Goal: Task Accomplishment & Management: Manage account settings

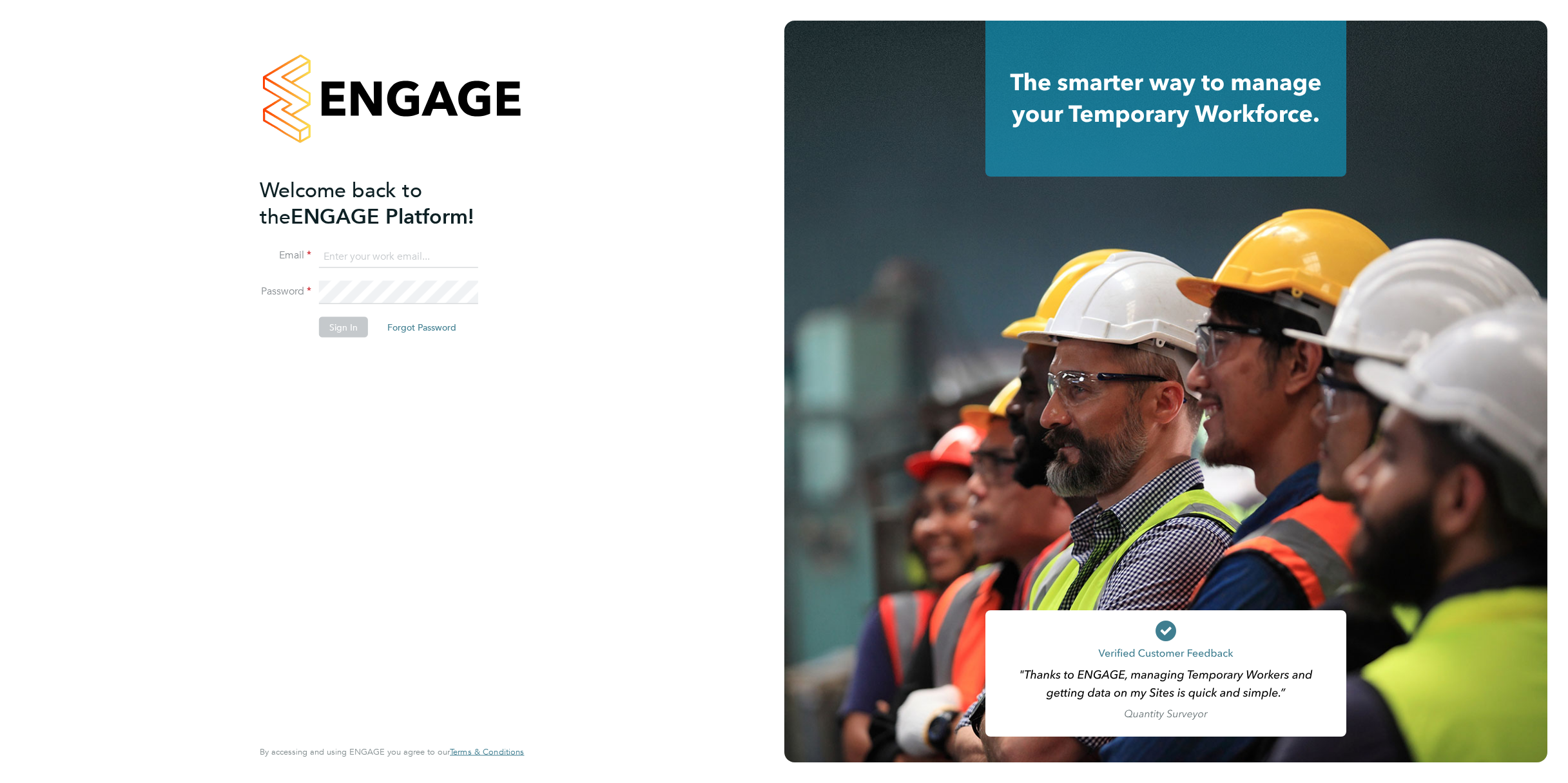
type input "support@engagelabs.io"
click at [346, 330] on button "Sign In" at bounding box center [344, 327] width 49 height 21
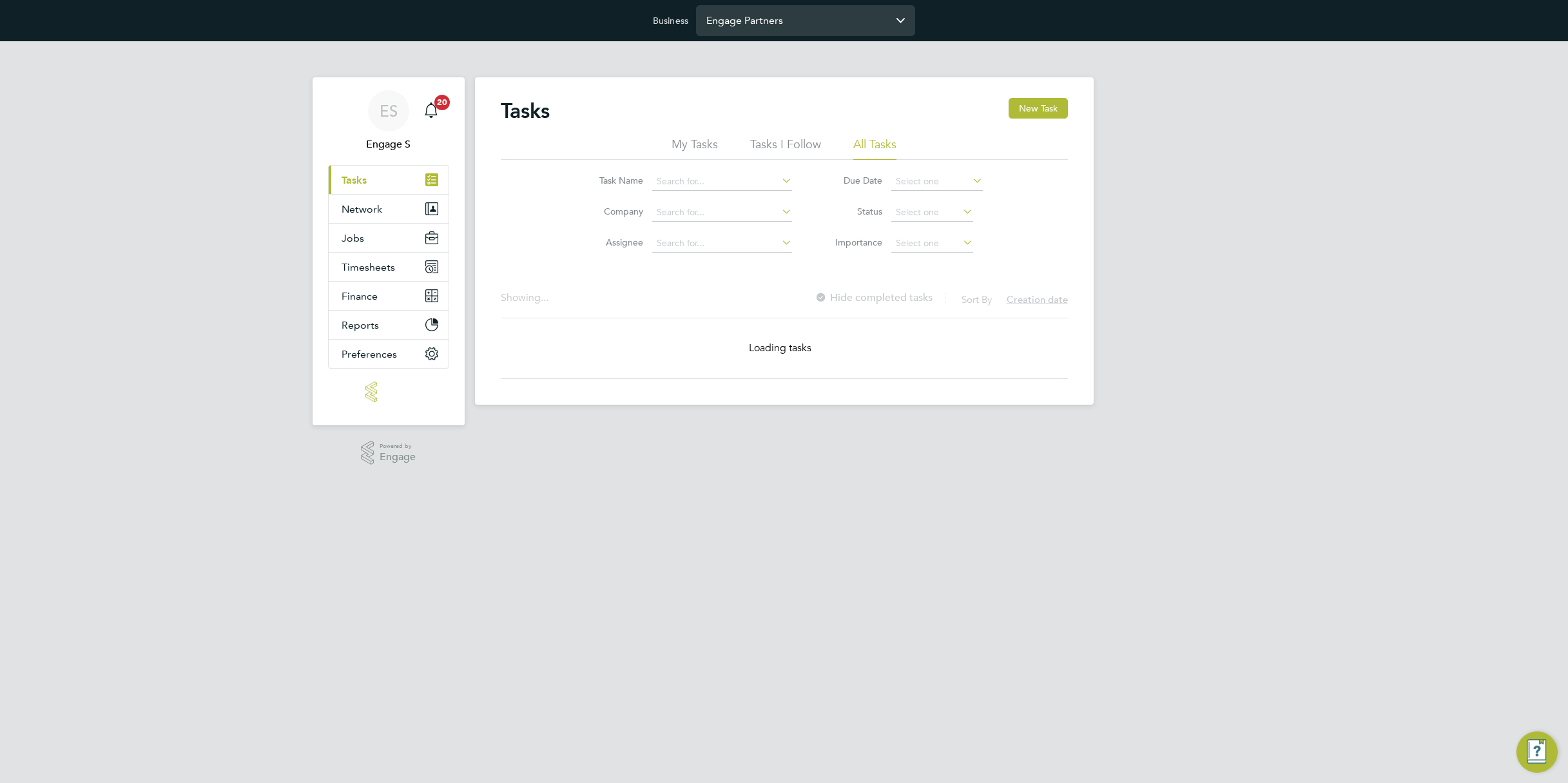
click at [823, 25] on input "Engage Partners" at bounding box center [805, 20] width 219 height 30
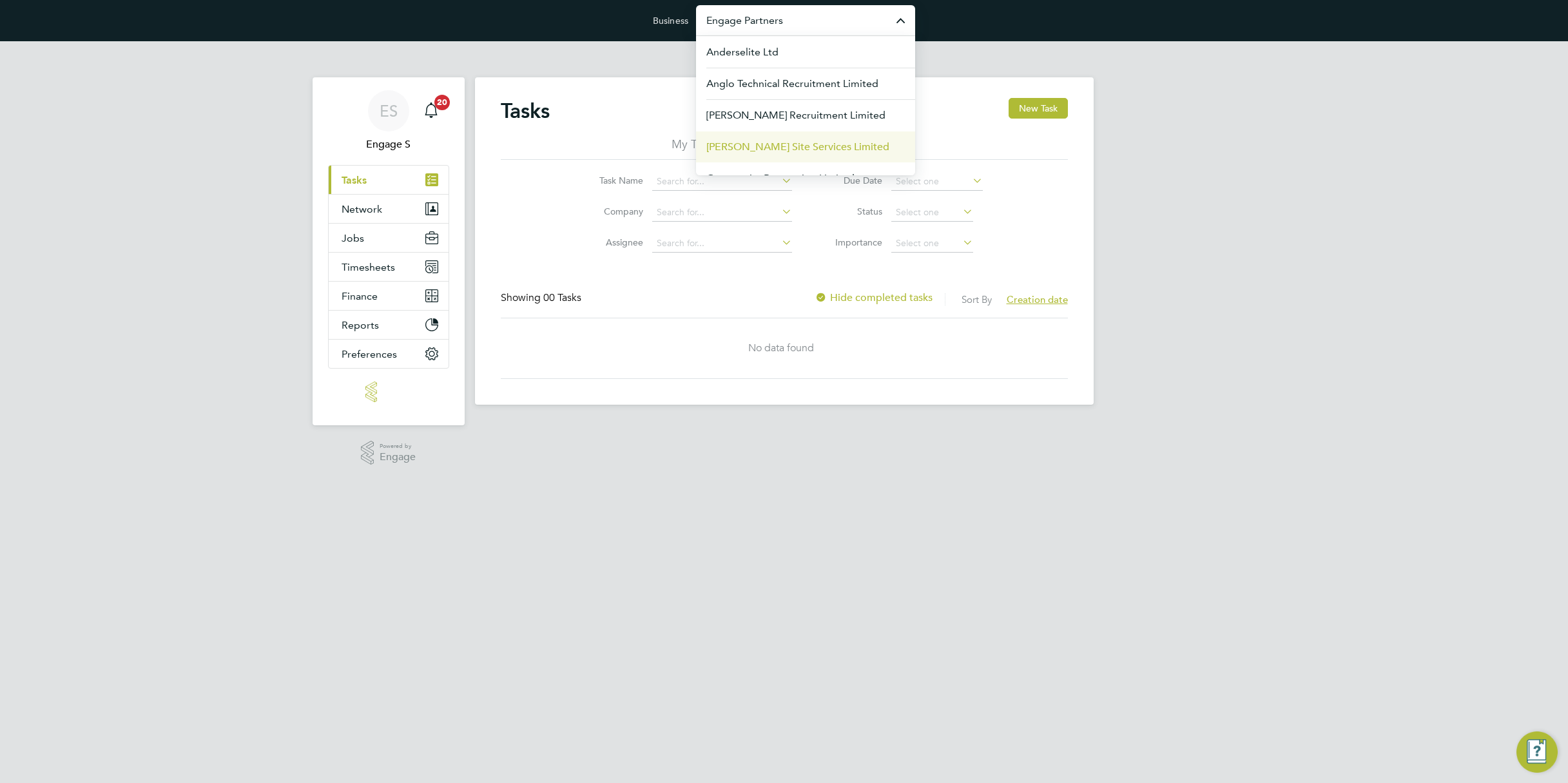
click at [773, 146] on span "[PERSON_NAME] Site Services Limited" at bounding box center [797, 146] width 183 height 15
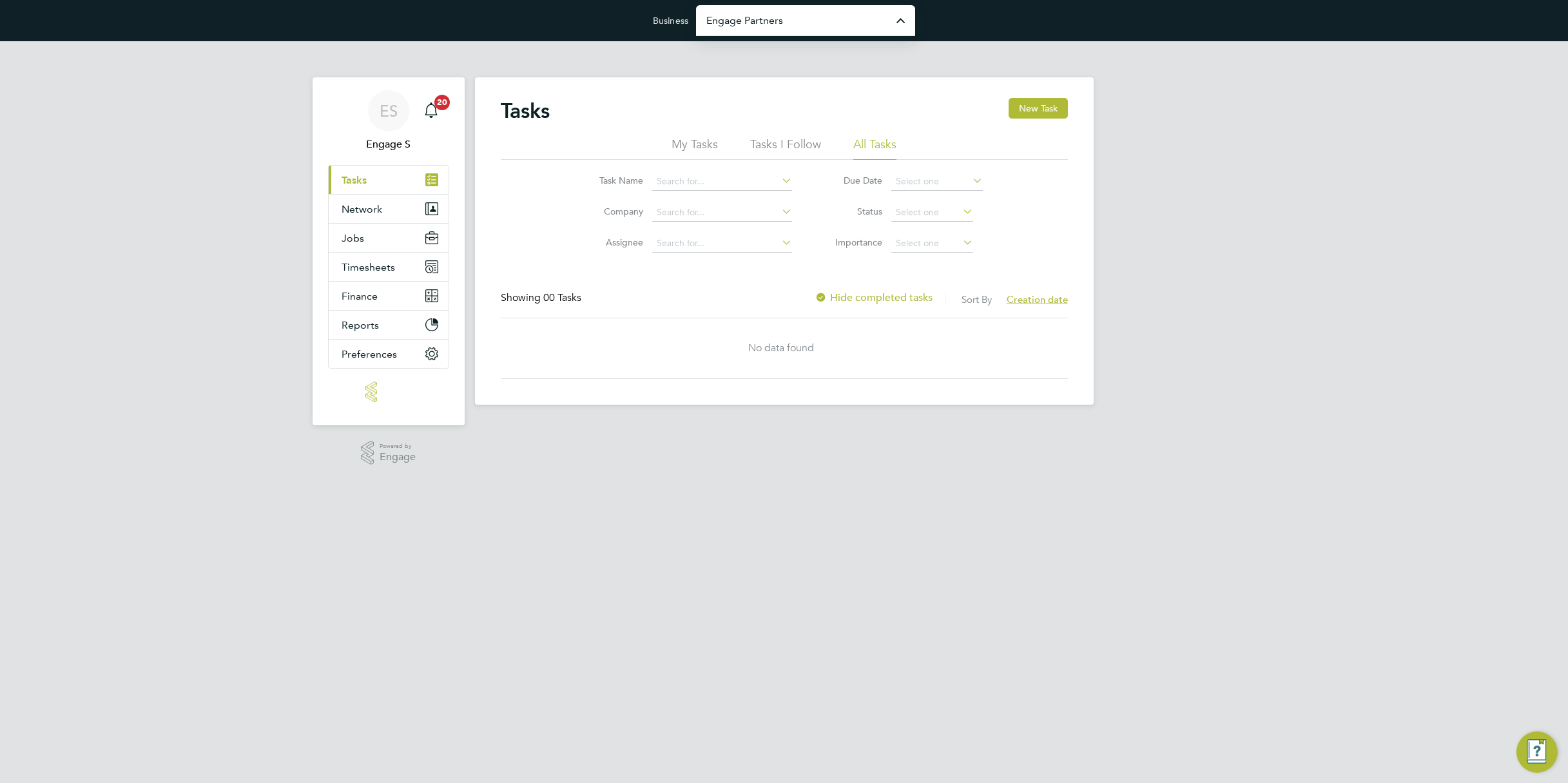
type input "[PERSON_NAME] Site Services Limited"
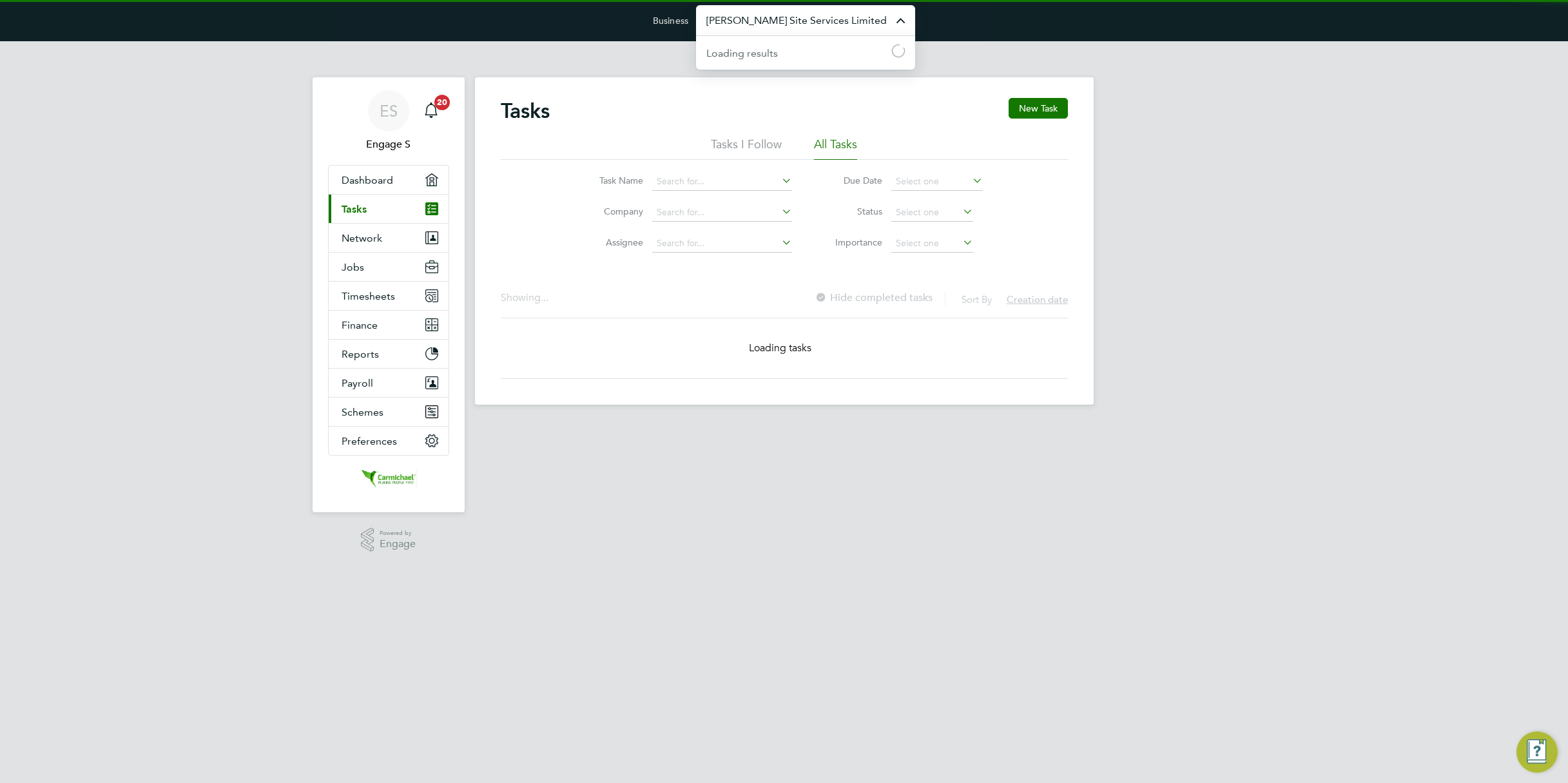
click at [789, 17] on input "[PERSON_NAME] Site Services Limited" at bounding box center [805, 20] width 219 height 30
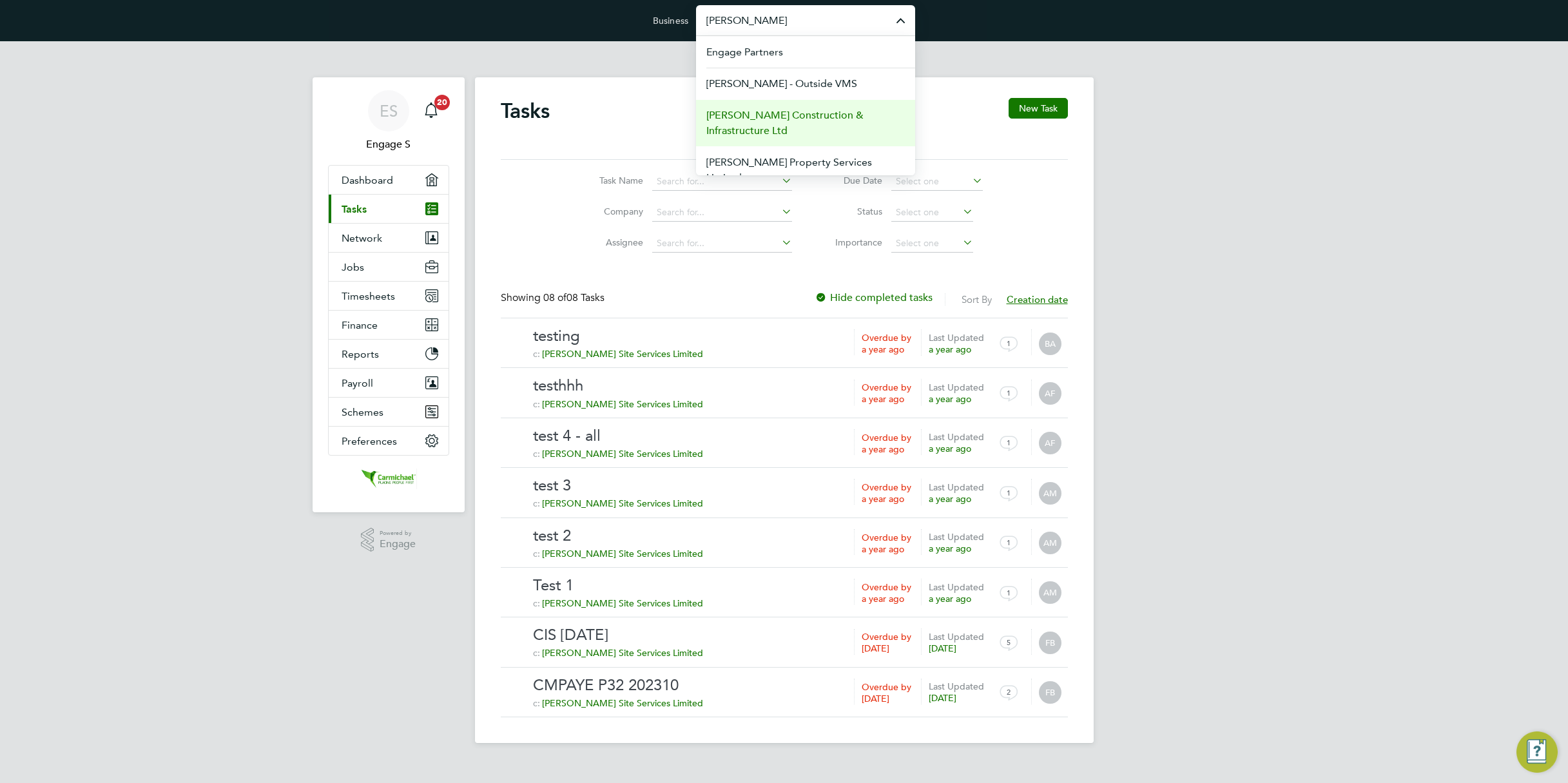
click at [792, 125] on span "[PERSON_NAME] Construction & Infrastructure Ltd" at bounding box center [805, 123] width 198 height 31
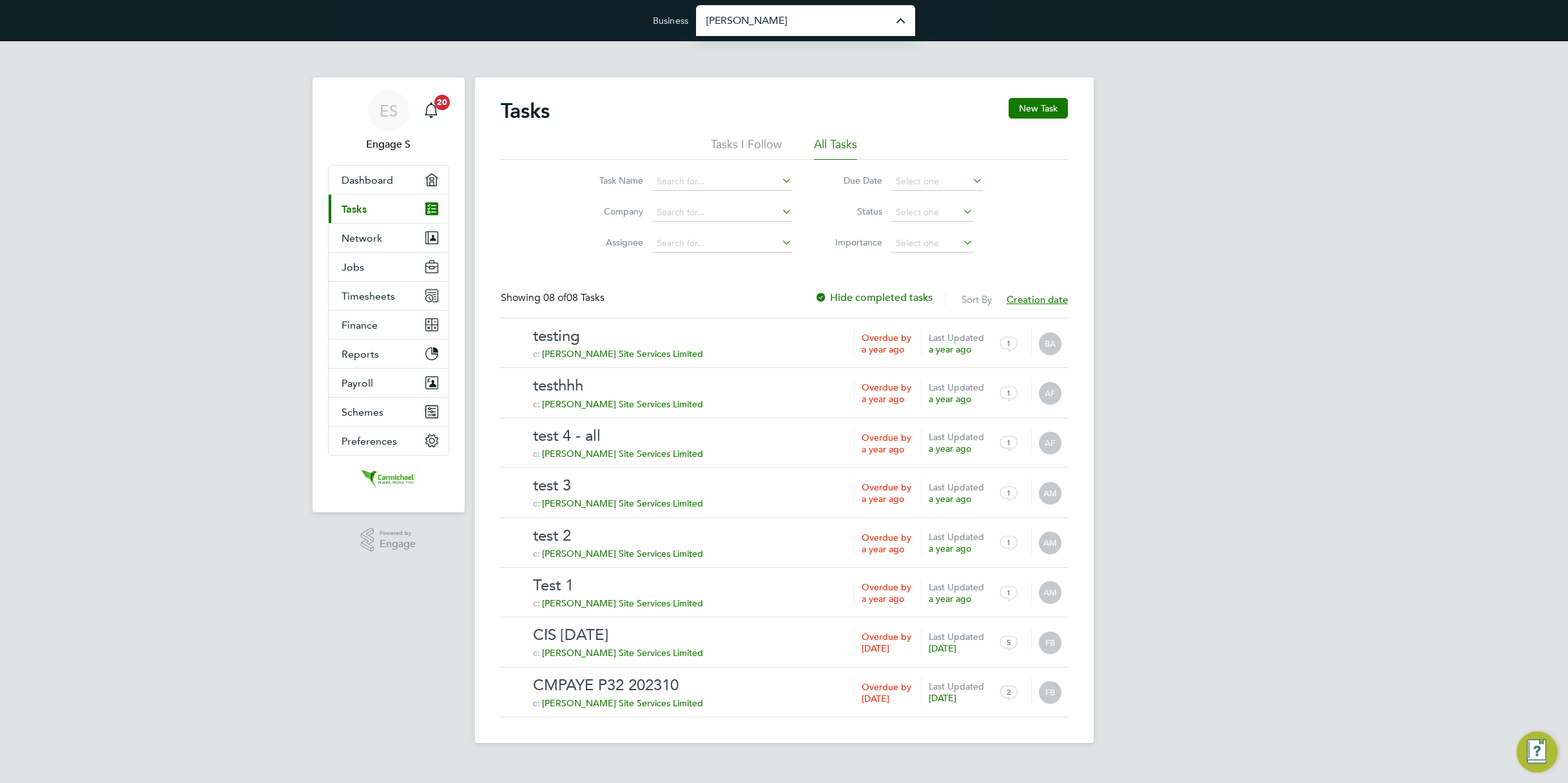
type input "[PERSON_NAME] Construction & Infrastructure Ltd"
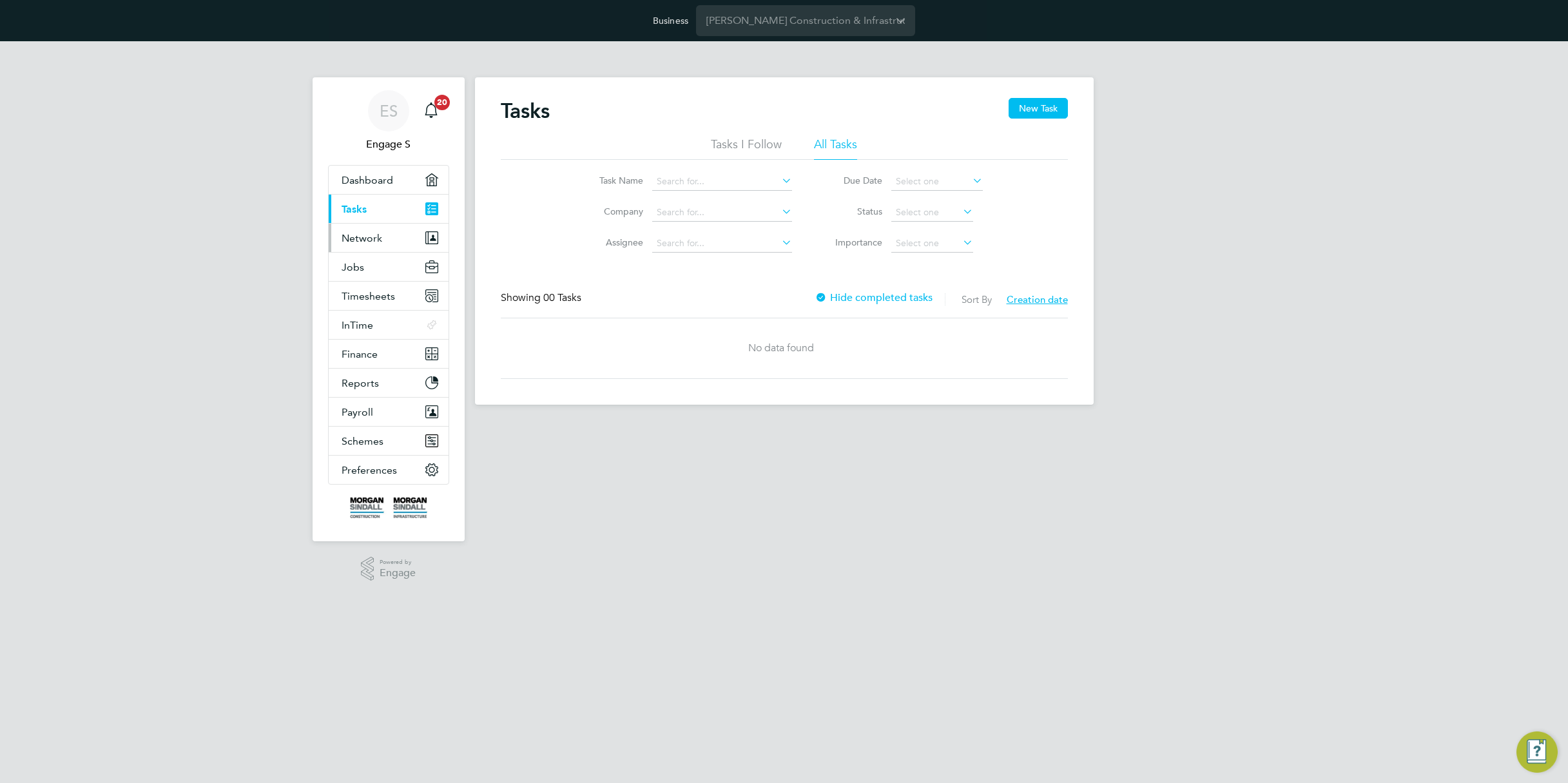
click at [370, 236] on span "Network" at bounding box center [361, 237] width 41 height 12
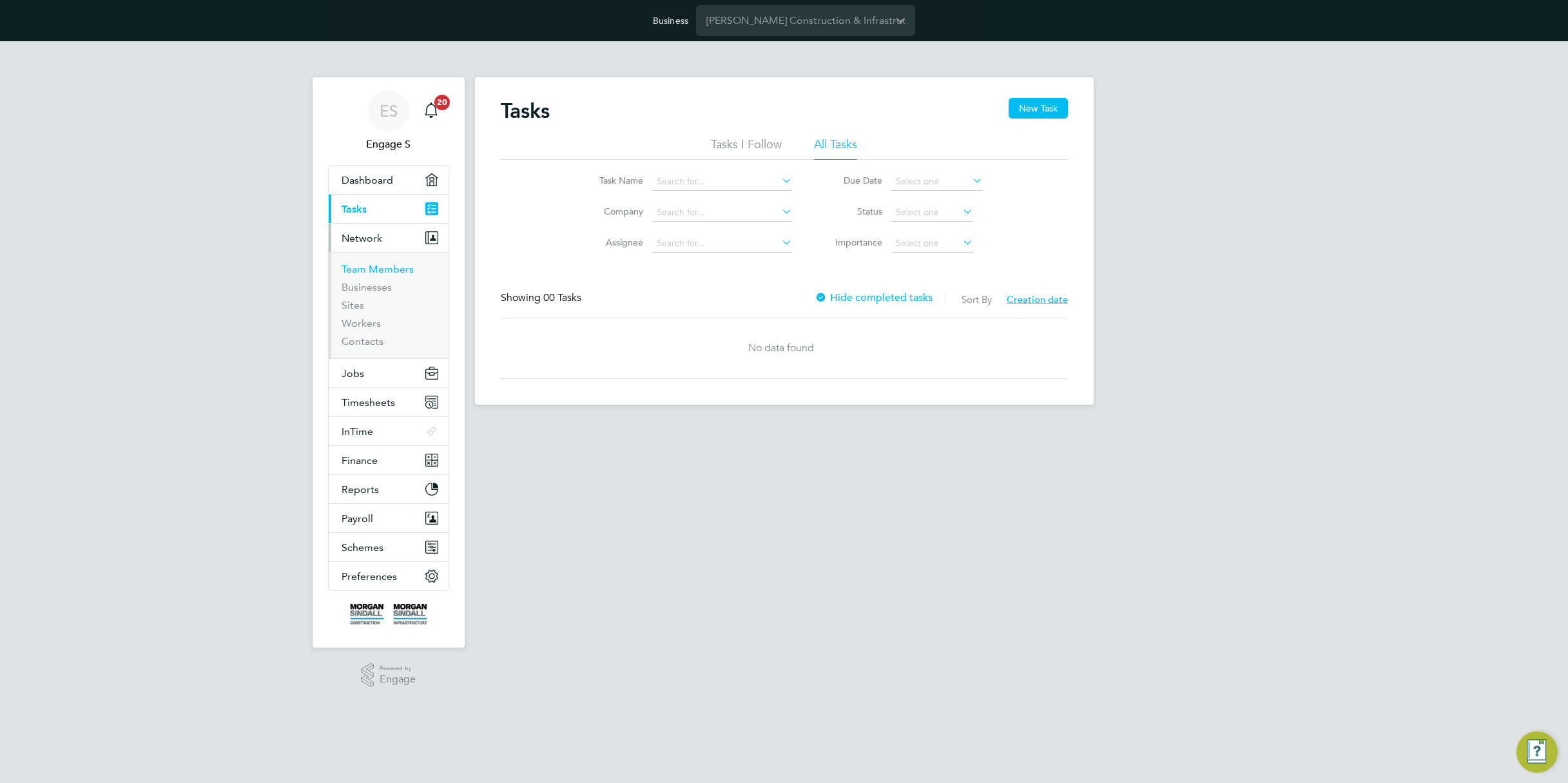
click at [370, 265] on link "Team Members" at bounding box center [377, 268] width 72 height 12
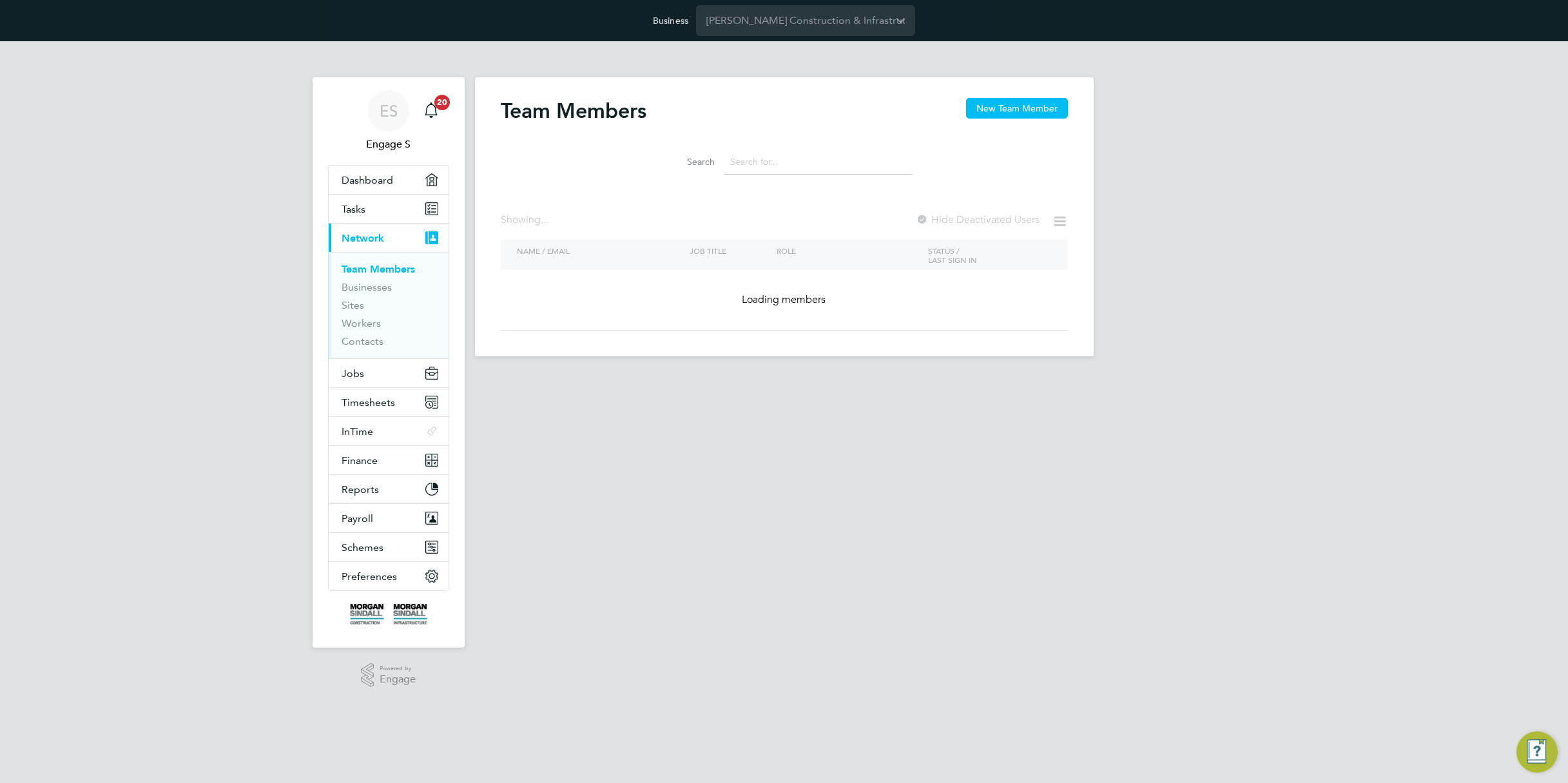
click at [768, 165] on input at bounding box center [818, 162] width 188 height 25
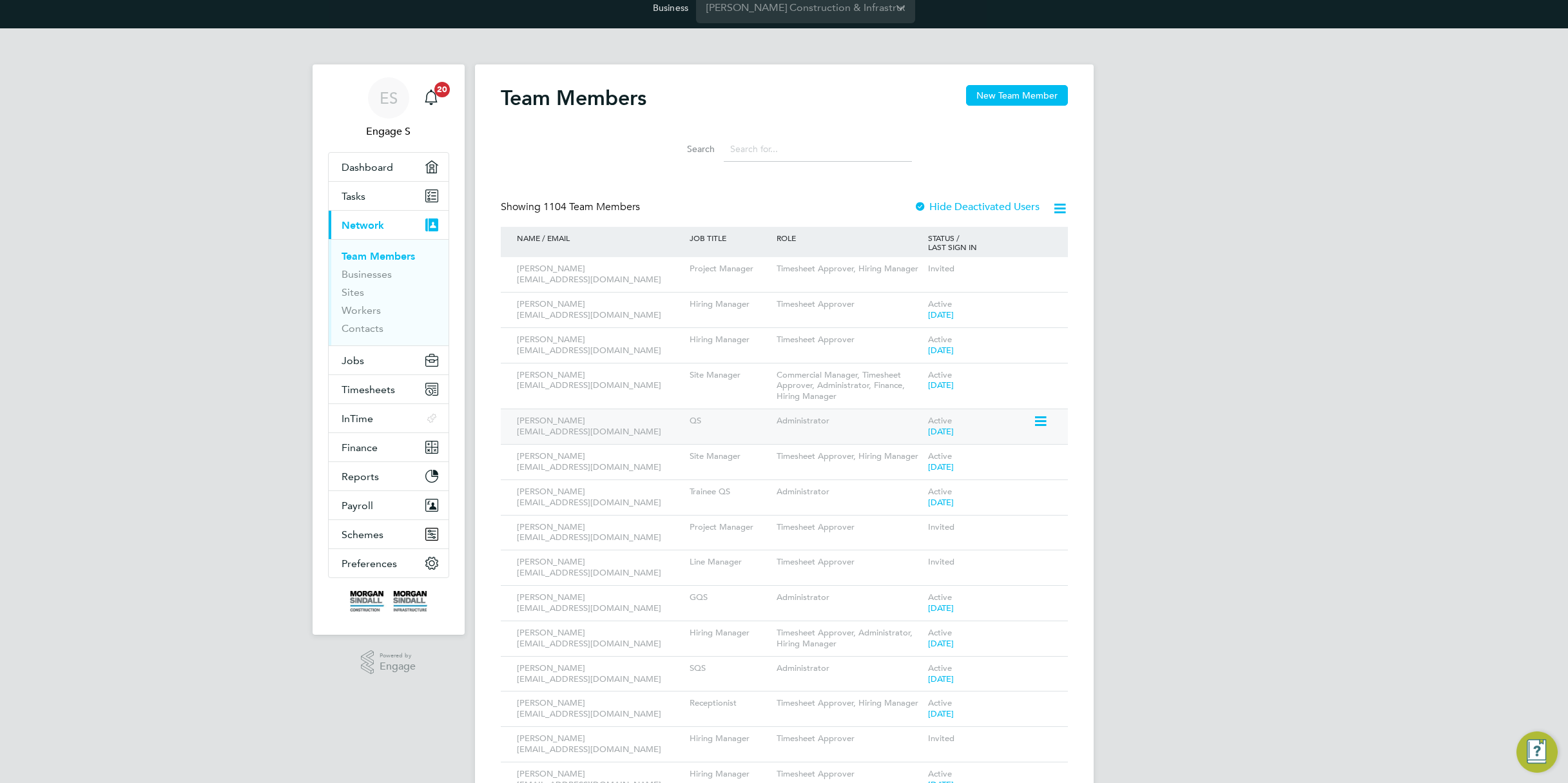
scroll to position [14, 0]
click at [1040, 340] on icon at bounding box center [1040, 339] width 13 height 15
click at [927, 366] on li "Edit User" at bounding box center [968, 369] width 156 height 18
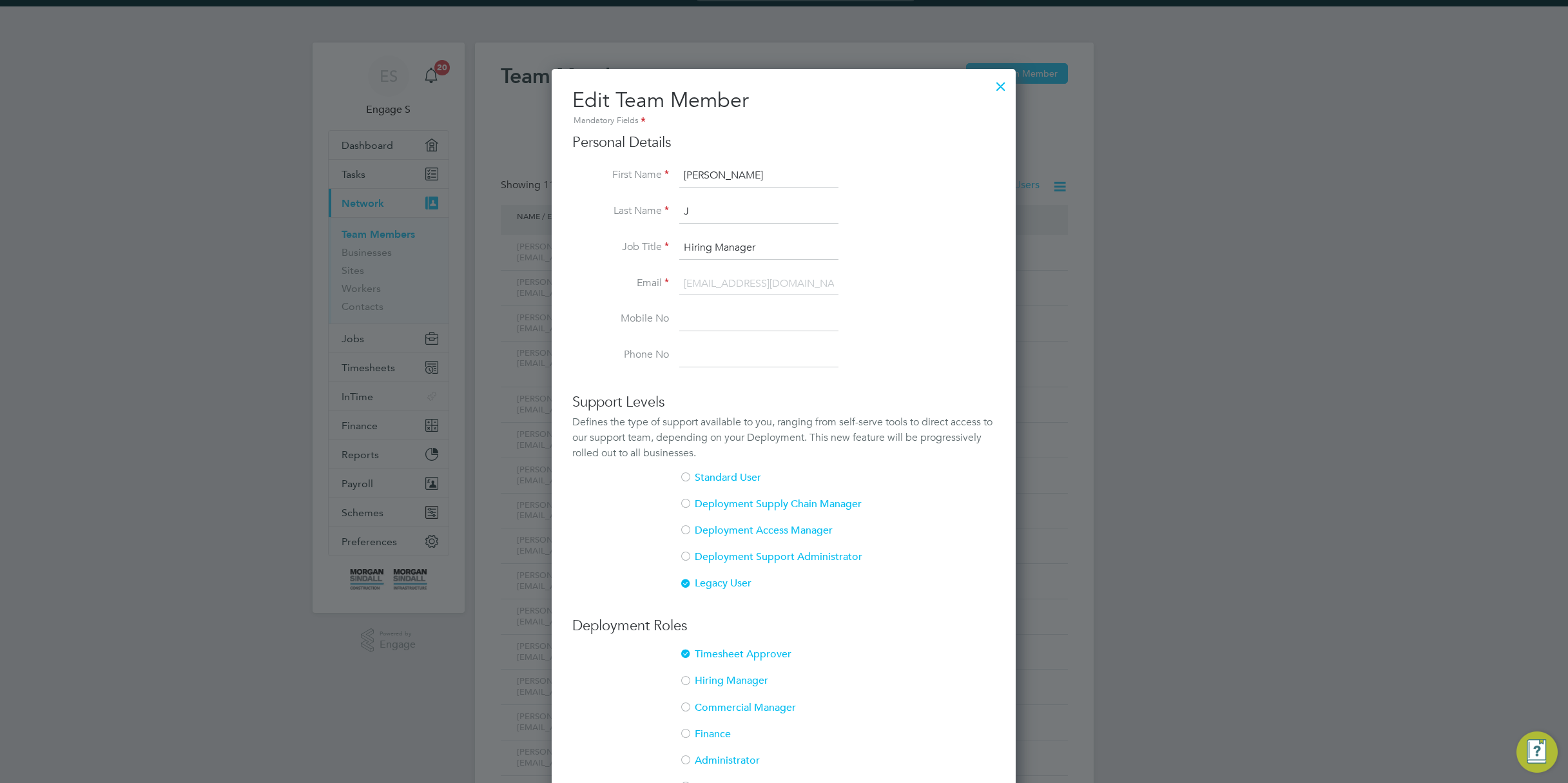
scroll to position [0, 0]
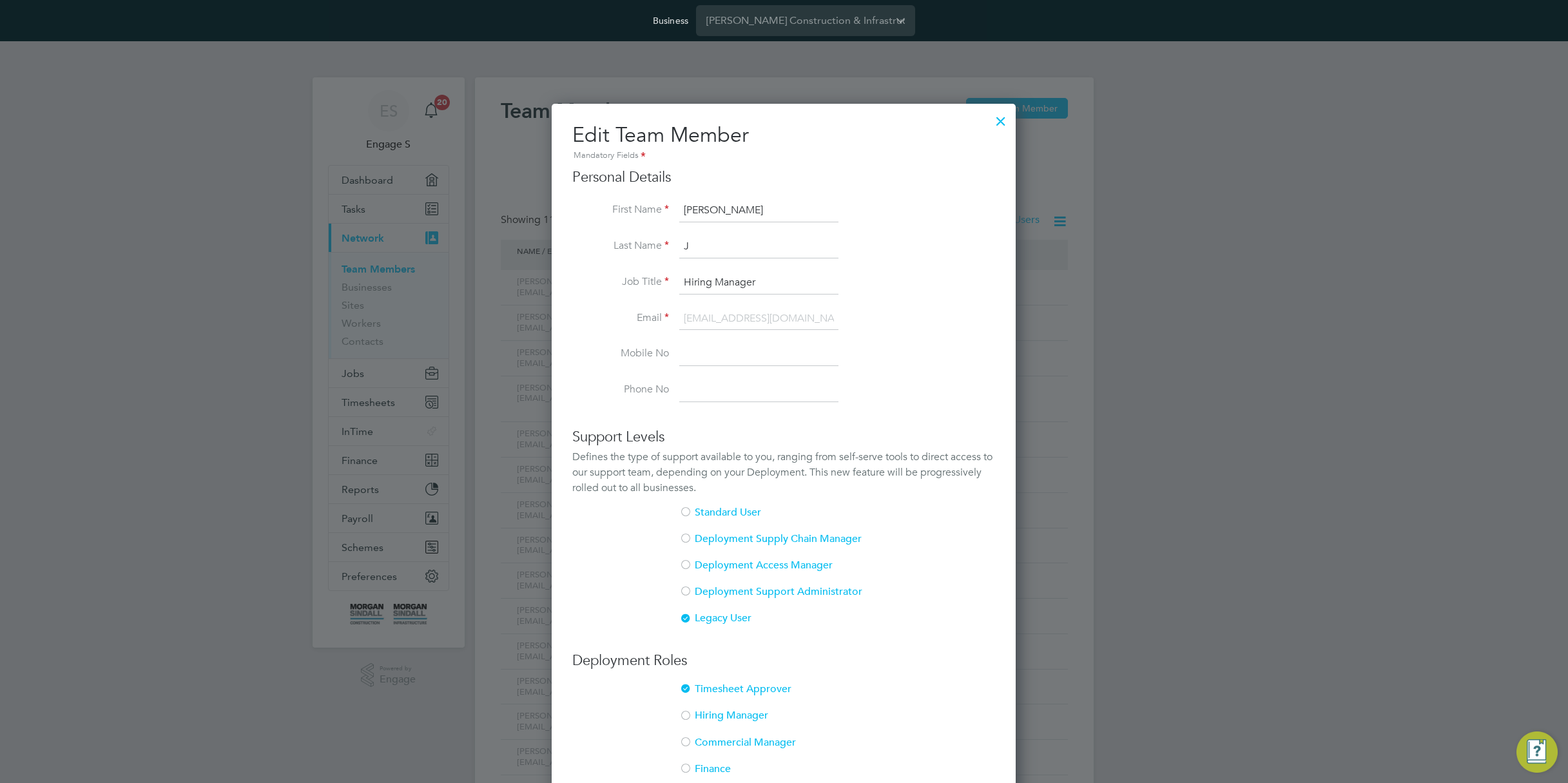
click at [1001, 114] on div at bounding box center [1000, 118] width 24 height 24
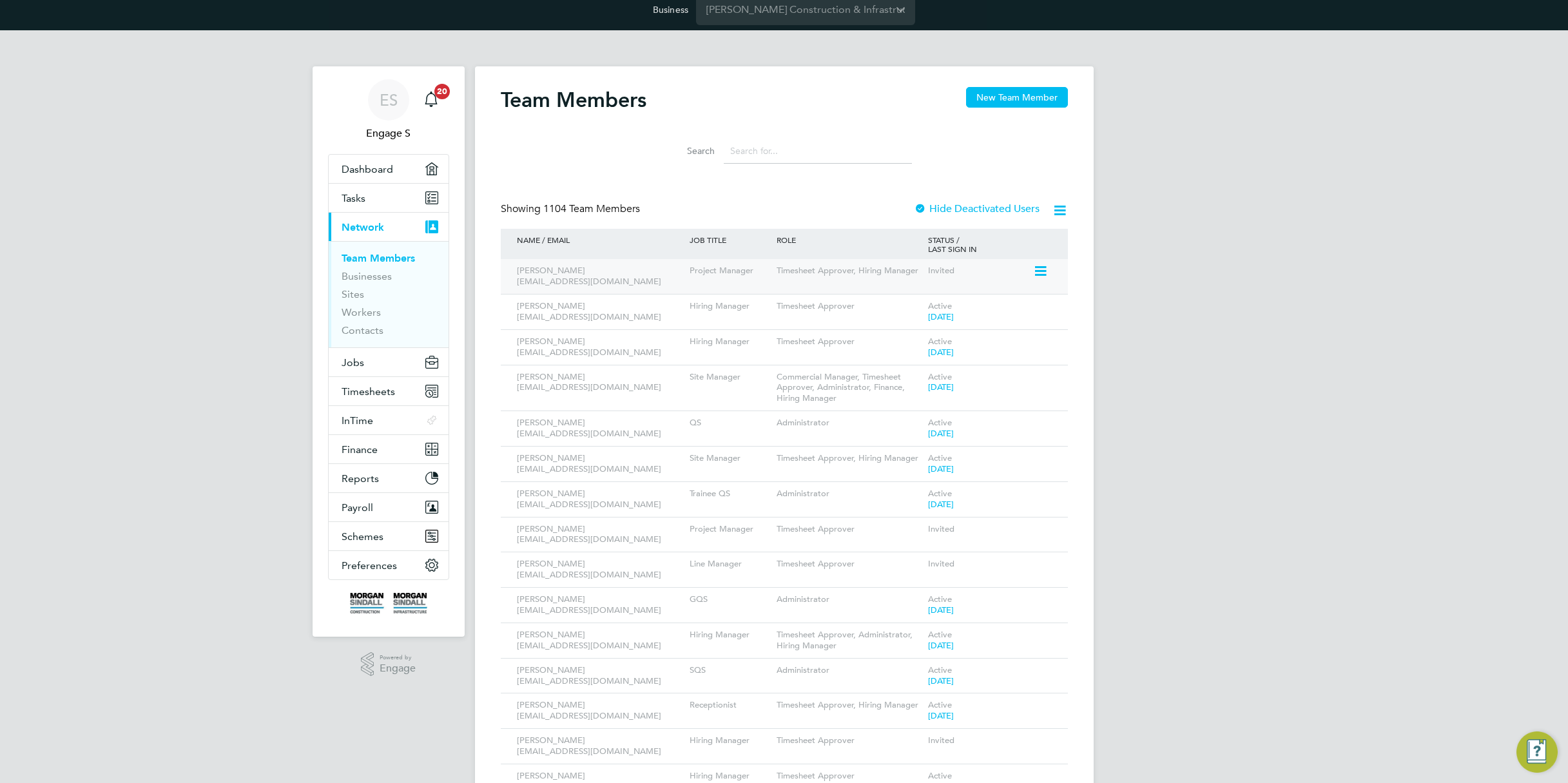
scroll to position [14, 0]
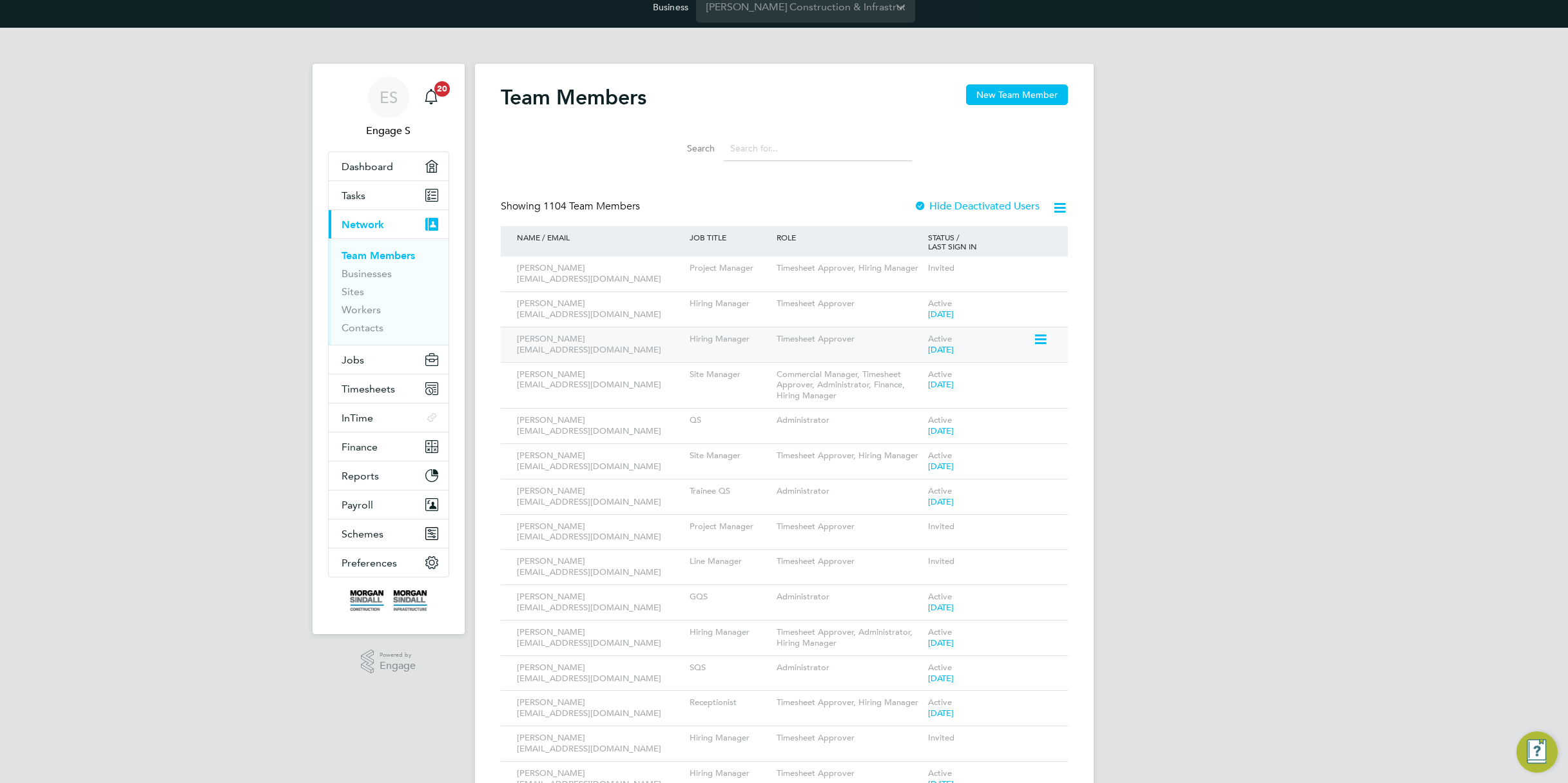
click at [1039, 339] on icon at bounding box center [1040, 339] width 13 height 15
click at [921, 501] on li "Impersonate" at bounding box center [968, 503] width 156 height 18
click at [822, 1] on input "[PERSON_NAME] Construction & Infrastructure Ltd" at bounding box center [805, 6] width 219 height 30
click at [825, 13] on input "[PERSON_NAME] Construction & Infrastructure Ltd" at bounding box center [805, 6] width 219 height 30
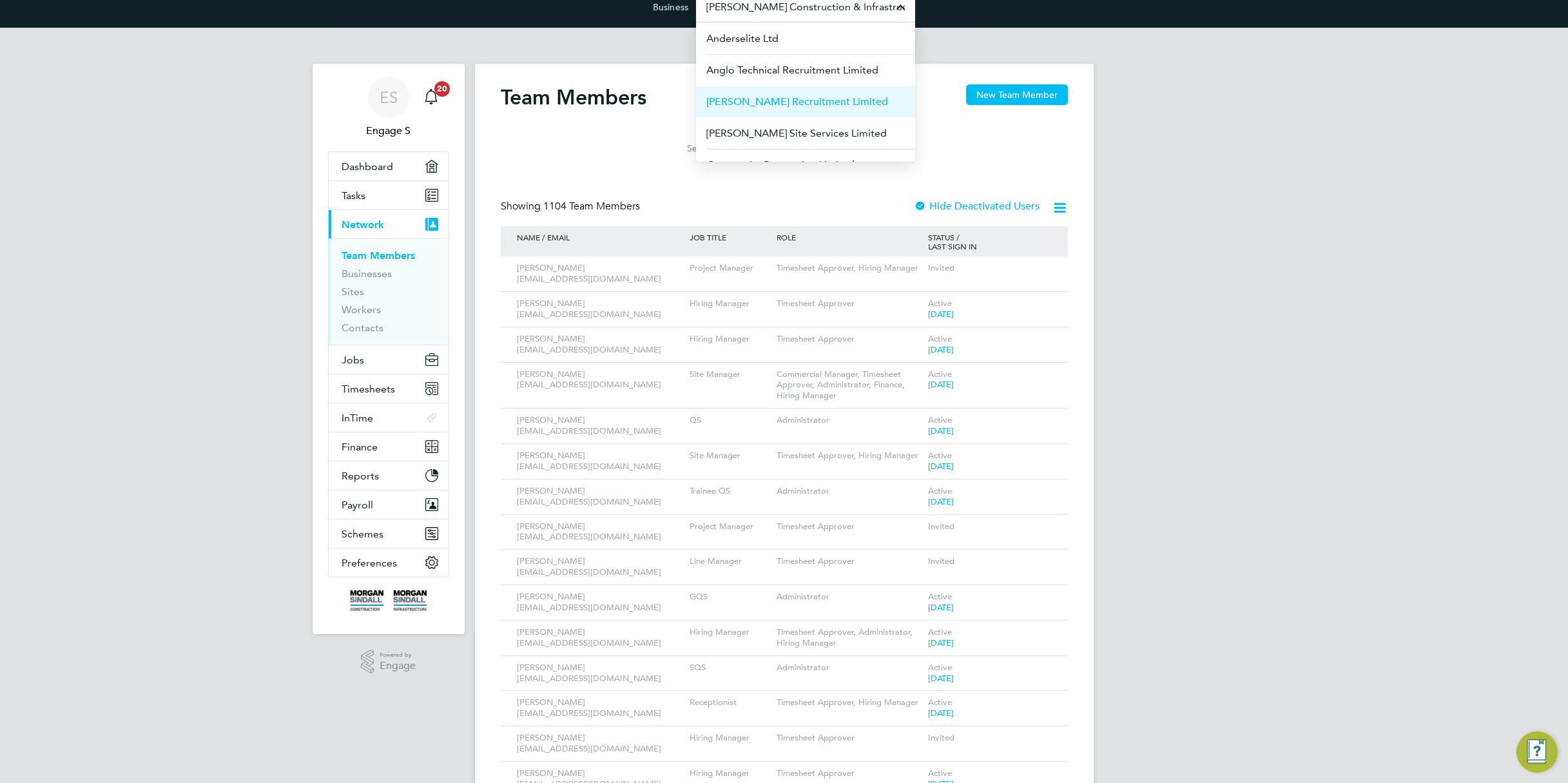
click at [805, 103] on span "Berry Recruitment Limited" at bounding box center [797, 101] width 182 height 15
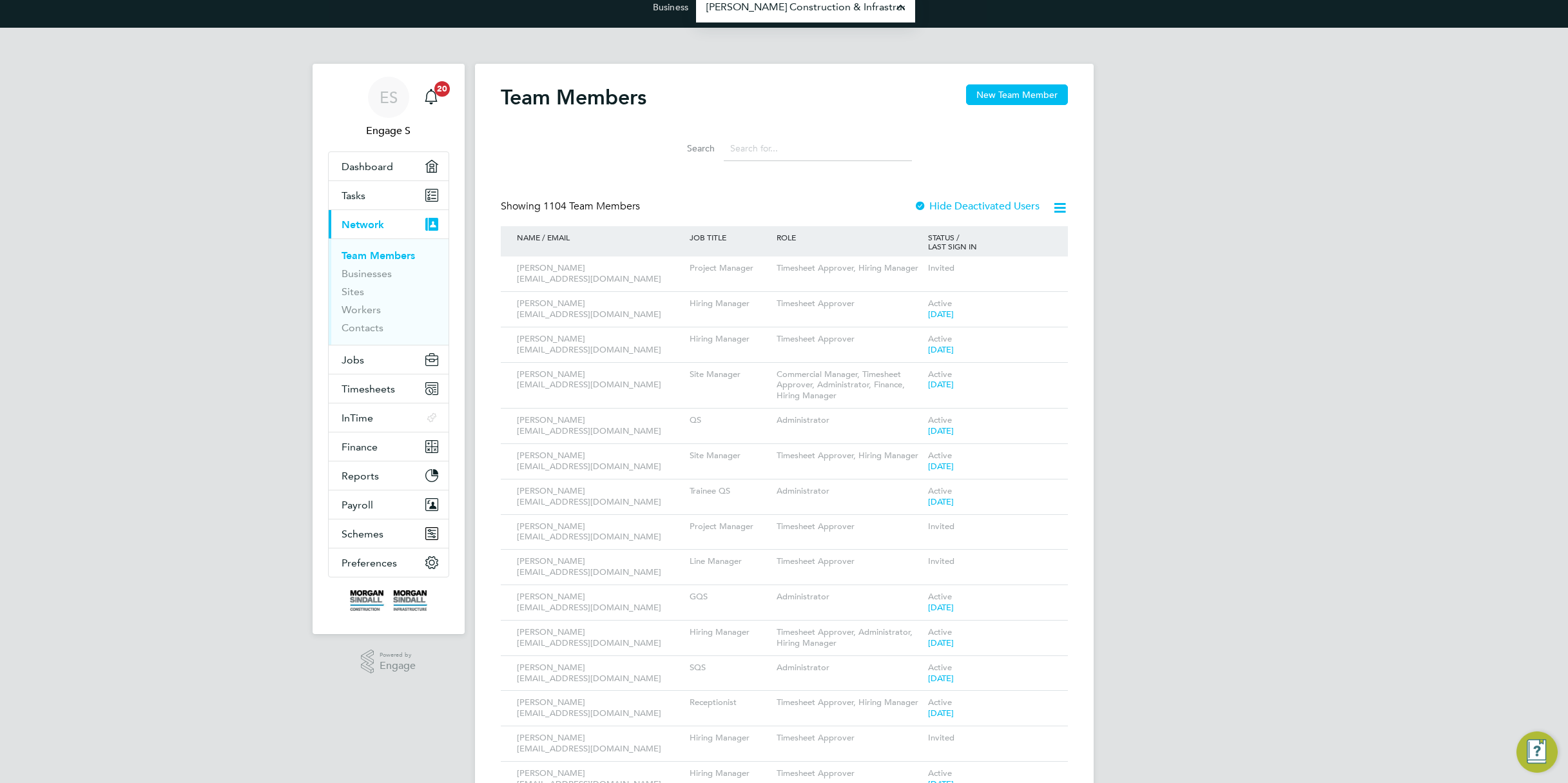
type input "Berry Recruitment Limited"
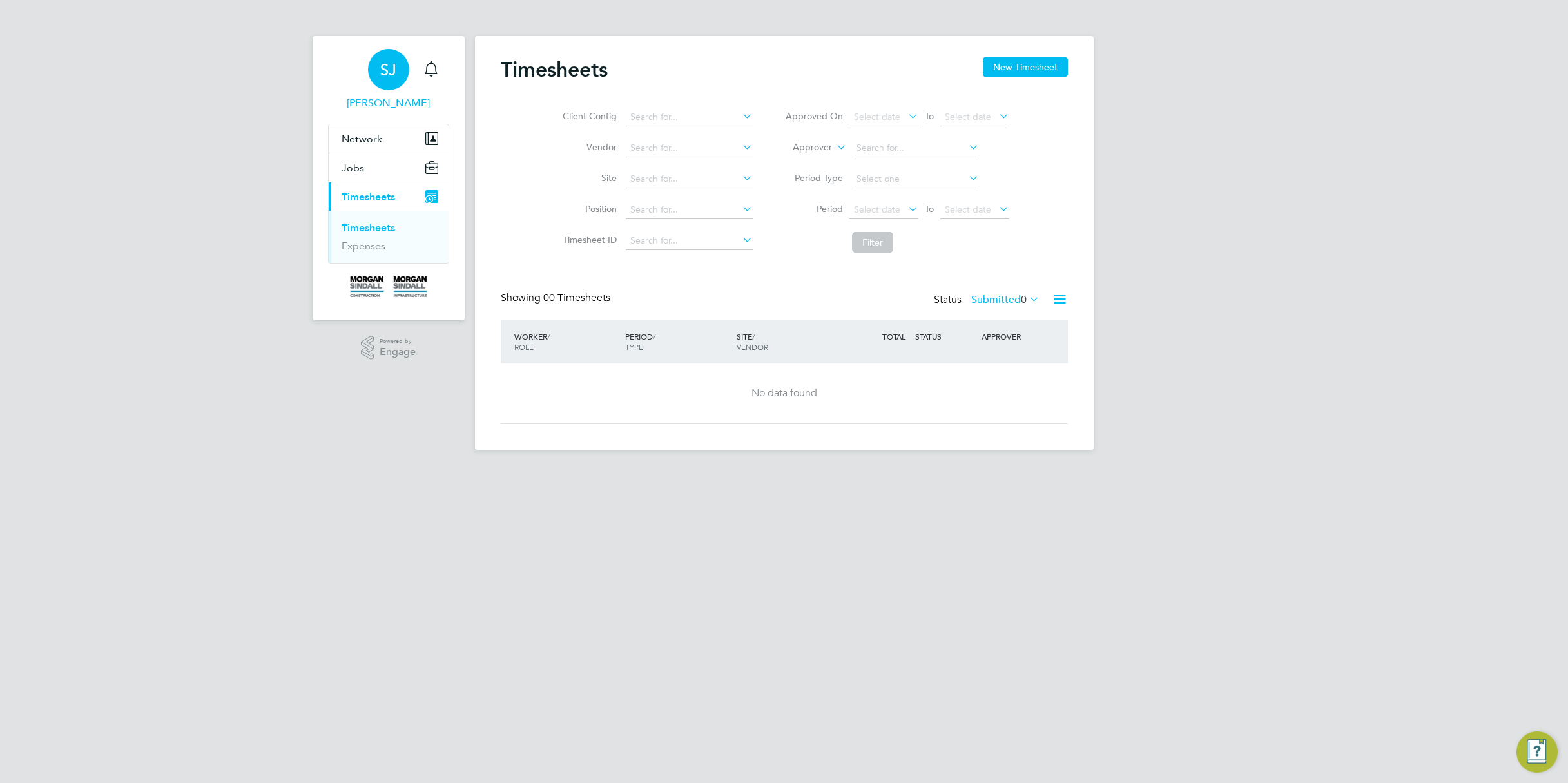
click at [379, 85] on div "SJ" at bounding box center [387, 69] width 41 height 41
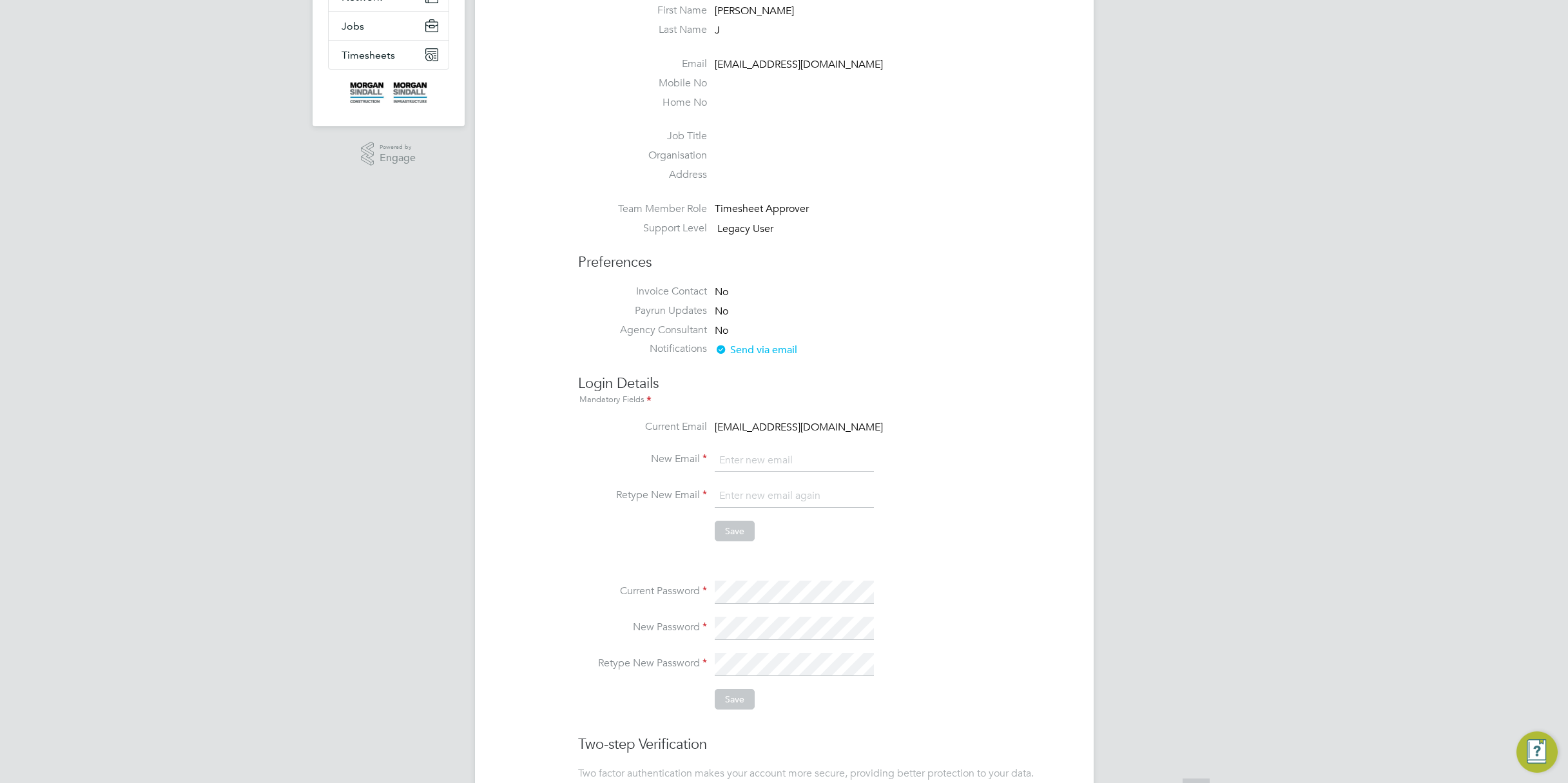
scroll to position [156, 0]
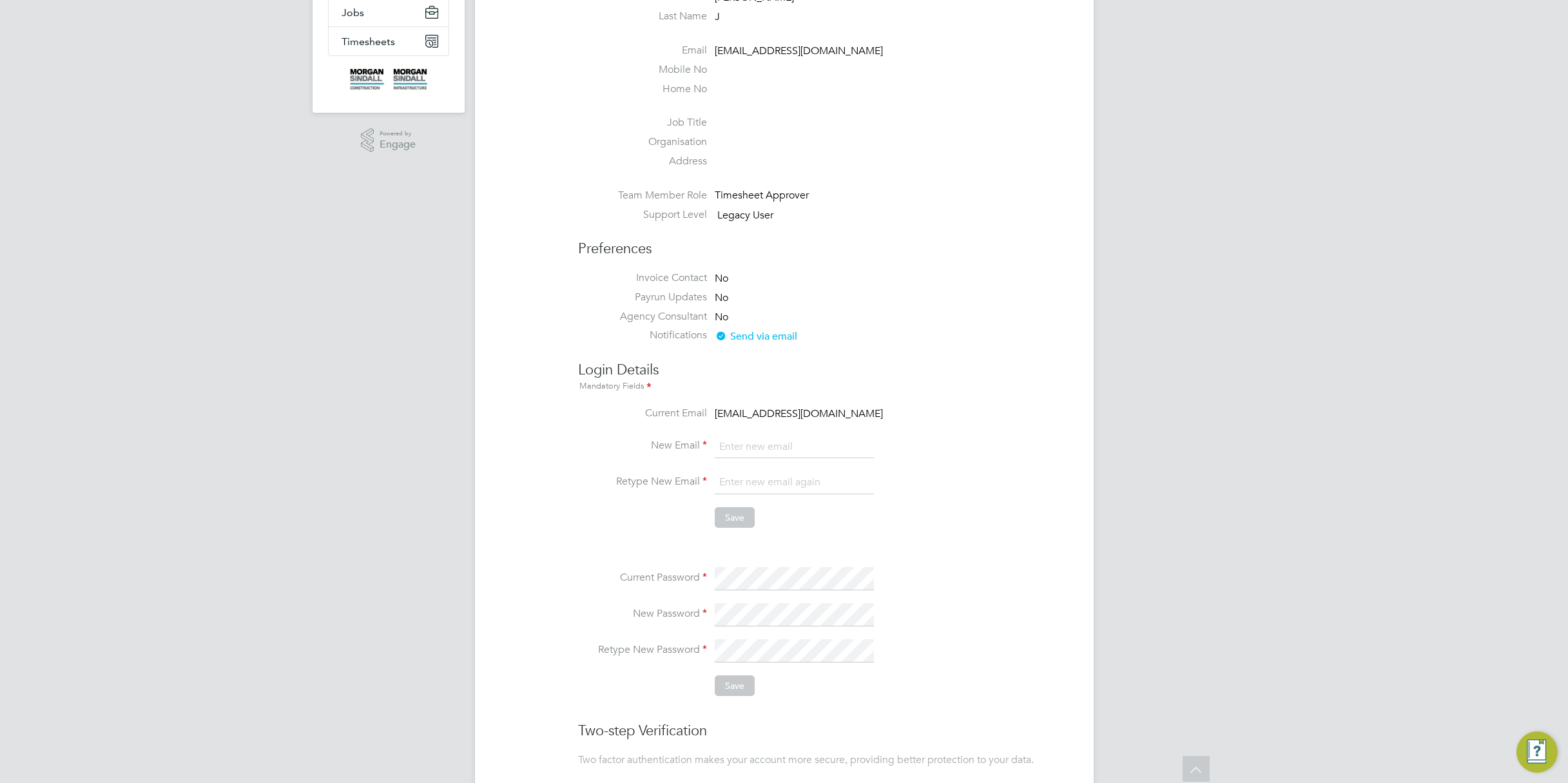
click at [762, 446] on input "email" at bounding box center [794, 447] width 159 height 24
type input "test123@gmail.com"
click at [595, 487] on label "Retype New Email" at bounding box center [642, 481] width 129 height 14
click at [768, 488] on input "email" at bounding box center [794, 483] width 159 height 24
click at [667, 540] on li at bounding box center [822, 547] width 489 height 14
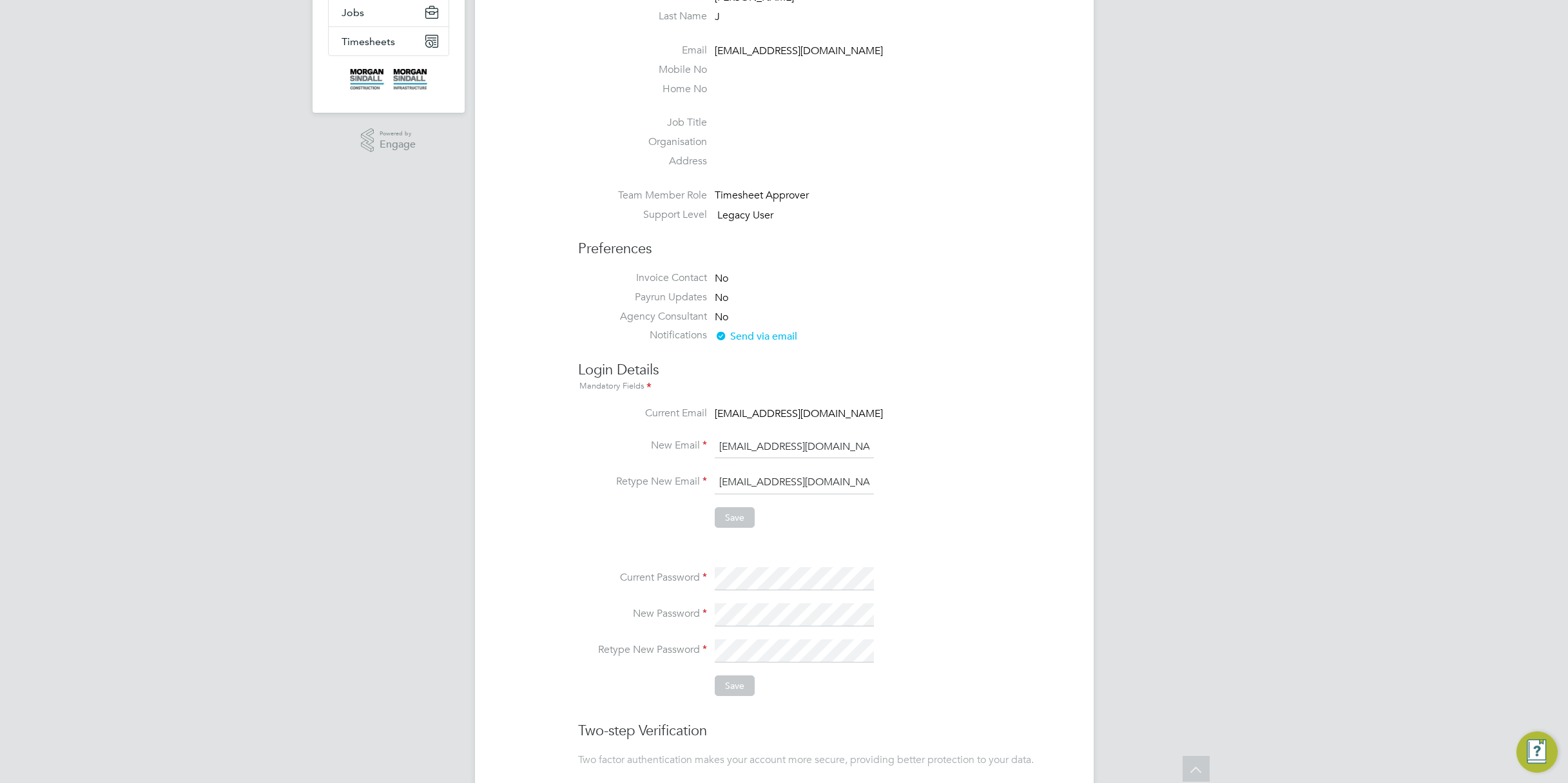
click at [738, 517] on button "Save" at bounding box center [735, 517] width 40 height 21
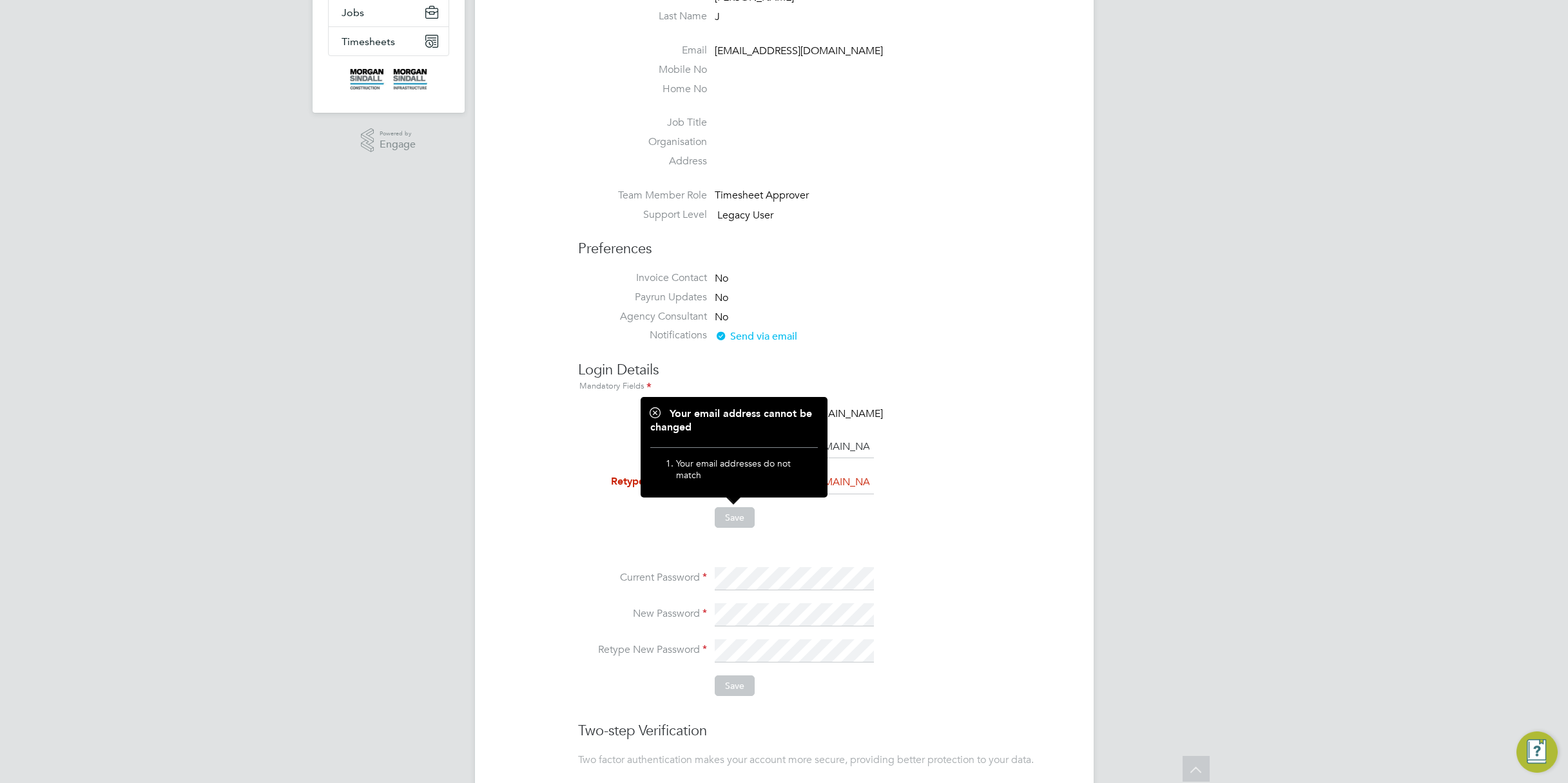
click at [738, 517] on button "Save" at bounding box center [735, 517] width 40 height 21
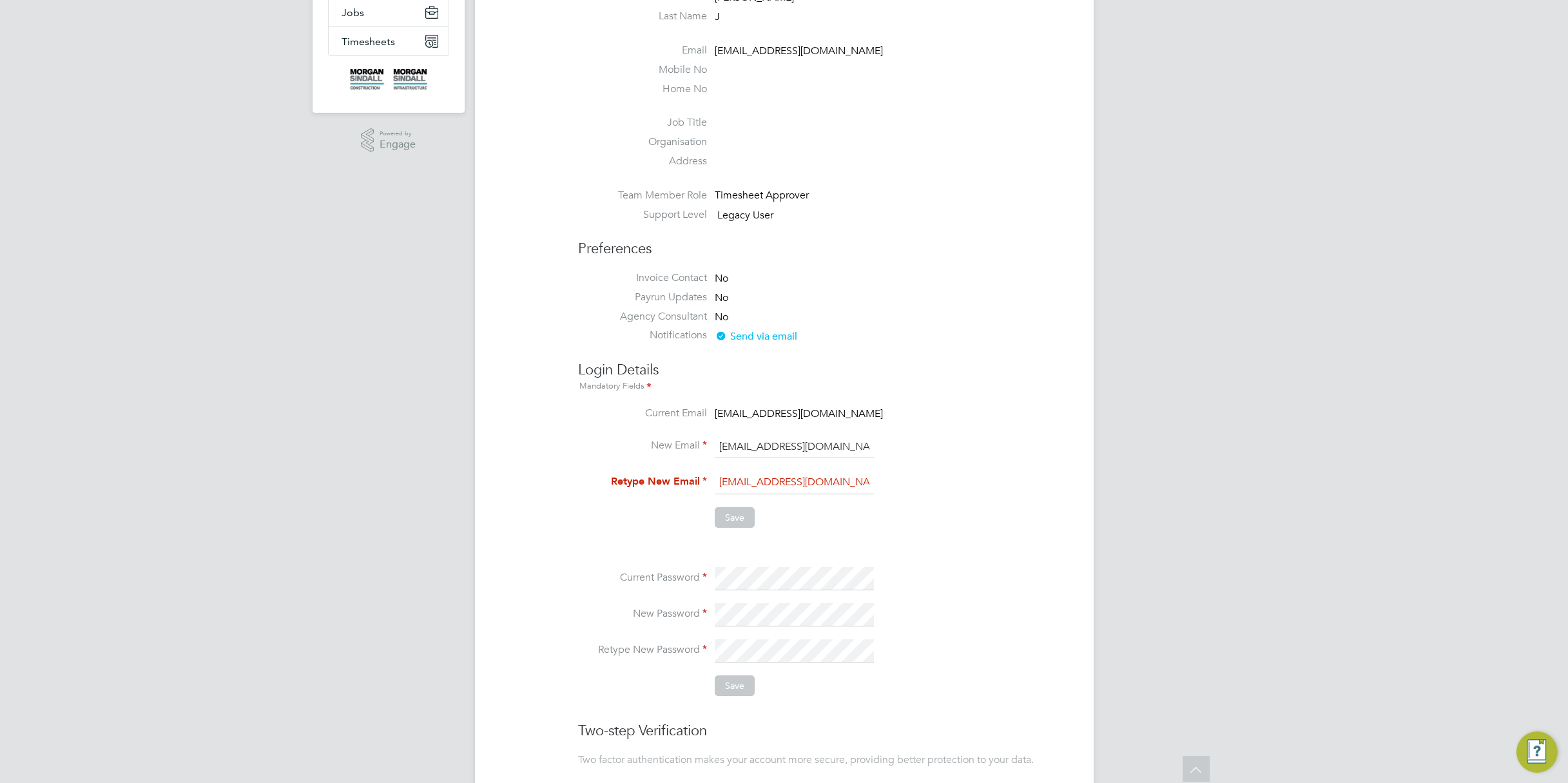
click at [755, 485] on input "test1234@gmail.com" at bounding box center [794, 483] width 159 height 24
type input "test123@gmail.com"
click at [779, 566] on ul "Current Password New Password Retype New Password Save" at bounding box center [822, 624] width 489 height 168
click at [737, 518] on button "Save" at bounding box center [735, 517] width 40 height 21
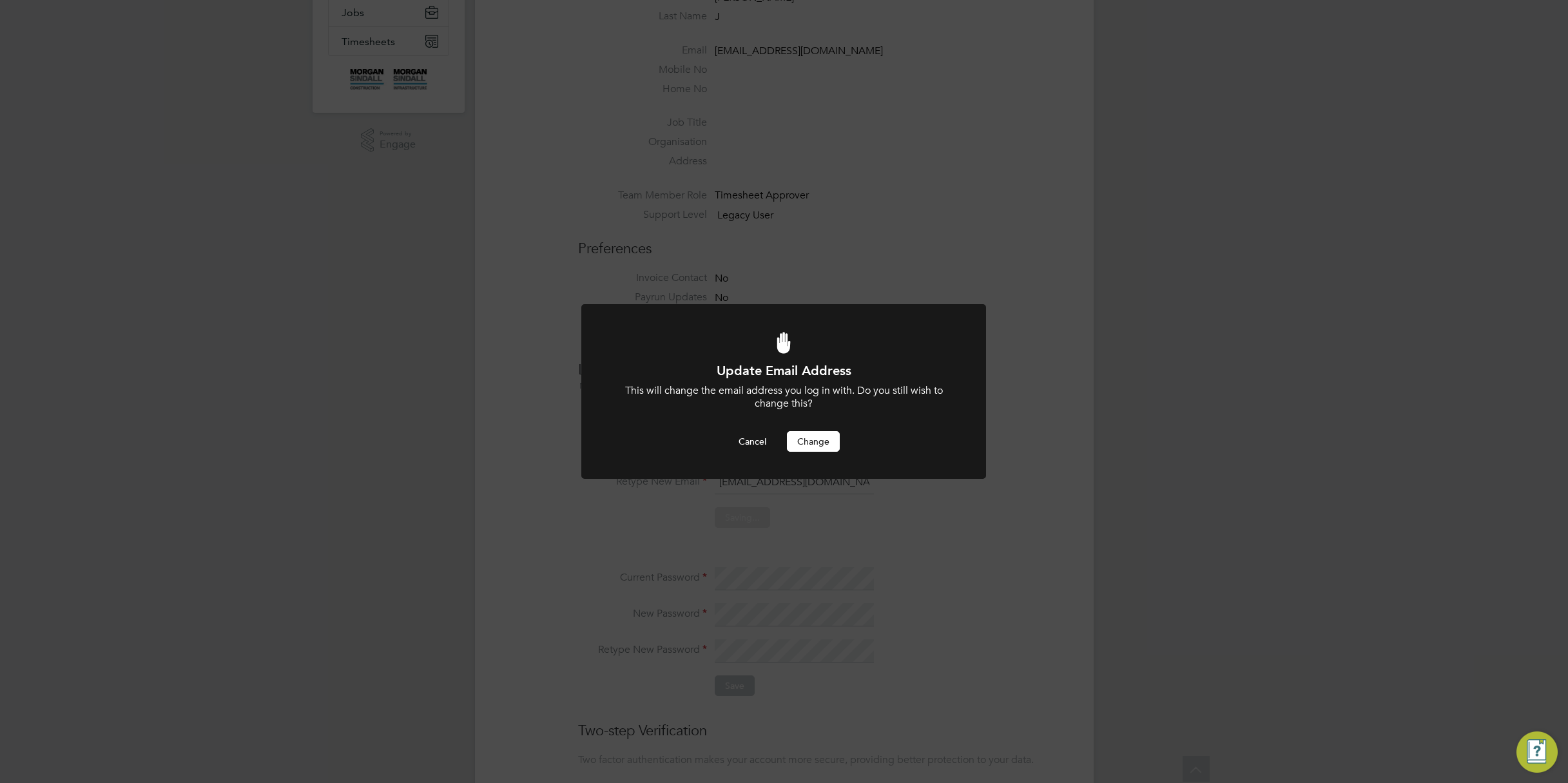
click at [817, 447] on button "Change" at bounding box center [813, 441] width 53 height 21
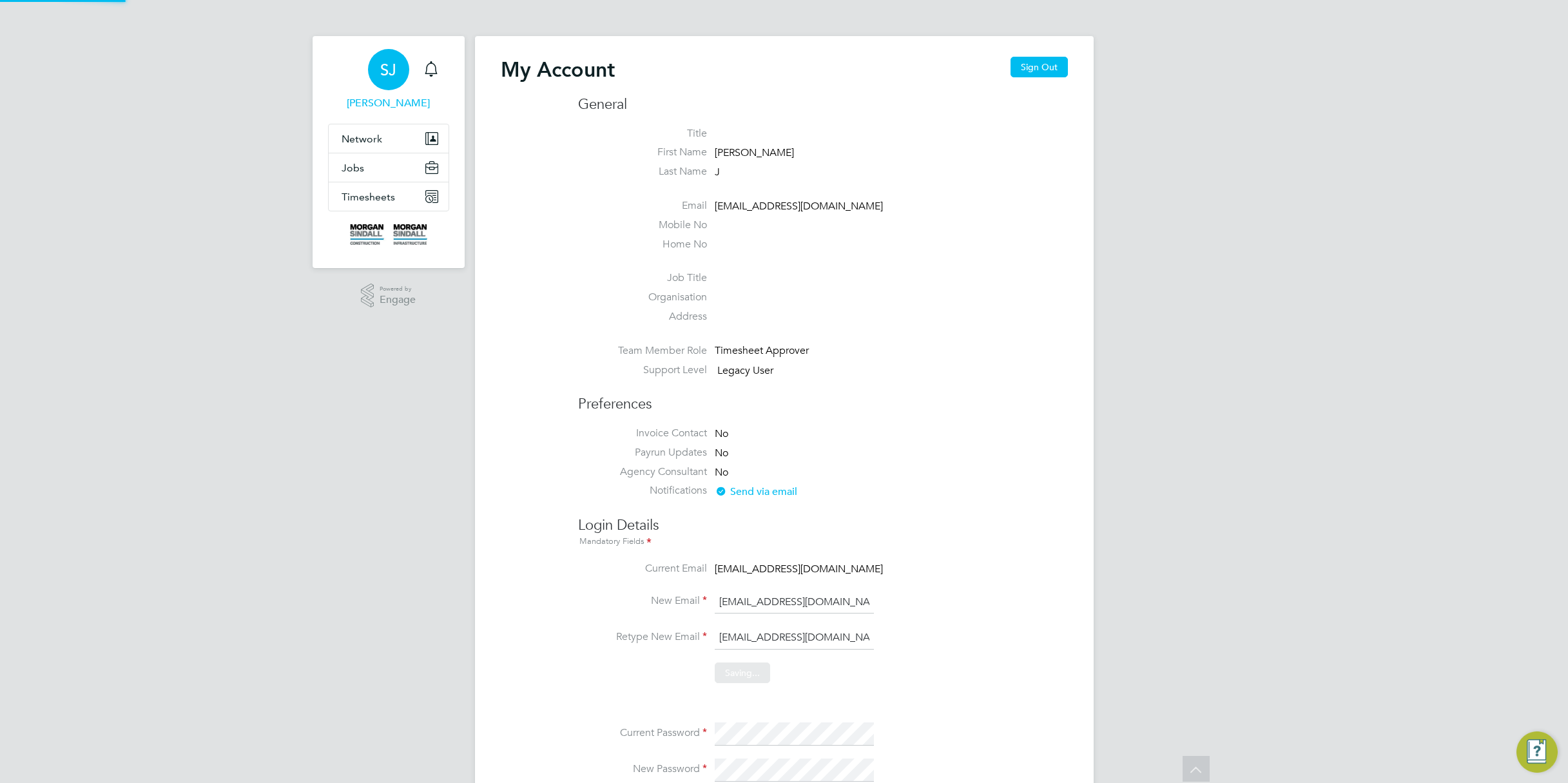
scroll to position [156, 0]
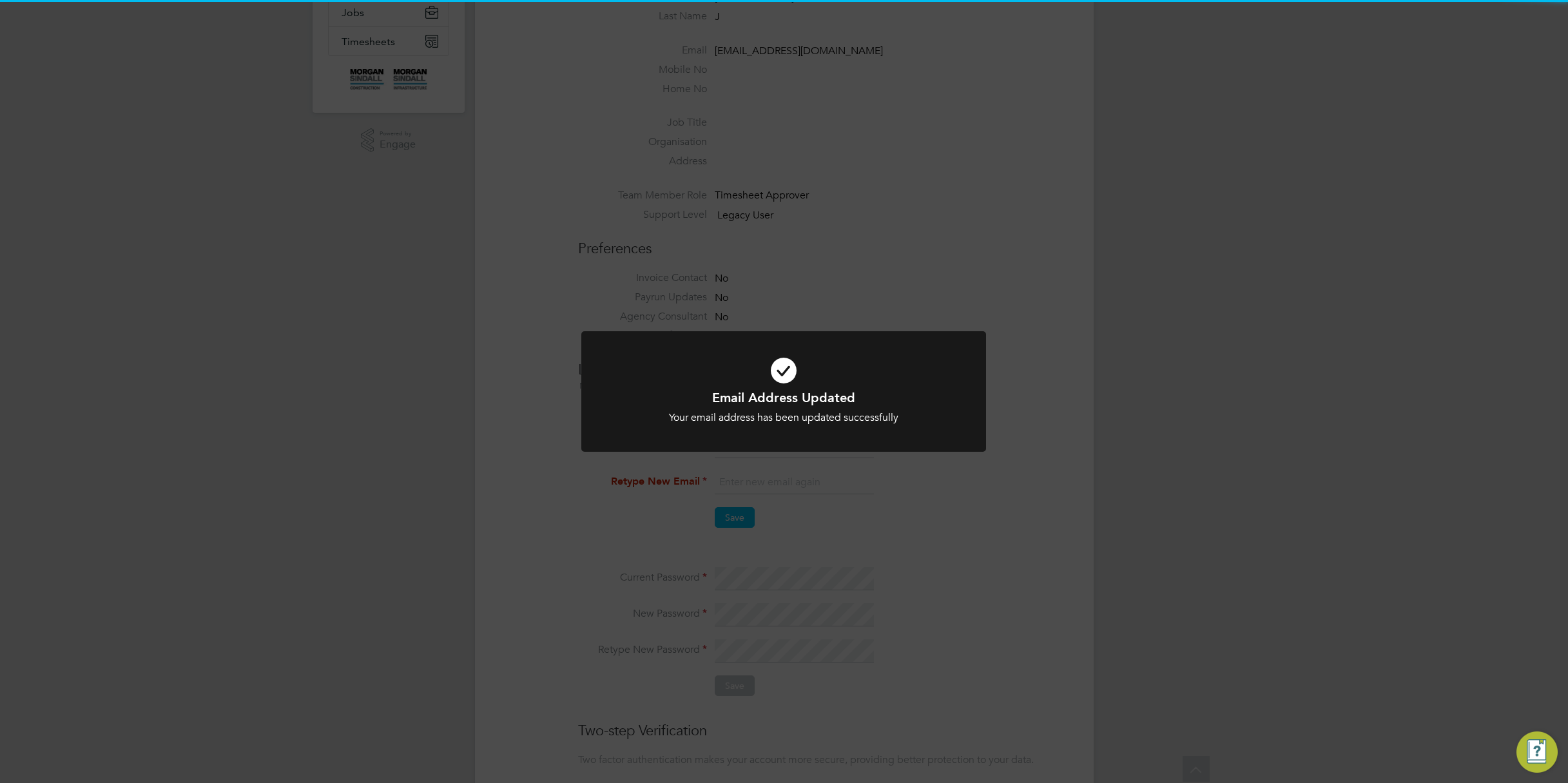
click at [836, 511] on div "Email Address Updated Your email address has been updated successfully Cancel O…" at bounding box center [784, 391] width 1568 height 783
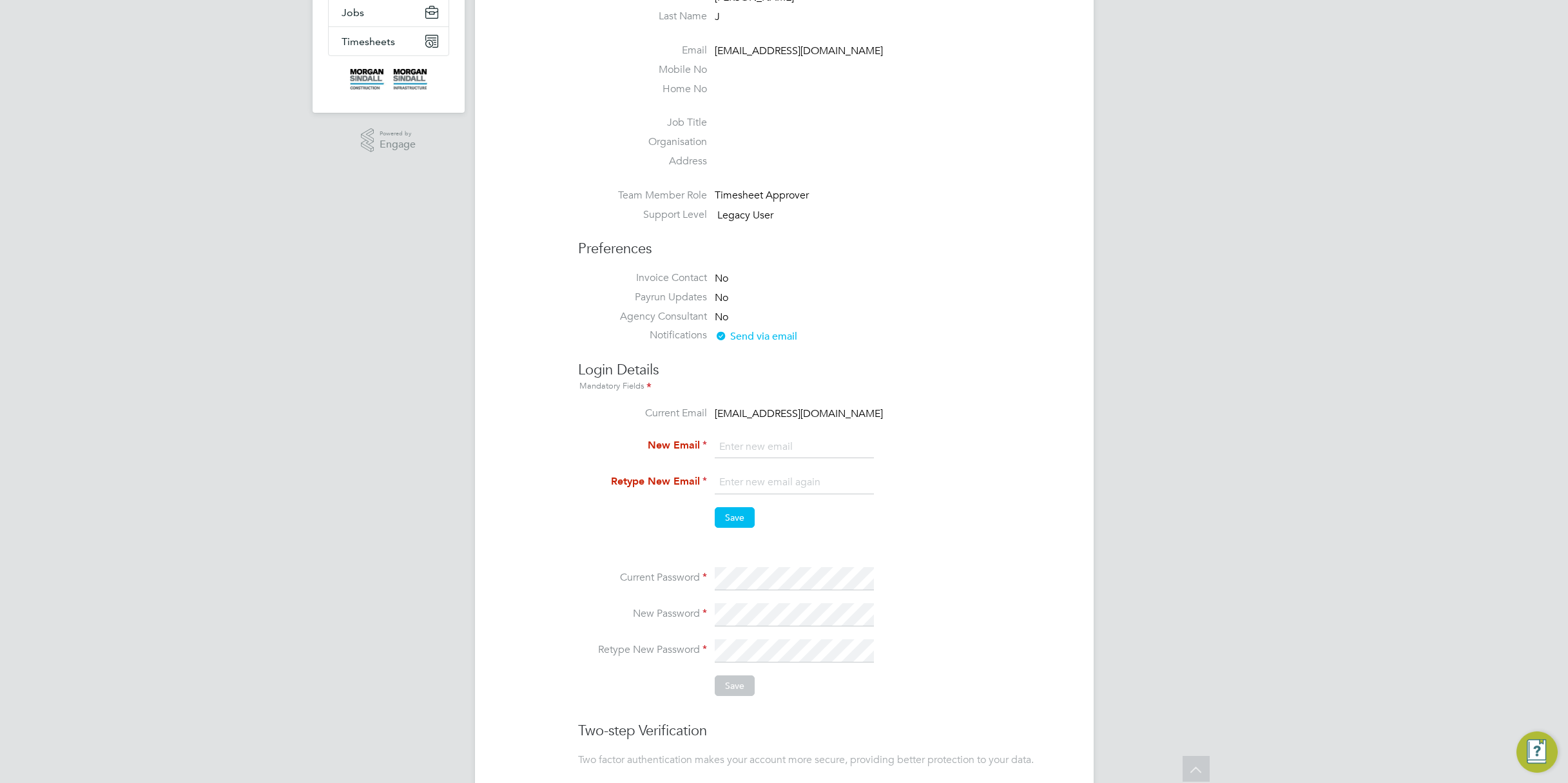
type input "support@engagelabs.io"
click at [655, 610] on label "New Password" at bounding box center [642, 613] width 129 height 14
click at [644, 644] on label "Retype New Password" at bounding box center [642, 649] width 129 height 14
click at [730, 692] on button "Save" at bounding box center [735, 685] width 40 height 21
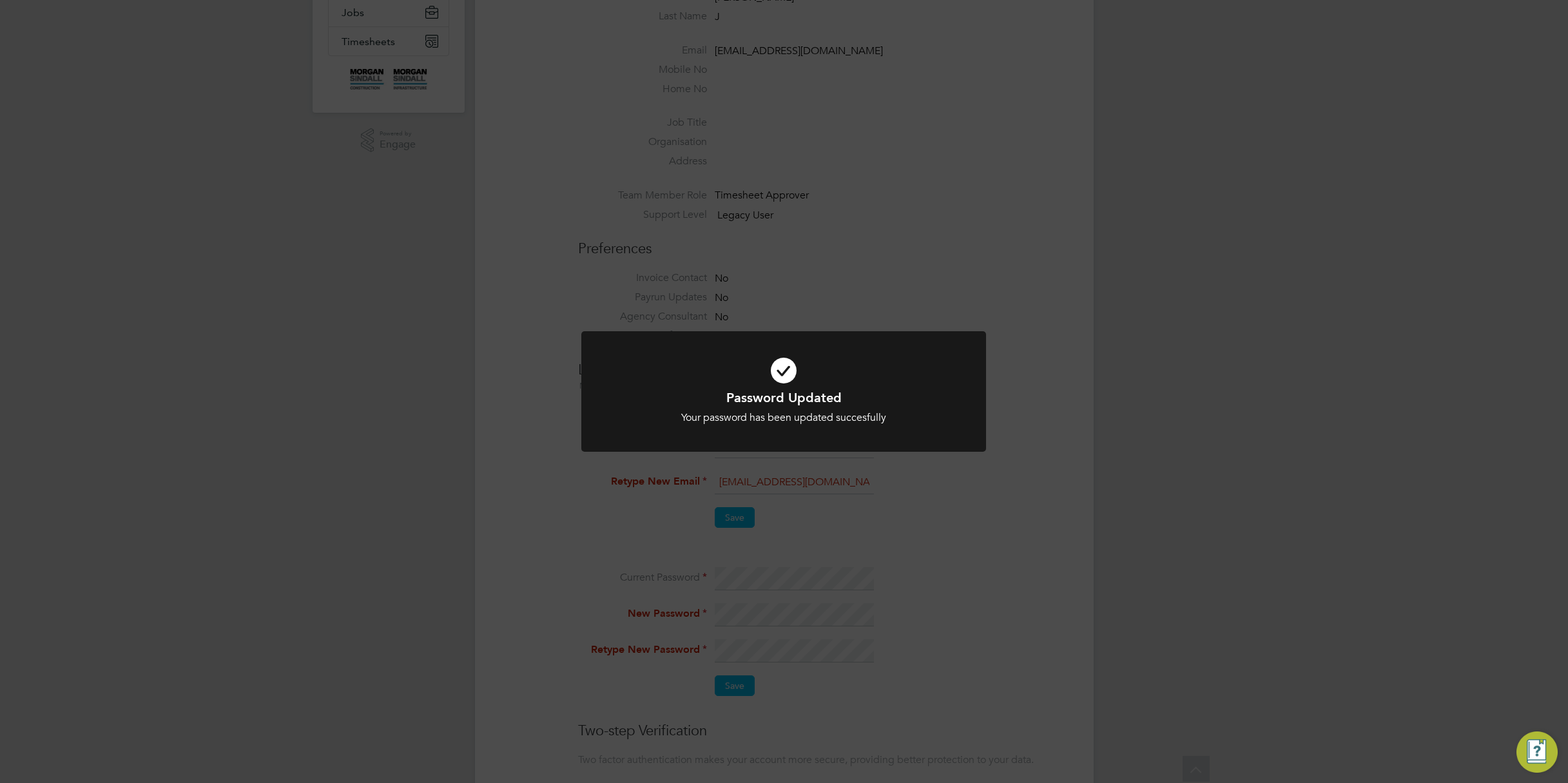
click at [829, 529] on div "Password Updated Your password has been updated succesfully Cancel Okay" at bounding box center [784, 391] width 1568 height 783
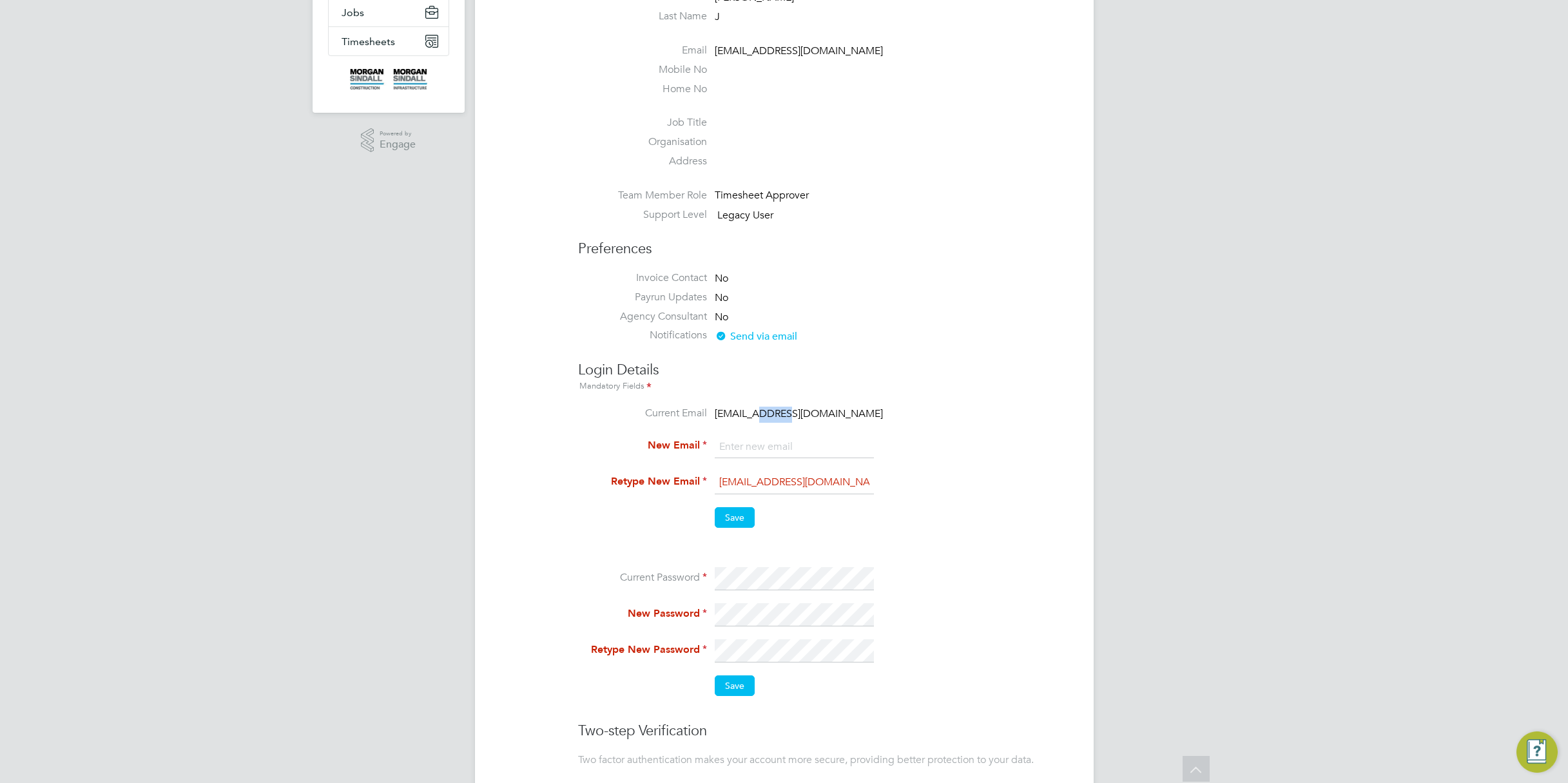
drag, startPoint x: 843, startPoint y: 534, endPoint x: 777, endPoint y: 414, distance: 137.0
click at [777, 414] on span "test123@gmail.com" at bounding box center [799, 414] width 168 height 13
copy ul "test123@gmail.com New Email"
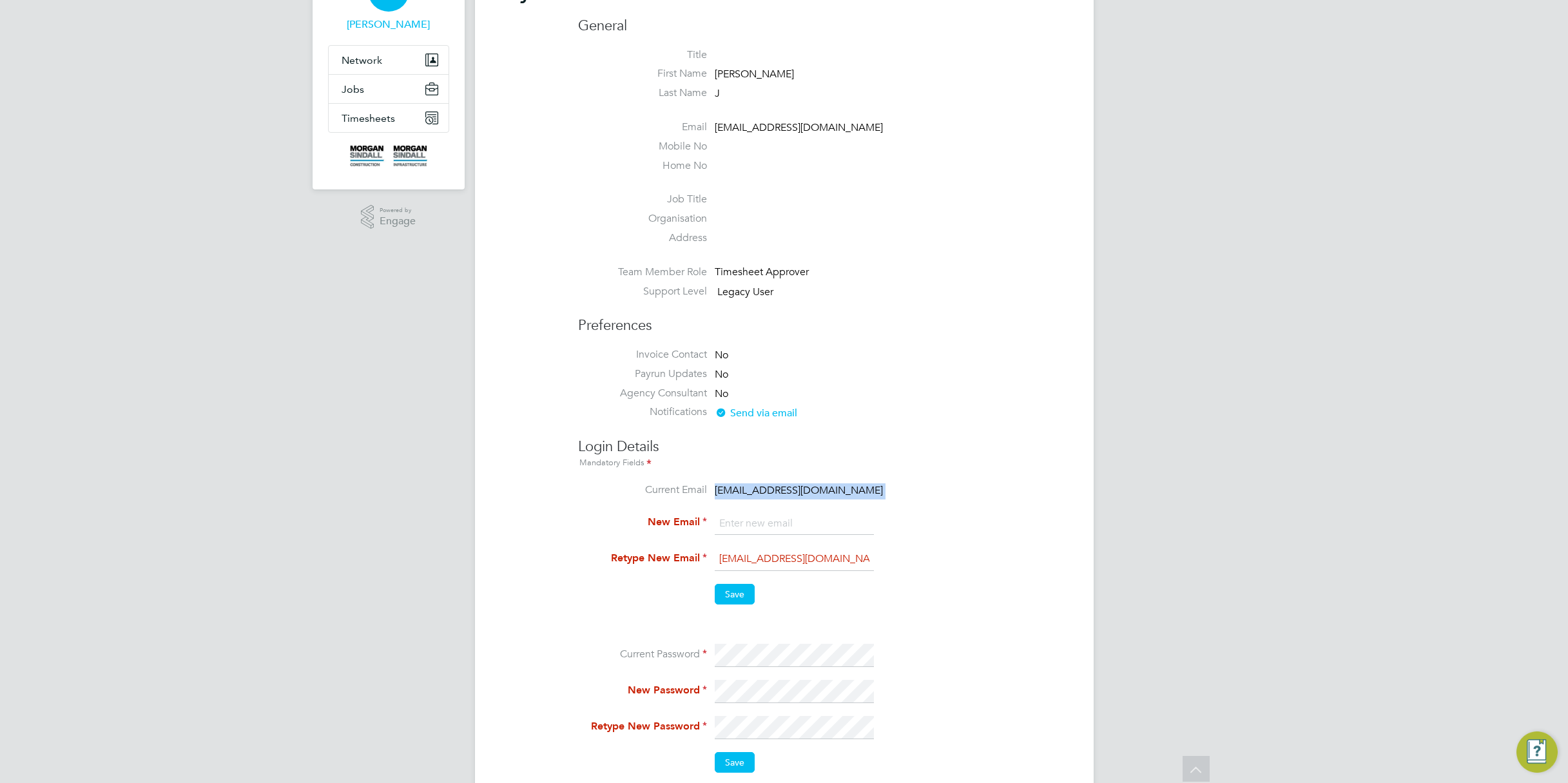
scroll to position [0, 0]
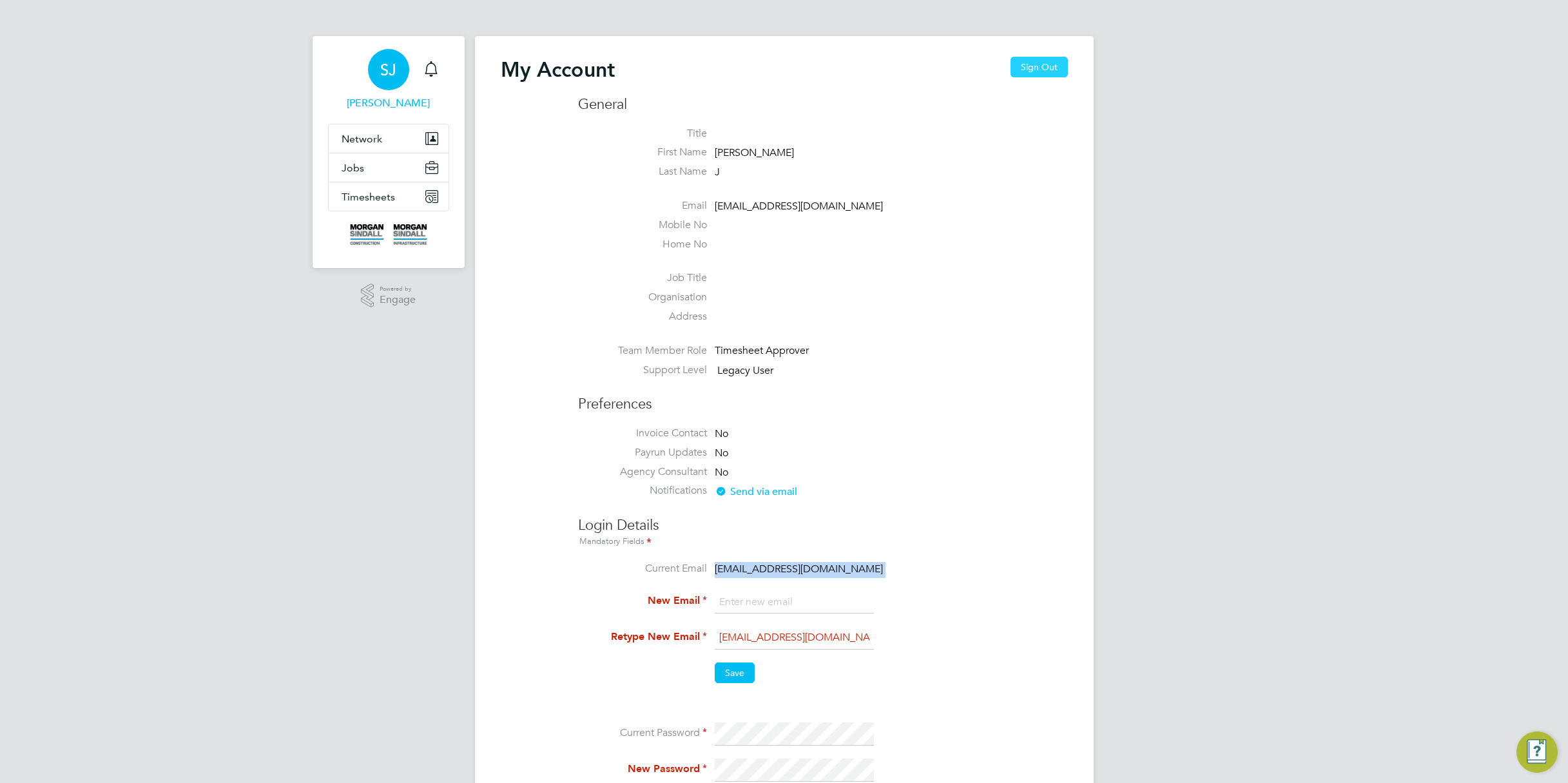
drag, startPoint x: 1045, startPoint y: 65, endPoint x: 1041, endPoint y: 83, distance: 18.4
click at [1045, 65] on button "Sign Out" at bounding box center [1039, 66] width 57 height 21
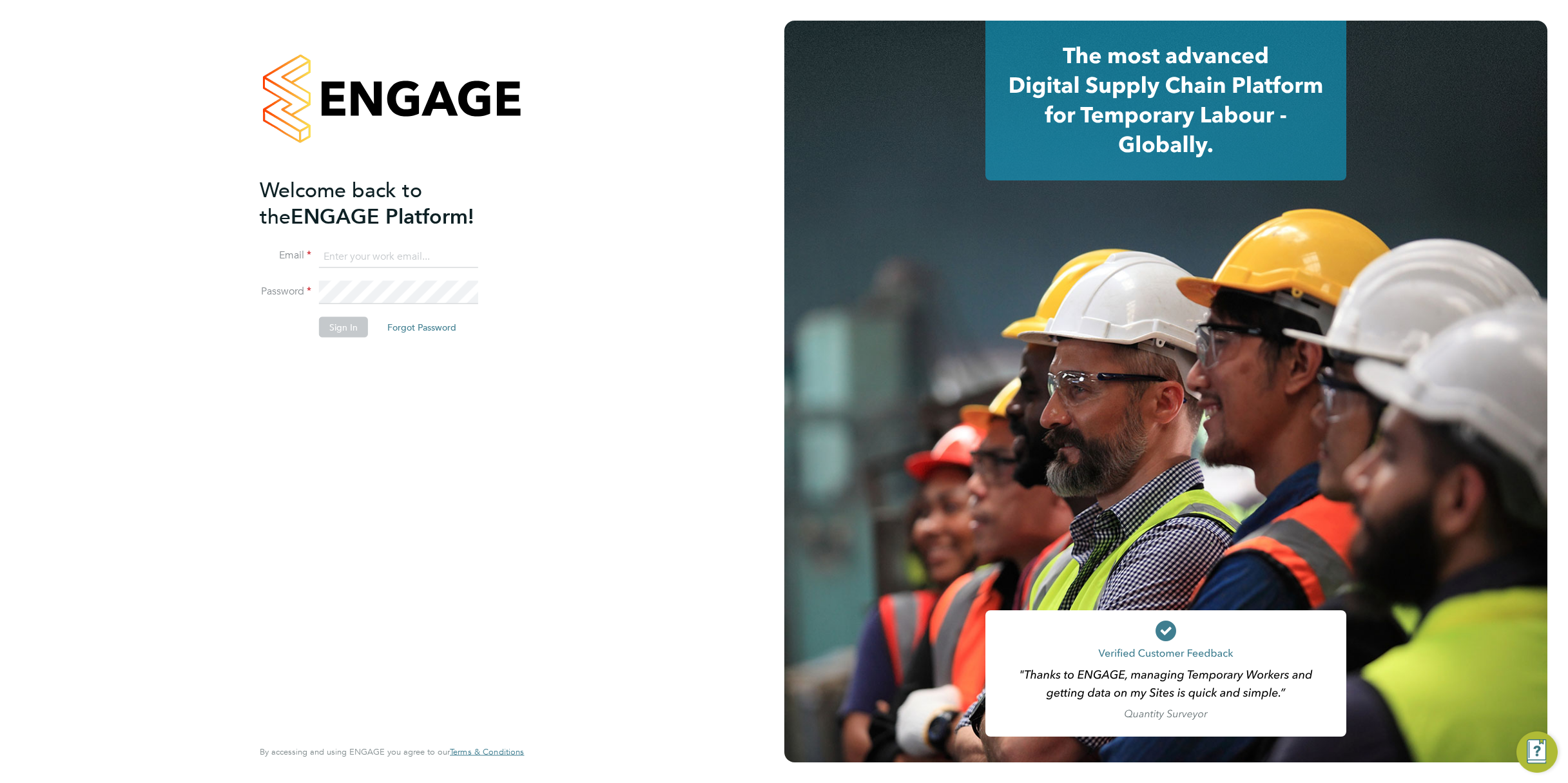
click at [380, 257] on input at bounding box center [398, 256] width 159 height 24
paste input "test123@gmail.com"
type input "test123@gmail.com"
click at [240, 308] on div "Welcome back to the ENGAGE Platform! Email test123@gmail.com Password Sign In F…" at bounding box center [391, 391] width 316 height 783
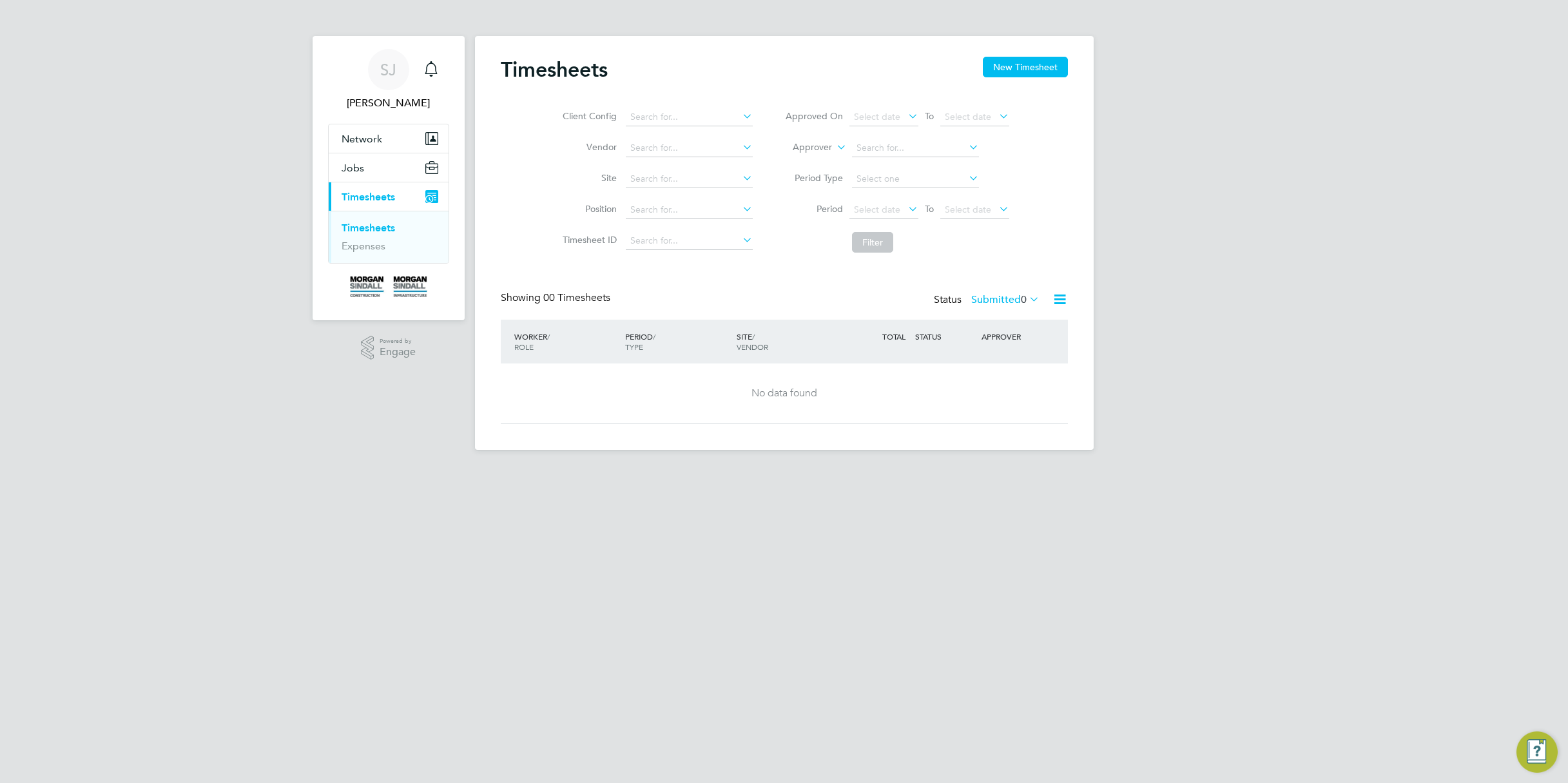
click at [1162, 165] on div "SJ Sharon J Notifications Applications: Network Sites Jobs Placements Current p…" at bounding box center [784, 235] width 1568 height 470
click at [993, 298] on label "Submitted 0" at bounding box center [1005, 299] width 68 height 13
click at [991, 320] on li "All" at bounding box center [1005, 322] width 59 height 18
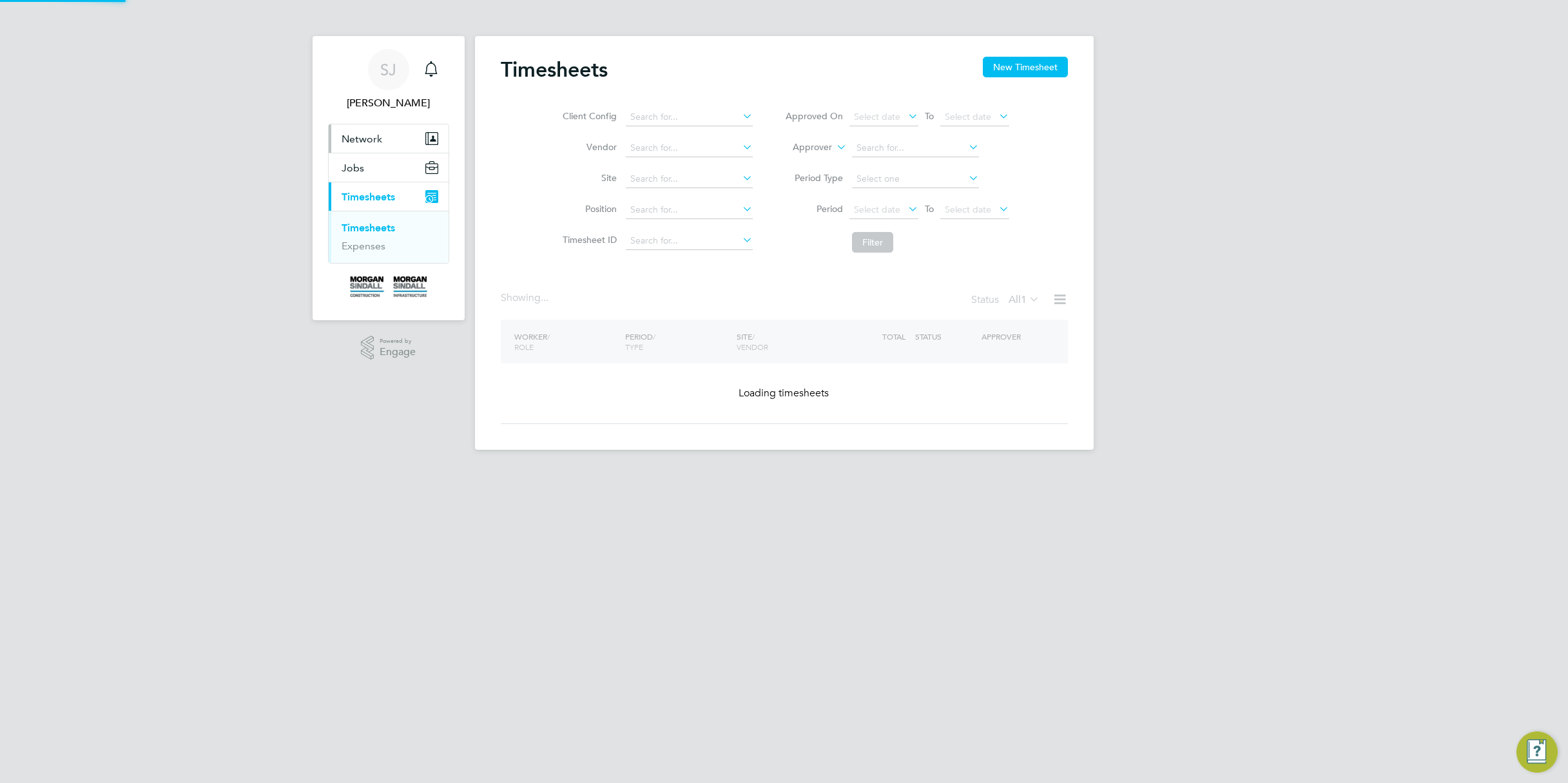
click at [380, 147] on button "Network" at bounding box center [388, 138] width 120 height 28
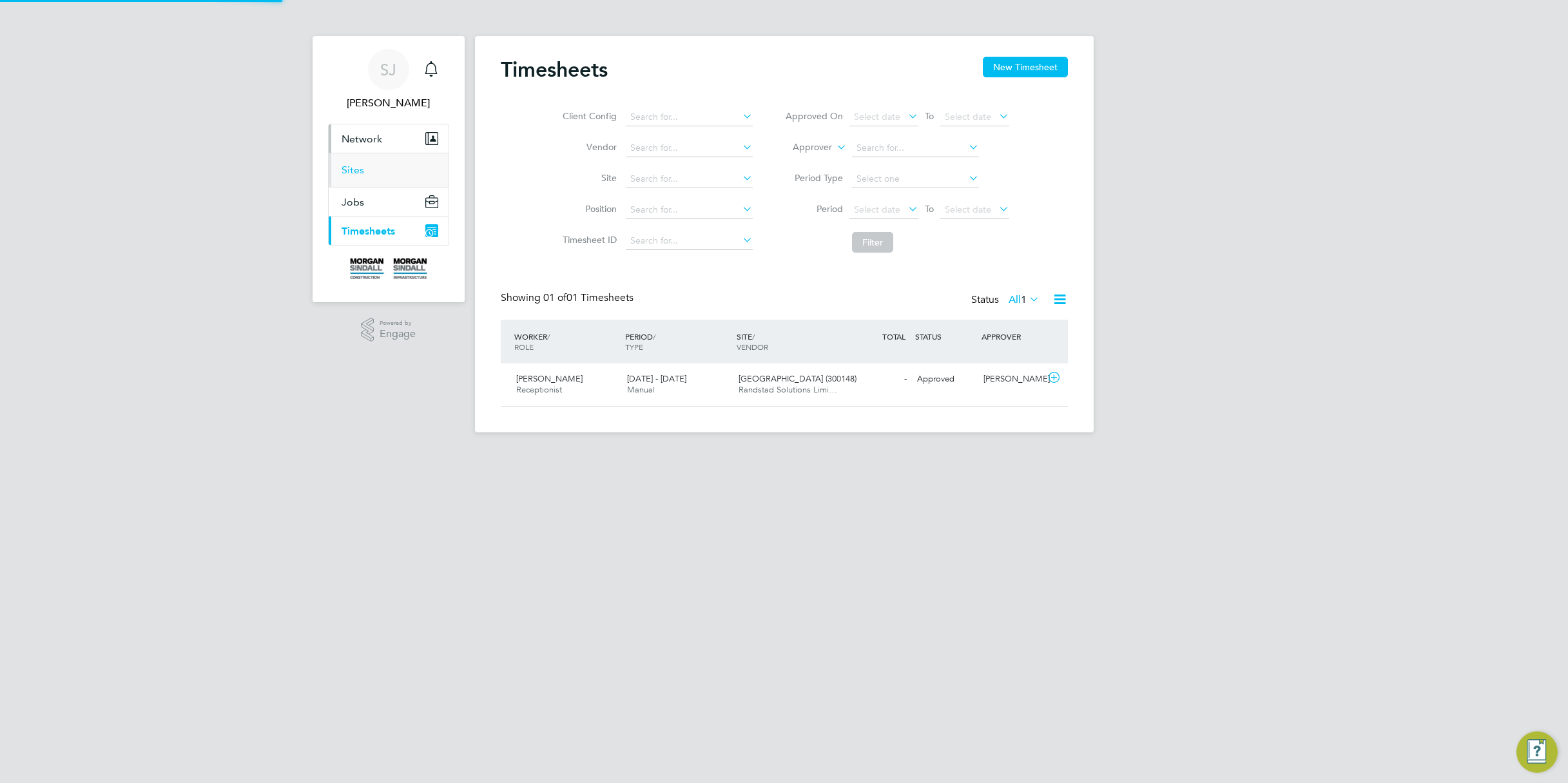
scroll to position [33, 112]
click at [383, 78] on span "SJ" at bounding box center [388, 69] width 16 height 16
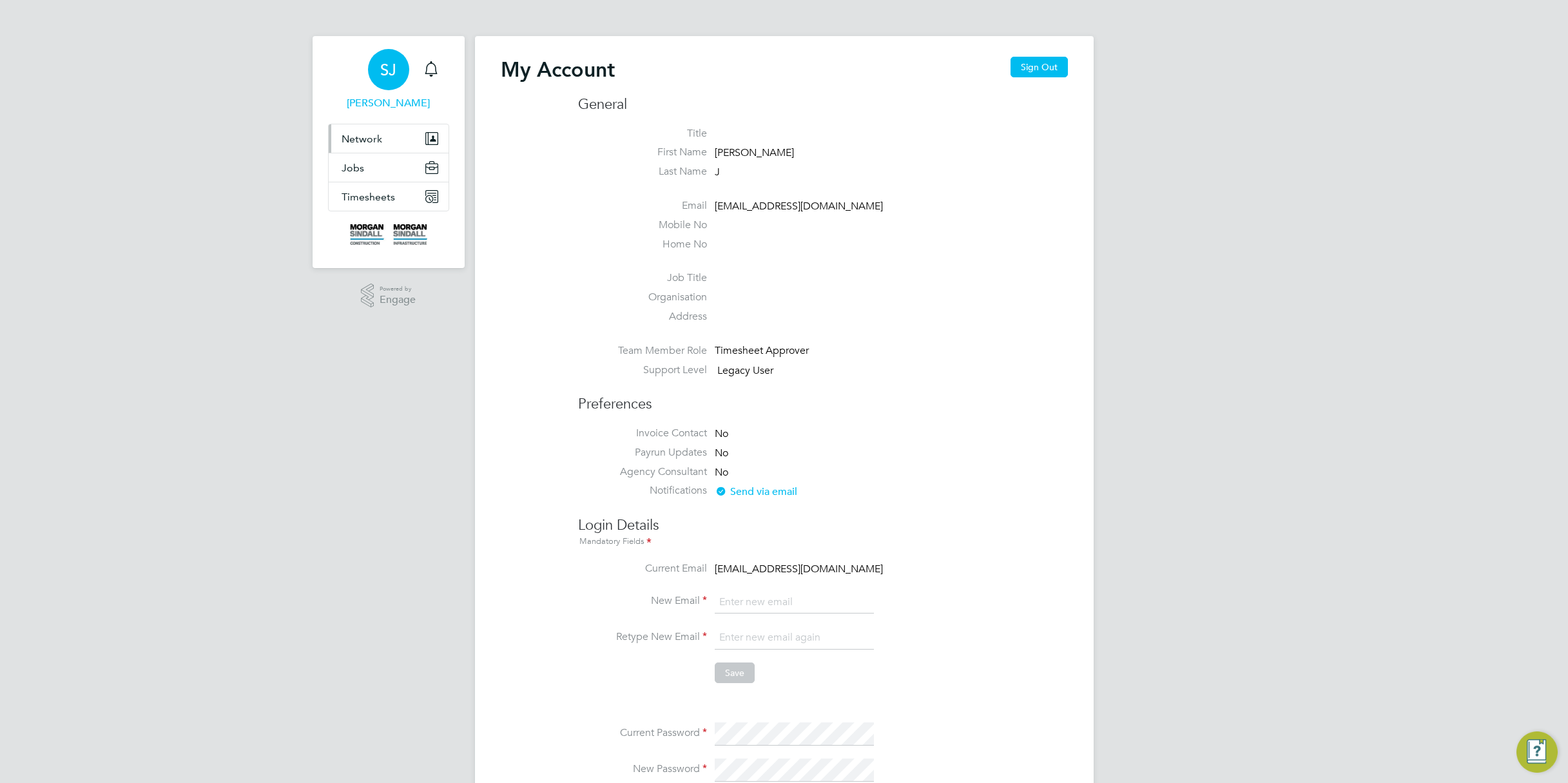
click at [361, 133] on span "Network" at bounding box center [361, 138] width 41 height 12
click at [384, 61] on span "SJ" at bounding box center [388, 69] width 16 height 16
click at [395, 83] on div "SJ" at bounding box center [387, 69] width 41 height 41
click at [372, 136] on span "Network" at bounding box center [361, 138] width 41 height 12
click at [359, 174] on link "Sites" at bounding box center [352, 169] width 23 height 12
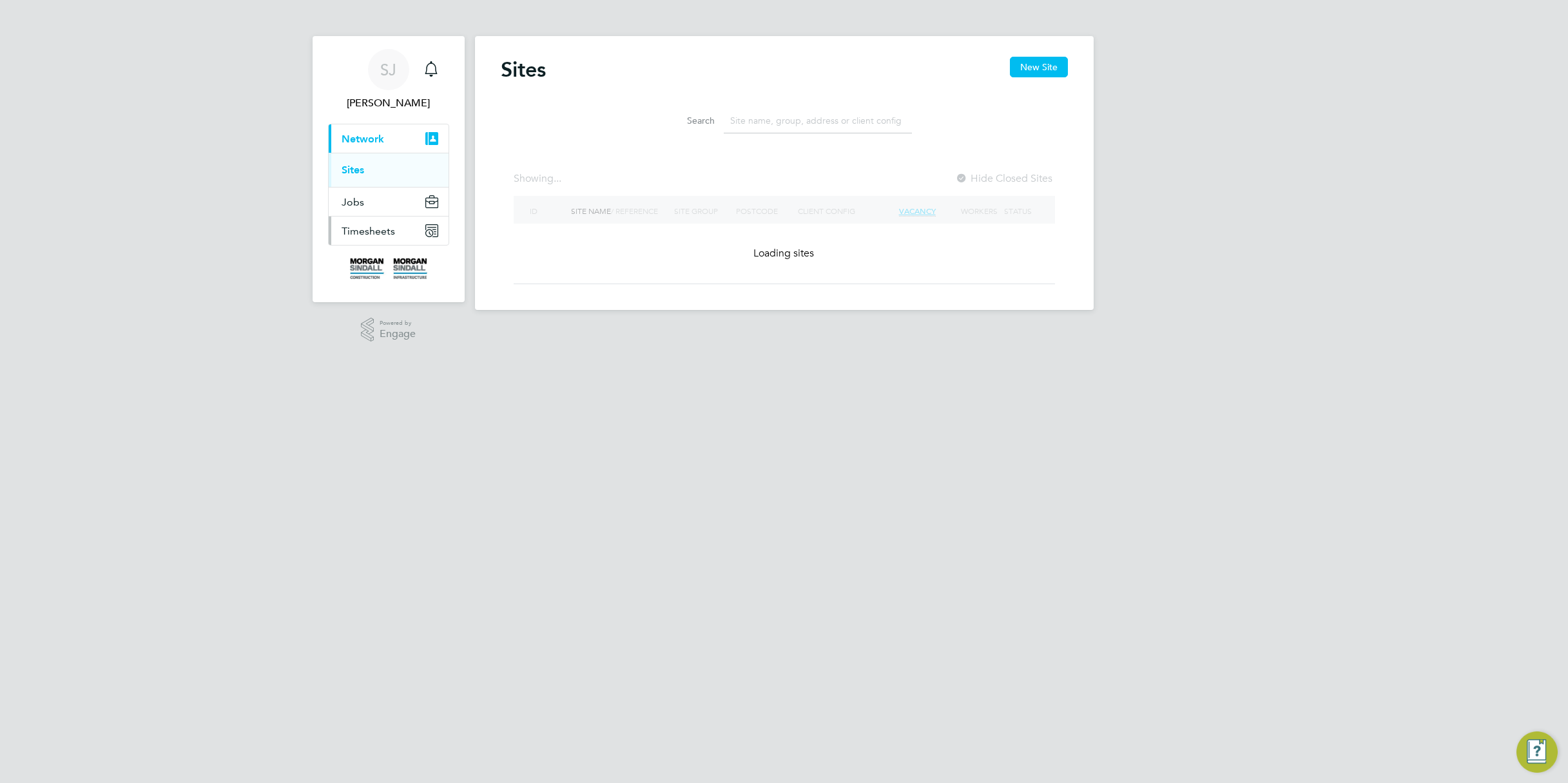
click at [367, 241] on button "Timesheets" at bounding box center [388, 230] width 120 height 28
click at [359, 165] on span "Jobs" at bounding box center [352, 167] width 23 height 12
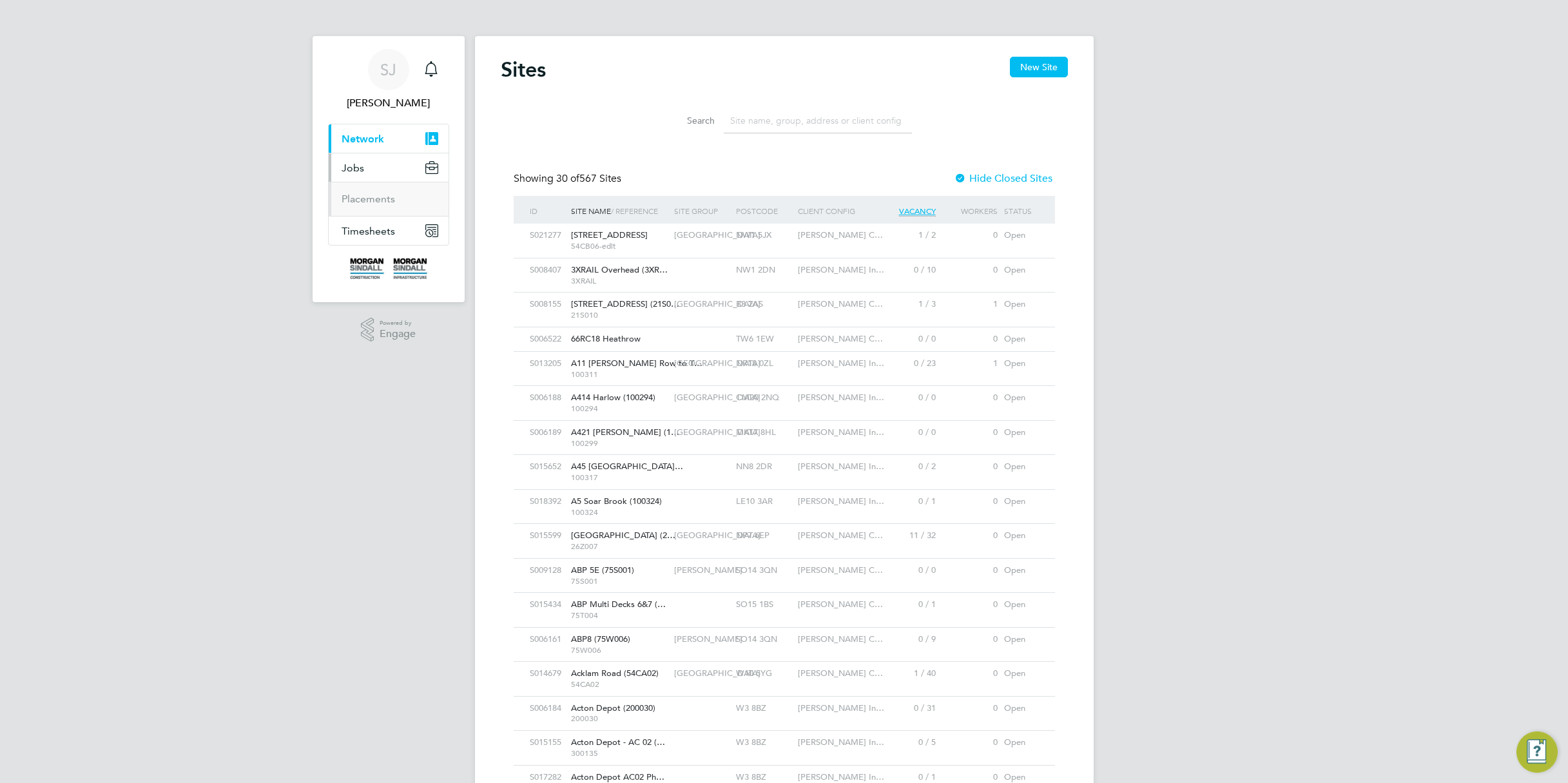
click at [350, 166] on span "Jobs" at bounding box center [352, 167] width 23 height 12
click at [373, 71] on div "SJ" at bounding box center [387, 69] width 41 height 41
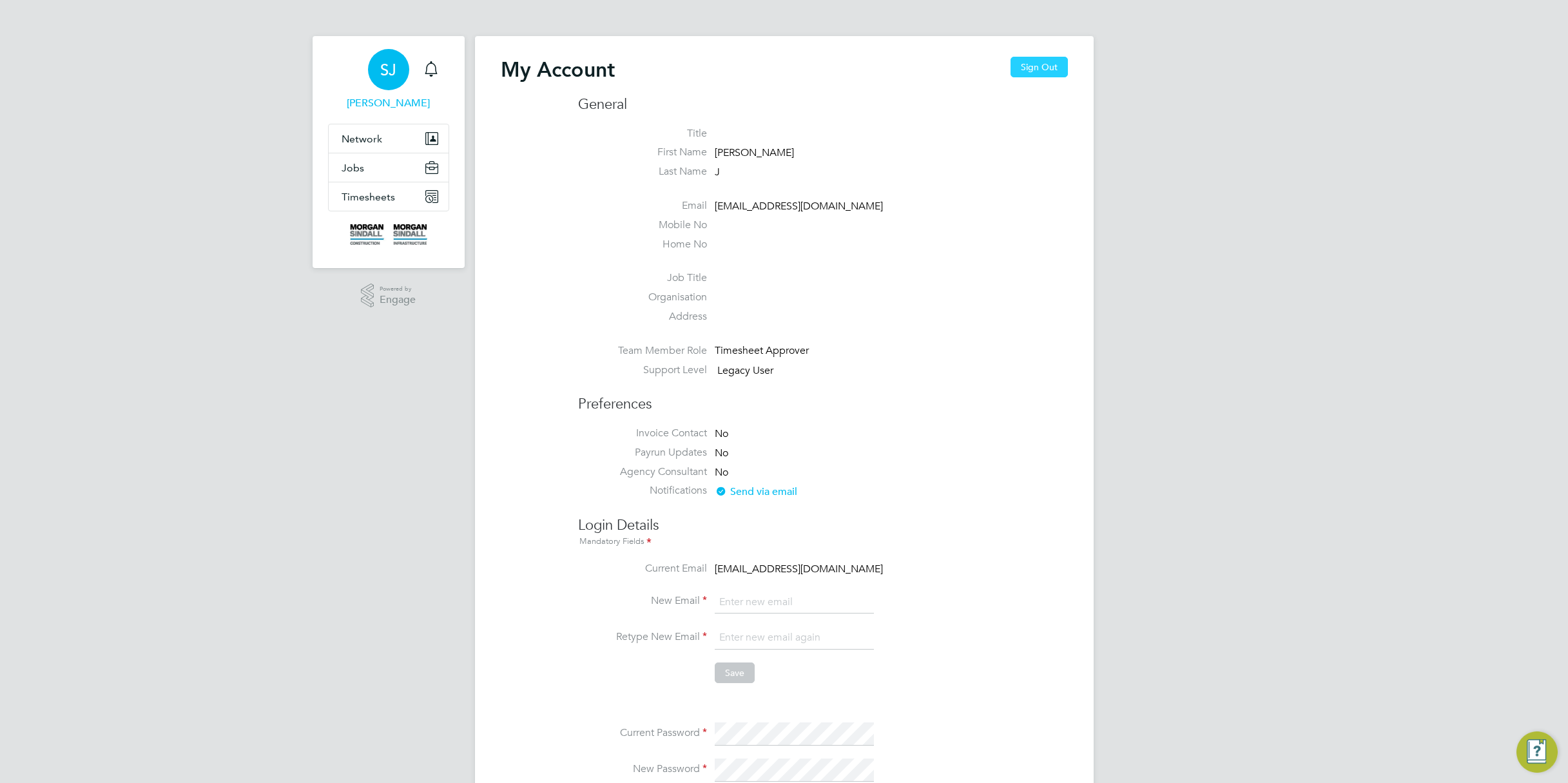
click at [1048, 68] on button "Sign Out" at bounding box center [1039, 66] width 57 height 21
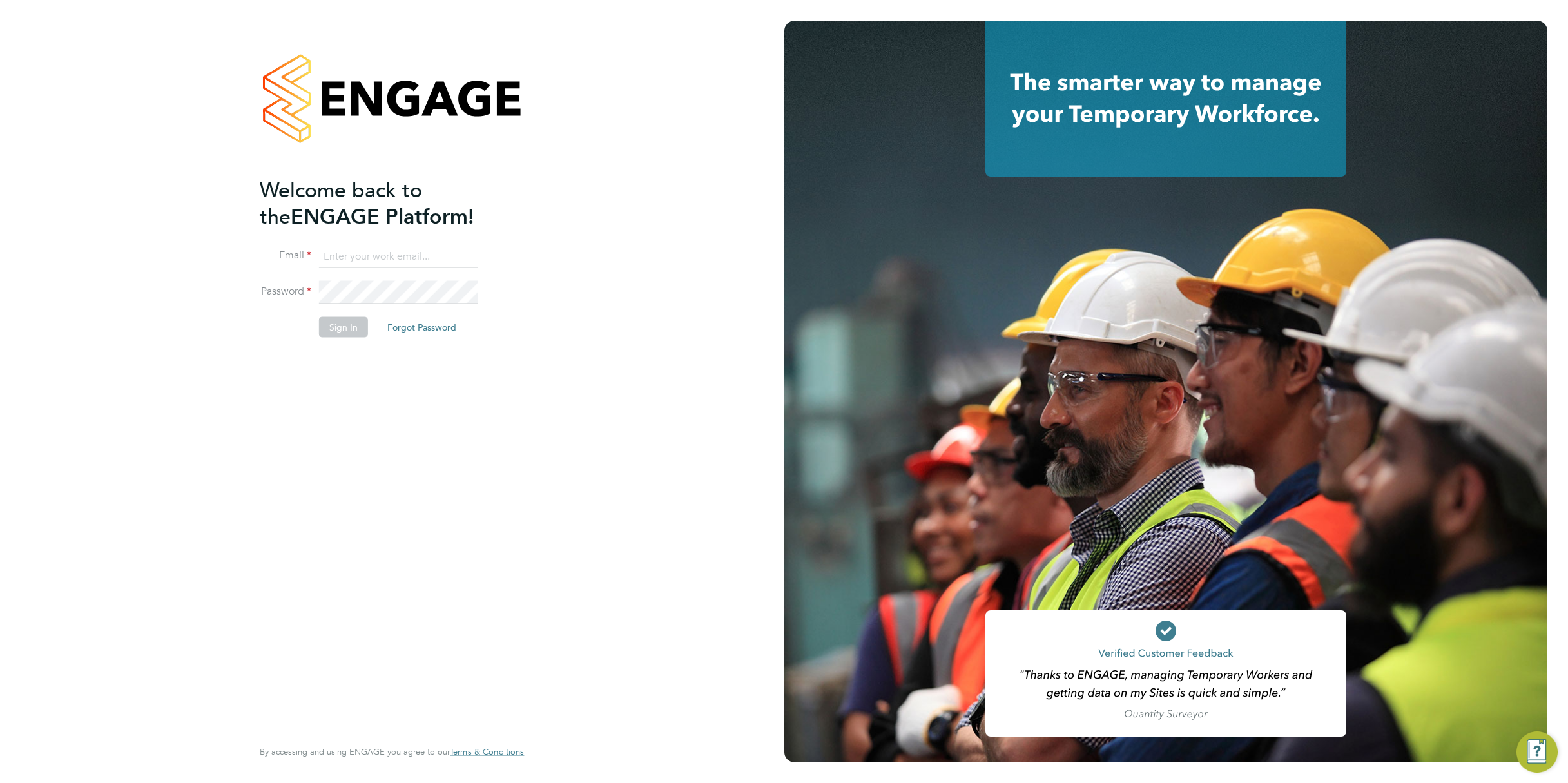
click at [381, 248] on input at bounding box center [398, 256] width 159 height 24
paste input "https://alchemytec.atlassian.net/jira/software/c/projects/EN/boards/10?assignee…"
type input "https://alchemytec.atlassian.net/jira/software/c/projects/EN/boards/10?assignee…"
type input "test123@gmail.com"
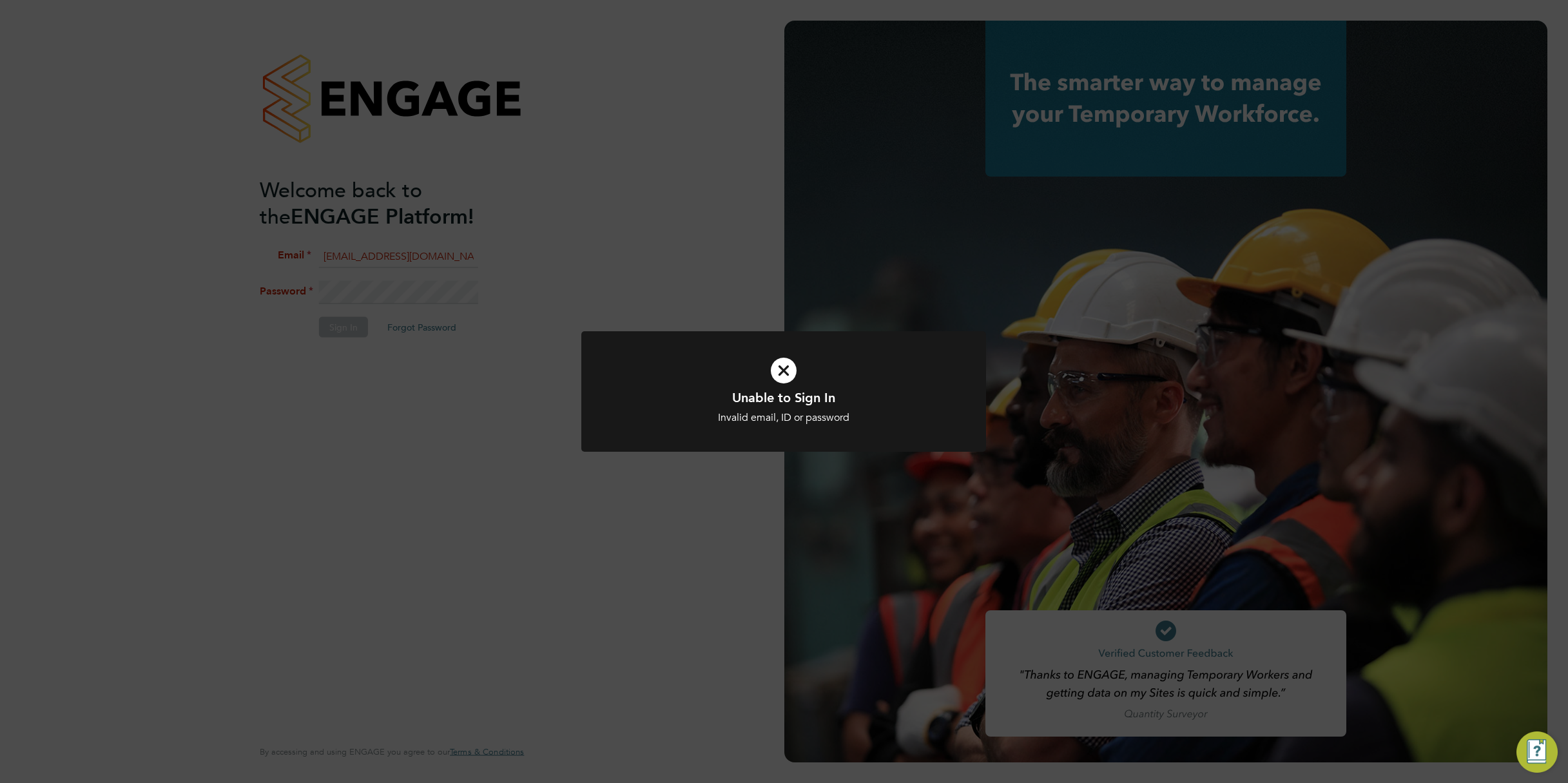
click at [365, 296] on div "Unable to Sign In Invalid email, ID or password Cancel Okay" at bounding box center [784, 391] width 1568 height 783
click at [362, 296] on div "Unable to Sign In Invalid email, ID or password Cancel Okay" at bounding box center [784, 391] width 1568 height 783
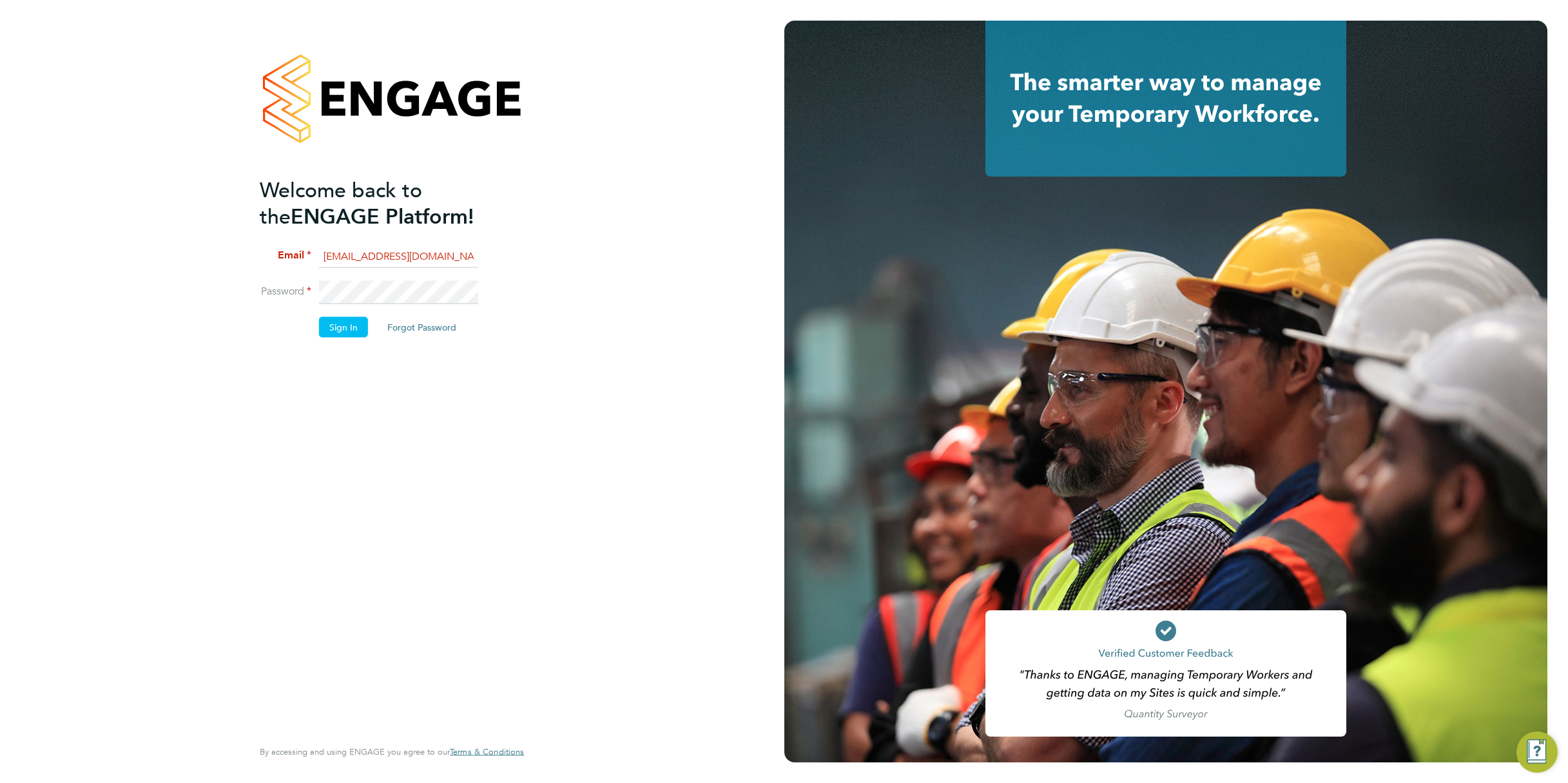
click at [107, 408] on div "Welcome back to the ENGAGE Platform! Email test123@gmail.com Password Sign In F…" at bounding box center [392, 391] width 784 height 783
click at [326, 328] on button "Sign In" at bounding box center [344, 327] width 49 height 21
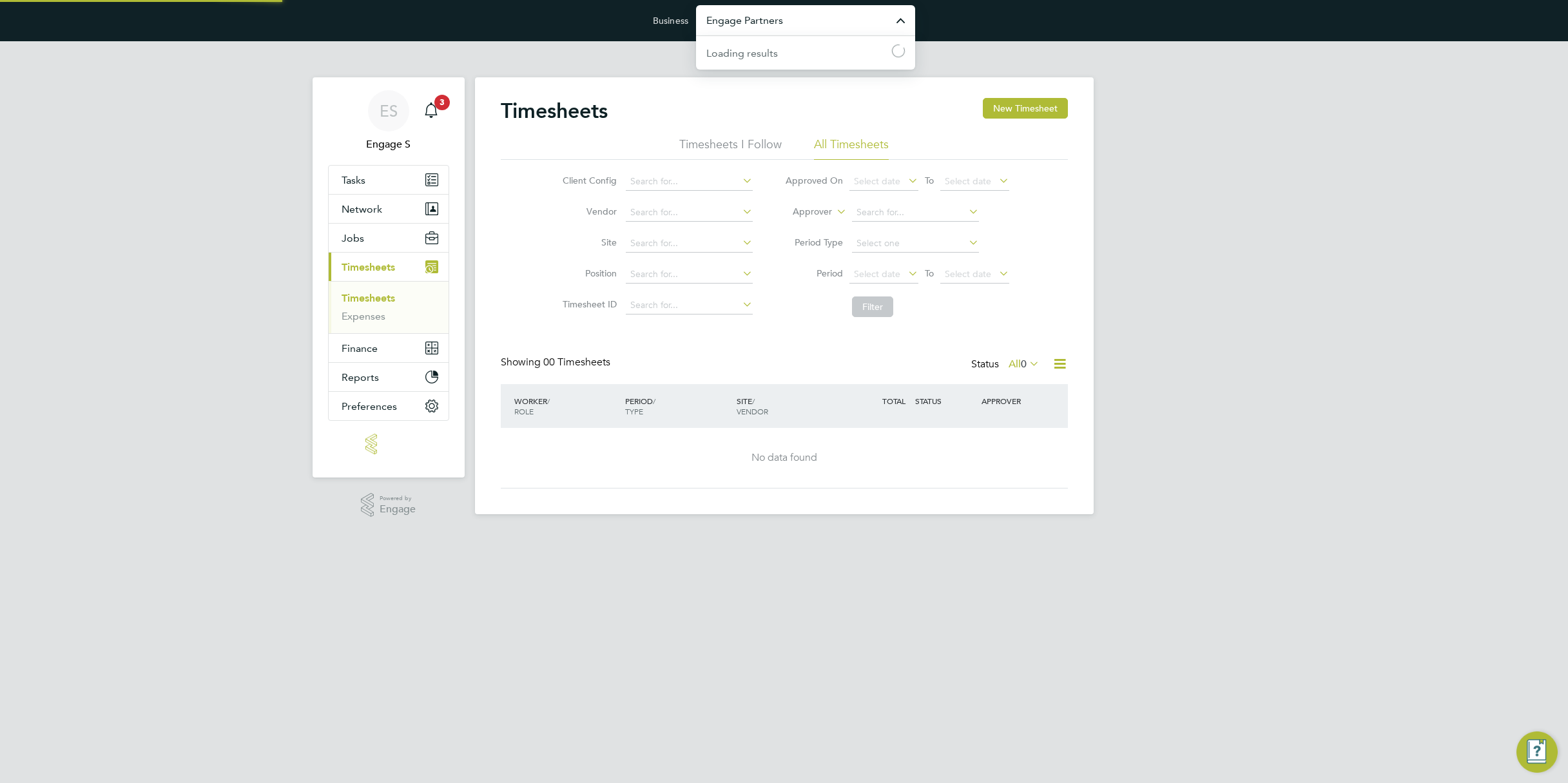
click at [829, 15] on input "Engage Partners" at bounding box center [805, 20] width 219 height 30
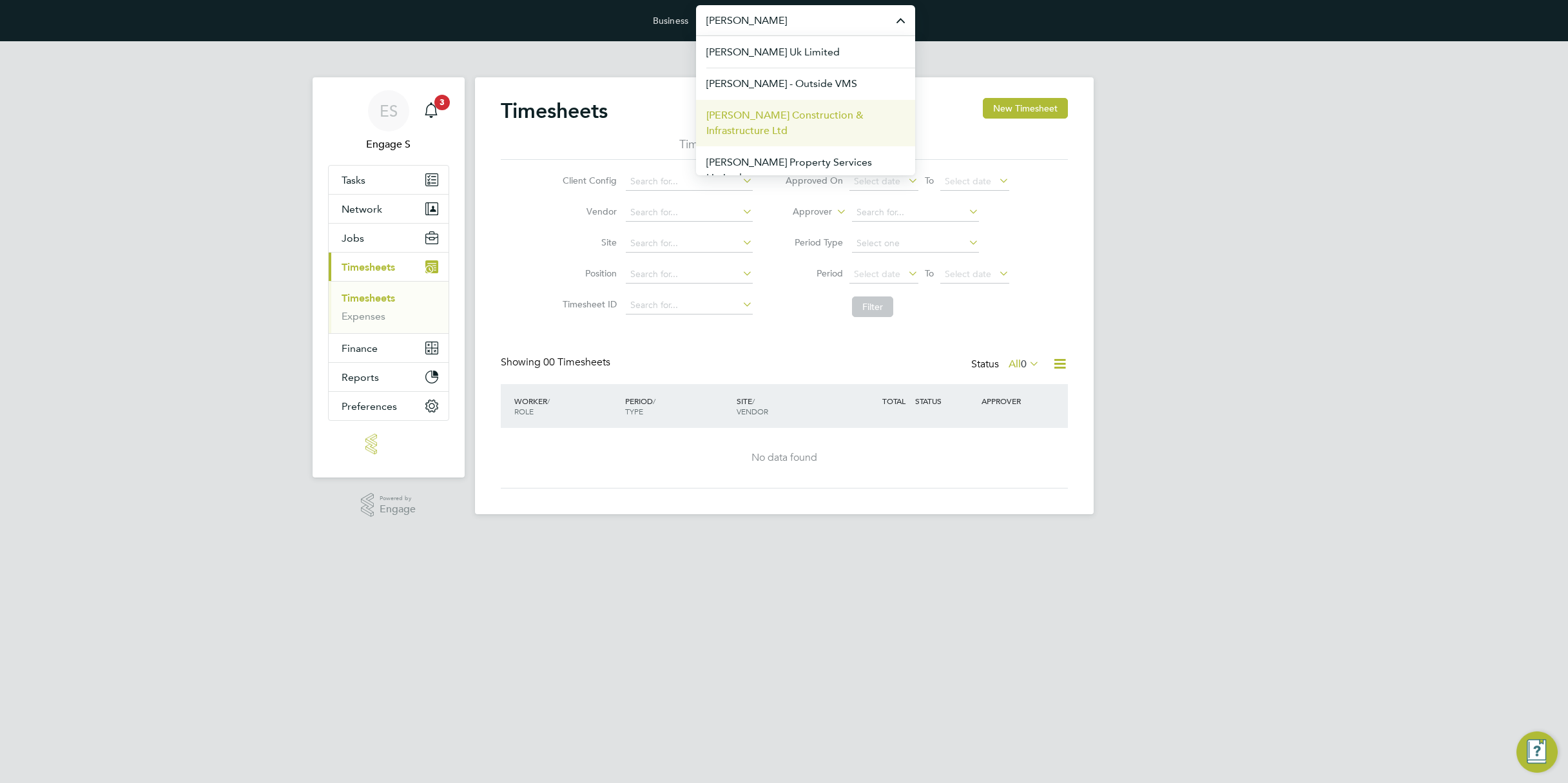
click at [788, 116] on span "[PERSON_NAME] Construction & Infrastructure Ltd" at bounding box center [805, 123] width 198 height 31
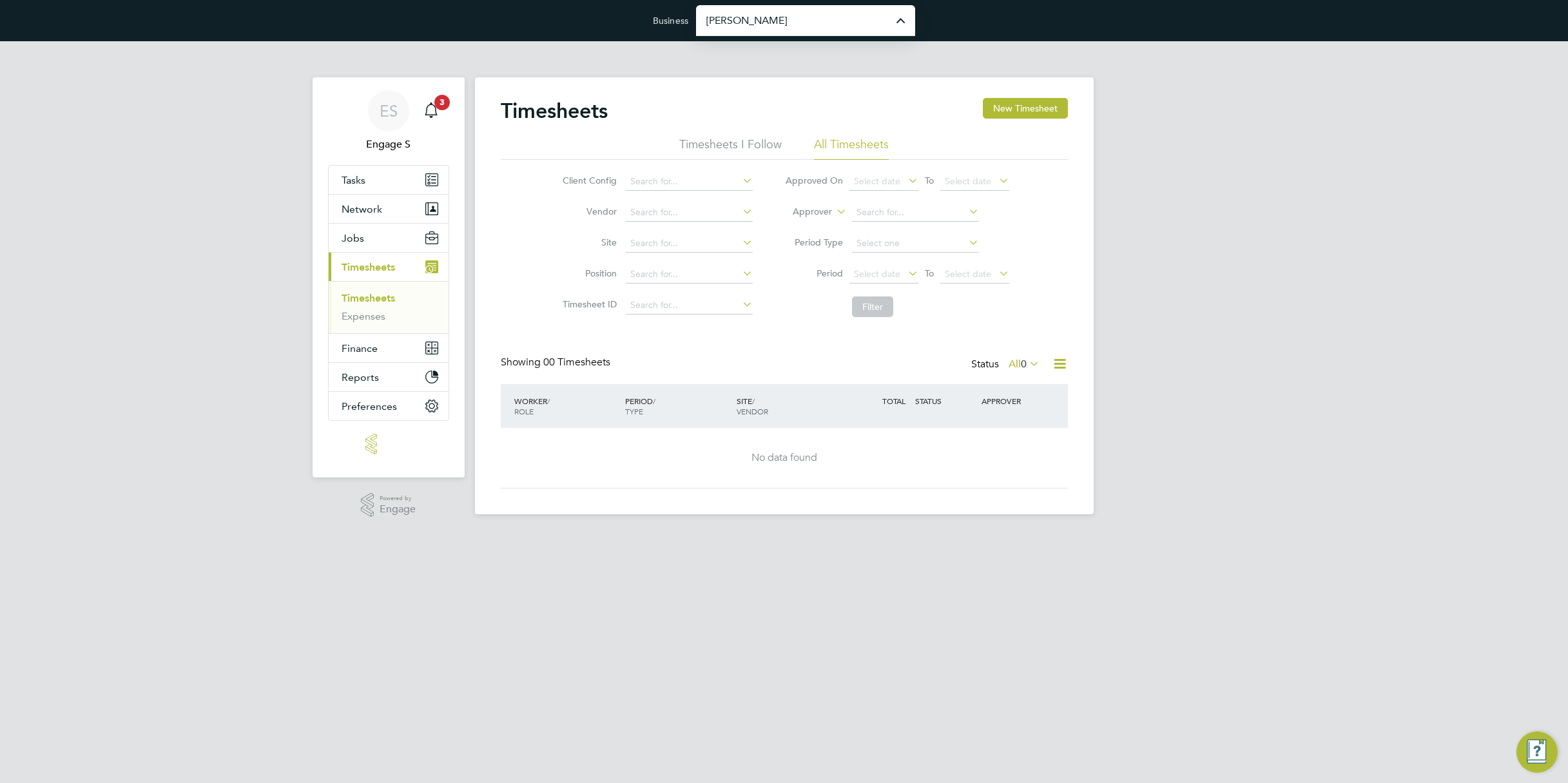
type input "[PERSON_NAME] Construction & Infrastructure Ltd"
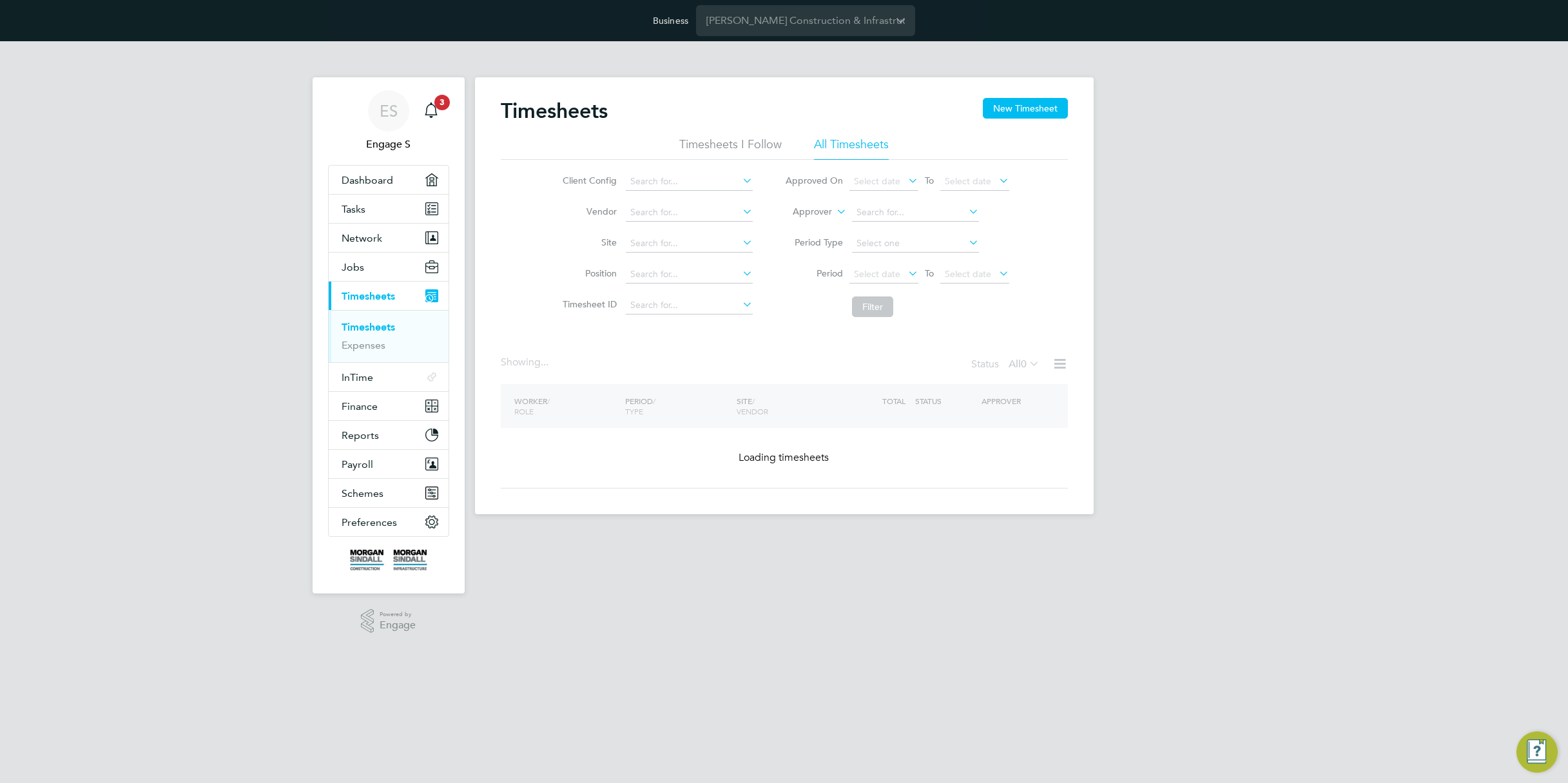
click at [1026, 365] on icon at bounding box center [1026, 364] width 0 height 18
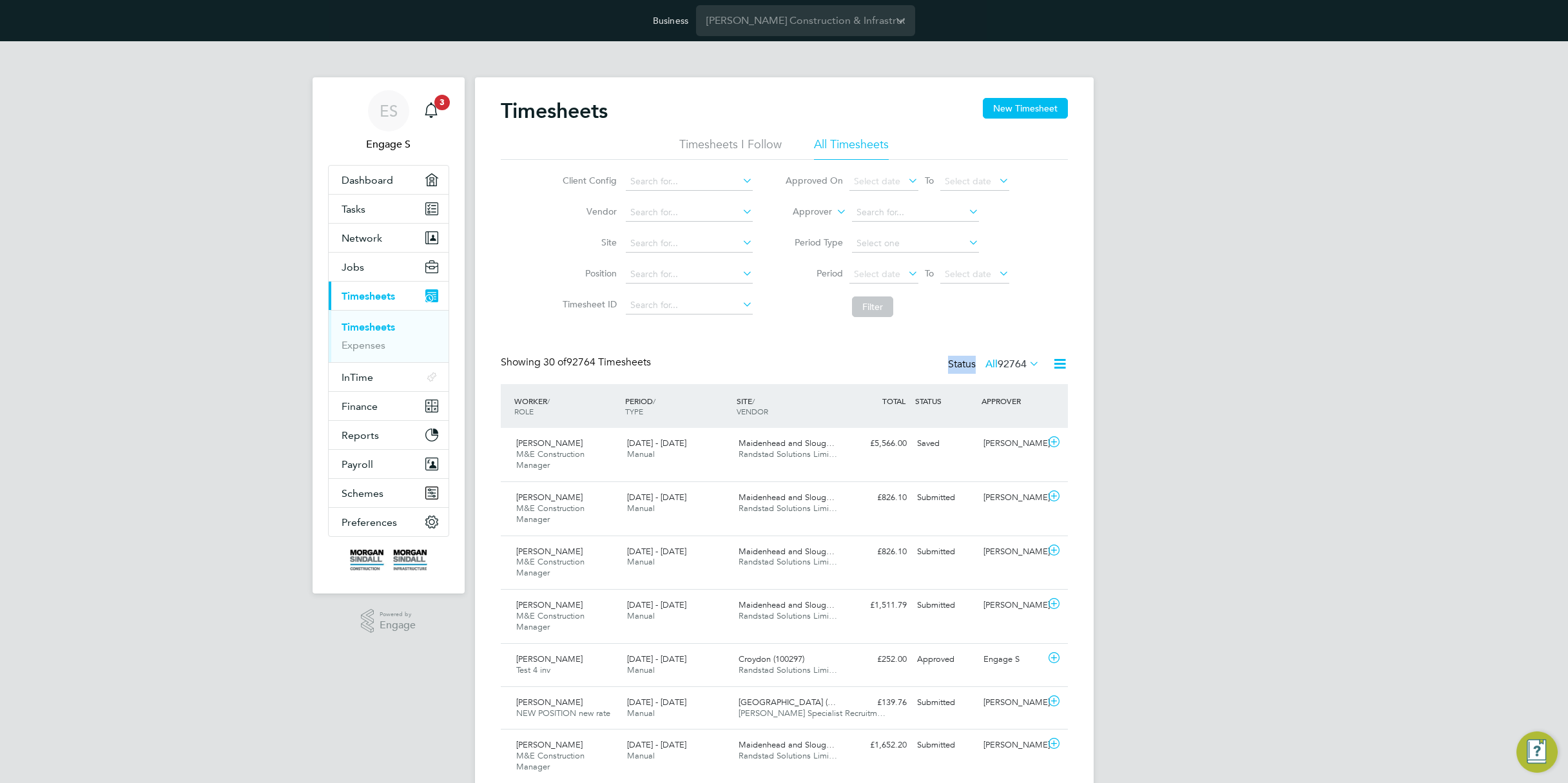
drag, startPoint x: 693, startPoint y: 342, endPoint x: 658, endPoint y: 352, distance: 36.4
click at [377, 242] on span "Network" at bounding box center [361, 237] width 41 height 12
click at [367, 234] on span "Network" at bounding box center [361, 237] width 41 height 12
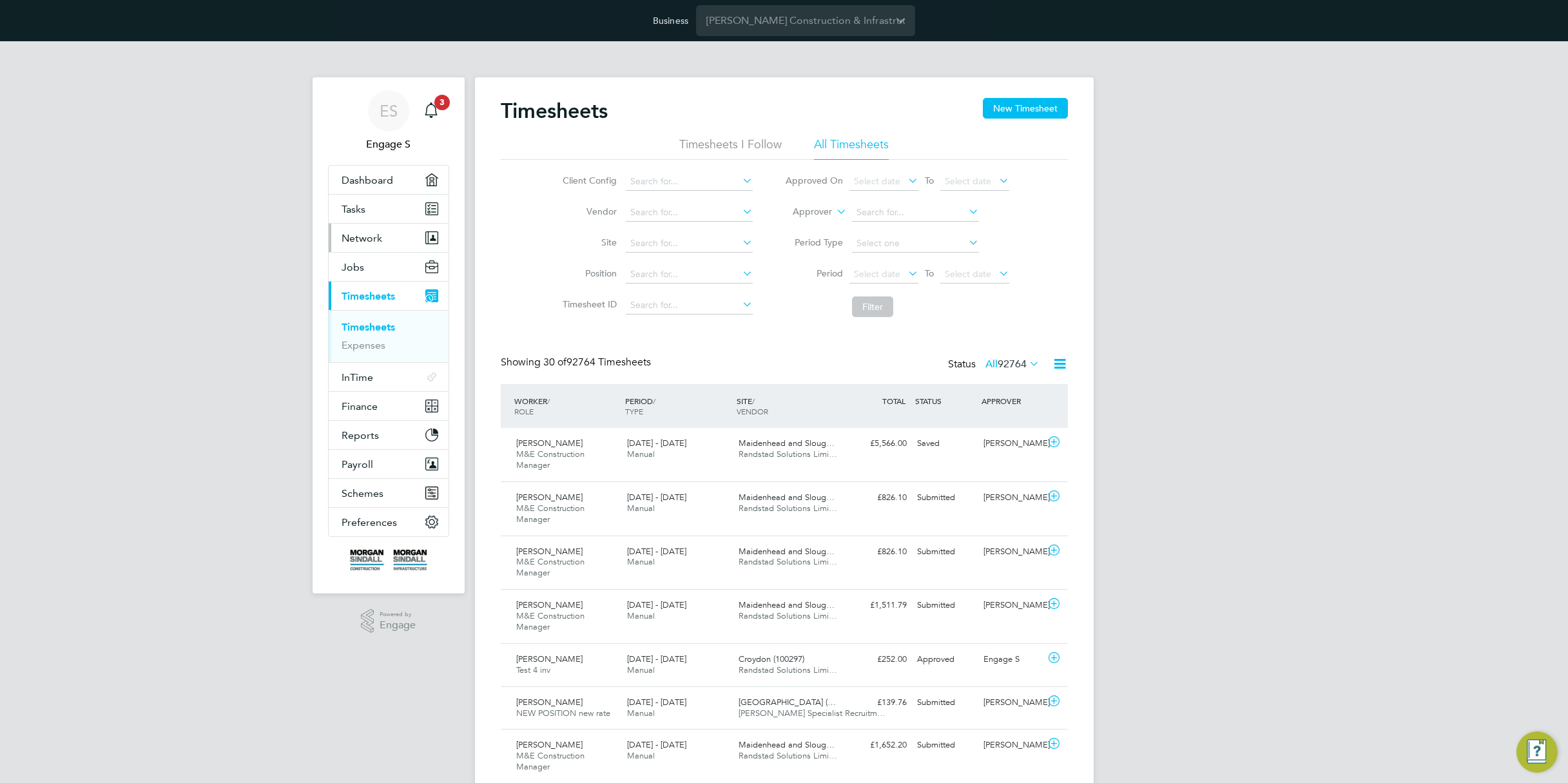
click at [391, 236] on button "Network" at bounding box center [388, 237] width 120 height 28
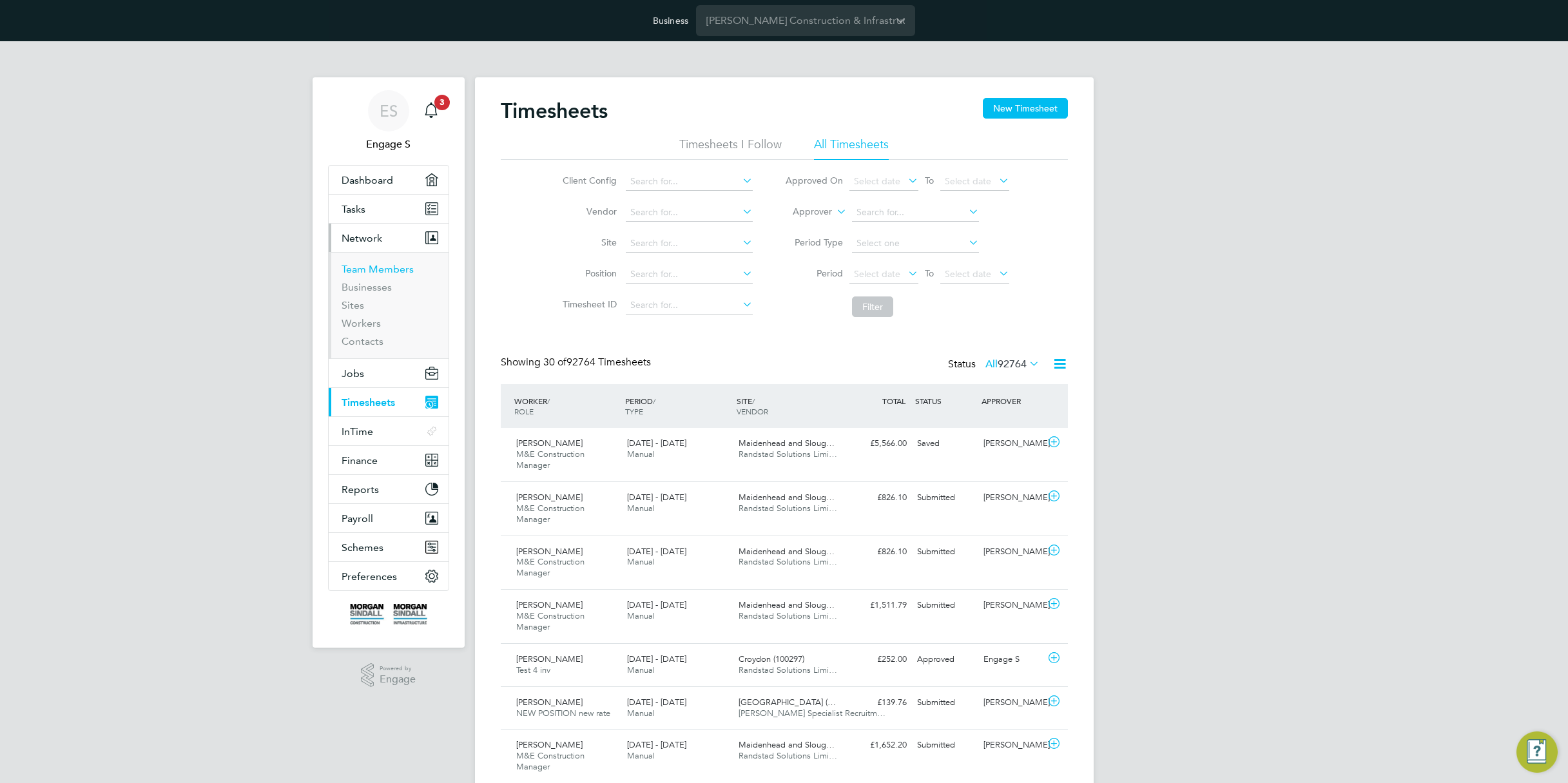
click at [374, 273] on link "Team Members" at bounding box center [377, 268] width 72 height 12
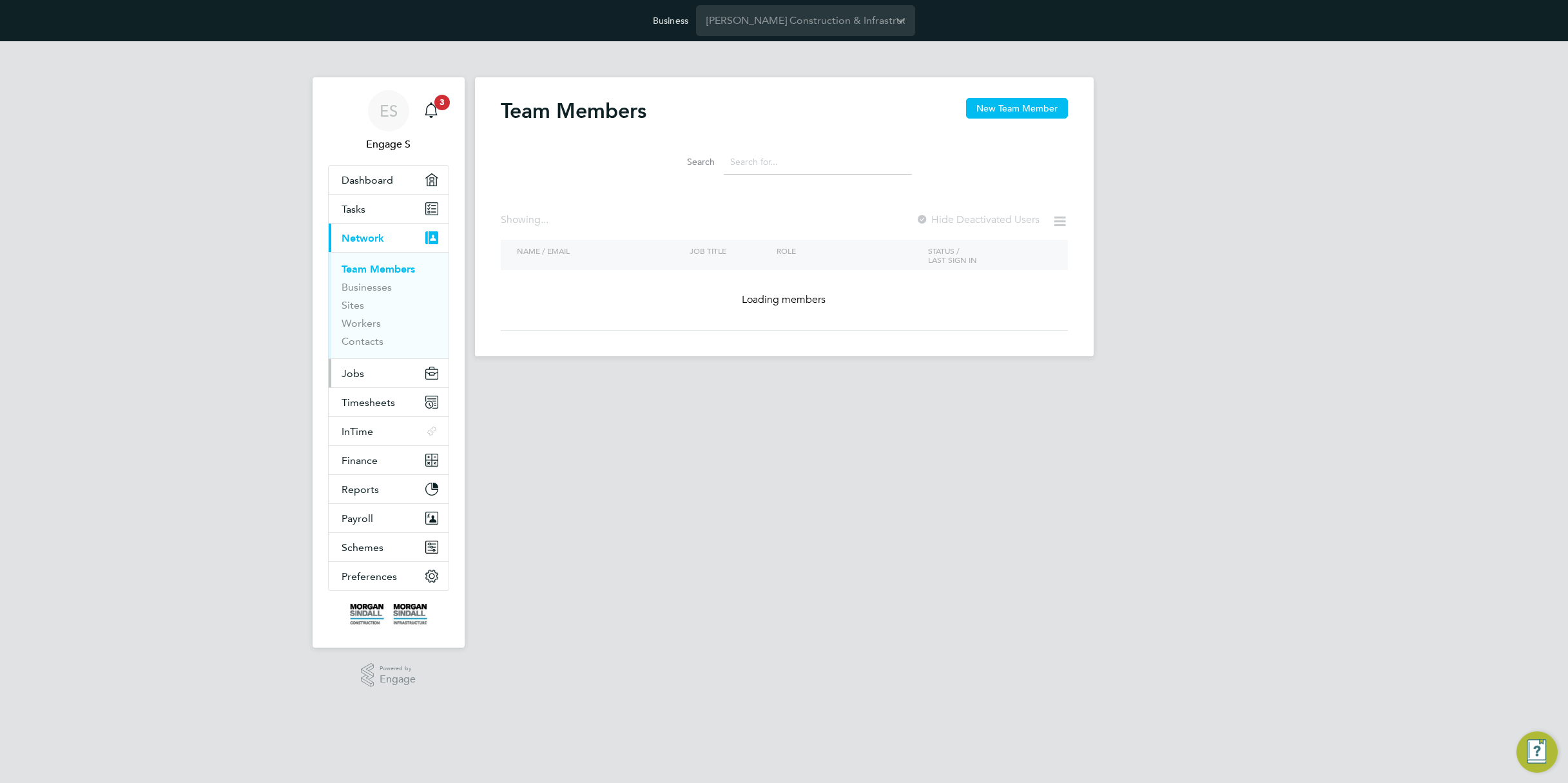
click at [361, 386] on button "Jobs" at bounding box center [388, 373] width 120 height 28
click at [367, 401] on span "Timesheets" at bounding box center [367, 402] width 54 height 12
click at [355, 400] on span "Timesheets" at bounding box center [367, 402] width 54 height 12
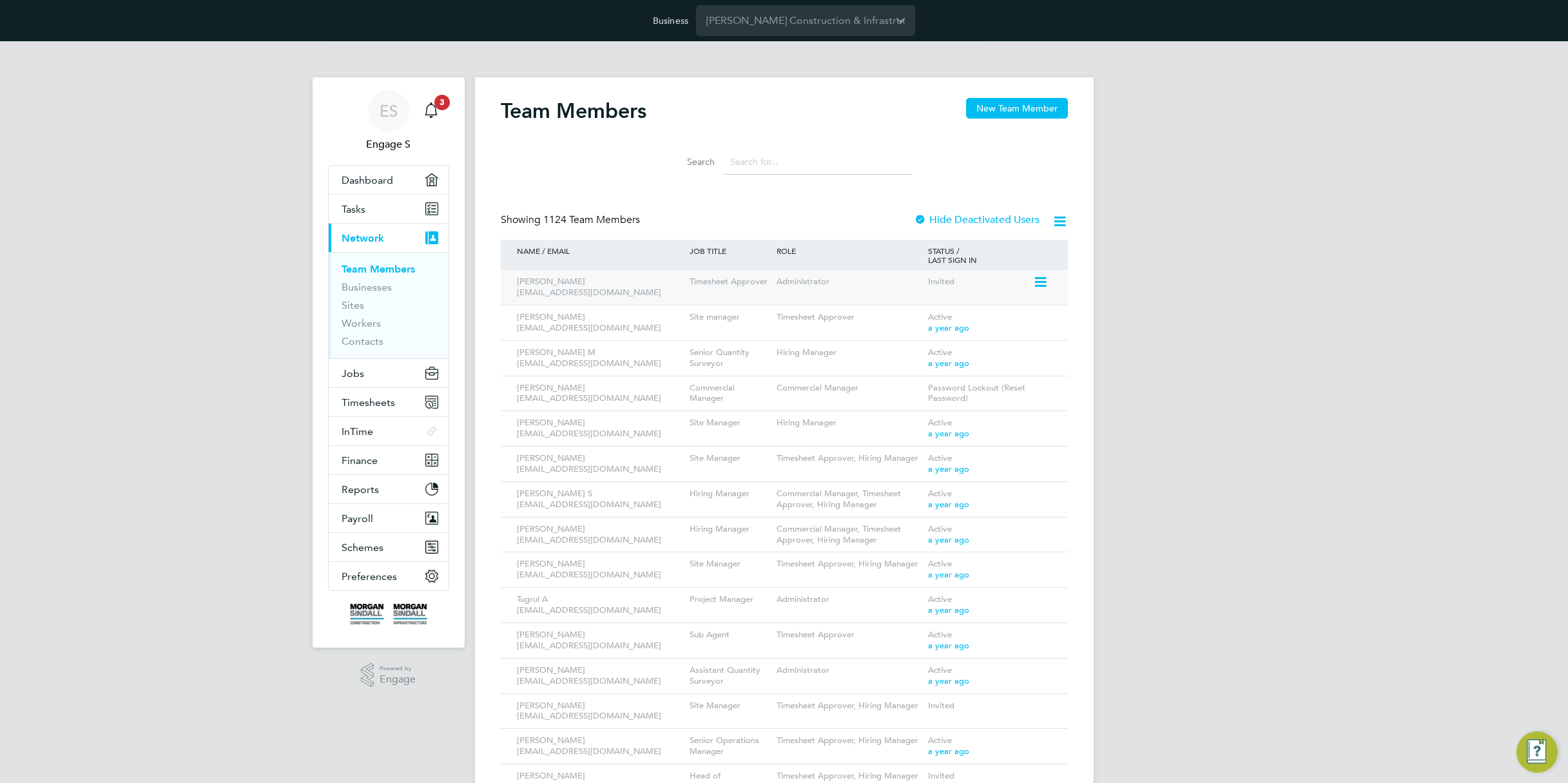
click at [1015, 281] on div "Invited" at bounding box center [979, 282] width 108 height 24
drag, startPoint x: 1041, startPoint y: 278, endPoint x: 1035, endPoint y: 286, distance: 10.0
click at [1041, 278] on icon at bounding box center [1040, 282] width 13 height 15
click at [914, 428] on li "Impersonate" at bounding box center [968, 427] width 156 height 18
click at [773, 16] on input "[PERSON_NAME] Construction & Infrastructure Ltd" at bounding box center [805, 20] width 219 height 30
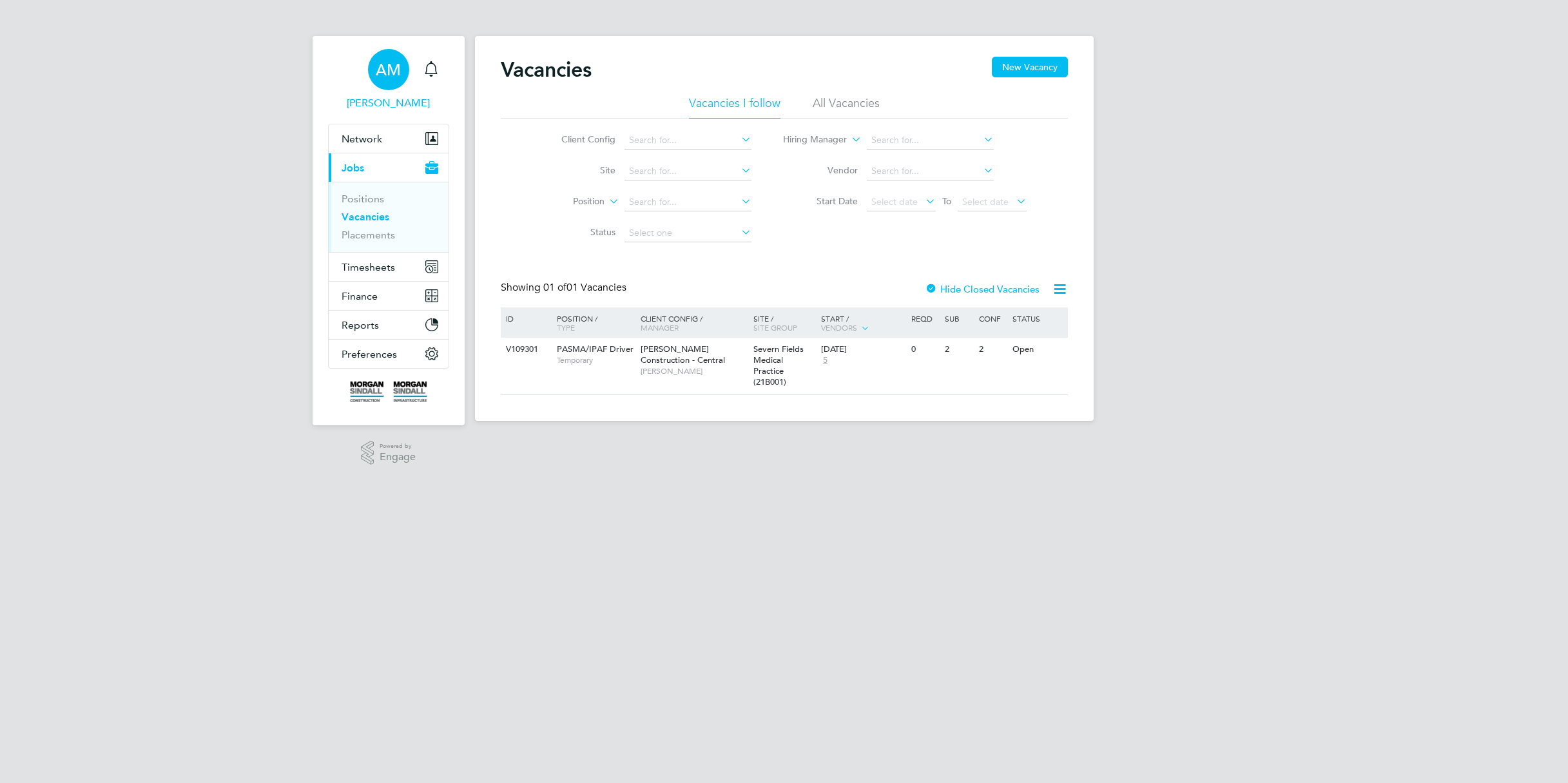
click at [391, 81] on div "AM" at bounding box center [387, 69] width 41 height 41
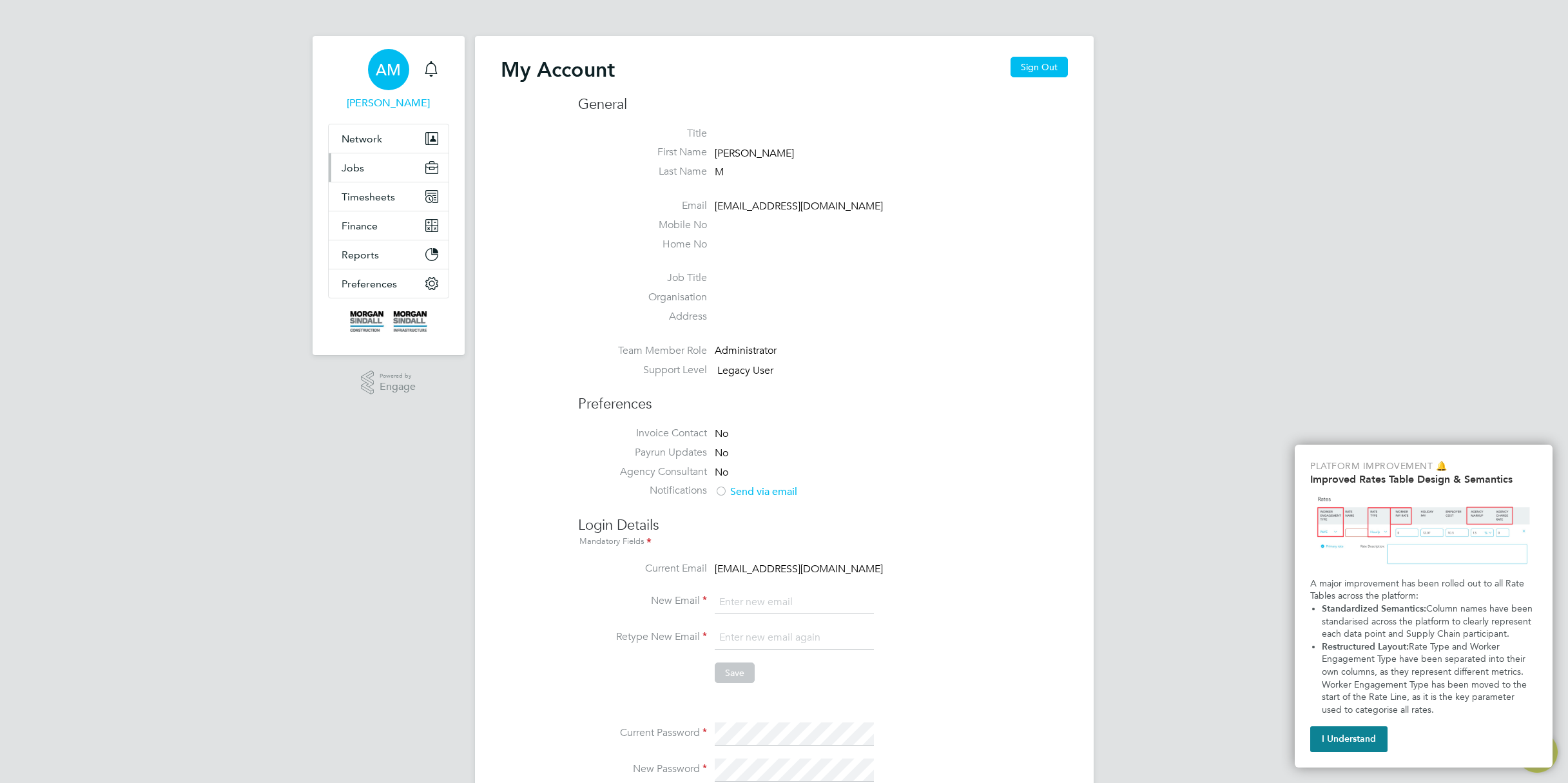
click at [368, 165] on button "Jobs" at bounding box center [388, 167] width 120 height 28
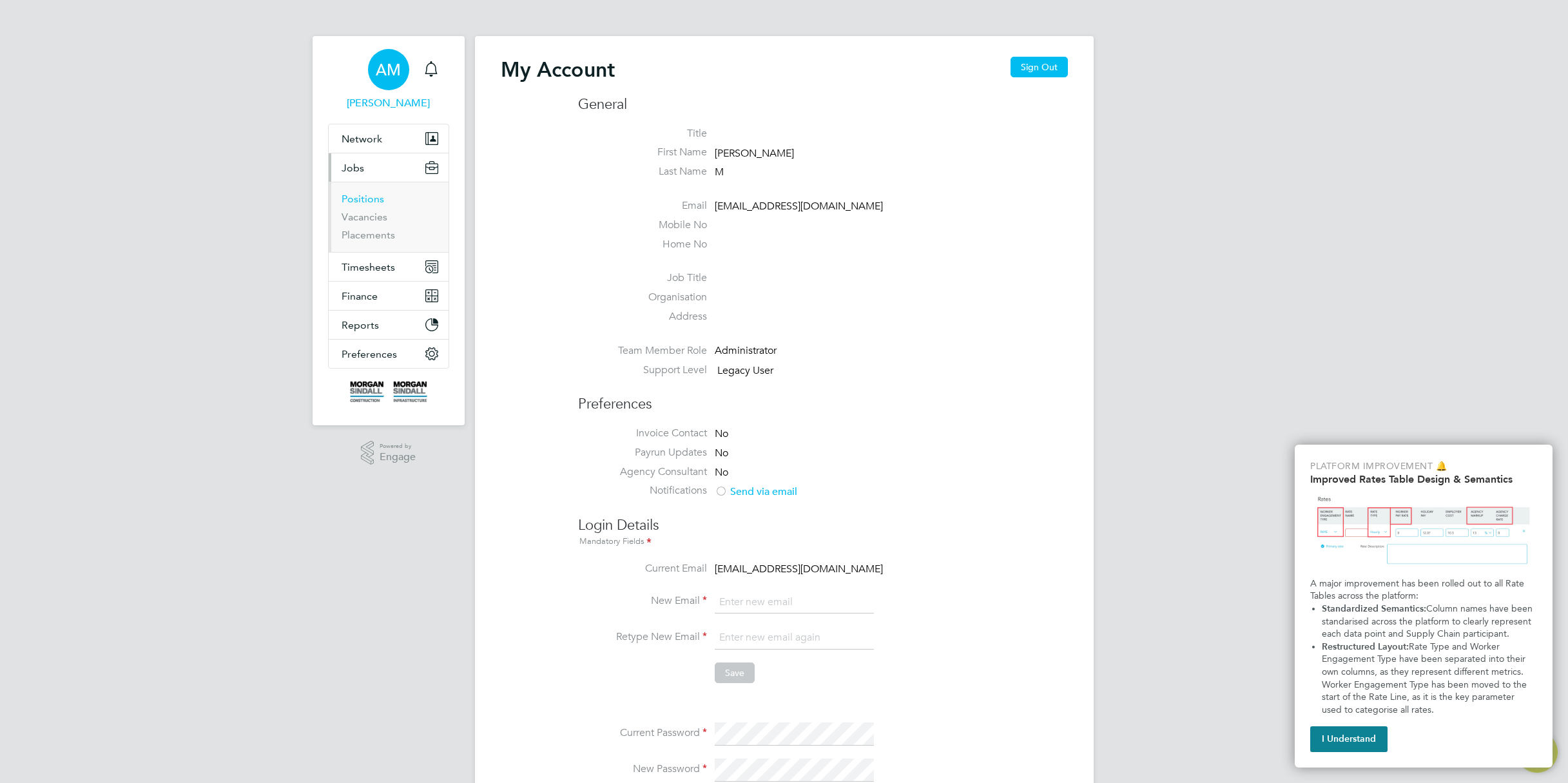
click at [362, 196] on link "Positions" at bounding box center [362, 198] width 43 height 12
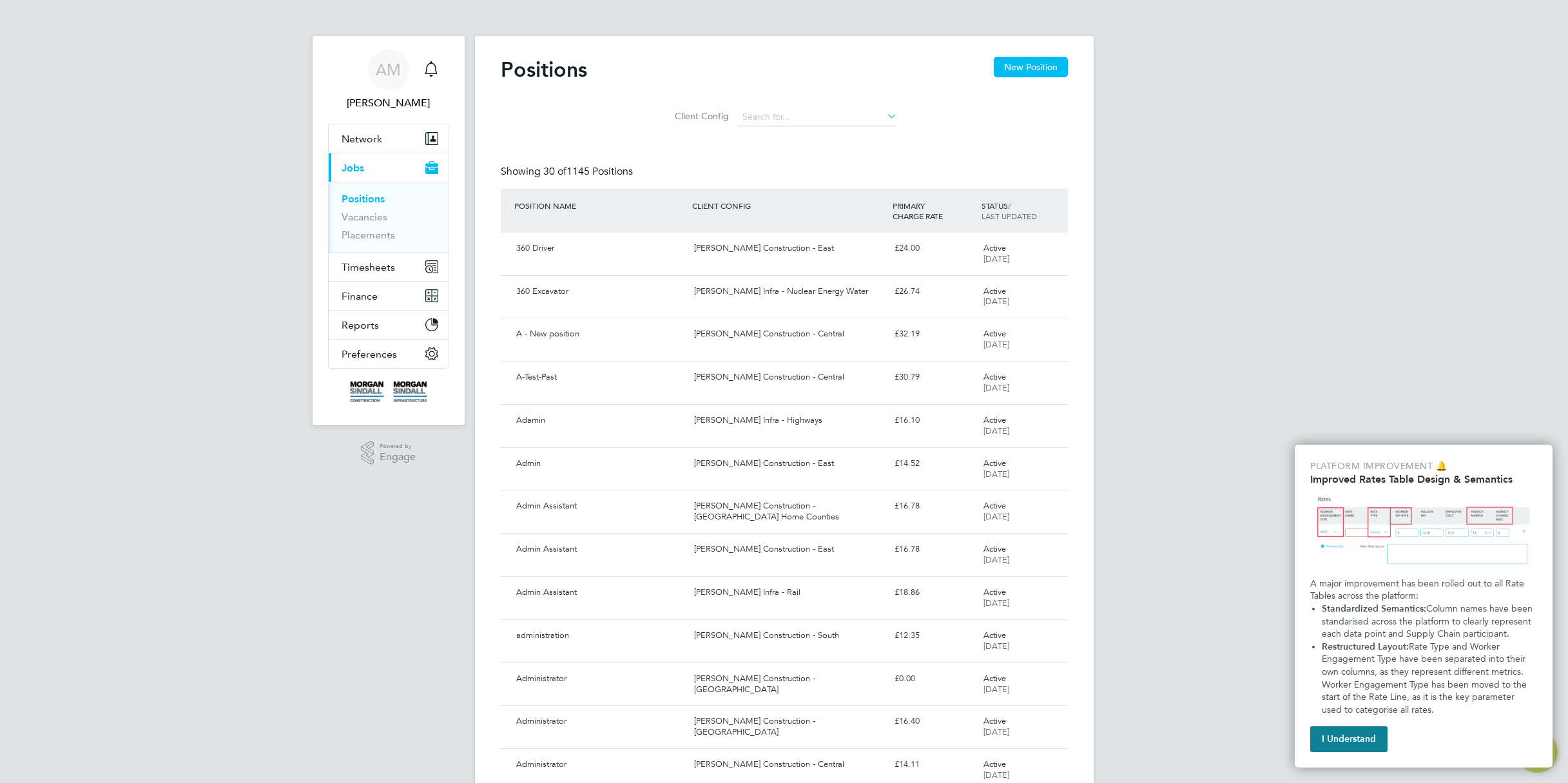
click at [1338, 752] on div "Platform Improvement 🔔 Improved Rates Table Design & Semantics A major improvem…" at bounding box center [1422, 606] width 257 height 323
click at [666, 171] on div "Showing 30 of 1145 Positions" at bounding box center [783, 176] width 567 height 24
click at [663, 172] on div "Showing 30 of 1145 Positions" at bounding box center [783, 176] width 567 height 24
drag, startPoint x: 664, startPoint y: 171, endPoint x: 709, endPoint y: 163, distance: 45.7
click at [673, 167] on div "Showing 30 of 1145 Positions" at bounding box center [783, 176] width 567 height 24
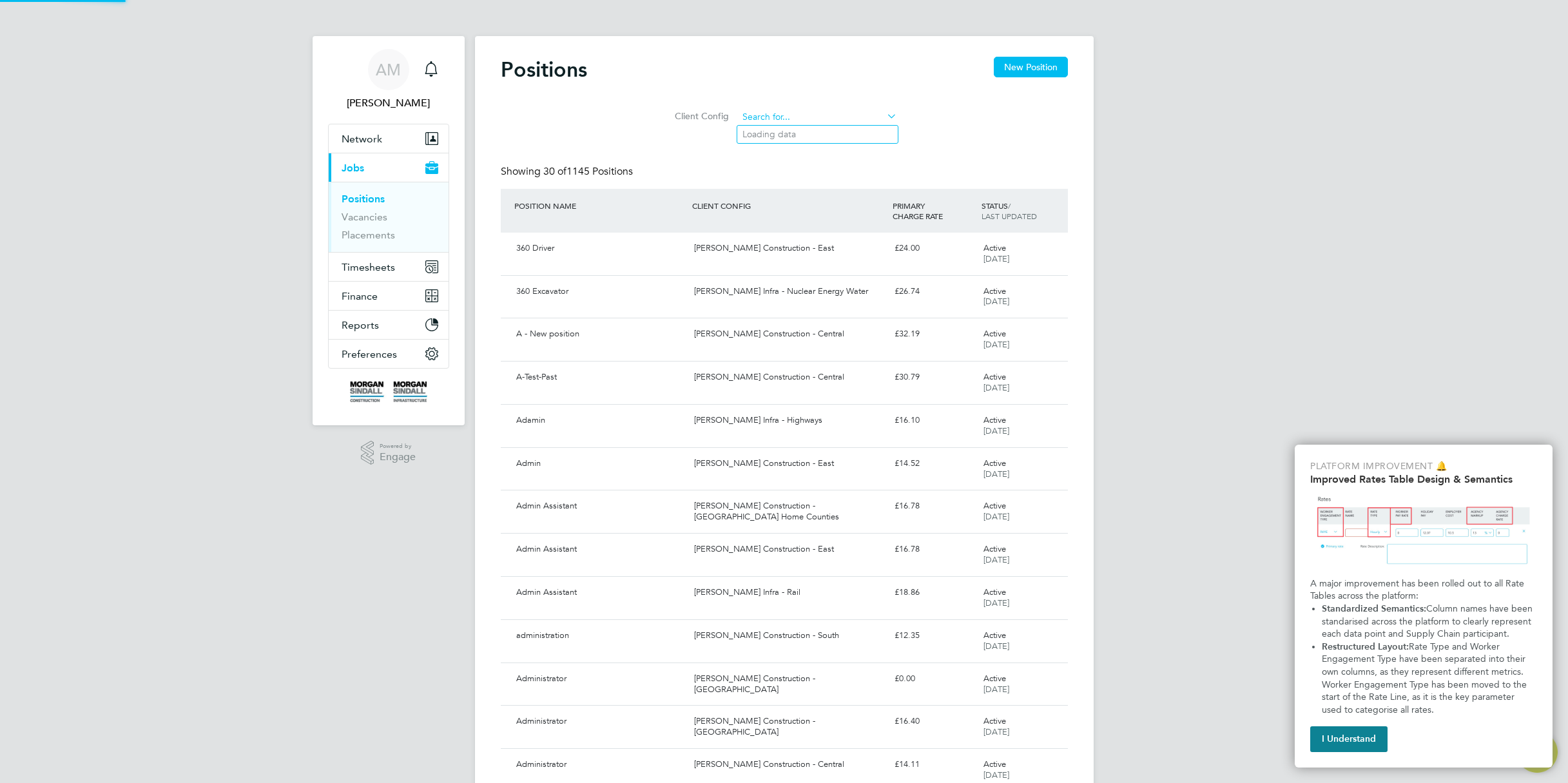
click at [798, 113] on input at bounding box center [817, 117] width 159 height 18
click at [585, 111] on div "Client Config" at bounding box center [783, 114] width 567 height 37
drag, startPoint x: 390, startPoint y: 75, endPoint x: 383, endPoint y: 96, distance: 22.1
click at [390, 76] on span "AM" at bounding box center [388, 69] width 25 height 16
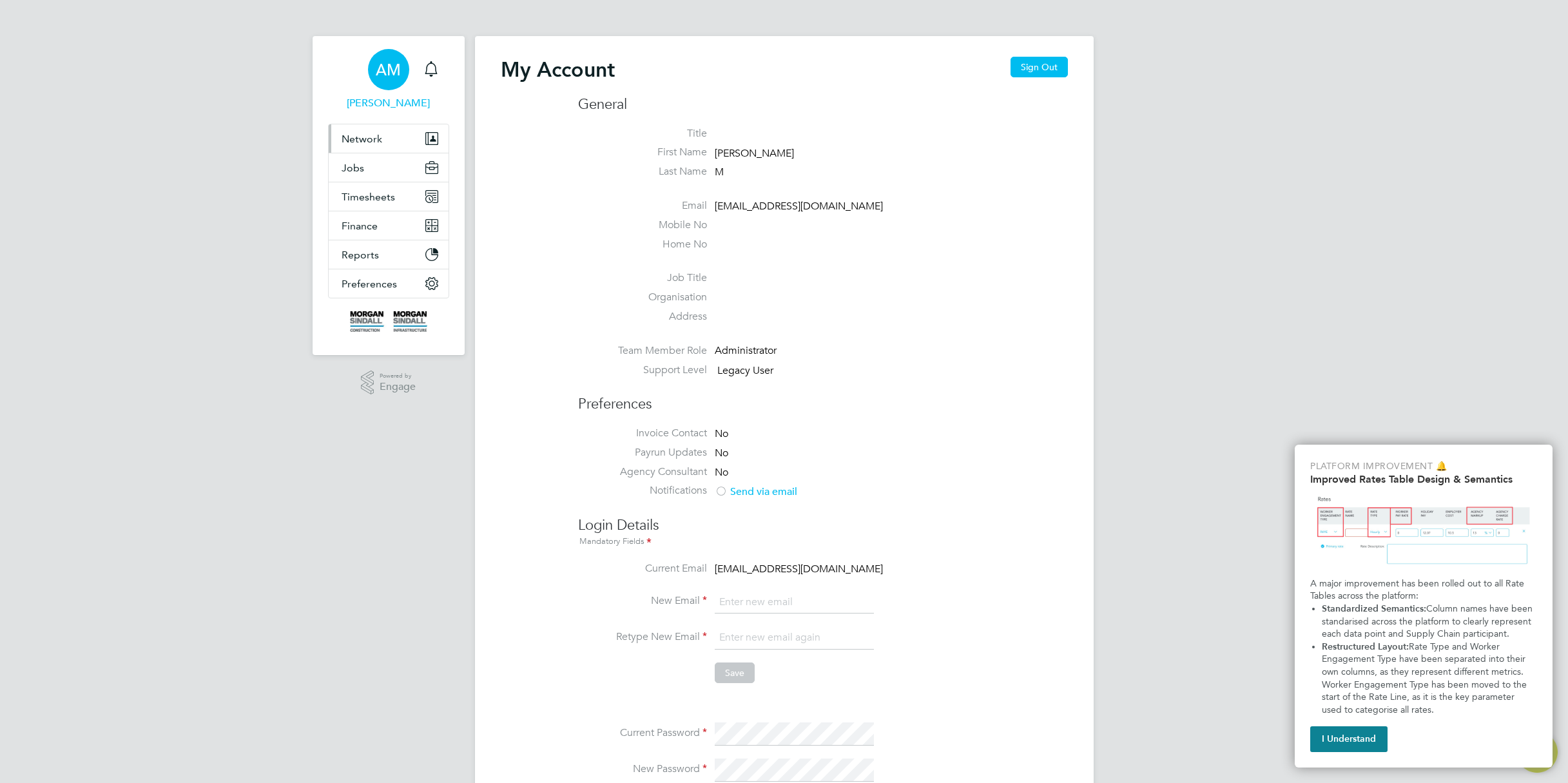
click at [380, 143] on span "Network" at bounding box center [361, 138] width 41 height 12
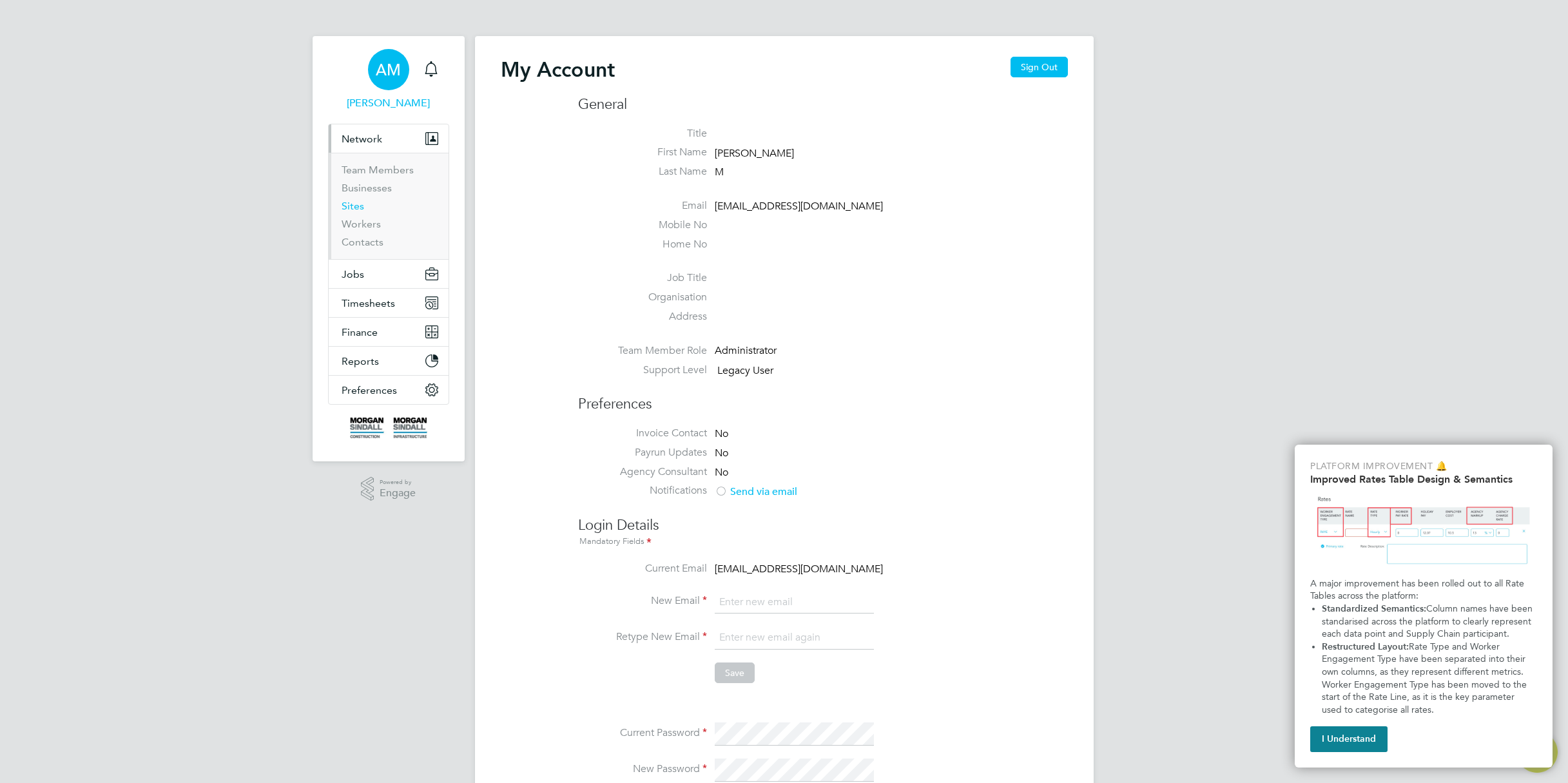
click at [350, 200] on link "Sites" at bounding box center [352, 206] width 23 height 12
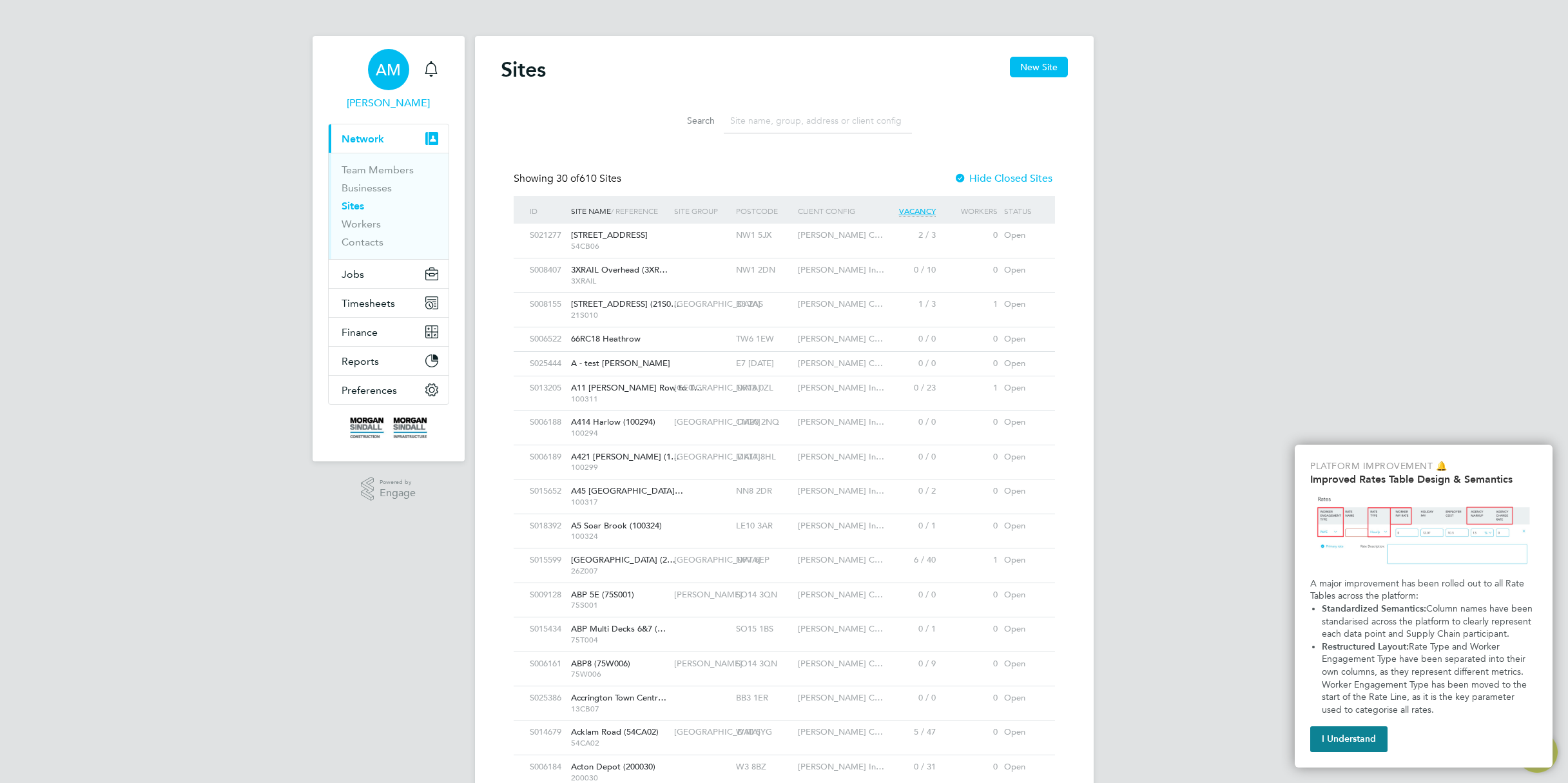
click at [390, 75] on span "AM" at bounding box center [388, 69] width 25 height 16
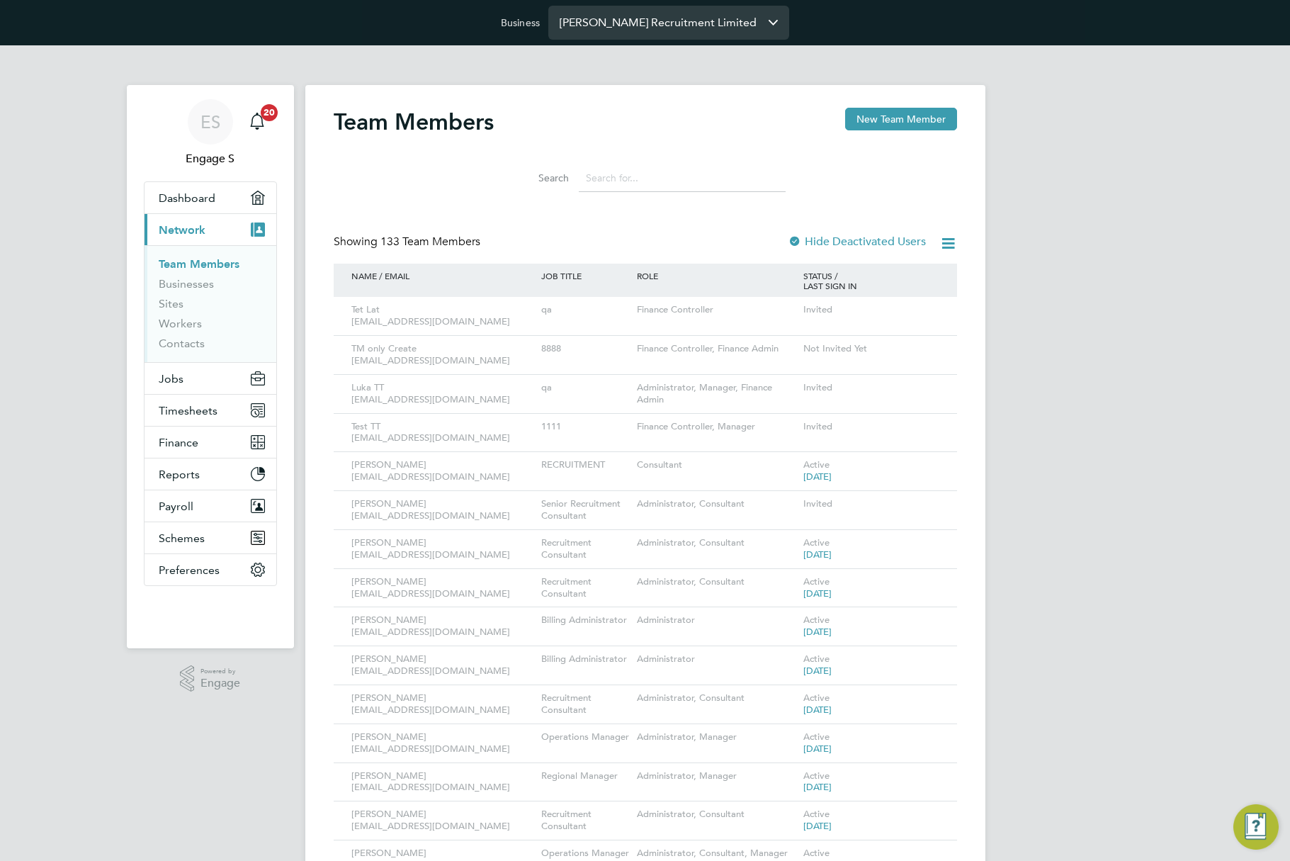
click at [710, 20] on input "[PERSON_NAME] Recruitment Limited" at bounding box center [668, 22] width 241 height 33
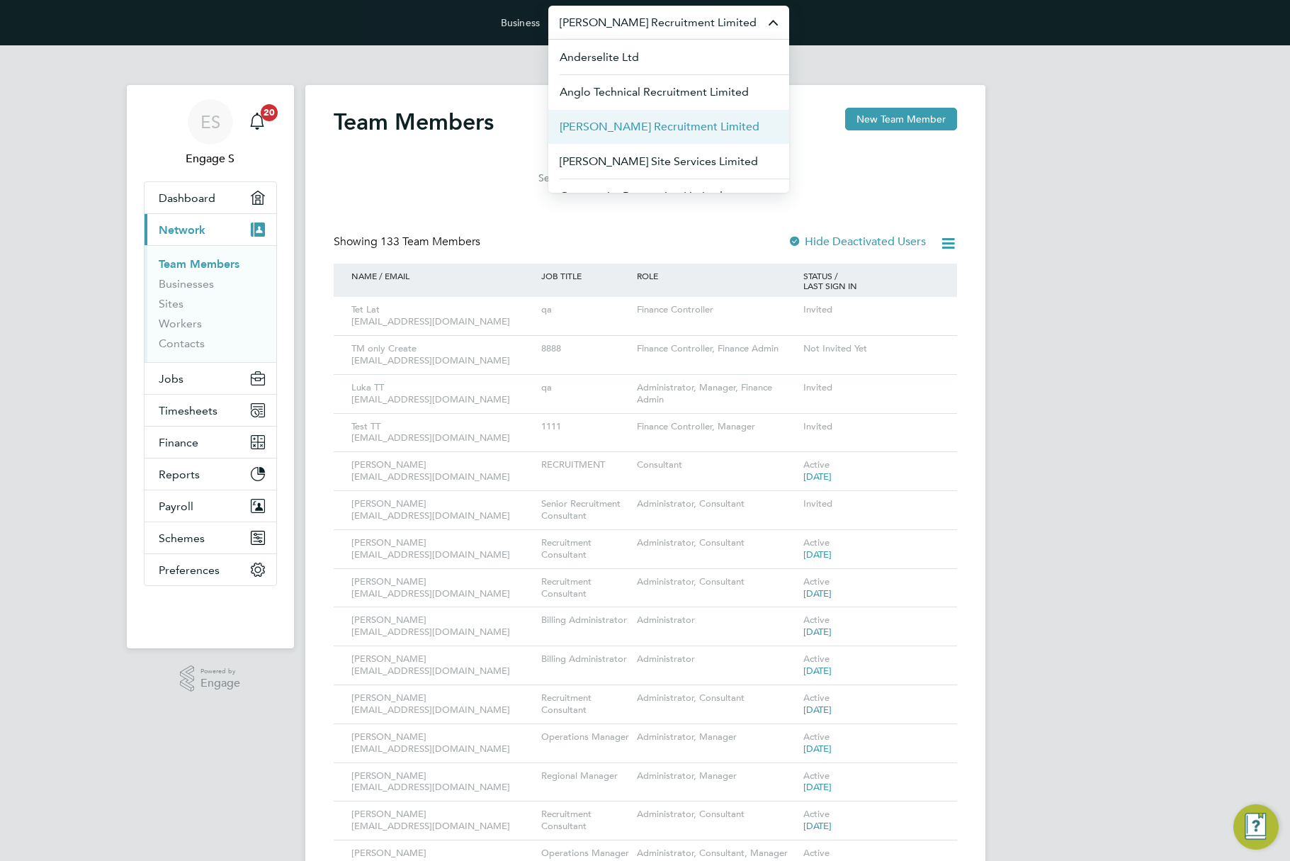
click at [708, 129] on li "[PERSON_NAME] Recruitment Limited" at bounding box center [668, 126] width 241 height 35
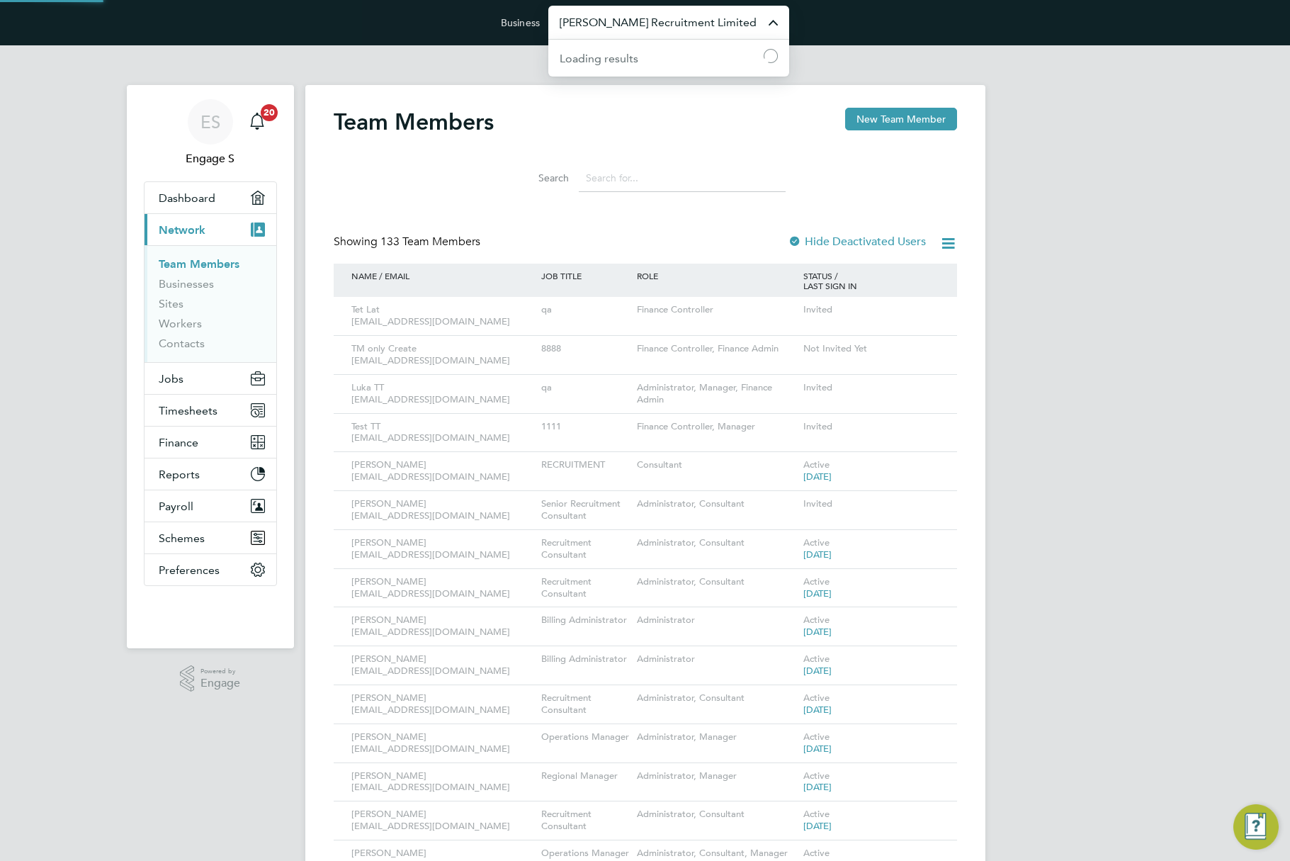
click at [706, 29] on input "[PERSON_NAME] Recruitment Limited" at bounding box center [668, 22] width 241 height 33
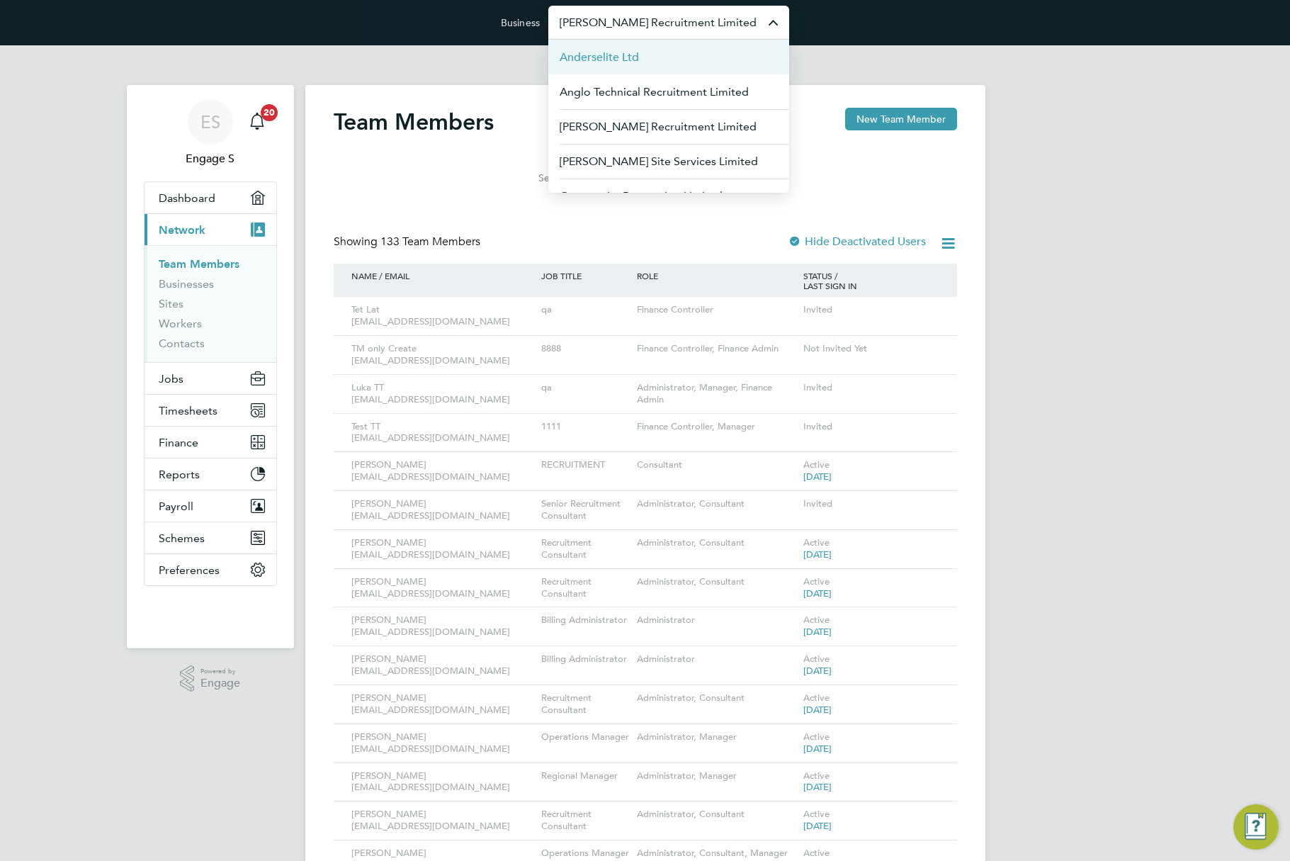
click at [676, 69] on li "Anderselite Ltd" at bounding box center [668, 57] width 241 height 35
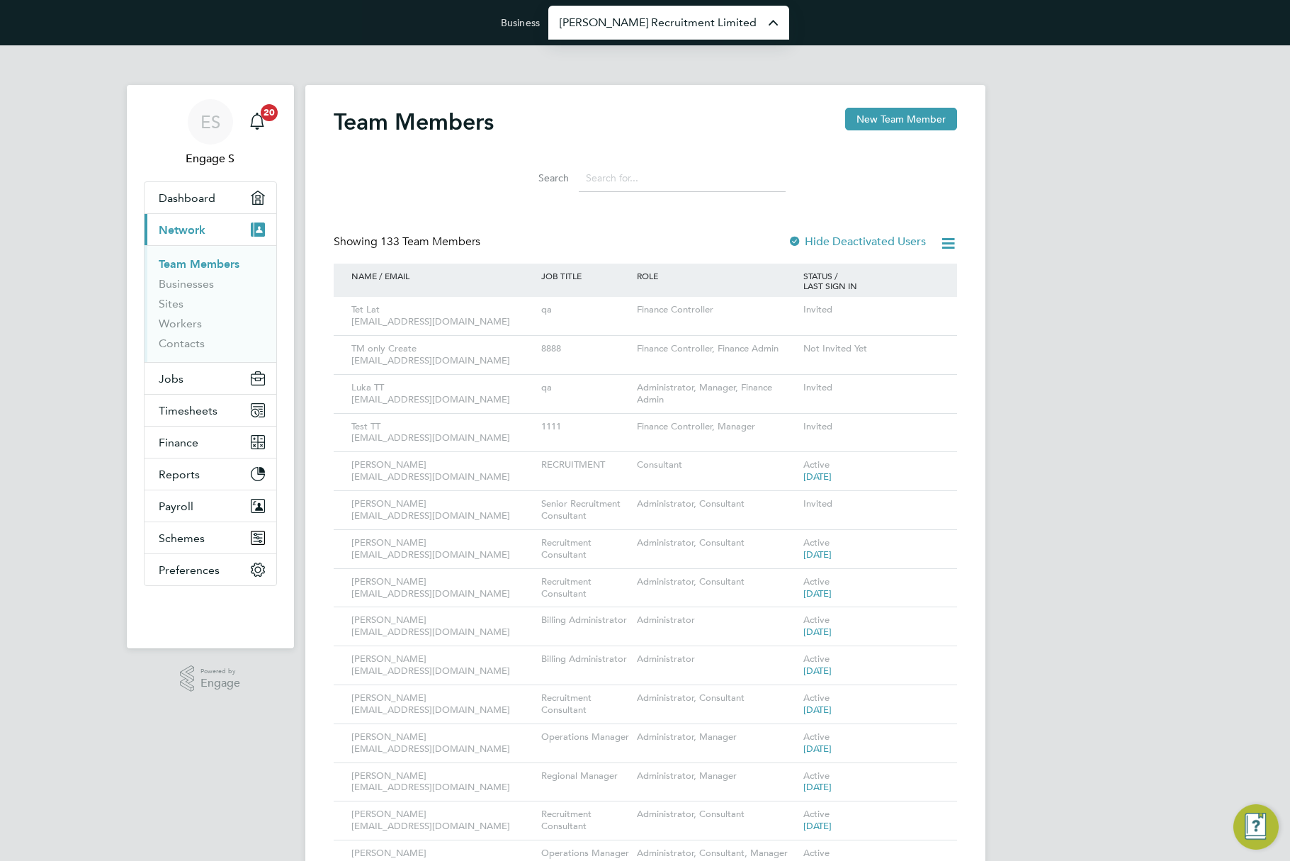
type input "Anderselite Ltd"
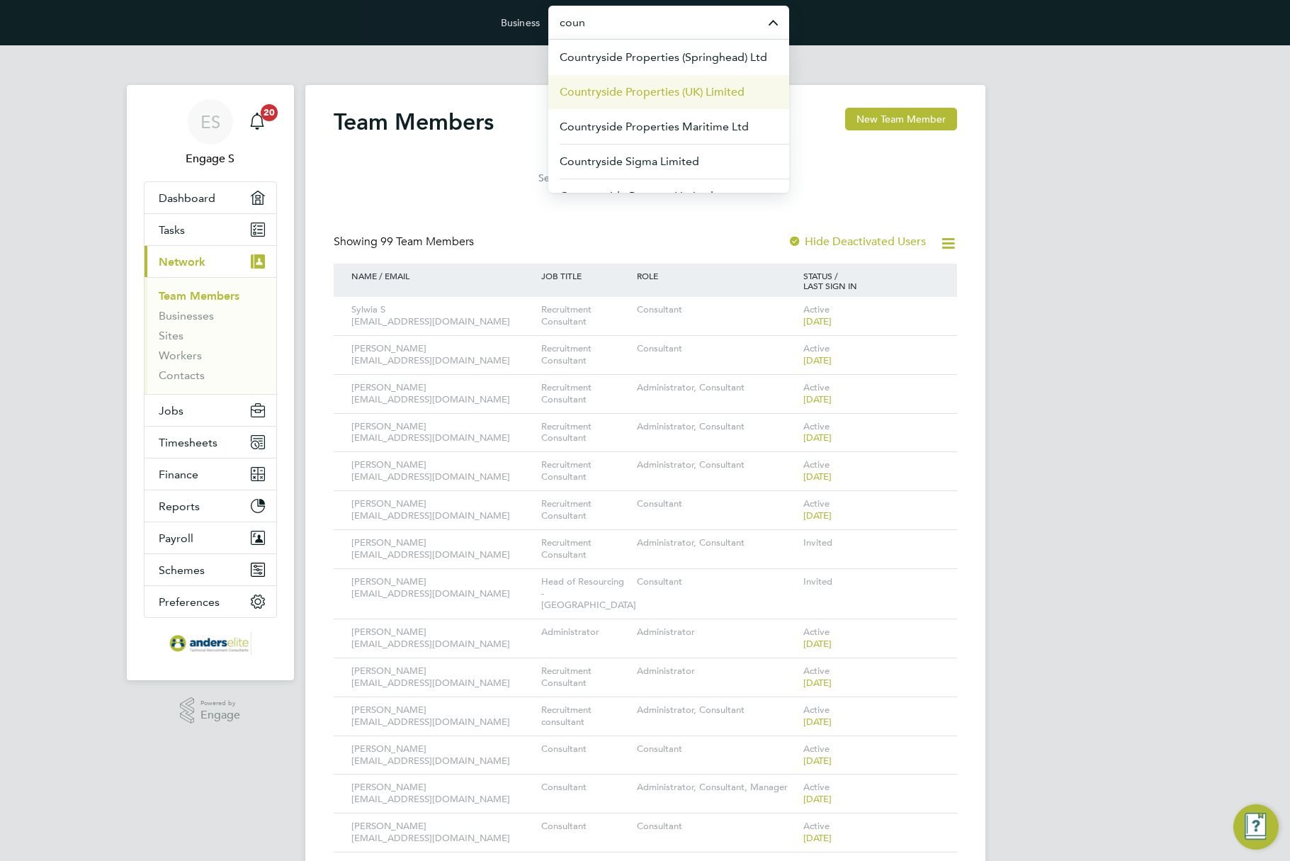
click at [681, 98] on span "Countryside Properties (UK) Limited" at bounding box center [652, 92] width 185 height 17
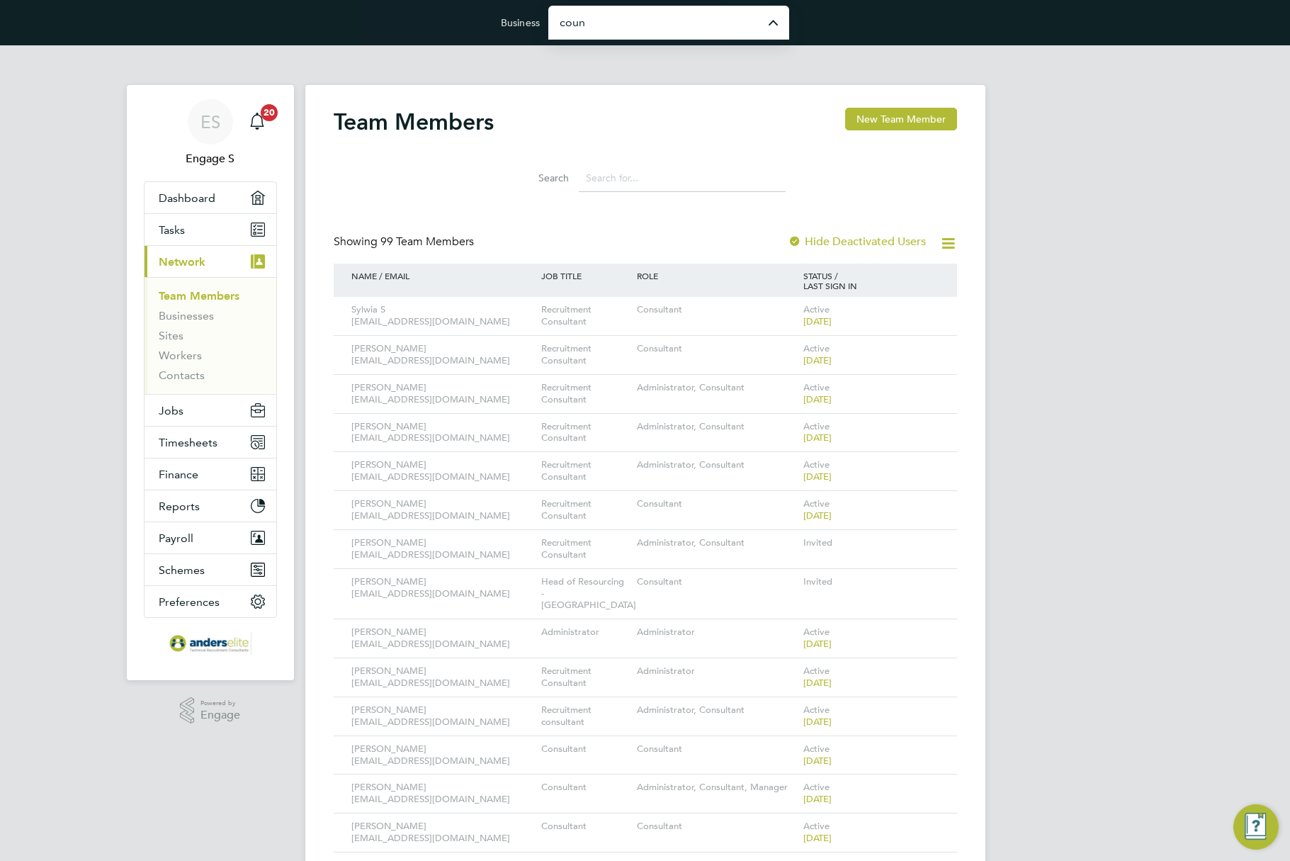
type input "Countryside Properties (UK) Limited"
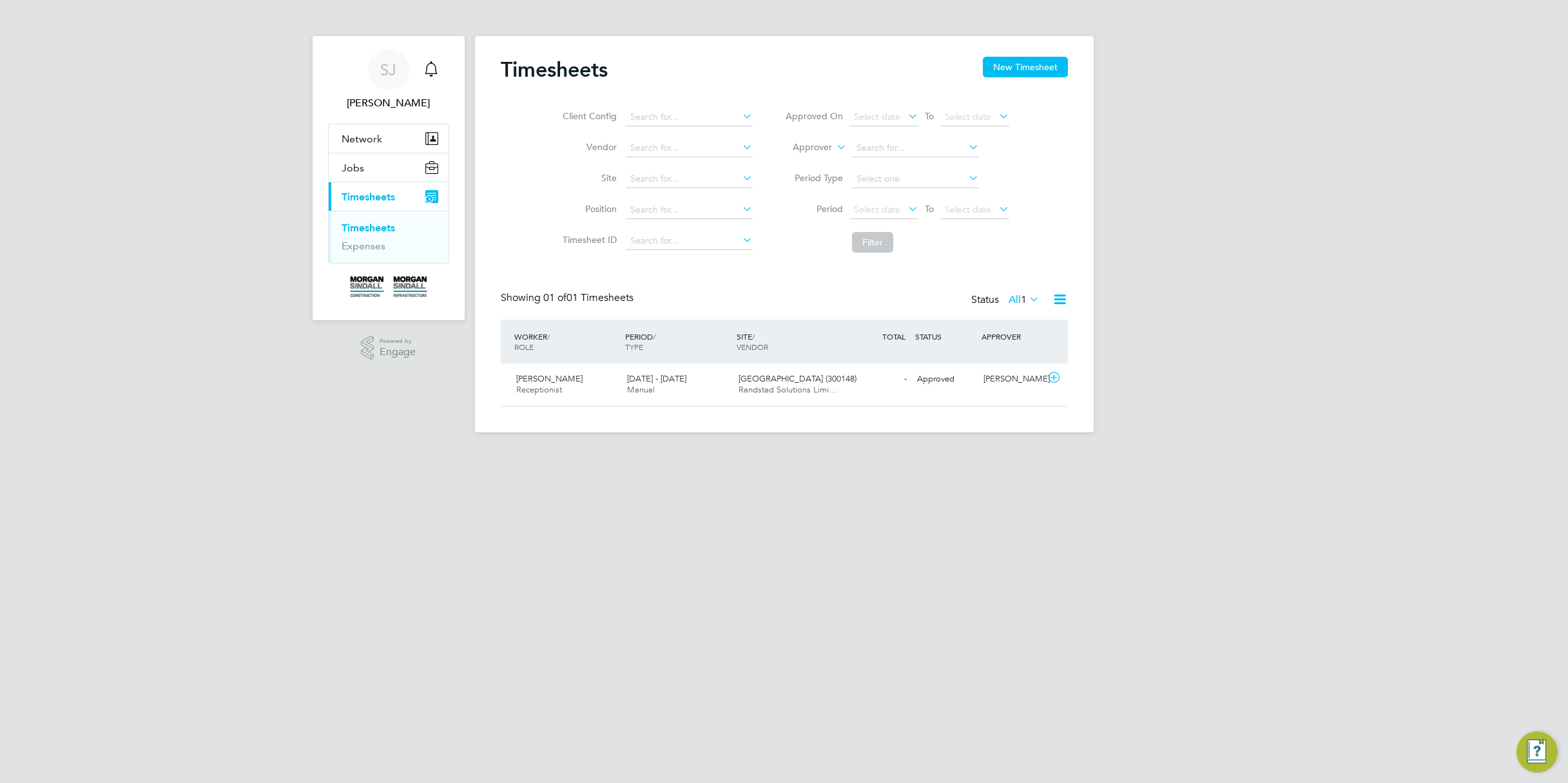
scroll to position [33, 112]
click at [361, 163] on span "Jobs" at bounding box center [352, 167] width 23 height 12
click at [371, 134] on span "Network" at bounding box center [361, 138] width 41 height 12
click at [366, 139] on span "Network" at bounding box center [361, 138] width 41 height 12
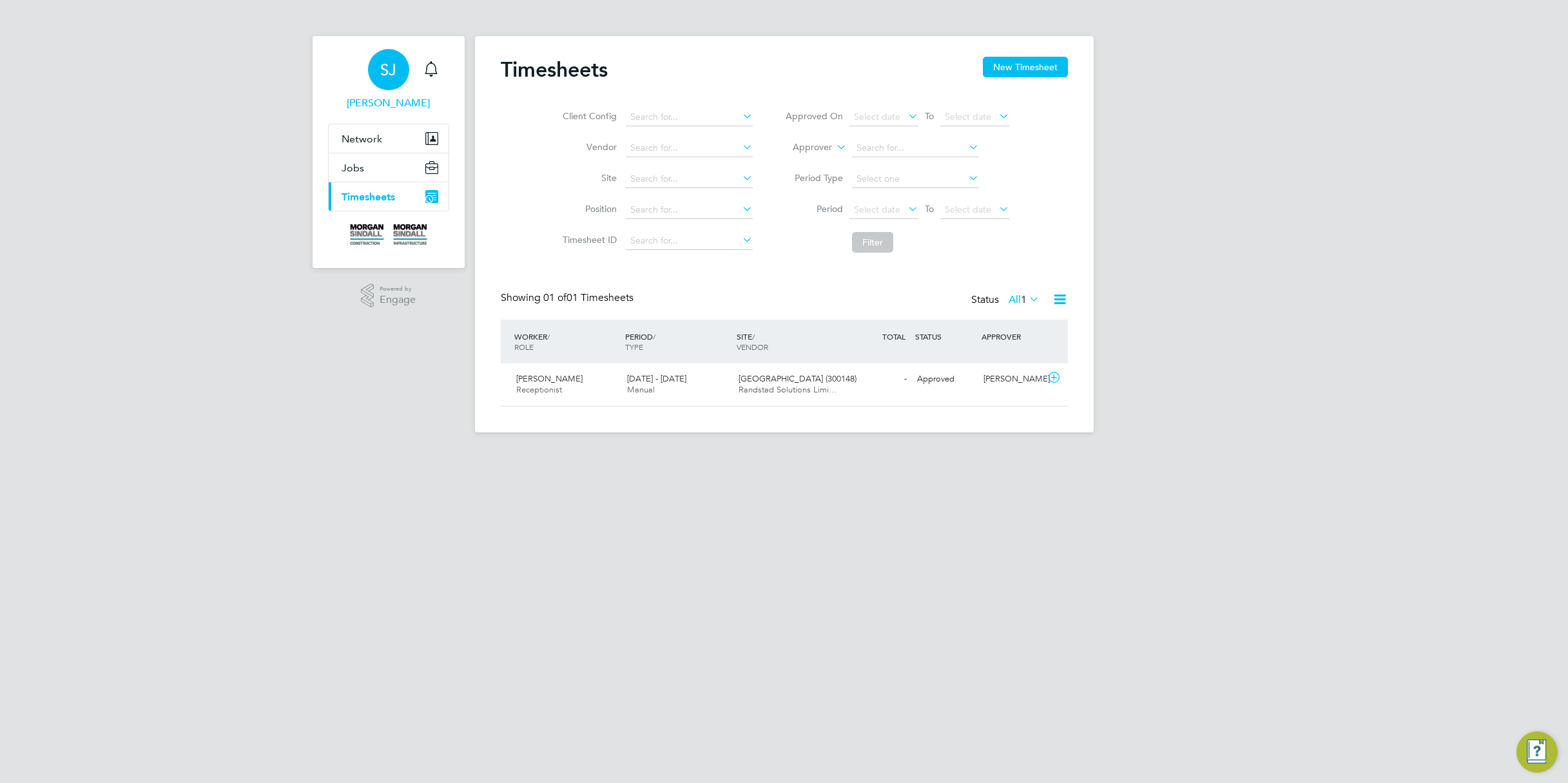
click at [388, 78] on span "SJ" at bounding box center [388, 69] width 16 height 16
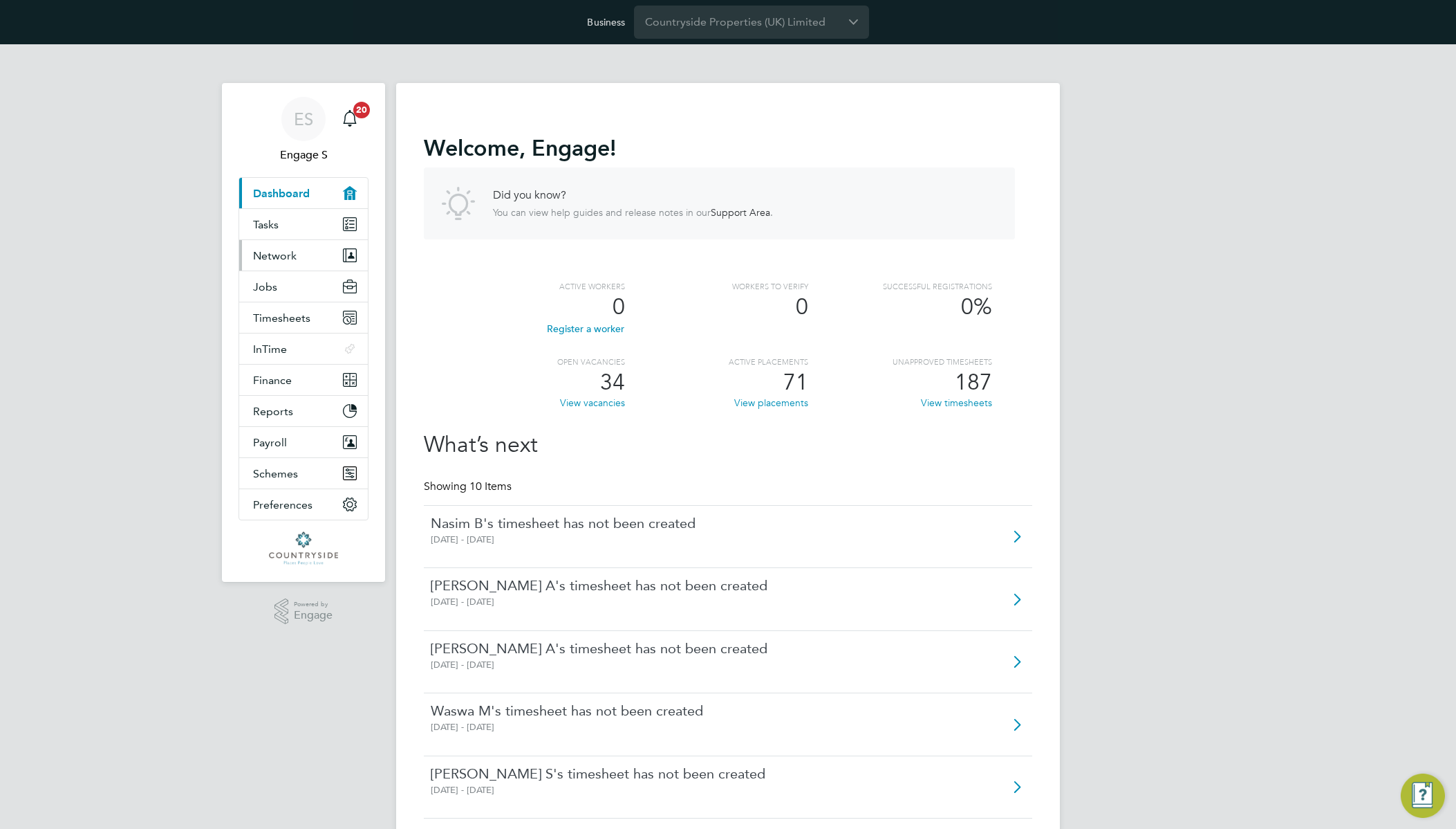
click at [295, 255] on span "Network" at bounding box center [274, 255] width 44 height 13
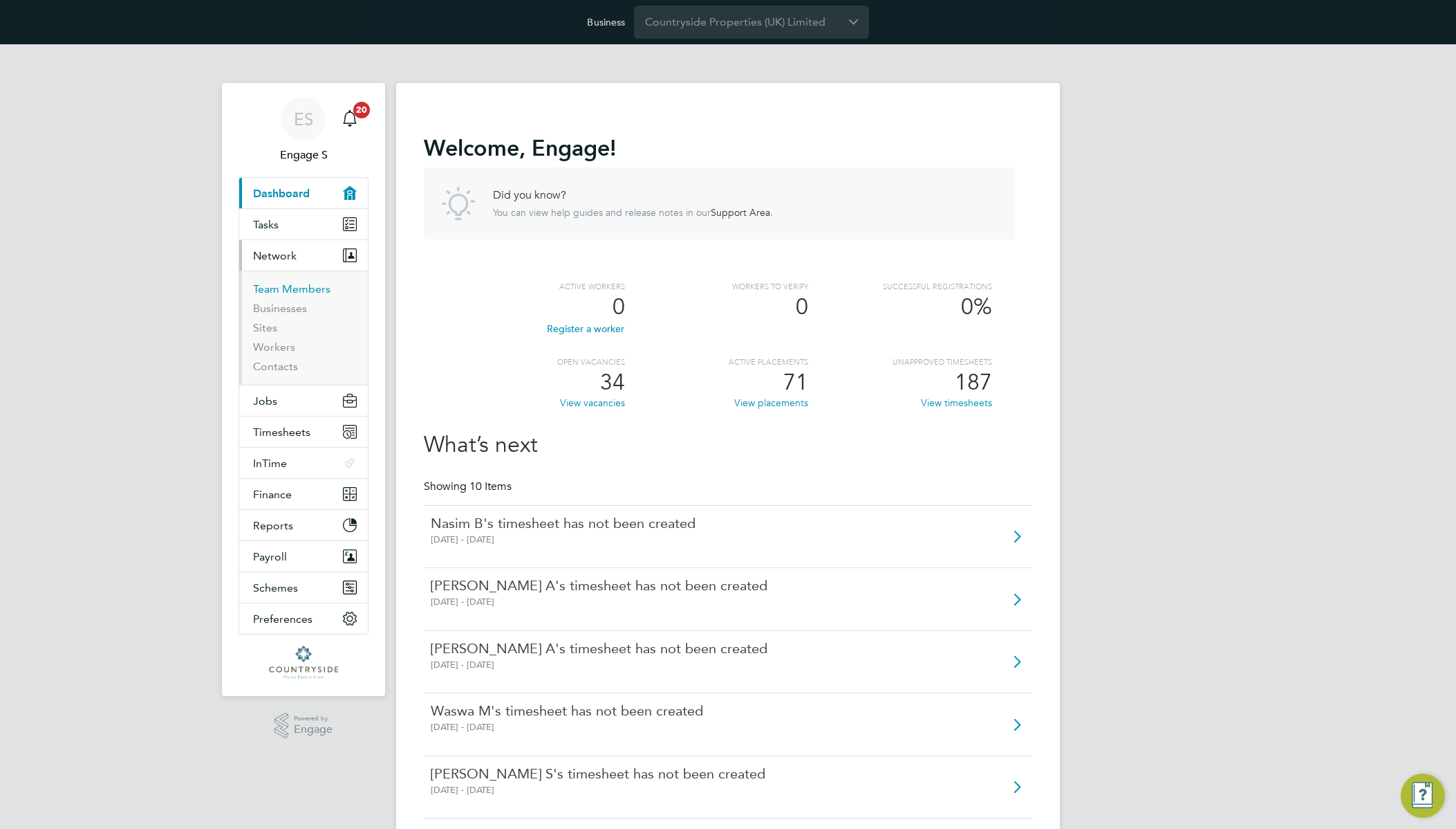
click at [293, 287] on link "Team Members" at bounding box center [291, 288] width 77 height 13
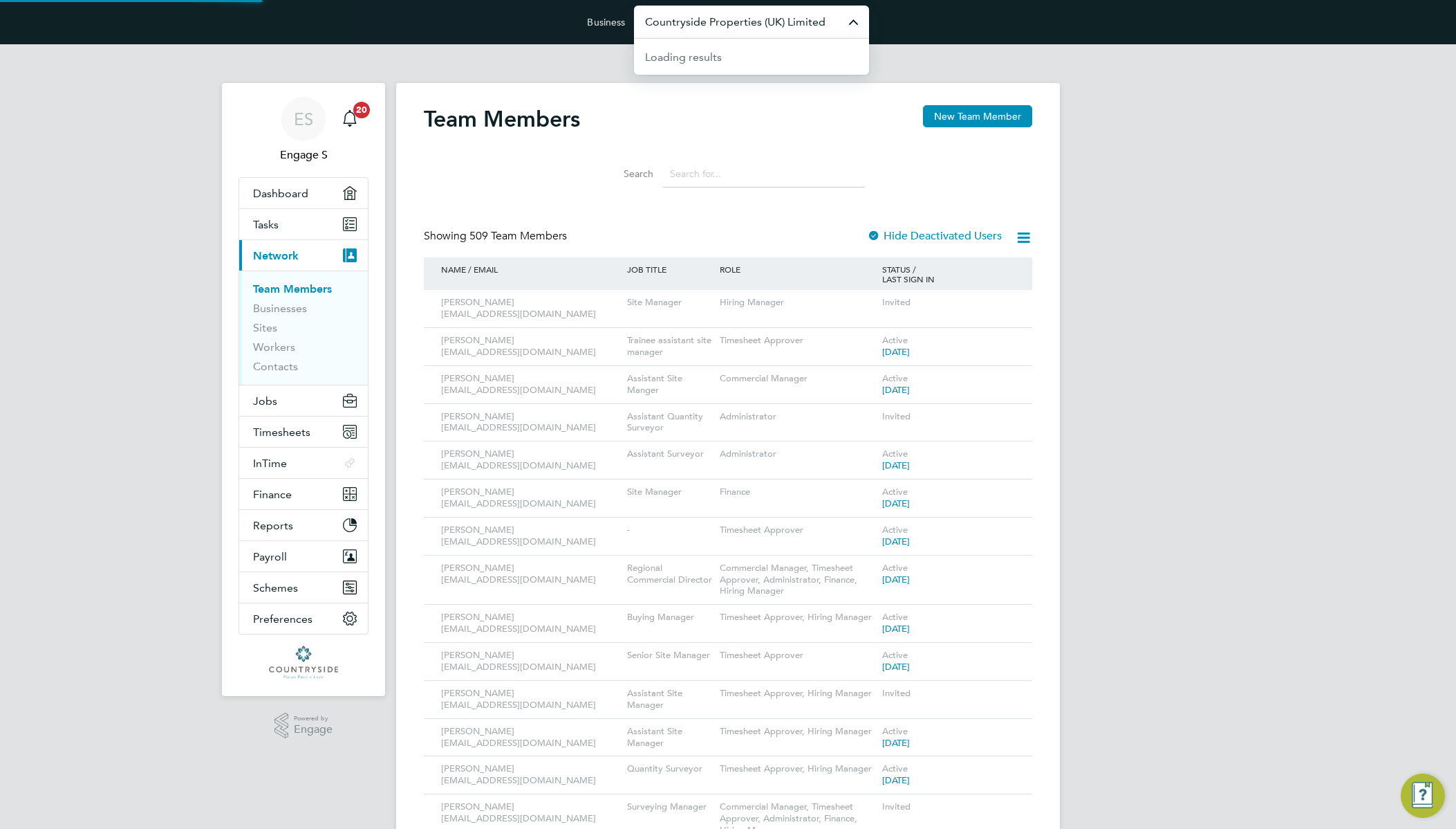
click at [737, 22] on input "Countryside Properties (UK) Limited" at bounding box center [751, 21] width 235 height 32
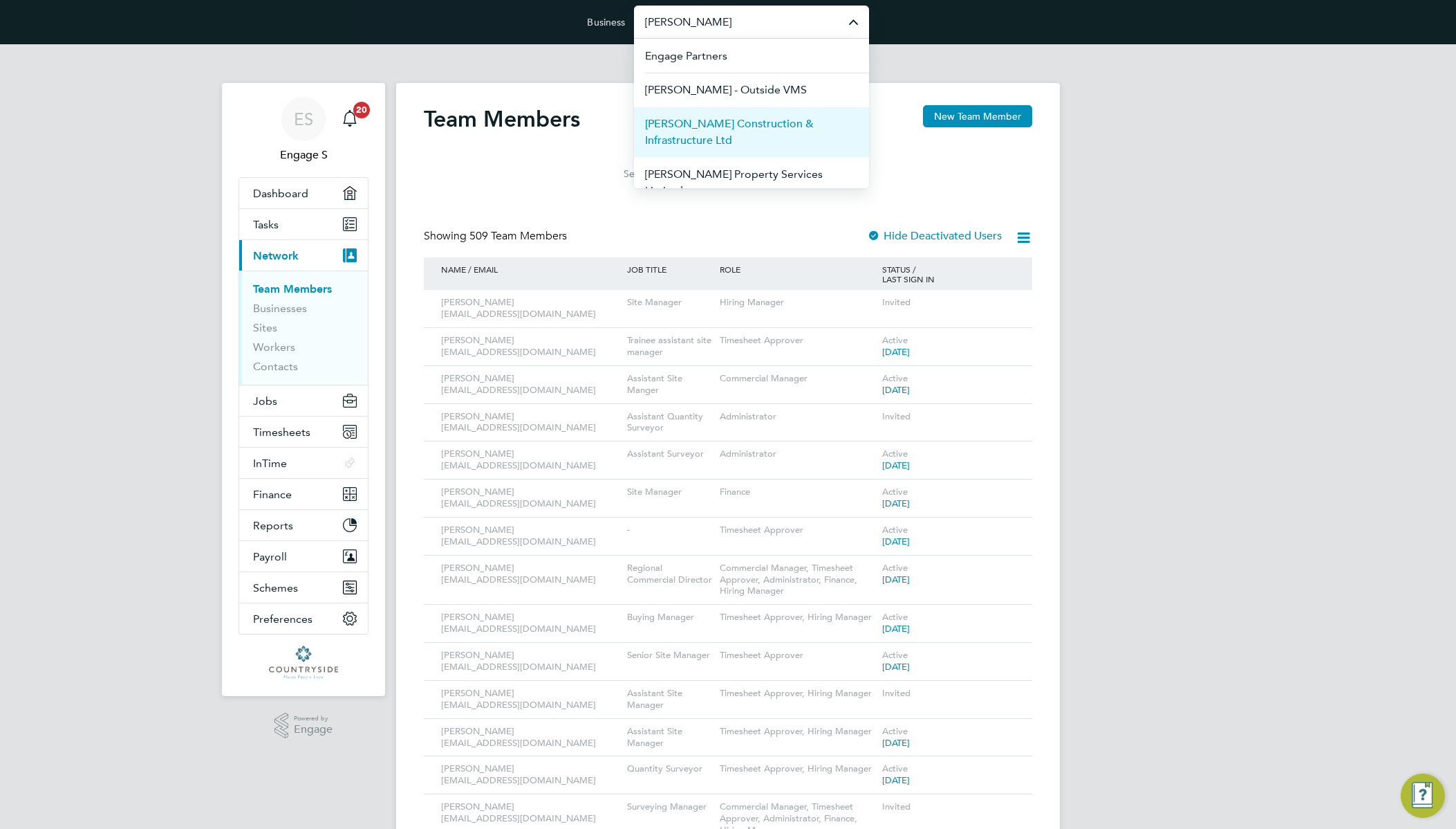
click at [738, 130] on span "[PERSON_NAME] Construction & Infrastructure Ltd" at bounding box center [751, 132] width 213 height 33
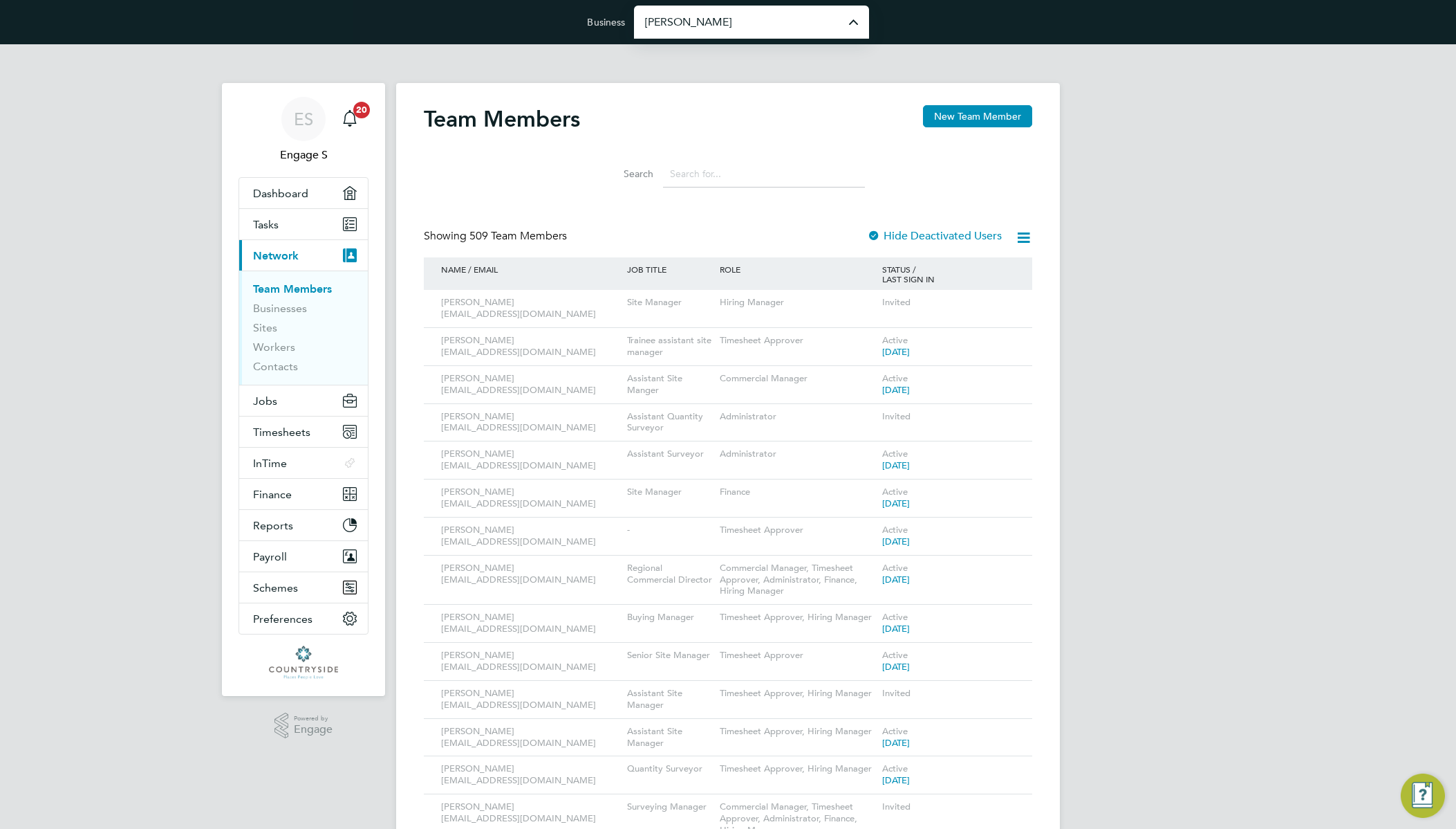
type input "[PERSON_NAME] Construction & Infrastructure Ltd"
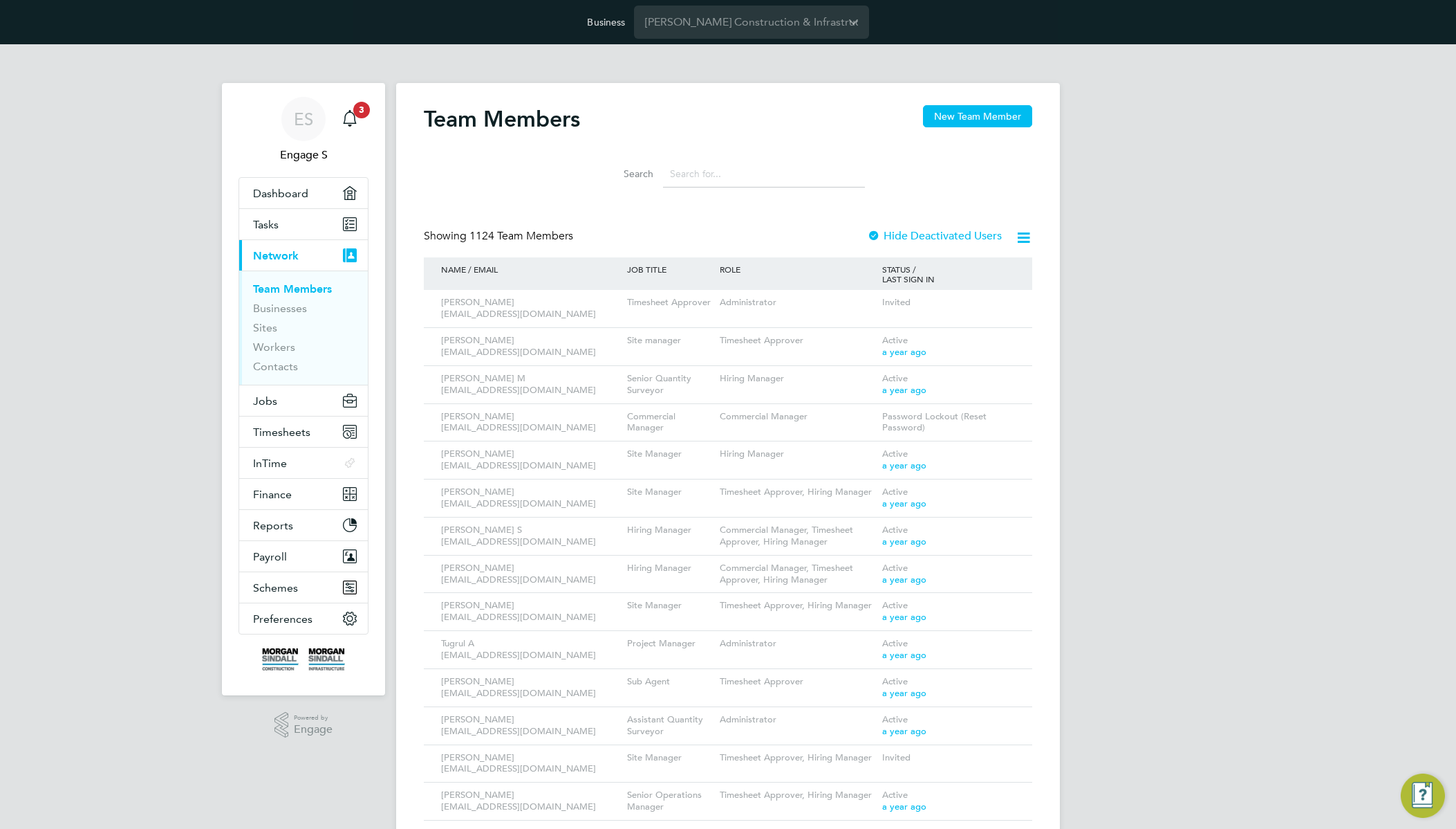
click at [1002, 529] on icon at bounding box center [1001, 530] width 14 height 17
click at [1002, 304] on icon at bounding box center [1001, 303] width 14 height 17
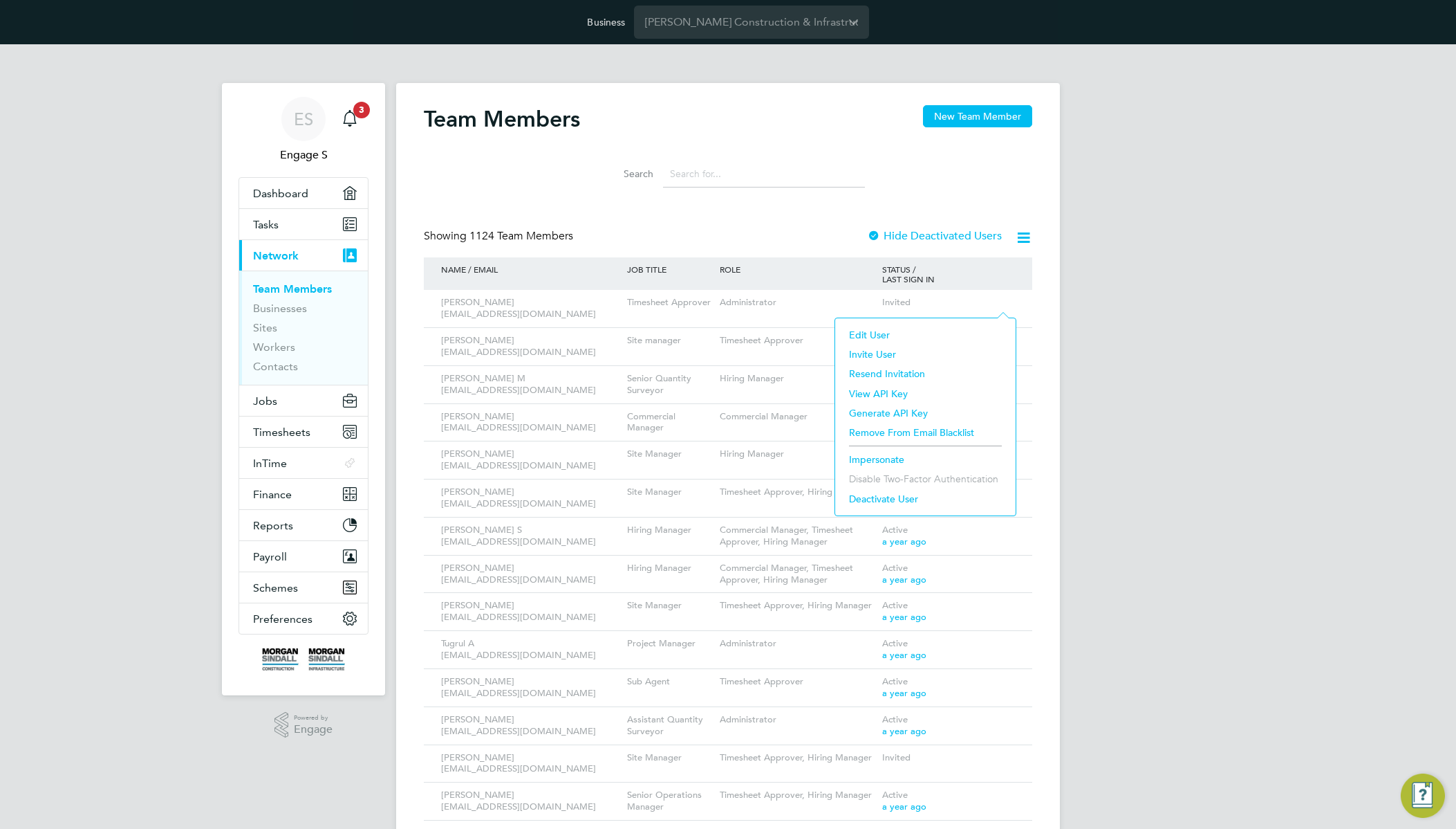
click at [890, 457] on li "Impersonate" at bounding box center [925, 459] width 167 height 20
click at [864, 228] on div "Showing 1124 Team Members Hide Deactivated Users" at bounding box center [727, 242] width 608 height 28
click at [288, 616] on span "Preferences" at bounding box center [282, 618] width 60 height 13
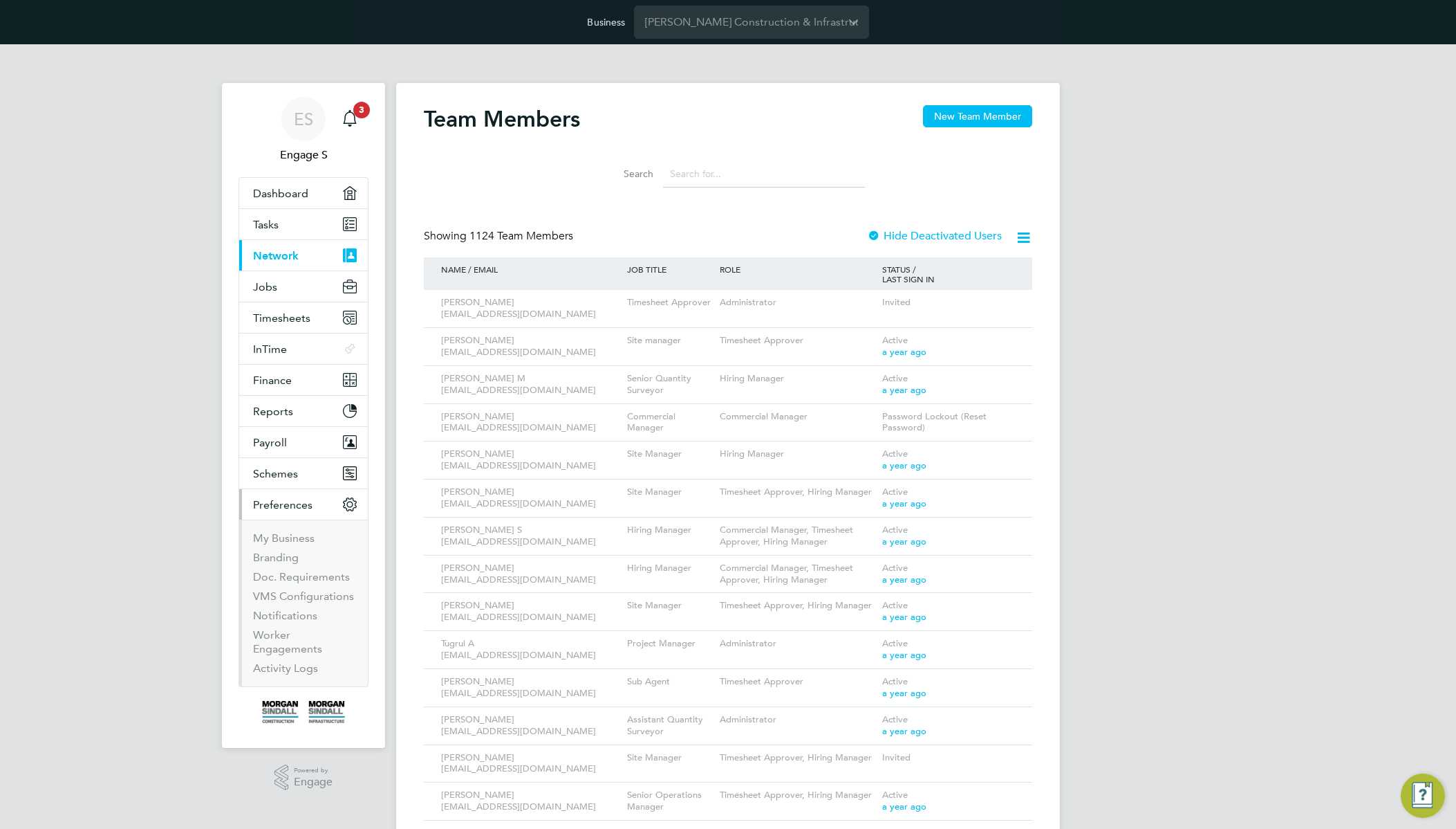
click at [276, 547] on li "My Business" at bounding box center [304, 541] width 103 height 20
click at [293, 576] on link "Doc. Requirements" at bounding box center [301, 576] width 97 height 13
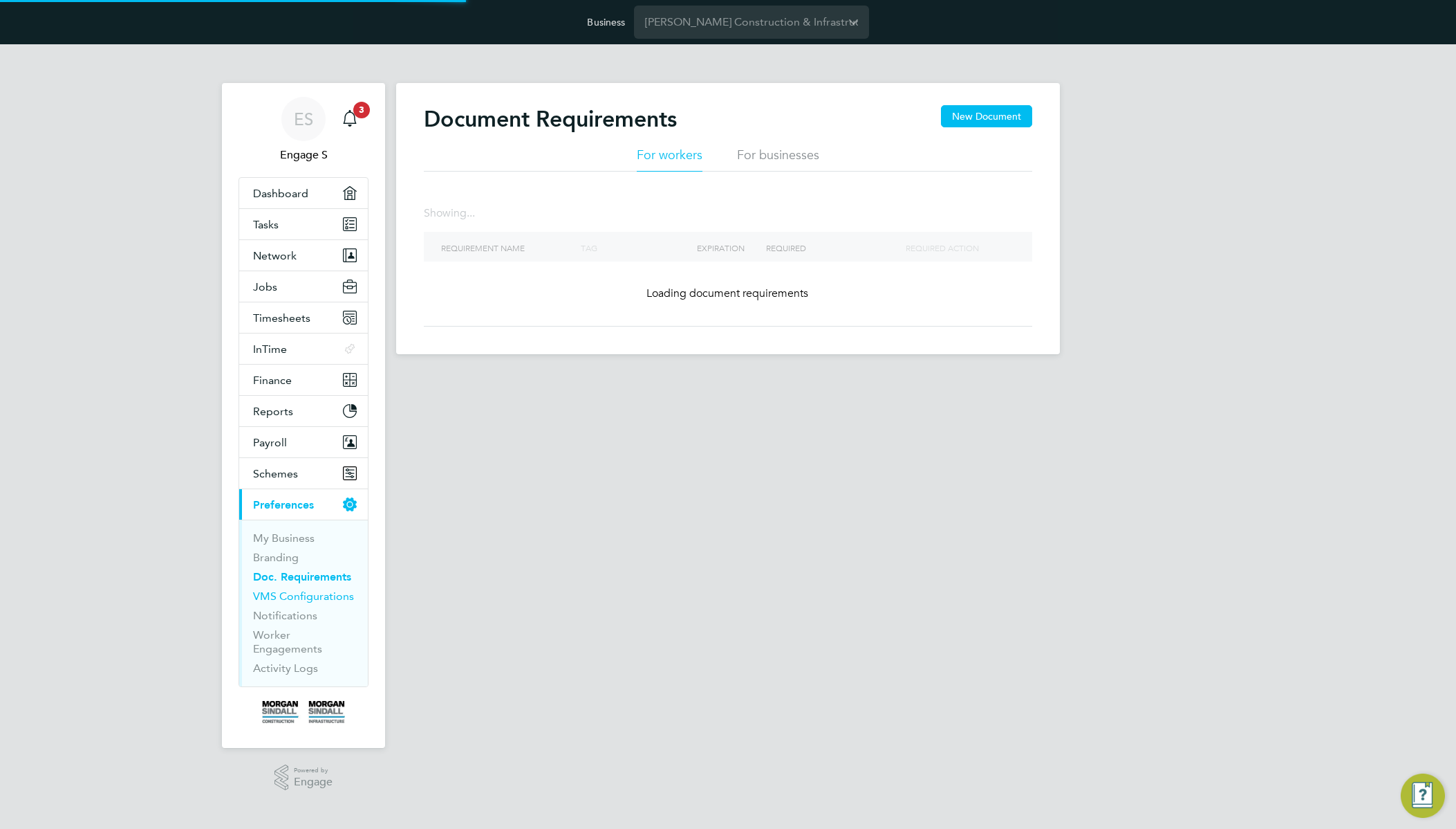
click at [303, 599] on link "VMS Configurations" at bounding box center [303, 596] width 101 height 13
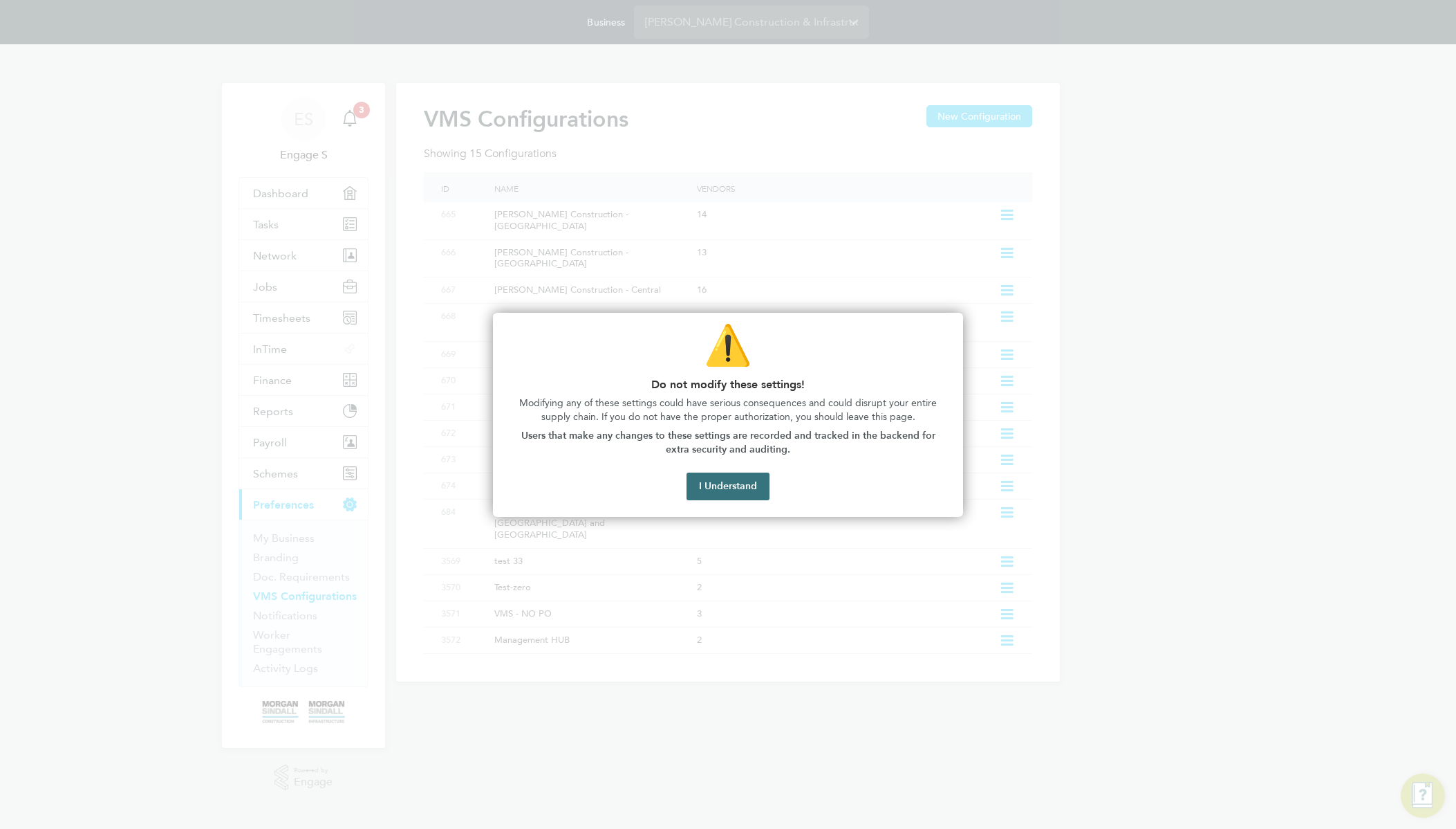
click at [726, 487] on button "I Understand" at bounding box center [727, 486] width 83 height 27
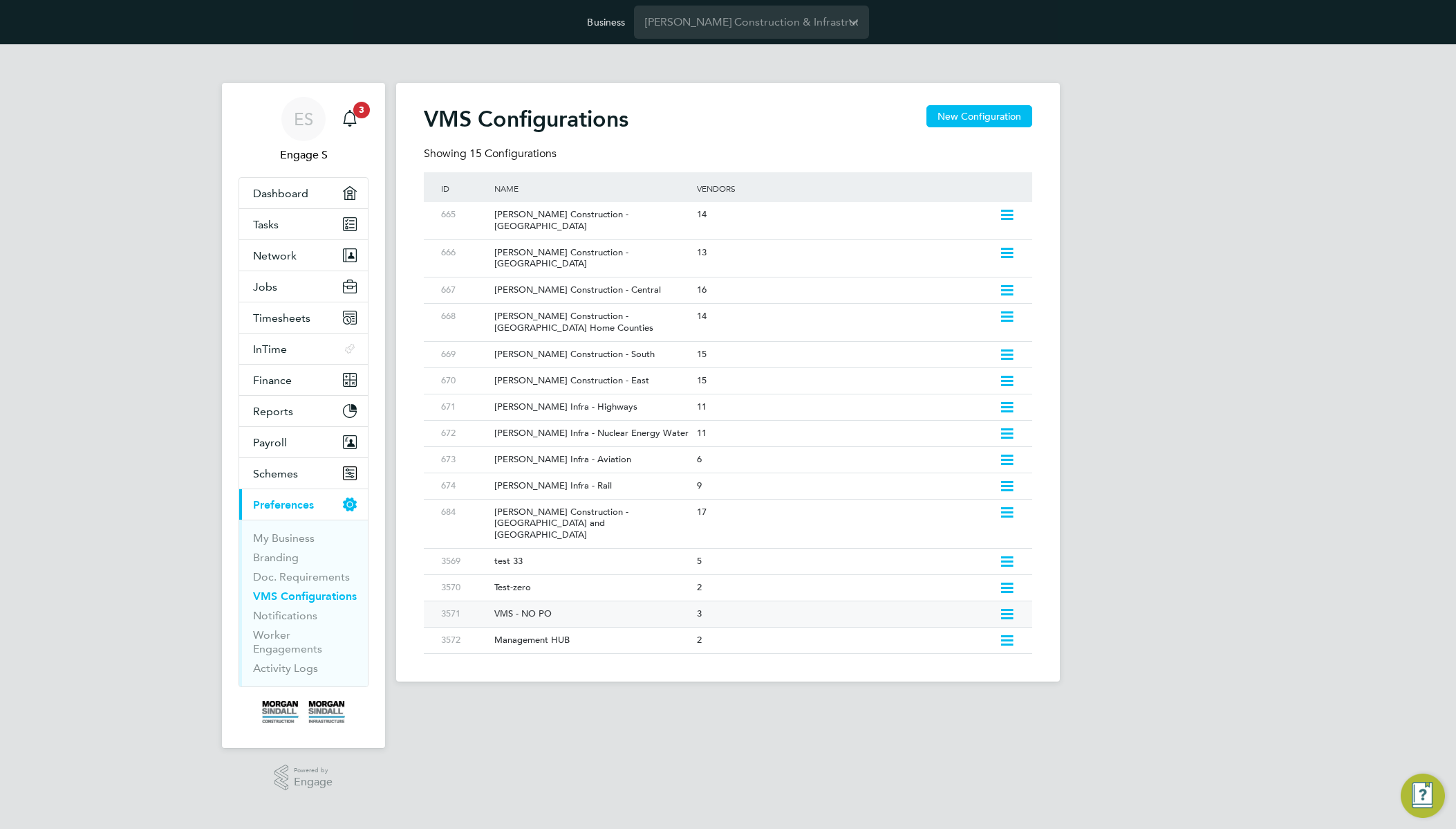
click at [1002, 608] on icon at bounding box center [1007, 613] width 18 height 11
click at [935, 608] on li "Edit VMS Configuration" at bounding box center [947, 608] width 133 height 20
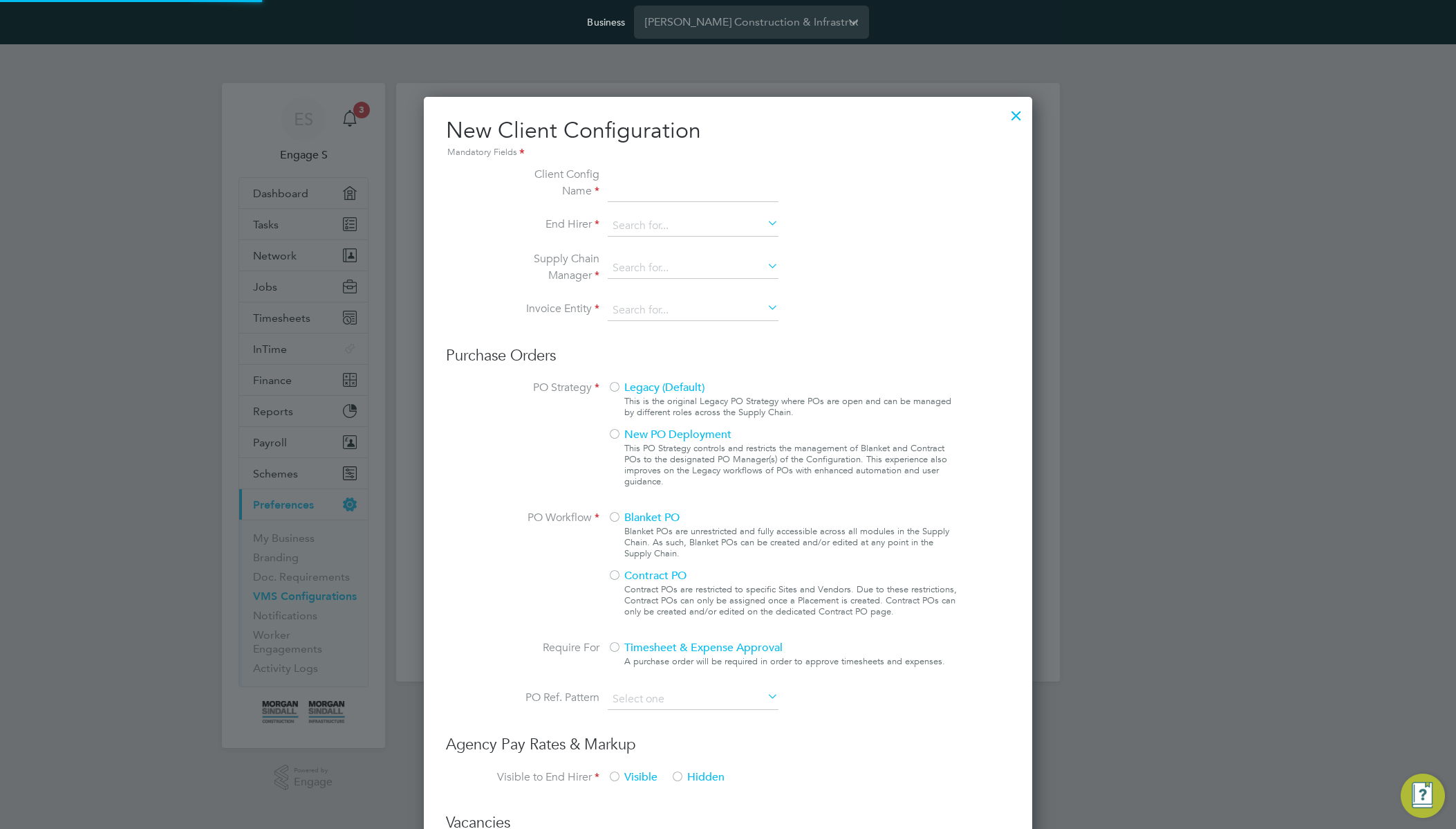
scroll to position [1265, 609]
type input "VMS - NO PO"
type input "[PERSON_NAME] Construction & Infrastructure Ltd"
type input "Any Text"
type input "Automatically"
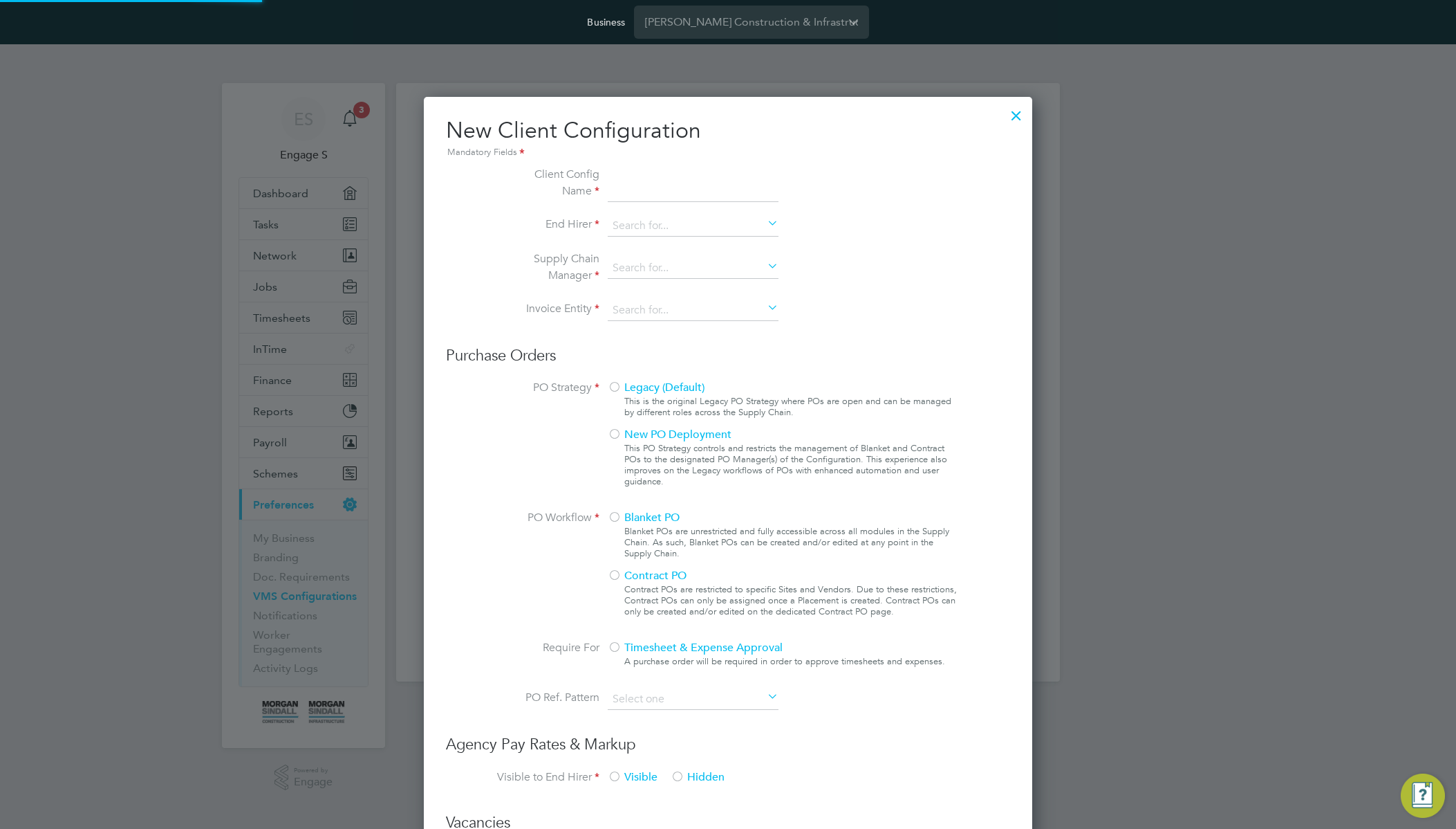
type input "No Limits"
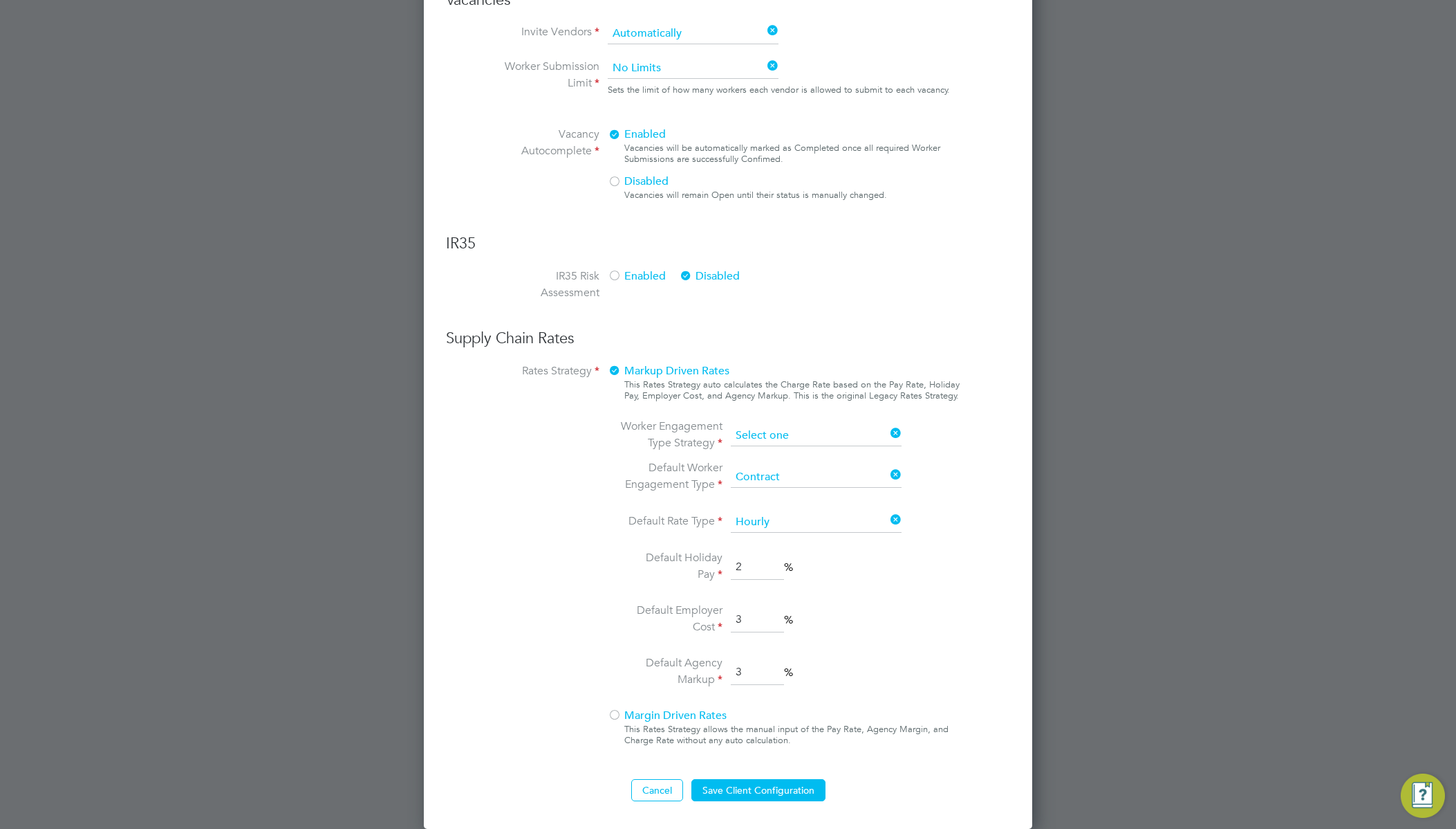
scroll to position [585, 0]
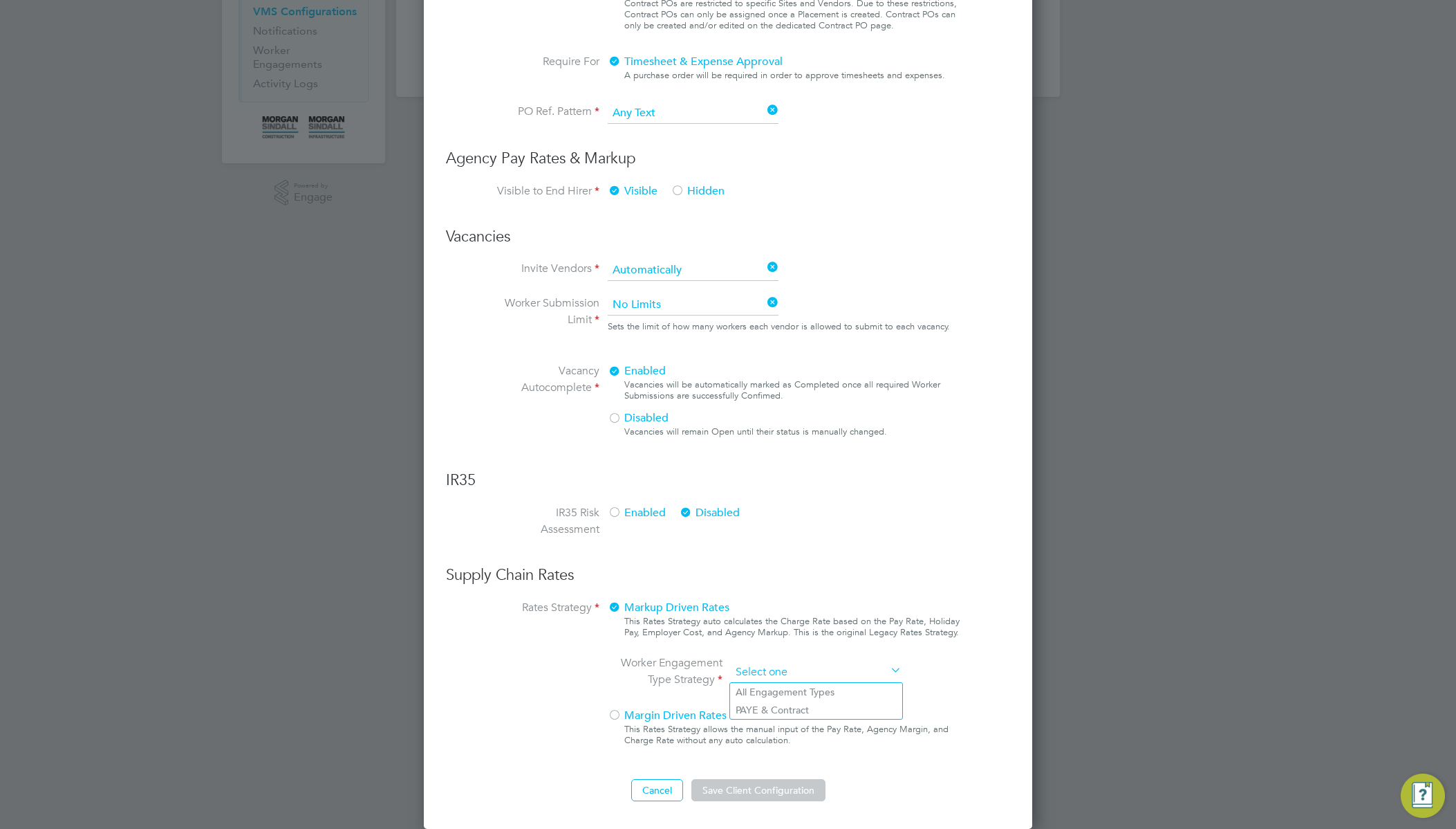
click at [775, 442] on ng-form "Client Config Name VMS - NO PO End Hirer Morgan Sindall Construction & Infrastr…" at bounding box center [728, 190] width 564 height 1220
click at [779, 689] on li "All Engagement Types" at bounding box center [816, 691] width 172 height 18
type input "All Engagement Types"
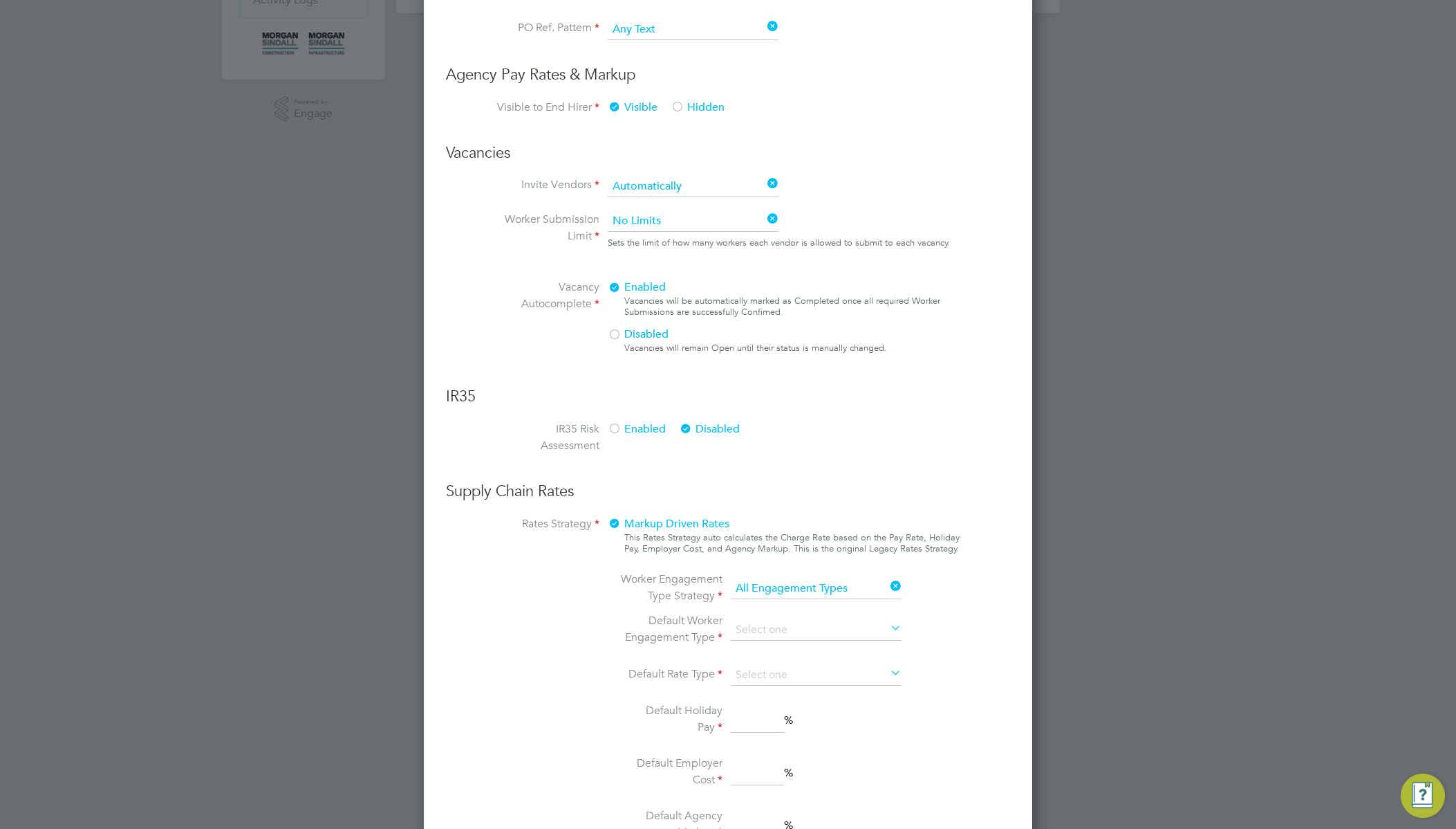
scroll to position [821, 0]
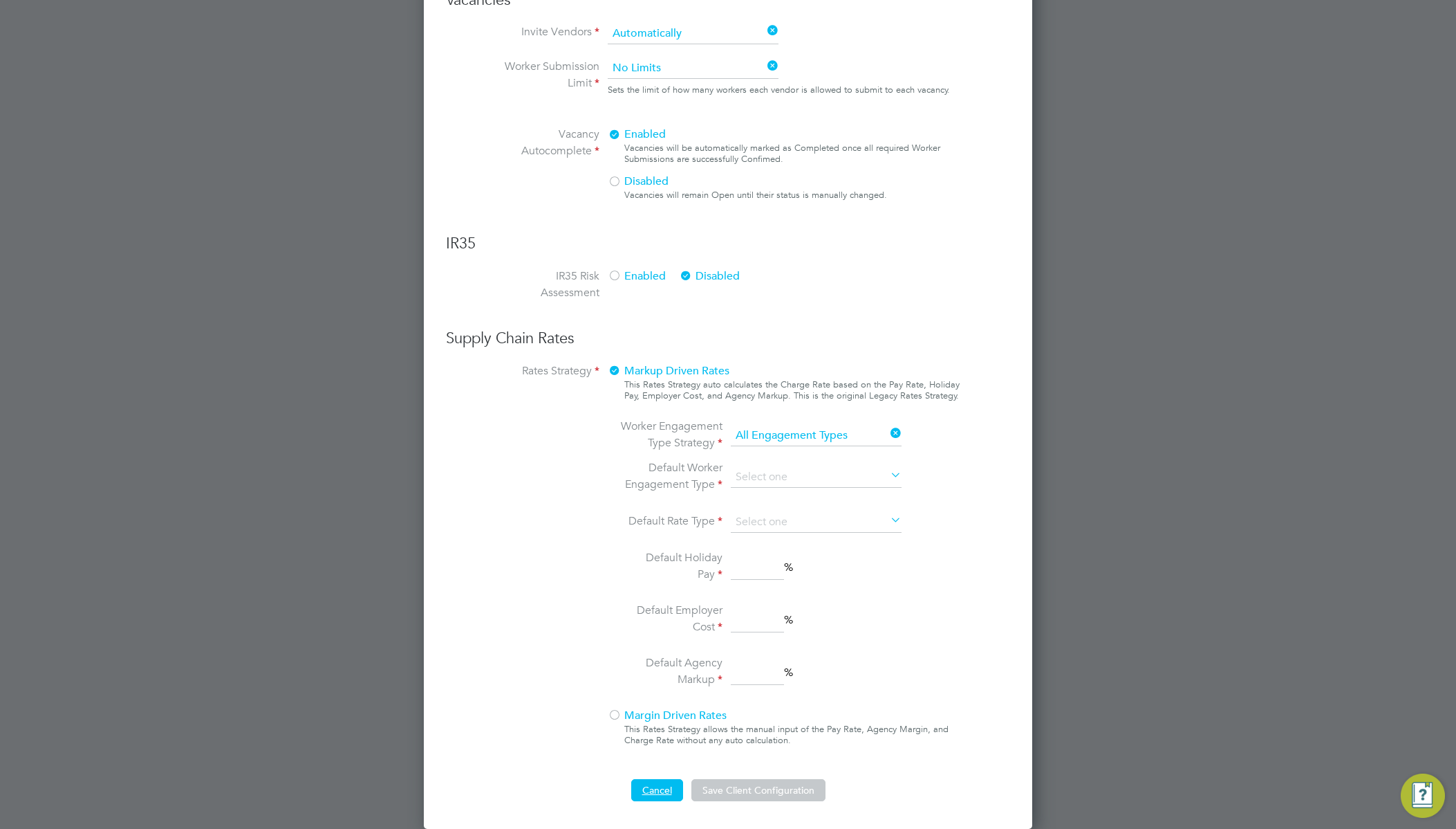
click at [649, 781] on button "Cancel" at bounding box center [657, 790] width 52 height 22
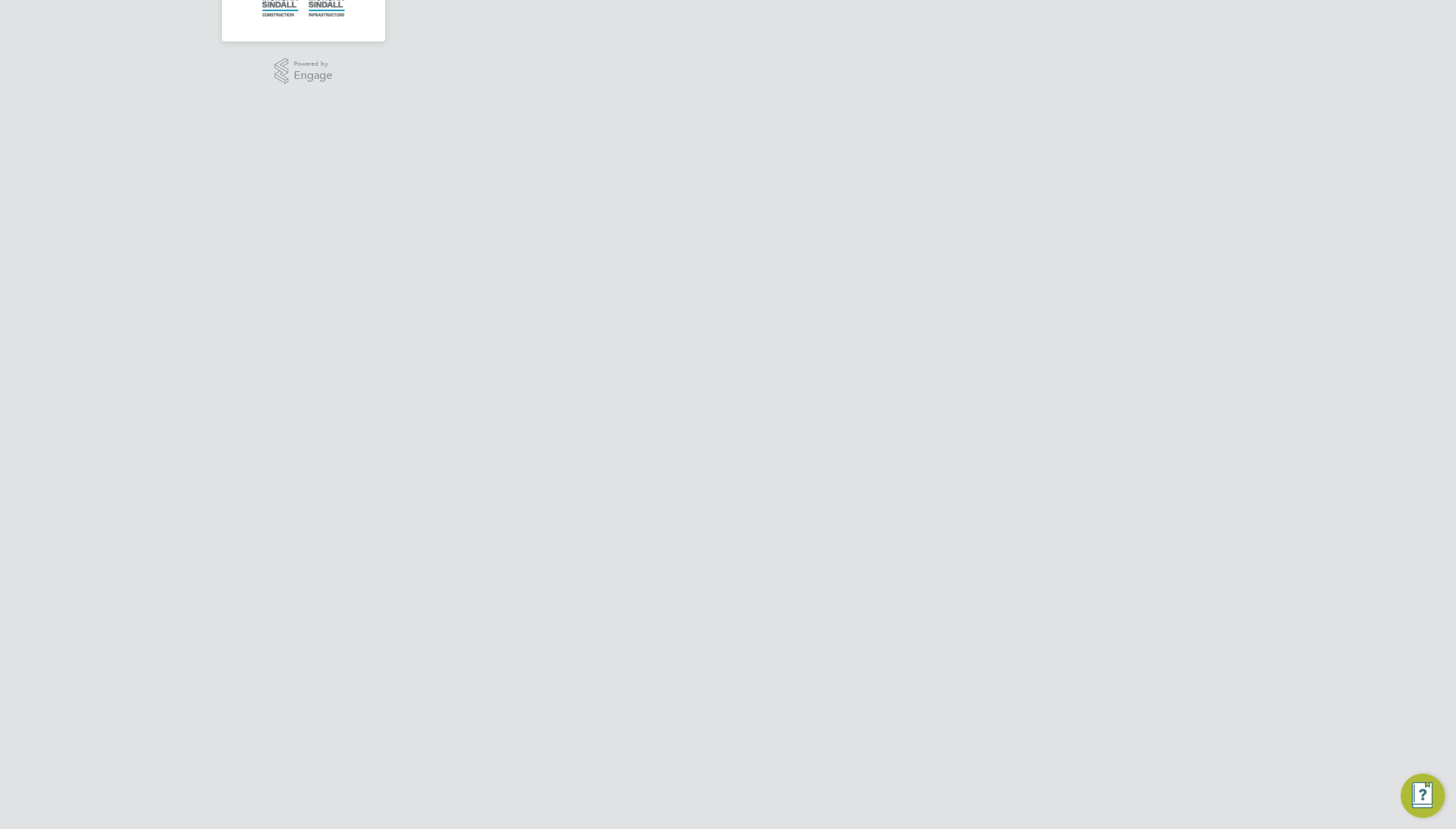
scroll to position [0, 0]
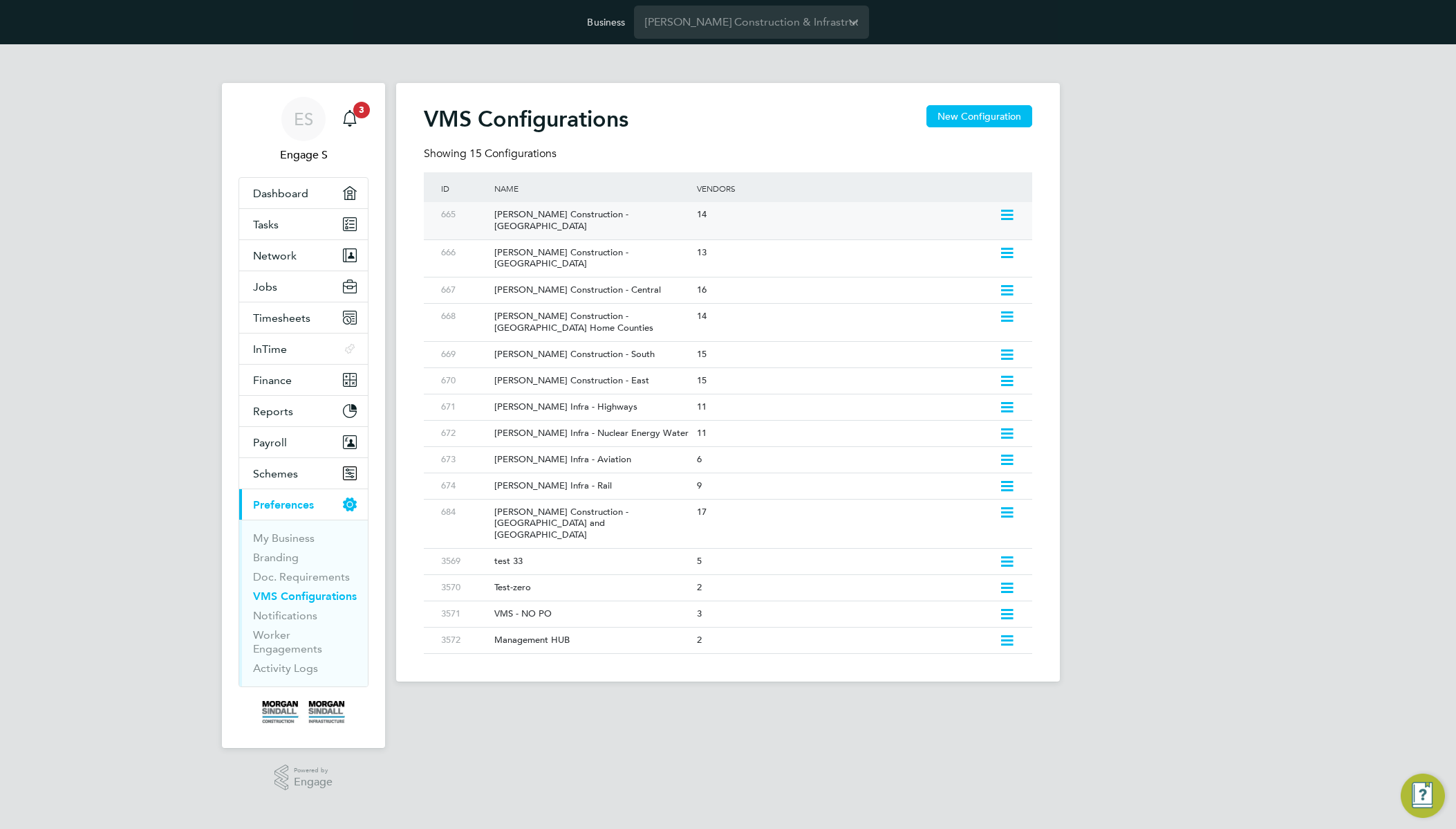
click at [998, 210] on icon at bounding box center [1007, 215] width 18 height 11
click at [943, 243] on li "Edit VMS Configuration" at bounding box center [947, 245] width 133 height 20
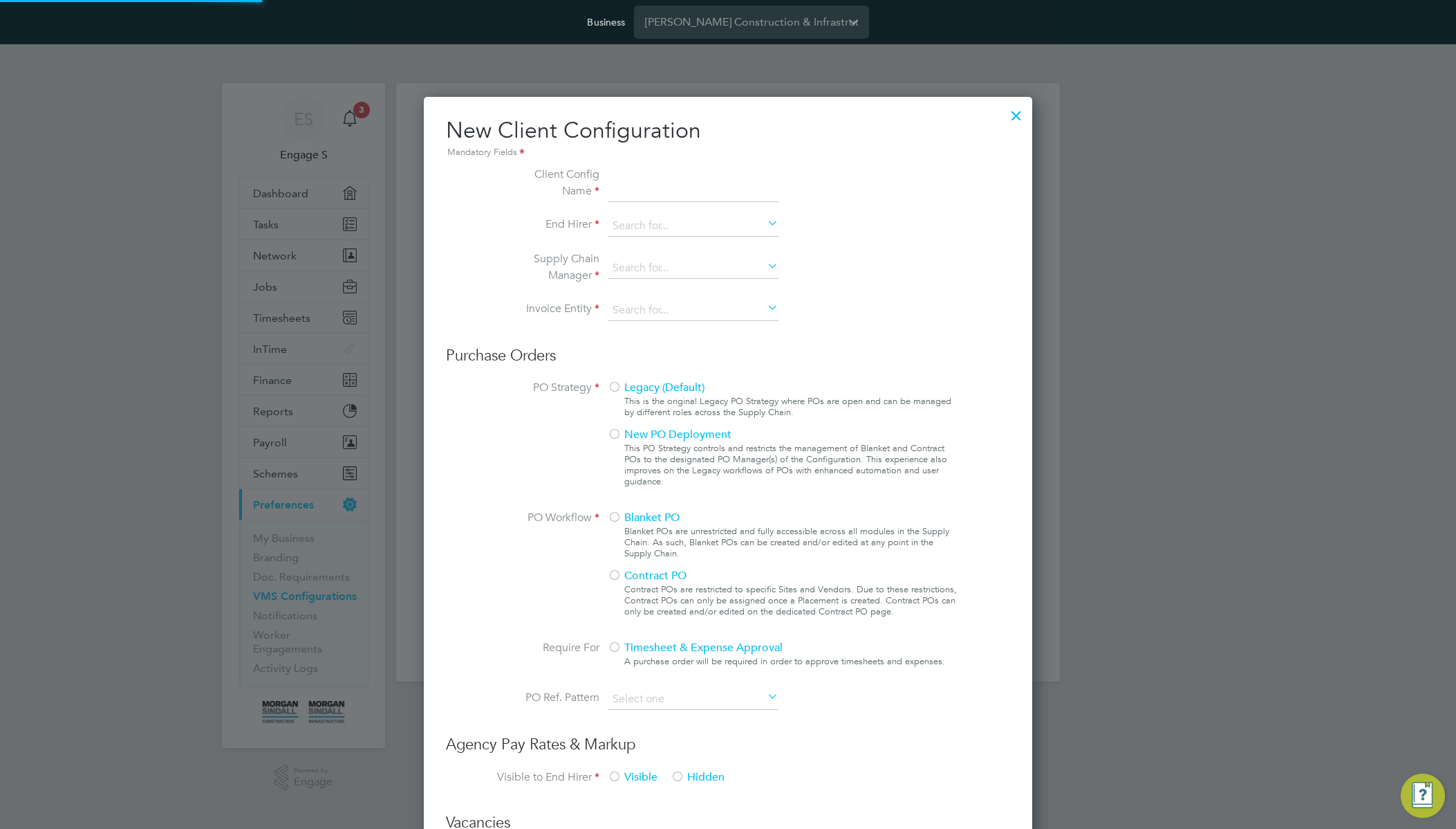
type input "[PERSON_NAME] Construction - [GEOGRAPHIC_DATA]"
type input "[PERSON_NAME] Construction & Infrastructure Ltd"
type input "Custom"
type input "By Vendor Group"
type input "No Limits"
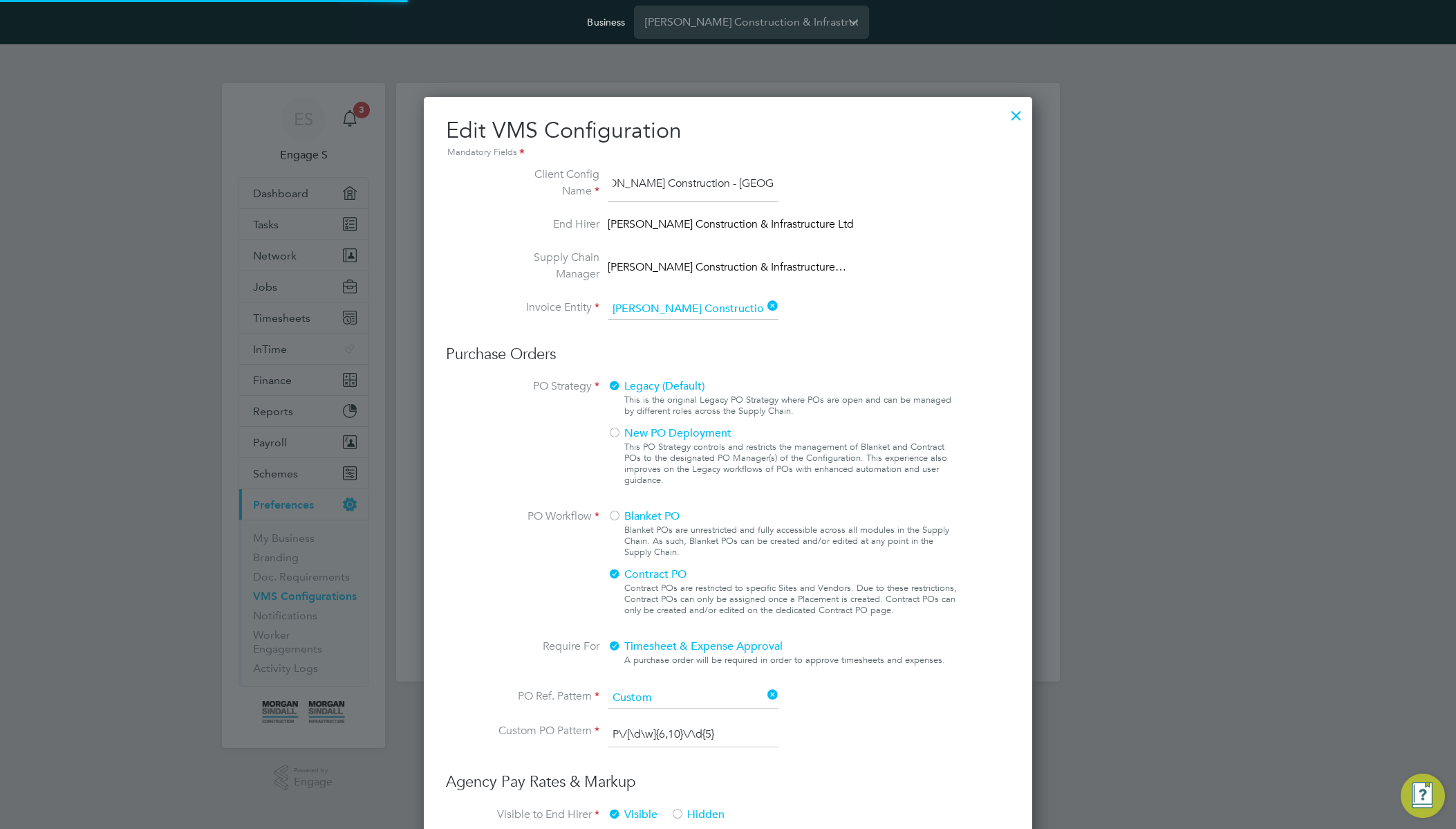
scroll to position [51, 465]
type input "Labour Desk"
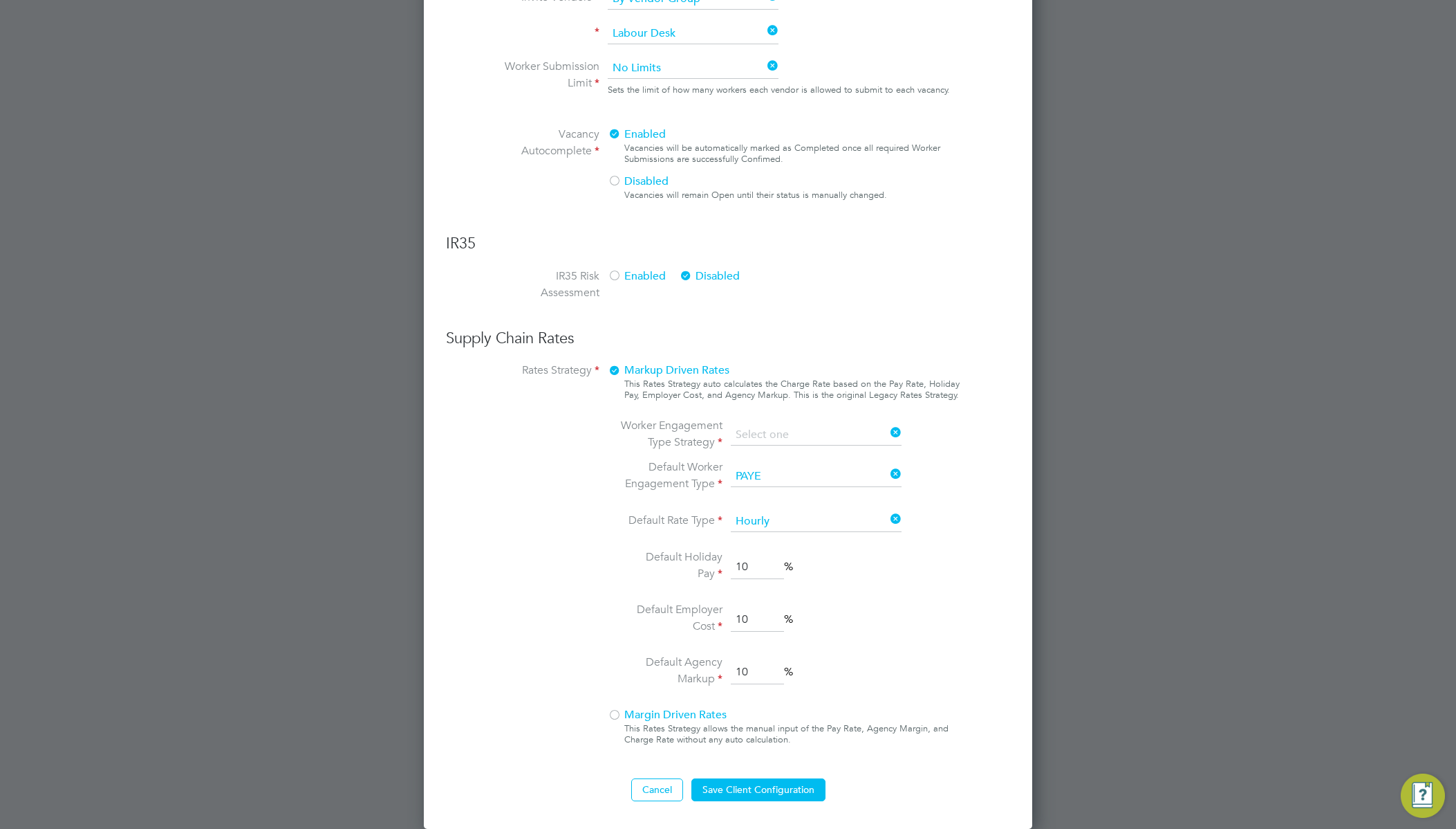
scroll to position [658, 0]
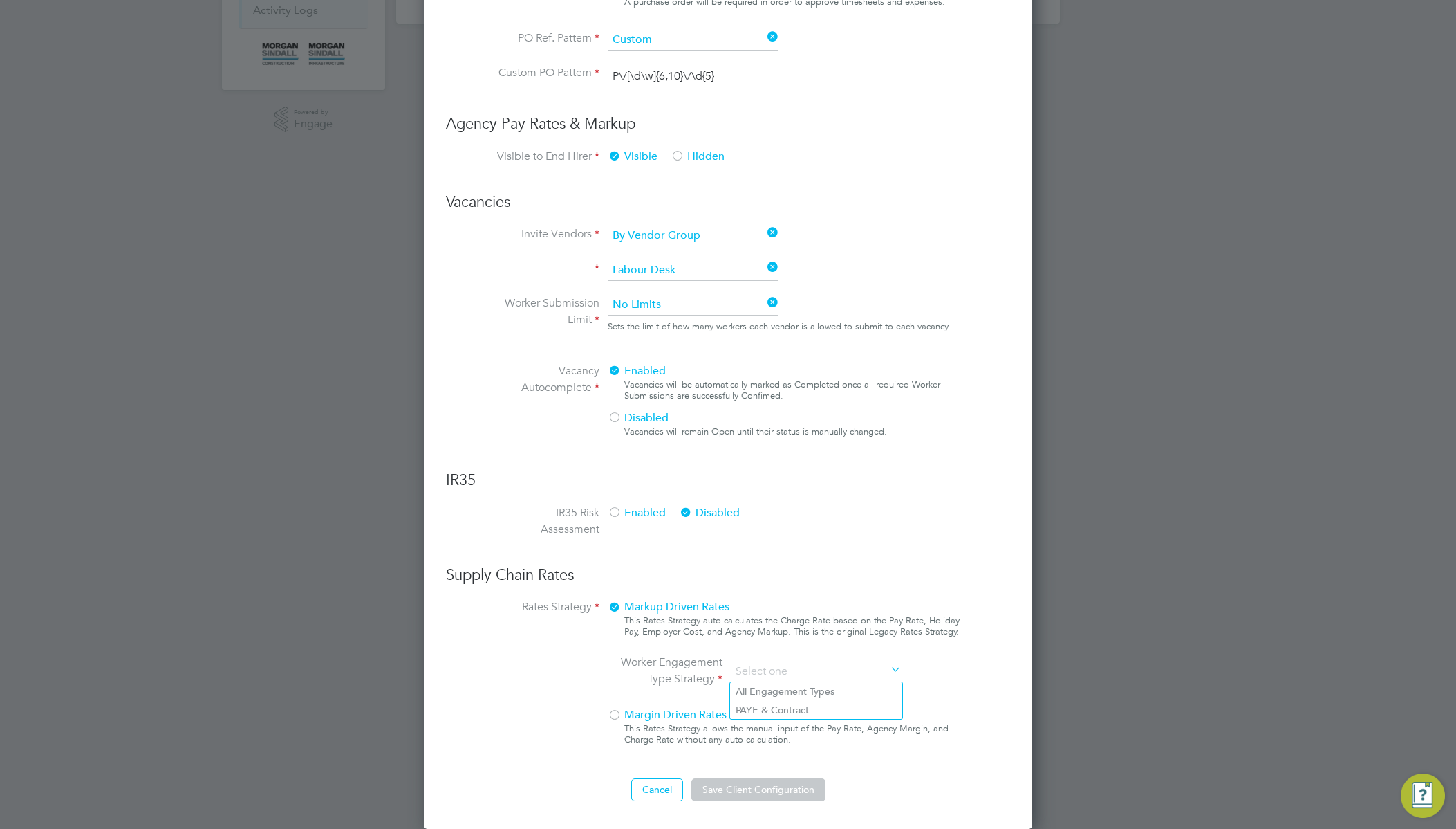
click at [838, 437] on ng-form "Client Config Name Morgan Sindall Construction - Scotland End Hirer Morgan Sind…" at bounding box center [728, 154] width 564 height 1293
click at [659, 793] on button "Cancel" at bounding box center [657, 789] width 52 height 22
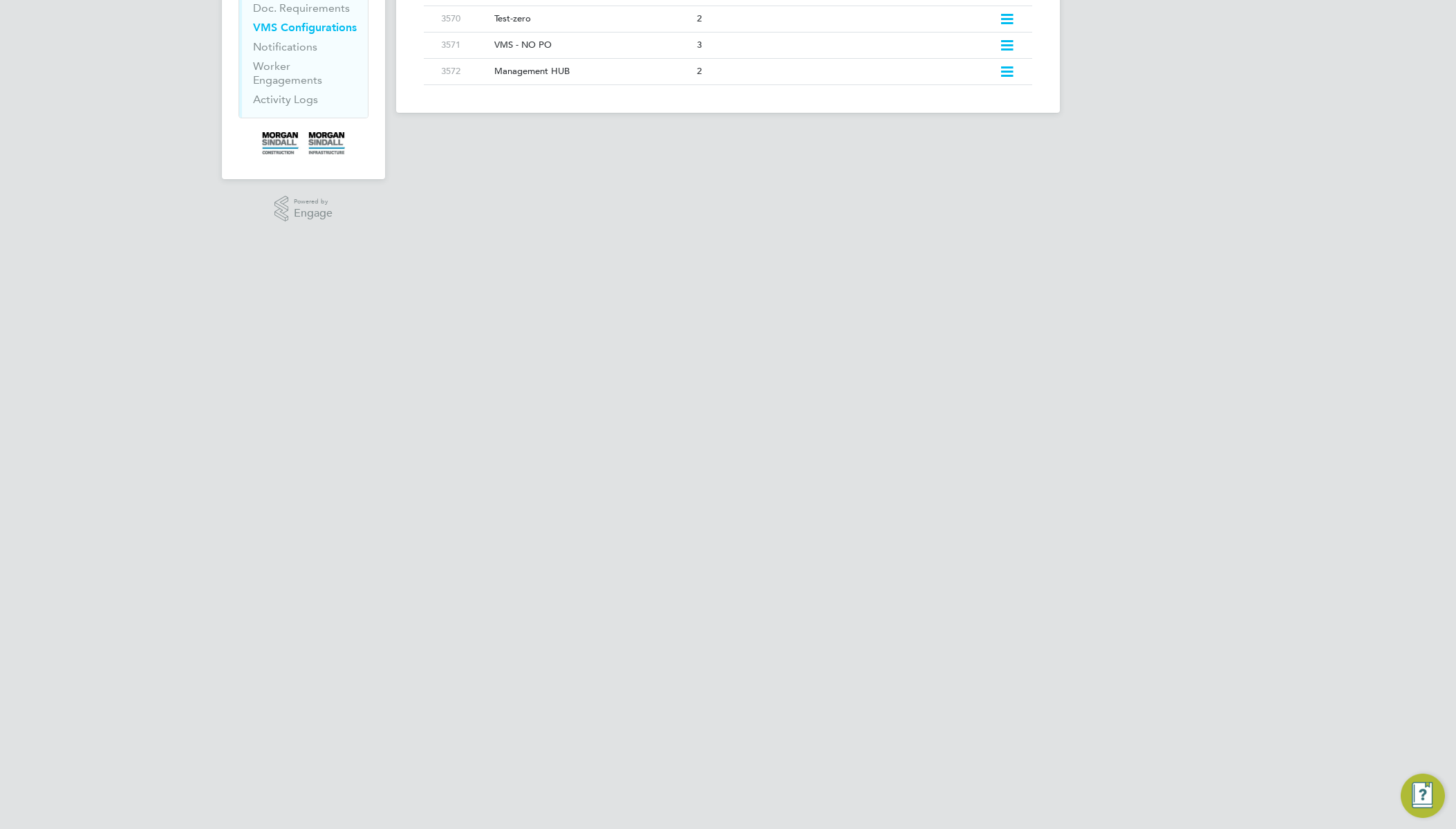
scroll to position [0, 0]
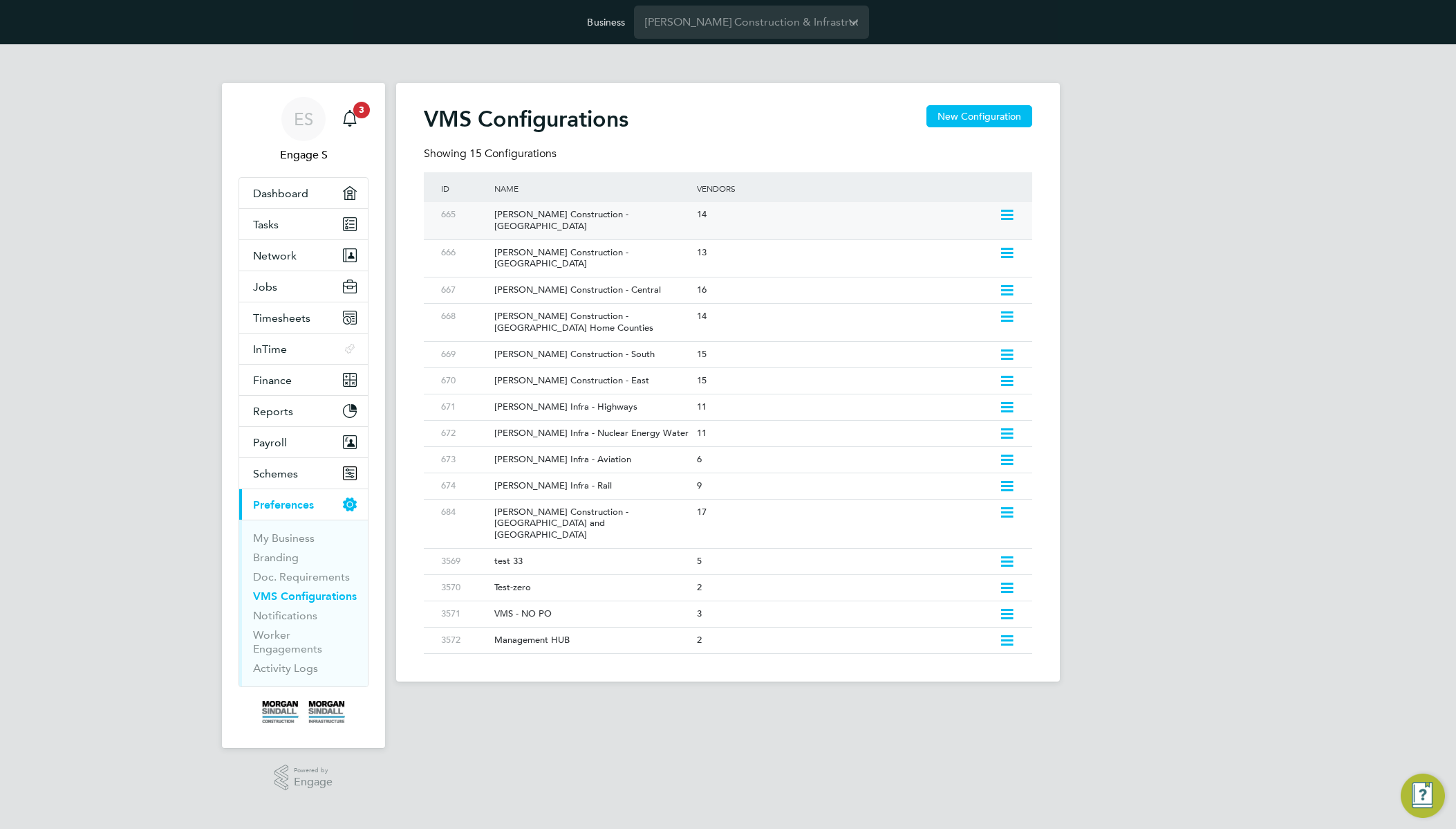
click at [1004, 212] on icon at bounding box center [1007, 215] width 18 height 11
click at [959, 243] on li "Edit VMS Configuration" at bounding box center [947, 245] width 133 height 20
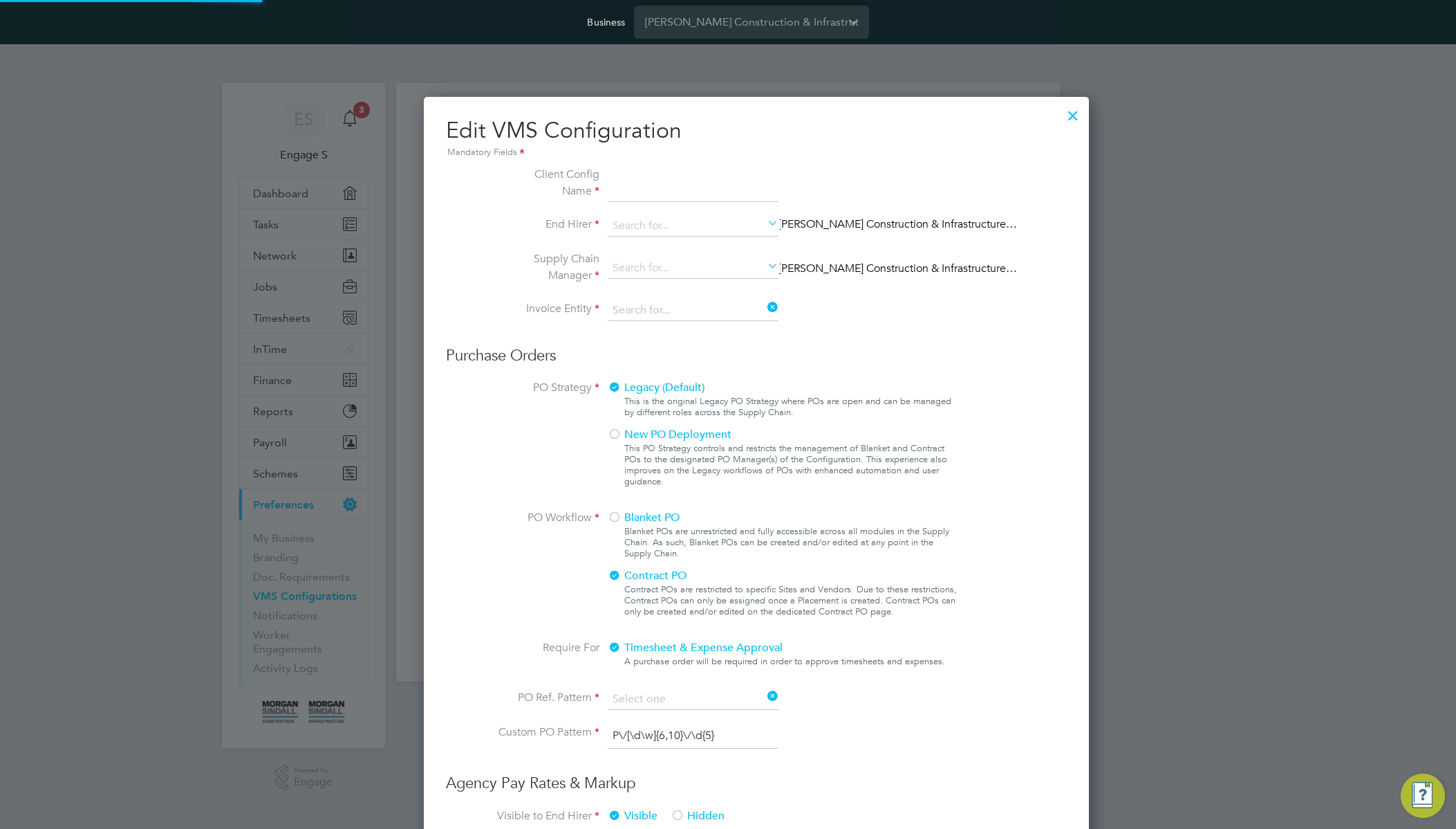
type input "[PERSON_NAME] Construction - [GEOGRAPHIC_DATA]"
type input "[PERSON_NAME] Construction & Infrastructure Ltd"
type input "Custom"
type input "By Vendor Group"
type input "No Limits"
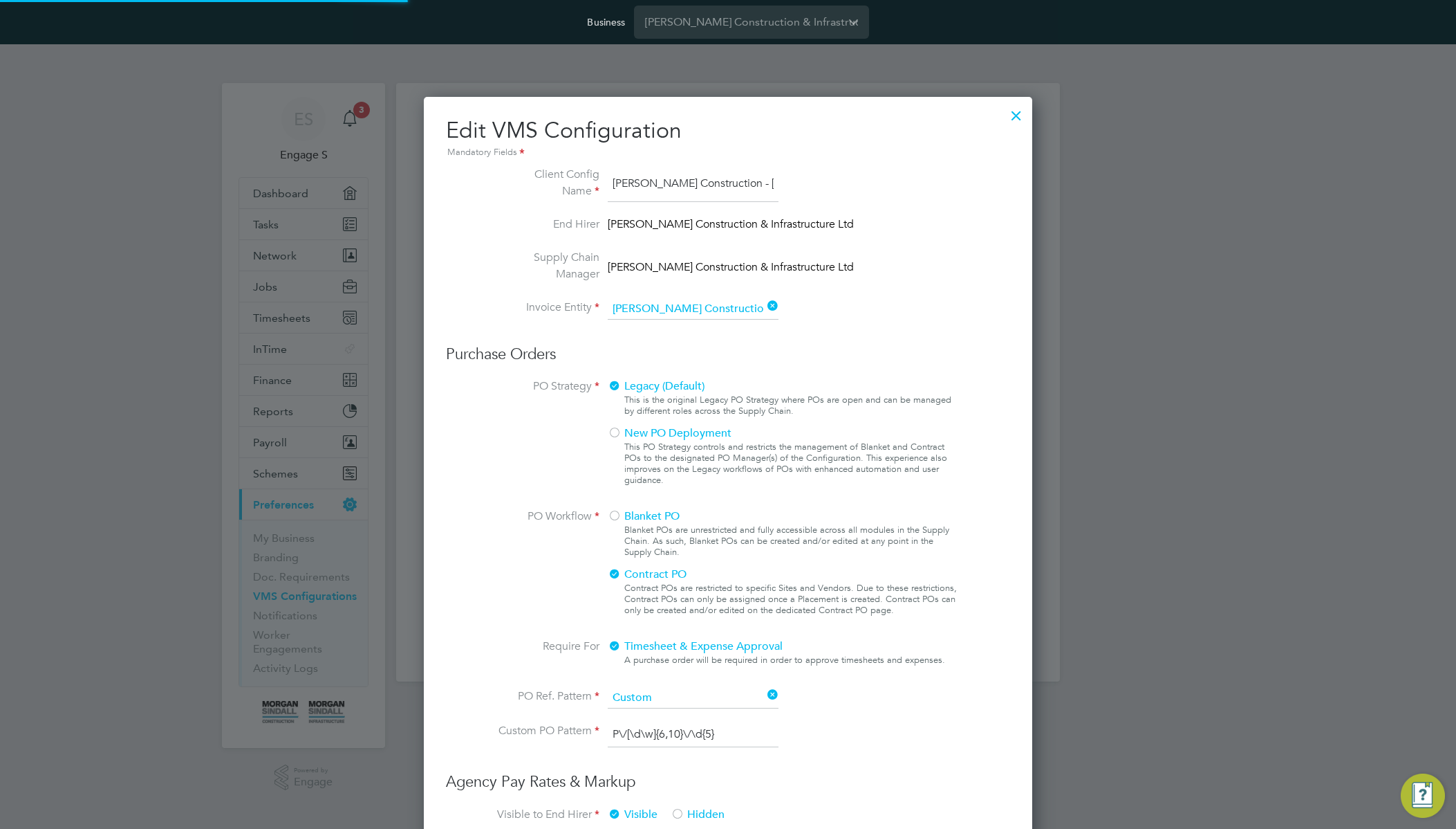
type input "Labour Desk"
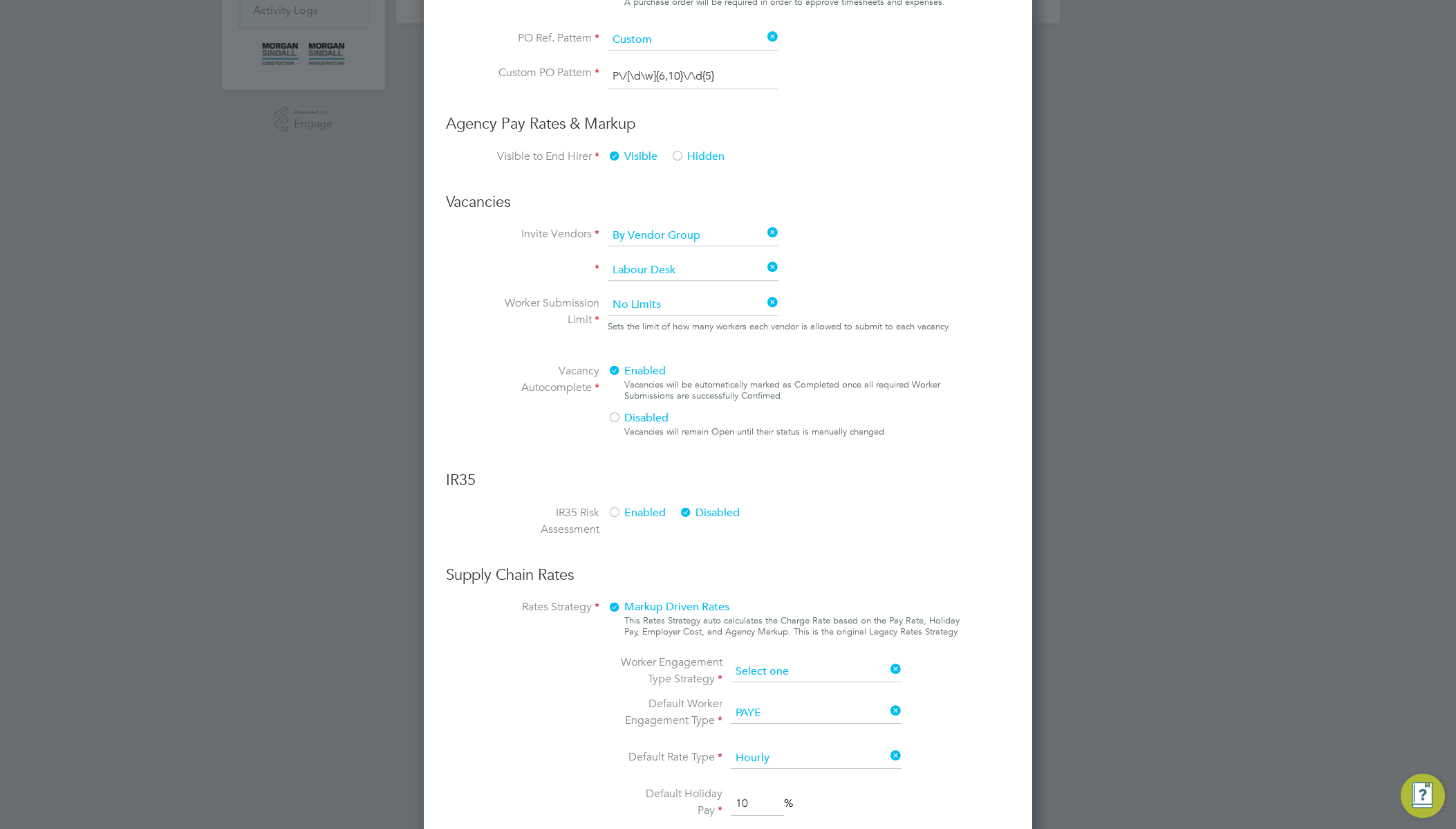
click at [834, 435] on ng-form "Client Config Name Morgan Sindall Construction - Scotland End Hirer Morgan Sind…" at bounding box center [728, 272] width 564 height 1529
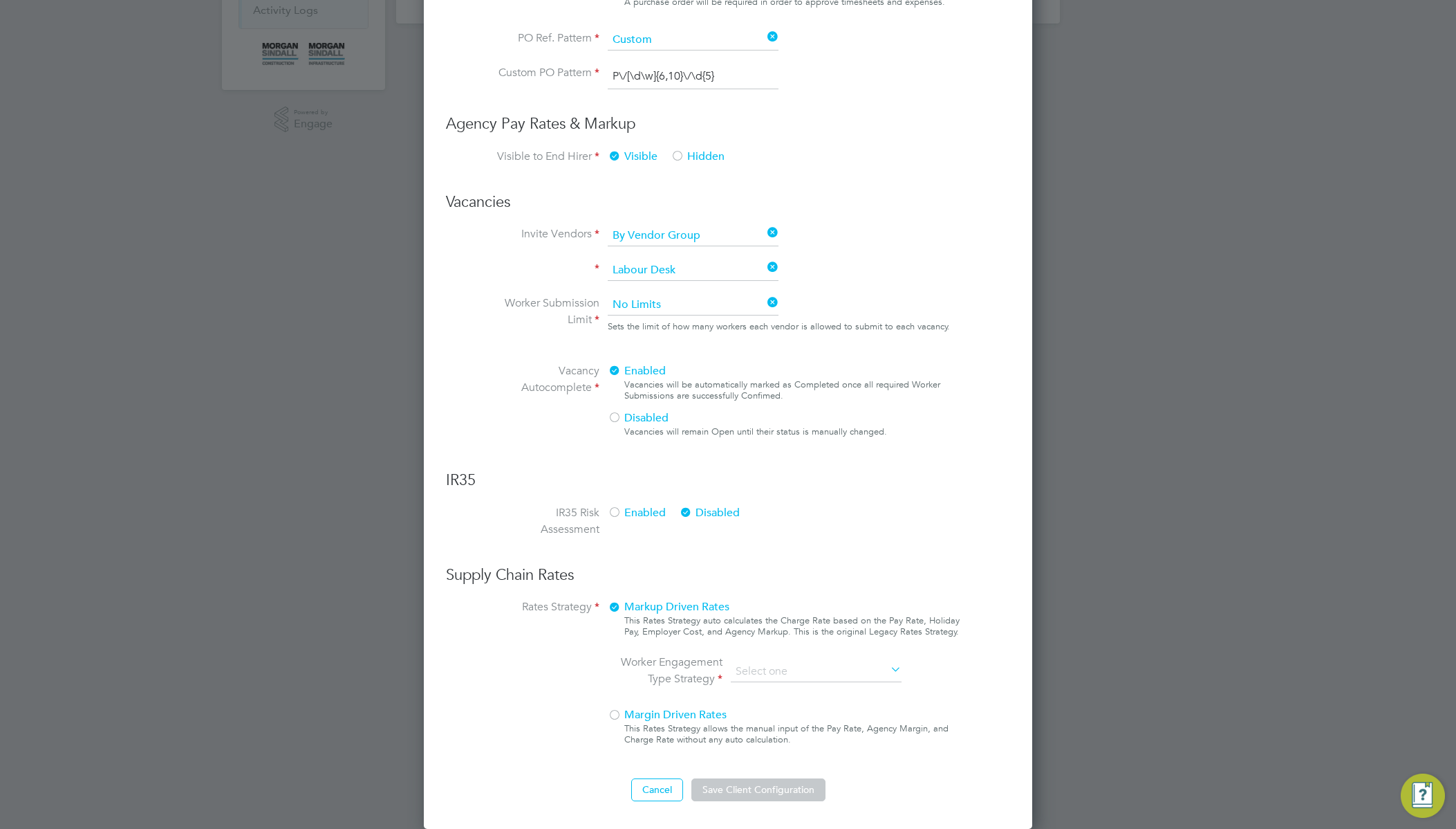
click at [779, 690] on li "All Engagement Types" at bounding box center [816, 690] width 172 height 18
type input "All Engagement Types"
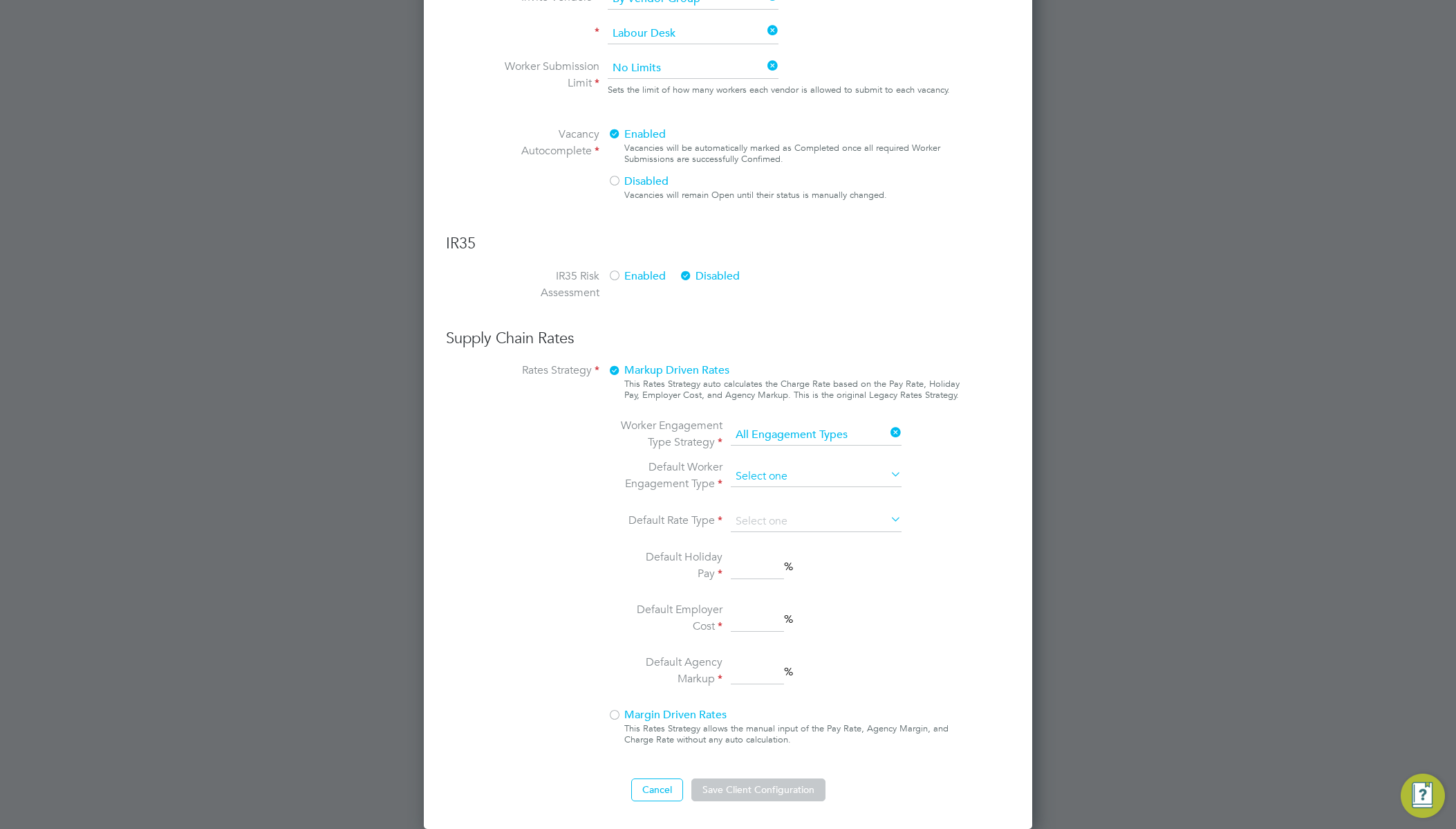
click at [808, 476] on input at bounding box center [816, 476] width 171 height 21
click at [811, 547] on li "Umbrella PAYE" at bounding box center [816, 551] width 172 height 18
type input "Umbrella PAYE"
click at [811, 478] on input at bounding box center [816, 476] width 171 height 21
click at [826, 585] on li "Umbrella Self-Employed" at bounding box center [816, 587] width 172 height 18
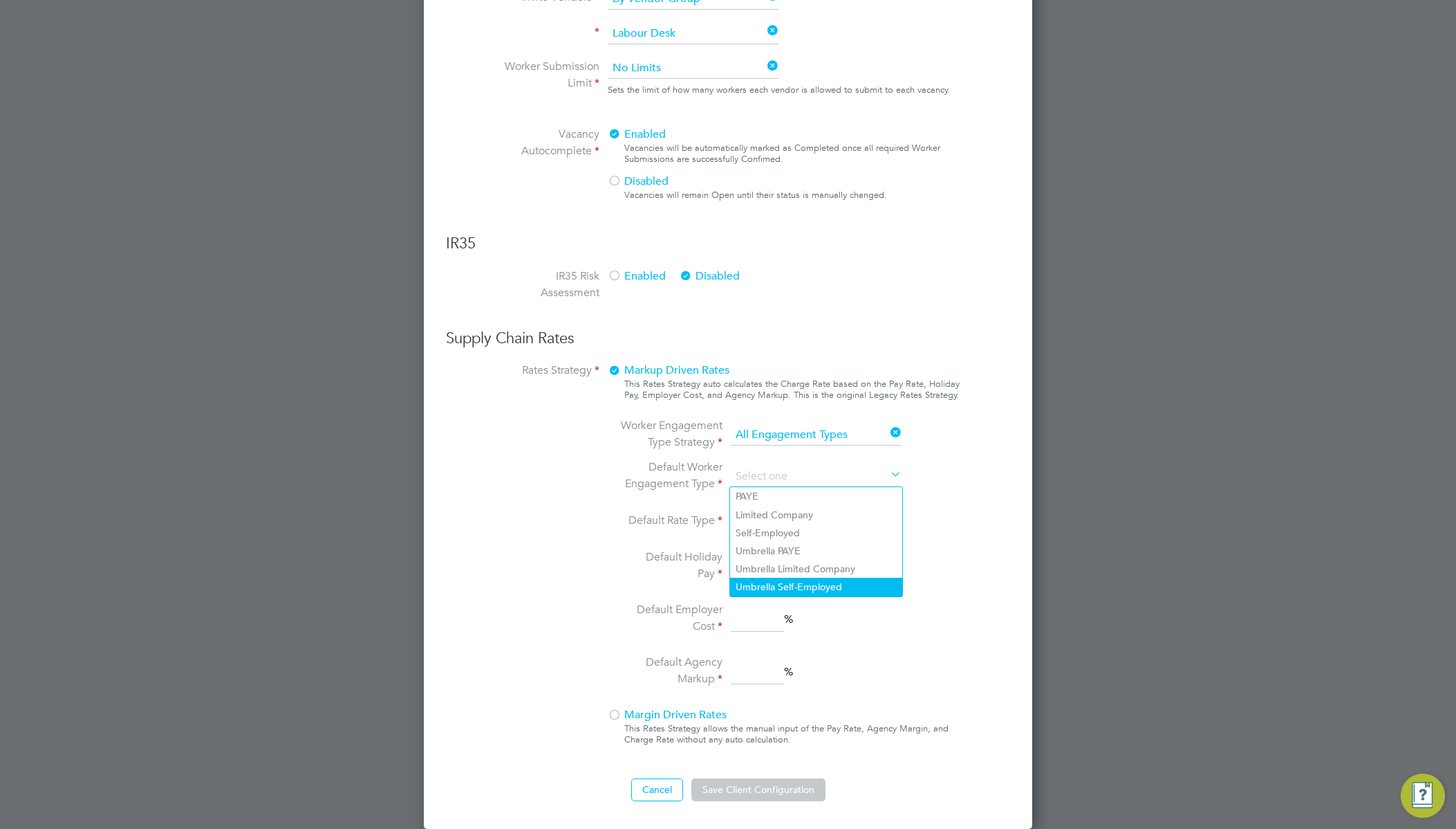
type input "Umbrella Self-Employed"
click at [824, 526] on input at bounding box center [816, 521] width 171 height 21
click at [814, 542] on li "Hourly" at bounding box center [816, 541] width 172 height 18
type input "Hourly"
click at [772, 570] on input at bounding box center [757, 567] width 54 height 25
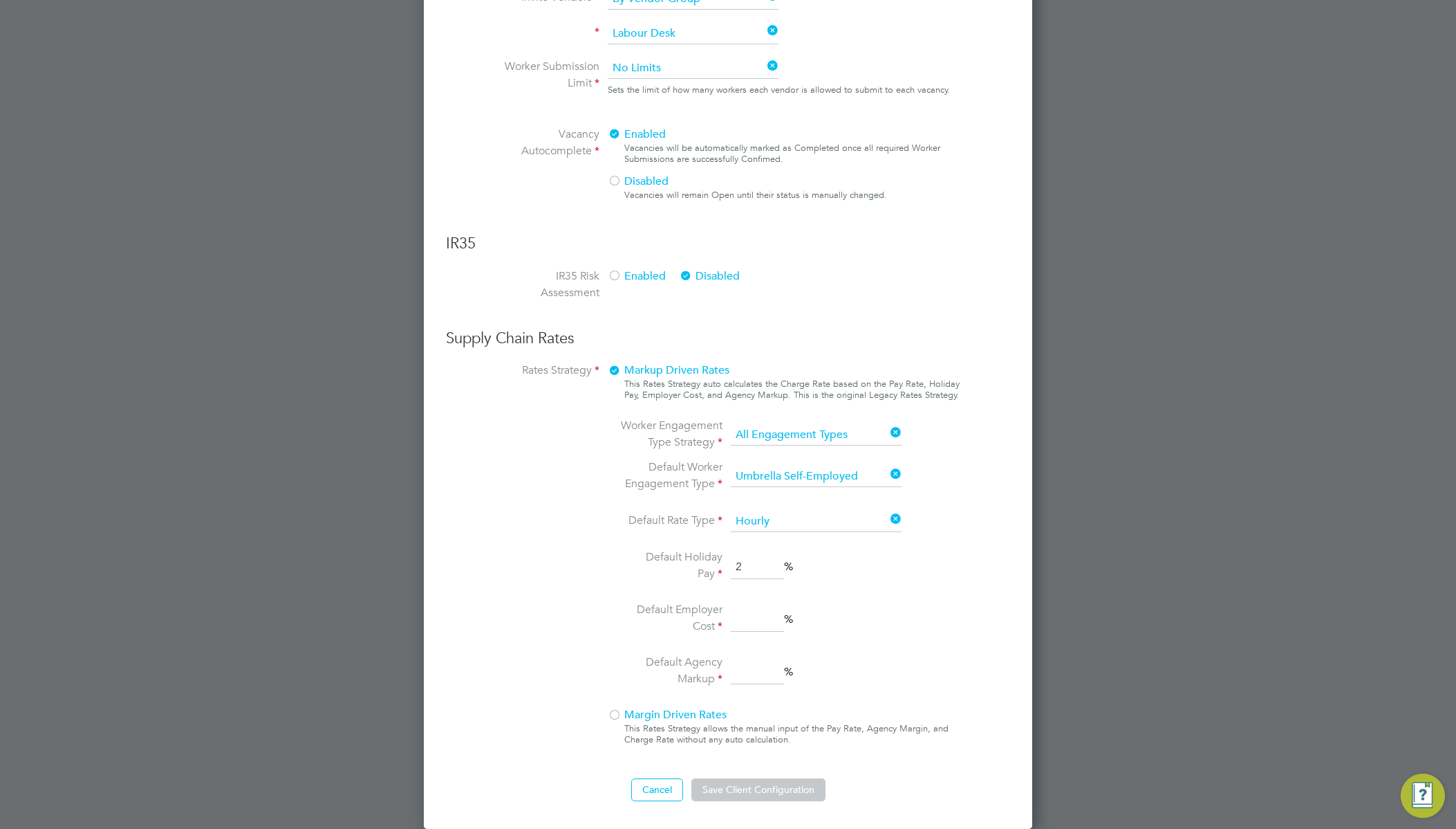
type input "2"
drag, startPoint x: 754, startPoint y: 625, endPoint x: 761, endPoint y: 665, distance: 40.6
click at [755, 626] on input "3" at bounding box center [757, 620] width 54 height 25
type input "3"
click at [757, 675] on input at bounding box center [757, 673] width 54 height 25
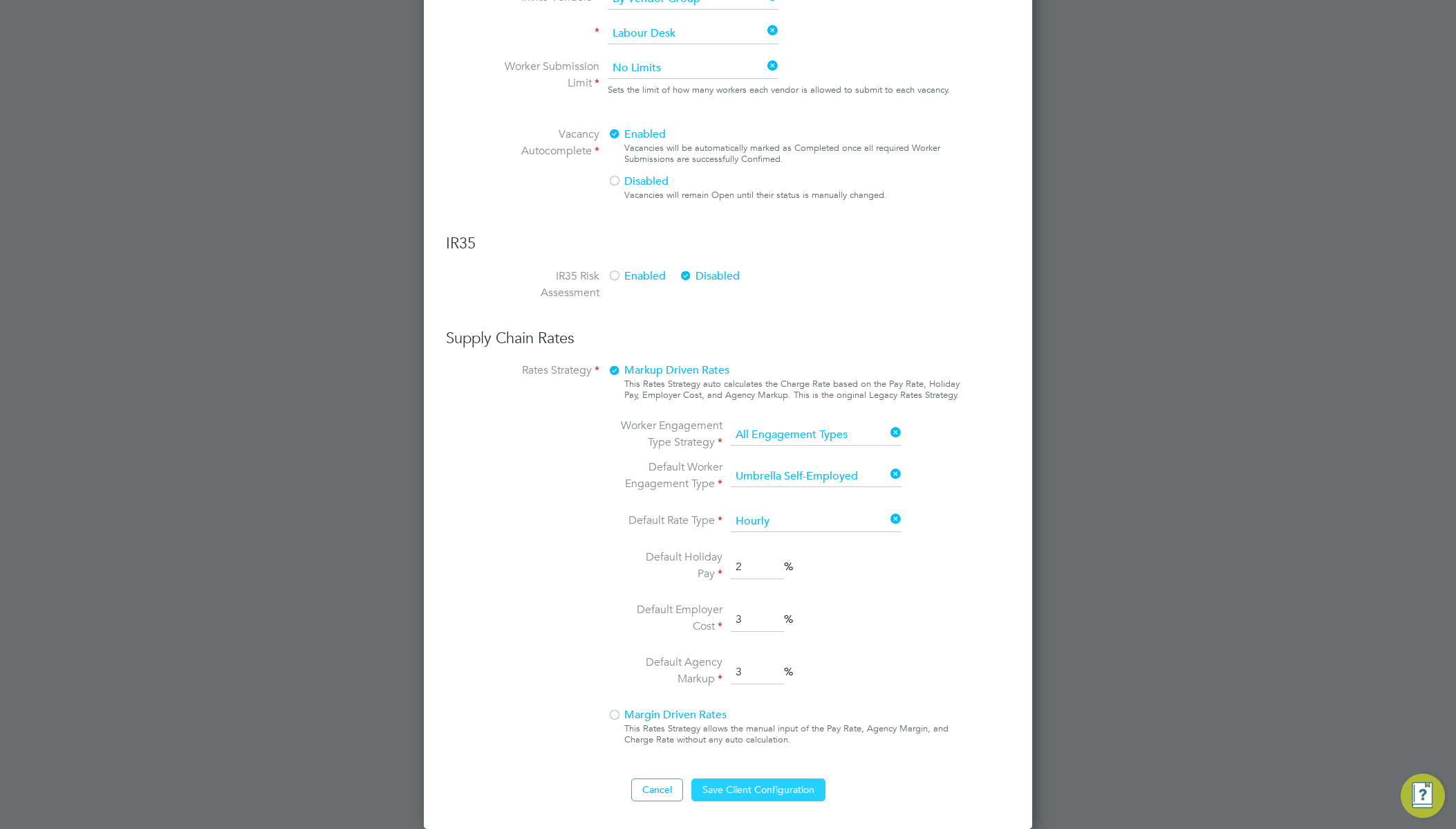
type input "3"
click at [782, 794] on button "Save Client Configuration" at bounding box center [757, 789] width 134 height 22
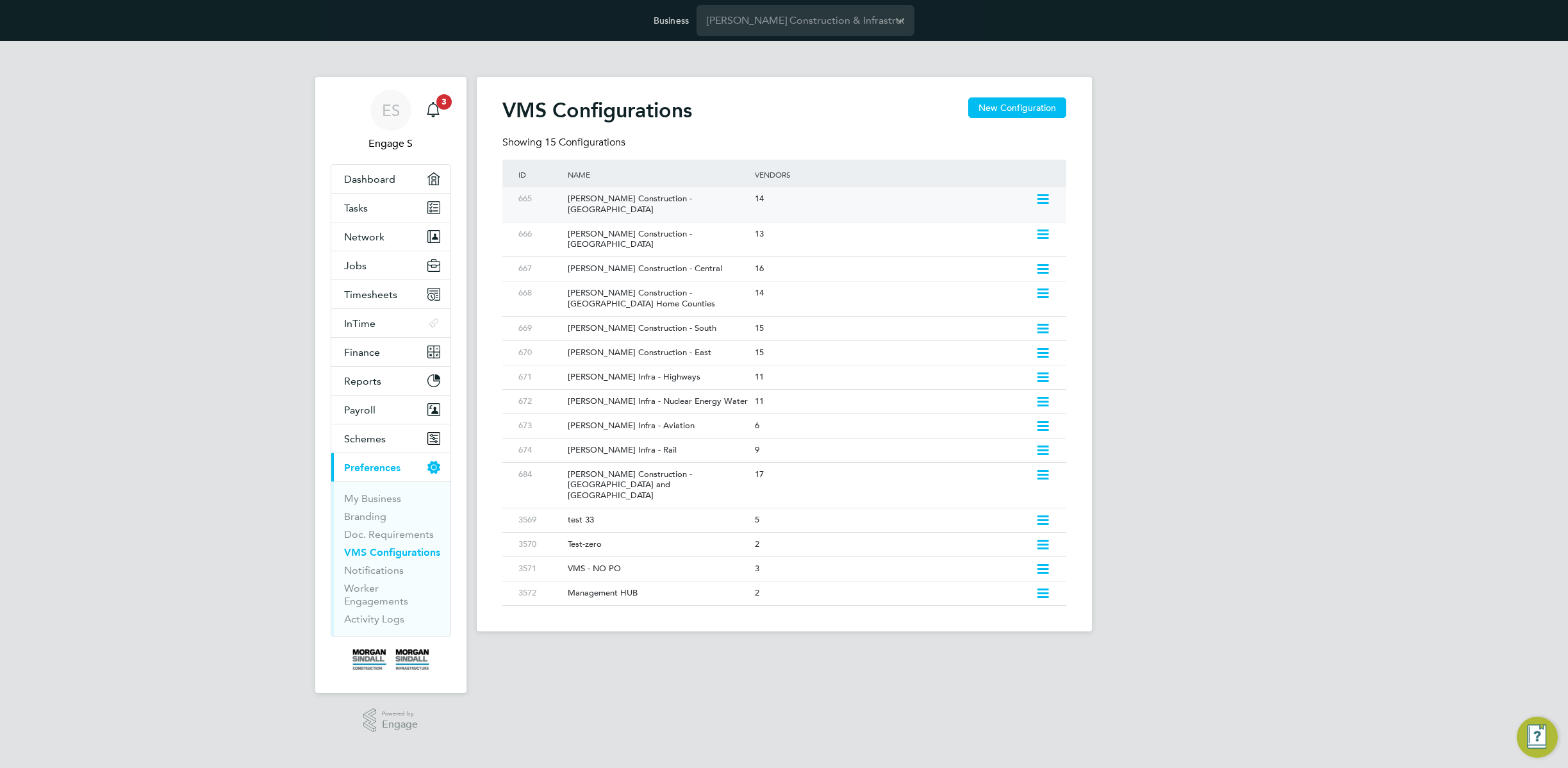
click at [927, 199] on div "14" at bounding box center [892, 199] width 280 height 24
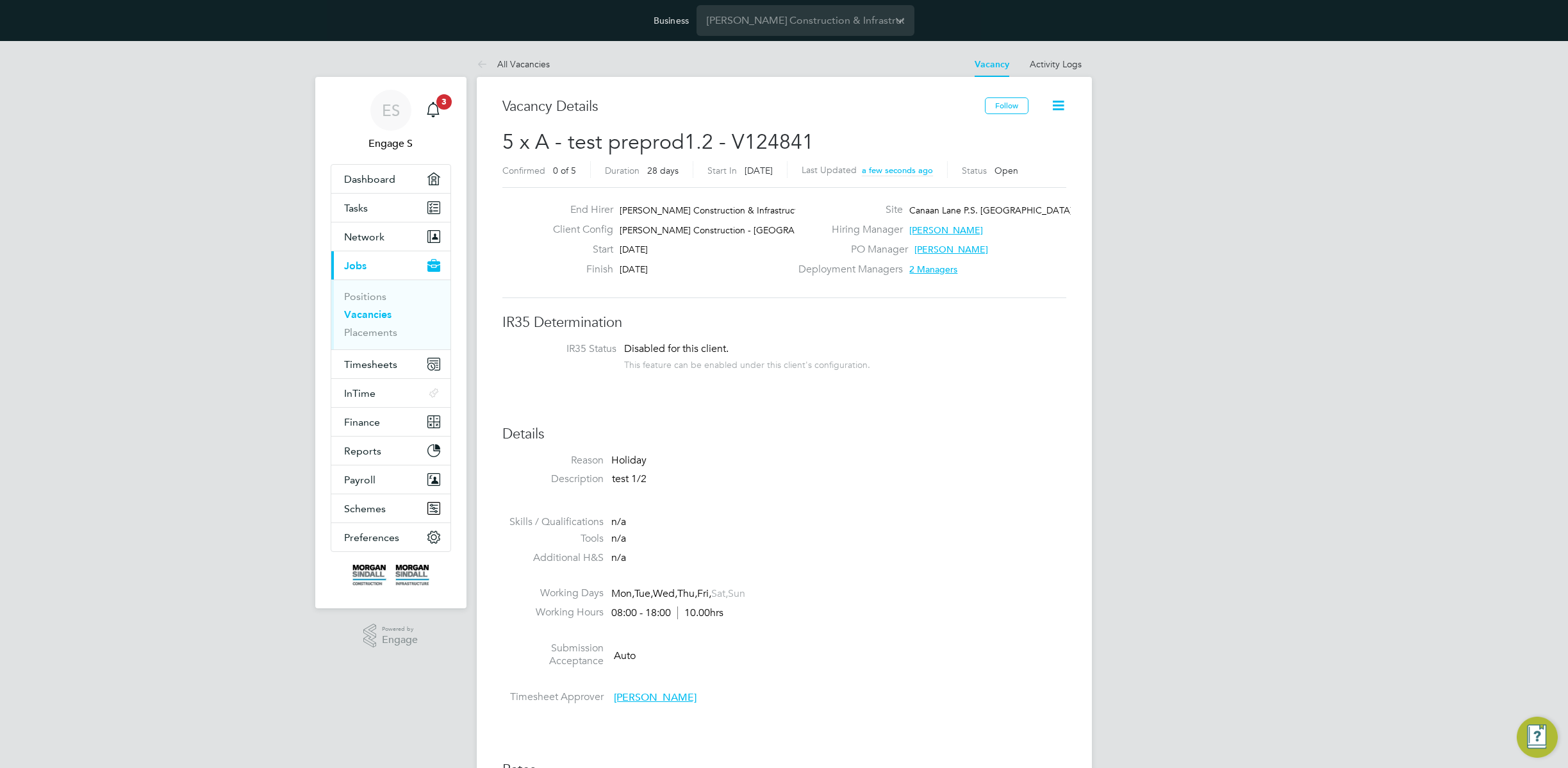
scroll to position [21, 276]
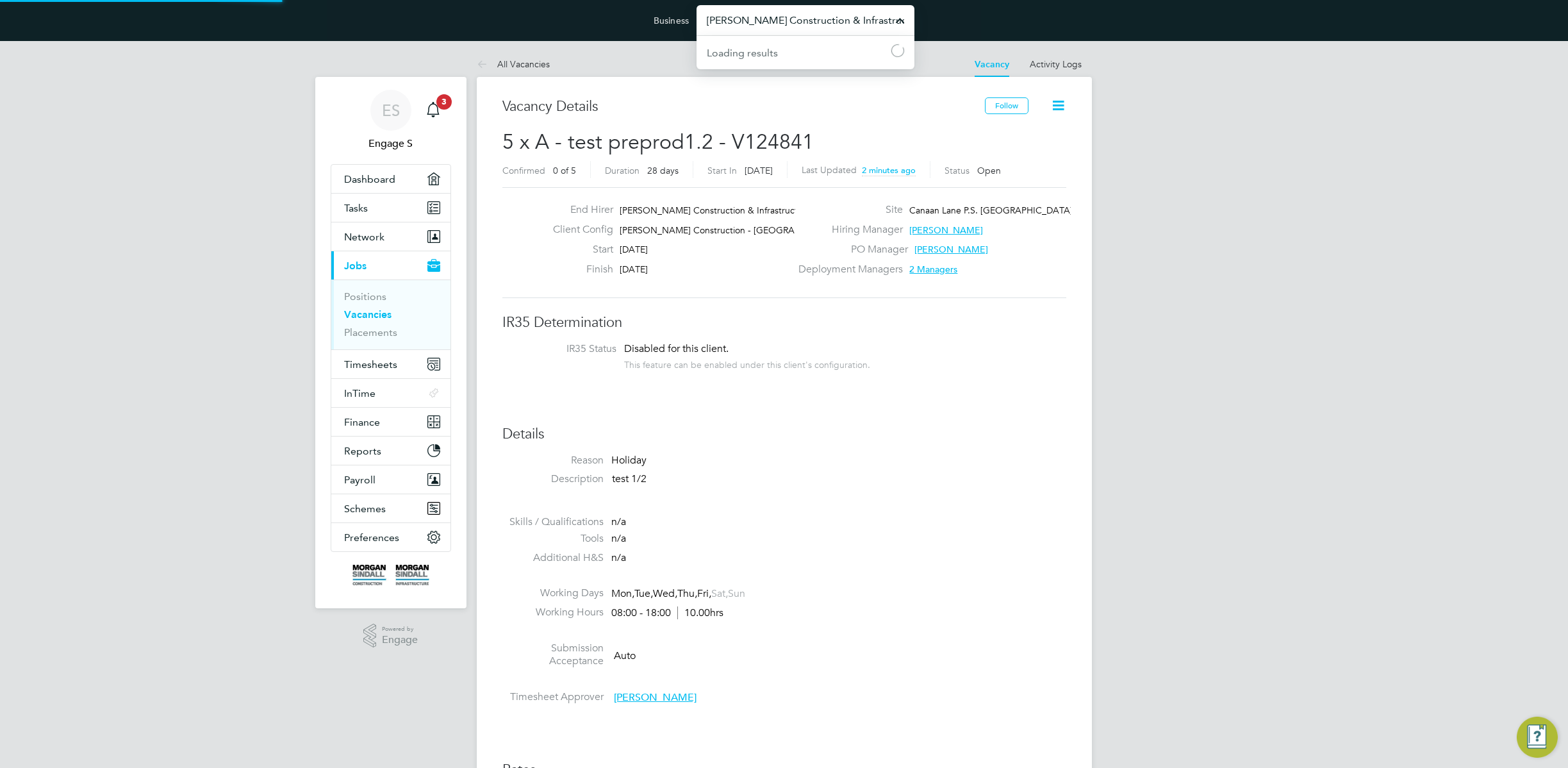
click at [810, 24] on input "[PERSON_NAME] Construction & Infrastructure Ltd" at bounding box center [805, 20] width 218 height 30
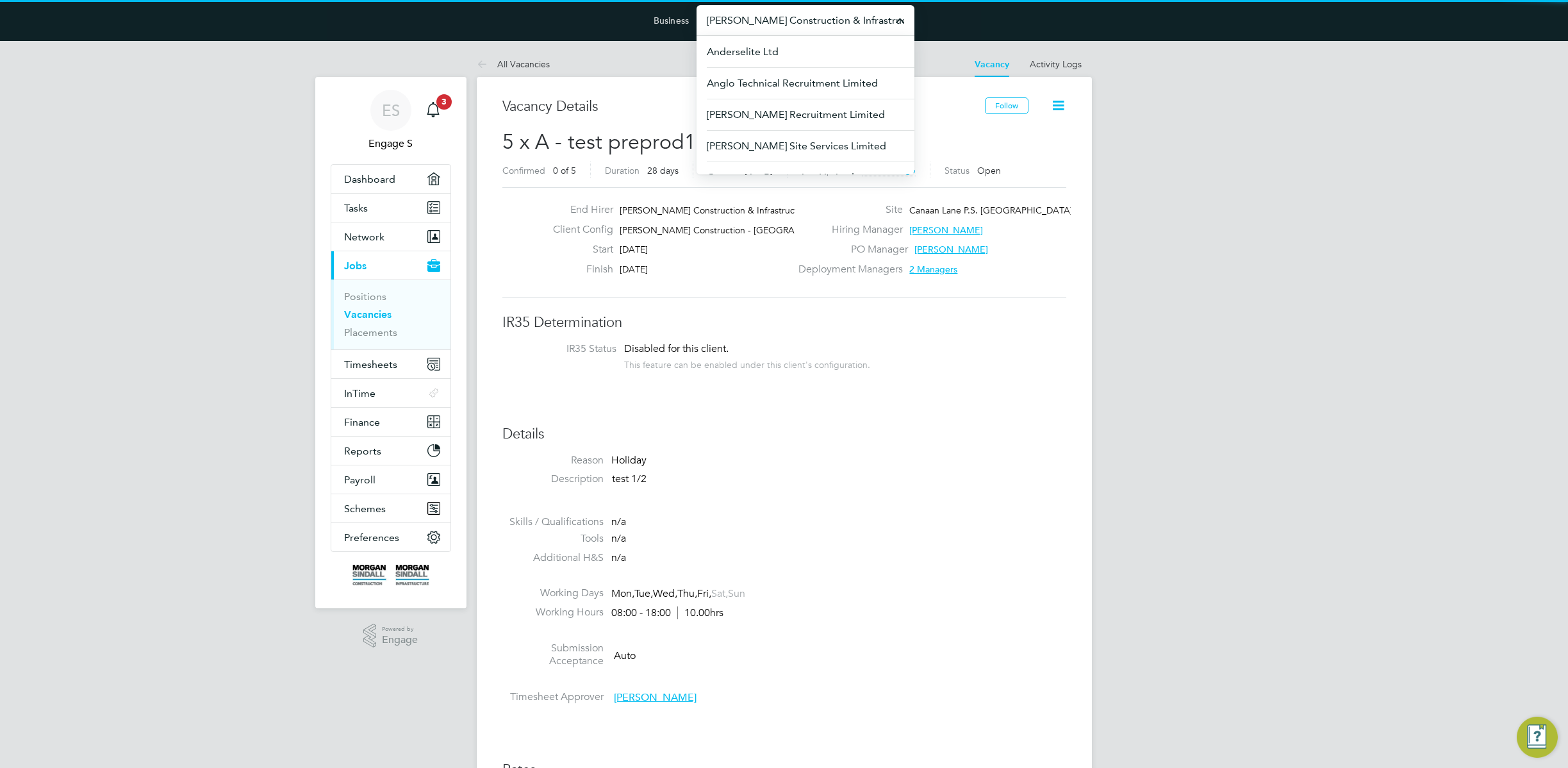
type input "r"
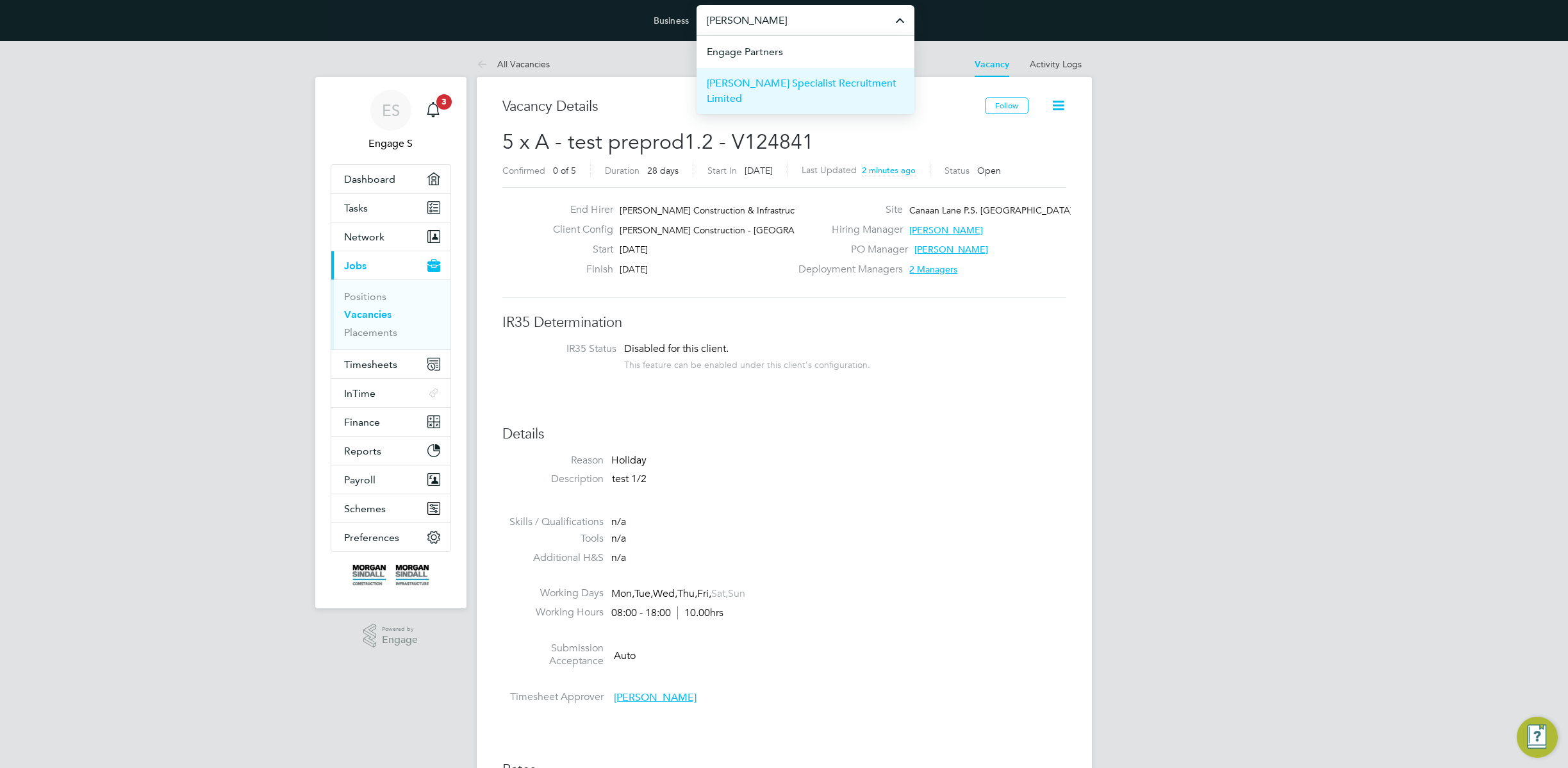
click at [795, 89] on span "Hays Specialist Recruitment Limited" at bounding box center [805, 91] width 197 height 31
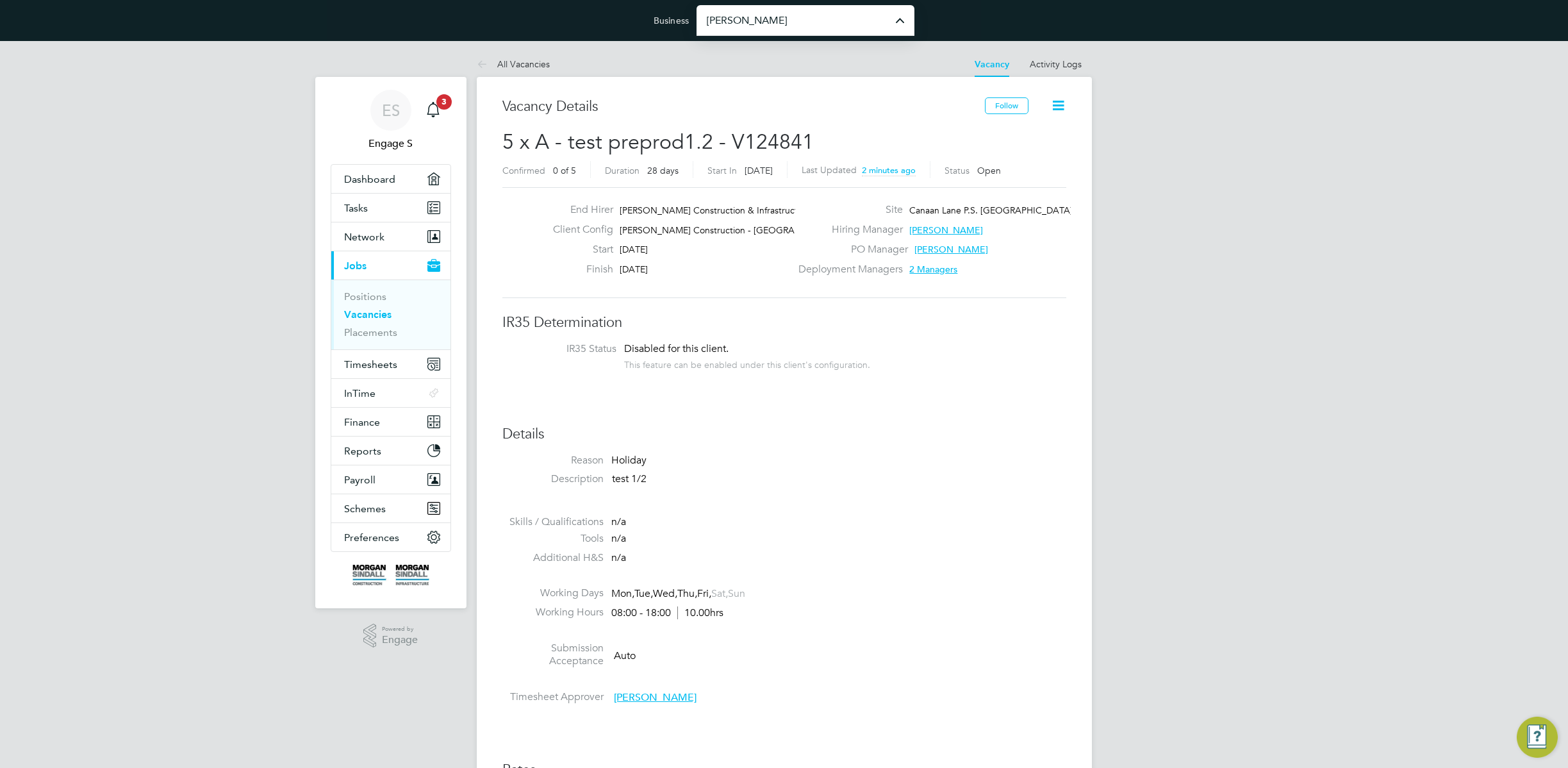
type input "Hays Specialist Recruitment Limited"
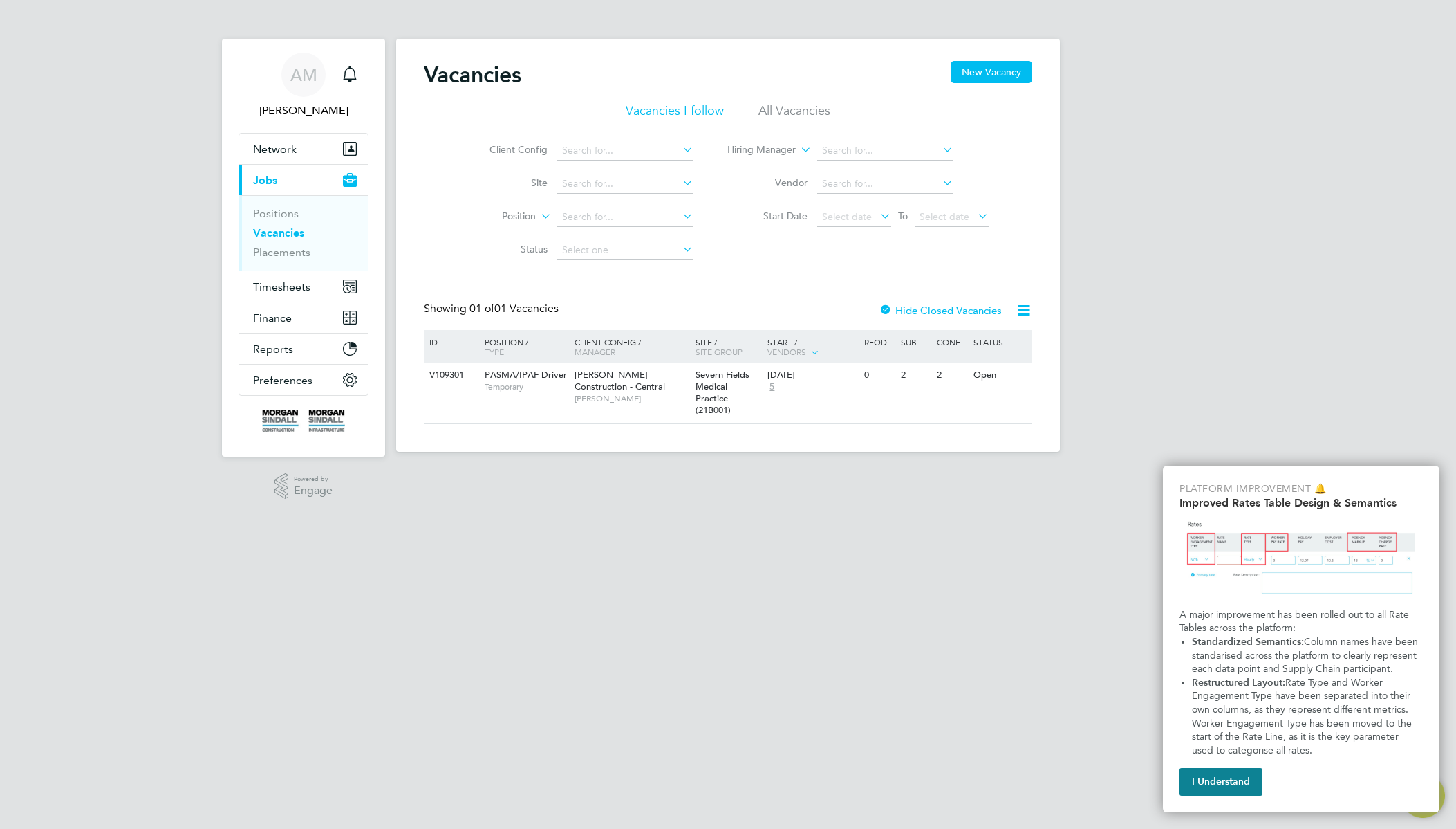
click at [774, 110] on li "All Vacancies" at bounding box center [794, 115] width 72 height 25
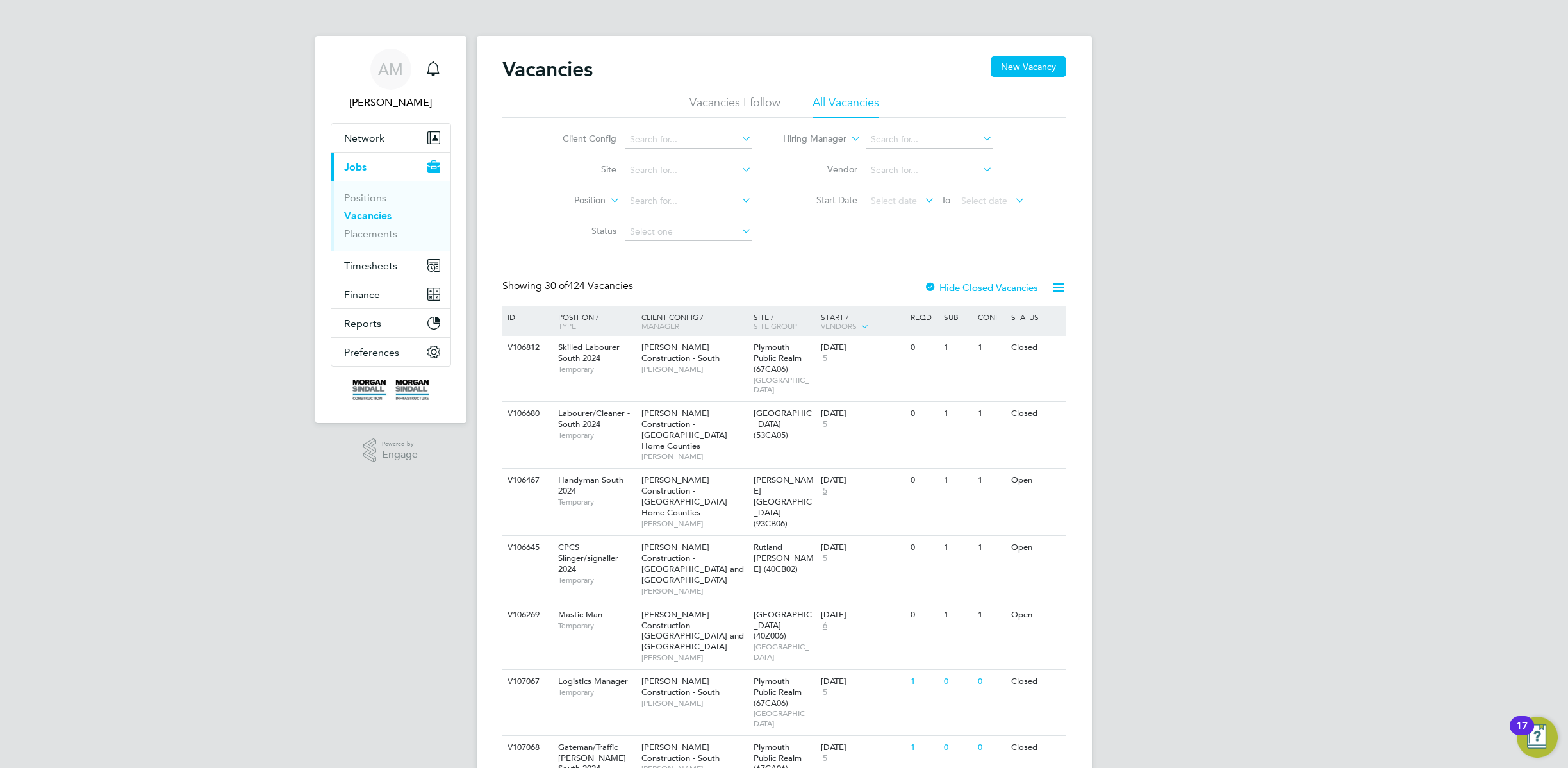
drag, startPoint x: 1046, startPoint y: 71, endPoint x: 1038, endPoint y: 82, distance: 13.6
click at [1045, 71] on button "New Vacancy" at bounding box center [1029, 66] width 76 height 21
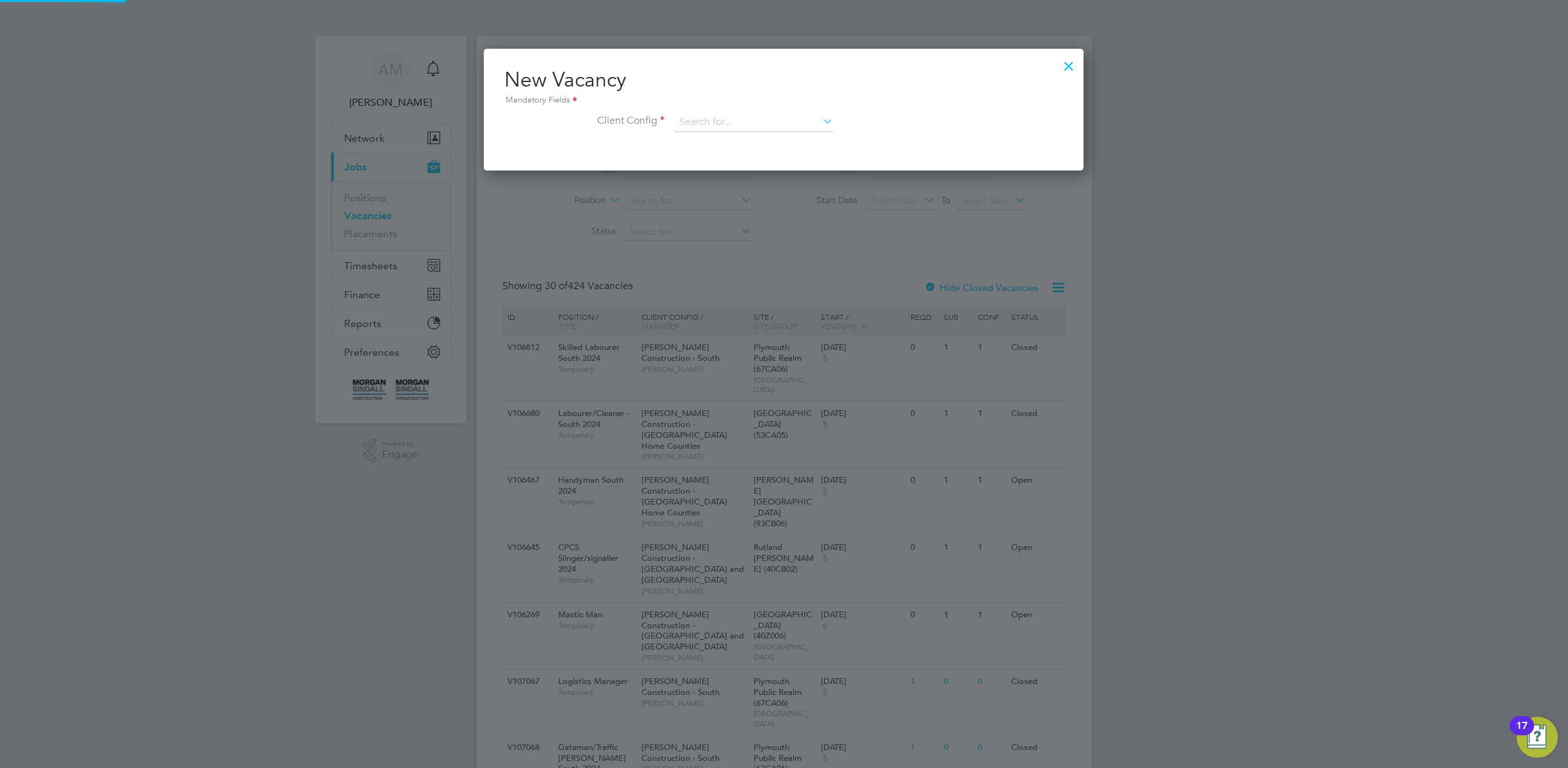
scroll to position [122, 601]
click at [742, 124] on input at bounding box center [754, 122] width 158 height 19
click at [778, 223] on li "[PERSON_NAME] Construction - [GEOGRAPHIC_DATA]" at bounding box center [850, 227] width 351 height 17
type input "[PERSON_NAME] Construction - [GEOGRAPHIC_DATA]"
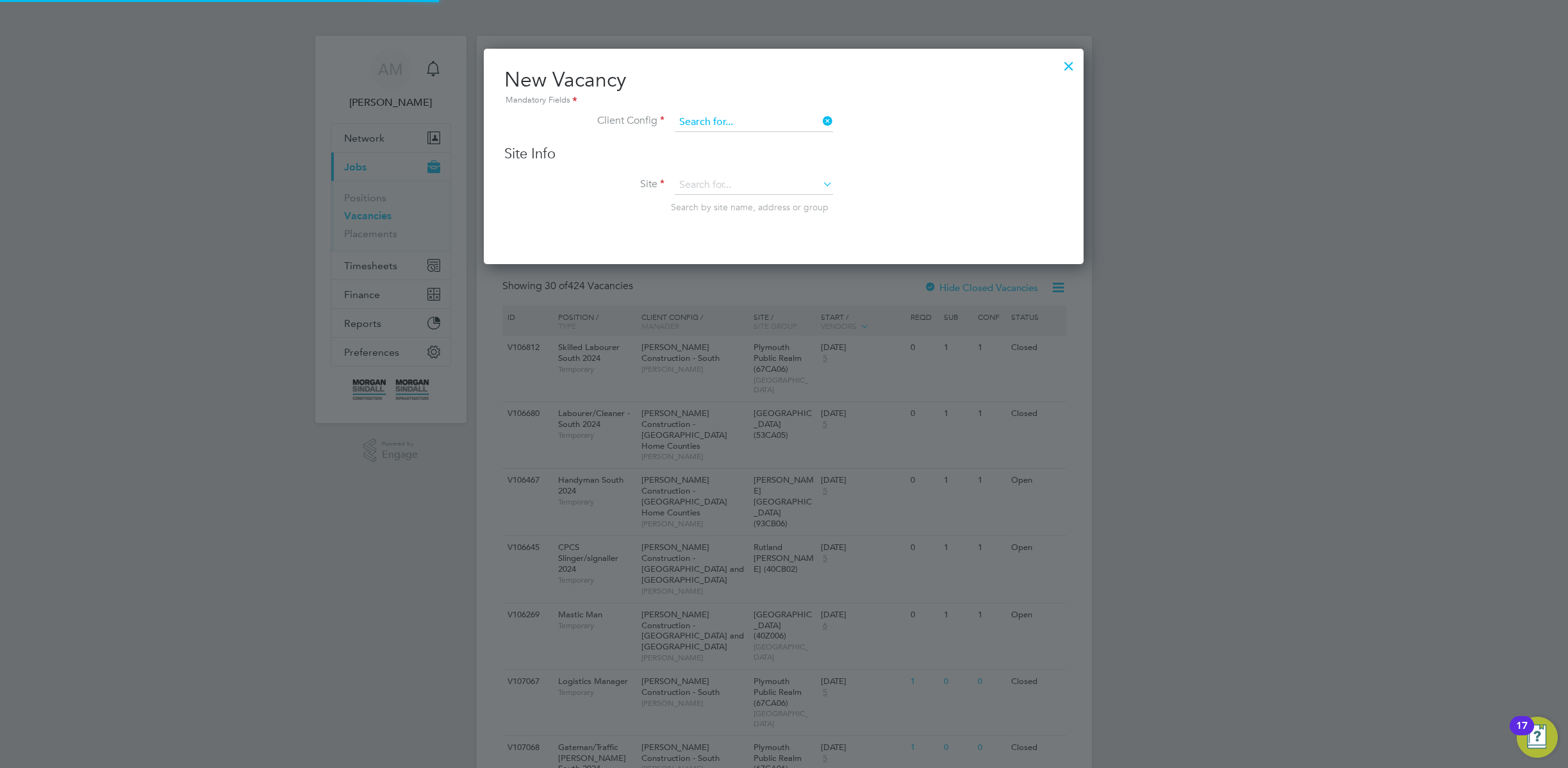
click at [784, 122] on input at bounding box center [754, 122] width 158 height 19
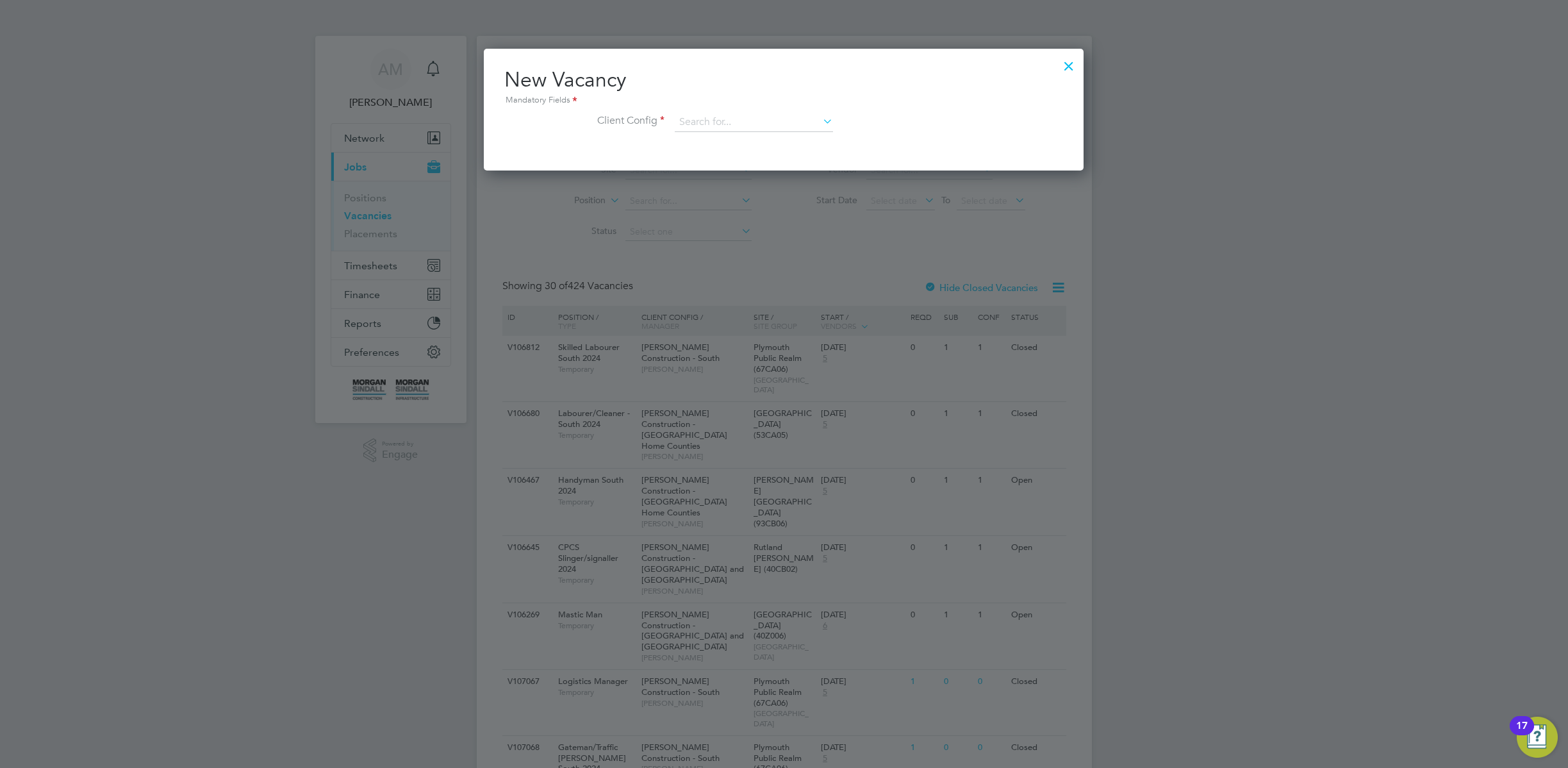
click at [776, 221] on li "[PERSON_NAME] Construction - [GEOGRAPHIC_DATA]" at bounding box center [850, 227] width 351 height 17
type input "[PERSON_NAME] Construction - [GEOGRAPHIC_DATA]"
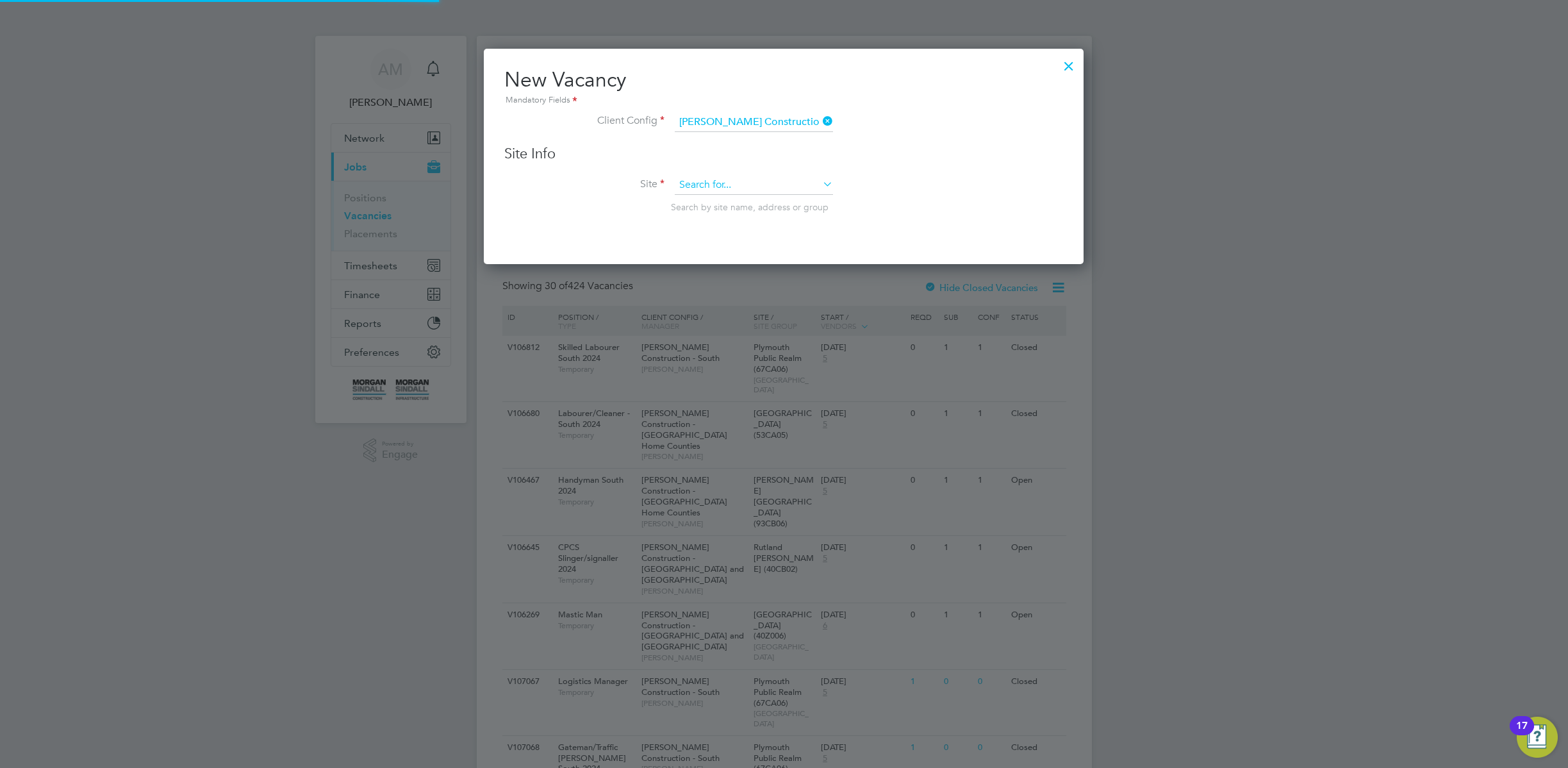
click at [770, 181] on input at bounding box center [754, 185] width 158 height 19
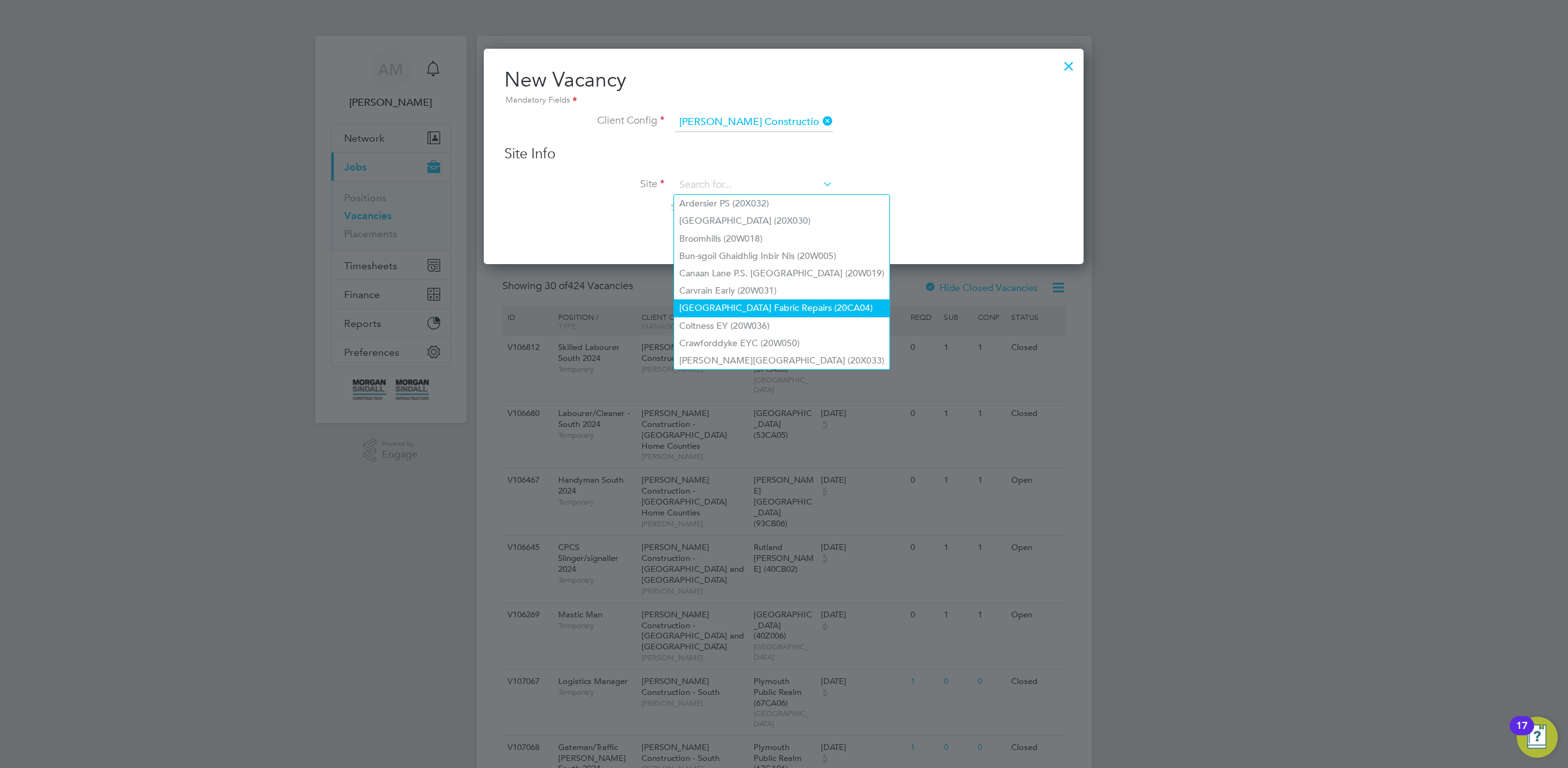
click at [758, 304] on li "Church Street Fabric Repairs (20CA04)" at bounding box center [782, 308] width 215 height 17
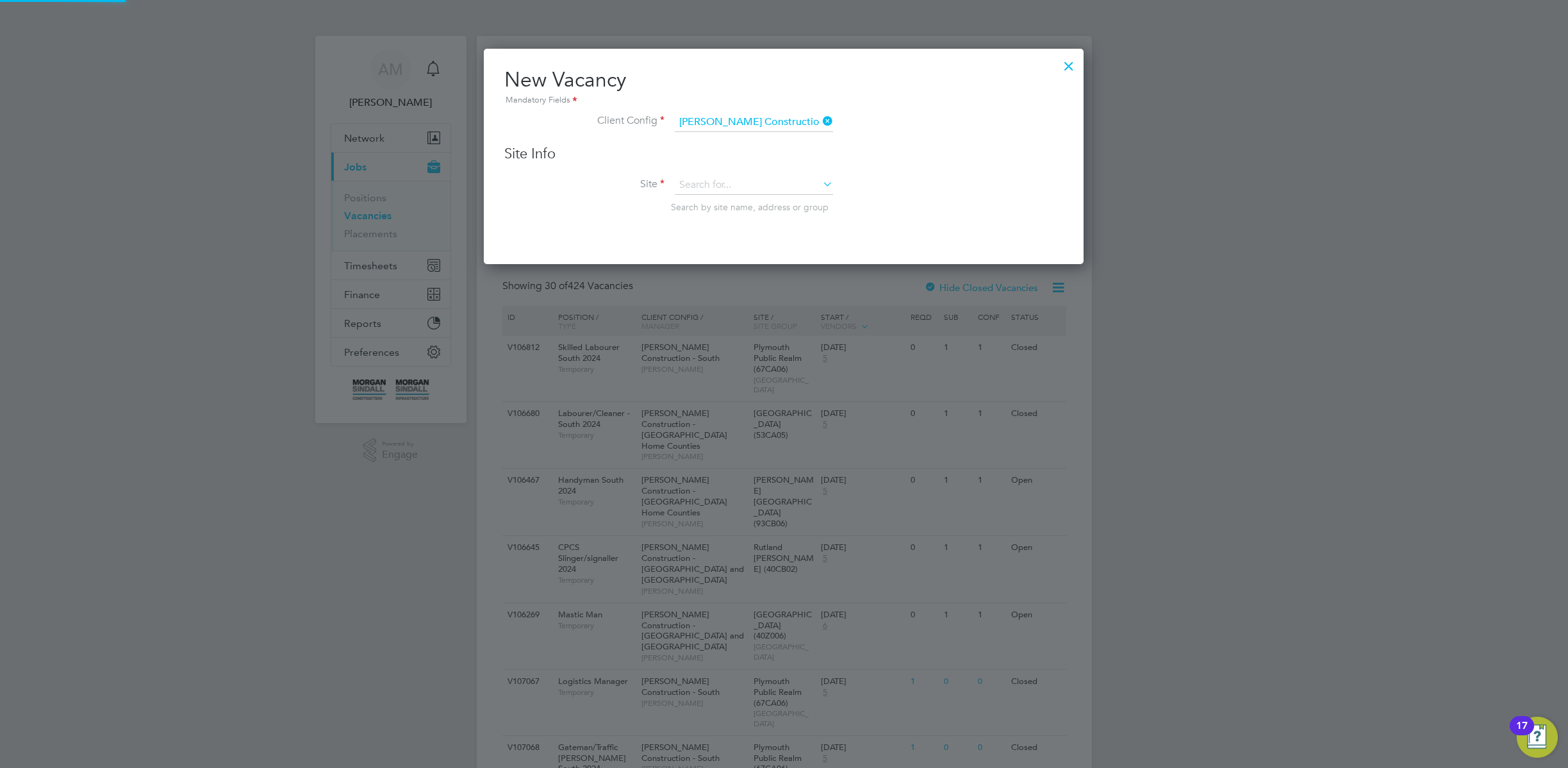
type input "Church Street Fabric Repairs (20CA04)"
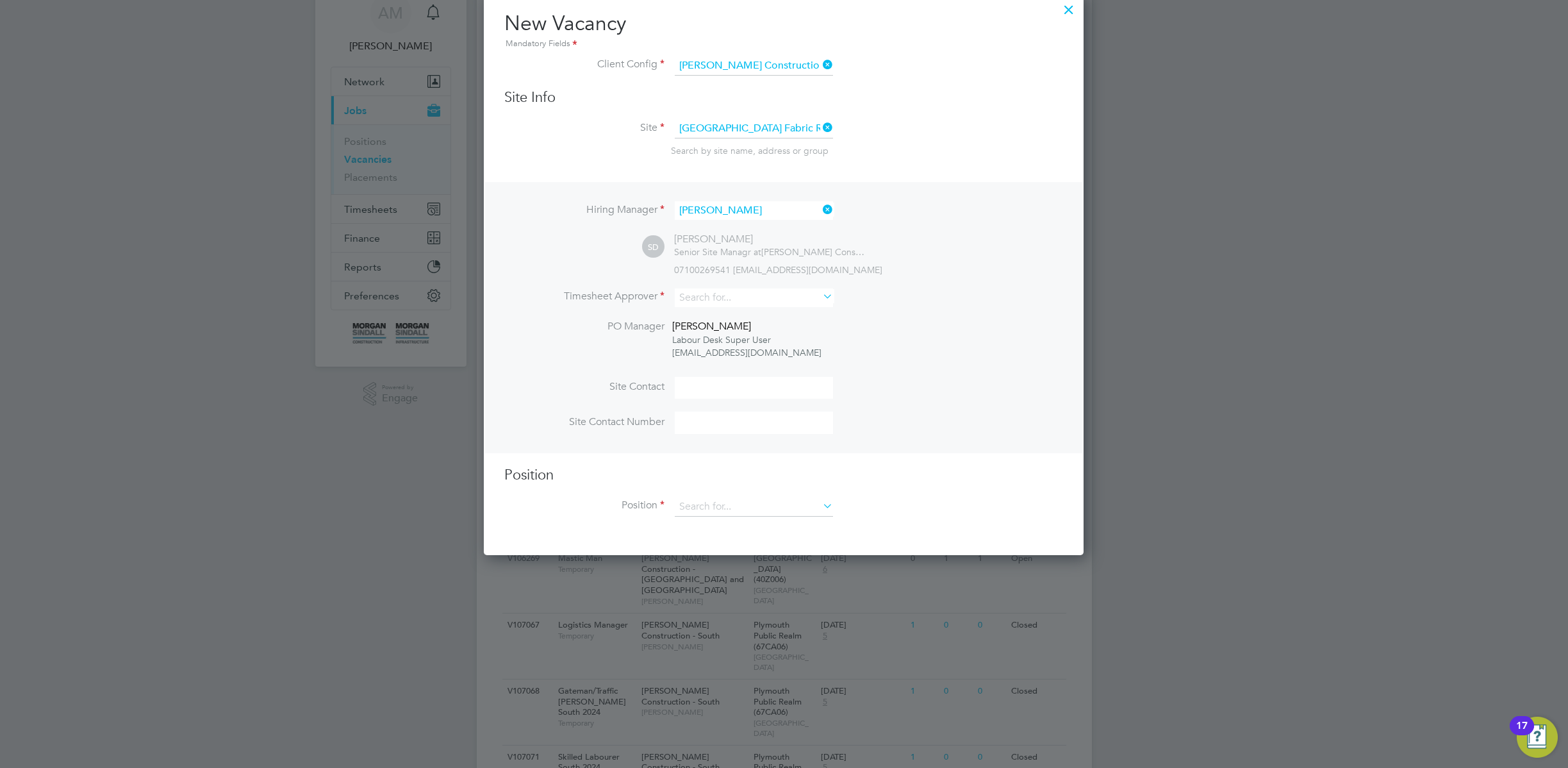
scroll to position [138, 0]
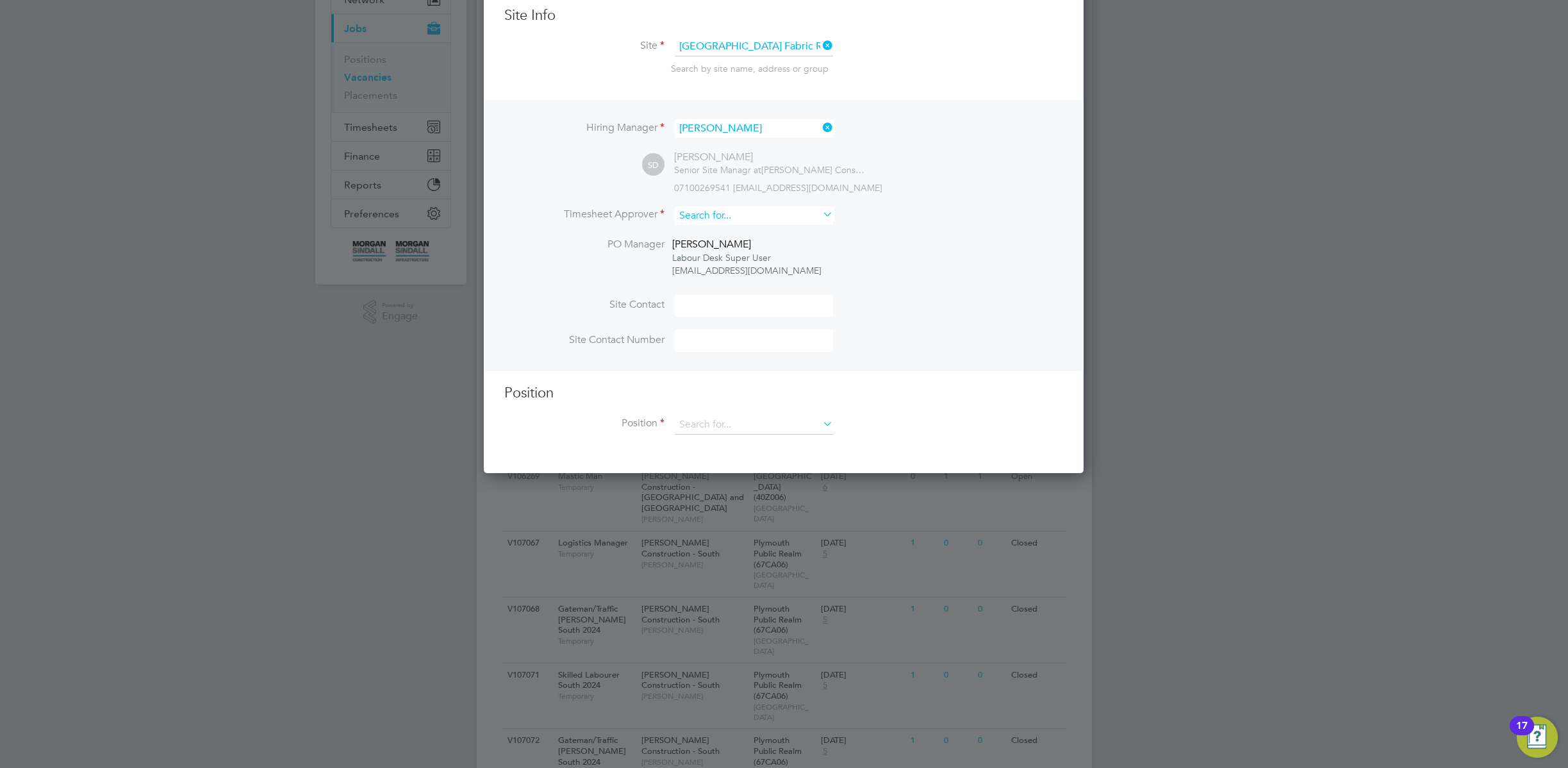
click at [771, 222] on input at bounding box center [754, 215] width 158 height 19
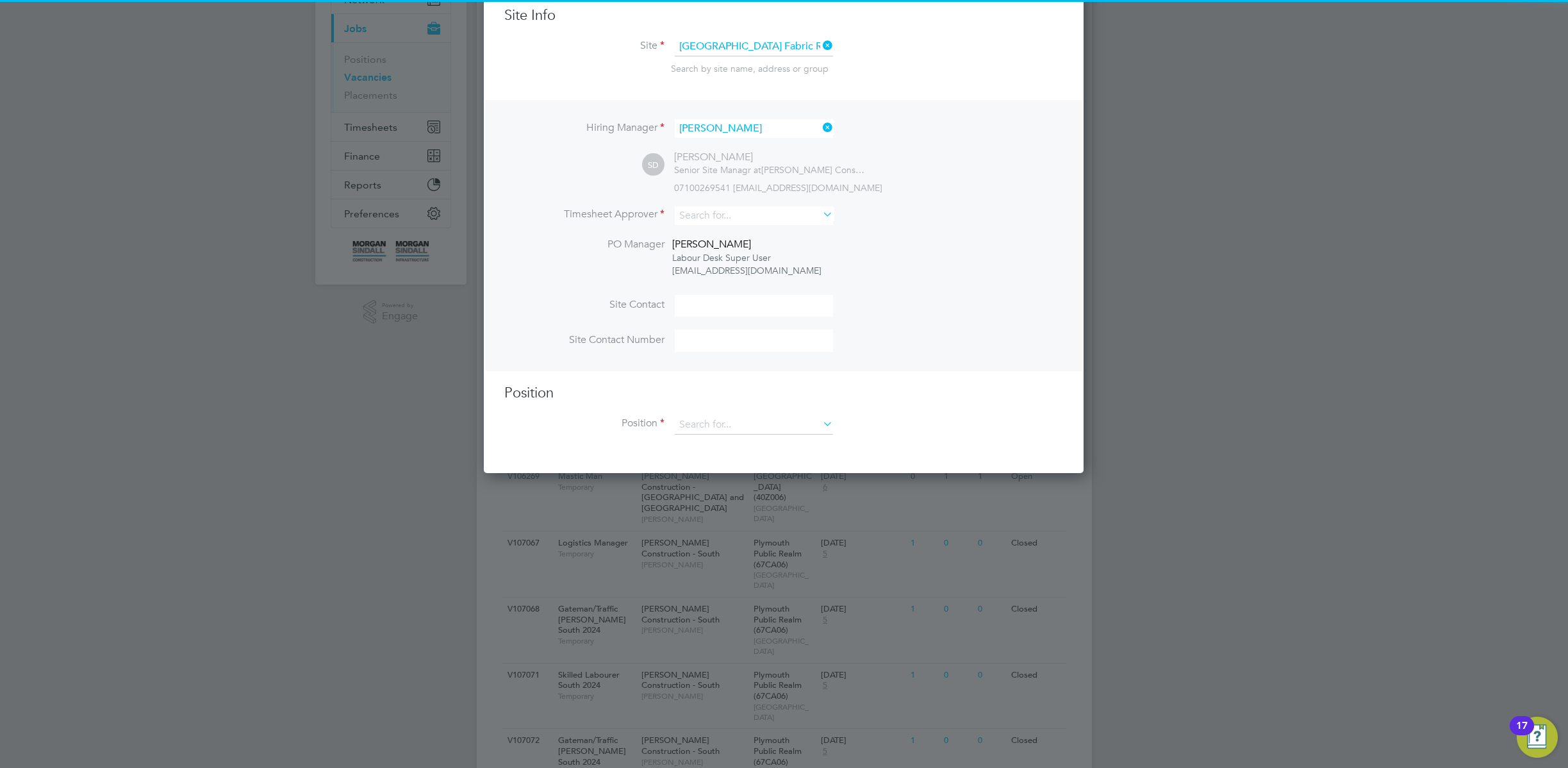
click at [736, 291] on li "Aaron S" at bounding box center [754, 286] width 159 height 17
type input "Aaron S"
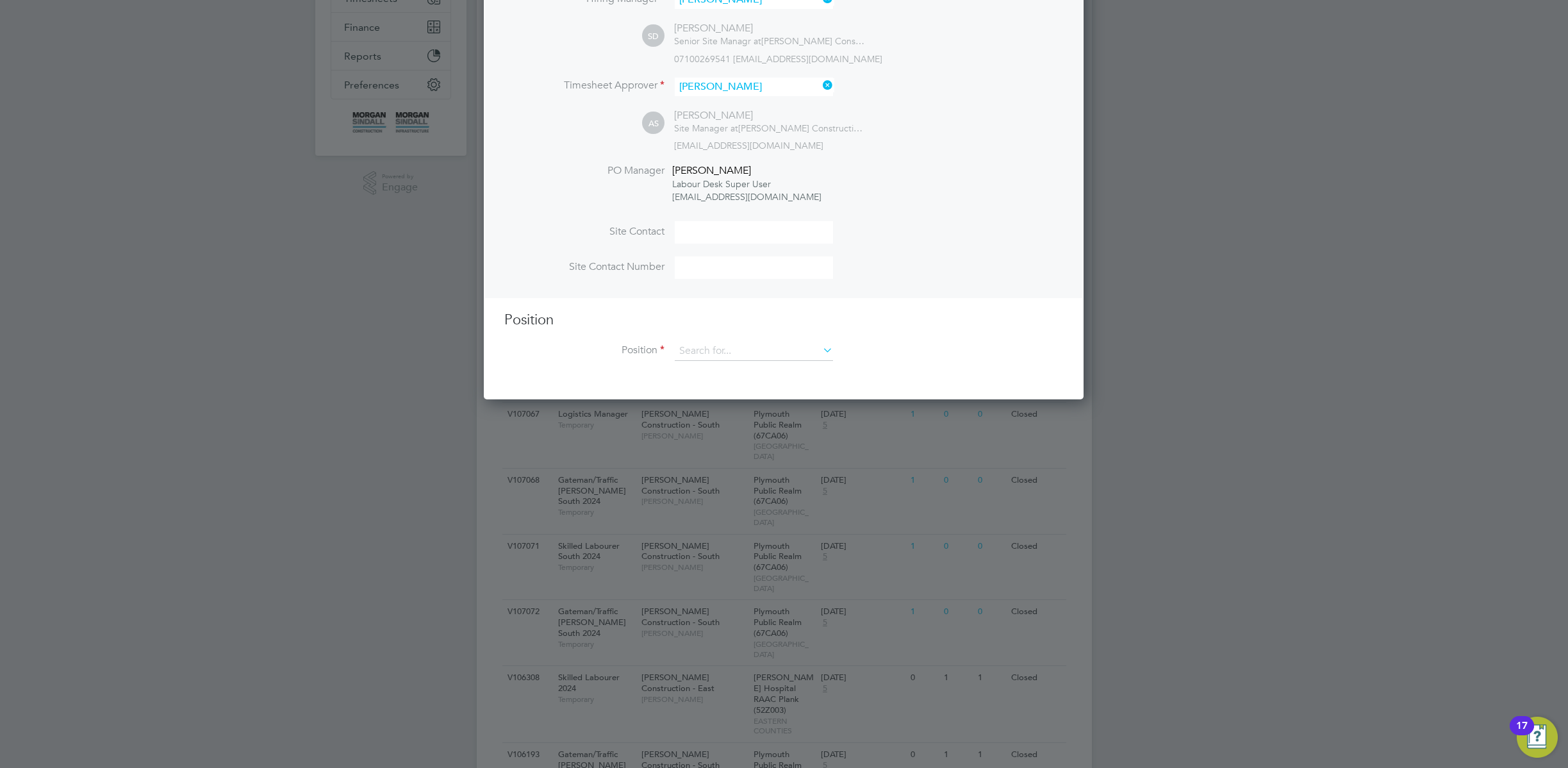
scroll to position [330, 0]
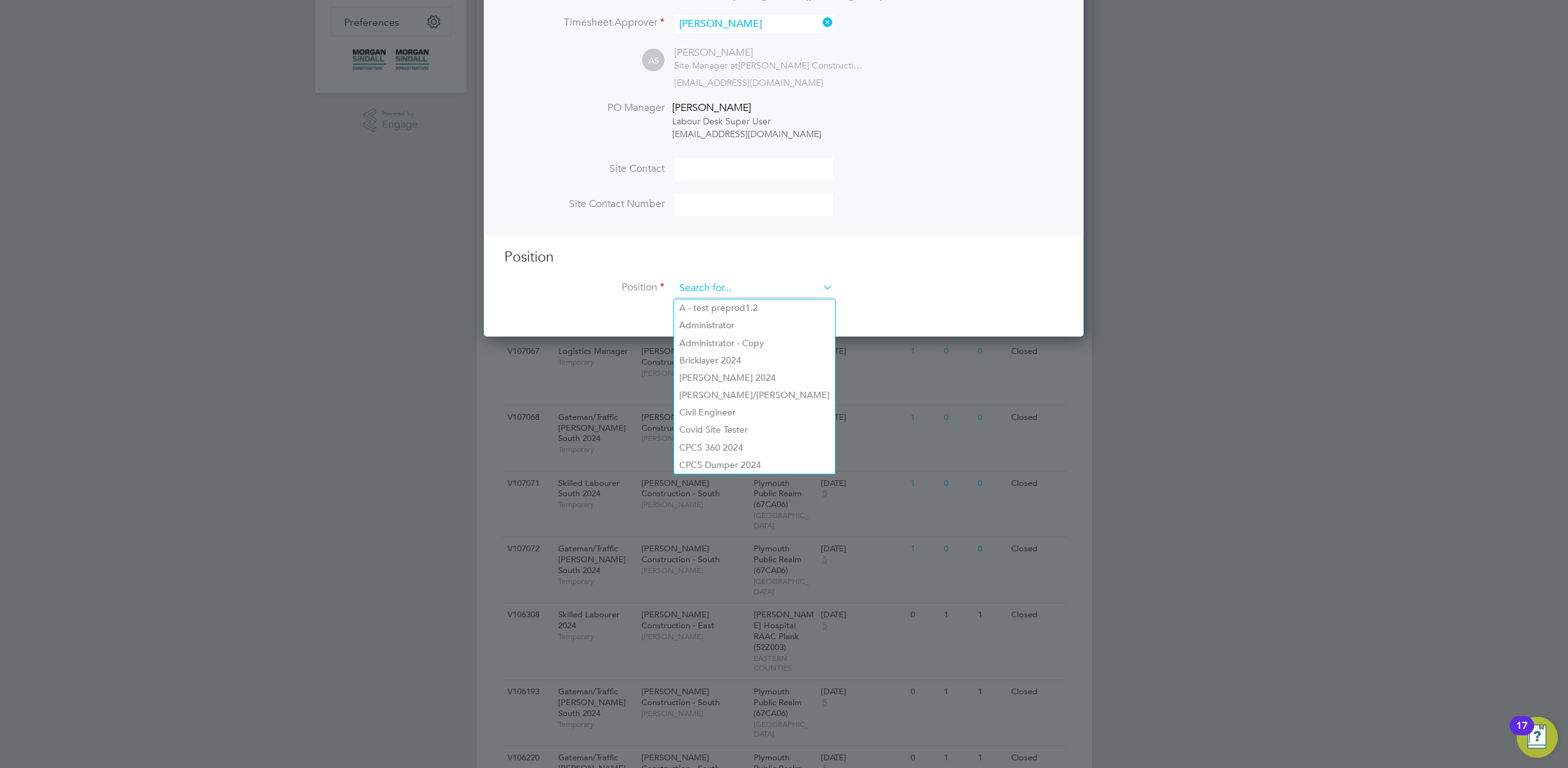
click at [755, 287] on input at bounding box center [754, 288] width 158 height 19
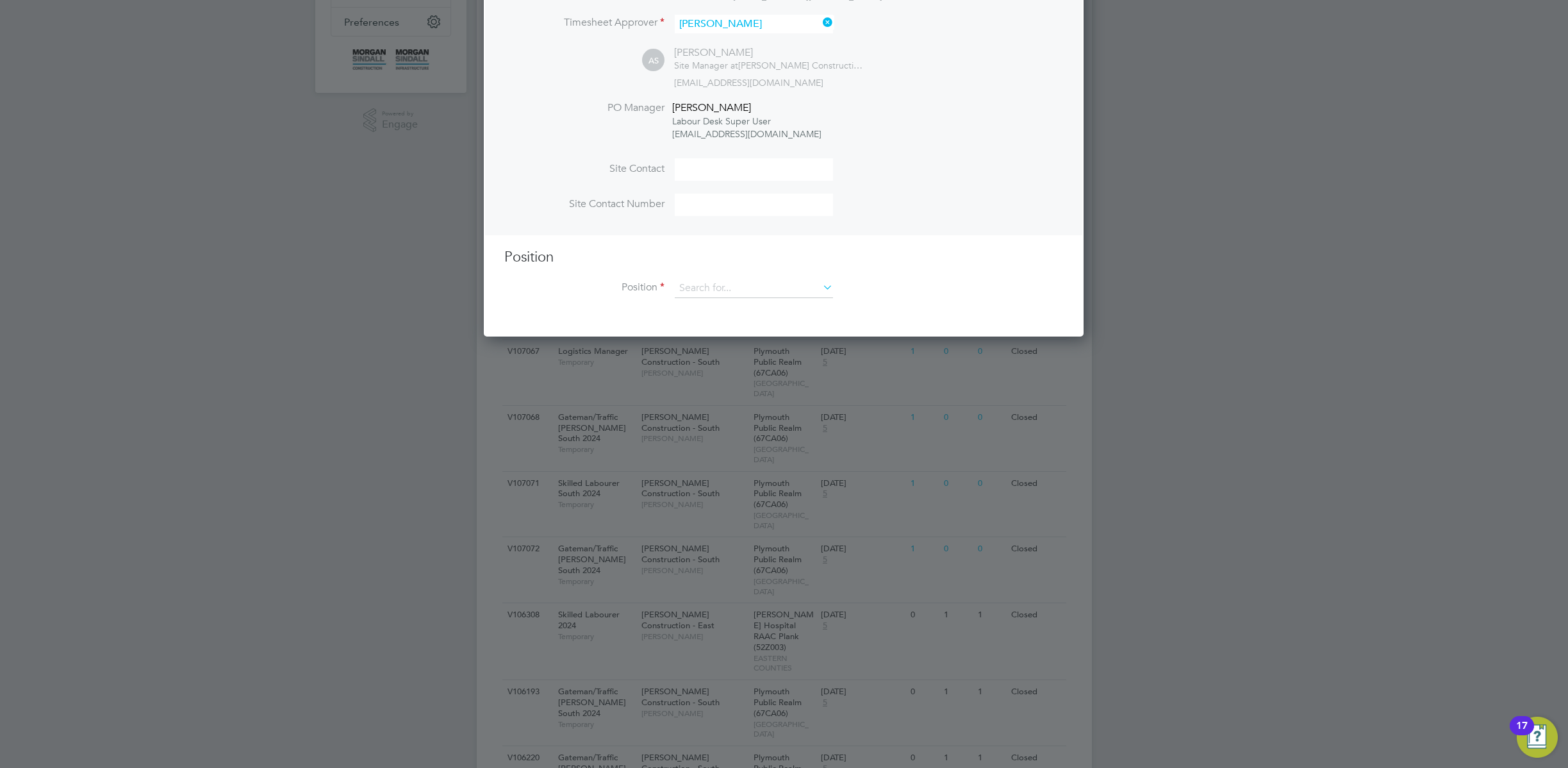
click at [722, 380] on li "[PERSON_NAME] 2024" at bounding box center [755, 377] width 161 height 17
type input "[PERSON_NAME] 2024"
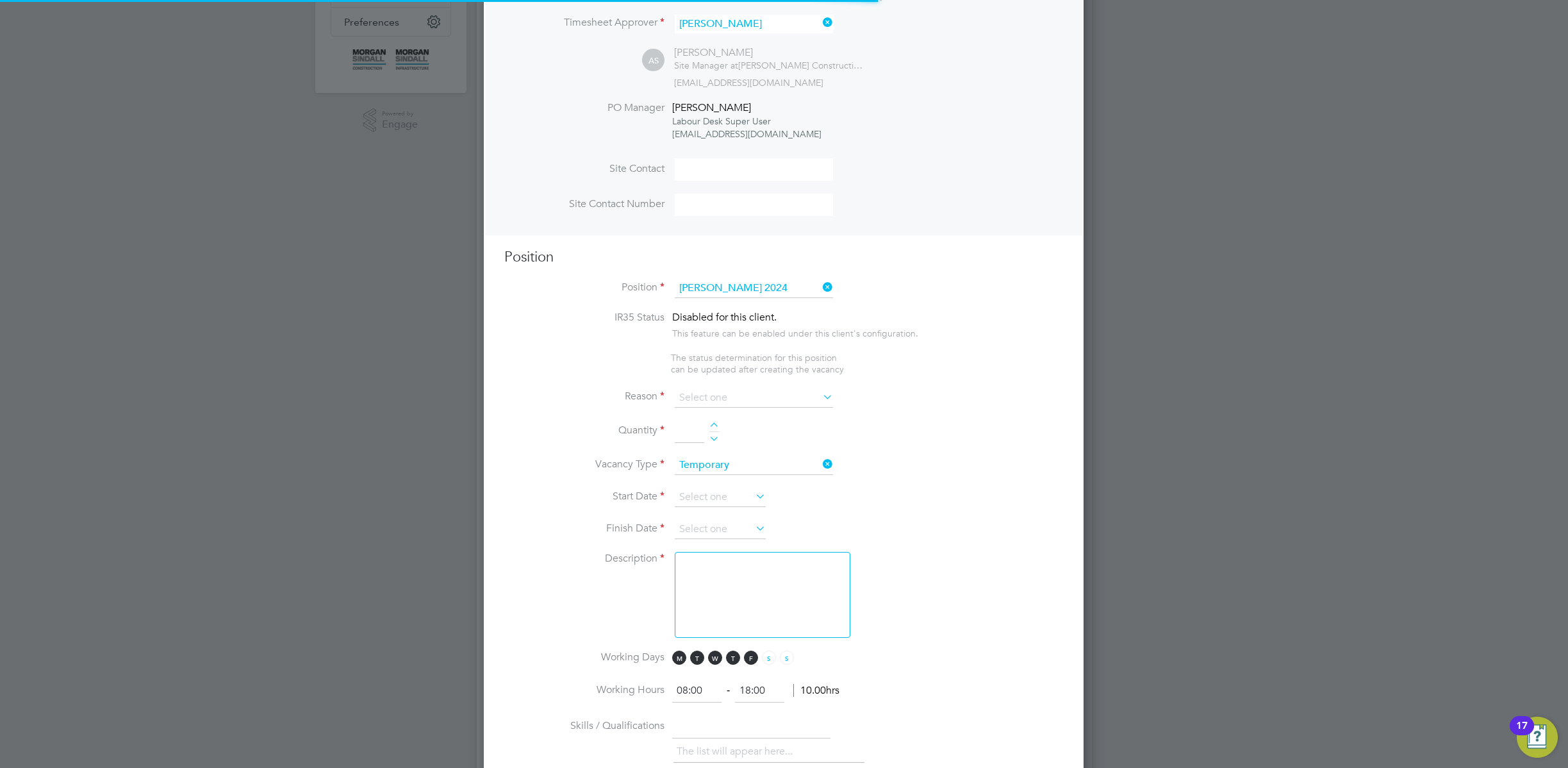
type textarea "Skilled tradesperson with suitable experience of joinery / carpentry. Ability t…"
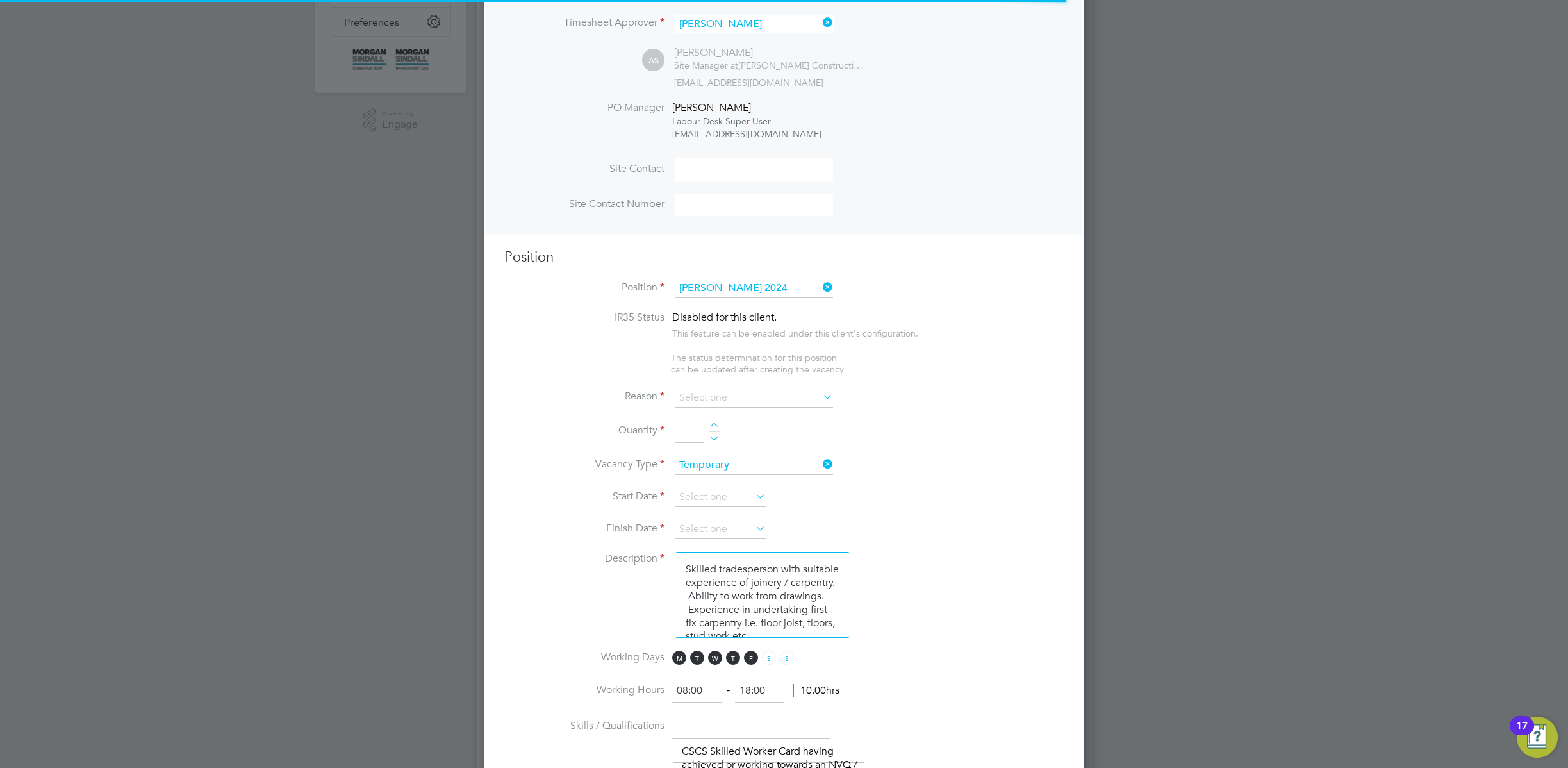
scroll to position [0, 0]
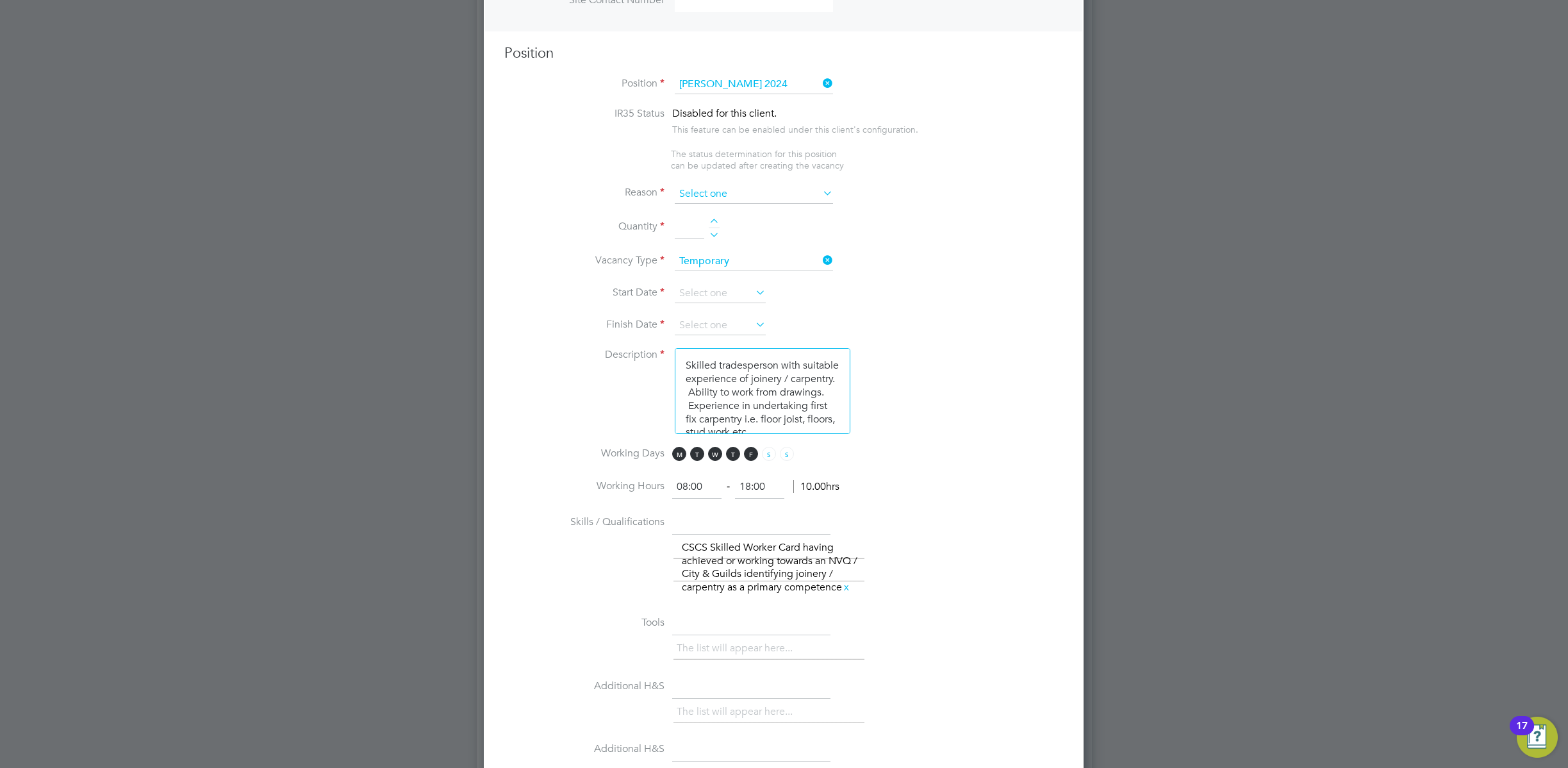
click at [774, 197] on input at bounding box center [754, 194] width 158 height 19
click at [741, 324] on li "Replacement" at bounding box center [754, 330] width 159 height 16
type input "Replacement"
click at [709, 223] on div at bounding box center [714, 223] width 11 height 9
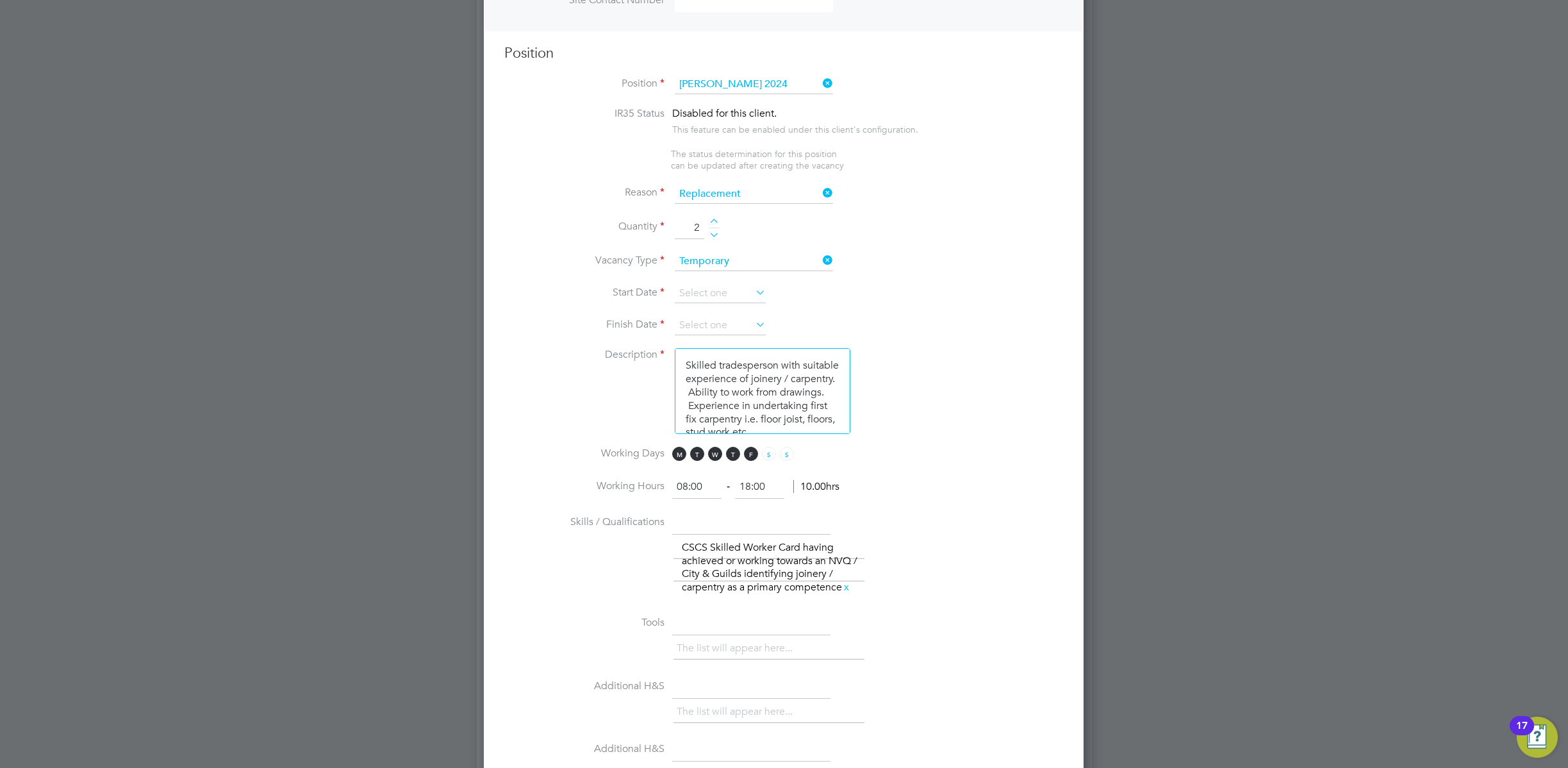
click at [709, 223] on div at bounding box center [714, 223] width 11 height 9
type input "5"
click at [734, 194] on input at bounding box center [754, 194] width 158 height 19
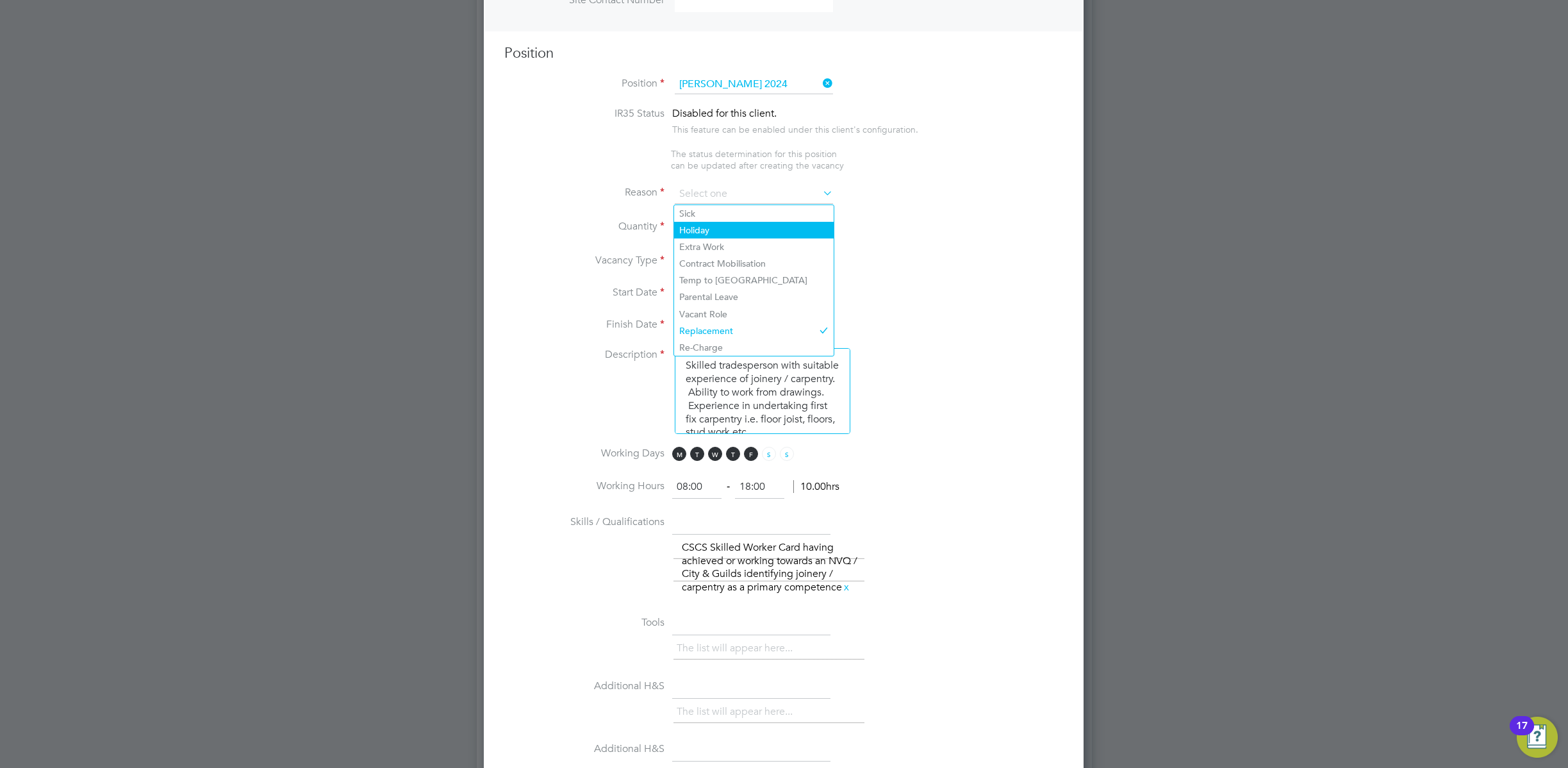
click at [718, 223] on li "Holiday" at bounding box center [754, 230] width 159 height 16
type input "Holiday"
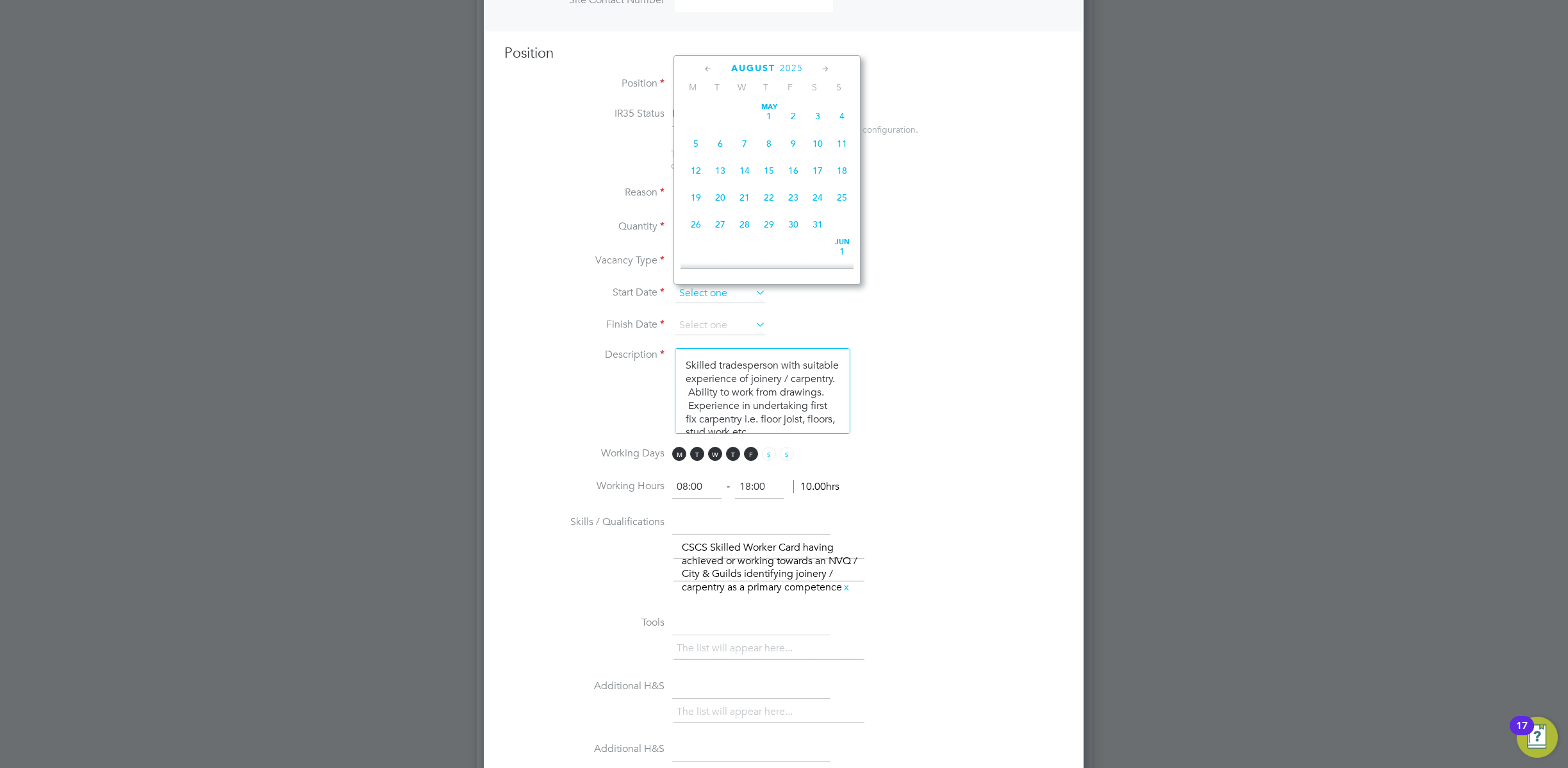
click at [744, 286] on input at bounding box center [720, 293] width 91 height 19
click at [695, 114] on span "11" at bounding box center [696, 103] width 24 height 24
type input "11 Aug 2025"
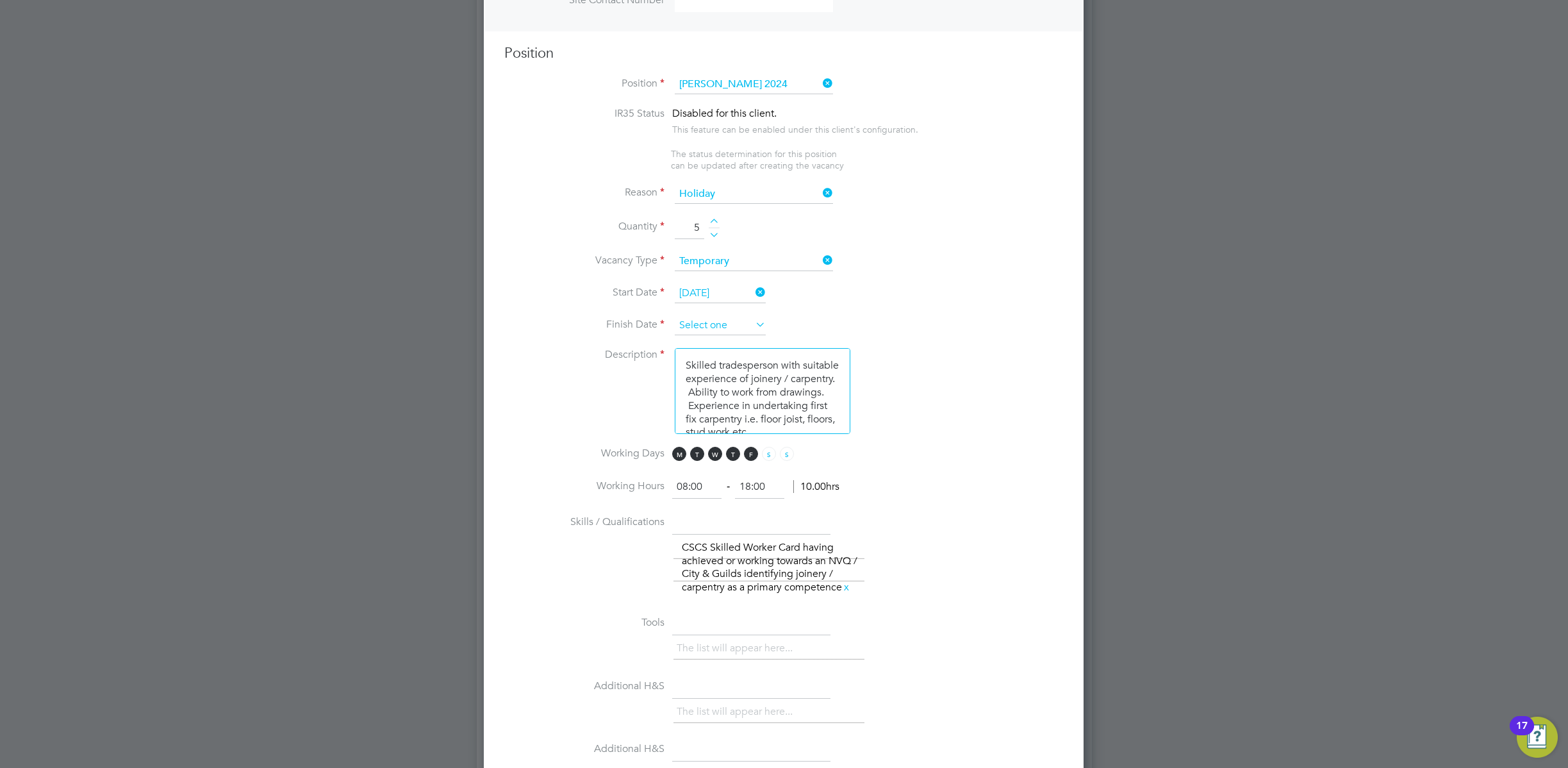
click at [739, 320] on input at bounding box center [720, 325] width 91 height 19
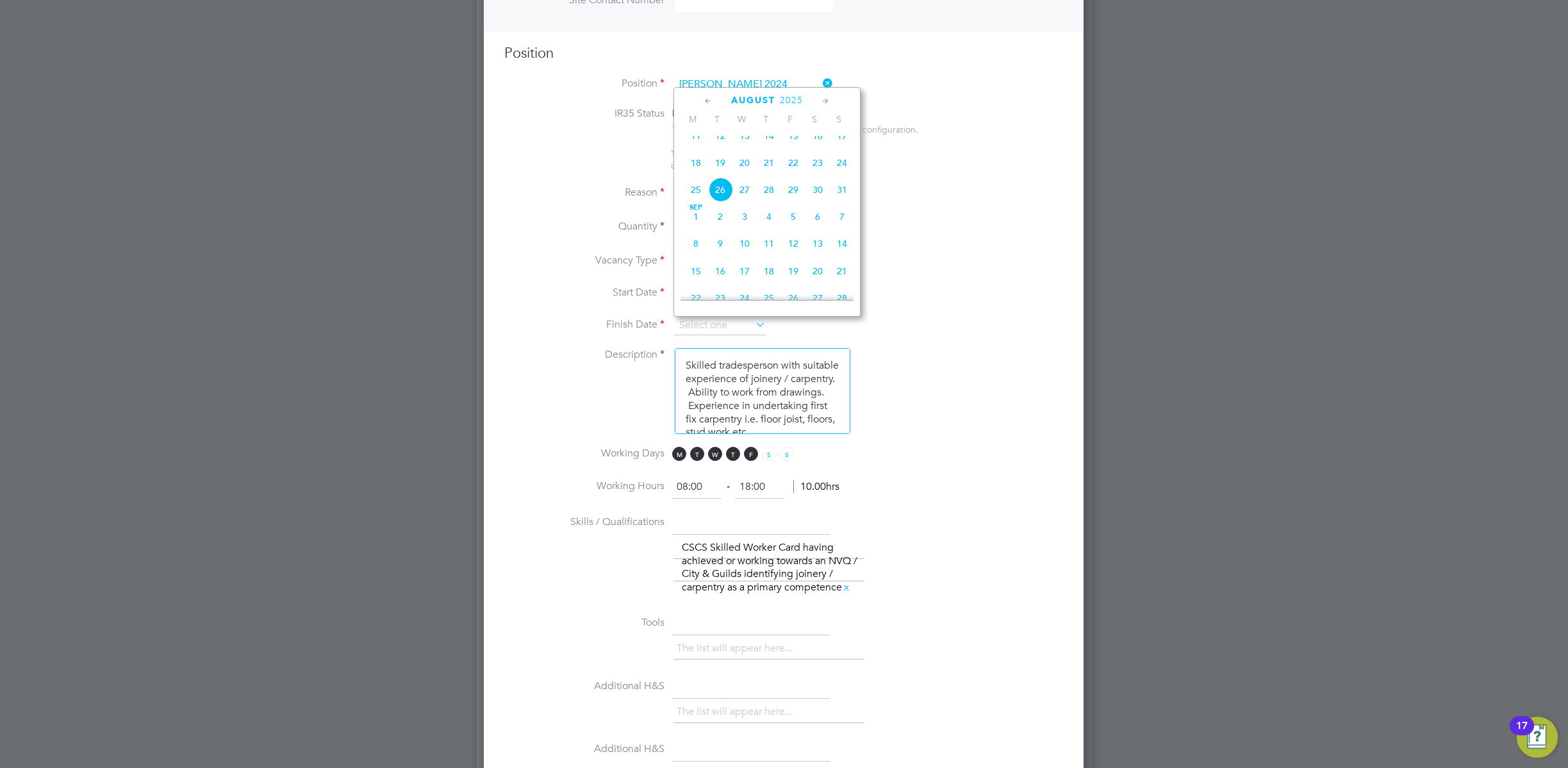
click at [841, 278] on span "21" at bounding box center [841, 270] width 24 height 24
type input "21 Sep 2025"
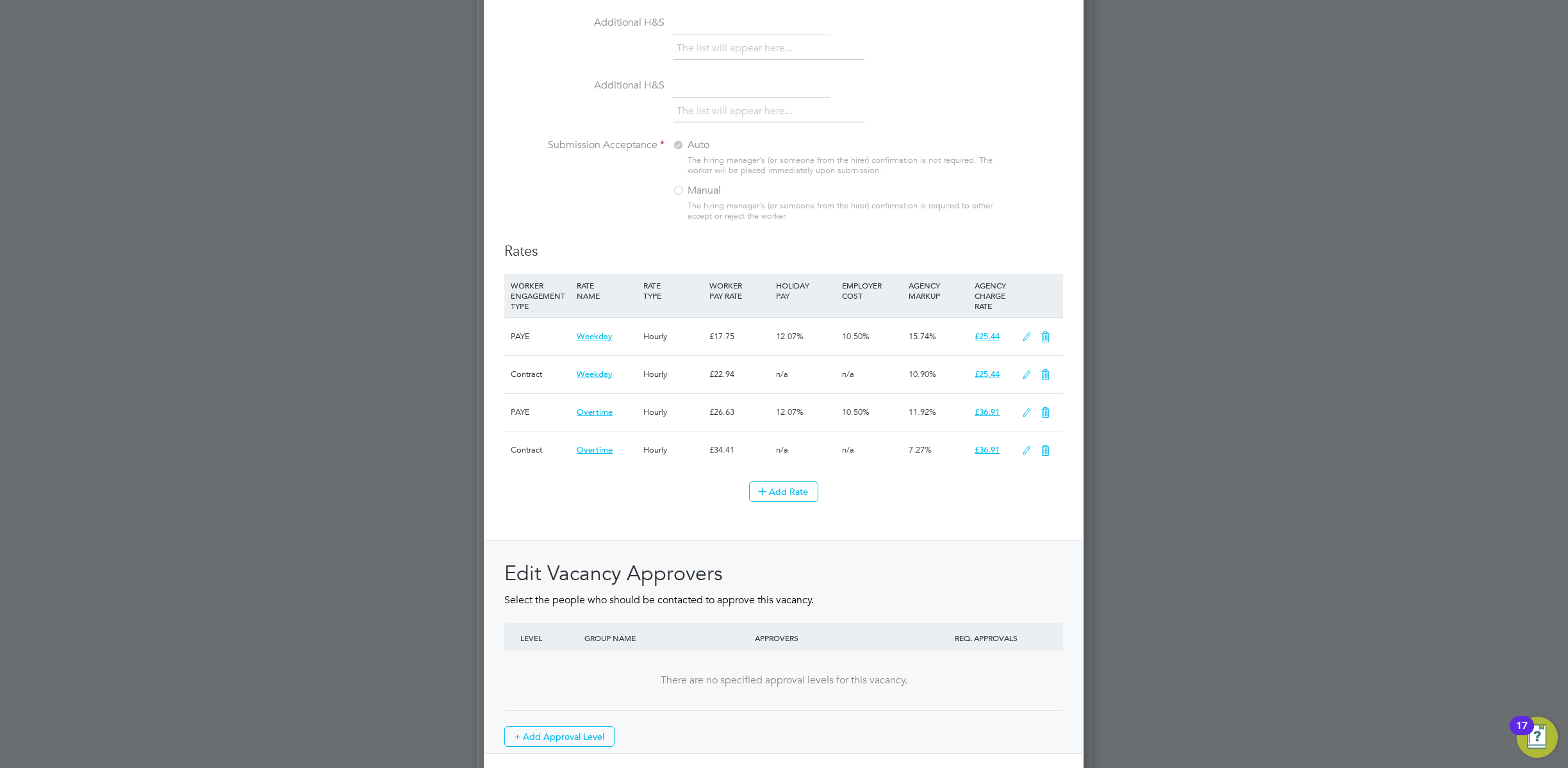
scroll to position [1257, 0]
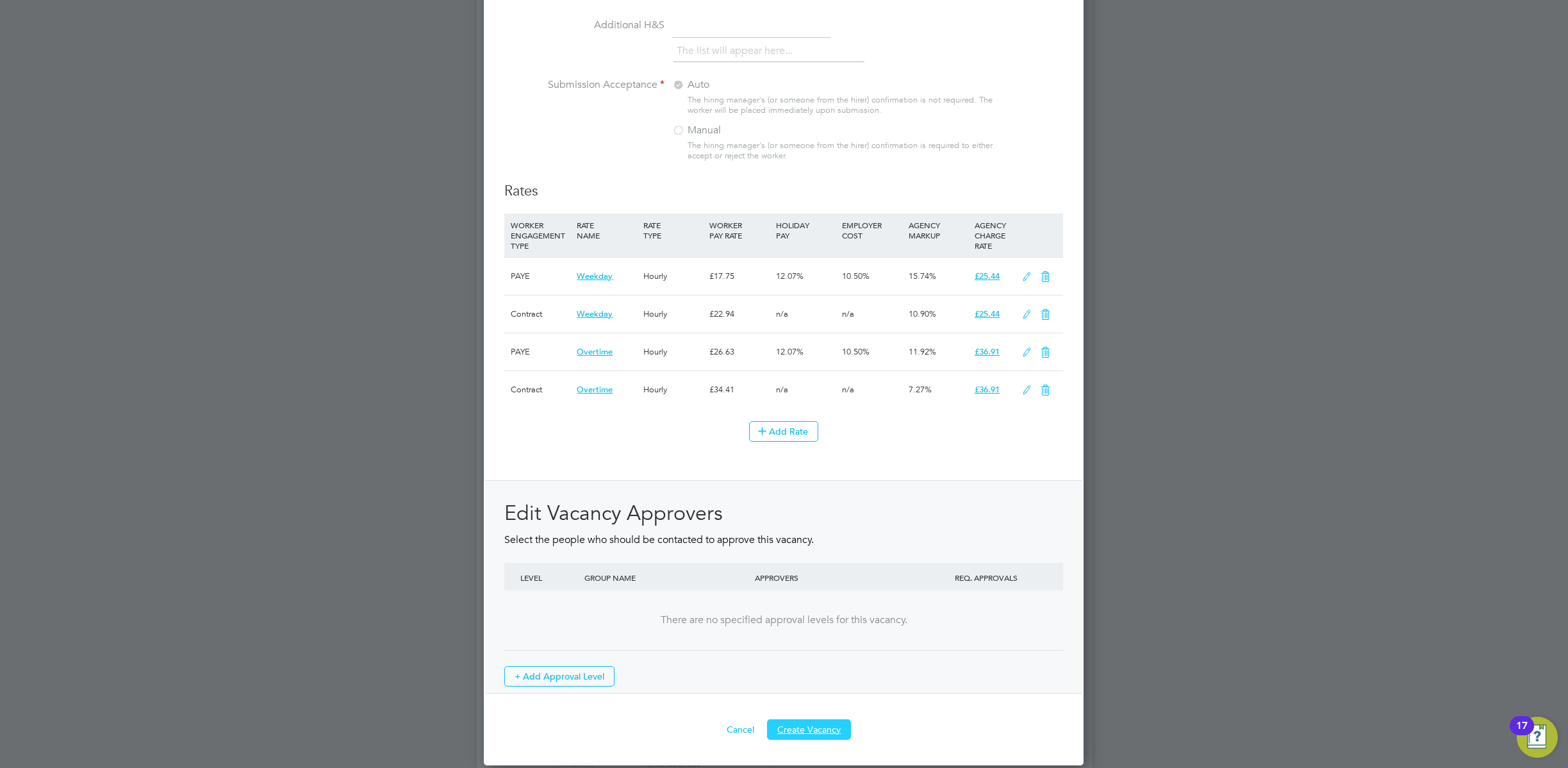
click at [822, 735] on button "Create Vacancy" at bounding box center [809, 729] width 84 height 21
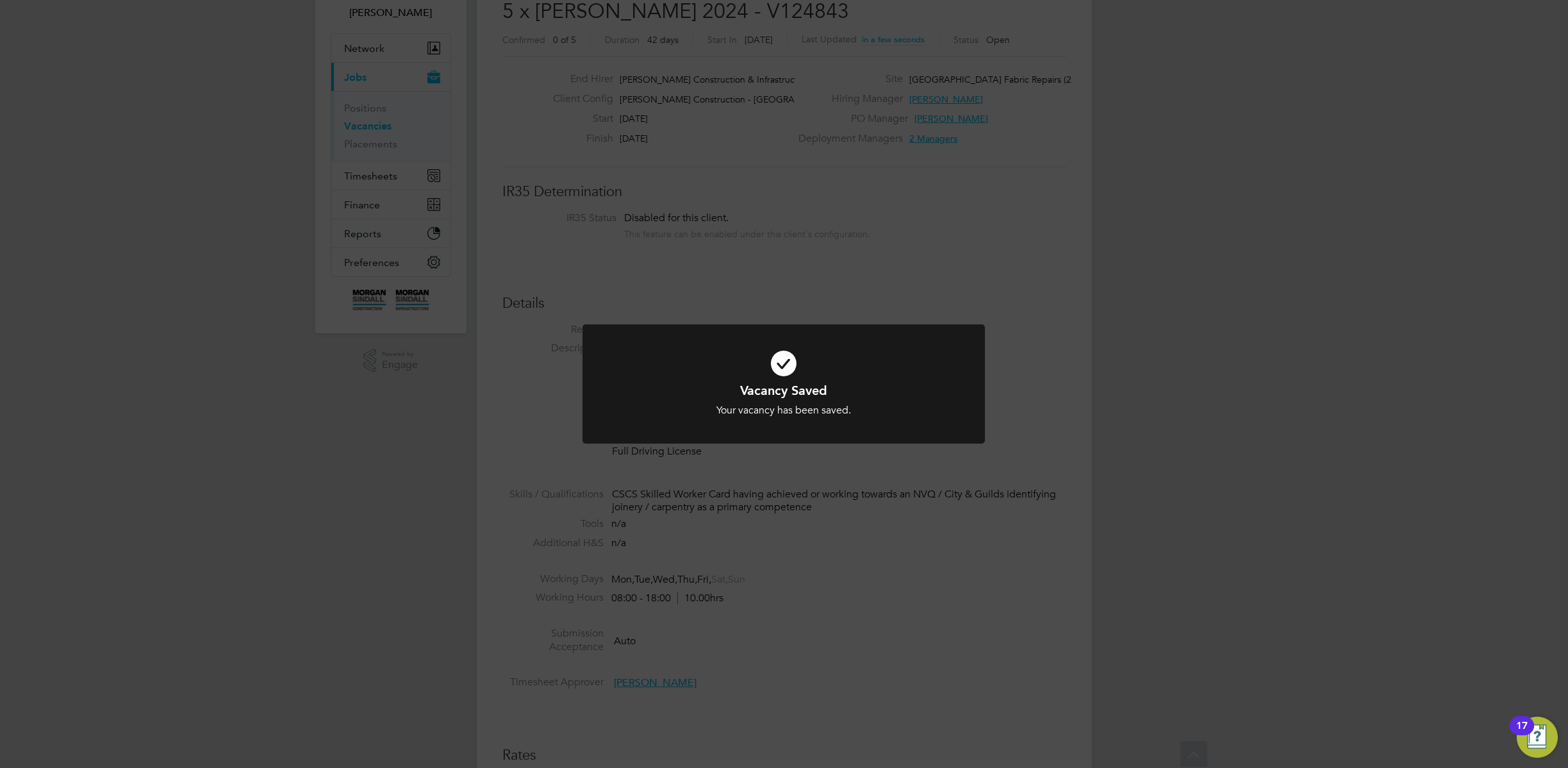
click at [1247, 256] on div "Vacancy Saved Your vacancy has been saved. Cancel Okay" at bounding box center [784, 384] width 1568 height 768
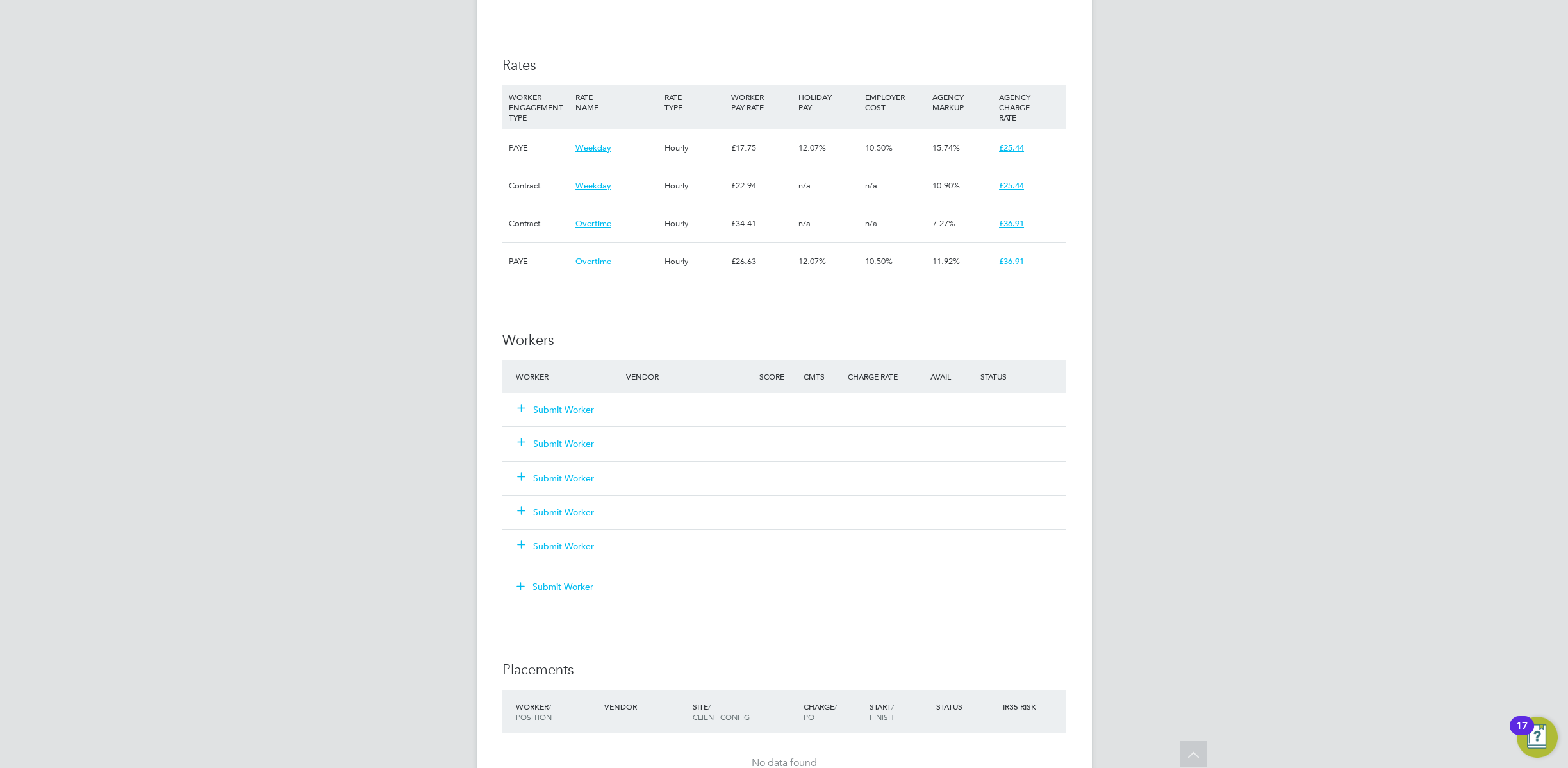
click at [1023, 387] on div "Status" at bounding box center [1022, 376] width 89 height 24
drag, startPoint x: 1023, startPoint y: 387, endPoint x: 790, endPoint y: 386, distance: 233.0
click at [797, 386] on div "Worker Vendor Score Cmts Charge Rate Avail Status" at bounding box center [784, 375] width 564 height 33
click at [788, 386] on div "Score" at bounding box center [778, 376] width 44 height 24
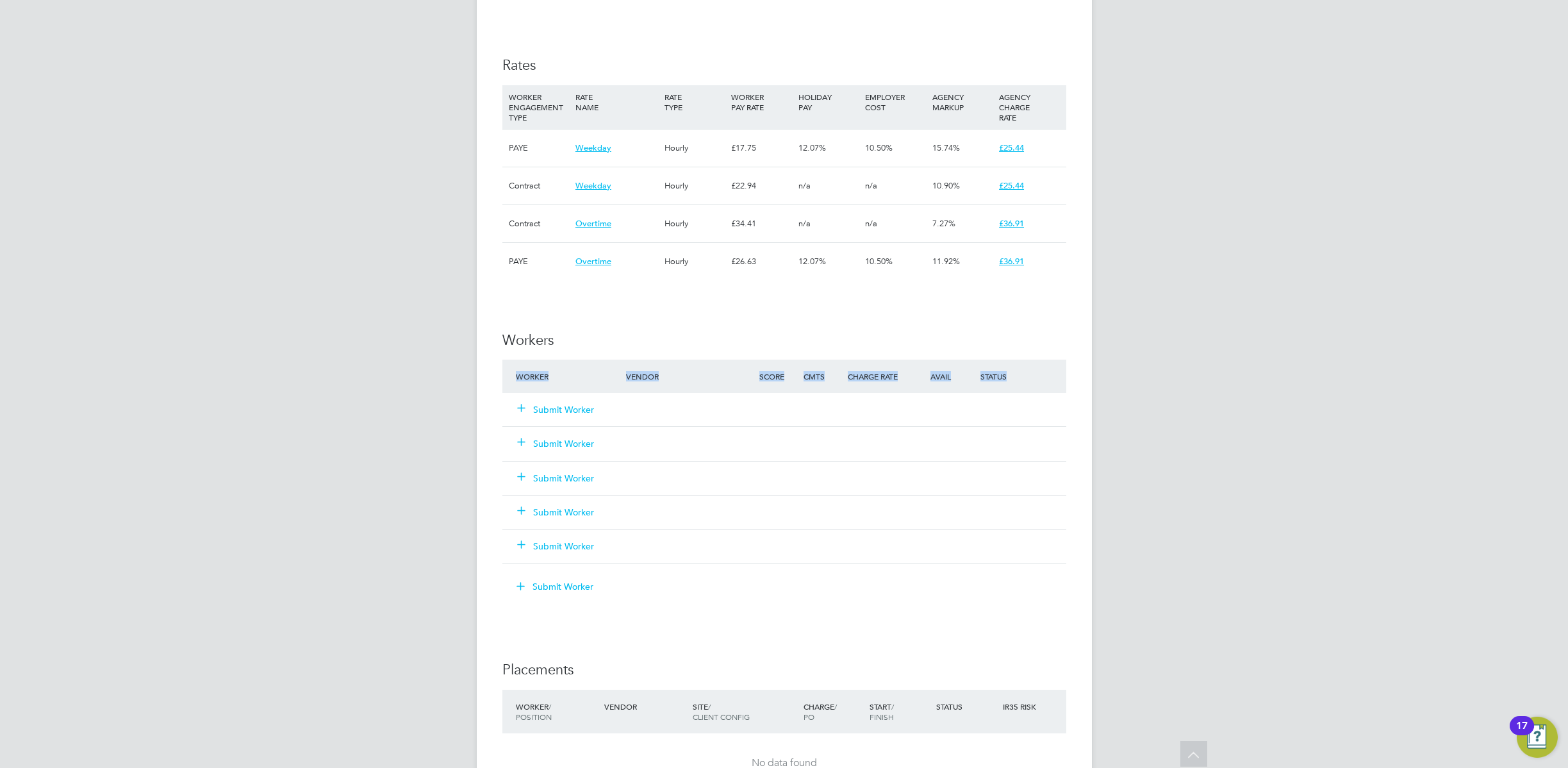
click at [788, 386] on div "Score" at bounding box center [778, 376] width 44 height 24
click at [1056, 385] on div "Status" at bounding box center [1022, 376] width 89 height 24
drag, startPoint x: 943, startPoint y: 371, endPoint x: 502, endPoint y: 373, distance: 441.0
click at [500, 373] on div "Vacancy Details Unfollow 5 x Carpenter 2024 - V124843 Confirmed 0 of 5 Duration…" at bounding box center [784, 184] width 615 height 1855
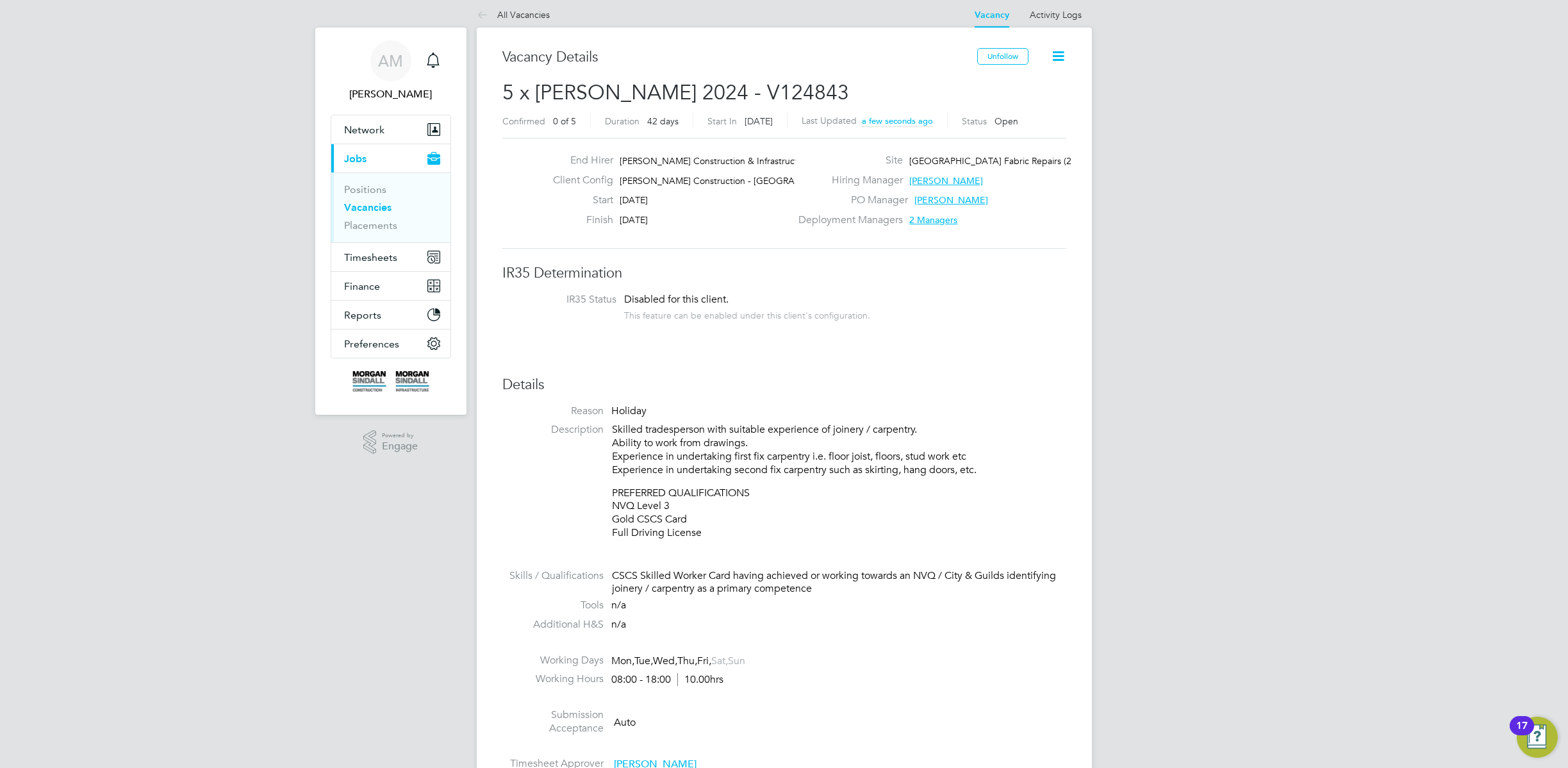
scroll to position [589, 0]
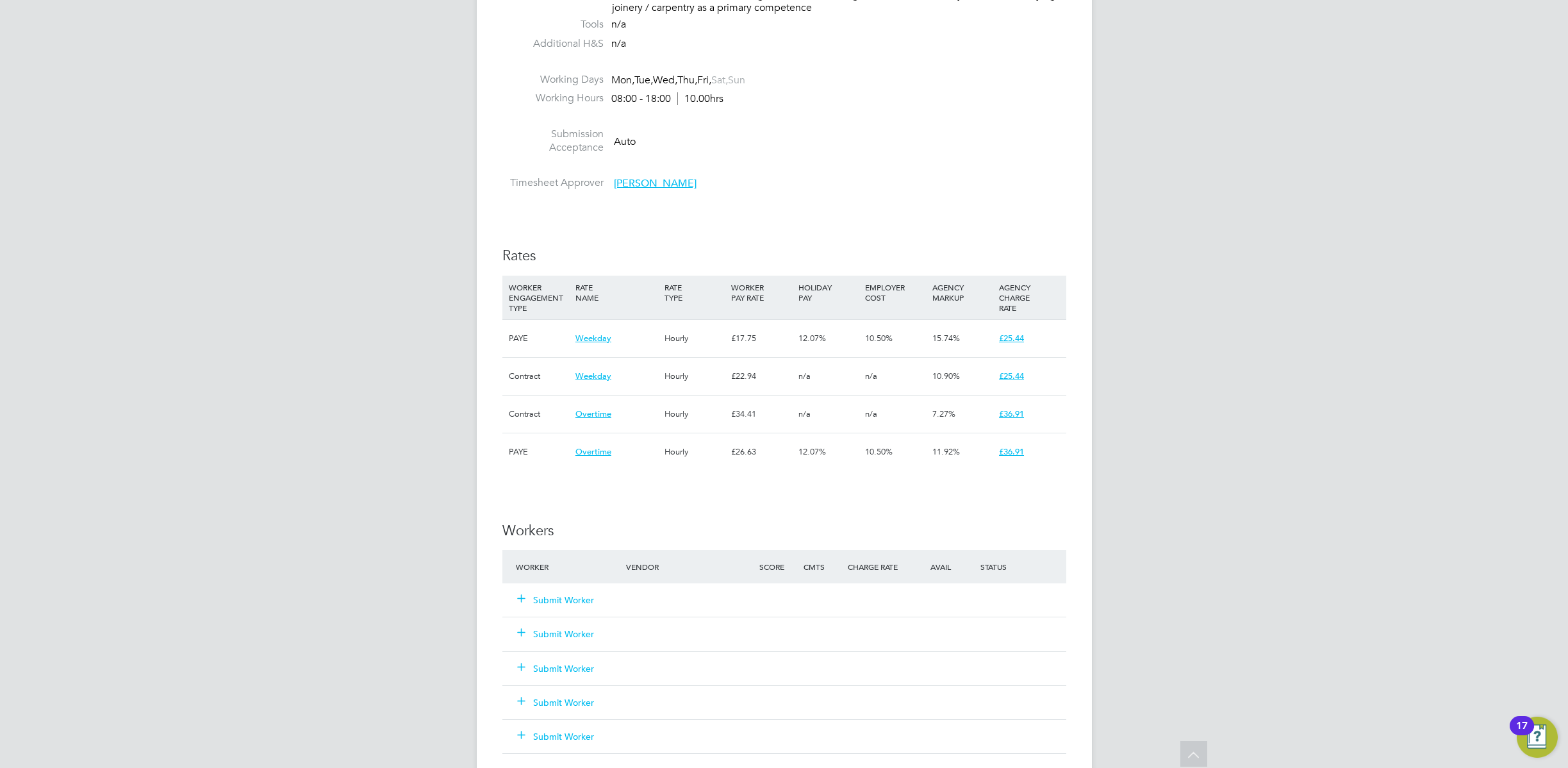
click at [577, 600] on button "Submit Worker" at bounding box center [556, 600] width 77 height 13
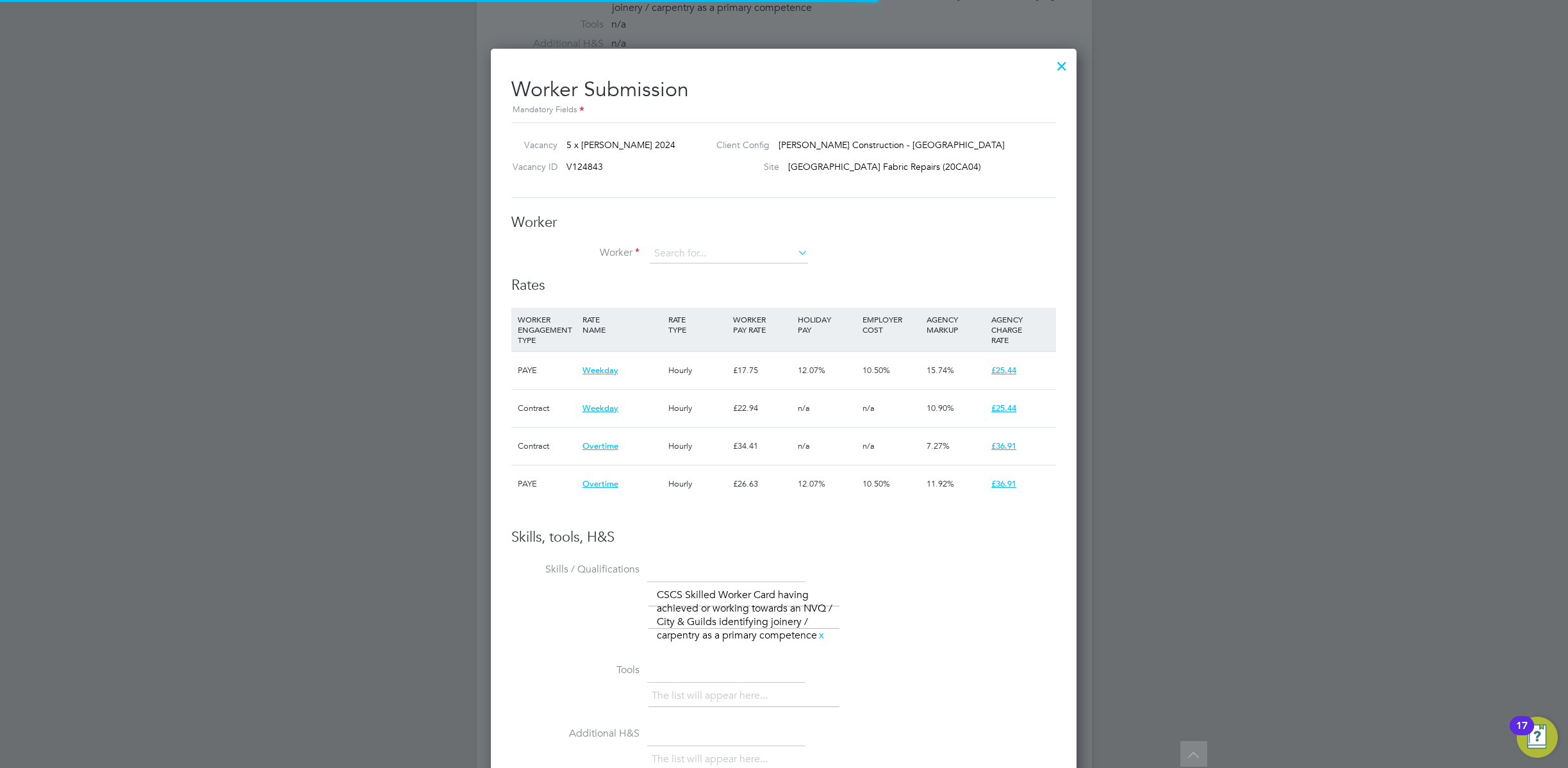
scroll to position [38, 87]
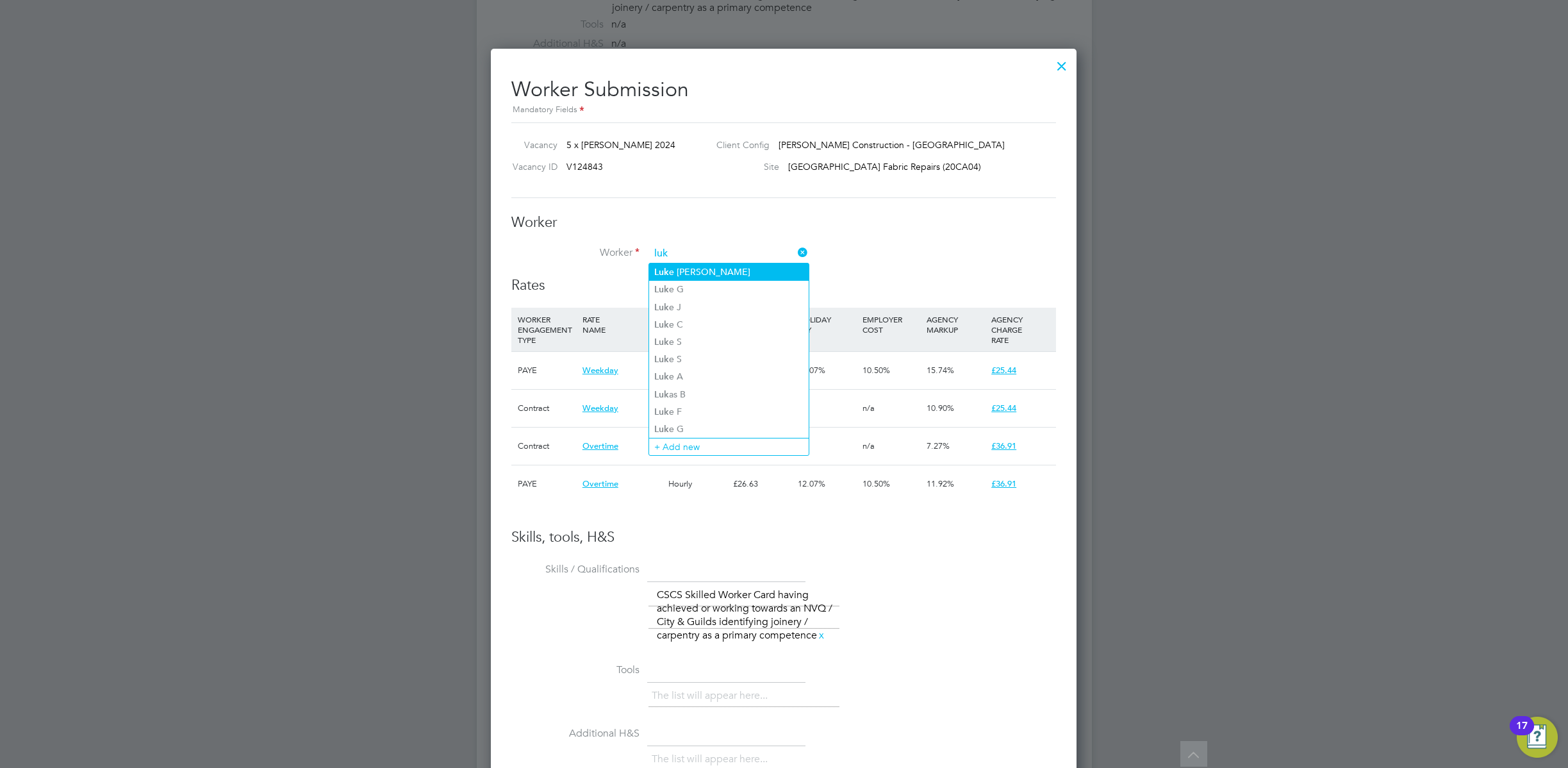
click at [727, 267] on li "Luk e Oliver Oliver R" at bounding box center [729, 271] width 159 height 17
type input "Luke Oliver Oliver R"
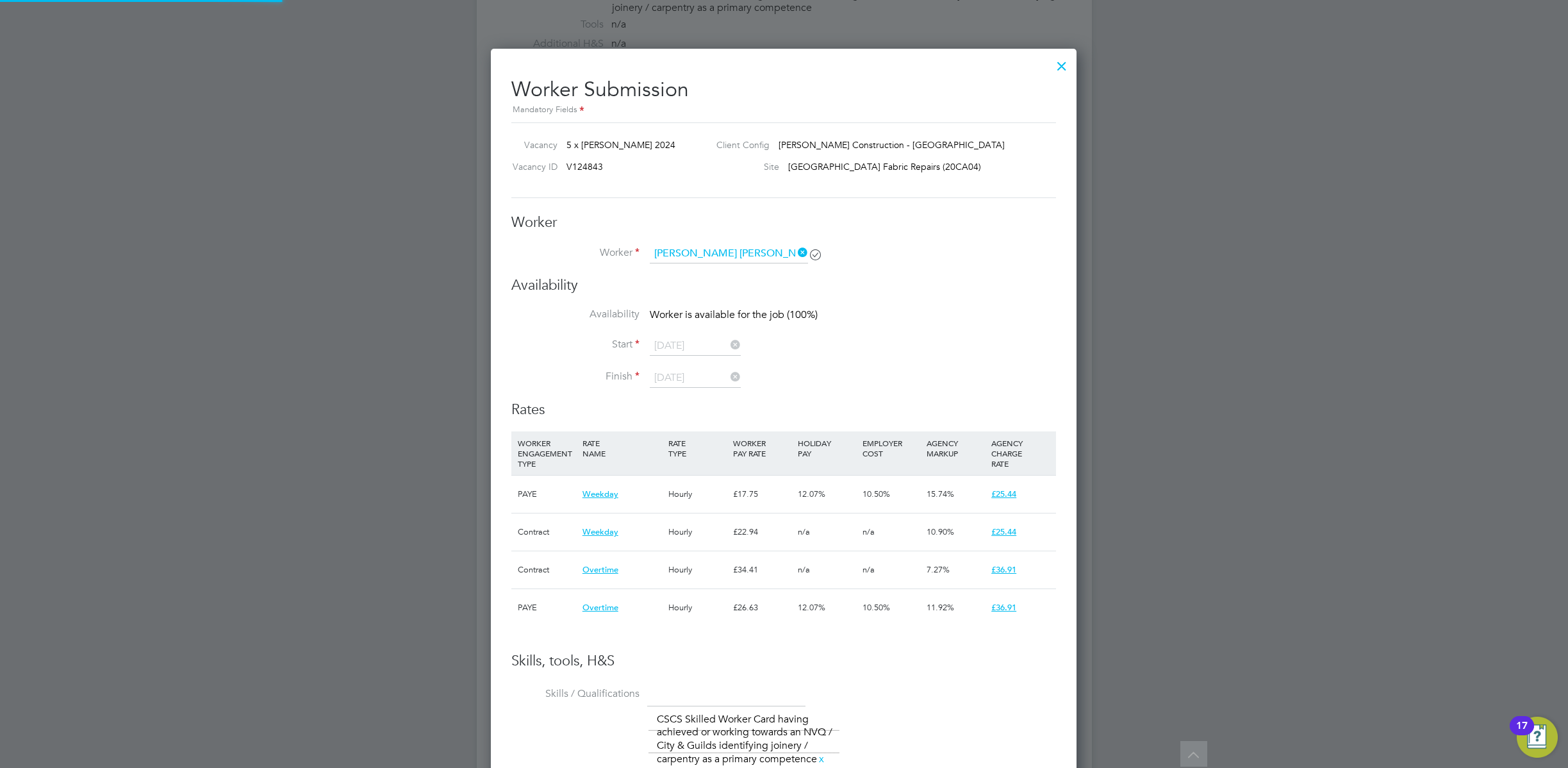
type input "08 Sep 2025"
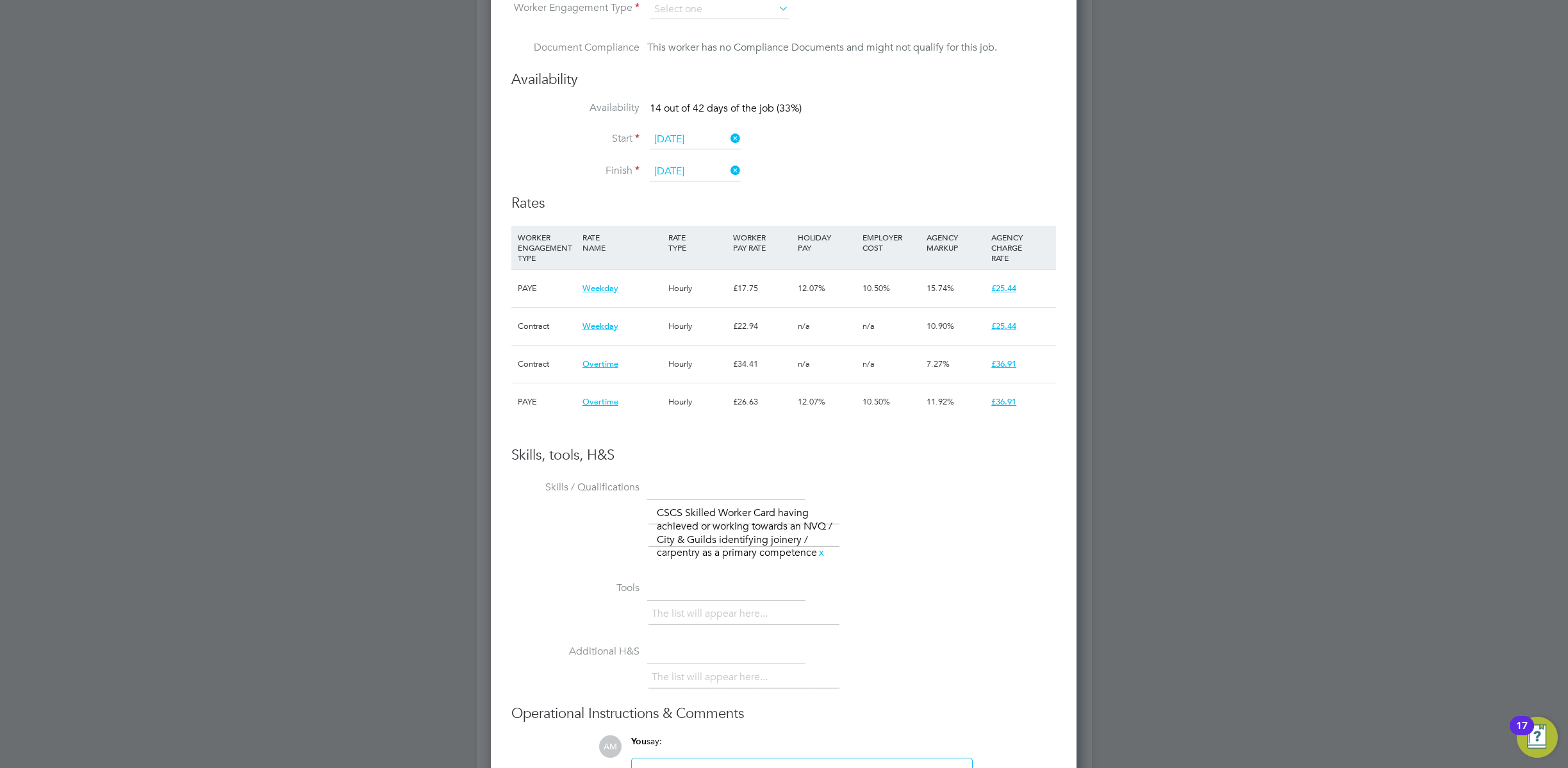
scroll to position [874, 0]
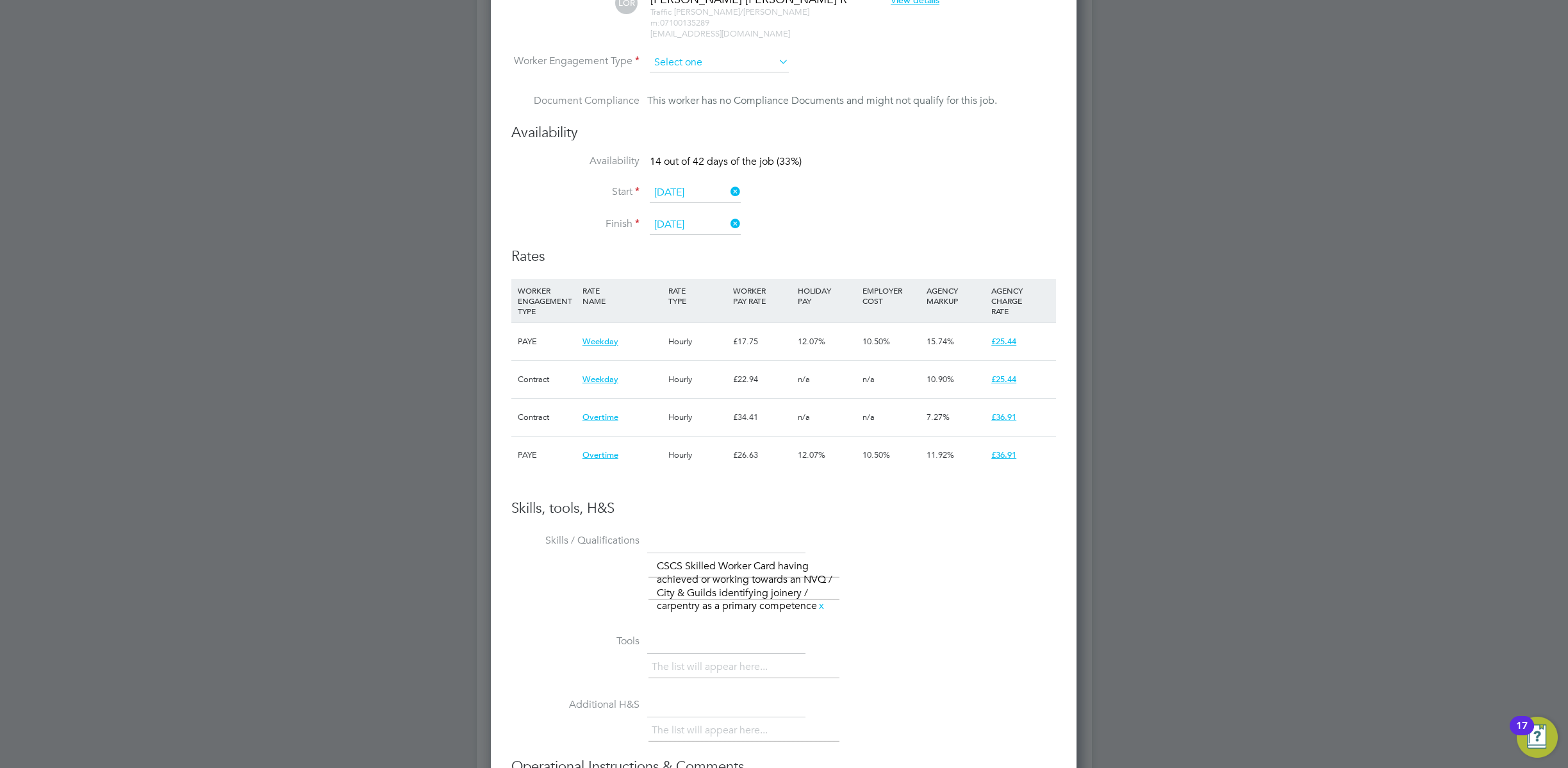
click at [742, 67] on input at bounding box center [719, 62] width 139 height 19
click at [708, 76] on li "PAYE" at bounding box center [719, 80] width 140 height 16
type input "PAYE"
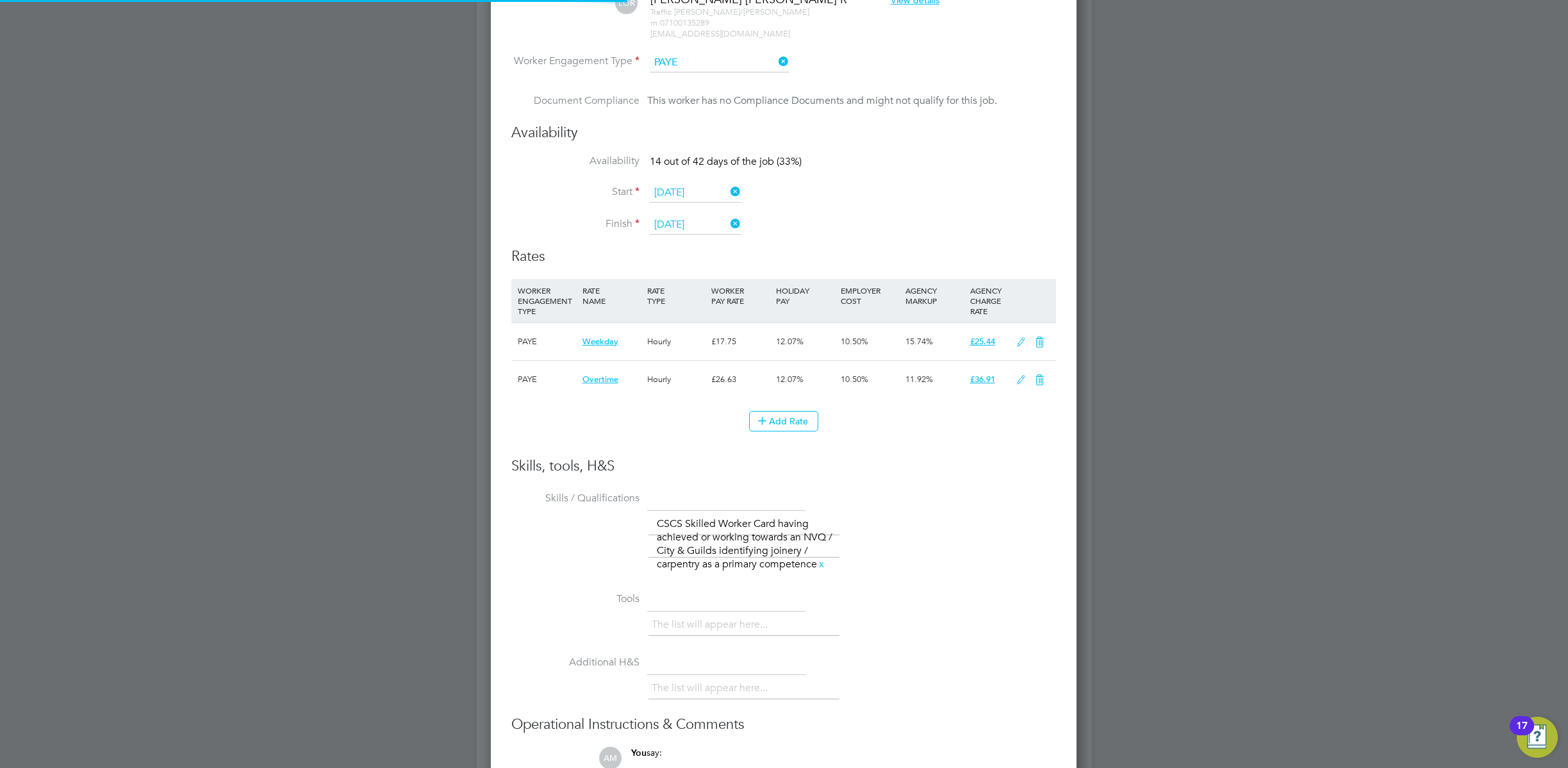
scroll to position [38, 65]
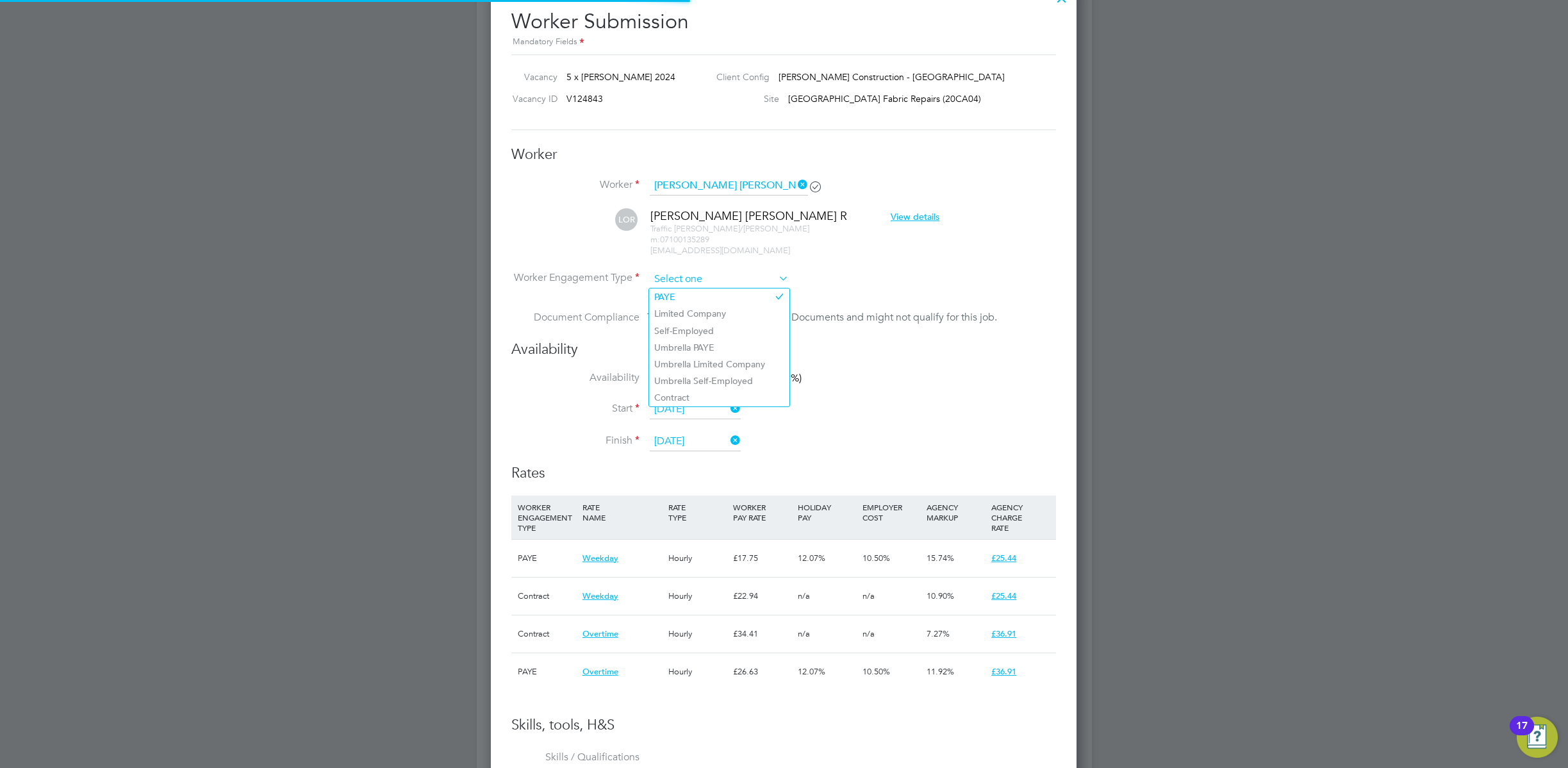
click at [716, 283] on input at bounding box center [719, 279] width 139 height 19
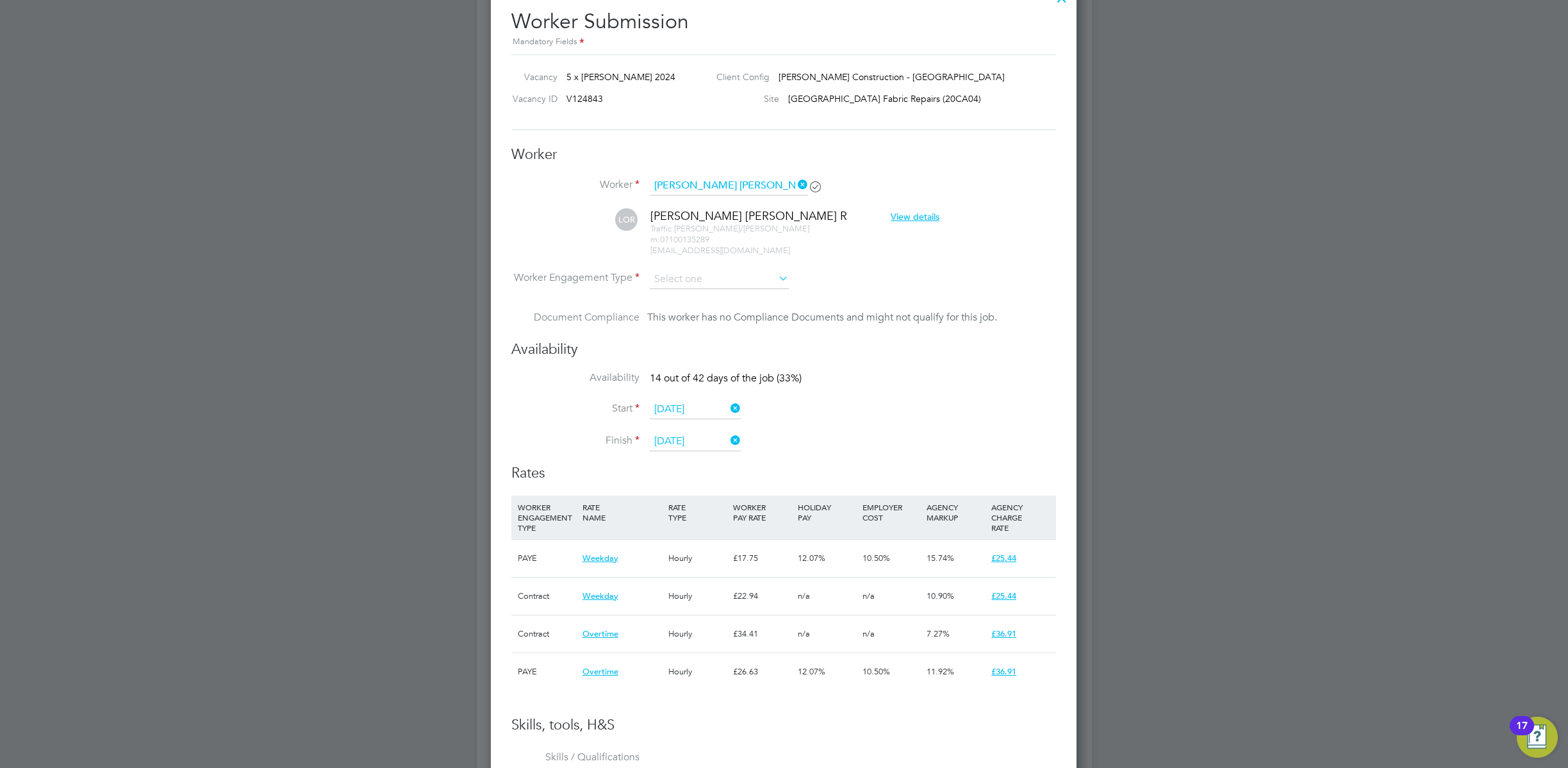
click at [709, 346] on div "All Vacancies Vacancy Activity Logs Vacancy Activity Logs All Vacancies Vacancy…" at bounding box center [784, 293] width 615 height 1881
click at [730, 289] on li "Worker Engagement Type" at bounding box center [784, 289] width 545 height 40
click at [728, 273] on input at bounding box center [719, 279] width 139 height 19
click at [715, 397] on li "Contract" at bounding box center [719, 397] width 140 height 16
type input "Contract"
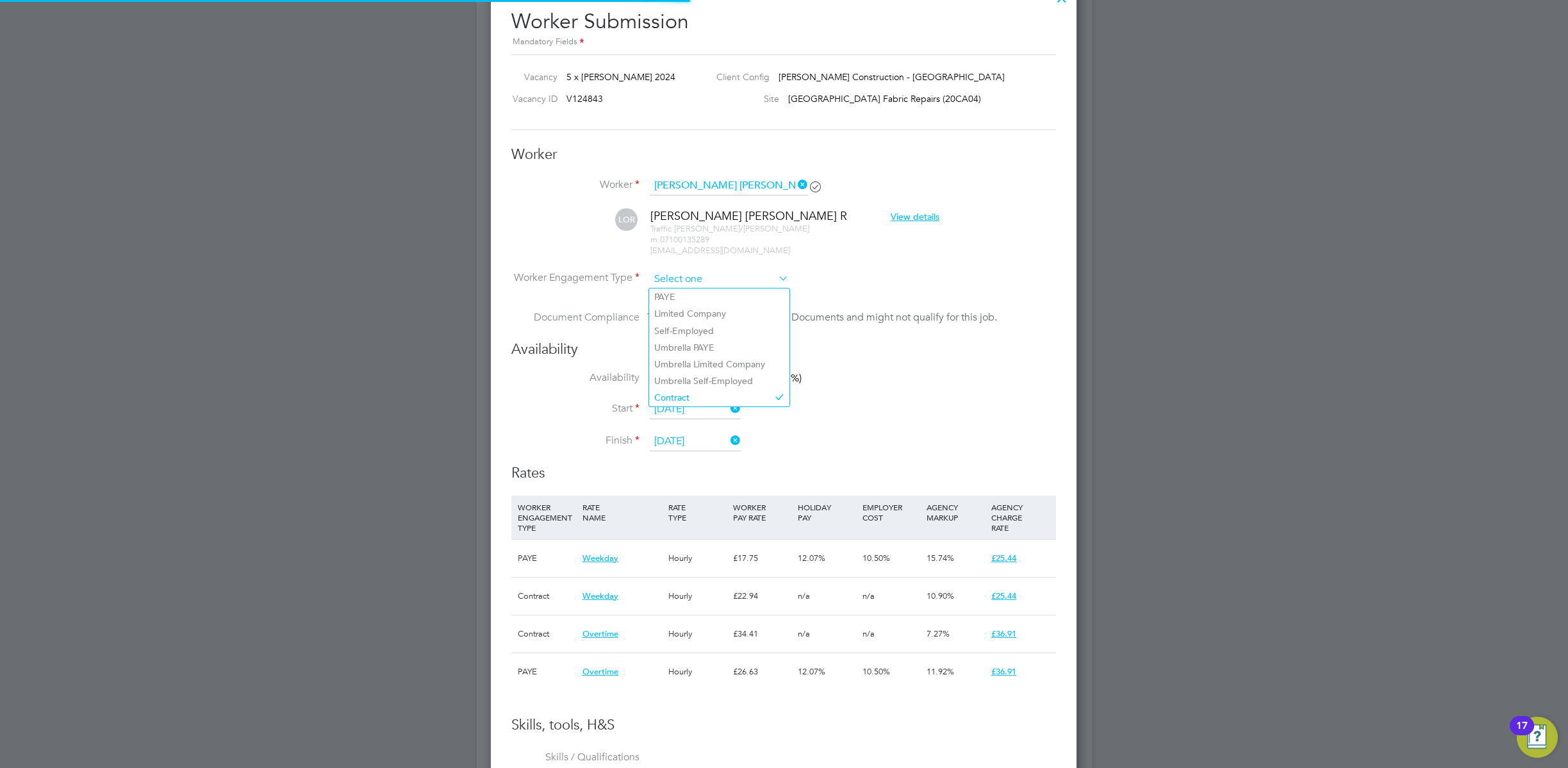
click at [722, 287] on input at bounding box center [719, 279] width 139 height 19
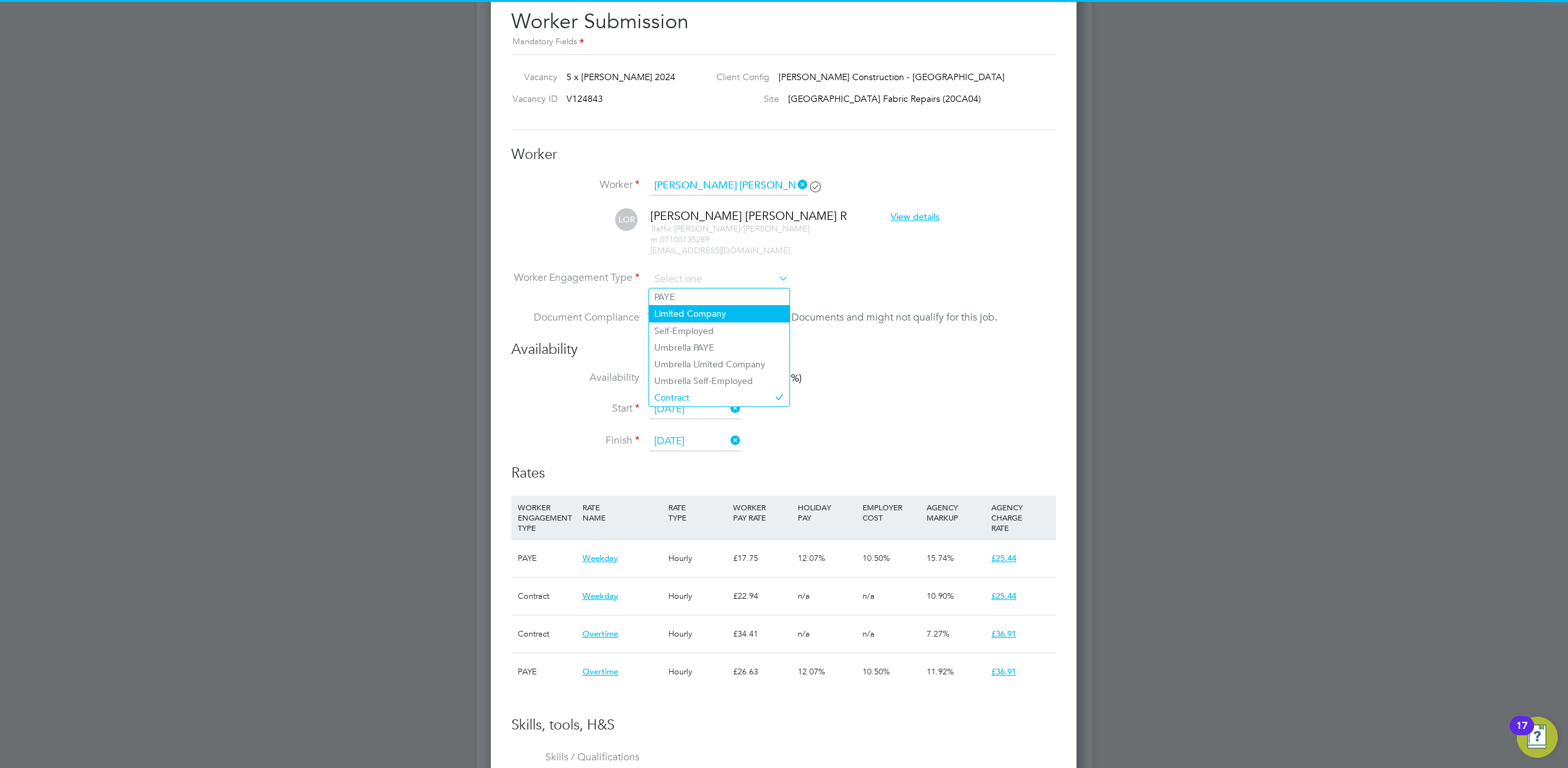
click at [717, 308] on li "Limited Company" at bounding box center [719, 313] width 140 height 16
type input "Limited Company"
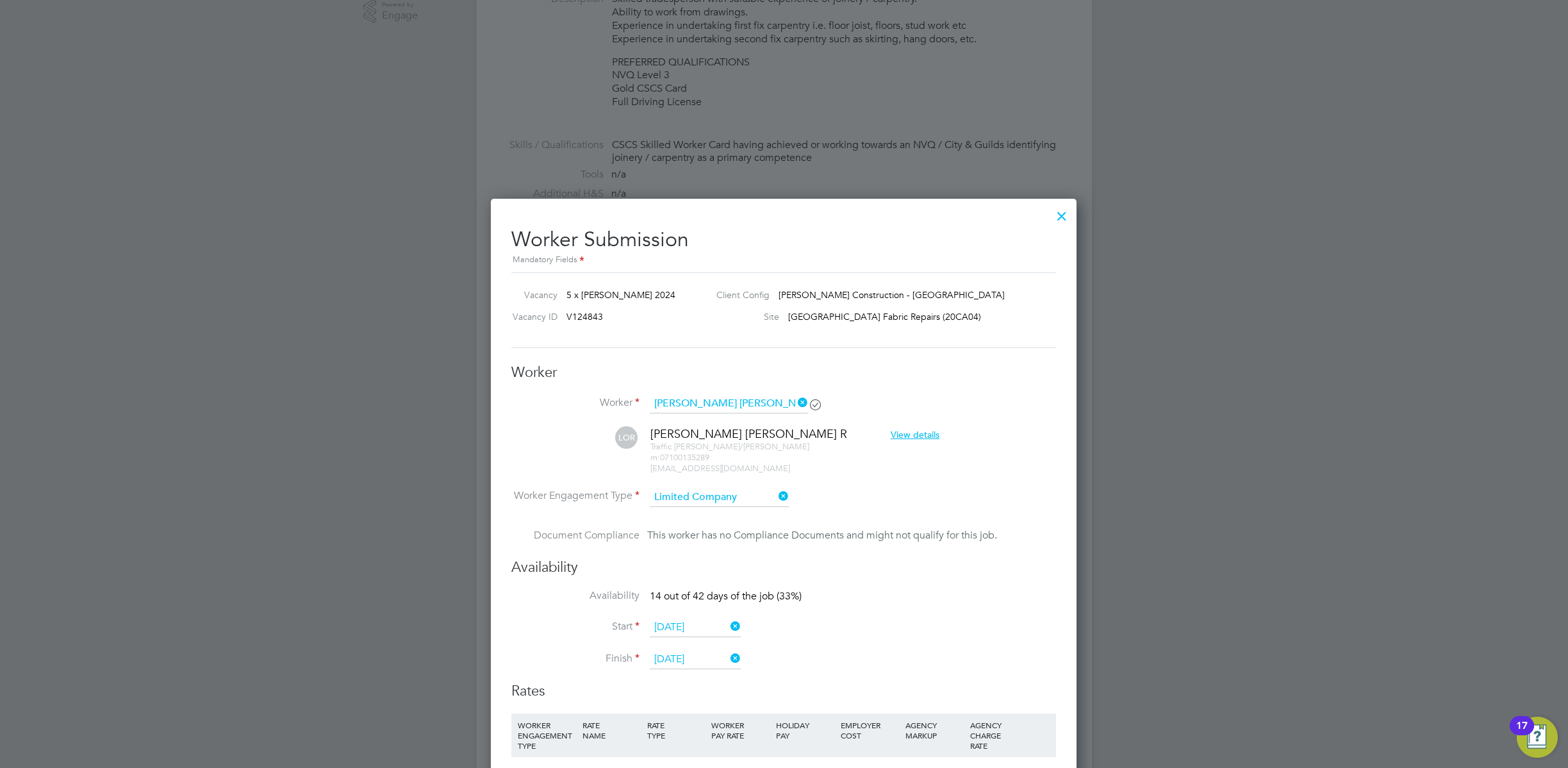
click at [811, 399] on icon at bounding box center [815, 403] width 10 height 10
click at [795, 401] on icon at bounding box center [795, 403] width 0 height 18
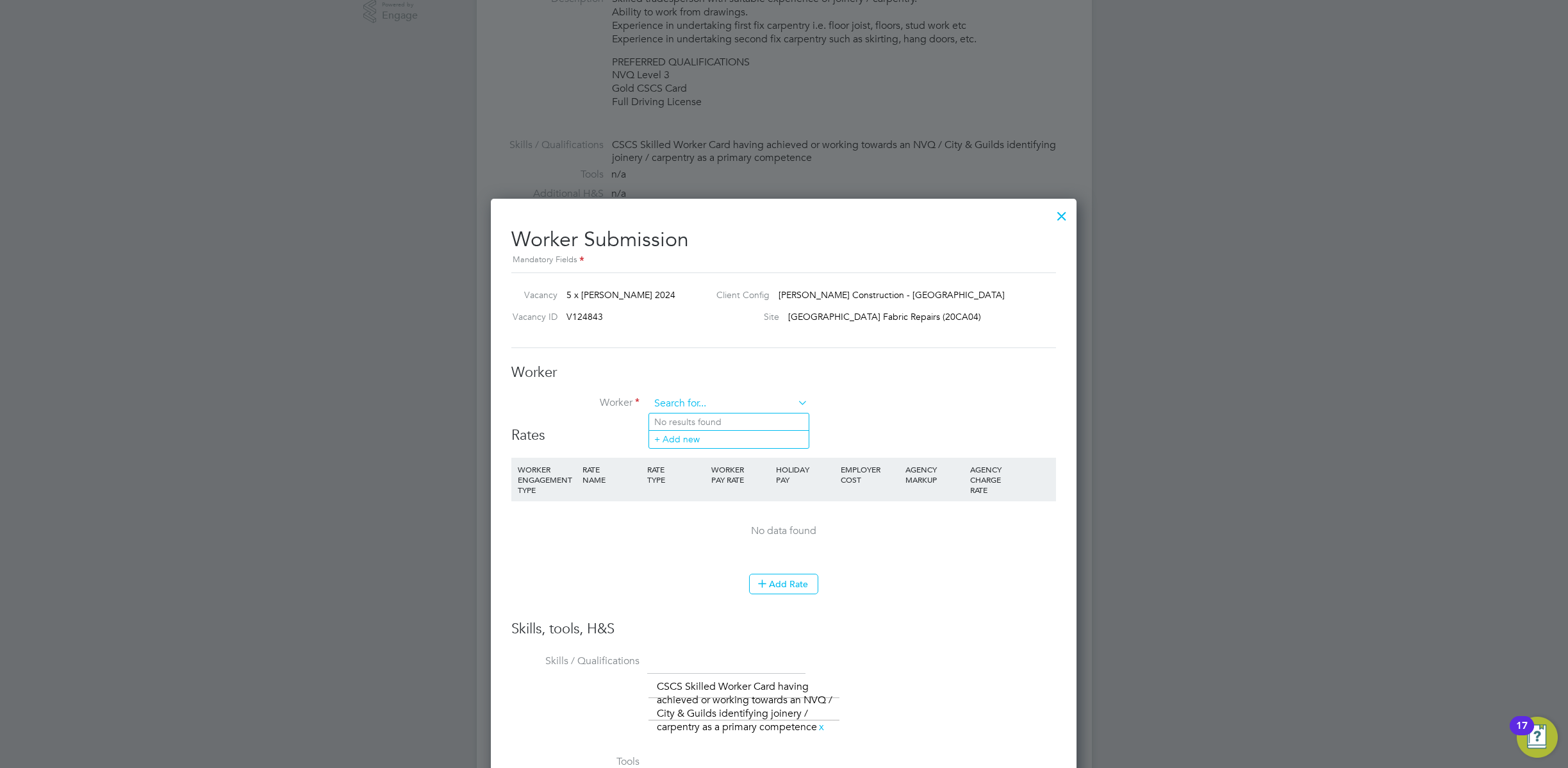
click at [785, 398] on input at bounding box center [728, 403] width 158 height 19
click at [1059, 213] on div at bounding box center [1062, 213] width 24 height 24
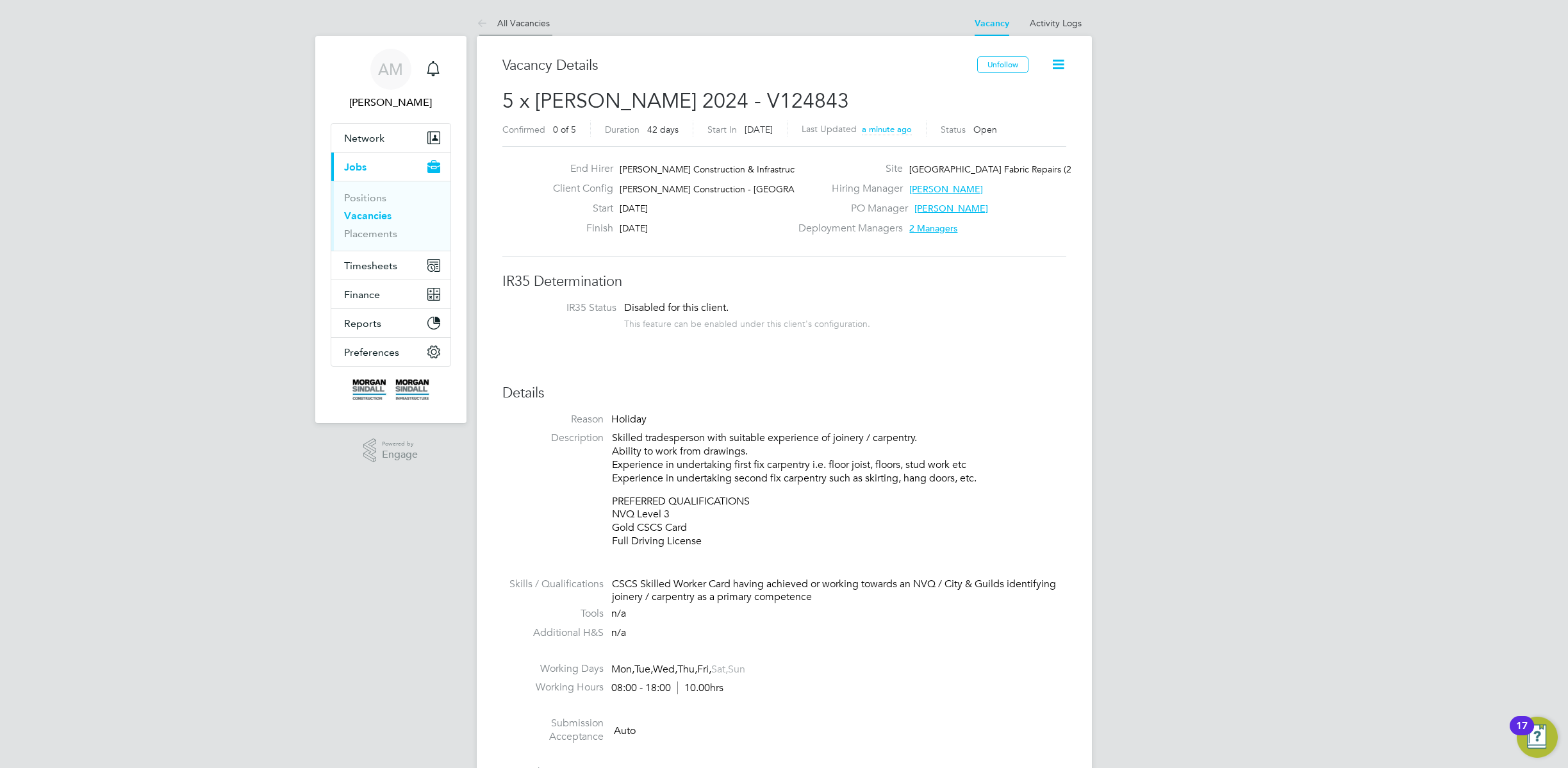
click at [520, 19] on link "All Vacancies" at bounding box center [513, 23] width 73 height 12
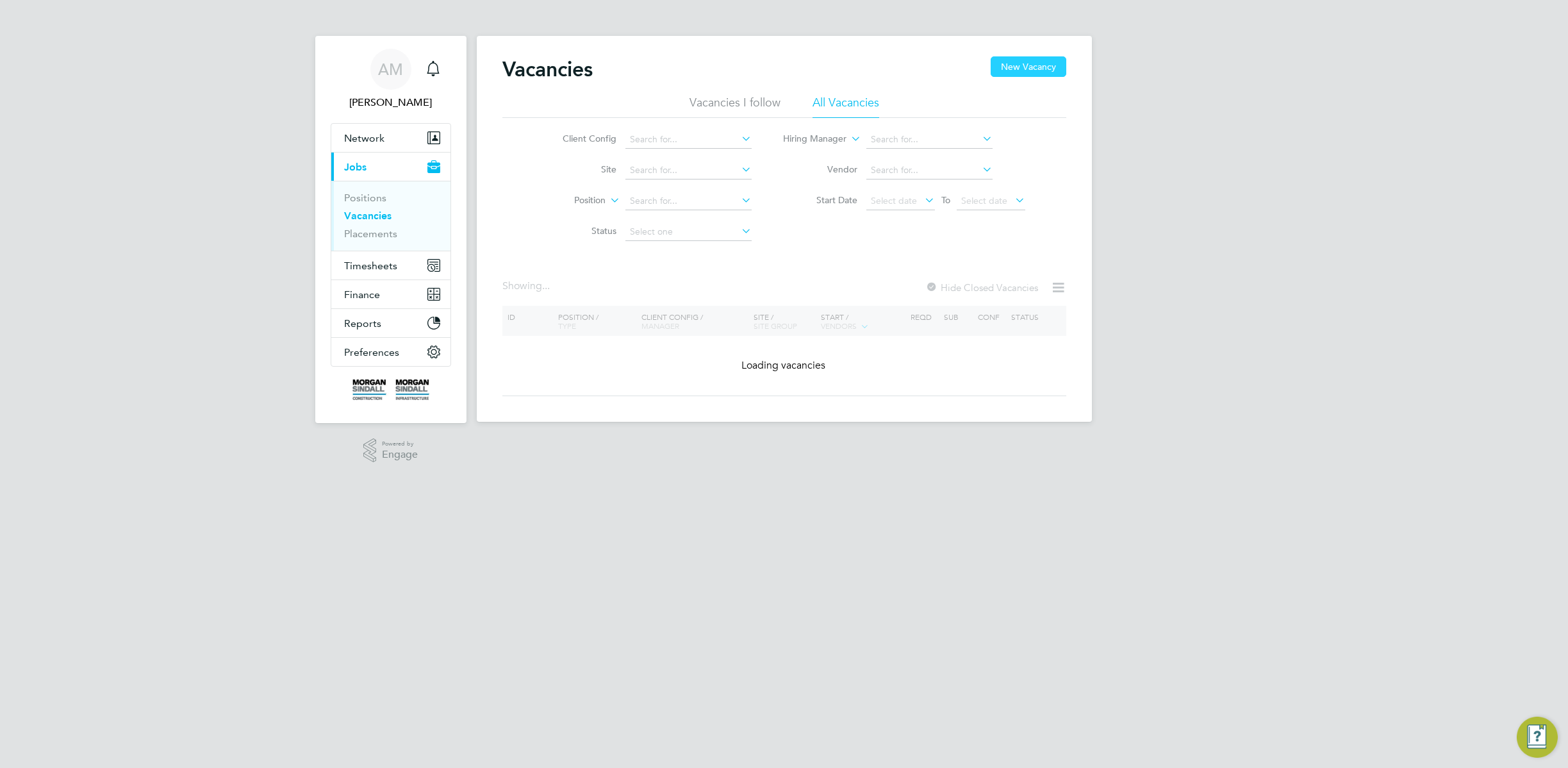
click at [1033, 65] on button "New Vacancy" at bounding box center [1029, 66] width 76 height 21
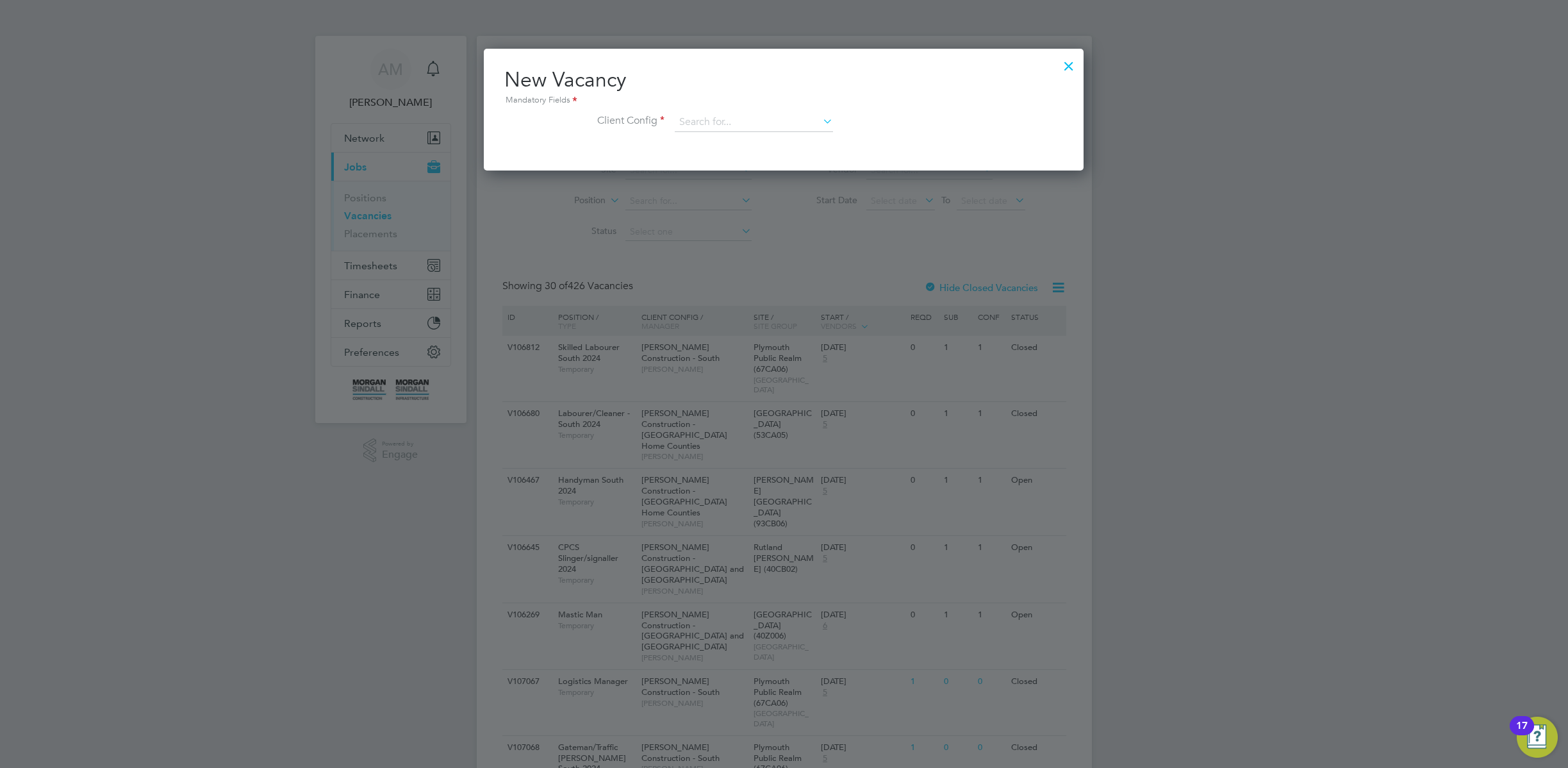
click at [773, 230] on li "[PERSON_NAME] Construction - [GEOGRAPHIC_DATA]" at bounding box center [850, 227] width 351 height 17
type input "[PERSON_NAME] Construction - [GEOGRAPHIC_DATA]"
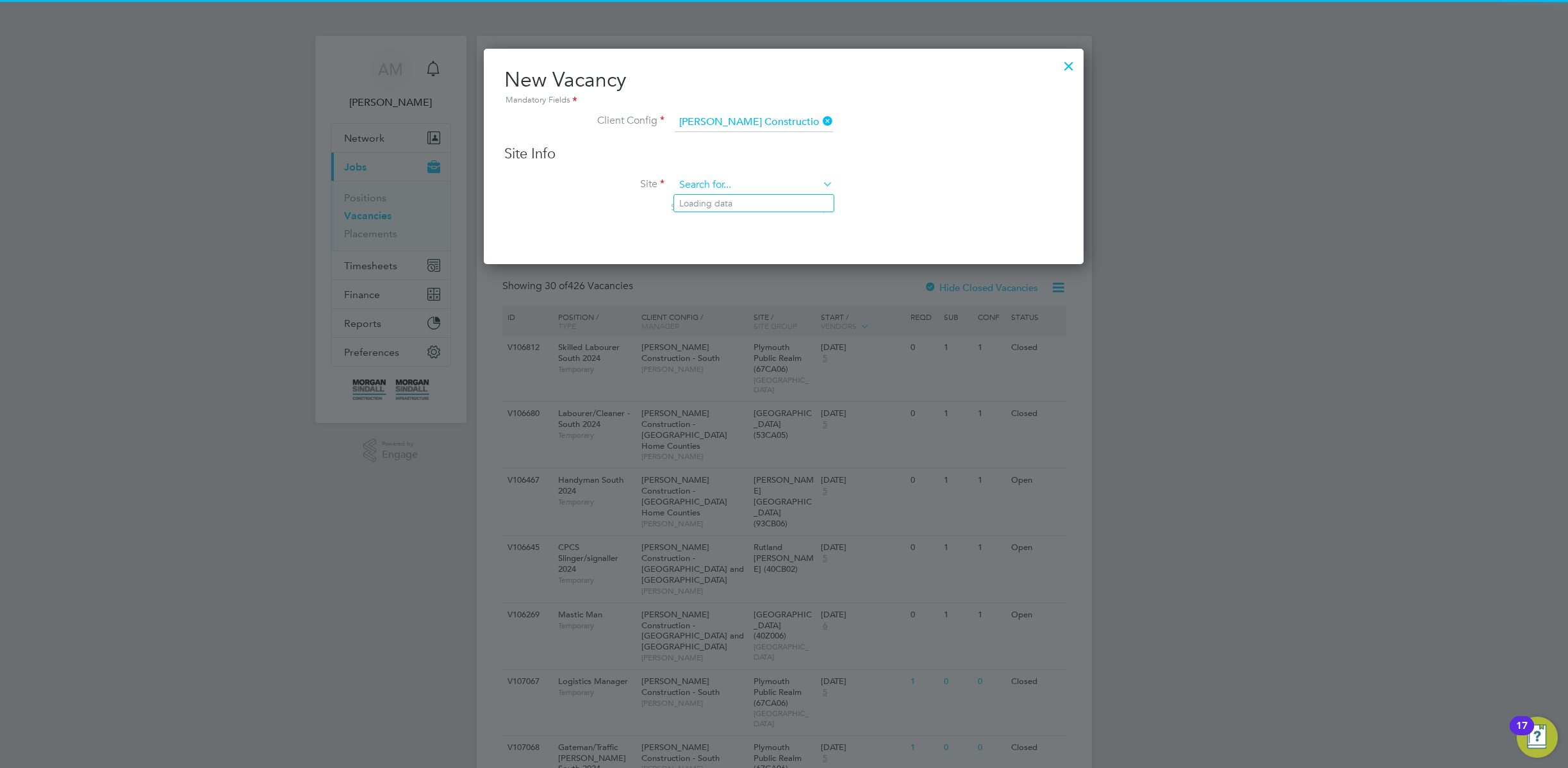
click at [765, 179] on input at bounding box center [754, 185] width 158 height 19
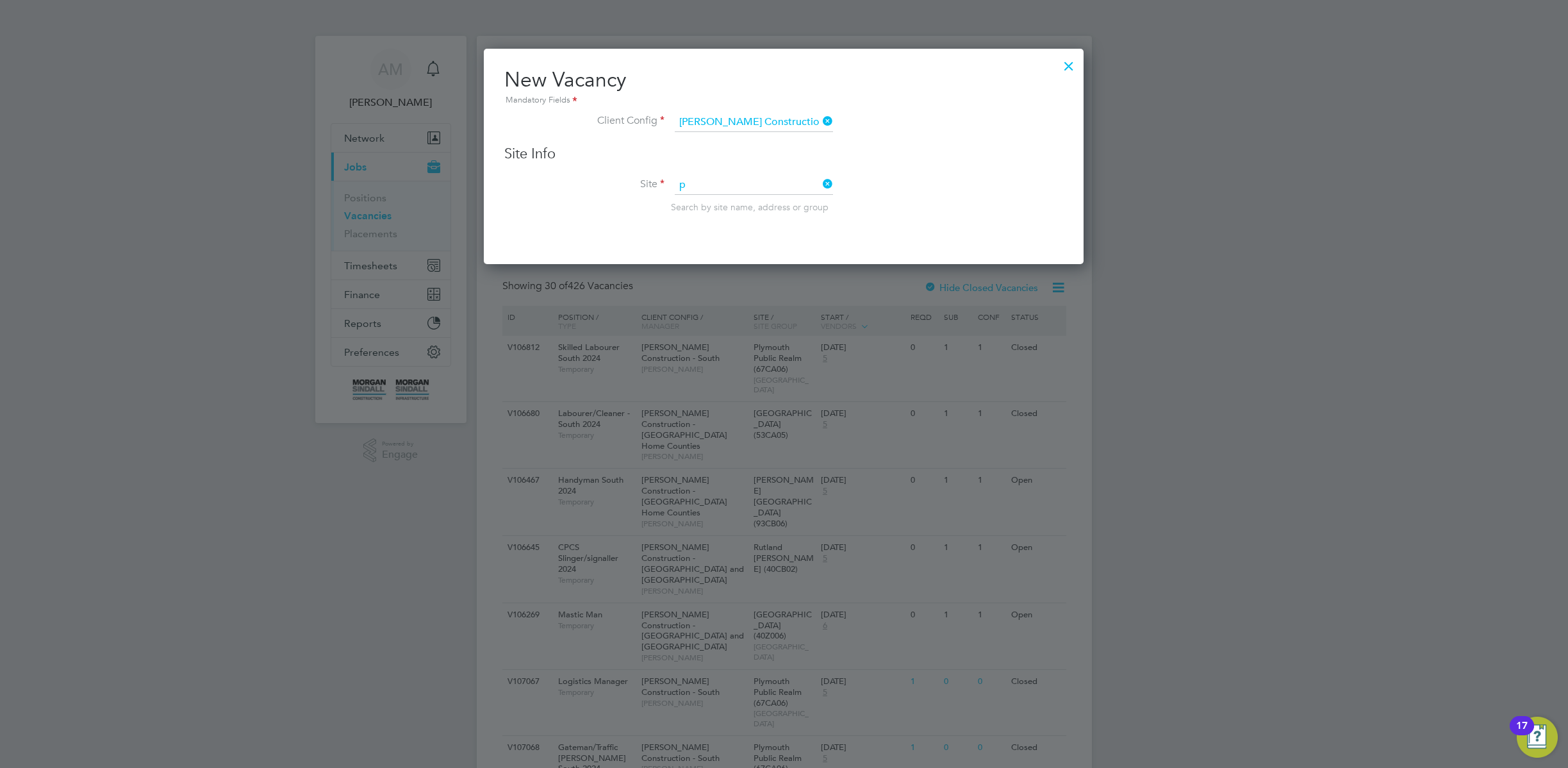
click at [753, 351] on li "Duncan Forbes Nursery (20X031)" at bounding box center [777, 358] width 206 height 16
type input "Duncan Forbes Nursery (20X031)"
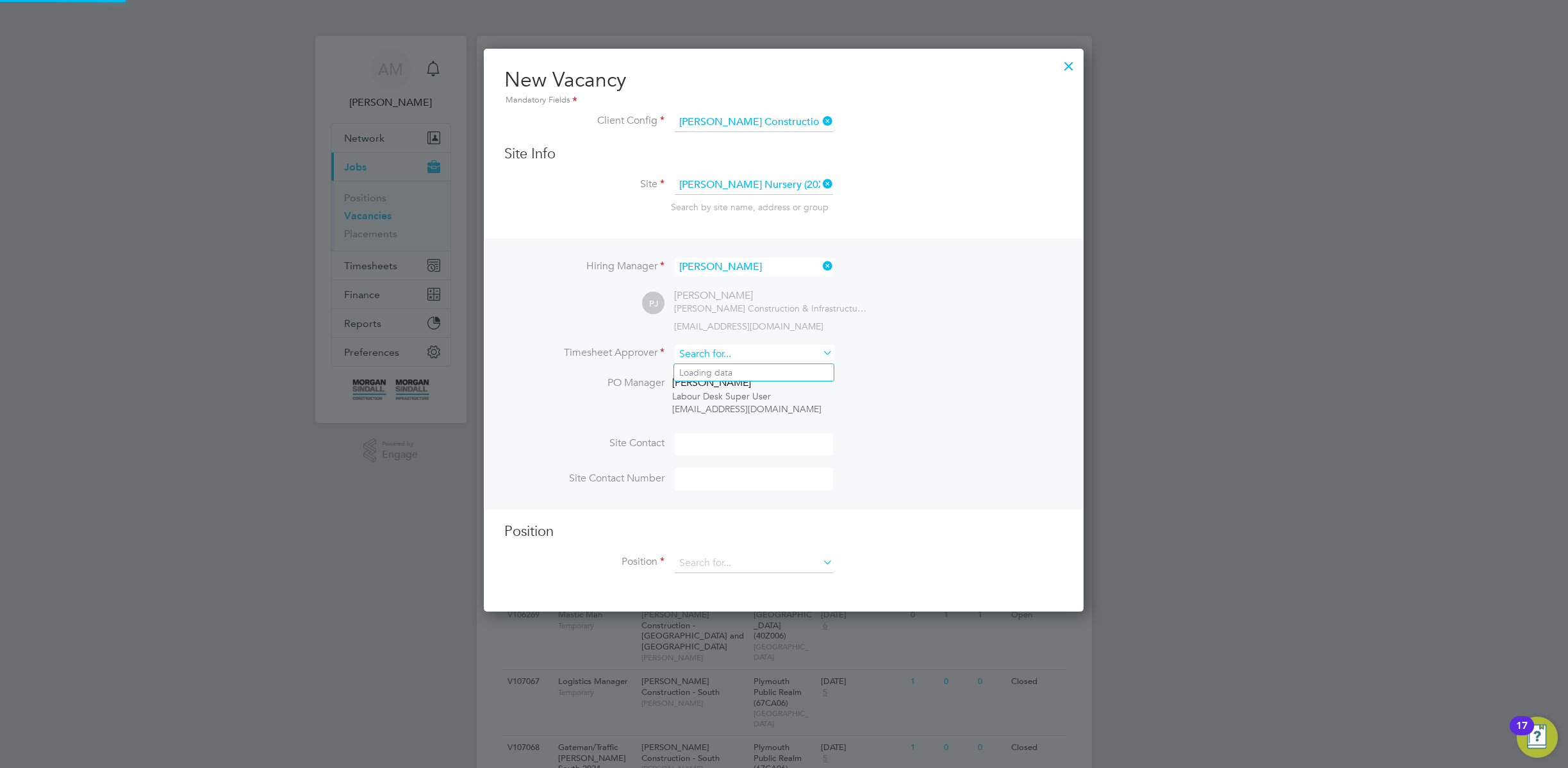
click at [749, 359] on input at bounding box center [754, 354] width 158 height 19
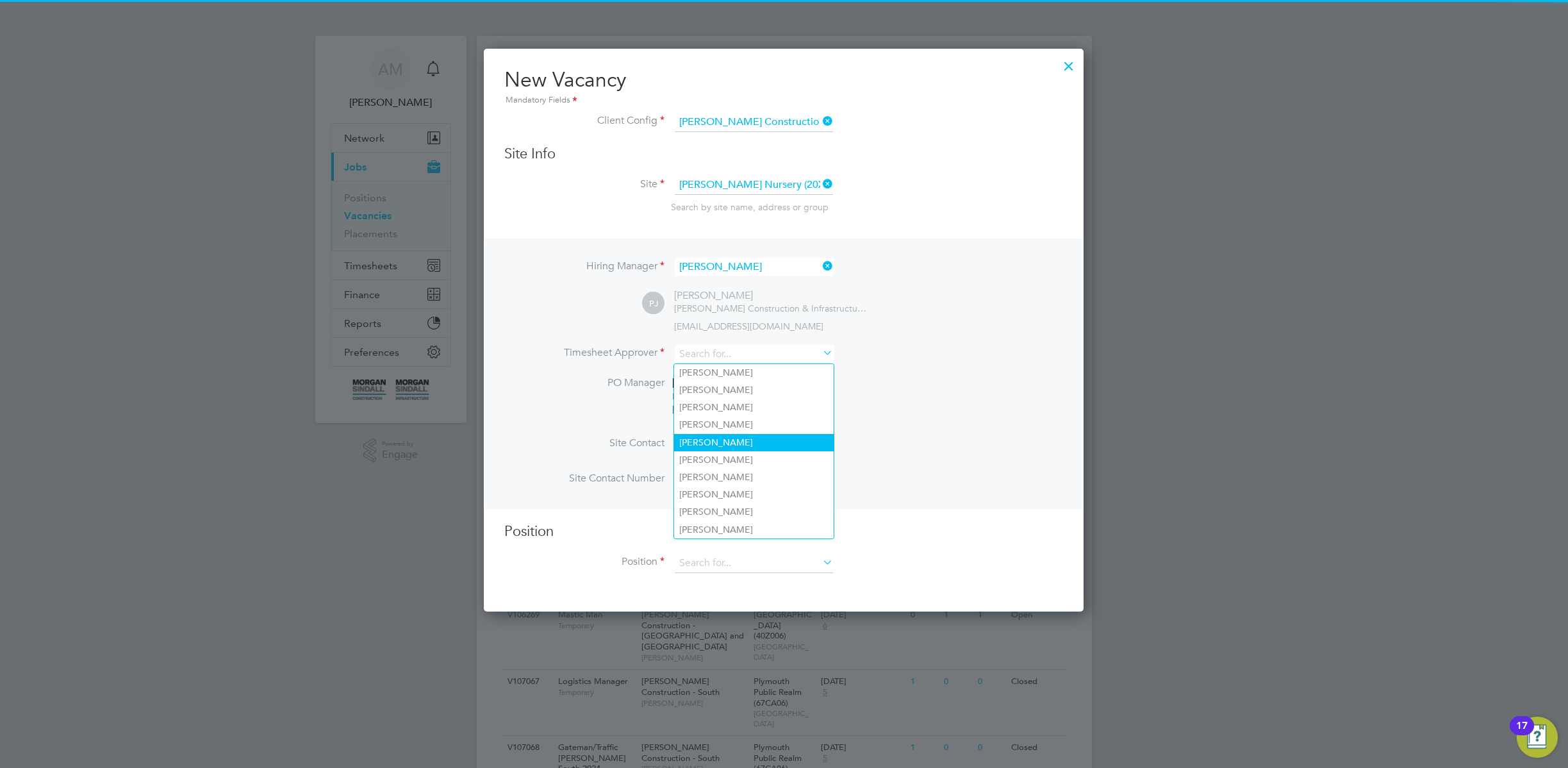
click at [728, 443] on li "Adam S" at bounding box center [754, 442] width 159 height 17
type input "Adam S"
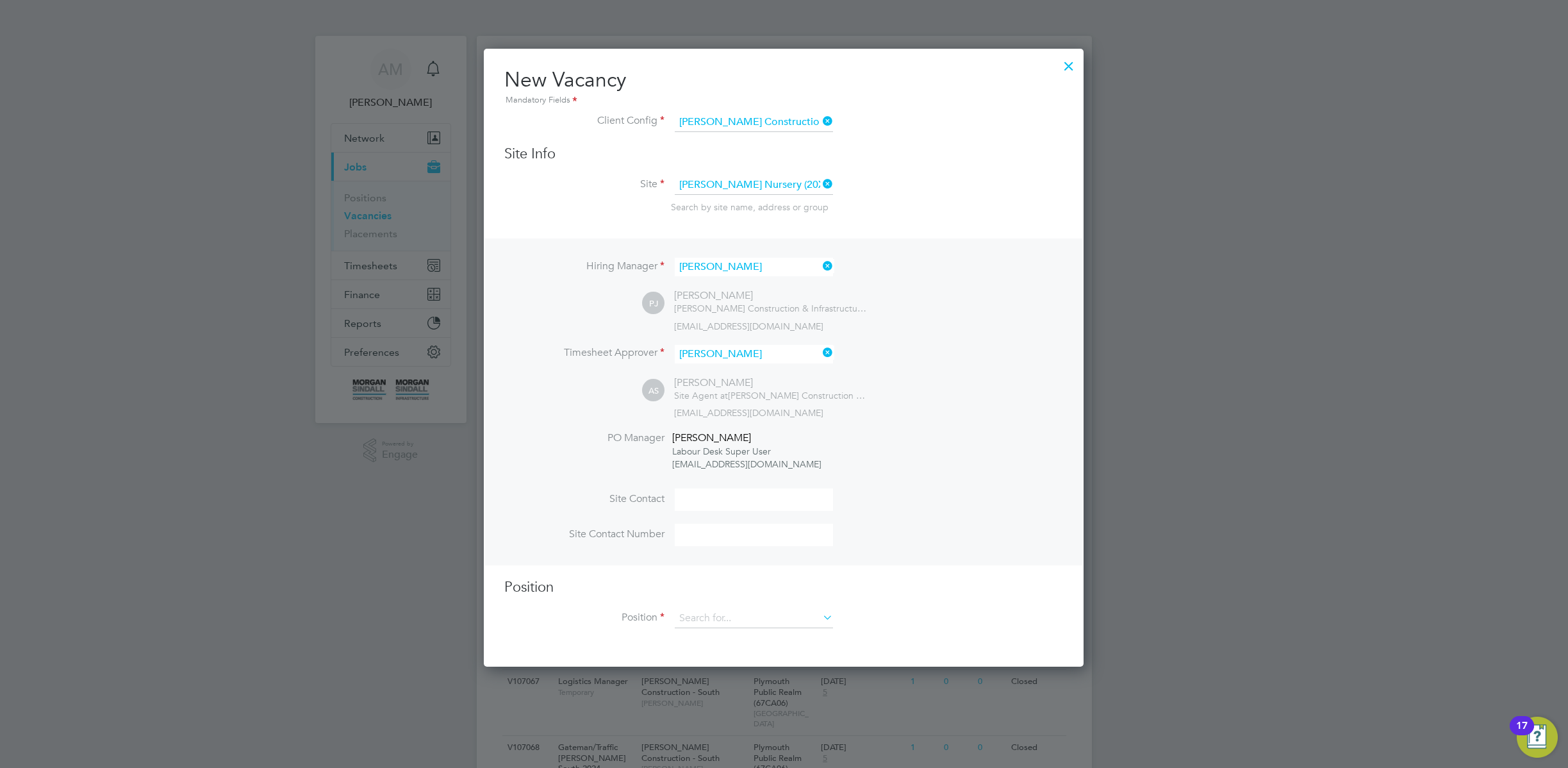
click at [744, 609] on div "Position Position" at bounding box center [784, 610] width 559 height 63
drag, startPoint x: 746, startPoint y: 627, endPoint x: 752, endPoint y: 623, distance: 7.2
click at [746, 626] on input at bounding box center [754, 618] width 158 height 19
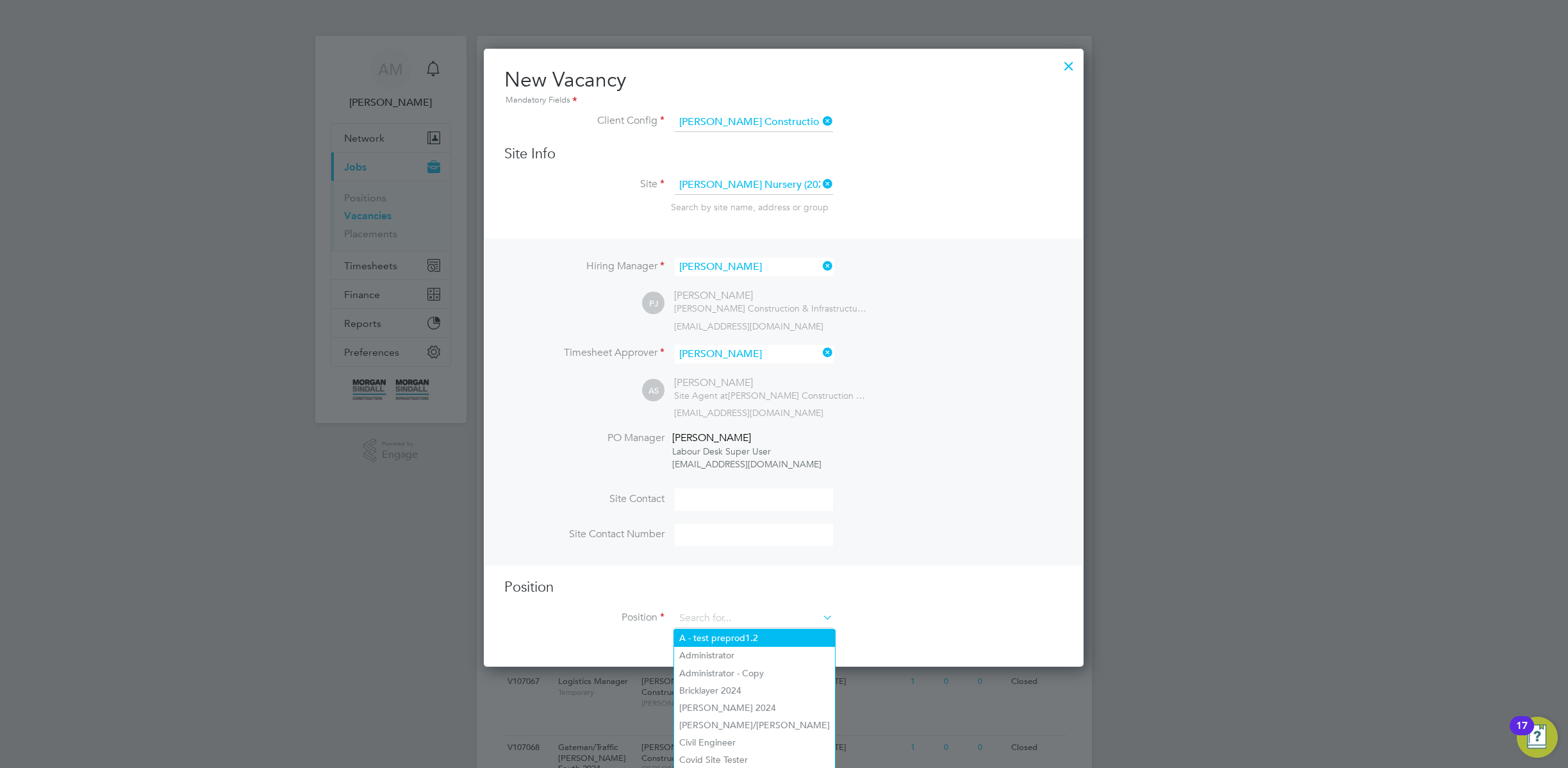
click at [742, 639] on li "A - test preprod1.2" at bounding box center [755, 638] width 161 height 17
type input "A - test preprod1.2"
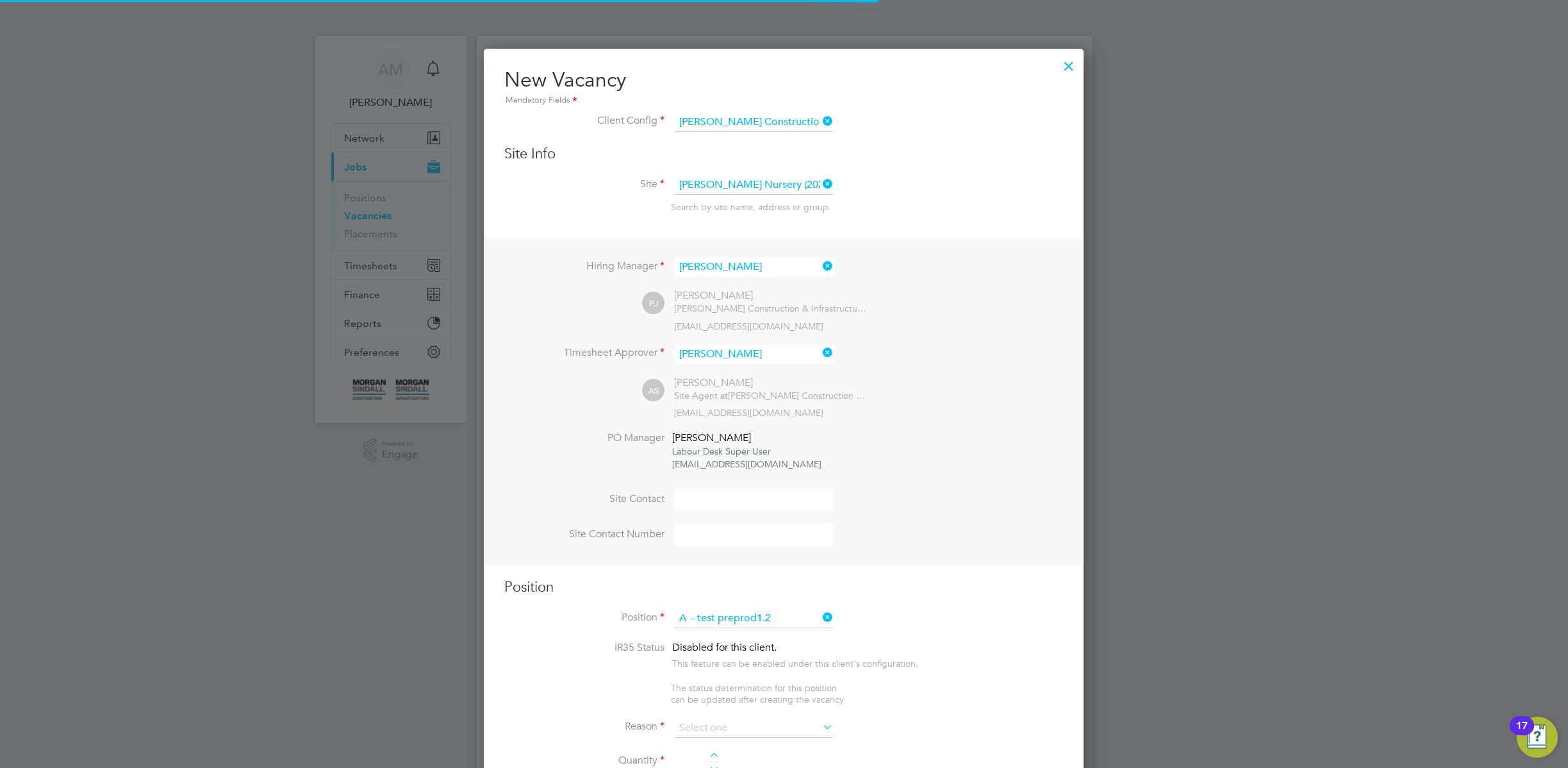
type textarea "test 1/2"
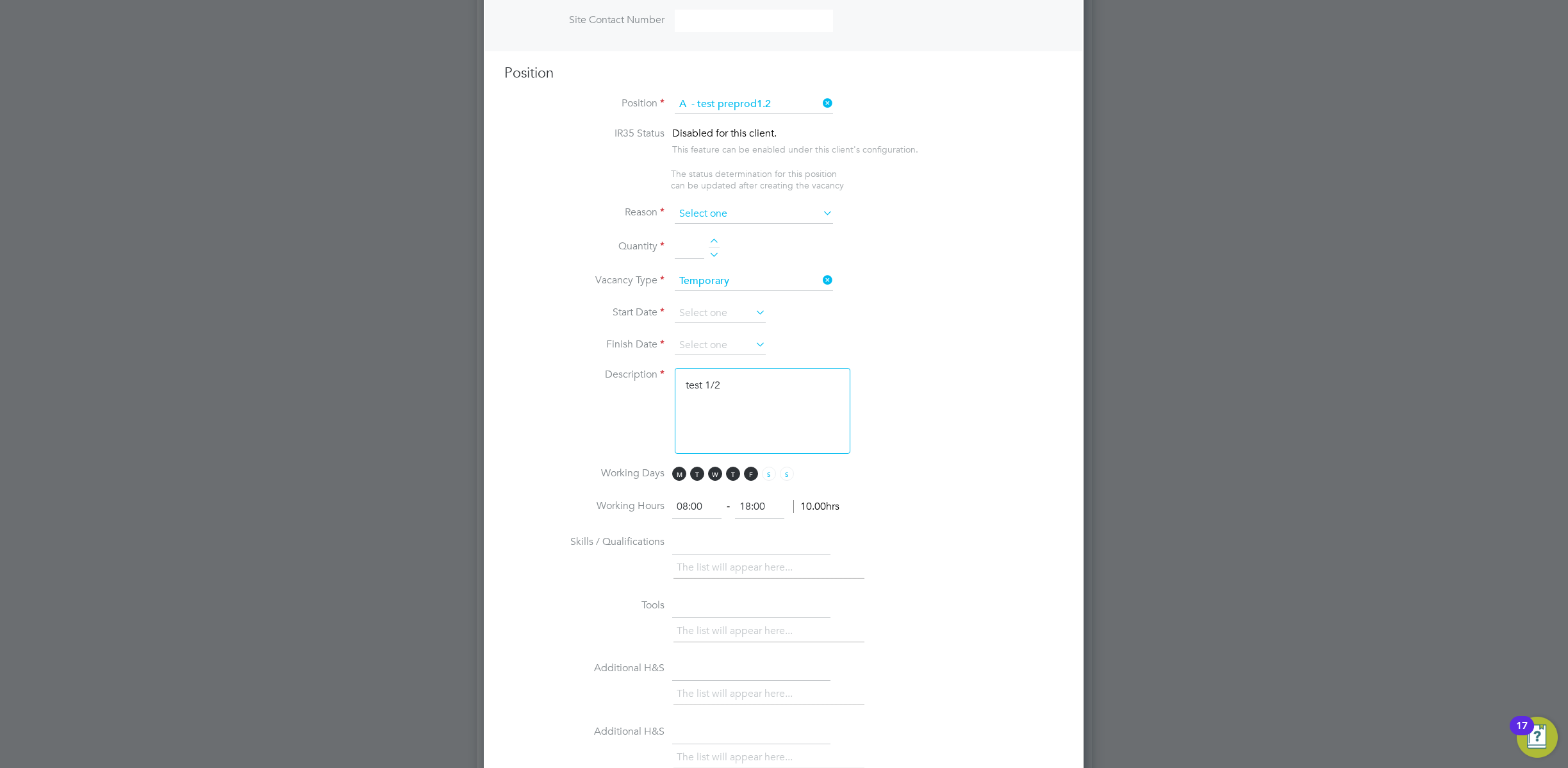
click at [870, 225] on li "Reason" at bounding box center [784, 220] width 559 height 32
click at [794, 209] on input at bounding box center [754, 213] width 158 height 19
click at [748, 245] on li "Holiday" at bounding box center [754, 250] width 159 height 16
type input "Holiday"
click at [776, 109] on input at bounding box center [754, 104] width 158 height 19
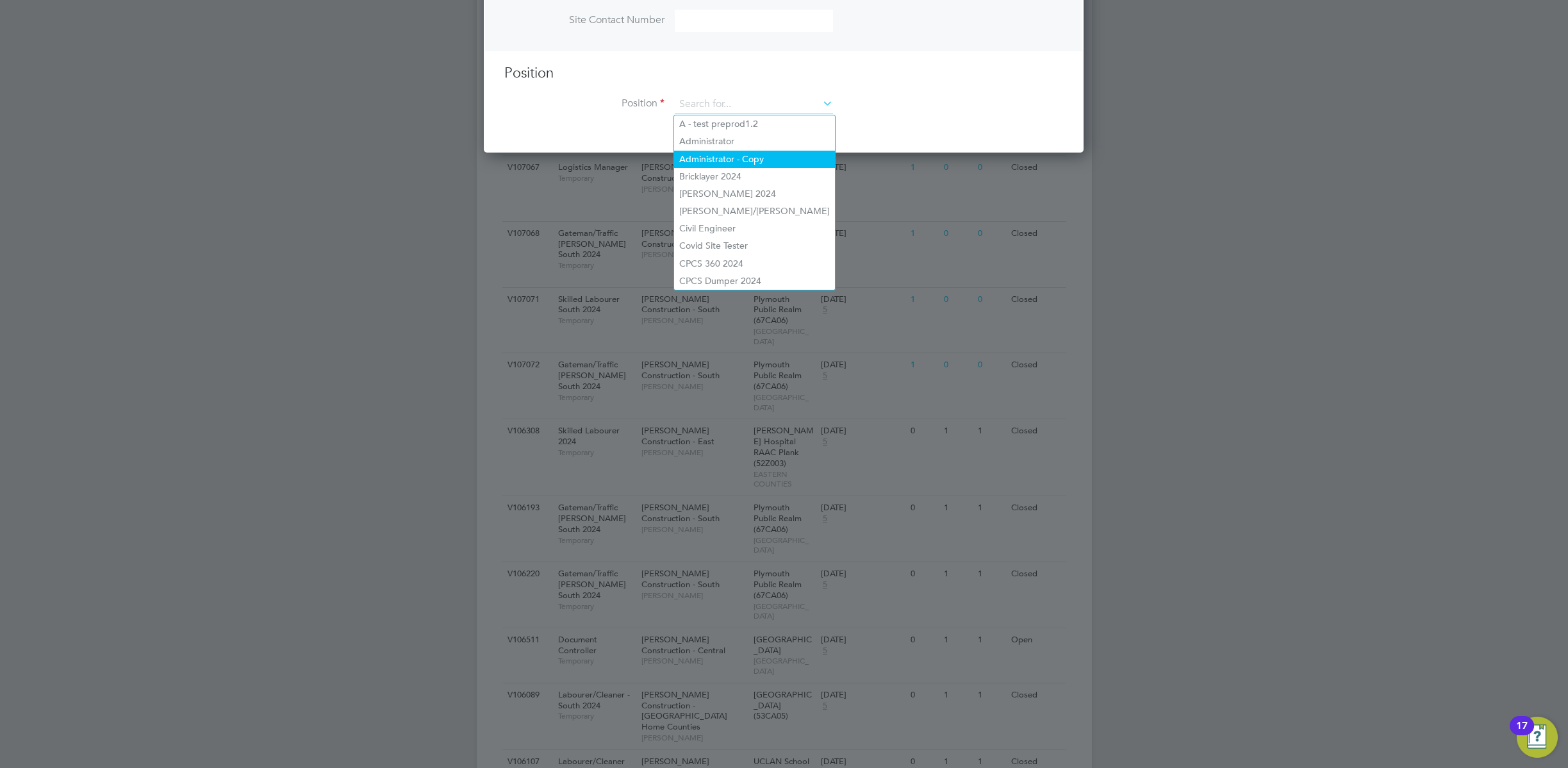
click at [780, 152] on li "Administrator - Copy" at bounding box center [755, 158] width 161 height 17
type input "Administrator - Copy"
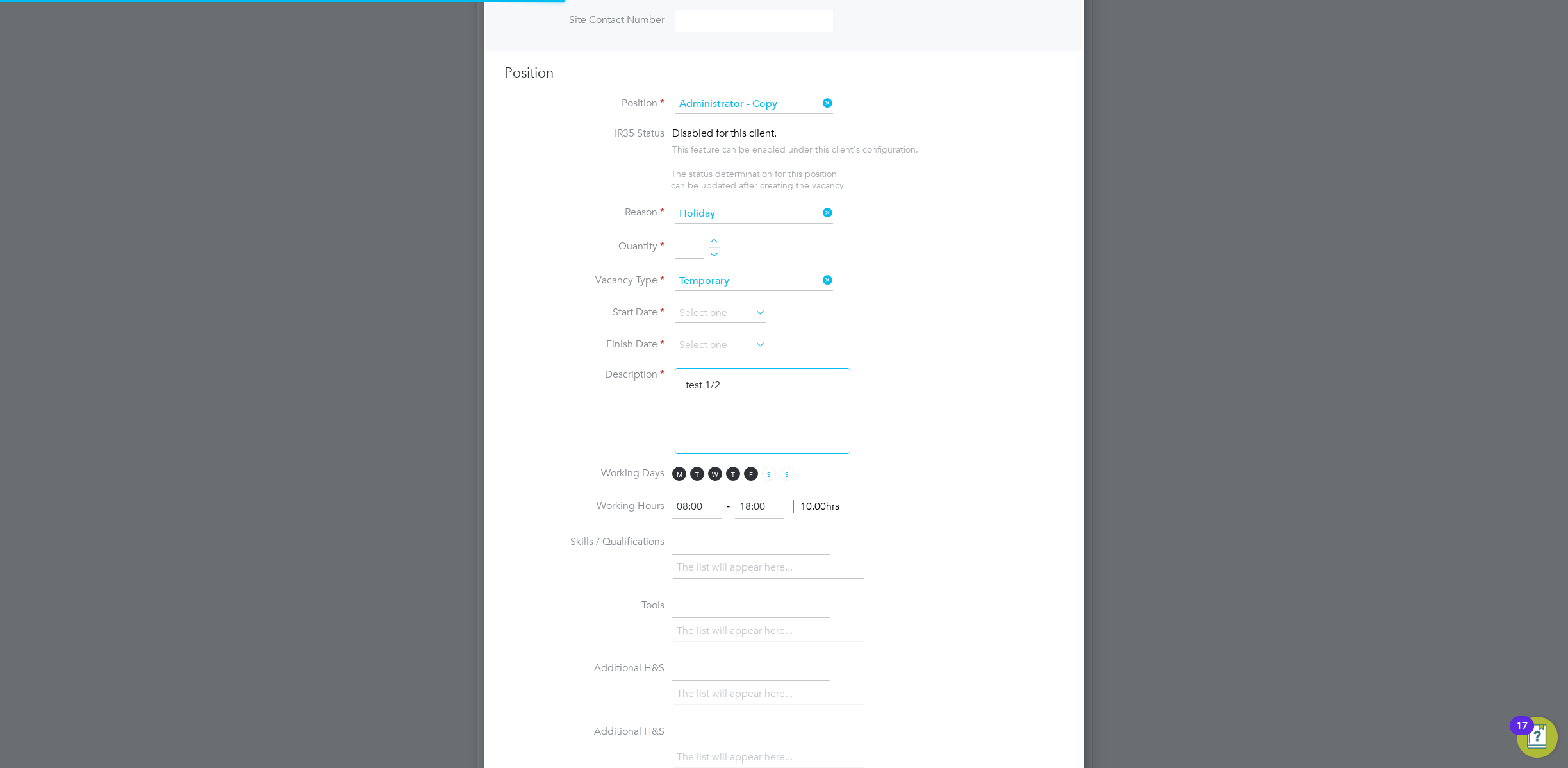
type textarea "TBC"
click at [713, 242] on div at bounding box center [714, 243] width 11 height 9
click at [716, 241] on div at bounding box center [714, 243] width 11 height 9
type input "3"
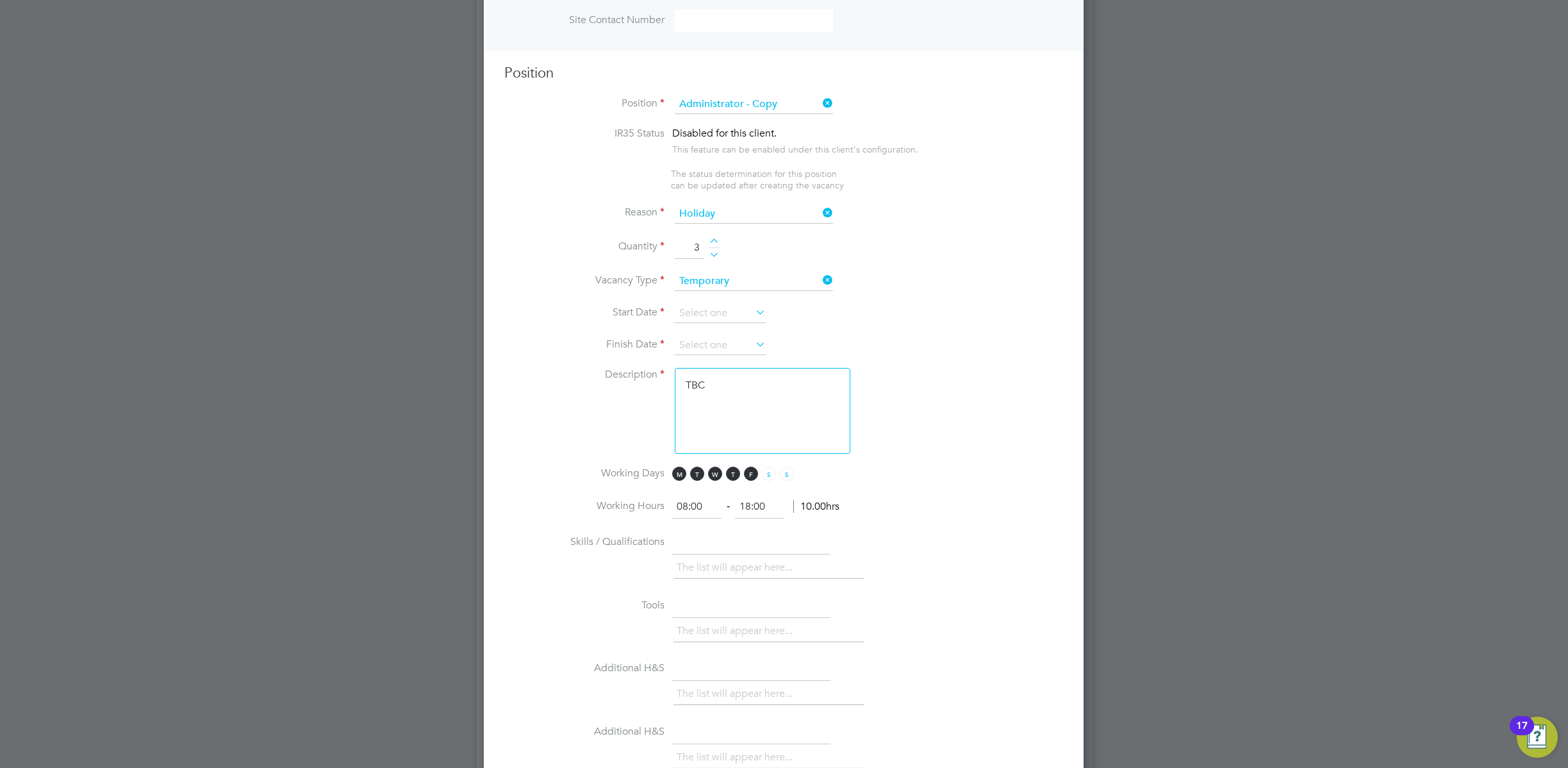
click at [717, 327] on li "Start Date" at bounding box center [784, 319] width 559 height 32
click at [727, 314] on input at bounding box center [720, 313] width 91 height 19
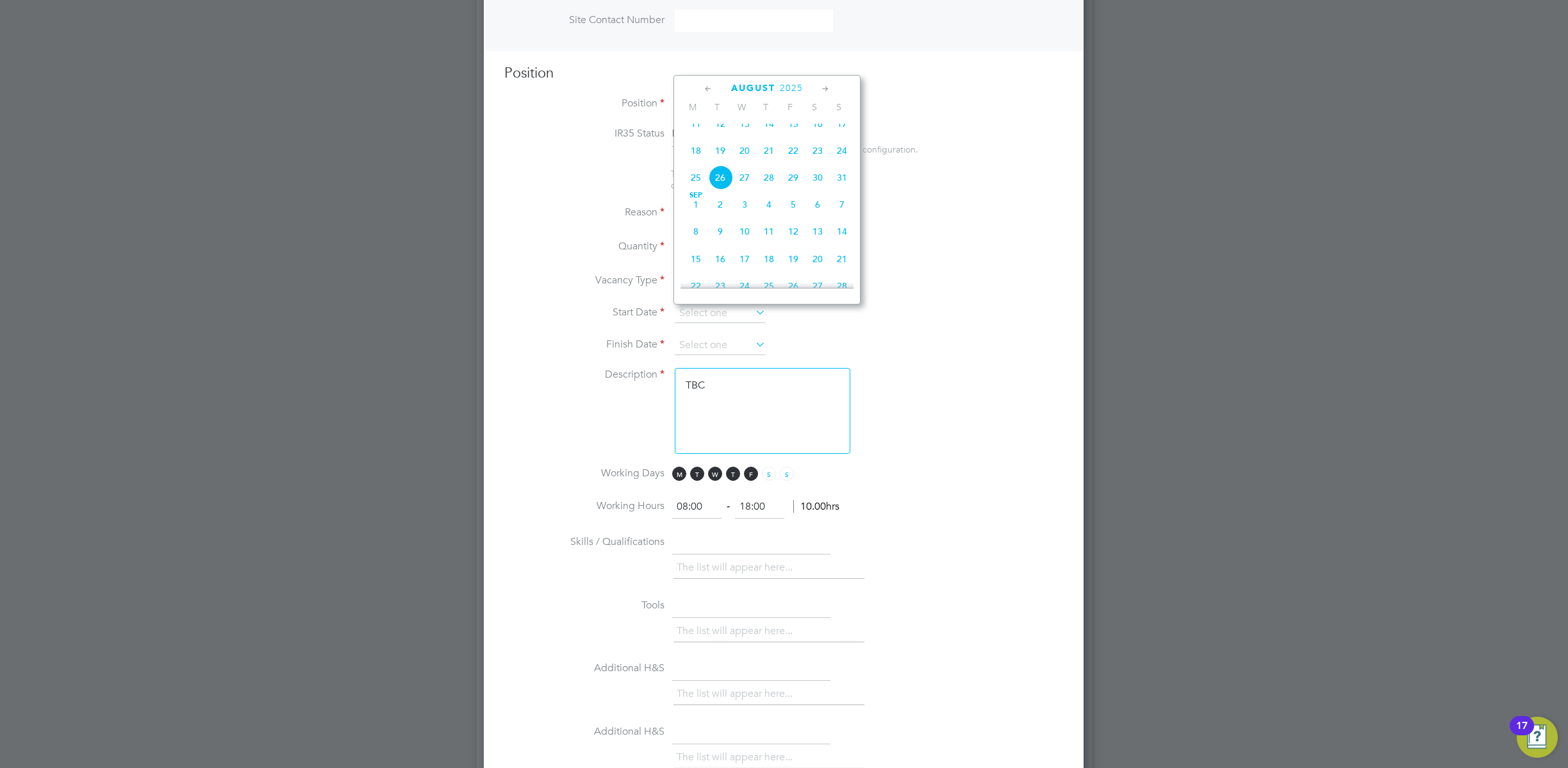
click at [693, 127] on span "11" at bounding box center [696, 123] width 24 height 24
type input "[DATE]"
click at [757, 350] on li "Finish Date" at bounding box center [784, 351] width 559 height 32
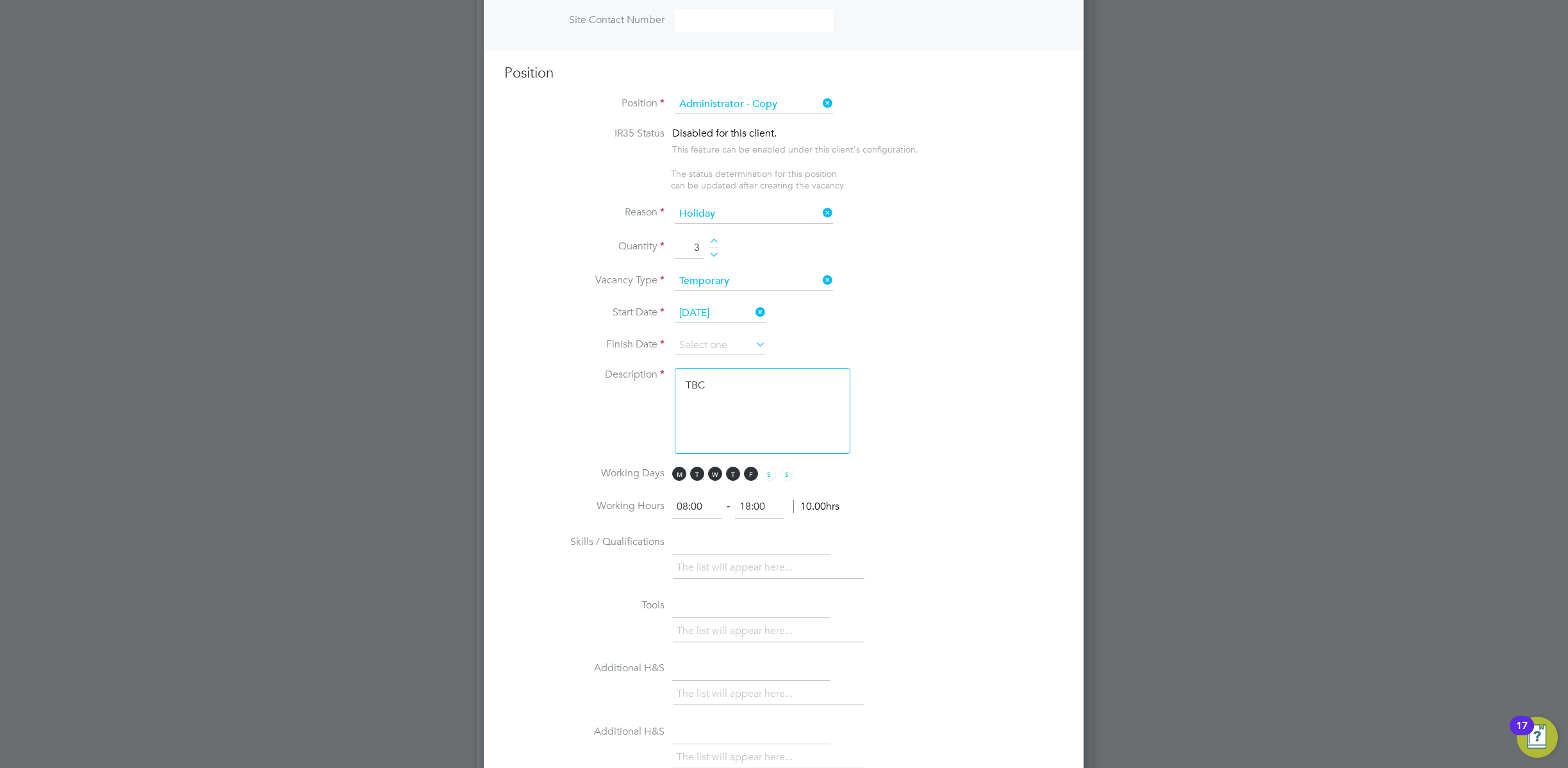
click at [753, 342] on icon at bounding box center [753, 344] width 0 height 18
click at [845, 297] on span "21" at bounding box center [841, 290] width 24 height 24
type input "21 Sep 2025"
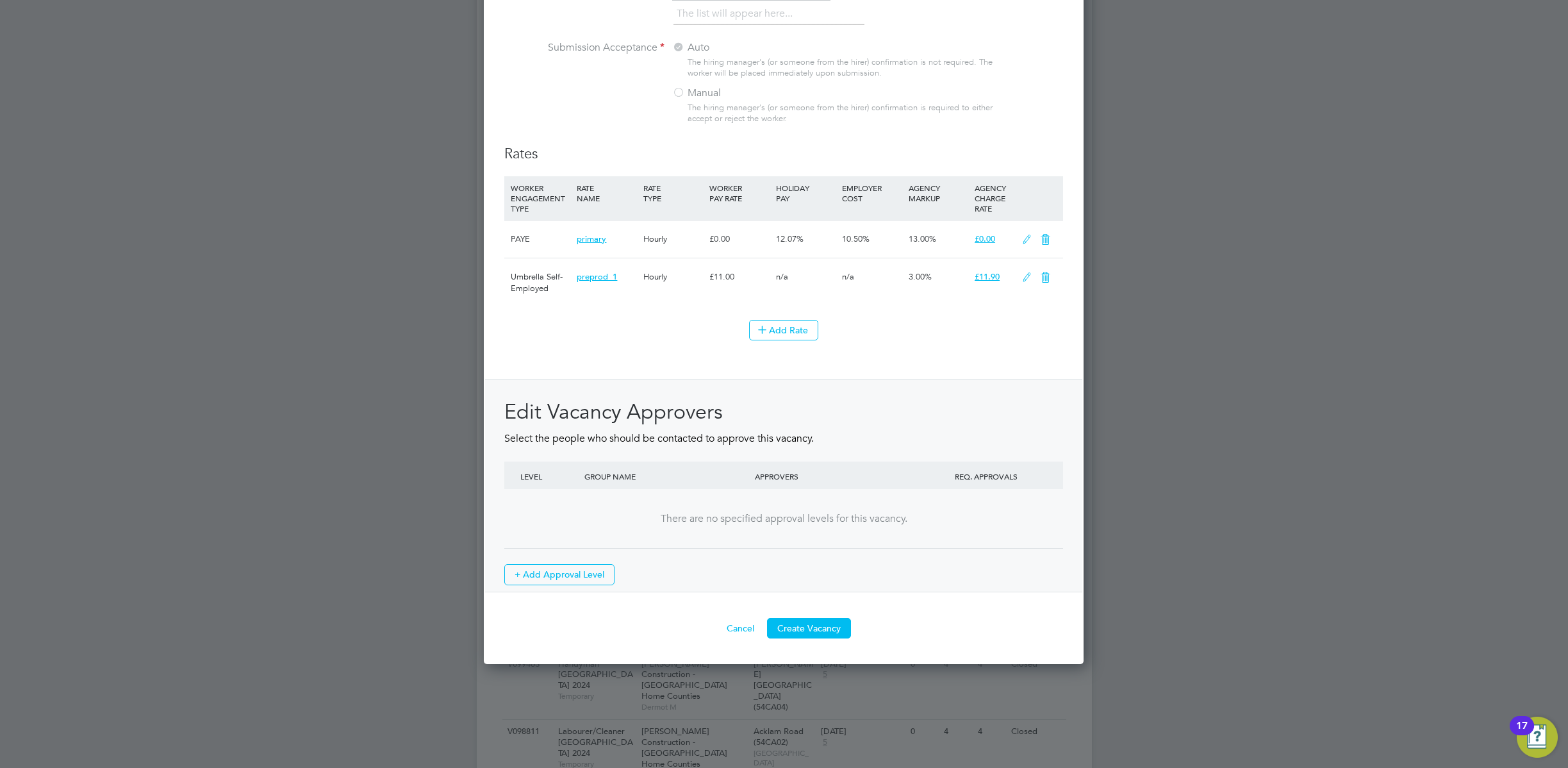
click at [1025, 275] on icon at bounding box center [1027, 277] width 16 height 10
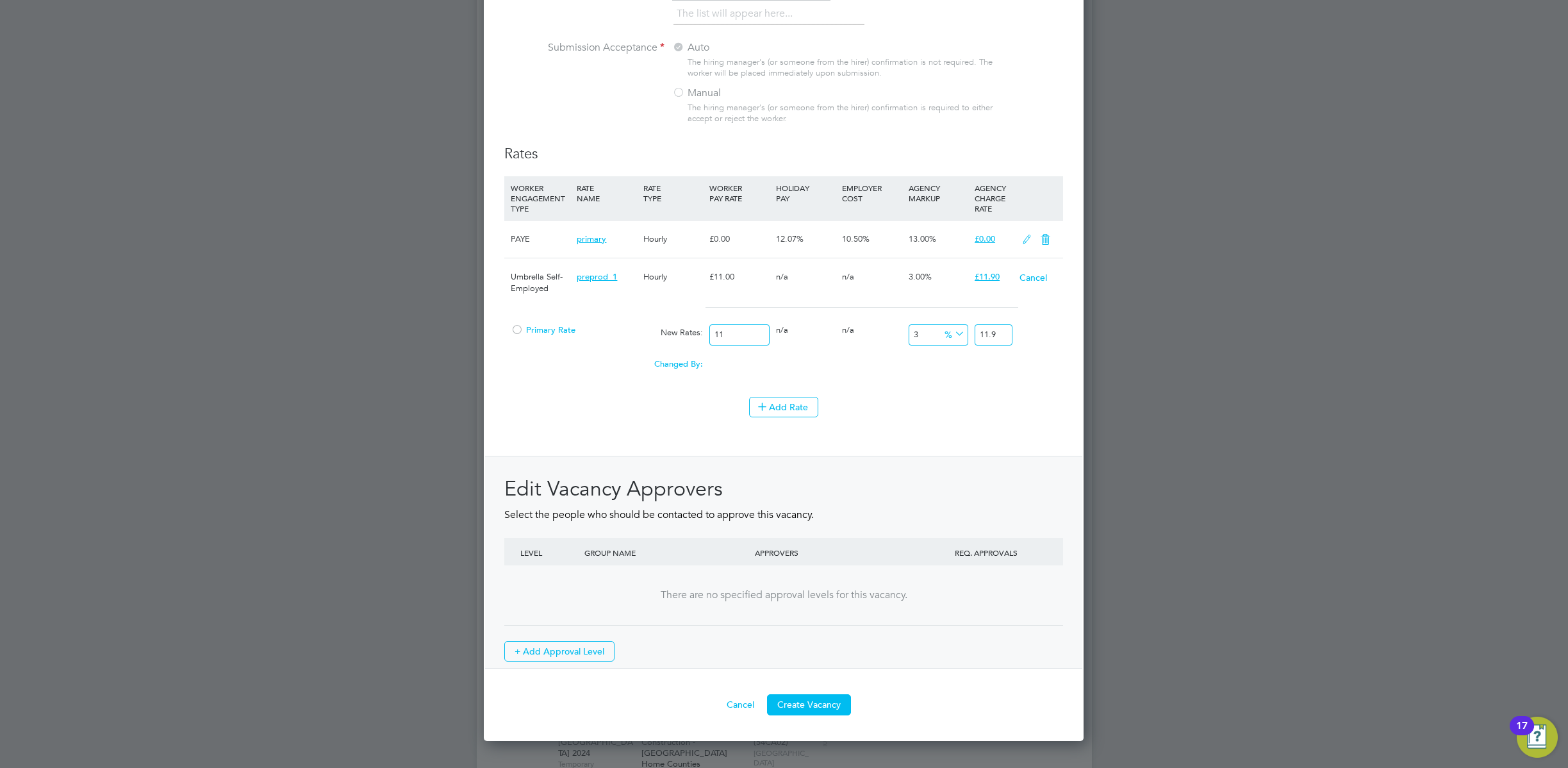
click at [520, 328] on div at bounding box center [518, 333] width 13 height 10
click at [810, 700] on button "Create Vacancy" at bounding box center [809, 704] width 84 height 21
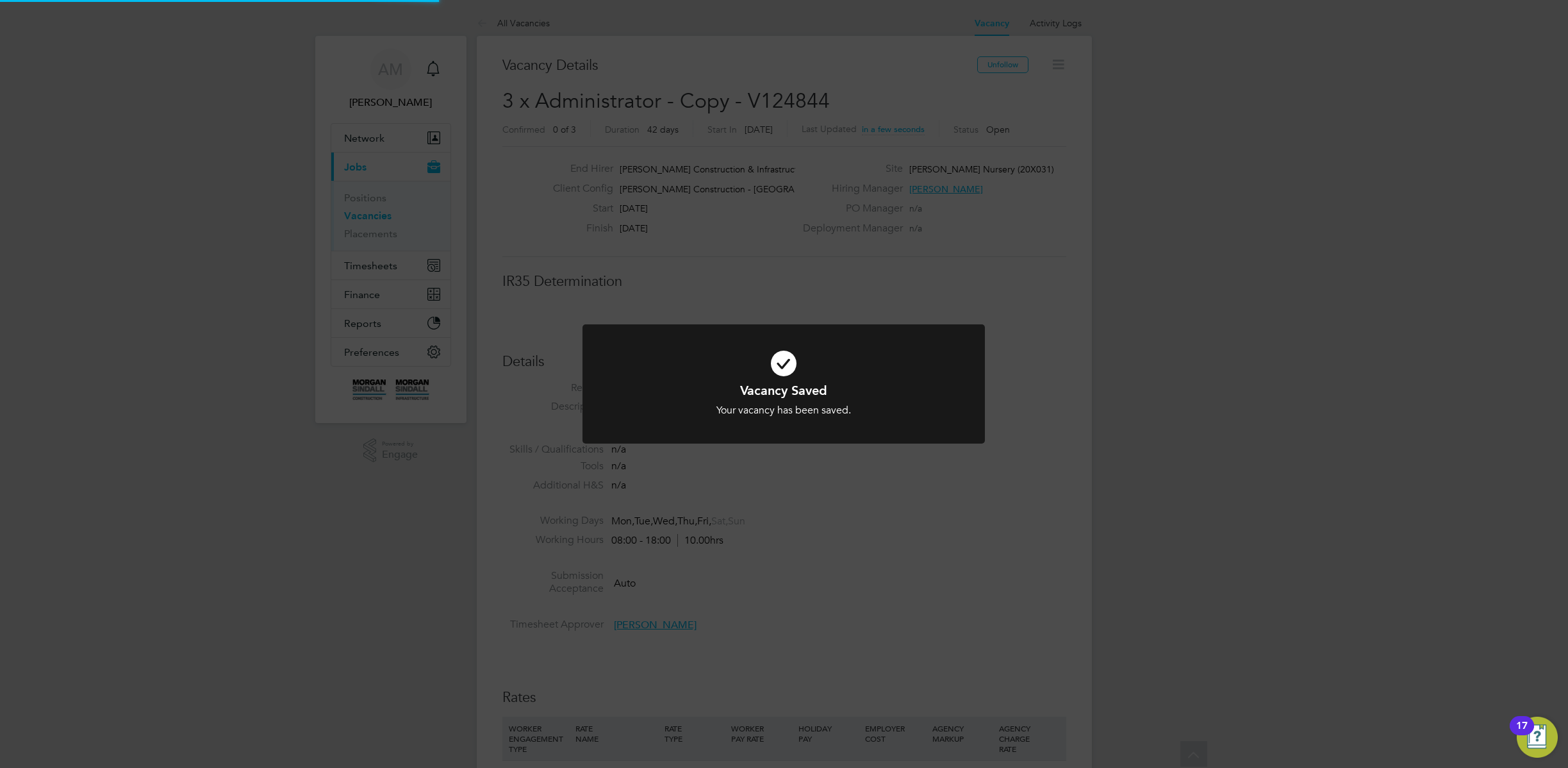
click at [828, 513] on div "Vacancy Saved Your vacancy has been saved. Cancel Okay" at bounding box center [784, 384] width 1568 height 768
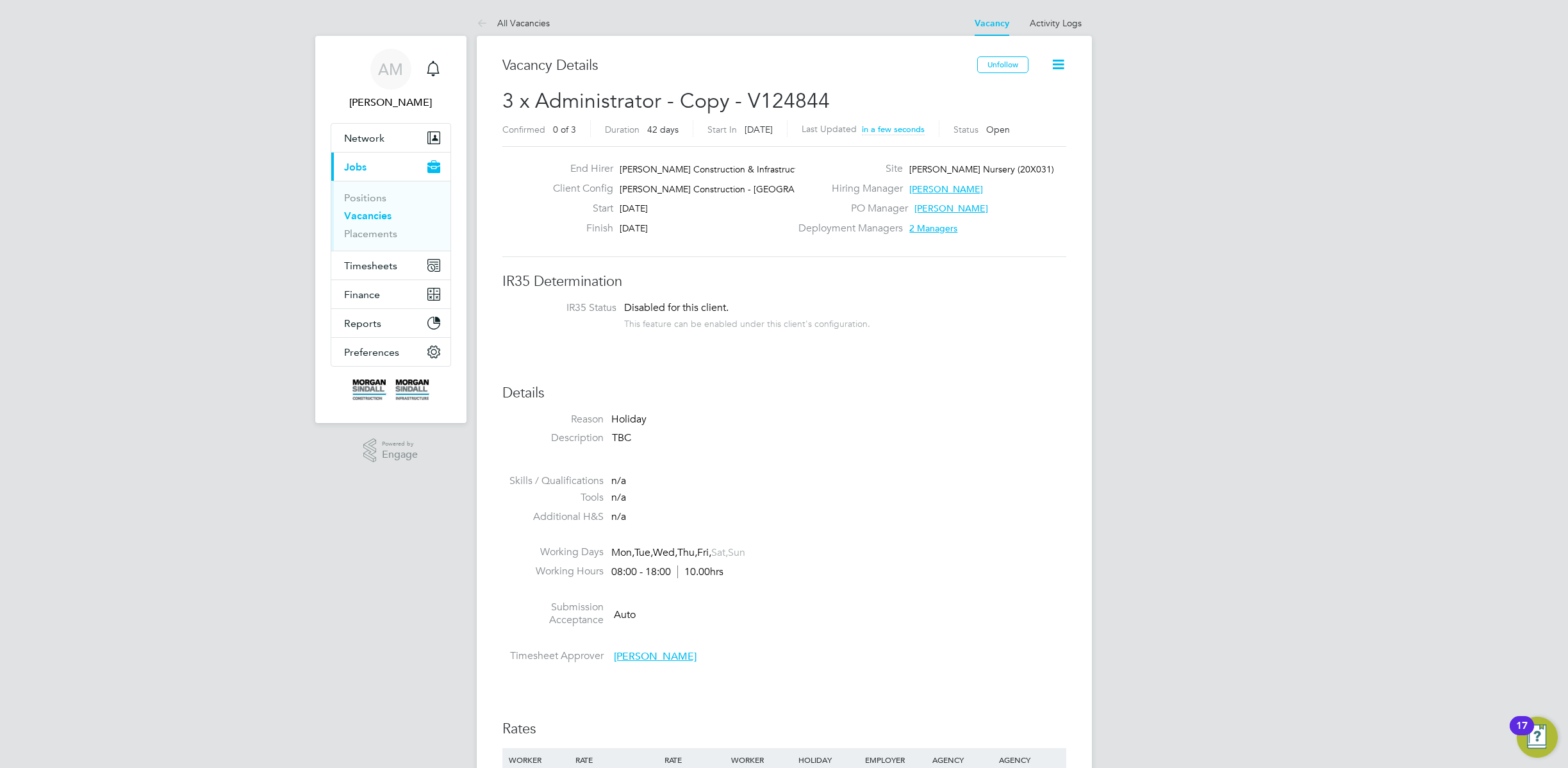
click at [828, 513] on div "Vacancy Saved Your vacancy has been saved. Cancel Okay" at bounding box center [784, 384] width 1568 height 768
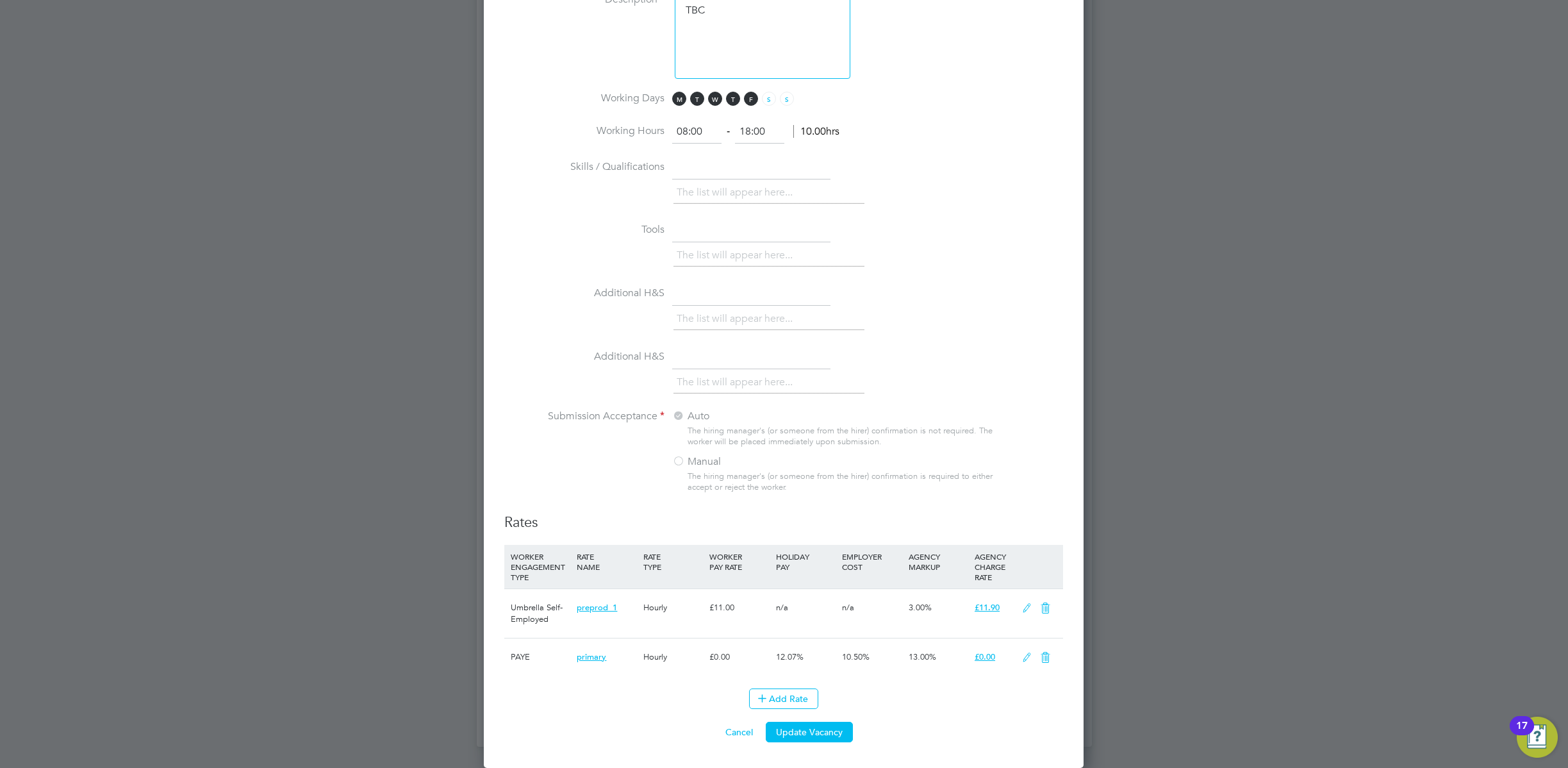
click at [1008, 519] on h3 "Rates" at bounding box center [784, 522] width 559 height 19
click at [779, 702] on button "Add Rate" at bounding box center [784, 698] width 70 height 21
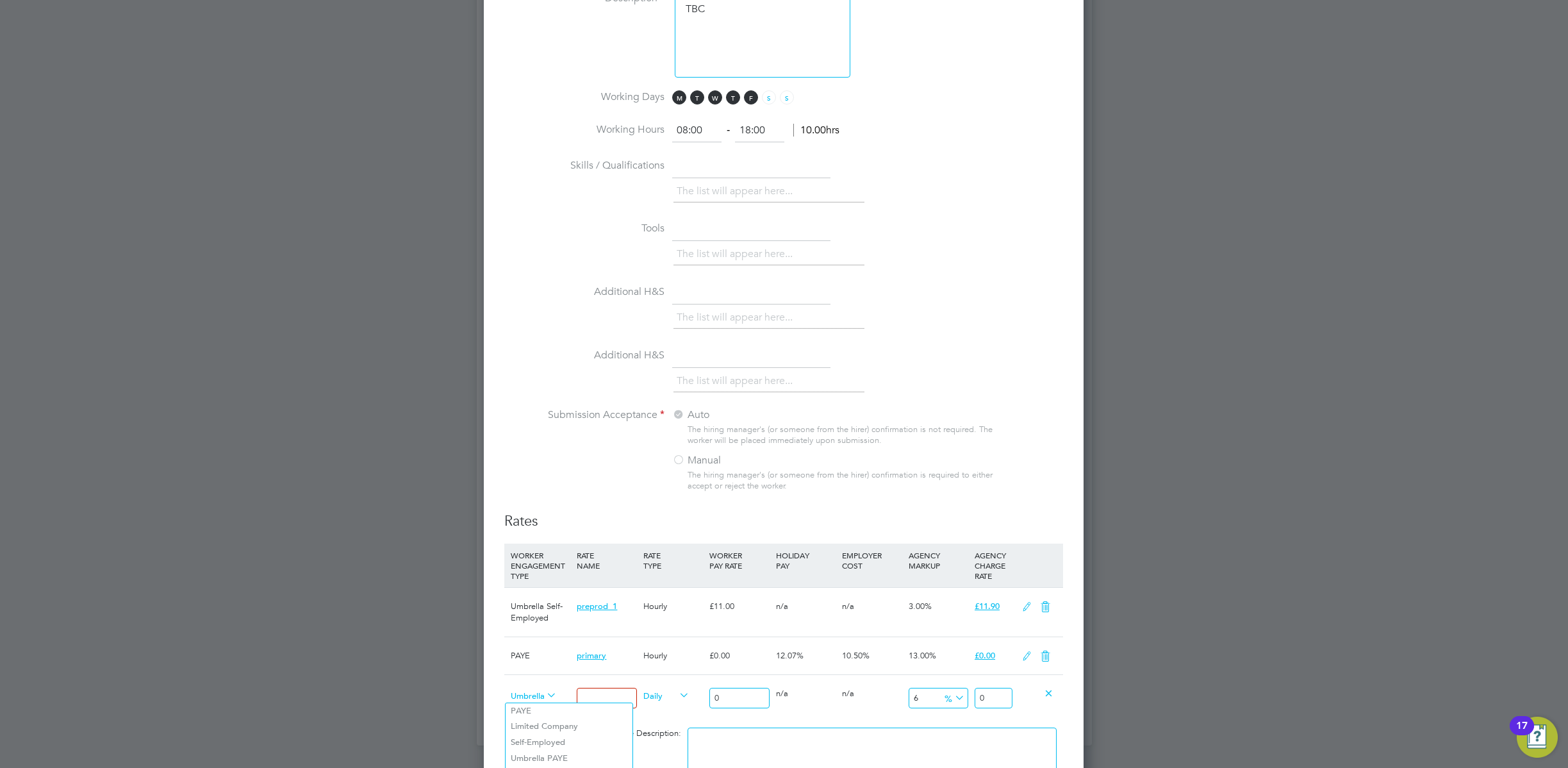
click at [537, 694] on span "Umbrella Limited Company" at bounding box center [534, 695] width 46 height 14
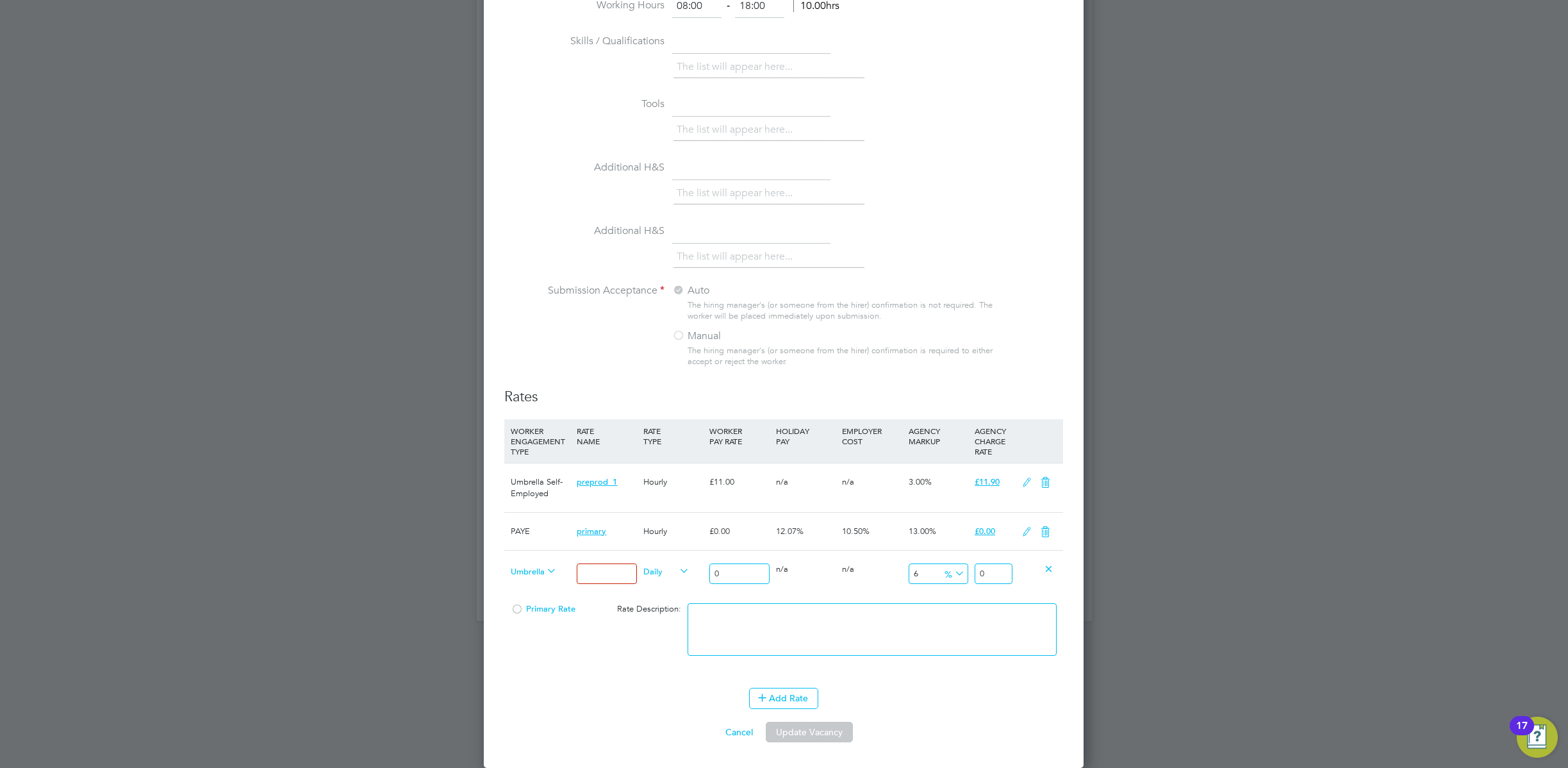
click at [576, 615] on li "Self-Employed" at bounding box center [569, 618] width 127 height 16
click at [612, 574] on input at bounding box center [607, 574] width 60 height 21
type input "update"
click at [727, 575] on input "0" at bounding box center [739, 574] width 60 height 21
type input "05"
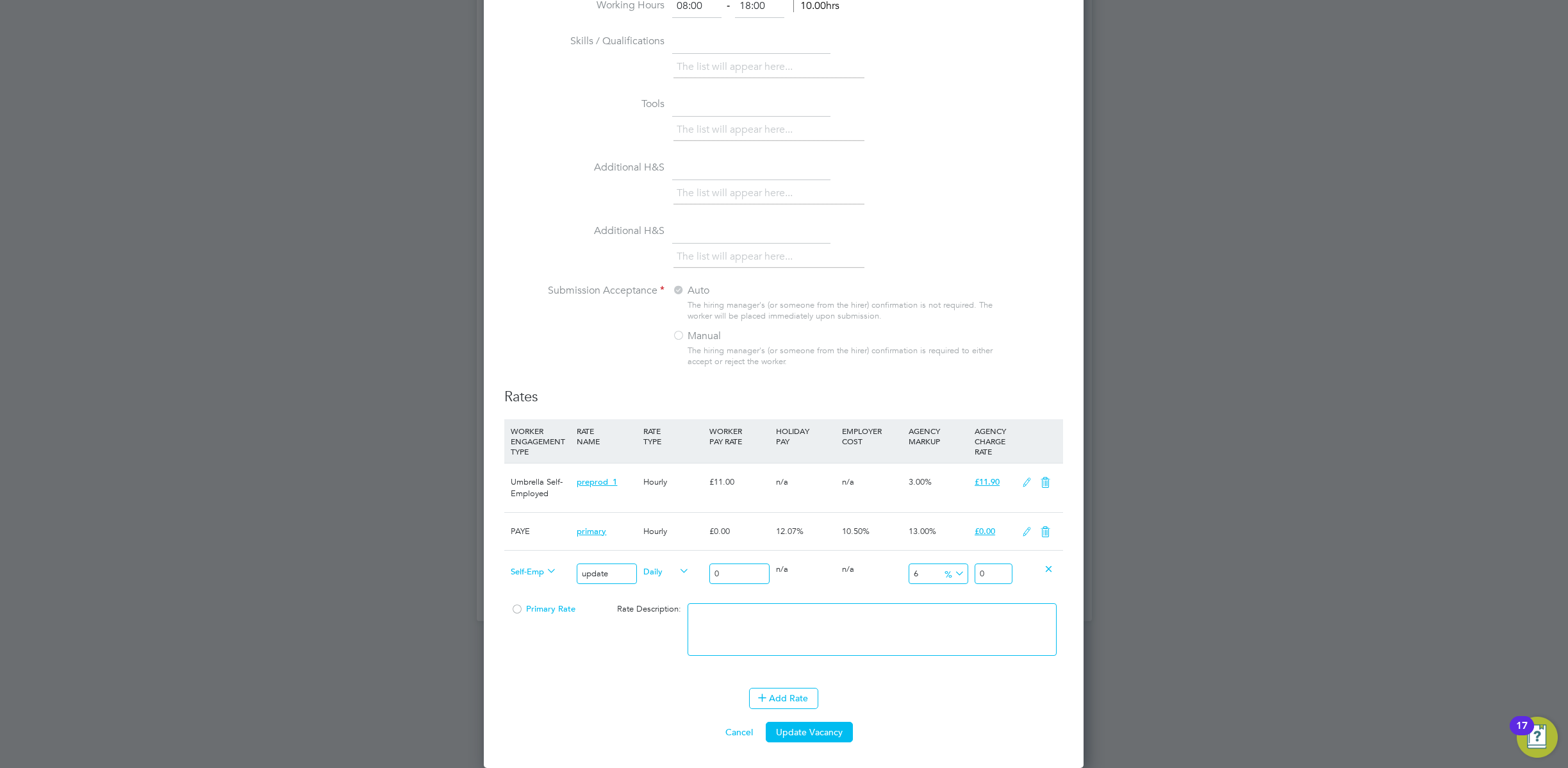
type input "5.73195"
type input "05"
click at [825, 733] on button "Update Vacancy" at bounding box center [810, 732] width 87 height 21
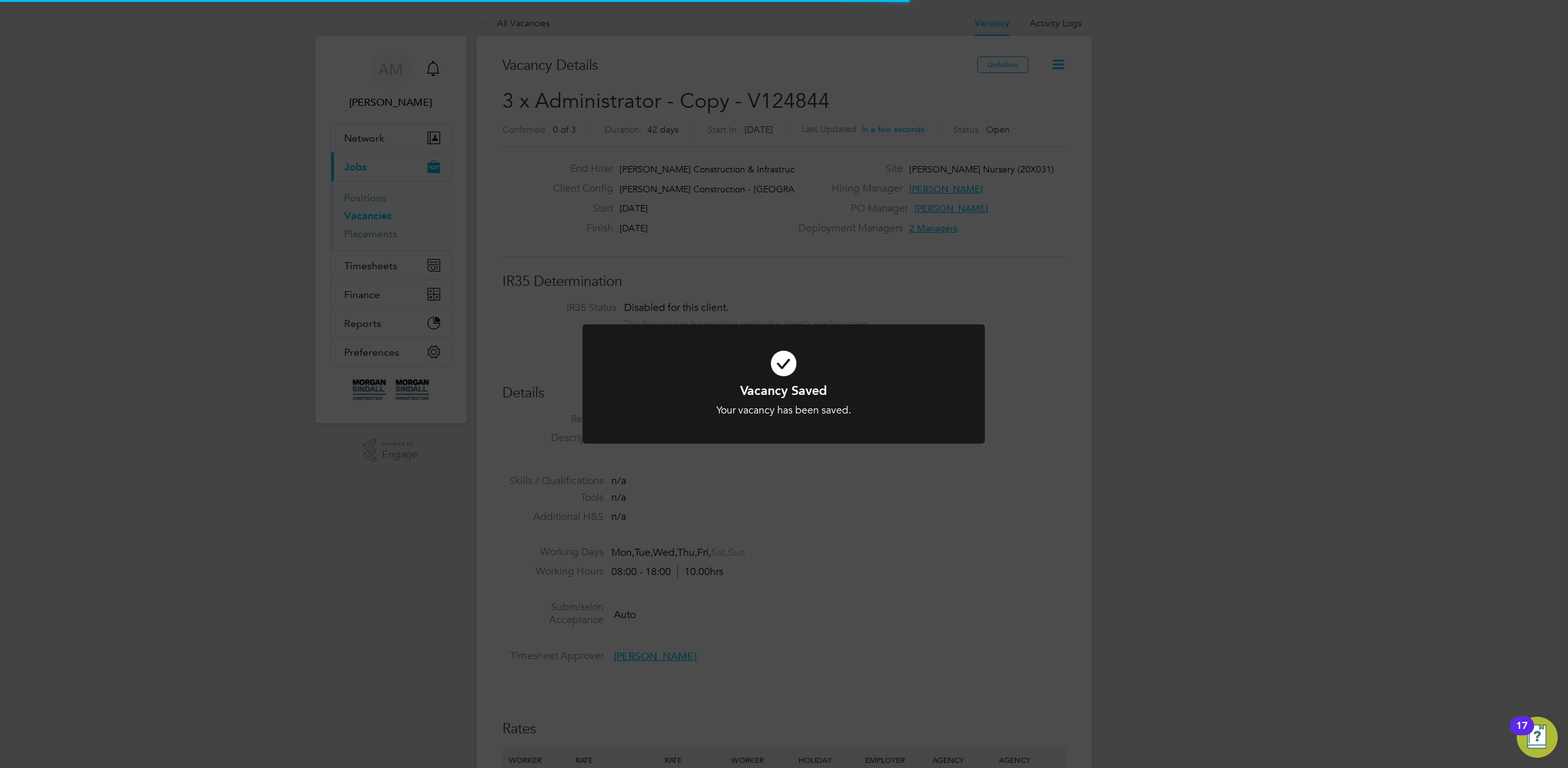
click at [990, 574] on div "Vacancy Saved Your vacancy has been saved. Cancel Okay" at bounding box center [784, 384] width 1568 height 768
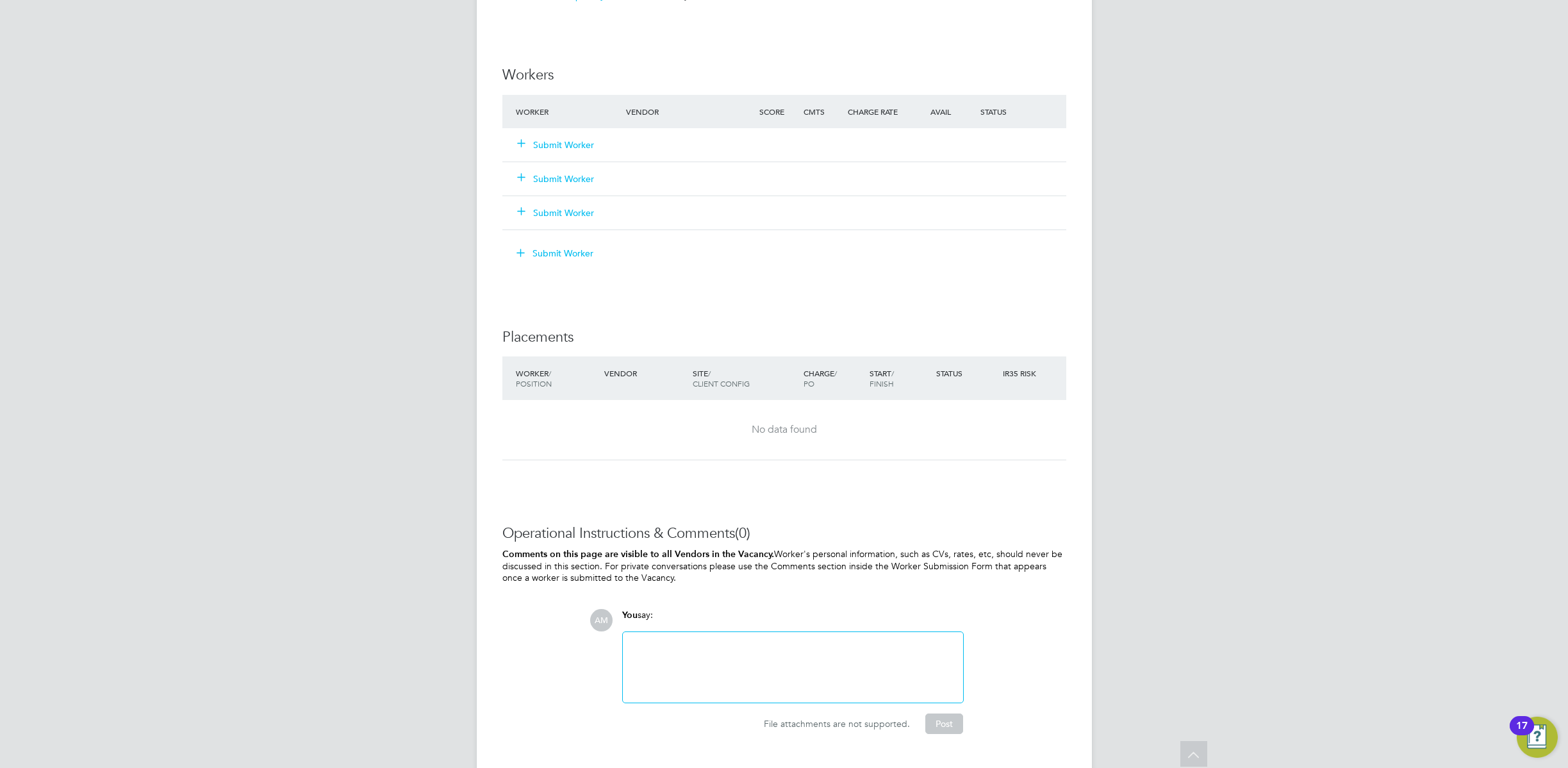
click at [573, 177] on button "Submit Worker" at bounding box center [556, 179] width 77 height 13
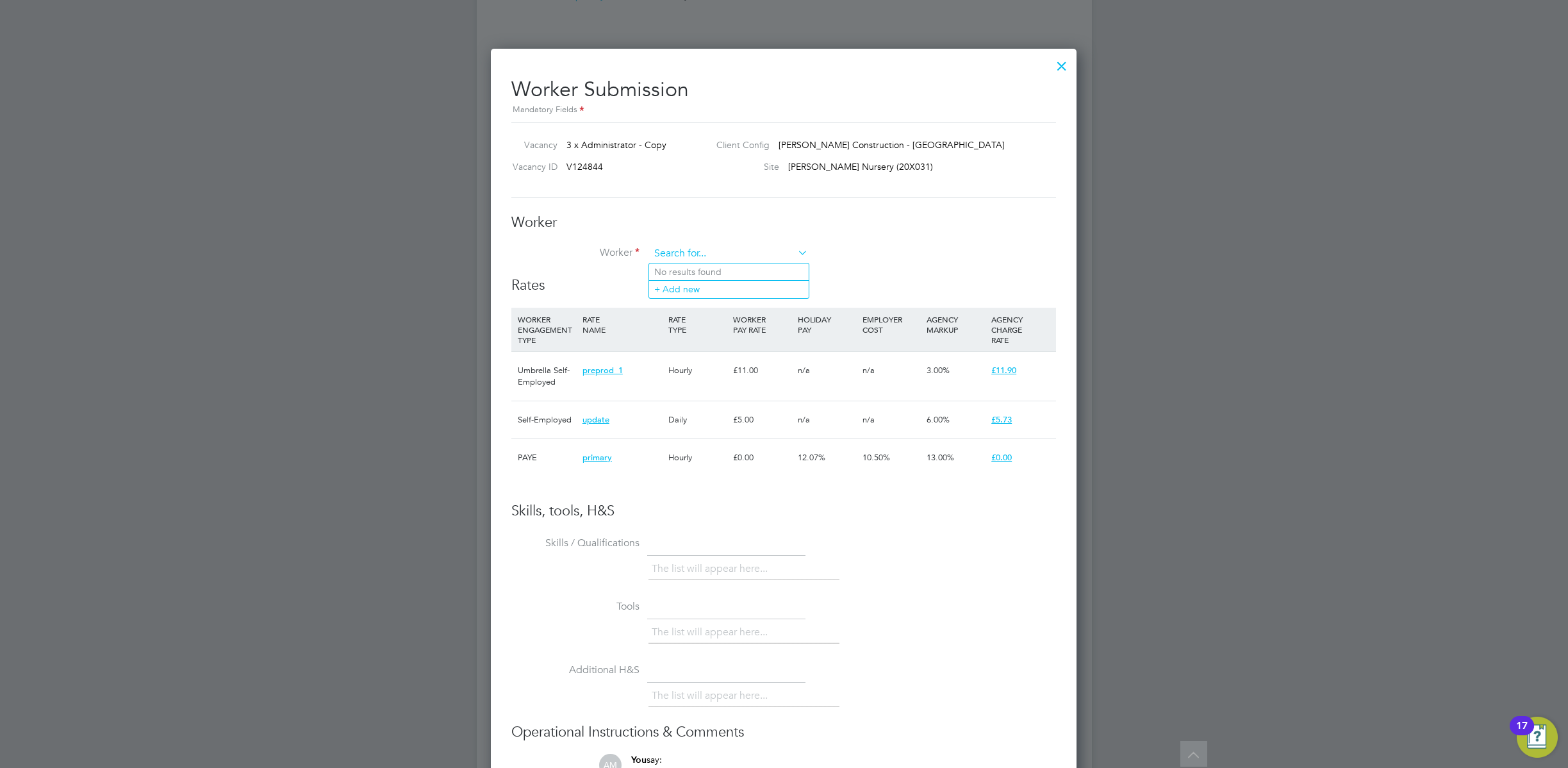
click at [706, 252] on input at bounding box center [728, 253] width 158 height 19
click at [708, 269] on li "Po mpiliu P" at bounding box center [729, 271] width 159 height 17
type input "Pompiliu P"
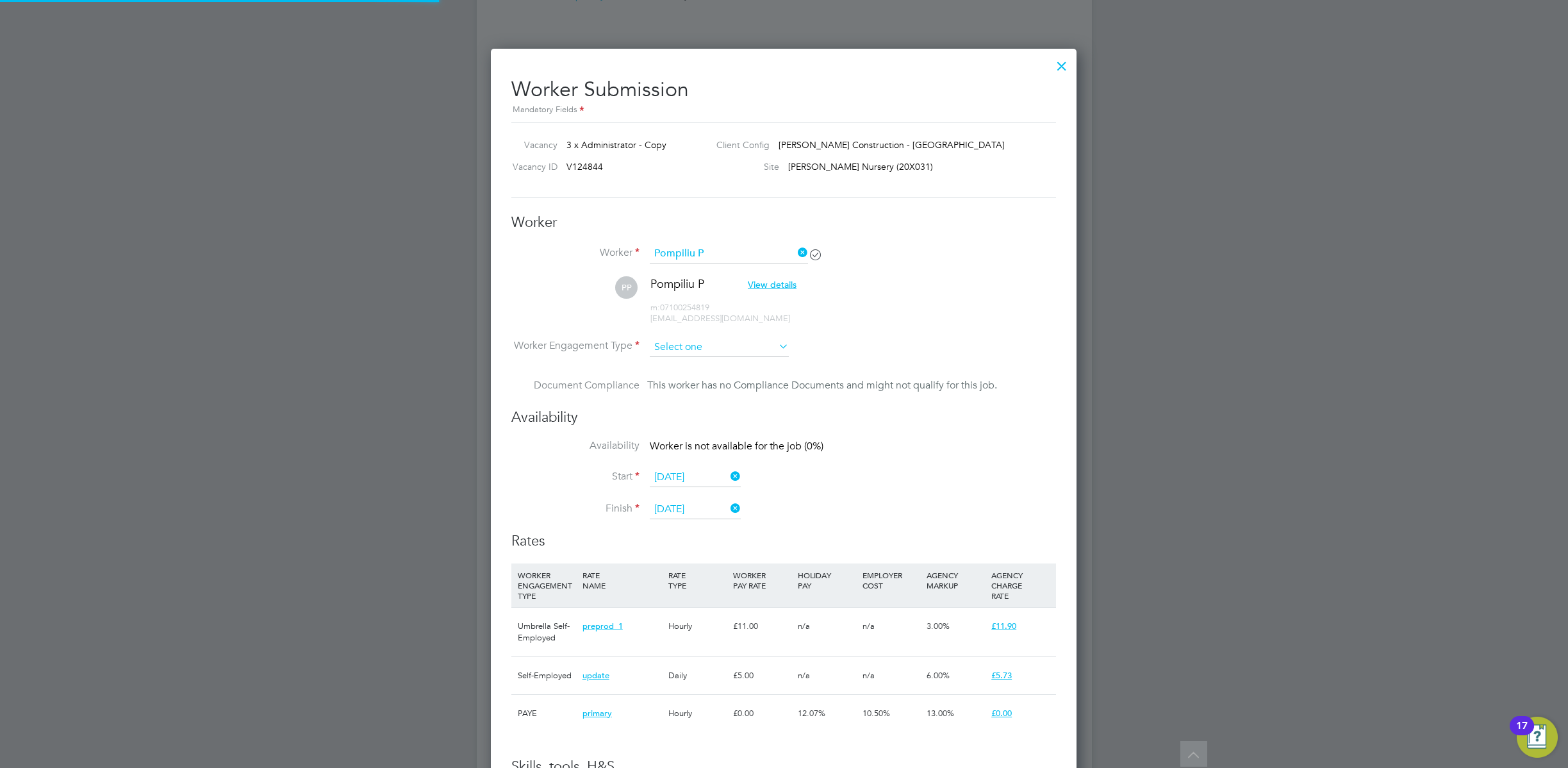
click at [697, 346] on input at bounding box center [719, 346] width 139 height 19
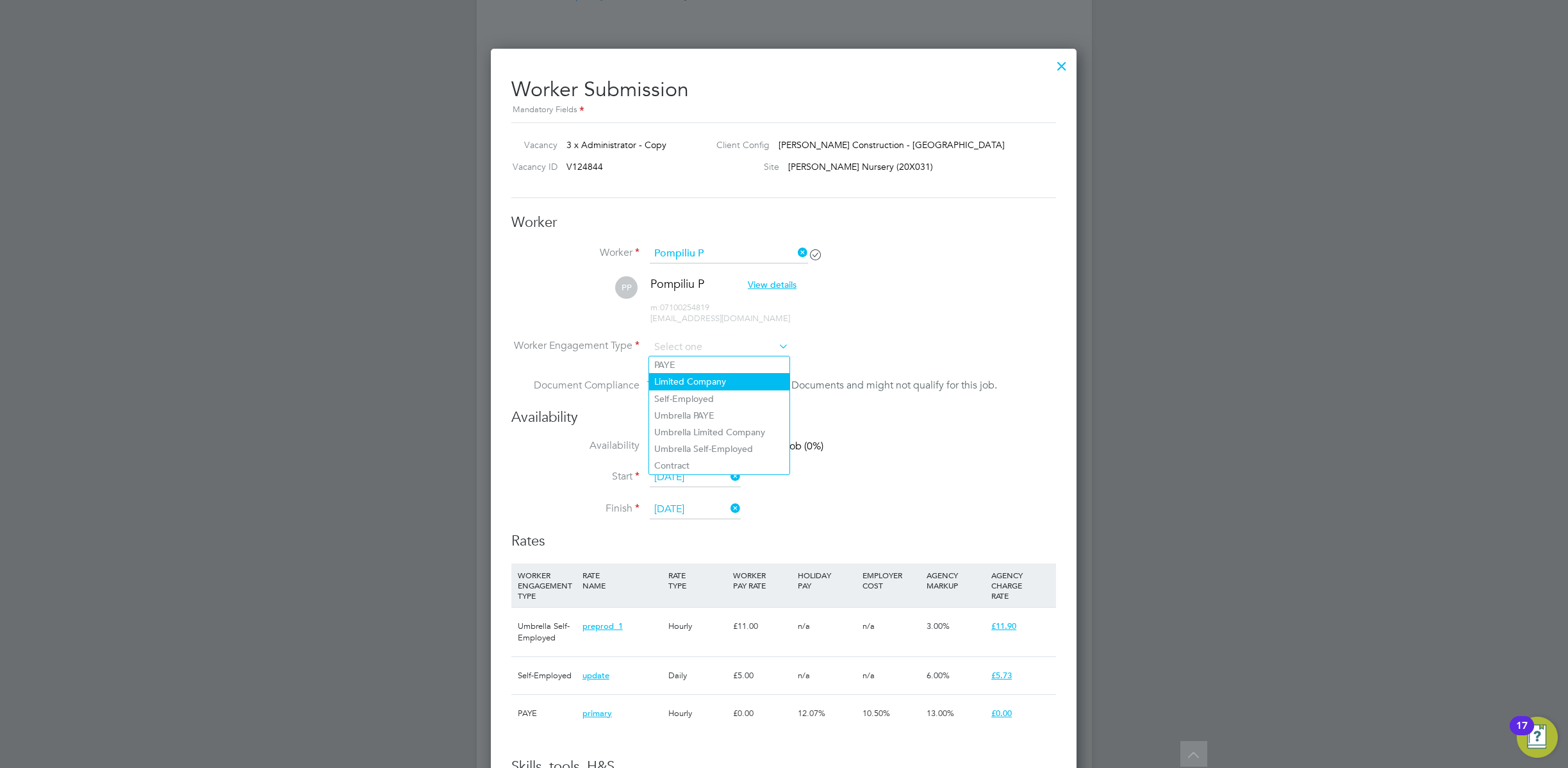
click at [691, 379] on li "Limited Company" at bounding box center [719, 381] width 140 height 16
type input "Limited Company"
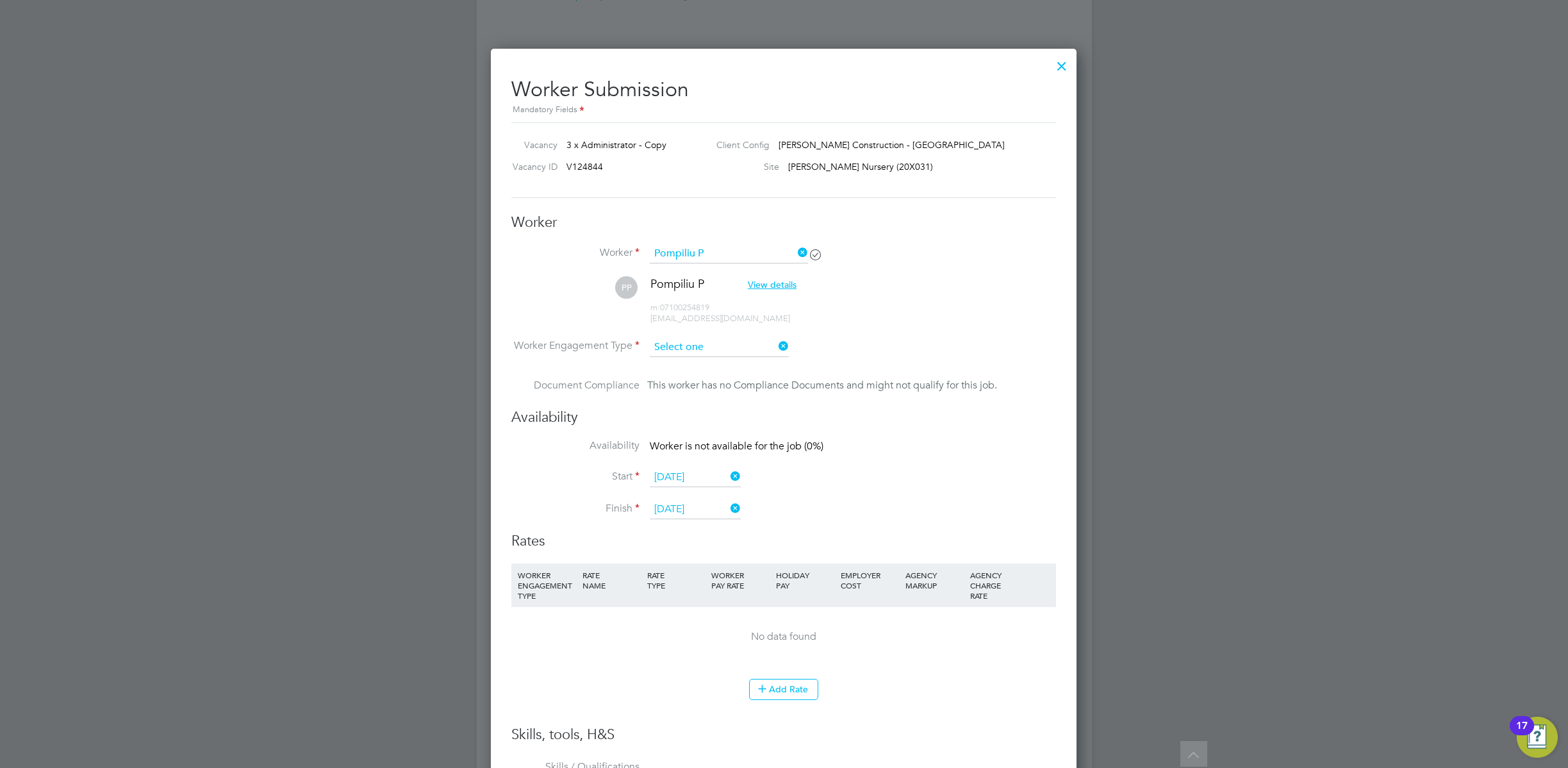
click at [716, 346] on input at bounding box center [719, 346] width 139 height 19
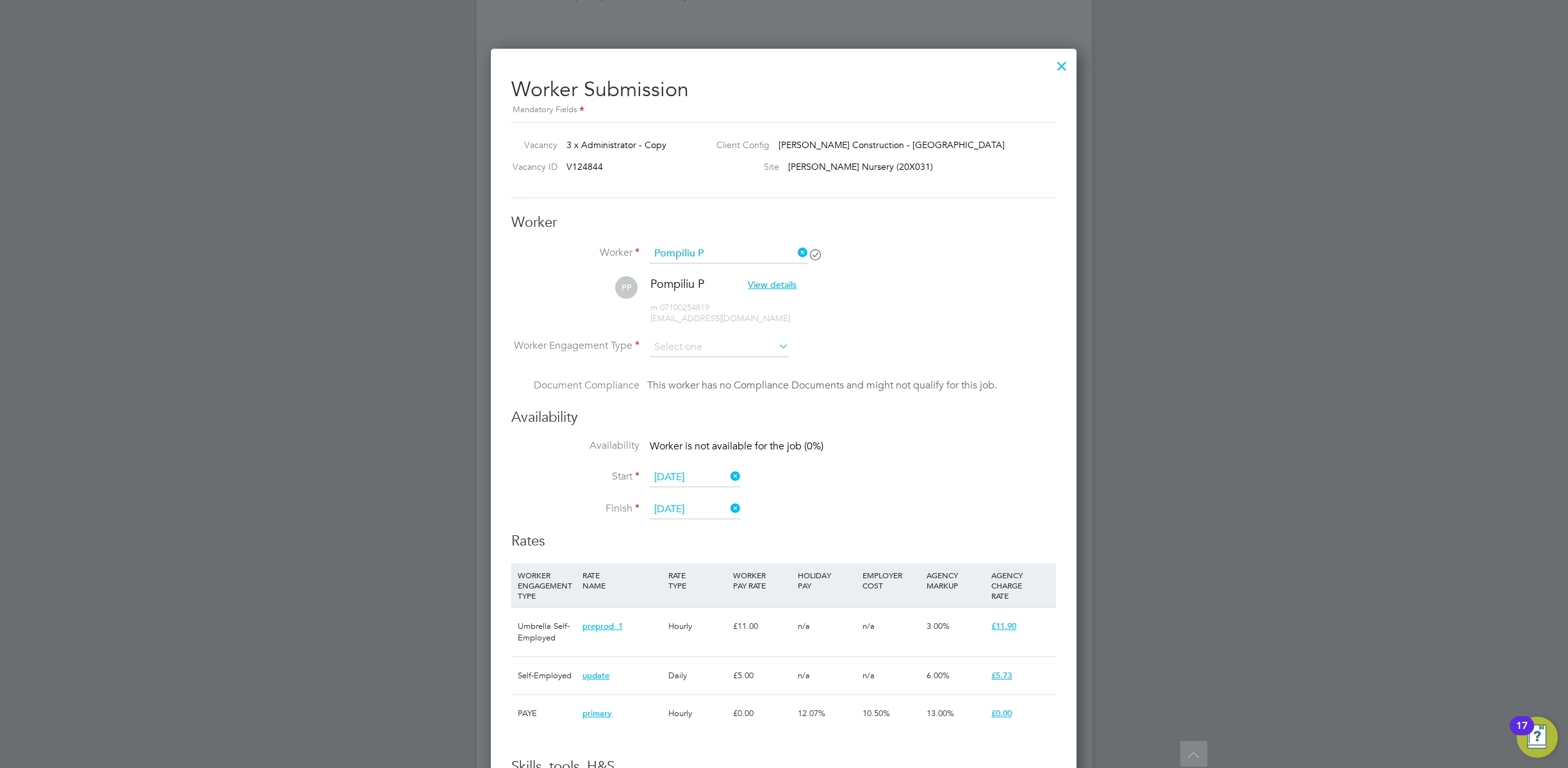
click at [715, 432] on li "Umbrella Limited Company" at bounding box center [719, 431] width 140 height 16
type input "Umbrella Limited Company"
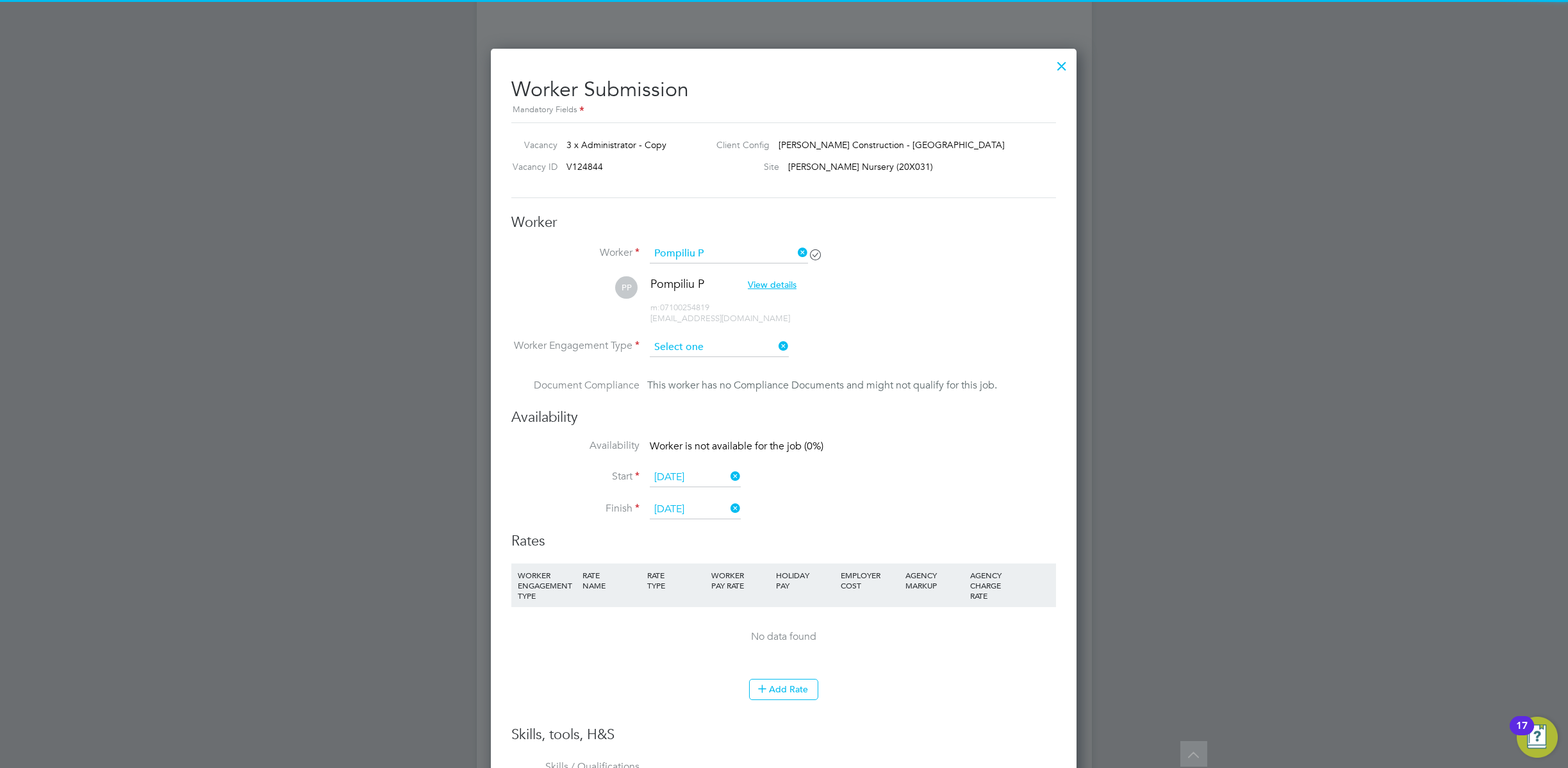
click at [719, 344] on input at bounding box center [719, 346] width 139 height 19
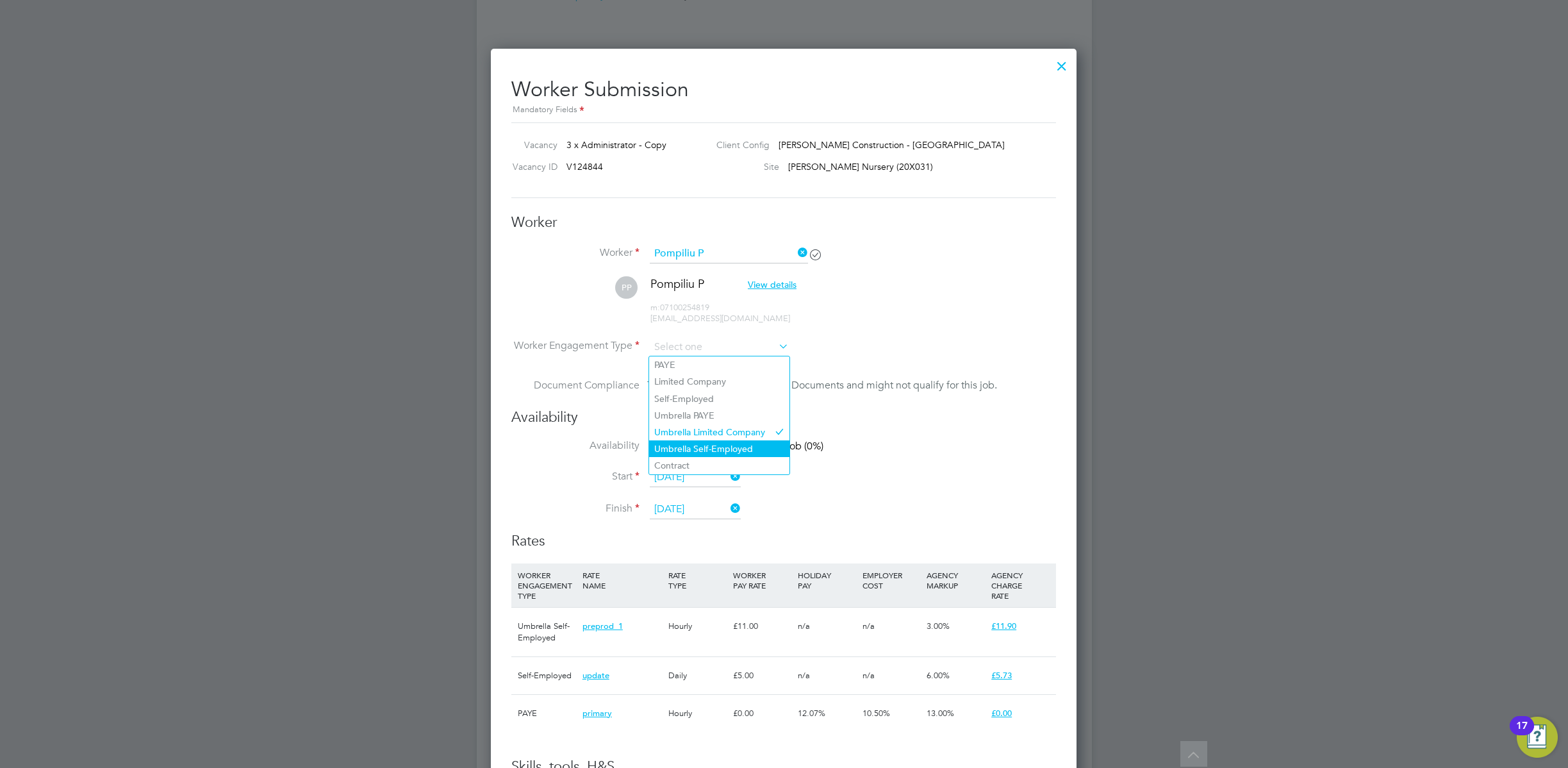
click at [708, 442] on li "Umbrella Self-Employed" at bounding box center [719, 449] width 140 height 16
type input "Umbrella Self-Employed"
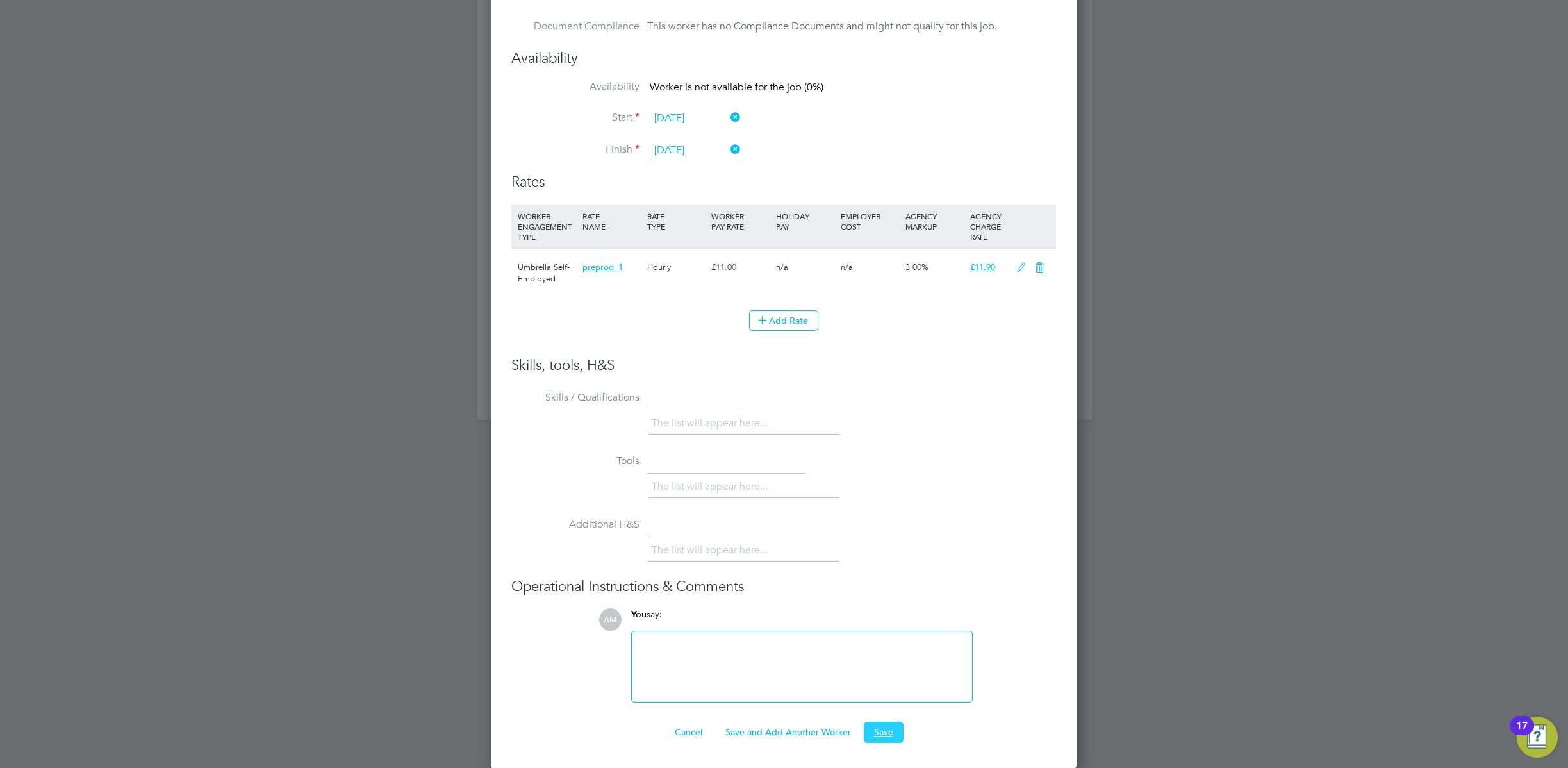
click at [889, 730] on button "Save" at bounding box center [884, 732] width 40 height 21
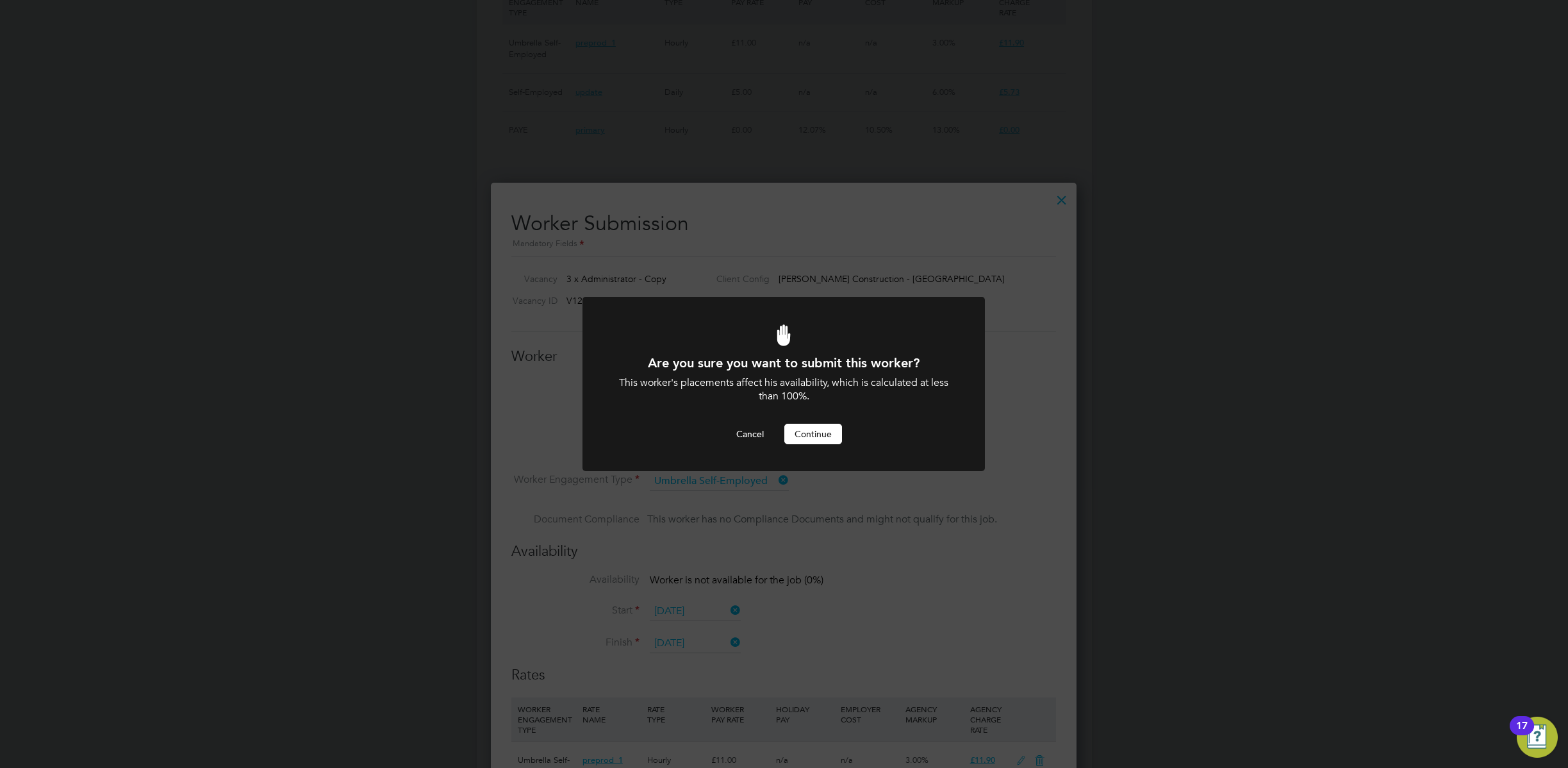
click at [797, 438] on button "Continue" at bounding box center [813, 433] width 58 height 21
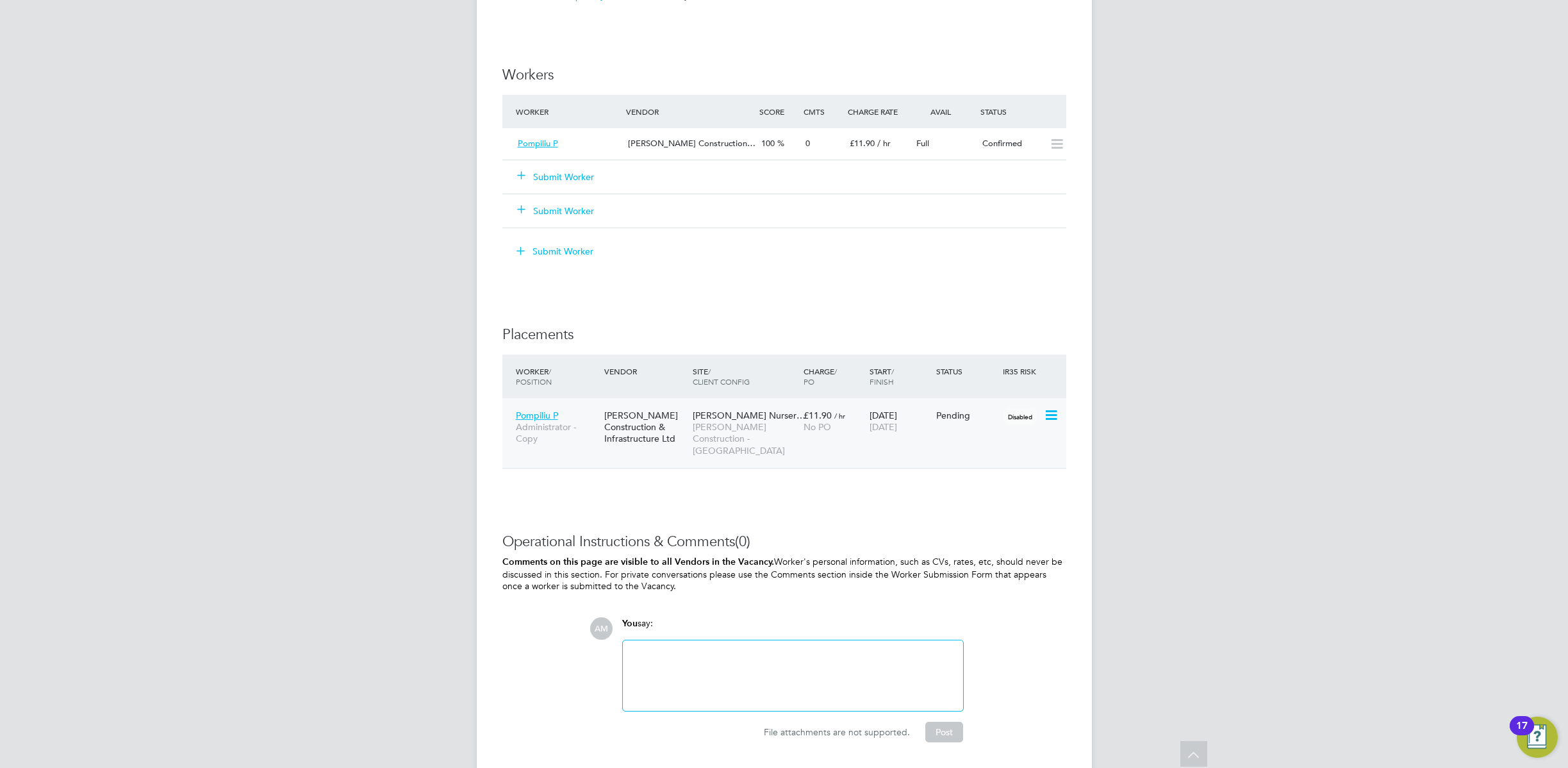
click at [1048, 415] on icon at bounding box center [1050, 415] width 13 height 15
click at [979, 491] on li "Start" at bounding box center [1012, 495] width 91 height 18
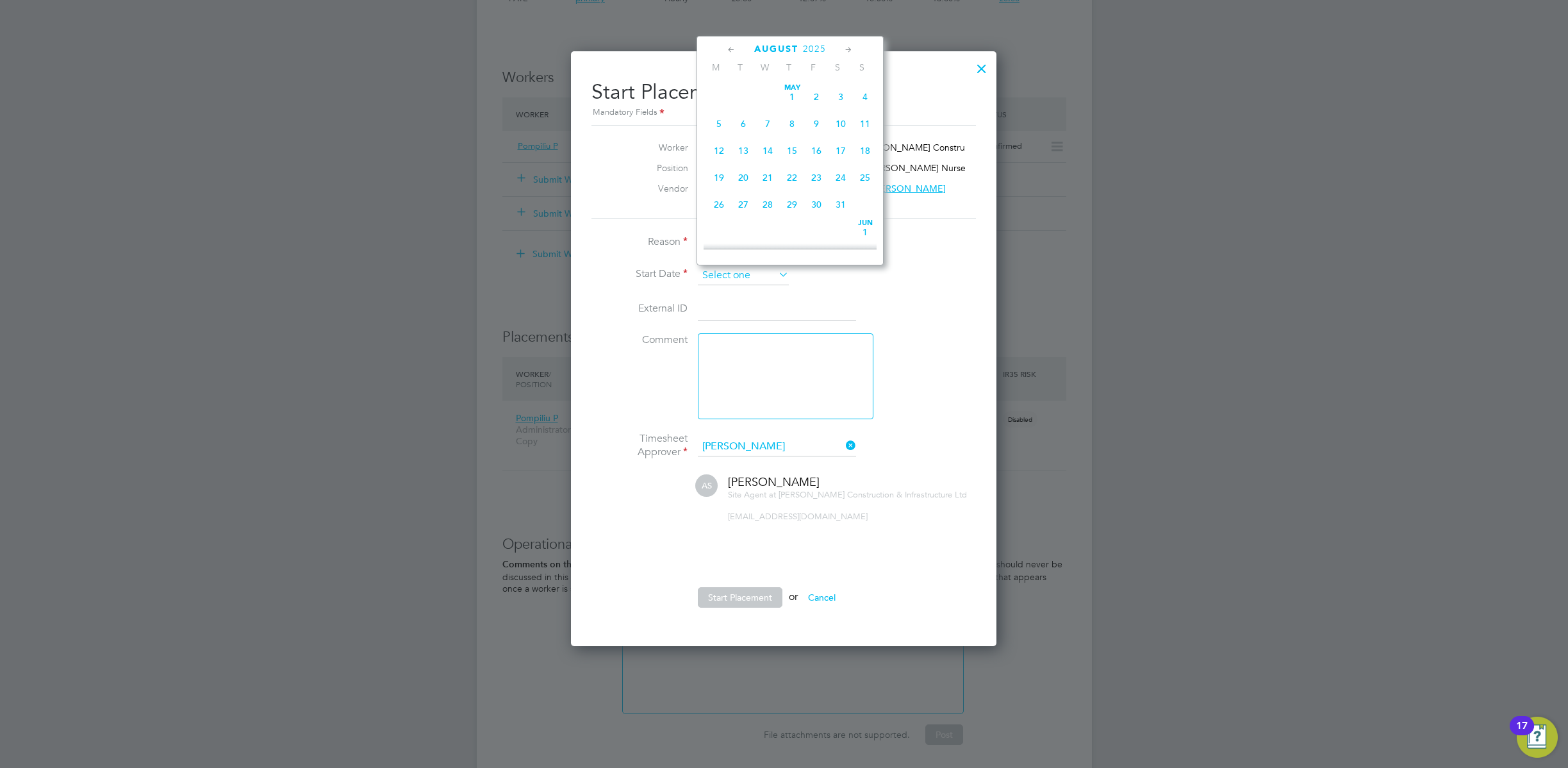
click at [748, 281] on input at bounding box center [743, 275] width 91 height 19
click at [747, 148] on span "Jul" at bounding box center [743, 145] width 24 height 6
type input "01 Jul 2025"
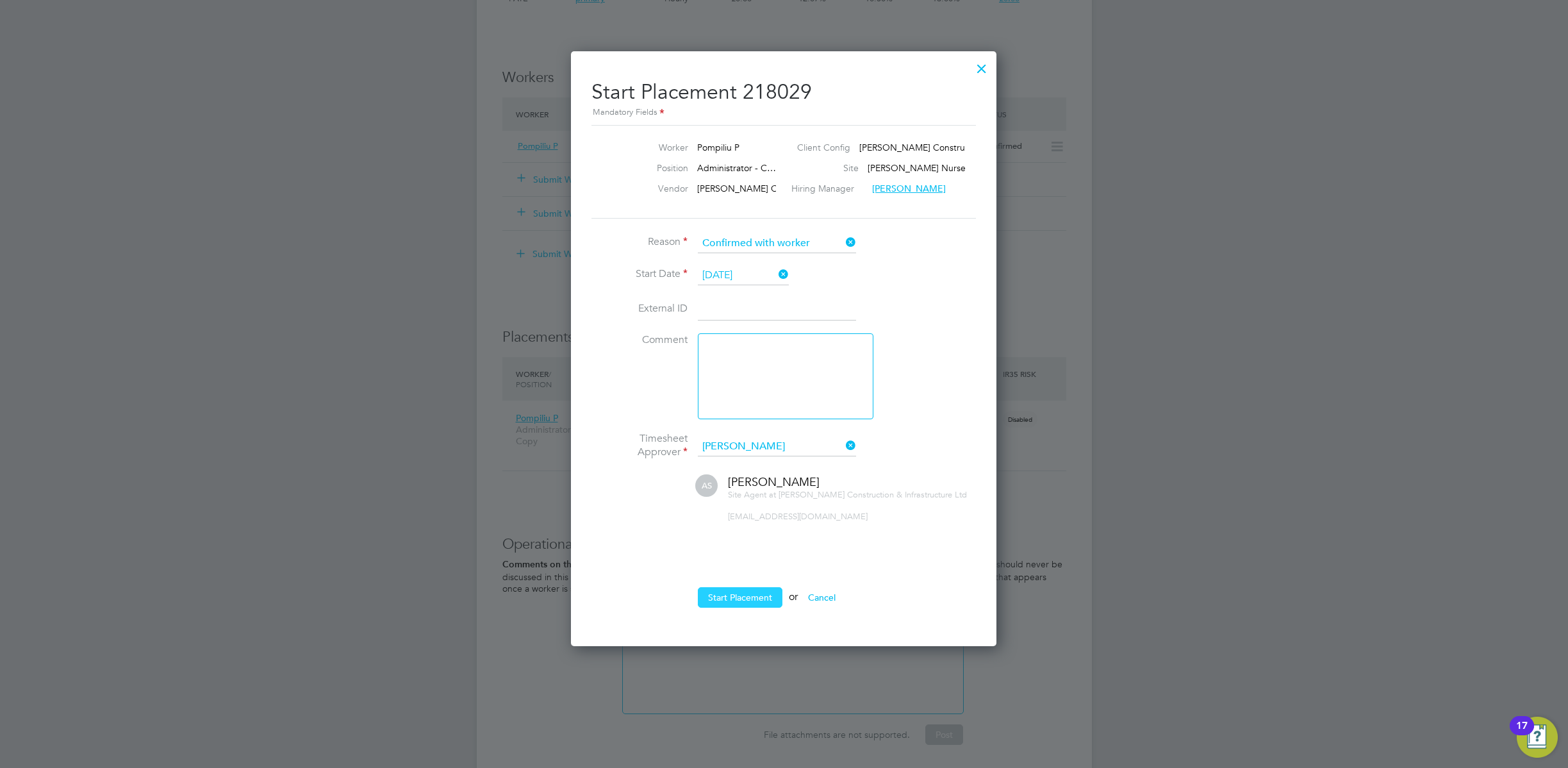
click at [730, 597] on button "Start Placement" at bounding box center [740, 597] width 85 height 21
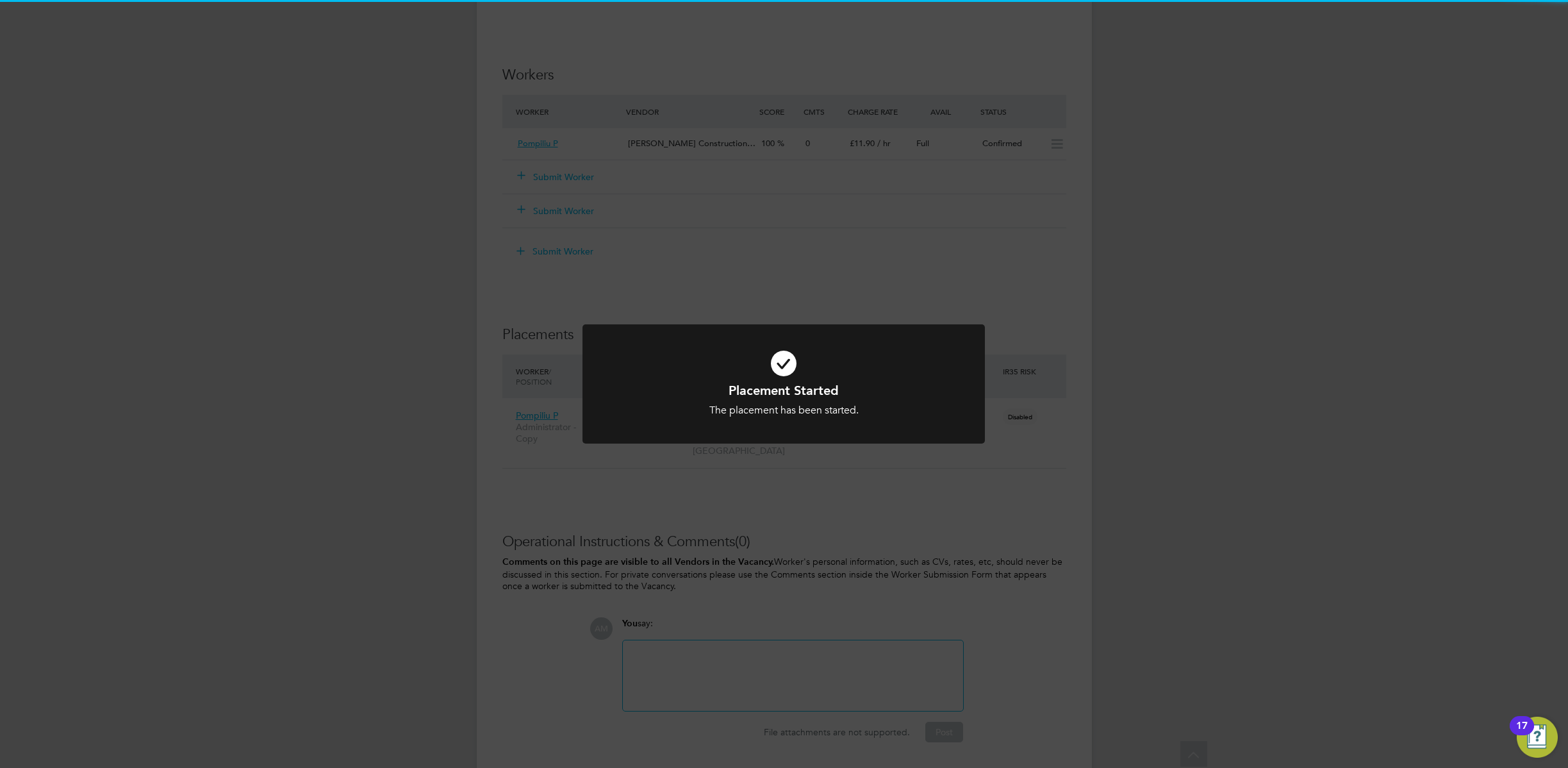
click at [994, 594] on div "Placement Started The placement has been started. Cancel Okay" at bounding box center [784, 384] width 1568 height 768
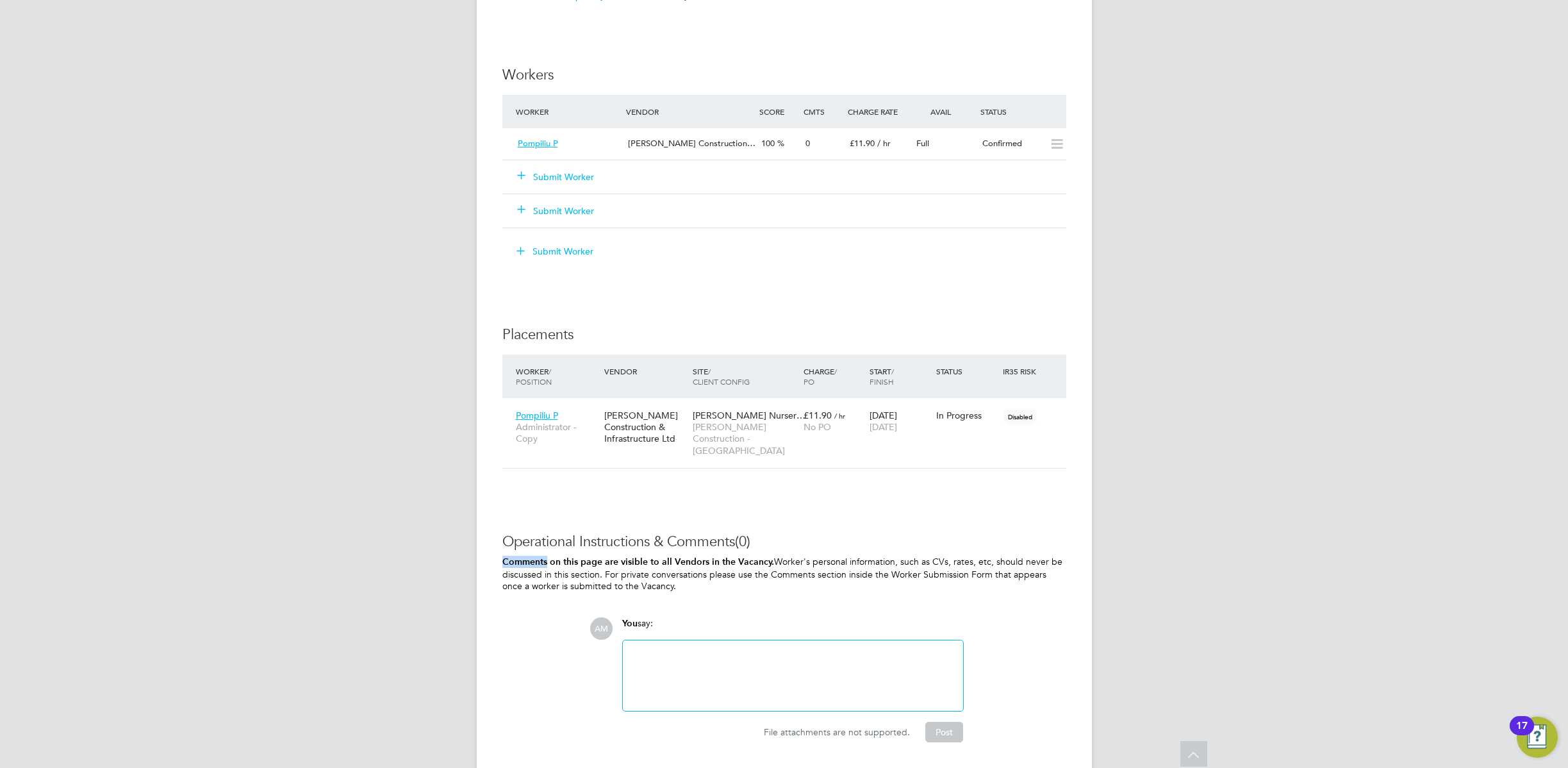
drag, startPoint x: 994, startPoint y: 594, endPoint x: 807, endPoint y: 539, distance: 194.9
click at [807, 539] on div "Operational Instructions & Comments (0) Comments on this page are visible to al…" at bounding box center [784, 638] width 564 height 210
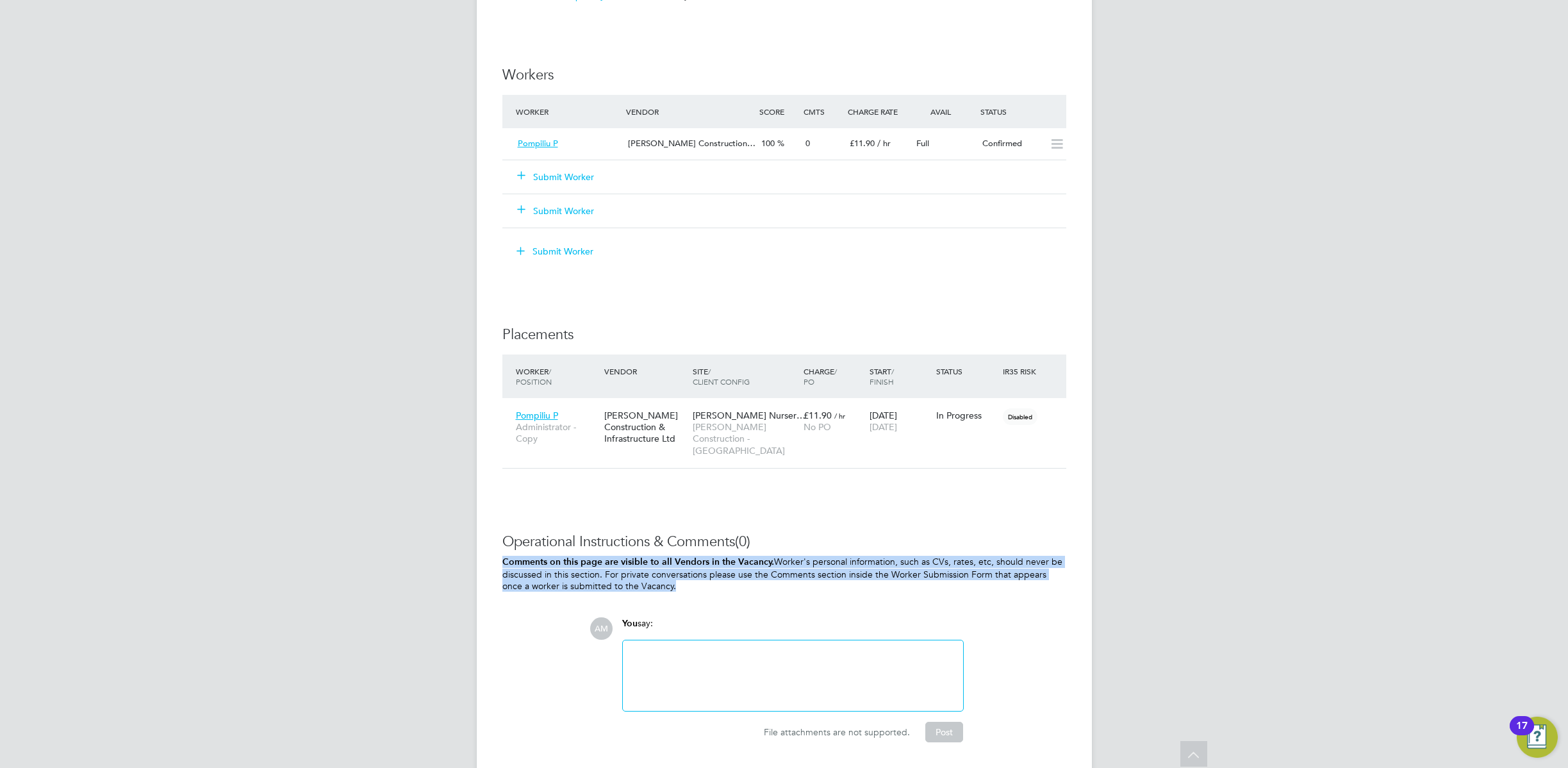
click at [807, 539] on div "Operational Instructions & Comments (0) Comments on this page are visible to al…" at bounding box center [784, 638] width 564 height 210
drag, startPoint x: 810, startPoint y: 546, endPoint x: 755, endPoint y: 535, distance: 56.1
click at [751, 535] on span "(0)" at bounding box center [743, 541] width 15 height 17
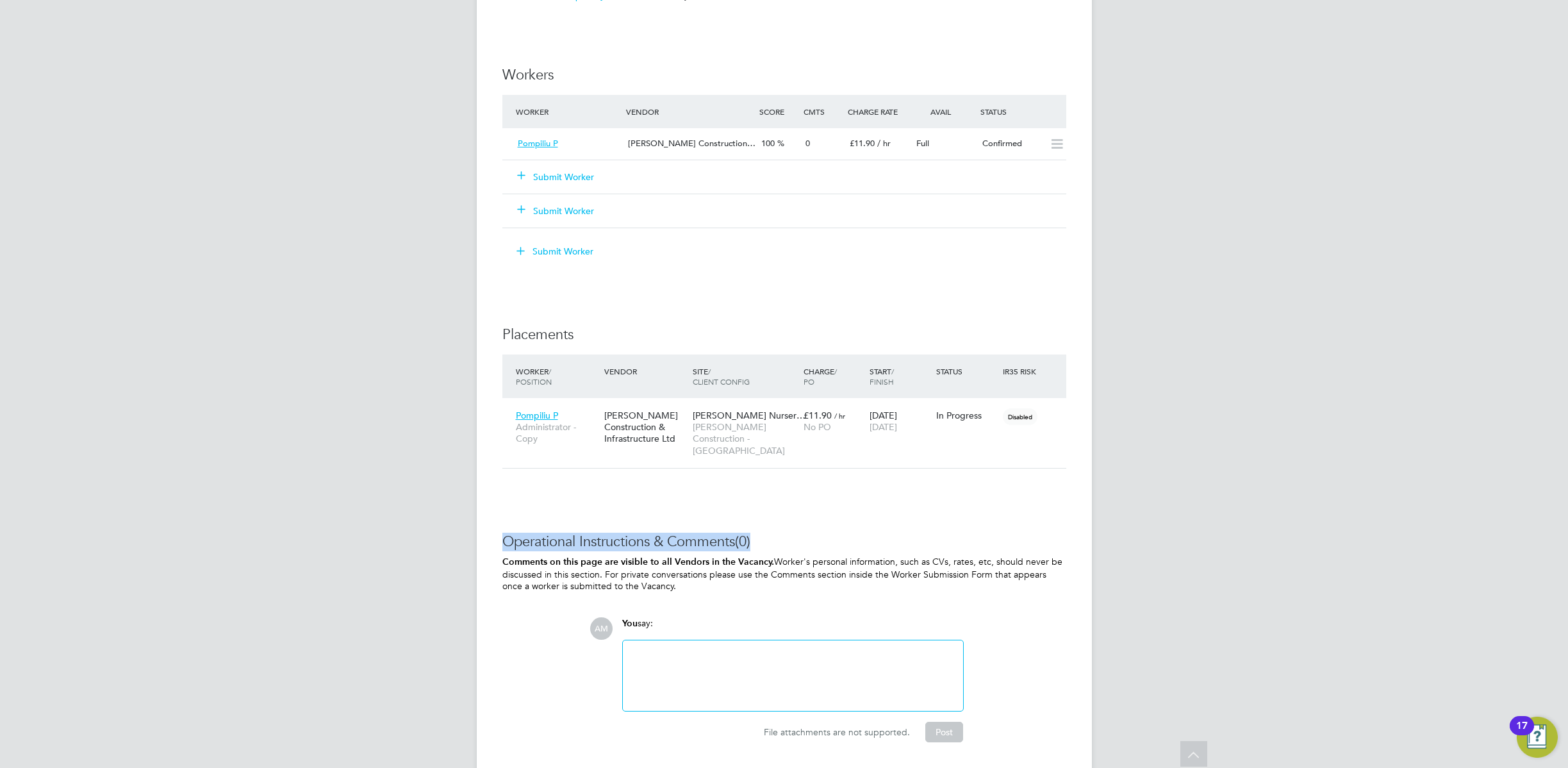
click at [751, 535] on span "(0)" at bounding box center [743, 541] width 15 height 17
click at [984, 556] on p "Comments on this page are visible to all Vendors in the Vacancy. Worker's perso…" at bounding box center [784, 574] width 564 height 36
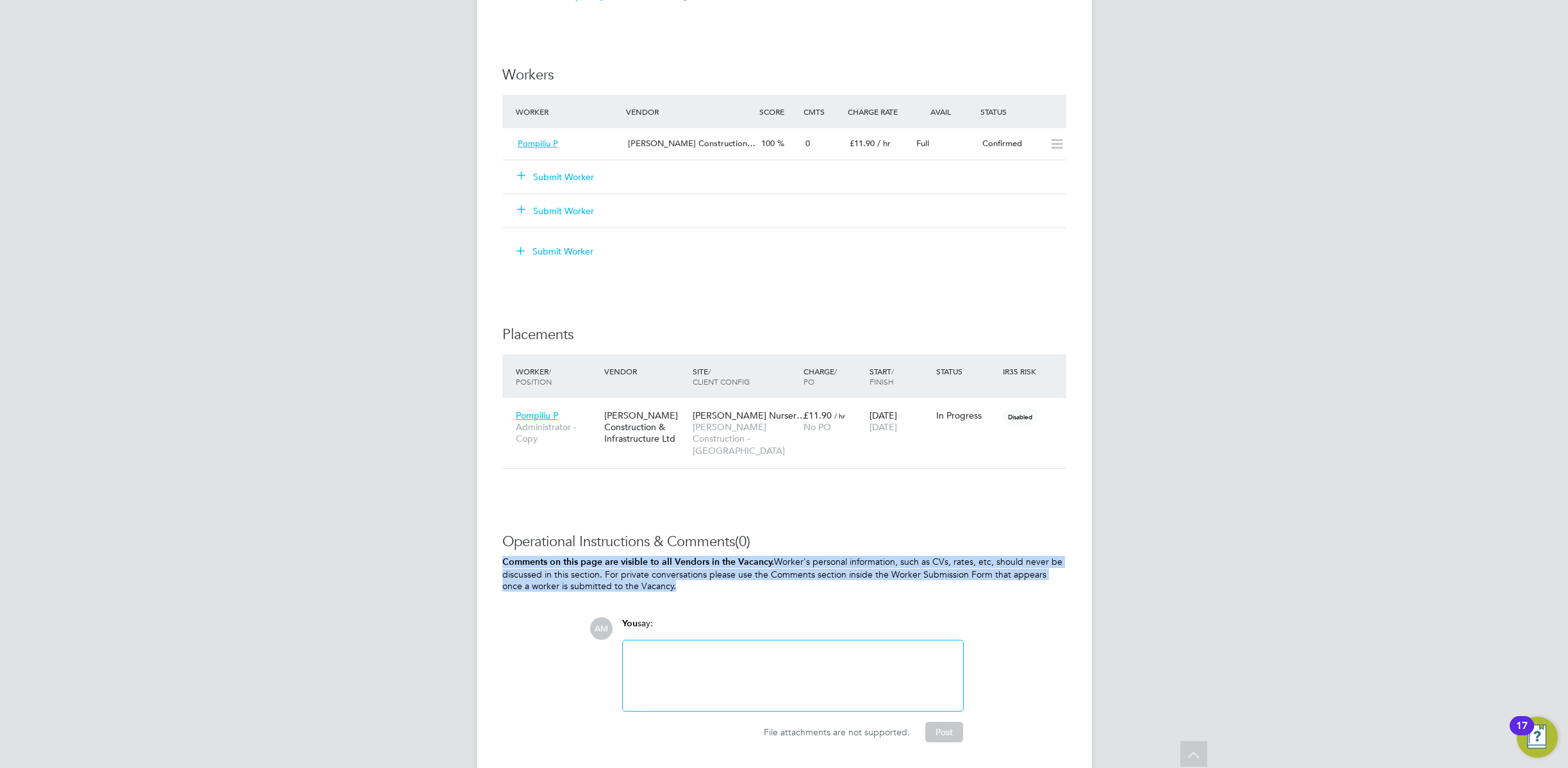
click at [984, 556] on p "Comments on this page are visible to all Vendors in the Vacancy. Worker's perso…" at bounding box center [784, 574] width 564 height 36
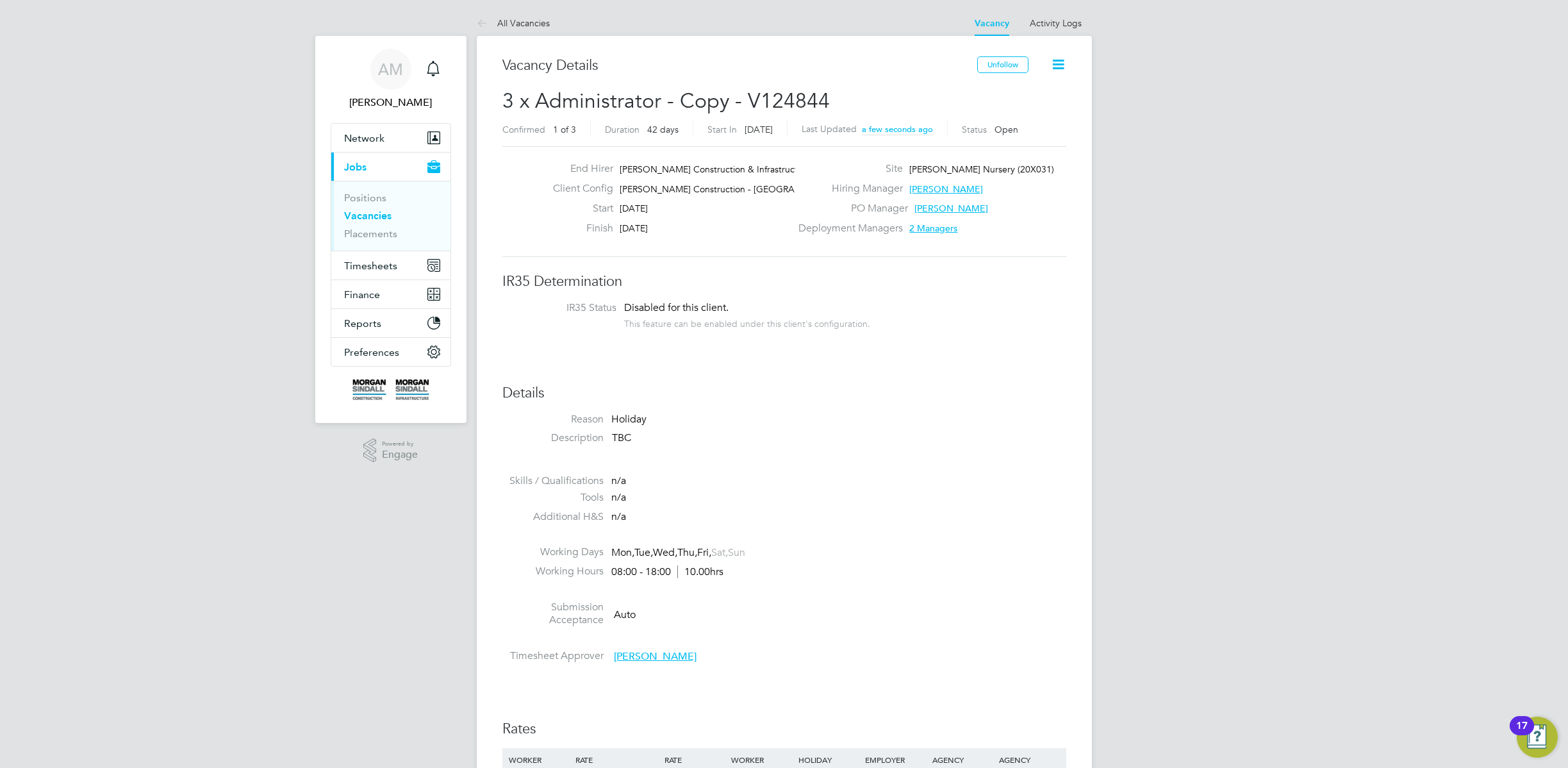
click at [385, 230] on link "Placements" at bounding box center [370, 232] width 53 height 12
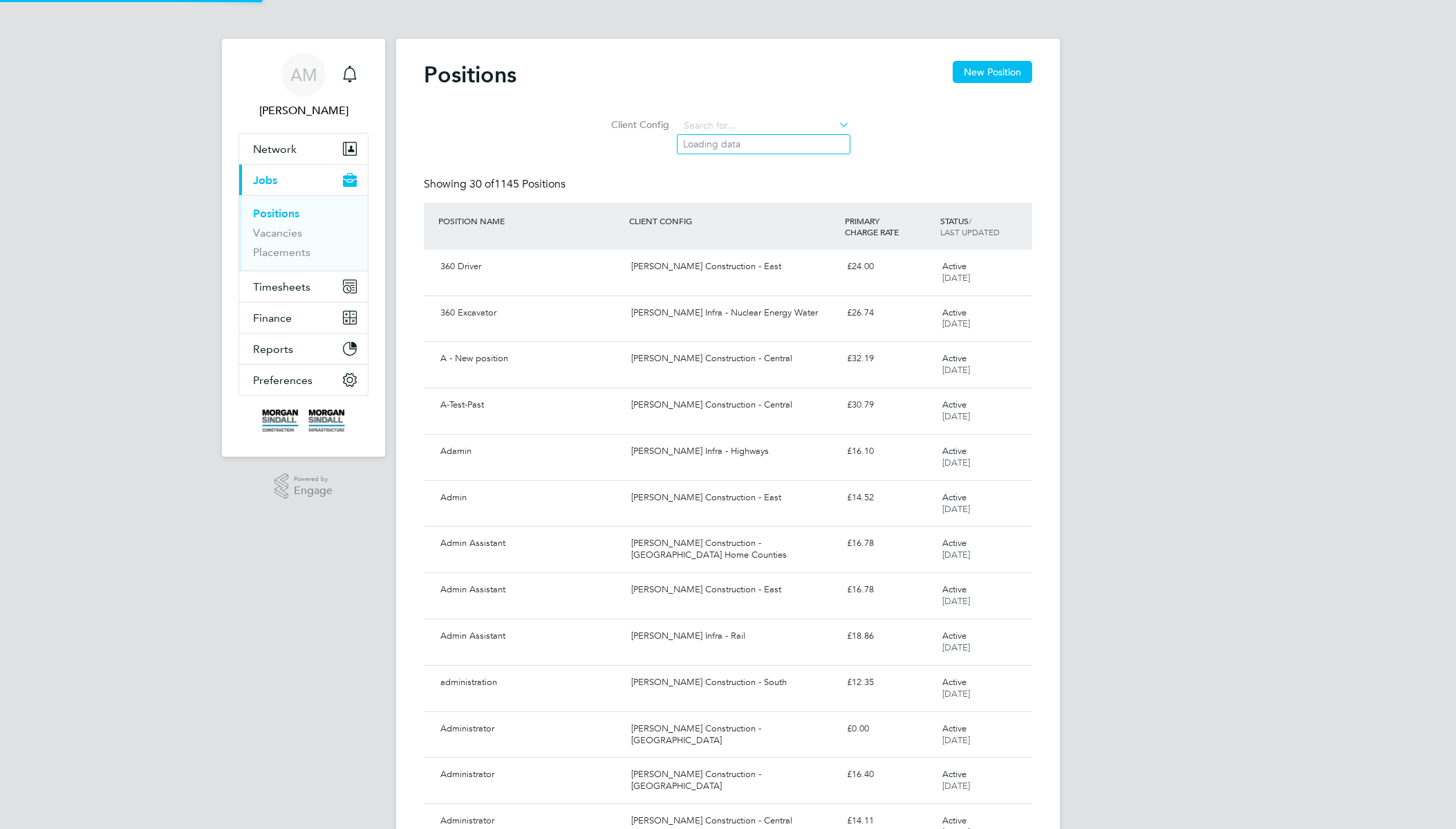
click at [724, 125] on input at bounding box center [764, 126] width 171 height 20
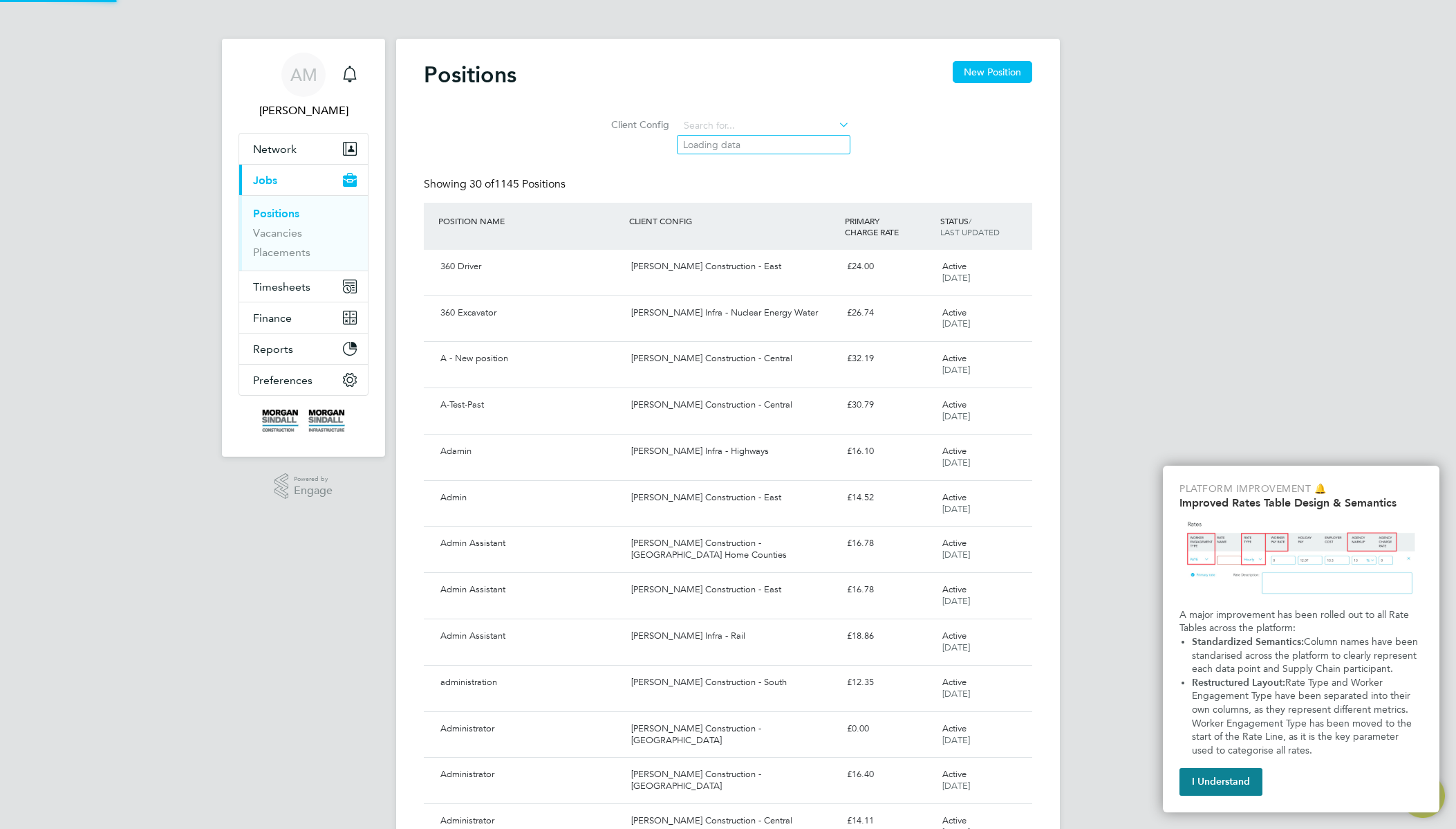
click at [724, 125] on input at bounding box center [764, 126] width 171 height 20
click at [722, 146] on li "[PERSON_NAME] Construction - Sc otland" at bounding box center [774, 145] width 193 height 19
type input "[PERSON_NAME] Construction - [GEOGRAPHIC_DATA]"
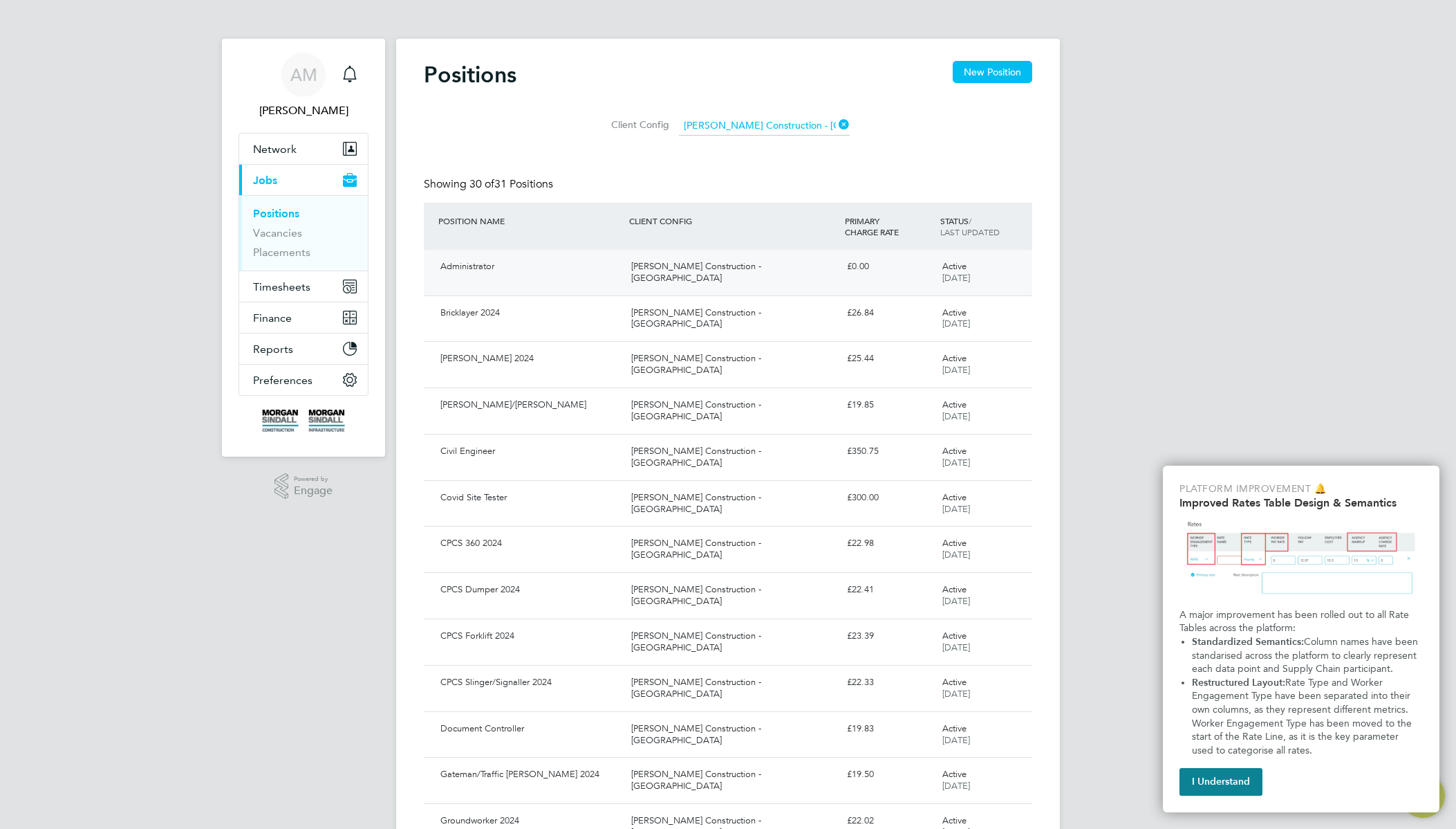
click at [686, 264] on div "[PERSON_NAME] Construction - [GEOGRAPHIC_DATA]" at bounding box center [733, 271] width 215 height 34
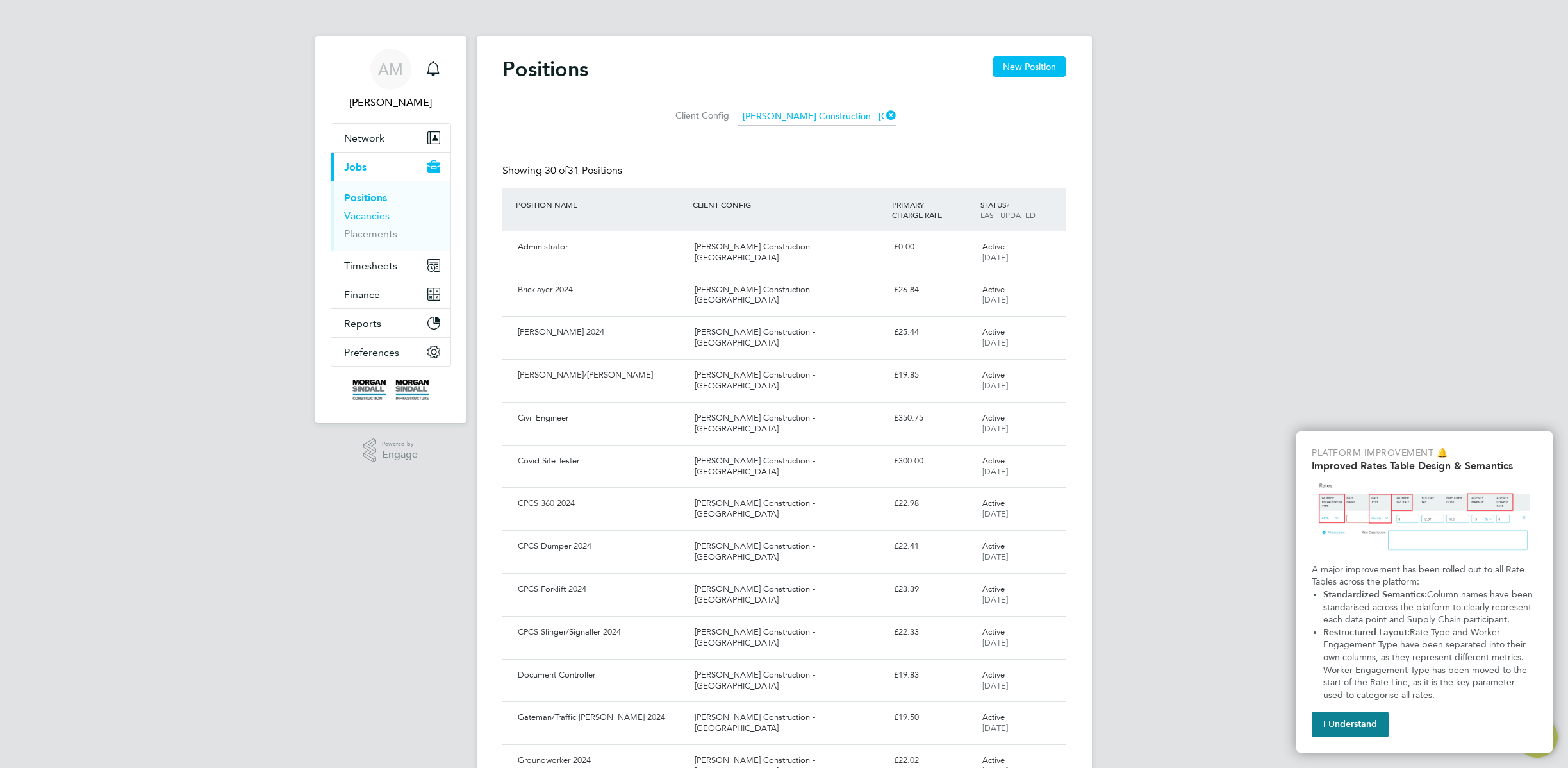
click at [366, 213] on link "Vacancies" at bounding box center [366, 215] width 45 height 12
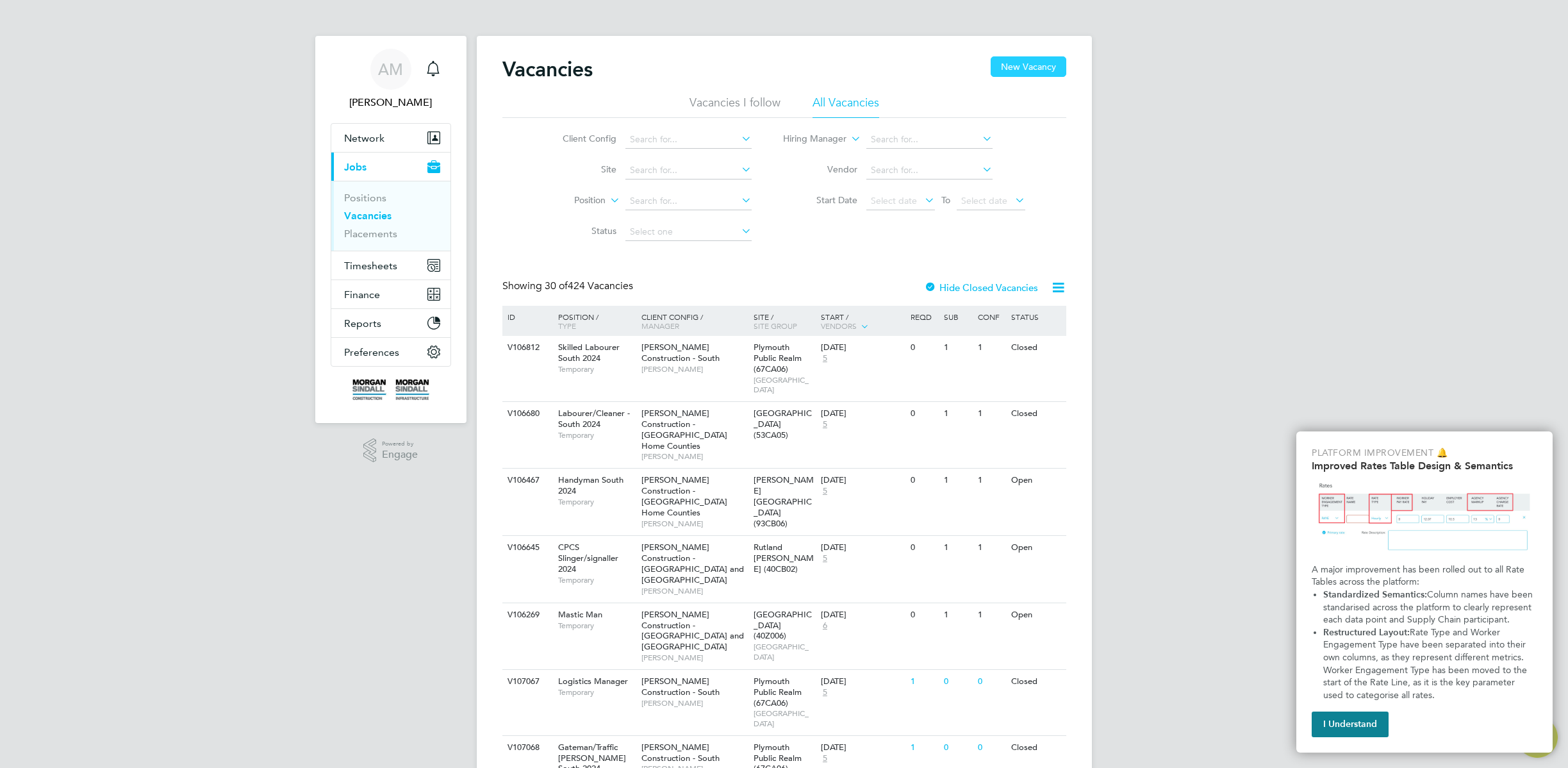
click at [1031, 67] on button "New Vacancy" at bounding box center [1029, 66] width 76 height 21
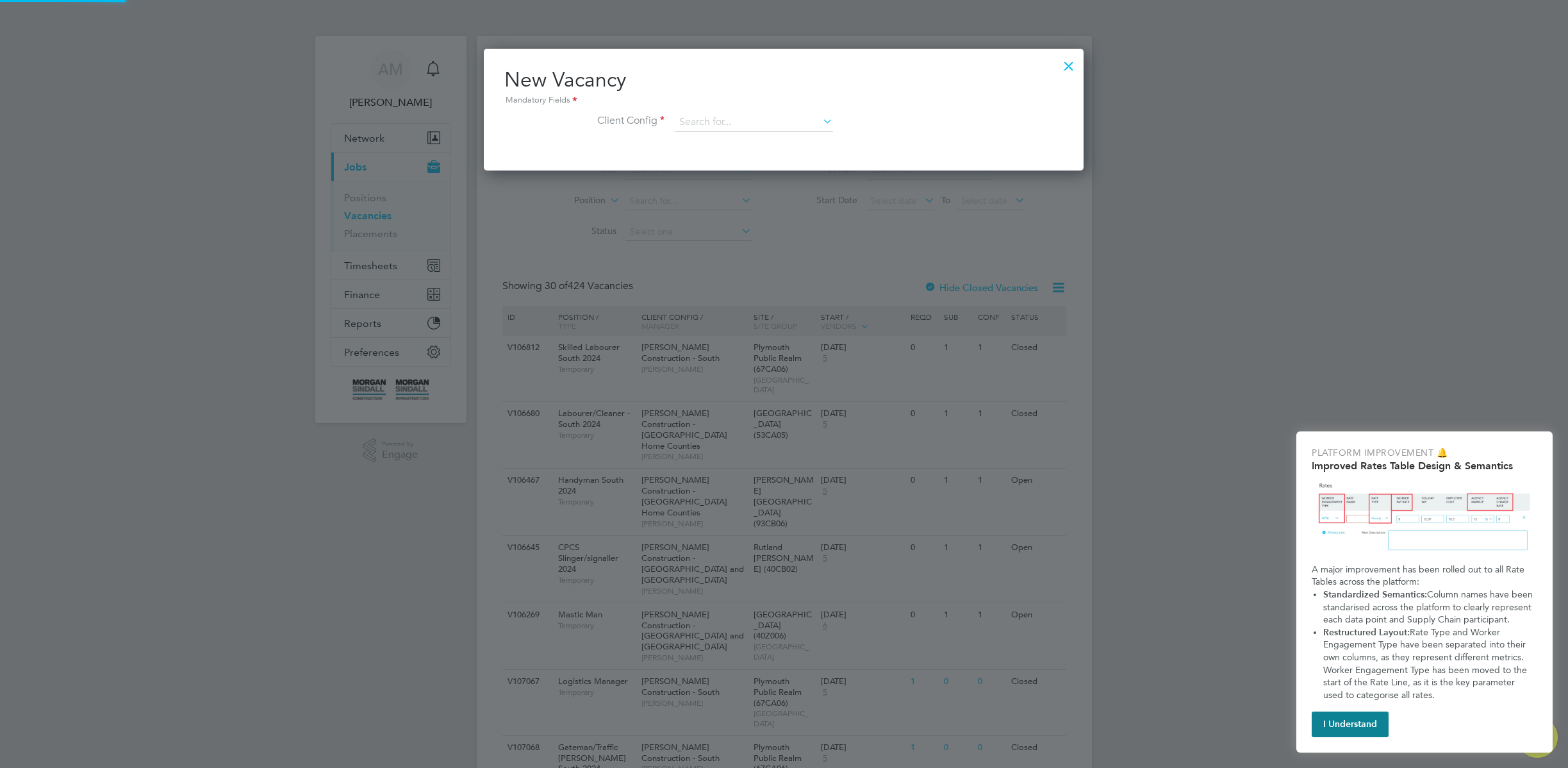
scroll to position [122, 601]
click at [802, 118] on input at bounding box center [754, 122] width 158 height 19
click at [794, 229] on li "[PERSON_NAME] Construction - [GEOGRAPHIC_DATA]" at bounding box center [850, 227] width 351 height 17
type input "[PERSON_NAME] Construction - [GEOGRAPHIC_DATA]"
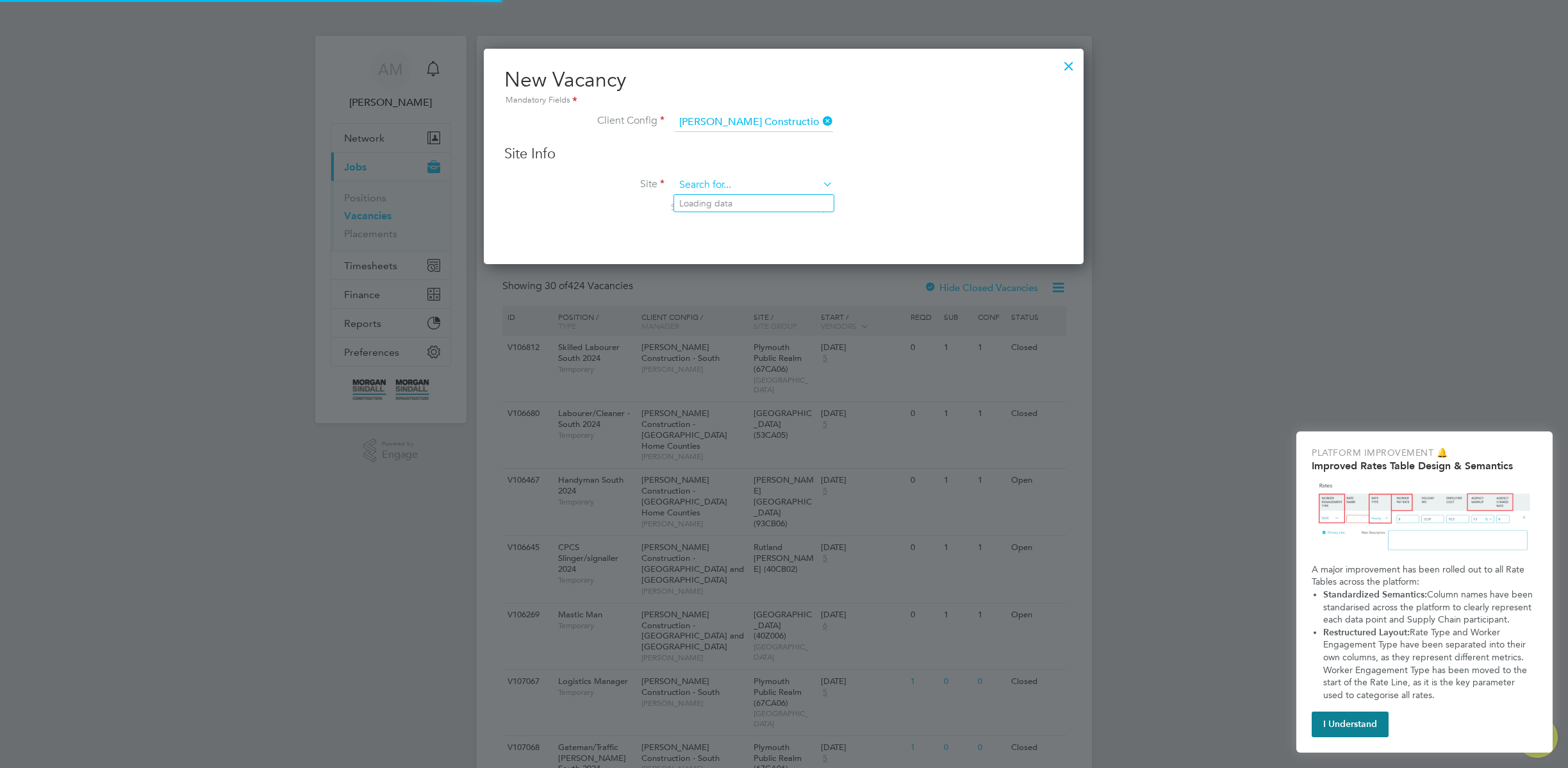
click at [781, 187] on input at bounding box center [754, 185] width 158 height 19
click at [773, 265] on li "Canaan Lane P.S. Edinburgh (20W019)" at bounding box center [782, 273] width 215 height 17
type input "Canaan Lane P.S. Edinburgh (20W019)"
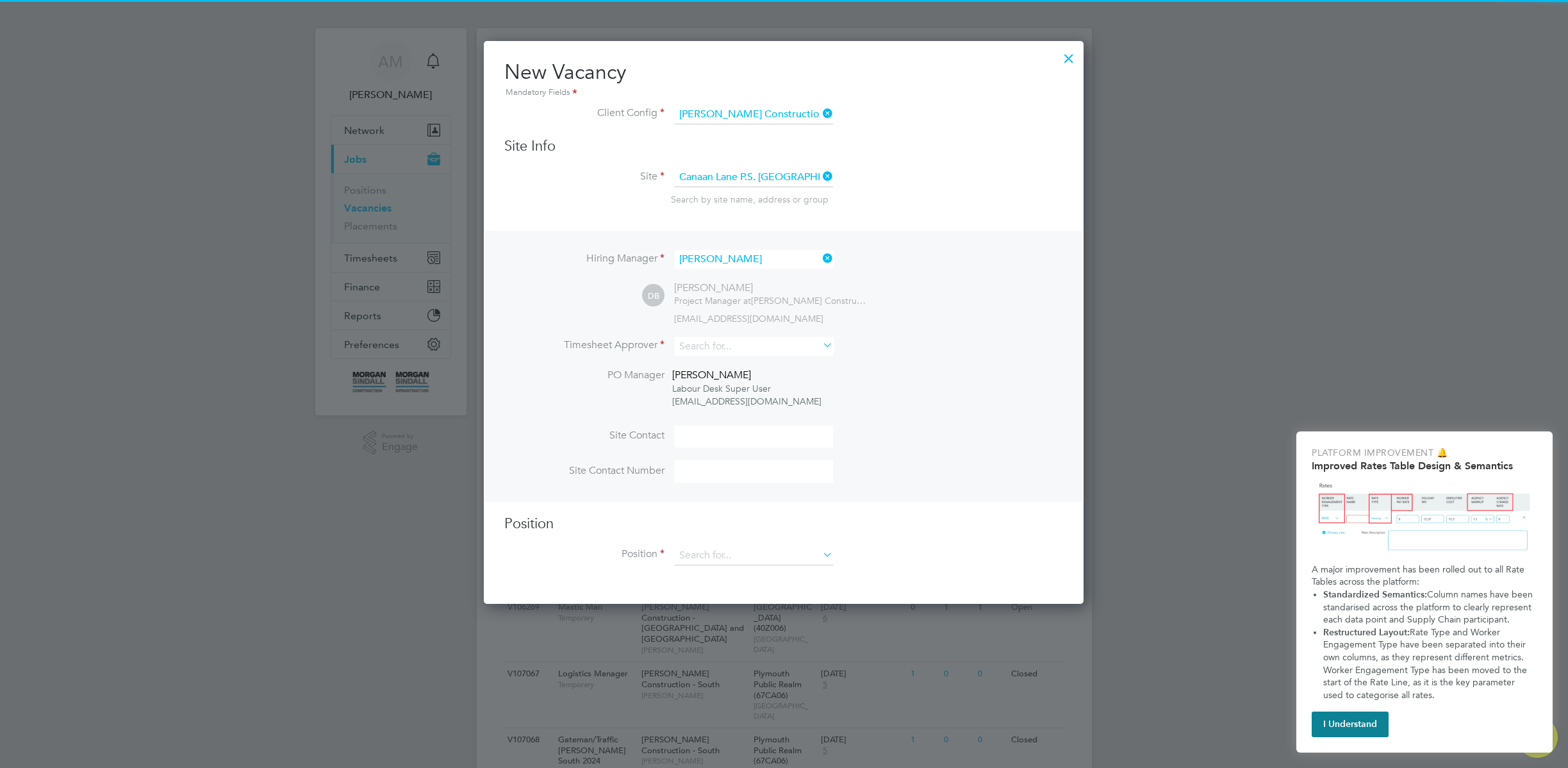
scroll to position [8, 0]
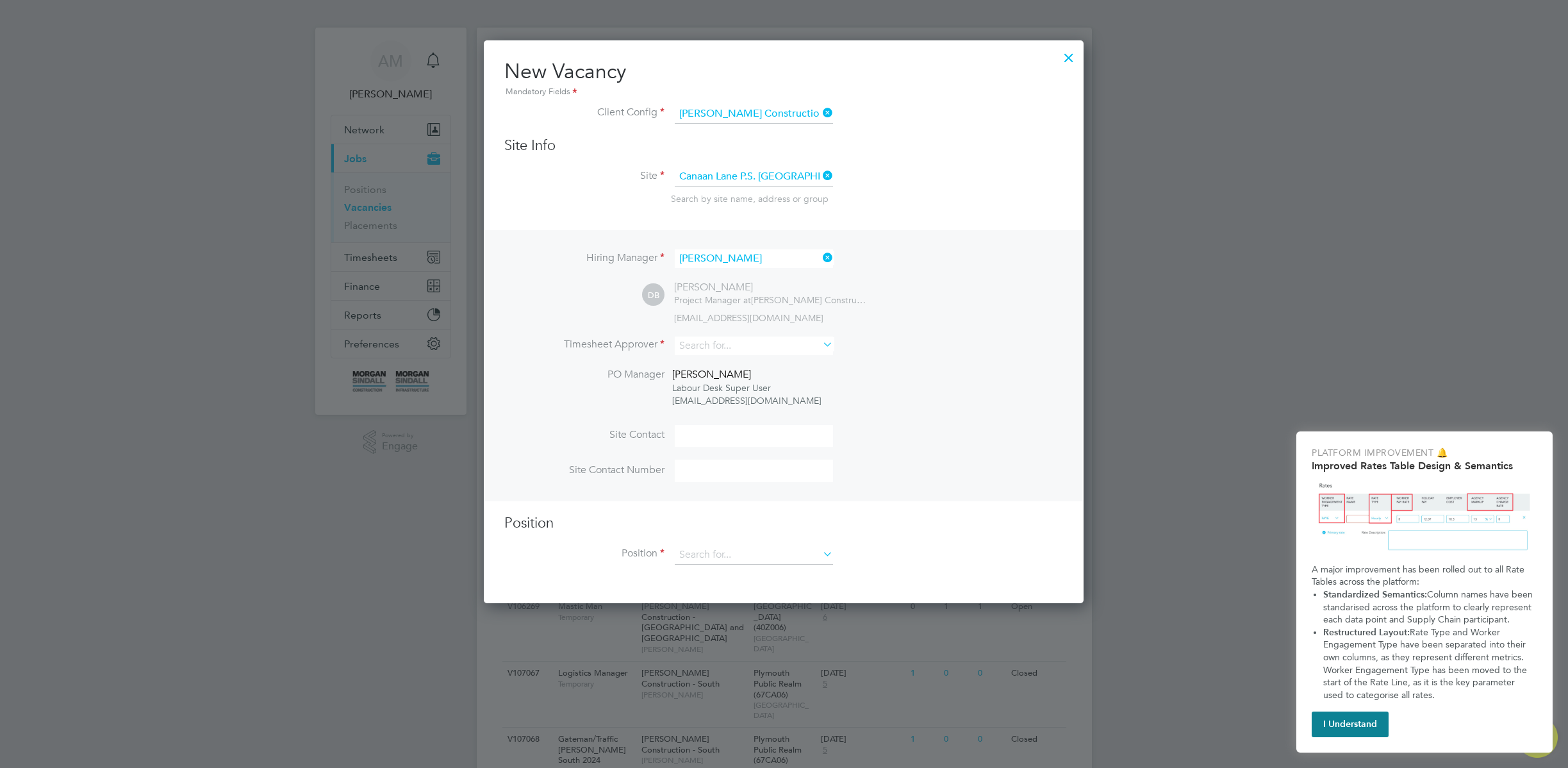
click at [745, 358] on li "Timesheet Approver" at bounding box center [784, 352] width 559 height 32
click at [748, 346] on input at bounding box center [754, 346] width 158 height 19
click at [715, 382] on li "[PERSON_NAME]" at bounding box center [754, 381] width 159 height 17
type input "[PERSON_NAME]"
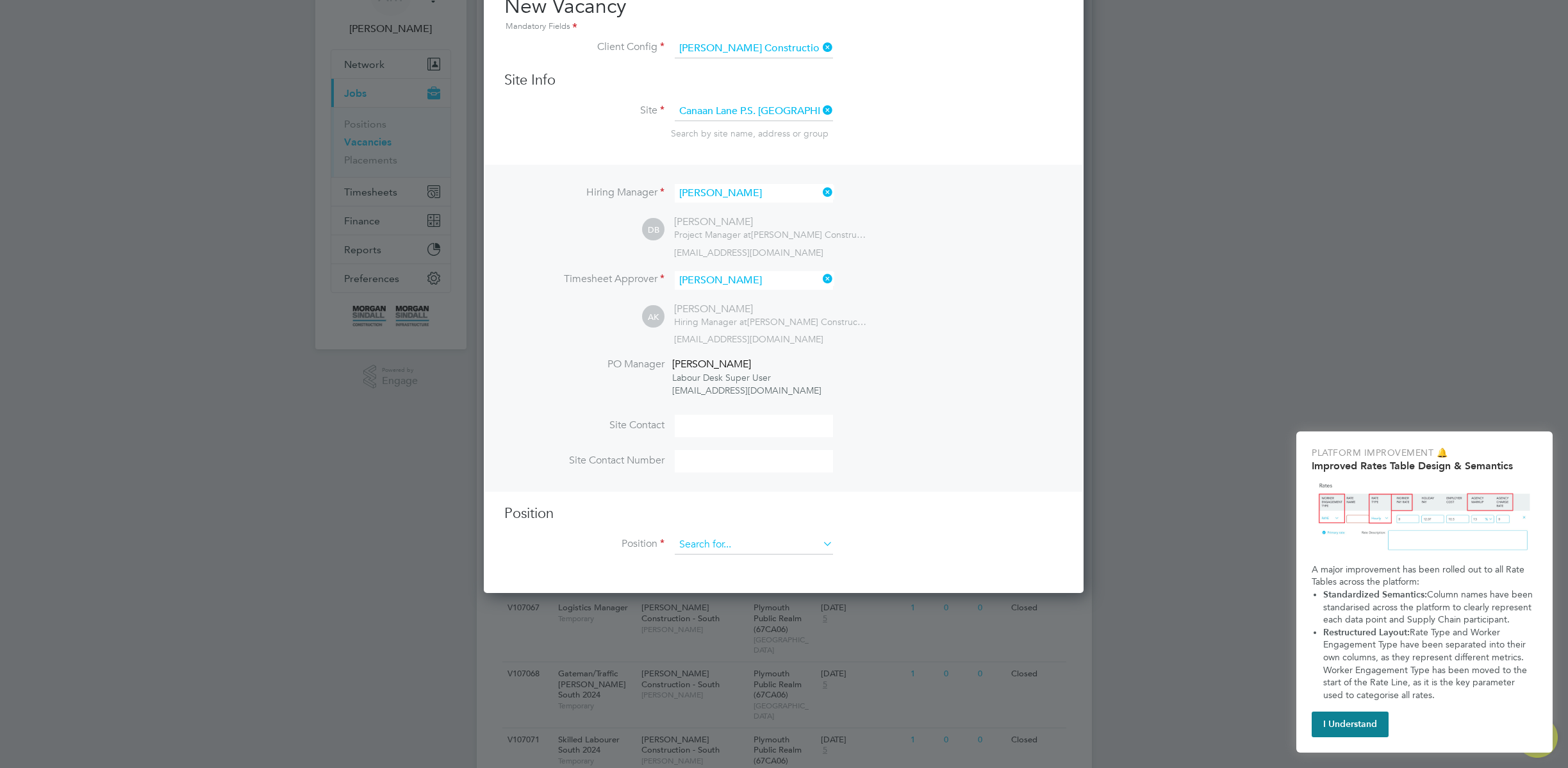
scroll to position [182, 0]
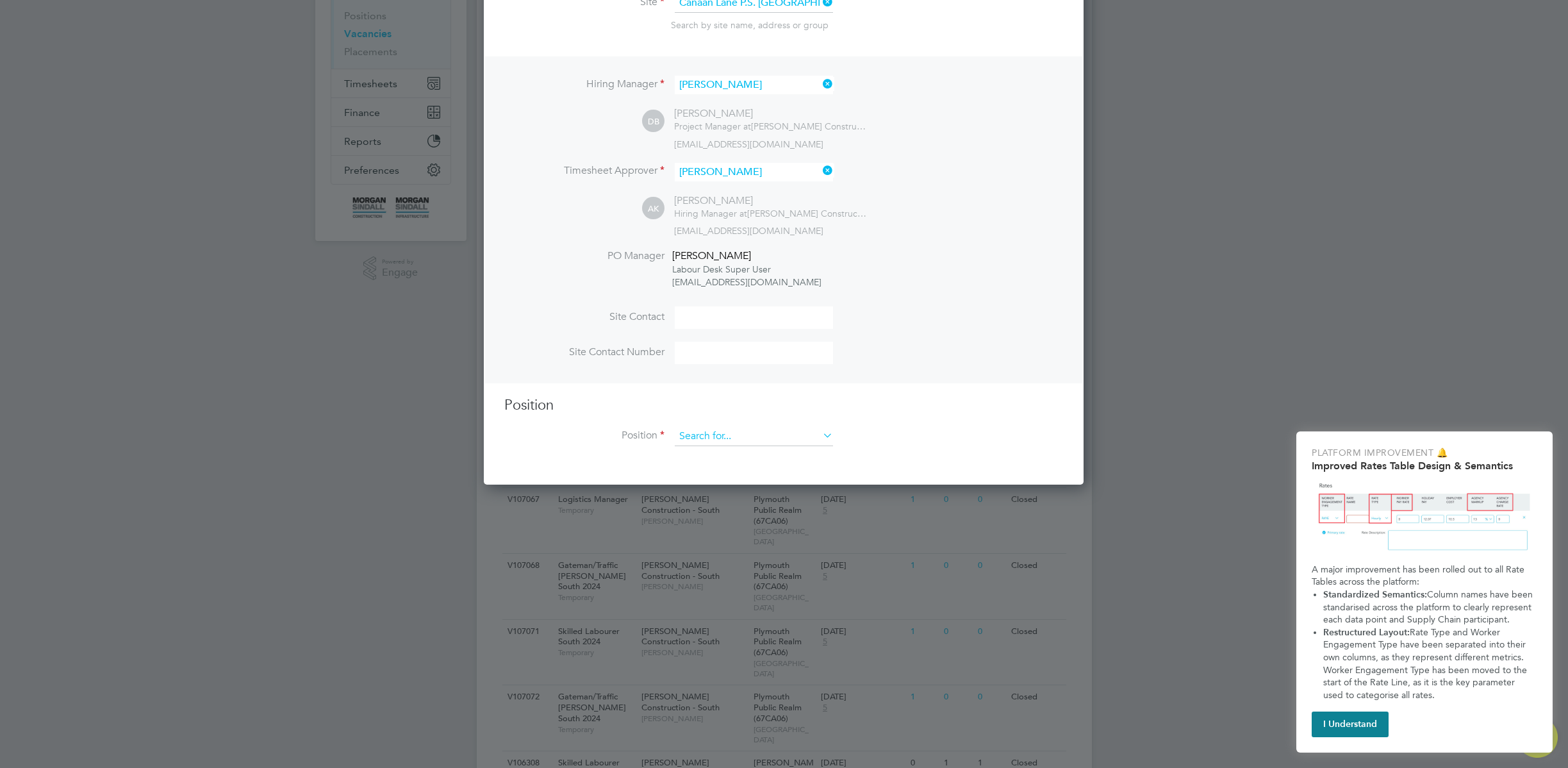
click at [739, 443] on input at bounding box center [754, 436] width 158 height 19
click at [733, 458] on li "A - test preprod1.2" at bounding box center [755, 455] width 161 height 17
type input "A - test preprod1.2"
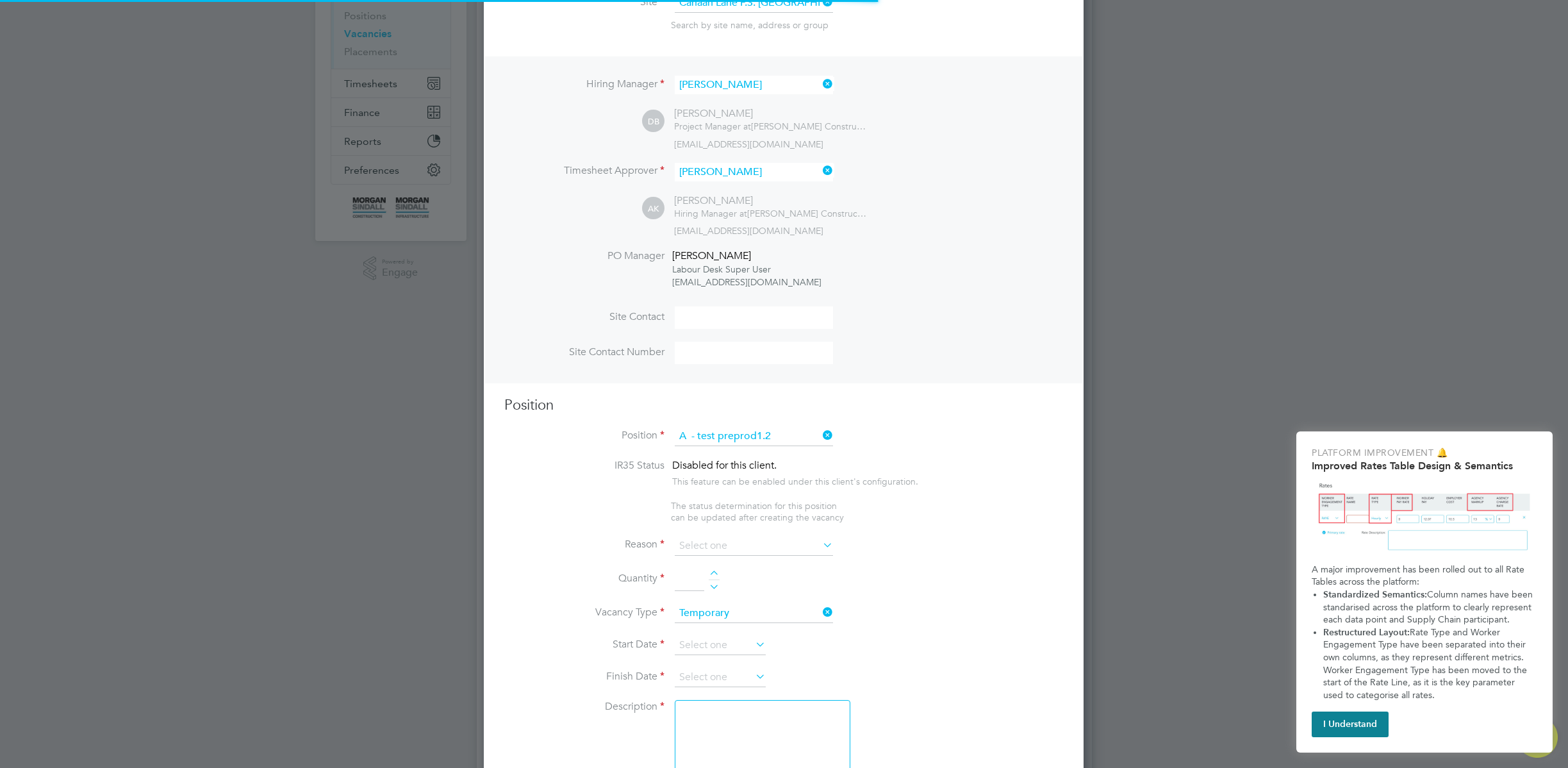
type textarea "test 1/2"
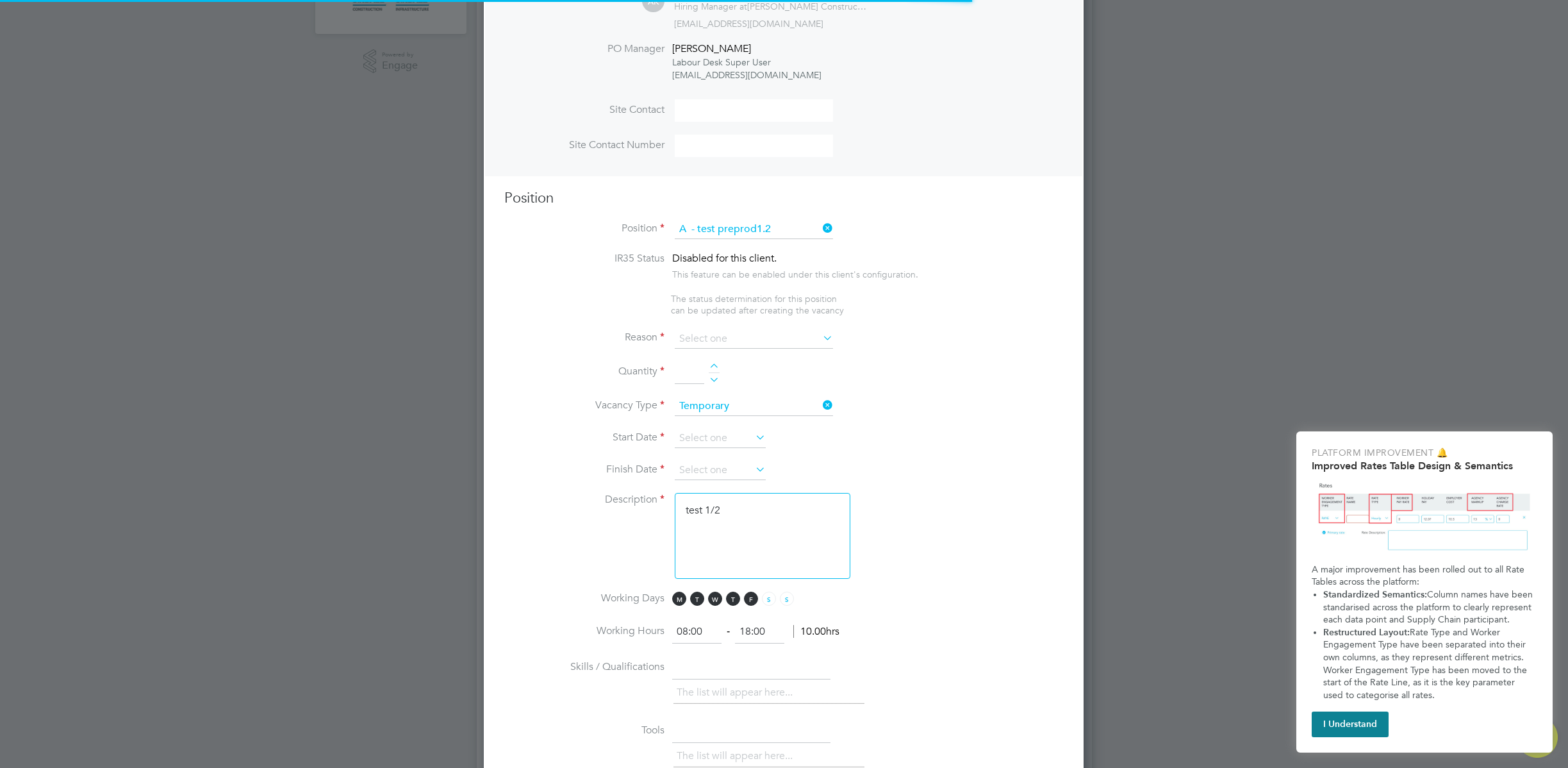
scroll to position [38, 67]
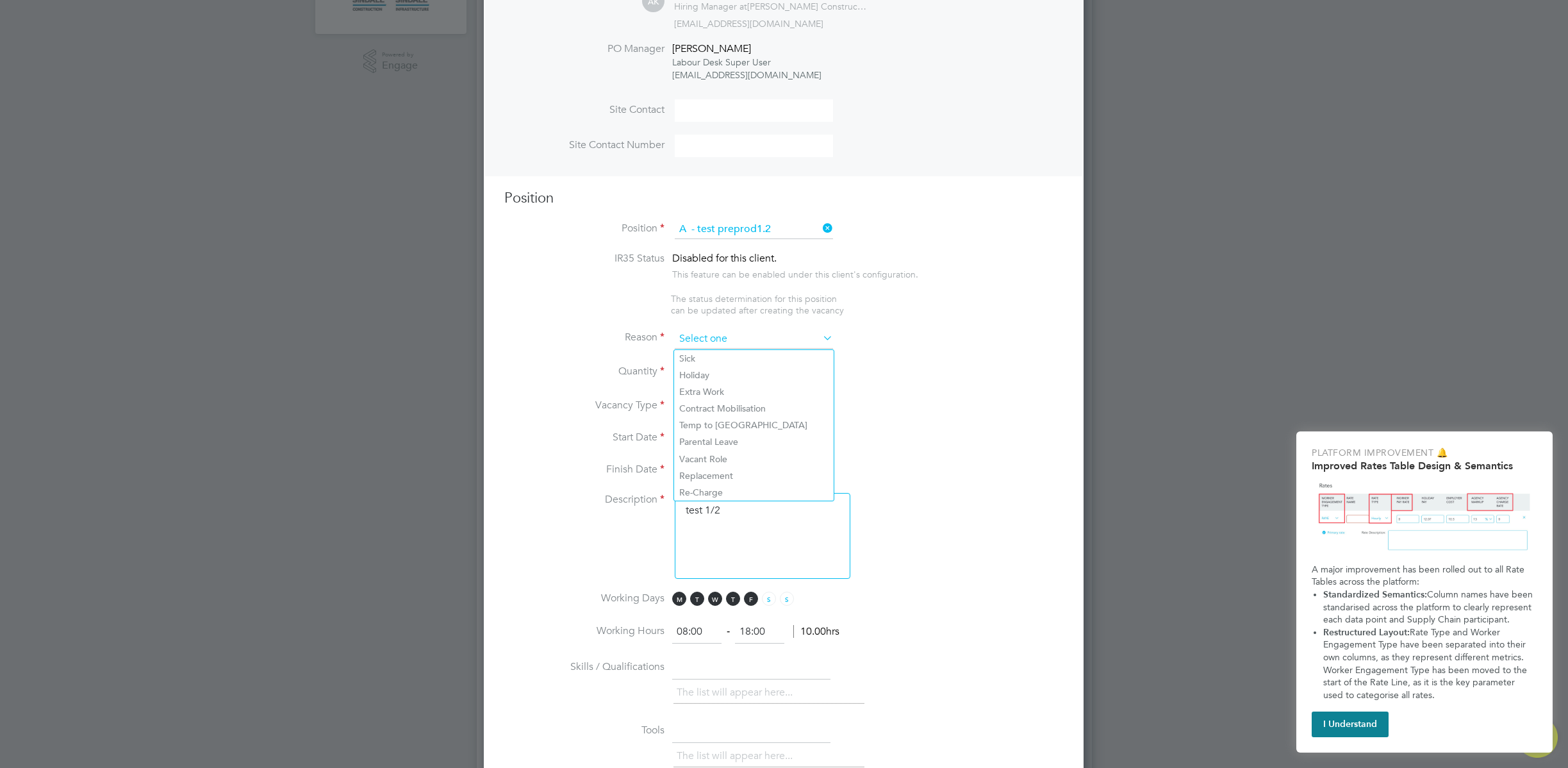
click at [772, 340] on input at bounding box center [754, 338] width 158 height 19
click at [733, 378] on li "Holiday" at bounding box center [754, 375] width 159 height 16
type input "Holiday"
click at [714, 366] on div at bounding box center [714, 368] width 11 height 9
click at [713, 368] on div at bounding box center [714, 368] width 11 height 9
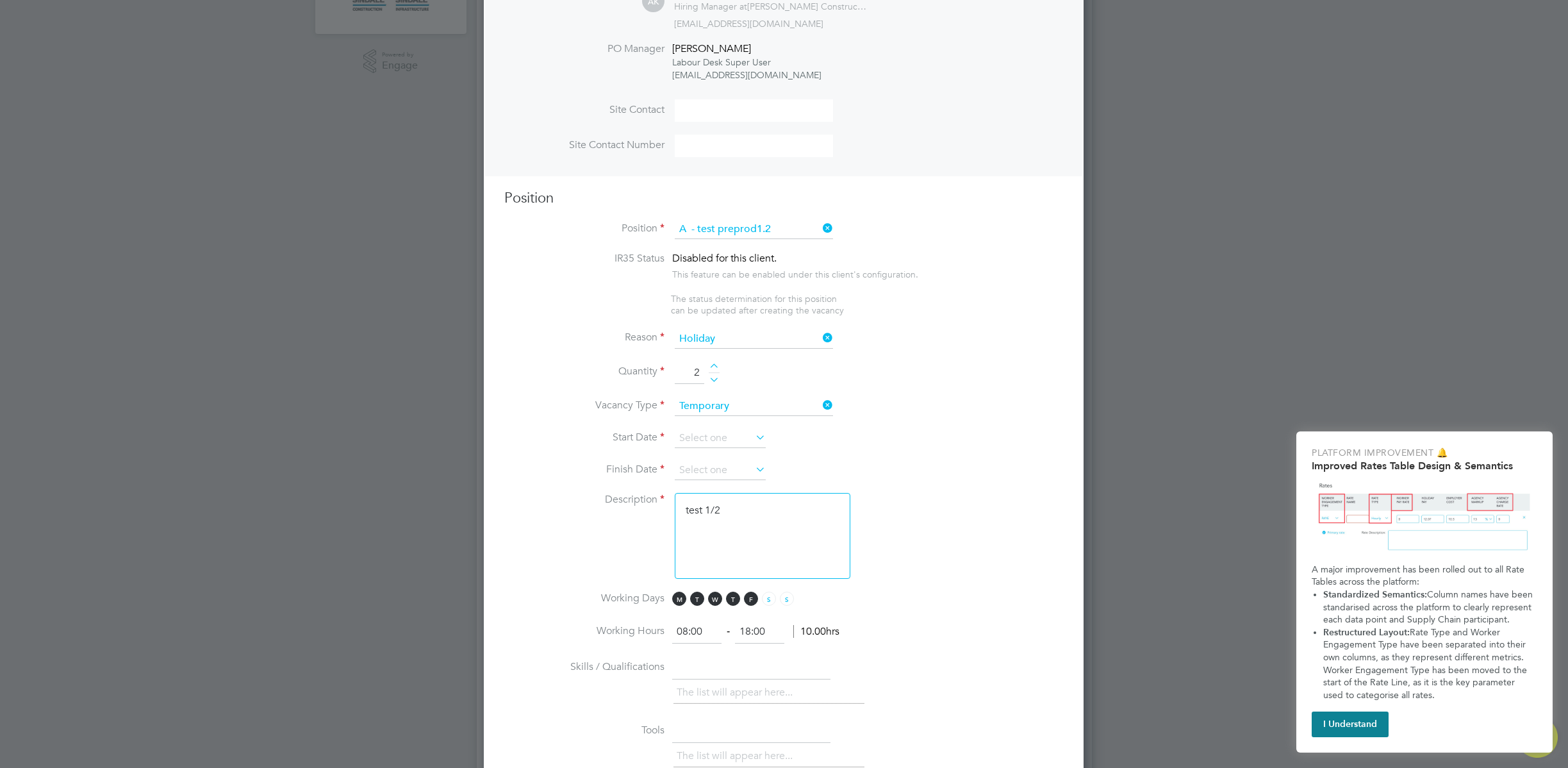
click at [713, 370] on div at bounding box center [714, 368] width 11 height 9
click at [709, 368] on div at bounding box center [714, 368] width 11 height 9
type input "5"
click at [722, 441] on input at bounding box center [720, 438] width 91 height 19
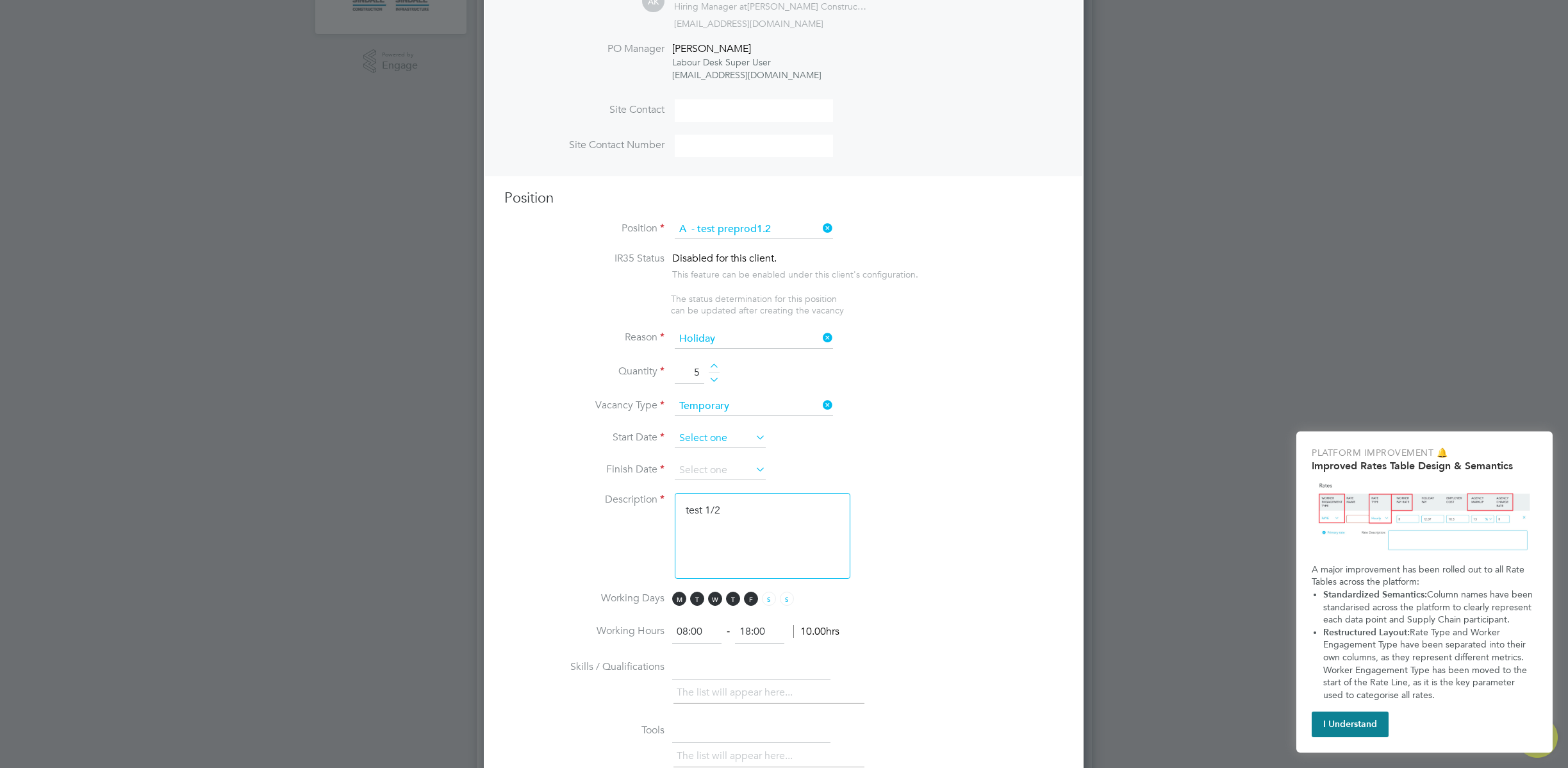
scroll to position [499, 0]
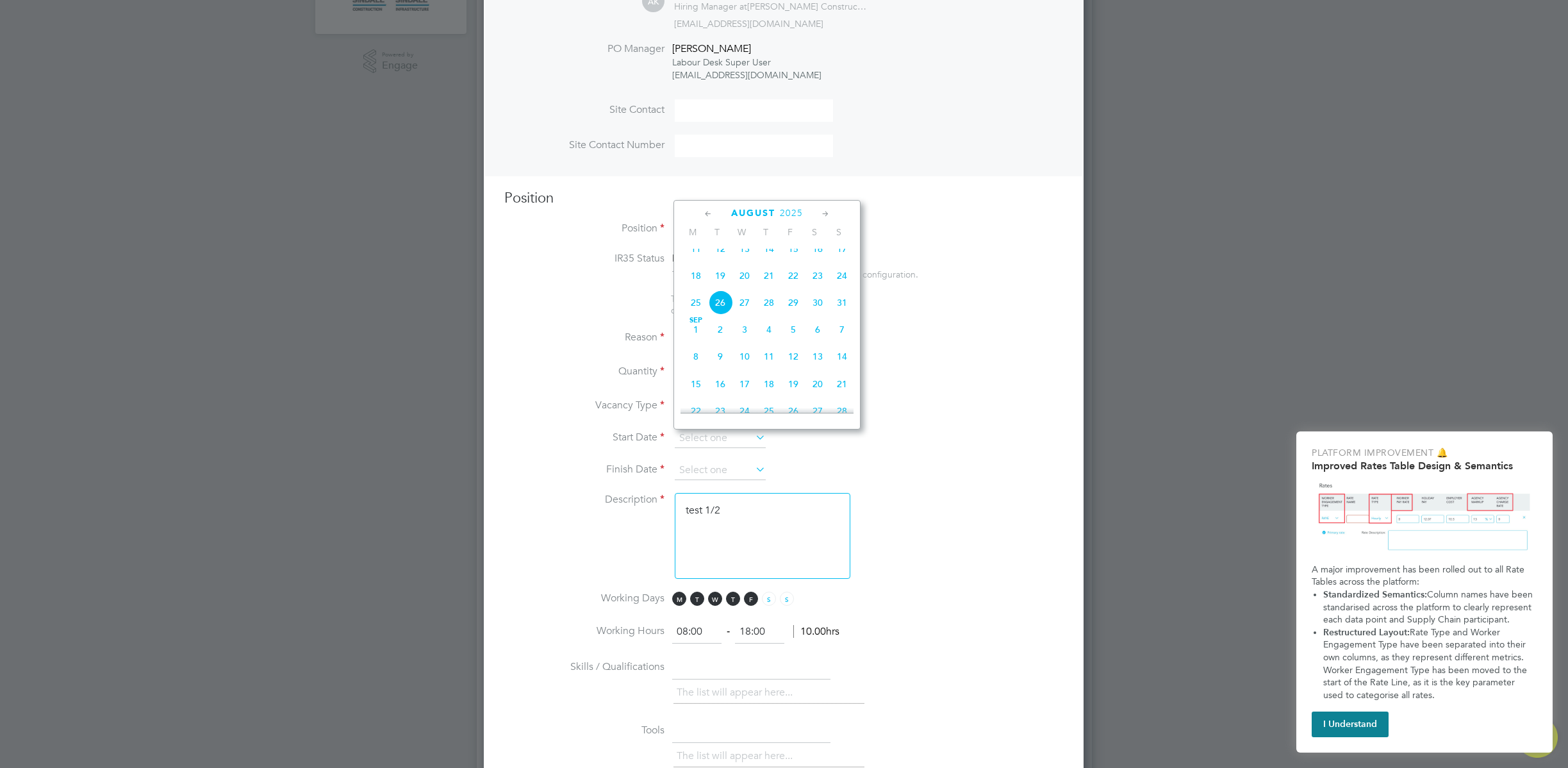
click at [694, 258] on span "11" at bounding box center [696, 248] width 24 height 24
type input "11 Aug 2025"
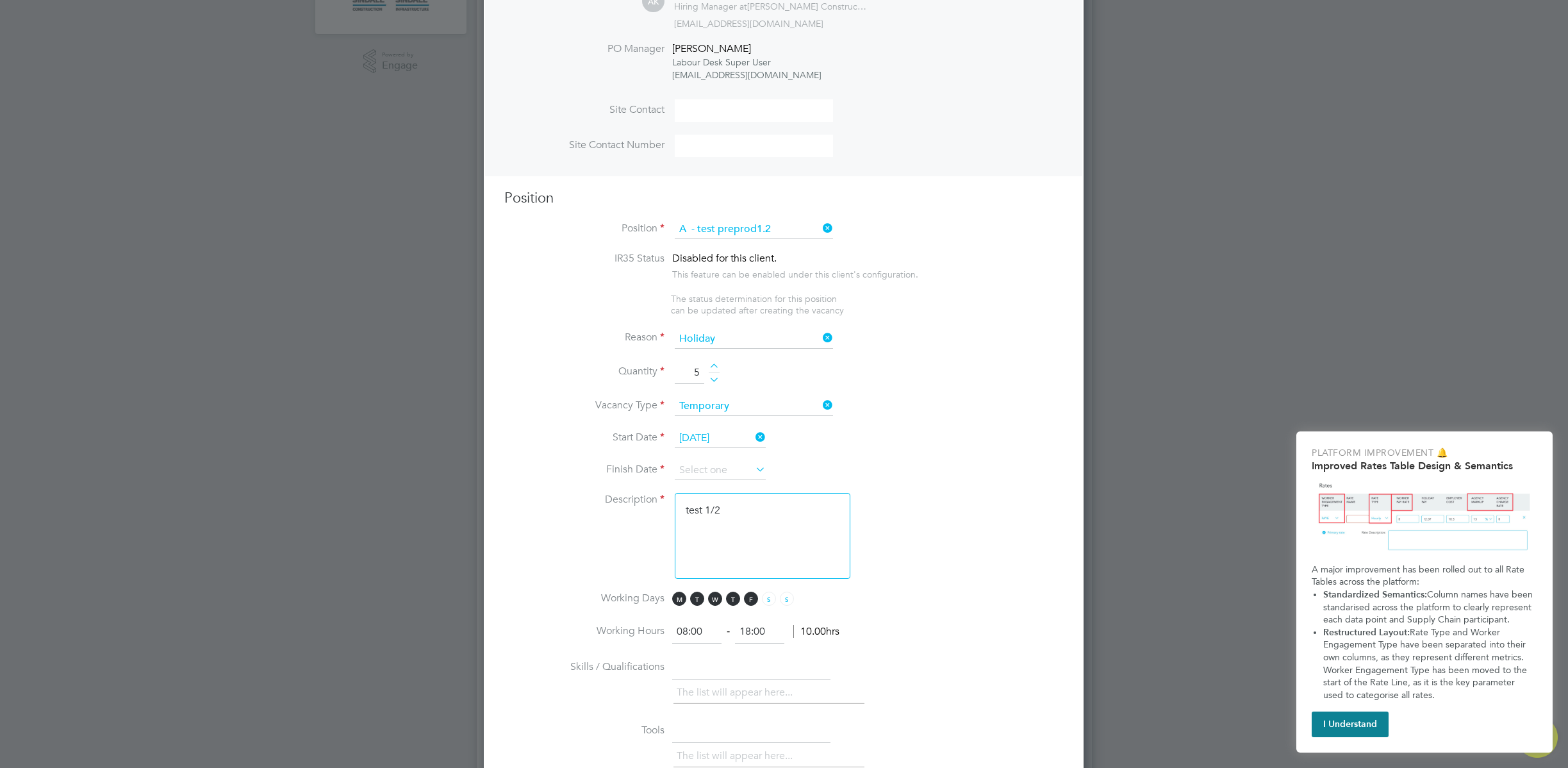
click at [728, 461] on input at bounding box center [720, 469] width 91 height 19
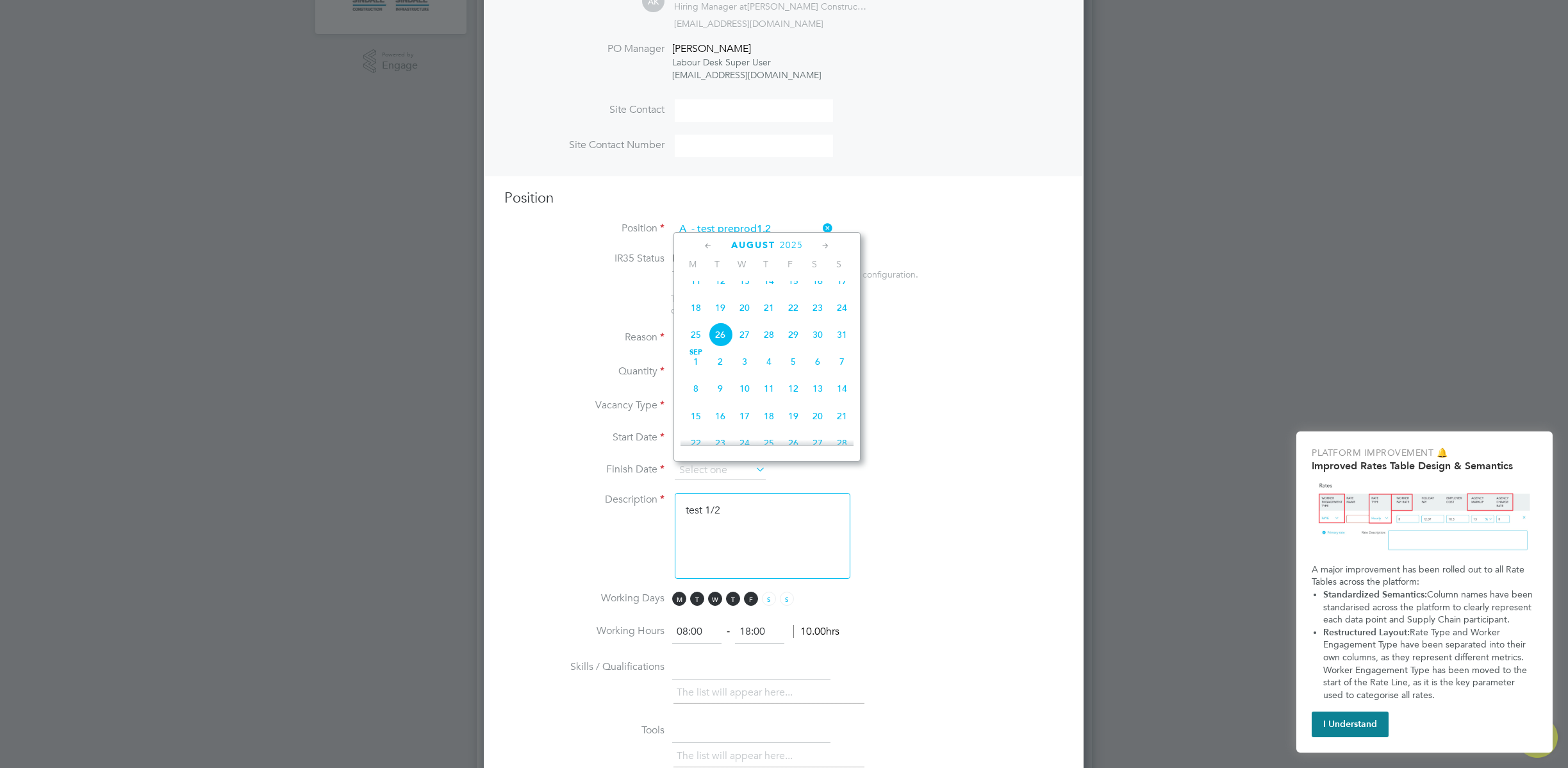
click at [698, 287] on span "11" at bounding box center [696, 280] width 24 height 24
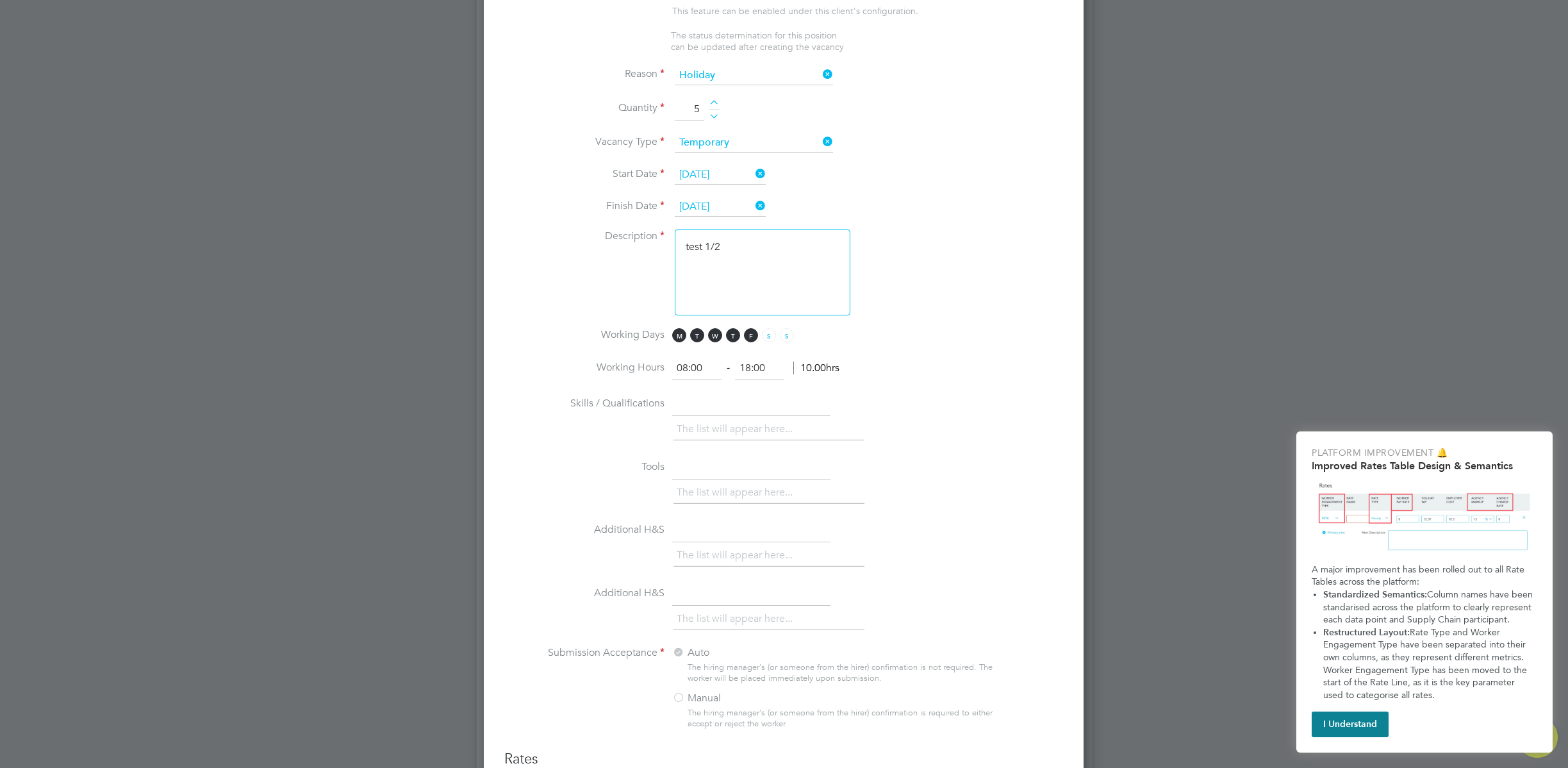
scroll to position [655, 0]
click at [736, 212] on input "11 Aug 2025" at bounding box center [720, 204] width 91 height 19
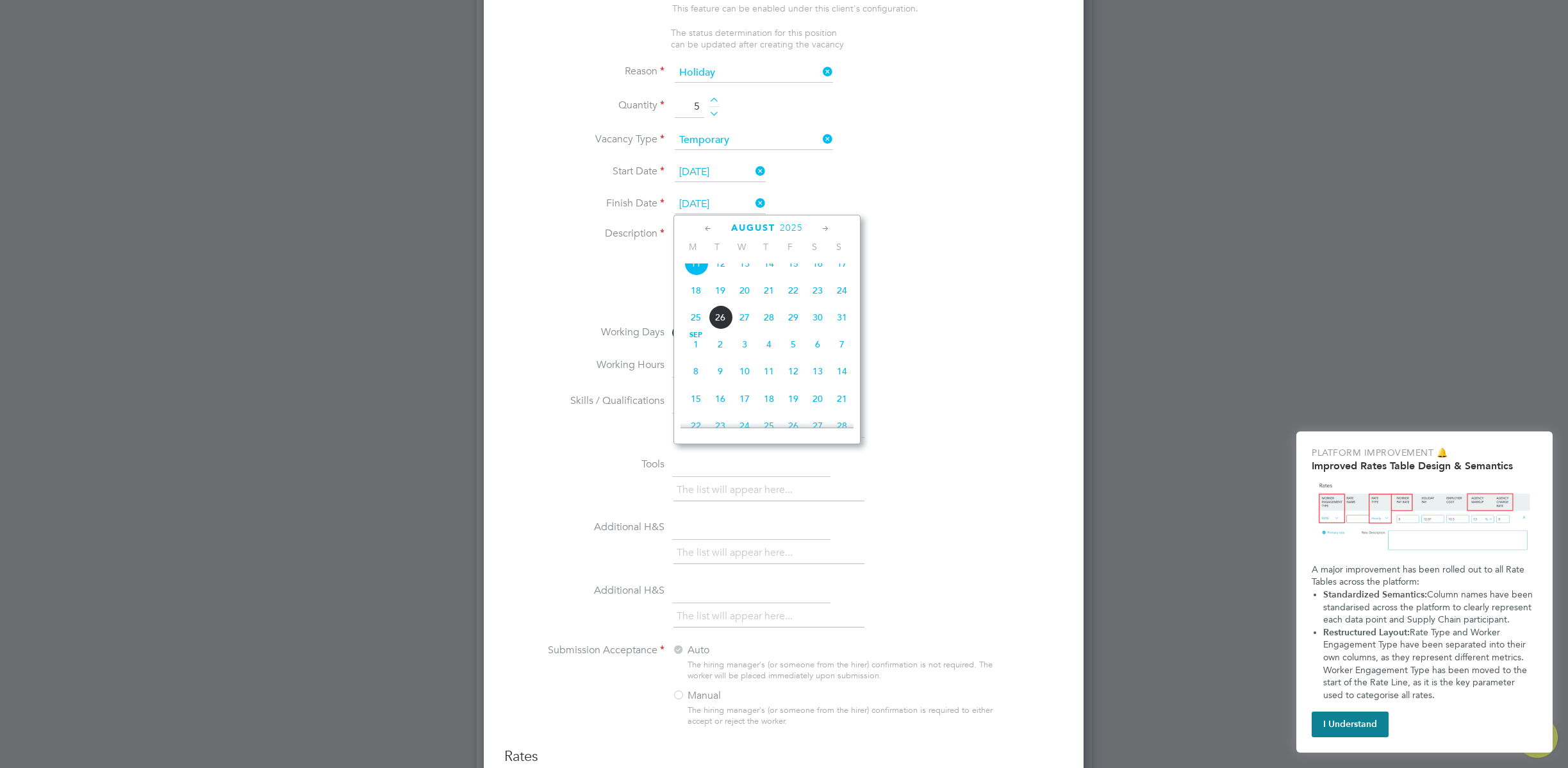
scroll to position [443, 0]
click at [848, 412] on span "7" at bounding box center [841, 400] width 24 height 24
type input "07 Sep 2025"
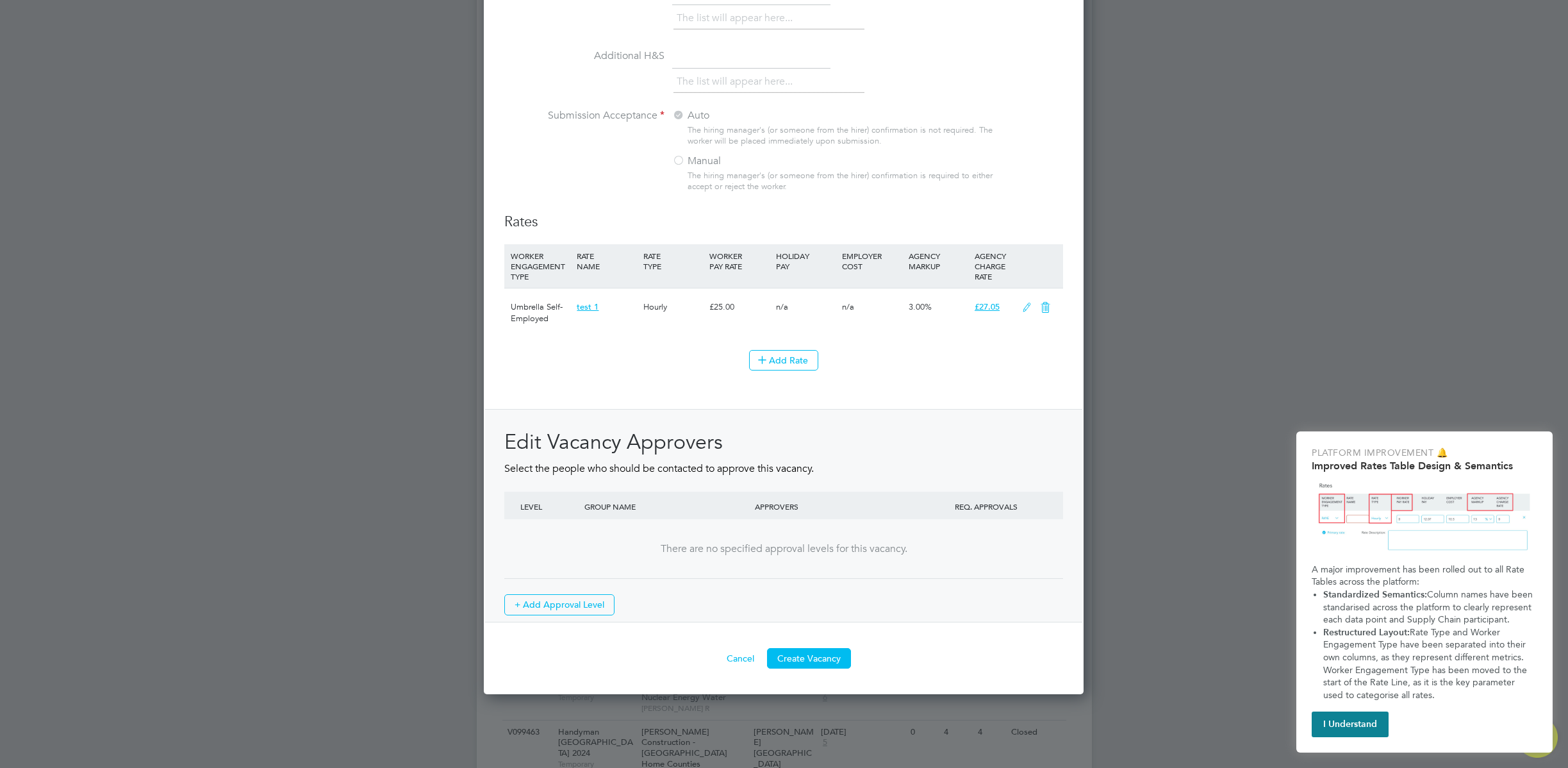
scroll to position [1257, 0]
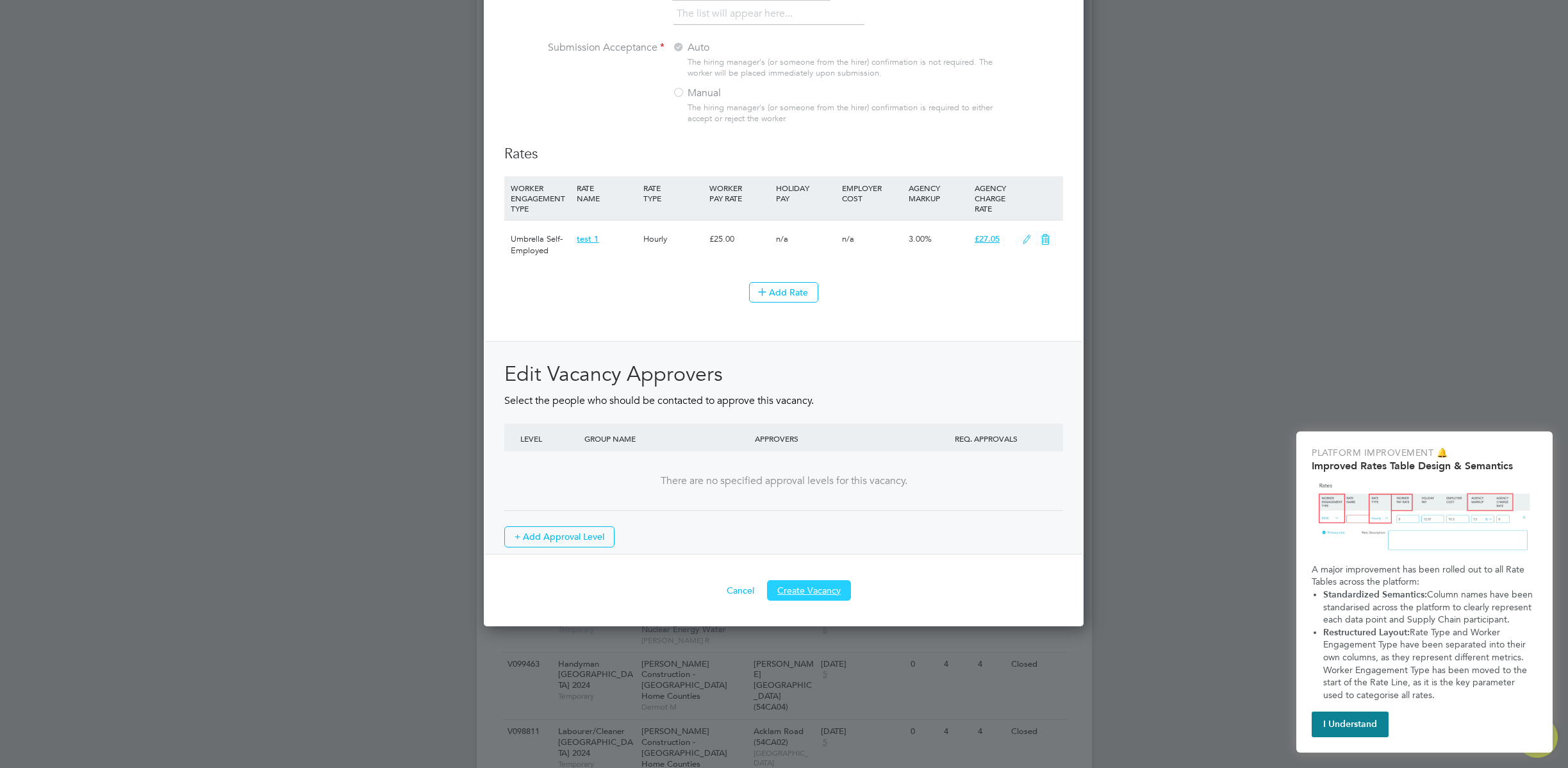
click at [815, 593] on button "Create Vacancy" at bounding box center [809, 590] width 84 height 21
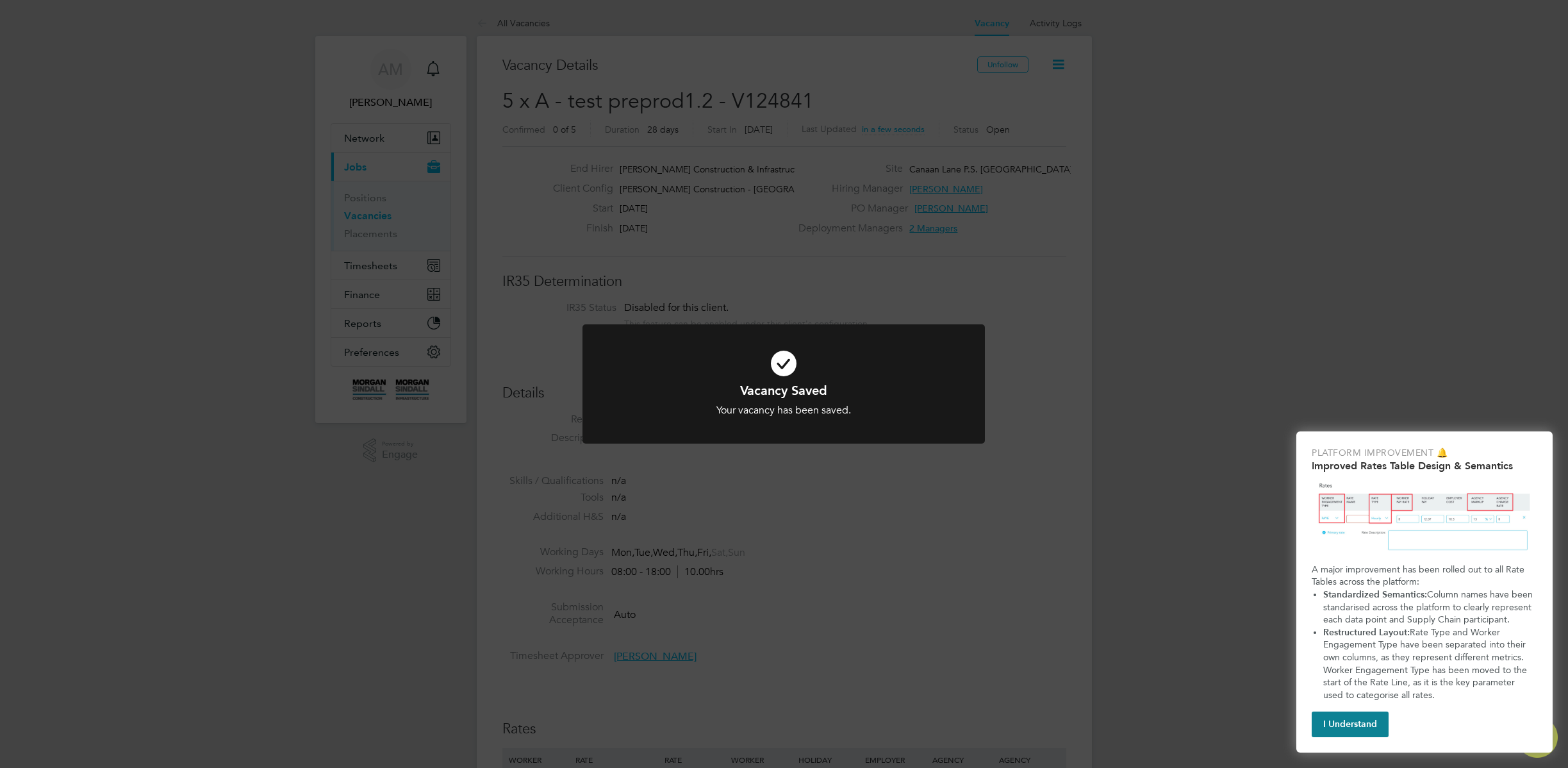
scroll to position [21, 276]
click at [1060, 156] on div "Vacancy Saved Your vacancy has been saved. Cancel Okay" at bounding box center [784, 384] width 1568 height 768
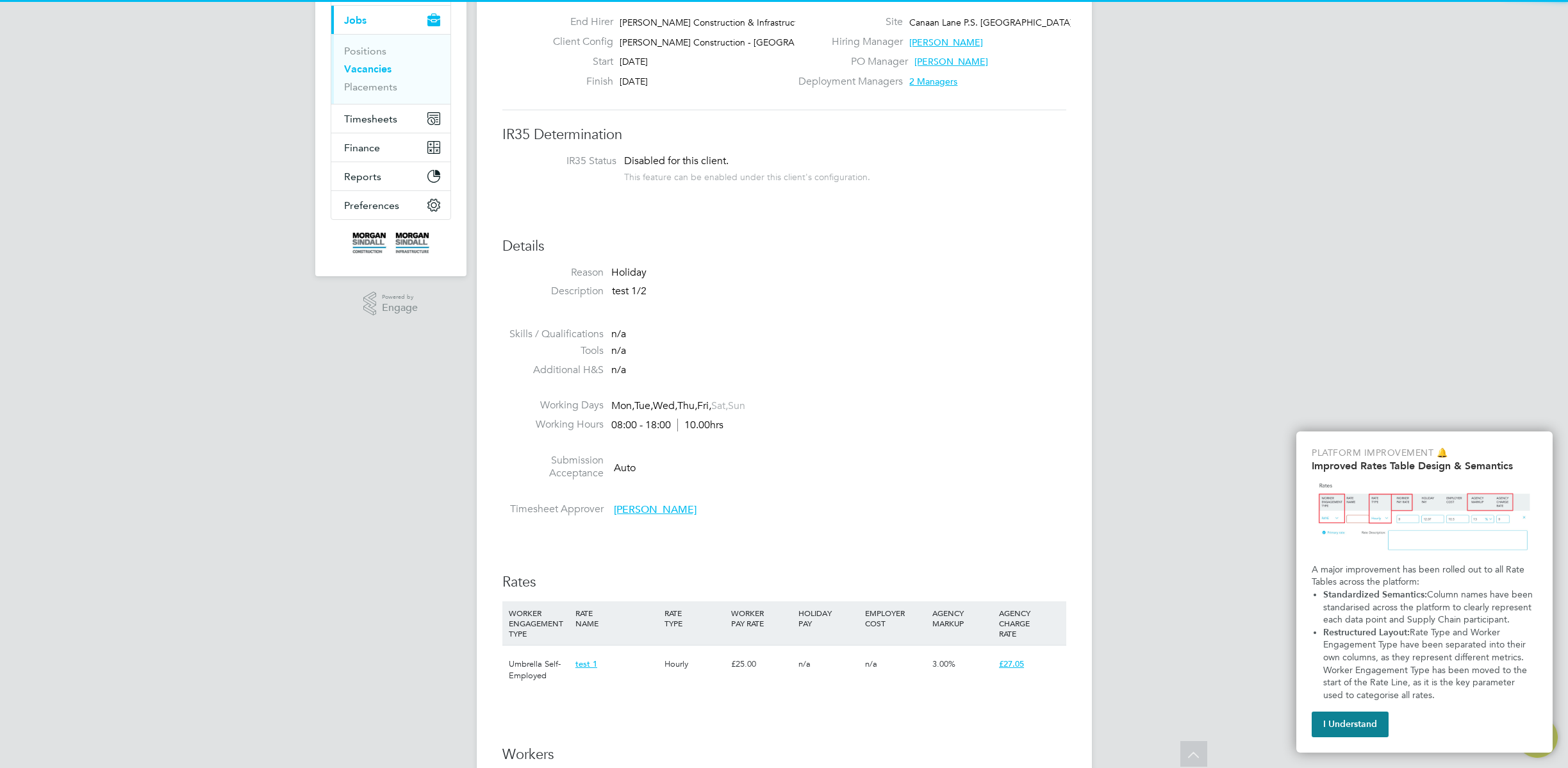
scroll to position [0, 0]
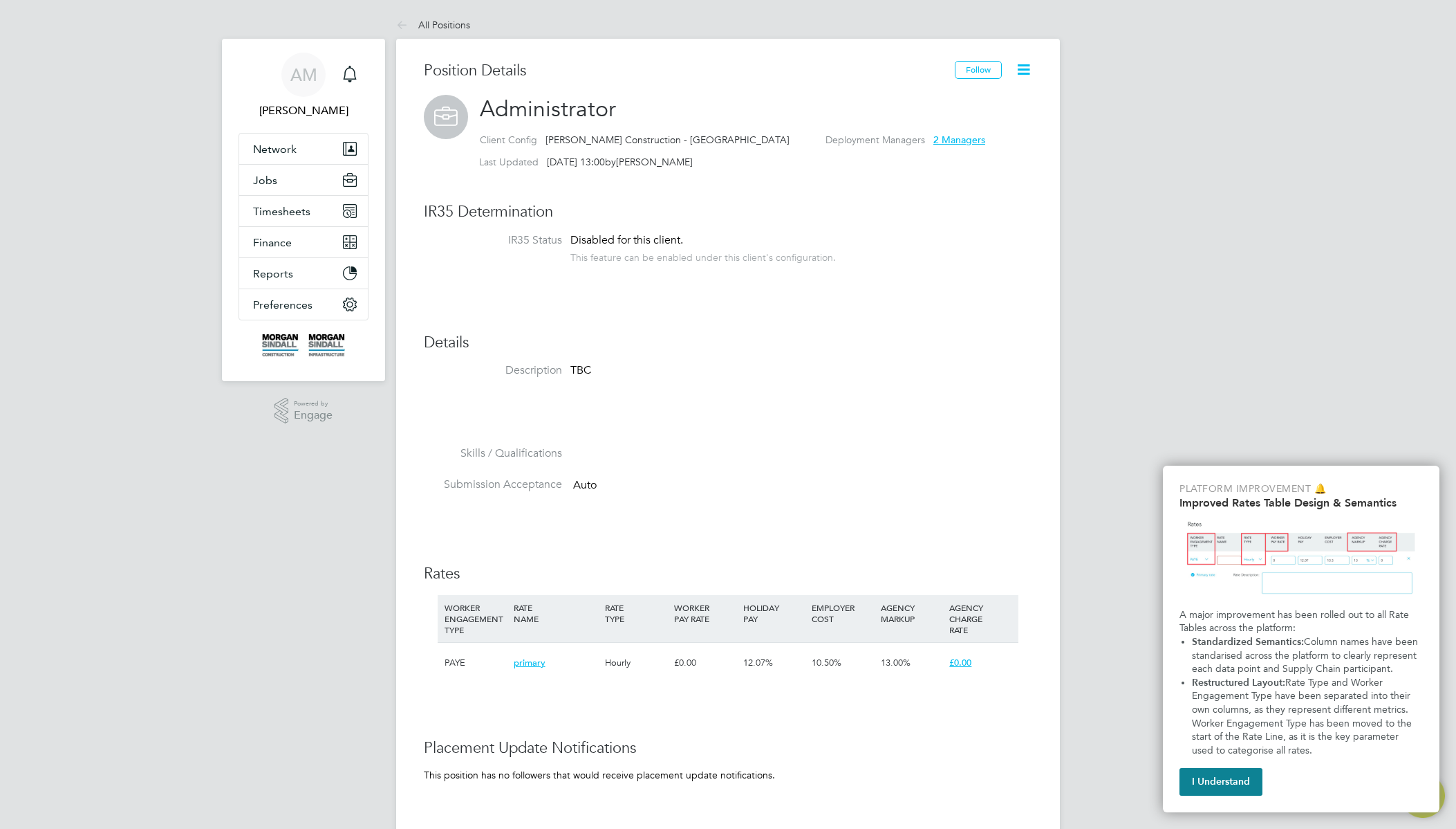
click at [1028, 72] on icon at bounding box center [1024, 69] width 18 height 18
click at [964, 126] on li "Copy Position" at bounding box center [979, 122] width 101 height 20
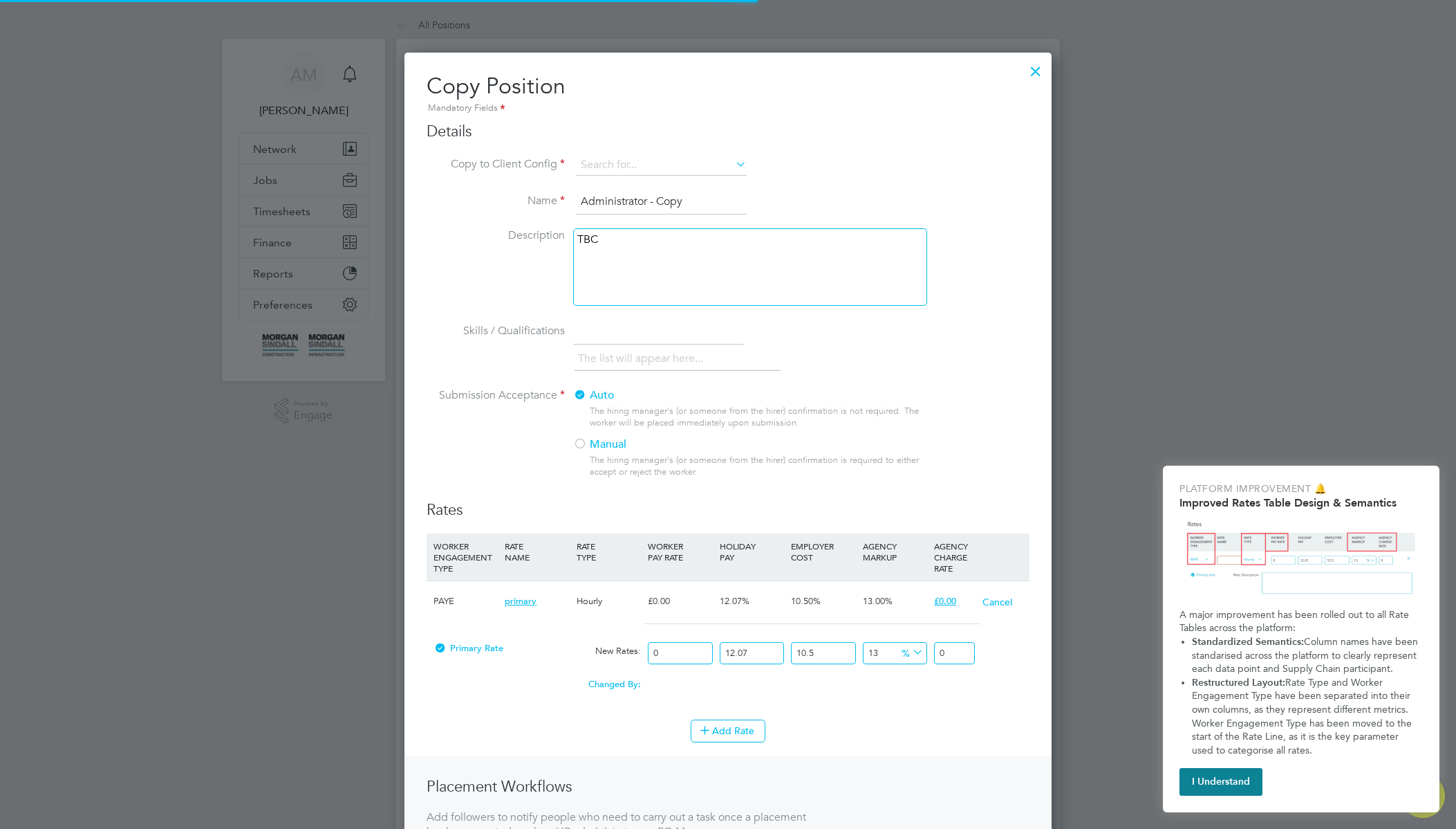
scroll to position [972, 648]
click at [653, 165] on input at bounding box center [661, 165] width 171 height 21
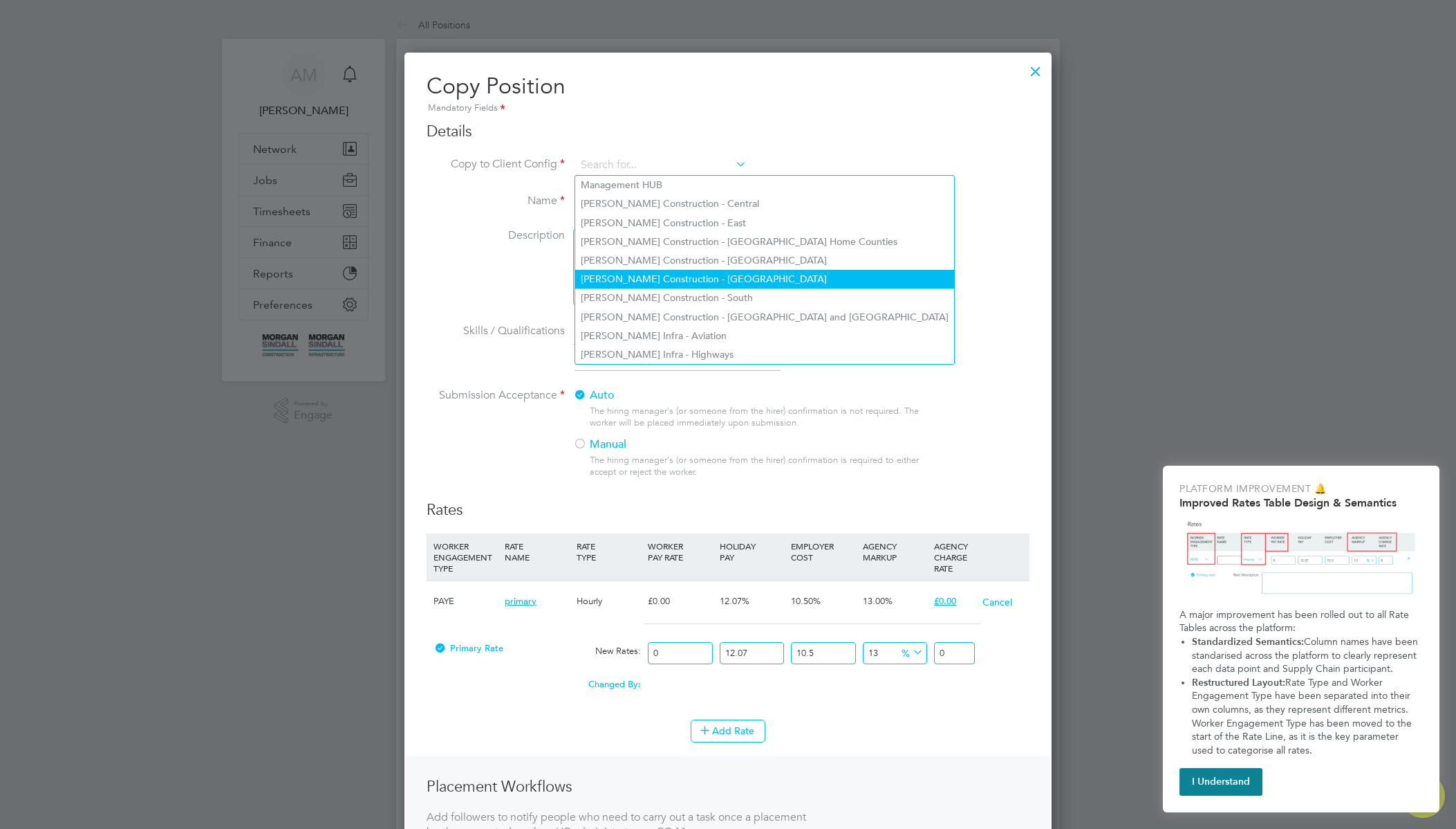
click at [678, 273] on li "[PERSON_NAME] Construction - [GEOGRAPHIC_DATA]" at bounding box center [764, 278] width 379 height 19
type input "[PERSON_NAME] Construction - [GEOGRAPHIC_DATA]"
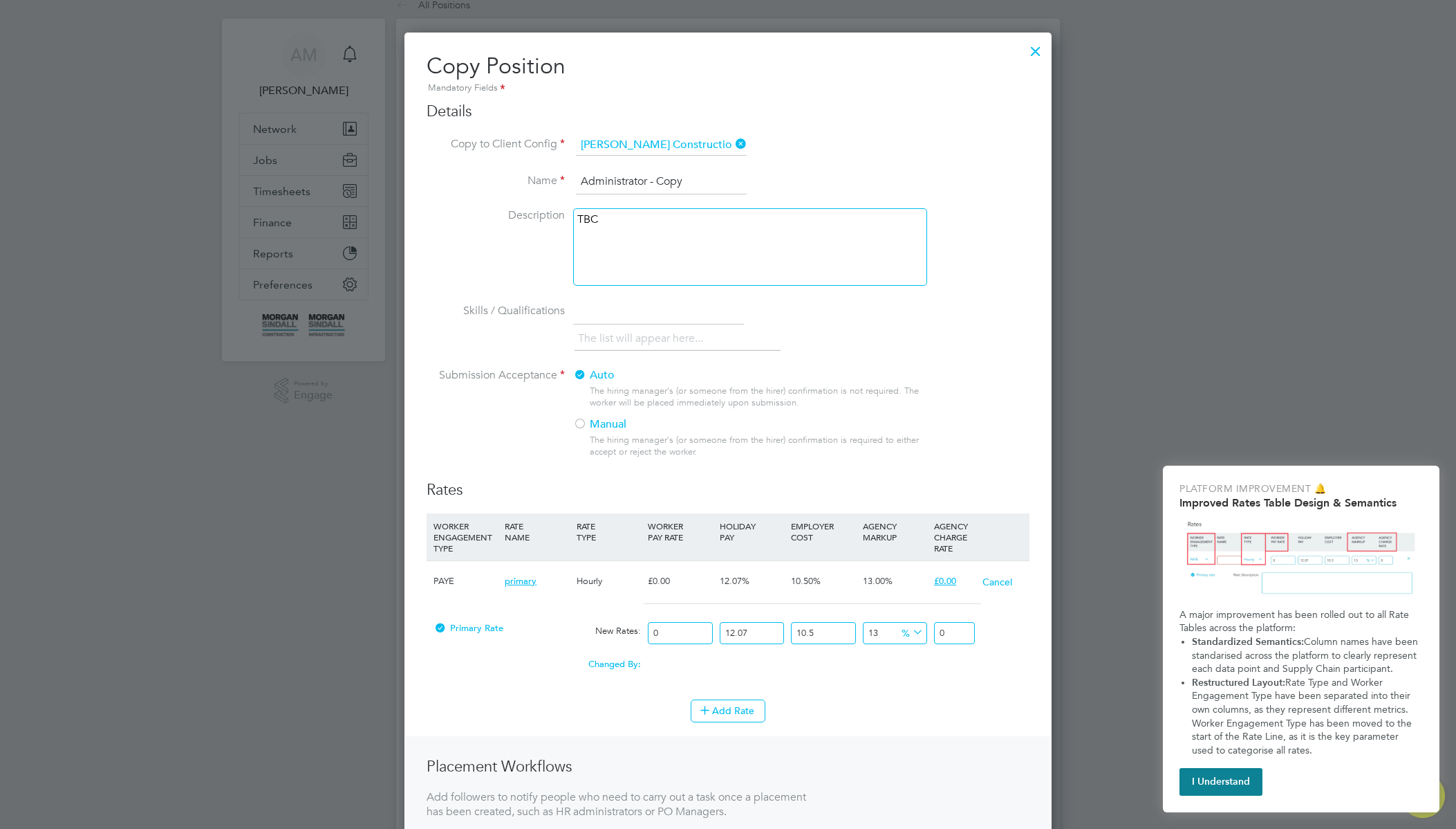
scroll to position [206, 0]
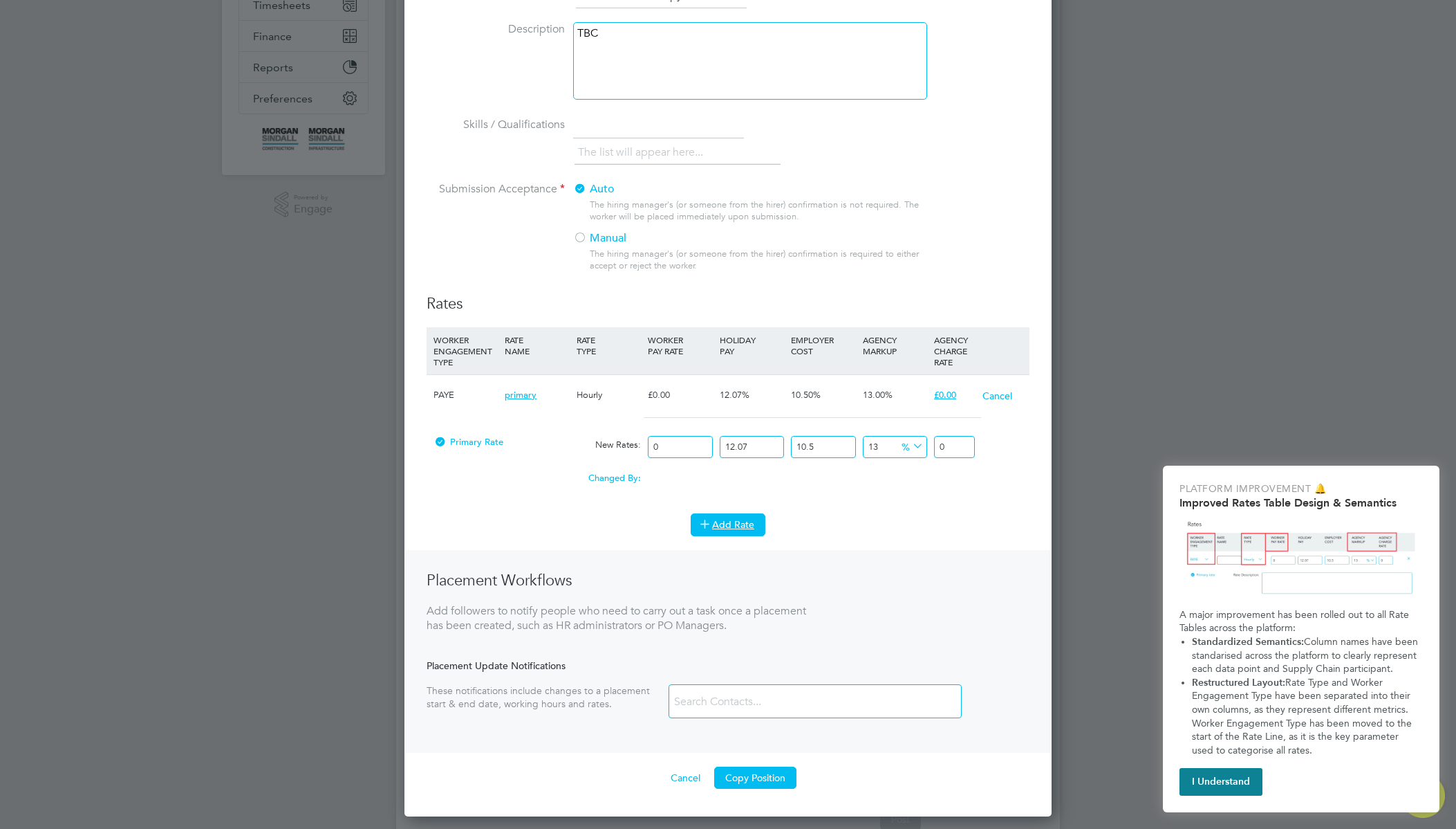
click at [726, 522] on button "Add Rate" at bounding box center [728, 524] width 75 height 22
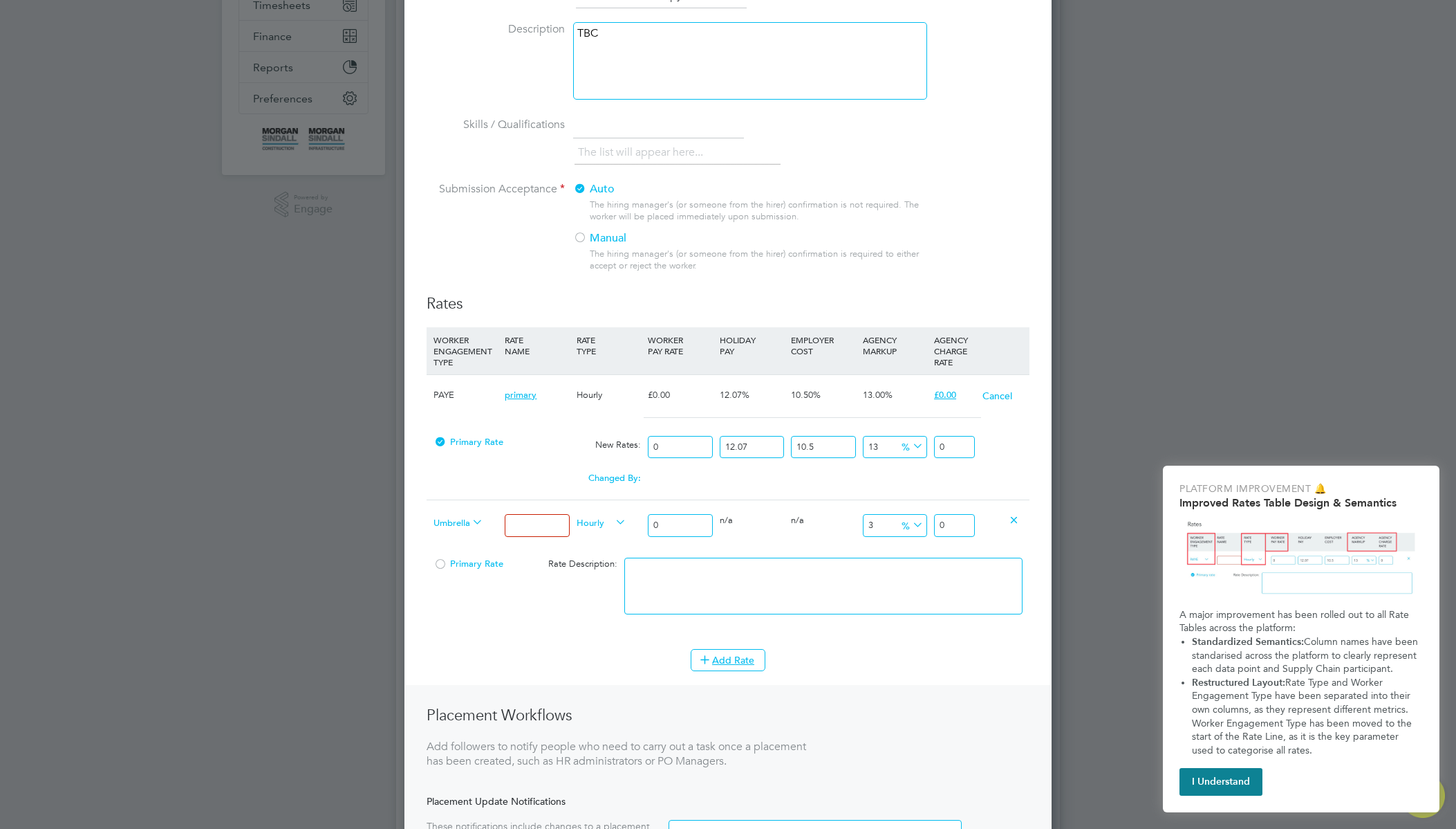
click at [462, 525] on span "Umbrella Self-Employed" at bounding box center [458, 521] width 50 height 16
click at [552, 523] on body "AM [PERSON_NAME] Notifications Applications: Network Team Members Businesses Si…" at bounding box center [728, 347] width 1456 height 1106
click at [532, 525] on input at bounding box center [537, 524] width 64 height 22
drag, startPoint x: 530, startPoint y: 528, endPoint x: 497, endPoint y: 530, distance: 33.1
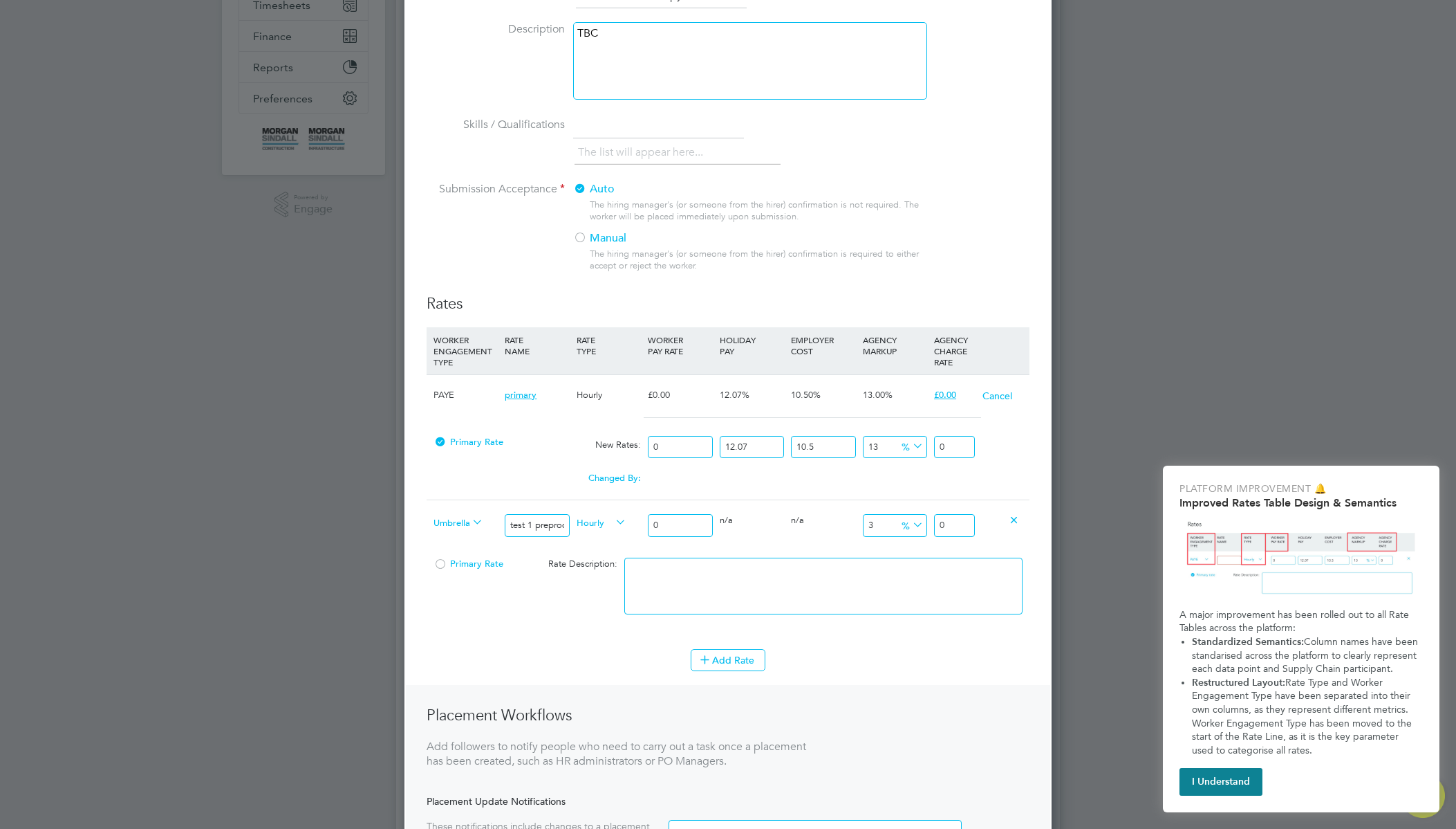
click at [497, 530] on div "Umbrella Self-Employed test 1 preprod Hourly 0 2 n/a 3 n/a 3 0 % 0" at bounding box center [728, 524] width 603 height 51
type input "preprod_1"
click at [677, 528] on input "0" at bounding box center [680, 524] width 64 height 22
type input "01"
type input "1.082118"
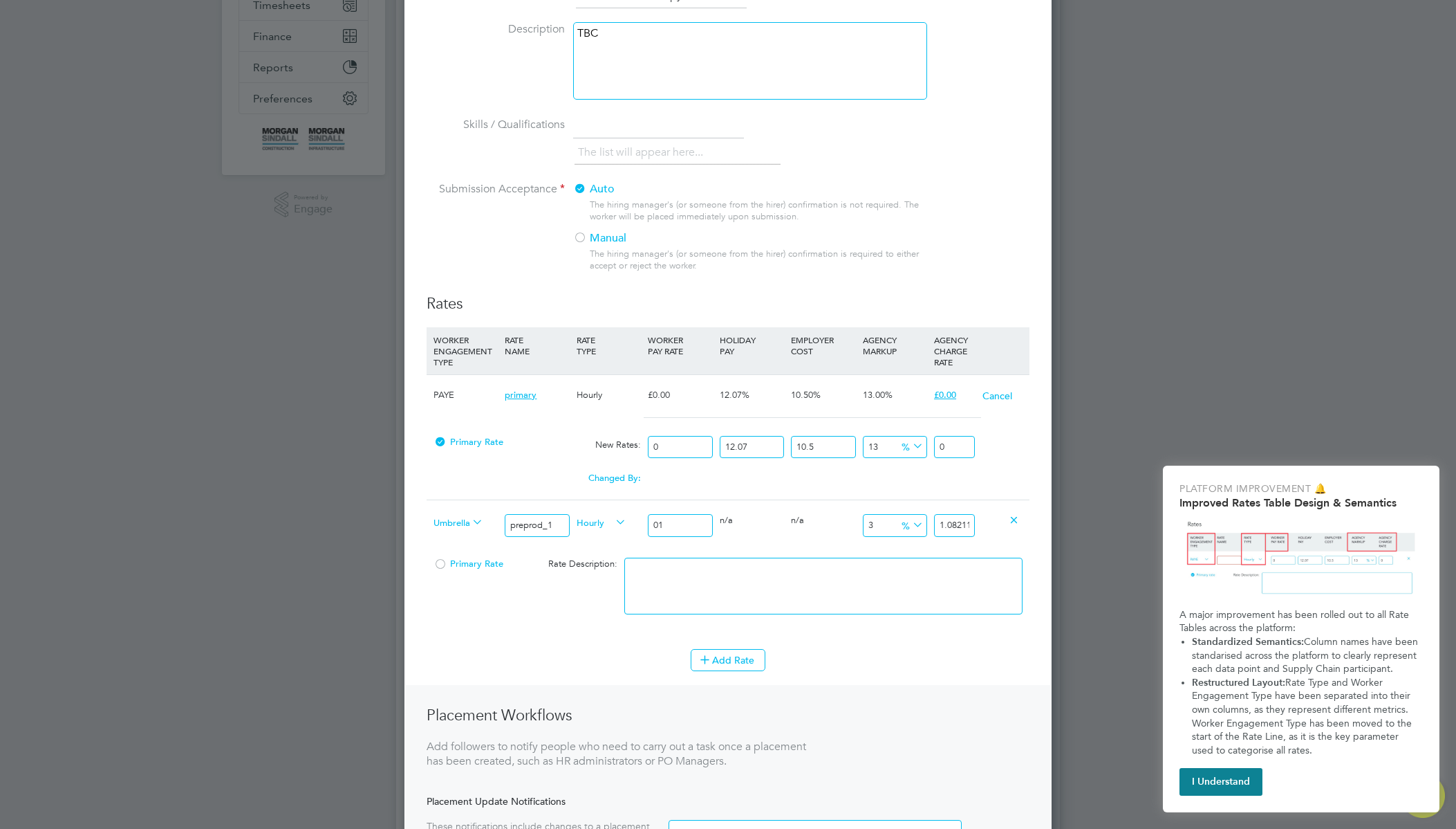
type input "011"
type input "11.903298"
type input "011"
click at [943, 341] on div "AGENCY CHARGE RATE" at bounding box center [954, 351] width 48 height 47
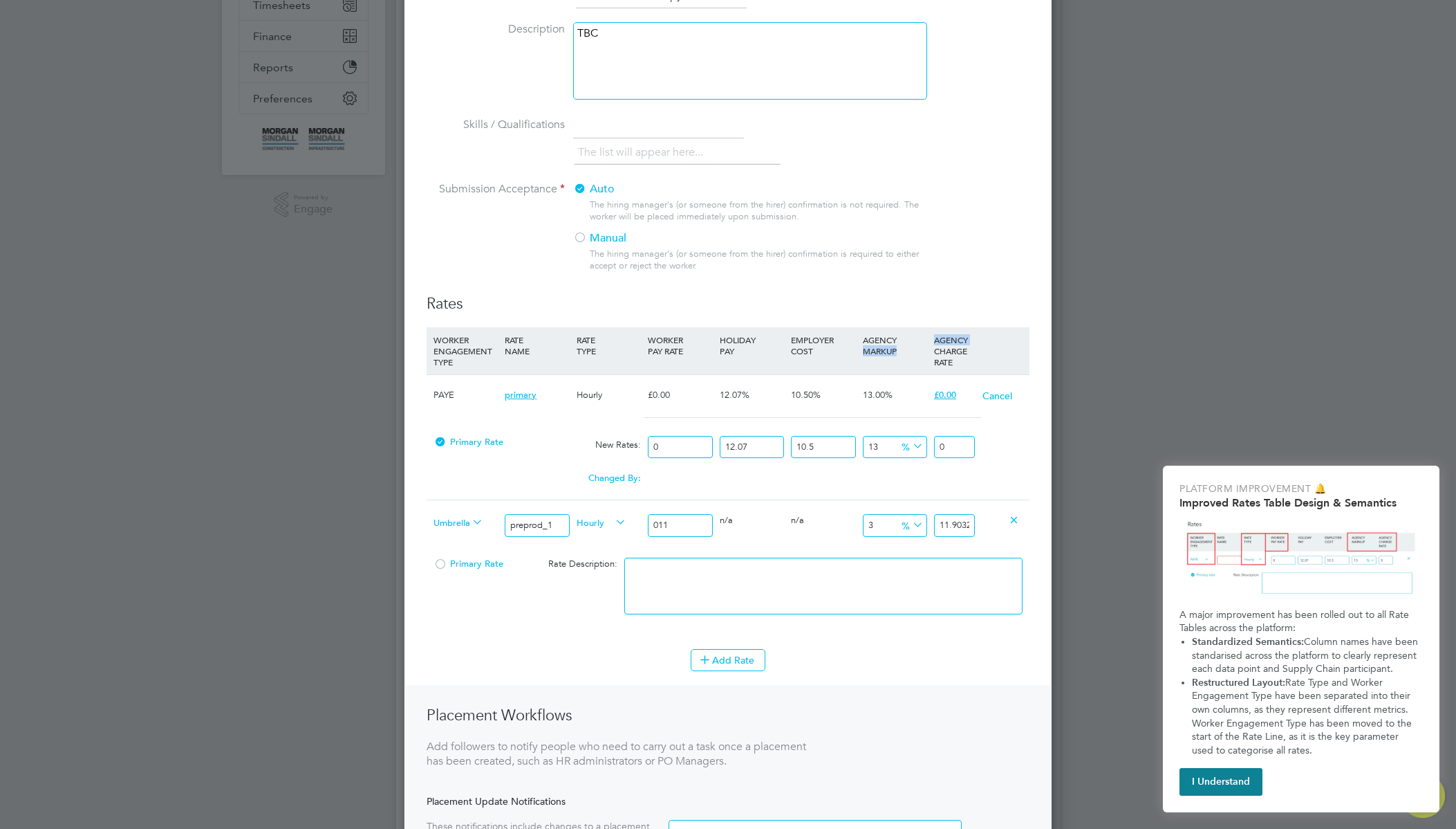
click at [943, 341] on div "AGENCY CHARGE RATE" at bounding box center [954, 351] width 48 height 47
drag, startPoint x: 907, startPoint y: 343, endPoint x: 754, endPoint y: 332, distance: 153.4
click at [754, 332] on div "WORKER ENGAGEMENT TYPE RATE NAME RATE TYPE WORKER PAY RATE HOLIDAY PAY EMPLOYER…" at bounding box center [728, 351] width 603 height 47
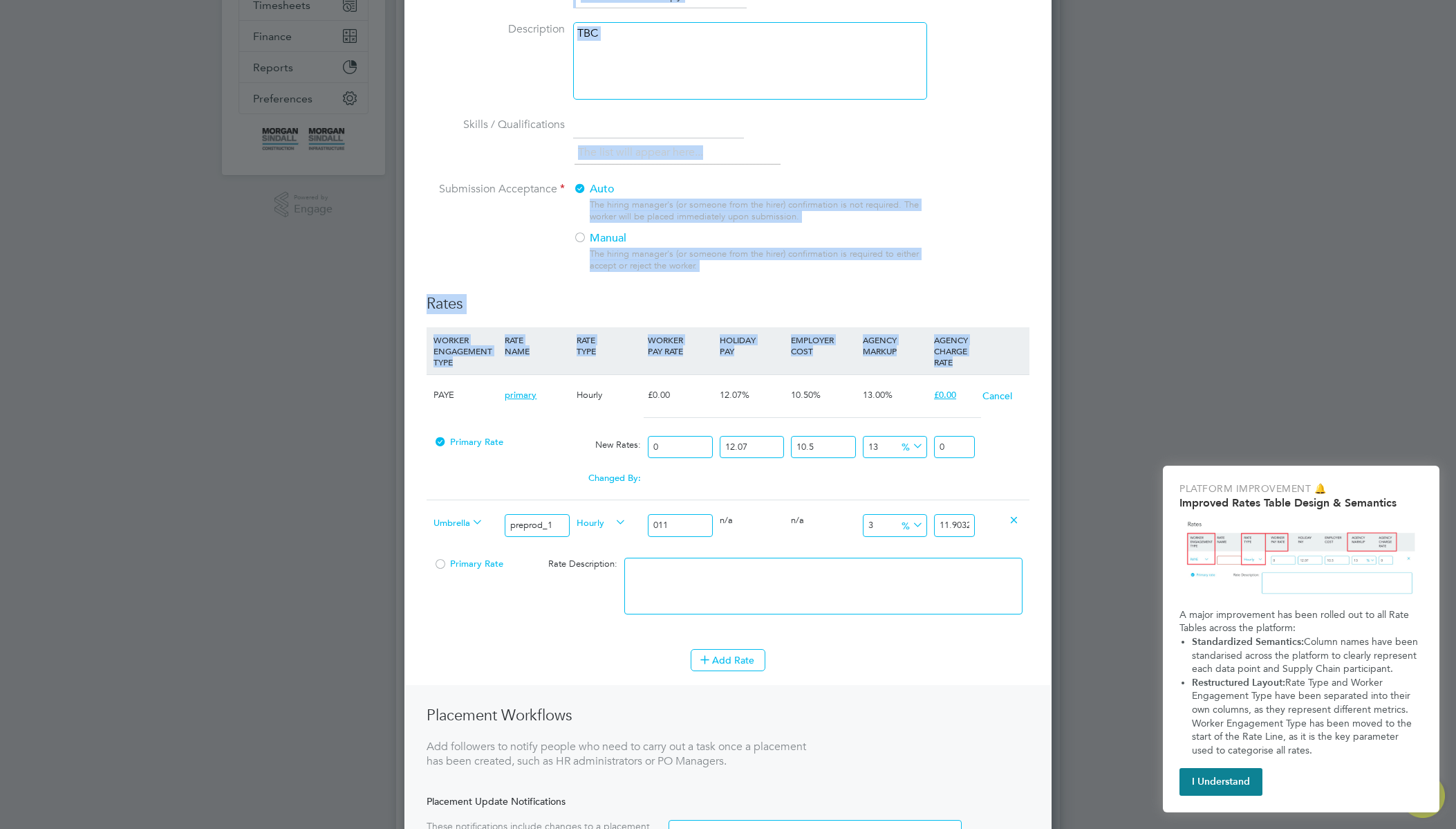
drag, startPoint x: 978, startPoint y: 362, endPoint x: 538, endPoint y: 319, distance: 442.1
click at [538, 319] on ng-container "Rates WORKER ENGAGEMENT TYPE RATE NAME RATE TYPE WORKER PAY RATE HOLIDAY PAY EM…" at bounding box center [728, 608] width 603 height 630
click at [568, 339] on div "RATE NAME" at bounding box center [537, 345] width 71 height 36
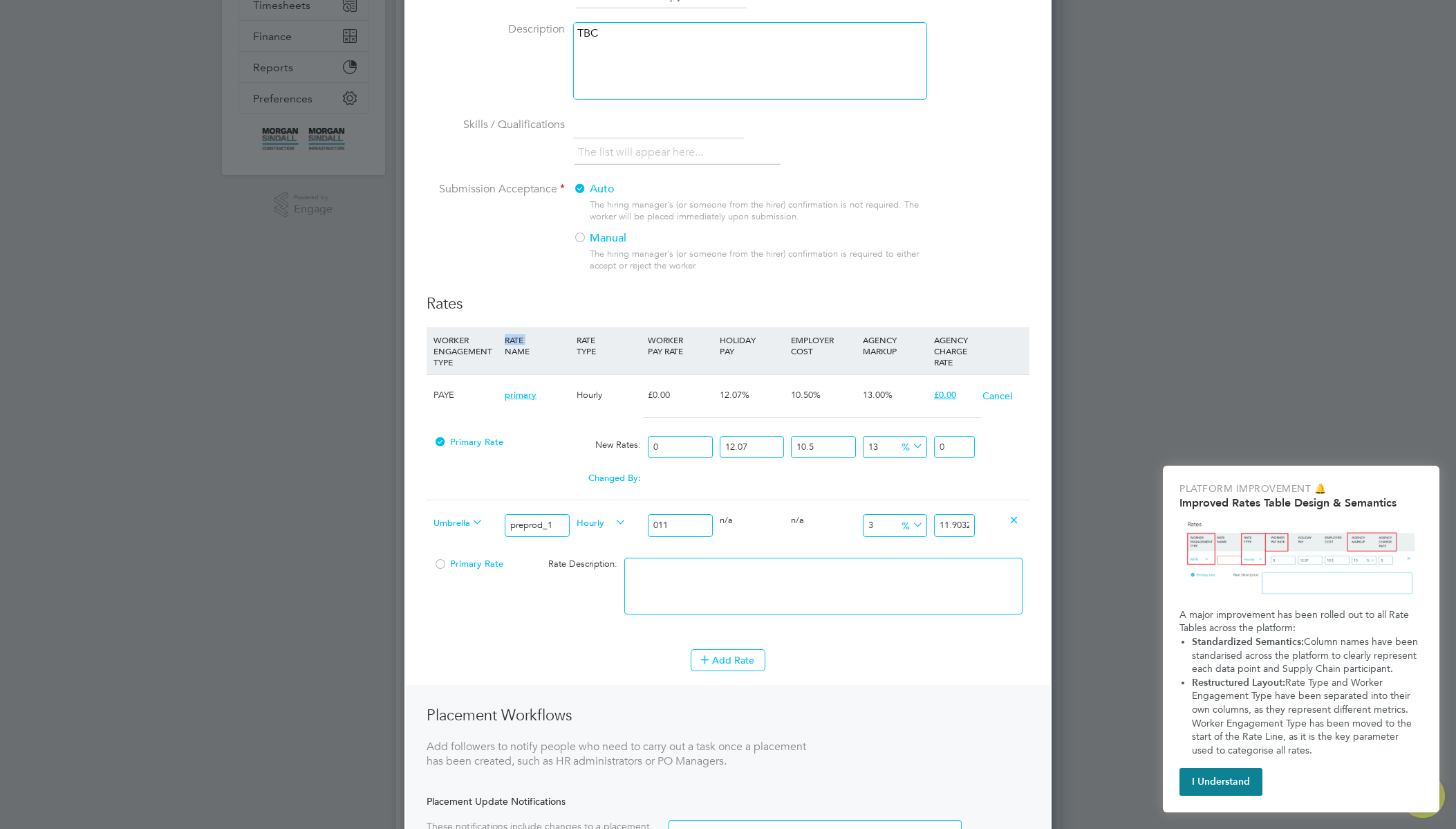
click at [568, 340] on div "RATE NAME" at bounding box center [537, 345] width 71 height 36
click at [525, 338] on div "RATE NAME" at bounding box center [537, 345] width 71 height 36
click at [527, 338] on div "RATE NAME" at bounding box center [537, 345] width 71 height 36
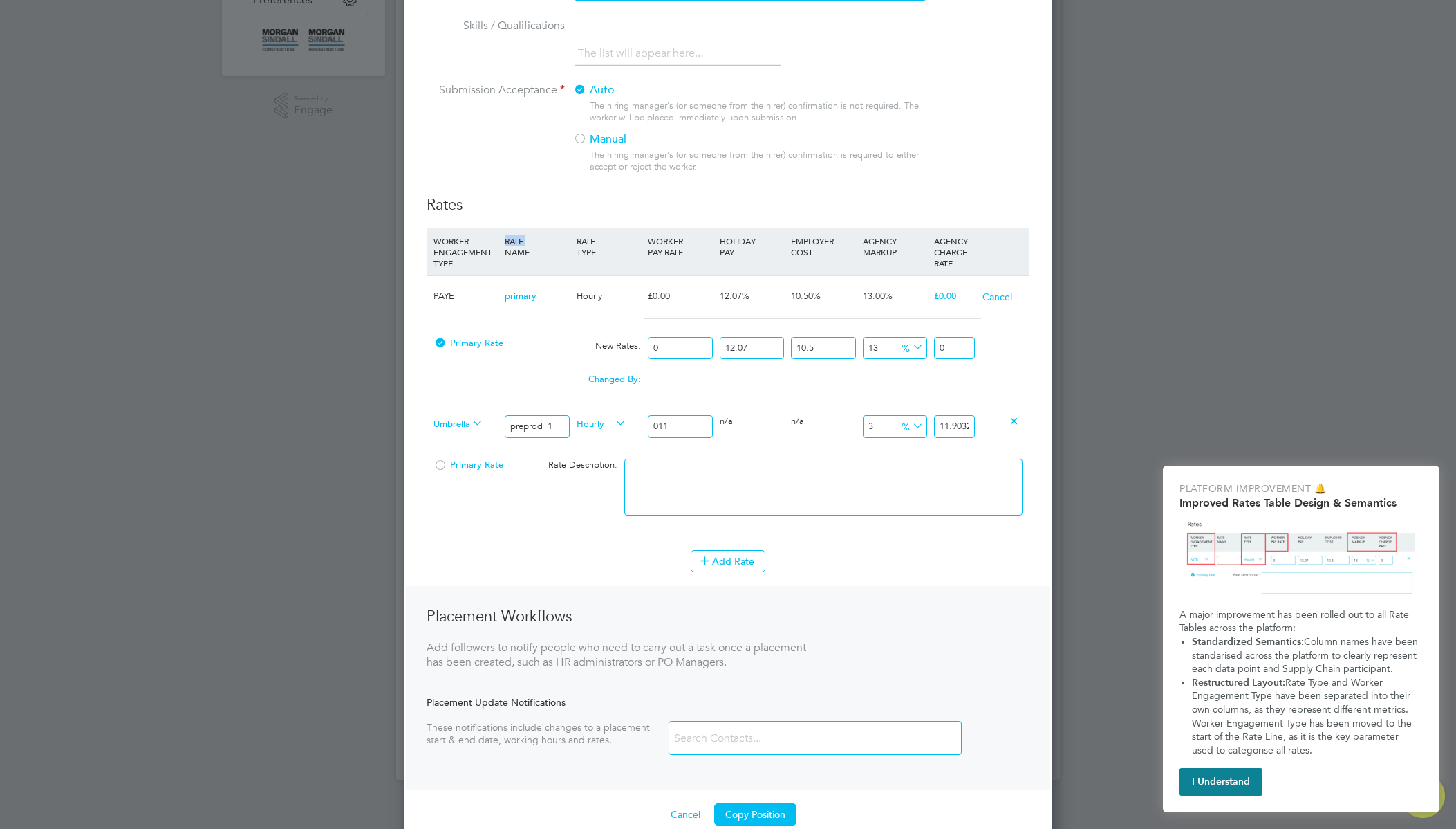
scroll to position [329, 0]
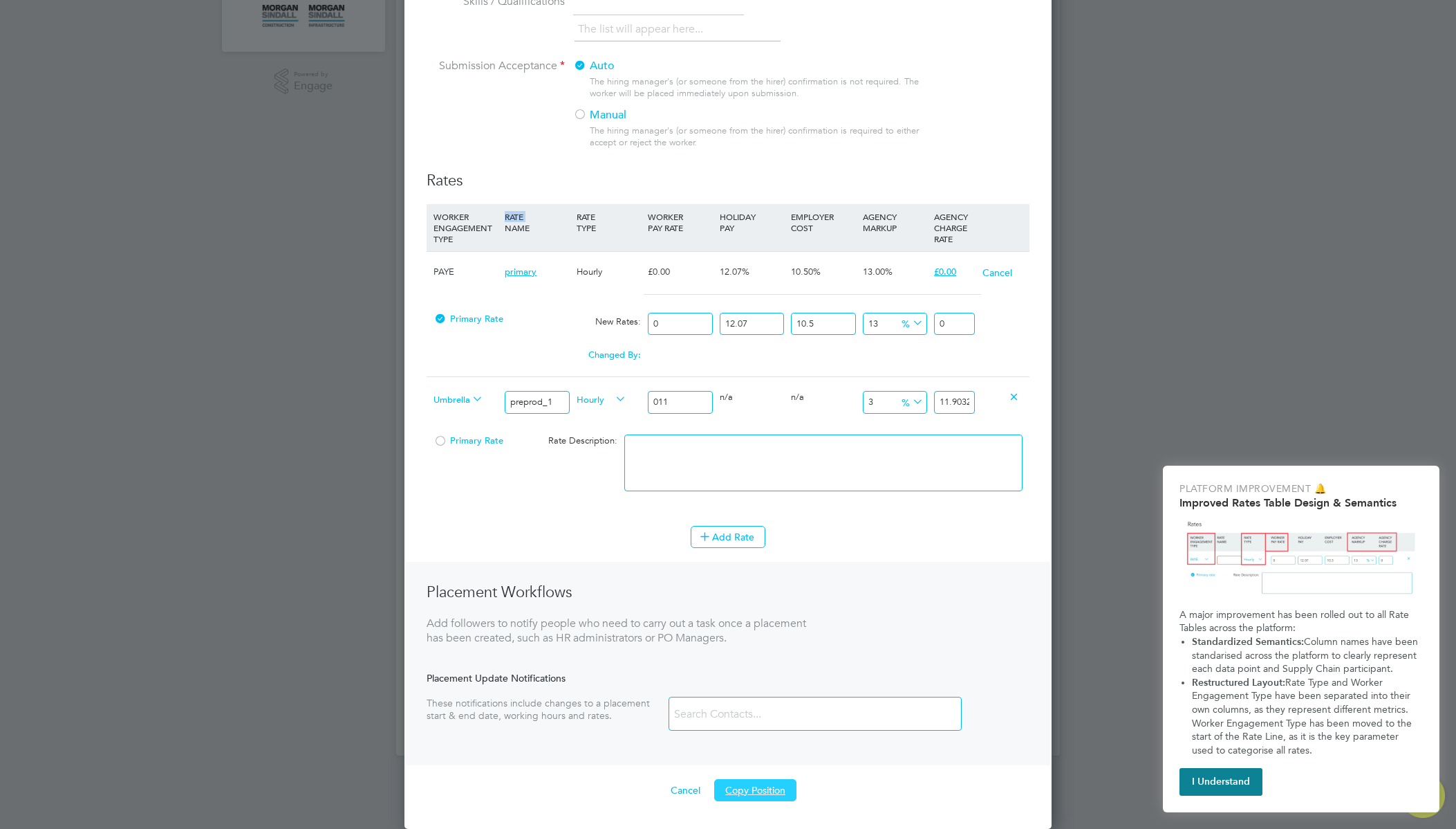
click at [764, 786] on button "Copy Position" at bounding box center [755, 790] width 82 height 22
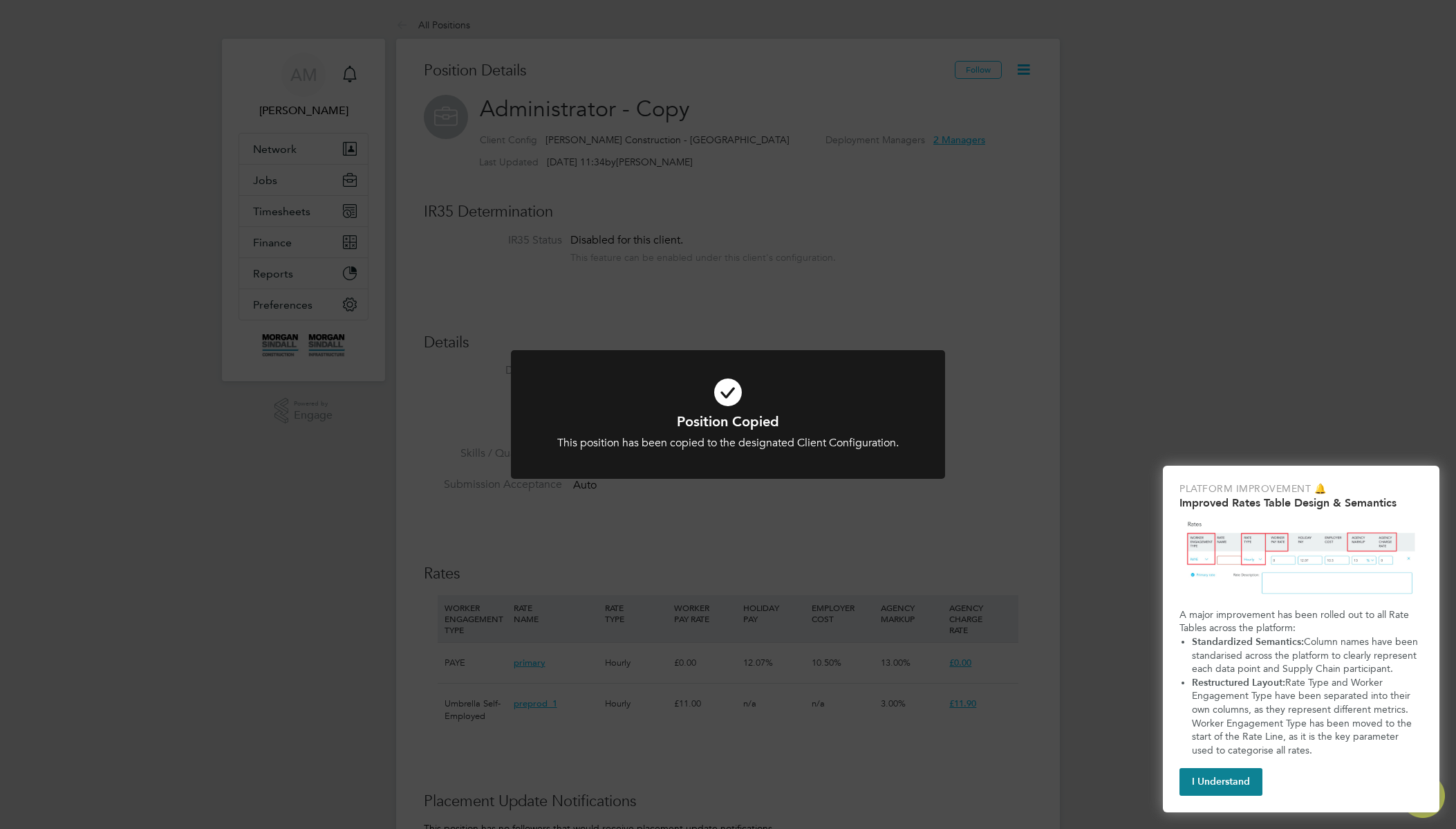
click at [852, 153] on div "Position Copied This position has been copied to the designated Client Configur…" at bounding box center [728, 414] width 1456 height 829
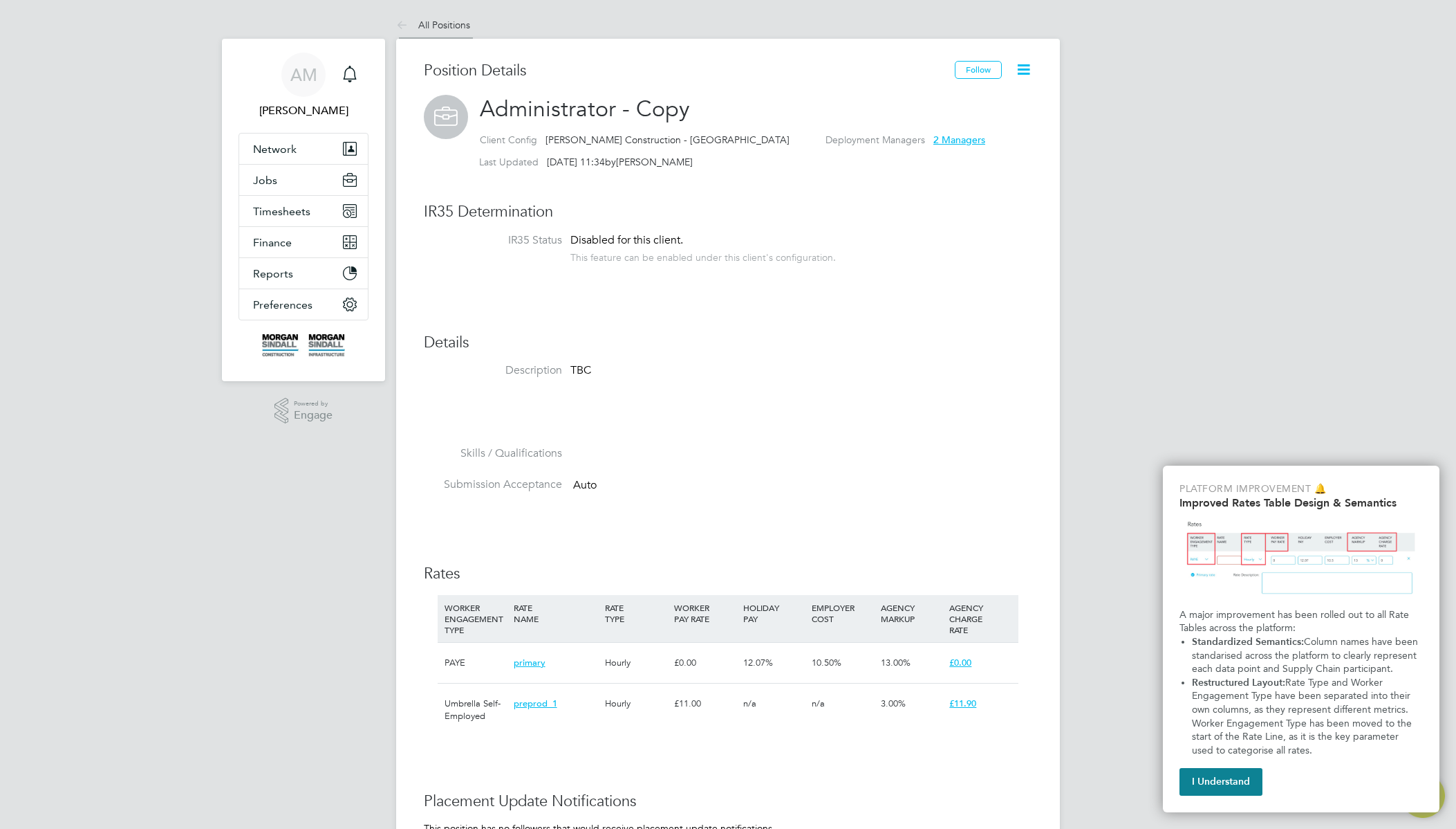
click at [458, 26] on link "All Positions" at bounding box center [433, 24] width 74 height 13
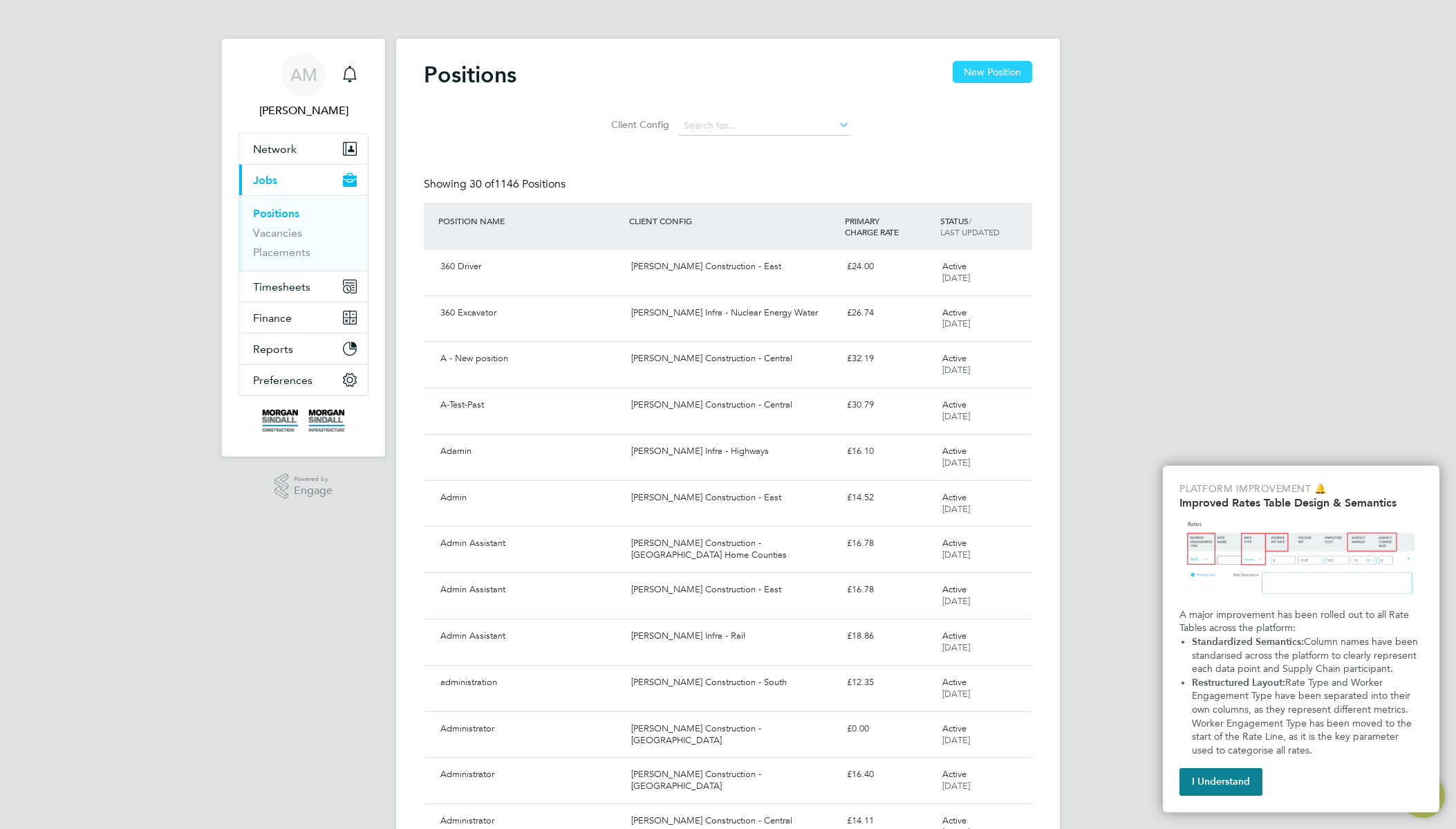
click at [1020, 62] on button "New Position" at bounding box center [991, 71] width 79 height 22
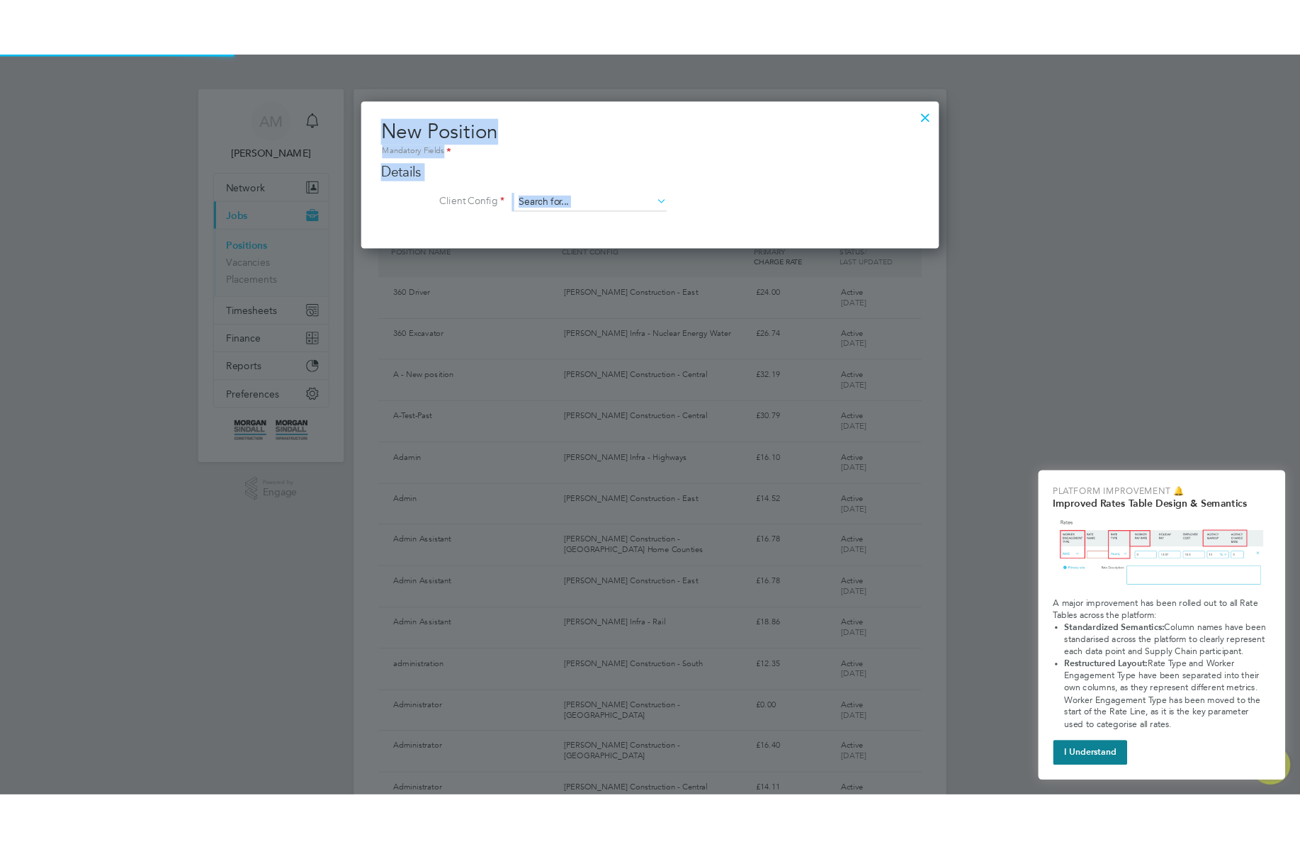
scroll to position [170, 664]
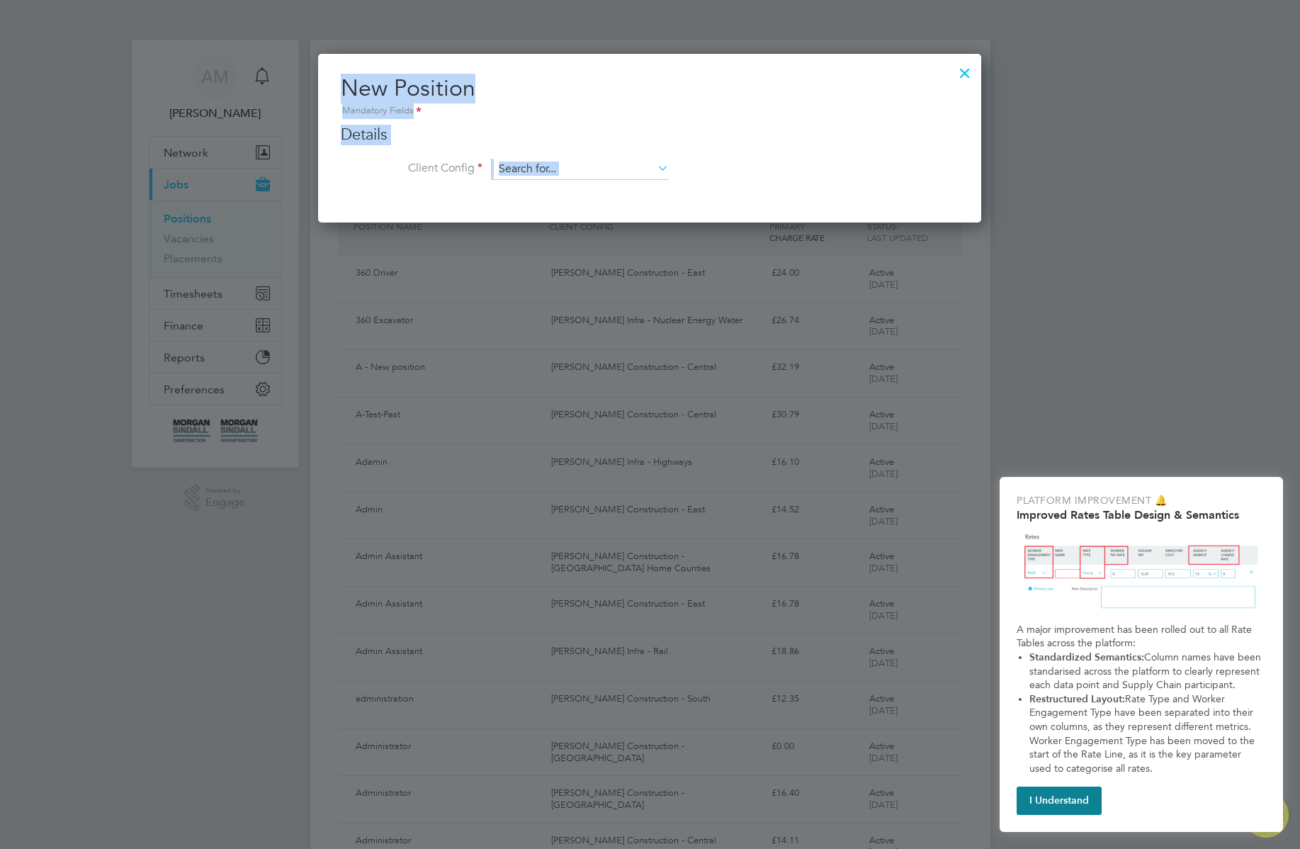
click at [606, 184] on li "Client Config" at bounding box center [650, 176] width 618 height 35
click at [605, 170] on input at bounding box center [581, 169] width 175 height 21
click at [655, 283] on li "[PERSON_NAME] Construction - [GEOGRAPHIC_DATA]" at bounding box center [687, 285] width 388 height 19
type input "[PERSON_NAME] Construction - [GEOGRAPHIC_DATA]"
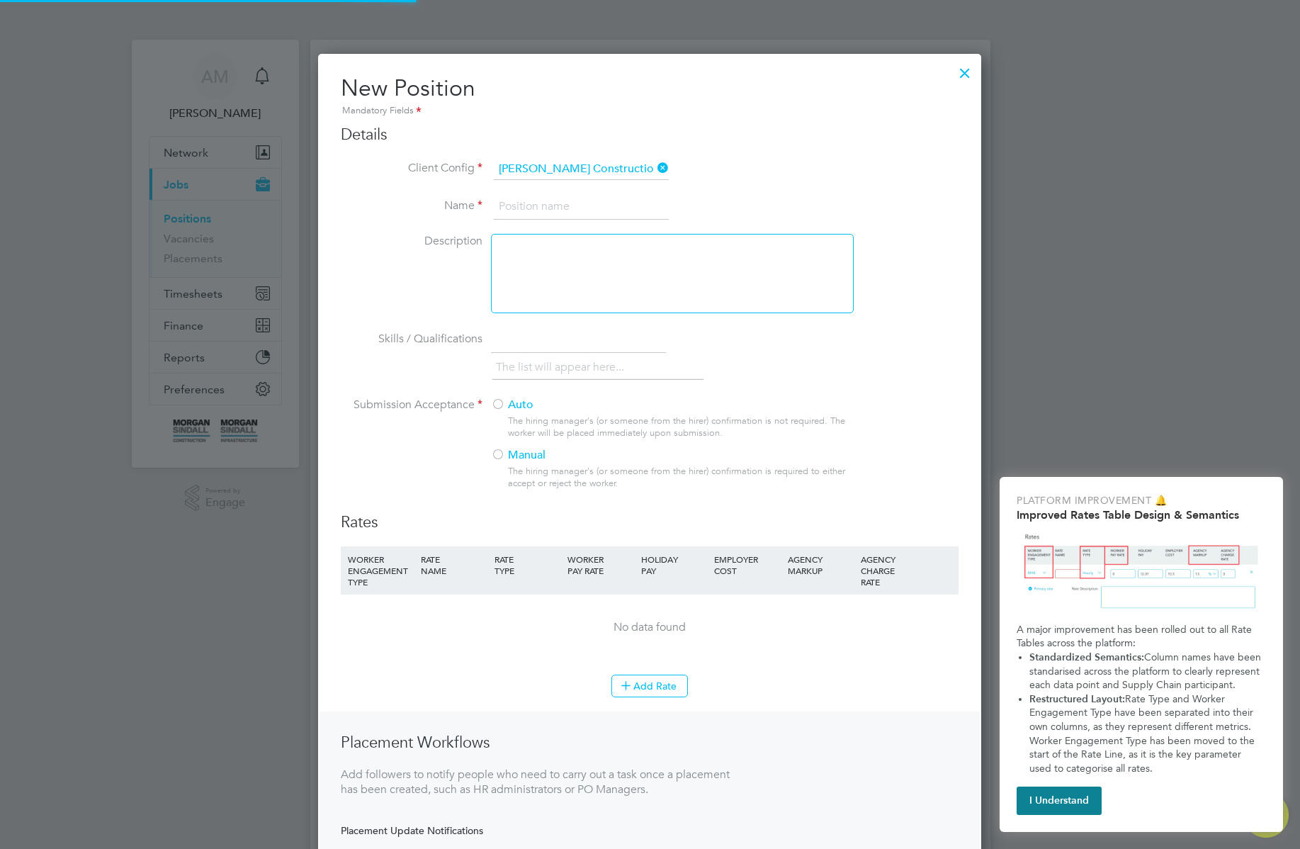
click at [601, 213] on input at bounding box center [581, 207] width 175 height 26
type input "A - test preprod1.2"
click at [635, 291] on div at bounding box center [672, 273] width 363 height 79
click at [509, 405] on label "Auto" at bounding box center [666, 404] width 351 height 15
click at [667, 686] on button "Add Rate" at bounding box center [649, 685] width 77 height 23
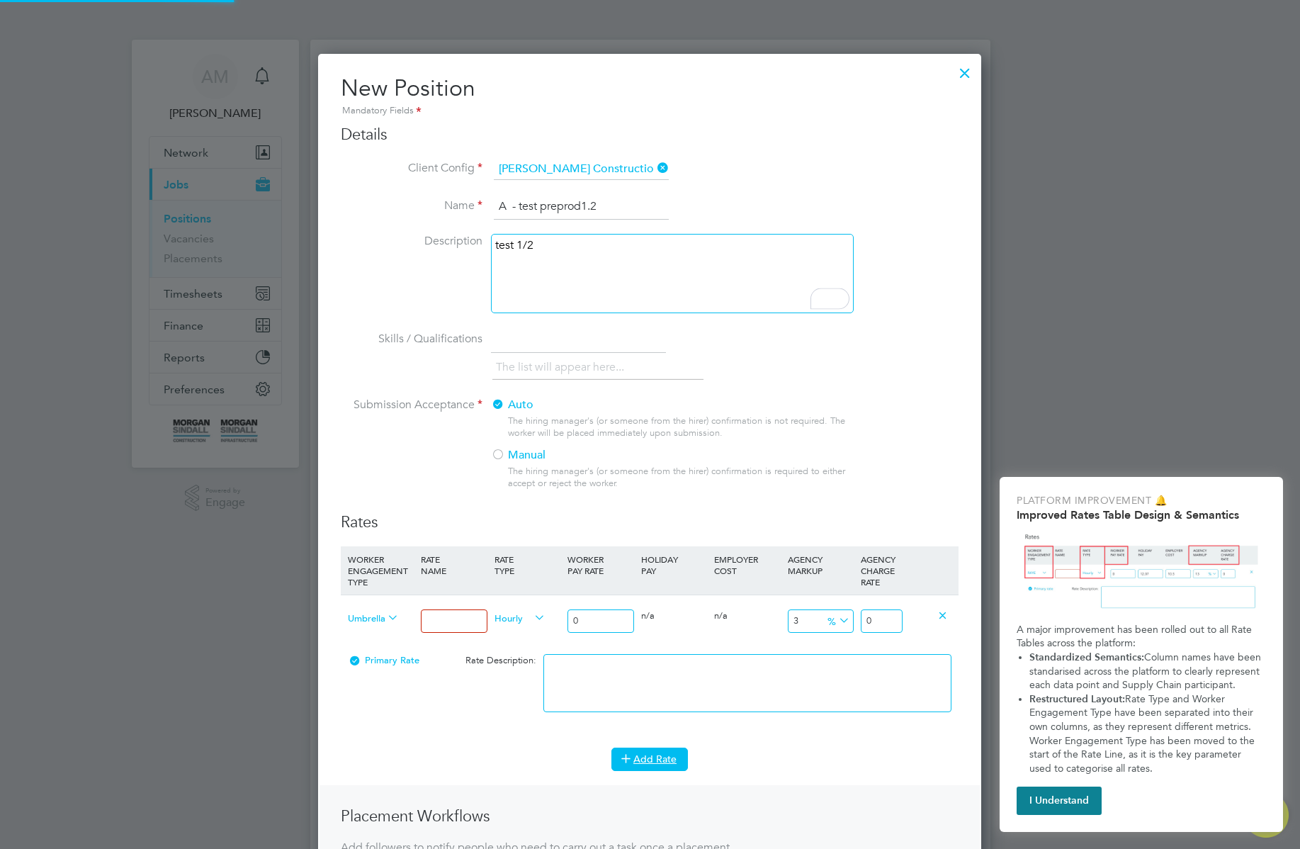
scroll to position [1005, 664]
click at [462, 624] on input at bounding box center [454, 620] width 66 height 23
type input "test 1"
click at [593, 618] on input "0" at bounding box center [600, 620] width 66 height 23
type input "02"
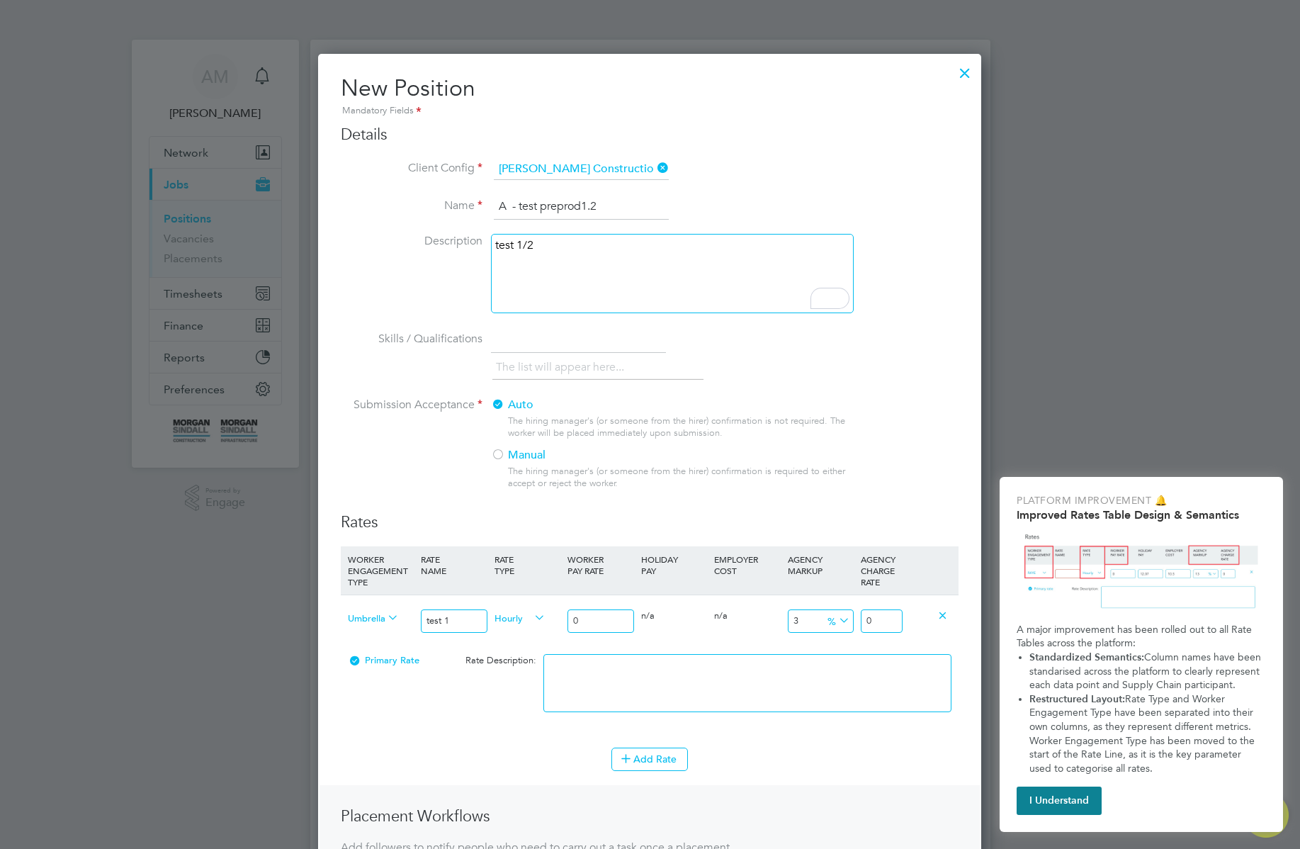
type input "2.164236"
type input "025"
type input "27.05295"
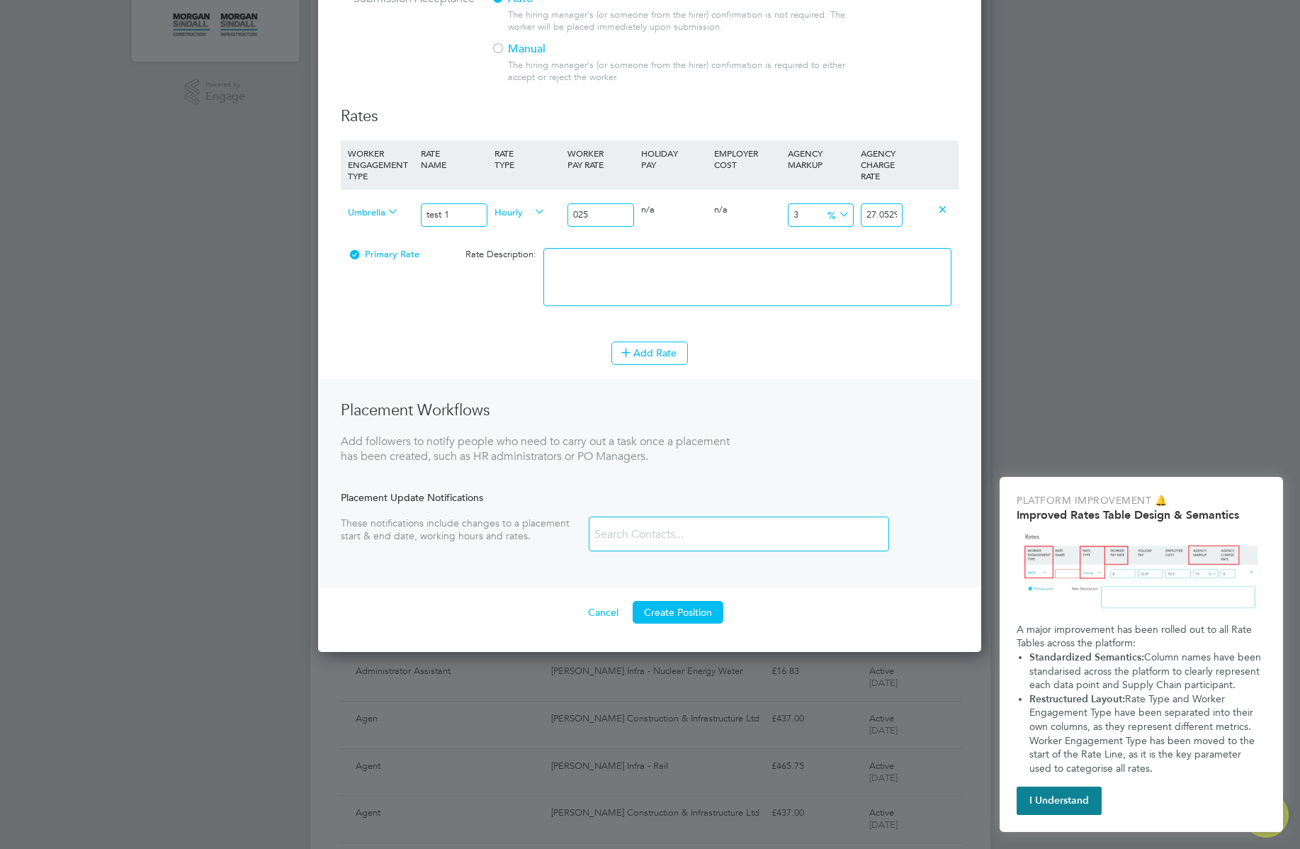
scroll to position [409, 0]
type input "025"
drag, startPoint x: 677, startPoint y: 612, endPoint x: 684, endPoint y: 616, distance: 7.9
click at [684, 613] on button "Create Position" at bounding box center [678, 609] width 91 height 23
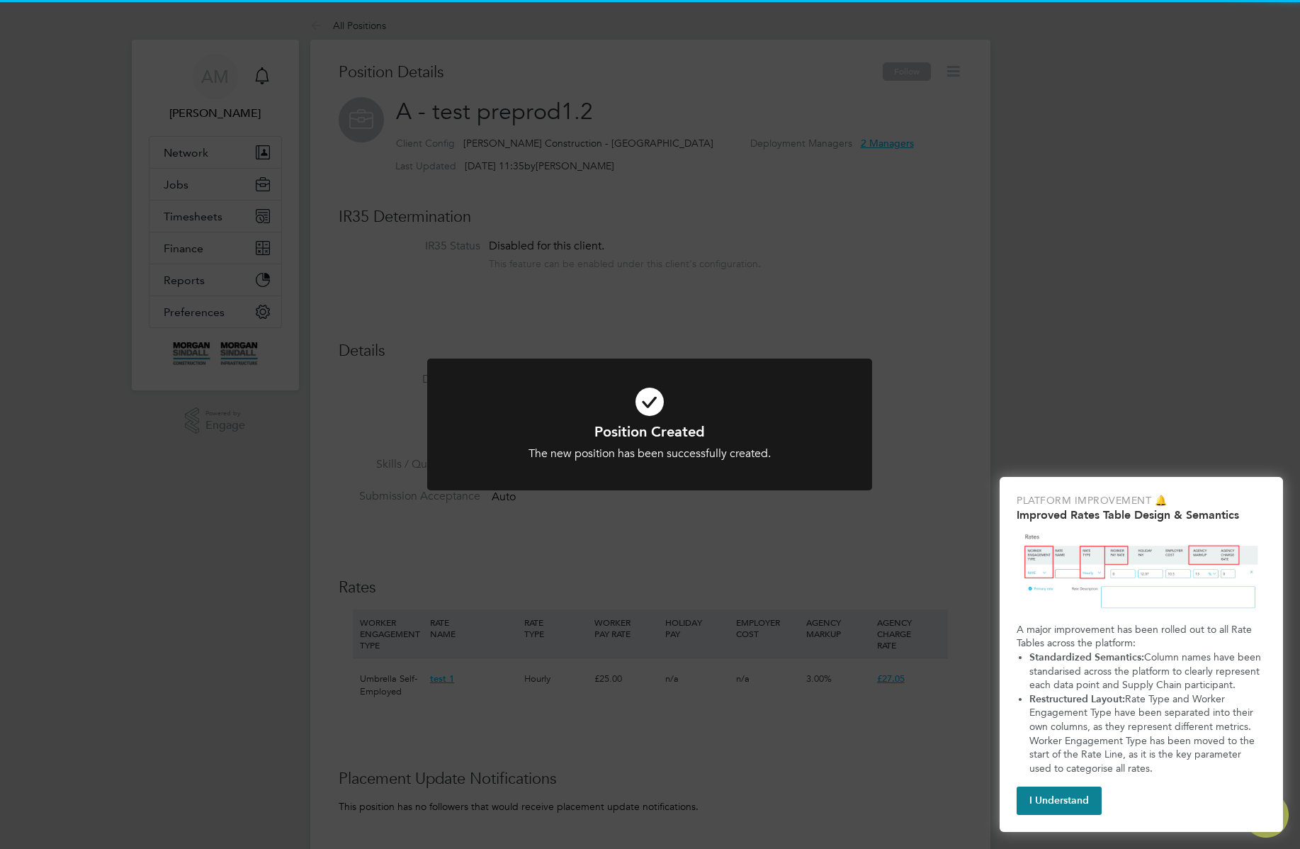
scroll to position [42, 95]
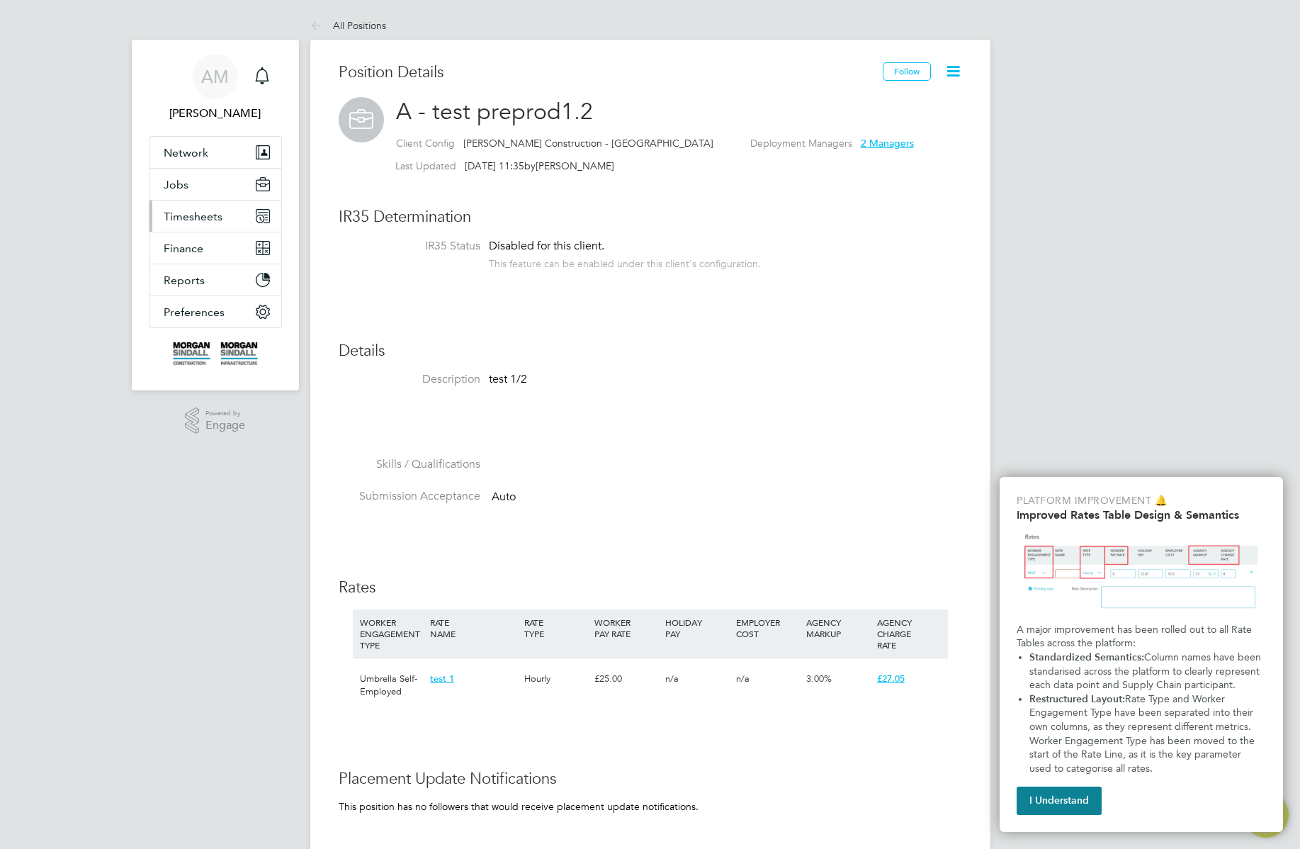
click at [215, 222] on span "Timesheets" at bounding box center [193, 216] width 59 height 13
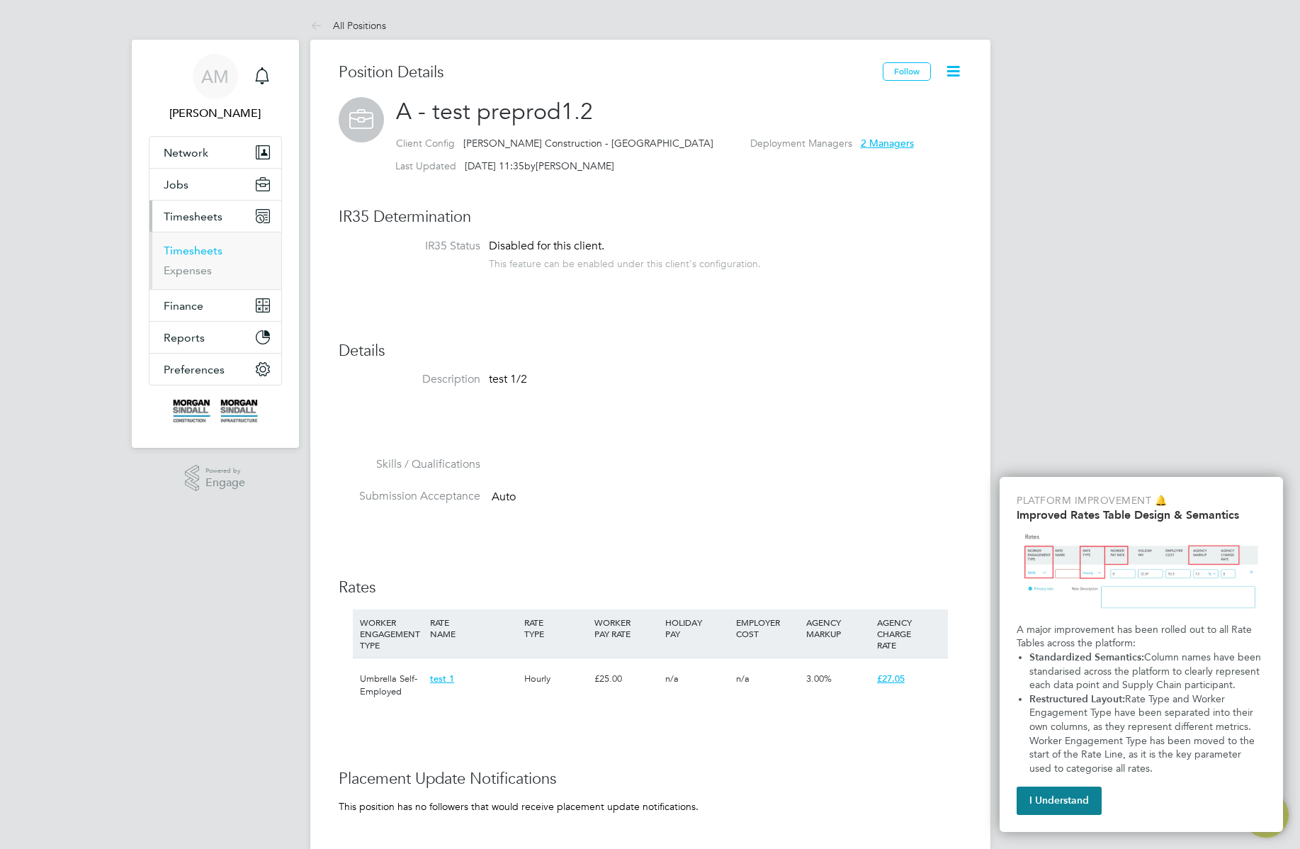
click at [185, 251] on link "Timesheets" at bounding box center [193, 250] width 59 height 13
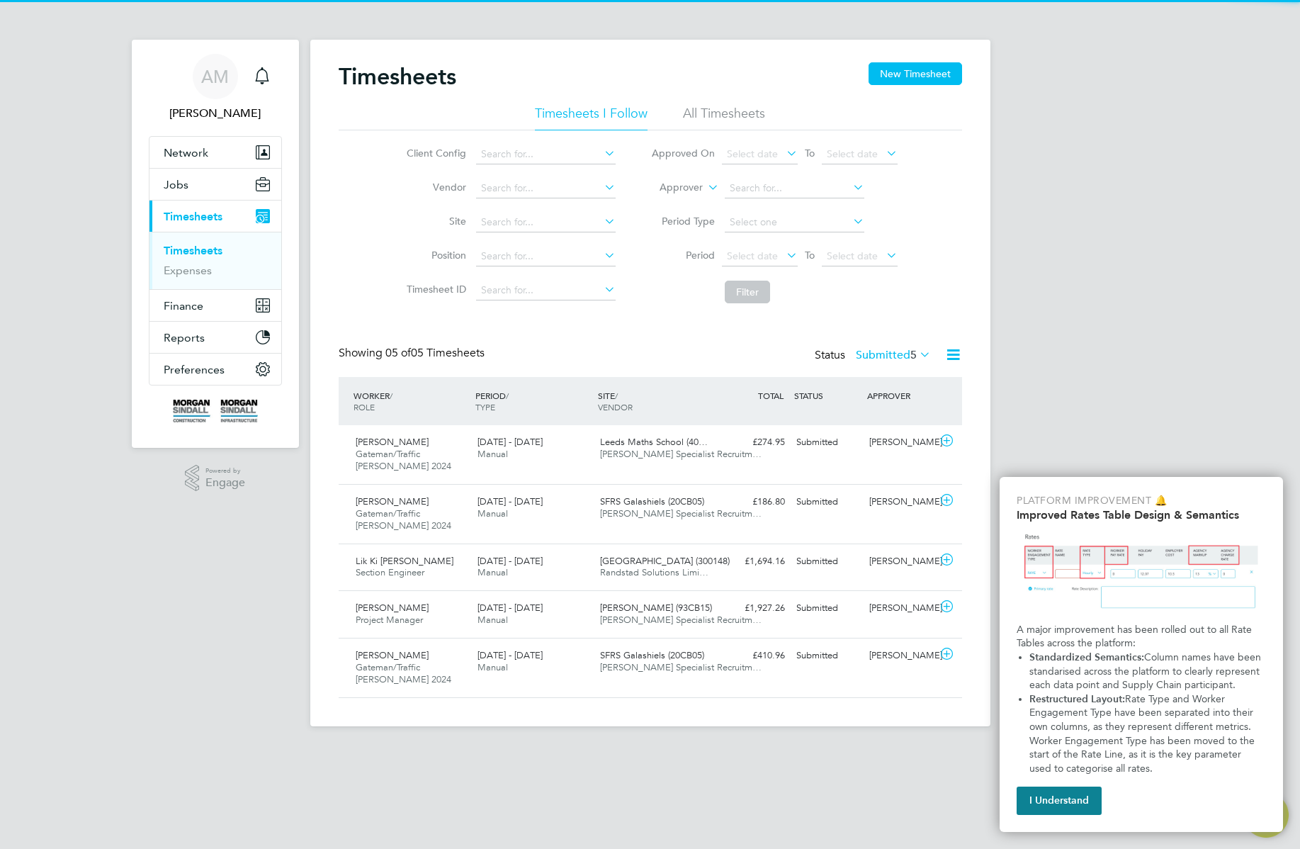
scroll to position [36, 123]
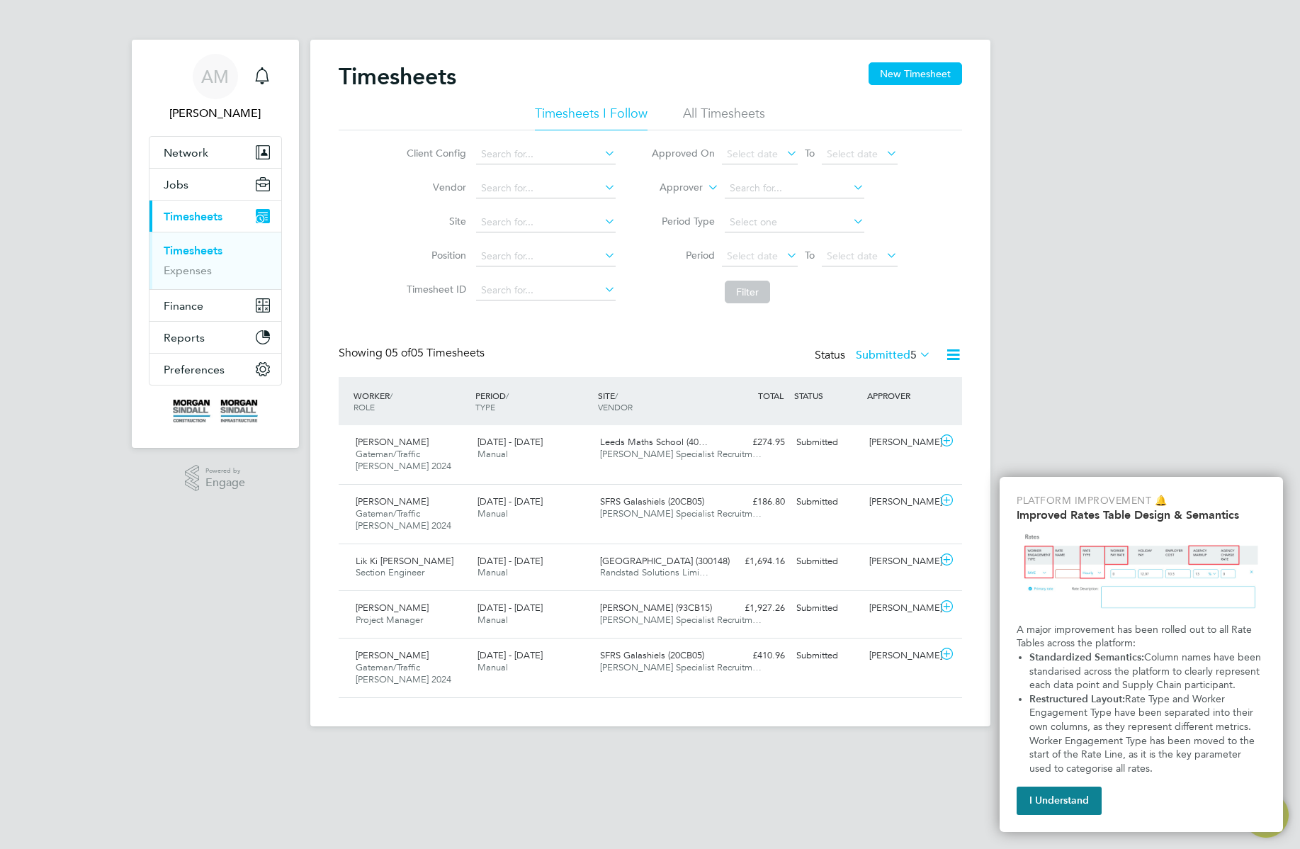
drag, startPoint x: 1073, startPoint y: 808, endPoint x: 1043, endPoint y: 754, distance: 61.8
click at [1069, 794] on button "I Understand" at bounding box center [1059, 800] width 85 height 28
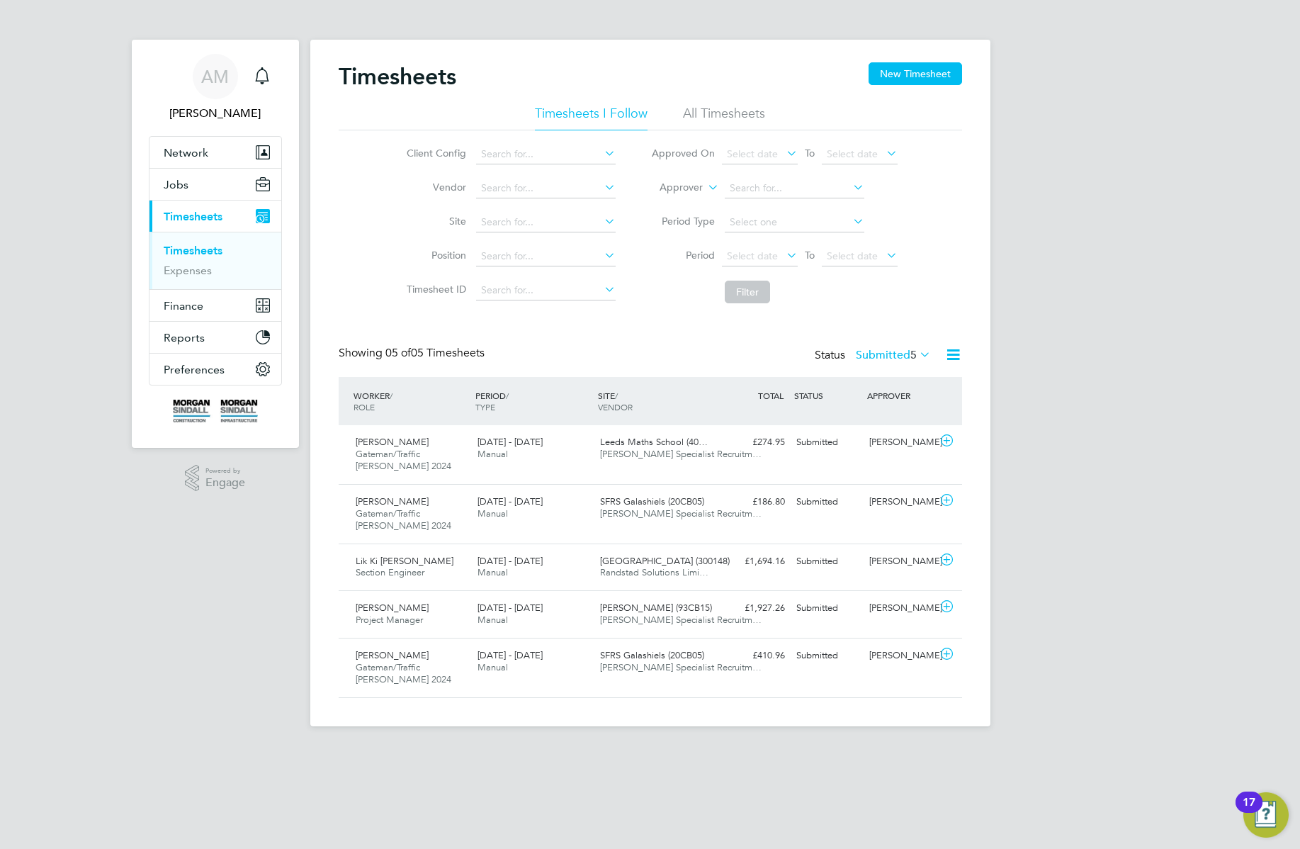
click at [715, 113] on li "All Timesheets" at bounding box center [724, 118] width 82 height 26
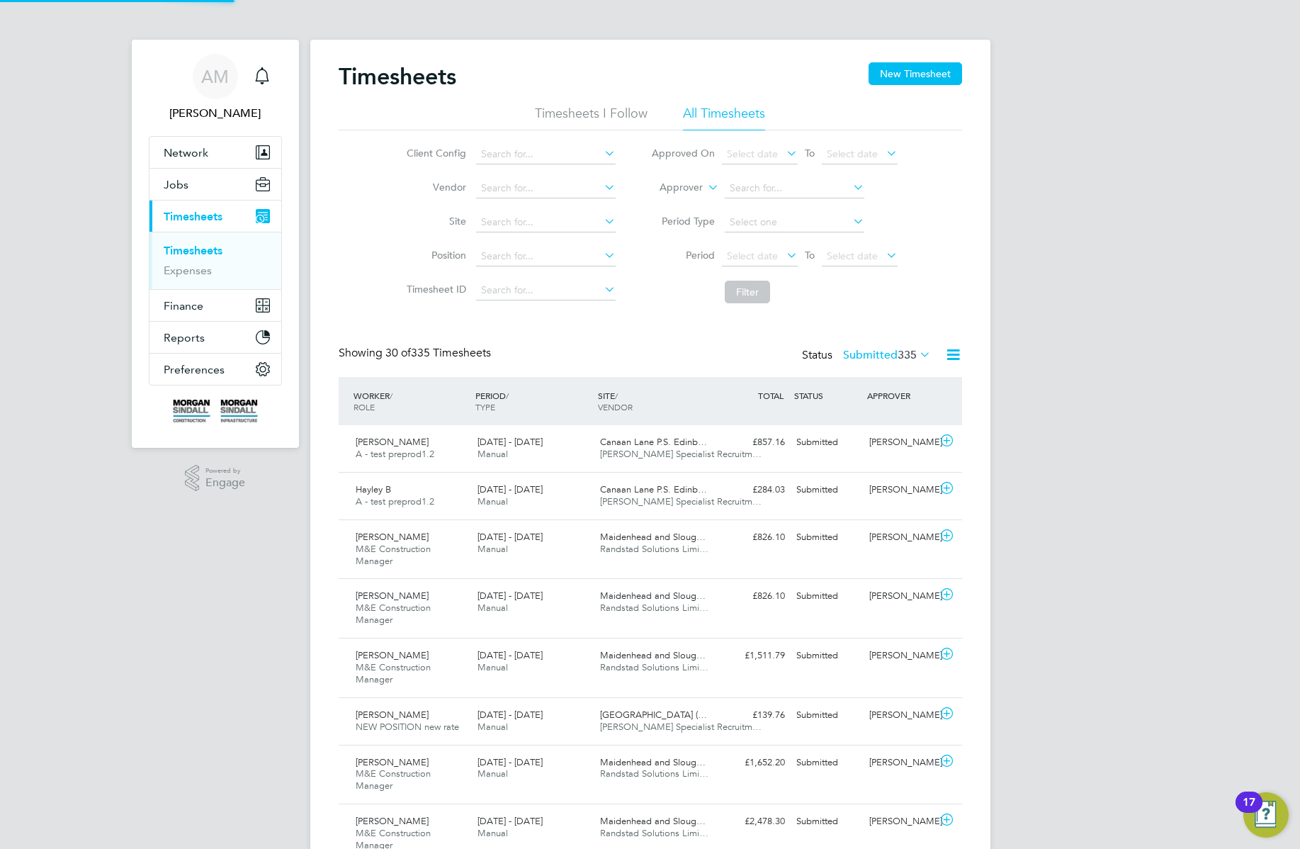
click at [834, 441] on div "Submitted" at bounding box center [828, 442] width 74 height 23
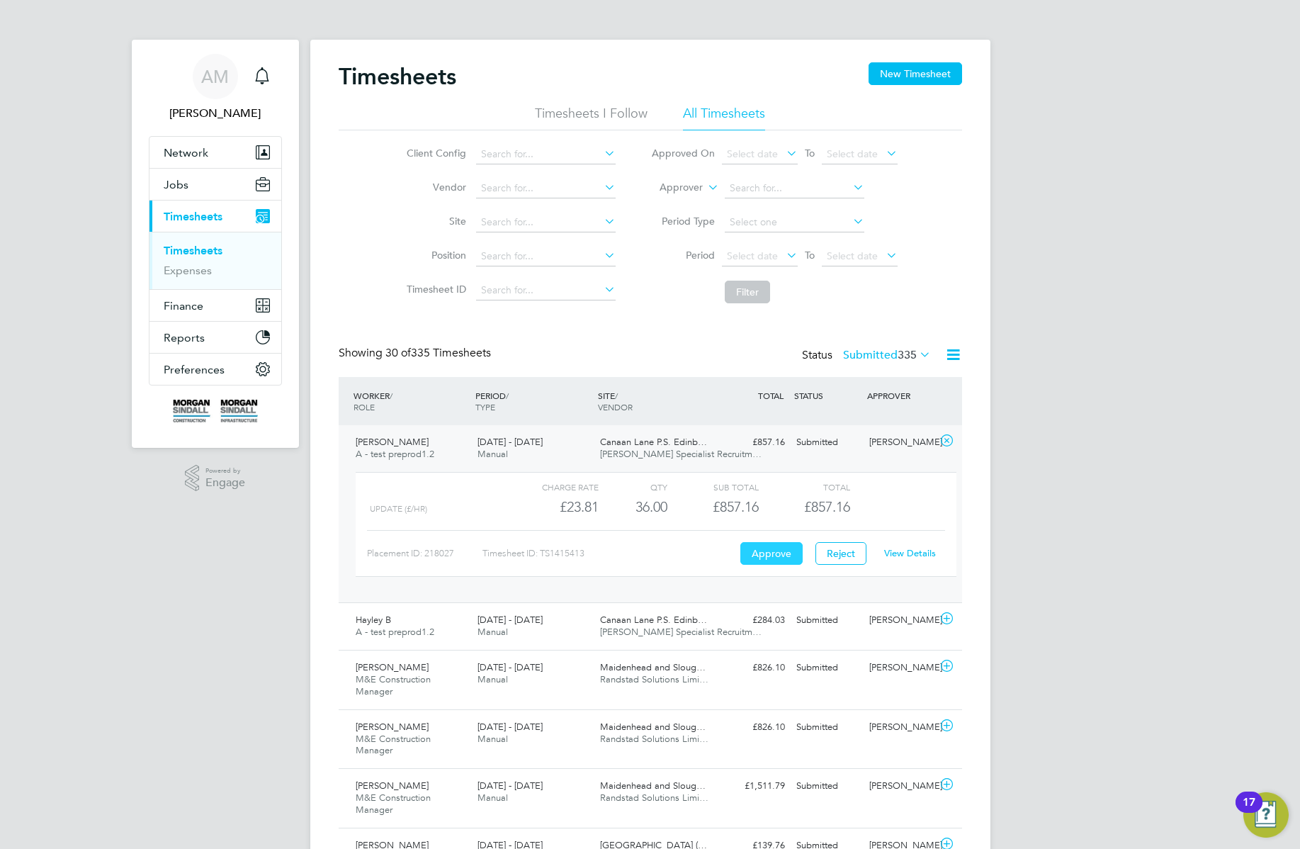
click at [776, 552] on button "Approve" at bounding box center [771, 553] width 62 height 23
click at [830, 620] on div "Submitted" at bounding box center [828, 620] width 74 height 23
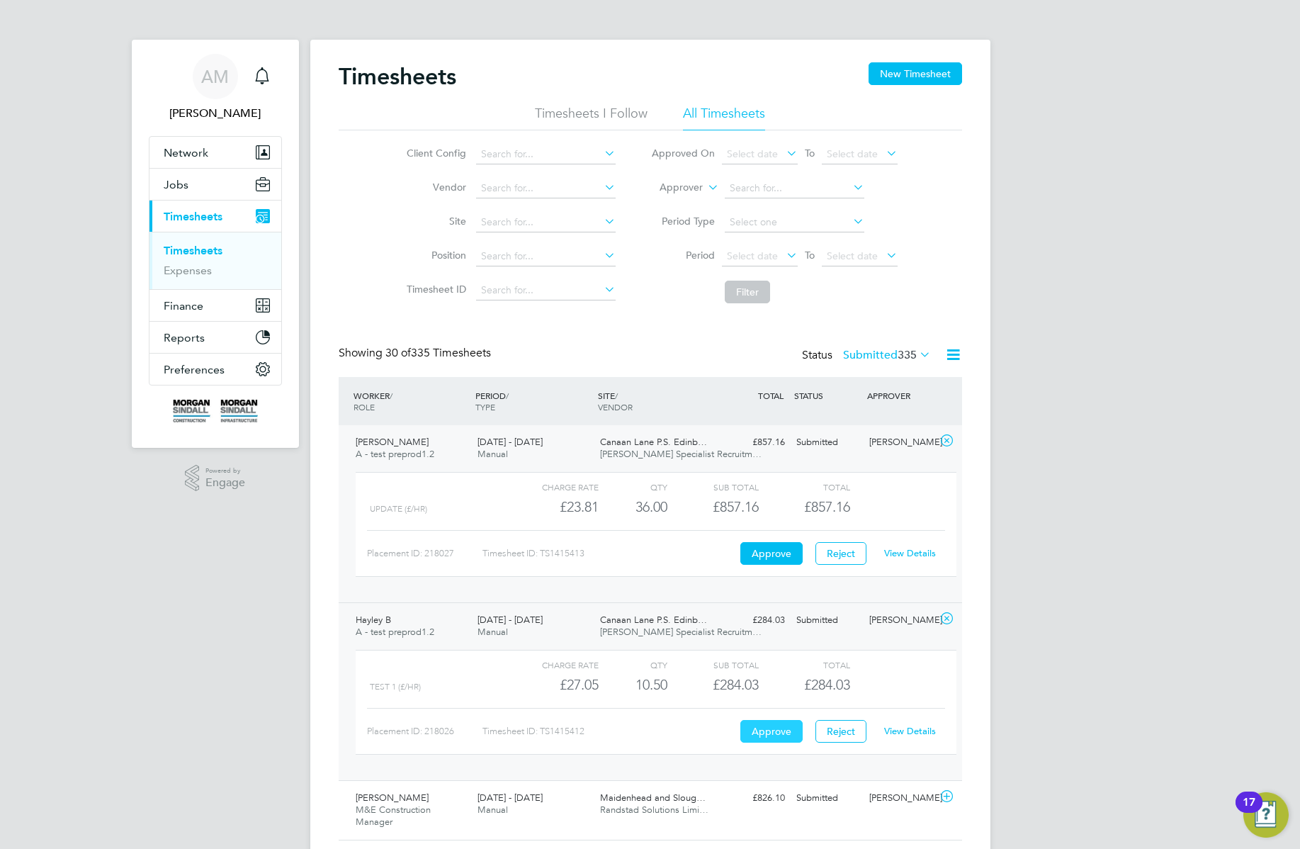
click at [781, 740] on button "Approve" at bounding box center [771, 731] width 62 height 23
click at [902, 352] on span "335" at bounding box center [907, 355] width 19 height 14
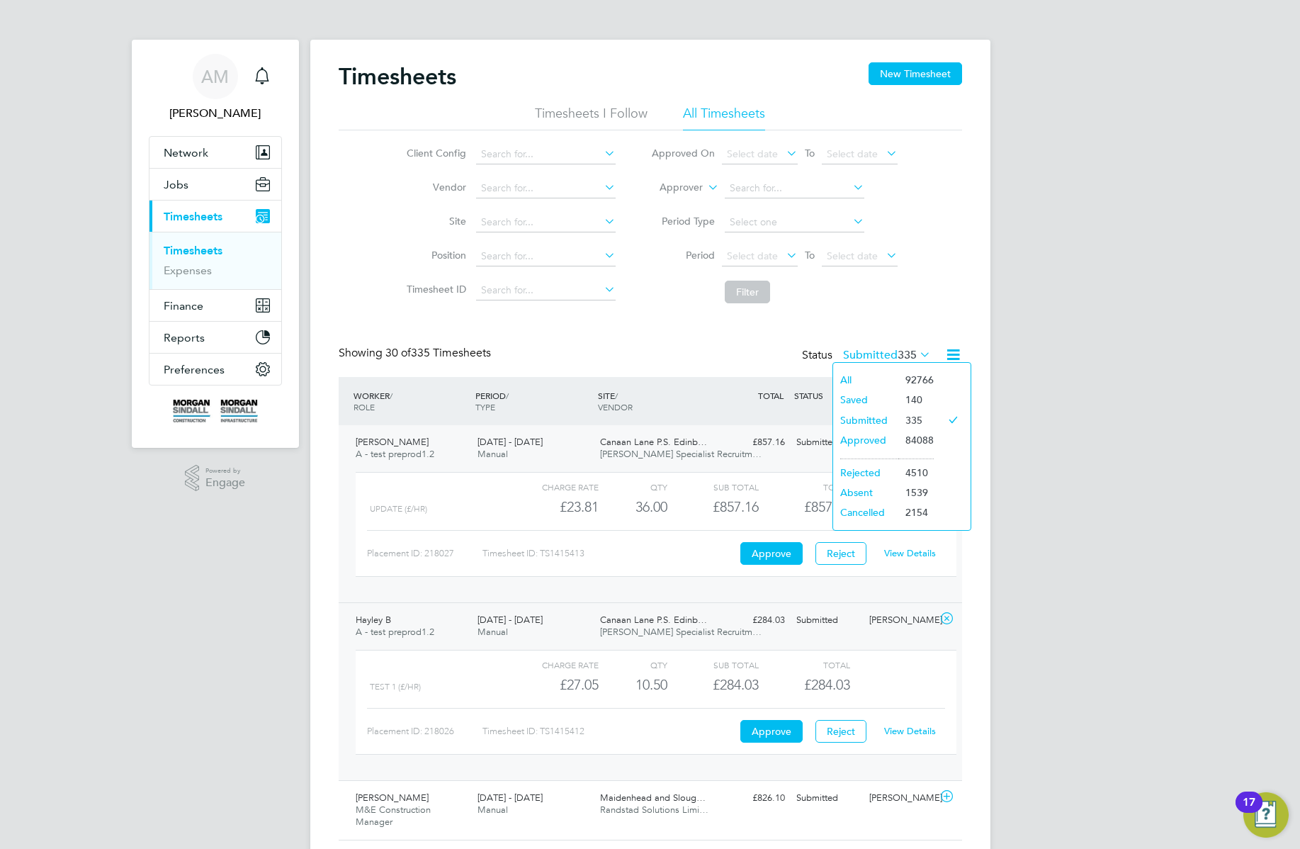
click at [864, 378] on li "All" at bounding box center [865, 380] width 65 height 20
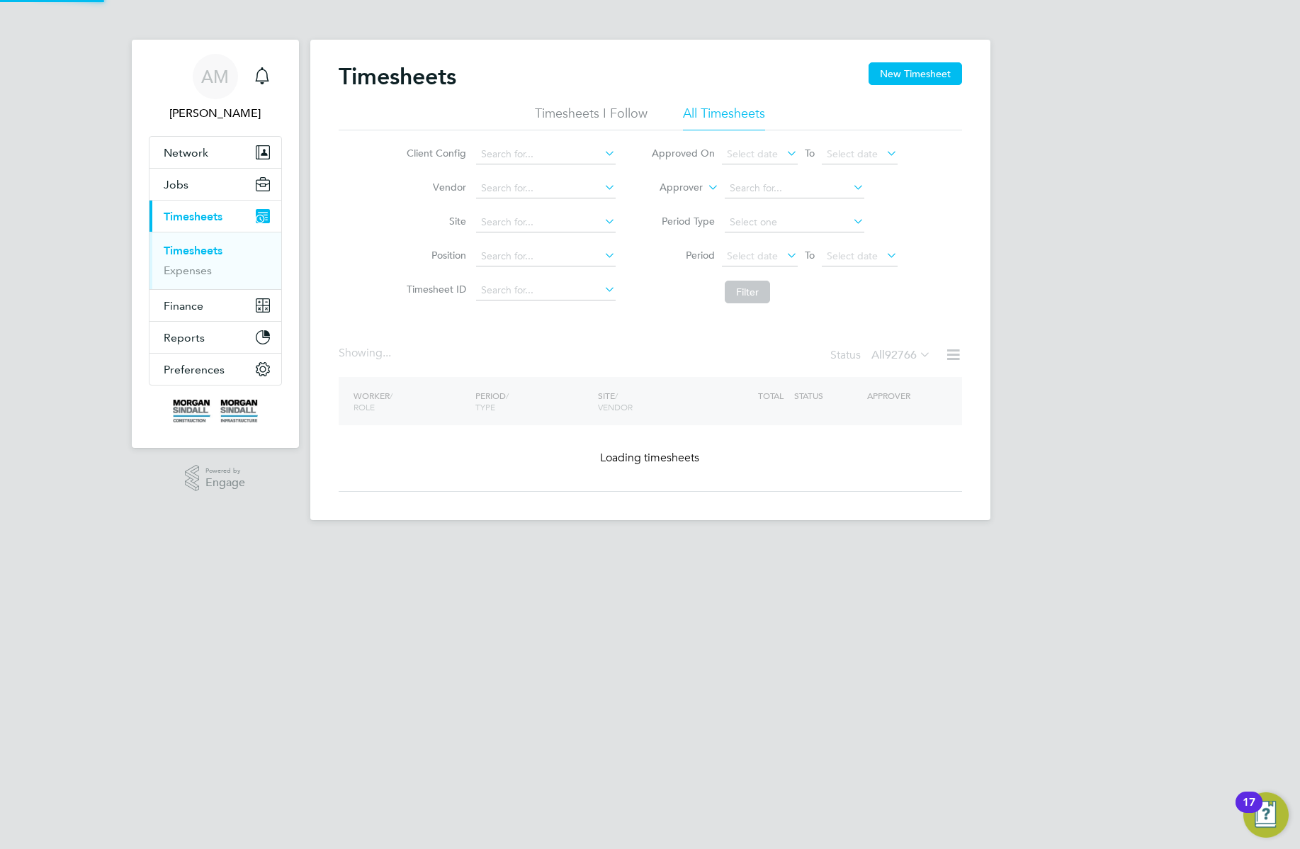
click at [953, 357] on icon at bounding box center [953, 355] width 18 height 18
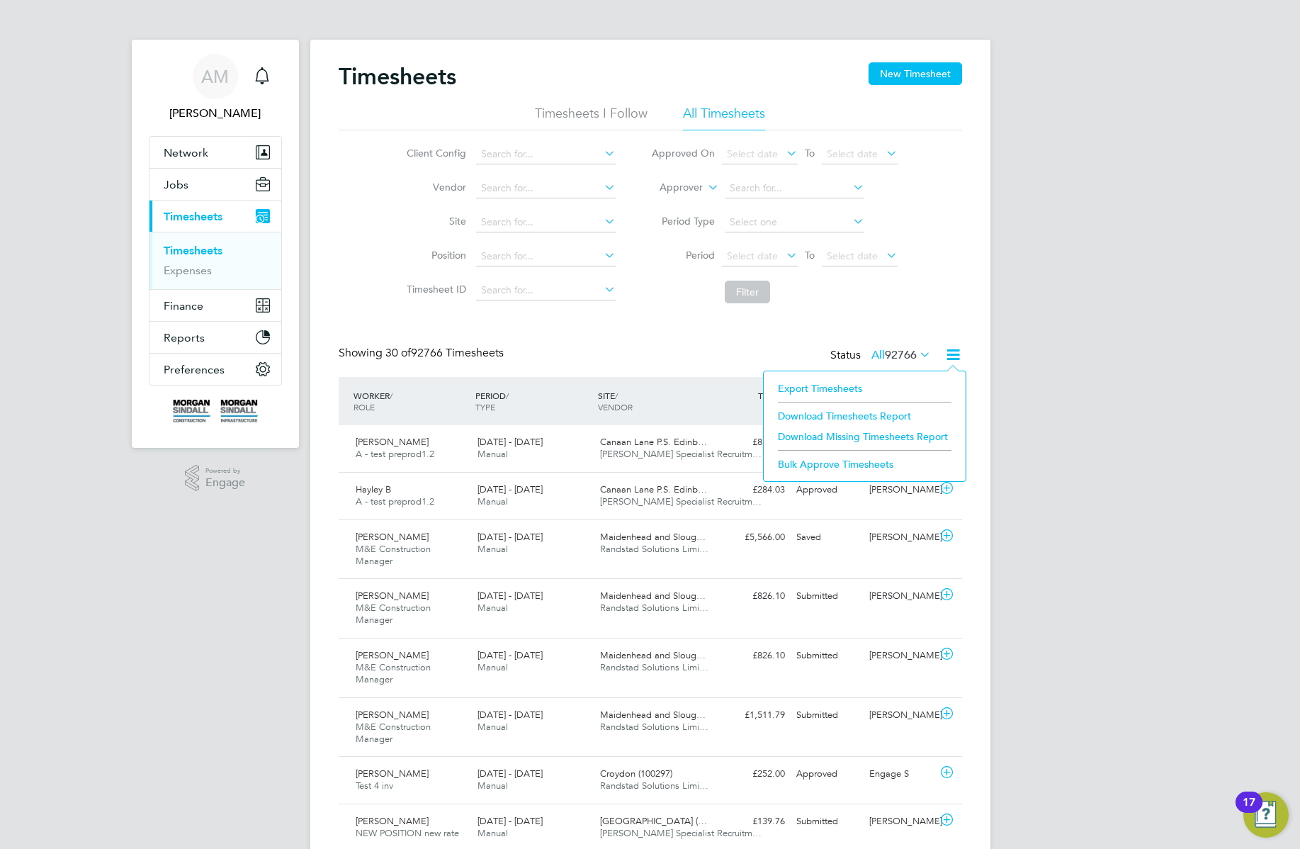
click at [813, 385] on li "Export Timesheets" at bounding box center [865, 388] width 188 height 20
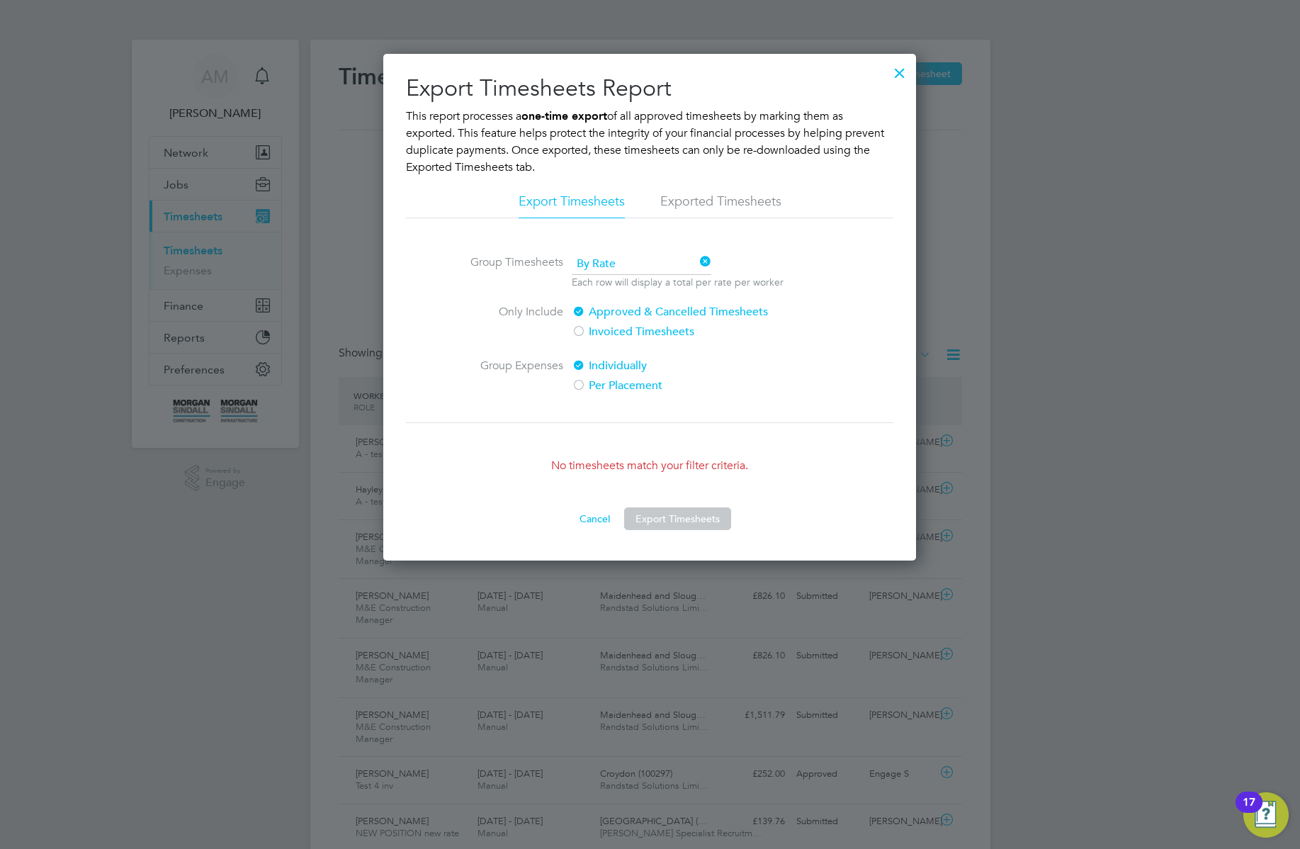
click at [705, 199] on li "Exported Timesheets" at bounding box center [720, 206] width 121 height 26
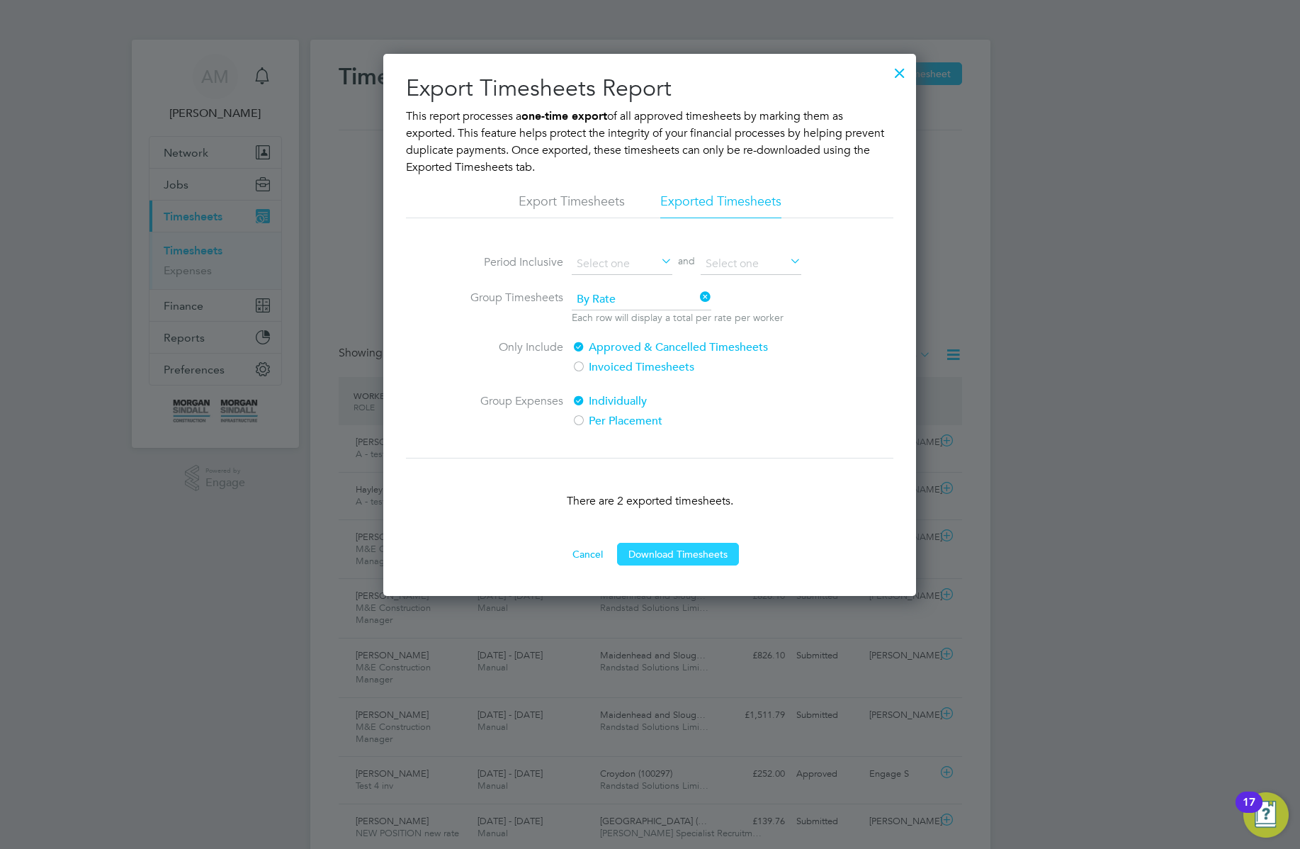
click at [682, 559] on button "Download Timesheets" at bounding box center [678, 554] width 122 height 23
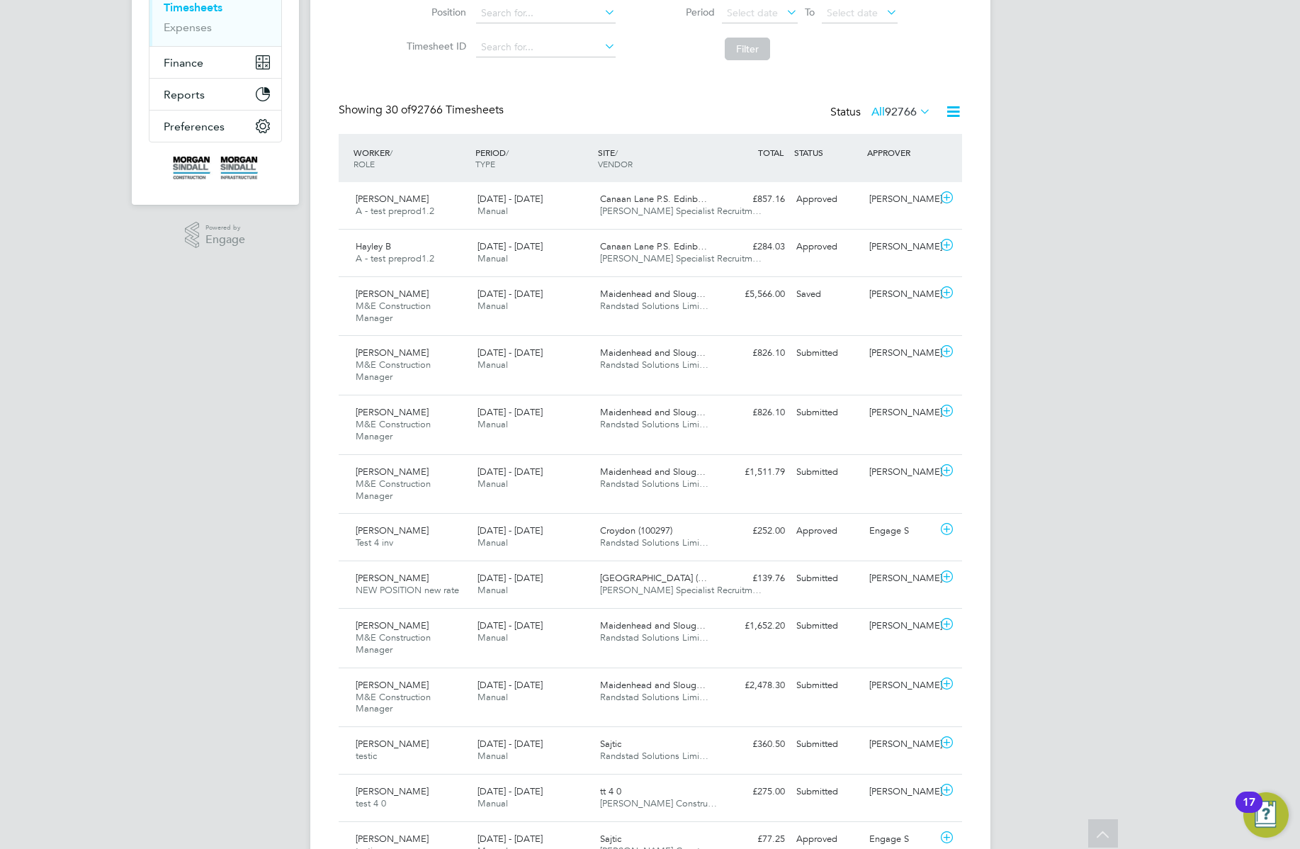
scroll to position [0, 0]
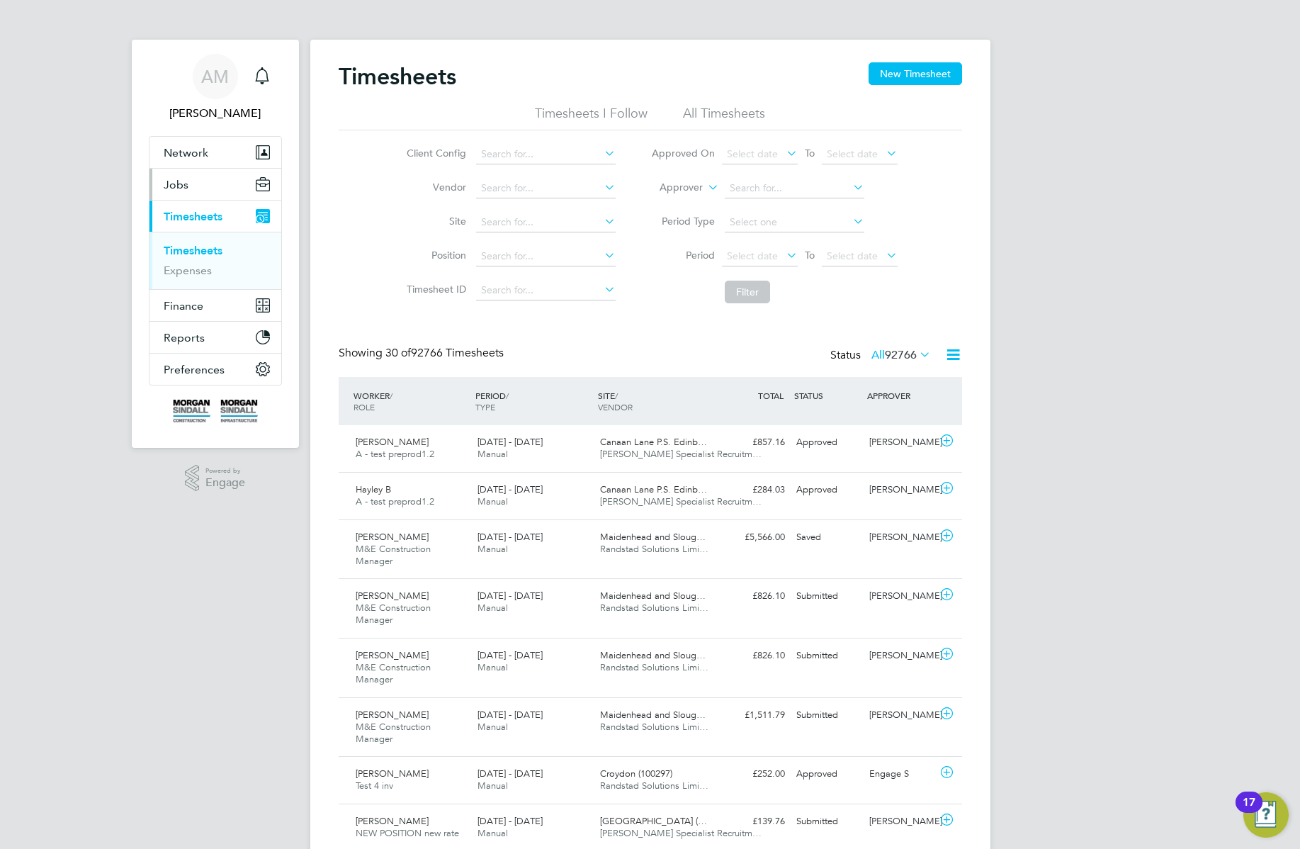
click at [210, 179] on button "Jobs" at bounding box center [215, 184] width 132 height 31
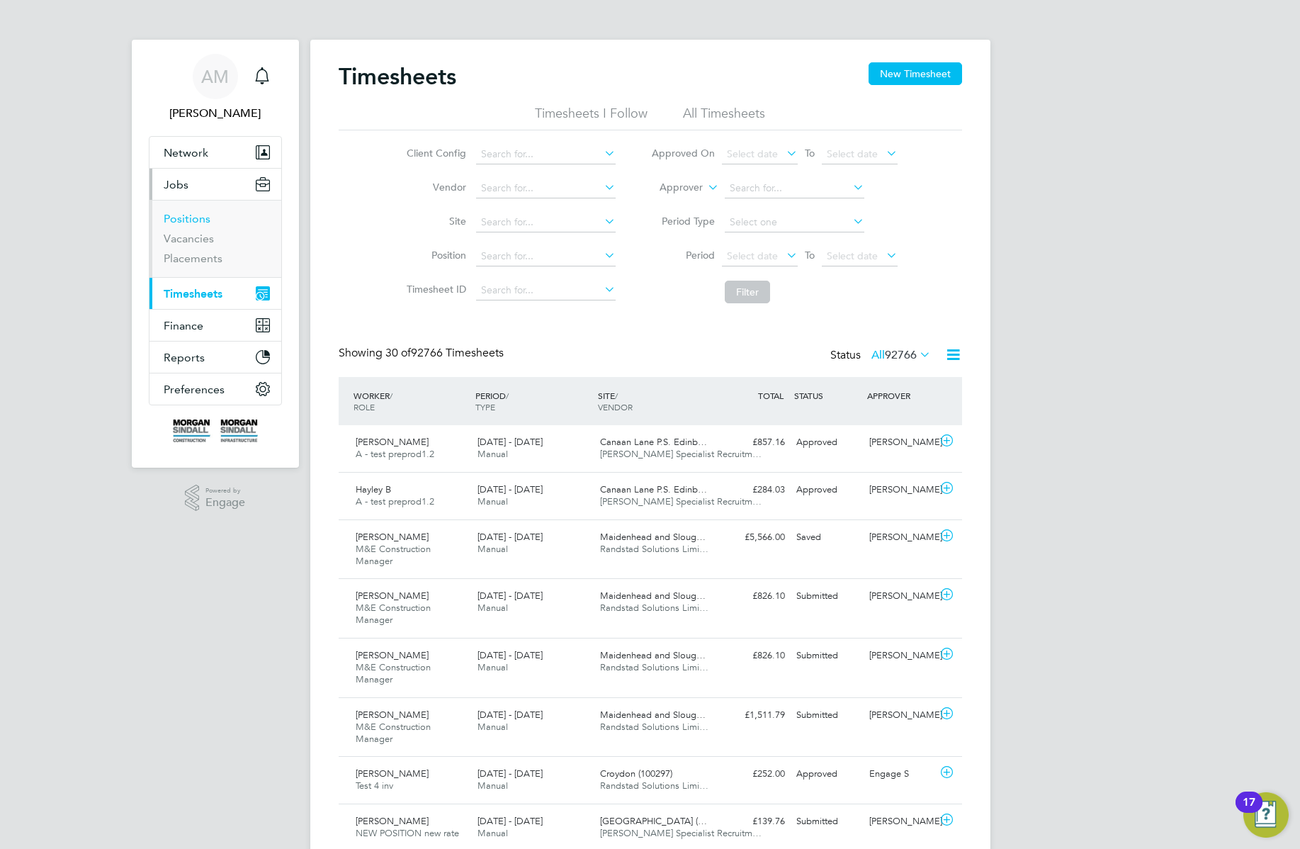
click at [193, 223] on link "Positions" at bounding box center [187, 218] width 47 height 13
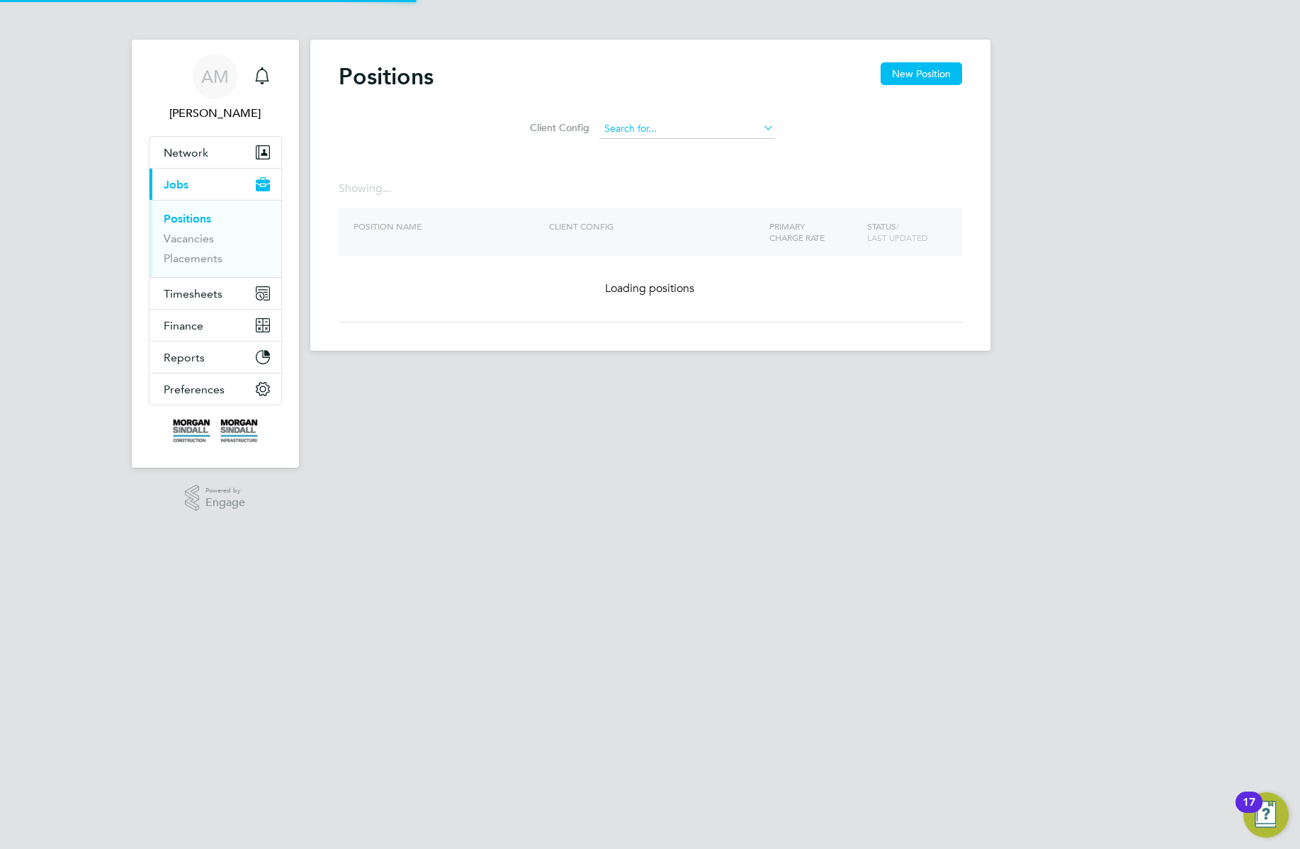
click at [718, 130] on input at bounding box center [686, 129] width 175 height 20
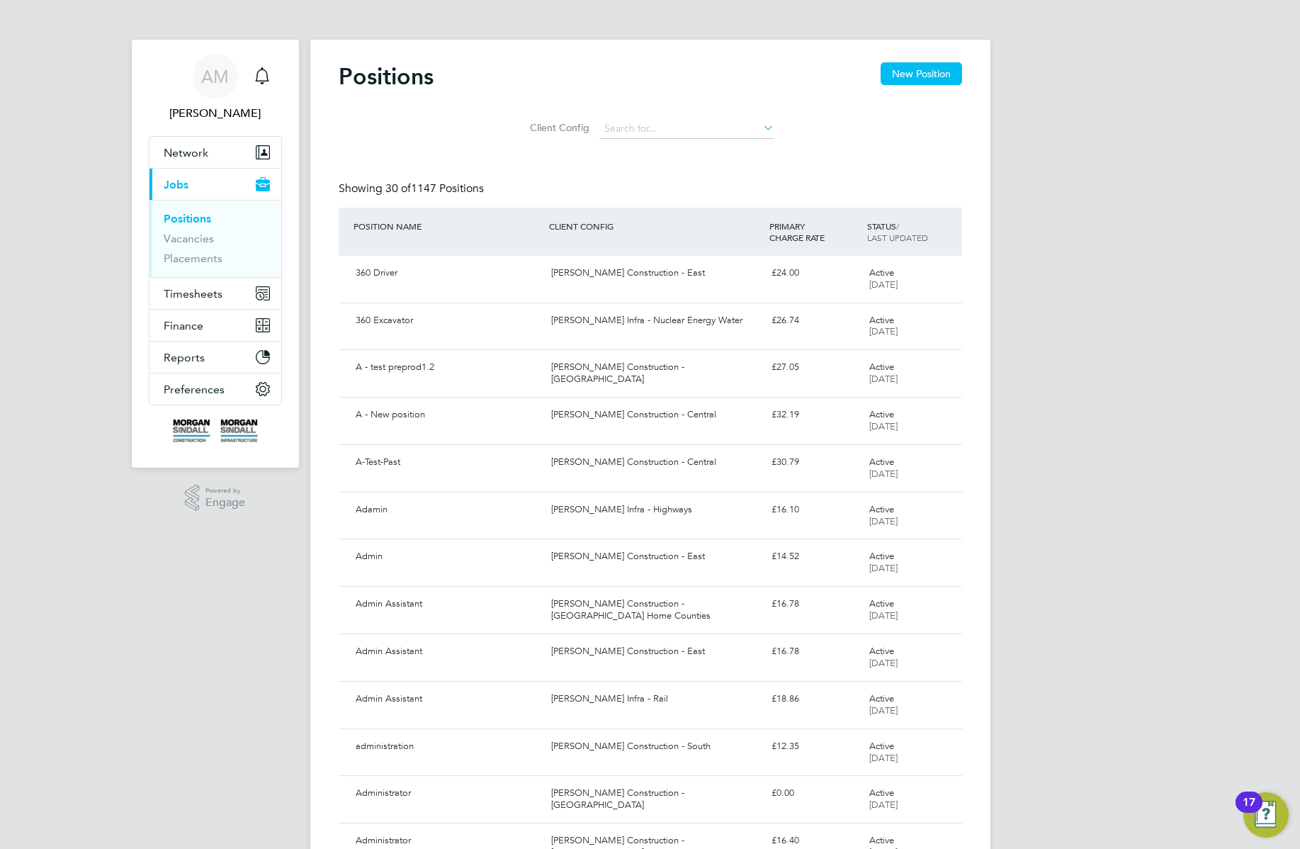
click at [771, 259] on li "[PERSON_NAME] Construction - [GEOGRAPHIC_DATA]" at bounding box center [793, 263] width 388 height 19
type input "[PERSON_NAME] Construction - [GEOGRAPHIC_DATA]"
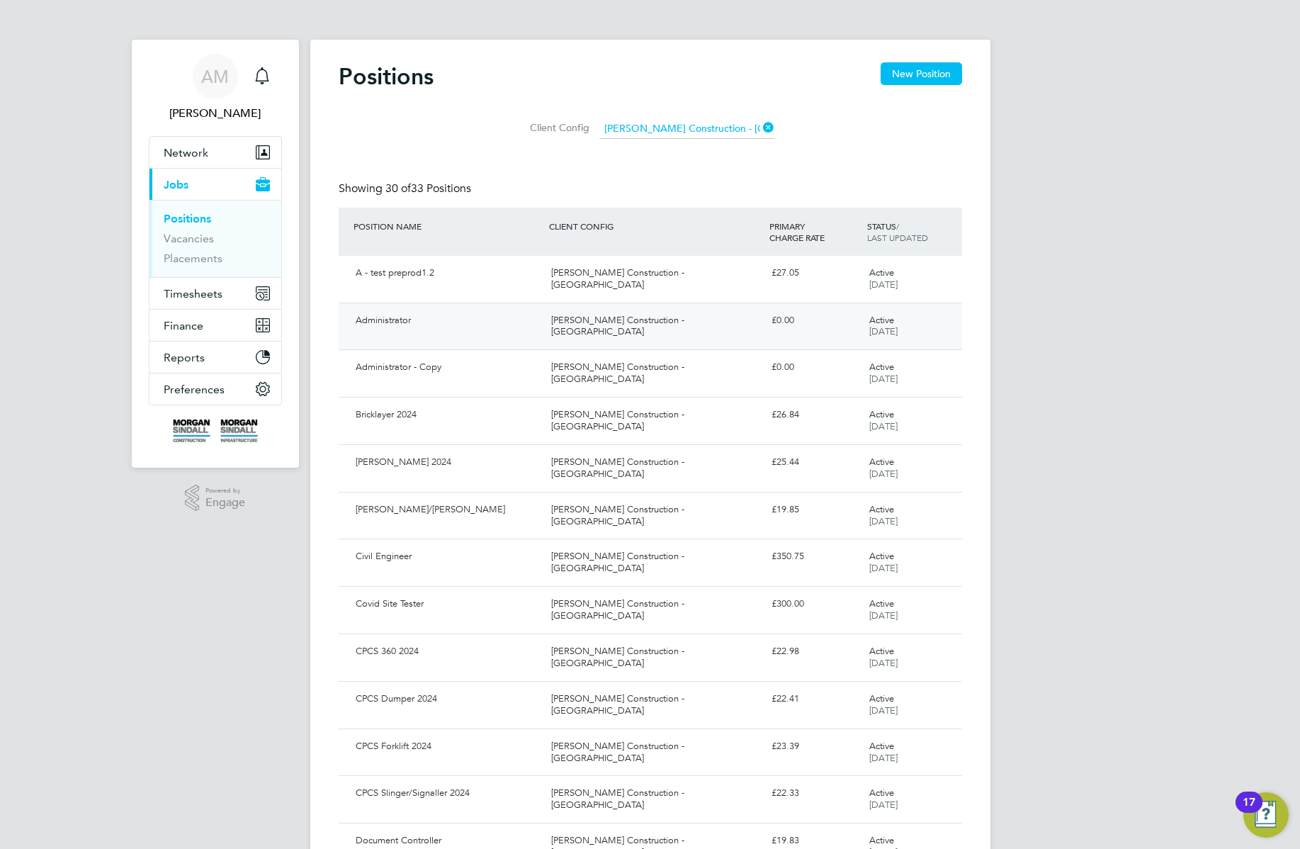
click at [686, 324] on div "[PERSON_NAME] Construction - [GEOGRAPHIC_DATA]" at bounding box center [655, 326] width 220 height 35
click at [609, 431] on div "Bricklayer 2024 Morgan Sindall Construction - Scotland £26.84 Active 29 Mar 2024" at bounding box center [650, 420] width 623 height 47
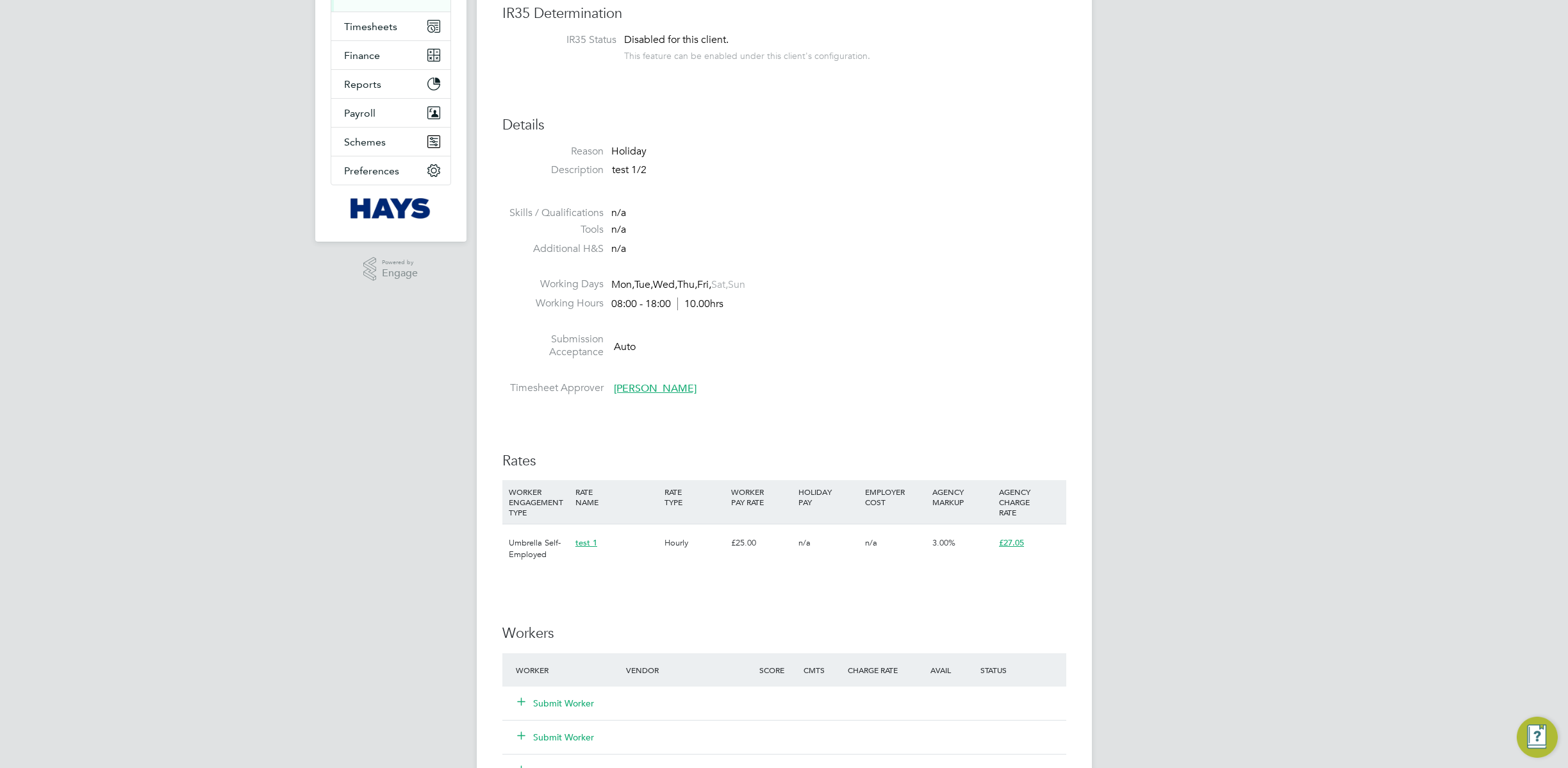
scroll to position [612, 0]
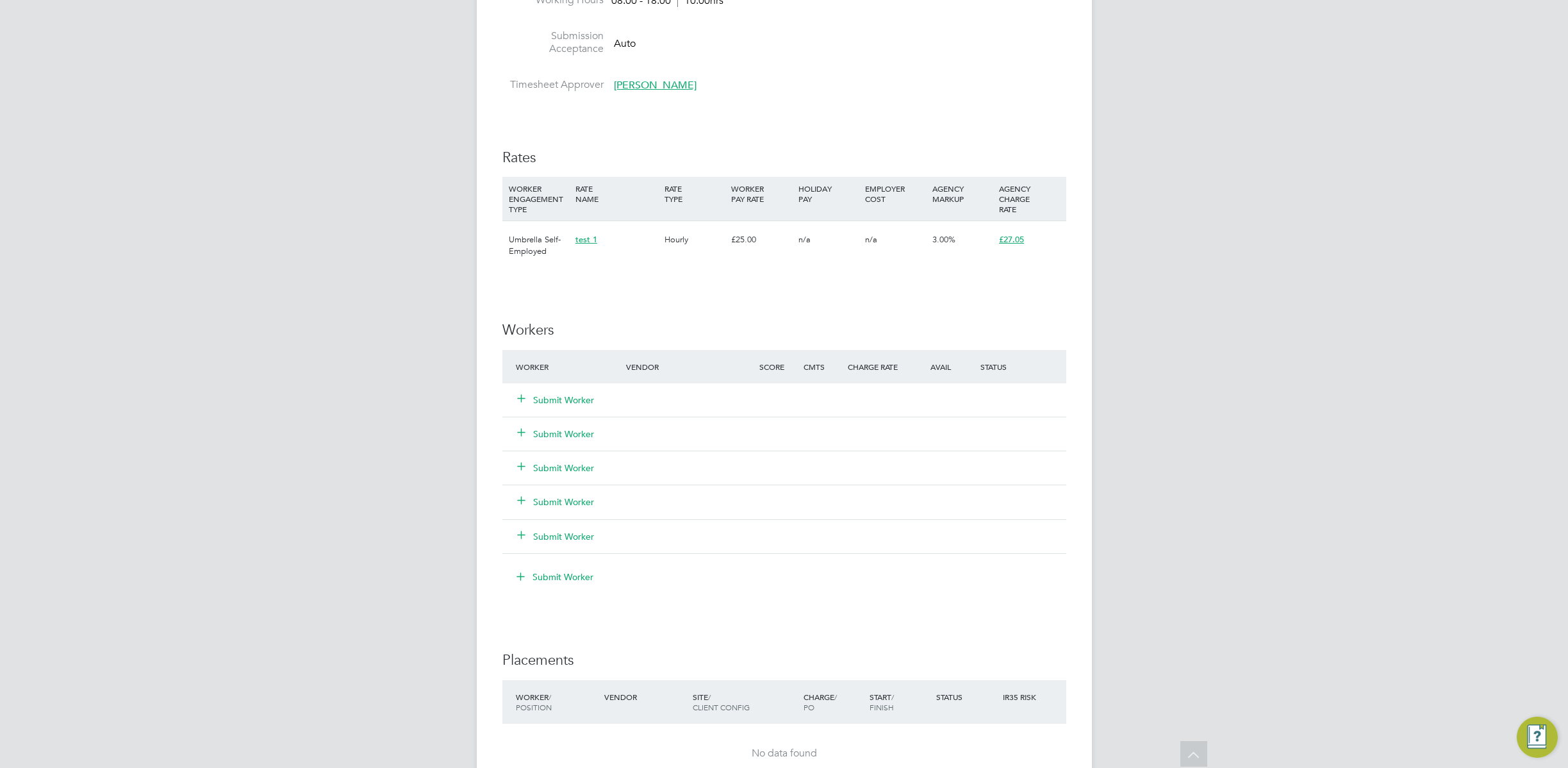
click at [573, 394] on button "Submit Worker" at bounding box center [556, 400] width 77 height 13
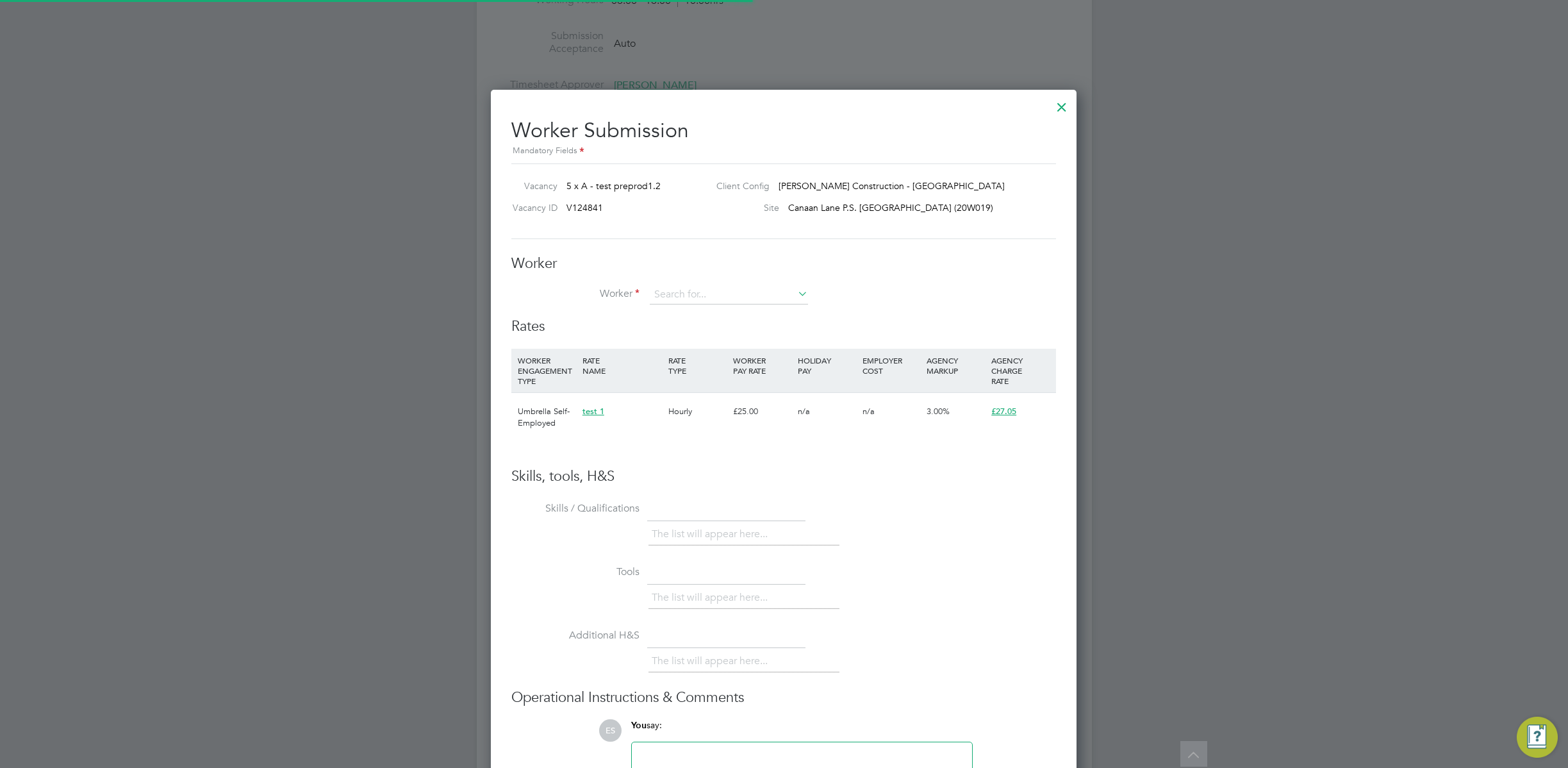
scroll to position [803, 586]
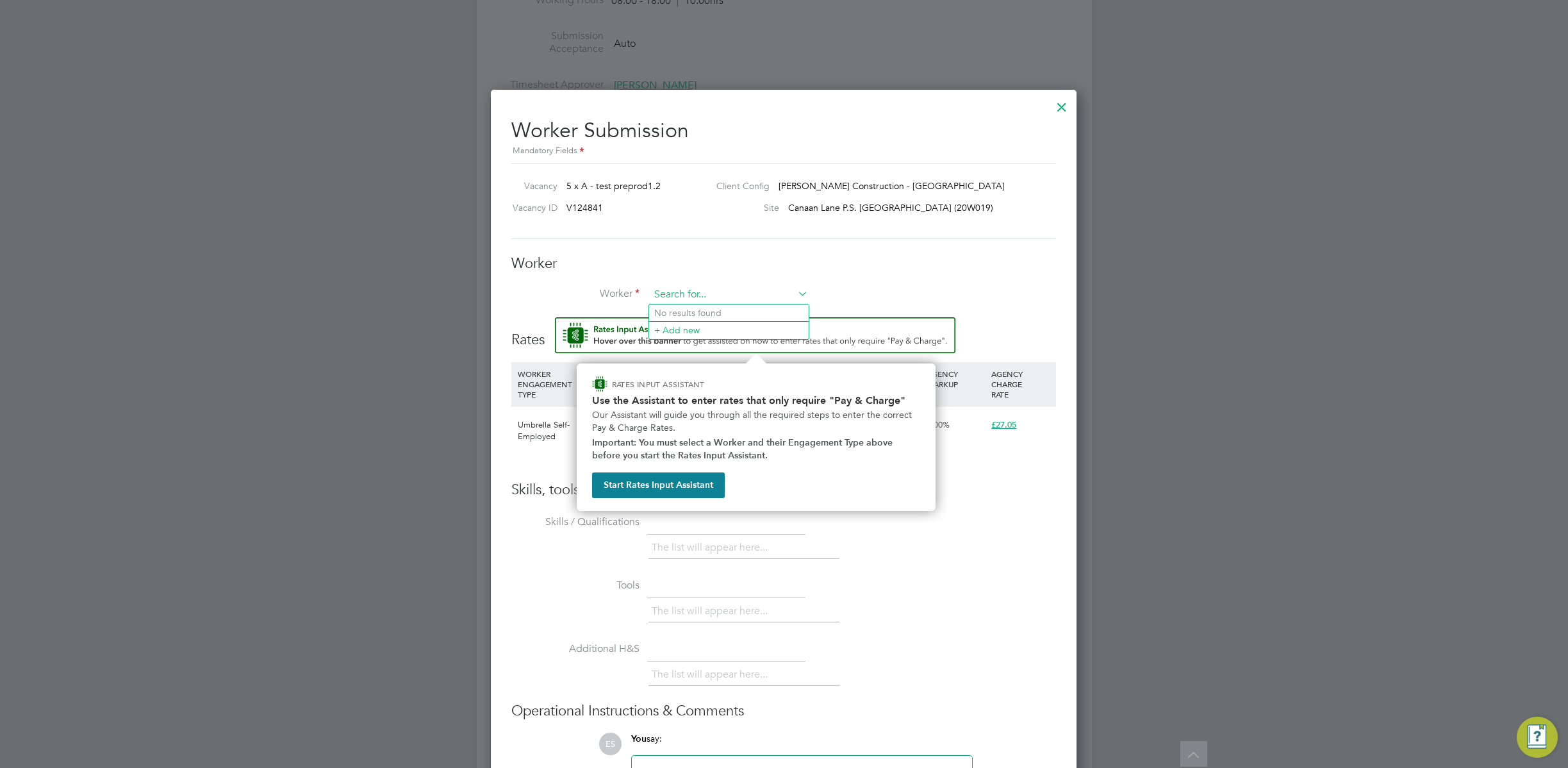
click at [712, 293] on input at bounding box center [728, 294] width 158 height 19
click at [687, 315] on li "Hay ley B (15024891)" at bounding box center [729, 312] width 159 height 17
type input "[PERSON_NAME] (15024891)"
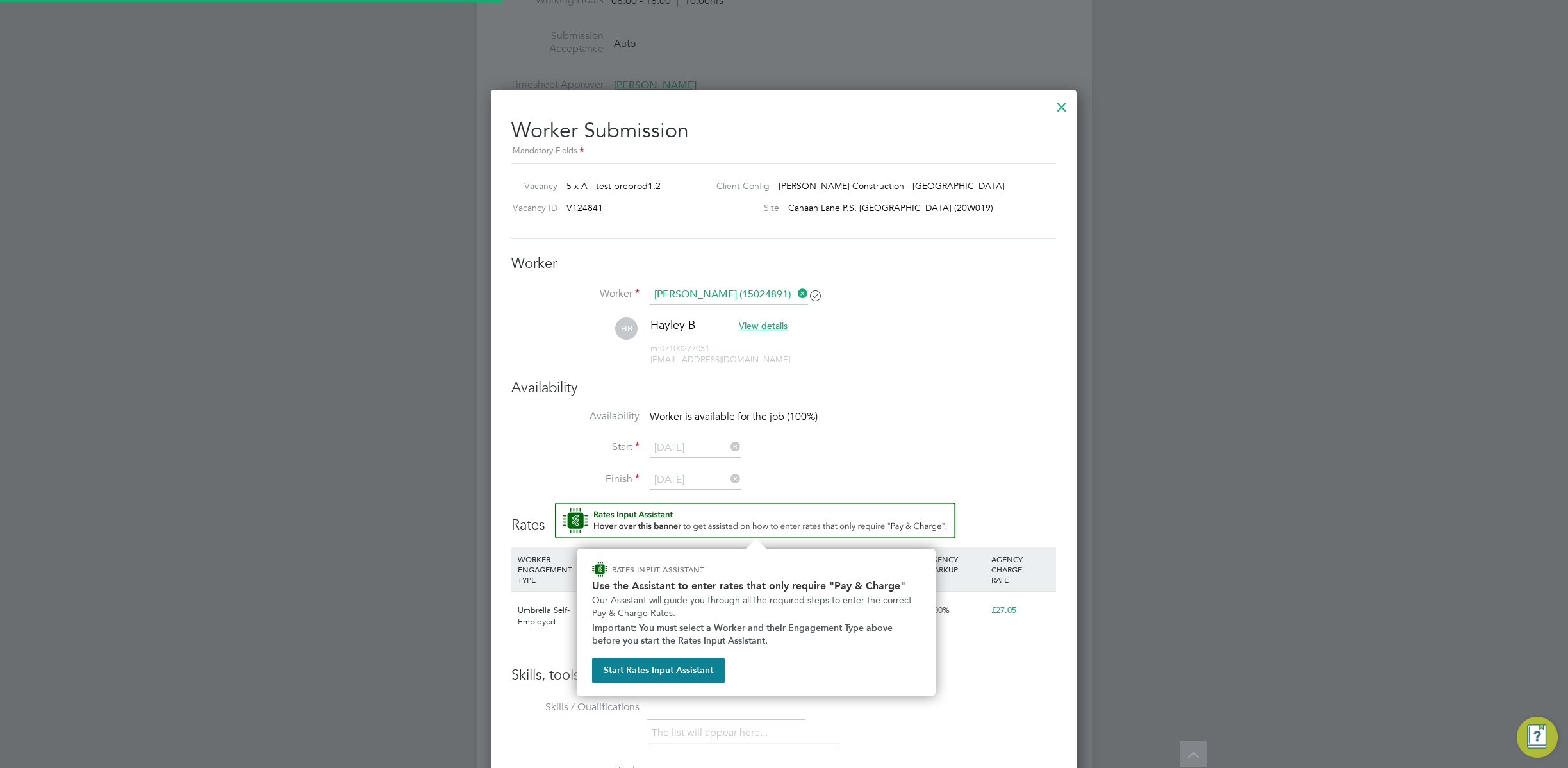
scroll to position [1090, 586]
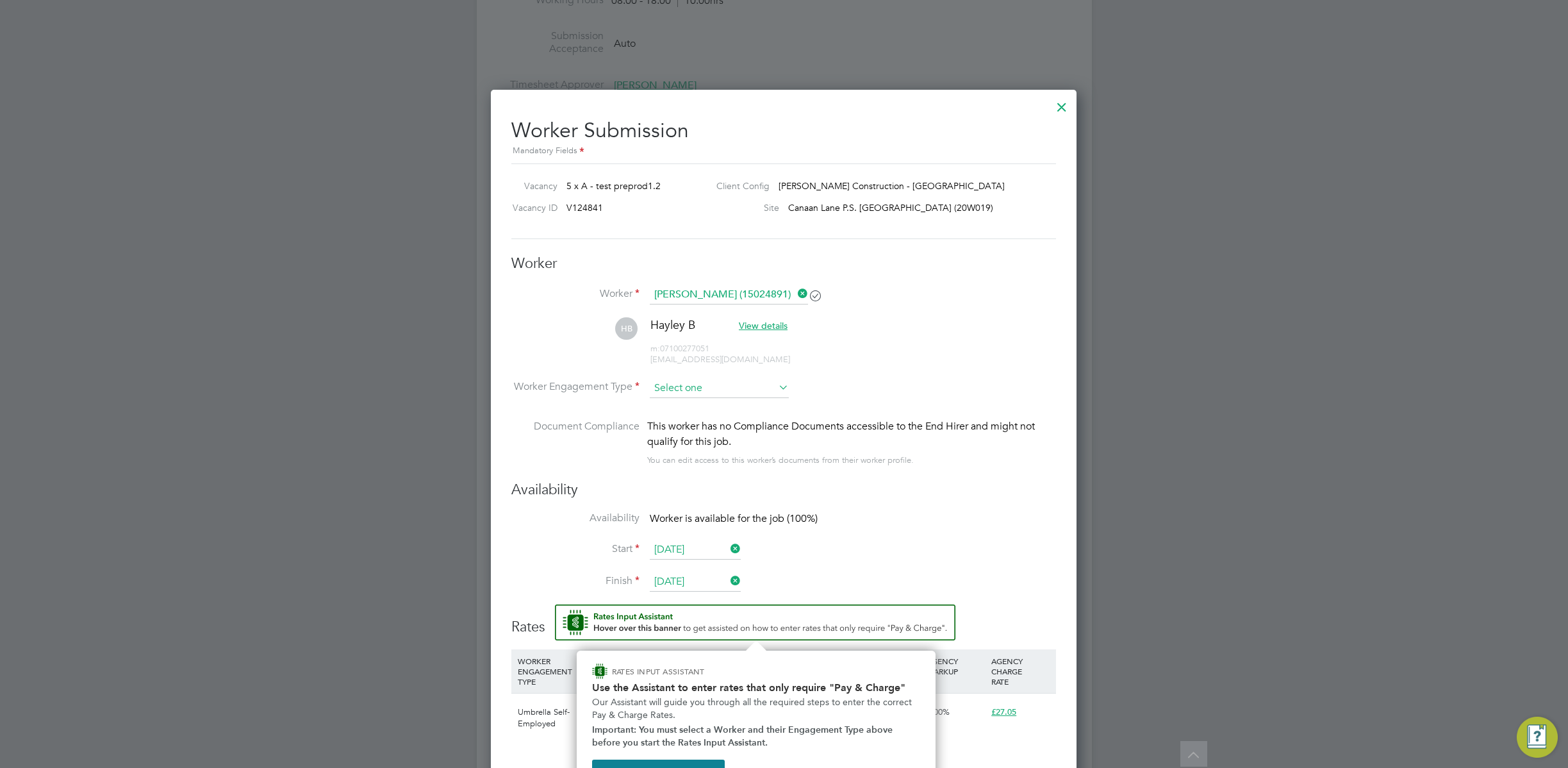
click at [698, 389] on input at bounding box center [719, 388] width 139 height 19
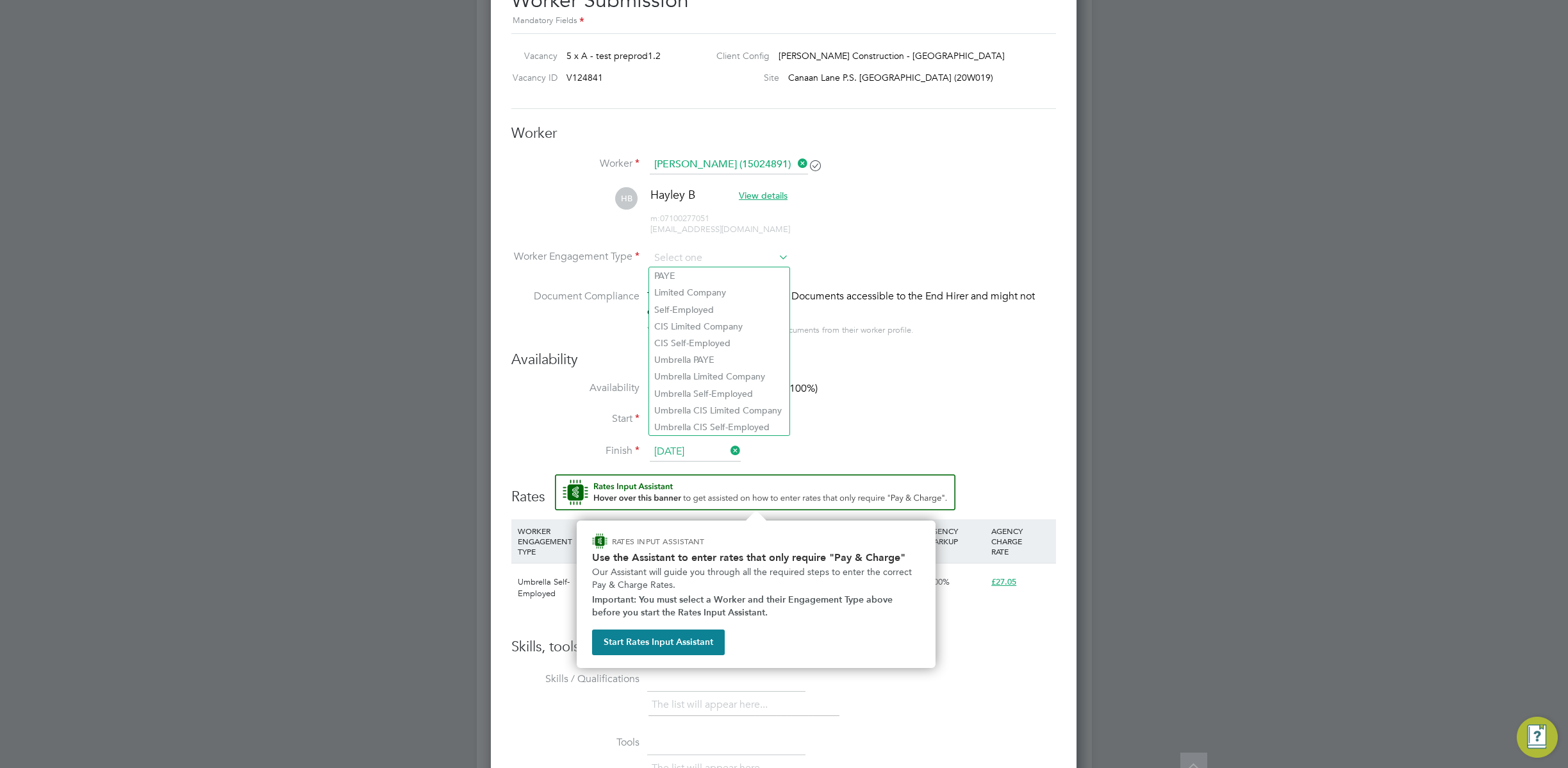
scroll to position [0, 0]
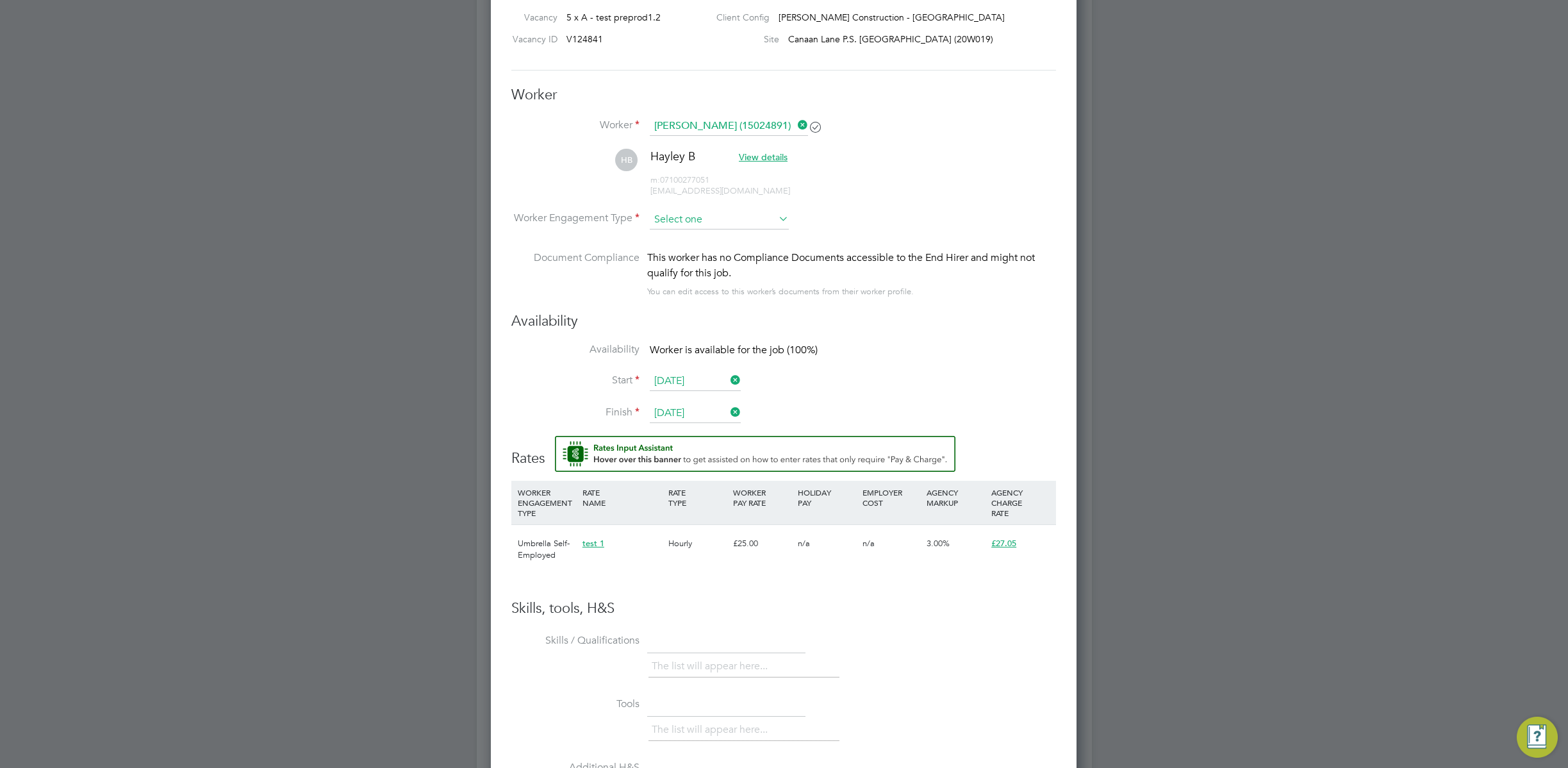
click at [717, 218] on input at bounding box center [719, 219] width 139 height 19
click at [722, 383] on li "Umbrella CIS Self-Employed" at bounding box center [719, 388] width 140 height 16
type input "Umbrella CIS Self-Employed"
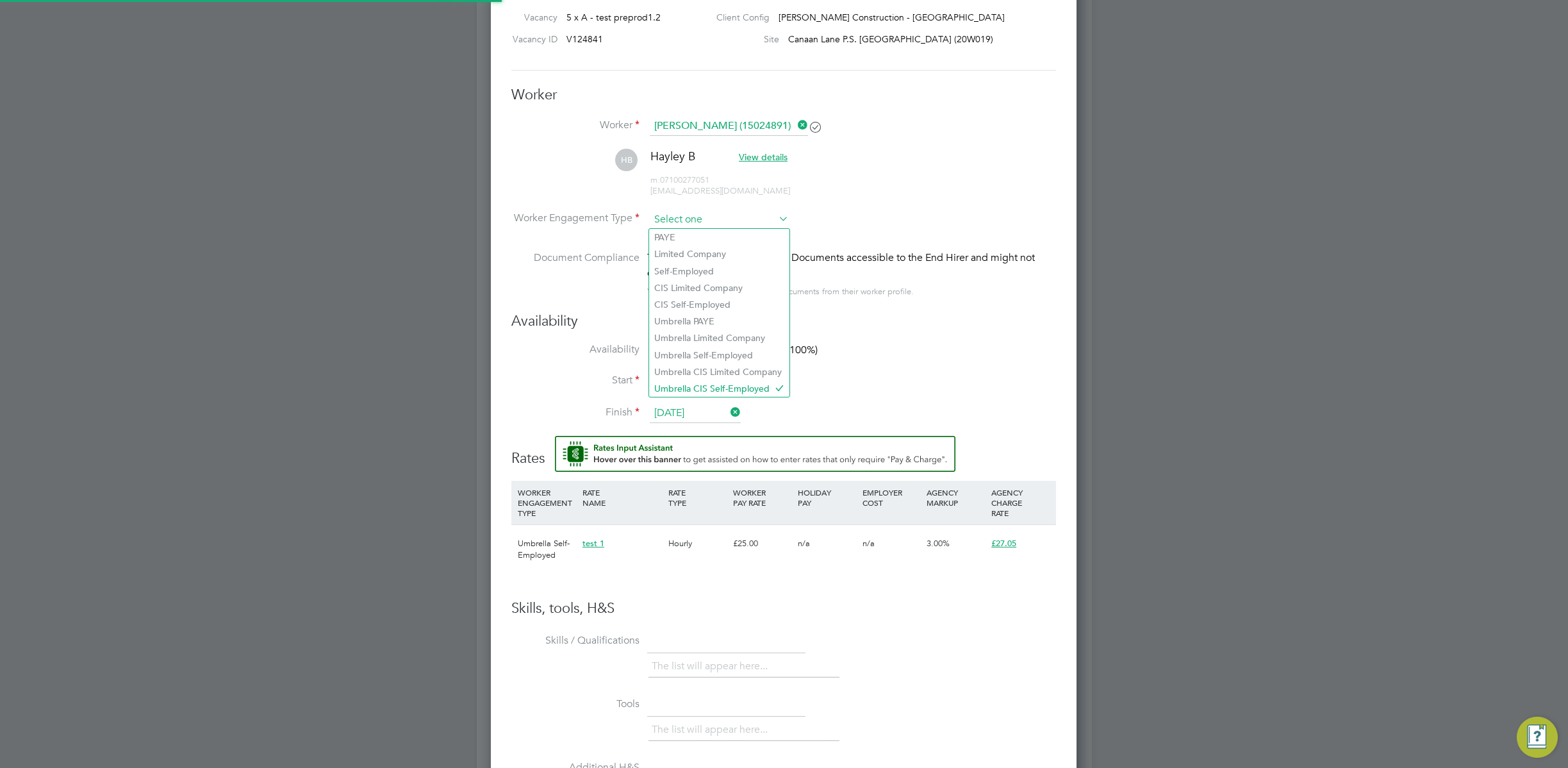
click at [742, 219] on input at bounding box center [719, 219] width 139 height 19
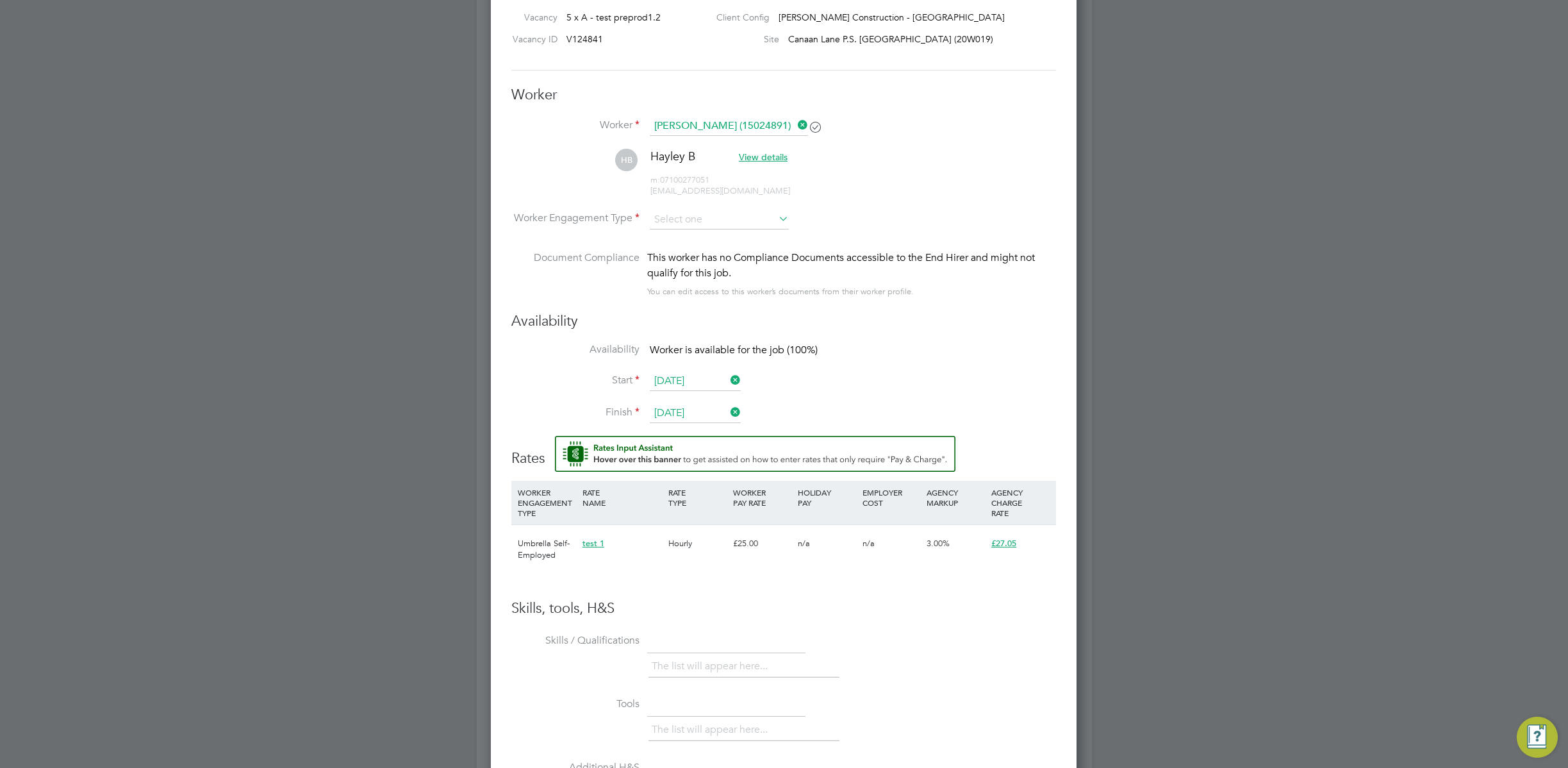
click at [724, 350] on li "Umbrella Self-Employed" at bounding box center [719, 355] width 140 height 16
type input "Umbrella Self-Employed"
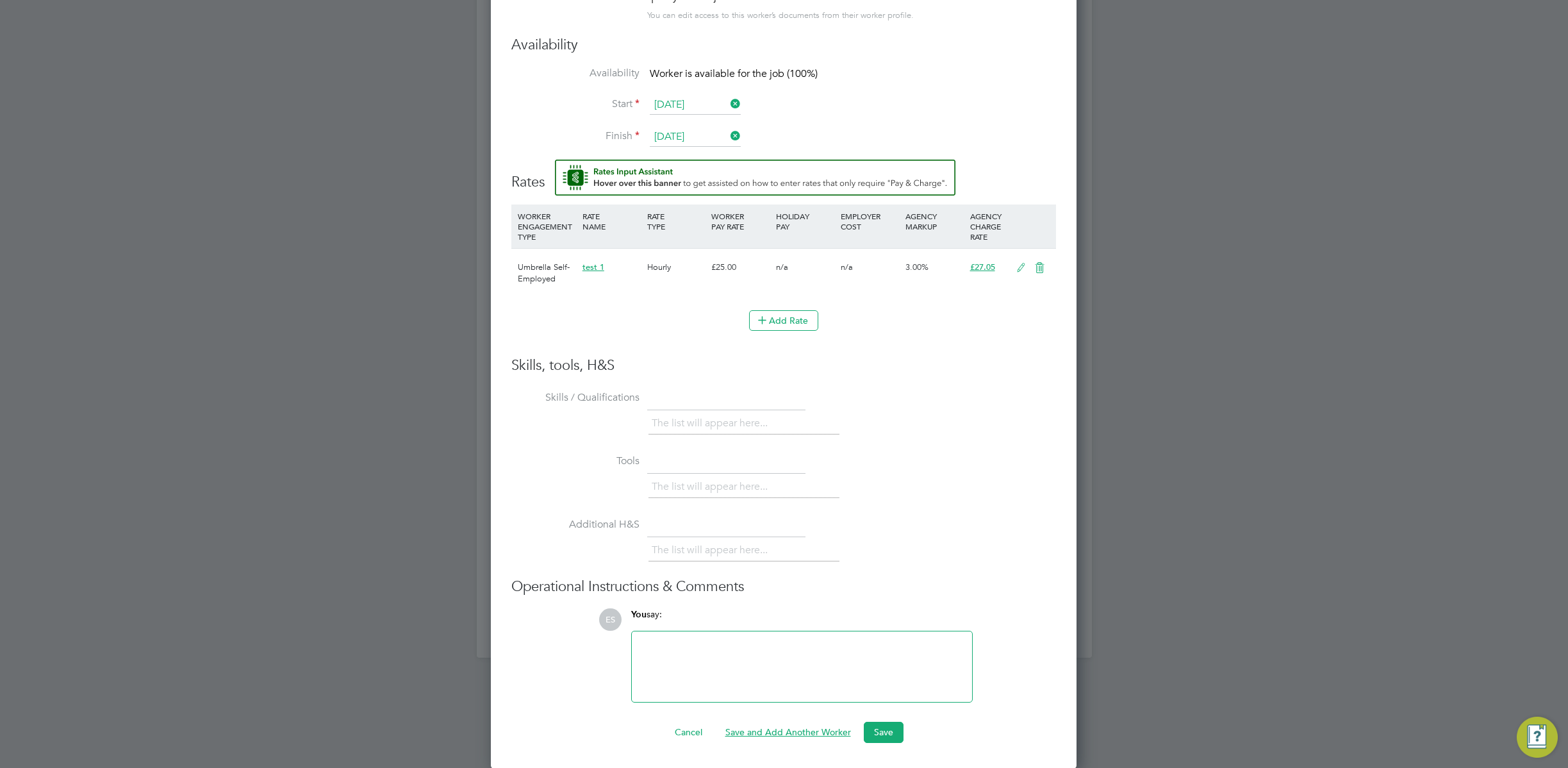
click at [777, 735] on button "Save and Add Another Worker" at bounding box center [789, 732] width 147 height 21
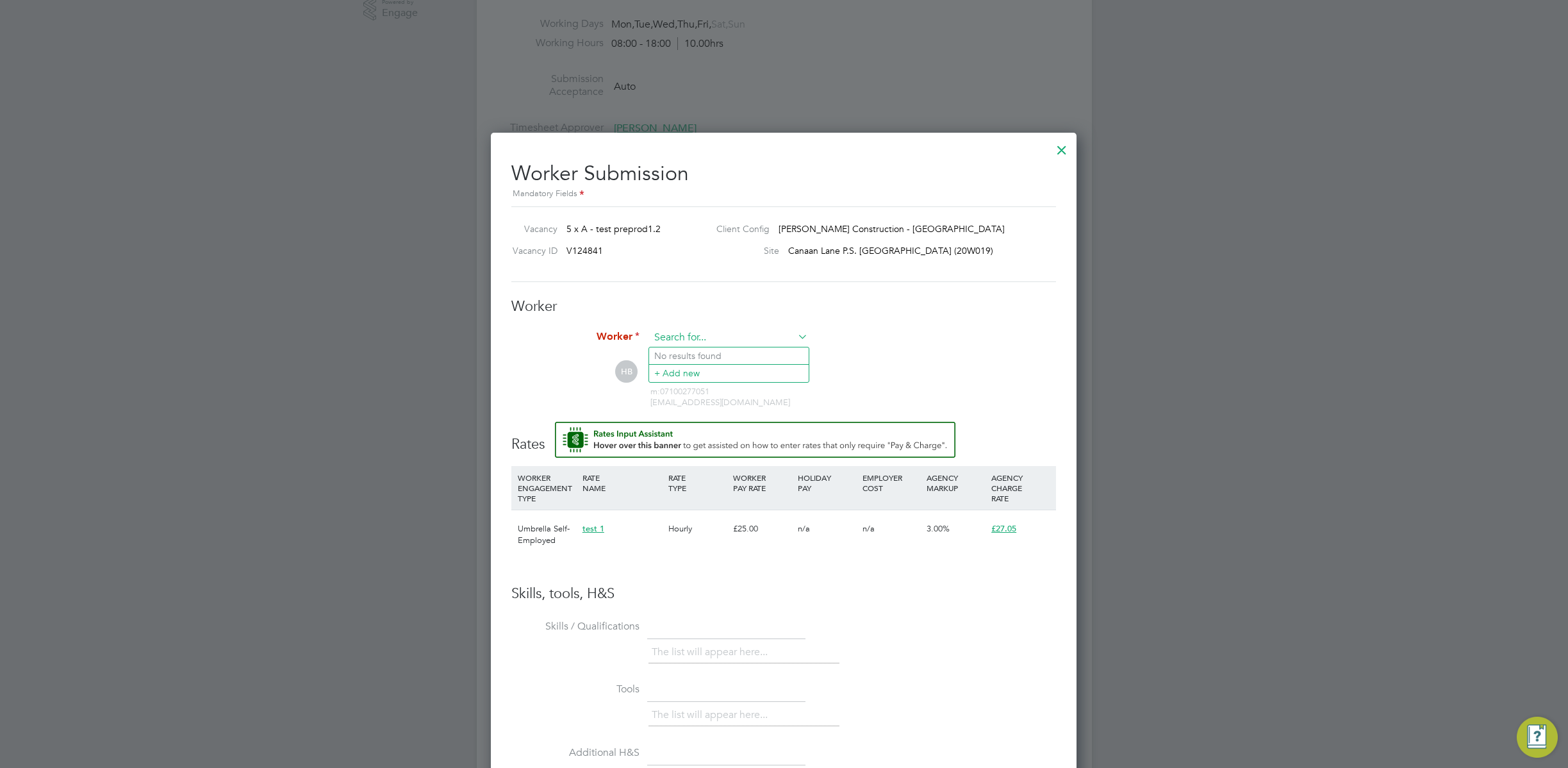
click at [708, 335] on input at bounding box center [728, 337] width 158 height 19
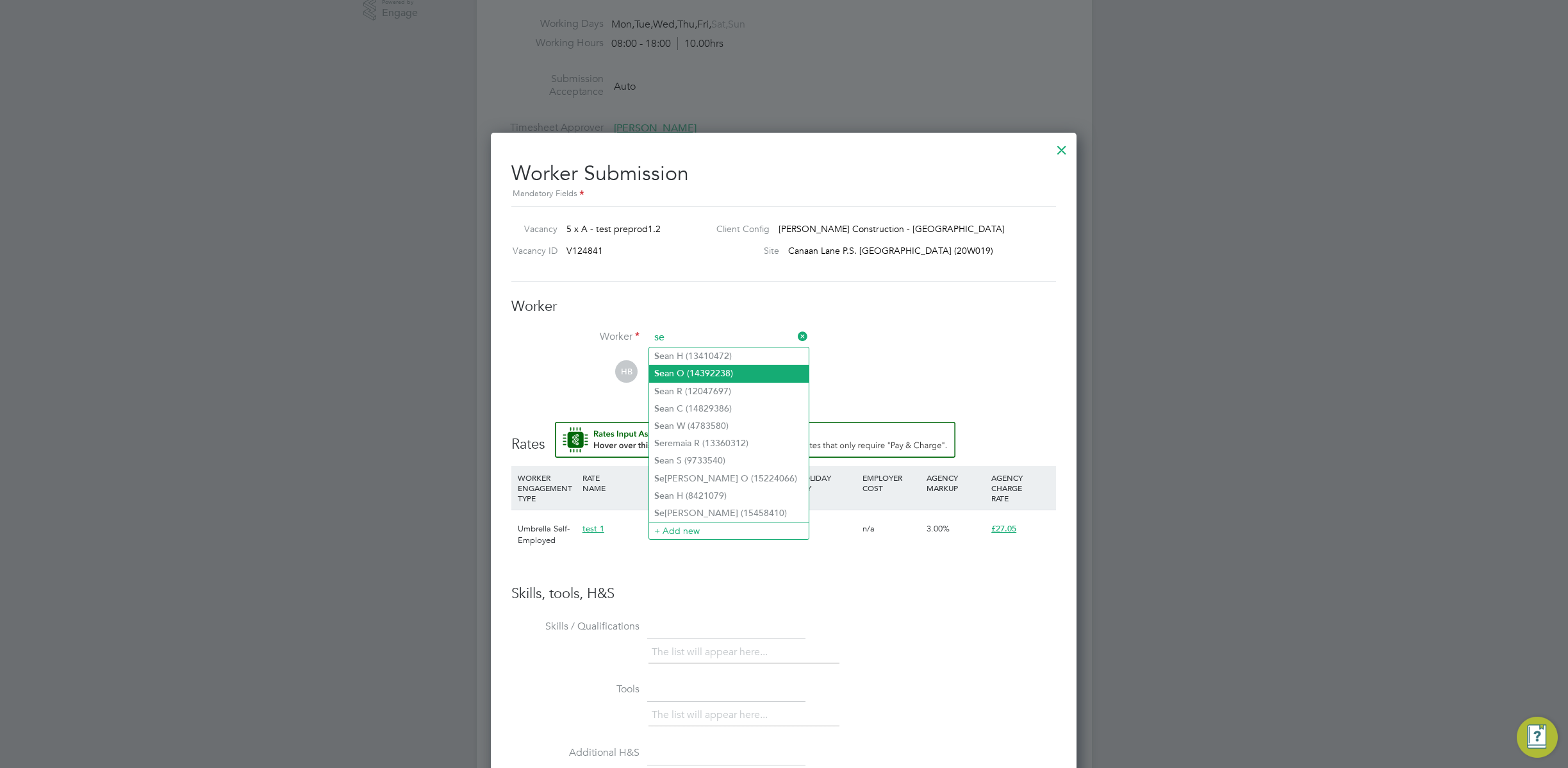
click at [691, 377] on li "Se an O (14392238)" at bounding box center [729, 373] width 159 height 17
type input "[PERSON_NAME] (14392238)"
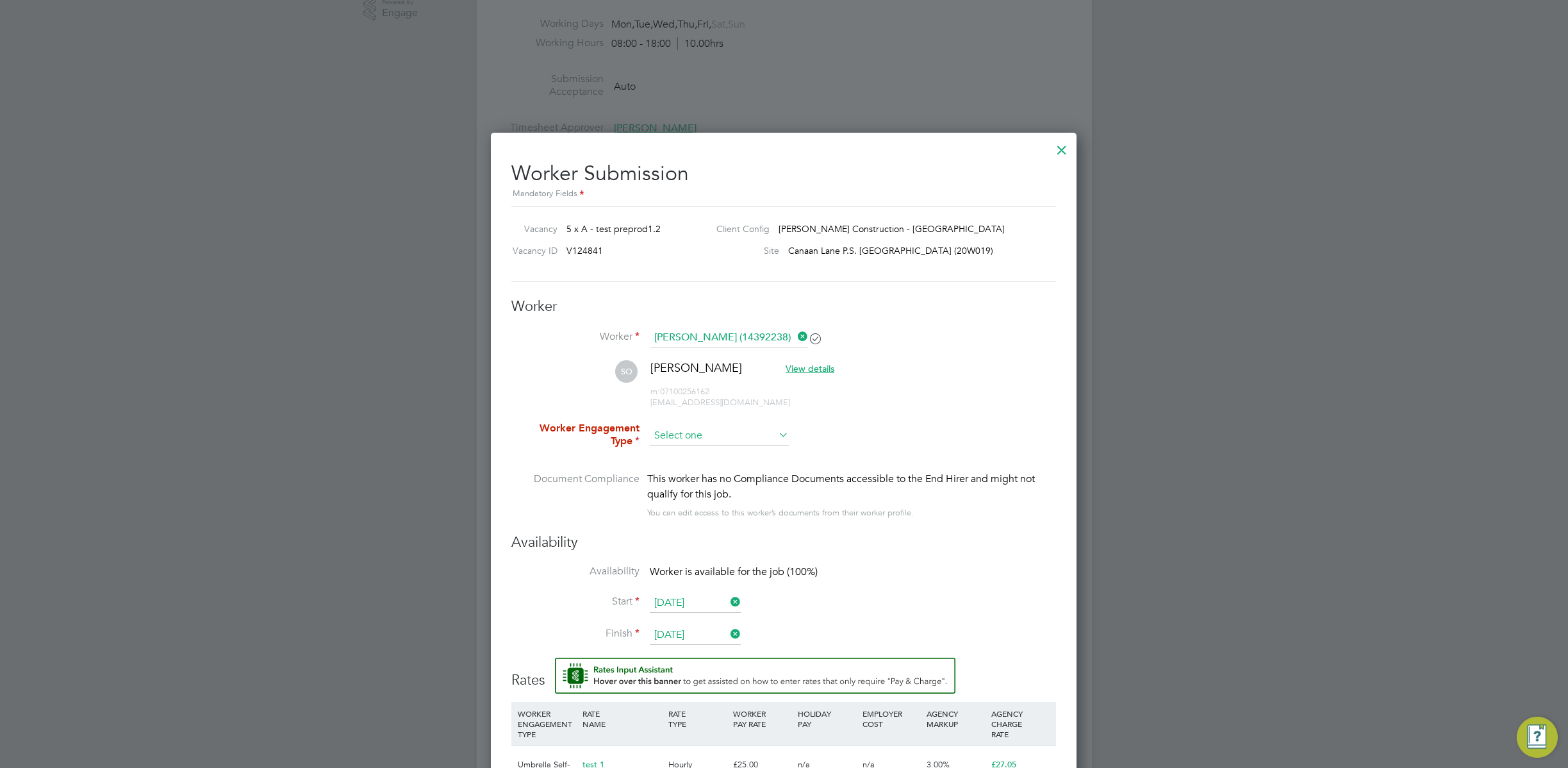
click at [713, 434] on input at bounding box center [719, 435] width 139 height 19
click at [761, 605] on li "Umbrella CIS Self-Employed" at bounding box center [719, 605] width 140 height 16
type input "Umbrella CIS Self-Employed"
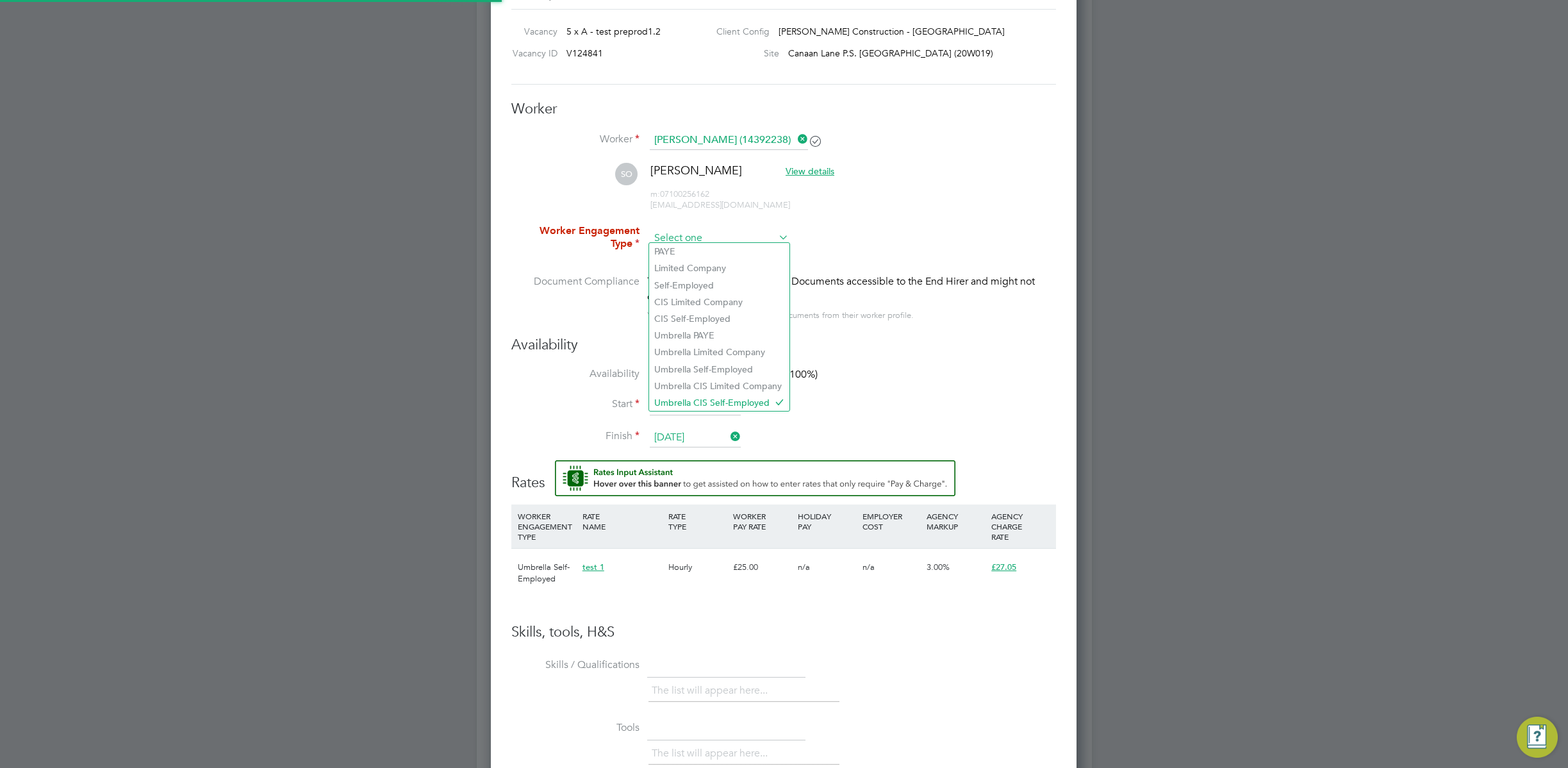
click at [742, 229] on input at bounding box center [719, 238] width 139 height 19
click at [737, 388] on li "Umbrella CIS Limited Company" at bounding box center [719, 385] width 140 height 16
type input "Umbrella CIS Limited Company"
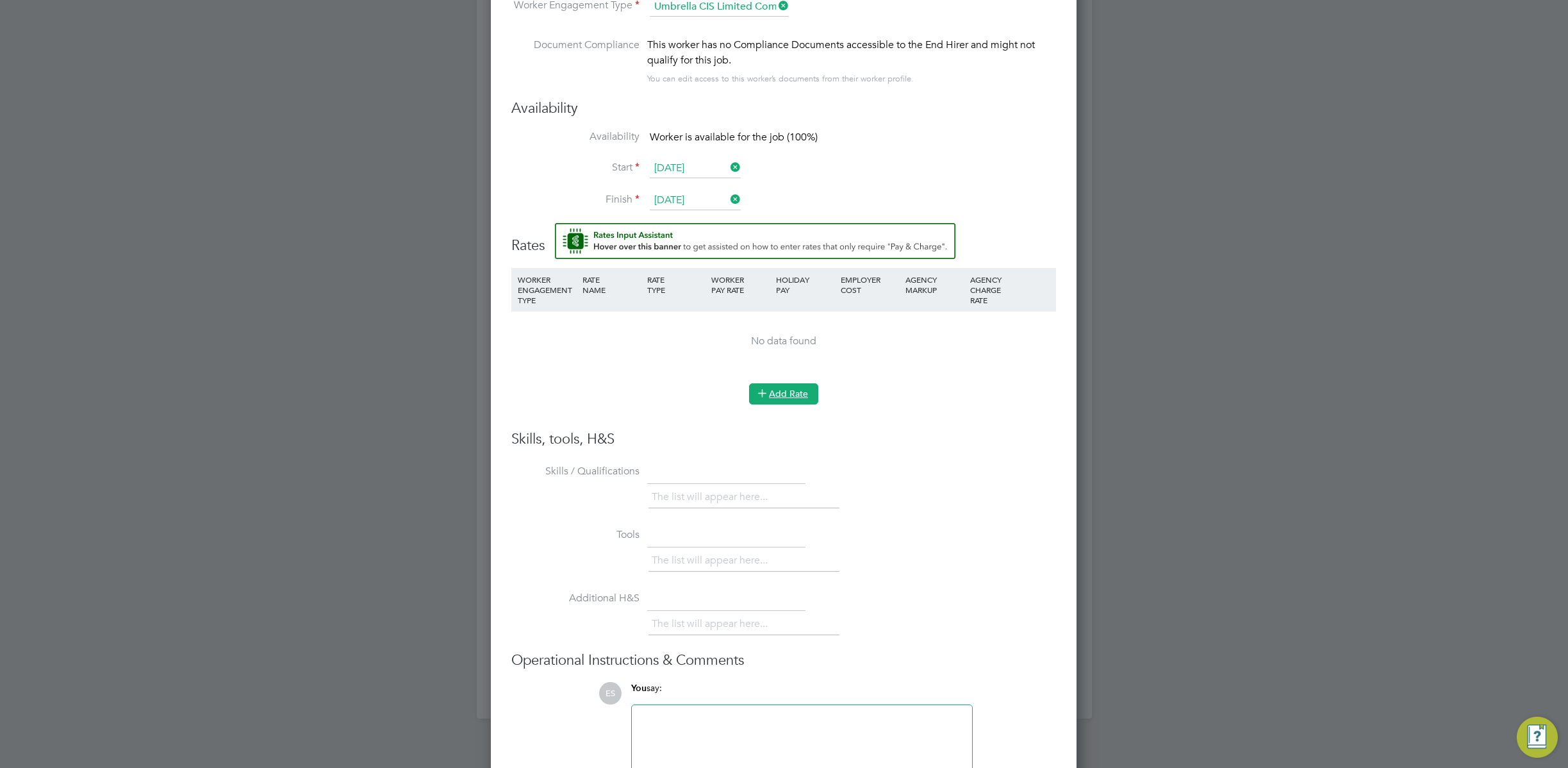
click at [774, 391] on button "Add Rate" at bounding box center [784, 393] width 70 height 21
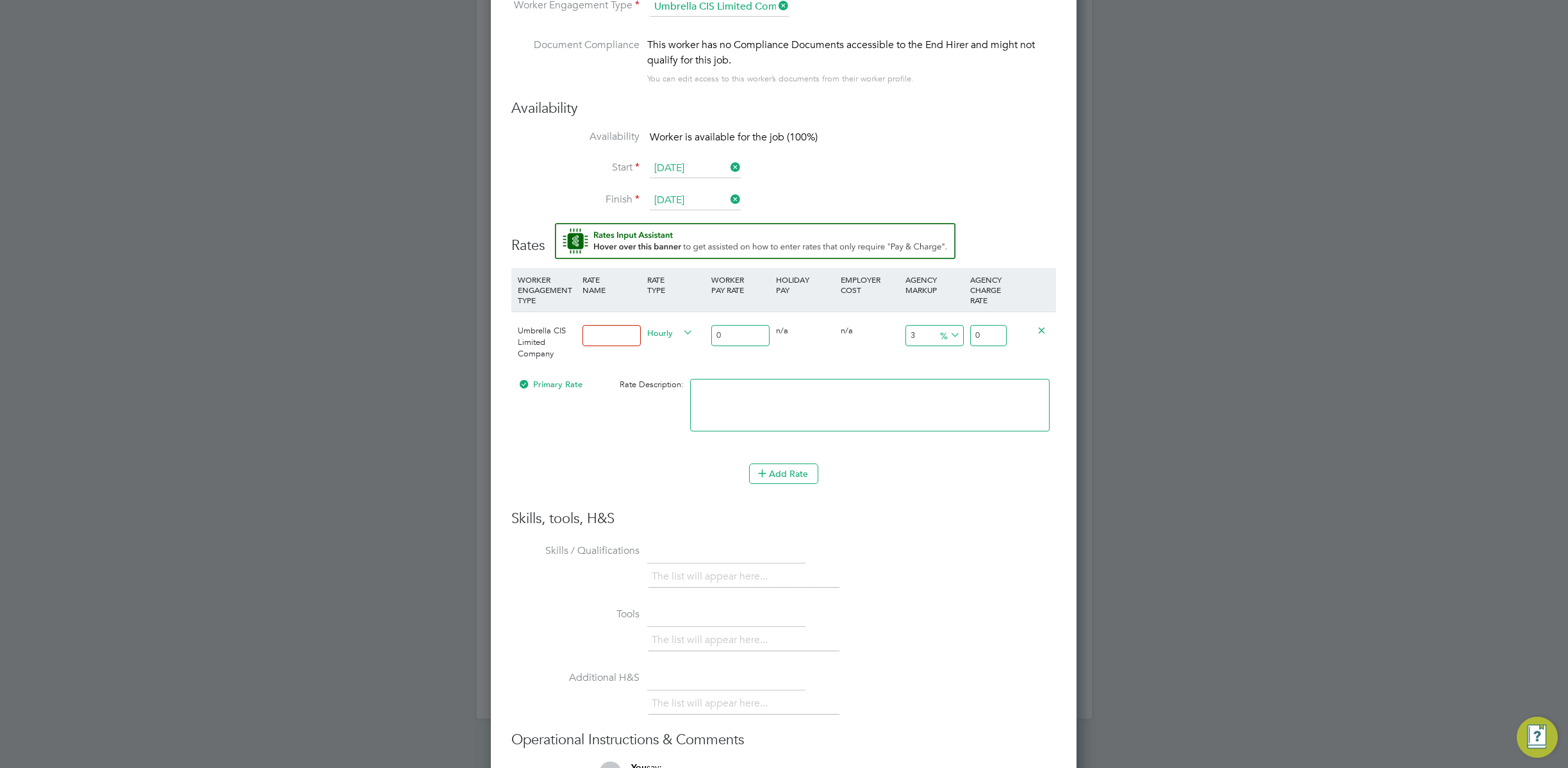
click at [610, 337] on input at bounding box center [612, 335] width 58 height 21
type input "update"
click at [742, 330] on input "0" at bounding box center [740, 335] width 58 height 21
type input "02"
type input "2.164236"
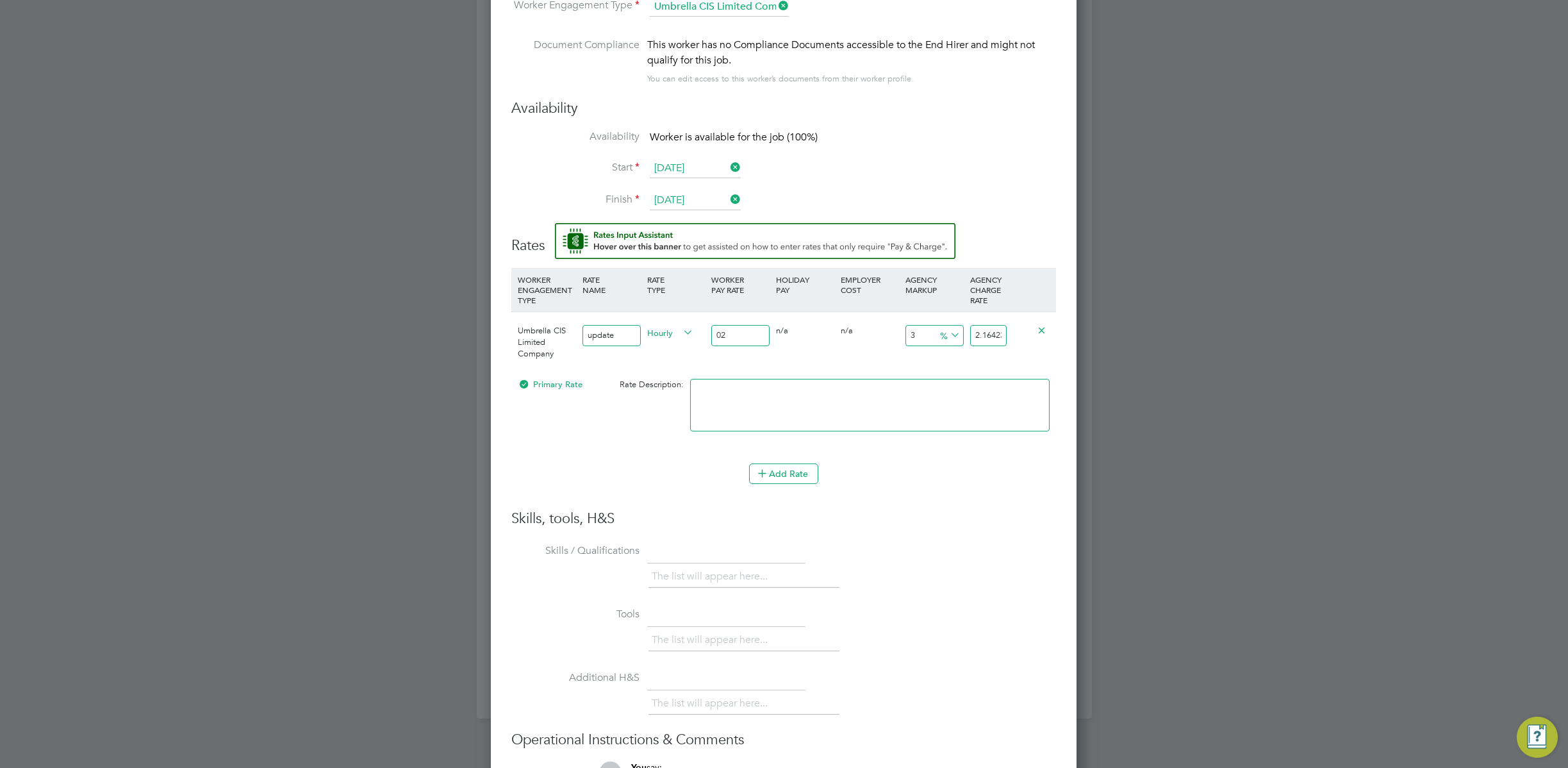
type input "022"
type input "23.806596"
type input "022"
click at [896, 414] on textarea at bounding box center [870, 405] width 359 height 52
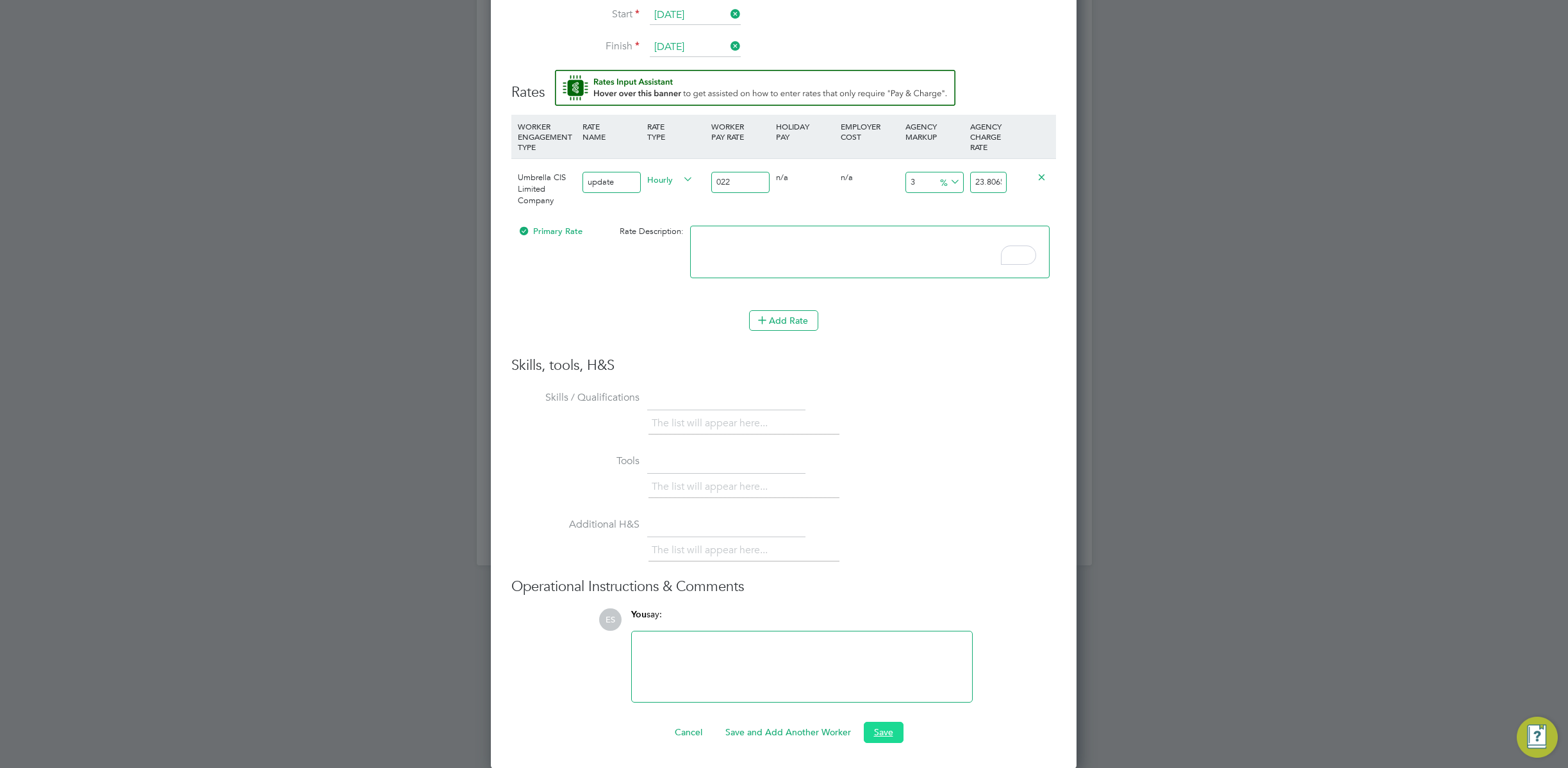
click at [889, 726] on button "Save" at bounding box center [884, 732] width 40 height 21
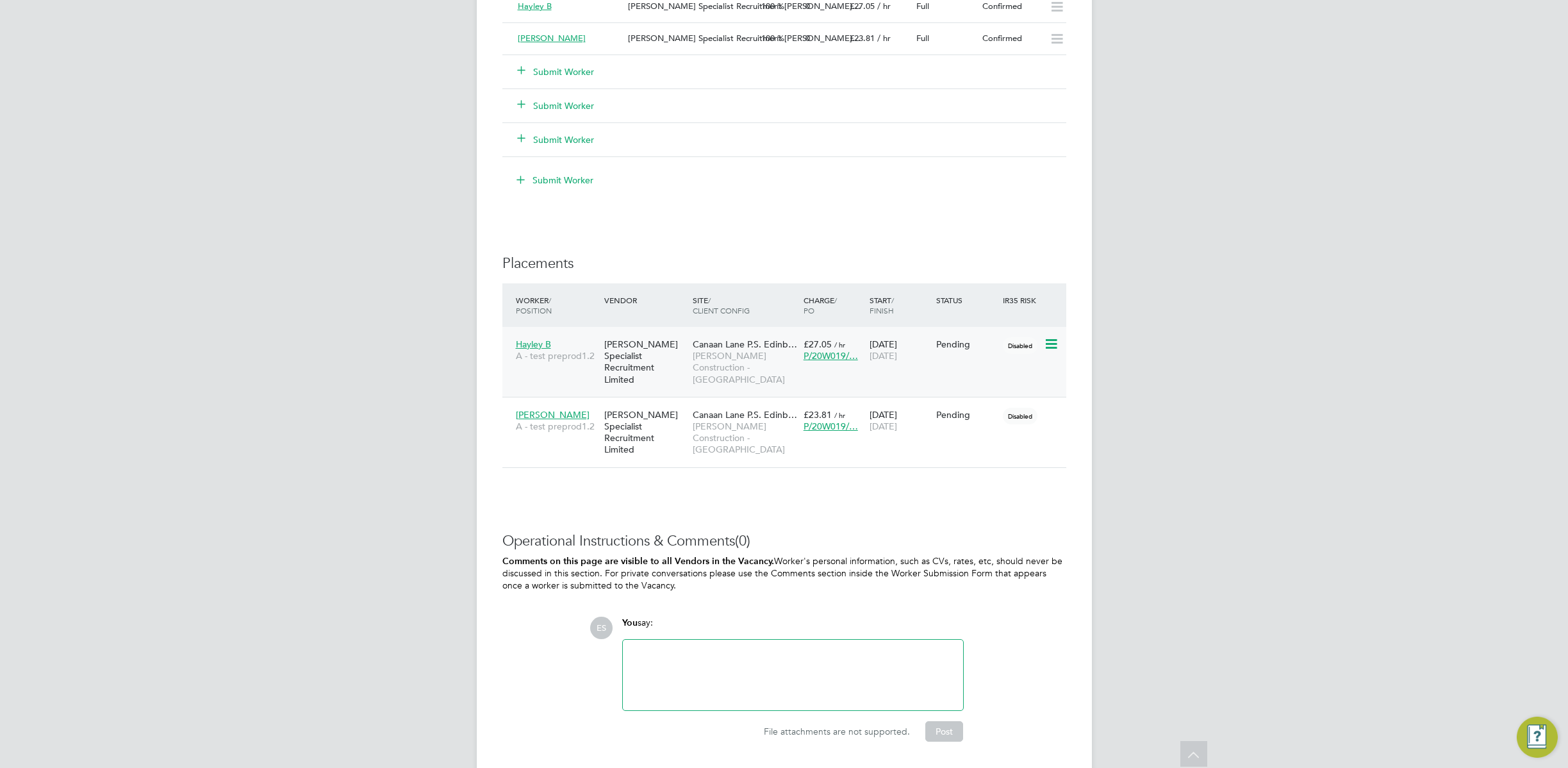
click at [1049, 339] on icon at bounding box center [1050, 344] width 13 height 15
click at [982, 425] on li "Start" at bounding box center [1012, 423] width 91 height 18
type input "Abdiulfatah K"
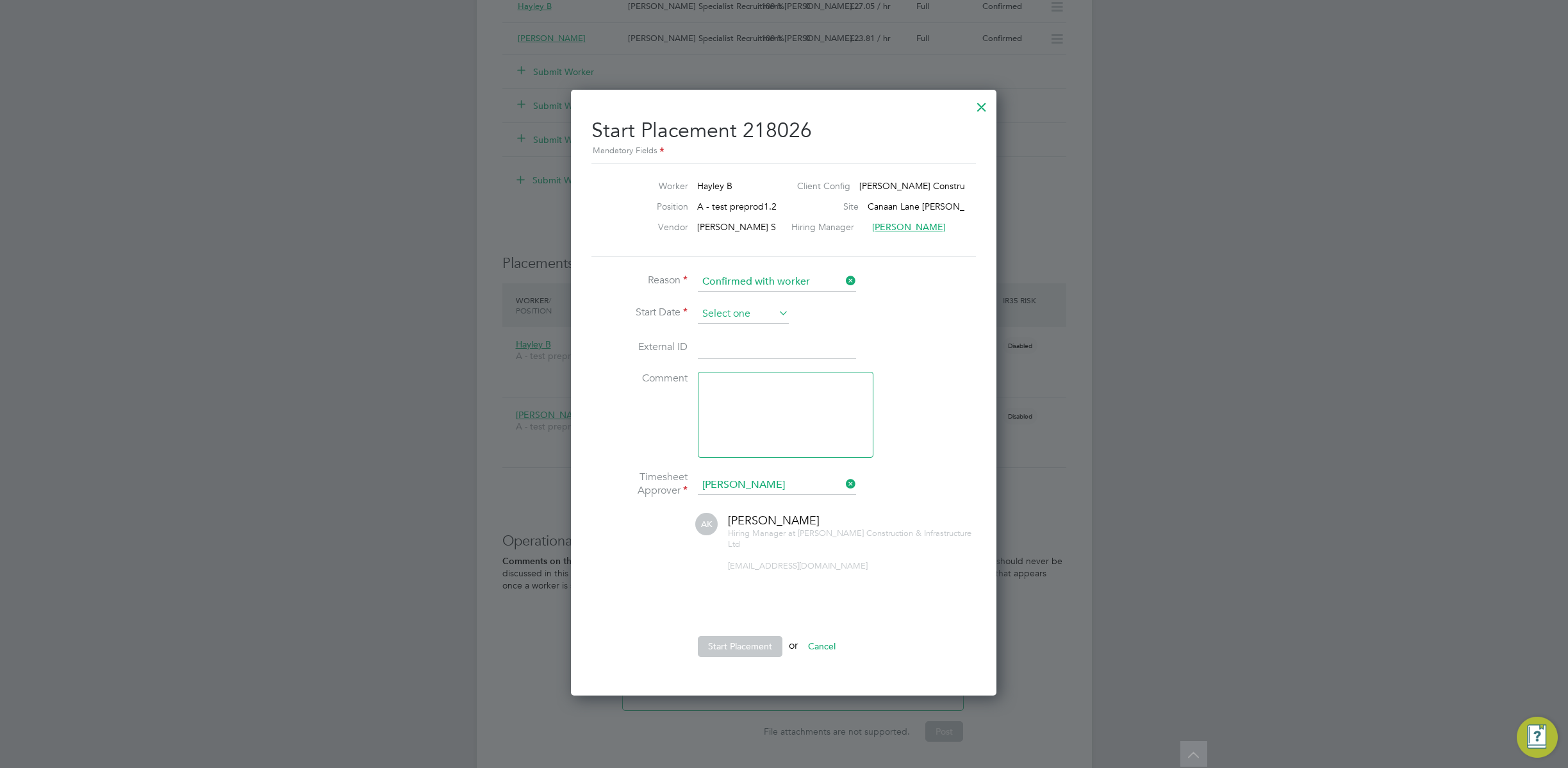
click at [723, 305] on input at bounding box center [743, 313] width 91 height 19
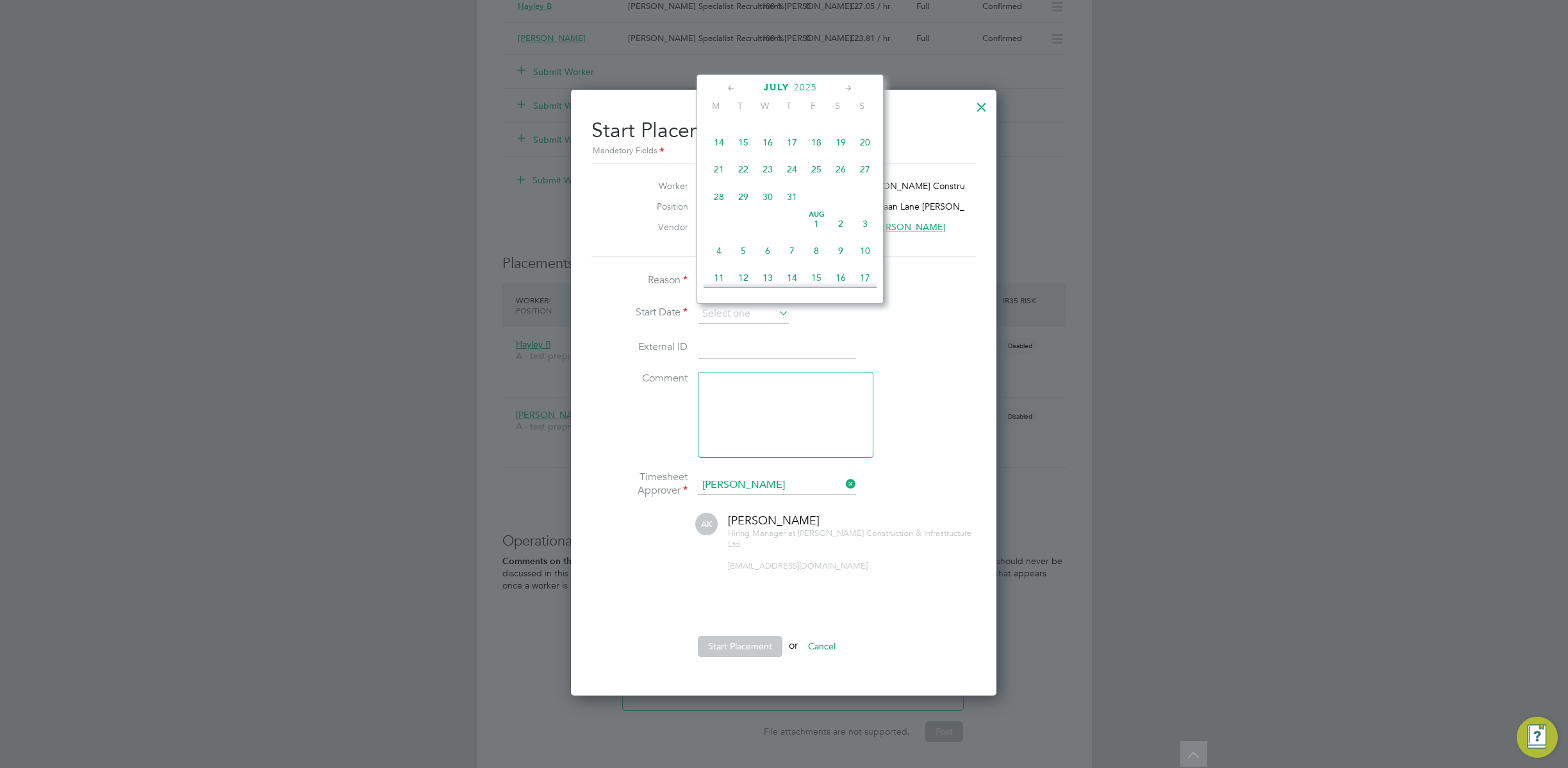
click at [720, 147] on span "14" at bounding box center [718, 142] width 24 height 24
type input "14 Jul 2025"
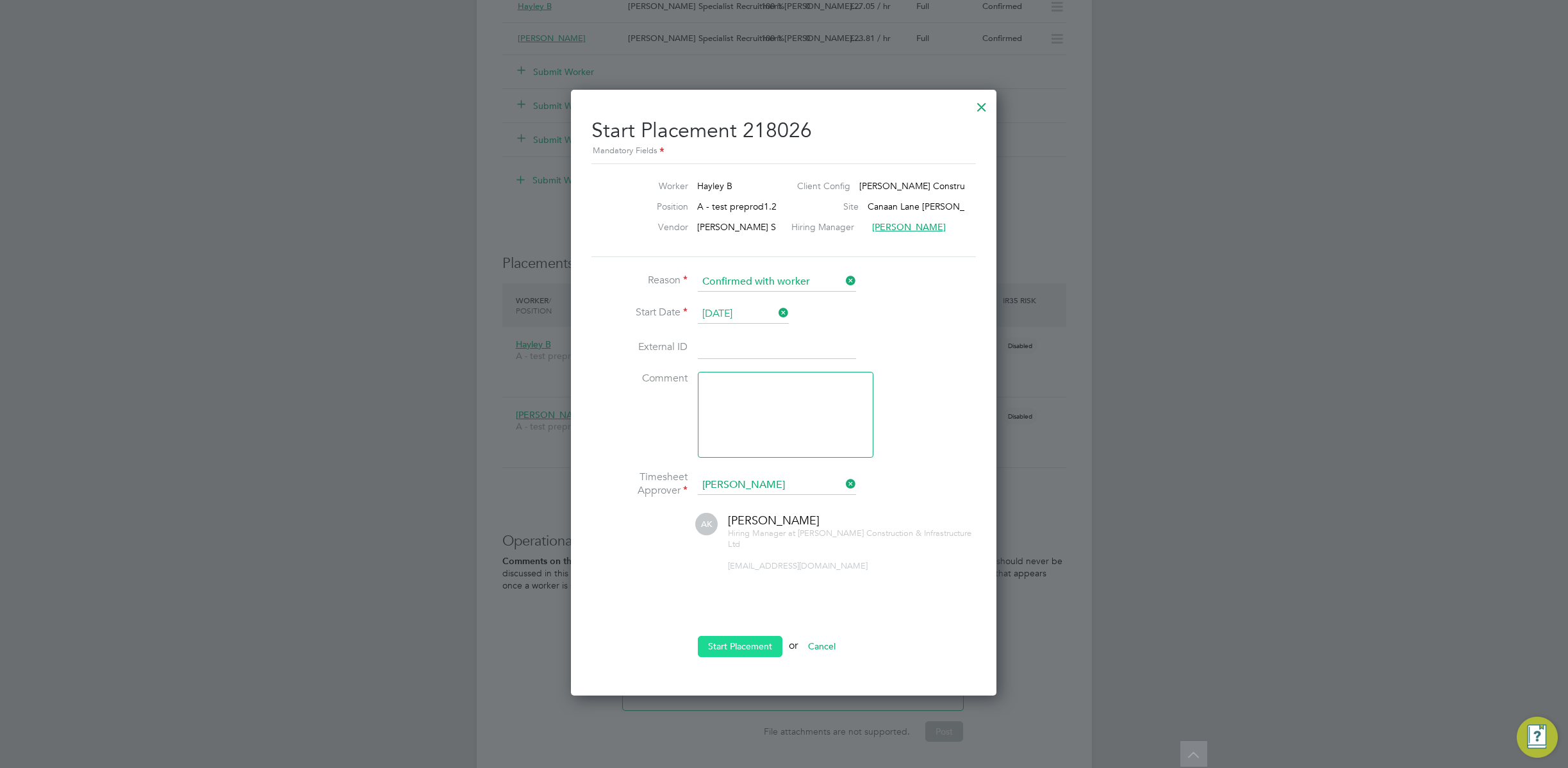
click at [754, 644] on button "Start Placement" at bounding box center [740, 646] width 85 height 21
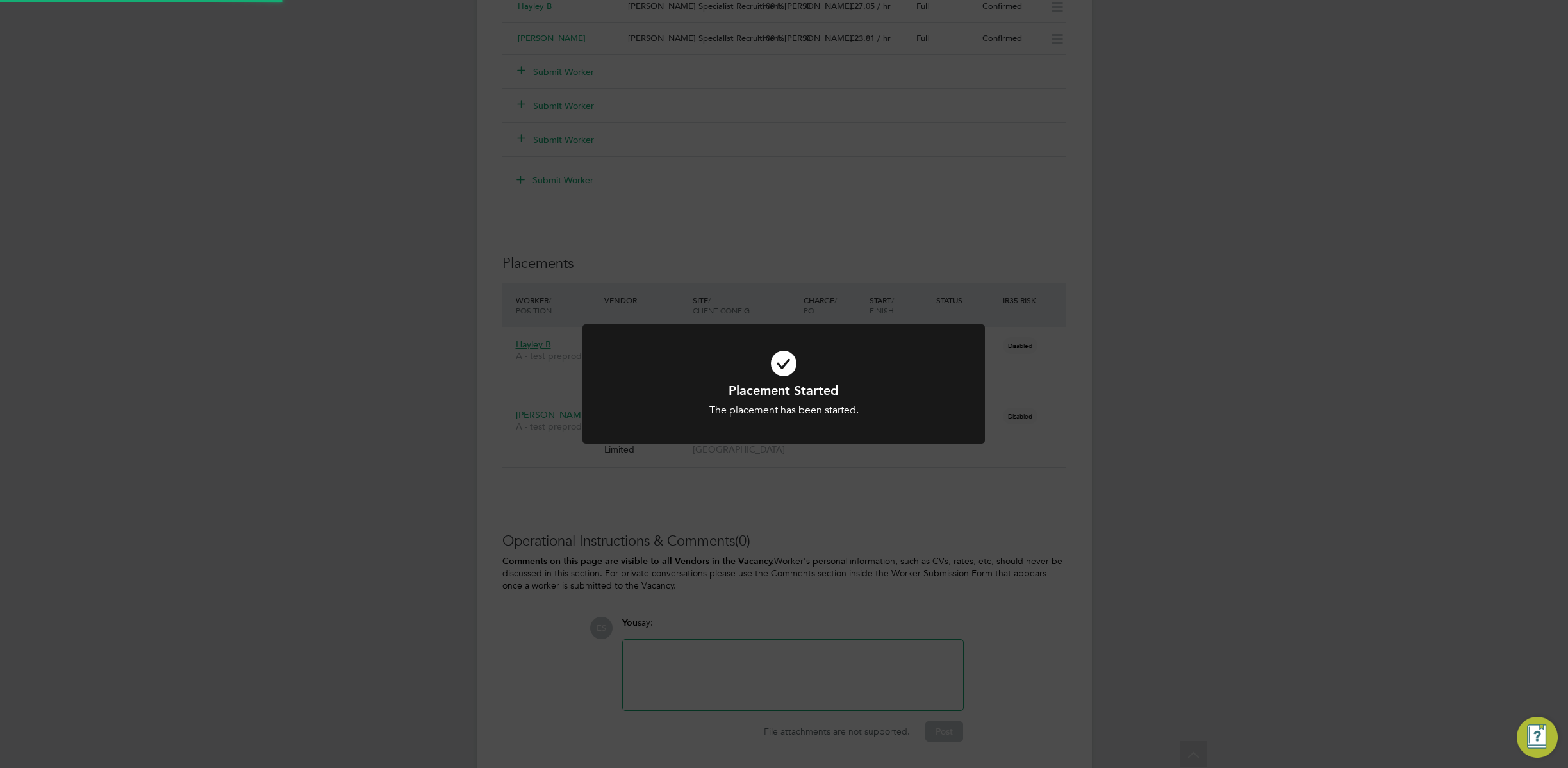
click at [1101, 507] on div "Placement Started The placement has been started. Cancel Okay" at bounding box center [784, 384] width 1568 height 768
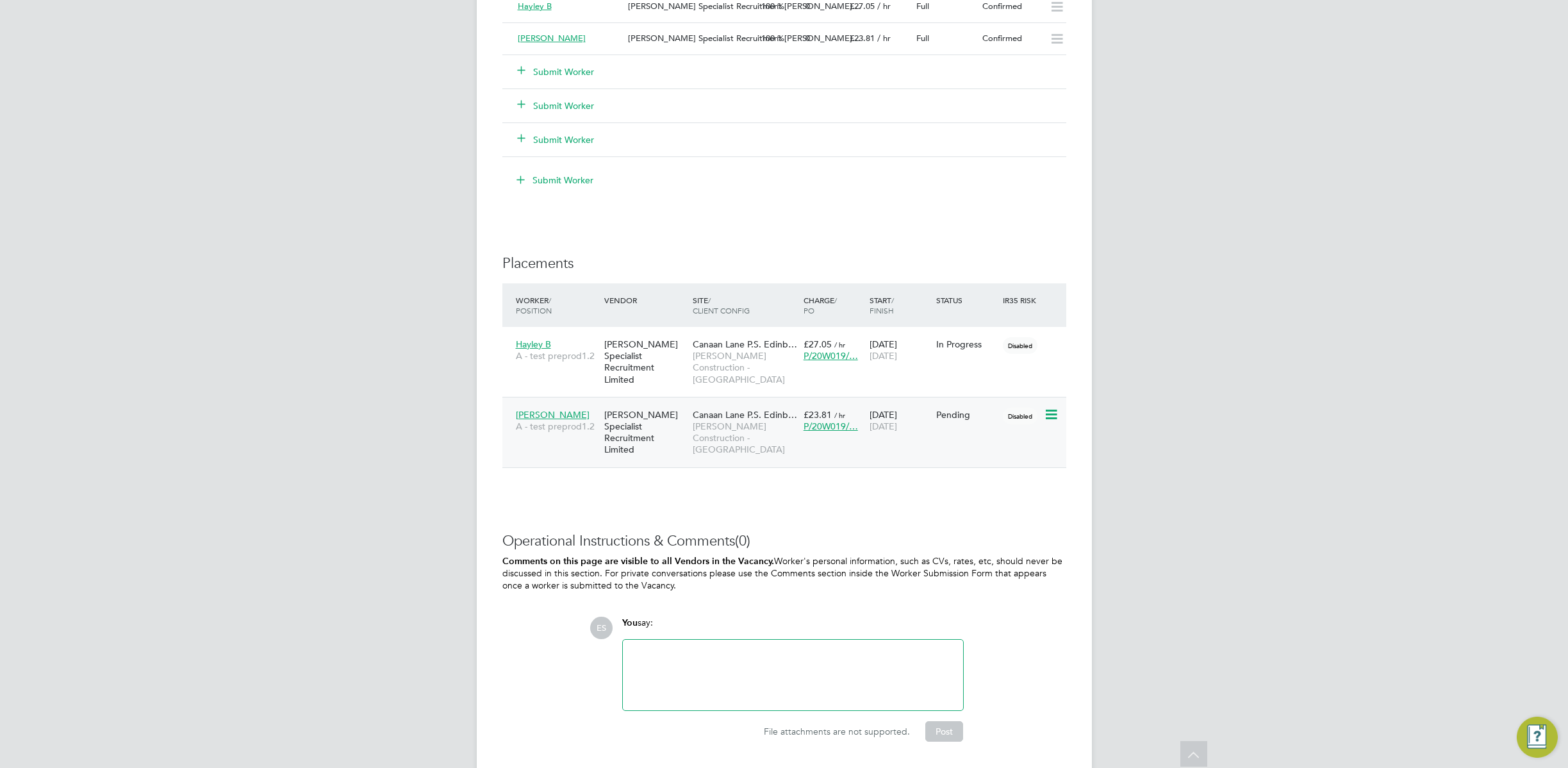
click at [1048, 407] on icon at bounding box center [1050, 414] width 13 height 15
click at [990, 485] on li "Start" at bounding box center [1012, 483] width 91 height 18
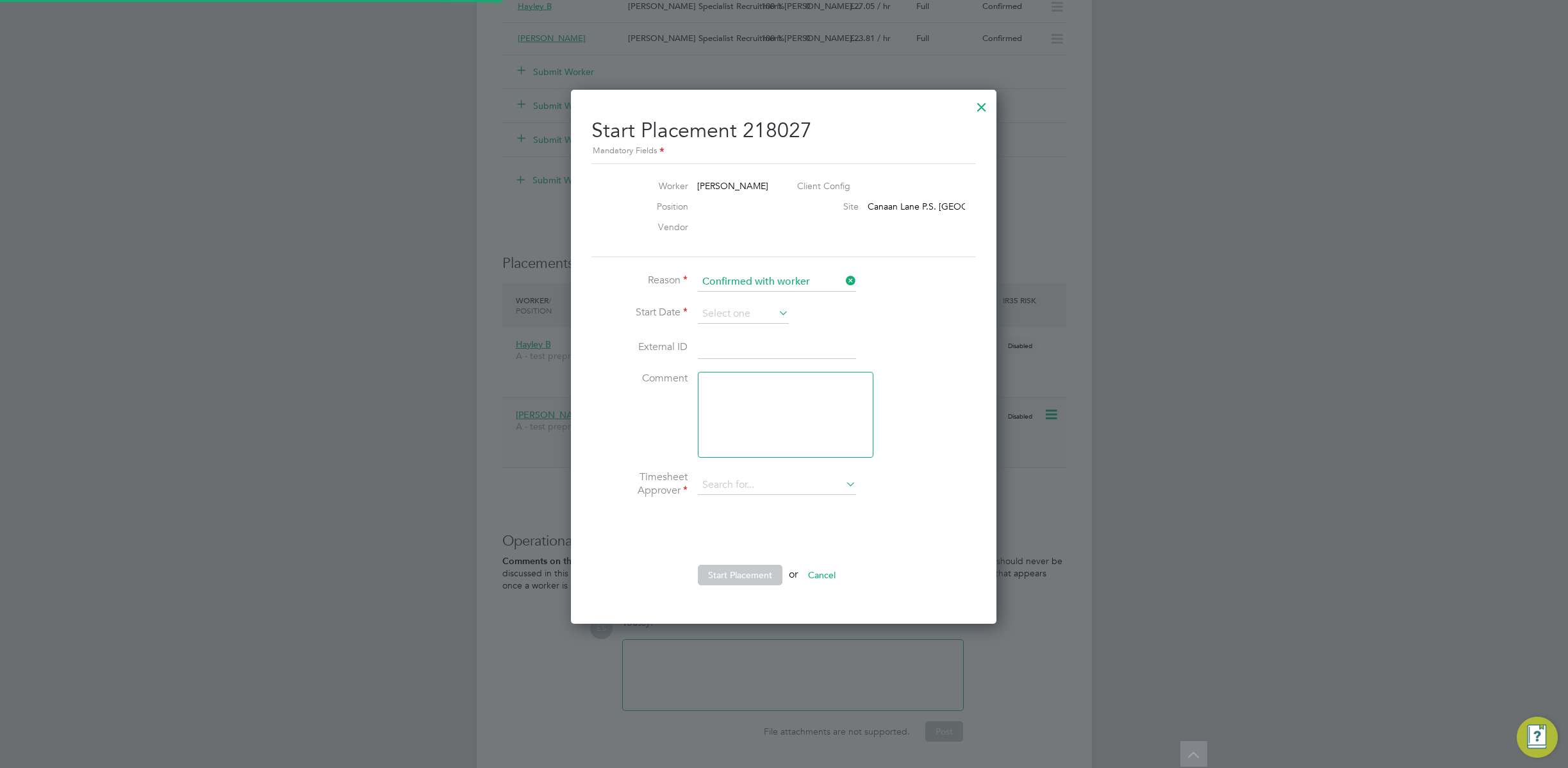
type input "Abdiulfatah K"
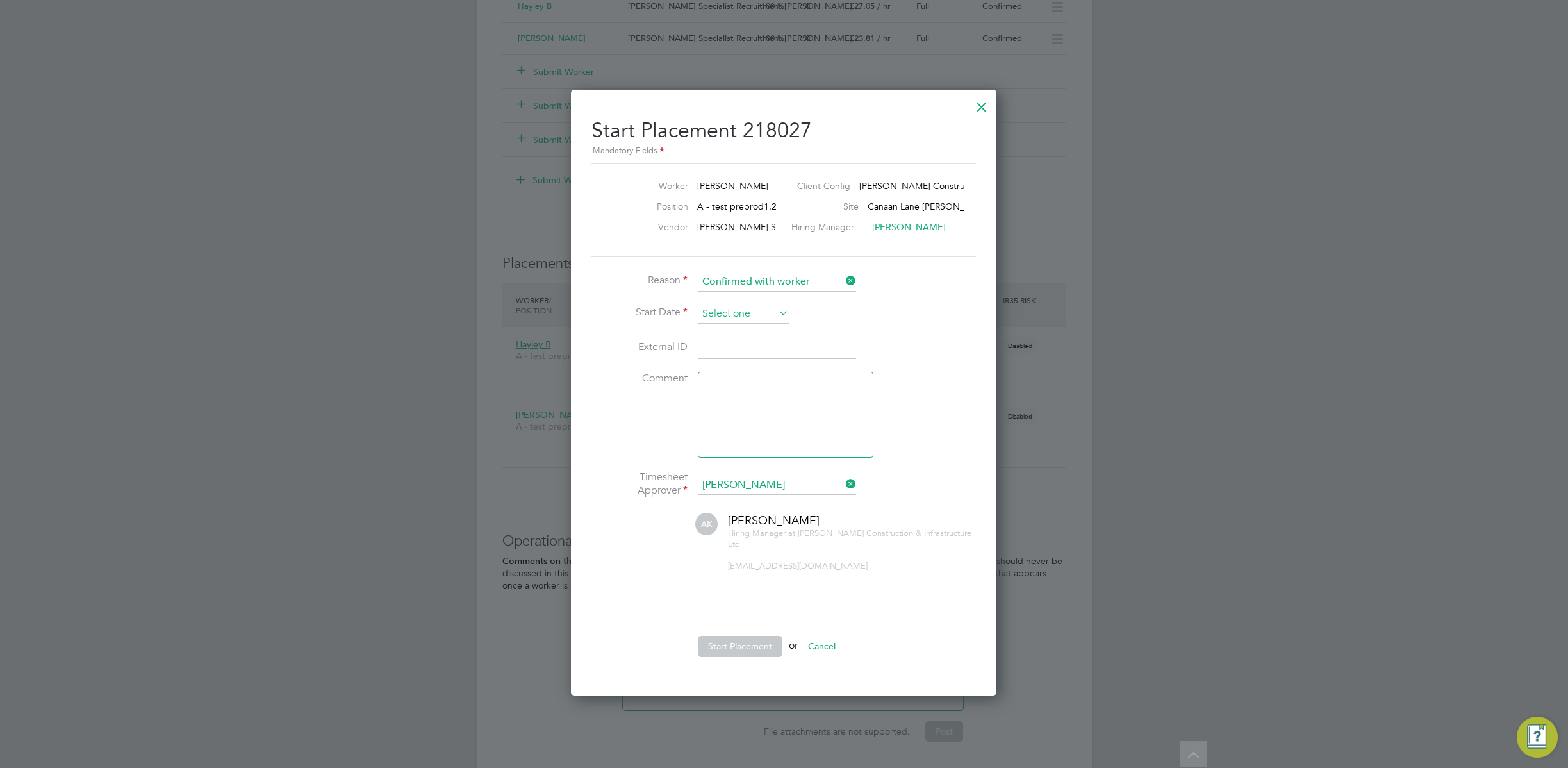
click at [760, 315] on input at bounding box center [743, 313] width 91 height 19
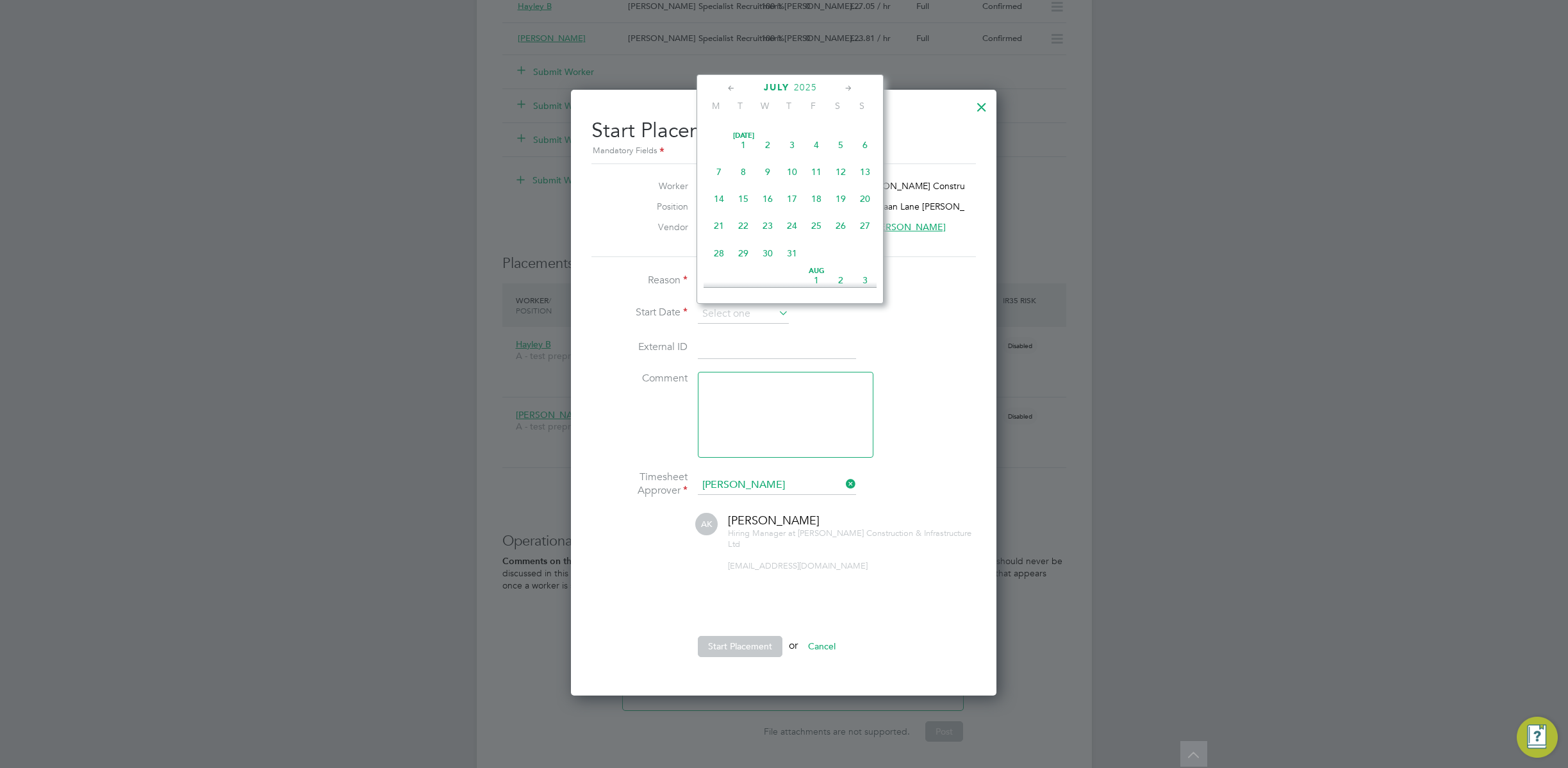
click at [746, 168] on span "8" at bounding box center [743, 171] width 24 height 24
type input "08 Jul 2025"
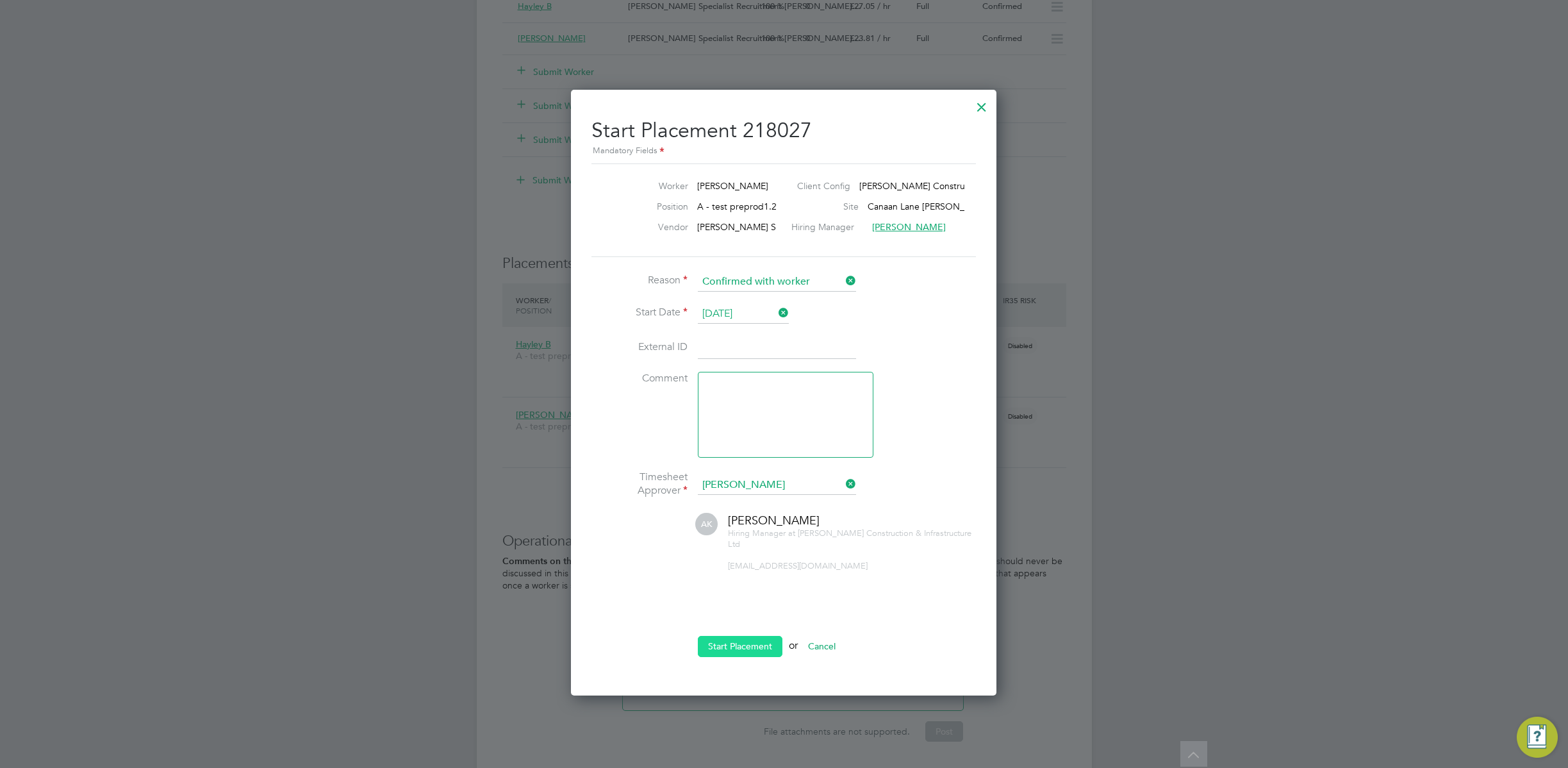
click at [753, 643] on button "Start Placement" at bounding box center [740, 646] width 85 height 21
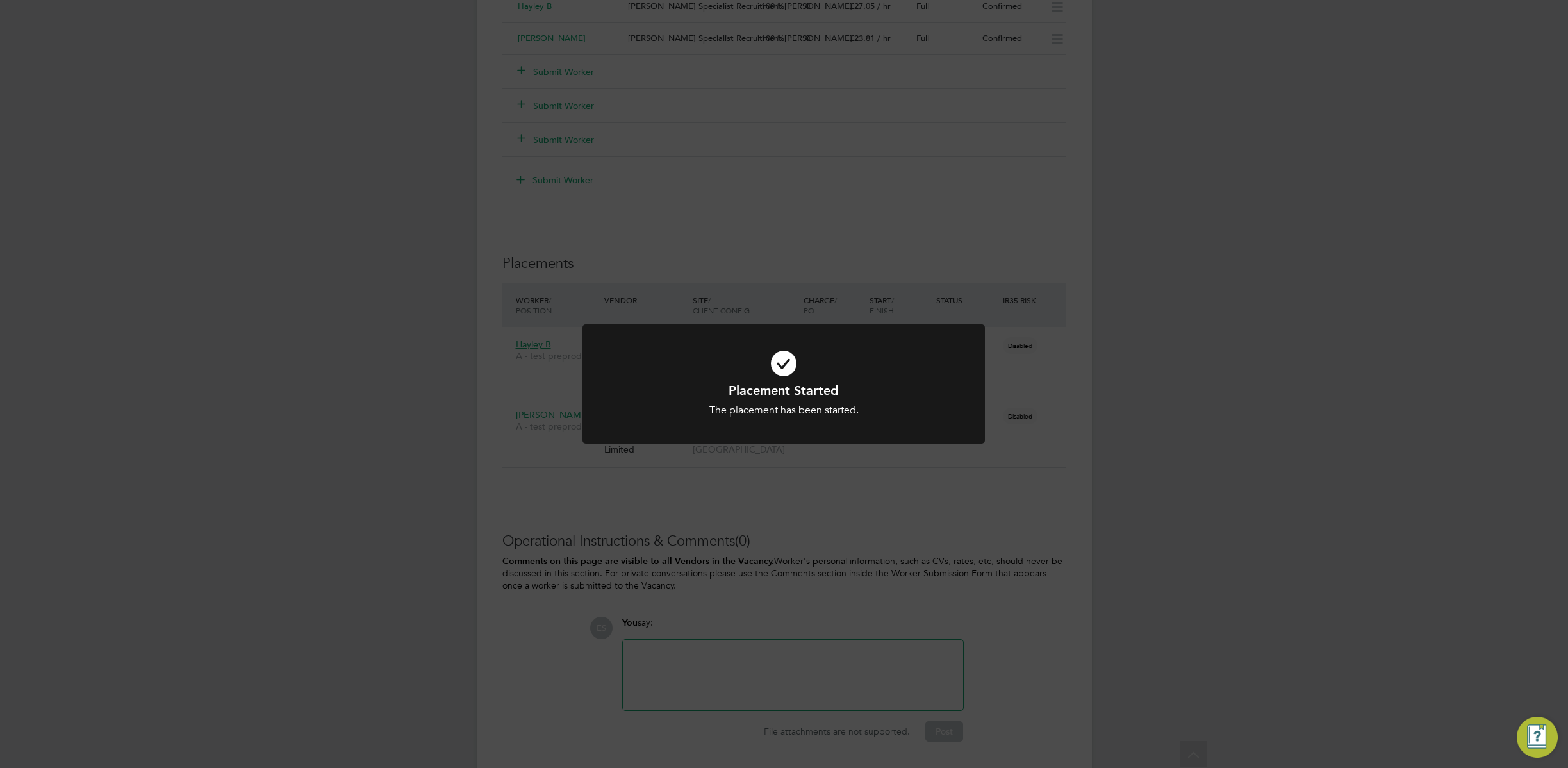
click at [1054, 571] on div "Placement Started The placement has been started. Cancel Okay" at bounding box center [784, 384] width 1568 height 768
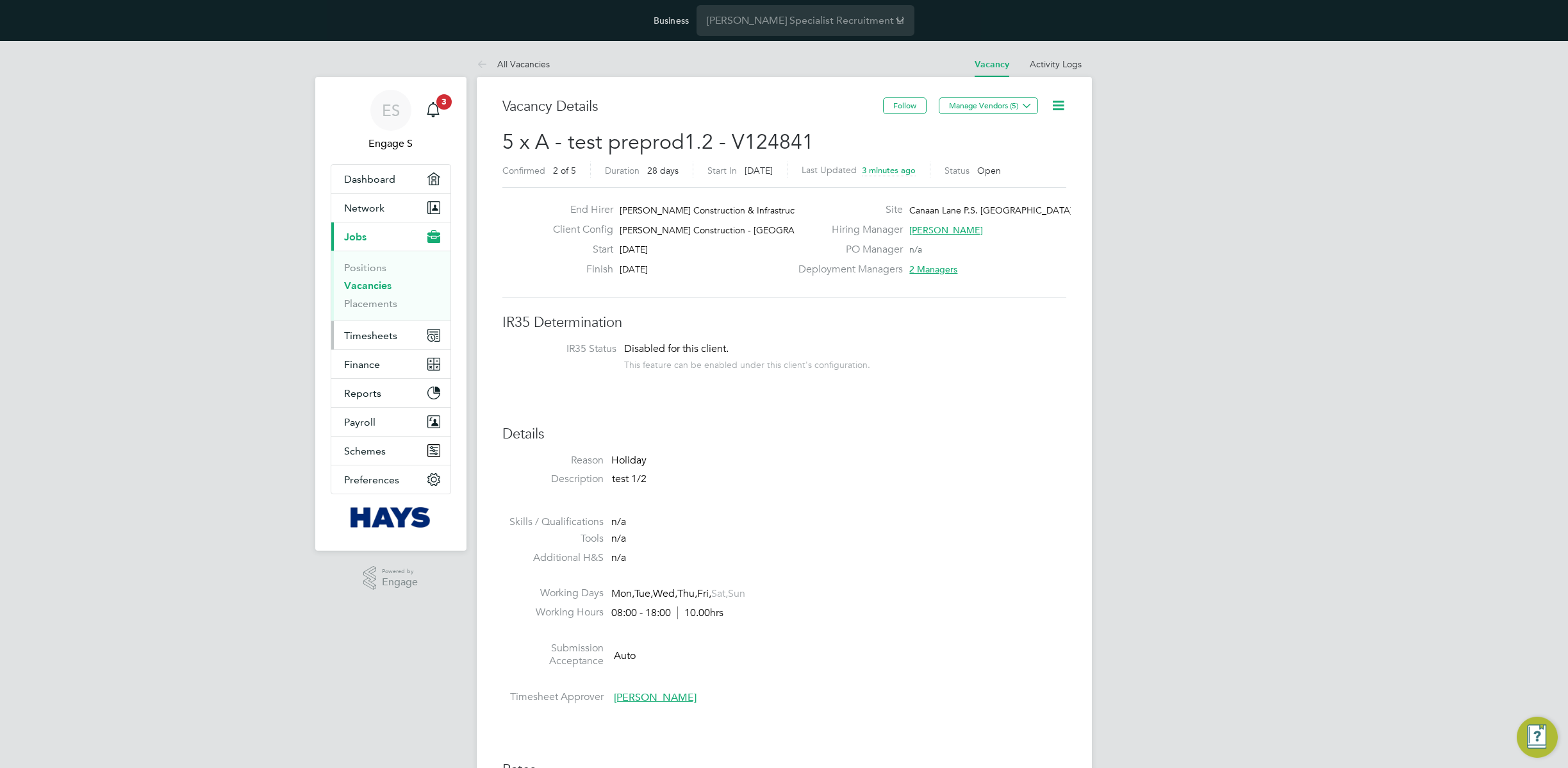
click at [374, 331] on span "Timesheets" at bounding box center [370, 335] width 53 height 12
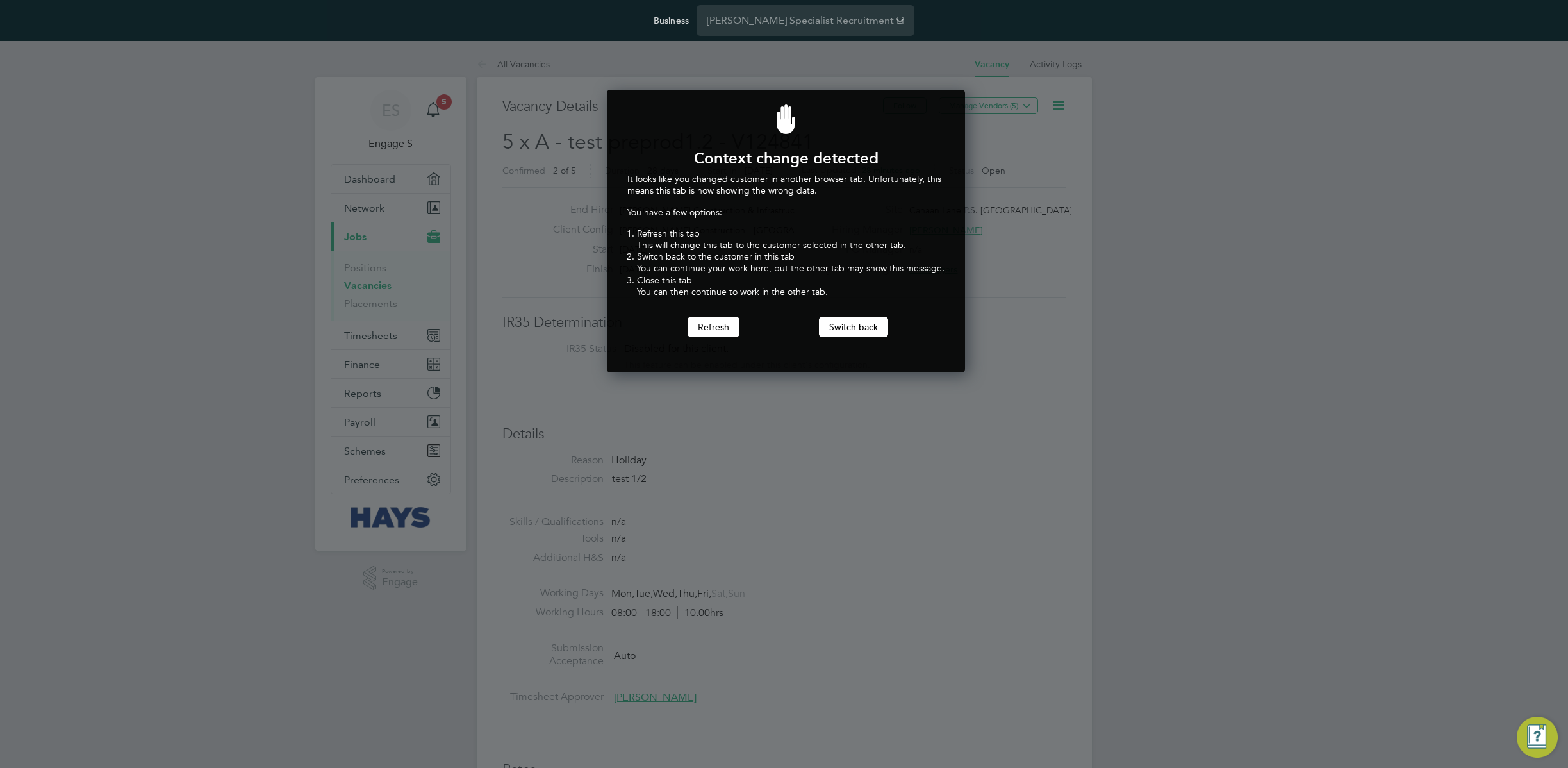
scroll to position [283, 354]
click at [848, 337] on div "Context change detected It looks like you changed customer in another browser t…" at bounding box center [786, 231] width 358 height 282
click at [1260, 152] on div at bounding box center [784, 384] width 1568 height 768
click at [854, 324] on button "Switch back" at bounding box center [853, 327] width 70 height 21
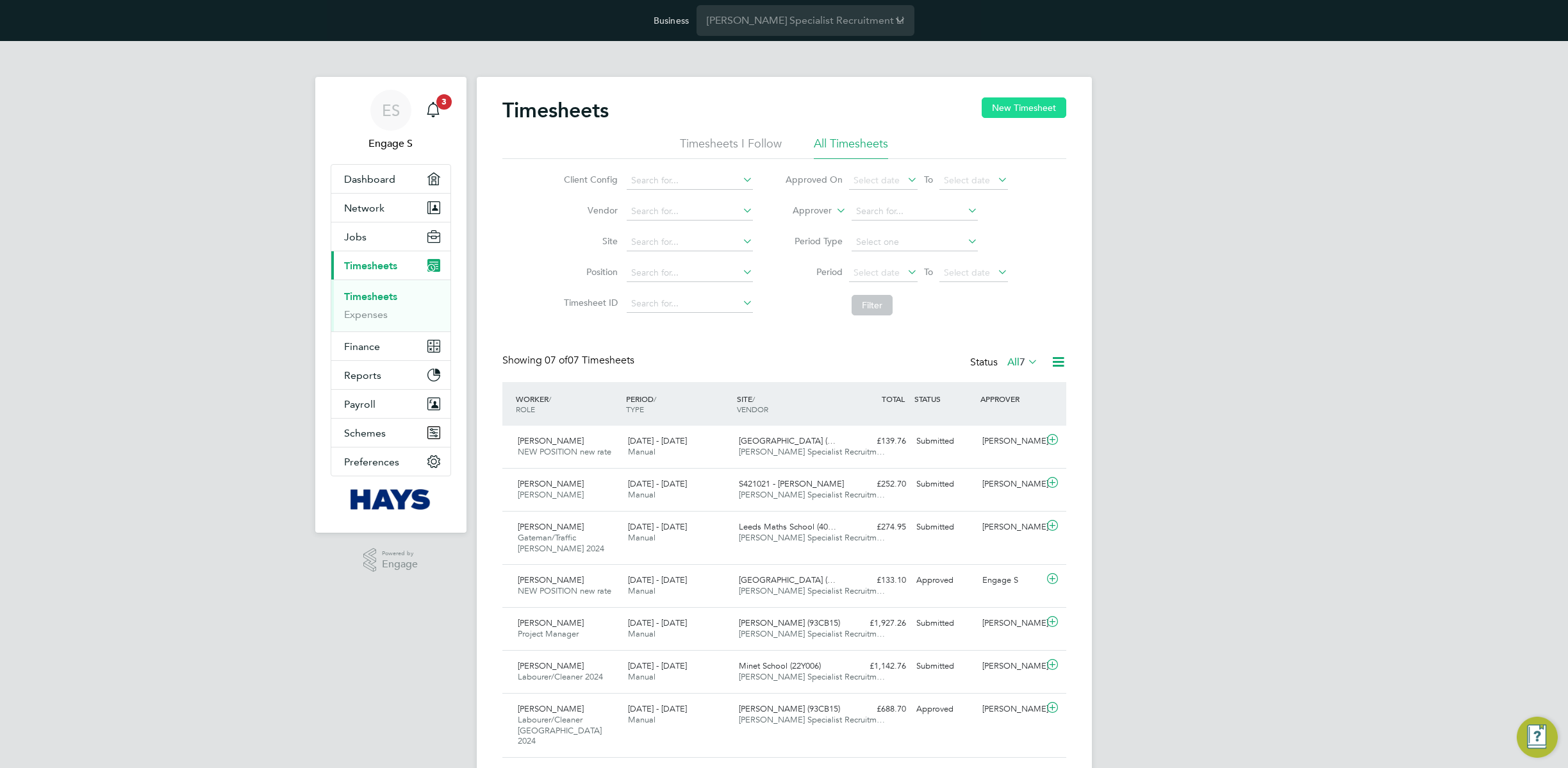
click at [1025, 113] on button "New Timesheet" at bounding box center [1024, 108] width 85 height 21
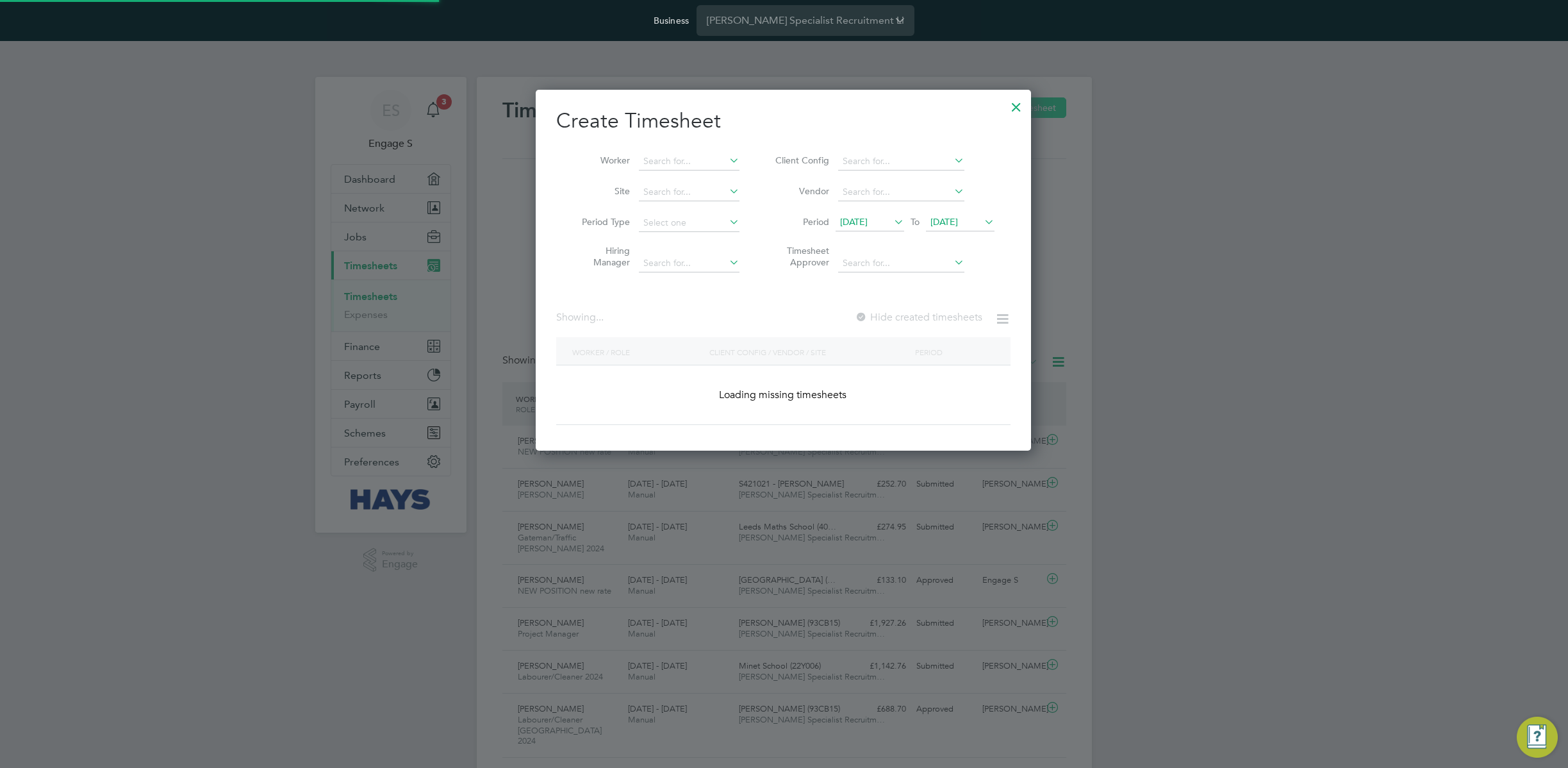
scroll to position [6, 6]
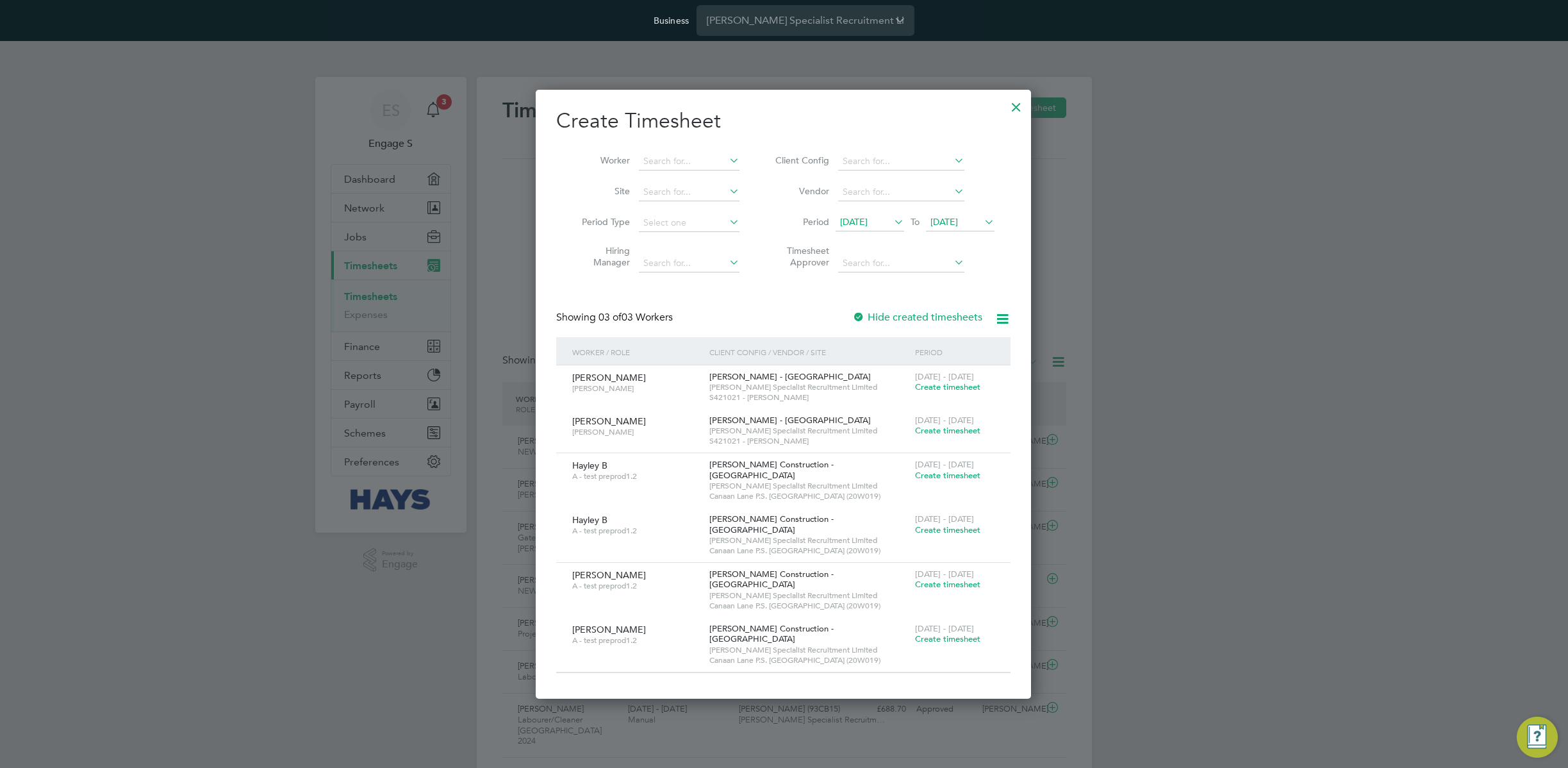
click at [930, 470] on span "Create timesheet" at bounding box center [948, 475] width 65 height 11
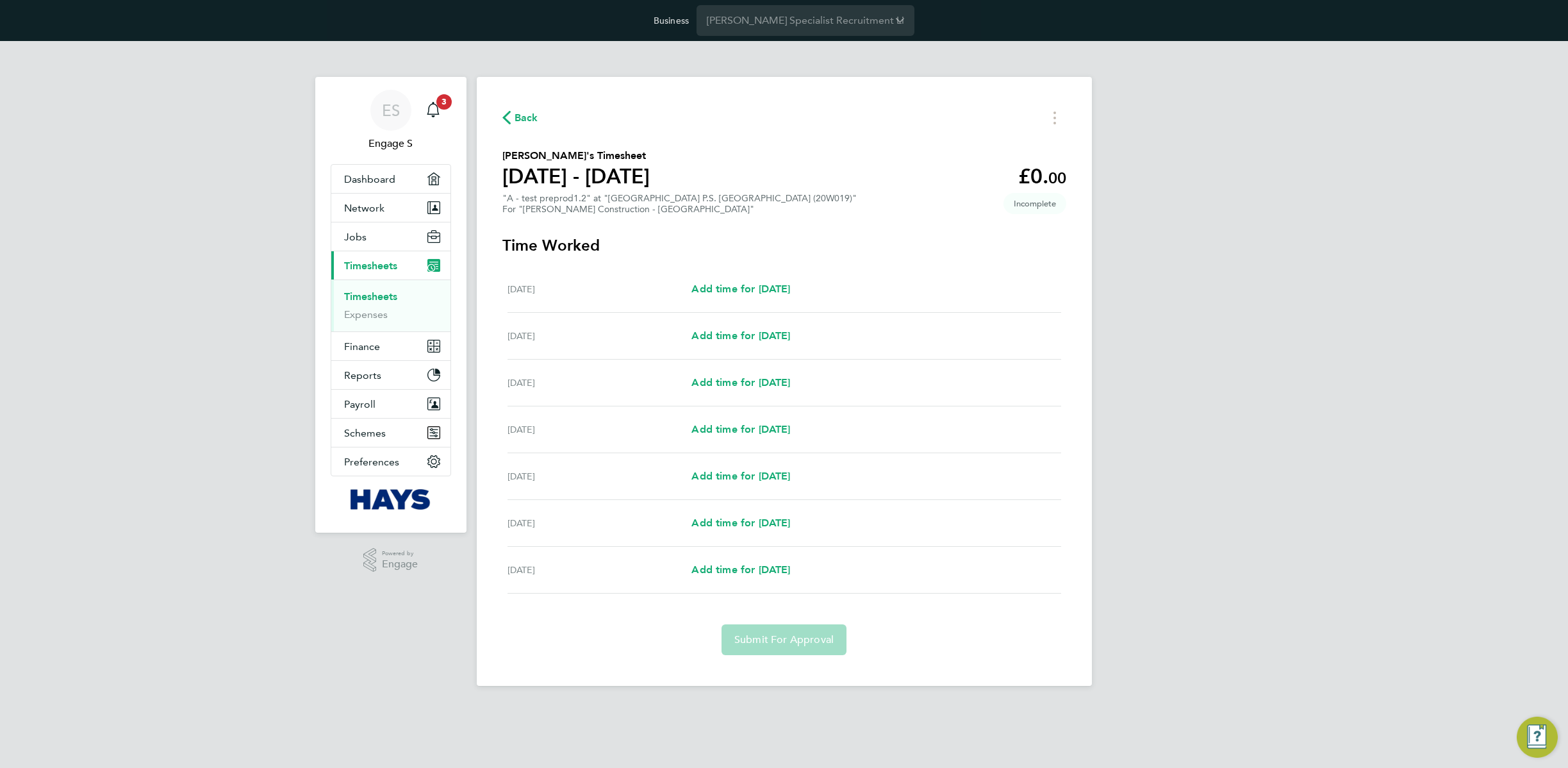
click at [746, 273] on div "[DATE] Add time for [DATE] Add time for [DATE]" at bounding box center [784, 289] width 554 height 47
click at [751, 287] on span "Add time for [DATE]" at bounding box center [740, 288] width 99 height 12
select select "30"
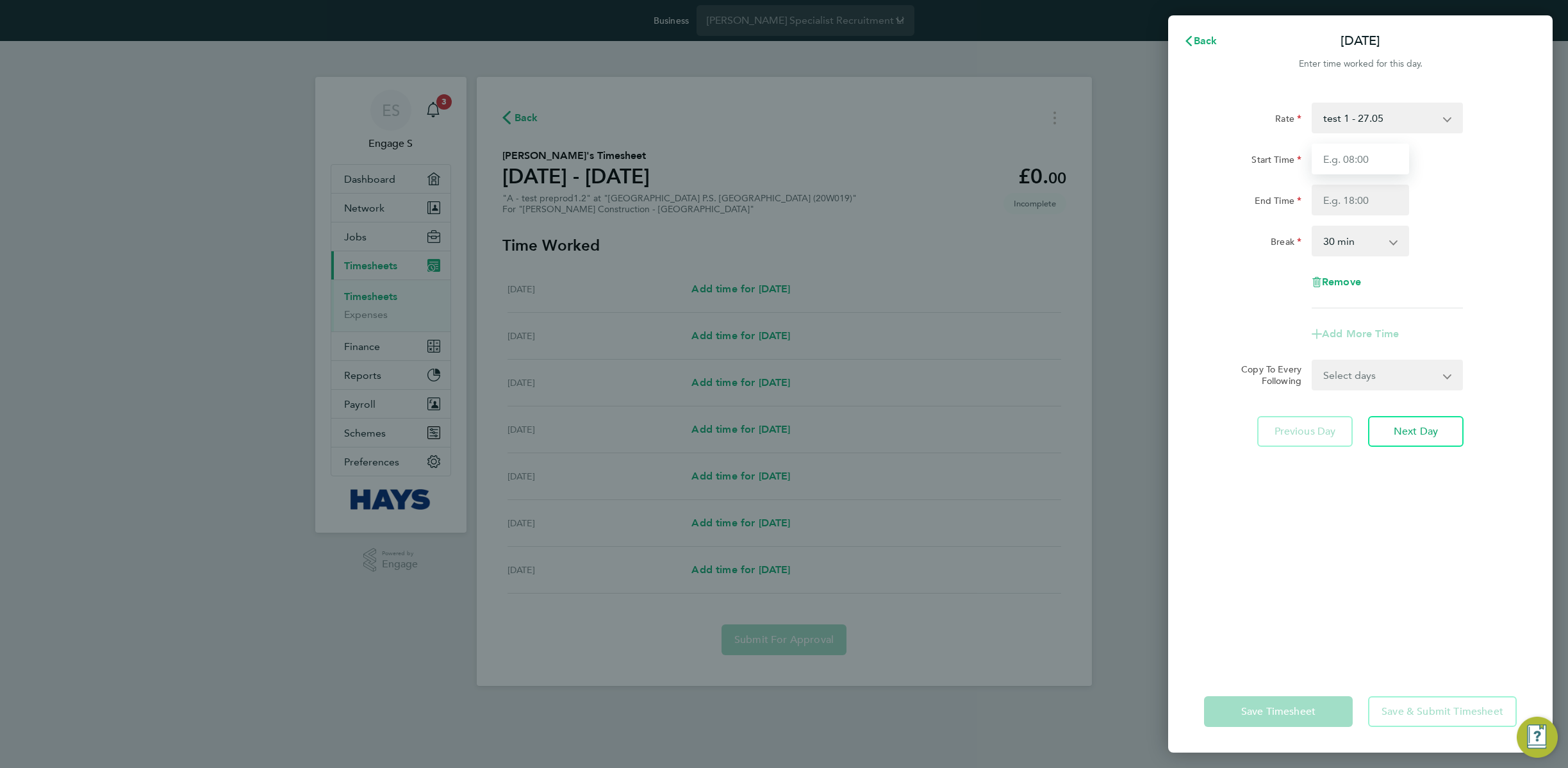
click at [1332, 162] on input "Start Time" at bounding box center [1361, 159] width 98 height 31
type input "11:00"
click at [1353, 201] on input "2" at bounding box center [1361, 200] width 98 height 31
type input "22:00"
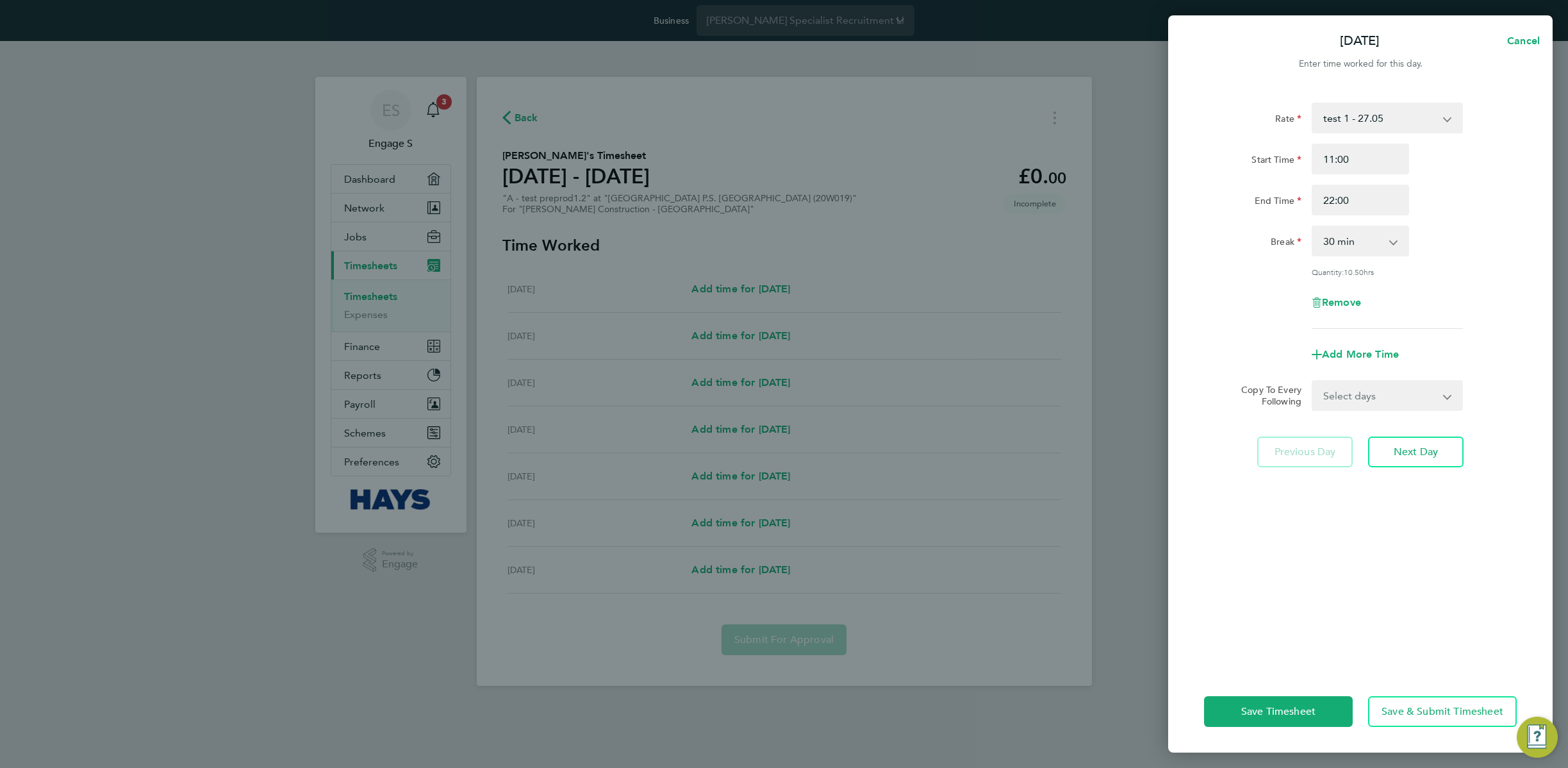
click at [1413, 222] on div "Rate test 1 - 27.05 Start Time 11:00 End Time 22:00 Break 0 min 15 min 30 min 4…" at bounding box center [1361, 215] width 313 height 226
click at [1459, 723] on button "Save & Submit Timesheet" at bounding box center [1442, 711] width 148 height 31
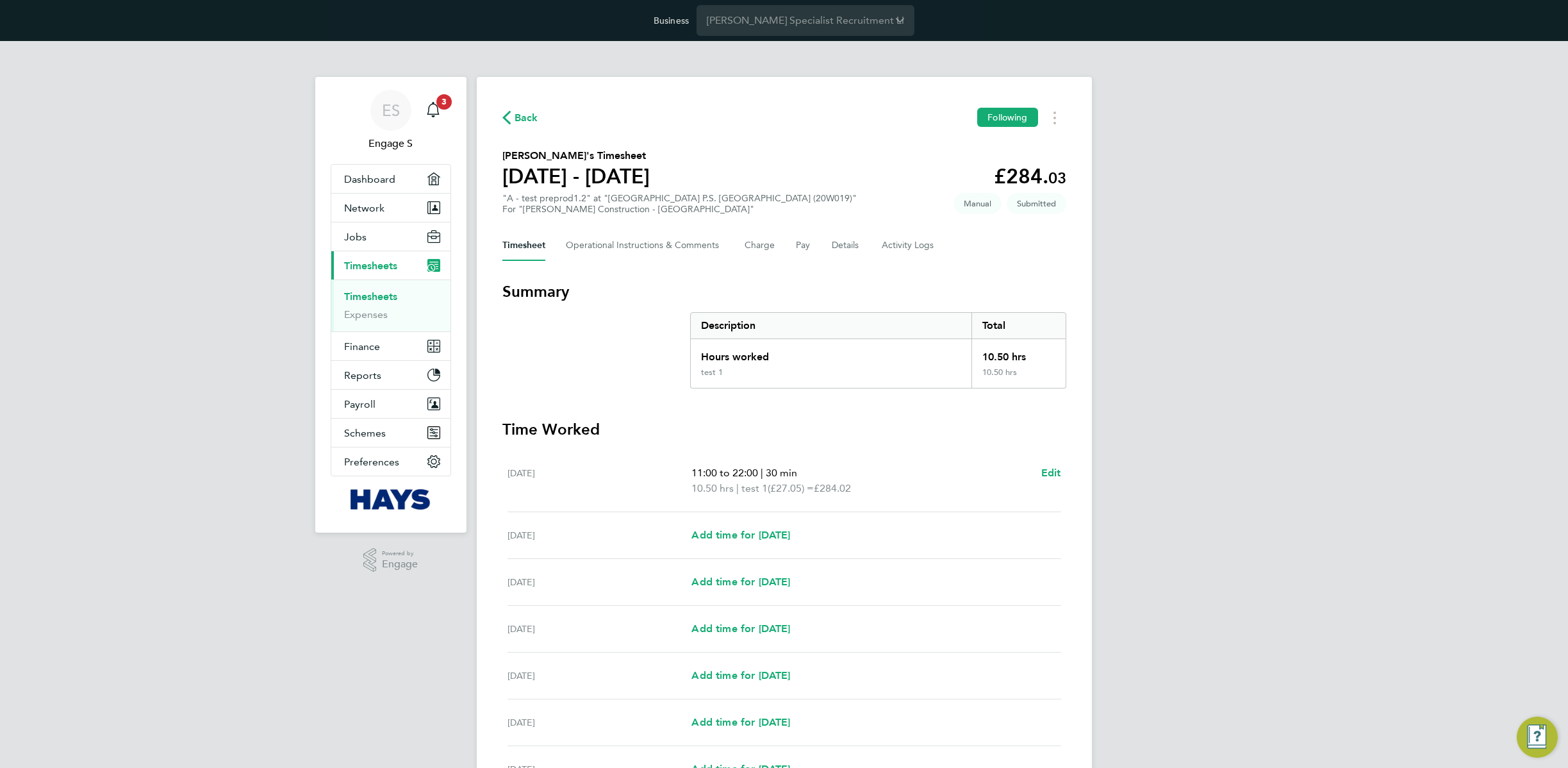
drag, startPoint x: 799, startPoint y: 205, endPoint x: 792, endPoint y: 173, distance: 32.8
click at [799, 205] on section "Hayley B's Timesheet 09 - 15 Aug 2025 £284. 03 "A - test preprod1.2" at "Canaan…" at bounding box center [784, 182] width 564 height 67
click at [689, 111] on div "Back Following" at bounding box center [784, 118] width 564 height 20
click at [522, 116] on span "Back" at bounding box center [527, 118] width 24 height 15
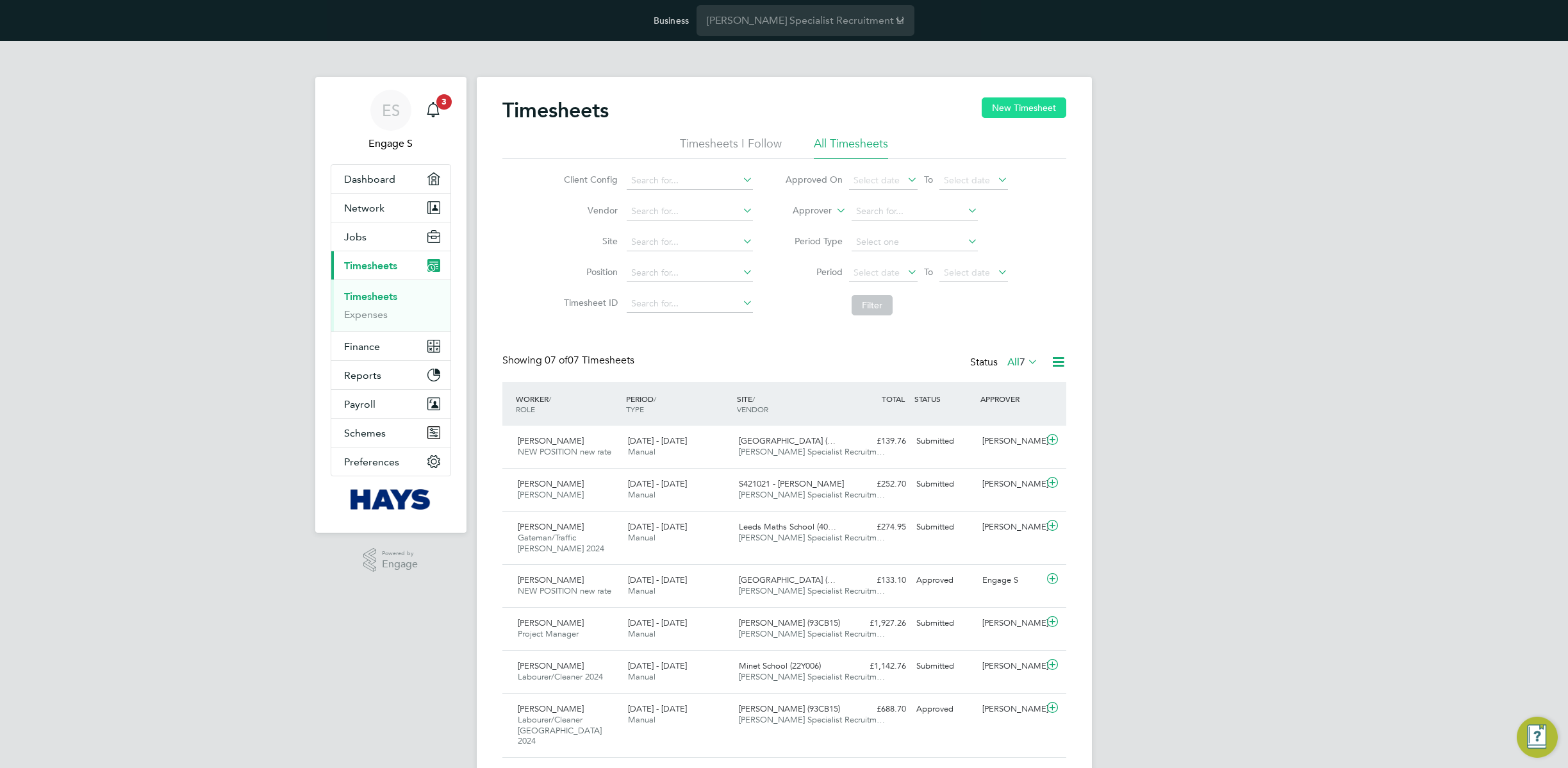
click at [1027, 111] on button "New Timesheet" at bounding box center [1024, 108] width 85 height 21
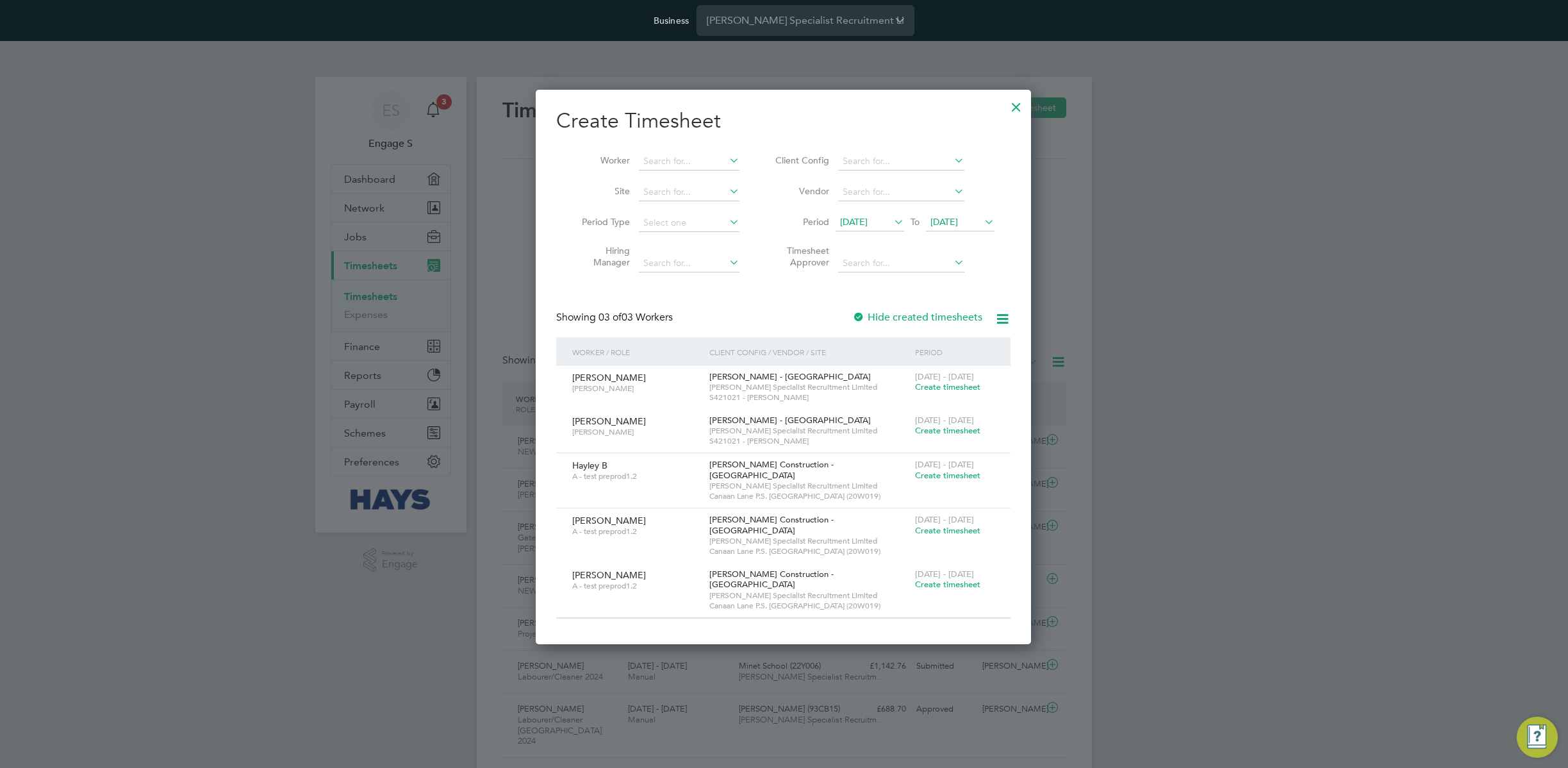
click at [928, 525] on span "Create timesheet" at bounding box center [948, 530] width 65 height 11
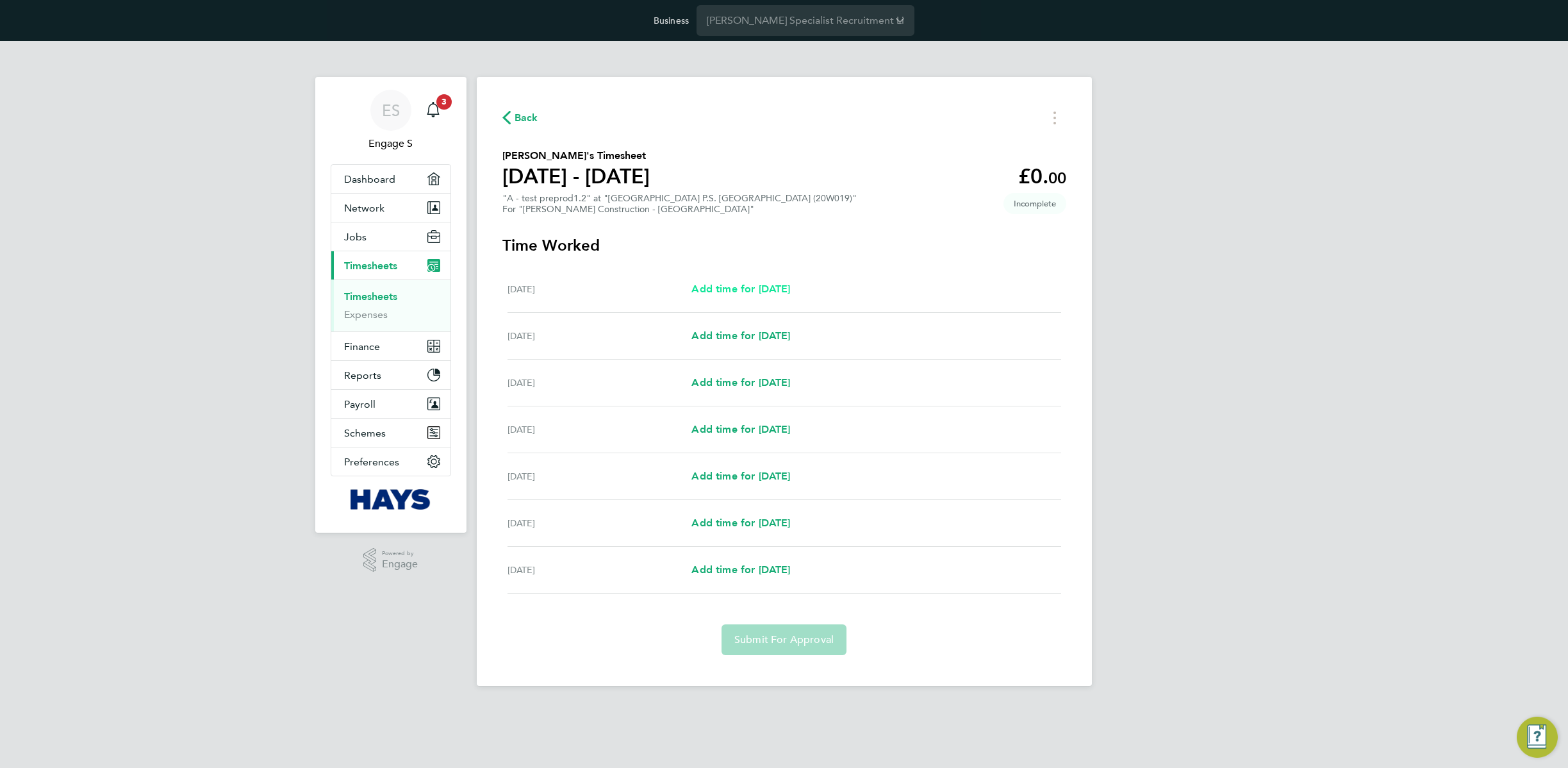
click at [764, 286] on span "Add time for Sat 09 Aug" at bounding box center [740, 288] width 99 height 12
select select "30"
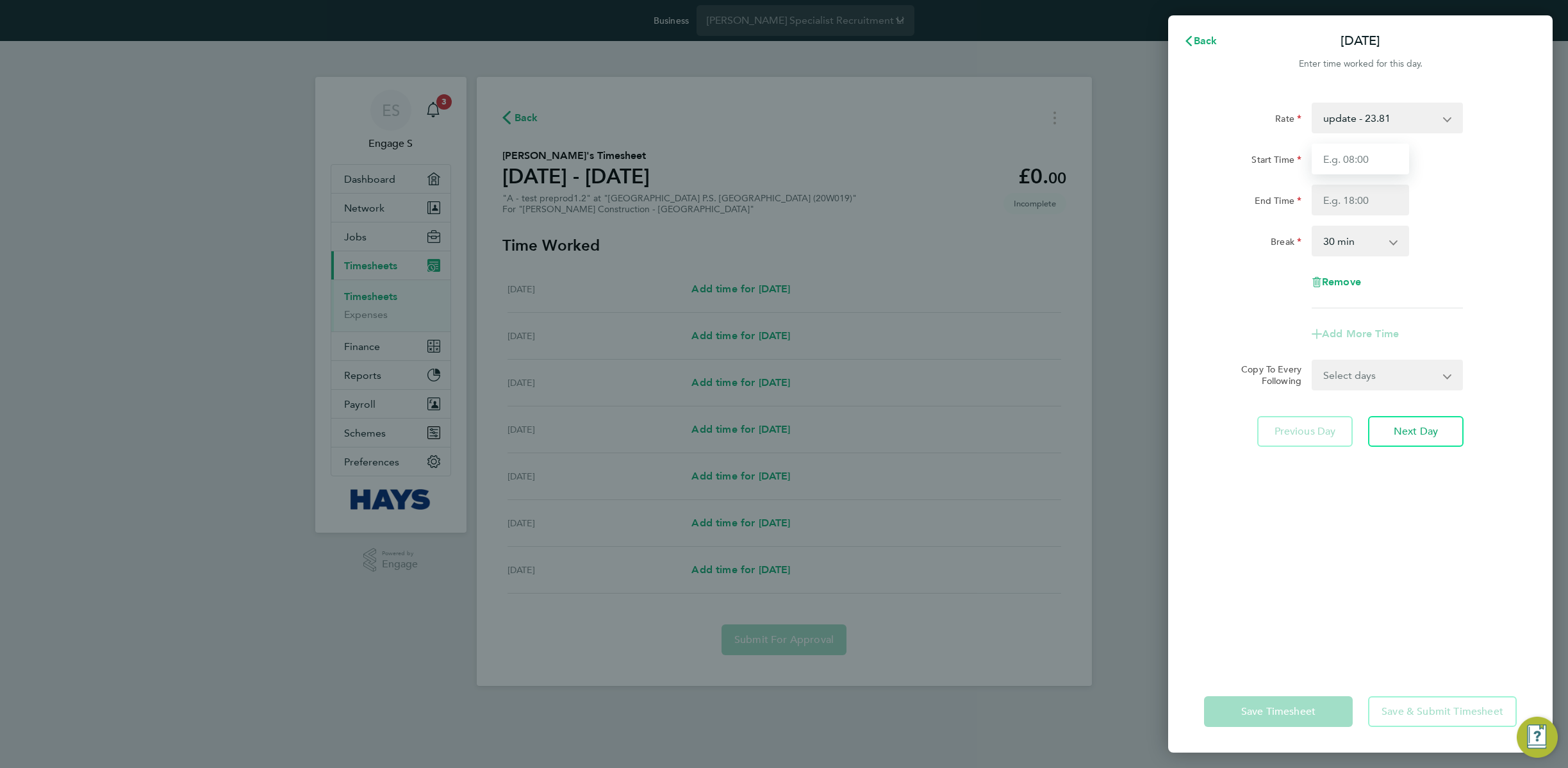
click at [1361, 169] on input "Start Time" at bounding box center [1361, 159] width 98 height 31
type input "17:00"
click at [1368, 194] on input "End Time" at bounding box center [1361, 200] width 98 height 31
type input "23:30"
click at [1467, 299] on div "Rate update - 23.81 Start Time 17:00 End Time 23:30 Break 0 min 15 min 30 min 4…" at bounding box center [1361, 204] width 313 height 205
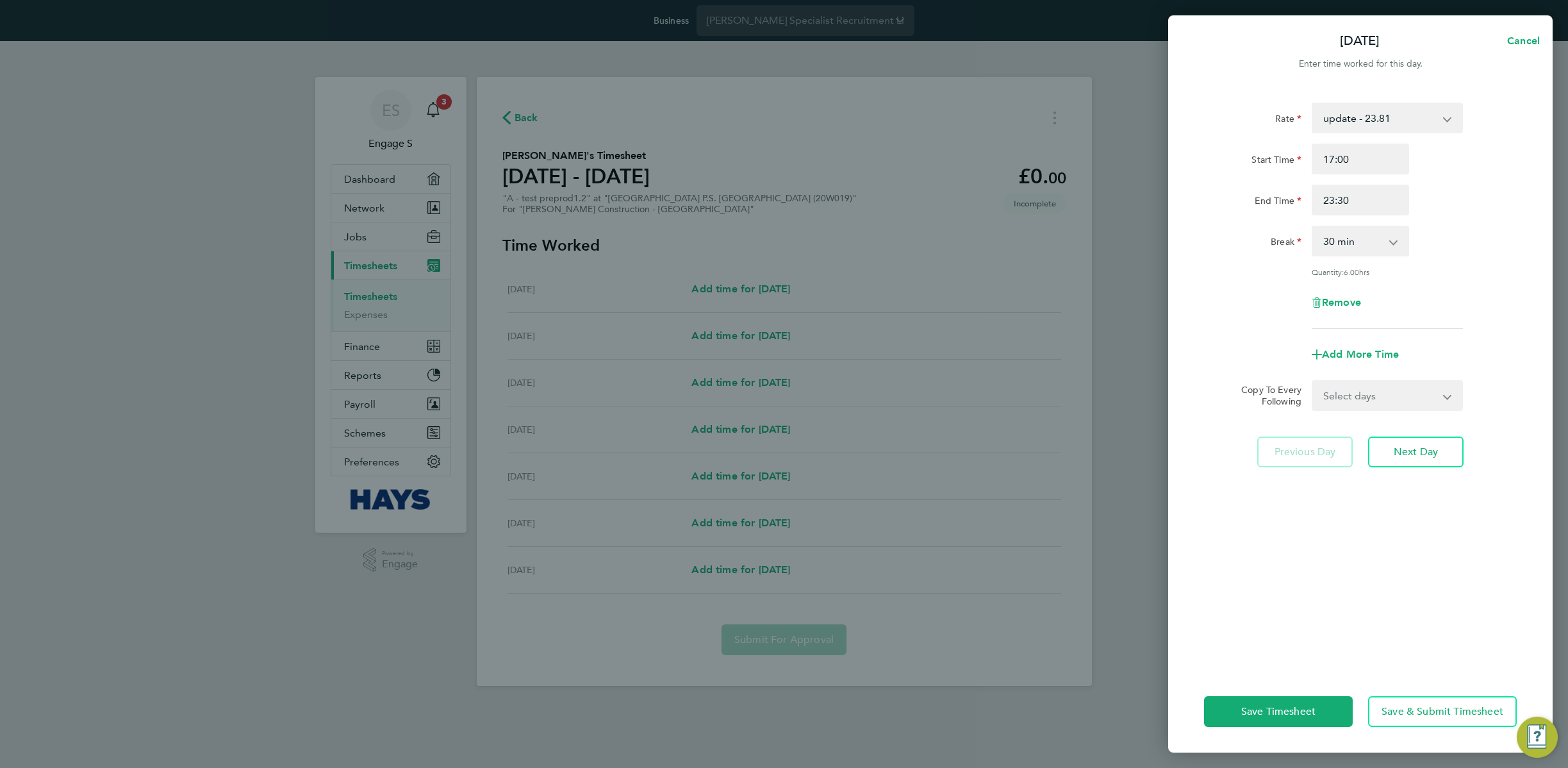
click at [1439, 385] on select "Select days Day Weekday (Mon-Fri) Monday Tuesday Wednesday Thursday Friday Sund…" at bounding box center [1381, 394] width 135 height 28
select select "WEEKDAY"
click at [1314, 381] on select "Select days Day Weekday (Mon-Fri) Monday Tuesday Wednesday Thursday Friday Sund…" at bounding box center [1381, 394] width 135 height 28
select select "2025-08-15"
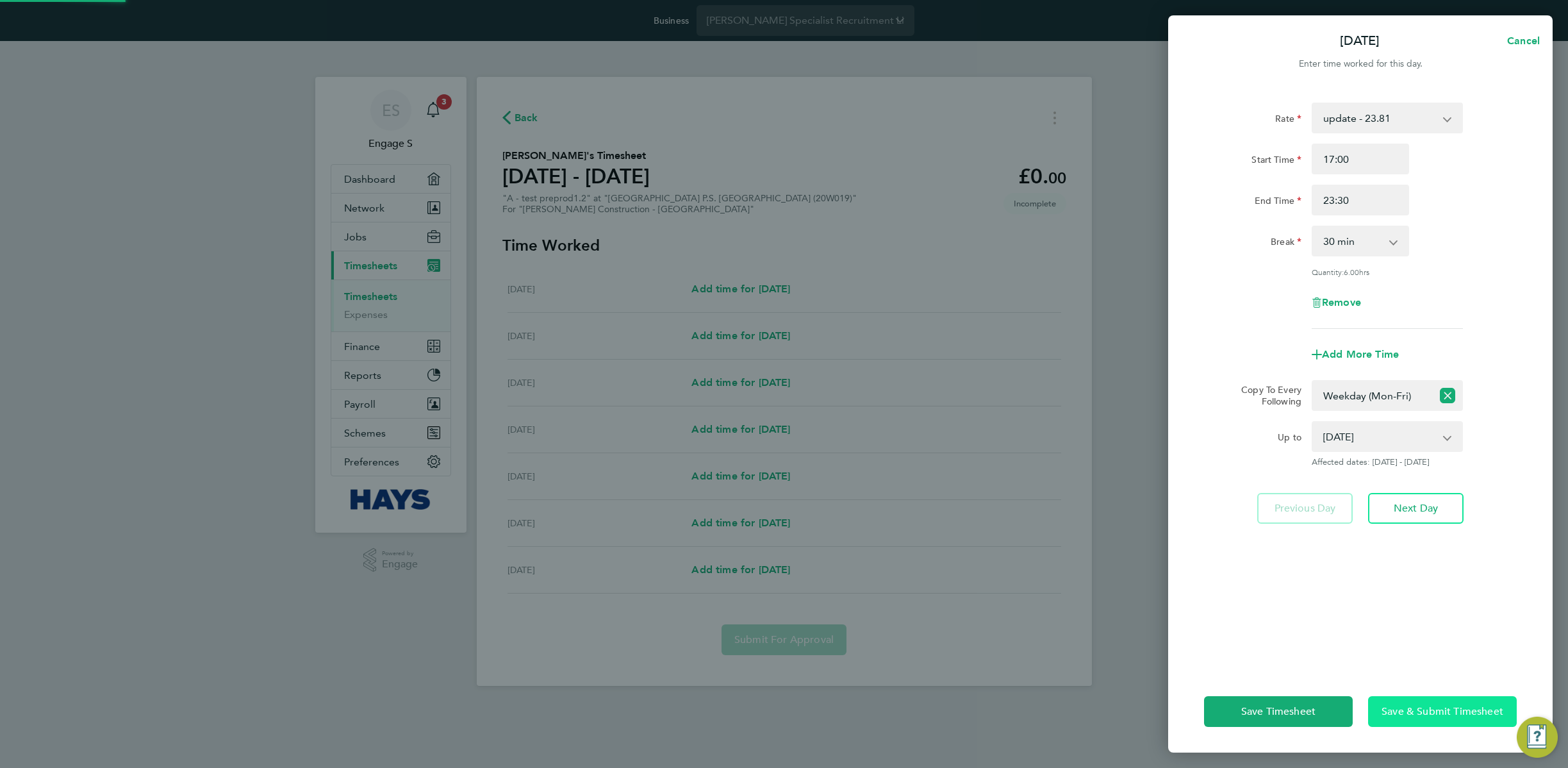
click at [1427, 712] on span "Save & Submit Timesheet" at bounding box center [1442, 711] width 122 height 13
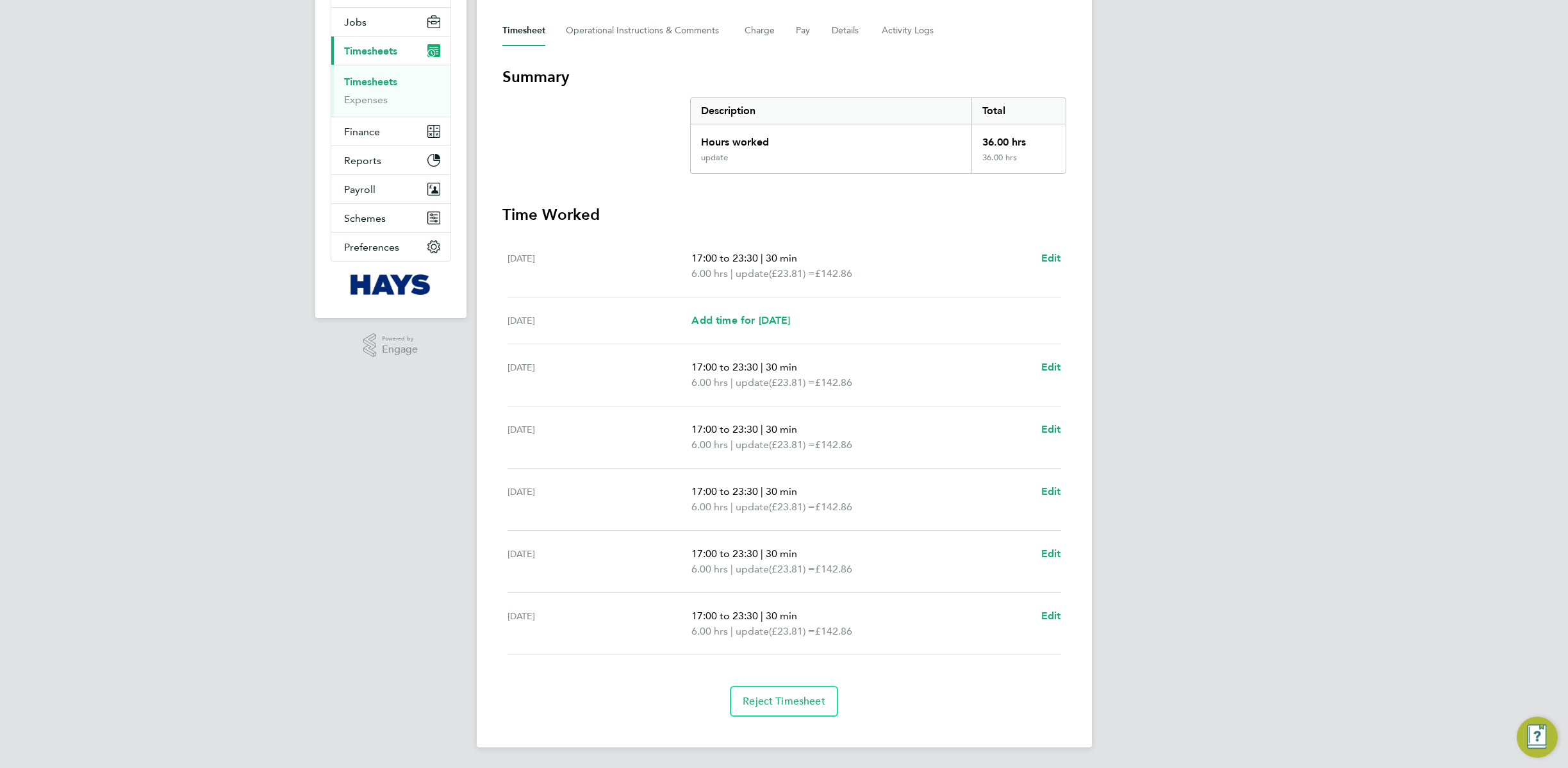
click at [1179, 685] on div "ES Engage S Notifications 3 Applications: Dashboard Network Team Members Busine…" at bounding box center [784, 297] width 1568 height 942
click at [1116, 431] on div "ES Engage S Notifications 3 Applications: Dashboard Network Team Members Busine…" at bounding box center [784, 297] width 1568 height 942
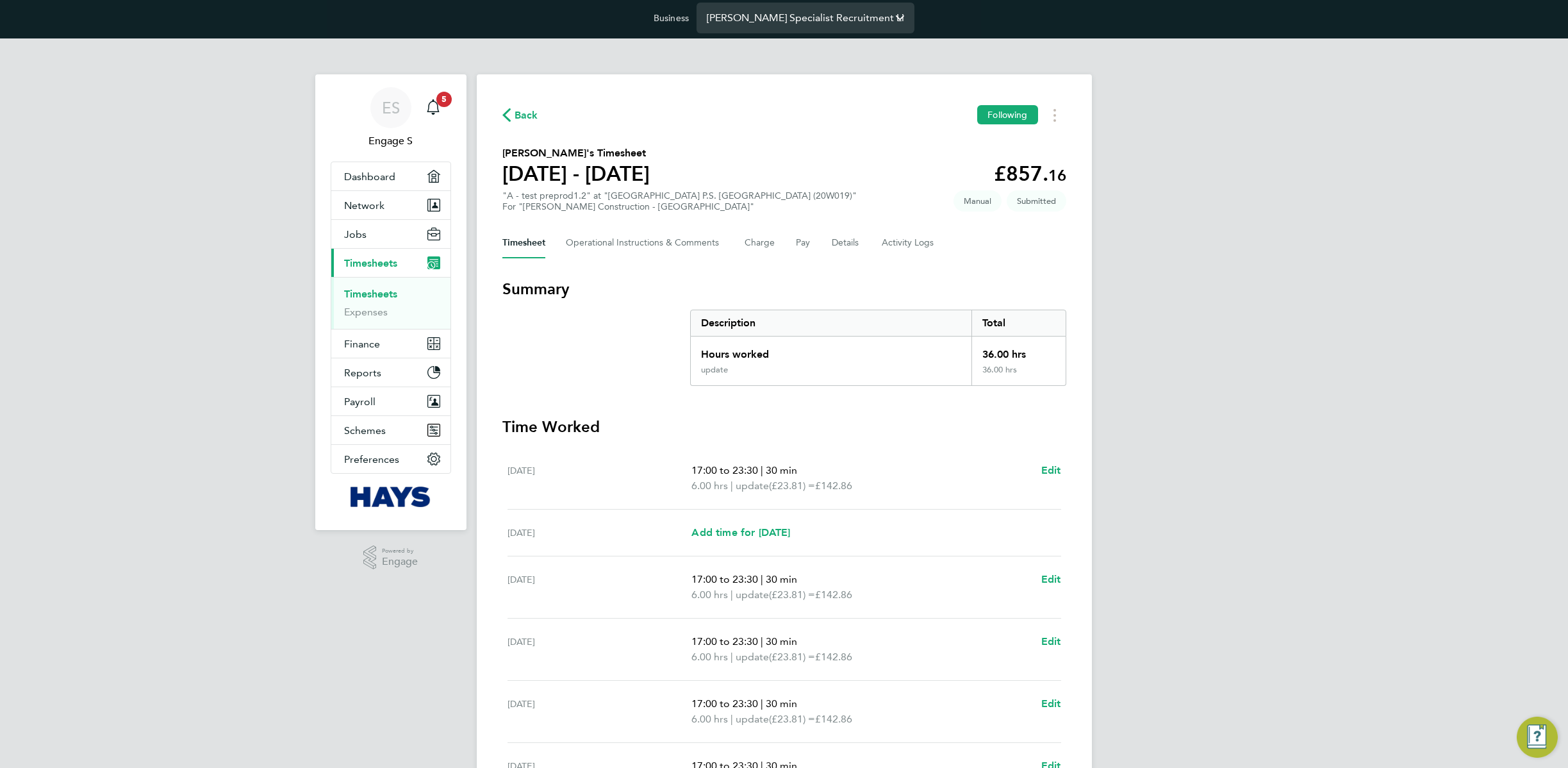
click at [791, 22] on input "Hays Specialist Recruitment Limited" at bounding box center [805, 17] width 218 height 30
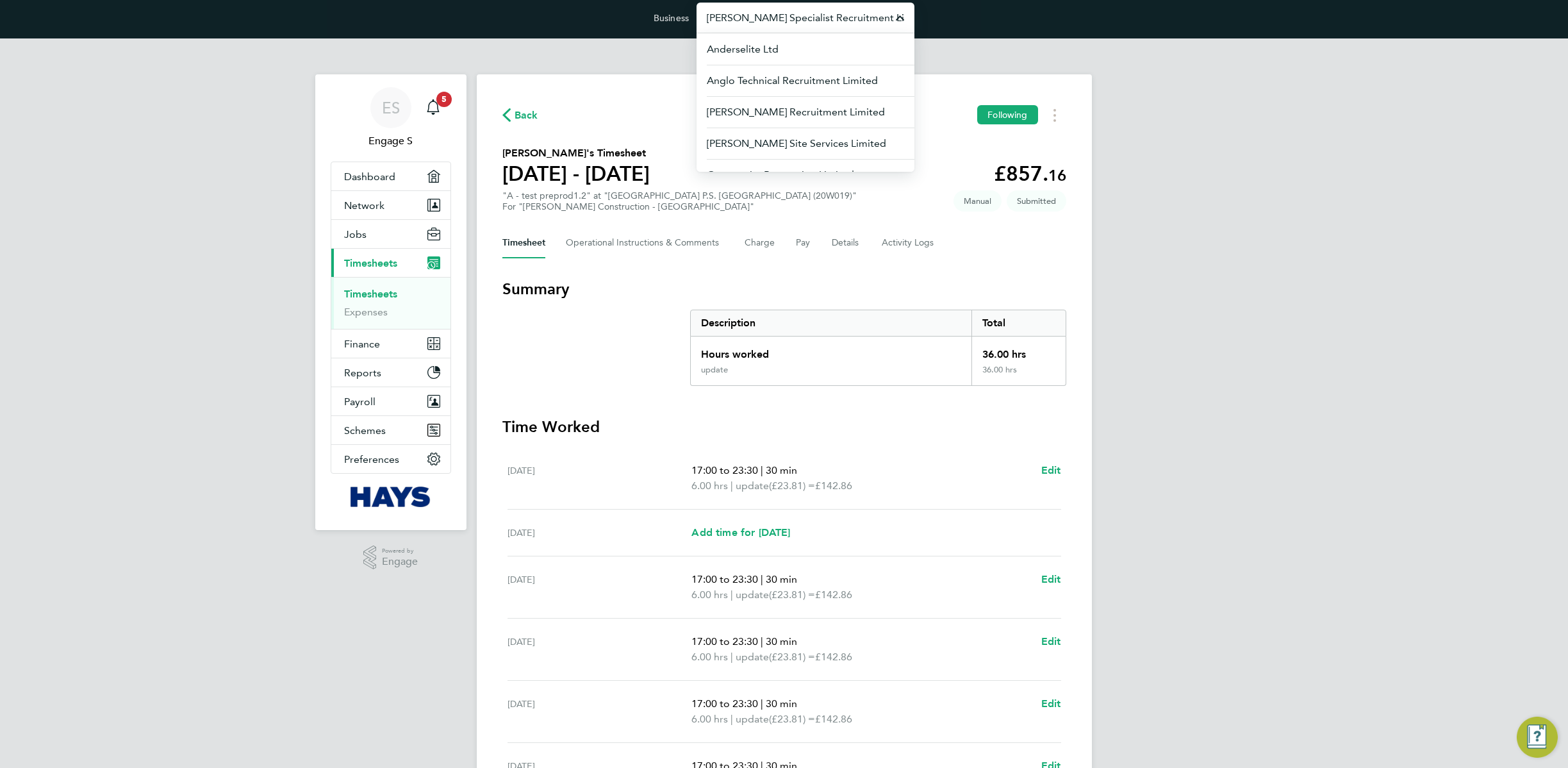
click at [791, 22] on input "Hays Specialist Recruitment Limited" at bounding box center [805, 17] width 218 height 30
click at [789, 119] on span "[PERSON_NAME] Construction & Infrastructure Ltd" at bounding box center [805, 119] width 197 height 31
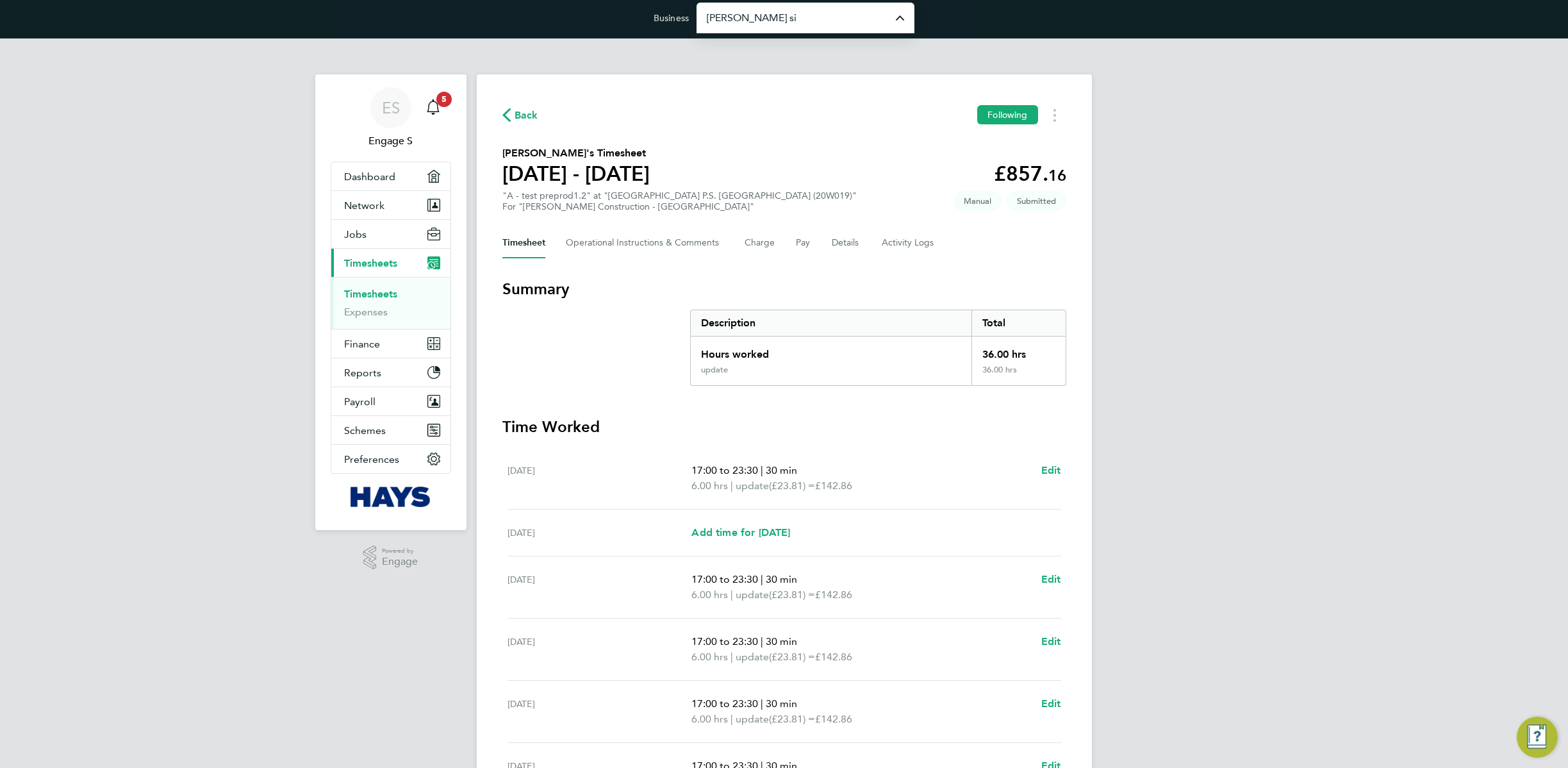
type input "[PERSON_NAME] Construction & Infrastructure Ltd"
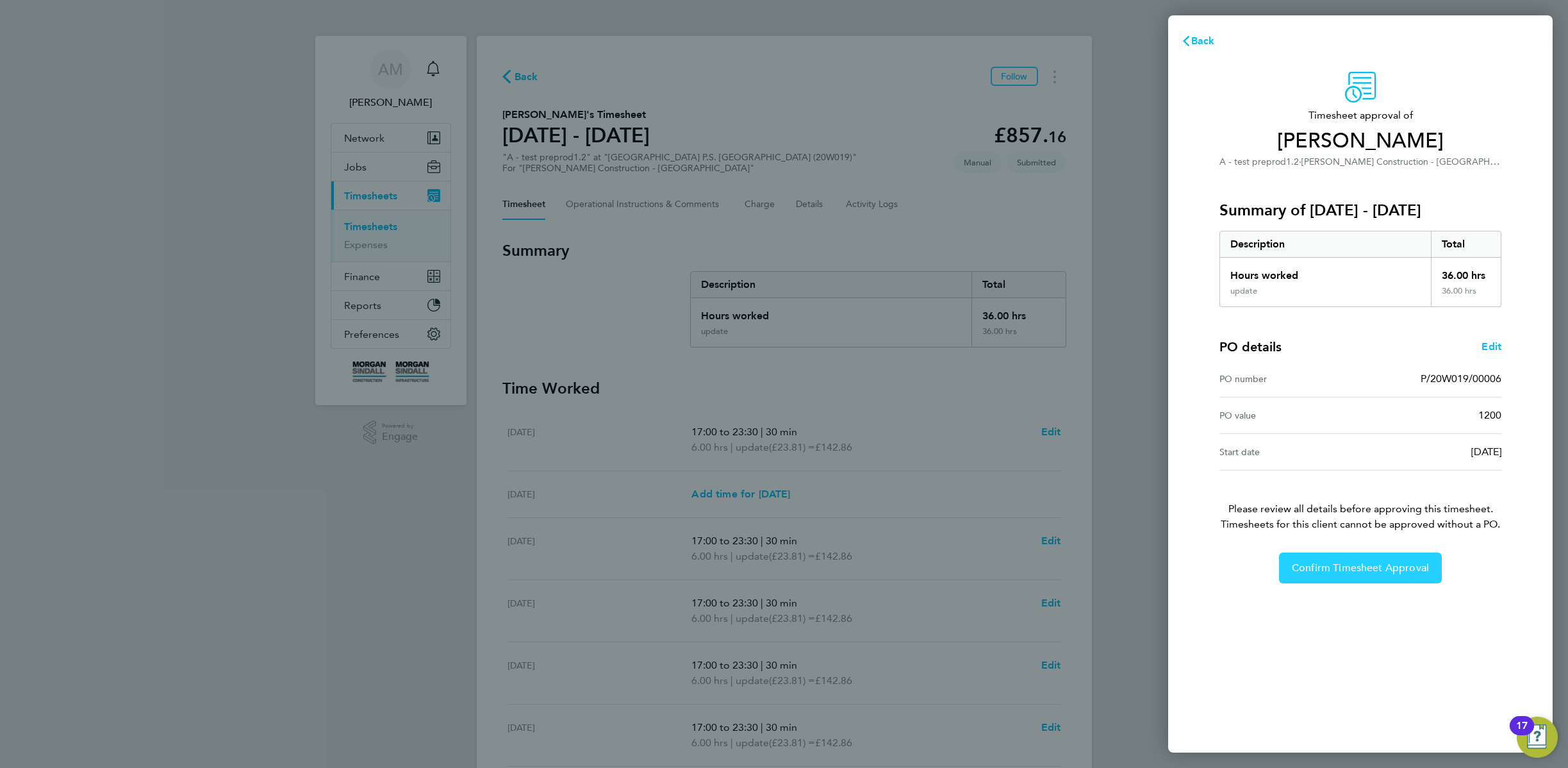
click at [1363, 563] on span "Confirm Timesheet Approval" at bounding box center [1361, 568] width 138 height 13
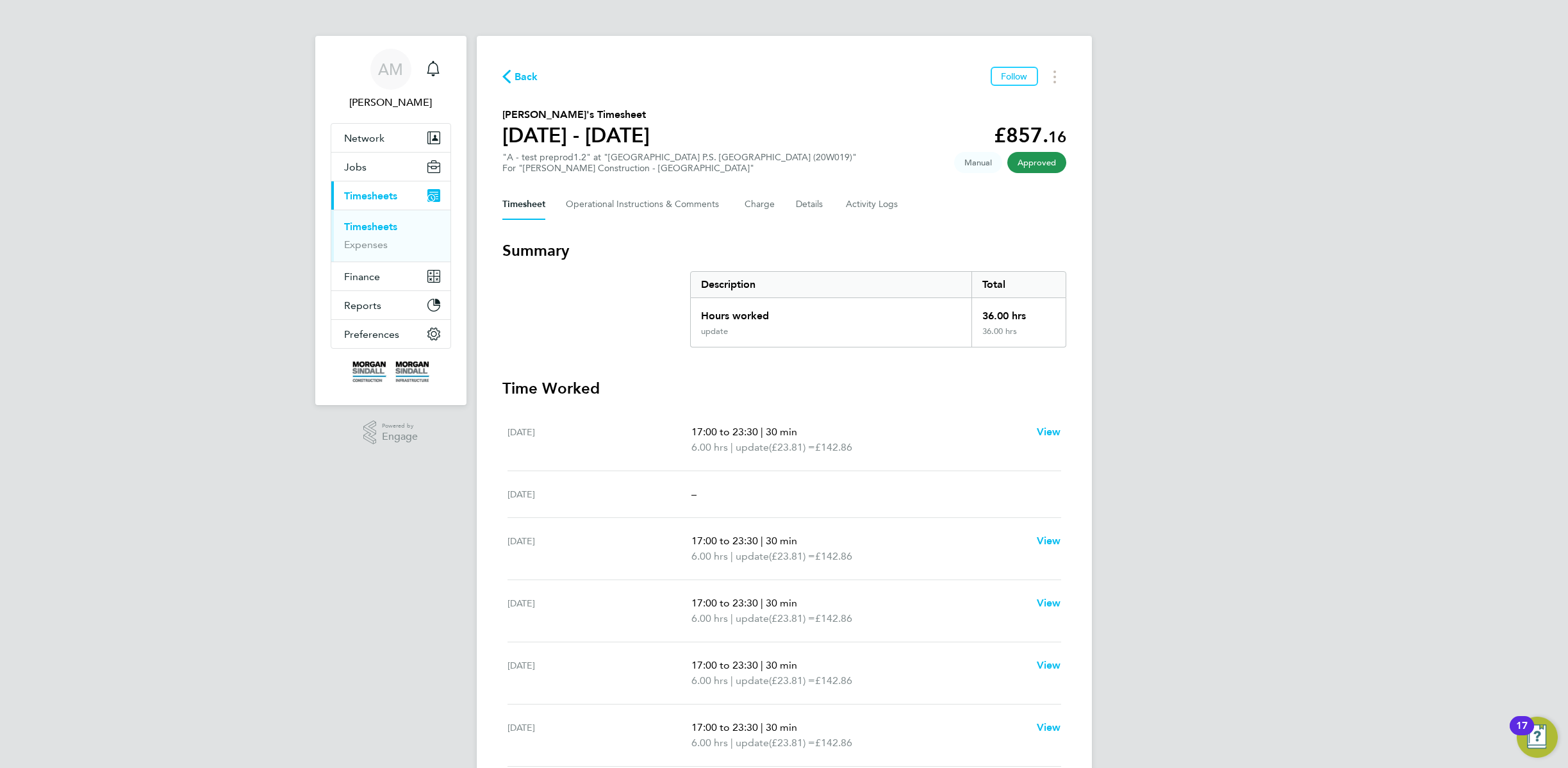
click at [1400, 245] on div "AM Allan M Notifications Applications: Network Team Members Businesses Sites Wo…" at bounding box center [784, 470] width 1568 height 942
click at [680, 251] on h3 "Summary" at bounding box center [784, 251] width 564 height 21
click at [677, 251] on h3 "Summary" at bounding box center [784, 251] width 564 height 21
click at [610, 251] on h3 "Summary" at bounding box center [784, 251] width 564 height 21
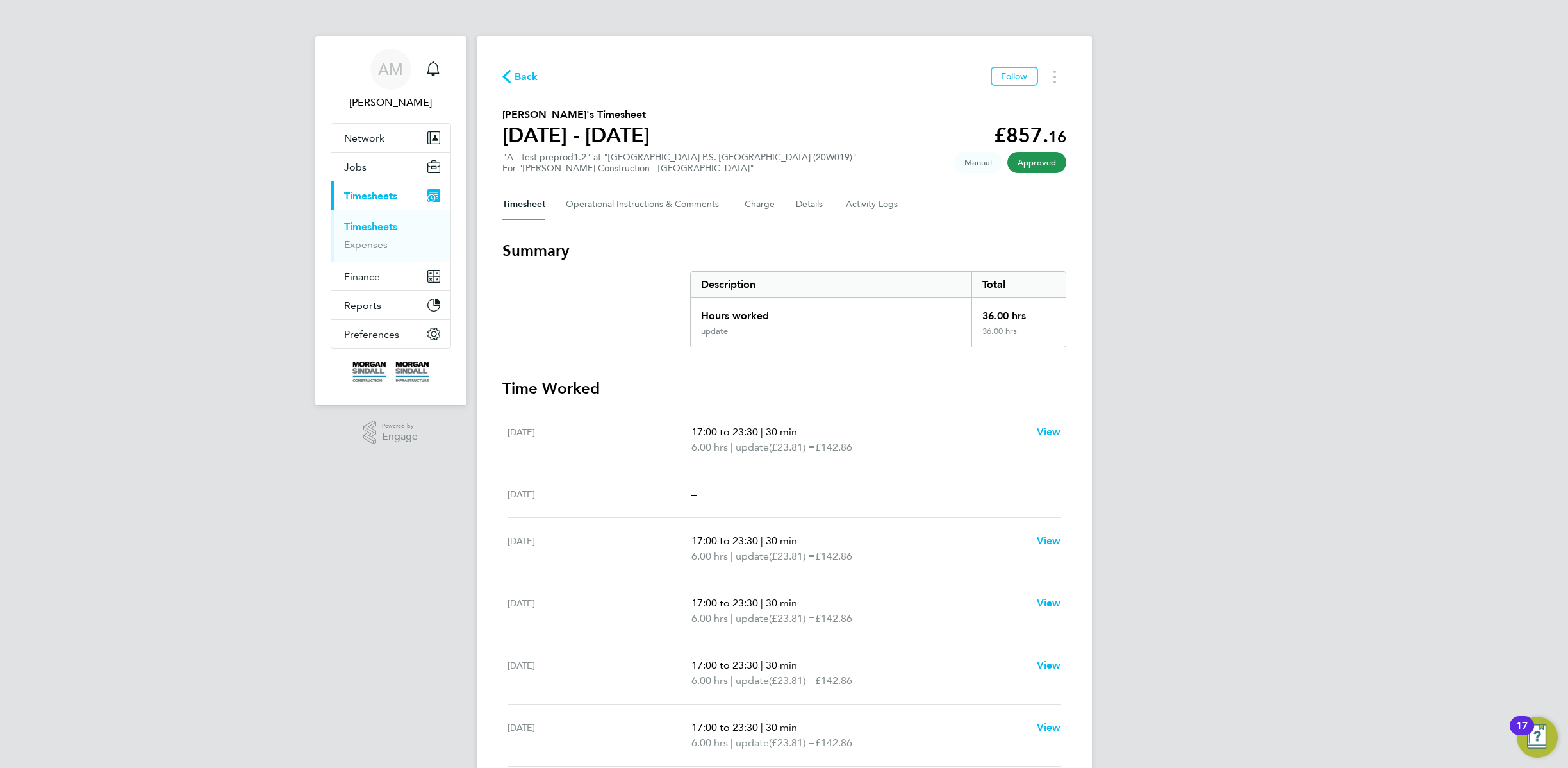
click at [575, 247] on h3 "Summary" at bounding box center [784, 251] width 564 height 21
click at [573, 248] on h3 "Summary" at bounding box center [784, 251] width 564 height 21
drag, startPoint x: 573, startPoint y: 248, endPoint x: 484, endPoint y: 261, distance: 89.9
click at [484, 261] on div "Back Follow Sean O's Timesheet 09 - 15 Aug 2025 £857. 16 "A - test preprod1.2" …" at bounding box center [784, 479] width 615 height 885
click at [567, 273] on section "Summary Description Total Hours worked 36.00 hrs update 36.00 hrs" at bounding box center [784, 294] width 564 height 107
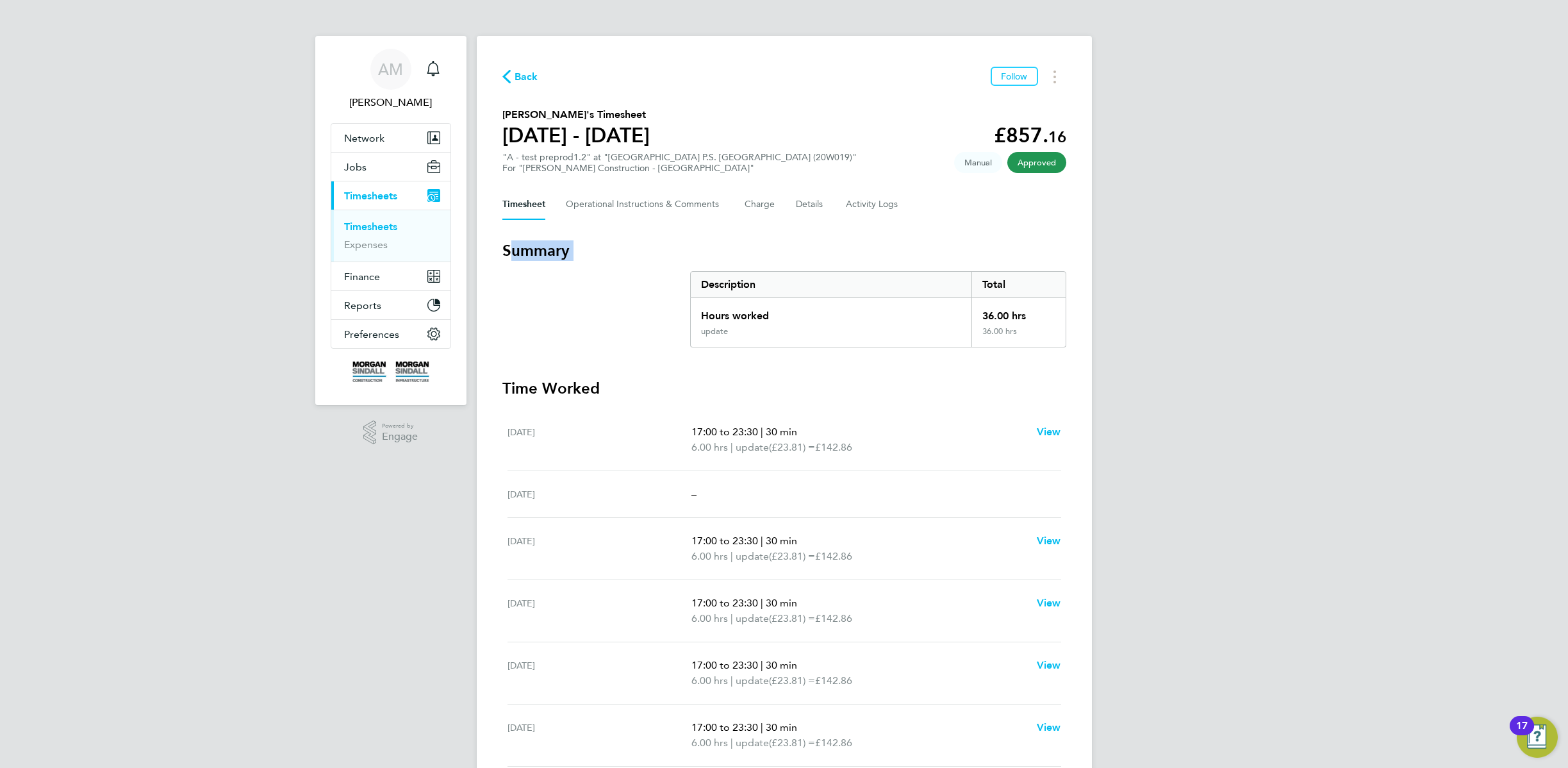
click at [531, 246] on h3 "Summary" at bounding box center [784, 251] width 564 height 21
drag, startPoint x: 531, startPoint y: 246, endPoint x: 794, endPoint y: 333, distance: 277.0
click at [535, 247] on h3 "Summary" at bounding box center [784, 251] width 564 height 21
click at [813, 209] on button "Details" at bounding box center [811, 204] width 30 height 31
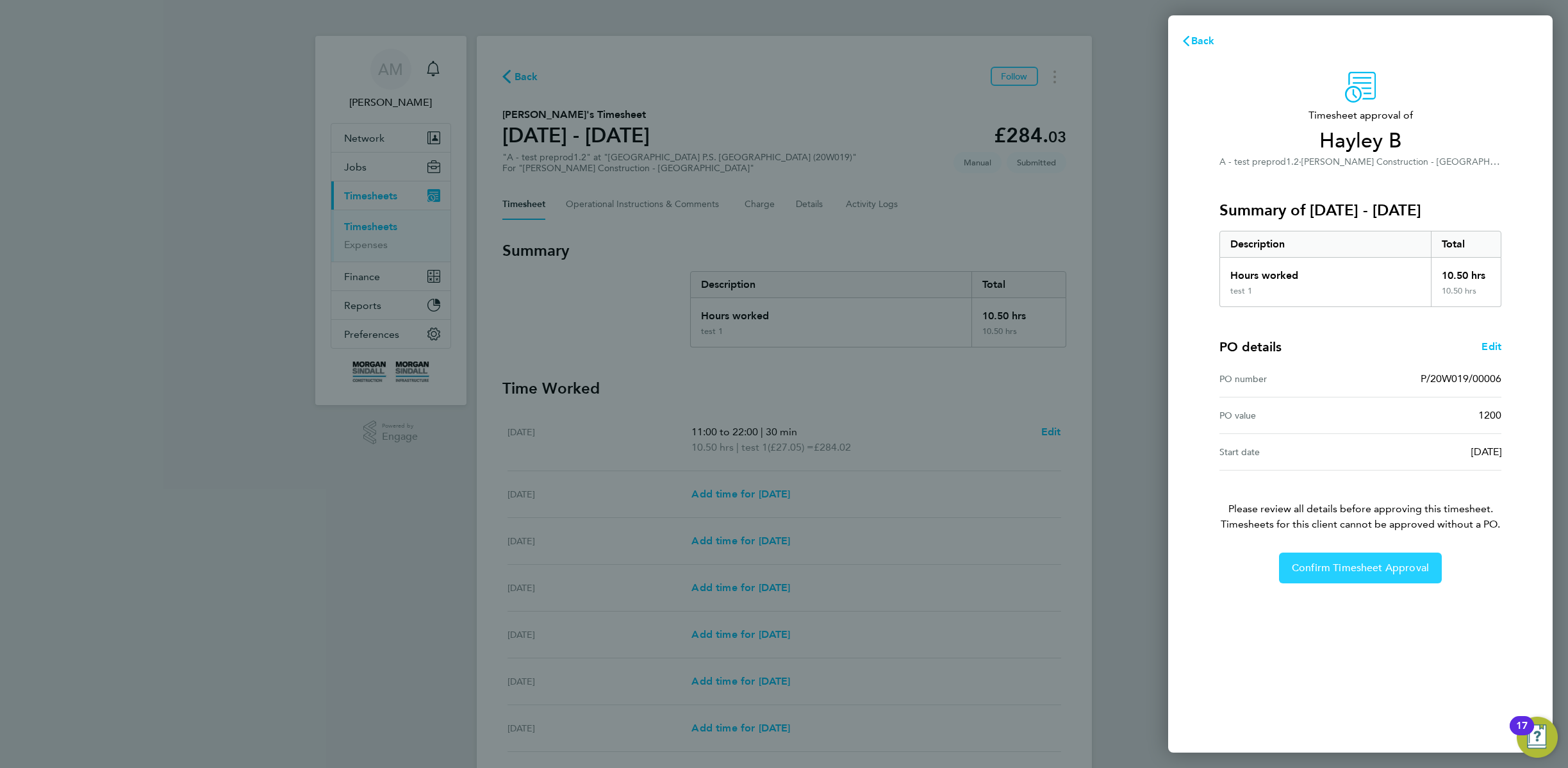
click at [1373, 570] on span "Confirm Timesheet Approval" at bounding box center [1361, 568] width 138 height 13
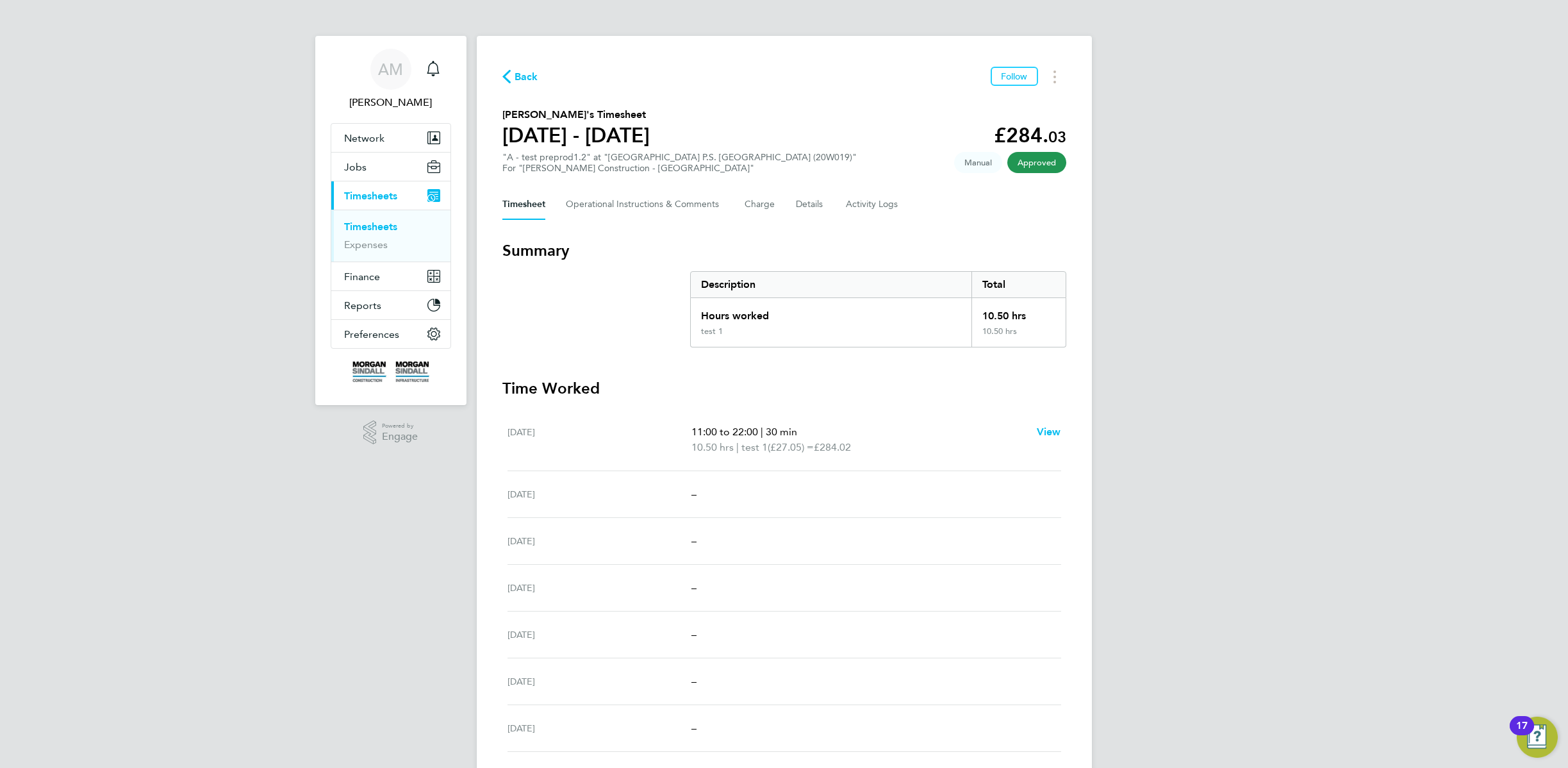
drag, startPoint x: 1369, startPoint y: 463, endPoint x: 1489, endPoint y: 0, distance: 478.3
click at [0, 0] on div "AM [PERSON_NAME] Notifications Applications: Network Team Members Businesses Si…" at bounding box center [784, 432] width 1568 height 865
click at [811, 207] on button "Details" at bounding box center [811, 204] width 30 height 31
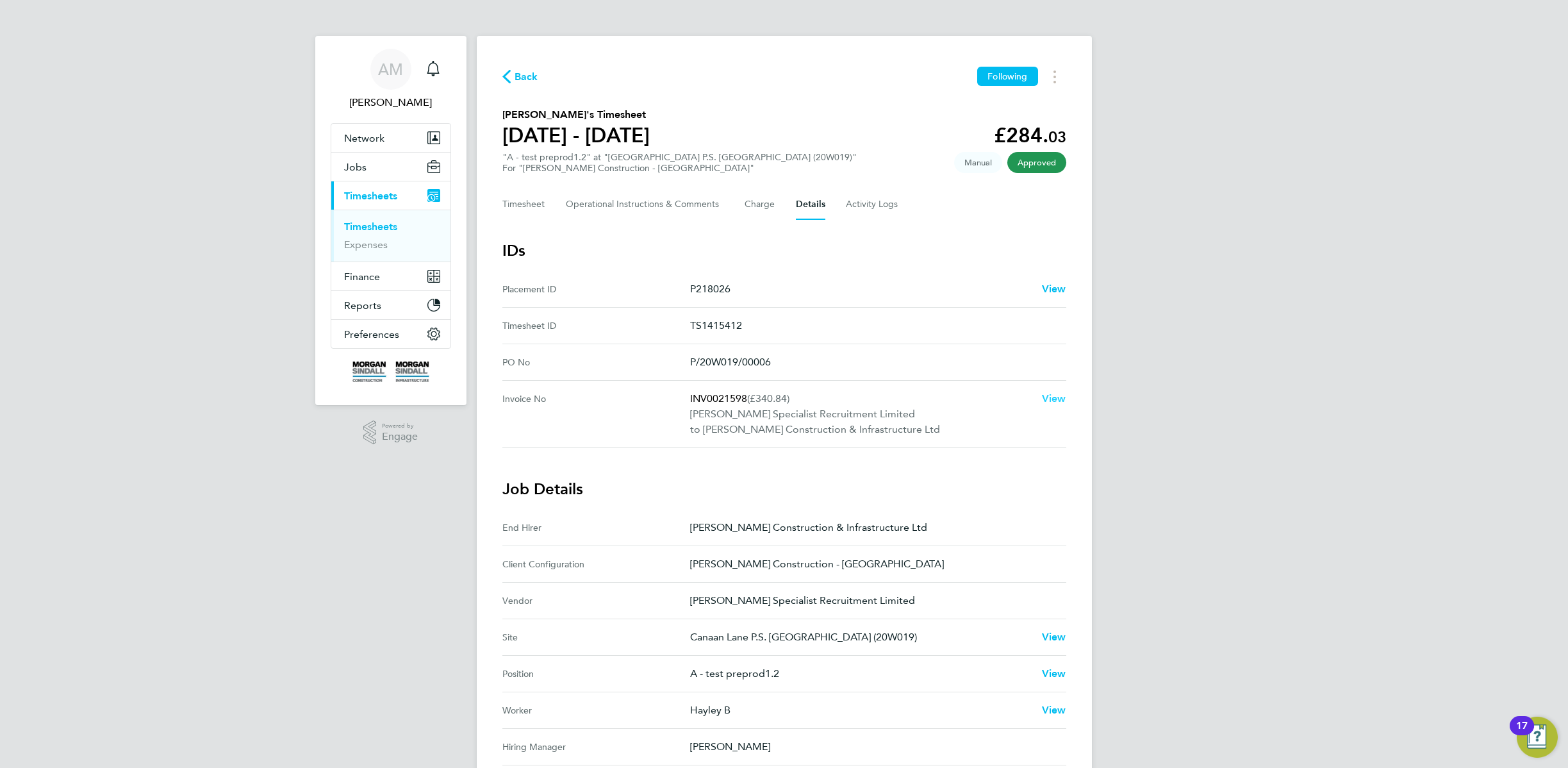
click at [1056, 393] on span "View" at bounding box center [1054, 398] width 24 height 12
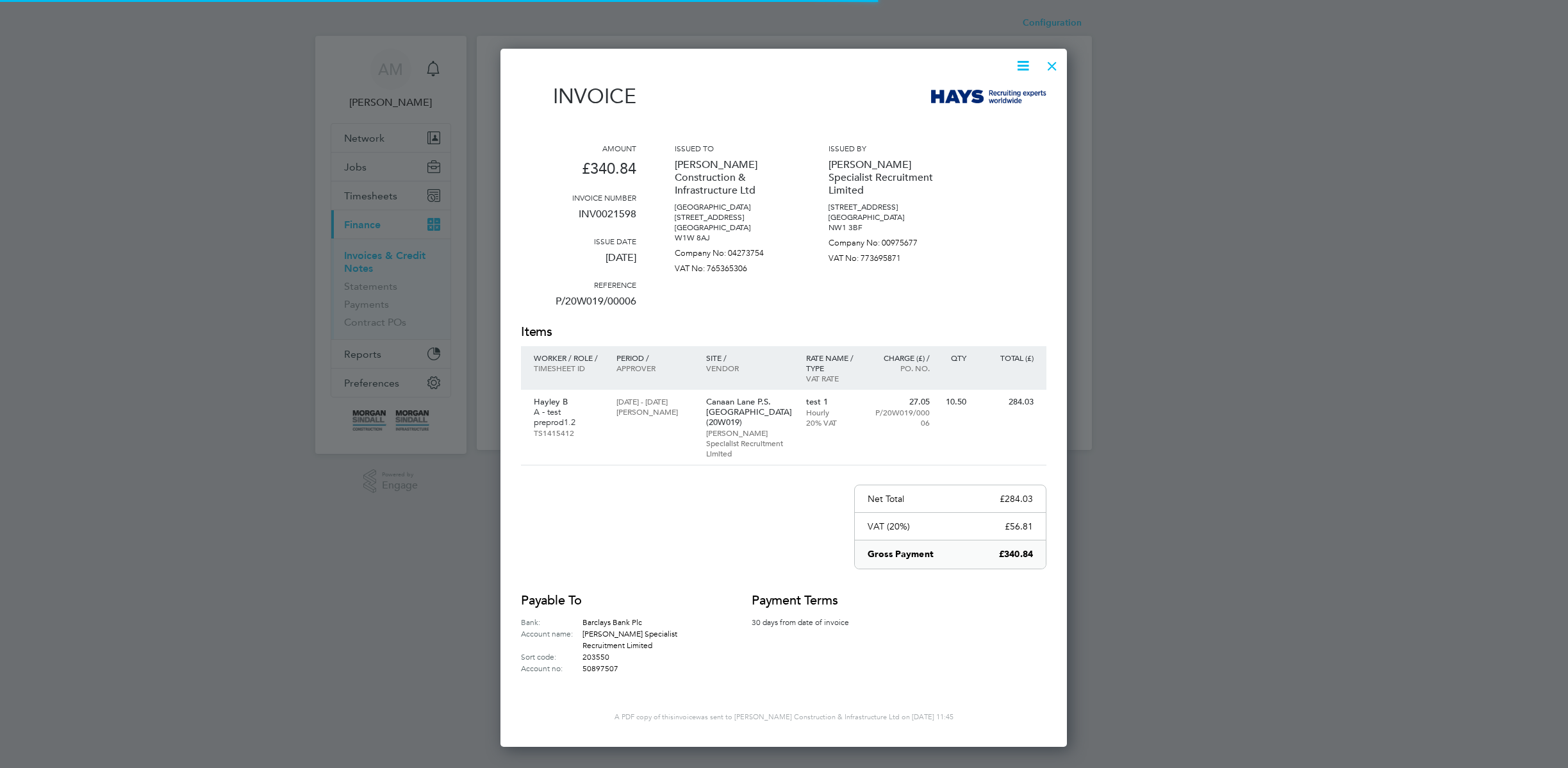
scroll to position [662, 567]
click at [1023, 67] on icon at bounding box center [1023, 66] width 16 height 16
click at [1179, 90] on div at bounding box center [784, 384] width 1568 height 768
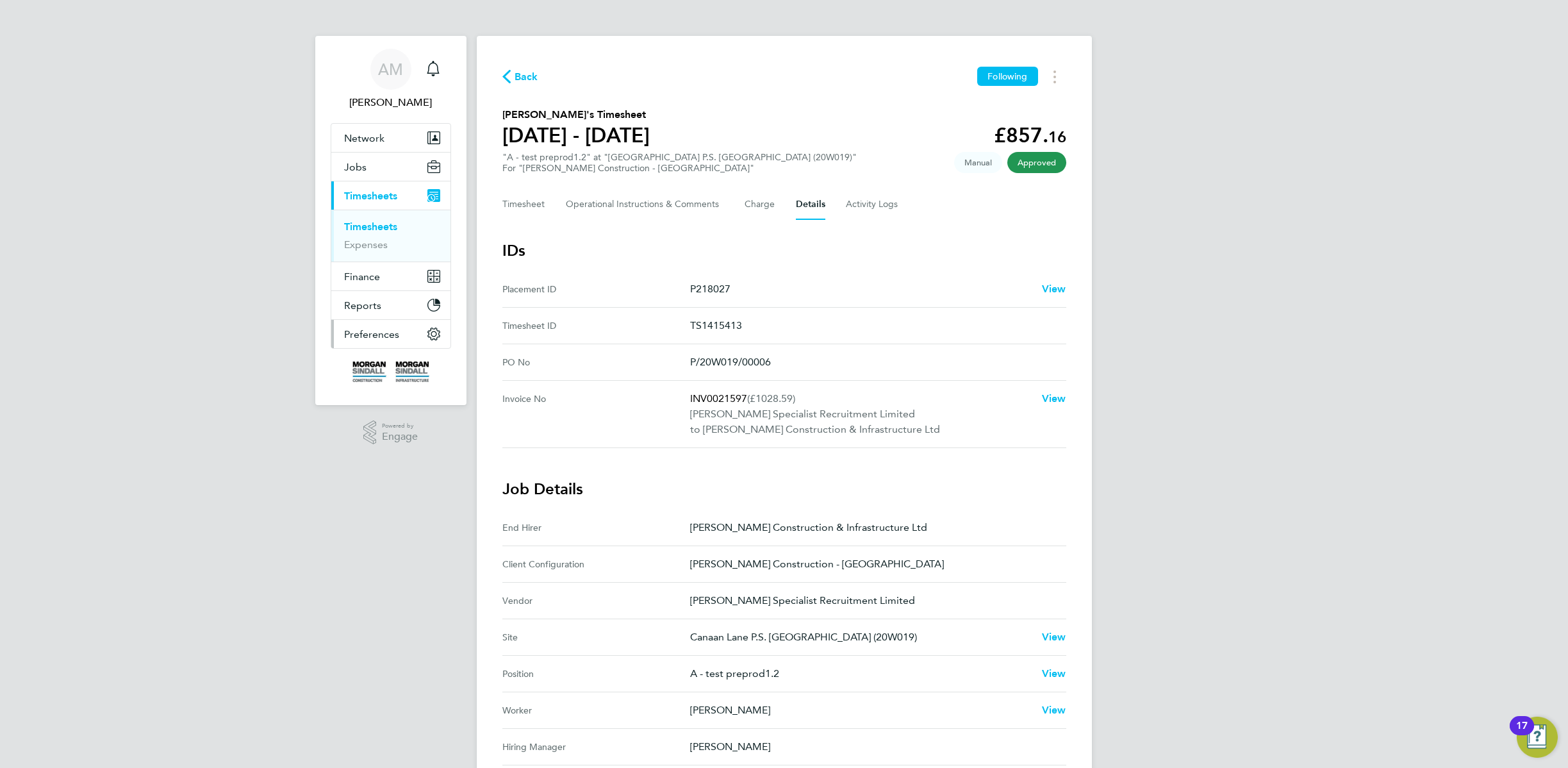
click at [406, 335] on button "Preferences" at bounding box center [391, 333] width 119 height 28
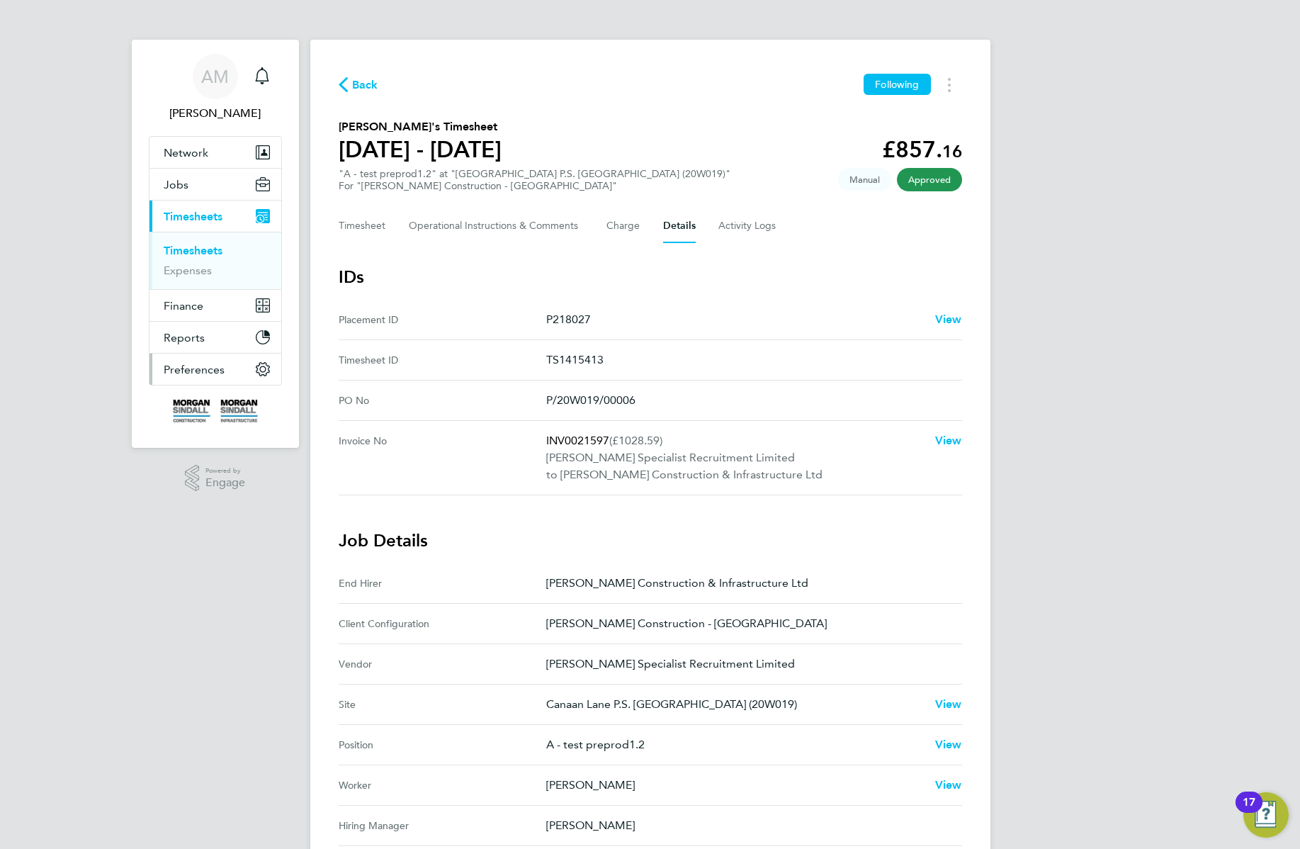
click at [185, 366] on span "Preferences" at bounding box center [194, 369] width 61 height 13
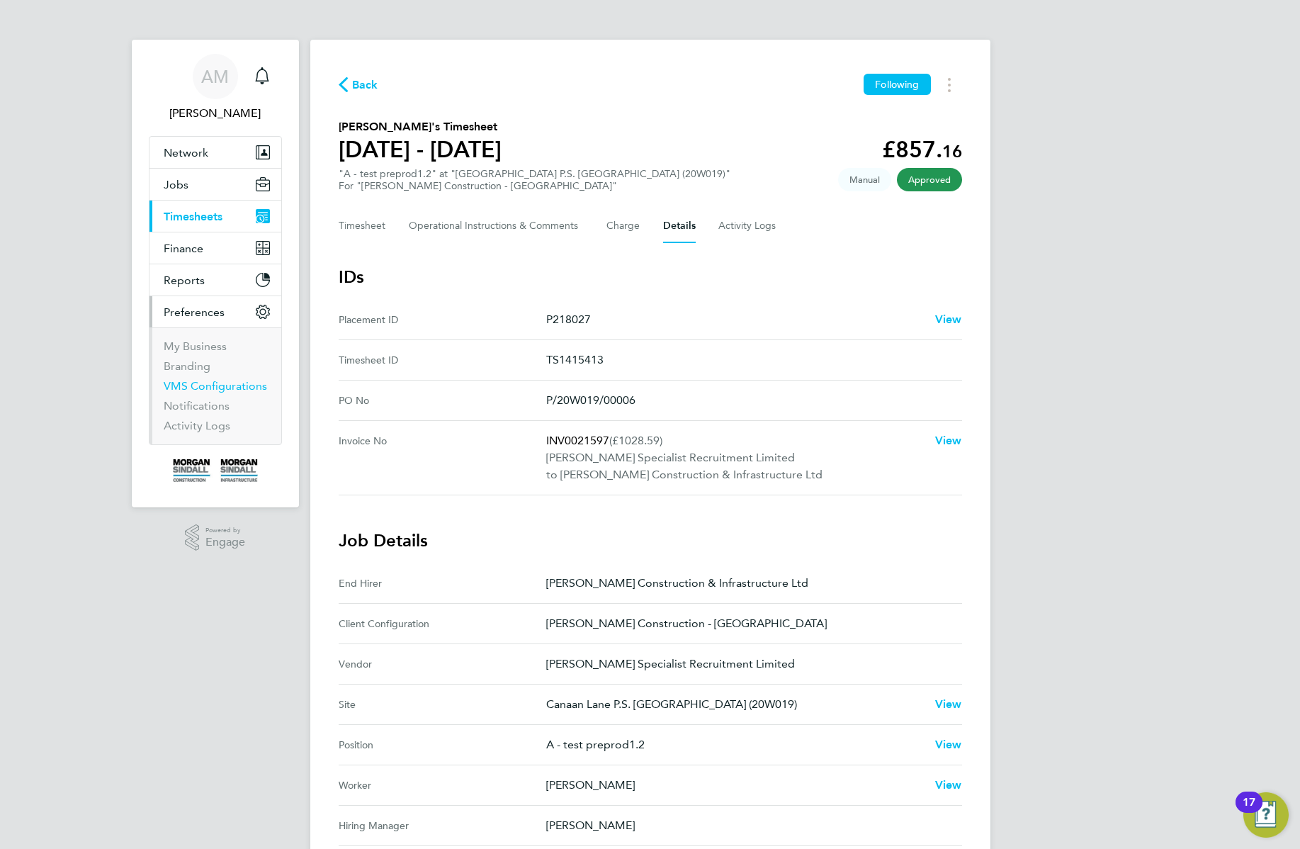
click at [193, 386] on link "VMS Configurations" at bounding box center [215, 385] width 103 height 13
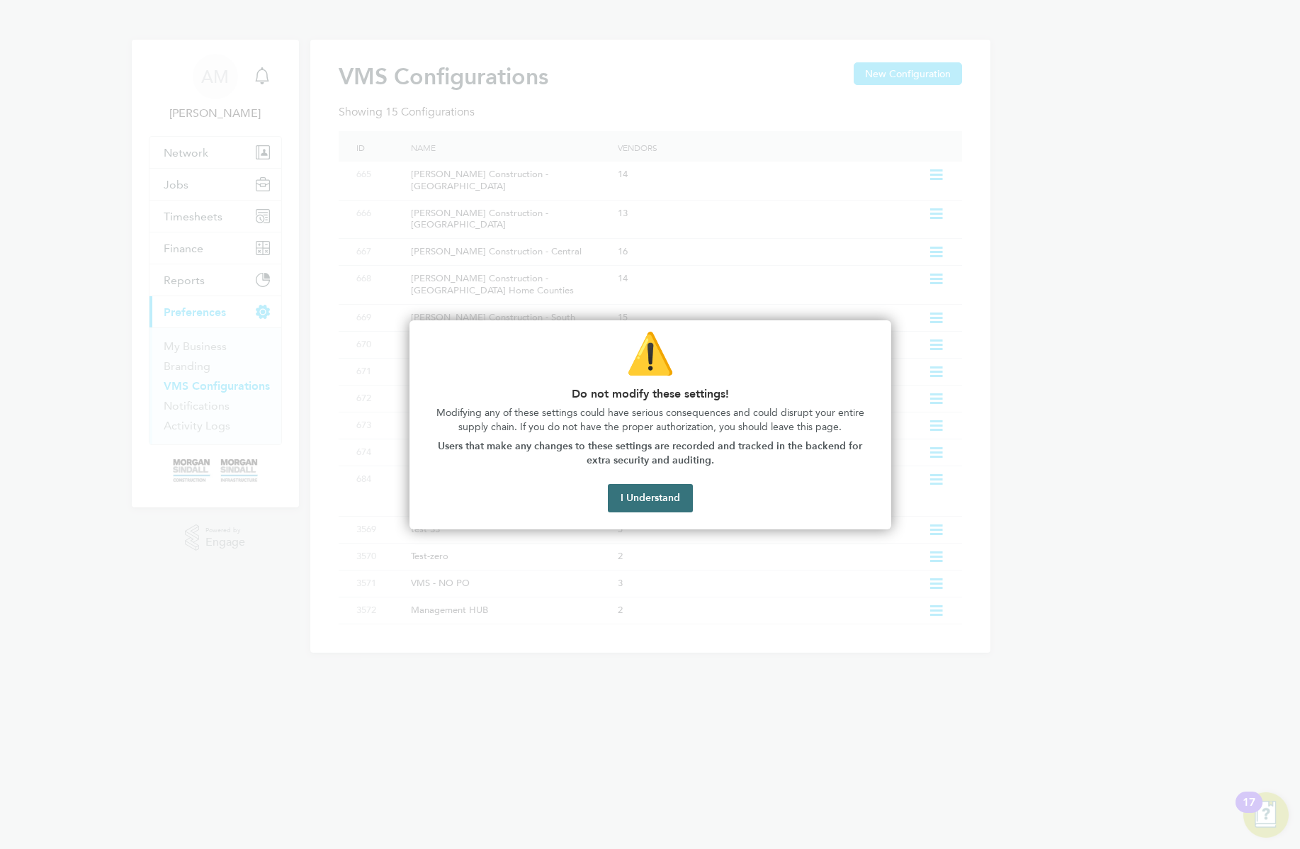
click at [657, 496] on button "I Understand" at bounding box center [650, 498] width 85 height 28
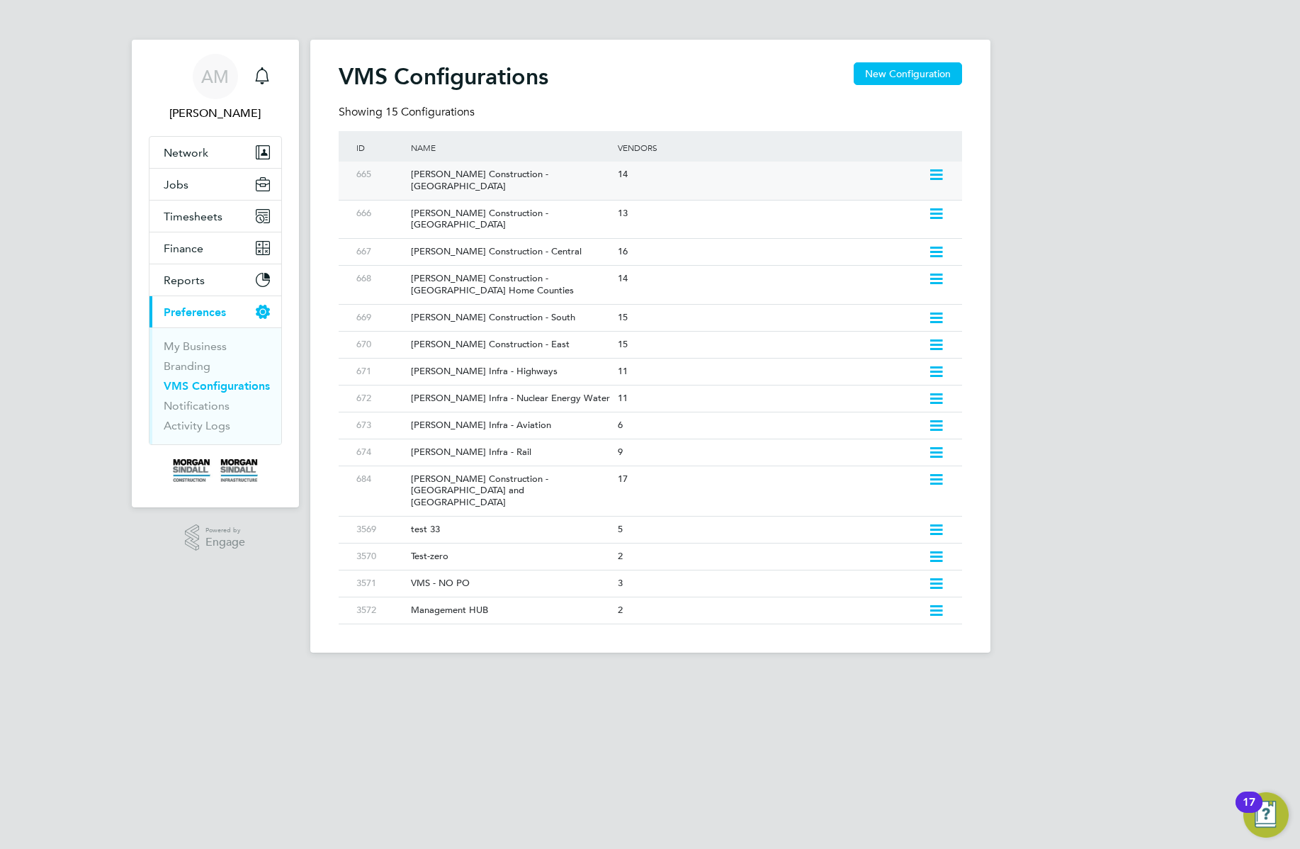
click at [742, 179] on div "14" at bounding box center [769, 175] width 310 height 26
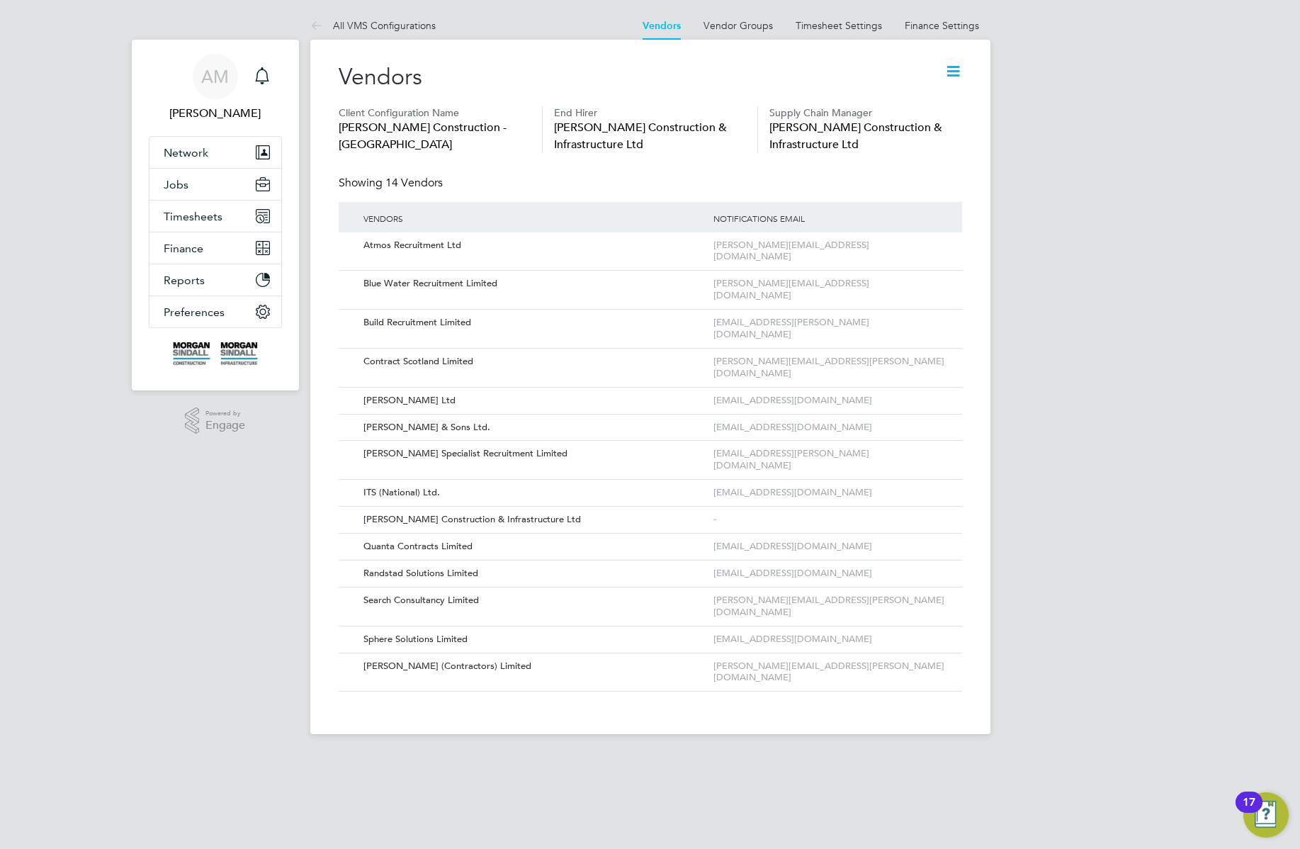
click at [954, 64] on icon at bounding box center [953, 71] width 18 height 18
click at [910, 101] on li "Edit VMS Configuration" at bounding box center [897, 105] width 126 height 20
type input "[PERSON_NAME] Construction - [GEOGRAPHIC_DATA]"
type input "[PERSON_NAME] Construction & Infrastructure Ltd"
type input "Custom"
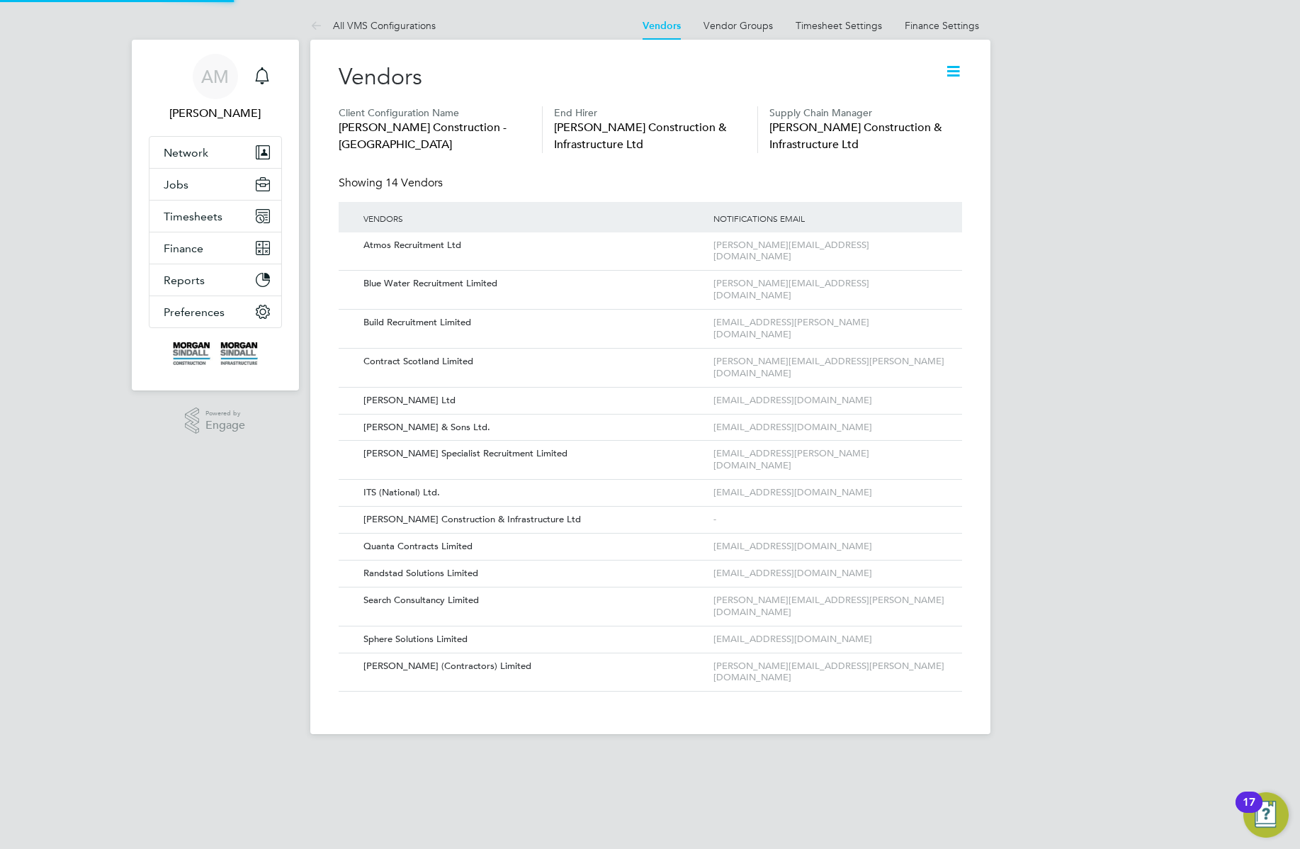
type input "By Vendor Group"
type input "No Limits"
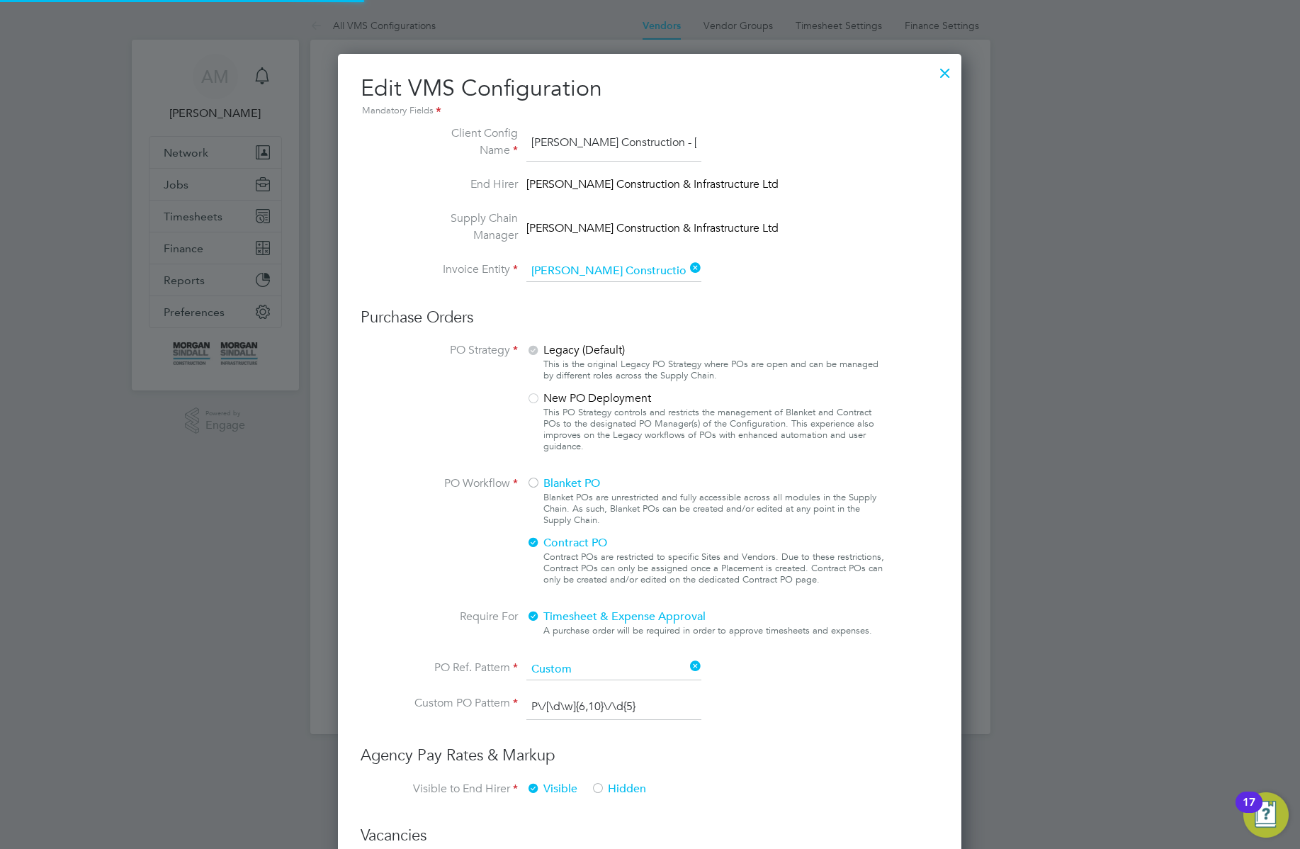
type input "Labour Desk"
click at [946, 67] on div at bounding box center [945, 70] width 26 height 26
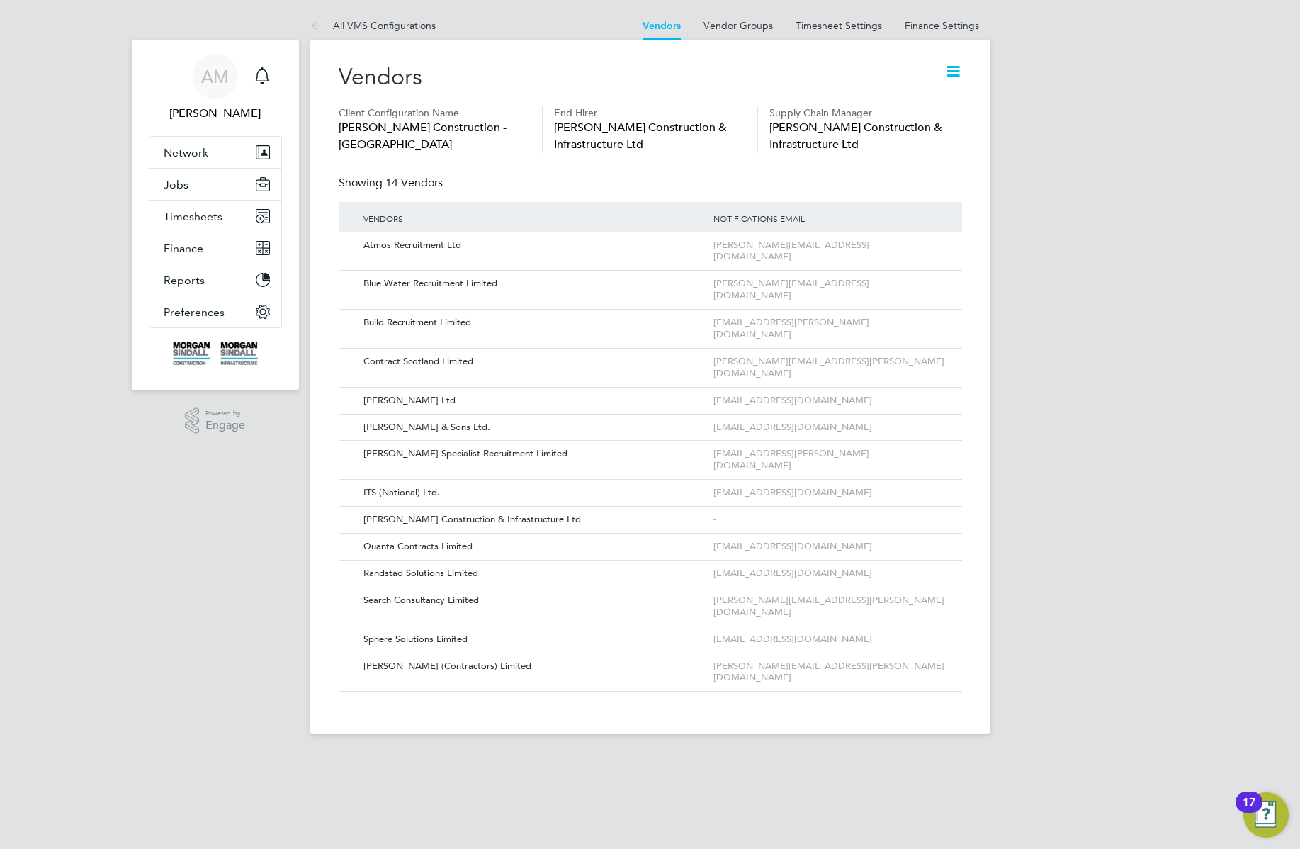
click at [1045, 380] on div "AM Allan M Notifications Applications: Network Team Members Businesses Sites Wo…" at bounding box center [650, 378] width 1300 height 757
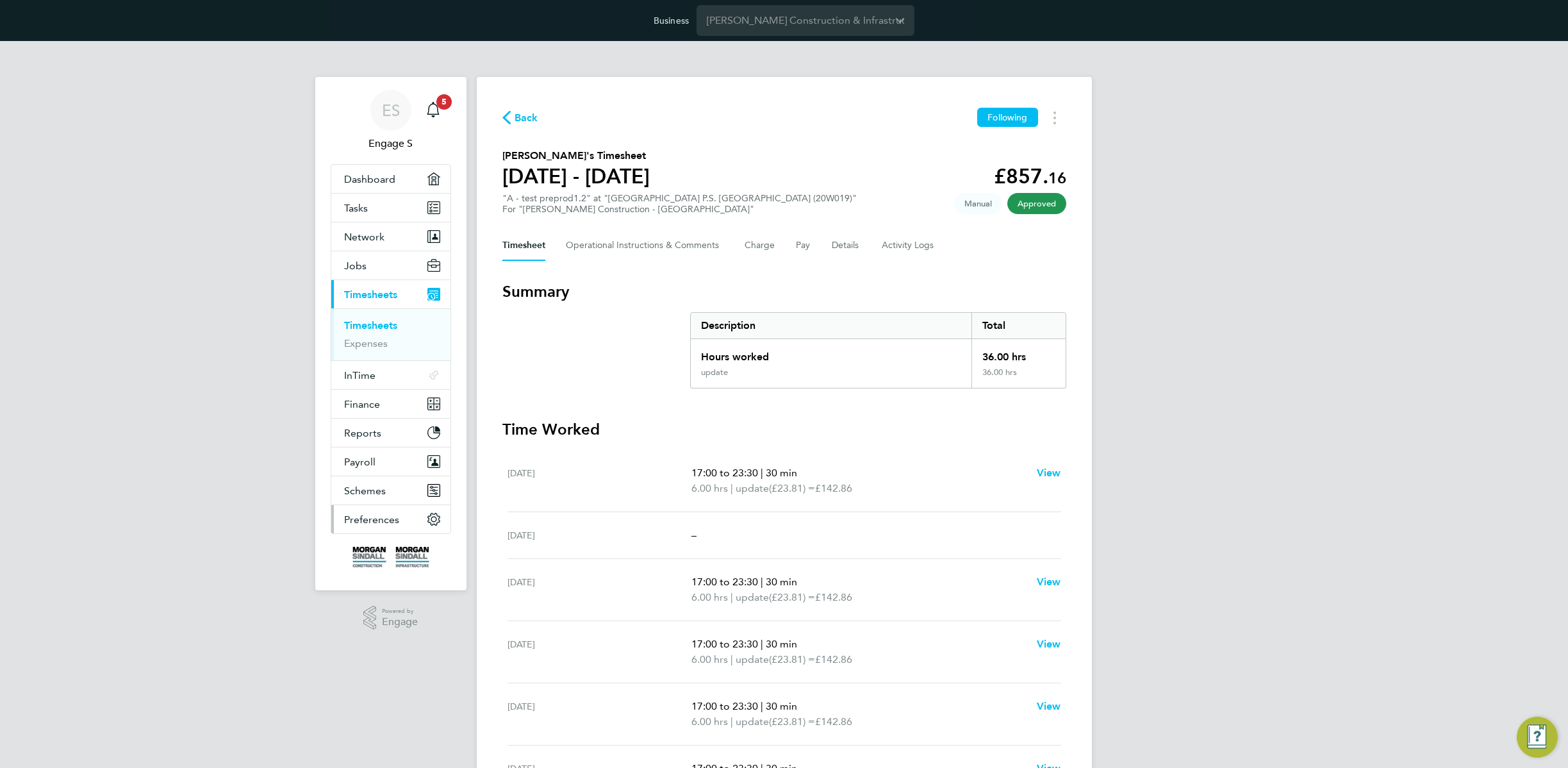
click at [366, 519] on span "Preferences" at bounding box center [371, 518] width 55 height 12
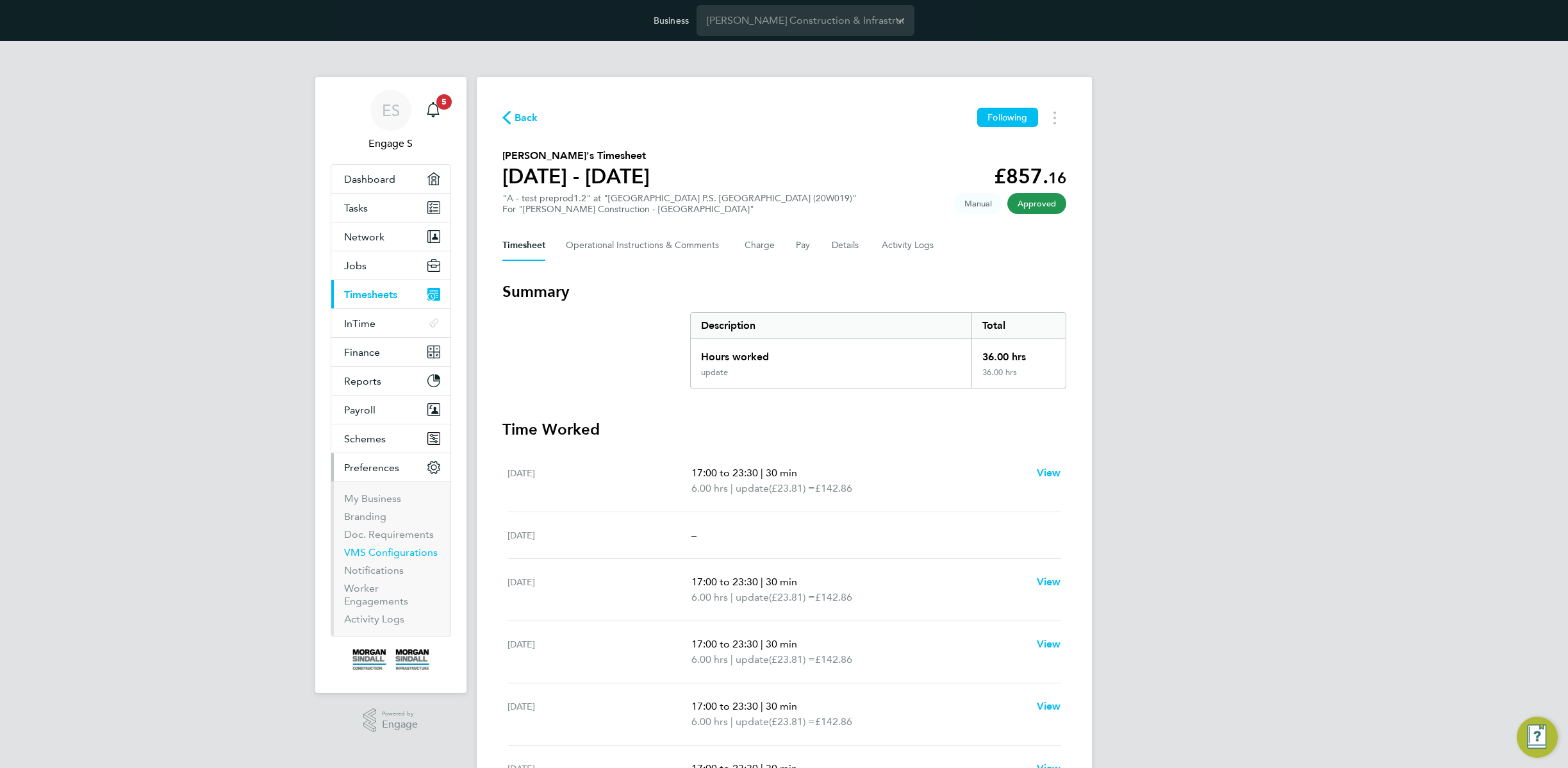
click at [378, 555] on link "VMS Configurations" at bounding box center [390, 552] width 93 height 12
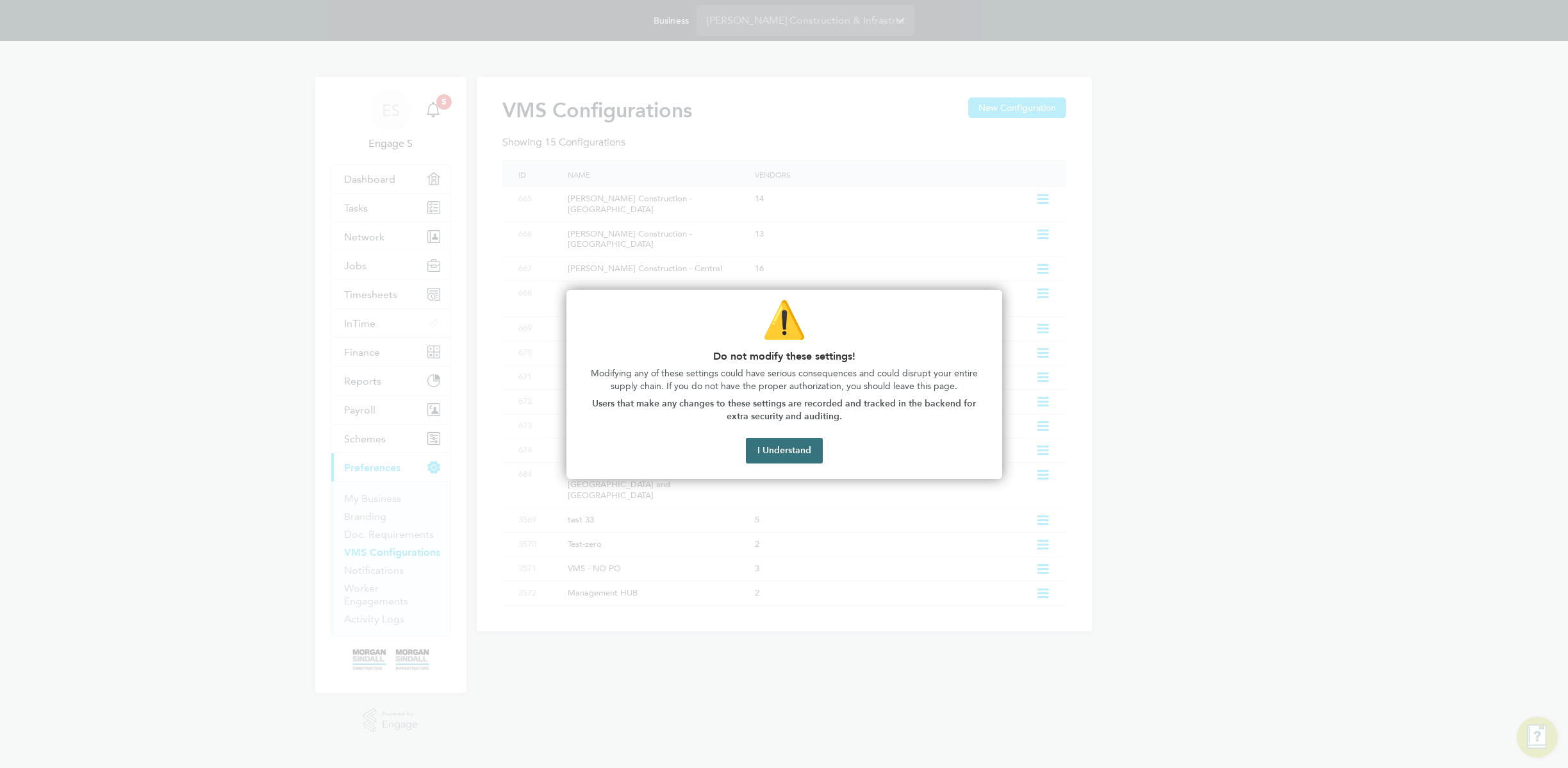
click at [782, 452] on button "I Understand" at bounding box center [784, 450] width 77 height 25
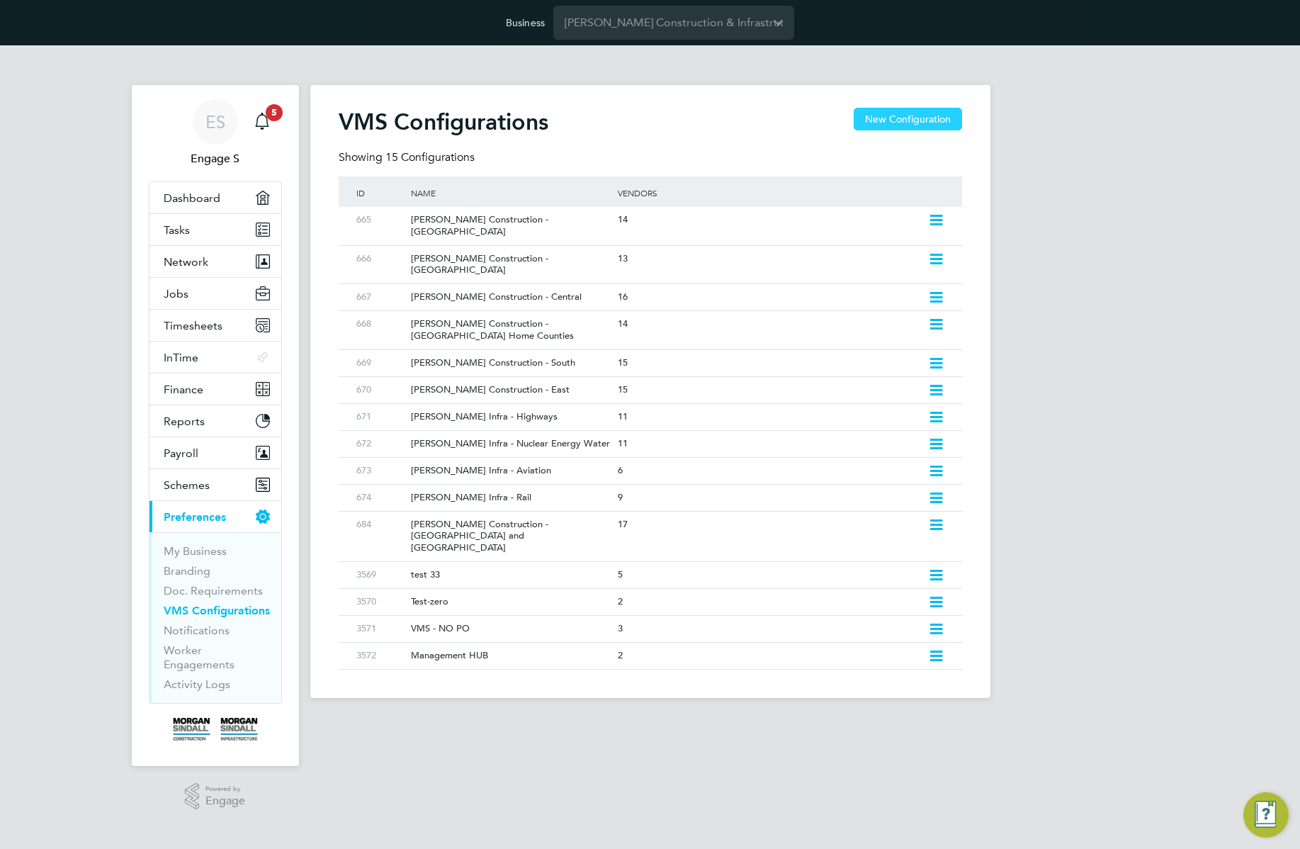
click at [903, 119] on button "New Configuration" at bounding box center [908, 119] width 108 height 23
click at [907, 126] on button "New Configuration" at bounding box center [908, 119] width 108 height 23
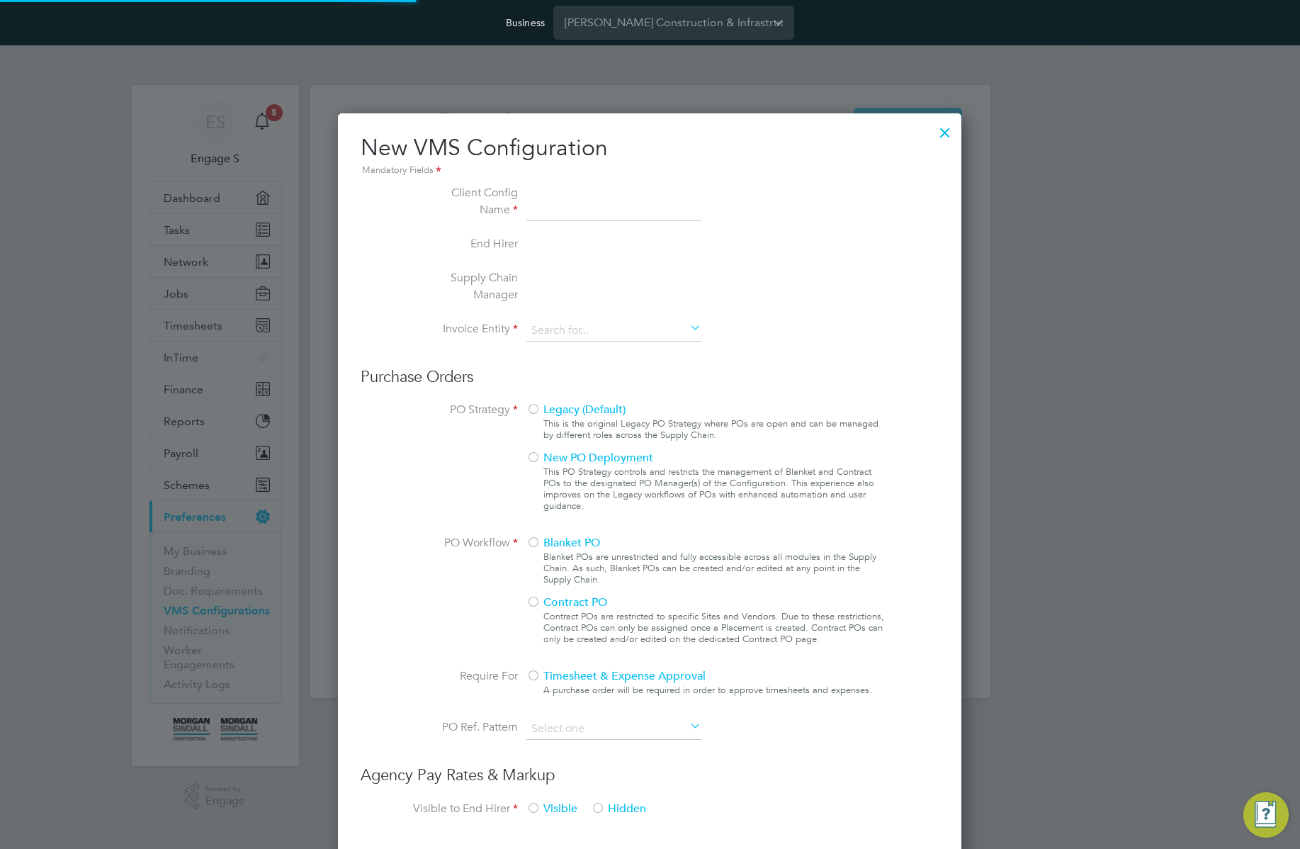
type input "Letters & Digits"
type input "Automatically"
type input "No Limits"
type input "Letters & Digits"
type input "Automatically"
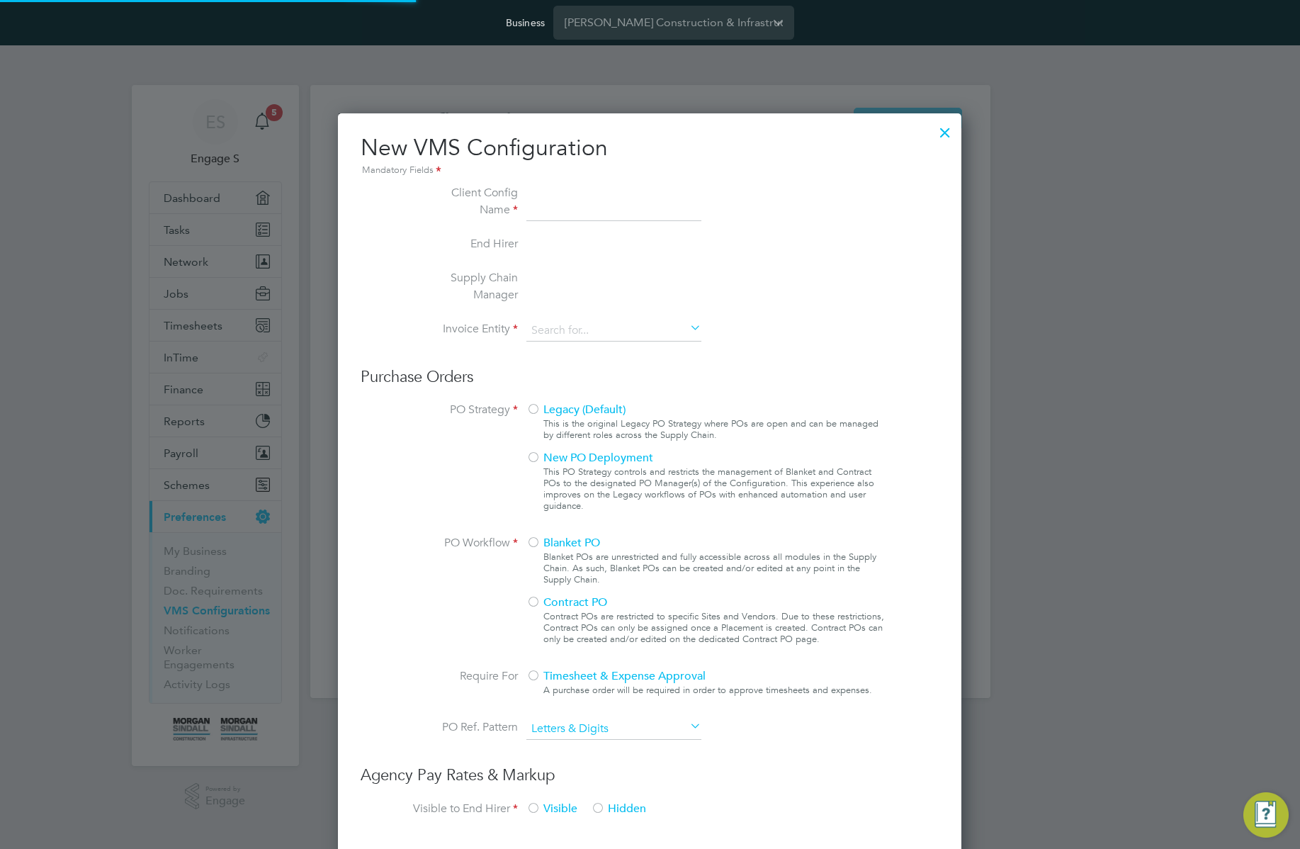
type input "No Limits"
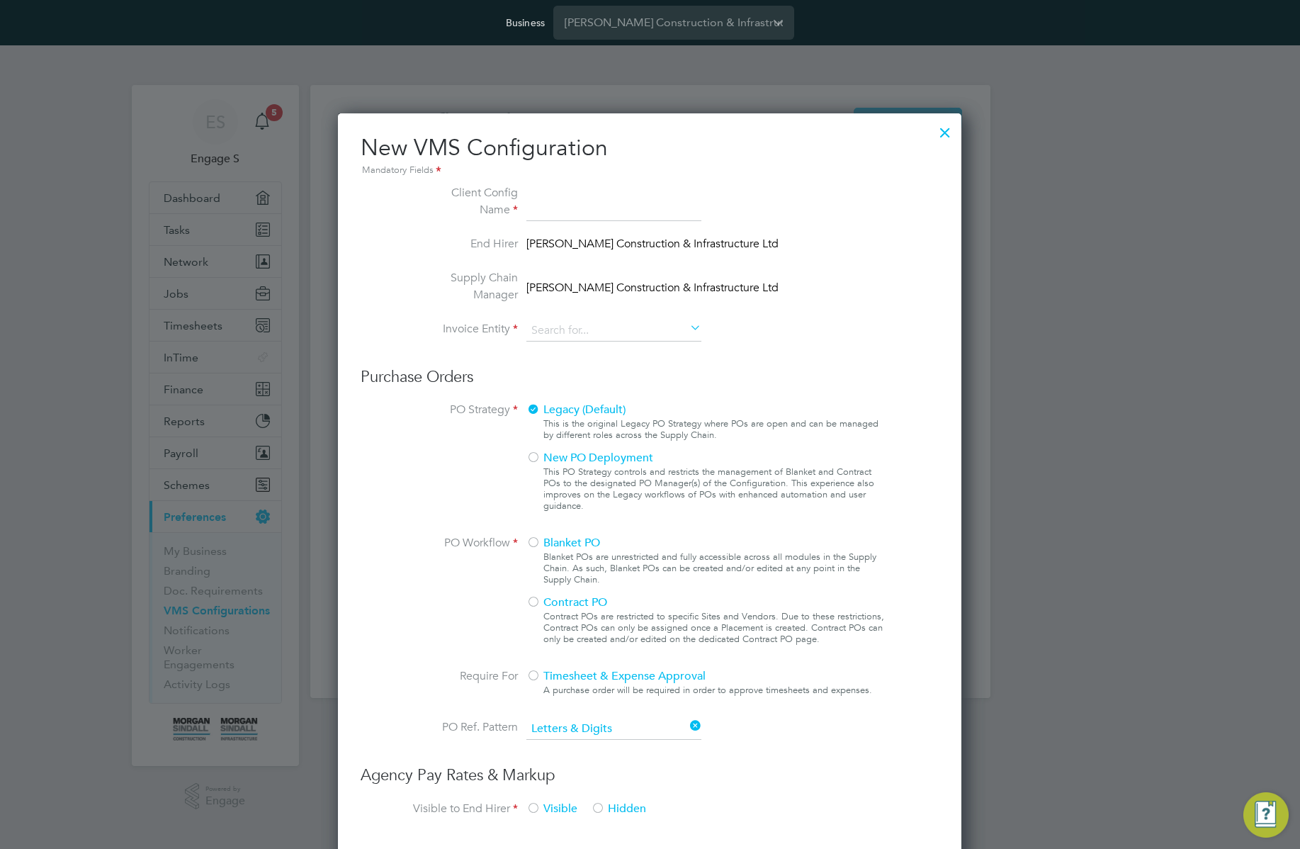
click at [636, 213] on input at bounding box center [613, 202] width 175 height 37
click at [562, 198] on input "test ed to remove" at bounding box center [613, 202] width 175 height 37
type input "test to remove"
click at [804, 414] on div "Legacy (Default) This is the original Legacy PO Strategy where POs are open and…" at bounding box center [706, 460] width 361 height 119
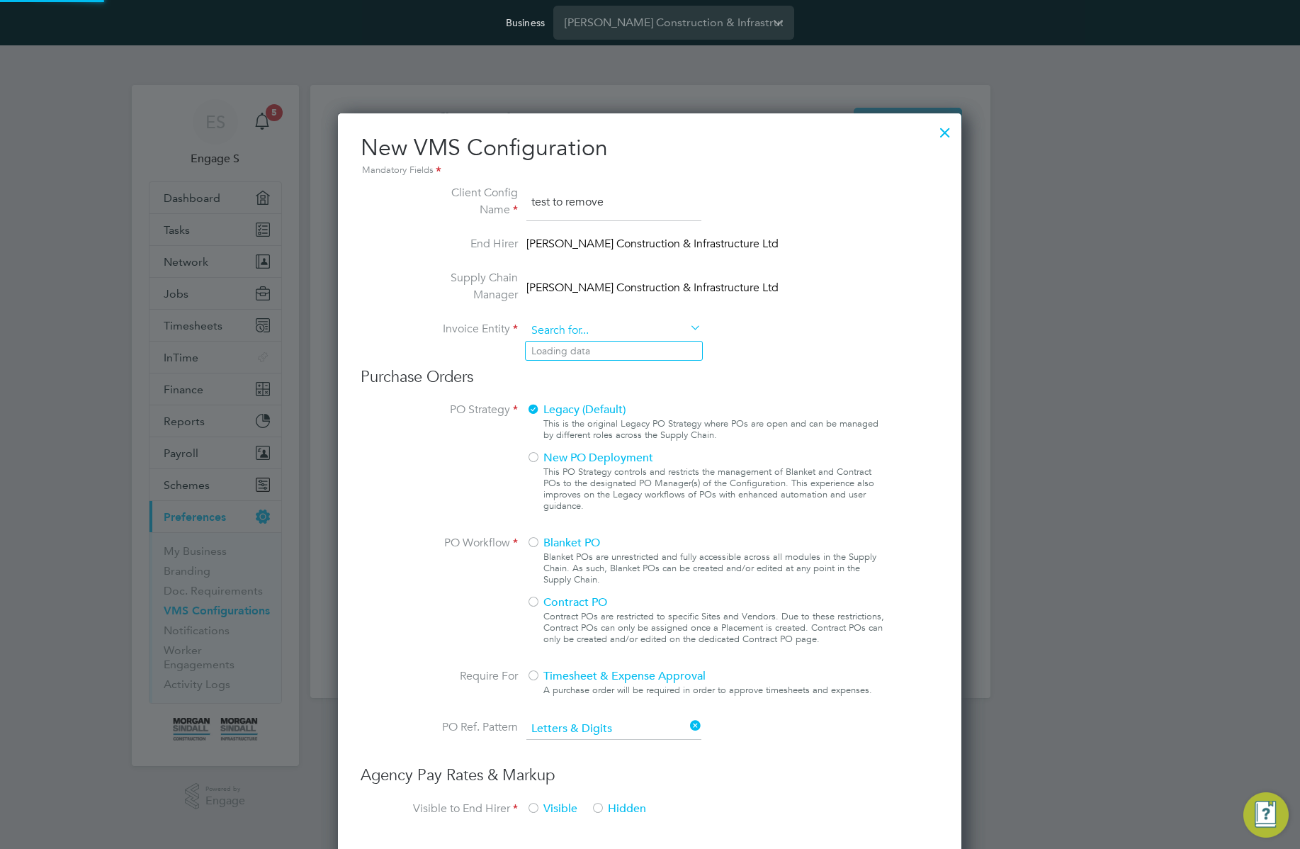
click at [666, 331] on input at bounding box center [613, 330] width 175 height 21
click at [672, 351] on li "Mo rgan Sindall Construction & Infrastructure Ltd" at bounding box center [641, 350] width 231 height 19
type input "Morgan Sindall Construction & Infrastructure Ltd"
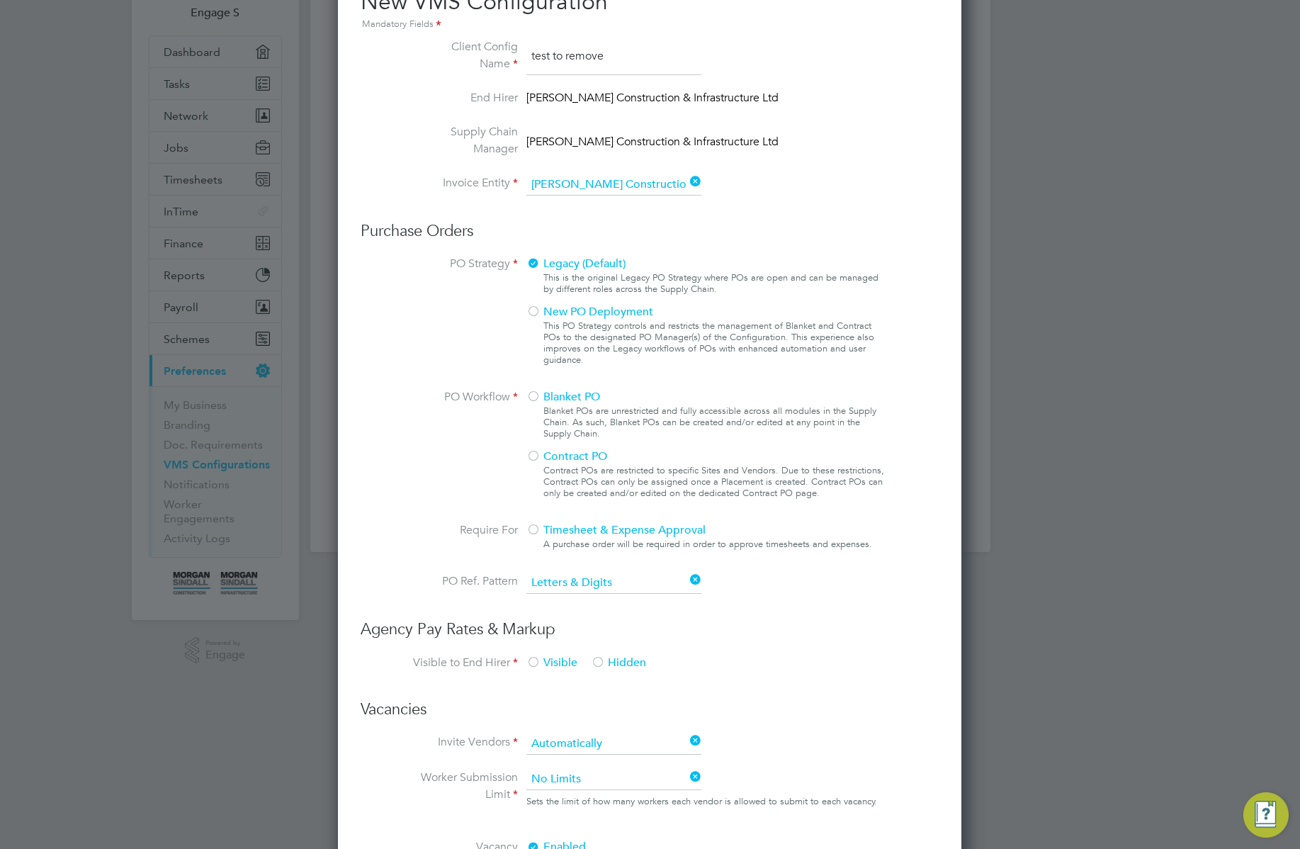
scroll to position [476, 0]
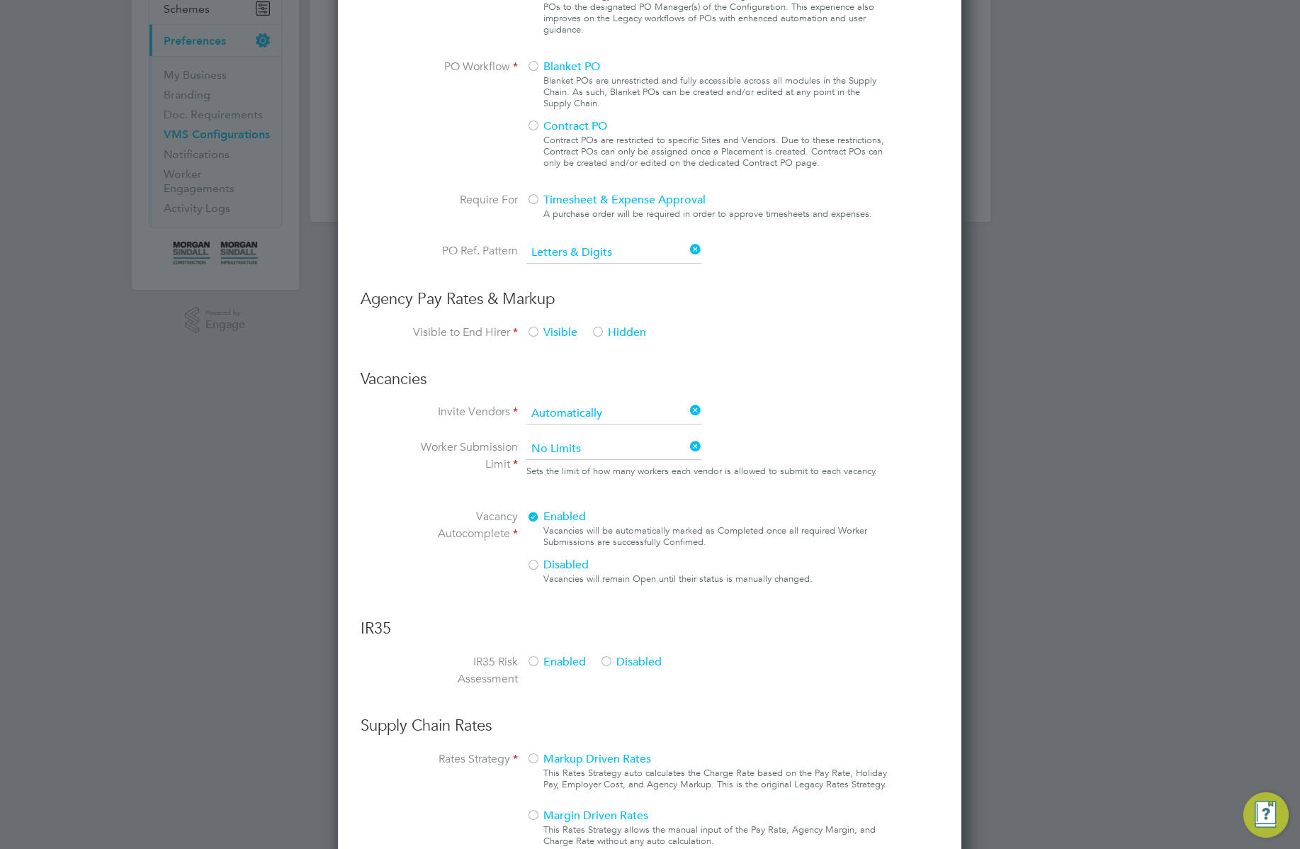
click at [541, 124] on span "Contract PO" at bounding box center [566, 126] width 81 height 14
click at [537, 200] on div at bounding box center [533, 200] width 14 height 14
click at [600, 326] on div at bounding box center [598, 333] width 14 height 14
click at [540, 328] on div at bounding box center [533, 333] width 14 height 14
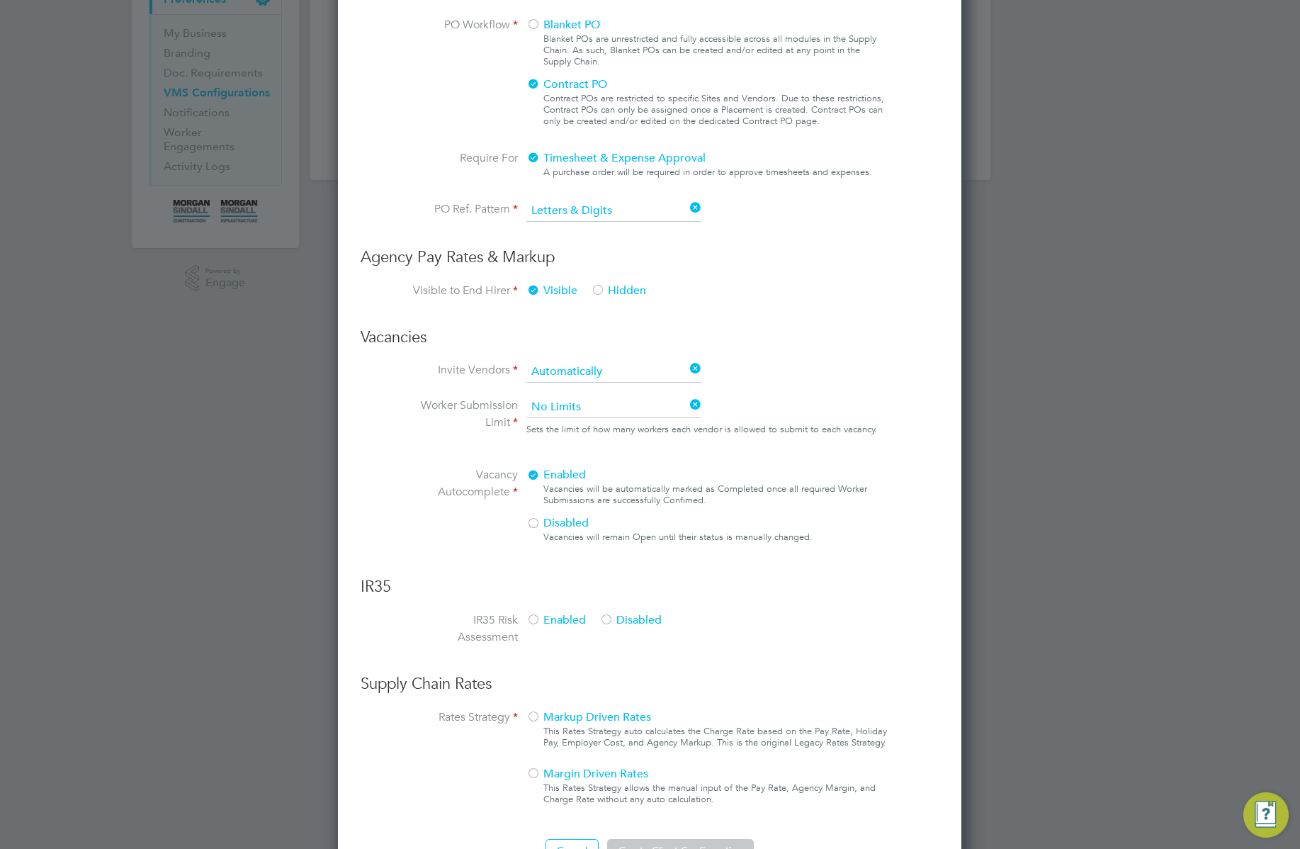
scroll to position [559, 0]
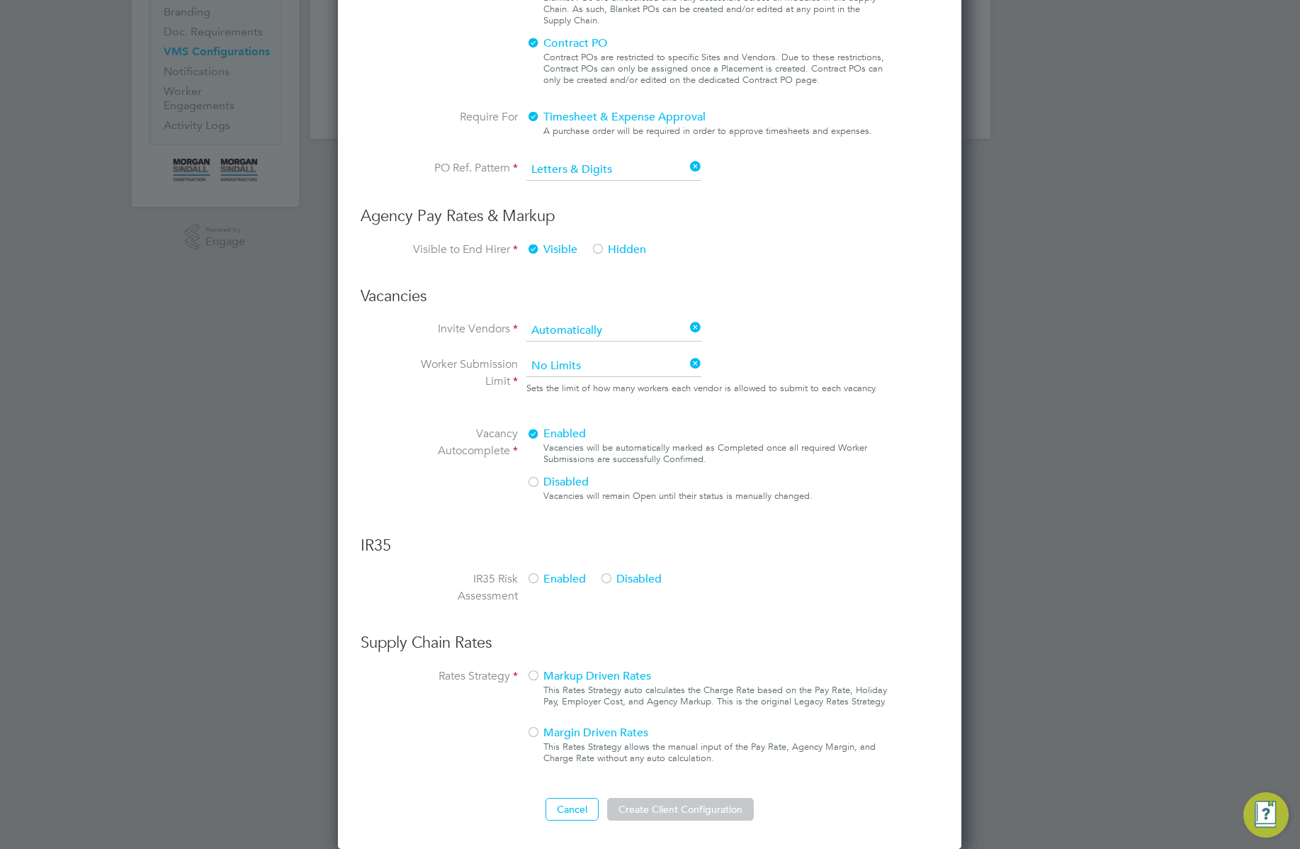
click at [627, 577] on span "Disabled" at bounding box center [630, 579] width 62 height 14
click at [541, 681] on span "Markup Driven Rates" at bounding box center [588, 676] width 125 height 14
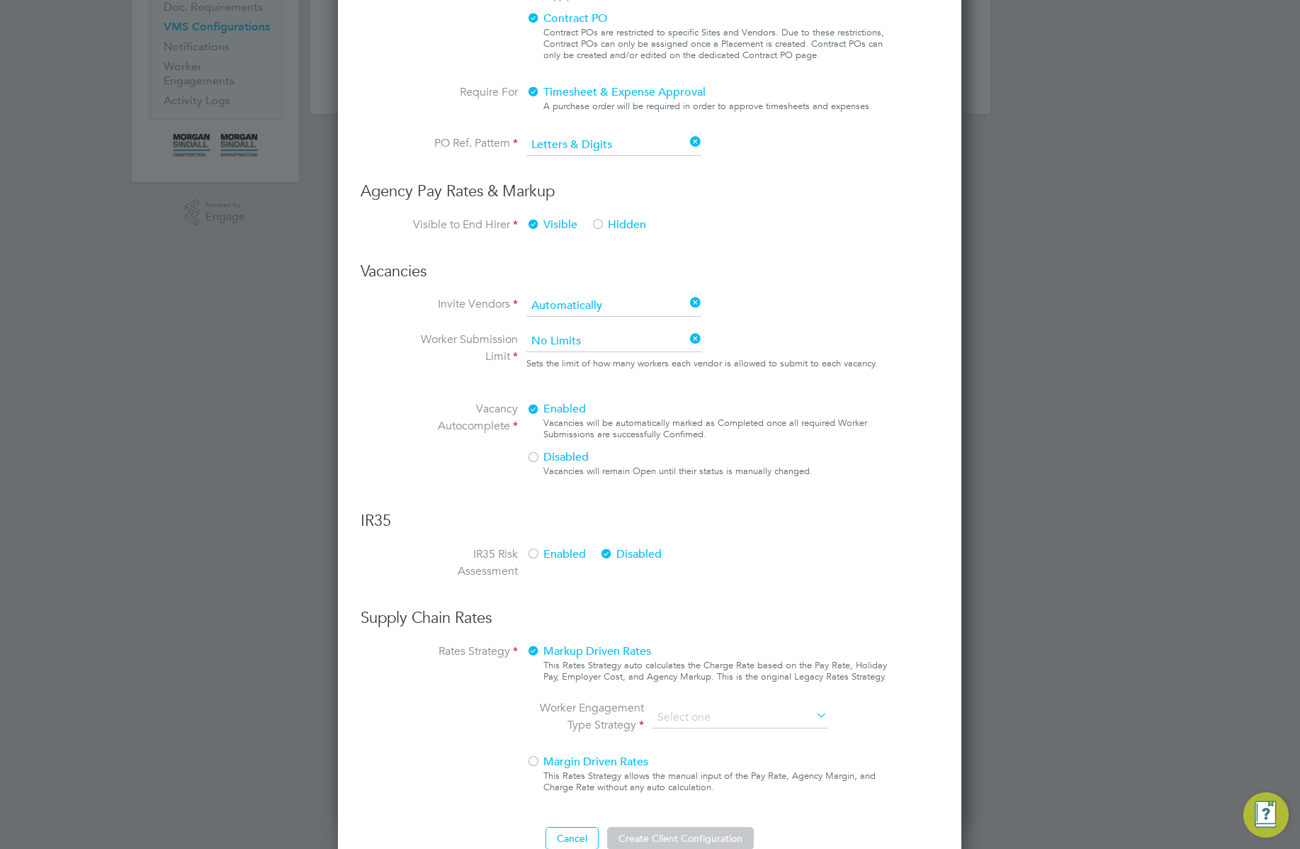
scroll to position [613, 0]
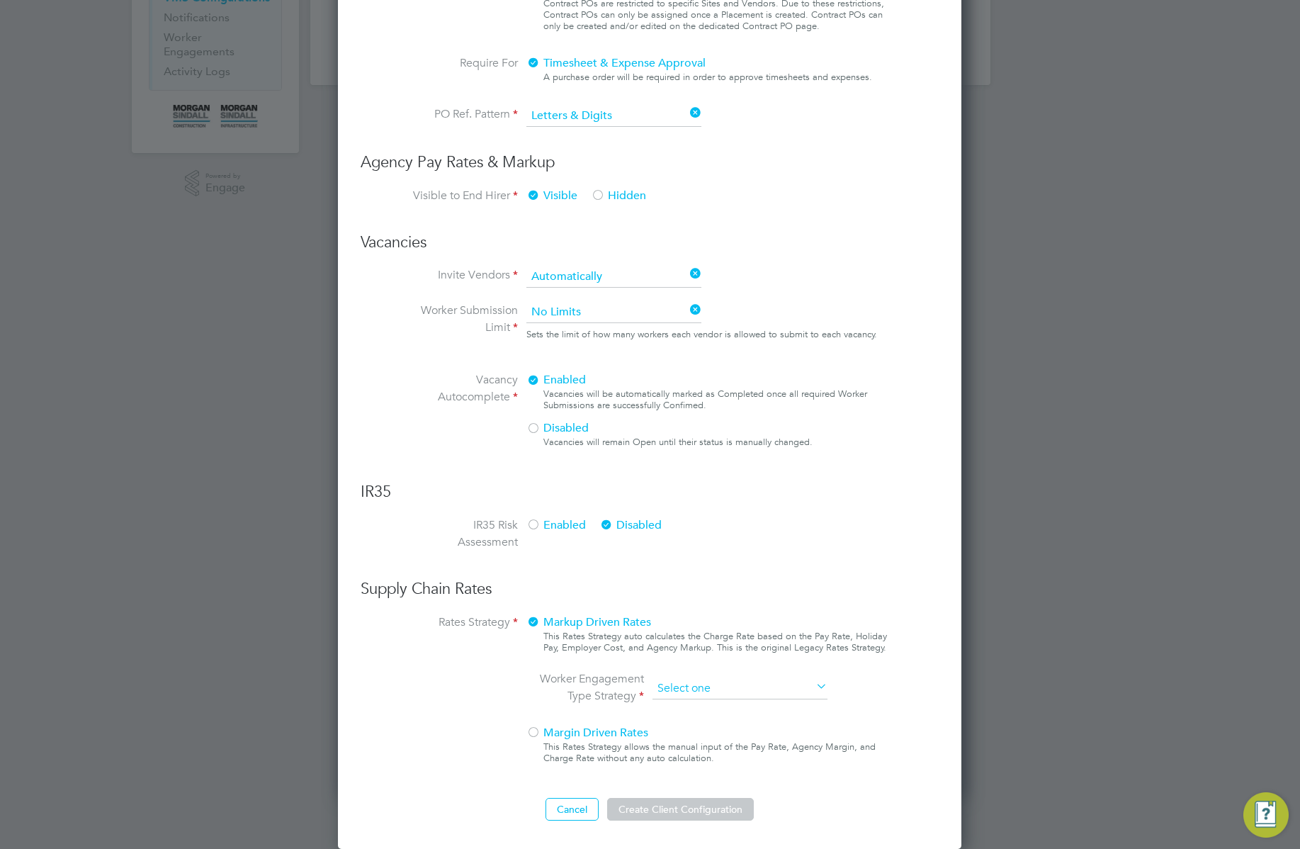
click at [752, 694] on input at bounding box center [739, 688] width 175 height 21
click at [746, 711] on li "All Engagement Types" at bounding box center [740, 708] width 176 height 18
type input "All Engagement Types"
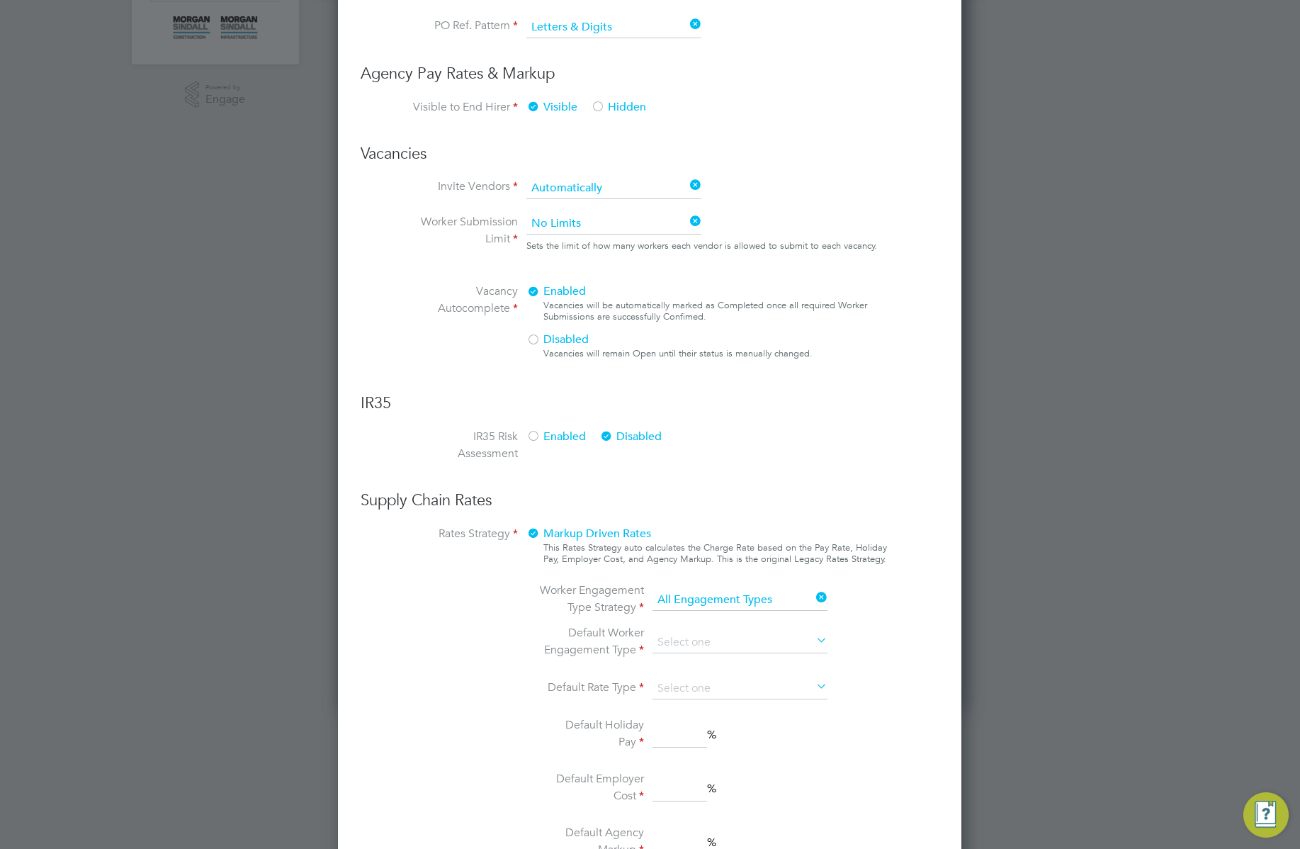
scroll to position [855, 0]
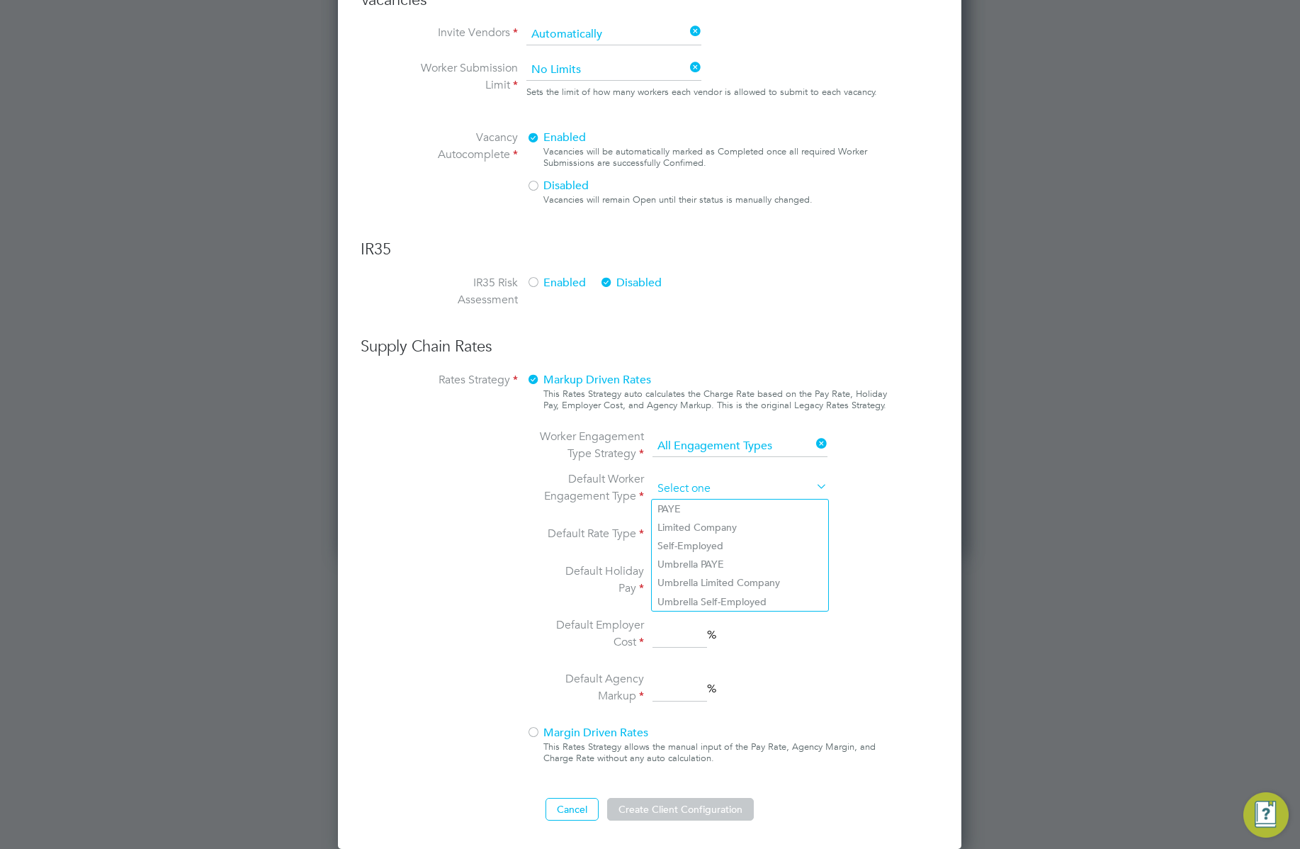
click at [730, 480] on input at bounding box center [739, 488] width 175 height 21
click at [706, 522] on li "Limited Company" at bounding box center [740, 527] width 176 height 18
type input "Limited Company"
click at [702, 516] on ng-container "Default Worker Engagement Type Limited Company Default Rate Type Default Holida…" at bounding box center [687, 588] width 299 height 237
click at [706, 540] on input at bounding box center [739, 534] width 175 height 21
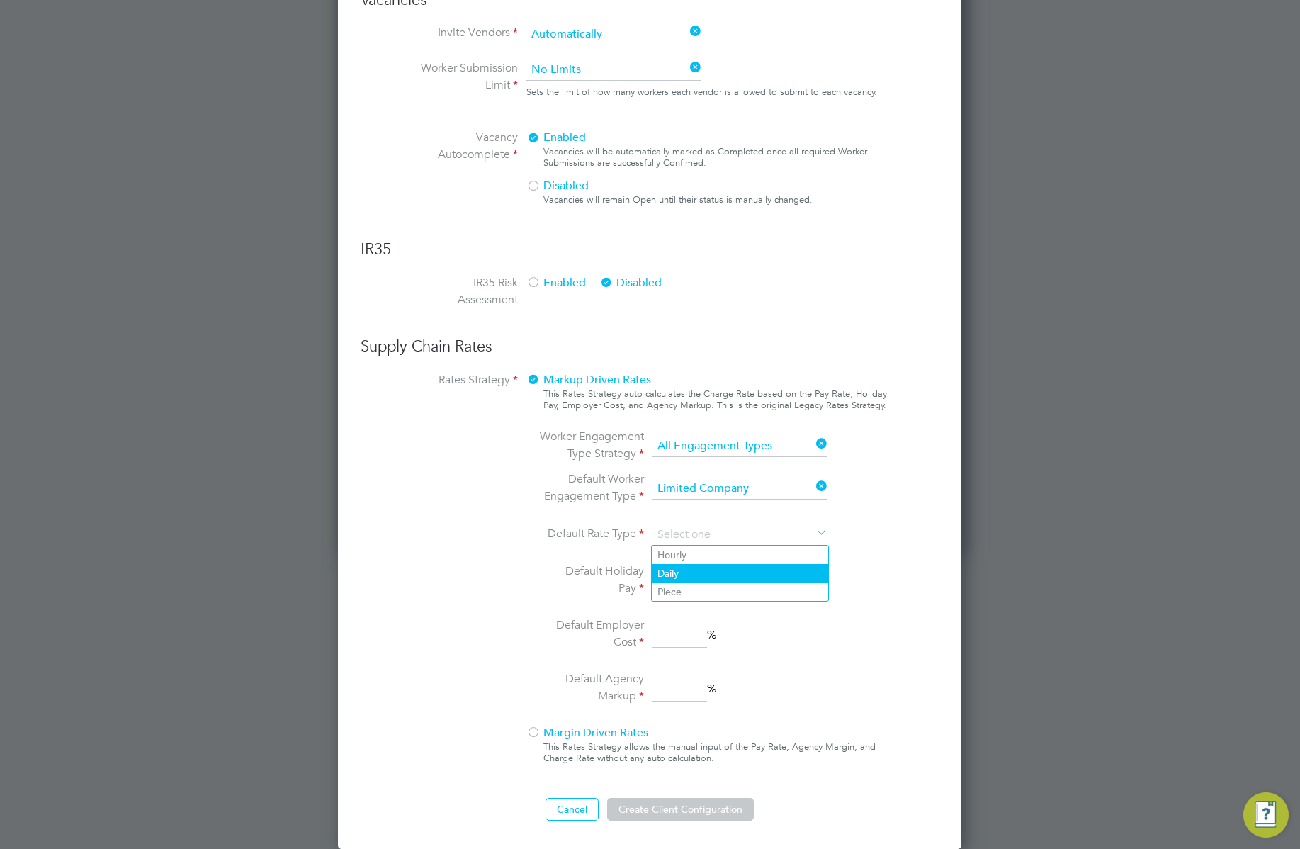
click at [691, 572] on li "Daily" at bounding box center [740, 573] width 176 height 18
type input "Daily"
click at [691, 577] on input at bounding box center [679, 581] width 55 height 26
type input "2"
click at [679, 638] on input at bounding box center [679, 635] width 55 height 26
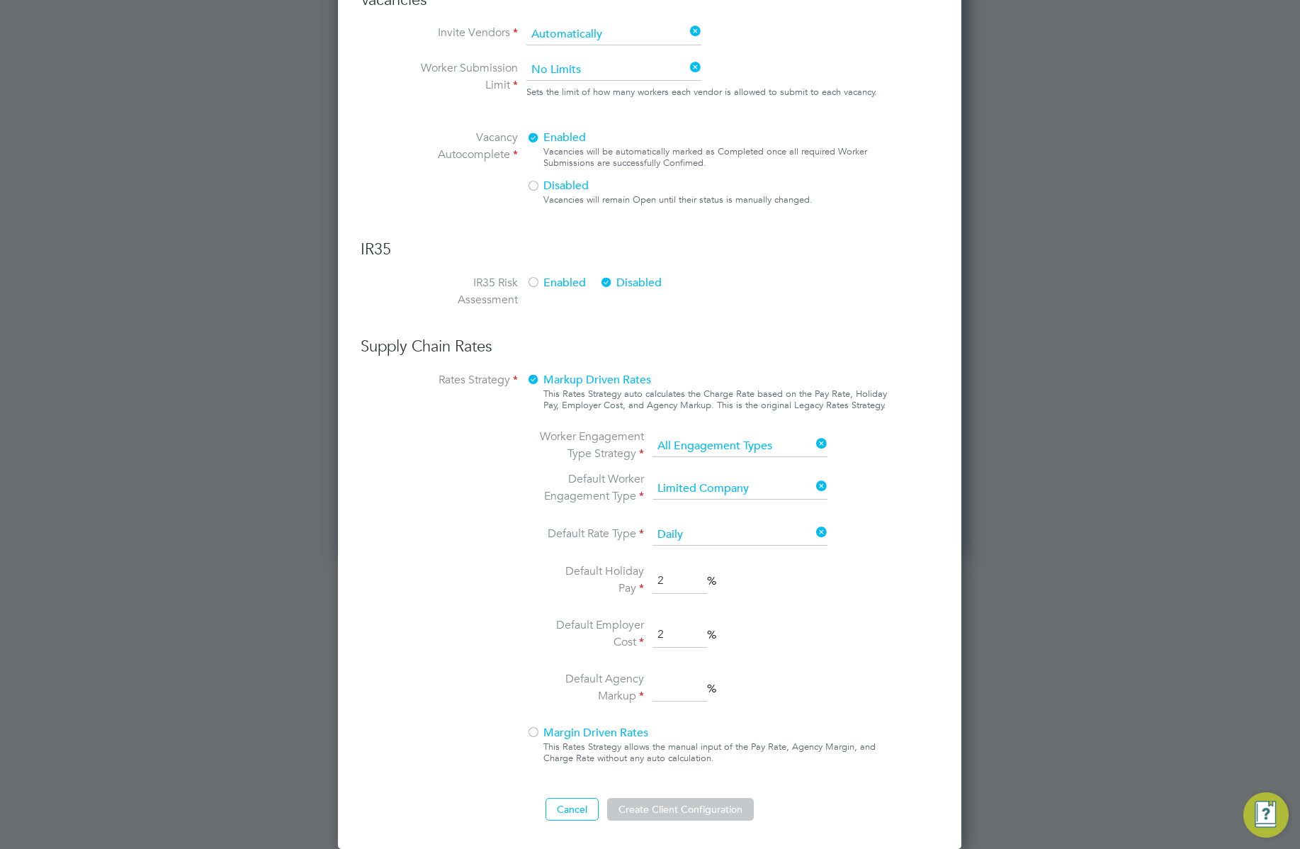
type input "2"
drag, startPoint x: 679, startPoint y: 694, endPoint x: 701, endPoint y: 708, distance: 25.8
click at [679, 696] on input "2" at bounding box center [679, 689] width 55 height 26
type input "2"
drag, startPoint x: 761, startPoint y: 693, endPoint x: 769, endPoint y: 686, distance: 10.1
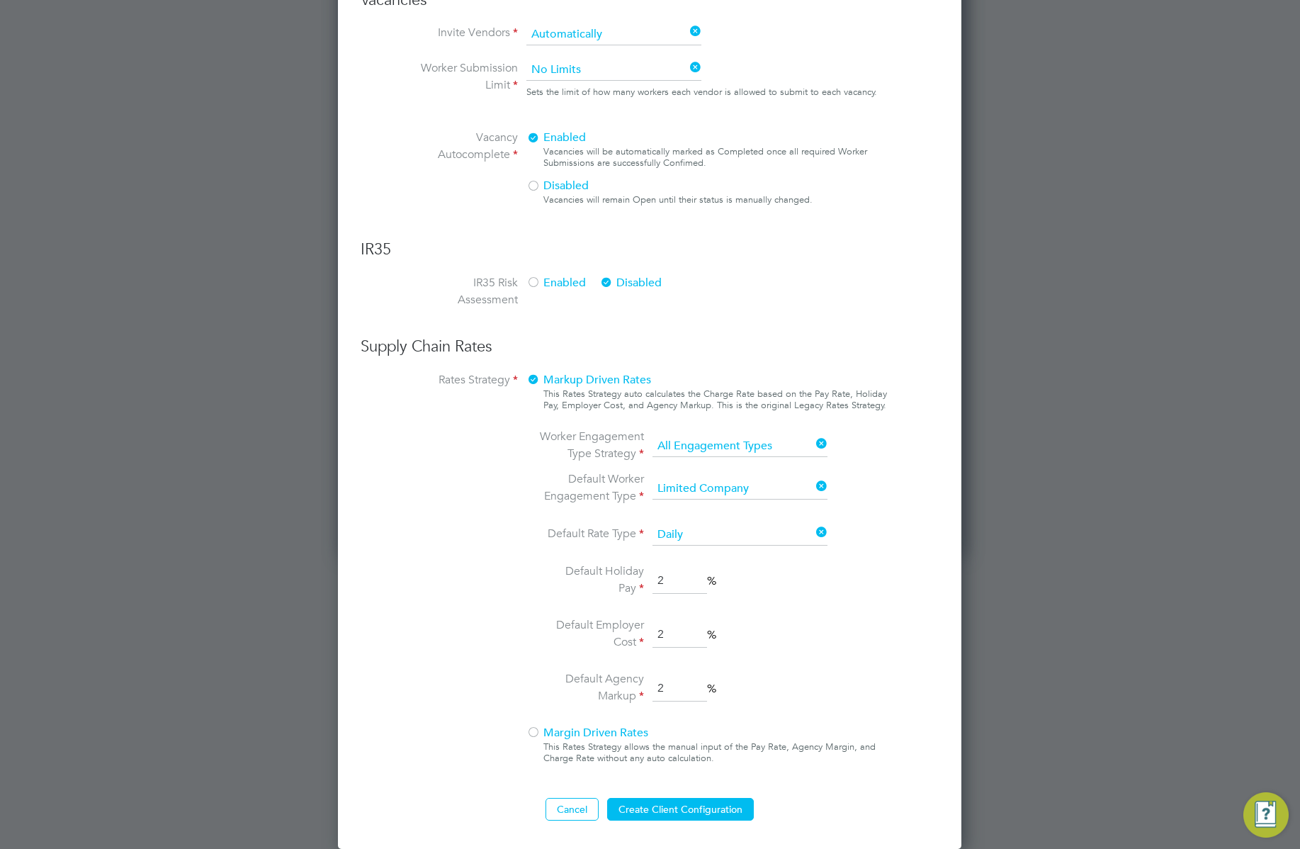
click at [762, 692] on li "Default Agency Markup 2 %" at bounding box center [687, 688] width 299 height 37
click at [706, 813] on button "Create Client Configuration" at bounding box center [680, 809] width 147 height 23
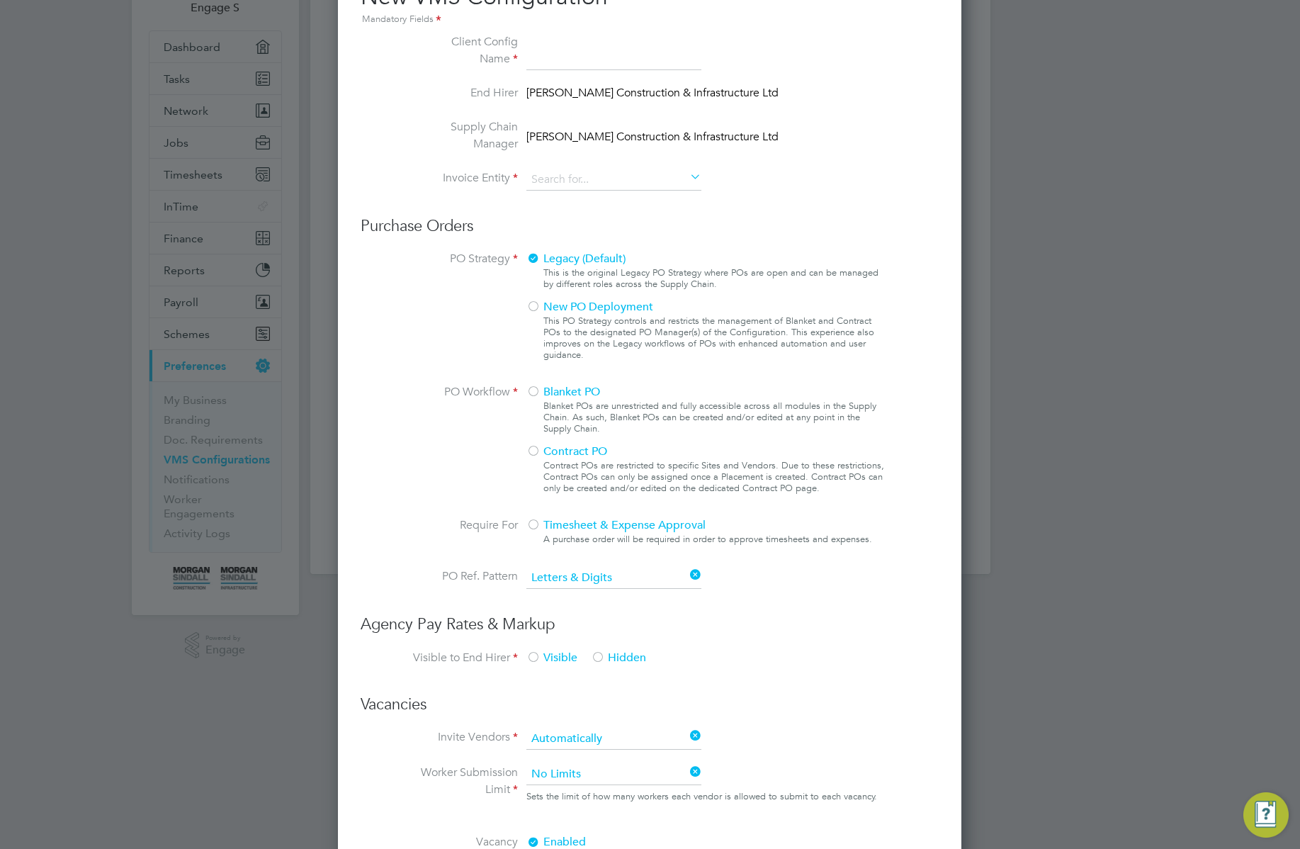
scroll to position [0, 0]
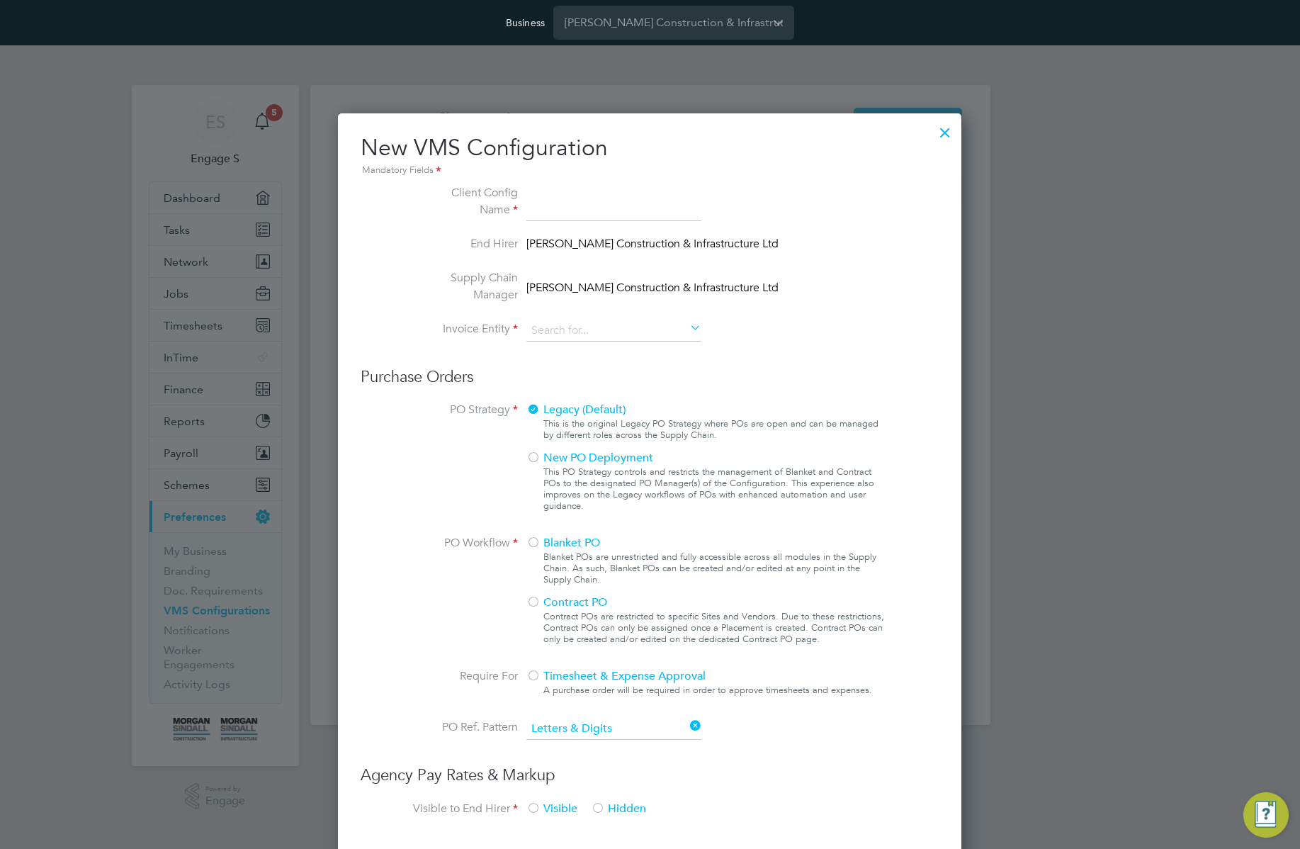
click at [941, 127] on div at bounding box center [945, 129] width 26 height 26
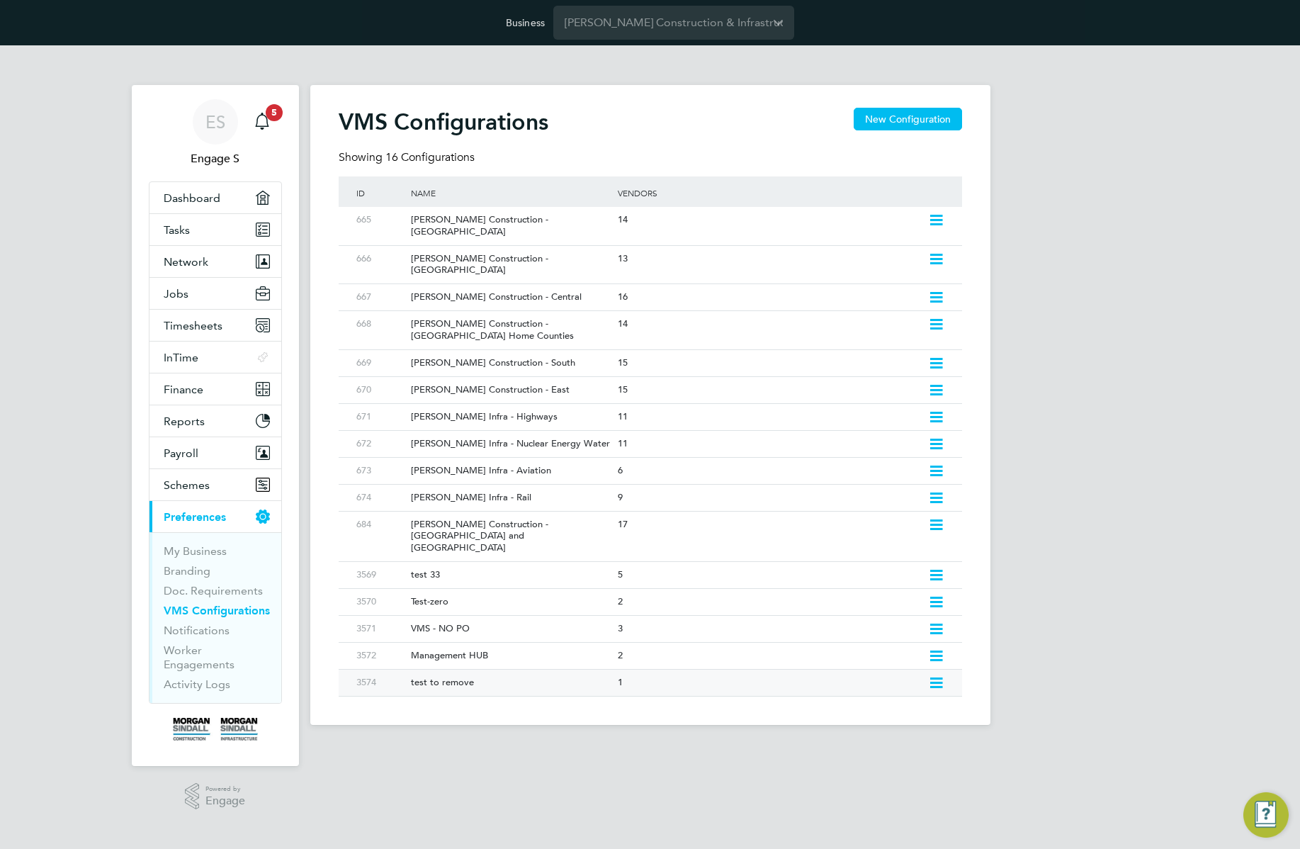
click at [934, 677] on icon at bounding box center [936, 682] width 18 height 11
click at [861, 674] on li "Edit VMS Configuration" at bounding box center [874, 677] width 136 height 20
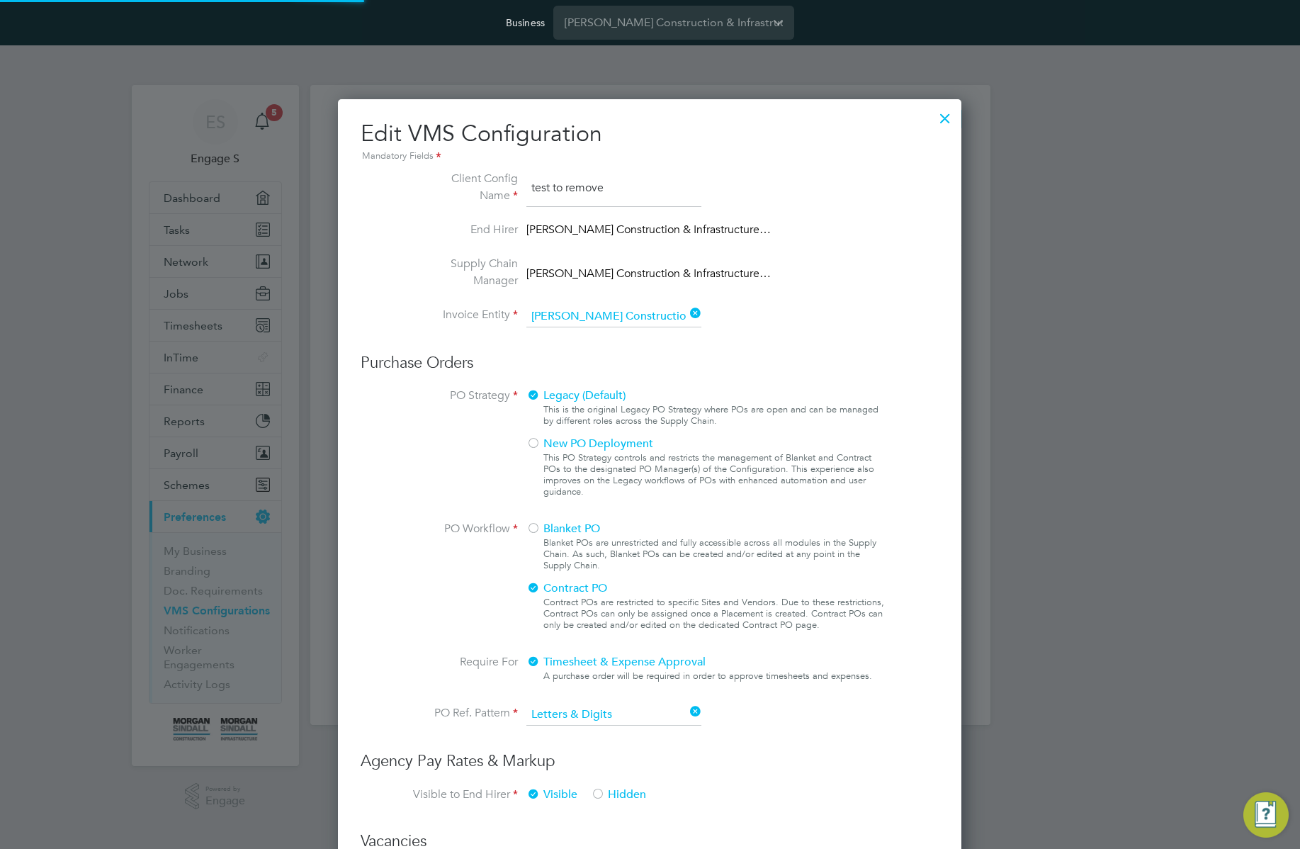
scroll to position [7, 7]
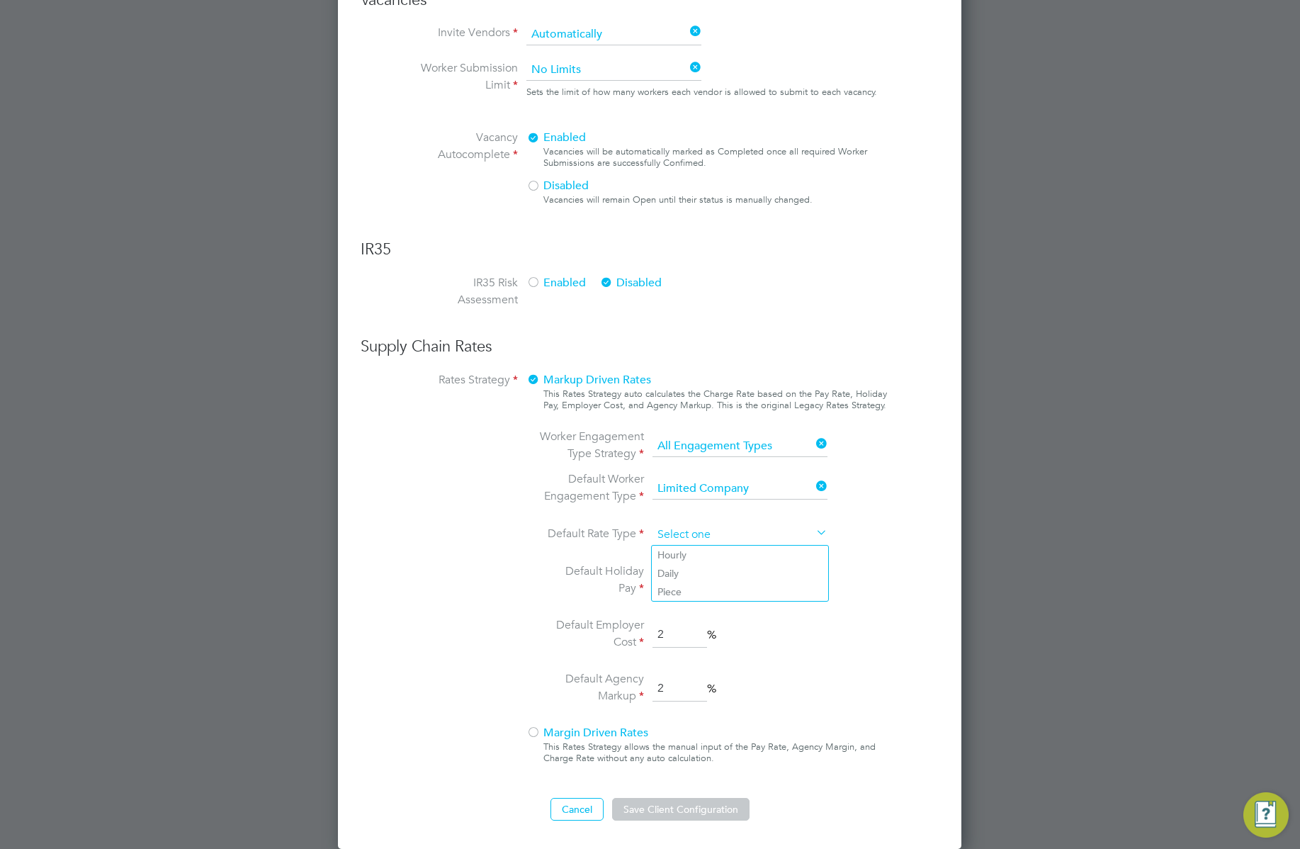
click at [703, 533] on input at bounding box center [739, 534] width 175 height 21
click at [689, 564] on li "Daily" at bounding box center [740, 573] width 176 height 18
type input "Daily"
click at [711, 535] on input at bounding box center [739, 534] width 175 height 21
click at [689, 550] on li "Hourly" at bounding box center [740, 554] width 176 height 18
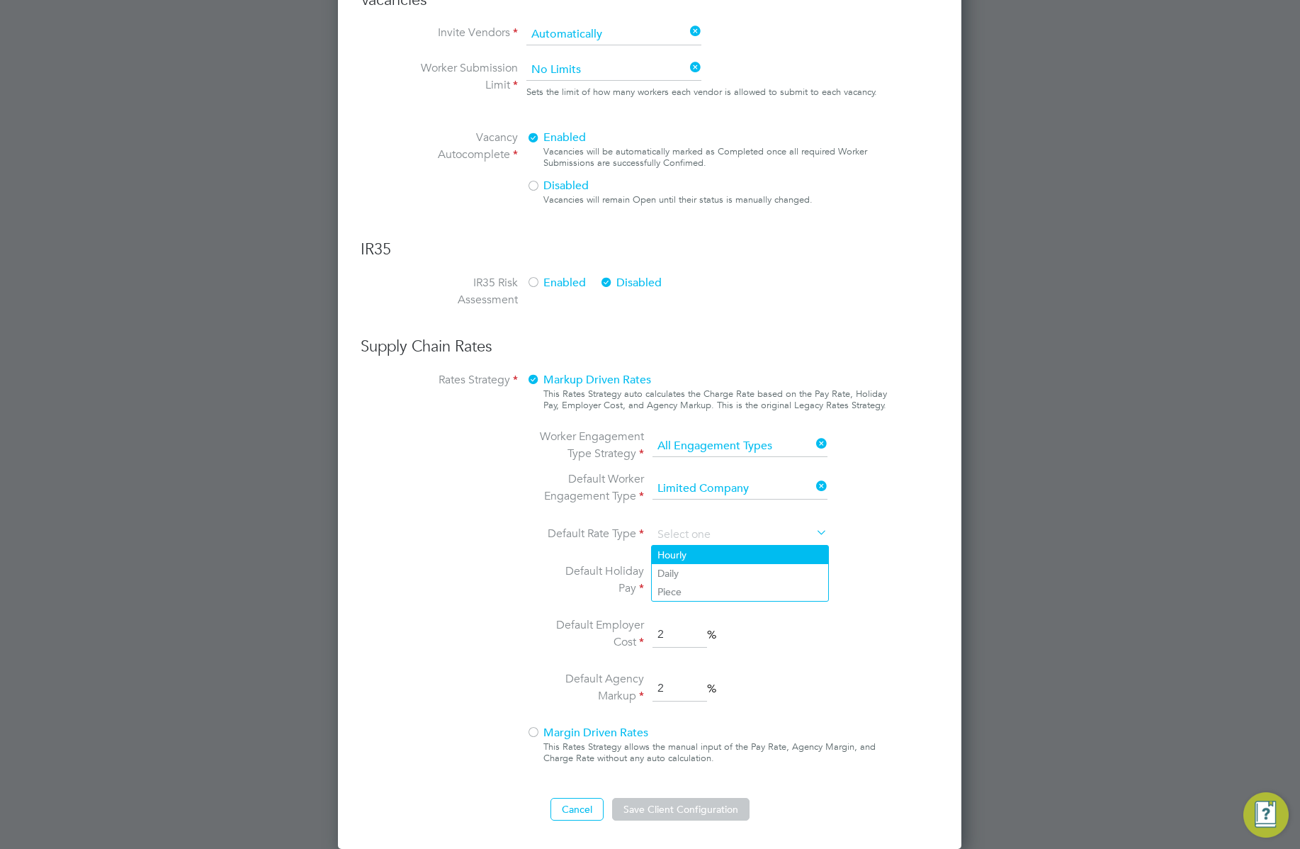
type input "Hourly"
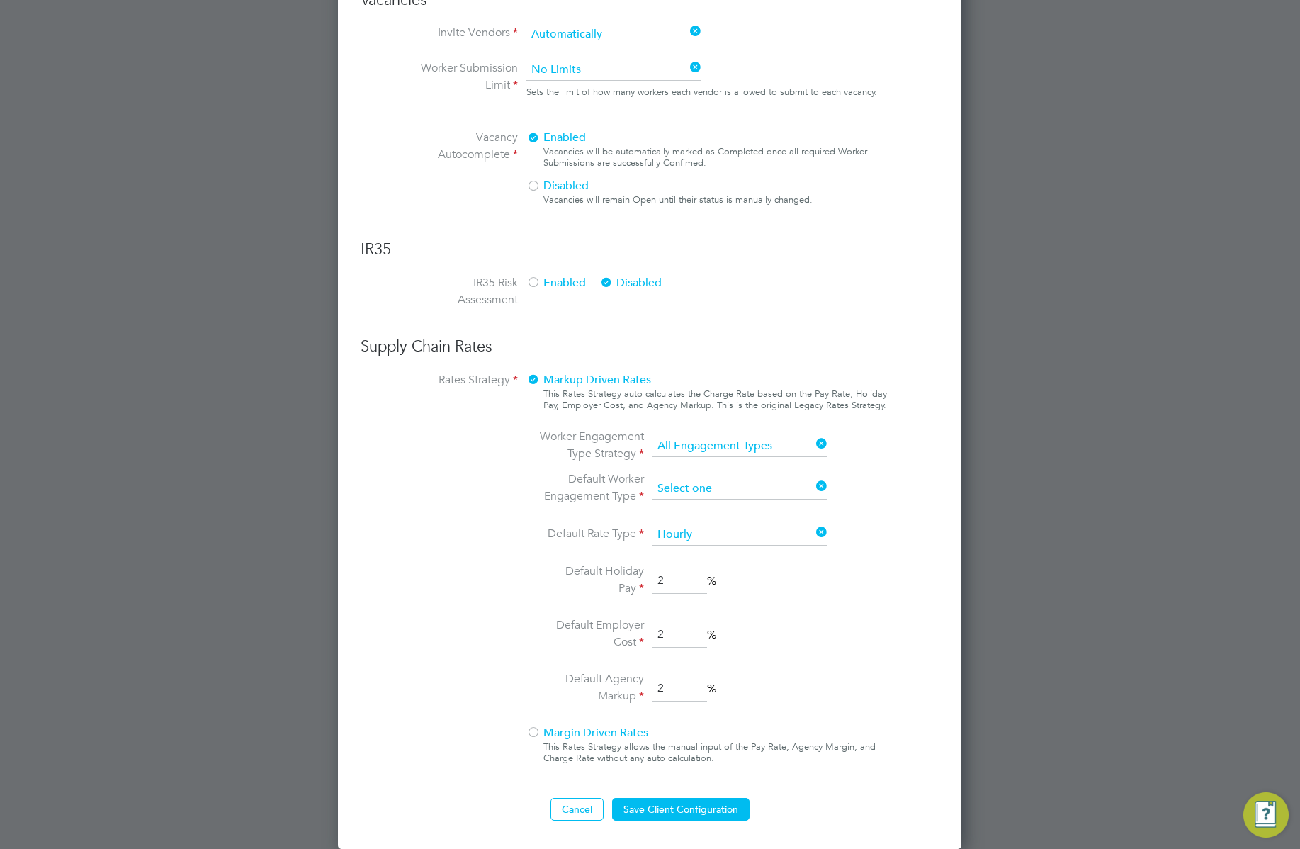
click at [720, 486] on input at bounding box center [739, 488] width 175 height 21
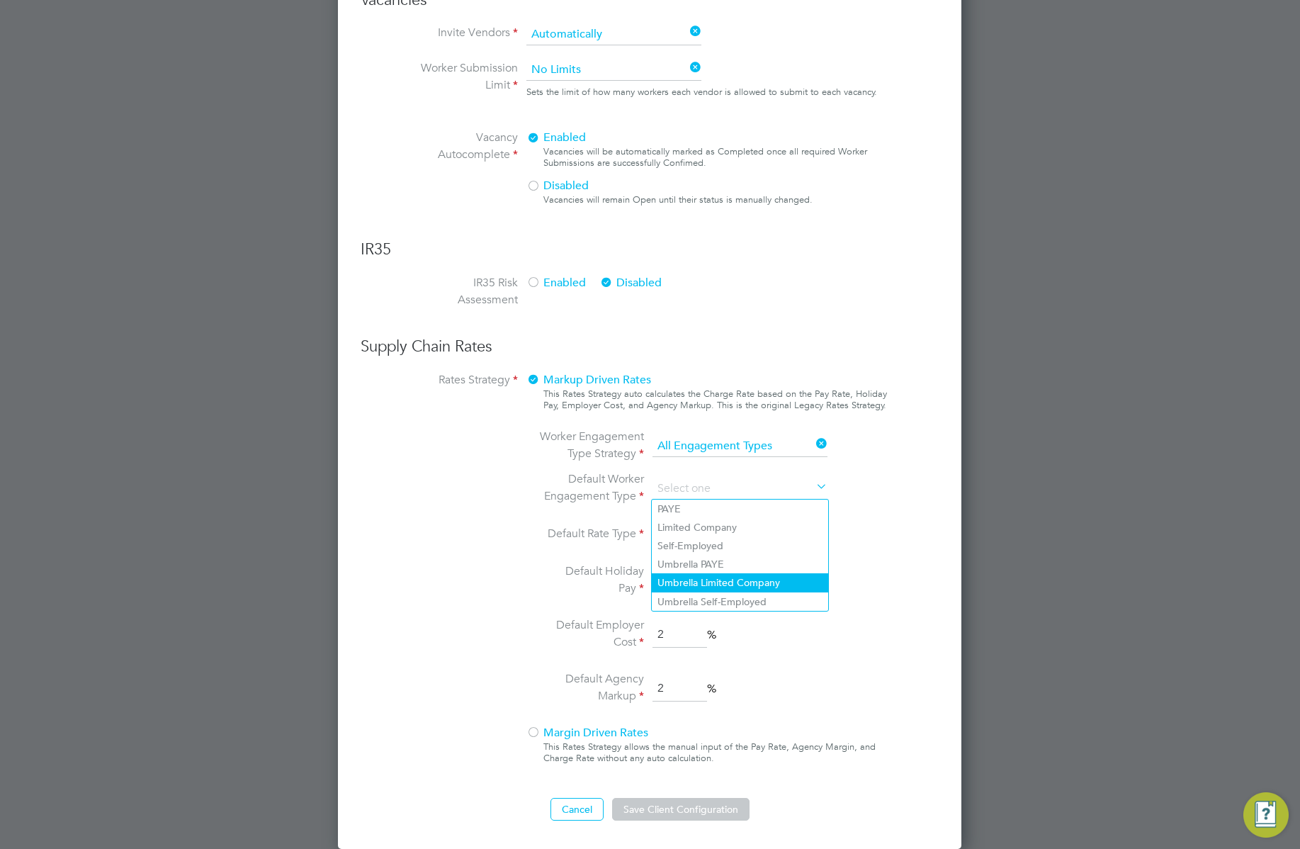
click at [708, 585] on li "Umbrella Limited Company" at bounding box center [740, 582] width 176 height 18
type input "Umbrella Limited Company"
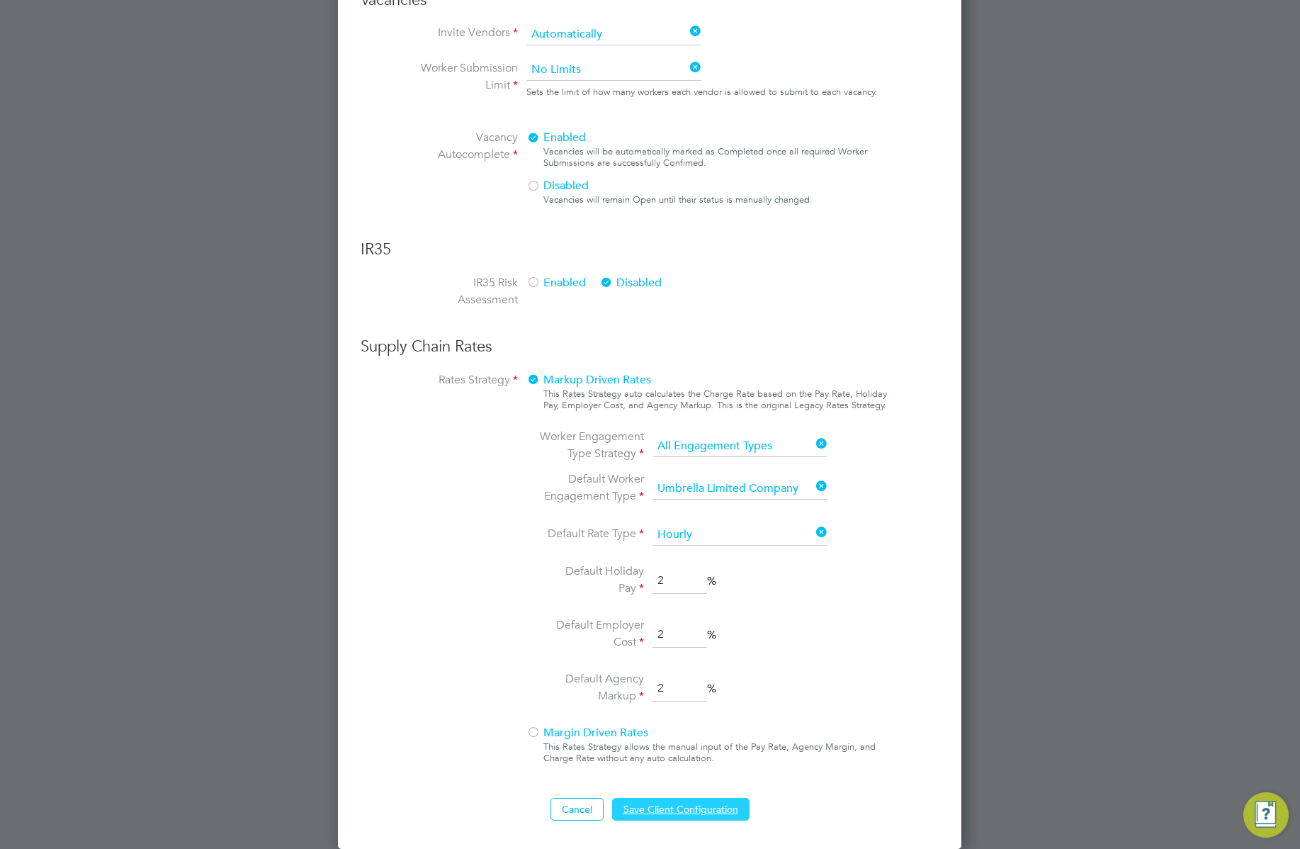
click at [694, 808] on button "Save Client Configuration" at bounding box center [680, 809] width 137 height 23
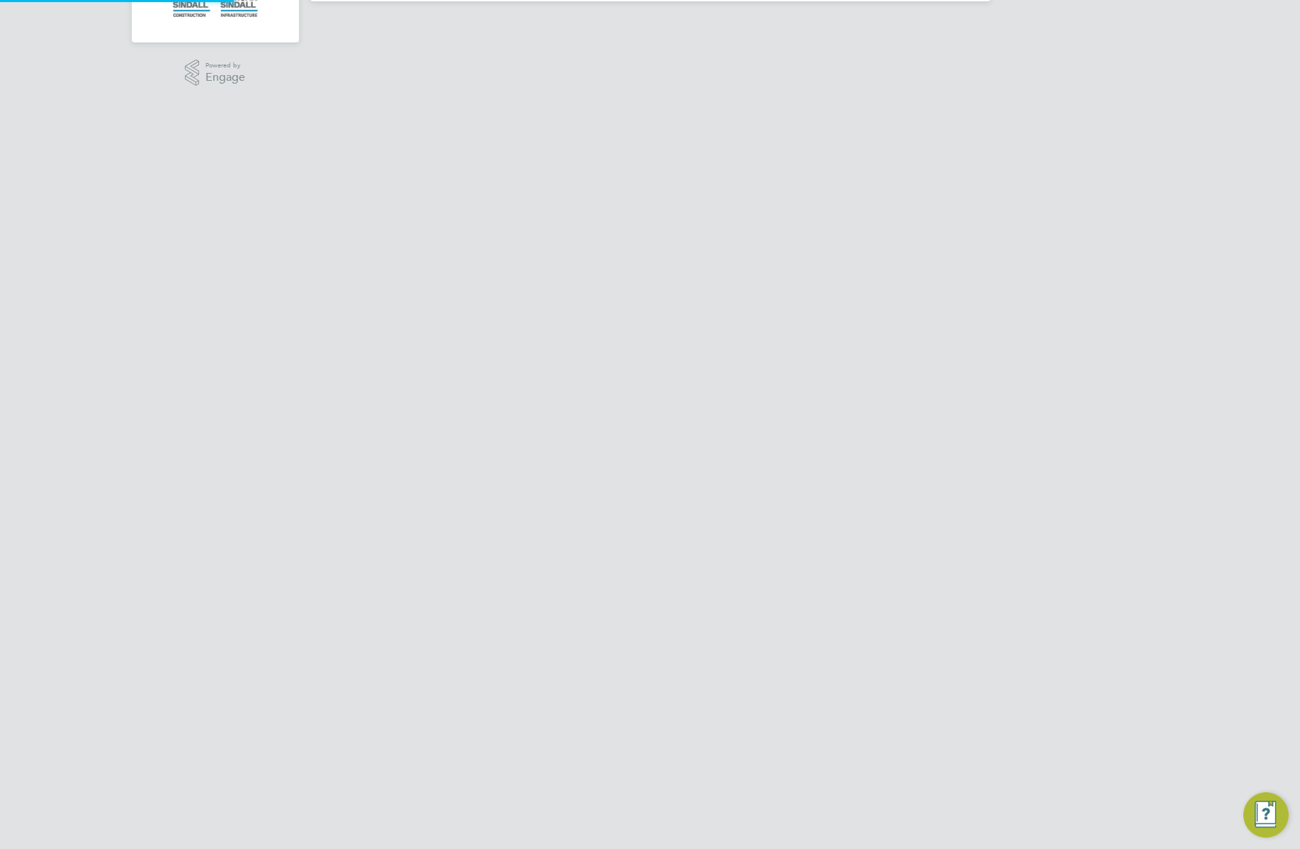
scroll to position [0, 0]
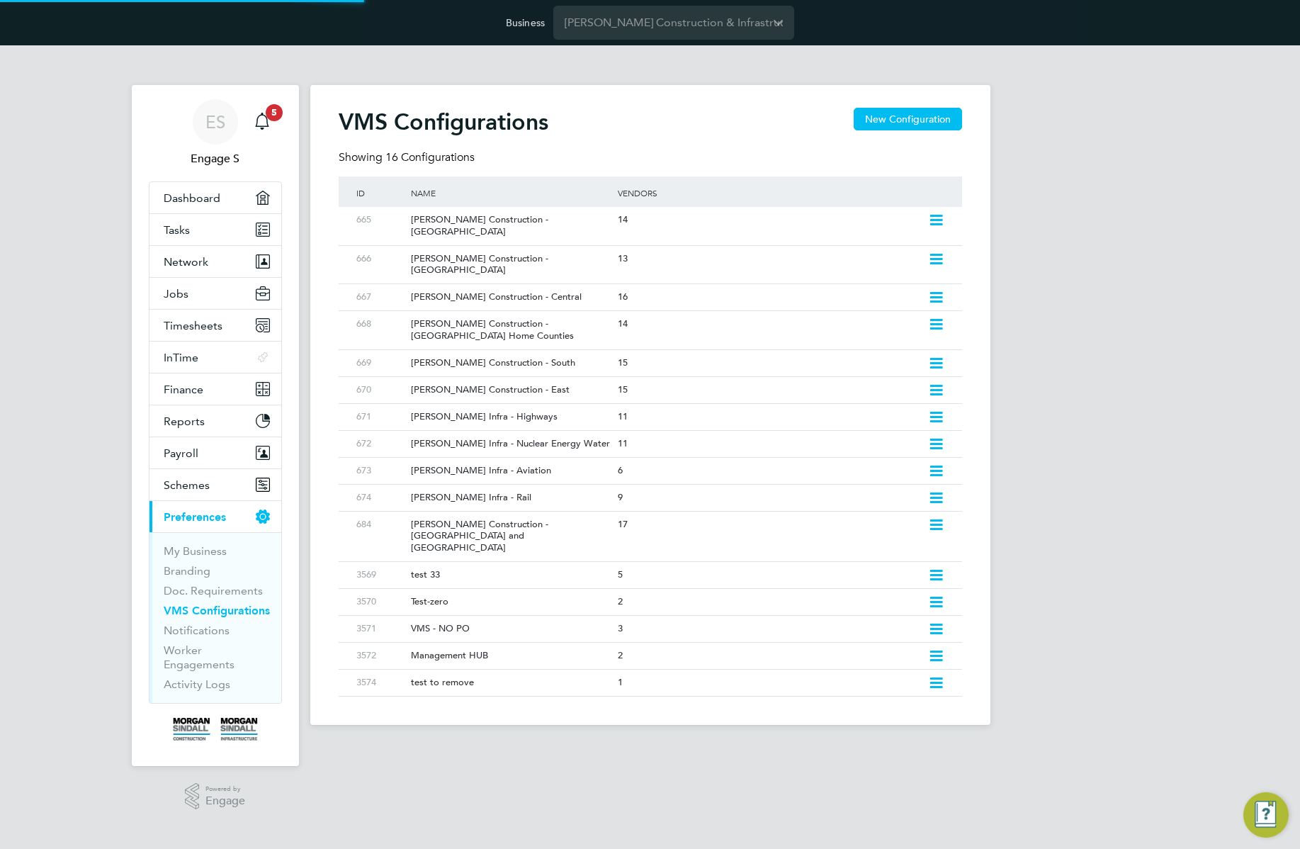
click at [939, 664] on div "VMS Configurations New Configuration Showing 16 Configurations ID Name Vendors …" at bounding box center [650, 405] width 680 height 640
click at [945, 677] on icon at bounding box center [936, 682] width 18 height 11
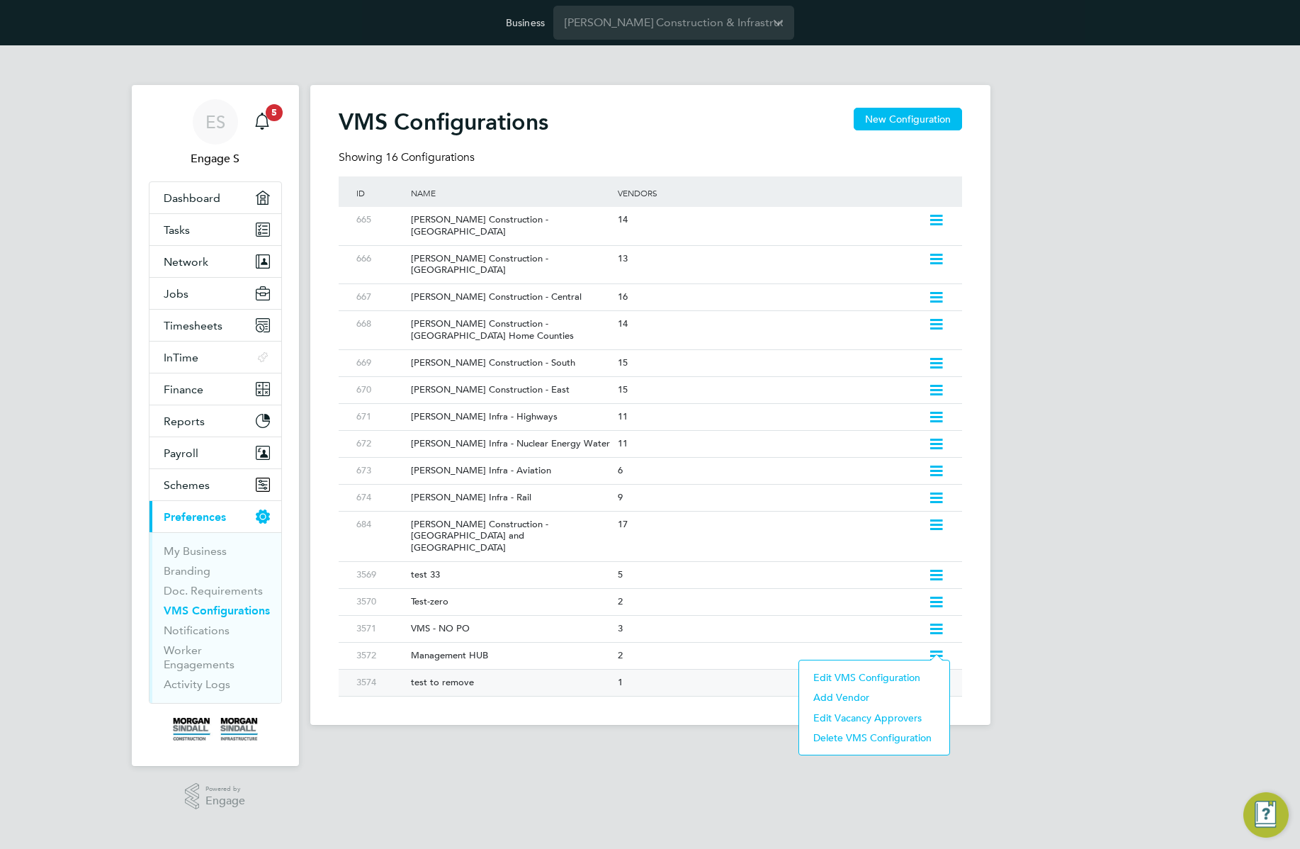
click at [890, 677] on li "Edit VMS Configuration" at bounding box center [874, 677] width 136 height 20
type input "test to remove"
type input "[PERSON_NAME] Construction & Infrastructure Ltd"
type input "Letters & Digits"
type input "Automatically"
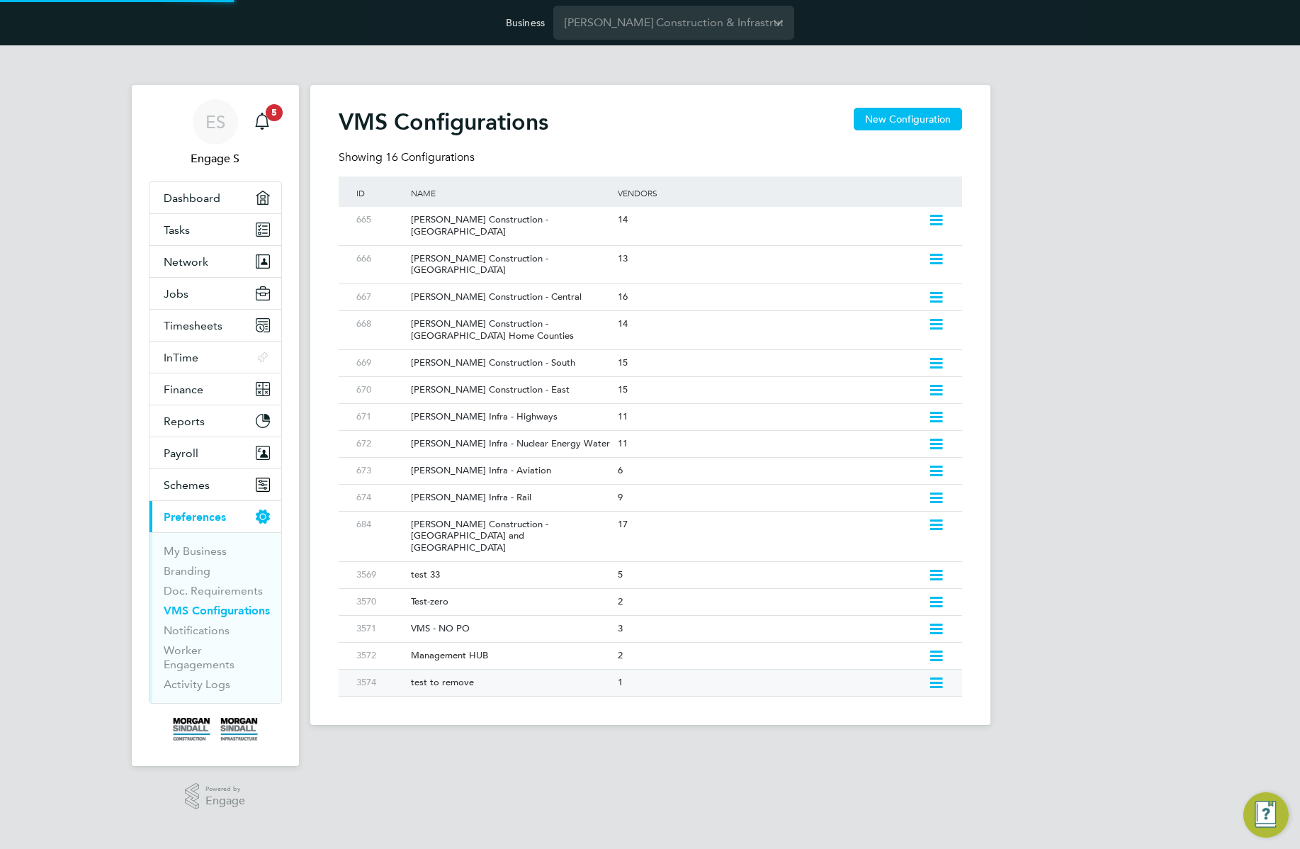
type input "No Limits"
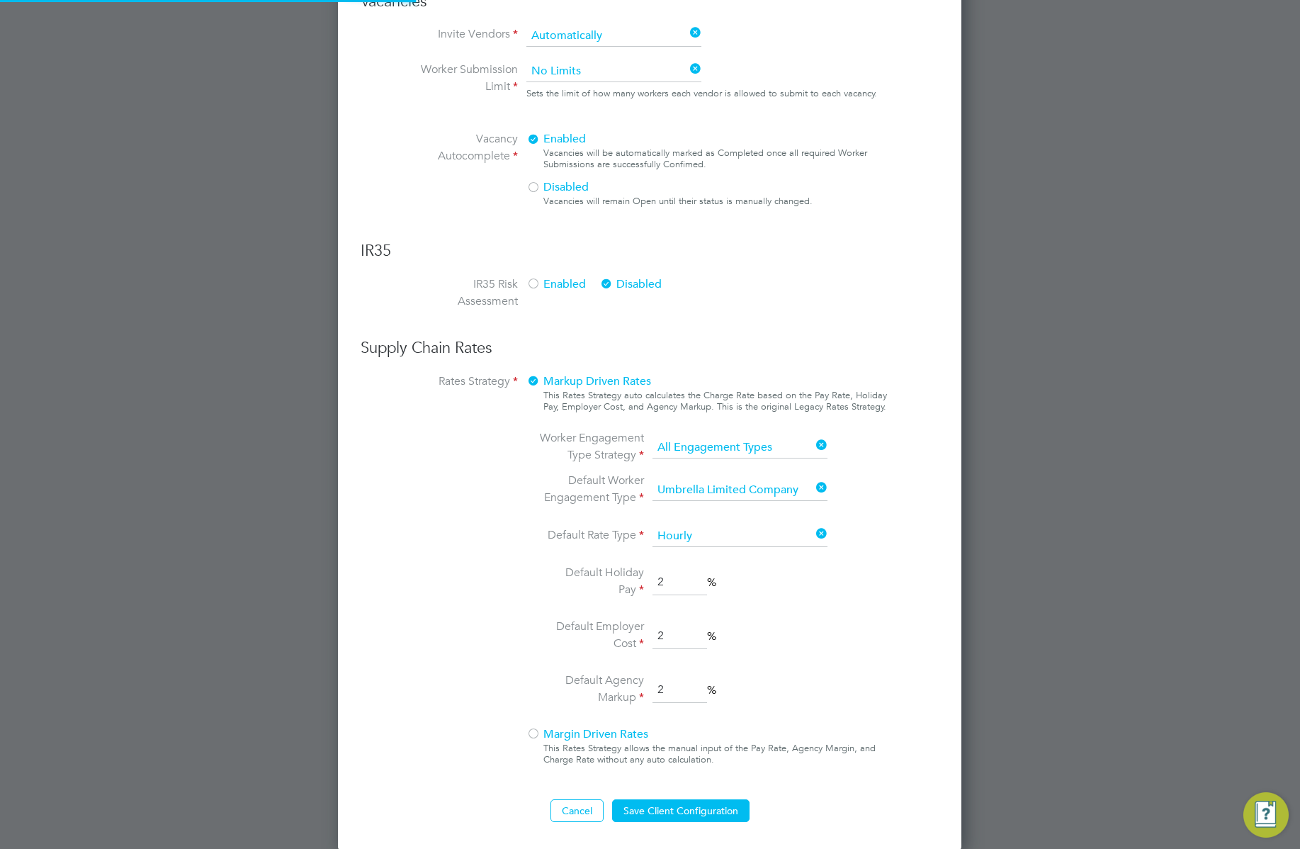
scroll to position [841, 0]
click at [586, 817] on button "Cancel" at bounding box center [576, 809] width 53 height 23
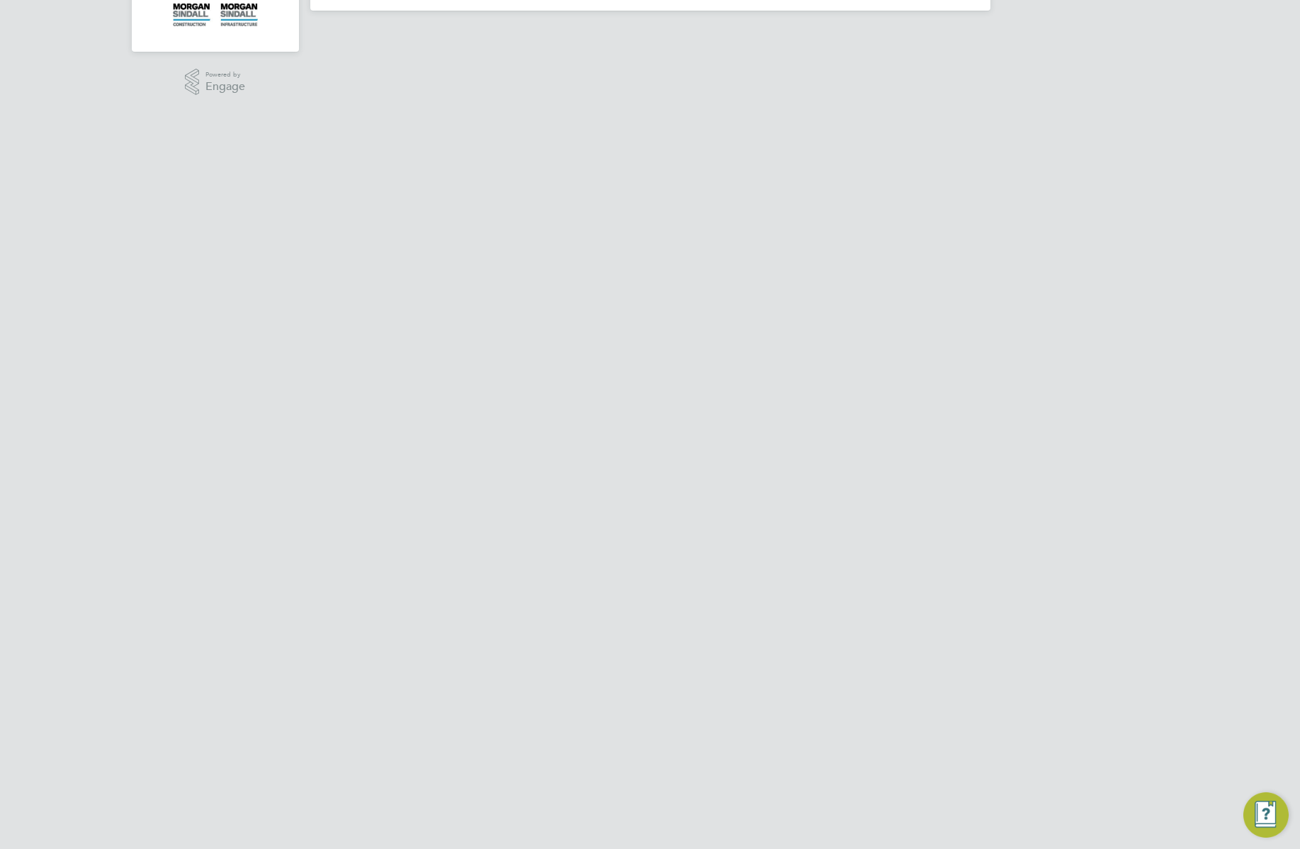
scroll to position [0, 0]
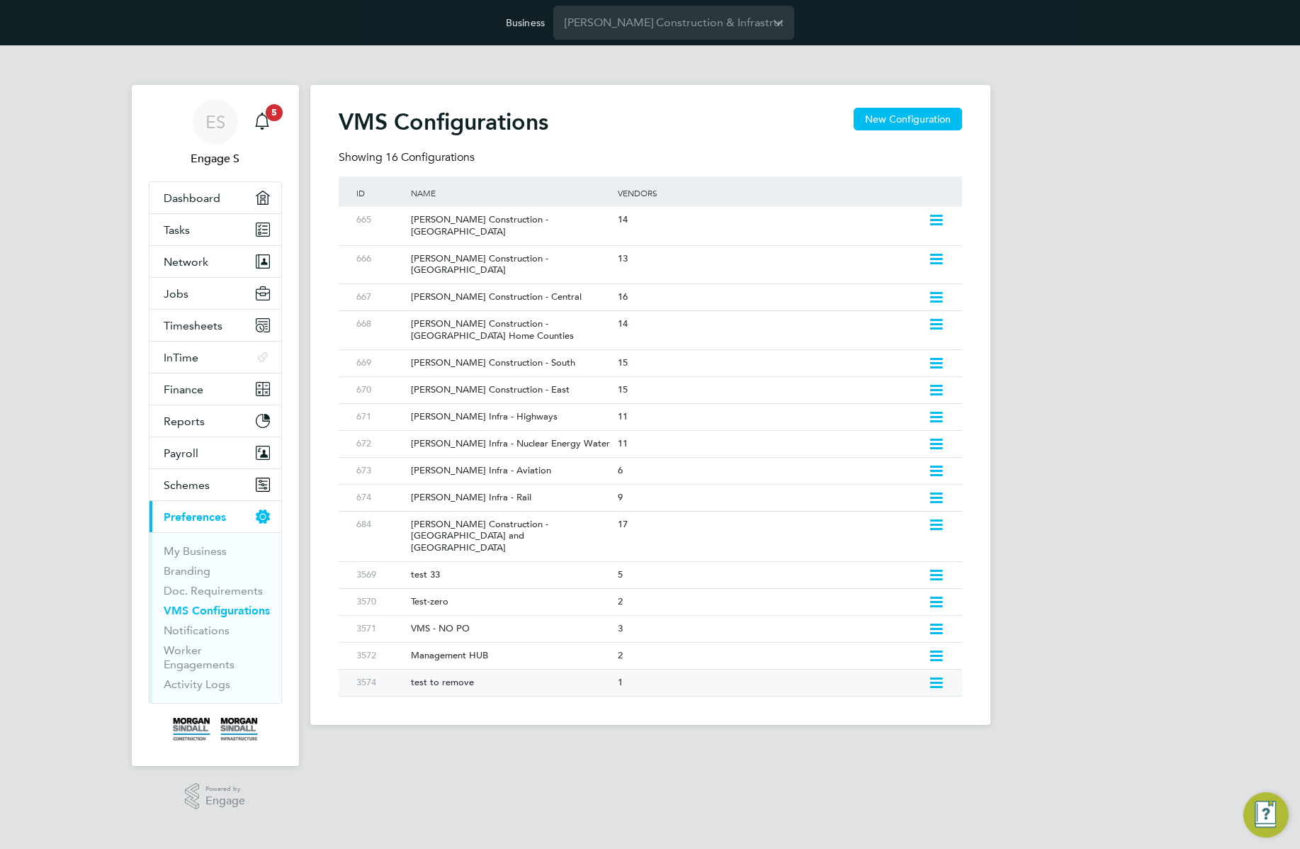
click at [938, 677] on icon at bounding box center [936, 682] width 18 height 11
click at [856, 737] on li "Delete VMS Configuration" at bounding box center [874, 738] width 136 height 20
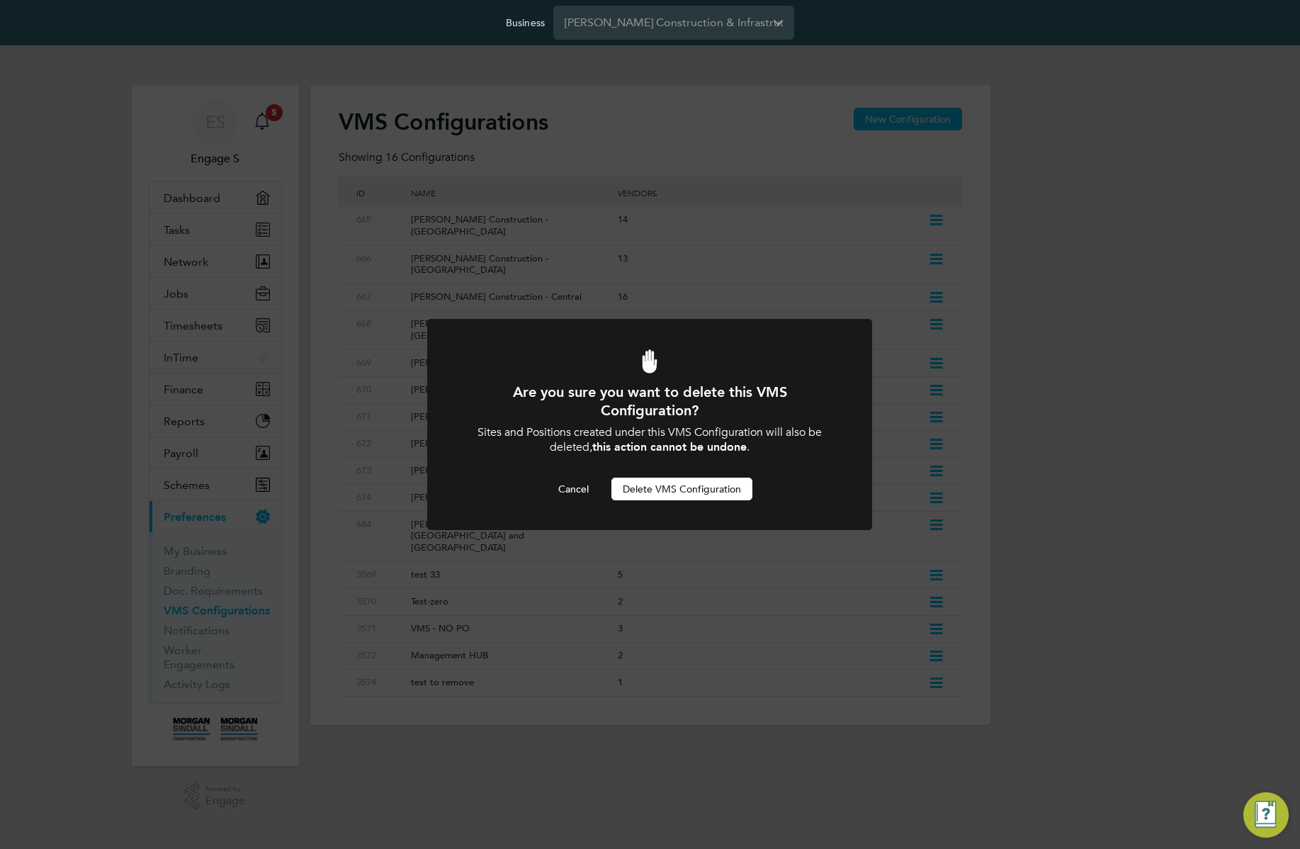
click at [702, 493] on button "Delete VMS Configuration" at bounding box center [681, 488] width 141 height 23
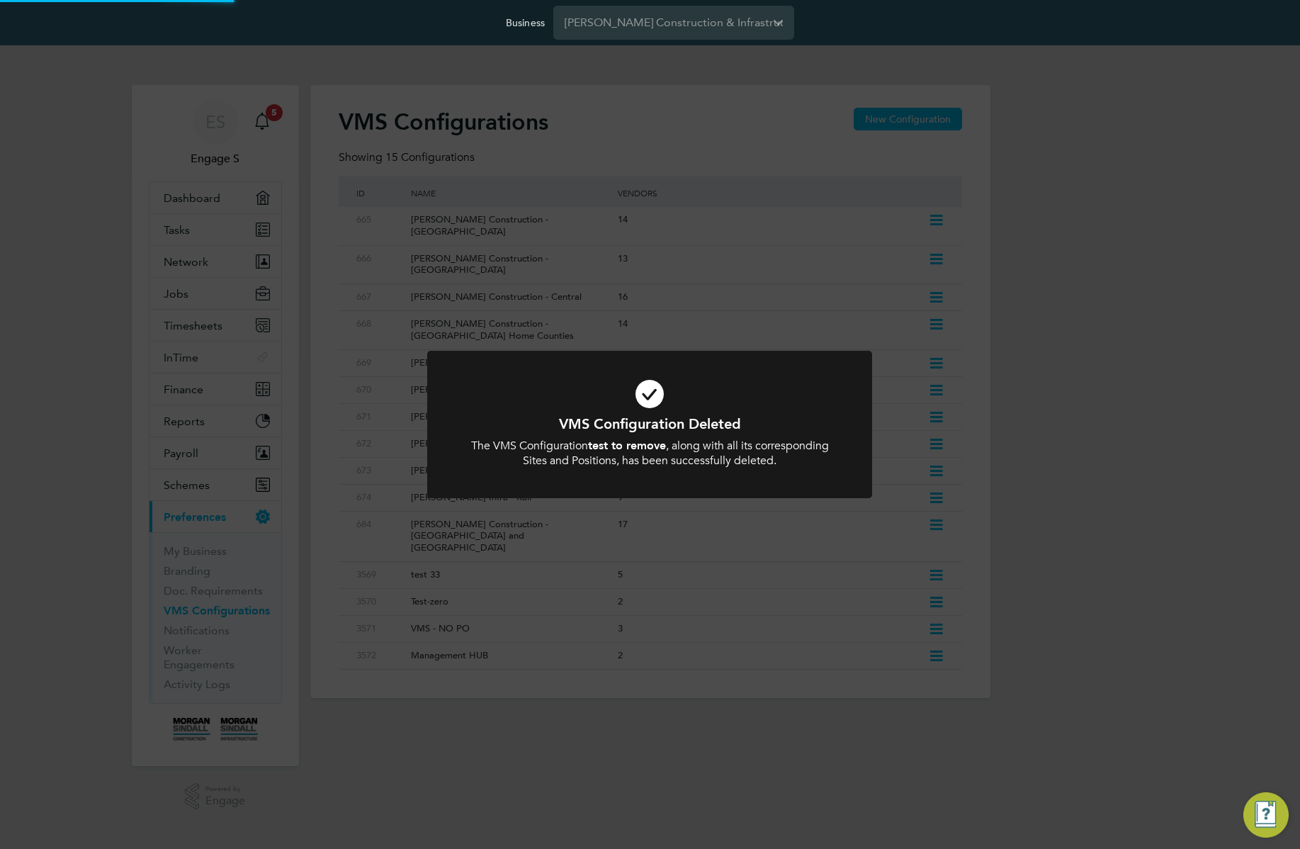
click at [1170, 566] on div "VMS Configuration Deleted The VMS Configuration test to remove , along with all…" at bounding box center [650, 424] width 1300 height 849
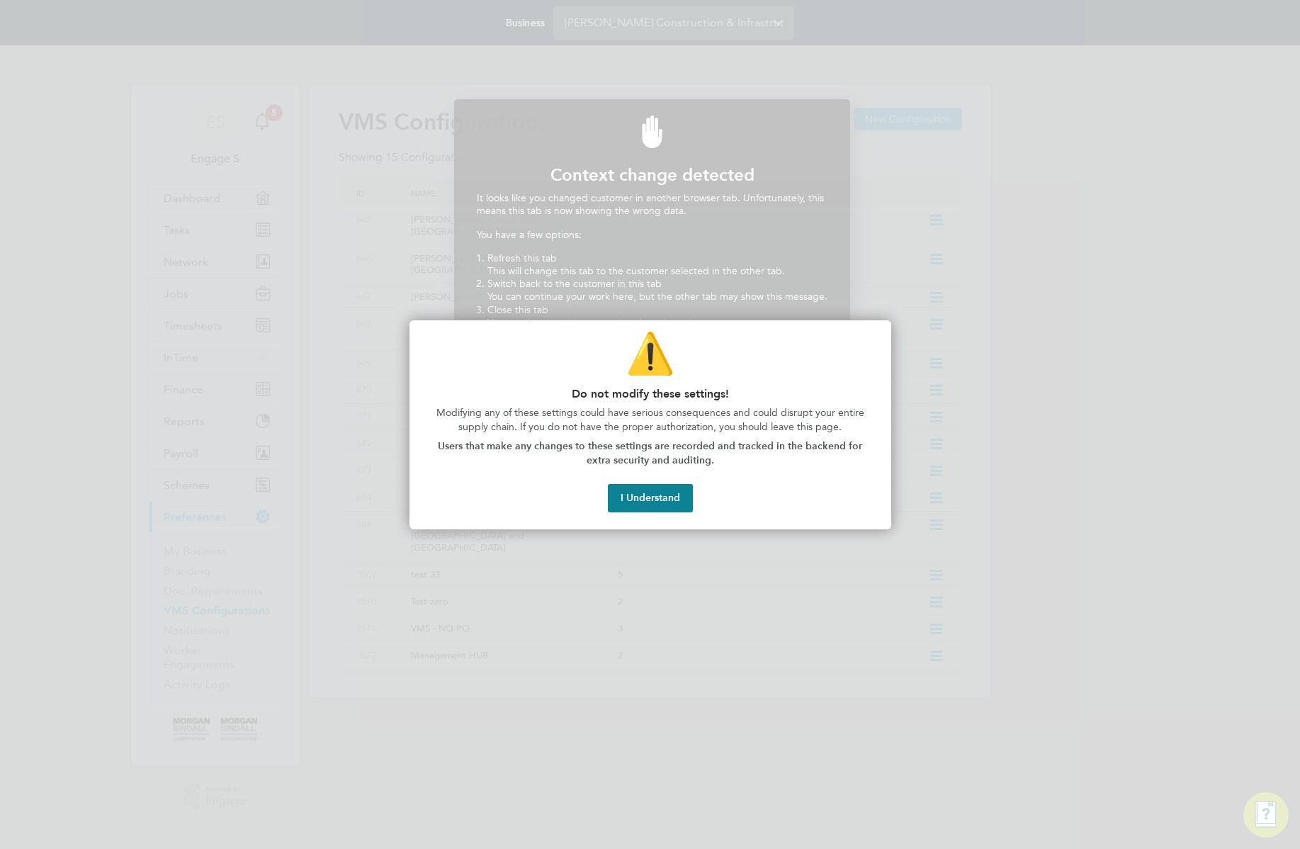
scroll to position [313, 391]
click at [651, 507] on button "I Understand" at bounding box center [650, 498] width 85 height 28
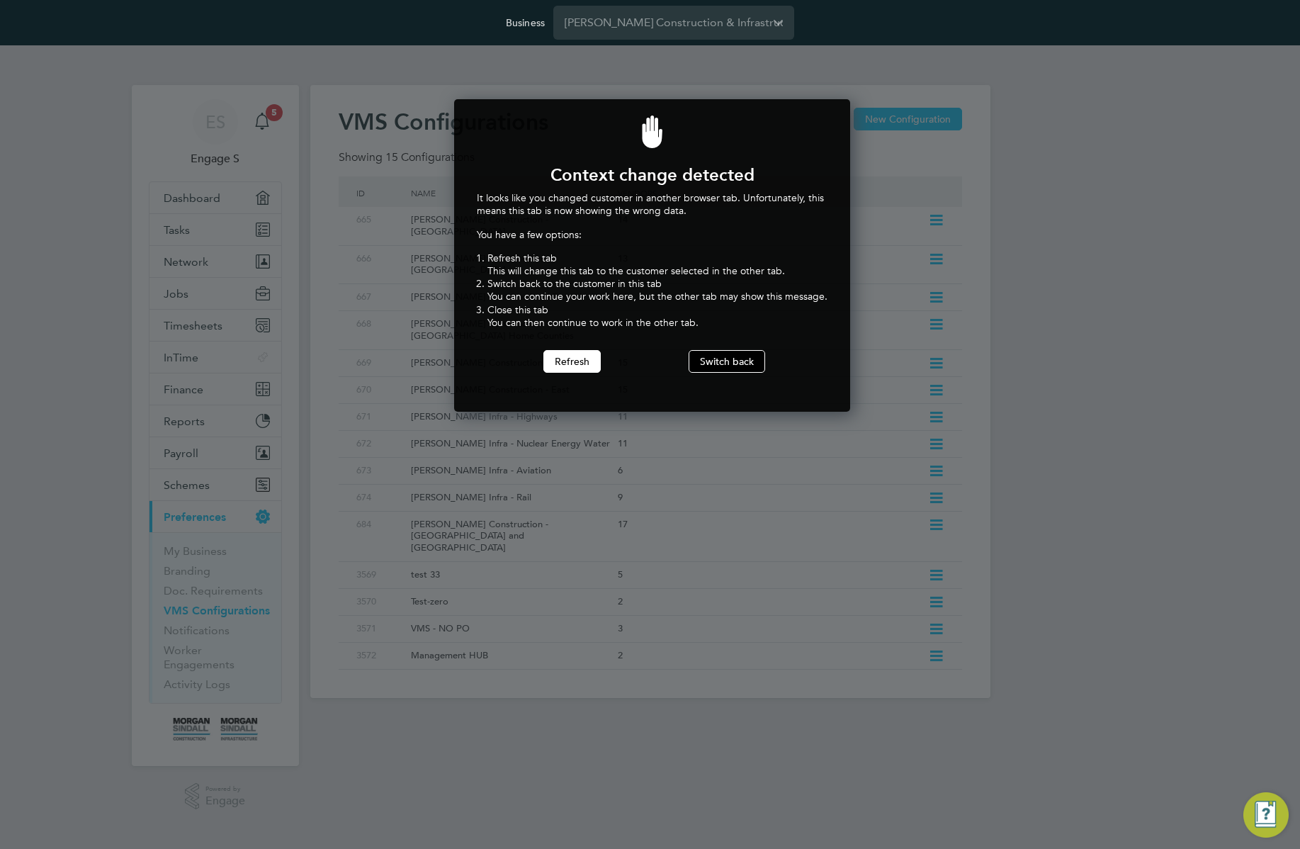
click at [715, 369] on button "Switch back" at bounding box center [727, 361] width 77 height 23
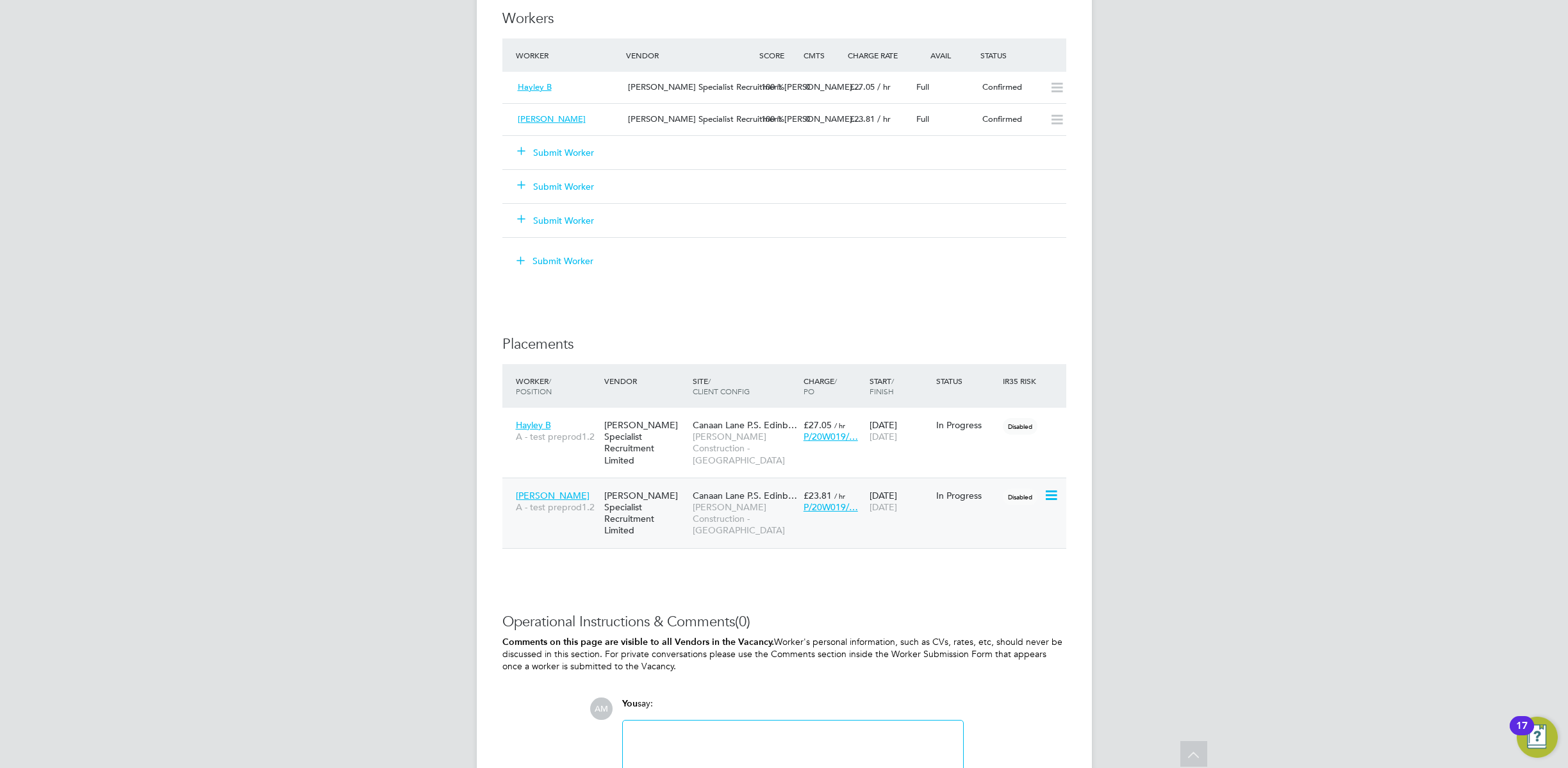
click at [737, 501] on span "[PERSON_NAME] Construction - [GEOGRAPHIC_DATA]" at bounding box center [745, 518] width 104 height 35
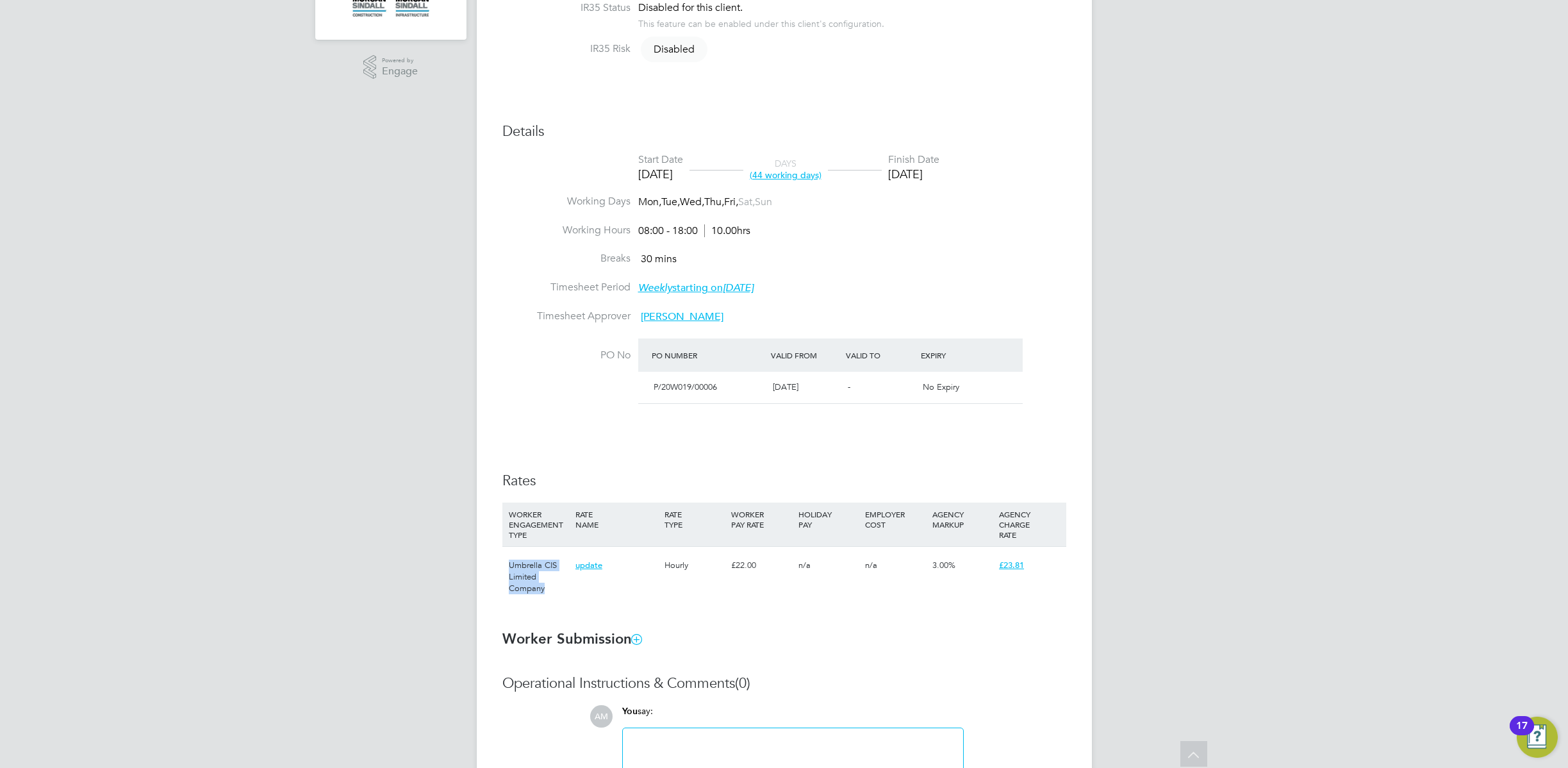
drag, startPoint x: 580, startPoint y: 584, endPoint x: 523, endPoint y: 542, distance: 70.8
click at [516, 548] on div "Umbrella CIS Limited Company update Hourly £22.00 n/a n/a 3.00% £23.81" at bounding box center [784, 576] width 564 height 61
click at [814, 534] on div "HOLIDAY PAY" at bounding box center [829, 518] width 67 height 33
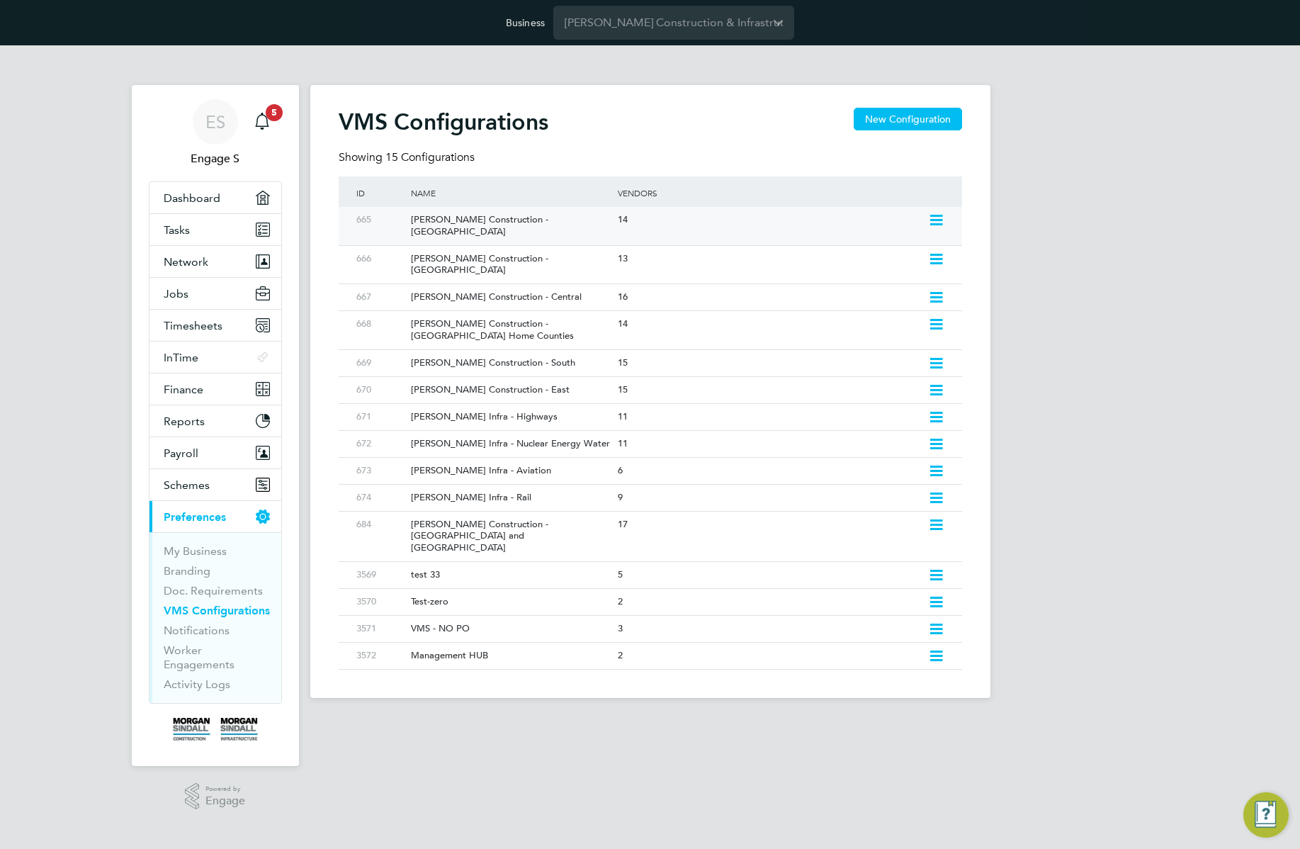
click at [555, 218] on div "[PERSON_NAME] Construction - [GEOGRAPHIC_DATA]" at bounding box center [507, 226] width 214 height 38
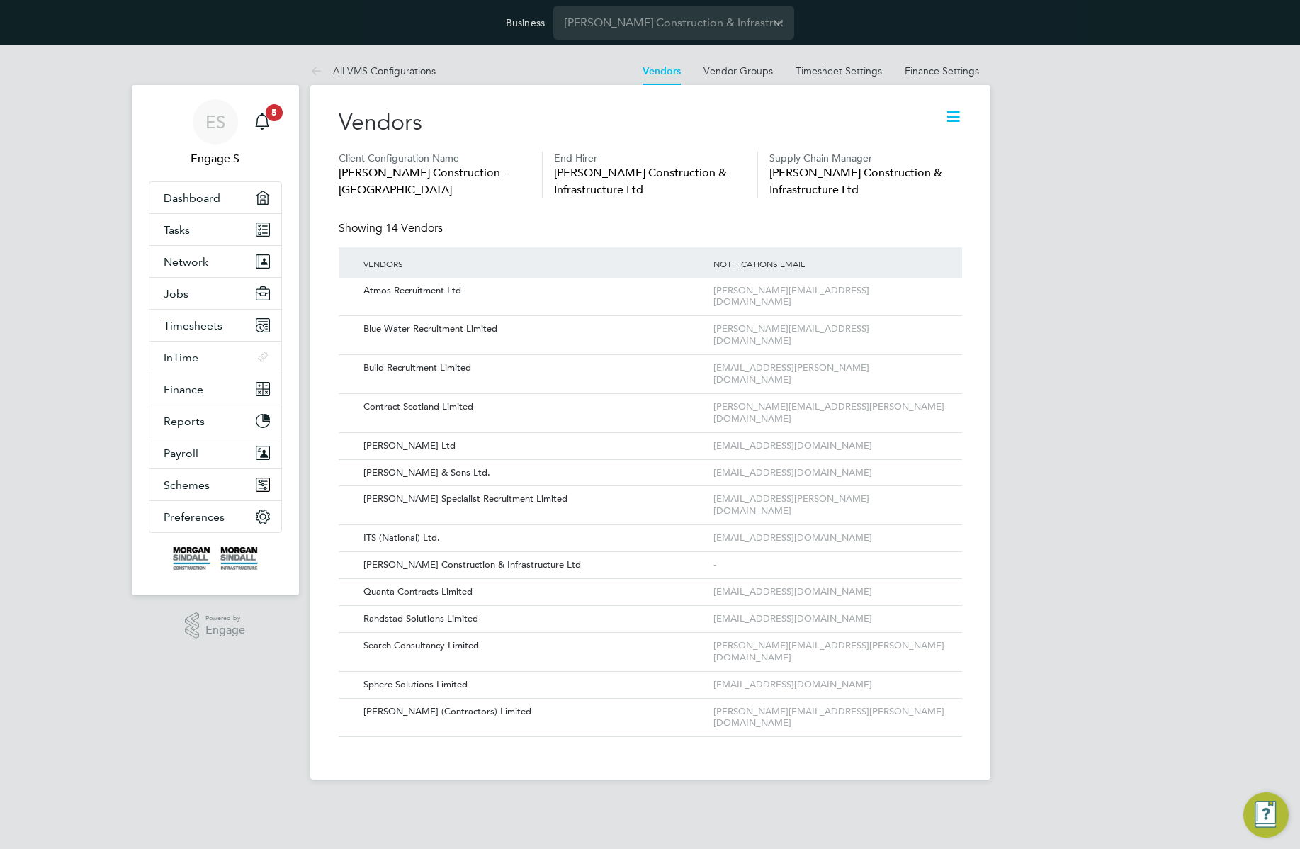
click at [962, 113] on icon at bounding box center [953, 117] width 18 height 18
click at [924, 158] on li "Edit VMS Configuration" at bounding box center [897, 150] width 126 height 20
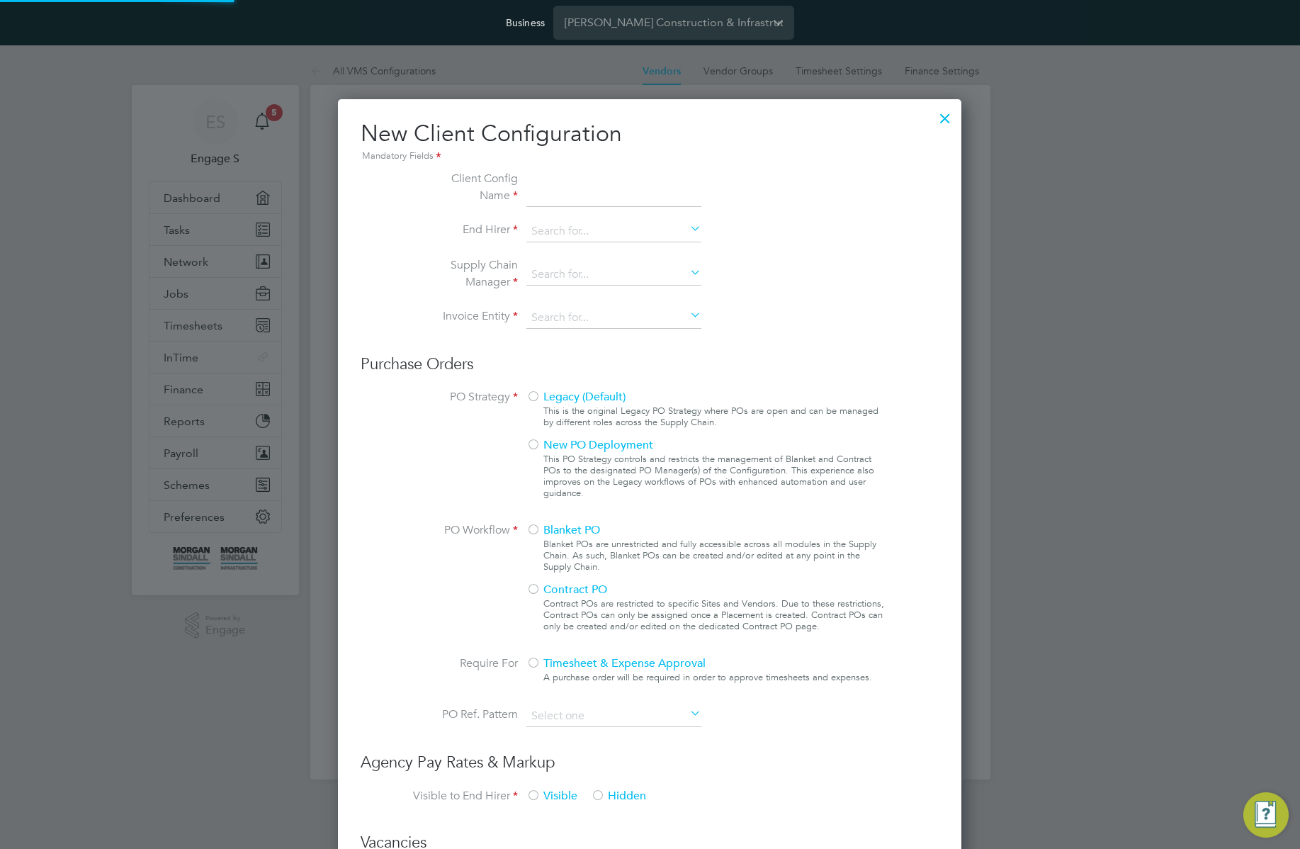
type input "[PERSON_NAME] Construction - [GEOGRAPHIC_DATA]"
type input "Morgan Sindall Construction & Infrastructure Ltd"
type input "Custom"
type input "By Vendor Group"
type input "No Limits"
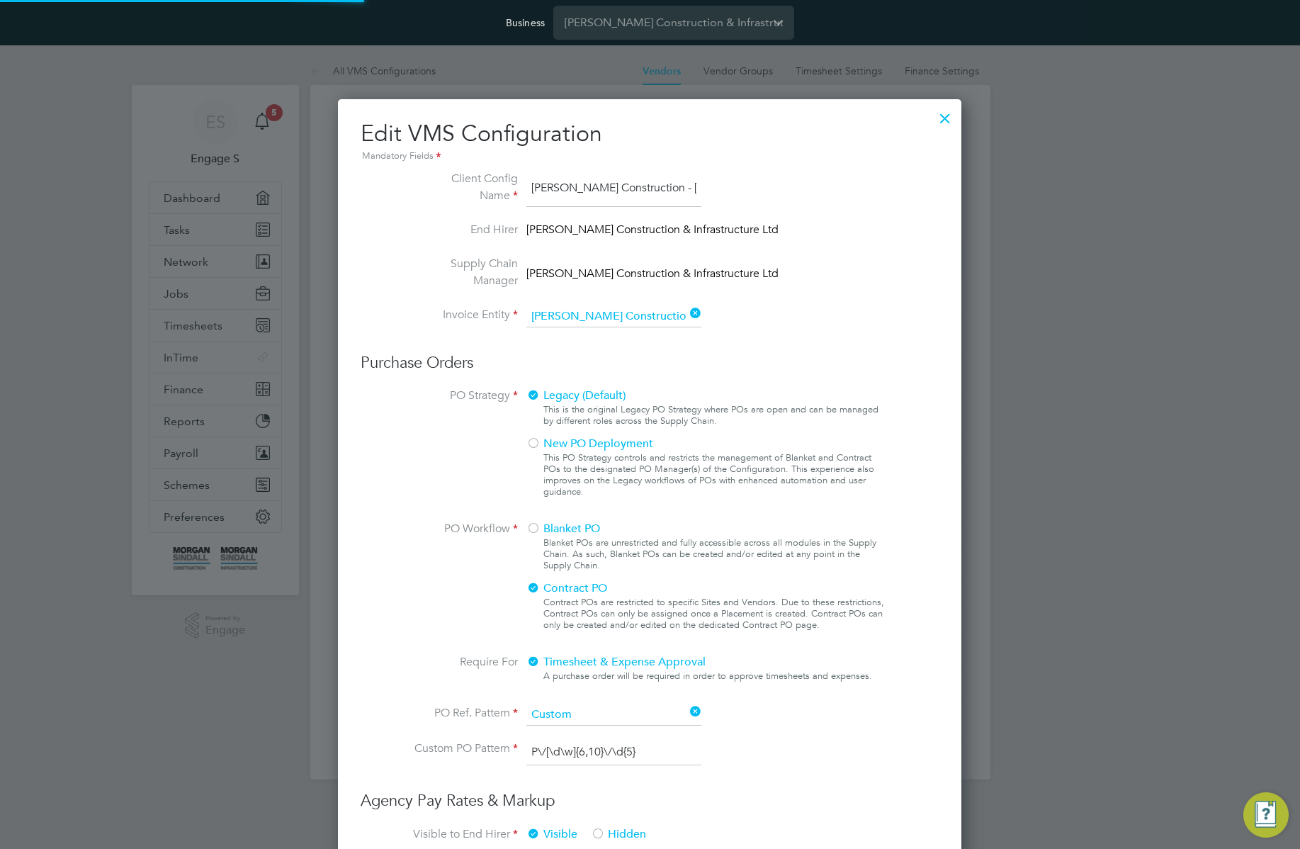
type input "Labour Desk"
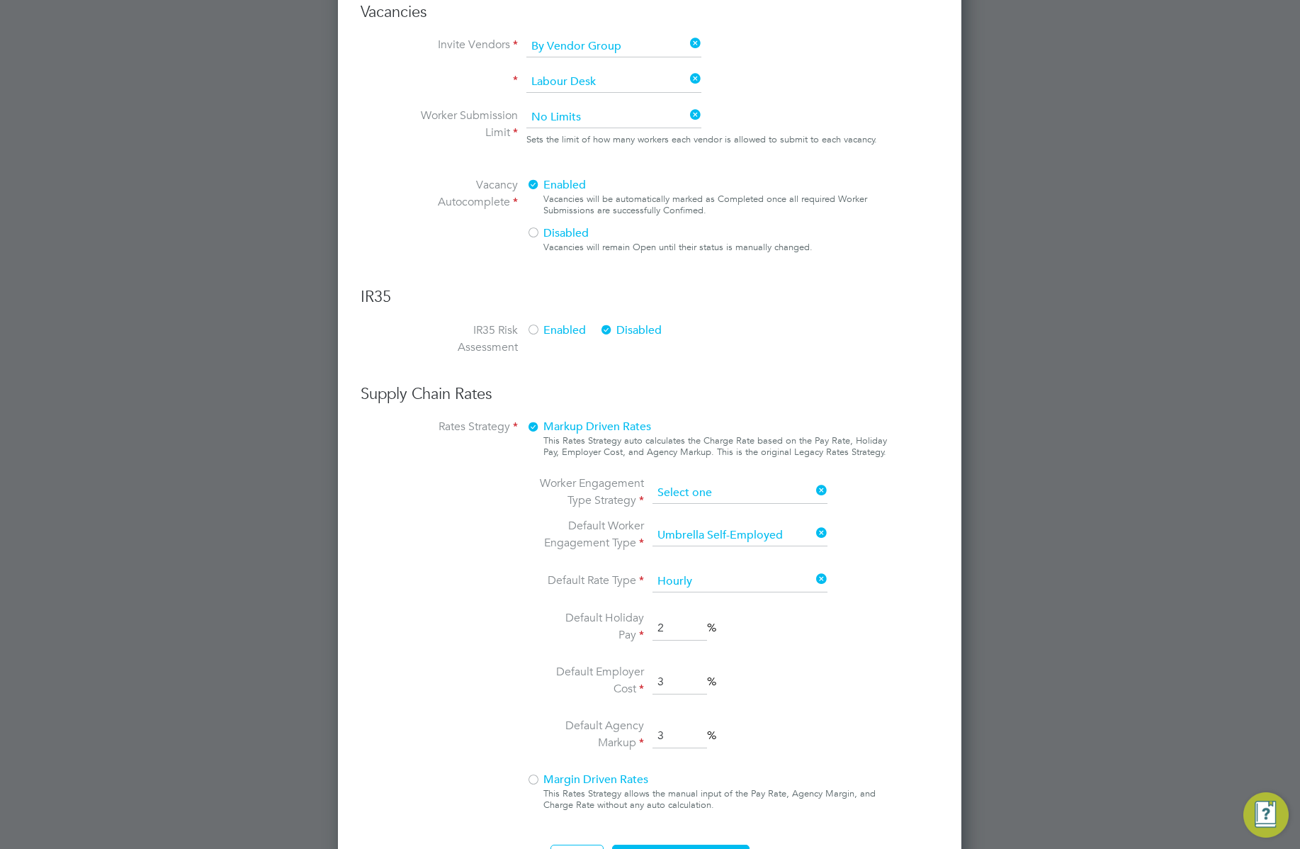
scroll to position [674, 0]
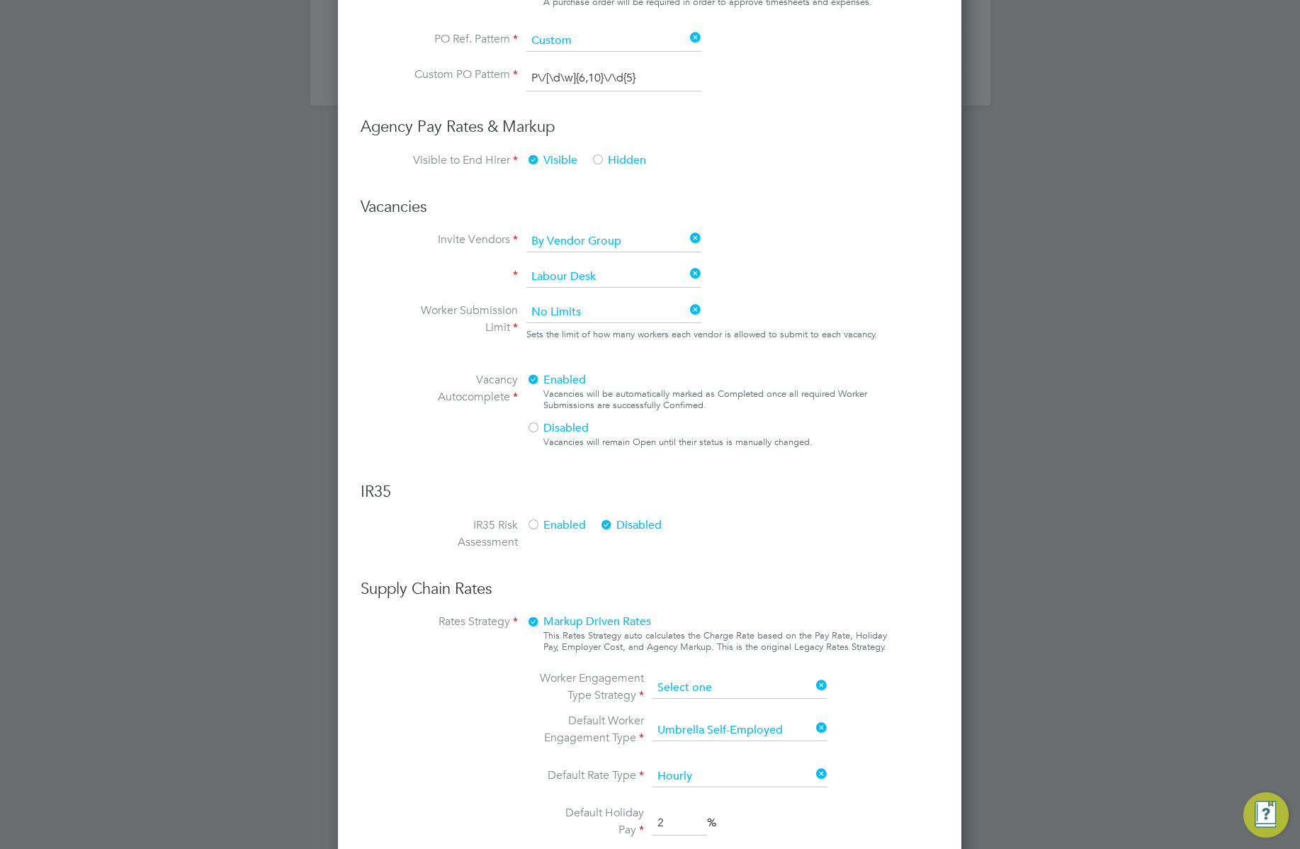
click at [723, 489] on ng-form "Client Config Name Morgan Sindall Construction - Scotland End Hirer Morgan Sind…" at bounding box center [650, 279] width 578 height 1566
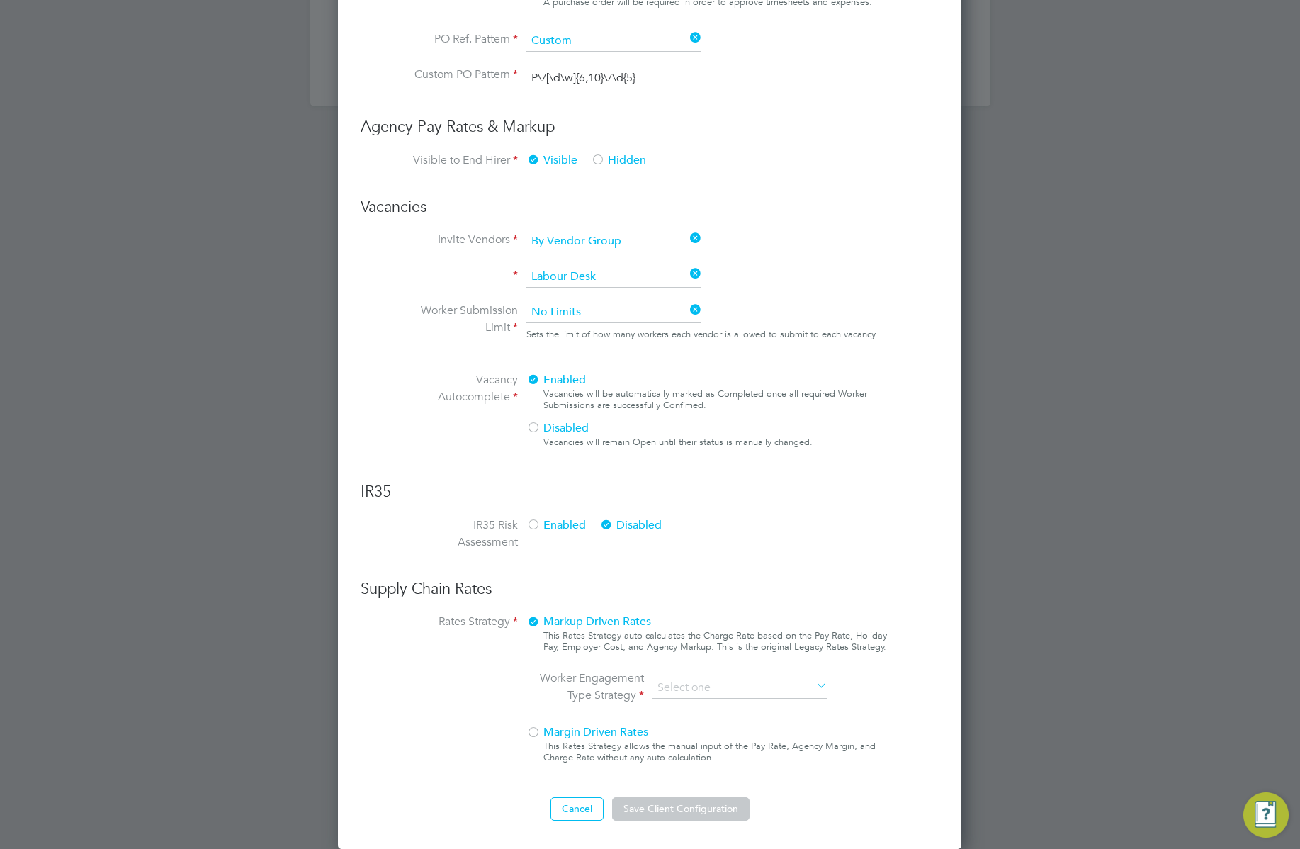
click at [674, 723] on li "PAYE & Contract" at bounding box center [740, 727] width 176 height 18
type input "PAYE & Contract"
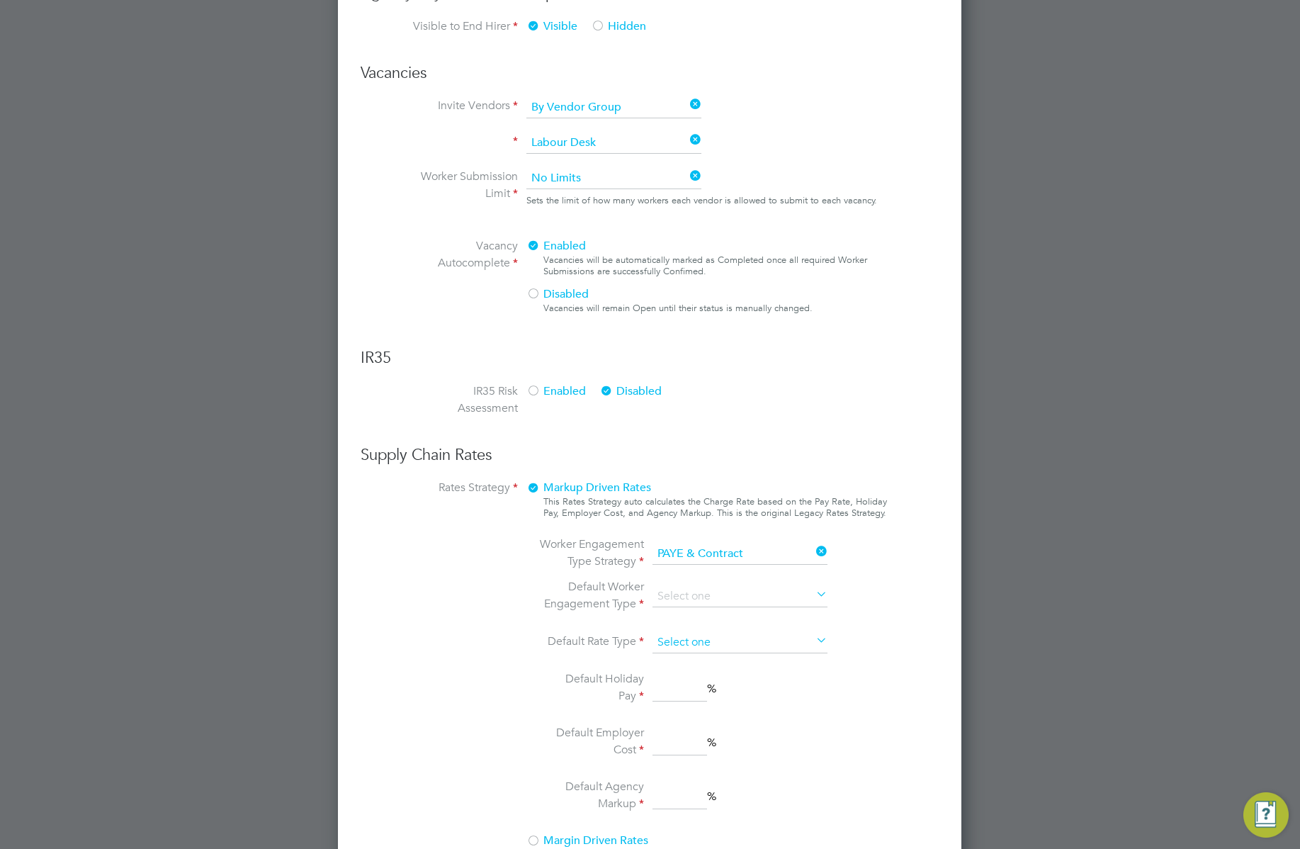
scroll to position [893, 0]
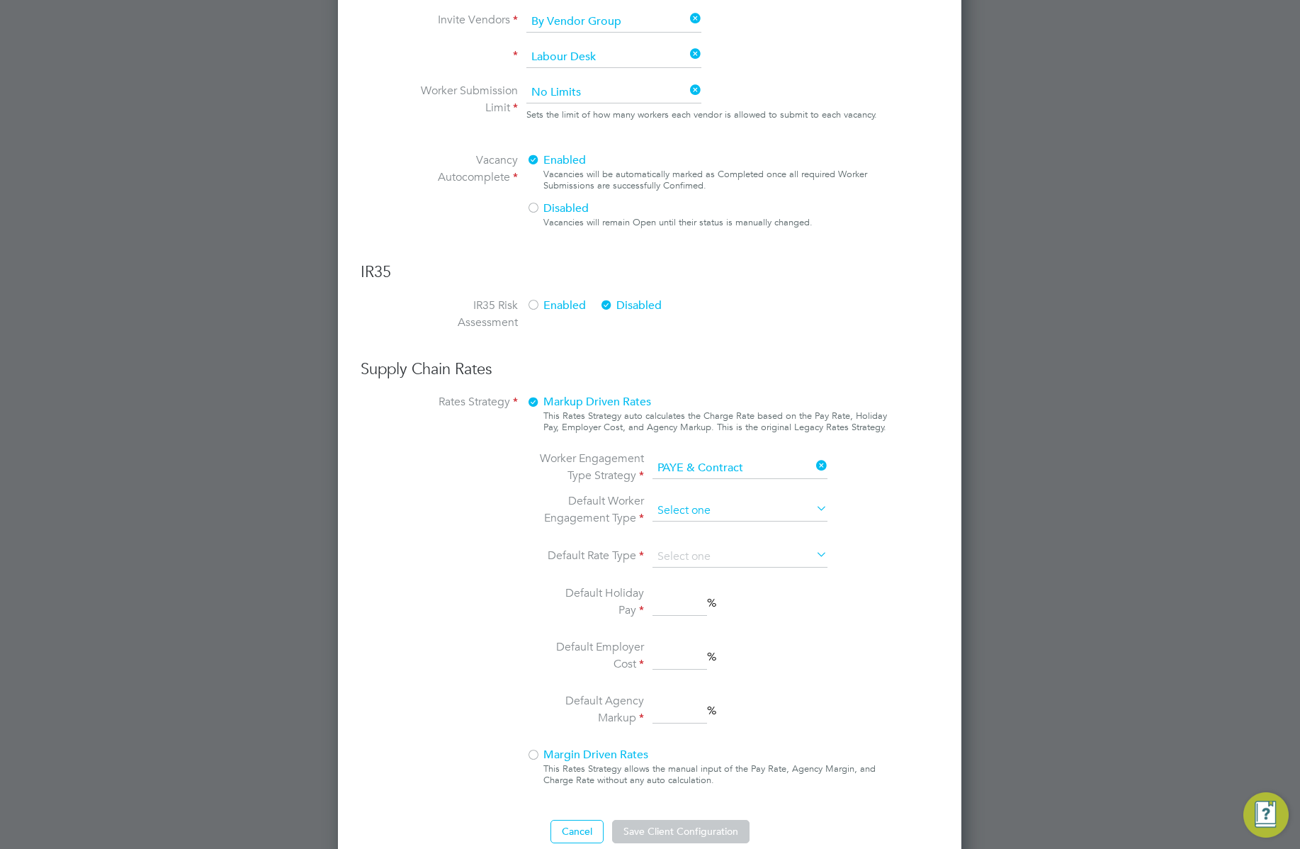
click at [769, 504] on input at bounding box center [739, 510] width 175 height 21
click at [705, 551] on li "PAYE" at bounding box center [740, 550] width 176 height 18
type input "PAYE"
click at [705, 551] on input at bounding box center [739, 556] width 175 height 21
click at [723, 511] on input at bounding box center [739, 510] width 175 height 21
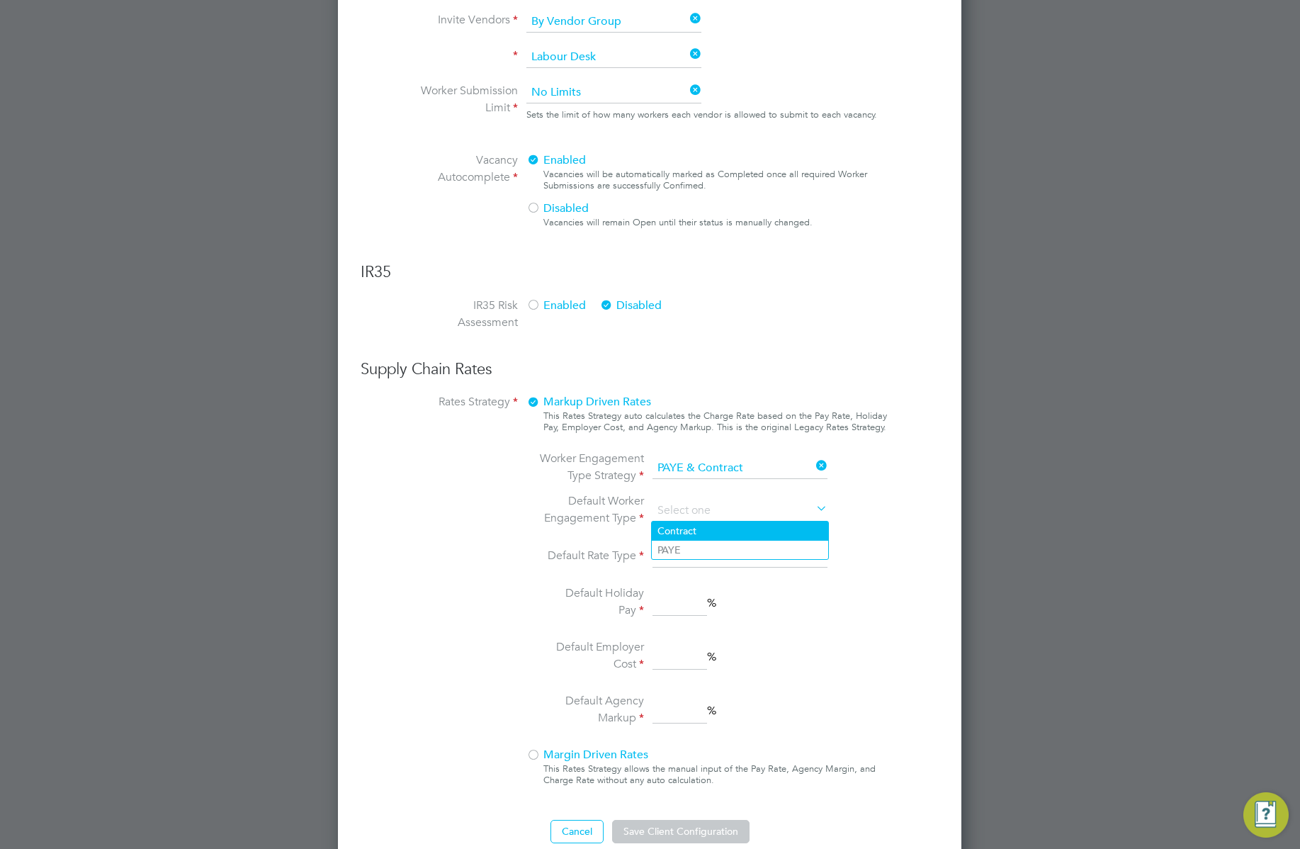
click at [715, 526] on li "Contract" at bounding box center [740, 530] width 176 height 18
type input "Contract"
click at [706, 556] on input at bounding box center [739, 556] width 175 height 21
click at [685, 582] on li "Hourly" at bounding box center [740, 576] width 176 height 18
type input "Hourly"
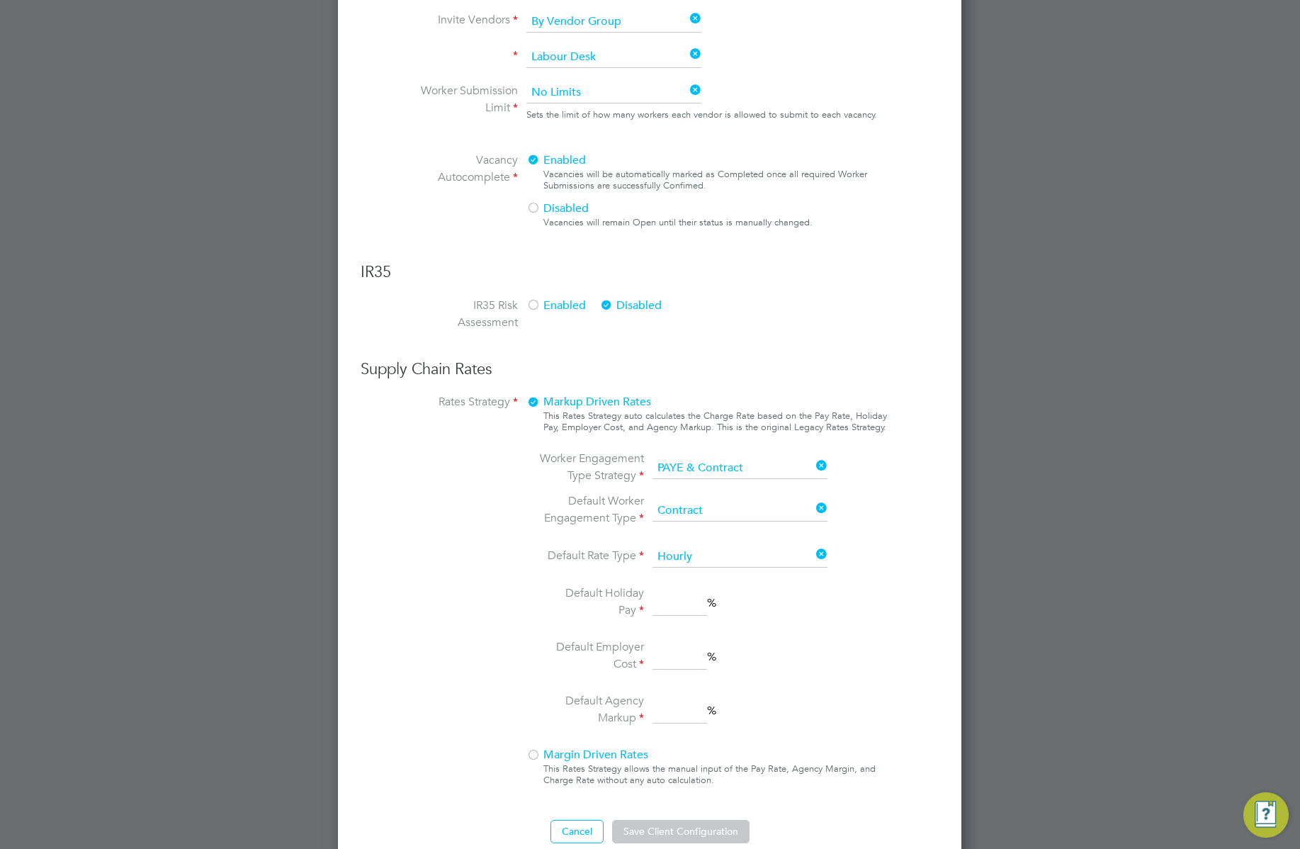
click at [678, 608] on input at bounding box center [679, 604] width 55 height 26
type input "22"
click at [679, 656] on input at bounding box center [679, 658] width 55 height 26
type input "22"
click at [693, 713] on input at bounding box center [679, 711] width 55 height 26
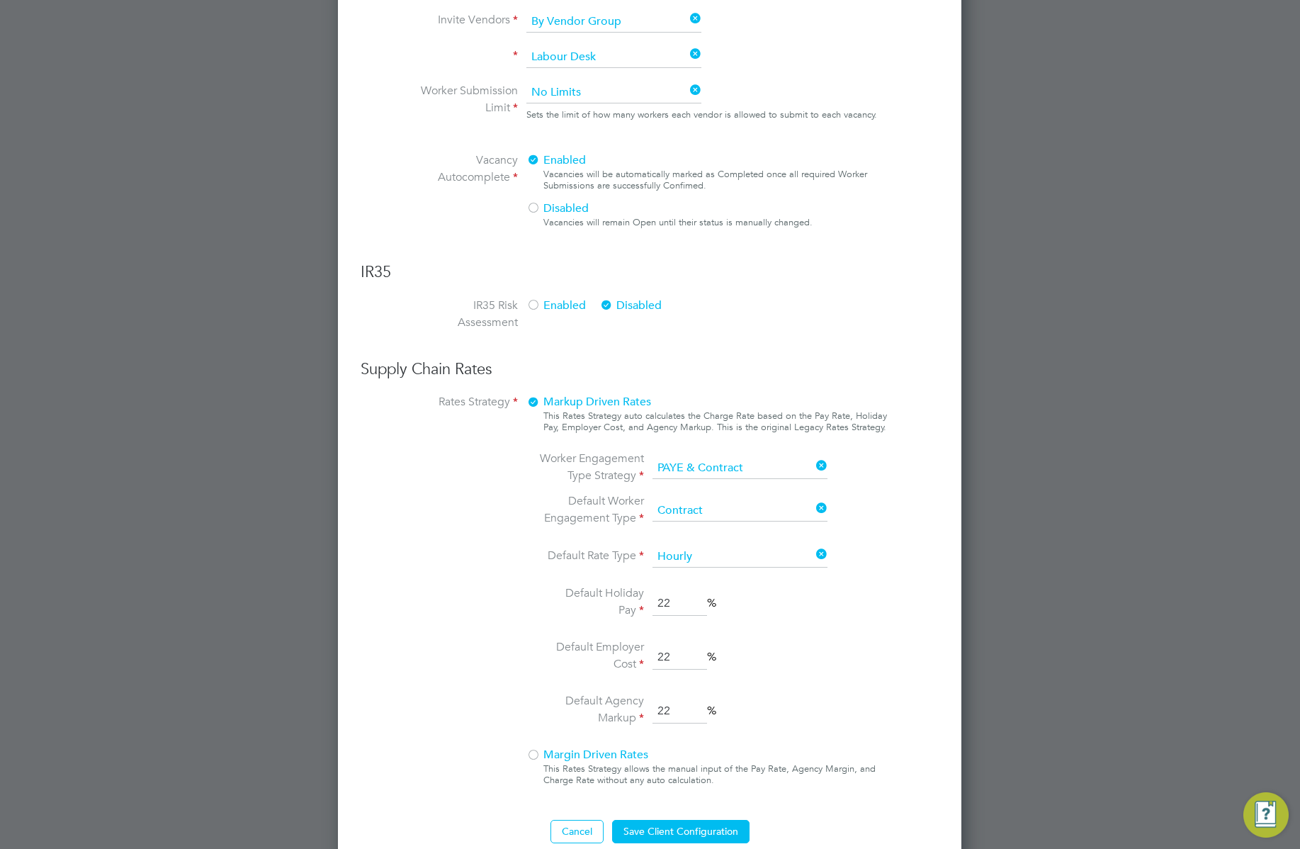
type input "22"
click at [771, 729] on li "Default Agency Markup 22 %" at bounding box center [687, 710] width 299 height 37
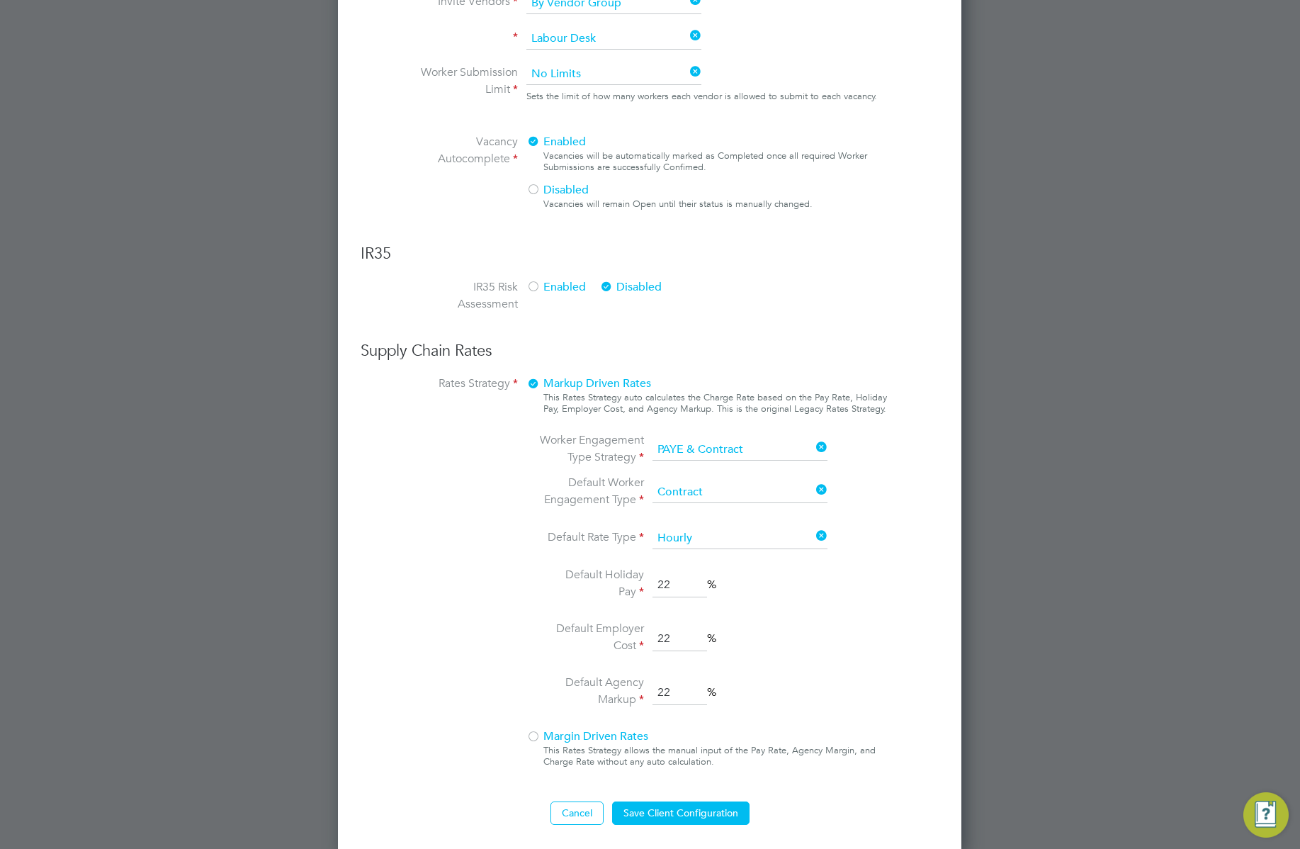
scroll to position [916, 0]
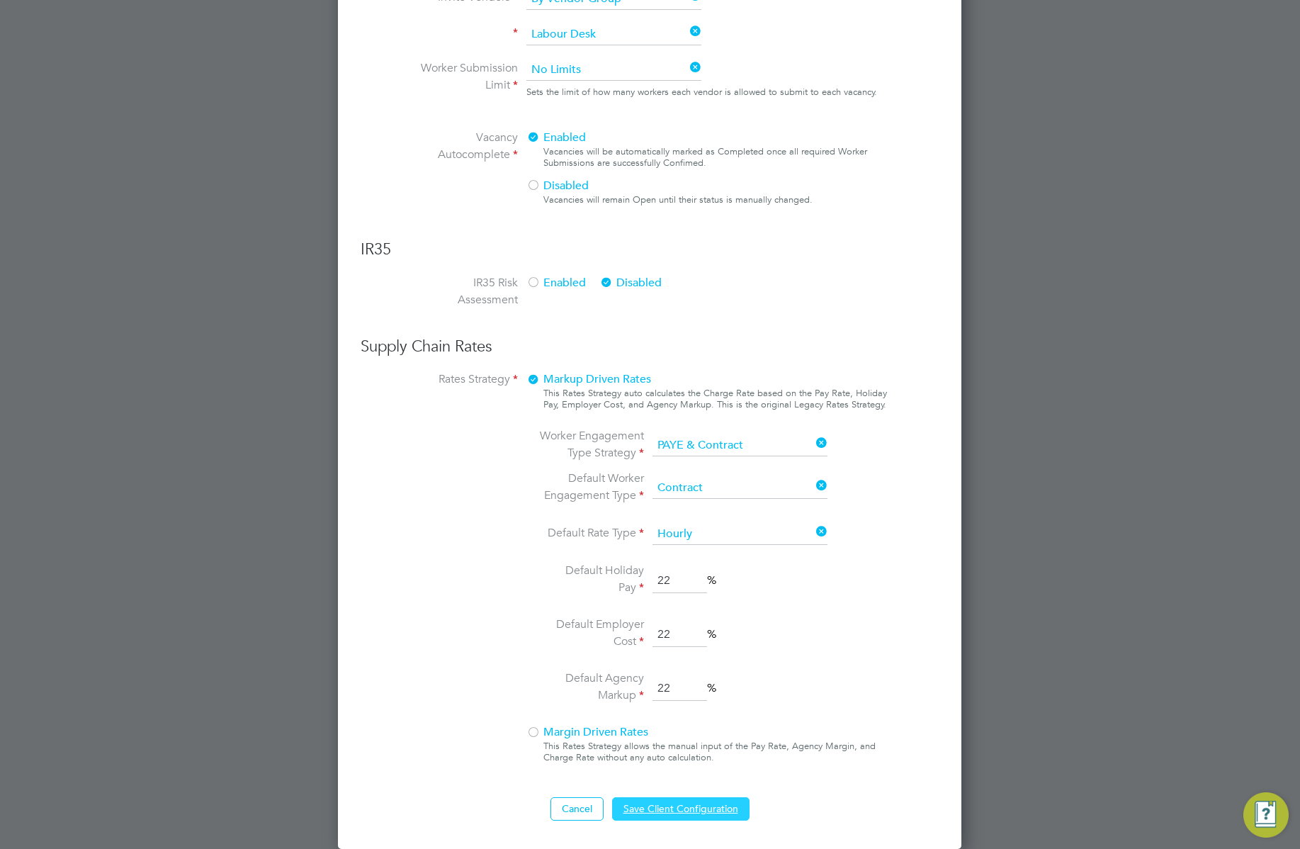
click at [674, 798] on button "Save Client Configuration" at bounding box center [680, 808] width 137 height 23
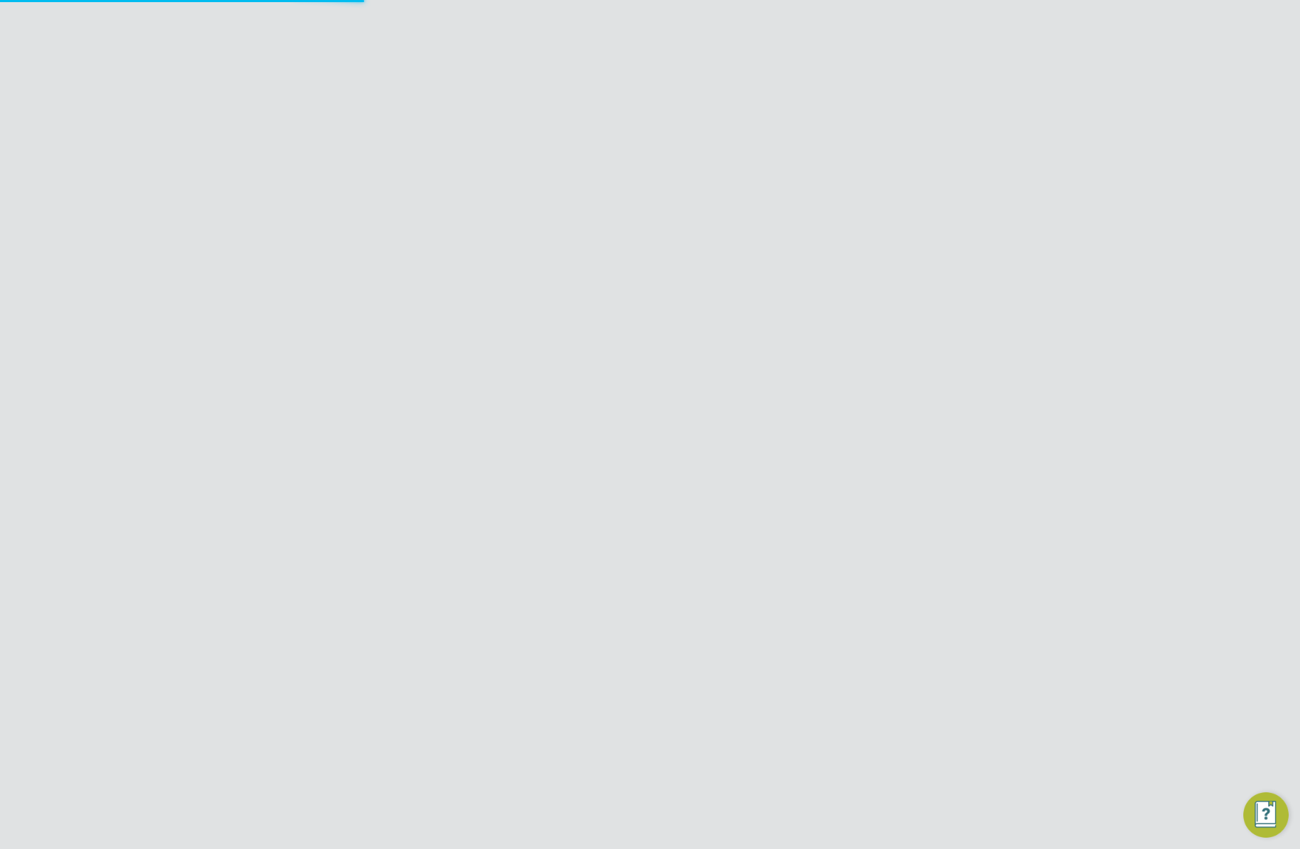
scroll to position [0, 0]
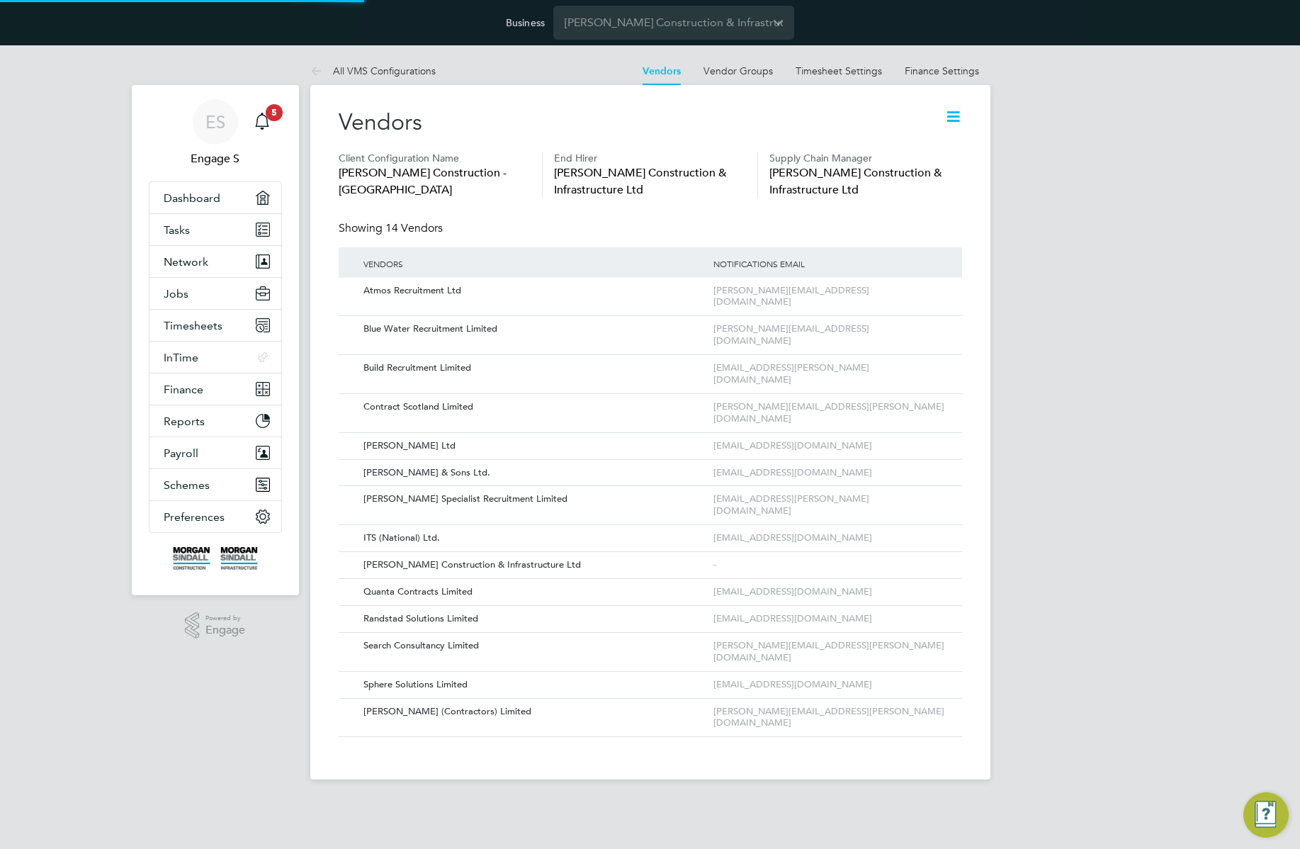
click at [936, 693] on div "Vendors Client Configuration Name Morgan Sindall Construction - Scotland End Hi…" at bounding box center [650, 432] width 680 height 694
click at [954, 118] on icon at bounding box center [953, 117] width 18 height 18
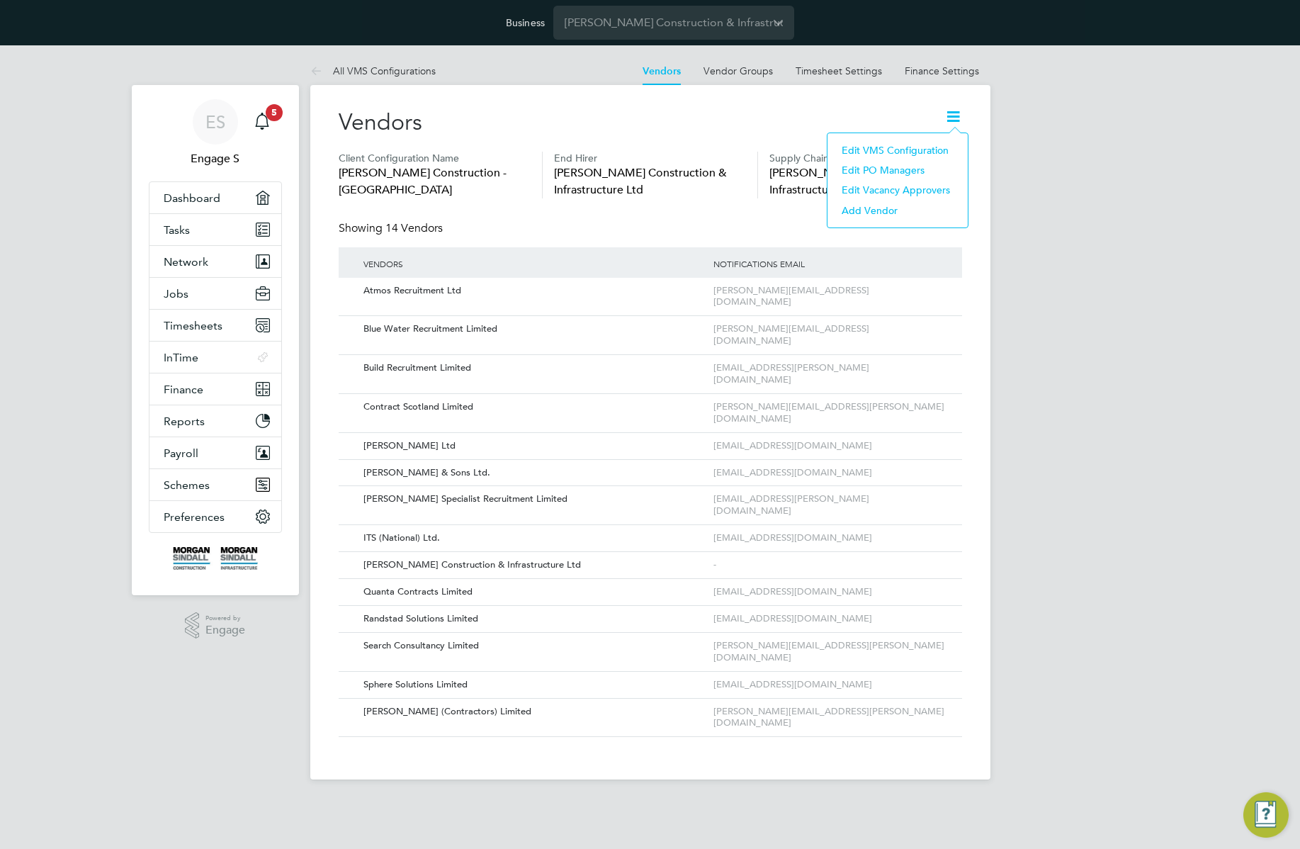
click at [901, 147] on li "Edit VMS Configuration" at bounding box center [897, 150] width 126 height 20
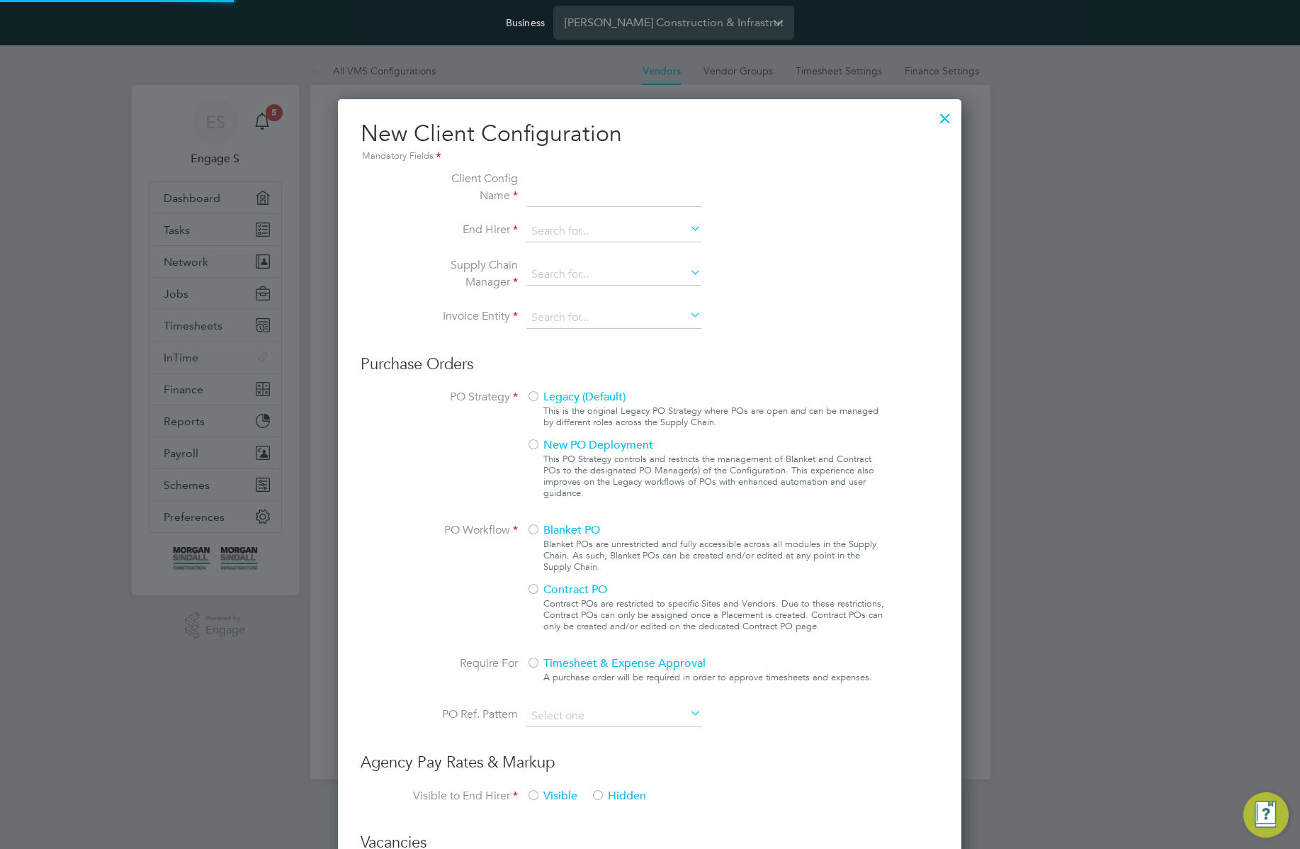
type input "Morgan Sindall Construction - Scotland"
type input "[PERSON_NAME] Construction & Infrastructure Ltd"
type input "Custom"
type input "By Vendor Group"
type input "No Limits"
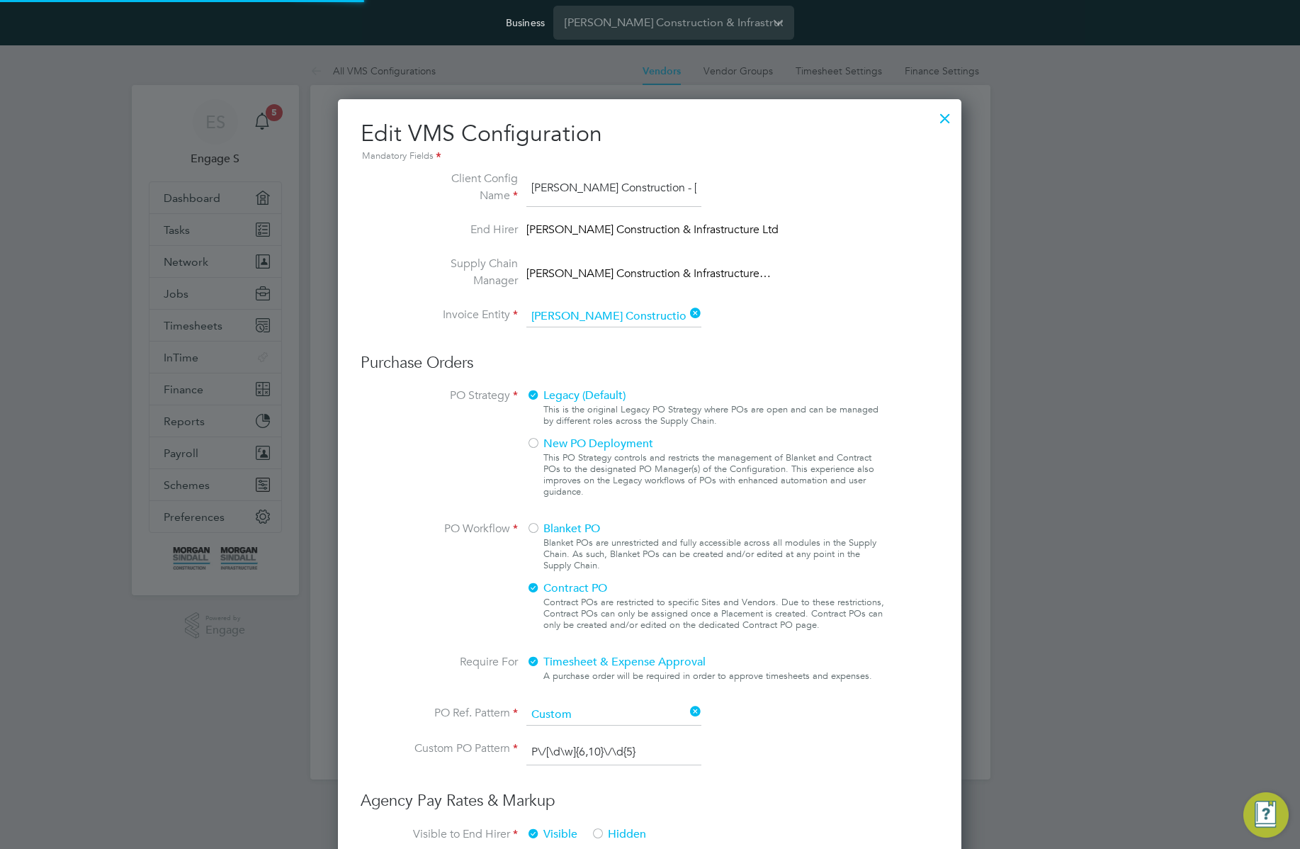
scroll to position [1665, 624]
type input "Labour Desk"
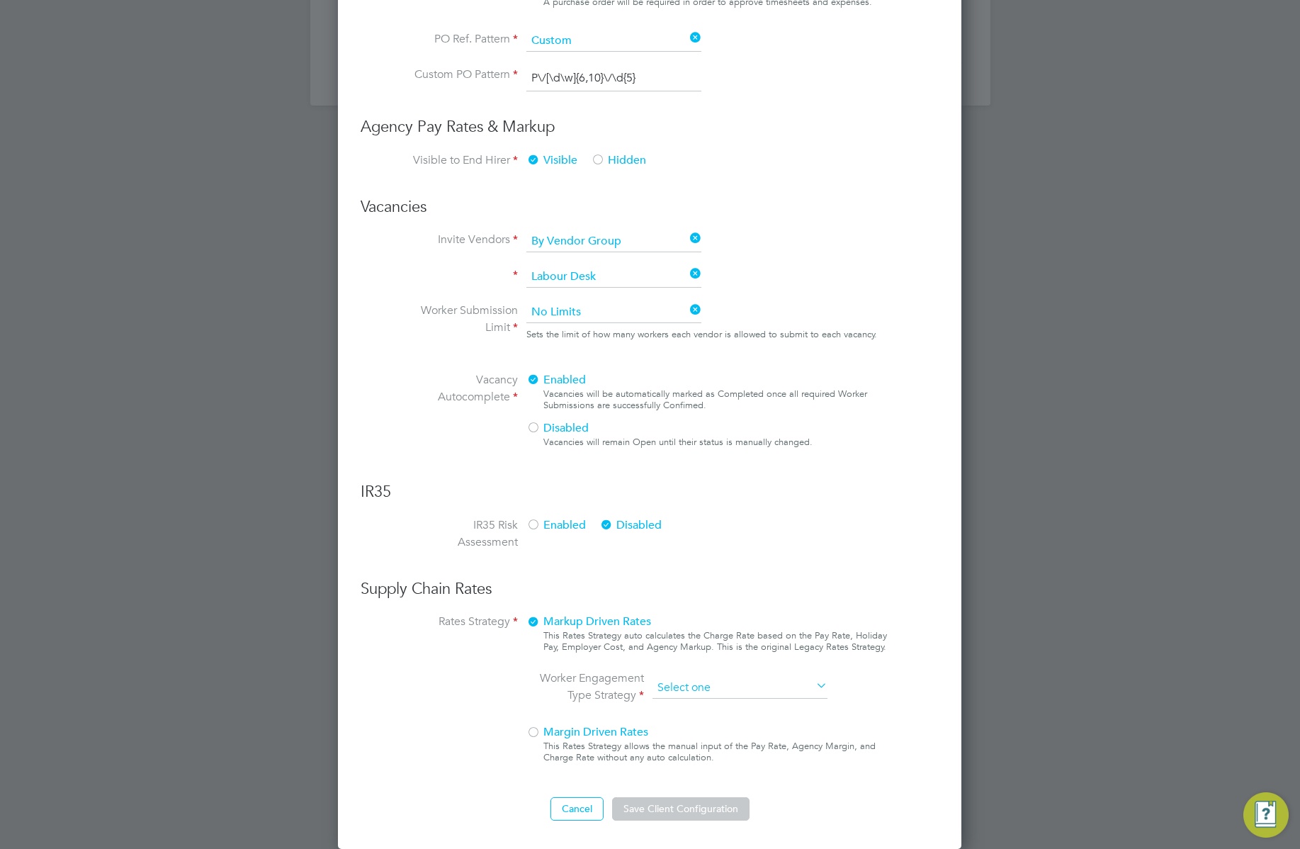
scroll to position [1423, 624]
click at [762, 442] on ng-form "Client Config Name Morgan Sindall Construction - Scotland End Hirer Morgan Sind…" at bounding box center [650, 158] width 578 height 1324
click at [699, 703] on li "All Engagement Types" at bounding box center [740, 707] width 176 height 18
type input "All Engagement Types"
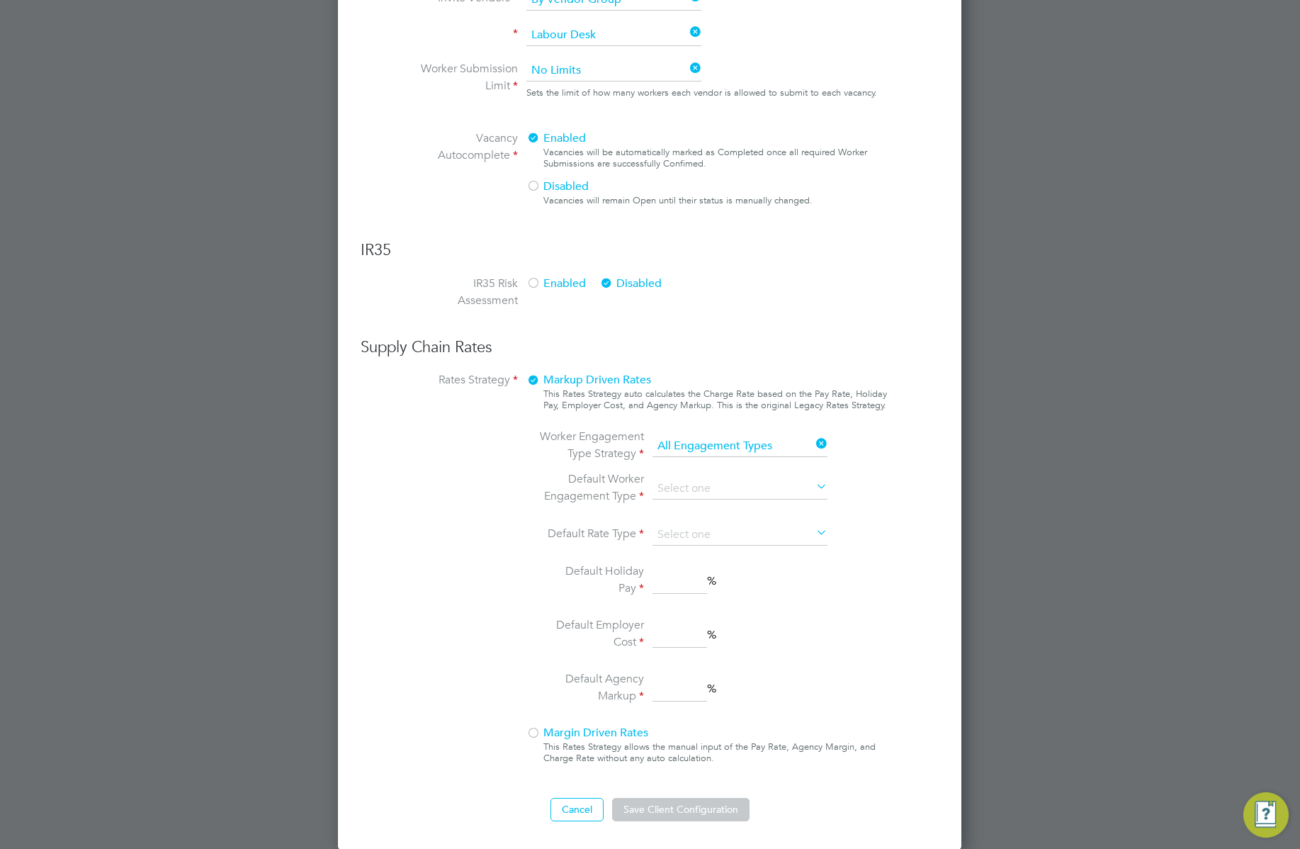
scroll to position [916, 0]
click at [766, 490] on input at bounding box center [739, 487] width 175 height 21
click at [711, 578] on li "Umbrella Limited Company" at bounding box center [740, 582] width 176 height 18
type input "Umbrella Limited Company"
click at [713, 531] on input at bounding box center [739, 534] width 175 height 21
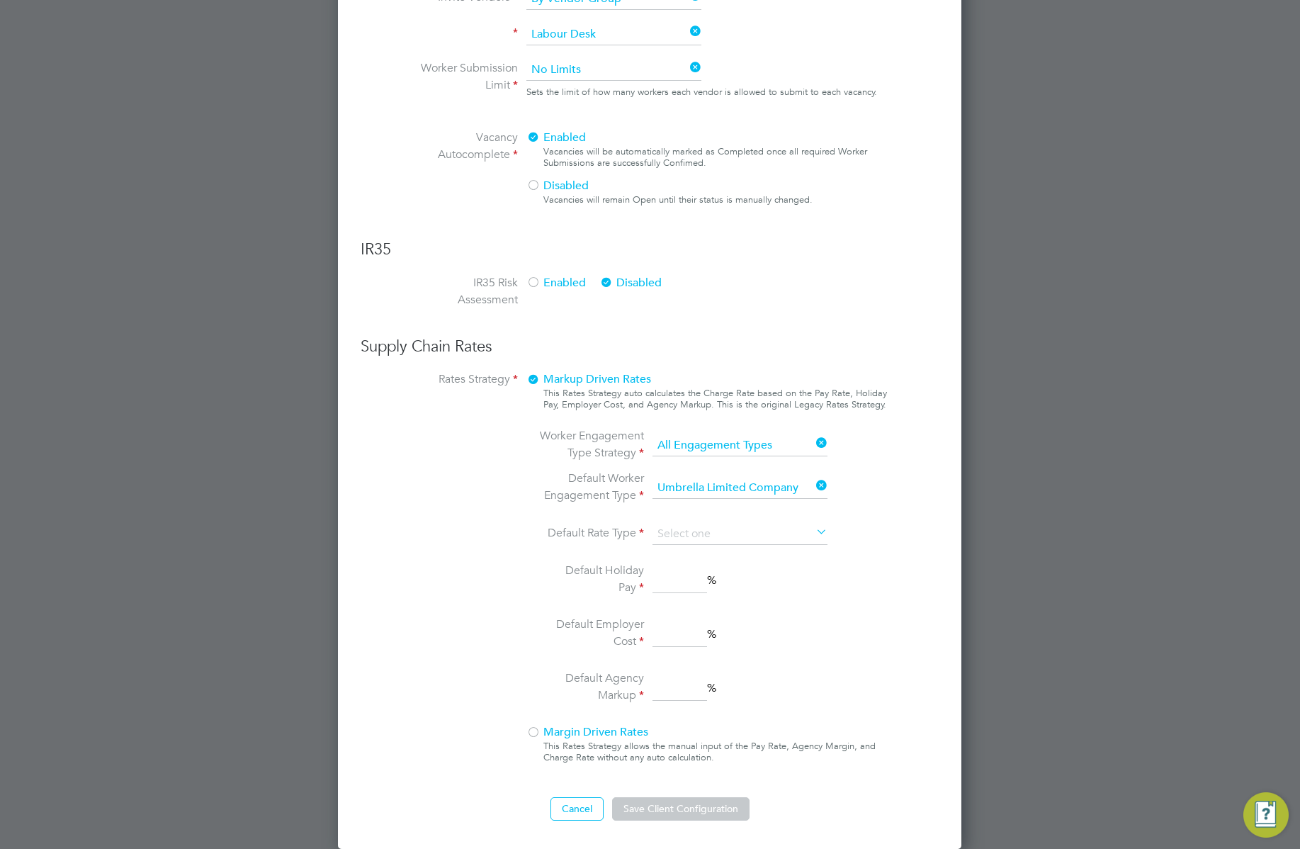
click at [691, 571] on li "Daily" at bounding box center [740, 573] width 176 height 18
type input "Daily"
click at [689, 572] on input at bounding box center [679, 581] width 55 height 26
type input "5"
click at [668, 633] on input "3" at bounding box center [679, 635] width 55 height 26
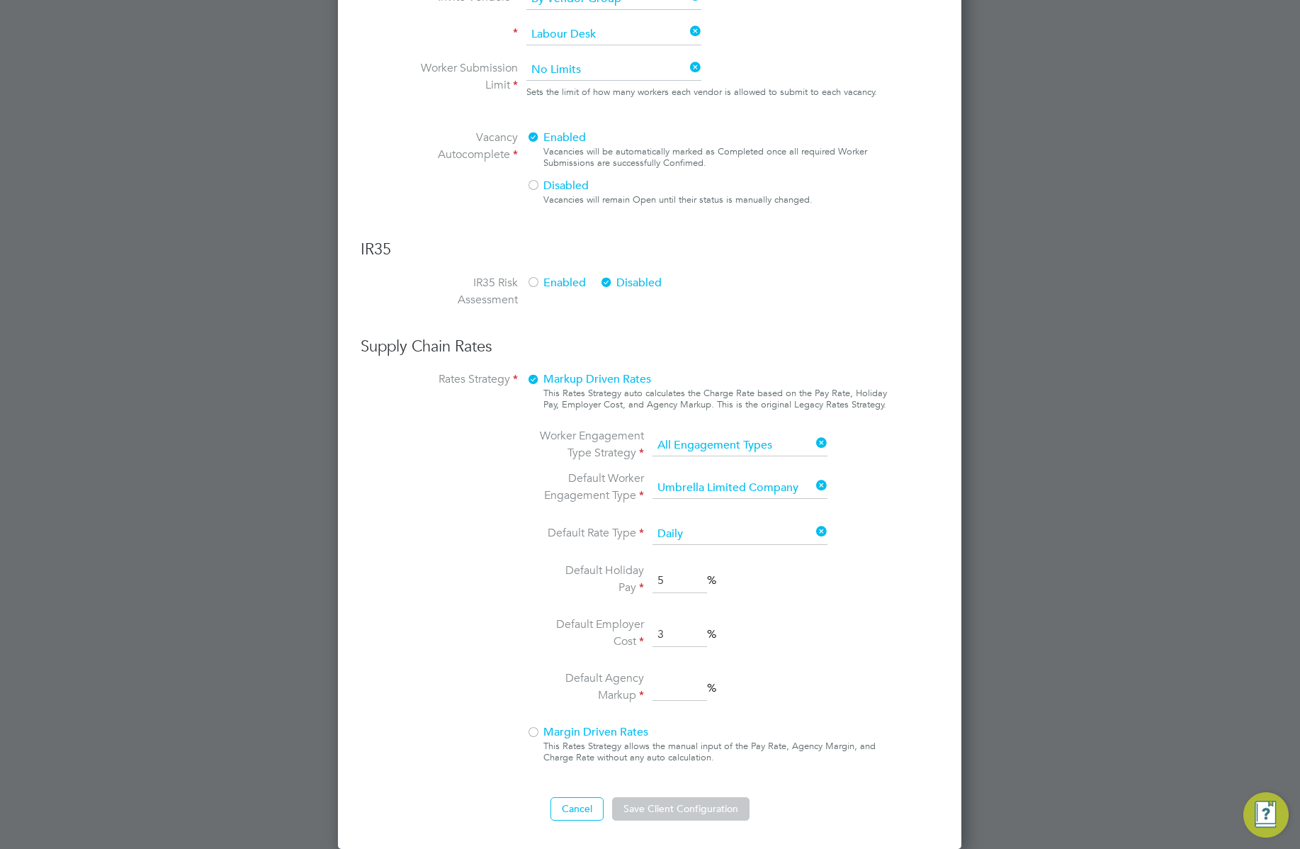
type input "3"
click at [680, 694] on input "6" at bounding box center [679, 689] width 55 height 26
type input "6"
click at [787, 713] on div "Markup Driven Rates This Rates Strategy auto calculates the Charge Rate based o…" at bounding box center [706, 570] width 361 height 401
click at [701, 815] on button "Save Client Configuration" at bounding box center [680, 808] width 137 height 23
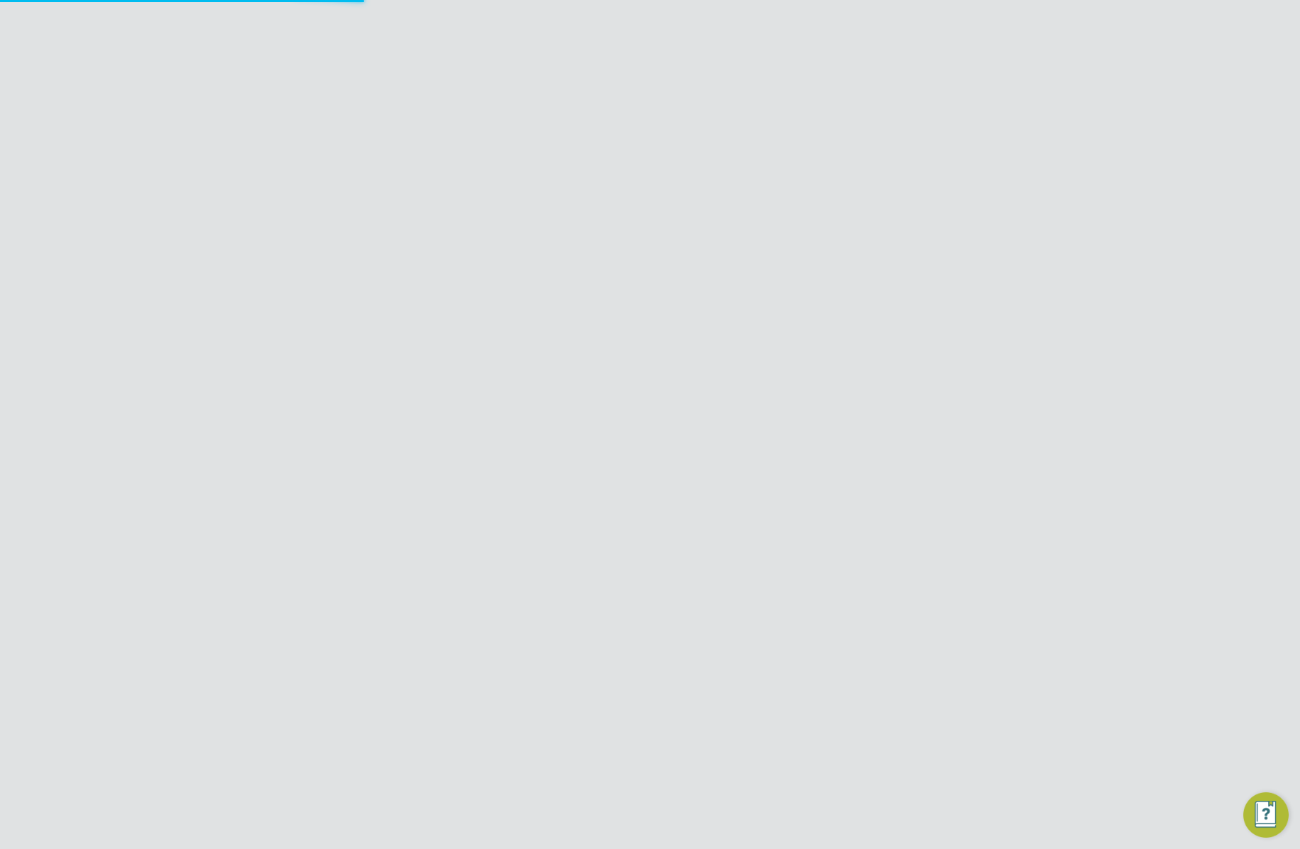
scroll to position [0, 0]
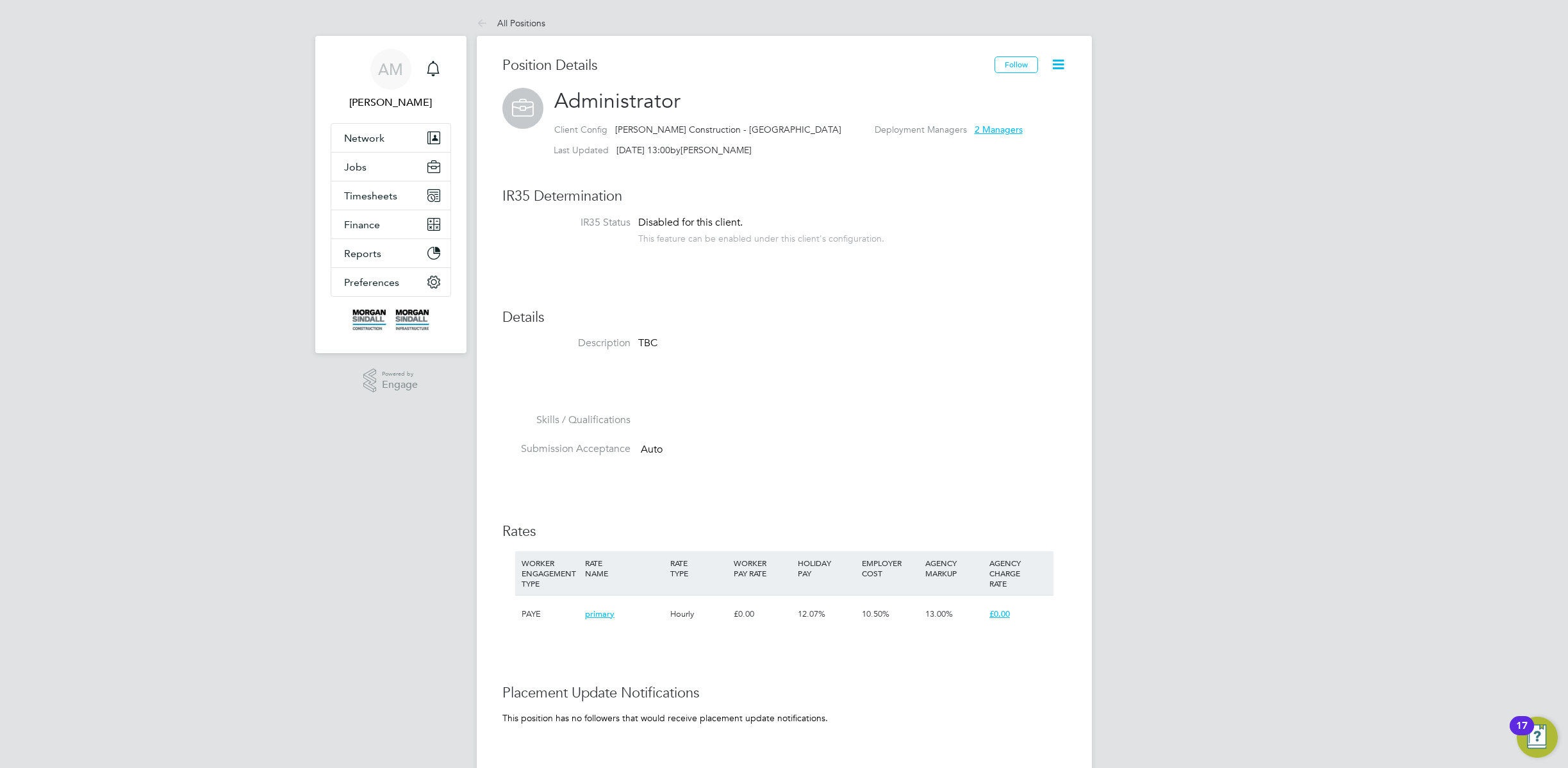
scroll to position [38, 86]
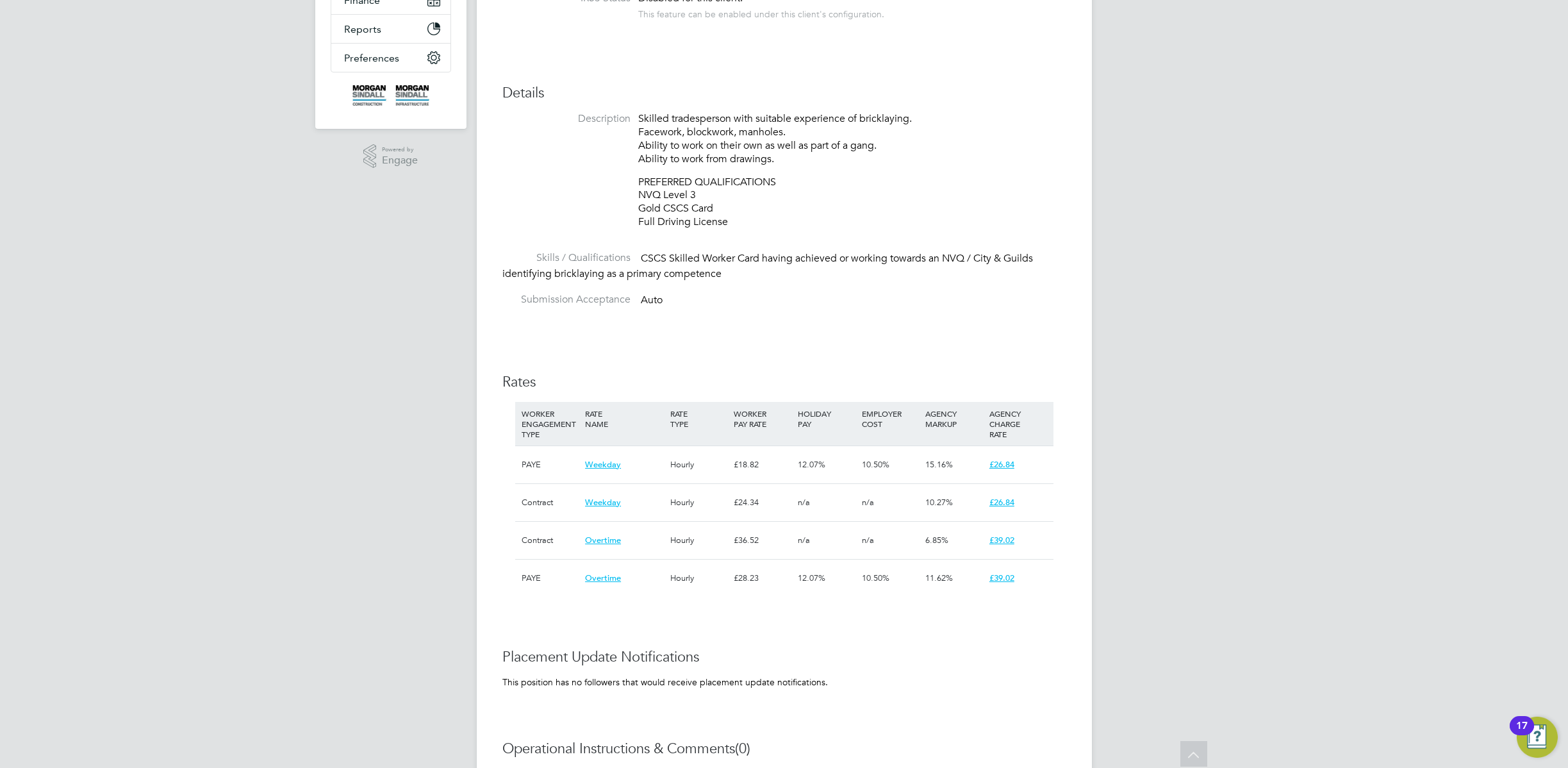
click at [825, 340] on div "Position Details Follow Bricklayer 2024 Client Config [PERSON_NAME] Constructio…" at bounding box center [784, 387] width 564 height 1111
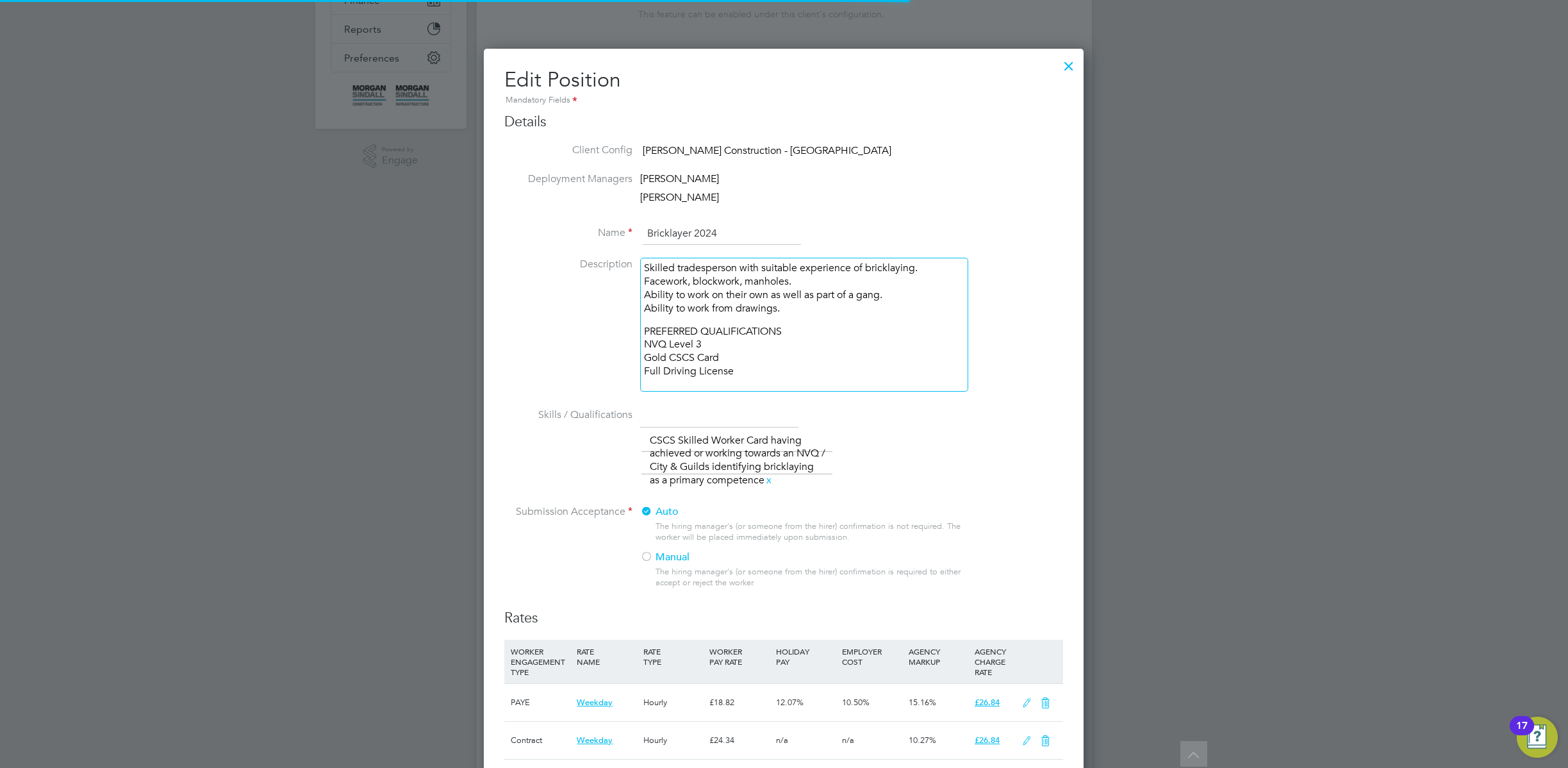
scroll to position [38, 67]
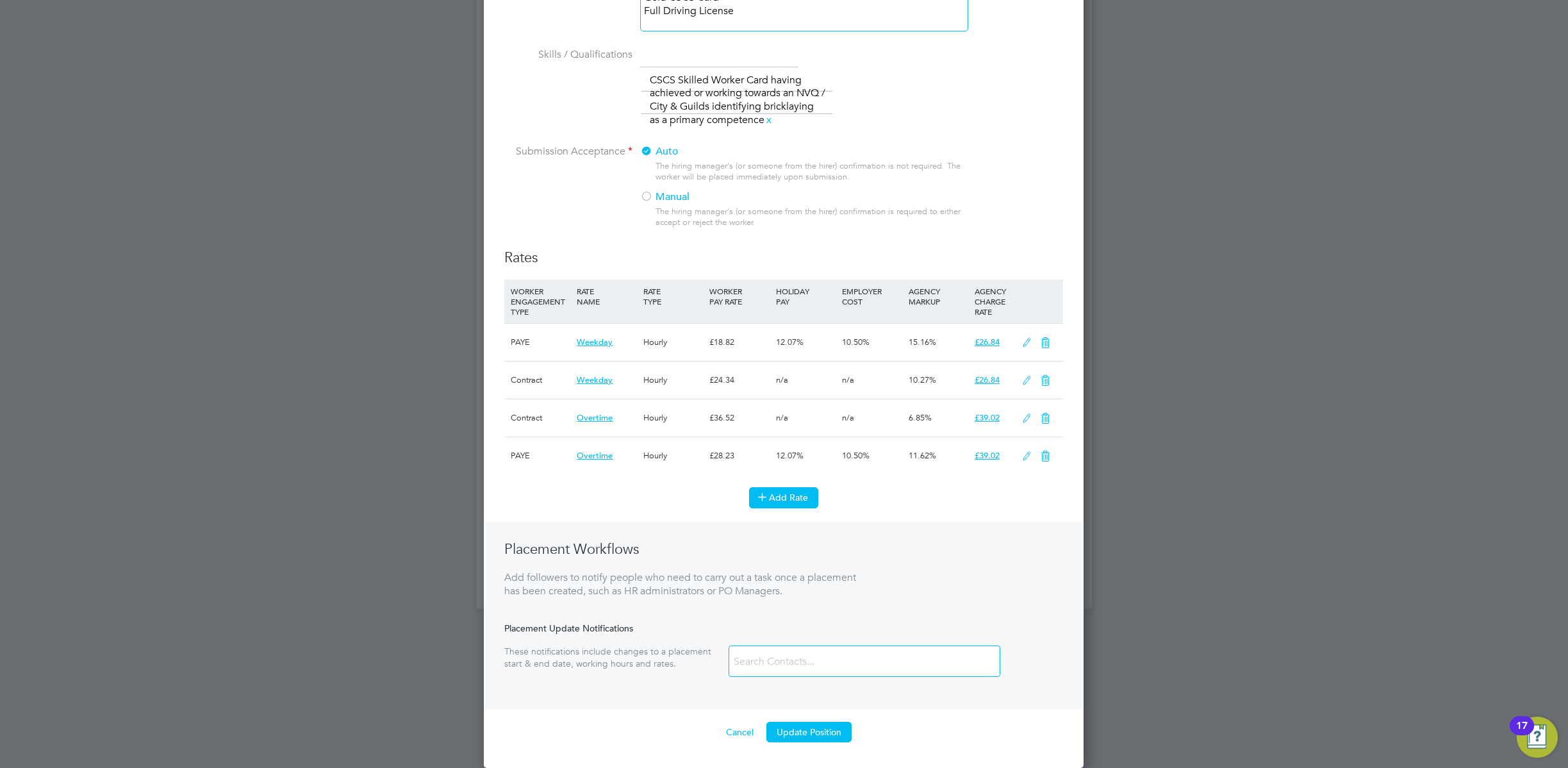
click at [789, 491] on button "Add Rate" at bounding box center [784, 497] width 70 height 21
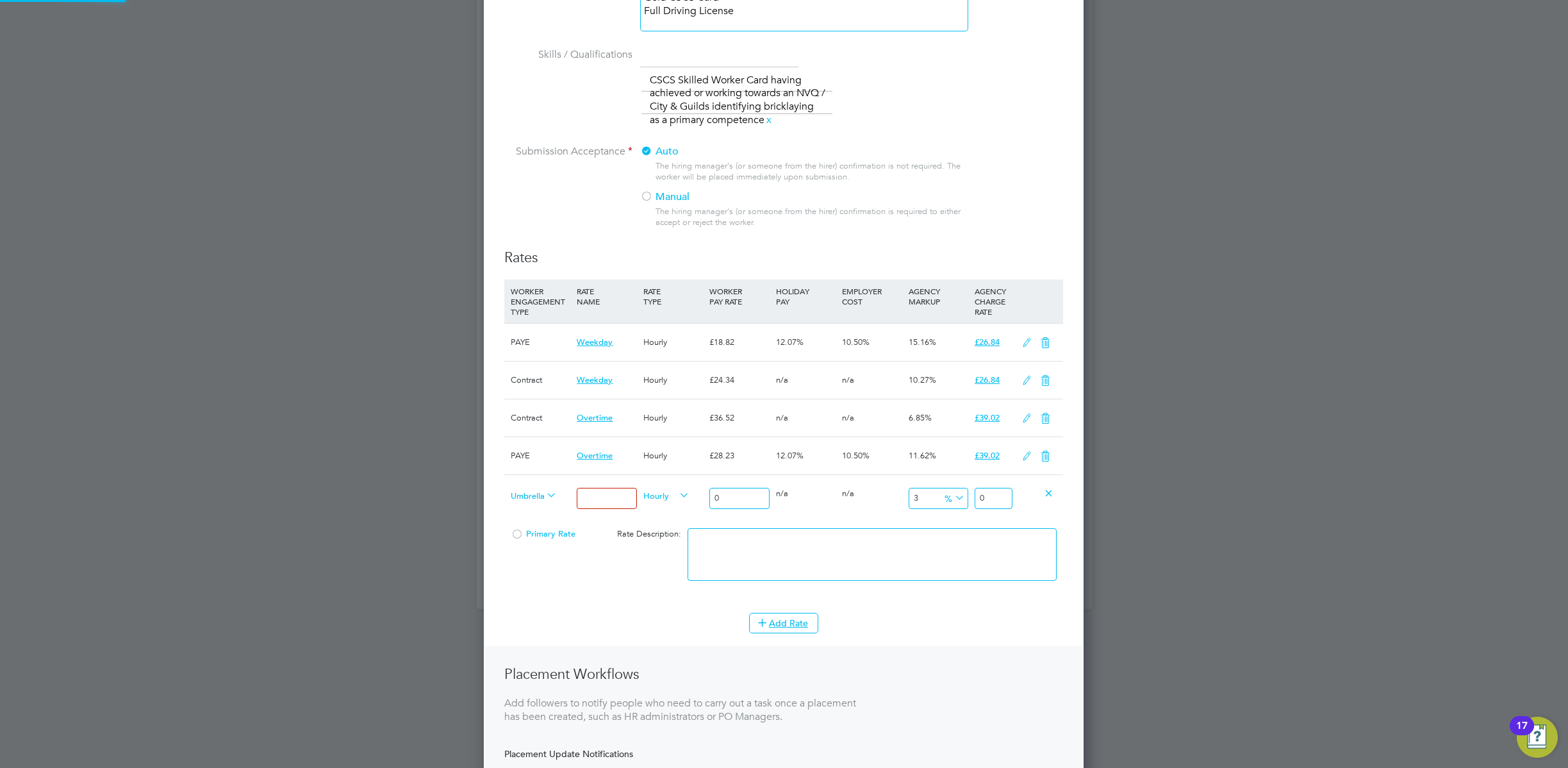
scroll to position [1205, 601]
click at [533, 496] on span "Umbrella Self-Employed" at bounding box center [534, 495] width 46 height 14
click at [533, 498] on span "Umbrella Self-Employed" at bounding box center [534, 495] width 46 height 14
click at [544, 542] on li "Self-Employed" at bounding box center [563, 542] width 114 height 16
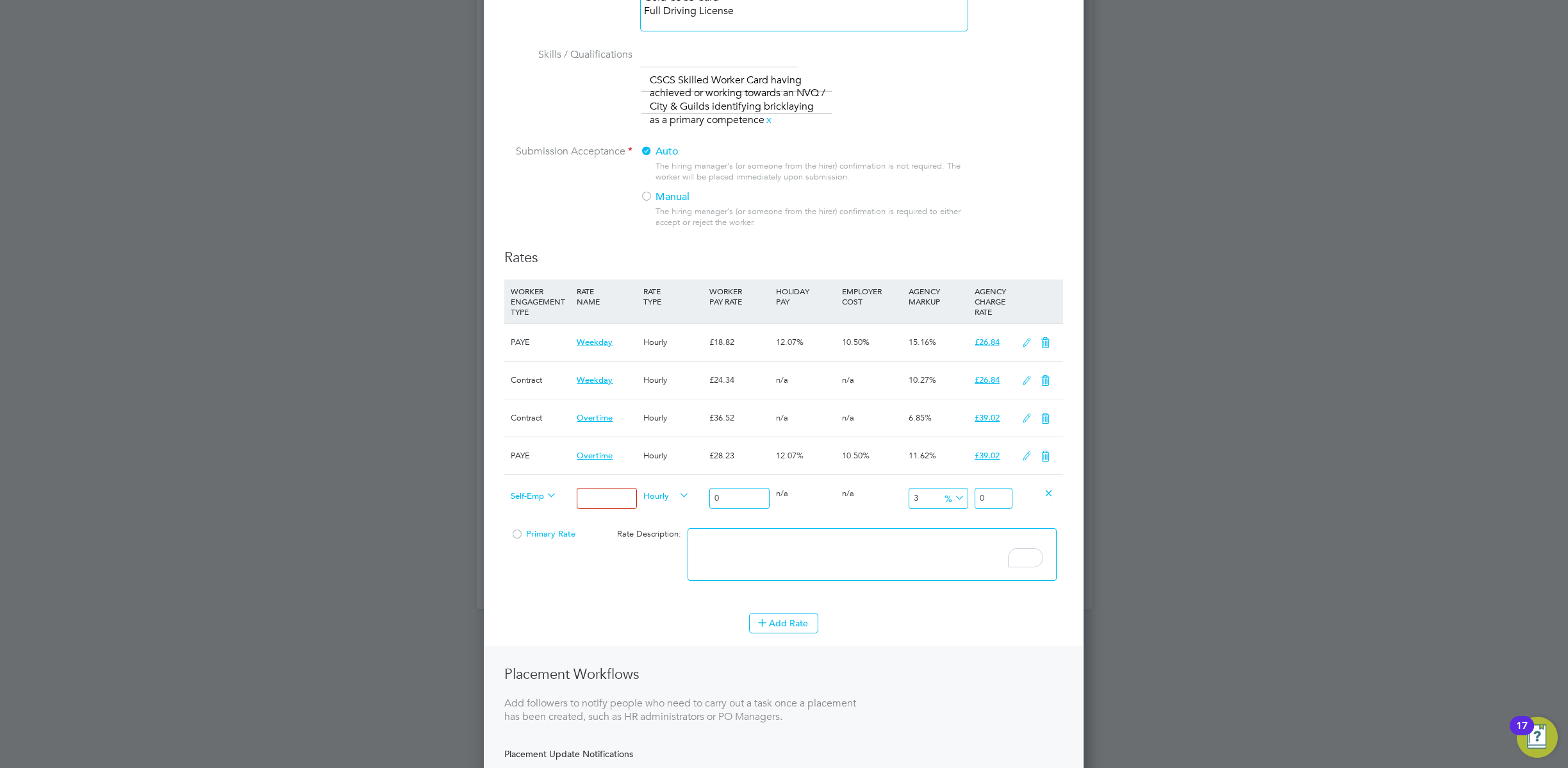
click at [613, 496] on body "AM [PERSON_NAME] Notifications Applications: Network Team Members Businesses Si…" at bounding box center [784, 23] width 1568 height 1214
type input "t"
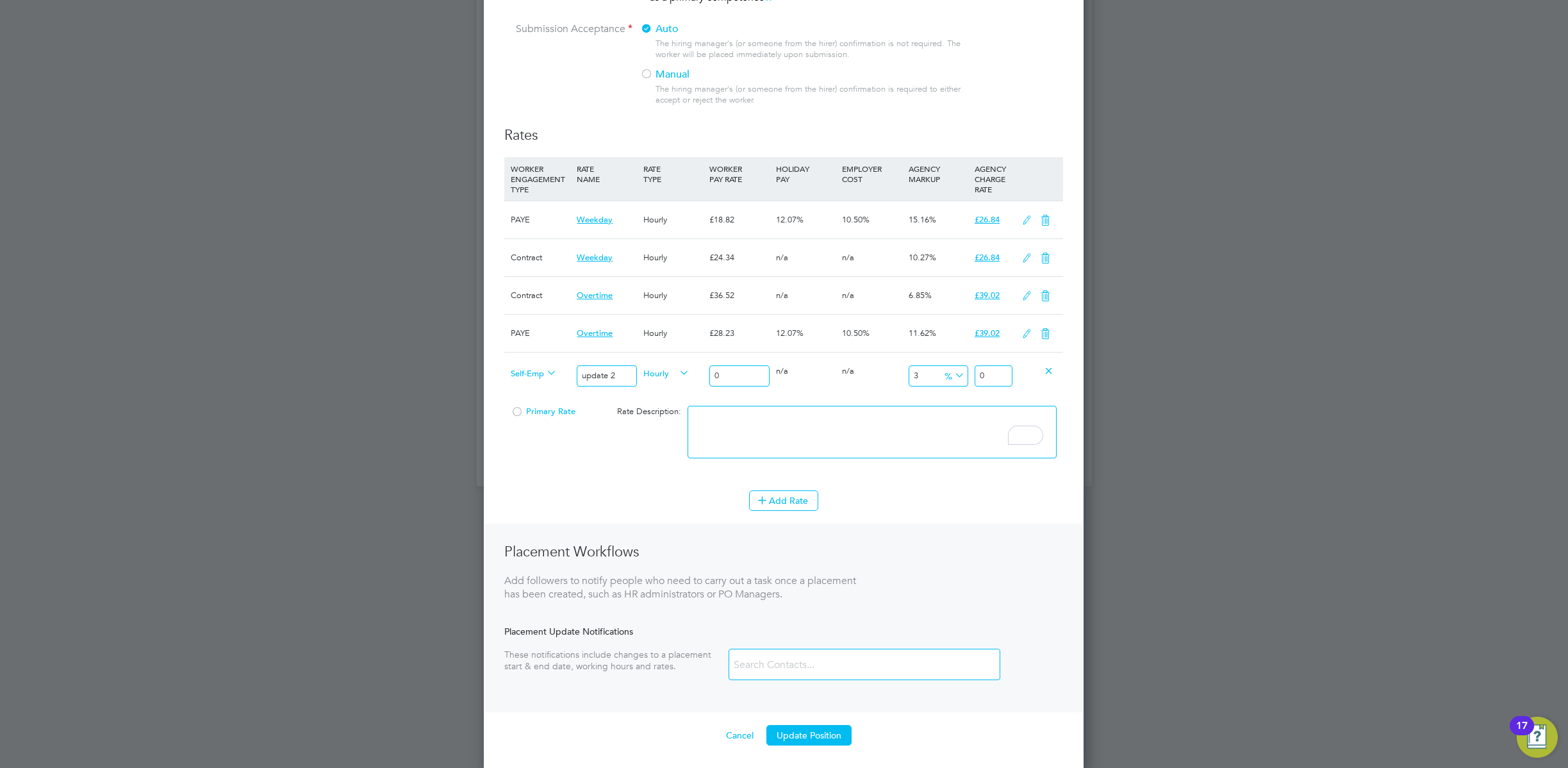
scroll to position [710, 0]
type input "update 2"
click at [829, 737] on button "Update Position" at bounding box center [809, 732] width 85 height 21
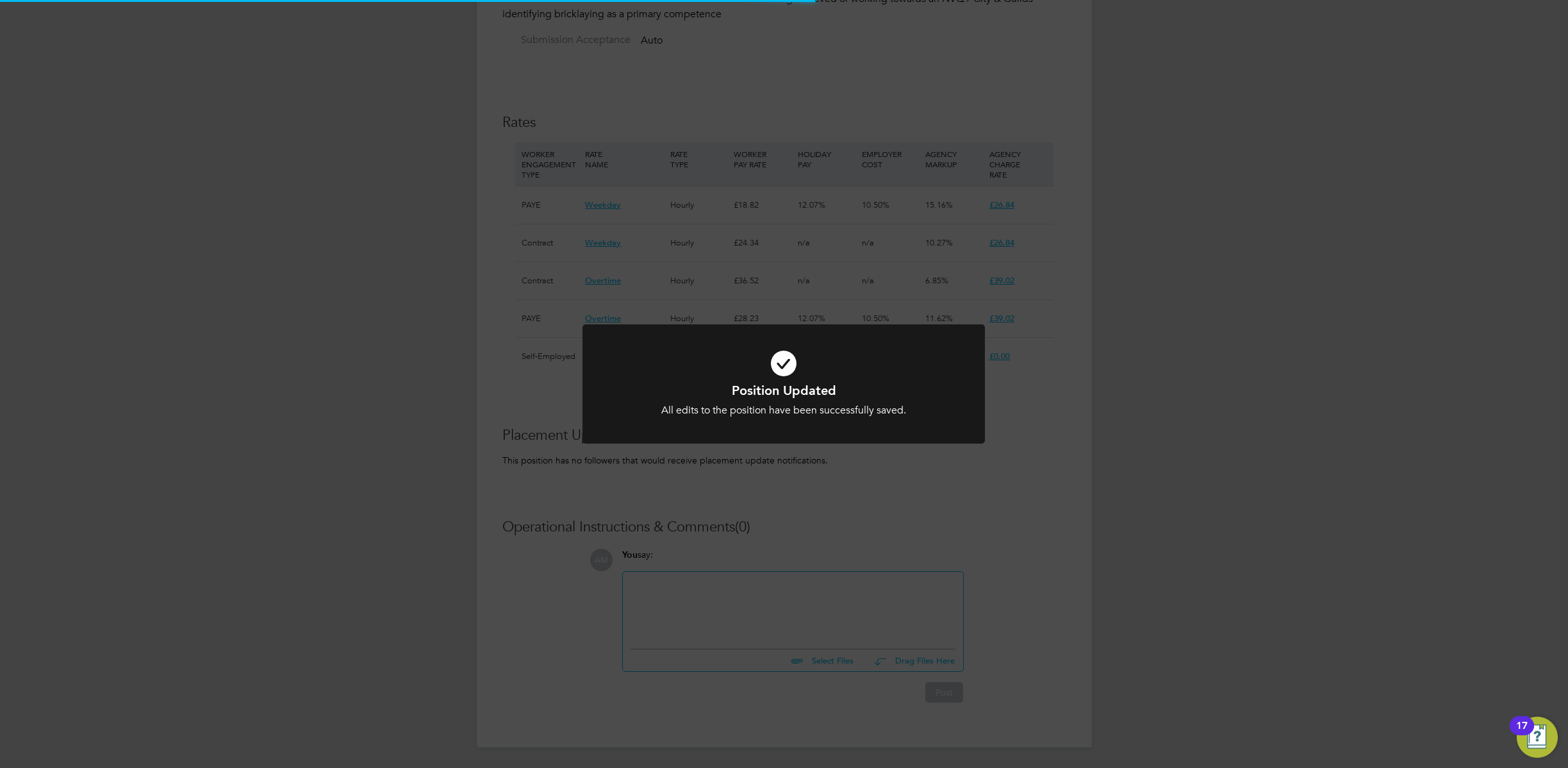
scroll to position [12, 185]
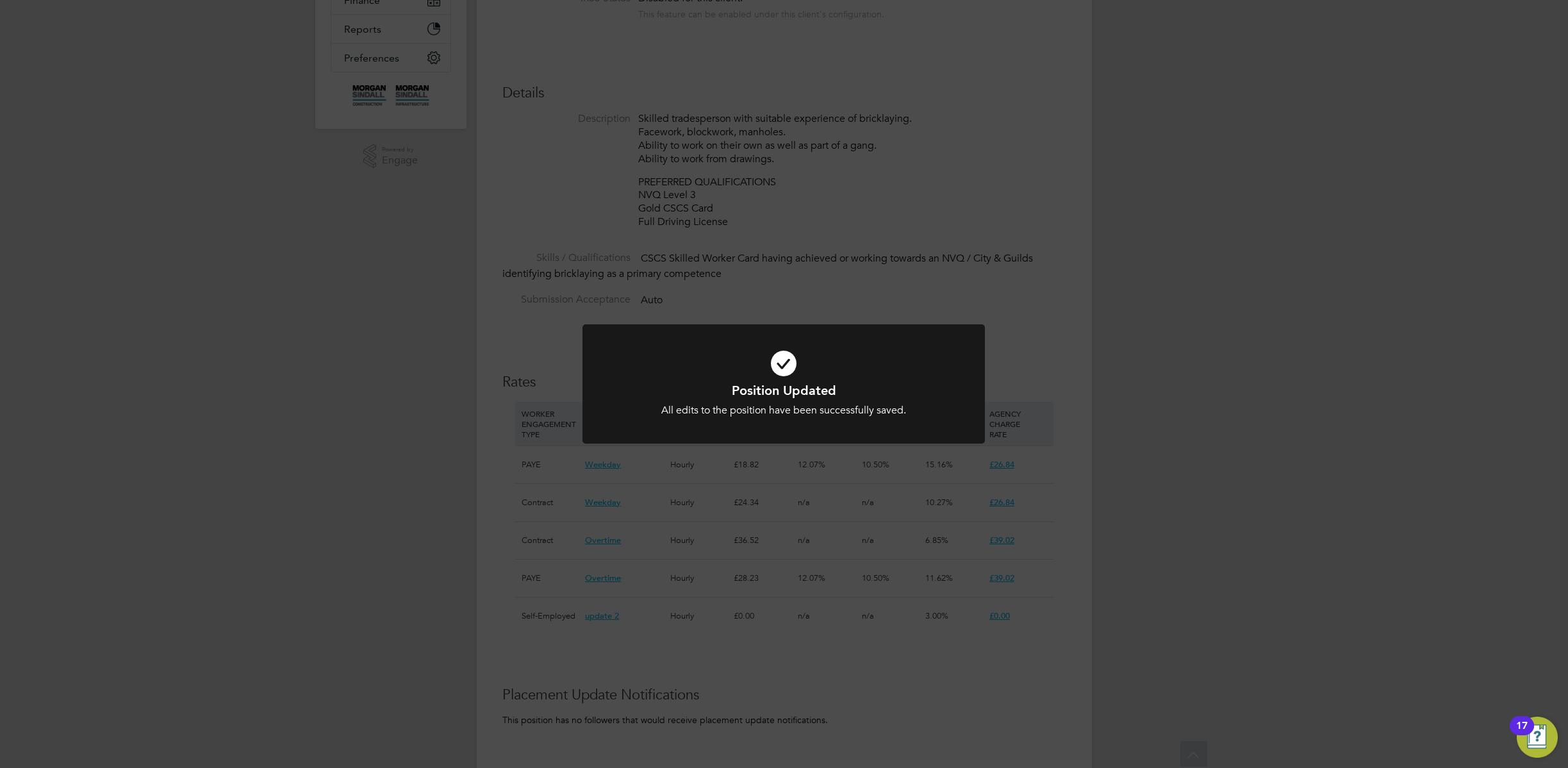
click at [1212, 537] on div "Position Updated All edits to the position have been successfully saved. Cancel…" at bounding box center [784, 384] width 1568 height 768
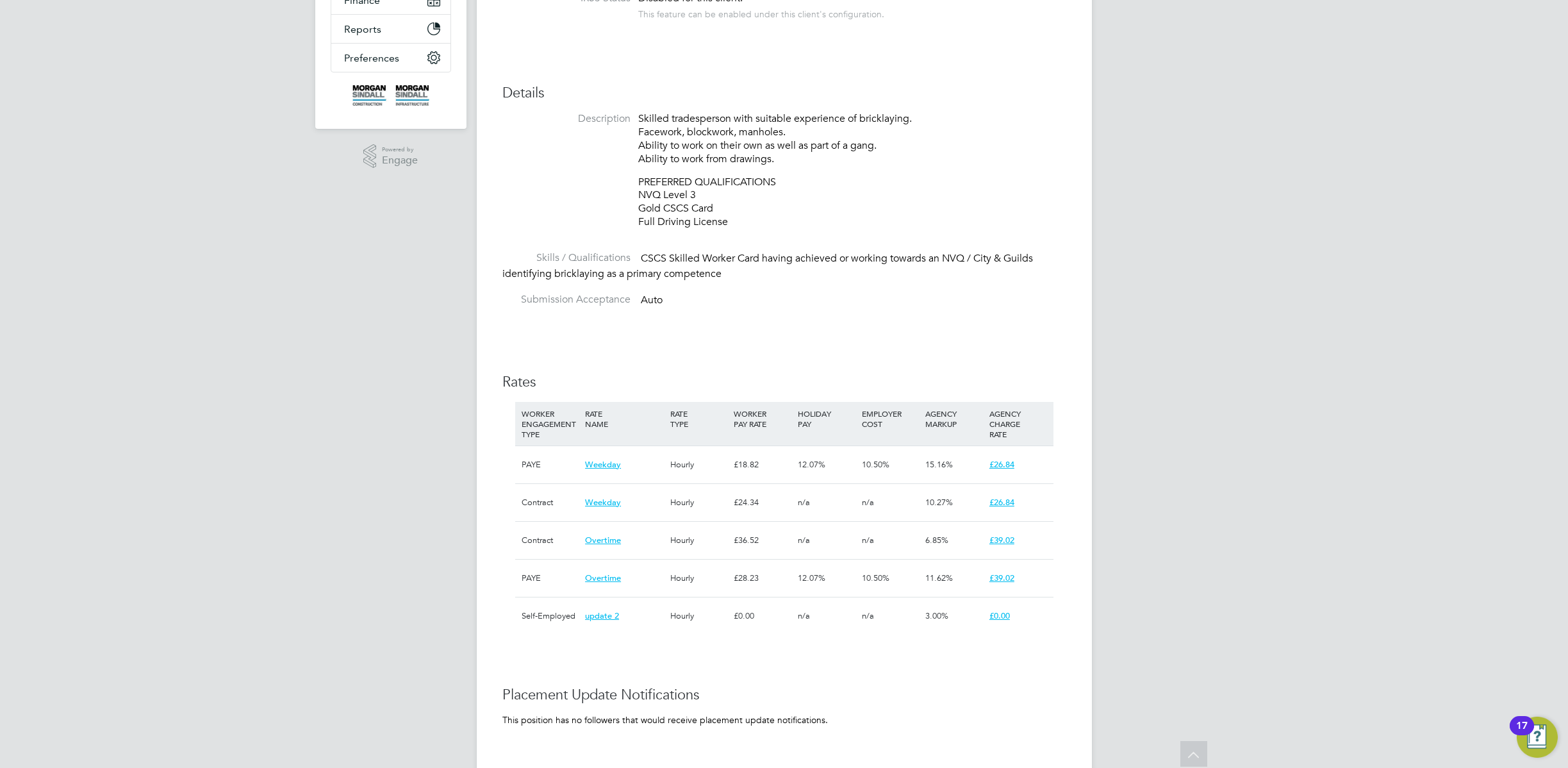
click at [1120, 257] on div "AM Allan M Notifications Applications: Network Team Members Businesses Sites Wo…" at bounding box center [784, 401] width 1568 height 1251
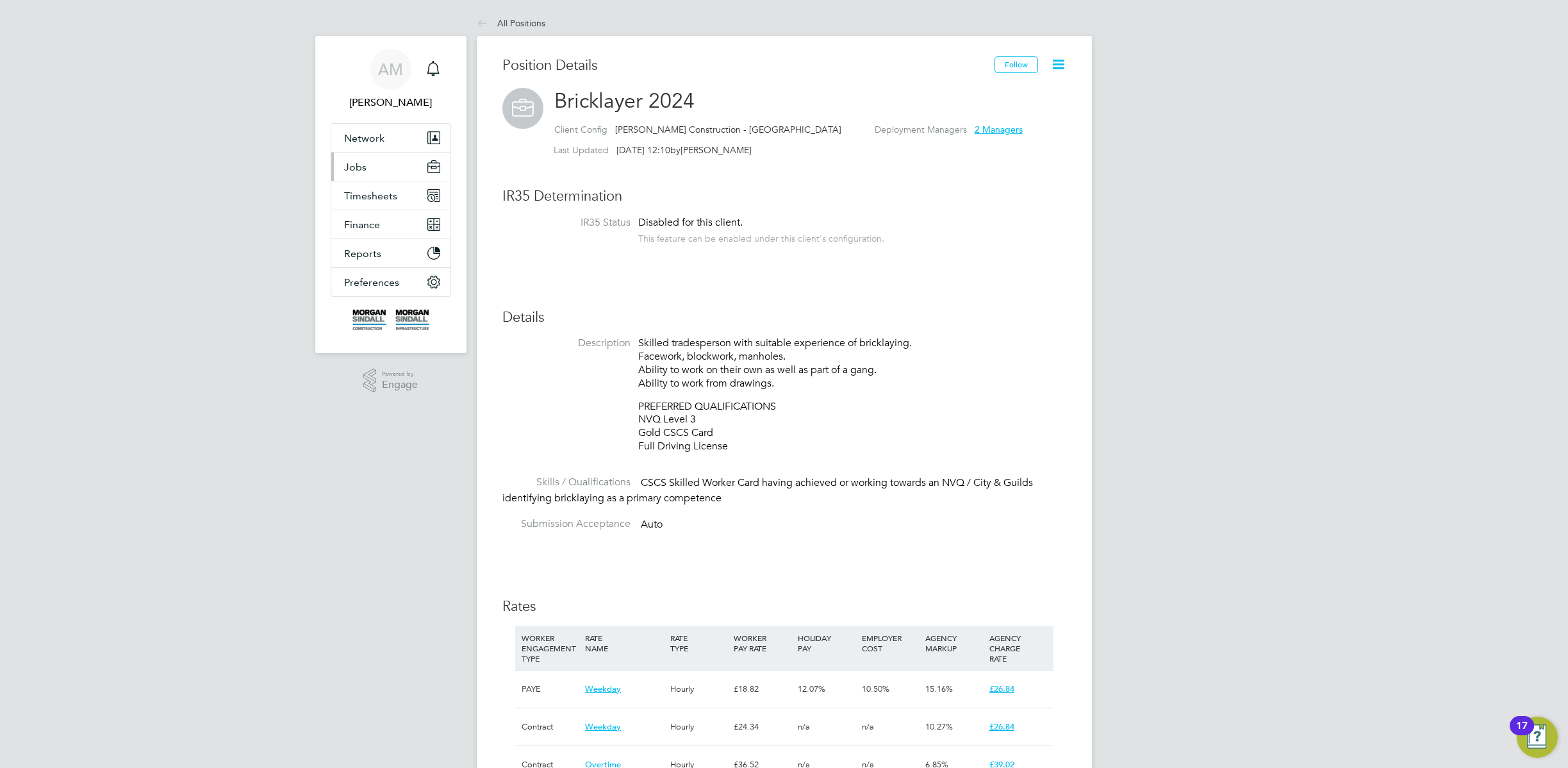
click at [366, 175] on button "Jobs" at bounding box center [391, 166] width 119 height 28
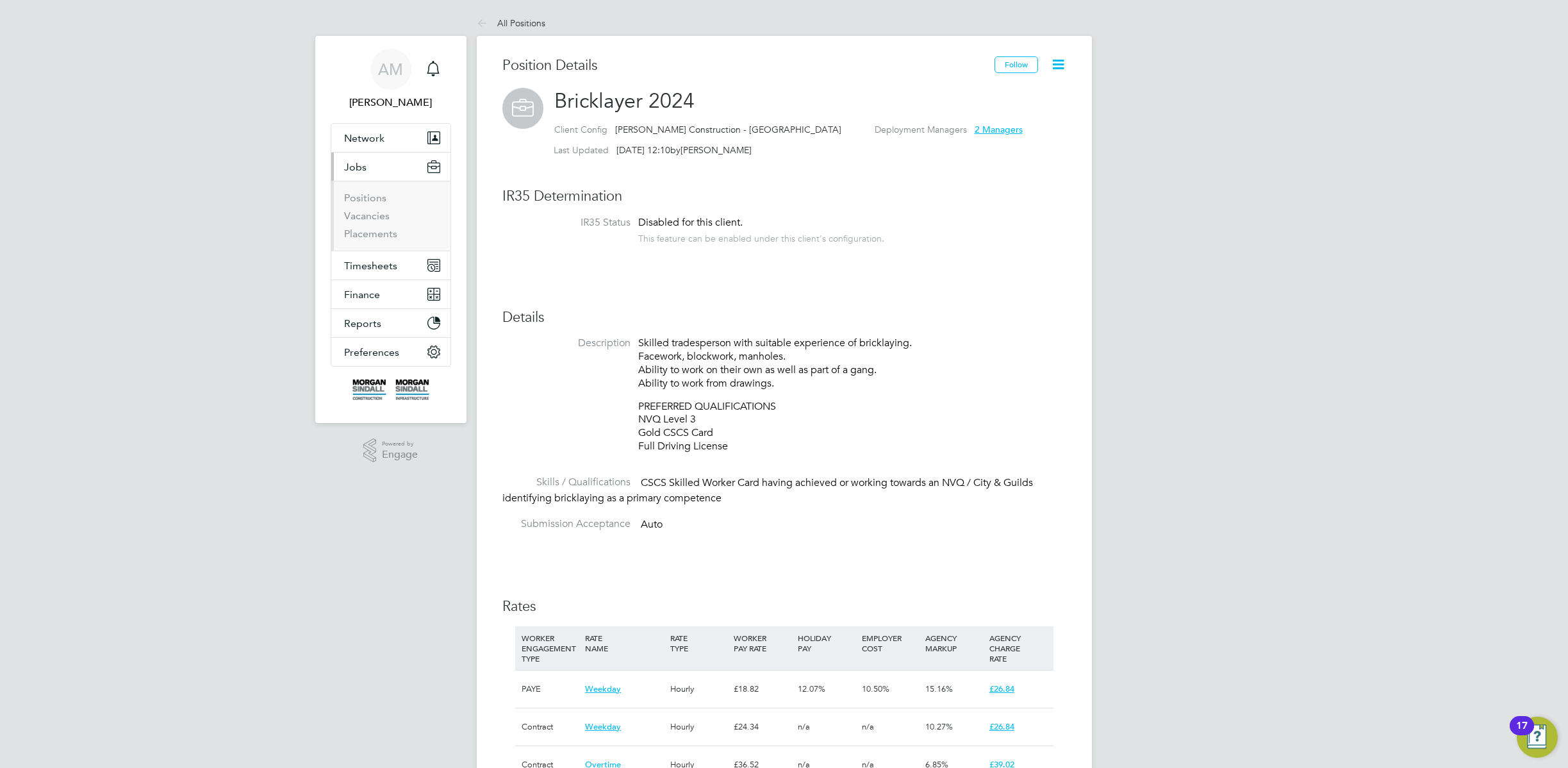
click at [364, 222] on li "Vacancies" at bounding box center [392, 219] width 96 height 18
click at [366, 214] on link "Vacancies" at bounding box center [366, 215] width 45 height 12
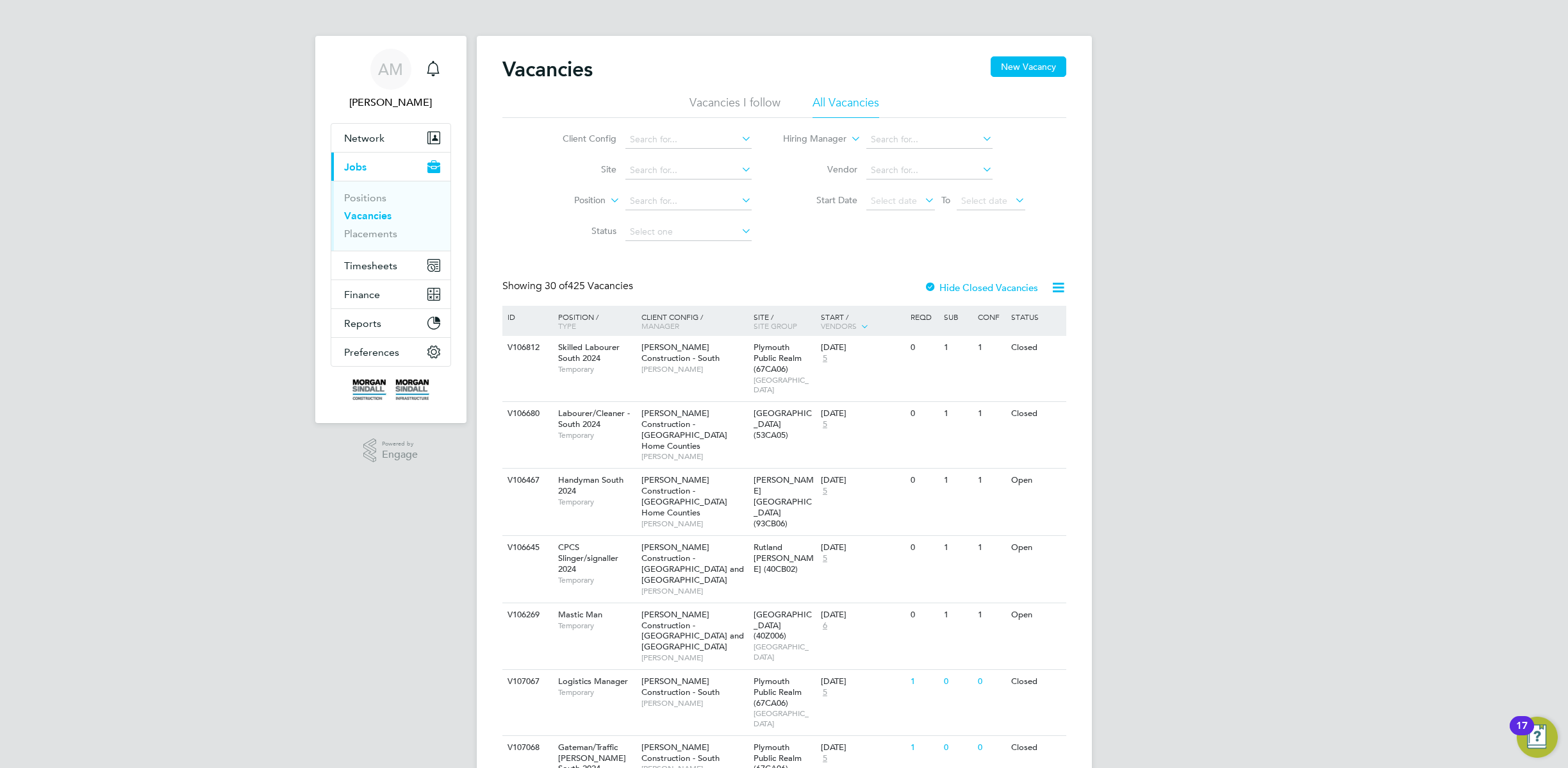
click at [725, 297] on div "Showing 30 of 425 Vacancies Hide Closed Vacancies" at bounding box center [784, 292] width 564 height 26
drag, startPoint x: 738, startPoint y: 303, endPoint x: 532, endPoint y: 292, distance: 206.3
click at [532, 292] on div "Showing 30 of 425 Vacancies Hide Closed Vacancies" at bounding box center [784, 292] width 564 height 26
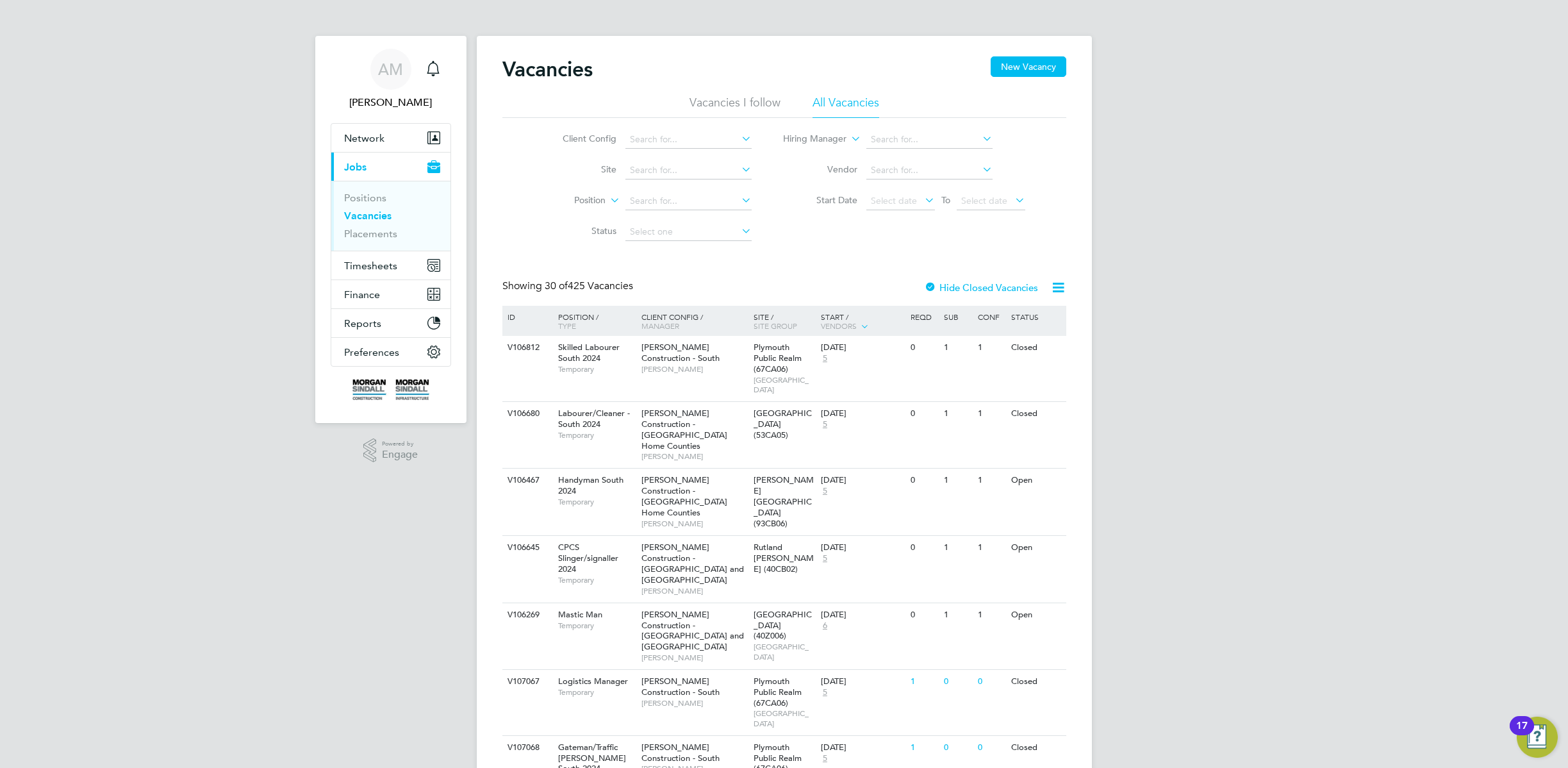
drag, startPoint x: 489, startPoint y: 284, endPoint x: 753, endPoint y: 293, distance: 264.2
click at [759, 293] on div "Showing 30 of 425 Vacancies Hide Closed Vacancies" at bounding box center [784, 292] width 564 height 26
drag, startPoint x: 759, startPoint y: 293, endPoint x: 641, endPoint y: 296, distance: 118.0
click at [641, 296] on div "Showing 30 of 425 Vacancies Hide Closed Vacancies" at bounding box center [784, 292] width 564 height 26
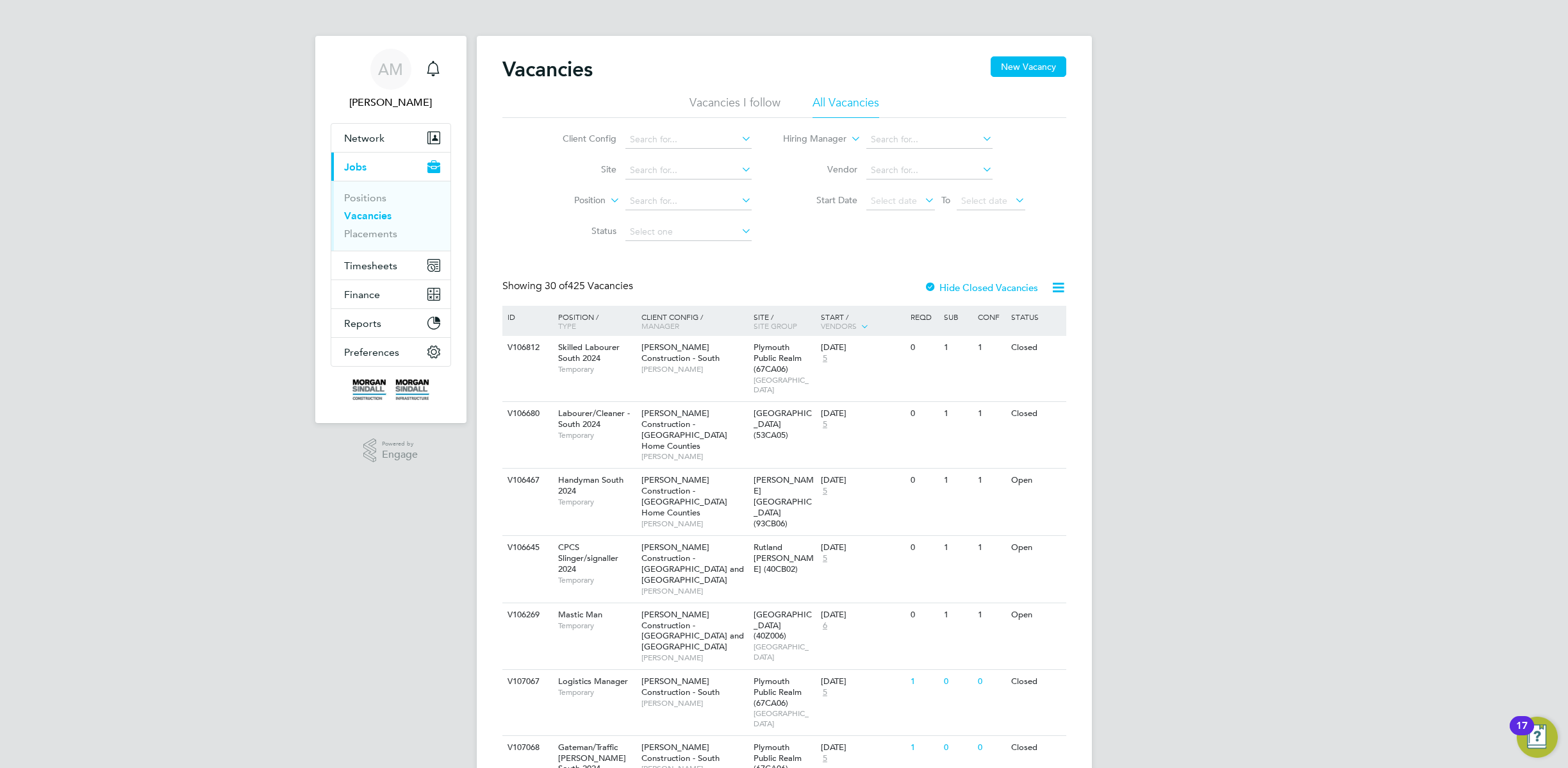
click at [641, 296] on div "Showing 30 of 425 Vacancies Hide Closed Vacancies" at bounding box center [784, 292] width 564 height 26
click at [953, 137] on input at bounding box center [930, 140] width 127 height 18
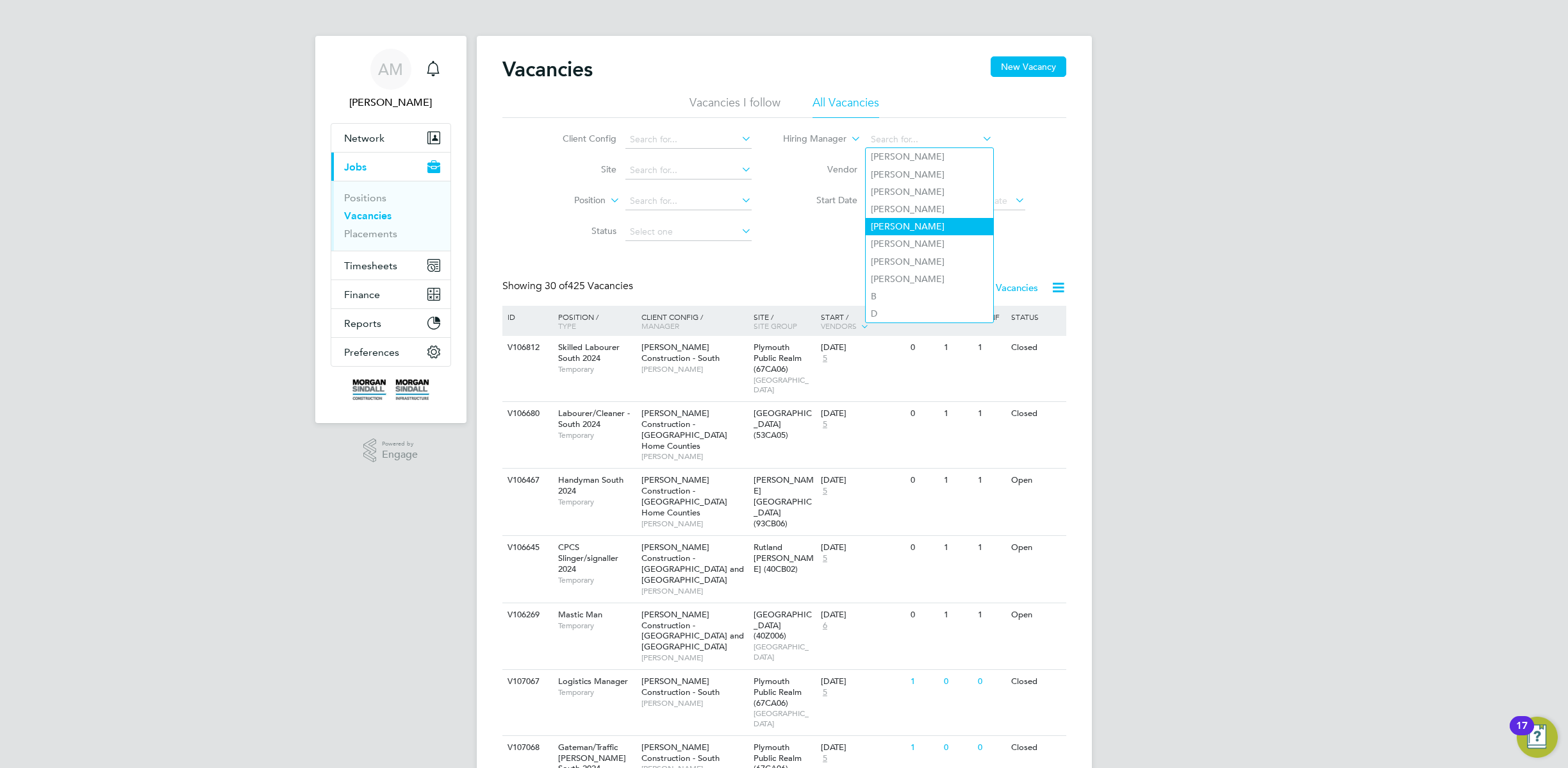
click at [921, 227] on li "Adam A" at bounding box center [929, 226] width 128 height 17
type input "Adam A"
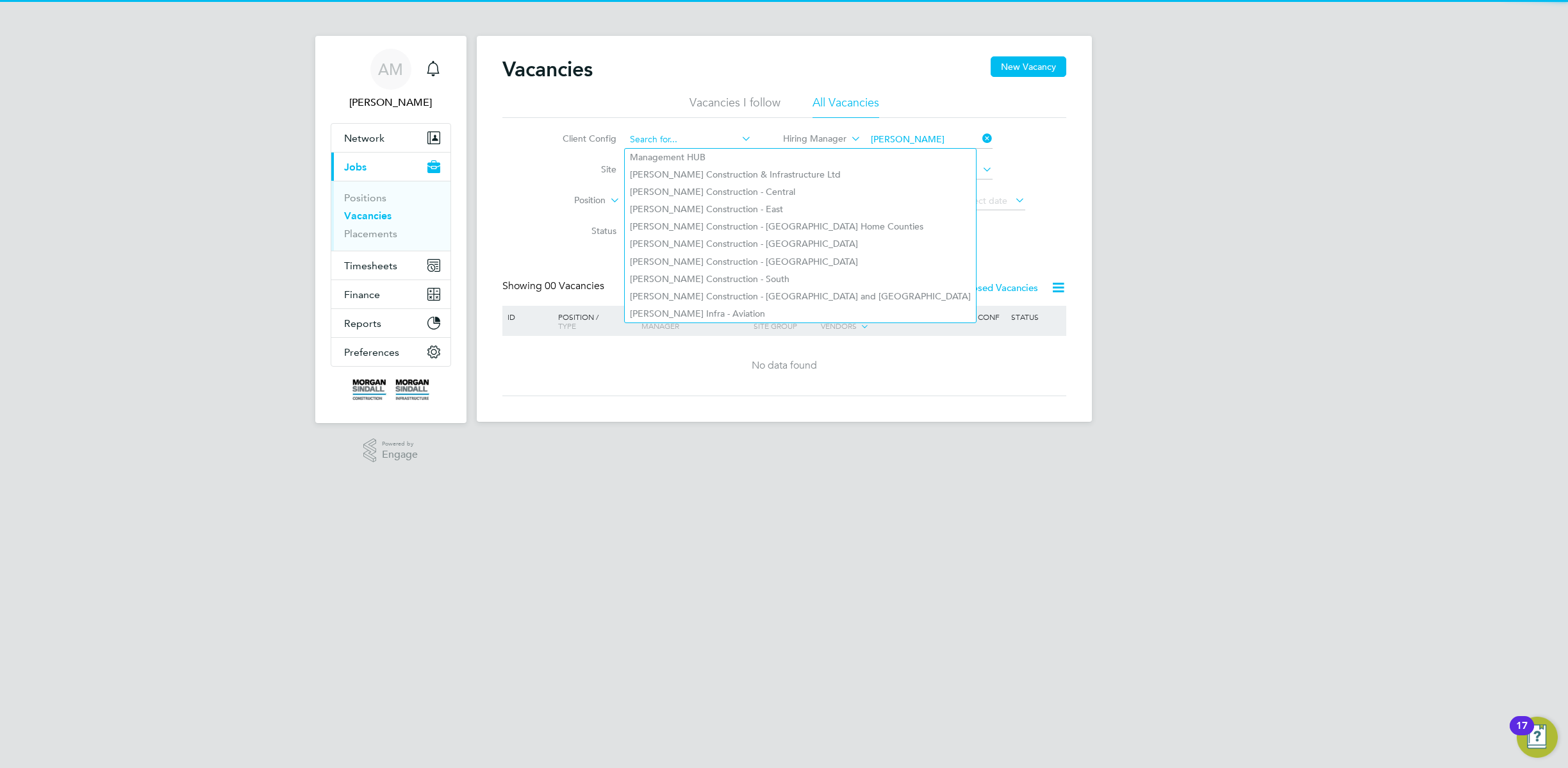
click at [728, 142] on input at bounding box center [689, 140] width 127 height 18
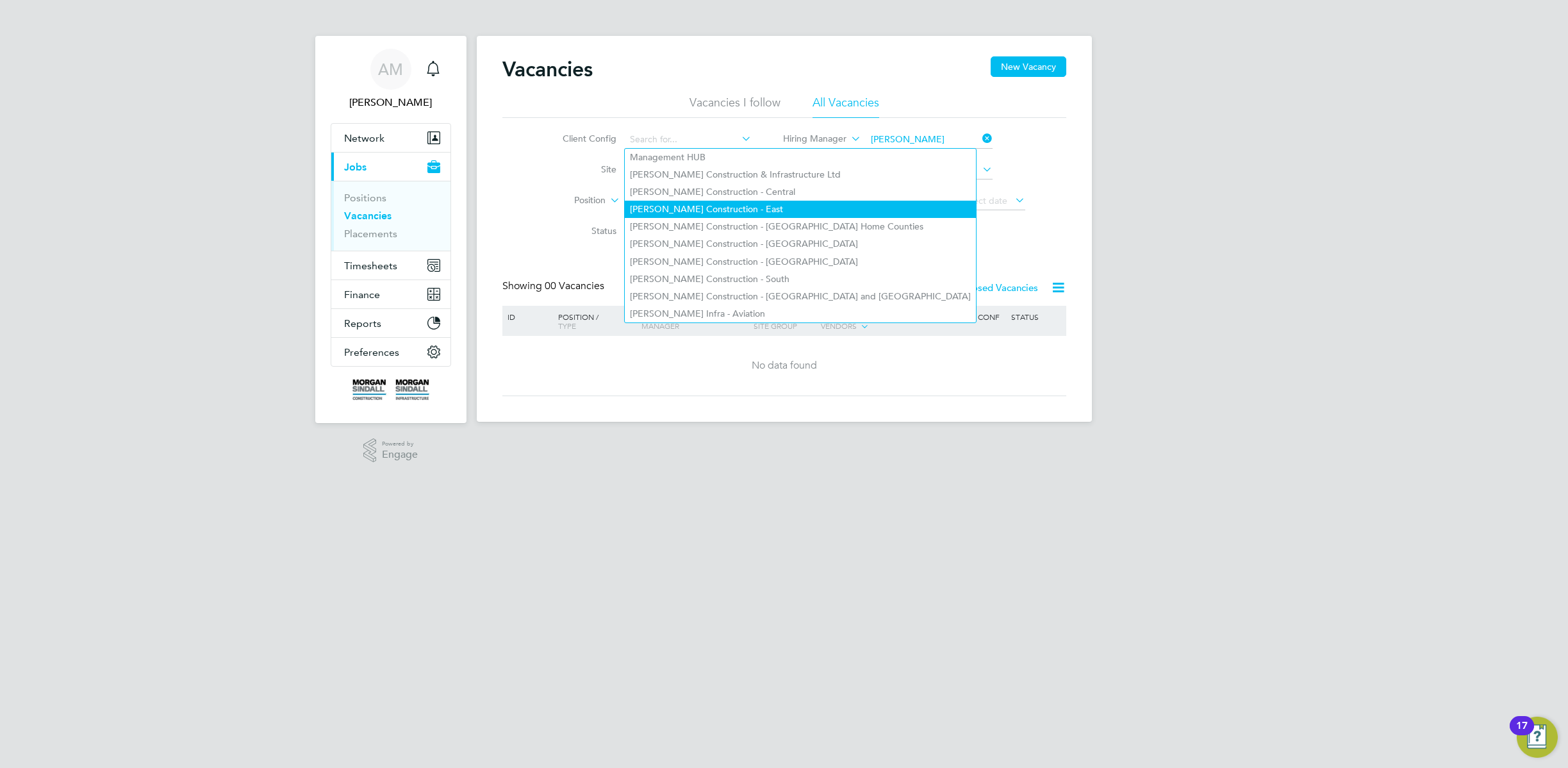
click at [736, 202] on li "Morgan Sindall Construction - East" at bounding box center [801, 209] width 351 height 17
type input "Morgan Sindall Construction - East"
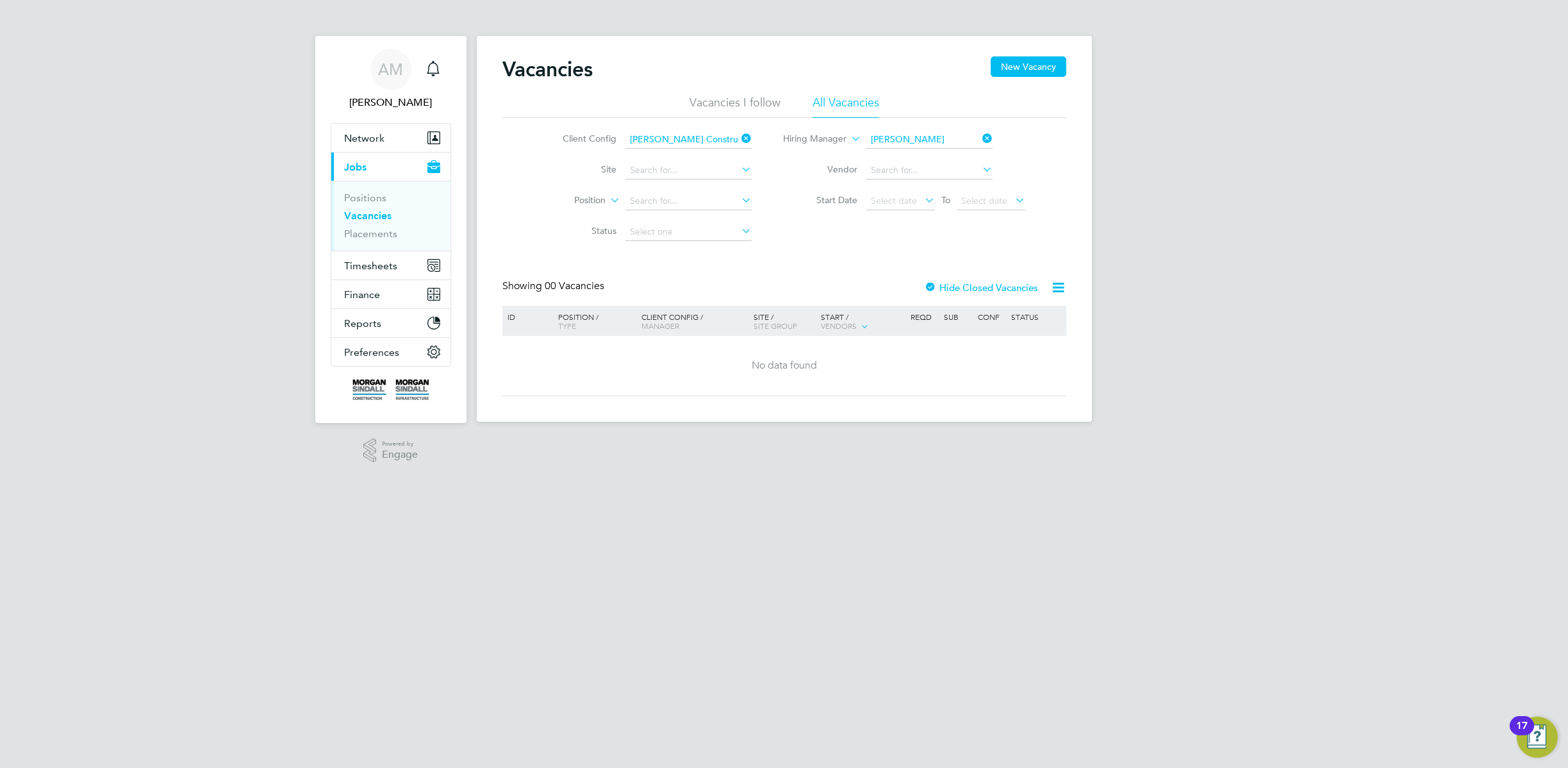
click at [980, 135] on icon at bounding box center [980, 138] width 0 height 18
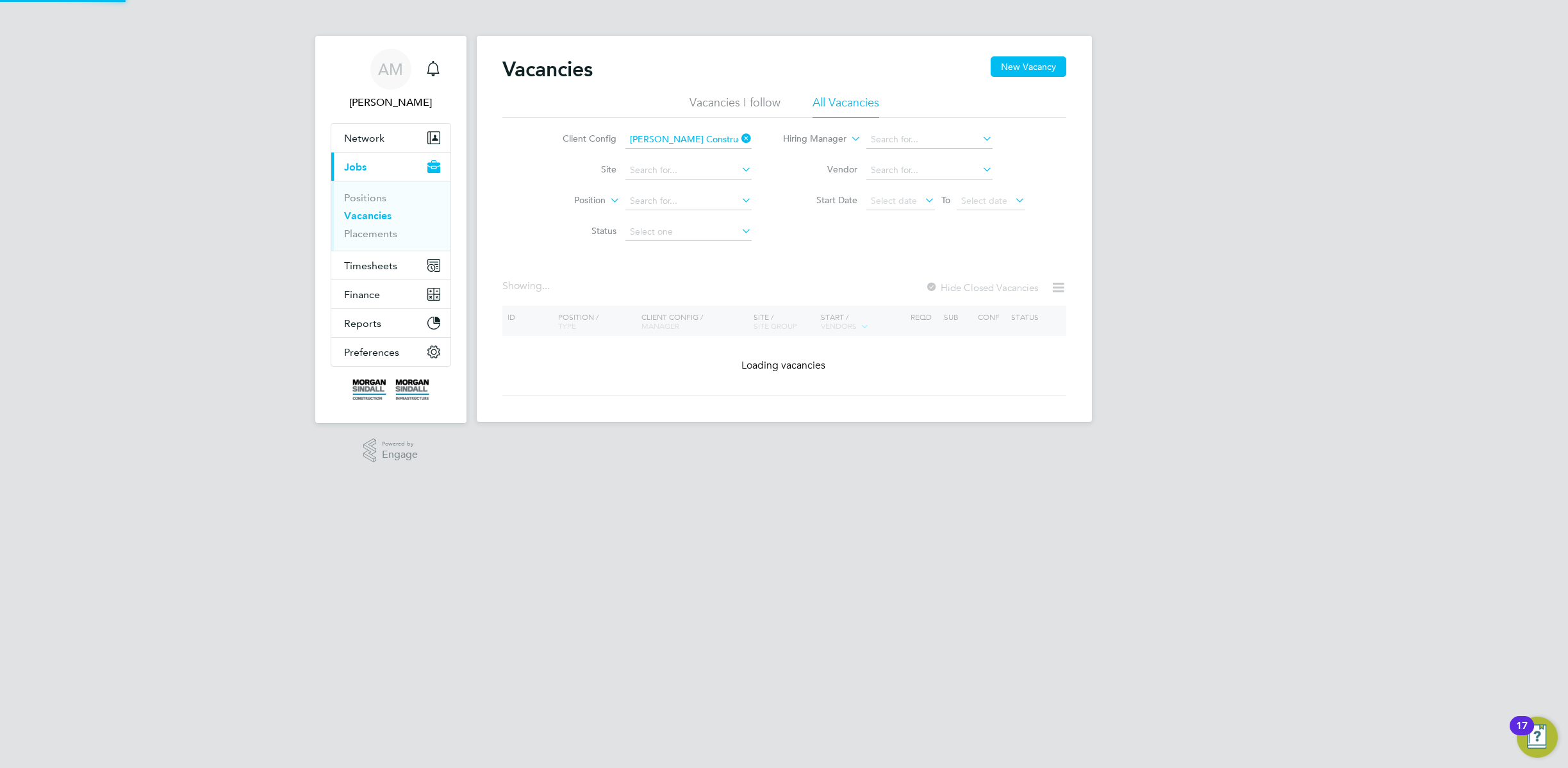
click at [739, 137] on icon at bounding box center [739, 138] width 0 height 18
click at [1010, 65] on button "New Vacancy" at bounding box center [1029, 66] width 76 height 21
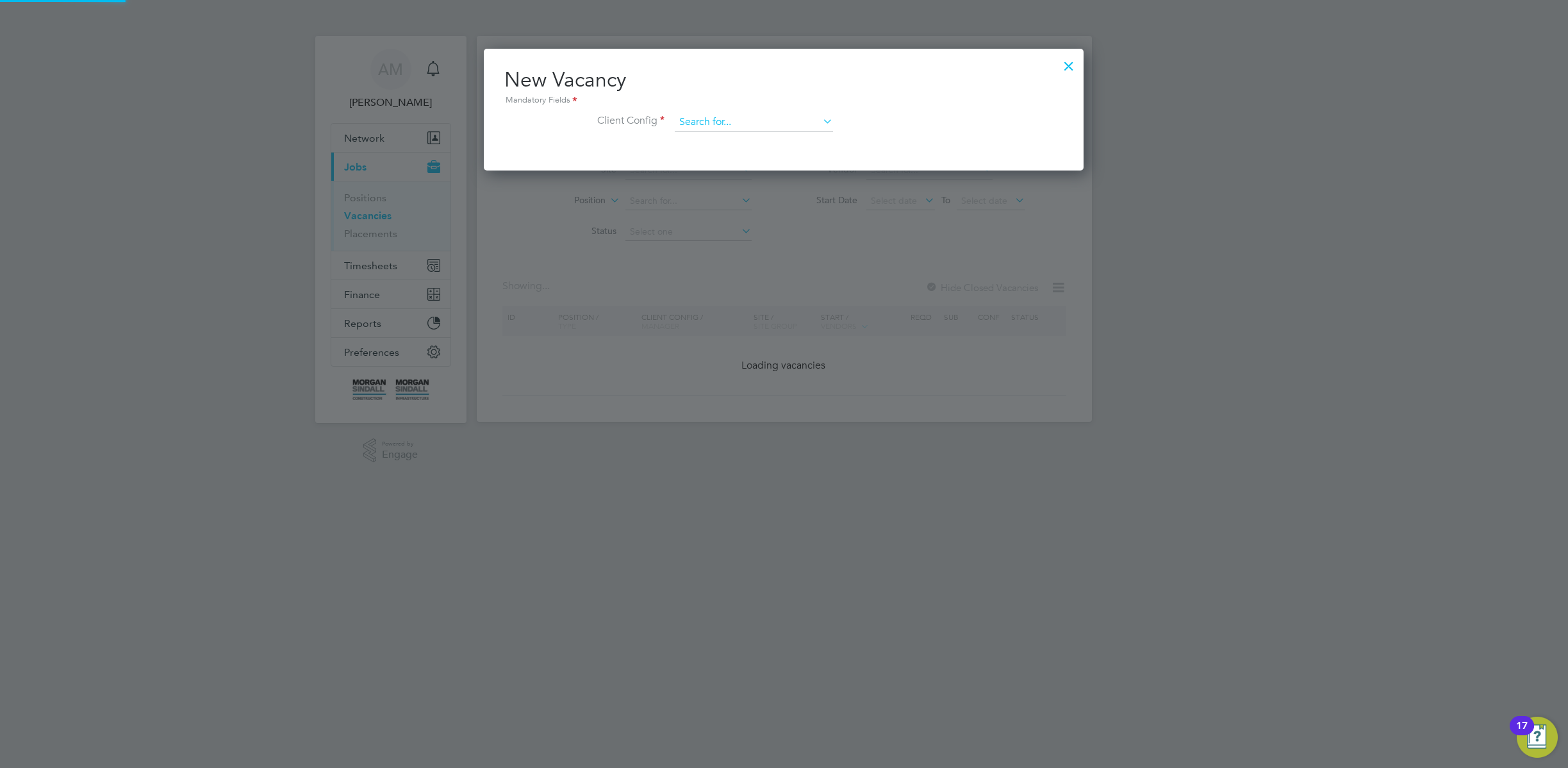
scroll to position [122, 601]
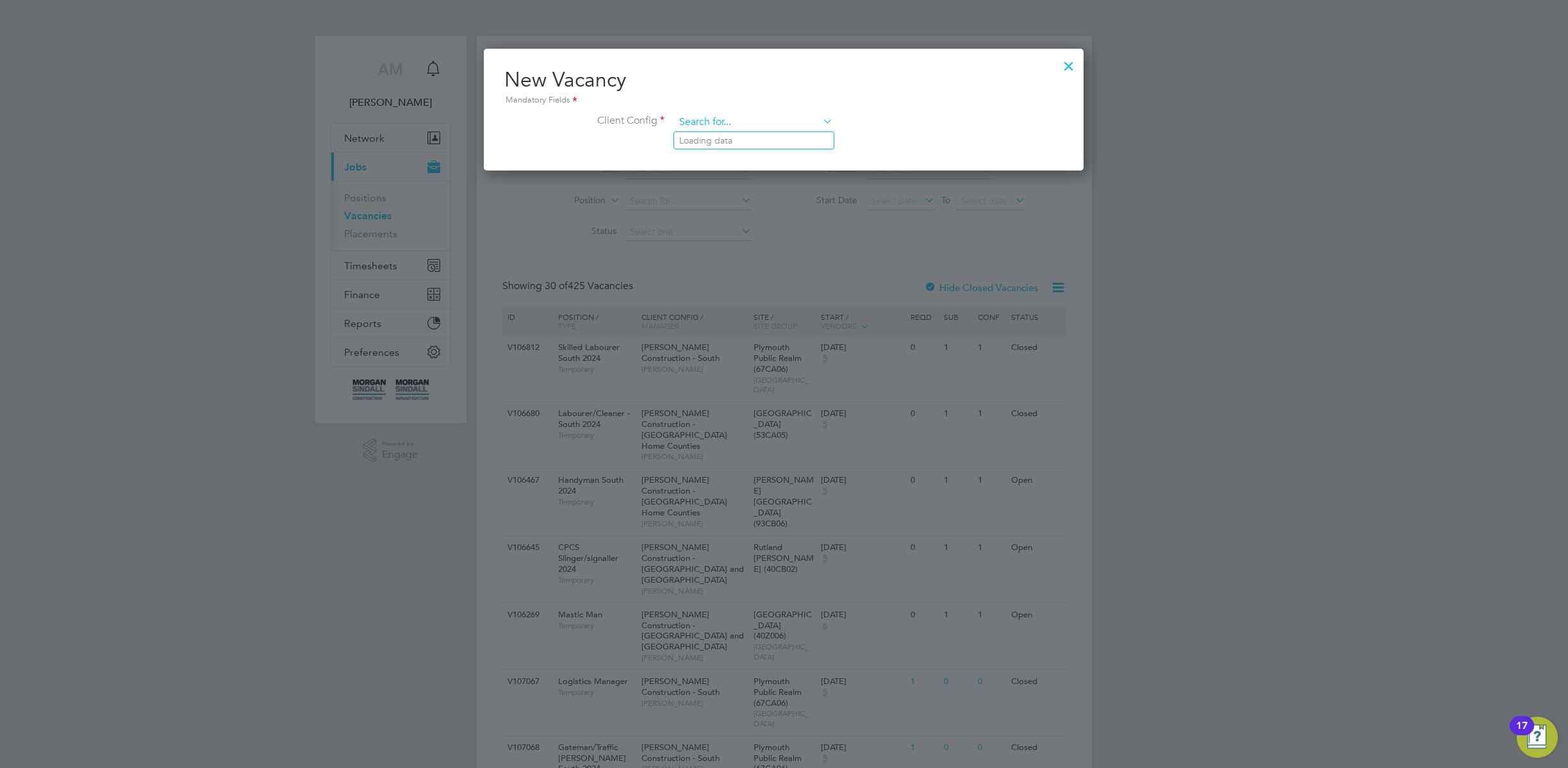
click at [761, 128] on input at bounding box center [754, 122] width 158 height 19
click at [799, 221] on li "Morgan Sindall Construction - Scotland" at bounding box center [850, 227] width 351 height 17
type input "Morgan Sindall Construction - Scotland"
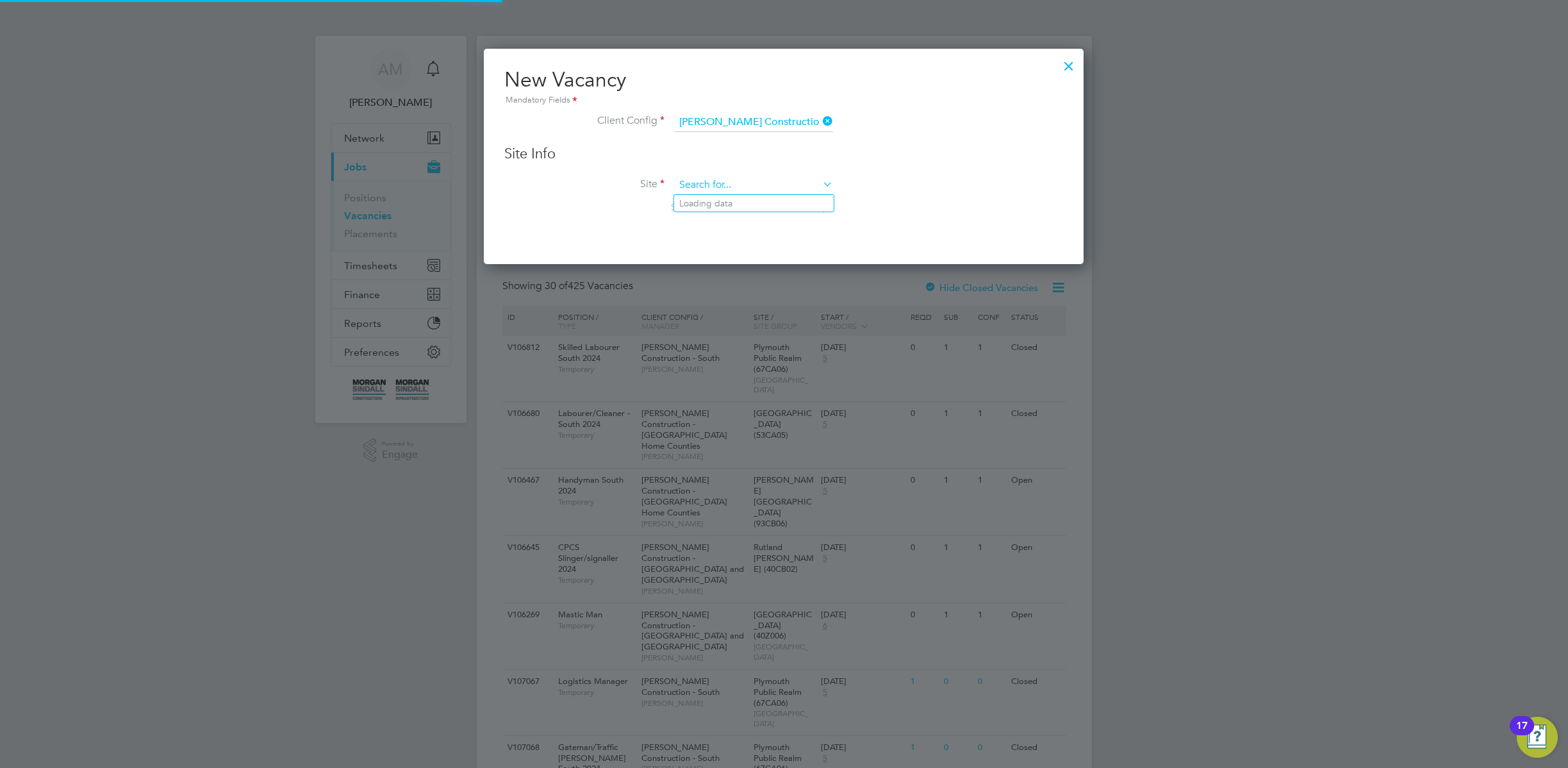
click at [778, 180] on input at bounding box center [754, 185] width 158 height 19
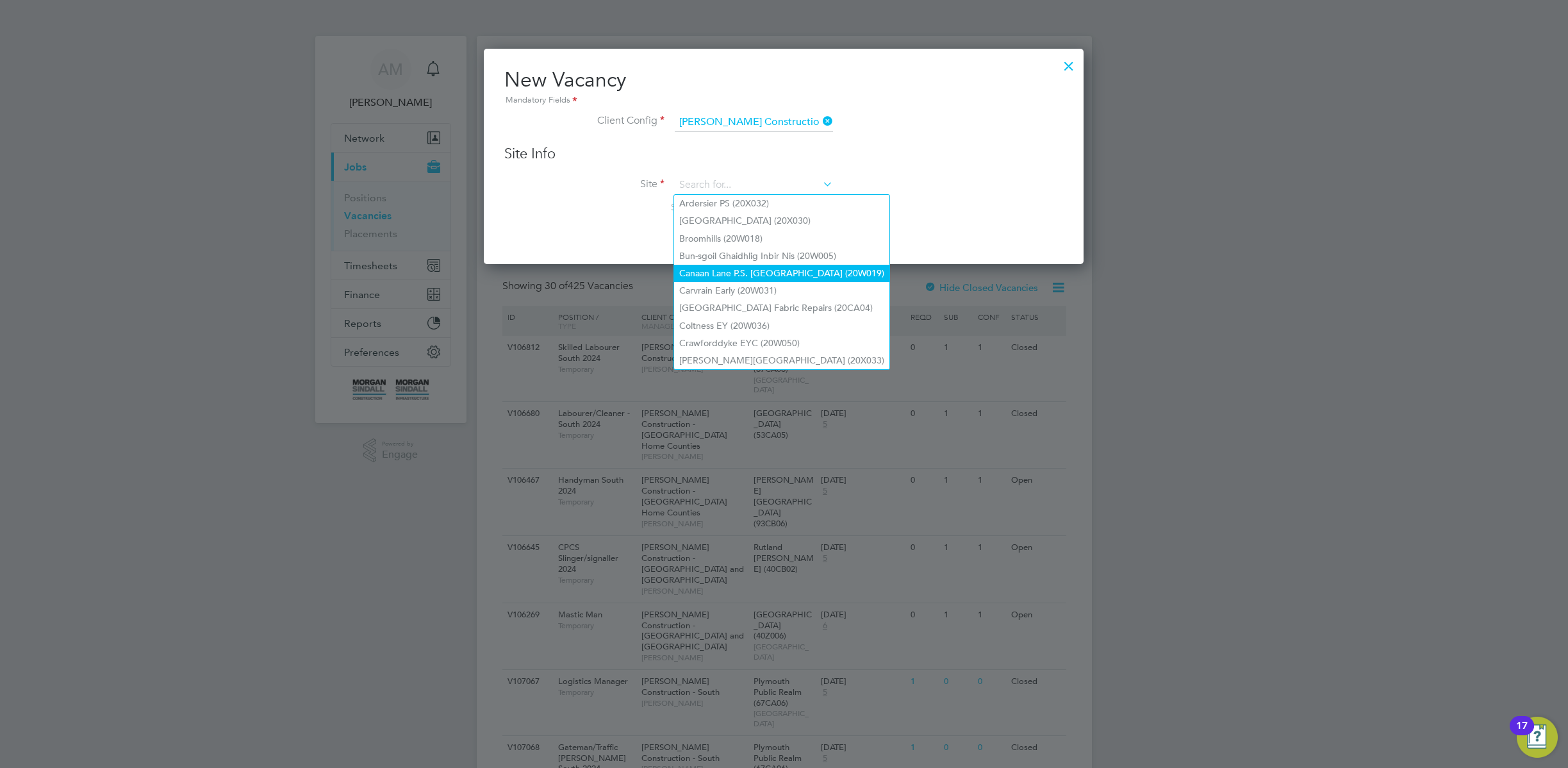
click at [767, 267] on li "Canaan Lane P.S. Edinburgh (20W019)" at bounding box center [782, 273] width 215 height 17
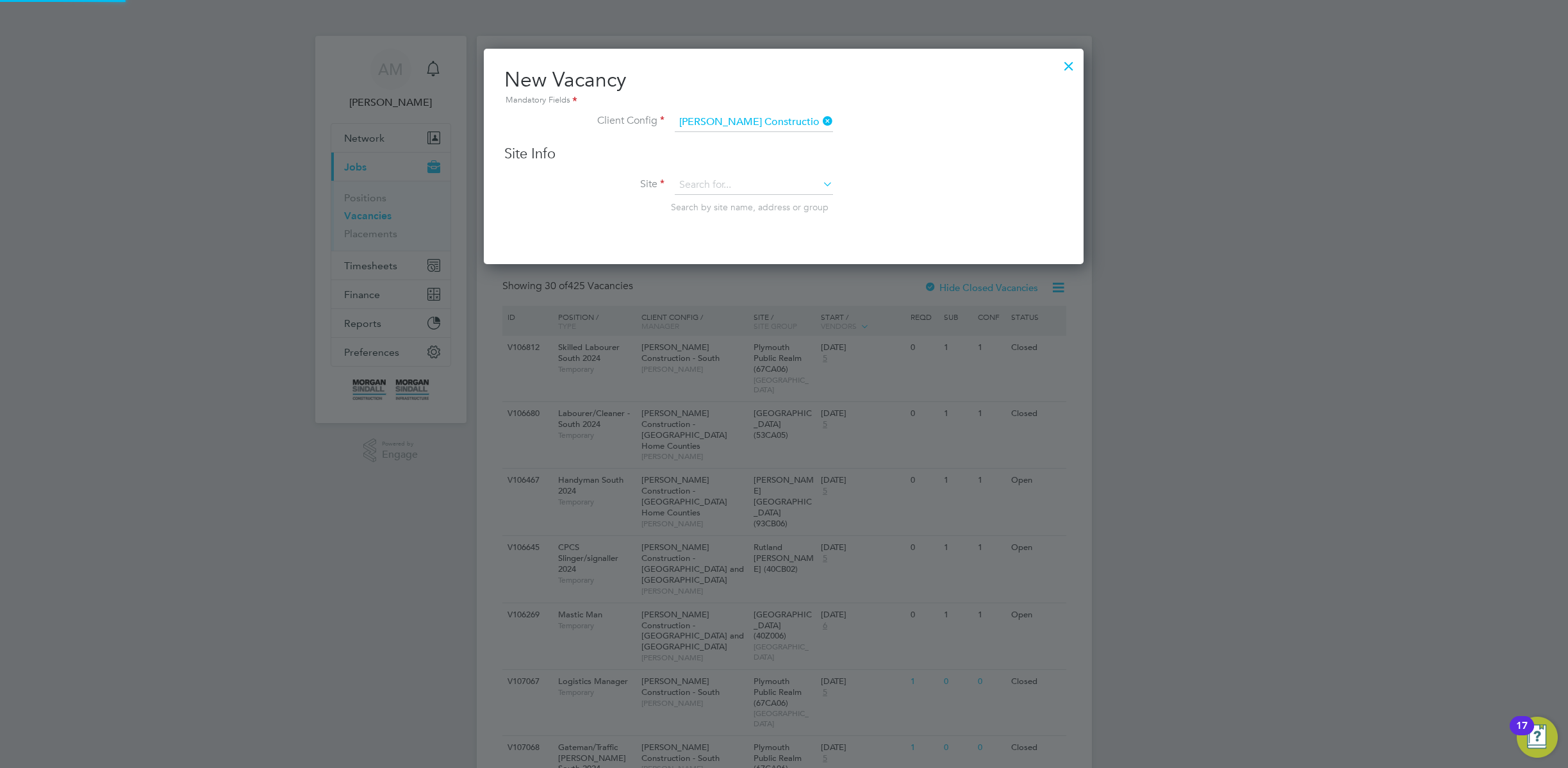
type input "Canaan Lane P.S. Edinburgh (20W019)"
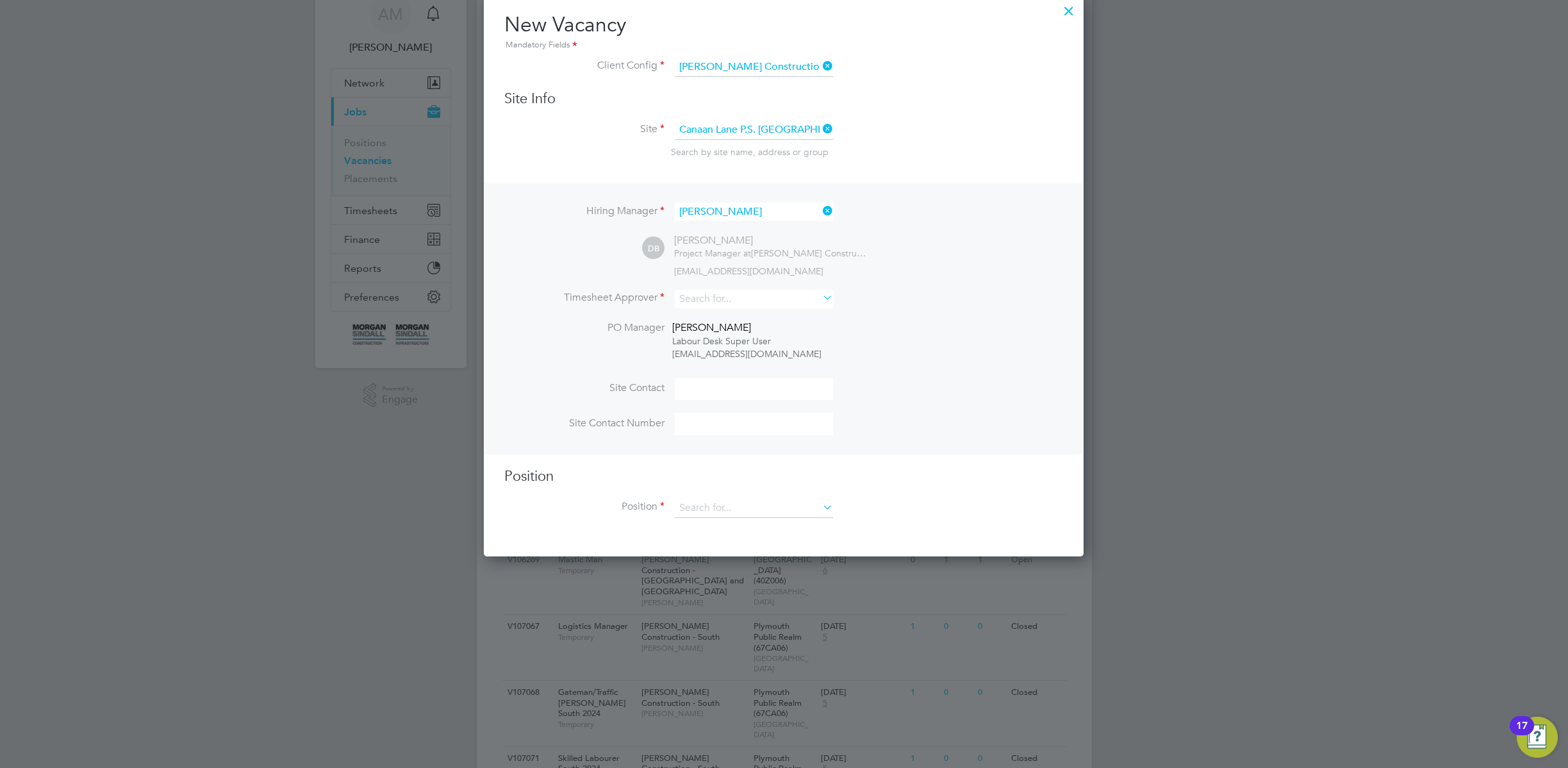
scroll to position [65, 0]
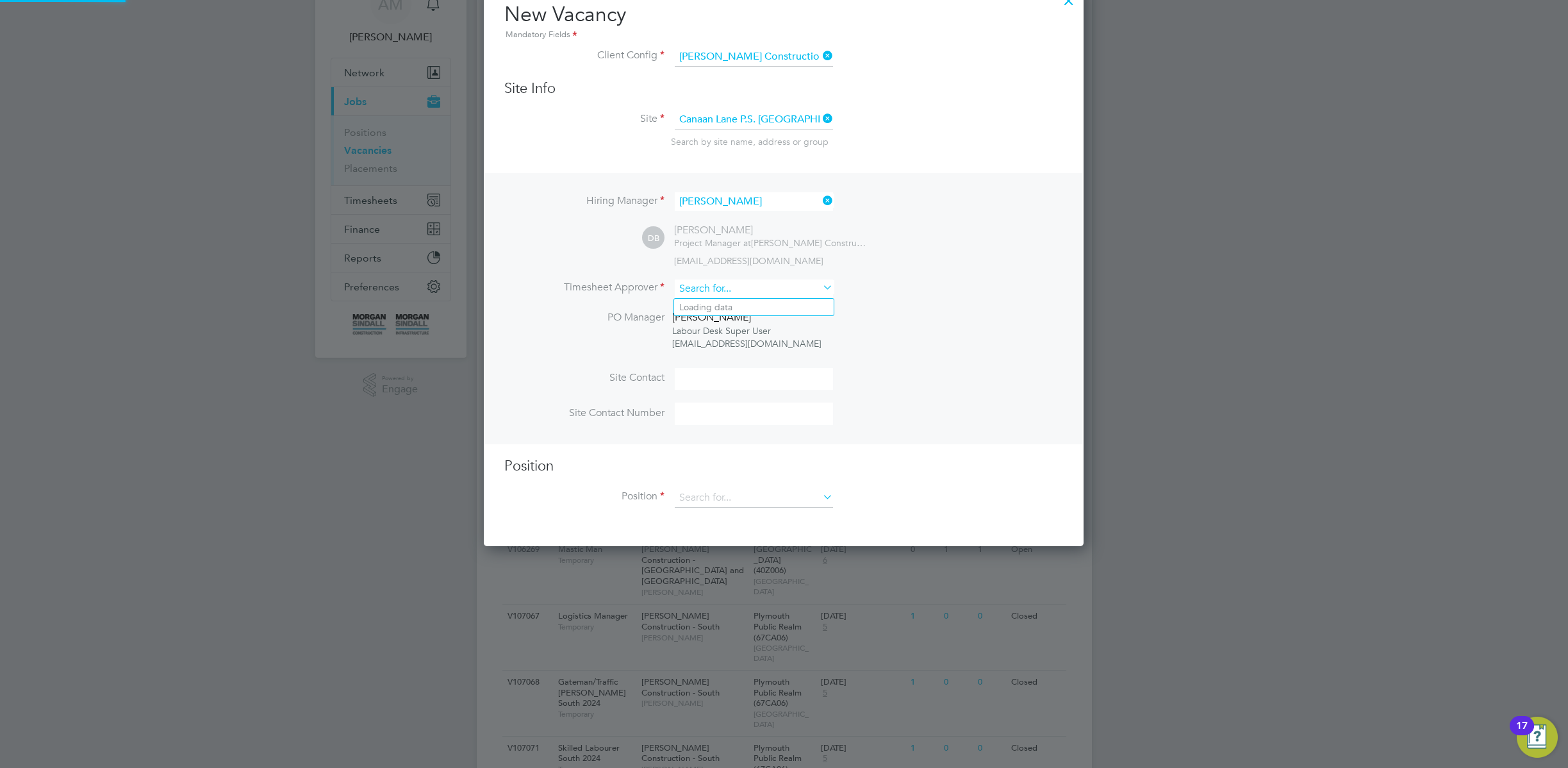
click at [762, 281] on input at bounding box center [754, 289] width 158 height 19
click at [750, 345] on li "Adam P" at bounding box center [754, 341] width 159 height 17
type input "Adam P"
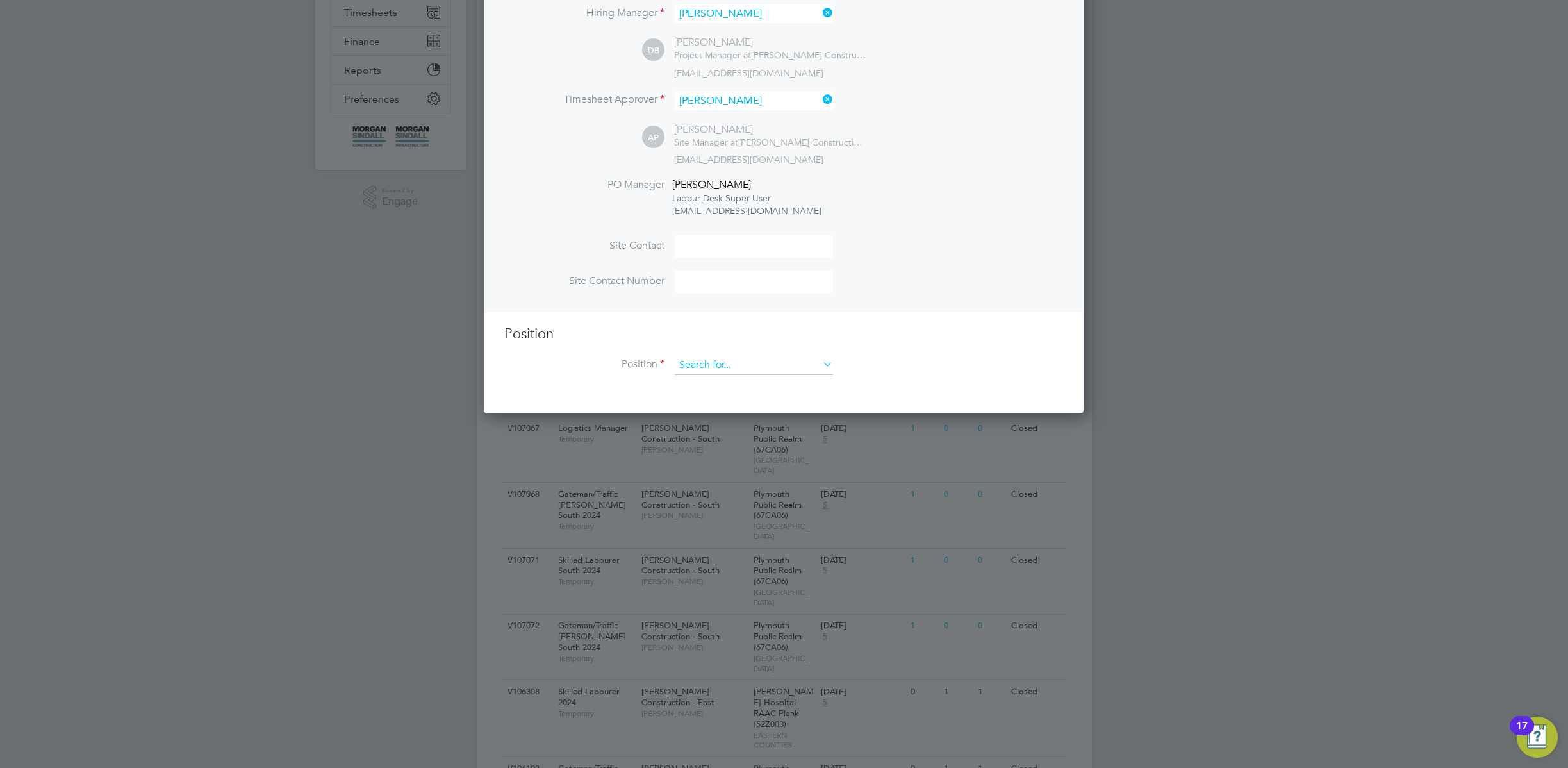
click at [775, 360] on input at bounding box center [754, 365] width 158 height 19
click at [773, 483] on li "Civil Engineer" at bounding box center [755, 488] width 161 height 17
type input "Civil Engineer"
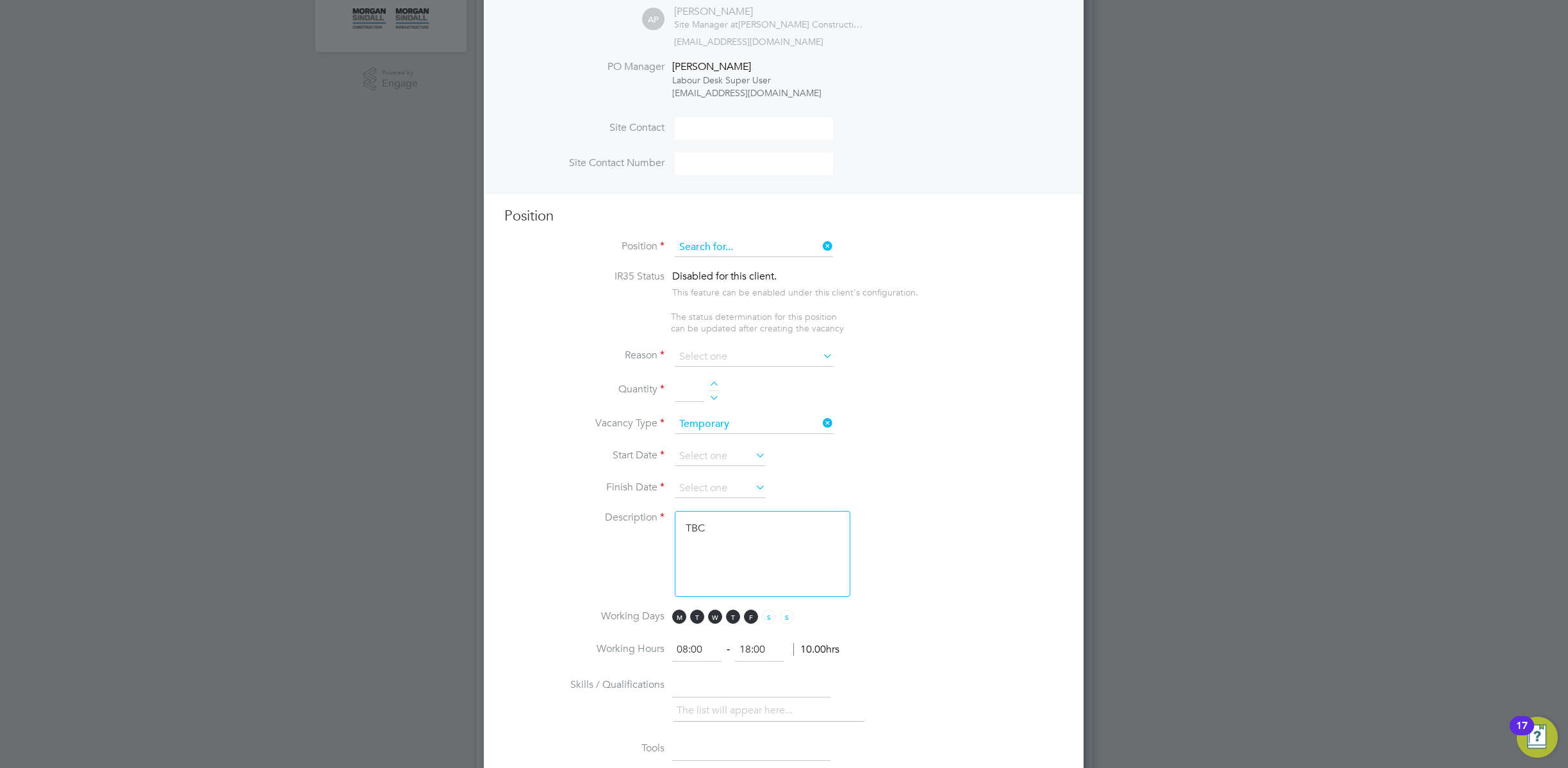
click at [765, 243] on input at bounding box center [754, 247] width 158 height 19
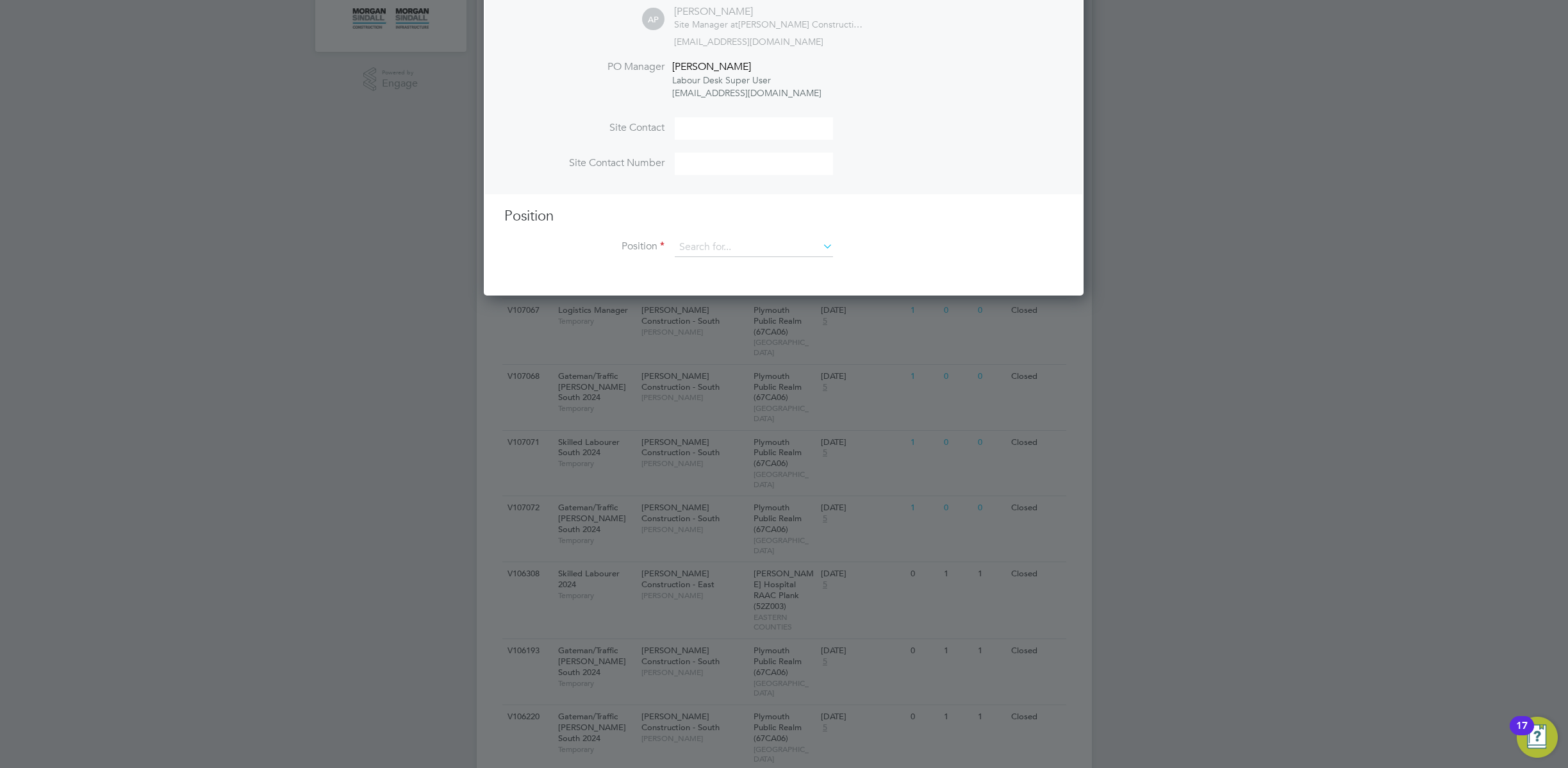
click at [766, 300] on li "Administrator - Copy" at bounding box center [755, 301] width 161 height 17
type input "Administrator - Copy"
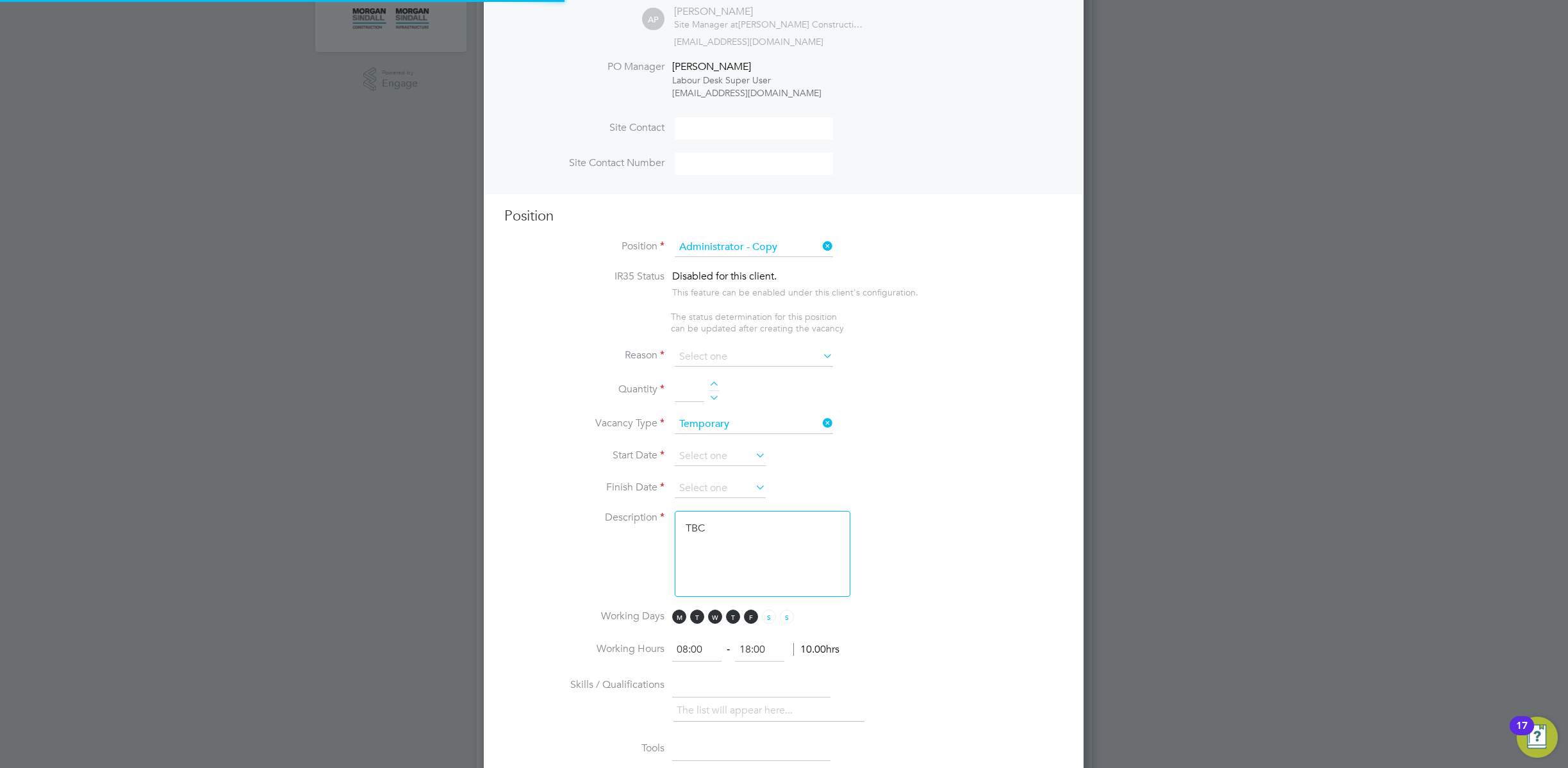
scroll to position [0, 0]
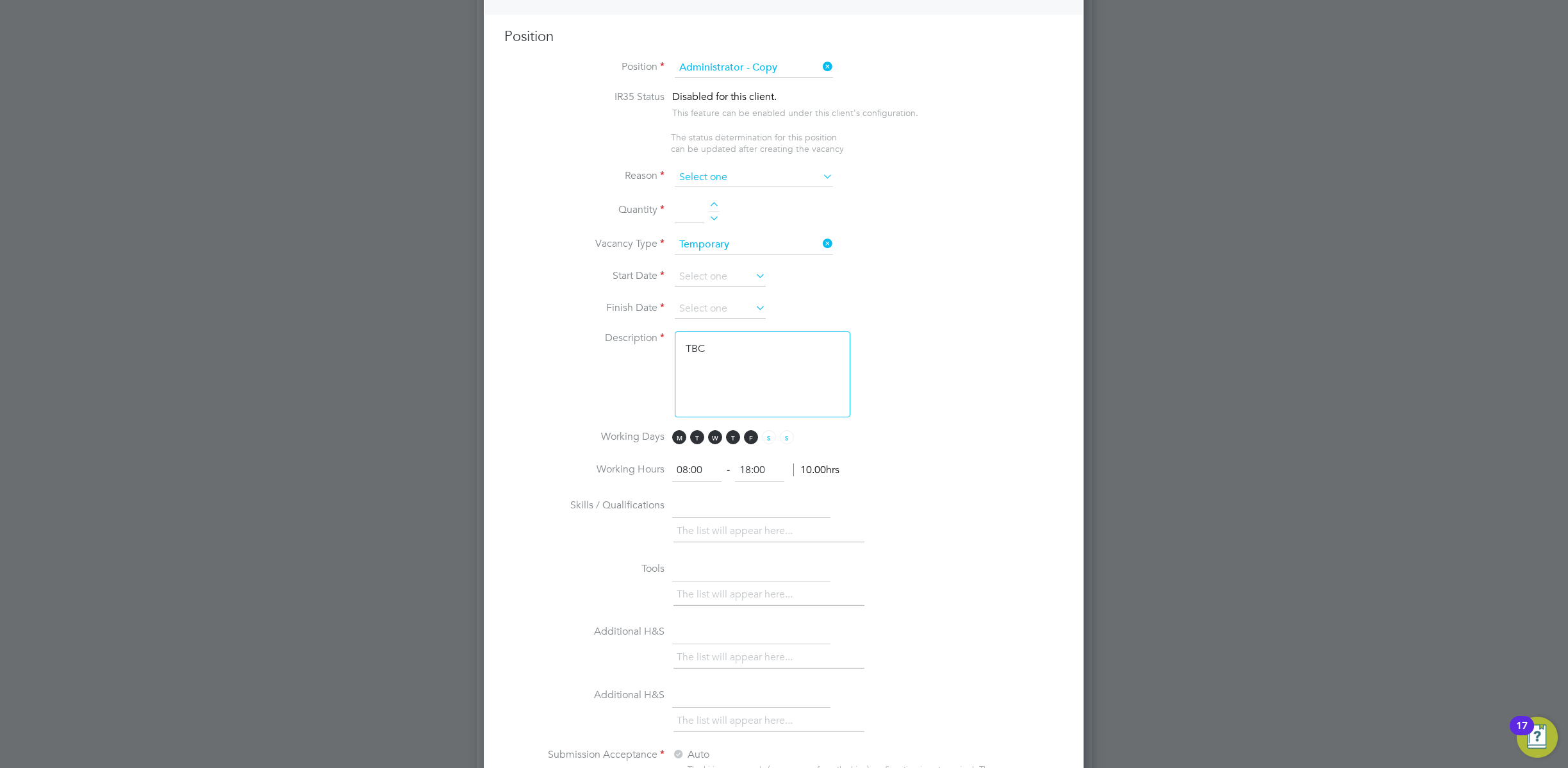
click at [762, 175] on input at bounding box center [754, 177] width 158 height 19
click at [739, 223] on li "Extra Work" at bounding box center [754, 230] width 159 height 16
type input "Extra Work"
click at [711, 204] on div at bounding box center [714, 206] width 11 height 9
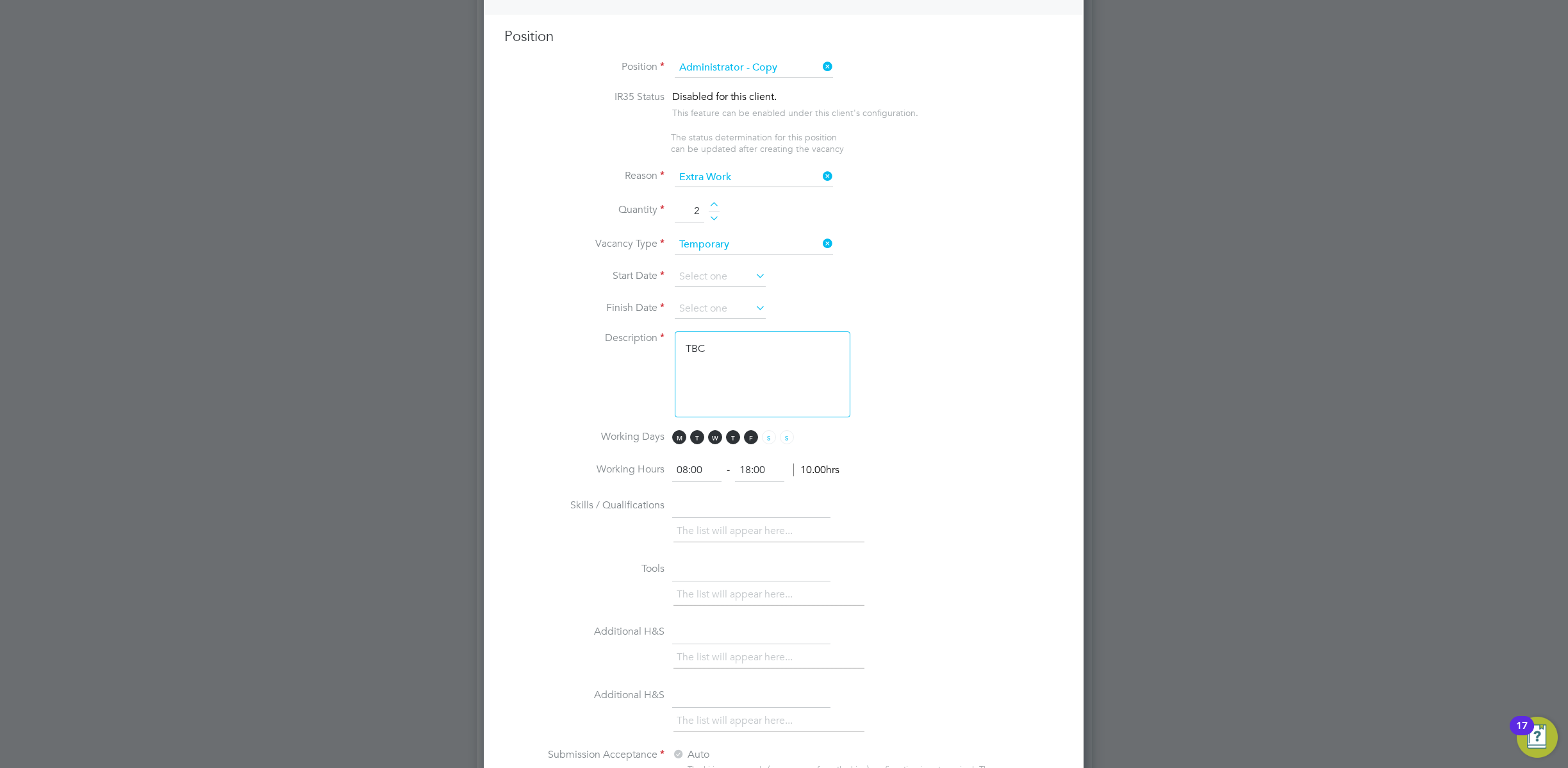
click at [711, 204] on div at bounding box center [714, 206] width 11 height 9
type input "5"
click at [723, 277] on input at bounding box center [720, 276] width 91 height 19
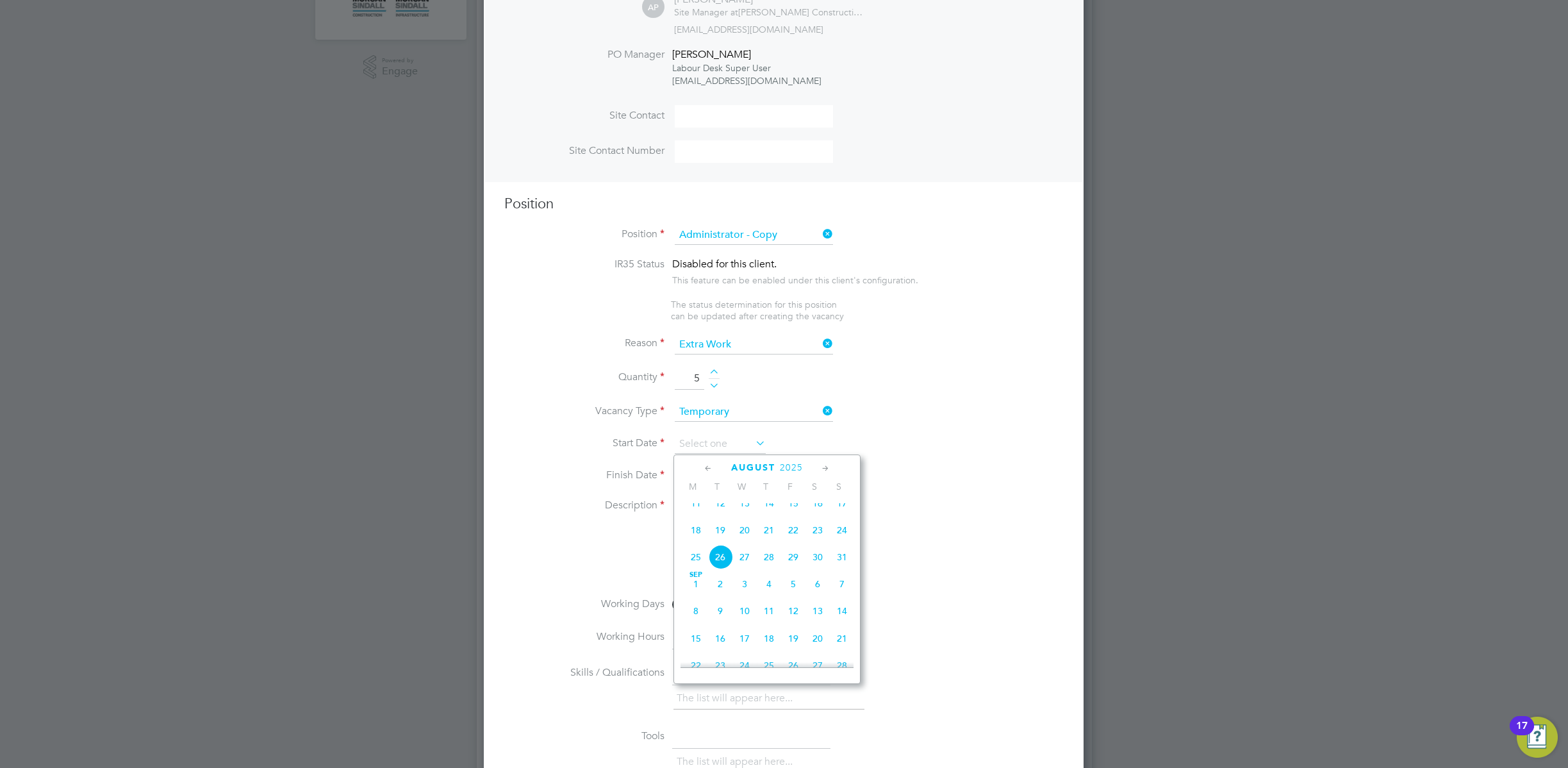
click at [696, 515] on span "11" at bounding box center [696, 503] width 24 height 24
type input "11 Aug 2025"
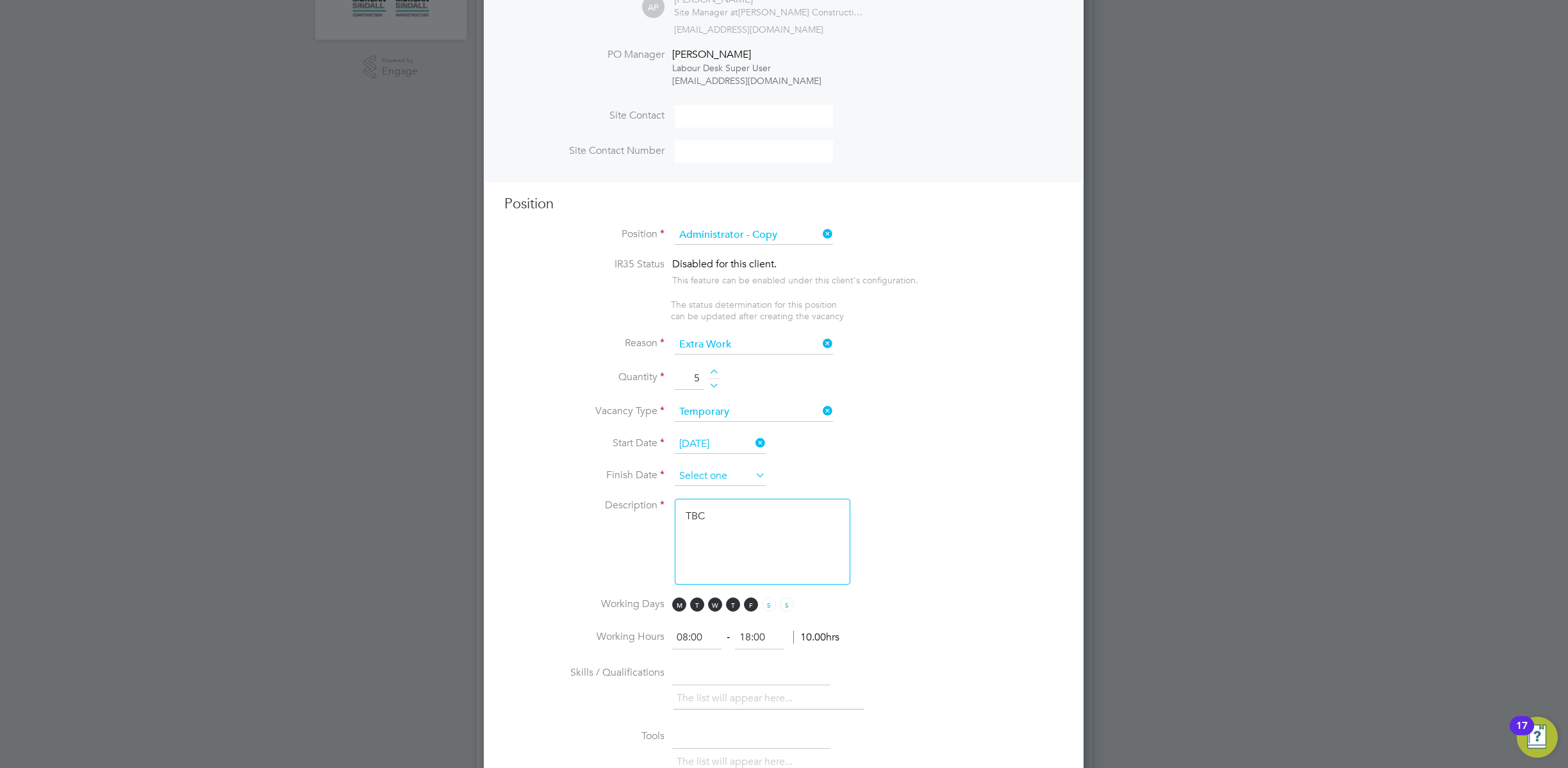
click at [739, 472] on input at bounding box center [720, 476] width 91 height 19
click at [846, 430] on span "21" at bounding box center [841, 422] width 24 height 24
type input "21 Sep 2025"
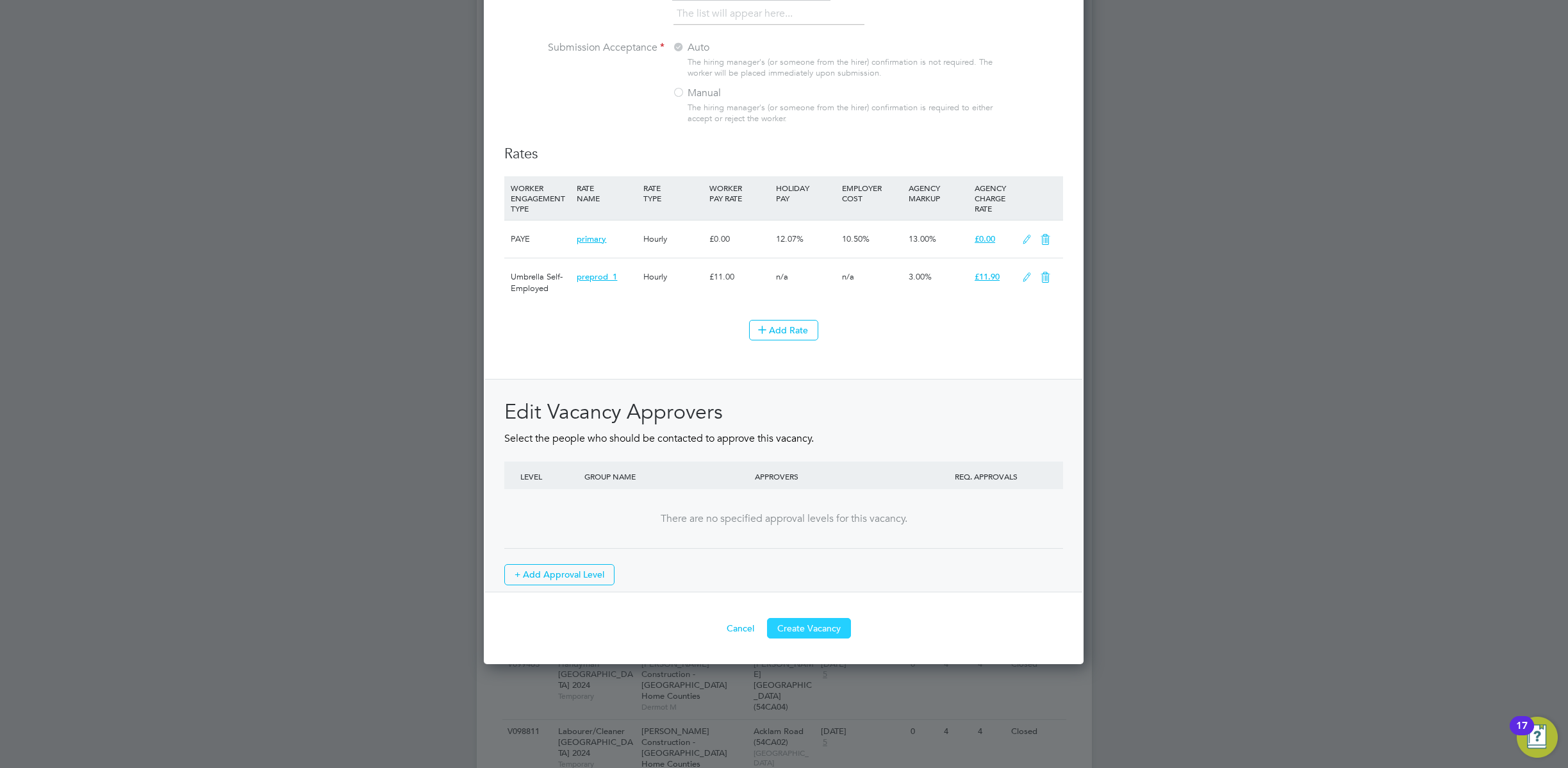
click at [825, 631] on button "Create Vacancy" at bounding box center [809, 628] width 84 height 21
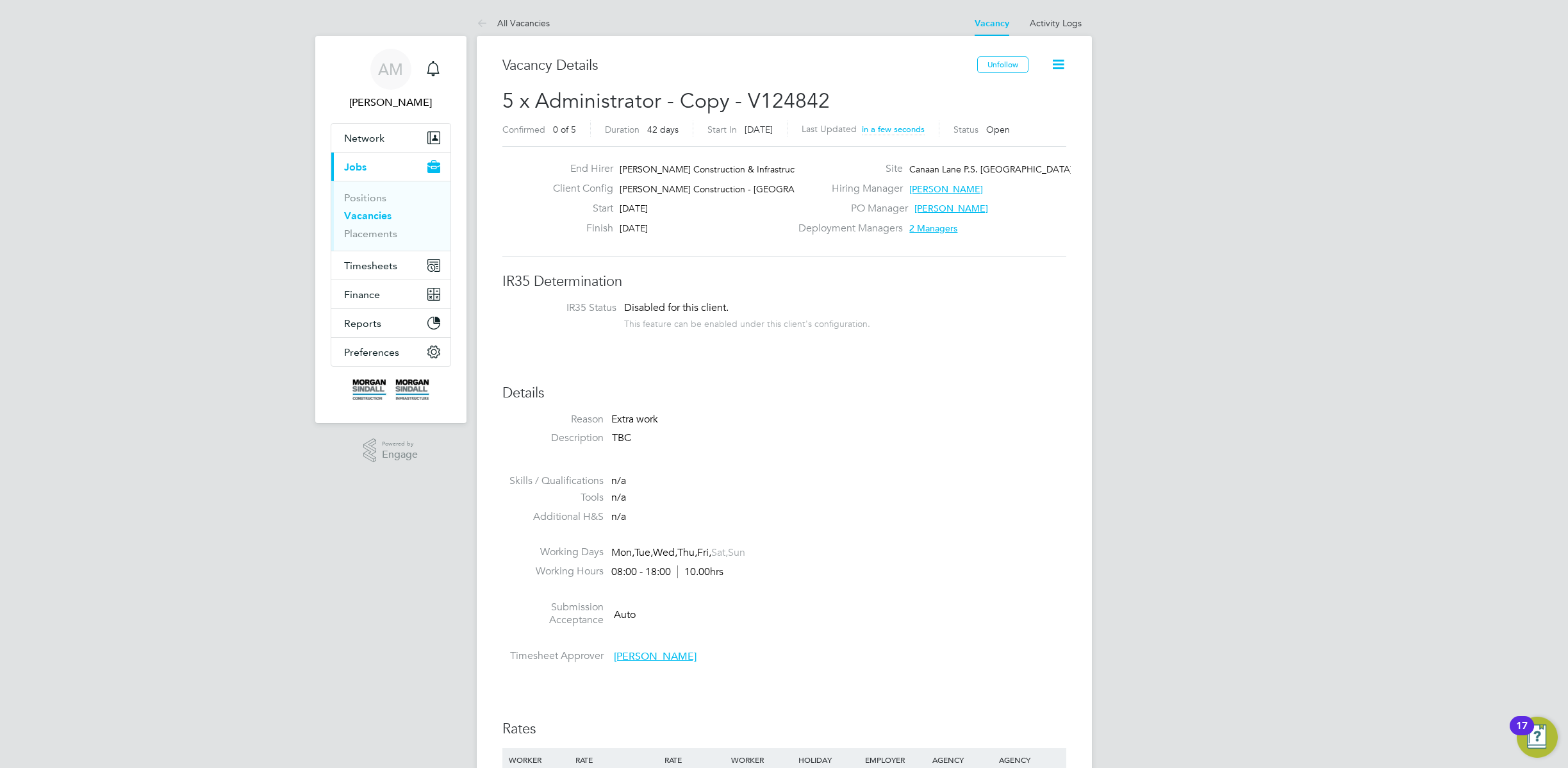
click at [999, 171] on span "Canaan Lane P.S. Edinburgh (20W019)" at bounding box center [1012, 169] width 205 height 12
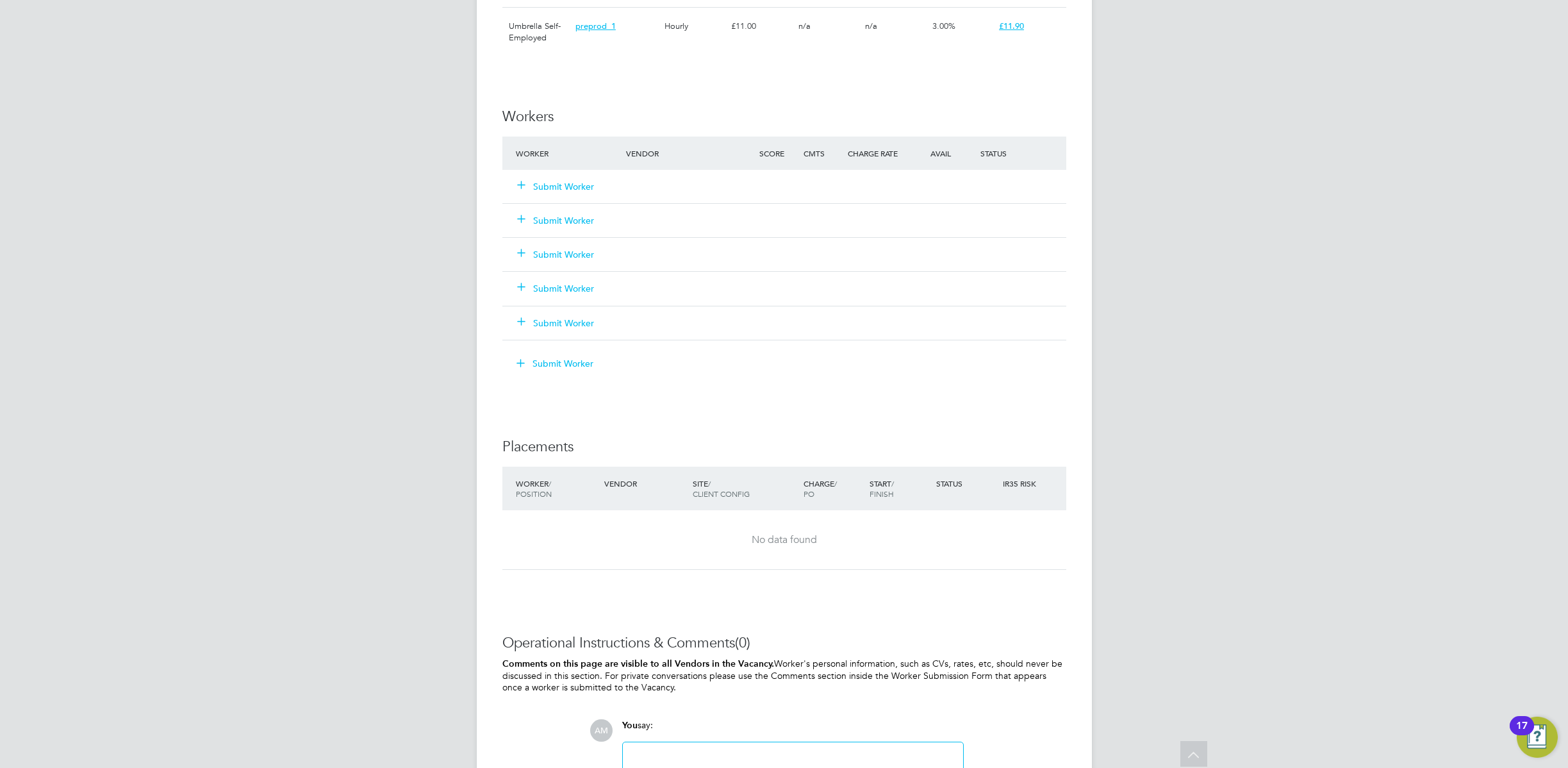
click at [554, 253] on button "Submit Worker" at bounding box center [556, 254] width 77 height 13
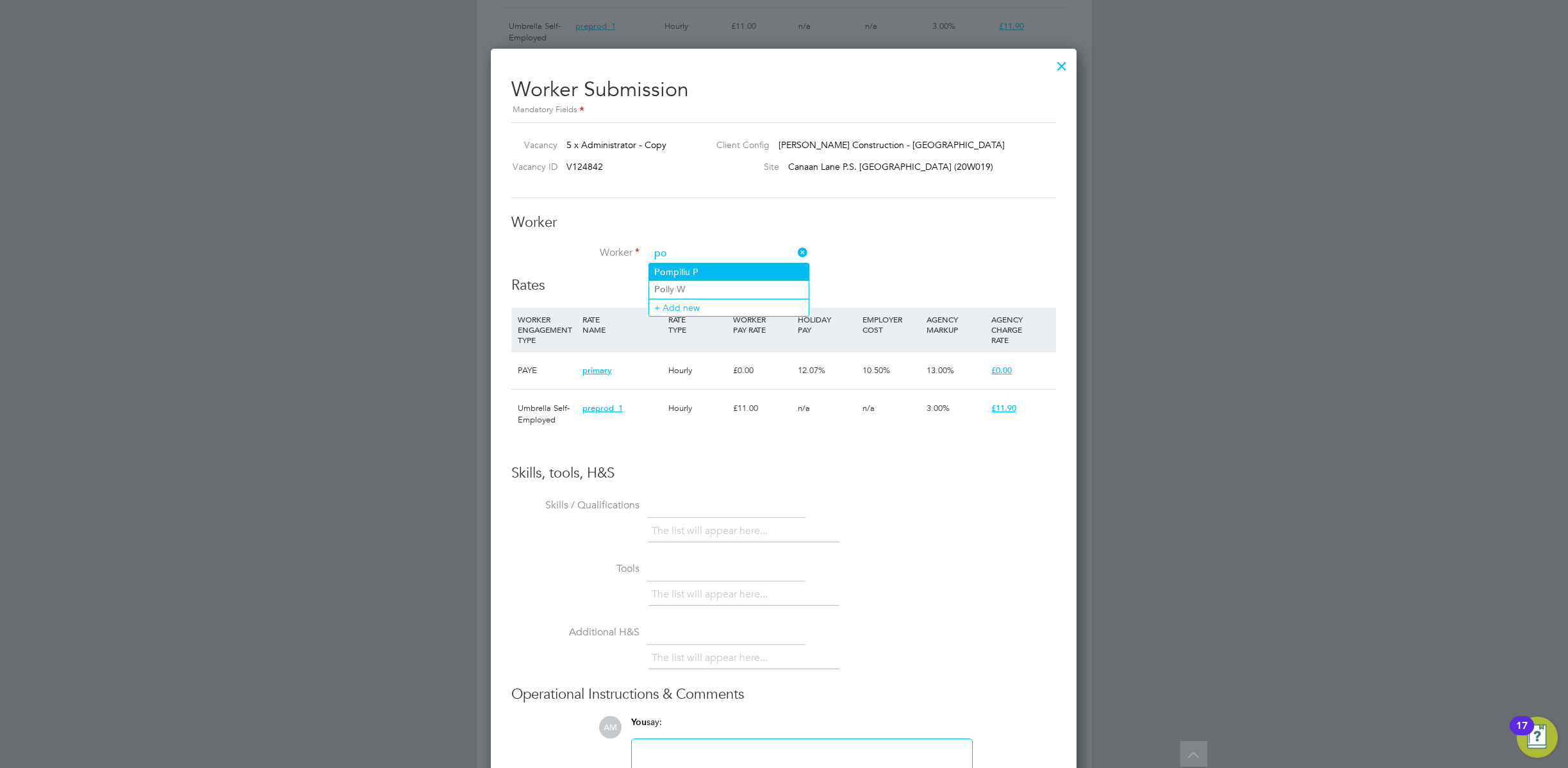
click at [687, 270] on li "Po mpiliu P" at bounding box center [729, 271] width 159 height 17
type input "Pompiliu P"
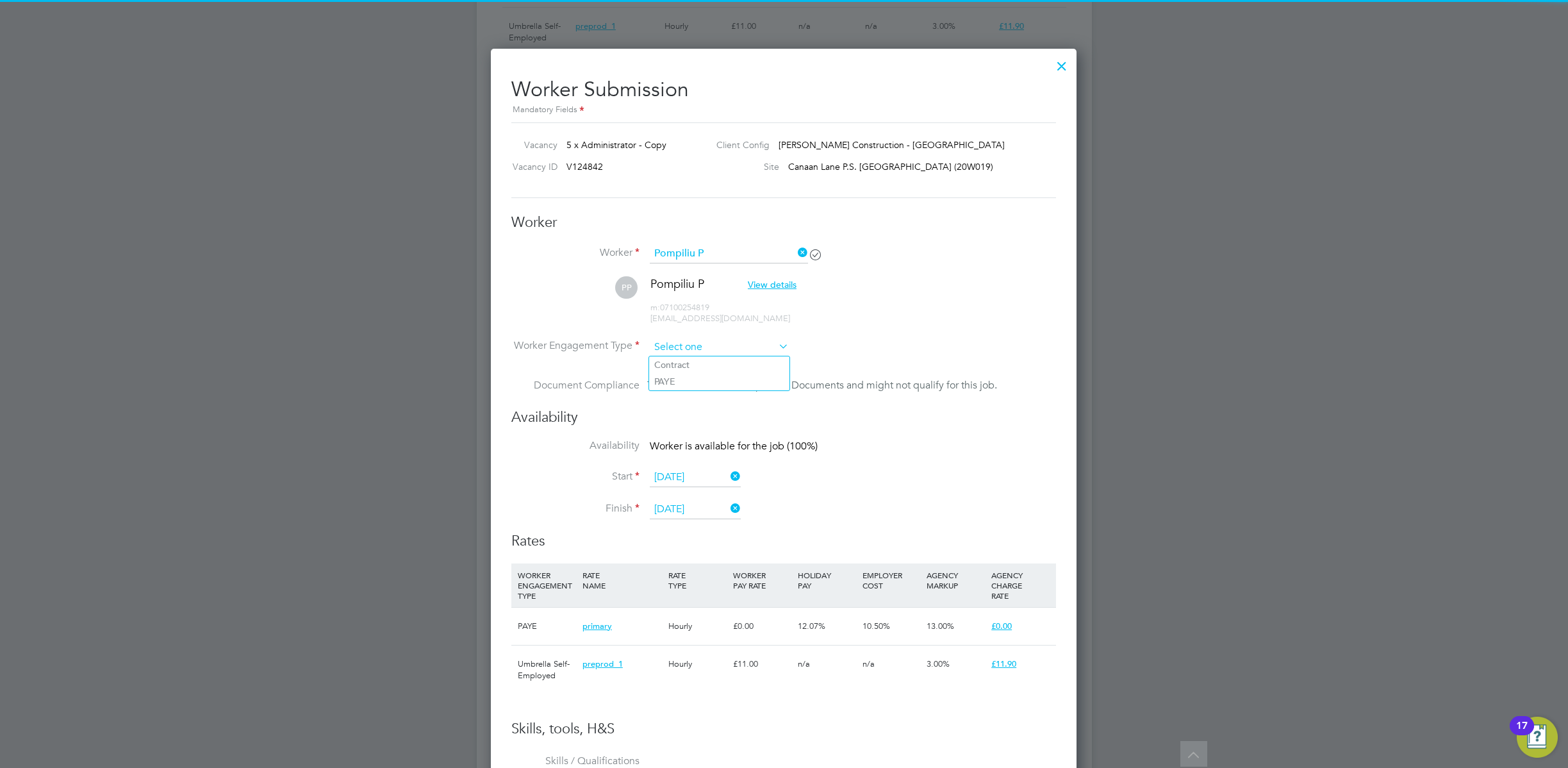
click at [683, 344] on input at bounding box center [719, 346] width 139 height 19
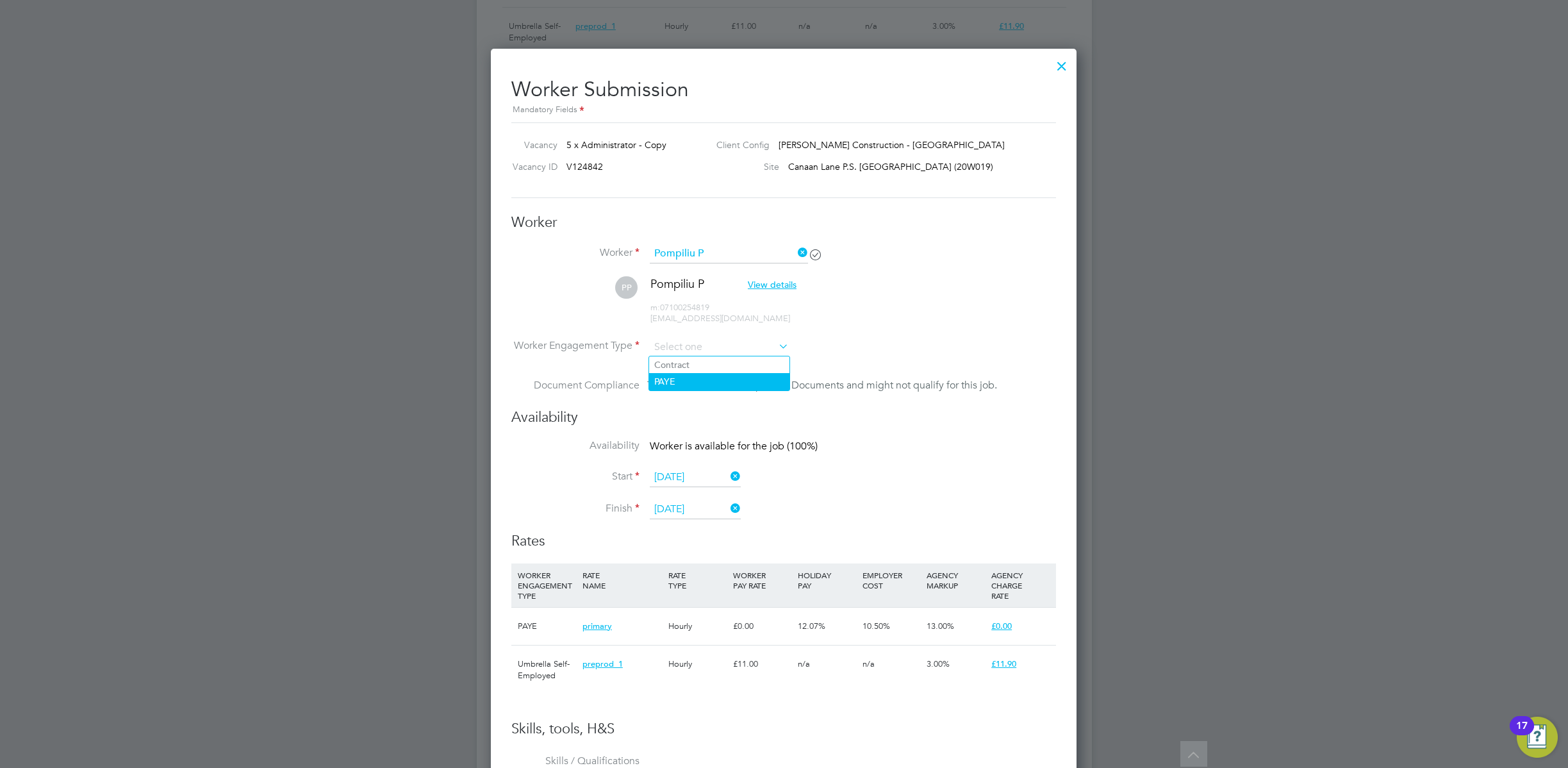
click at [683, 378] on li "PAYE" at bounding box center [719, 381] width 140 height 16
type input "PAYE"
click at [708, 349] on input at bounding box center [719, 346] width 139 height 19
click at [692, 362] on li "Contract" at bounding box center [719, 365] width 140 height 16
type input "Contract"
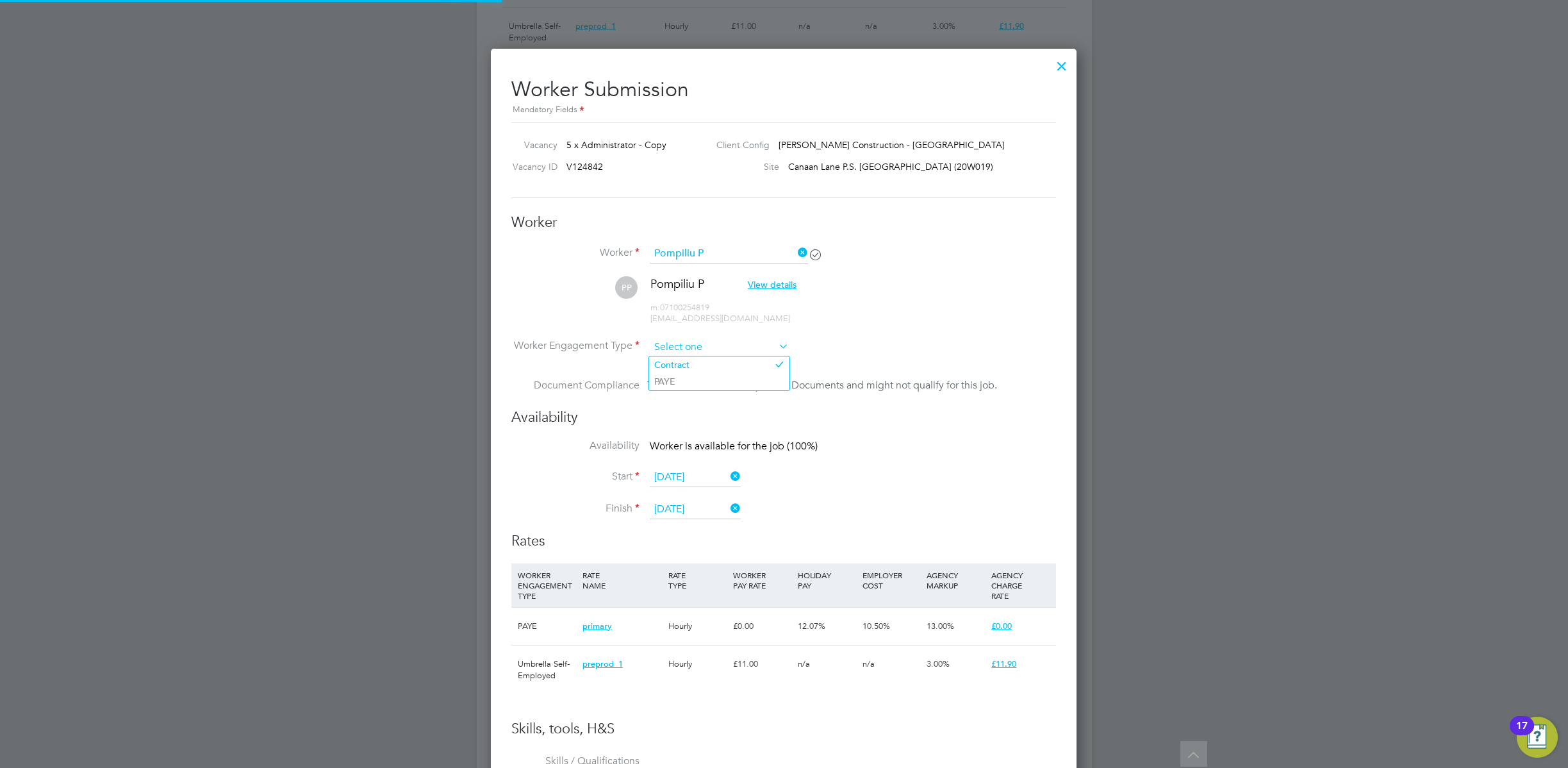
click at [711, 343] on input at bounding box center [719, 346] width 139 height 19
click at [695, 365] on div "All Vacancies Vacancy Activity Logs Vacancy Activity Logs All Vacancies Vacancy…" at bounding box center [784, 38] width 615 height 1701
click at [714, 349] on input at bounding box center [719, 346] width 139 height 19
click at [708, 362] on li "Contract" at bounding box center [719, 365] width 140 height 16
type input "Contract"
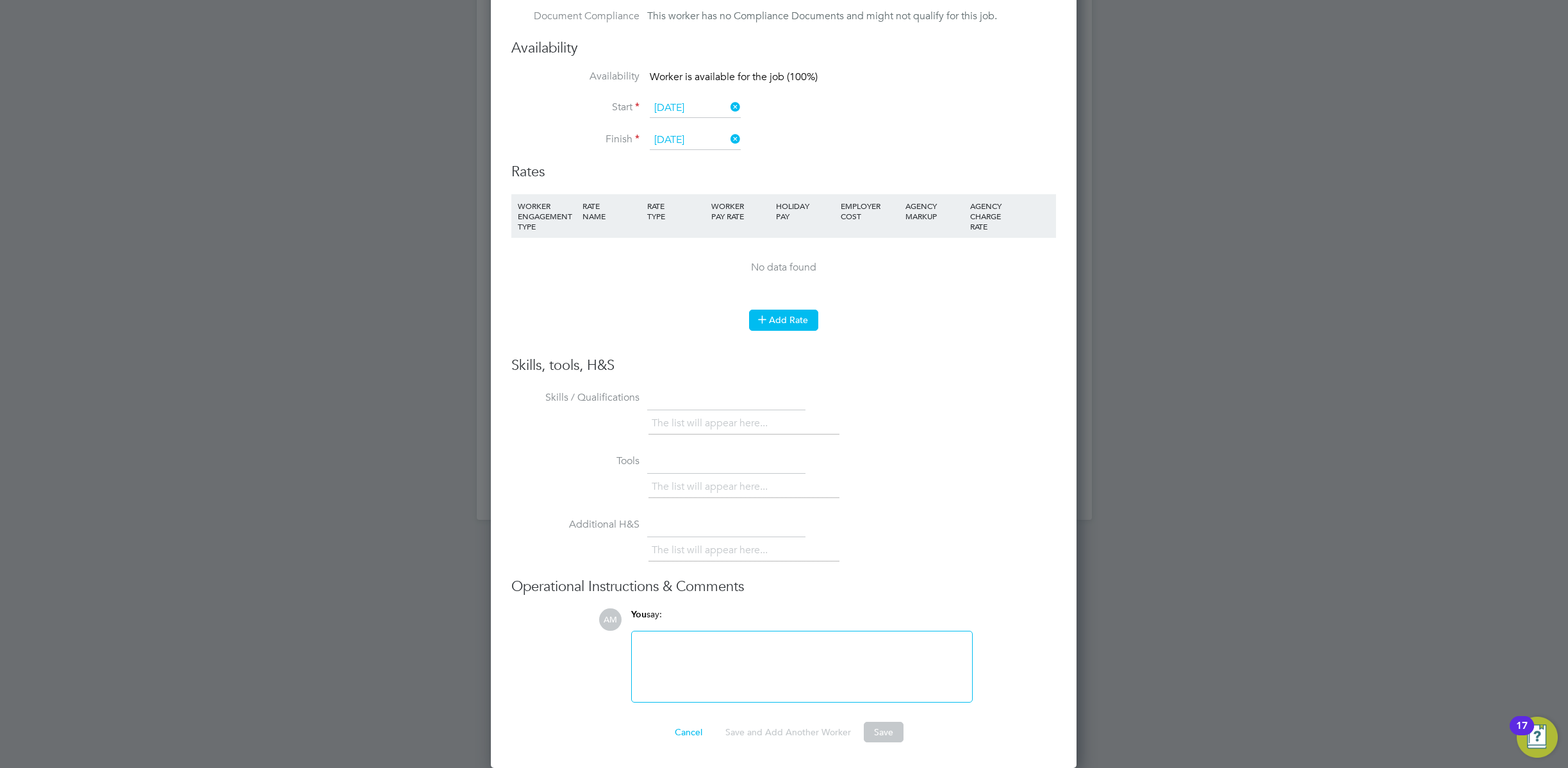
click at [789, 313] on button "Add Rate" at bounding box center [784, 319] width 70 height 21
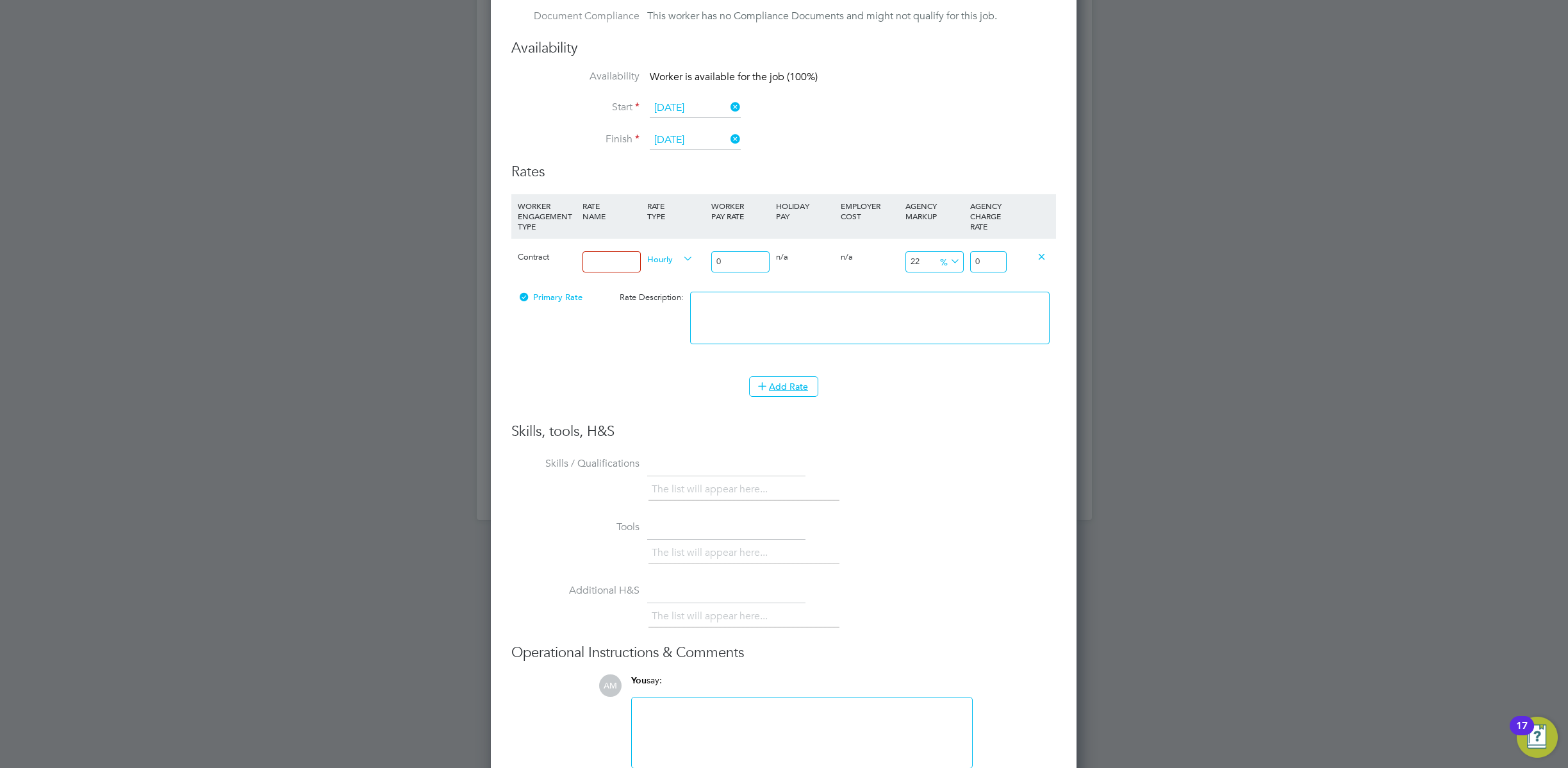
click at [621, 259] on input at bounding box center [612, 261] width 58 height 21
type input "test"
click at [746, 262] on input "0" at bounding box center [740, 261] width 58 height 21
type input "02"
type input "2.44"
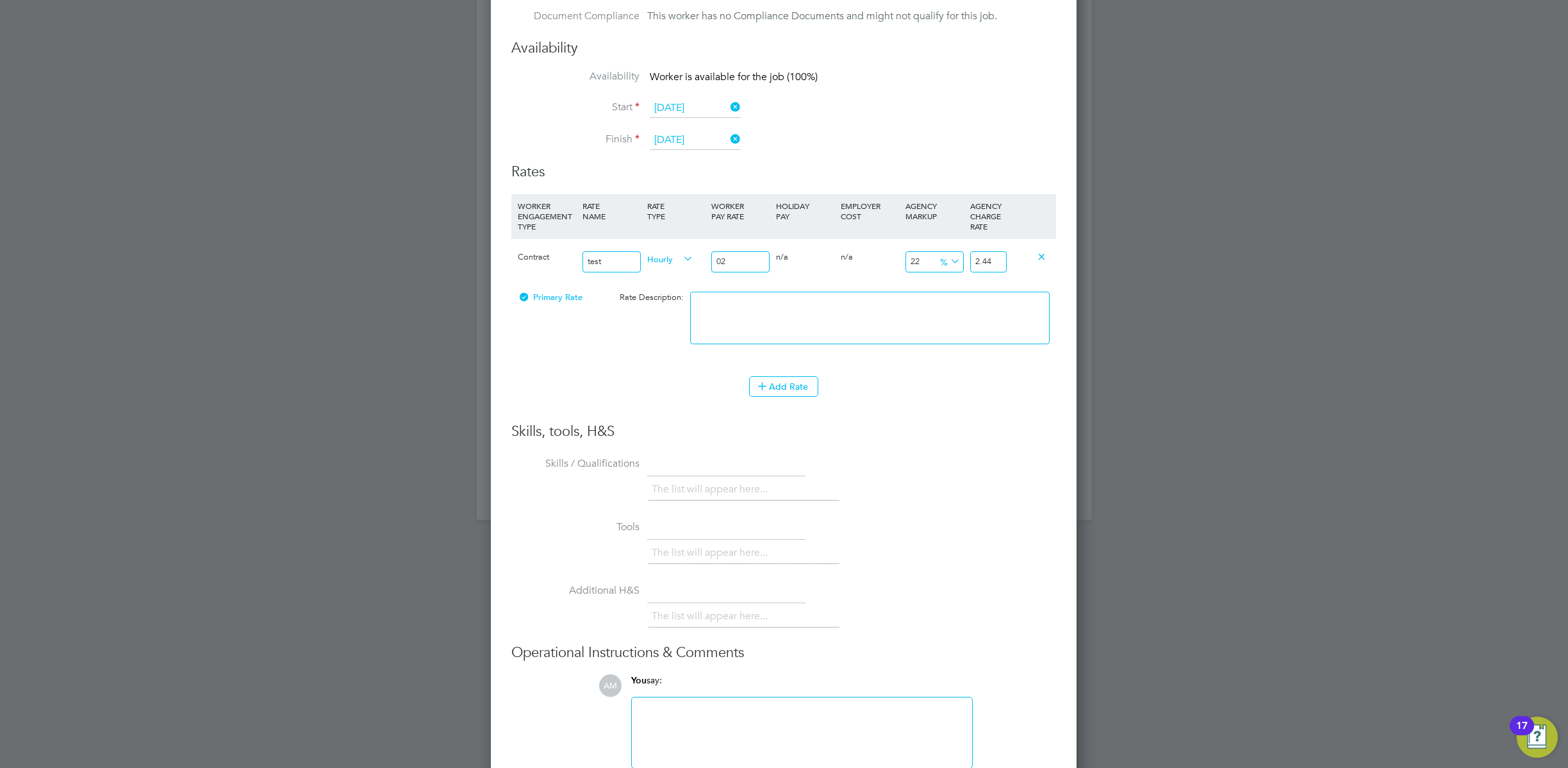
type input "022"
type input "26.84"
type input "022"
click at [894, 377] on div "Add Rate" at bounding box center [784, 386] width 545 height 21
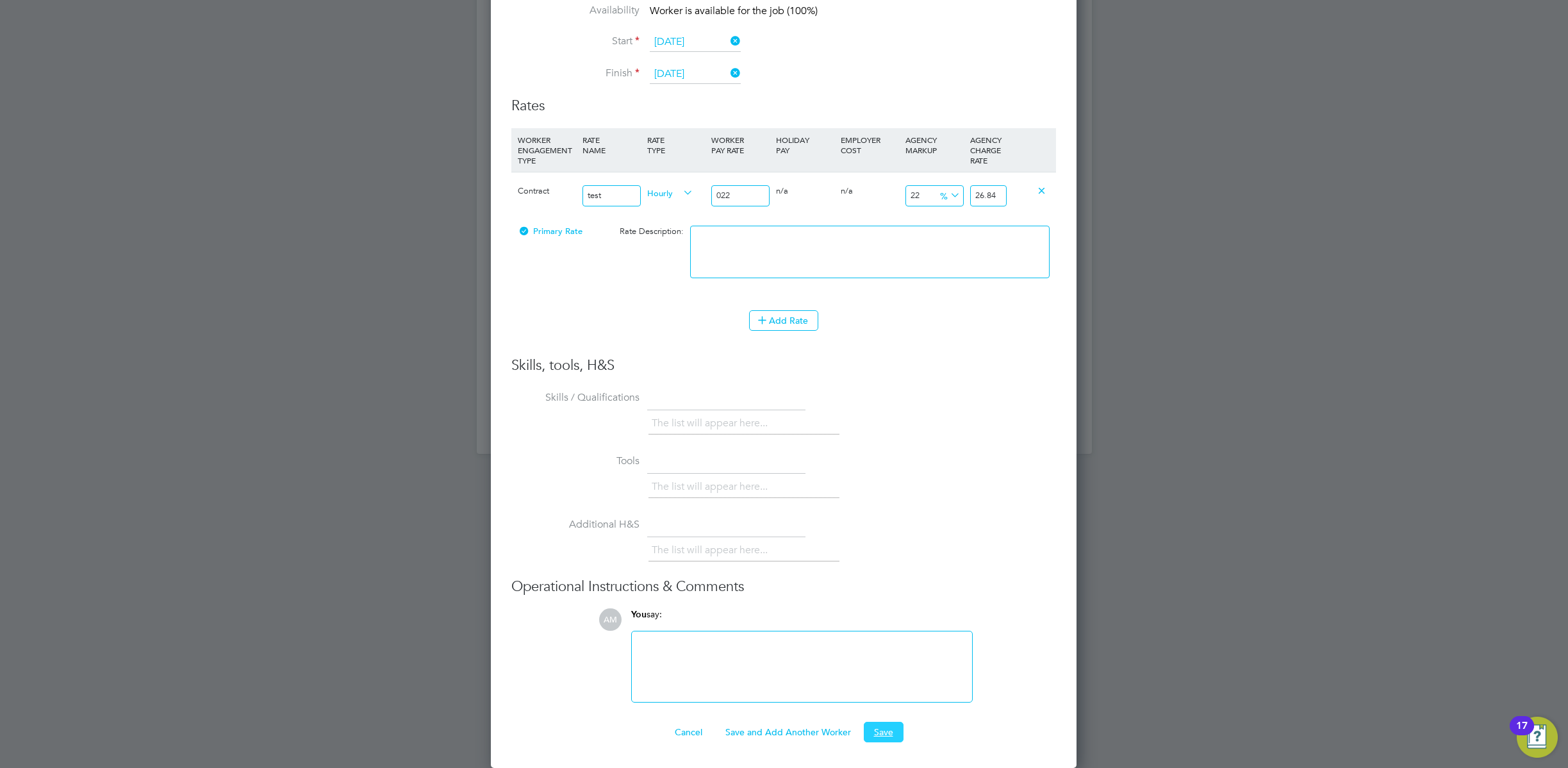
click at [879, 731] on button "Save" at bounding box center [884, 732] width 40 height 21
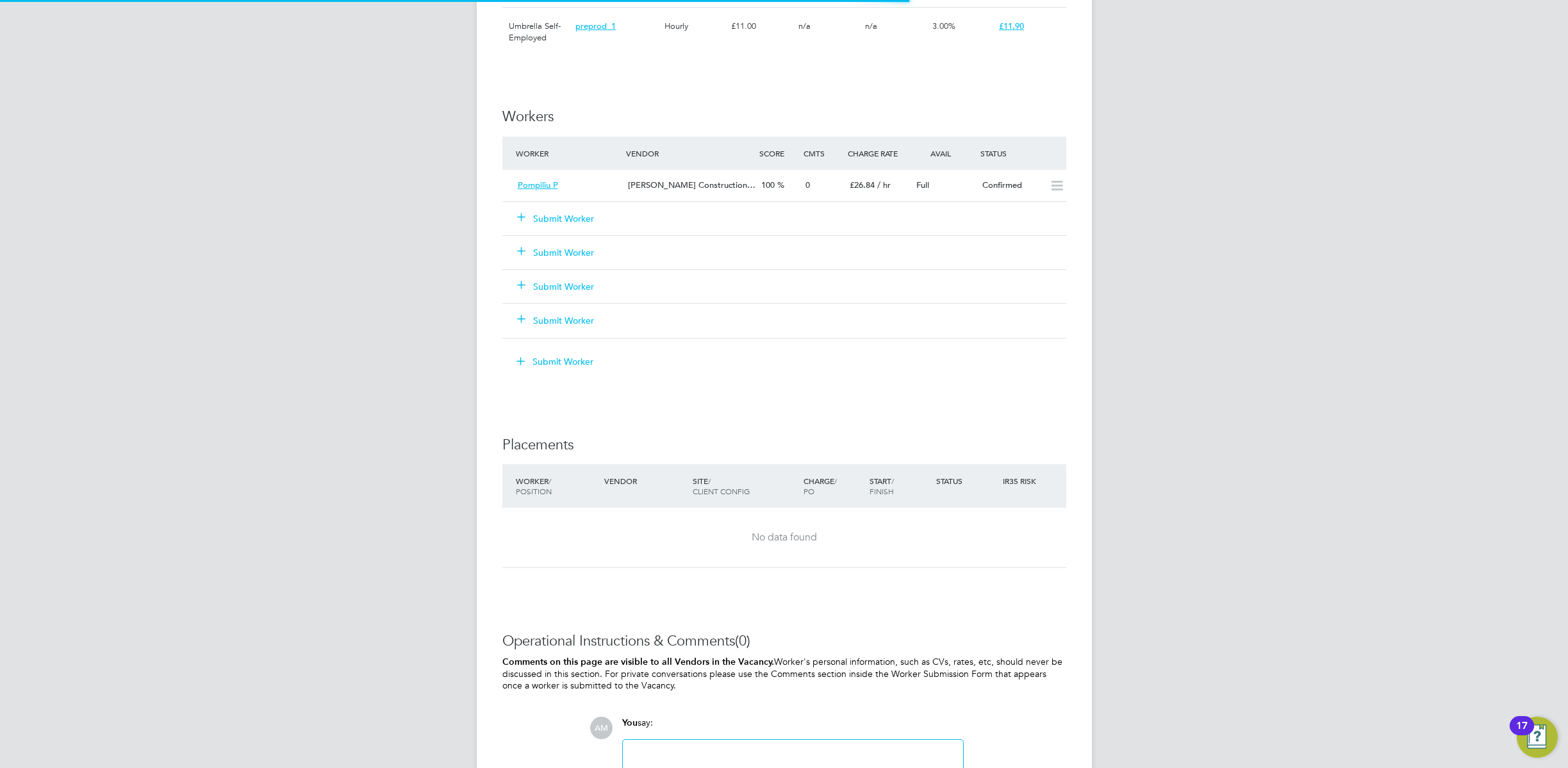
click at [1125, 403] on div "AM Allan M Notifications Applications: Network Team Members Businesses Sites Wo…" at bounding box center [784, 42] width 1568 height 1729
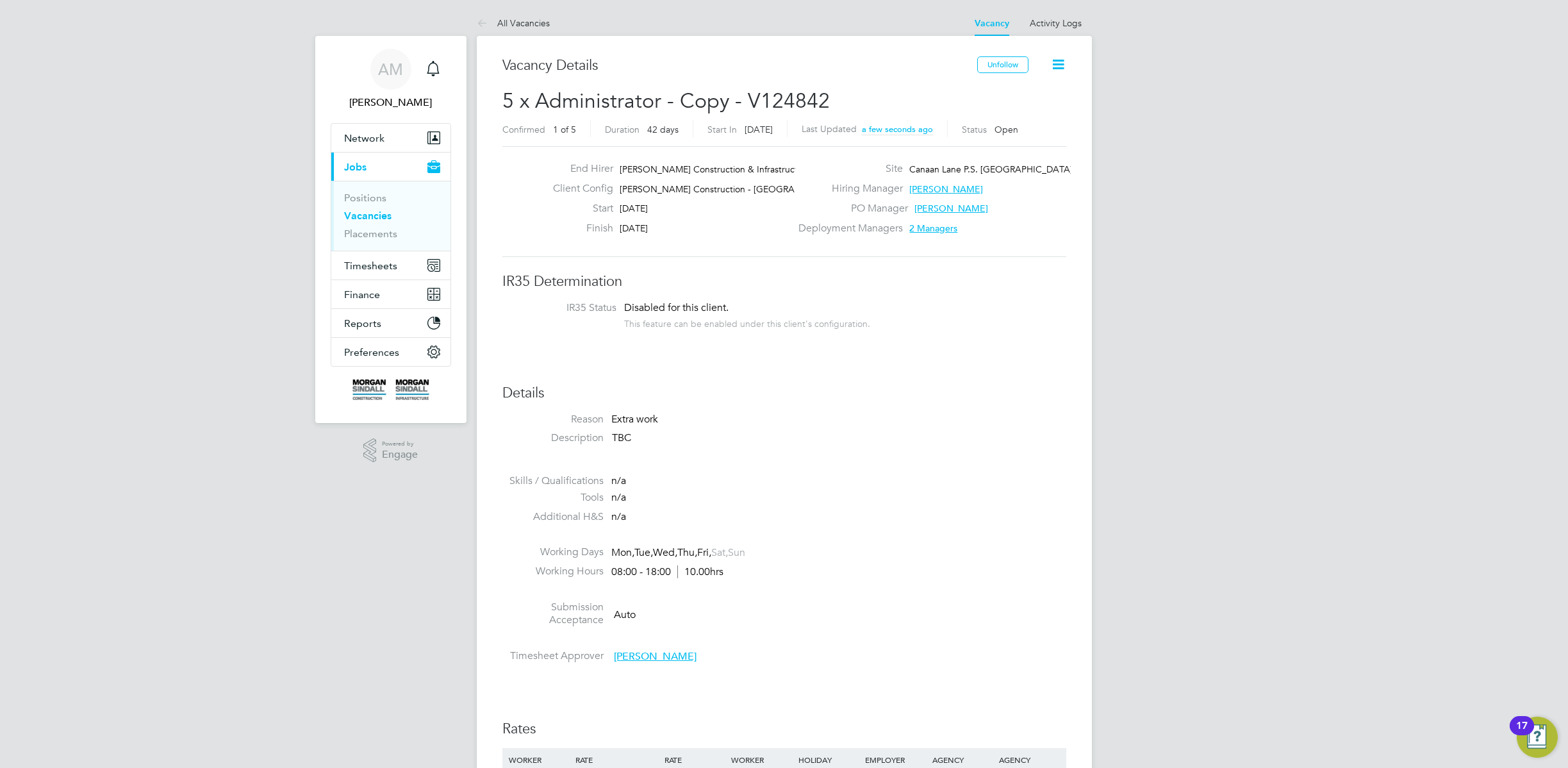
click at [1059, 60] on icon at bounding box center [1059, 64] width 16 height 16
click at [1025, 112] on li "Update Status" at bounding box center [1027, 113] width 74 height 18
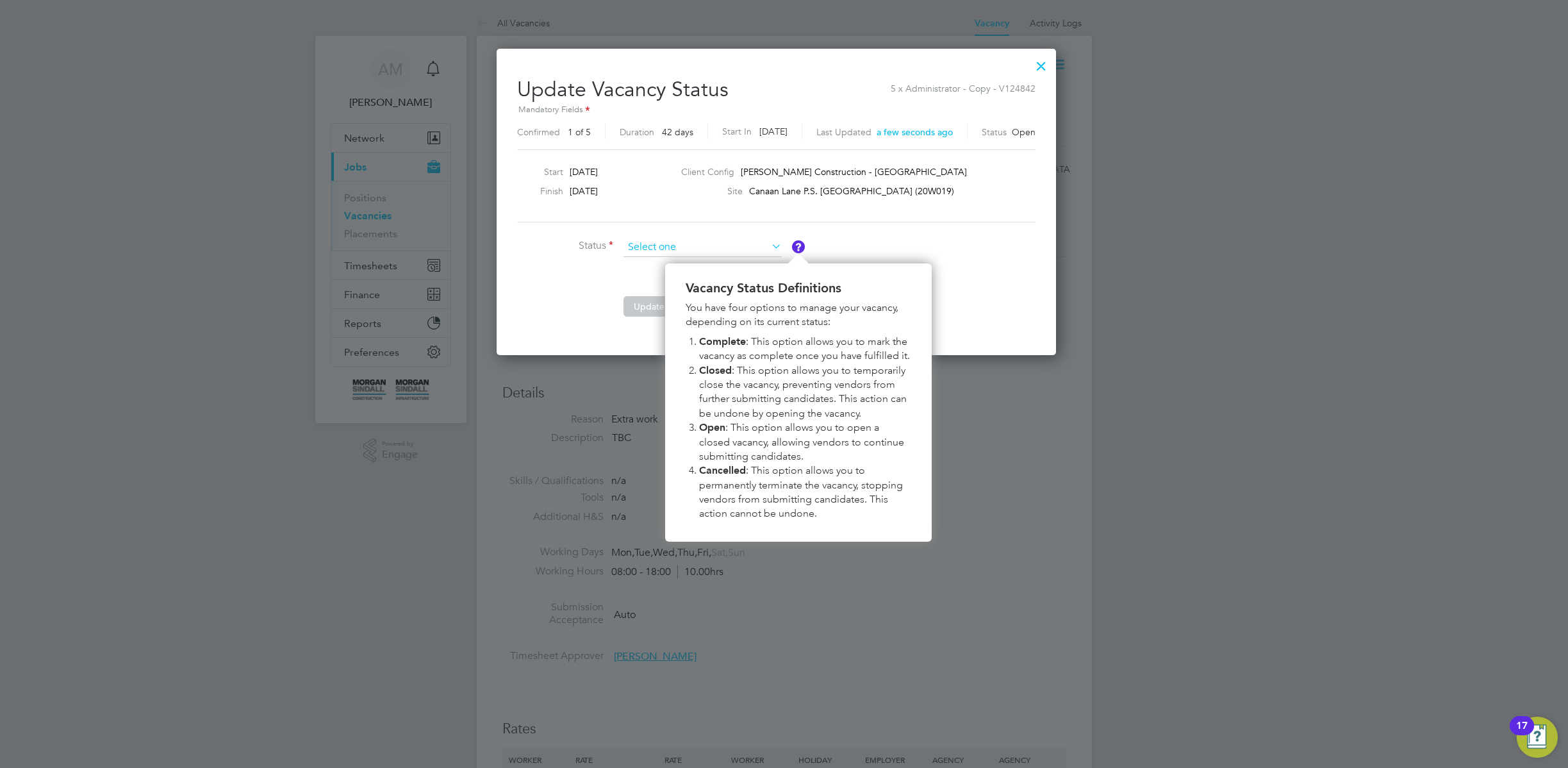
click at [706, 246] on input at bounding box center [702, 247] width 158 height 19
click at [635, 280] on li "Closed" at bounding box center [703, 281] width 159 height 16
type input "Closed"
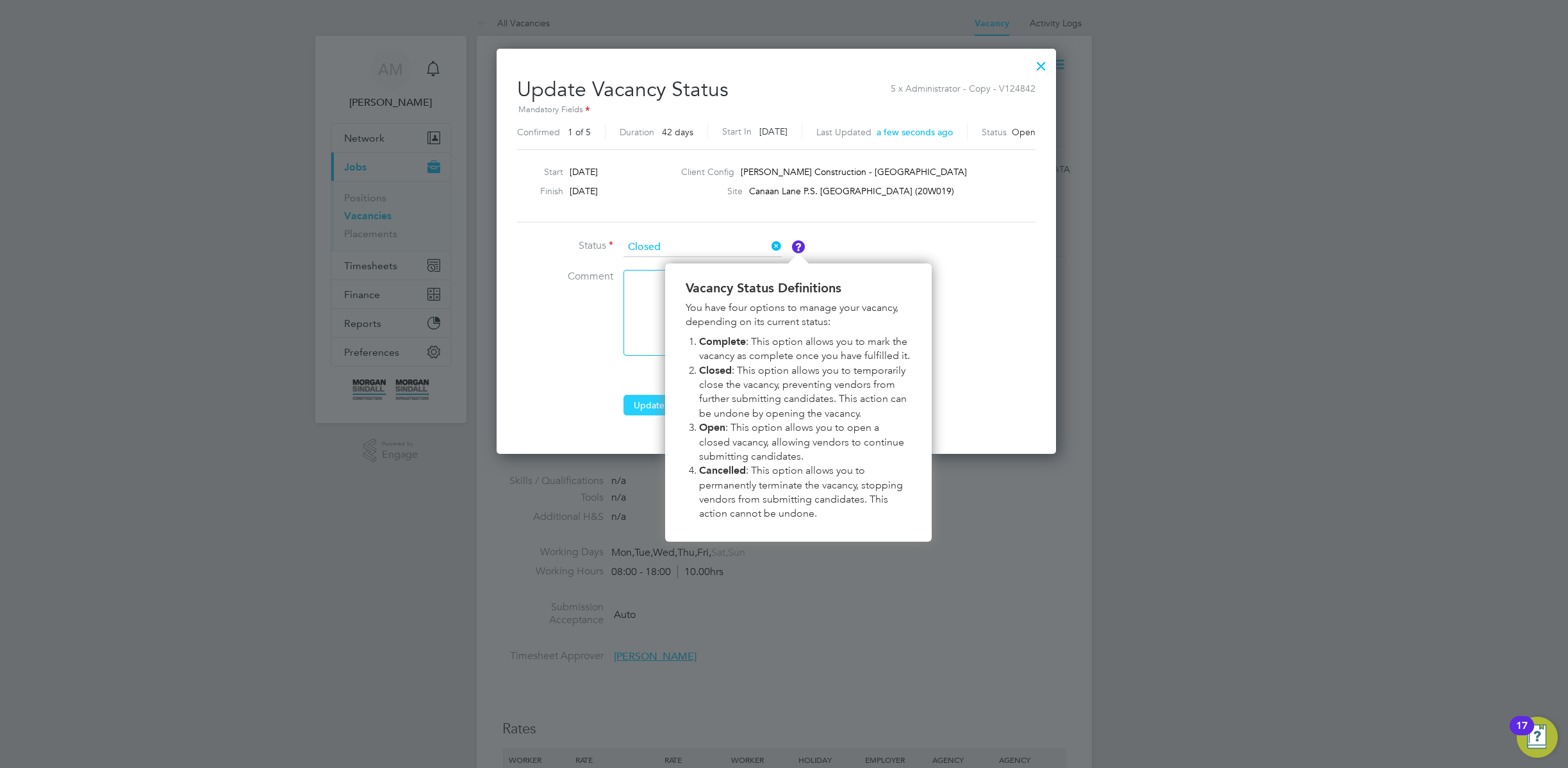
click at [643, 397] on button "Update" at bounding box center [649, 404] width 52 height 21
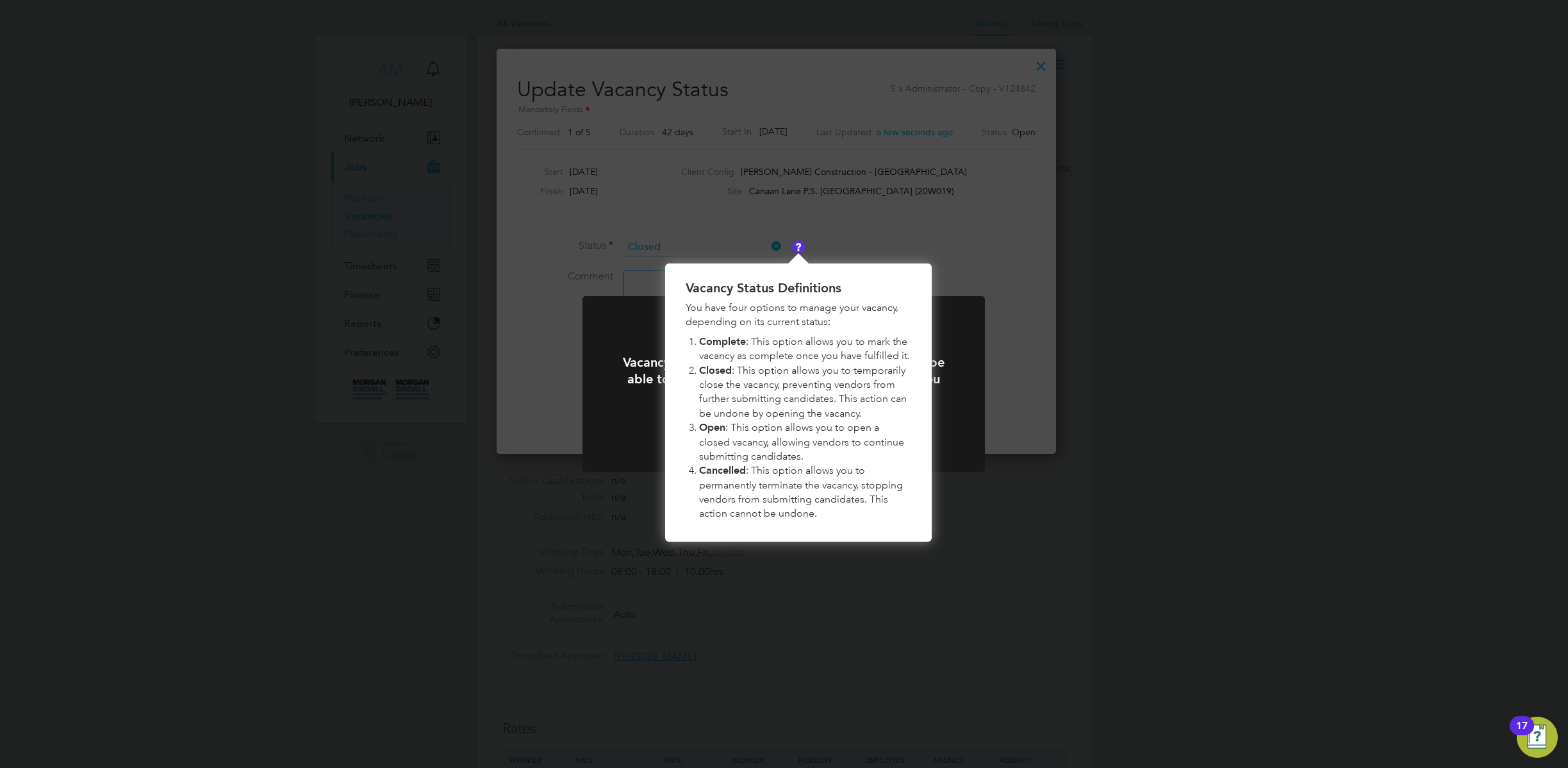
click at [800, 242] on img "Vacancy Status Definitions" at bounding box center [799, 247] width 13 height 13
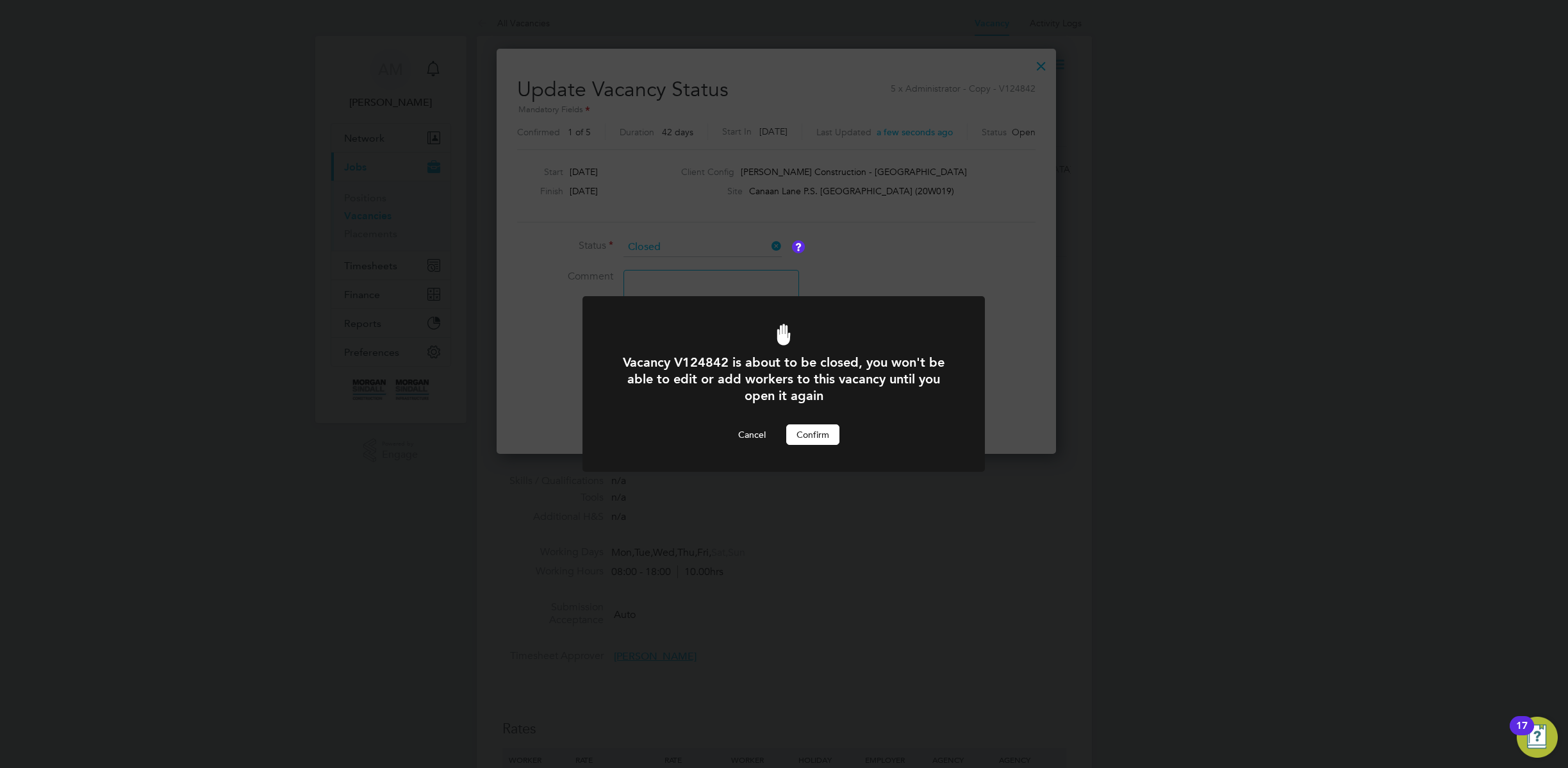
click at [821, 439] on button "Confirm" at bounding box center [813, 434] width 53 height 21
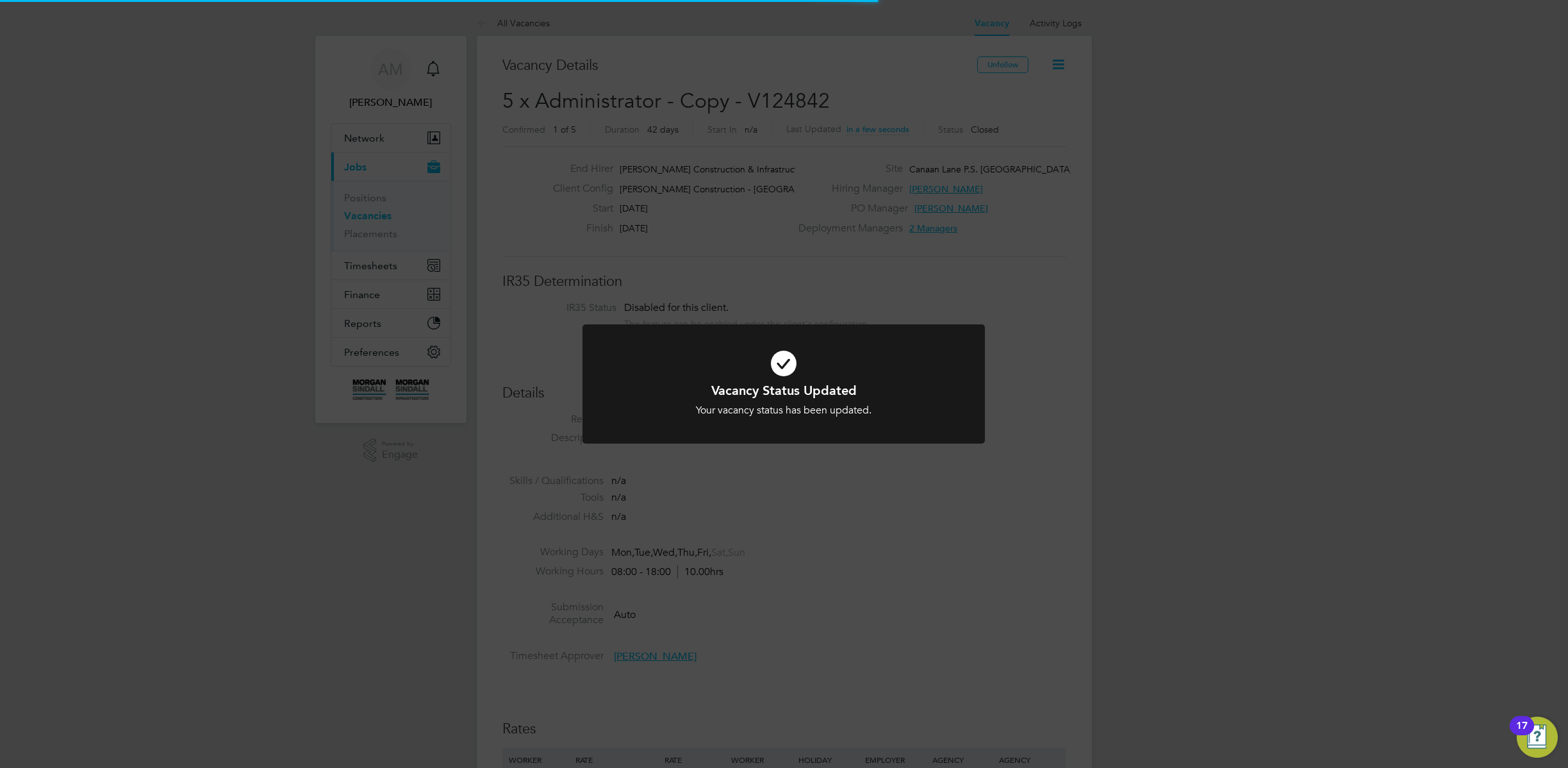
click at [1008, 289] on div "Vacancy Status Updated Your vacancy status has been updated. Cancel Okay" at bounding box center [784, 384] width 1568 height 768
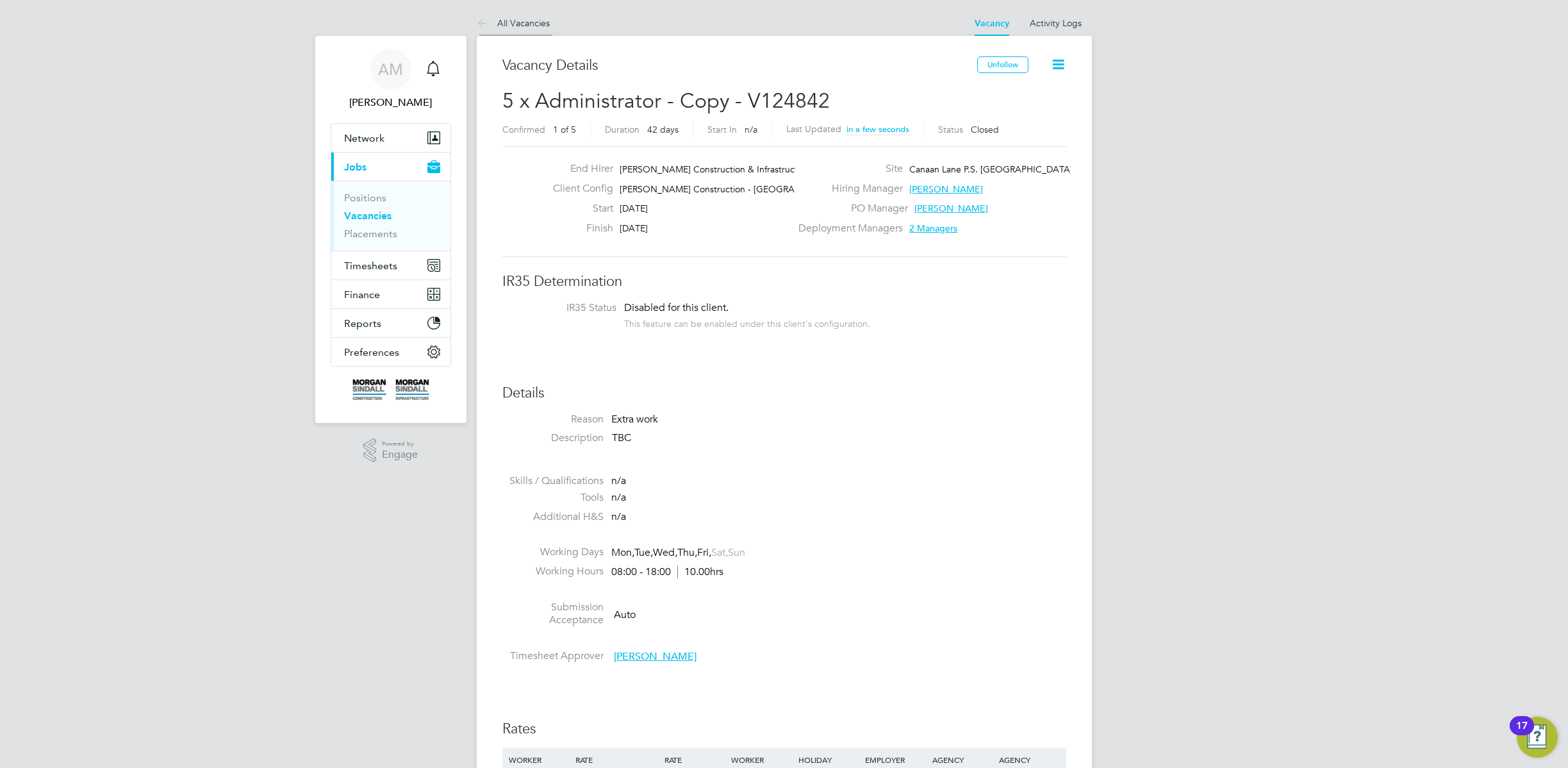
click at [527, 21] on link "All Vacancies" at bounding box center [513, 23] width 73 height 12
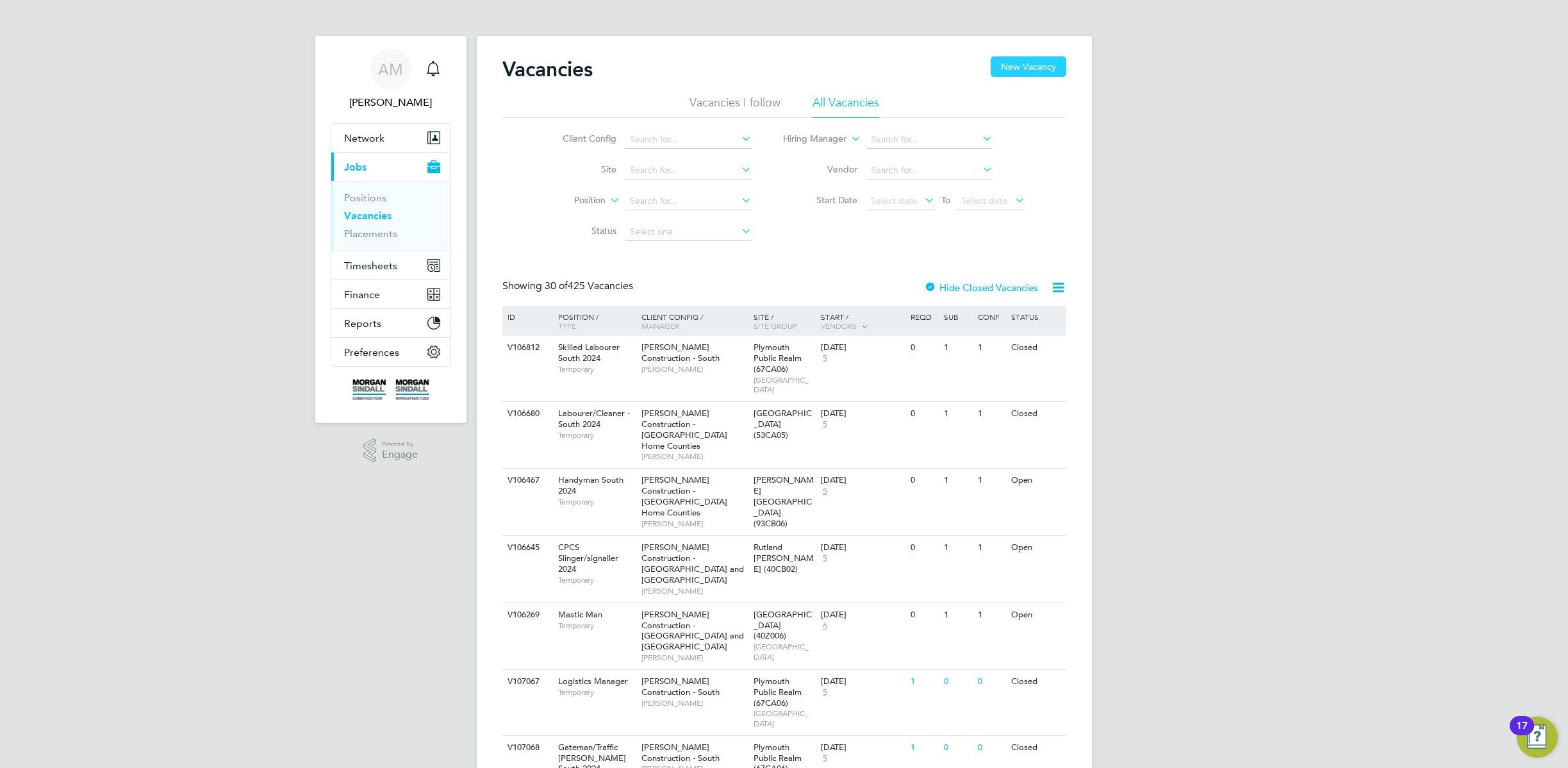
click at [1045, 62] on button "New Vacancy" at bounding box center [1029, 66] width 76 height 21
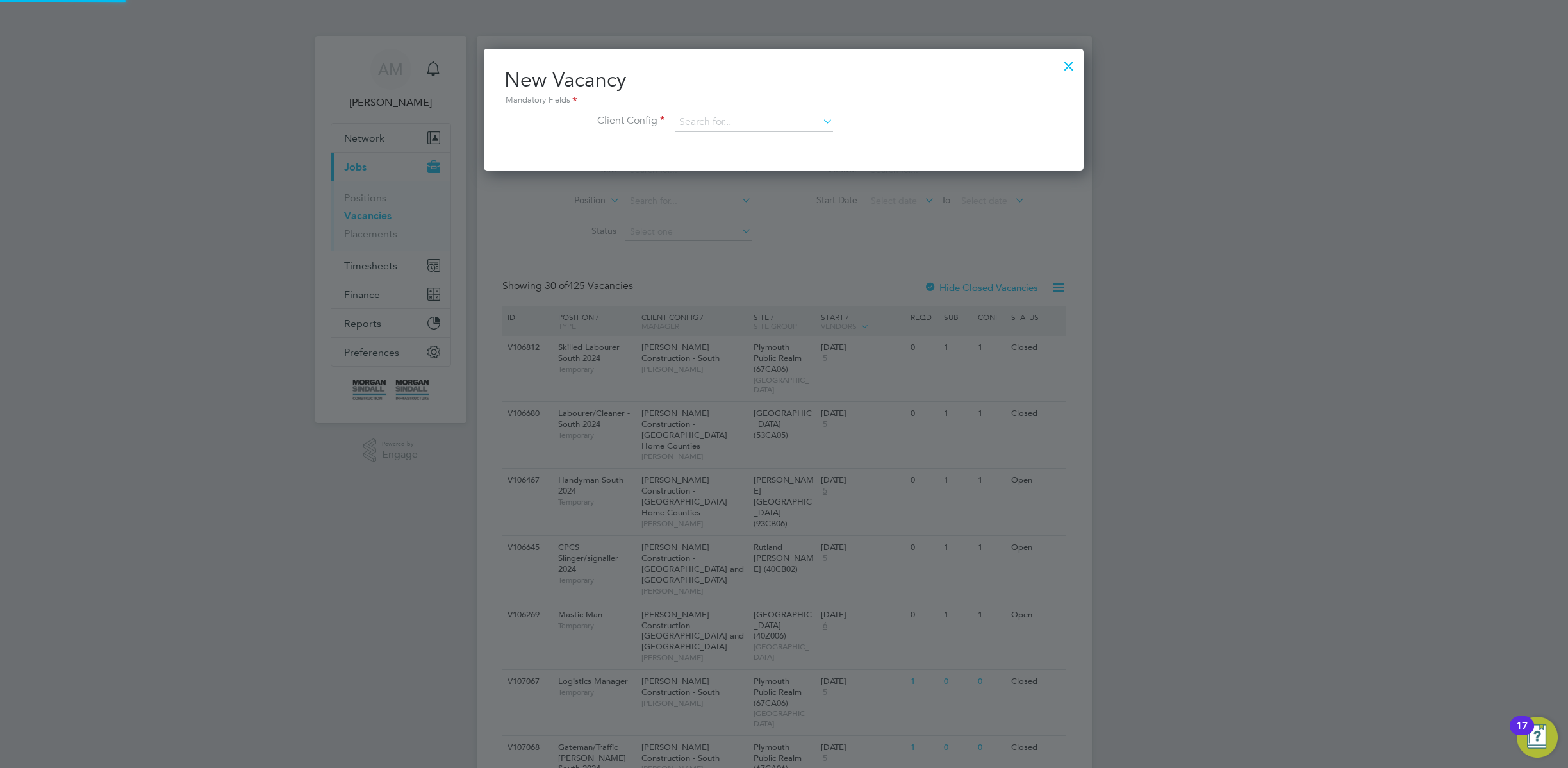
scroll to position [6, 6]
click at [707, 128] on input at bounding box center [754, 122] width 158 height 19
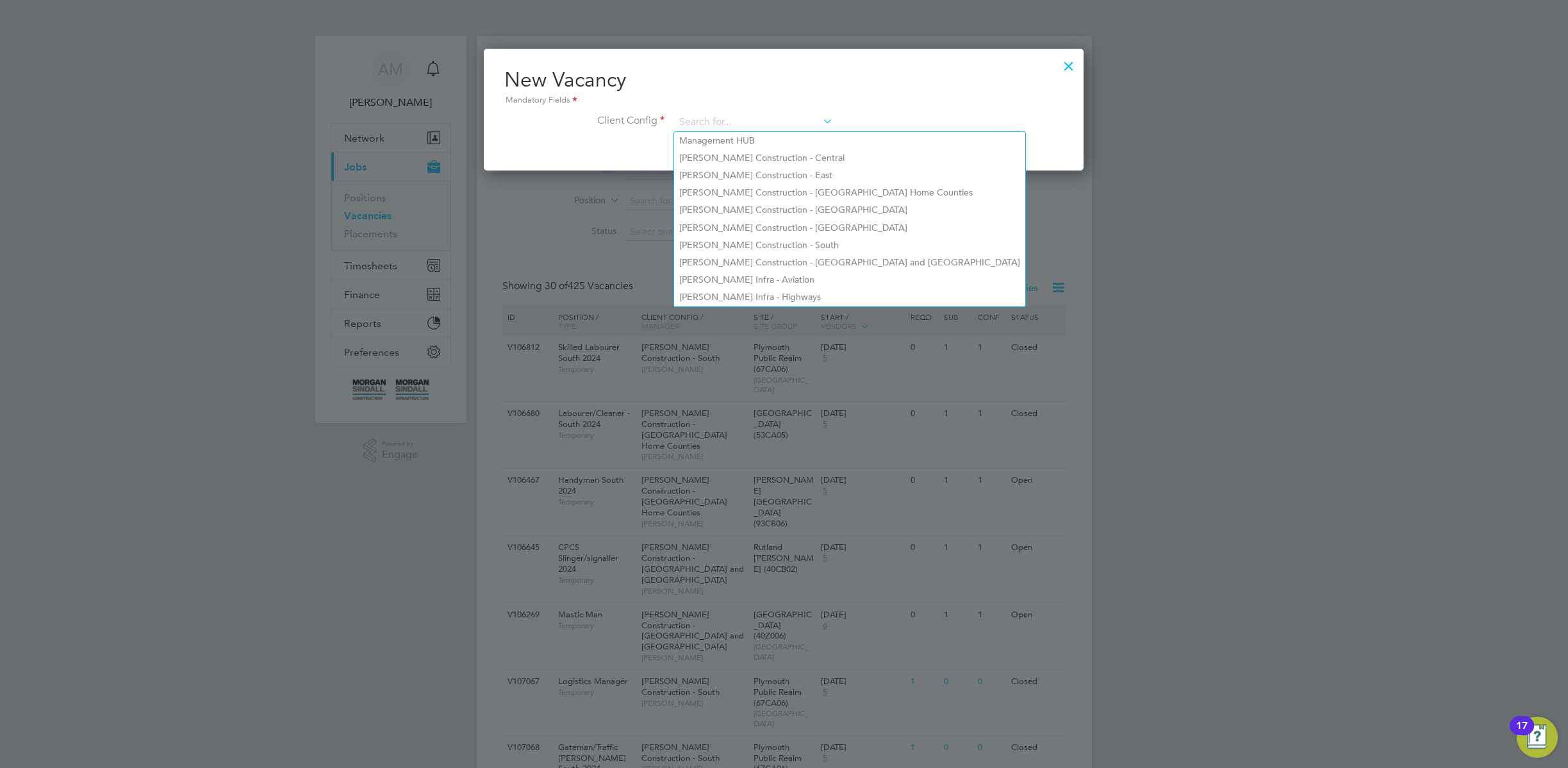
drag, startPoint x: 927, startPoint y: 36, endPoint x: 810, endPoint y: 0, distance: 122.4
click at [927, 36] on div at bounding box center [784, 384] width 1568 height 768
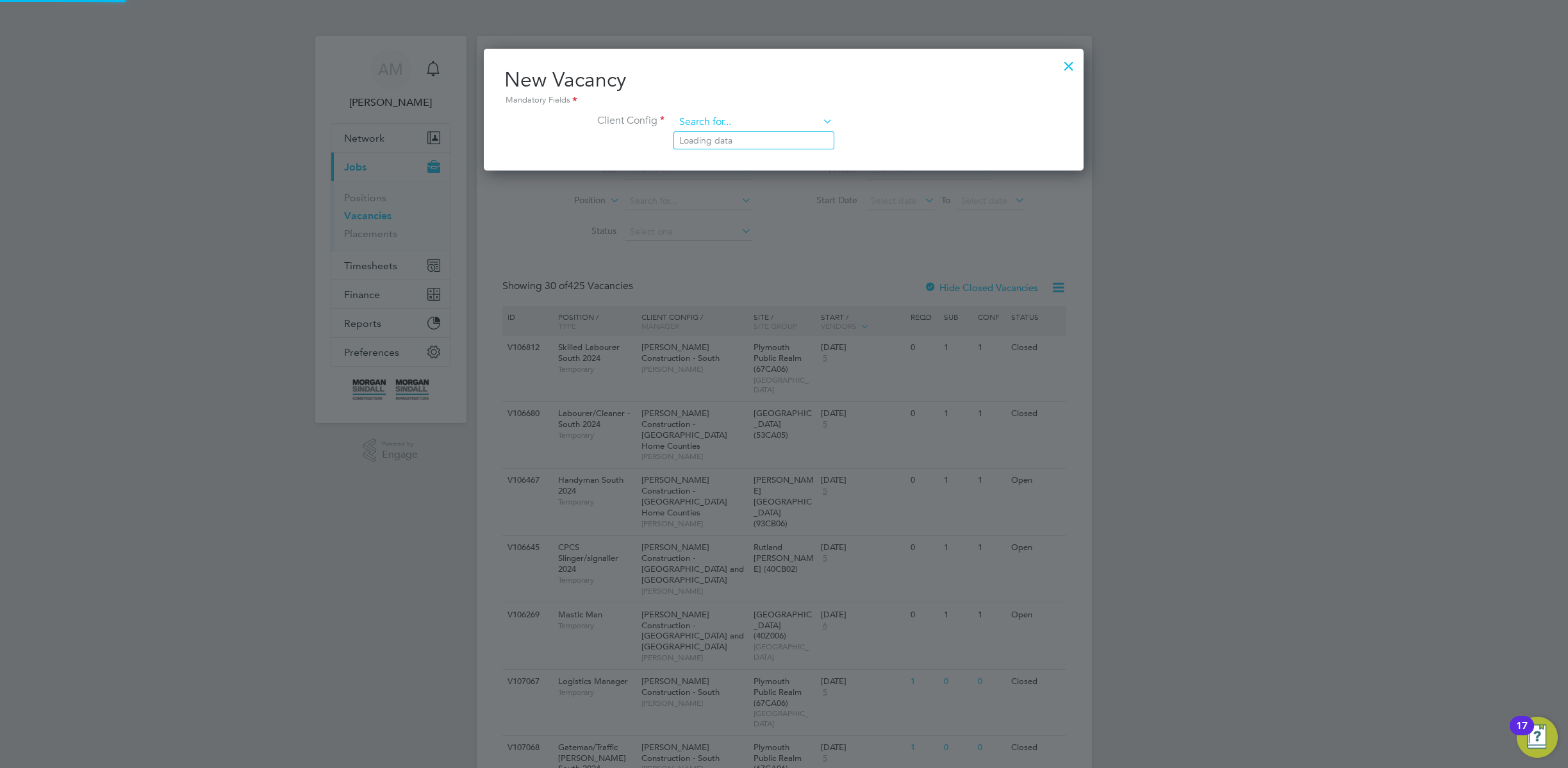
click at [724, 115] on input at bounding box center [754, 122] width 158 height 19
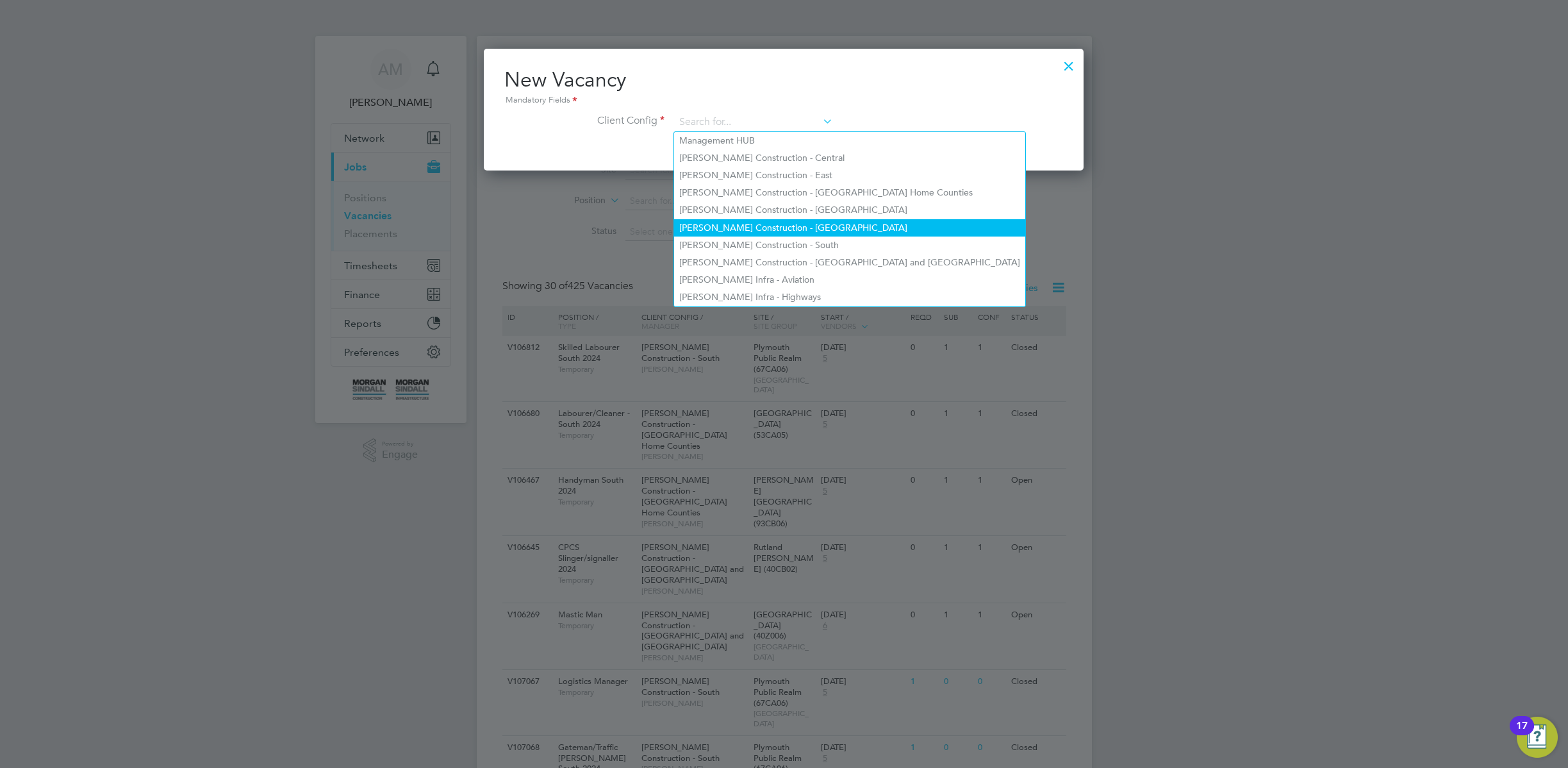
click at [728, 221] on li "Morgan Sindall Construction - Scotland" at bounding box center [850, 227] width 351 height 17
type input "Morgan Sindall Construction - Scotland"
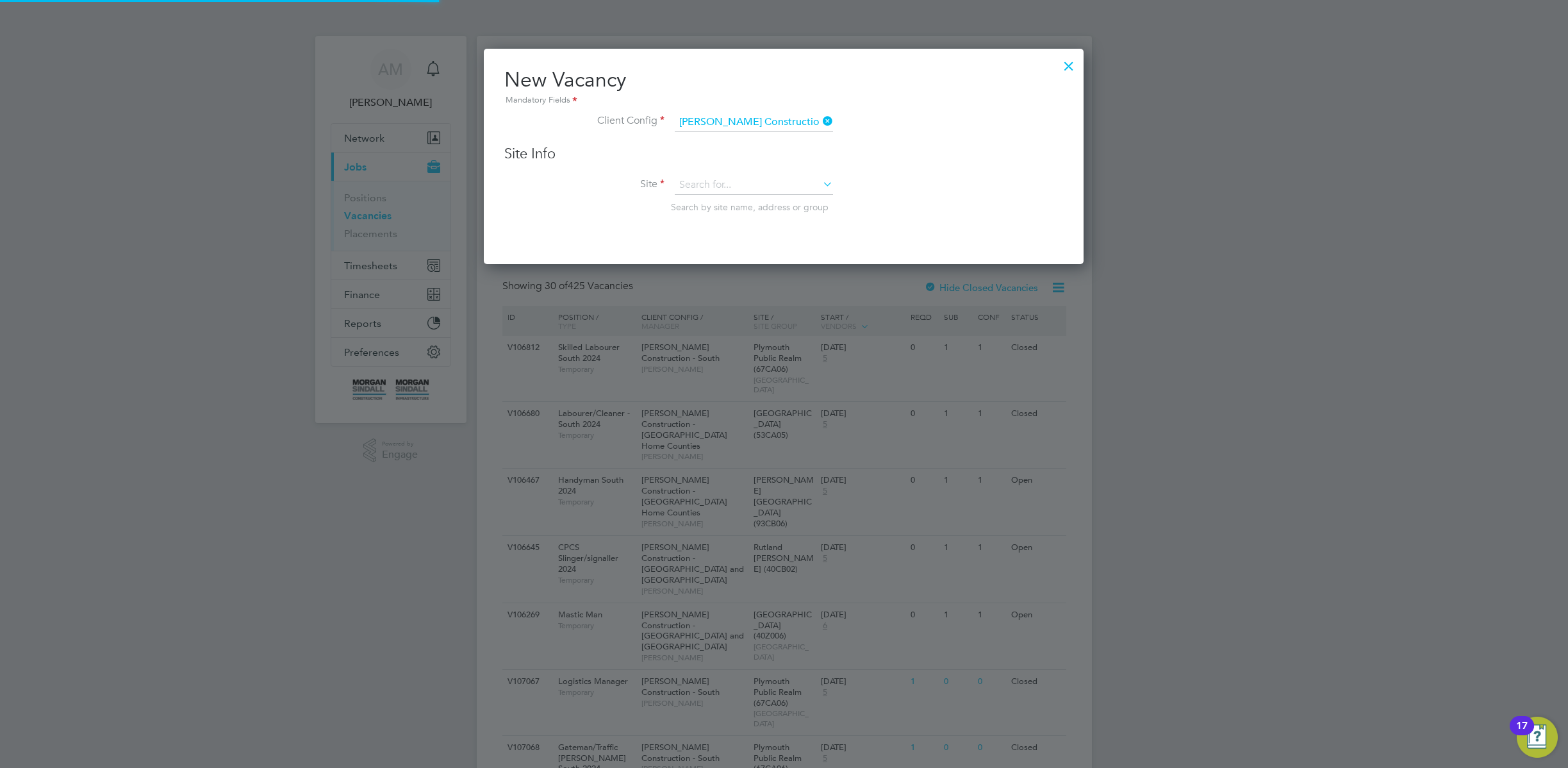
scroll to position [216, 601]
click at [742, 185] on input at bounding box center [754, 185] width 158 height 19
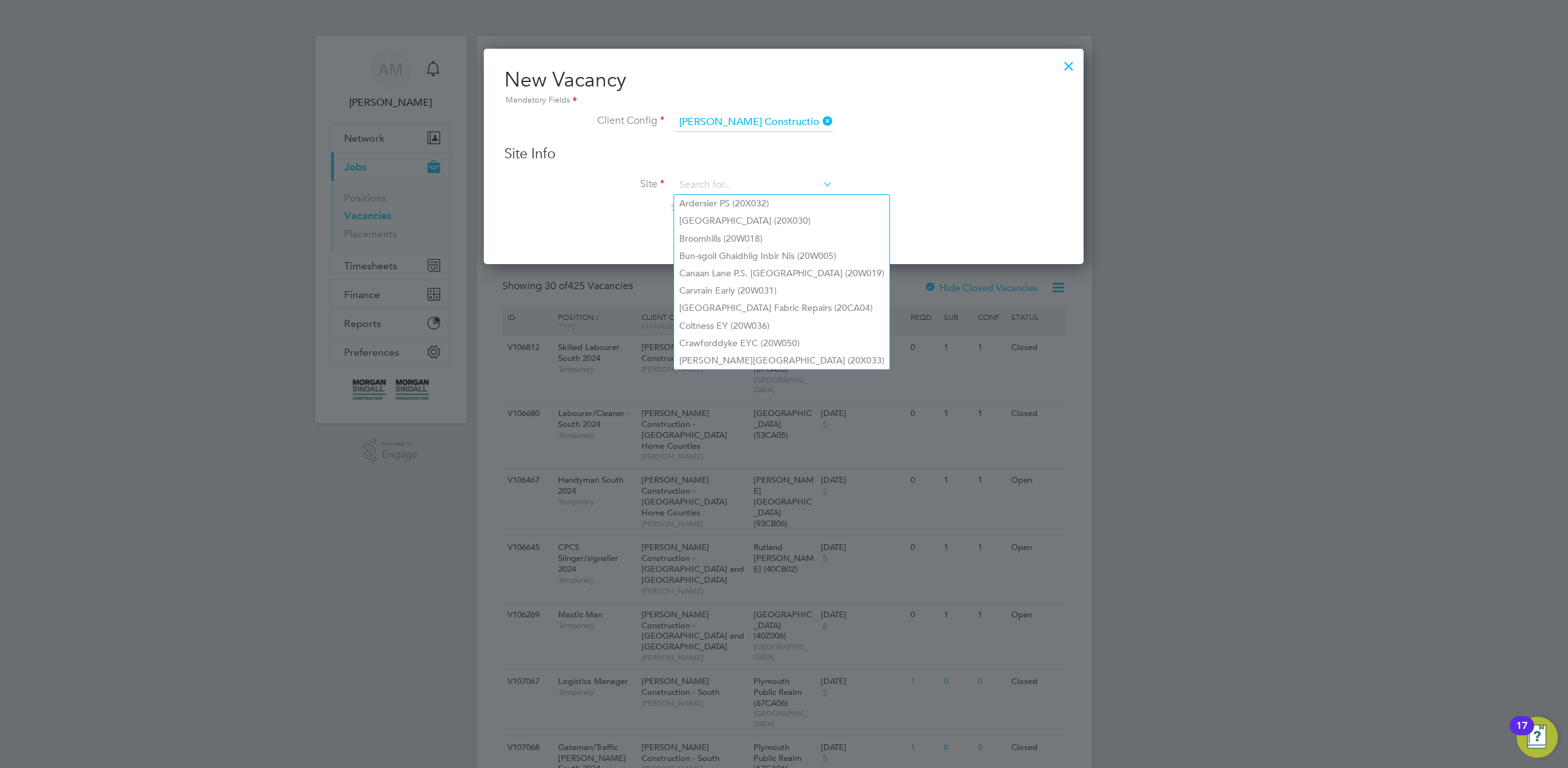
click at [1074, 62] on div at bounding box center [1069, 63] width 24 height 24
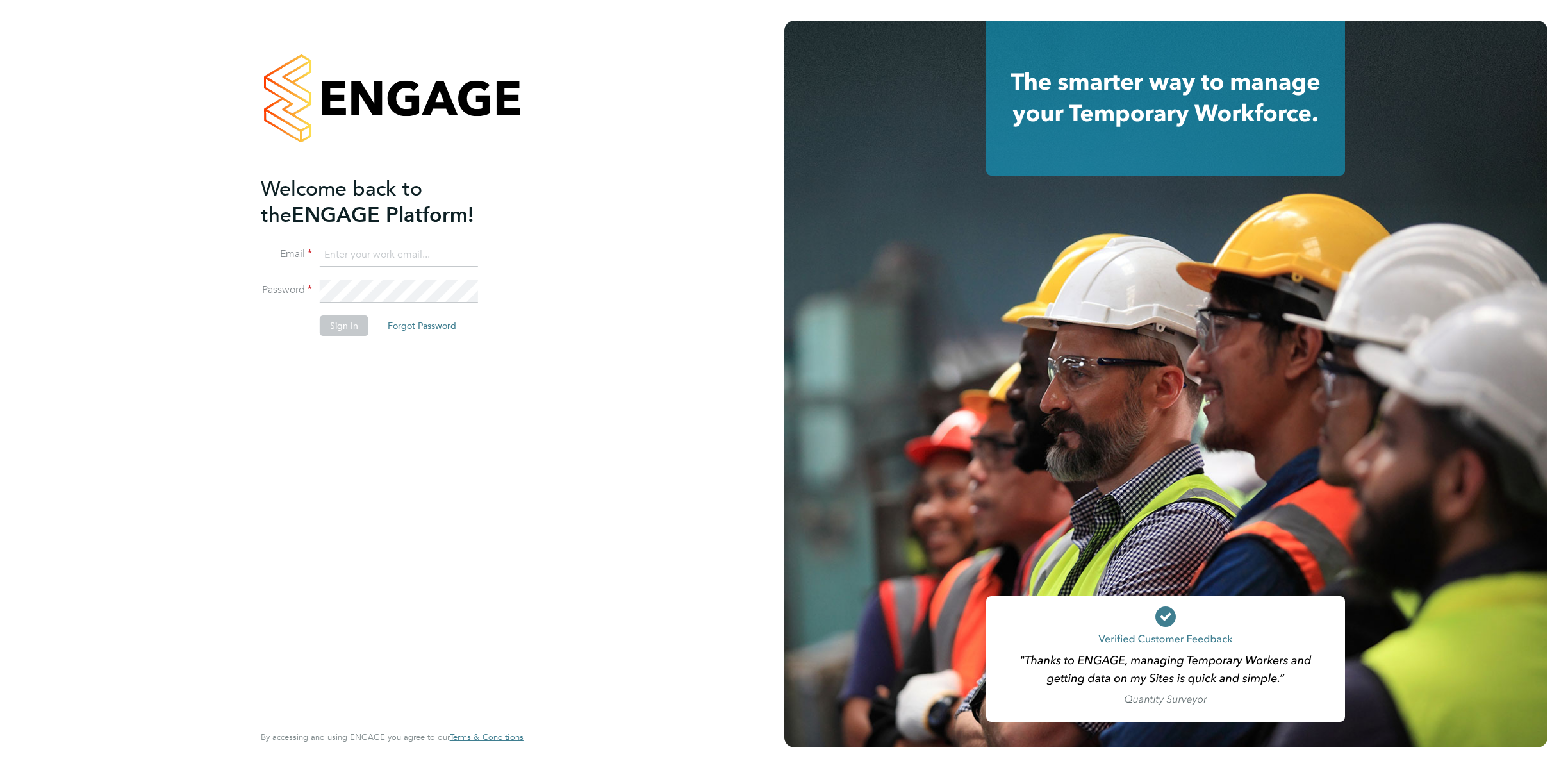
type input "[EMAIL_ADDRESS][DOMAIN_NAME]"
click at [345, 326] on button "Sign In" at bounding box center [344, 326] width 49 height 21
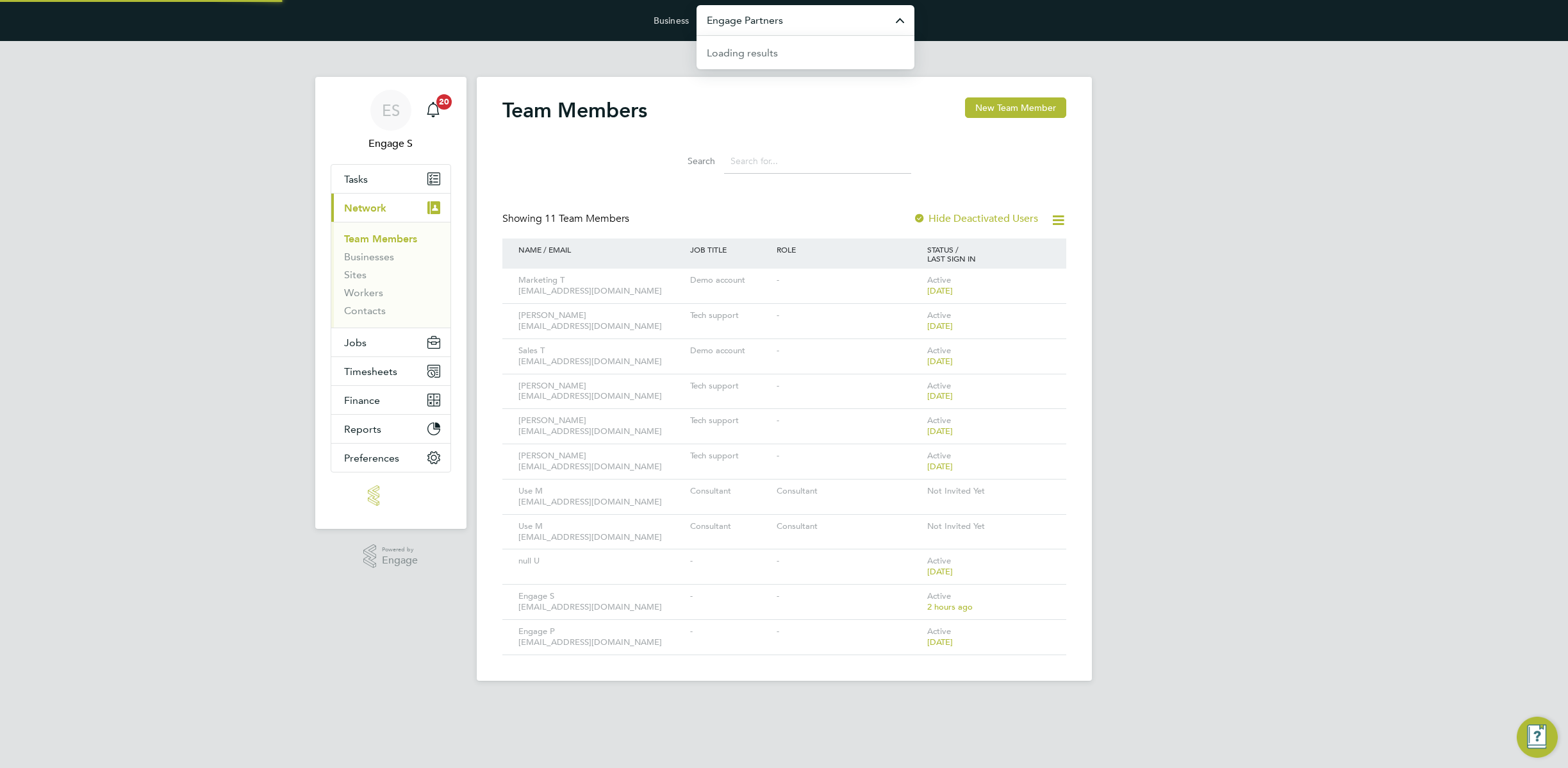
click at [837, 25] on input "Engage Partners" at bounding box center [805, 20] width 218 height 30
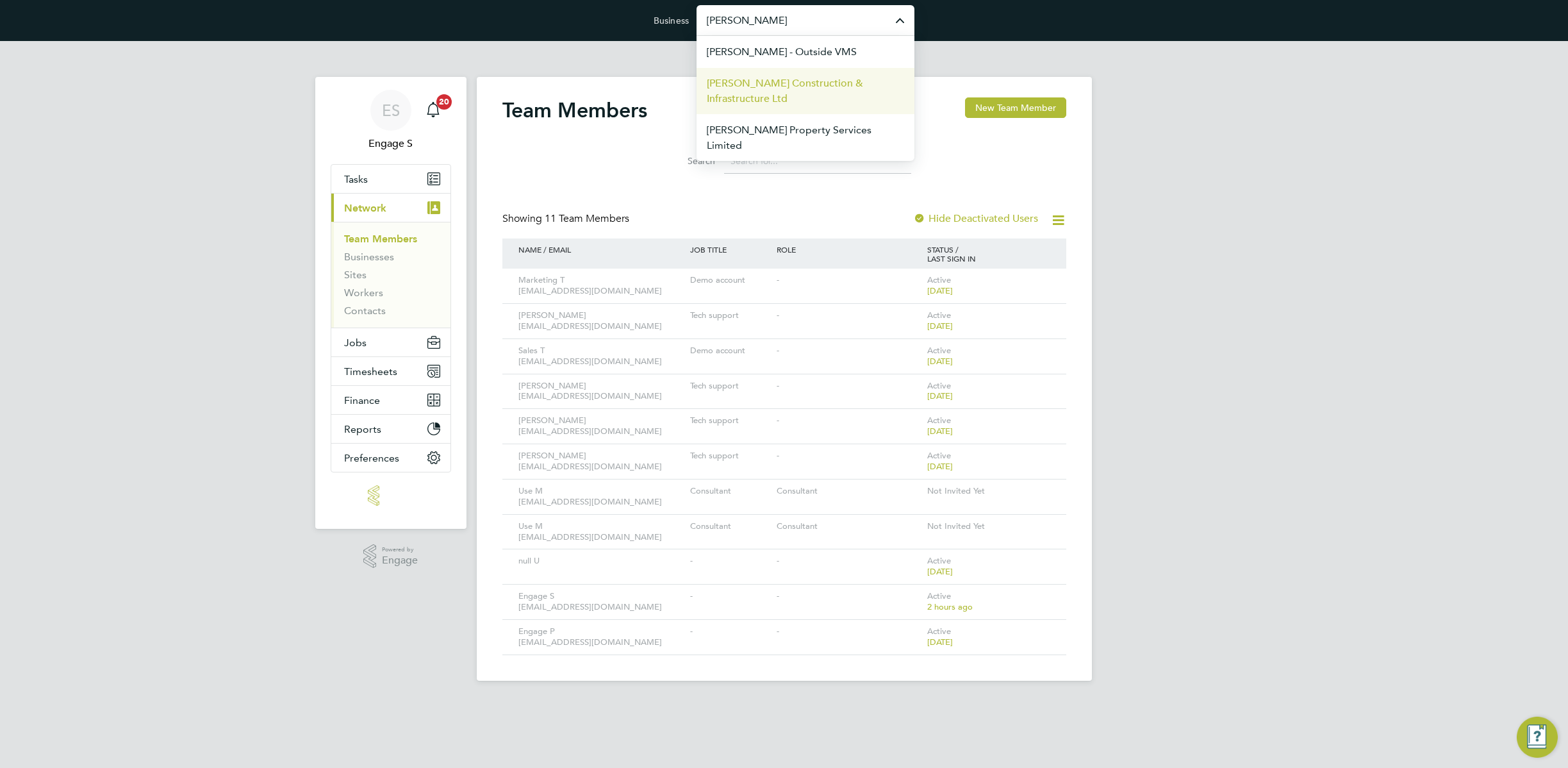
click at [814, 98] on span "[PERSON_NAME] Construction & Infrastructure Ltd" at bounding box center [805, 91] width 197 height 31
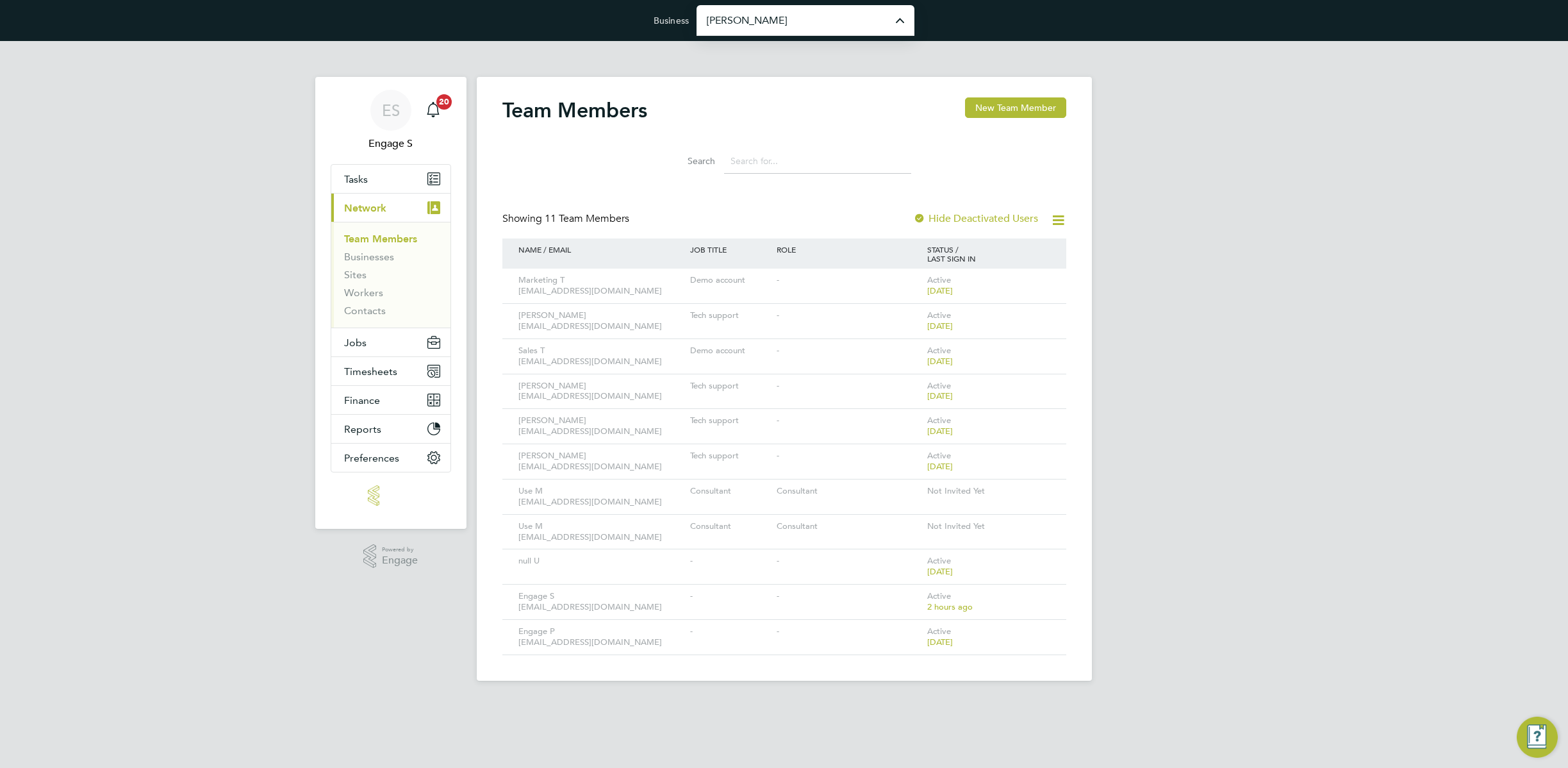
type input "[PERSON_NAME] Construction & Infrastructure Ltd"
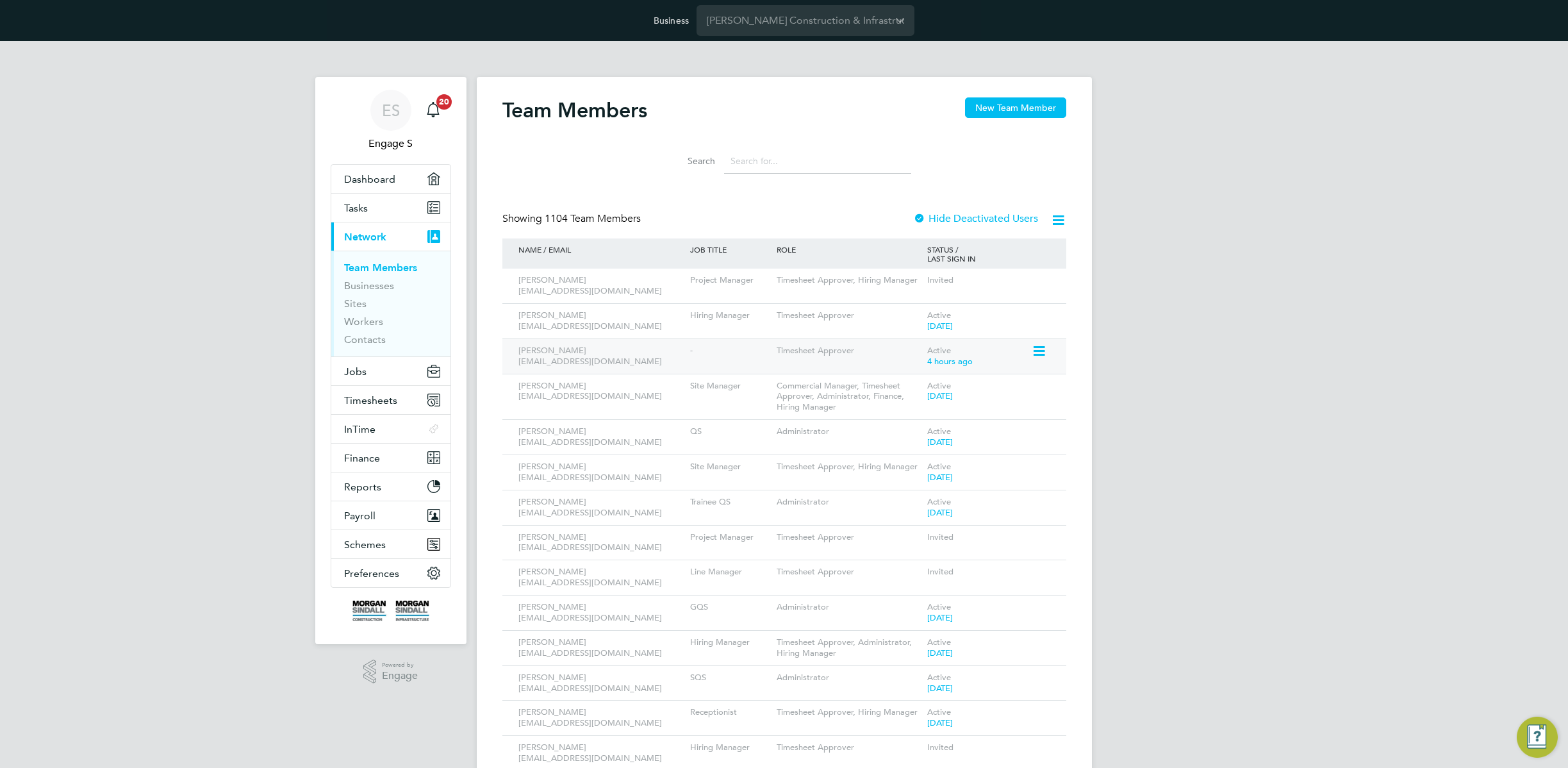
click at [1044, 350] on icon at bounding box center [1039, 351] width 13 height 15
click at [914, 511] on li "Impersonate" at bounding box center [967, 514] width 155 height 18
click at [399, 115] on span "ES" at bounding box center [391, 110] width 18 height 16
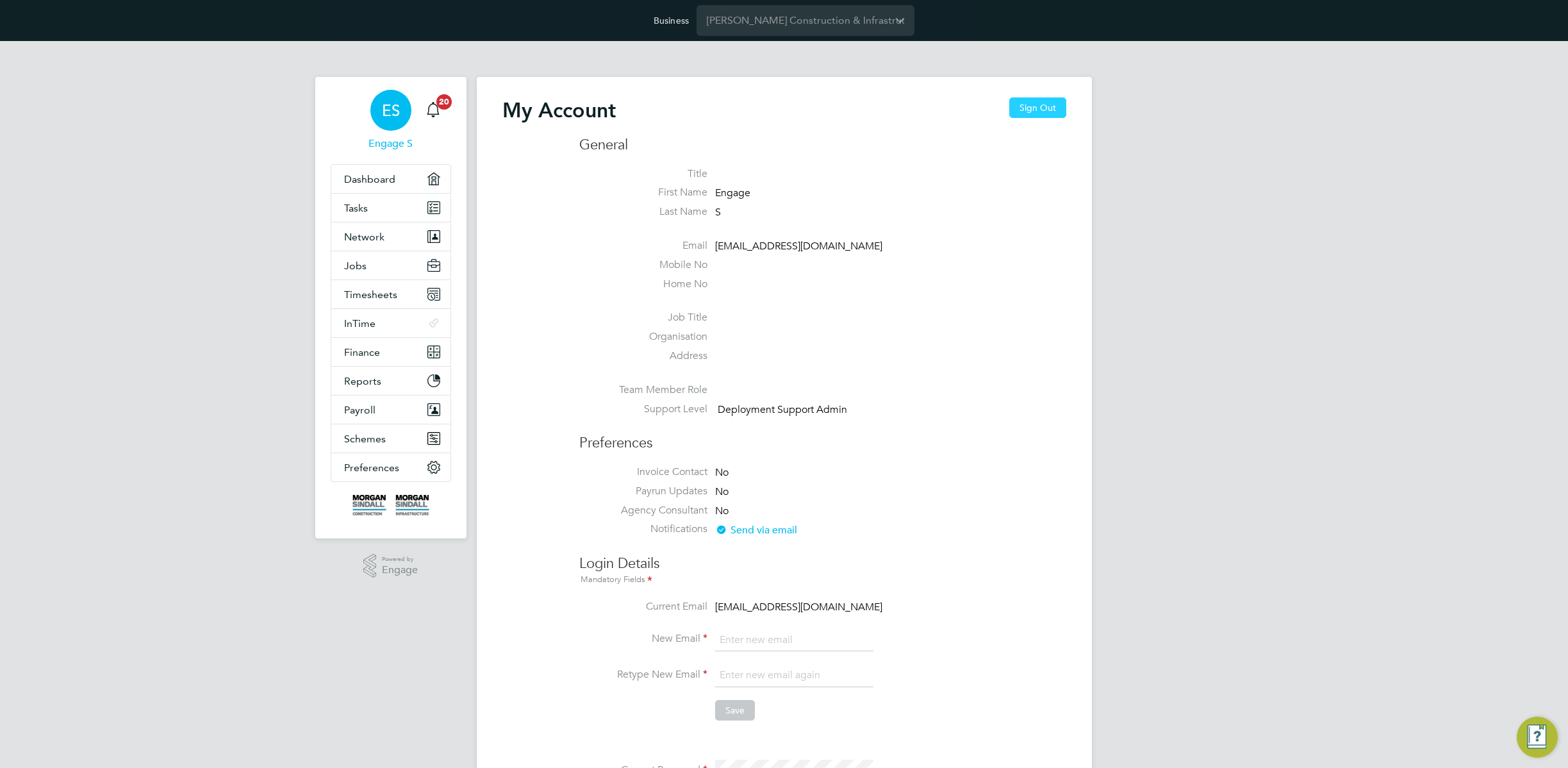
type input "support@engagelabs.io"
click at [1036, 109] on button "Sign Out" at bounding box center [1038, 108] width 57 height 21
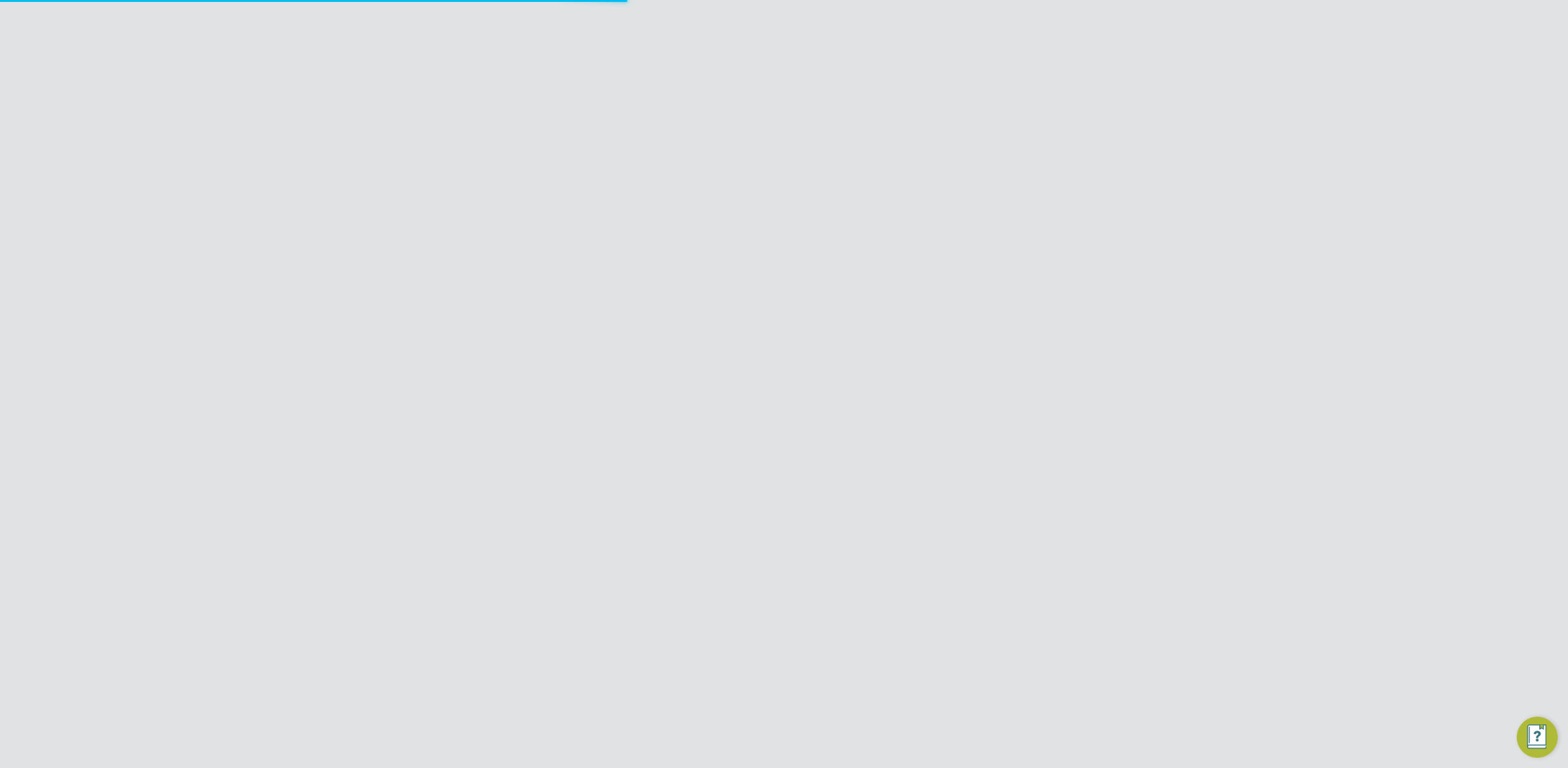
type input "support@engagelabs.io"
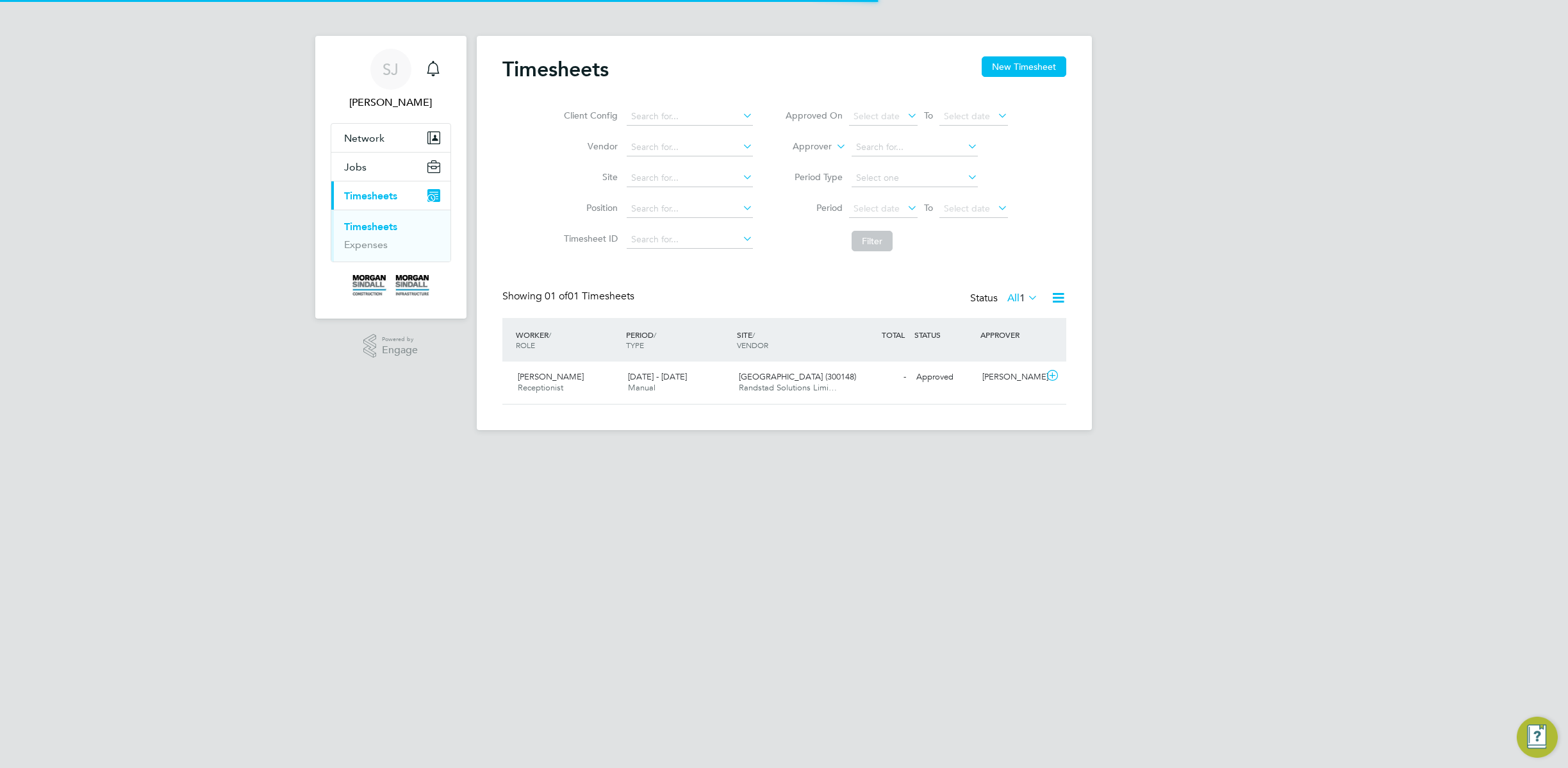
scroll to position [33, 111]
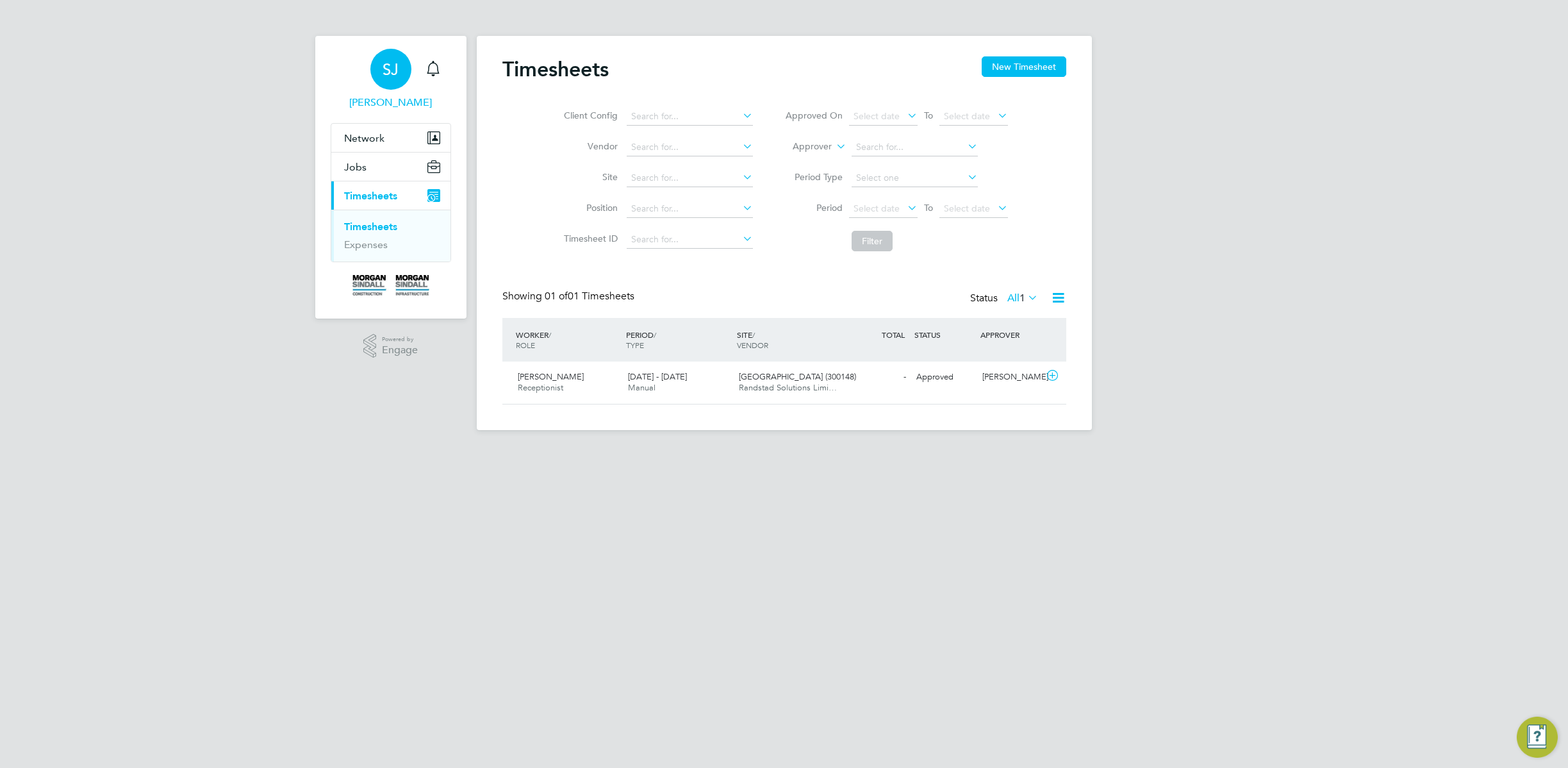
click at [389, 68] on span "SJ" at bounding box center [391, 69] width 16 height 16
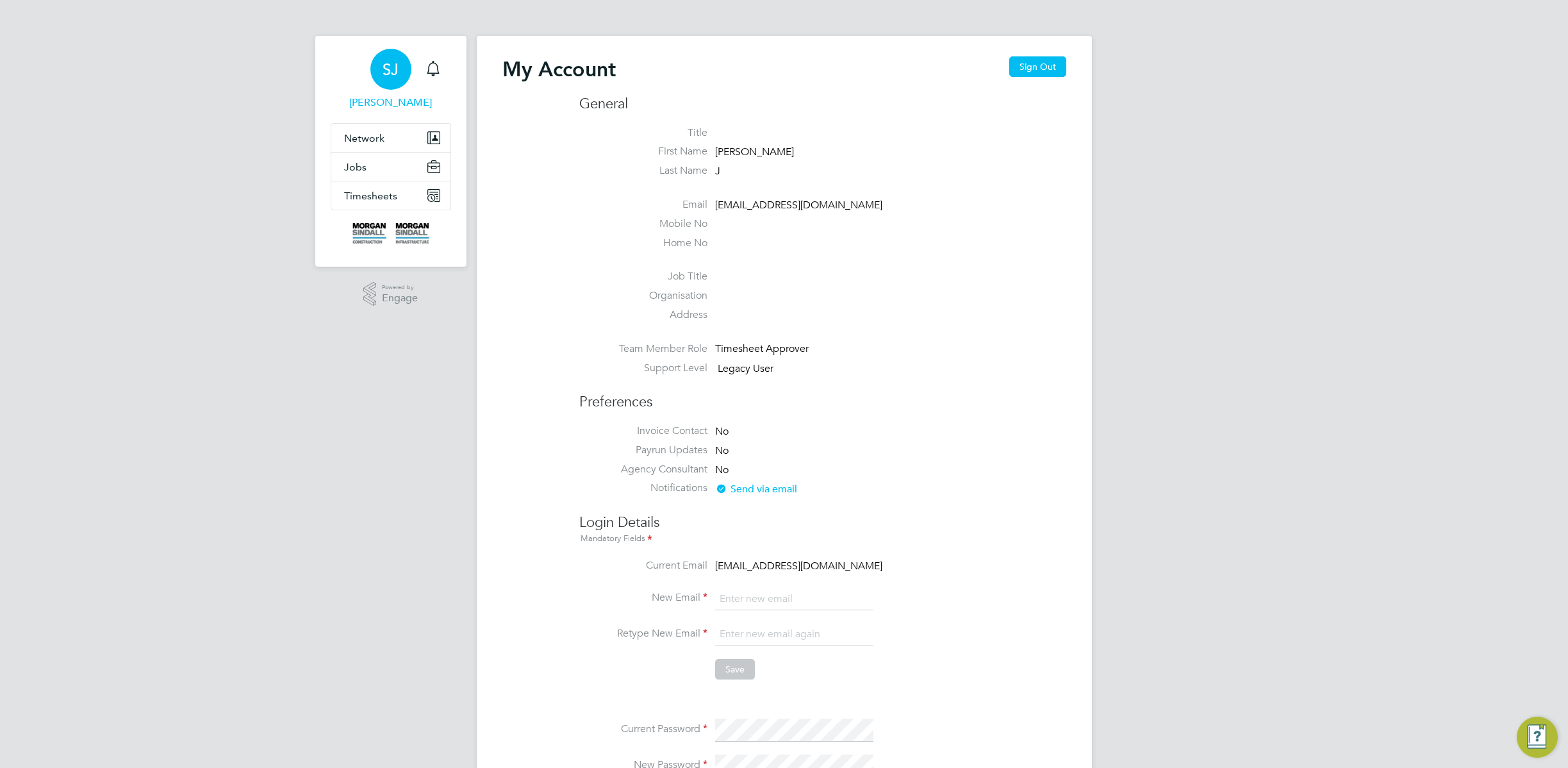
click at [784, 205] on span "[EMAIL_ADDRESS][DOMAIN_NAME]" at bounding box center [799, 205] width 167 height 13
copy ul "[EMAIL_ADDRESS][DOMAIN_NAME] Mobile No Home No"
click at [1040, 63] on button "Sign Out" at bounding box center [1038, 66] width 57 height 21
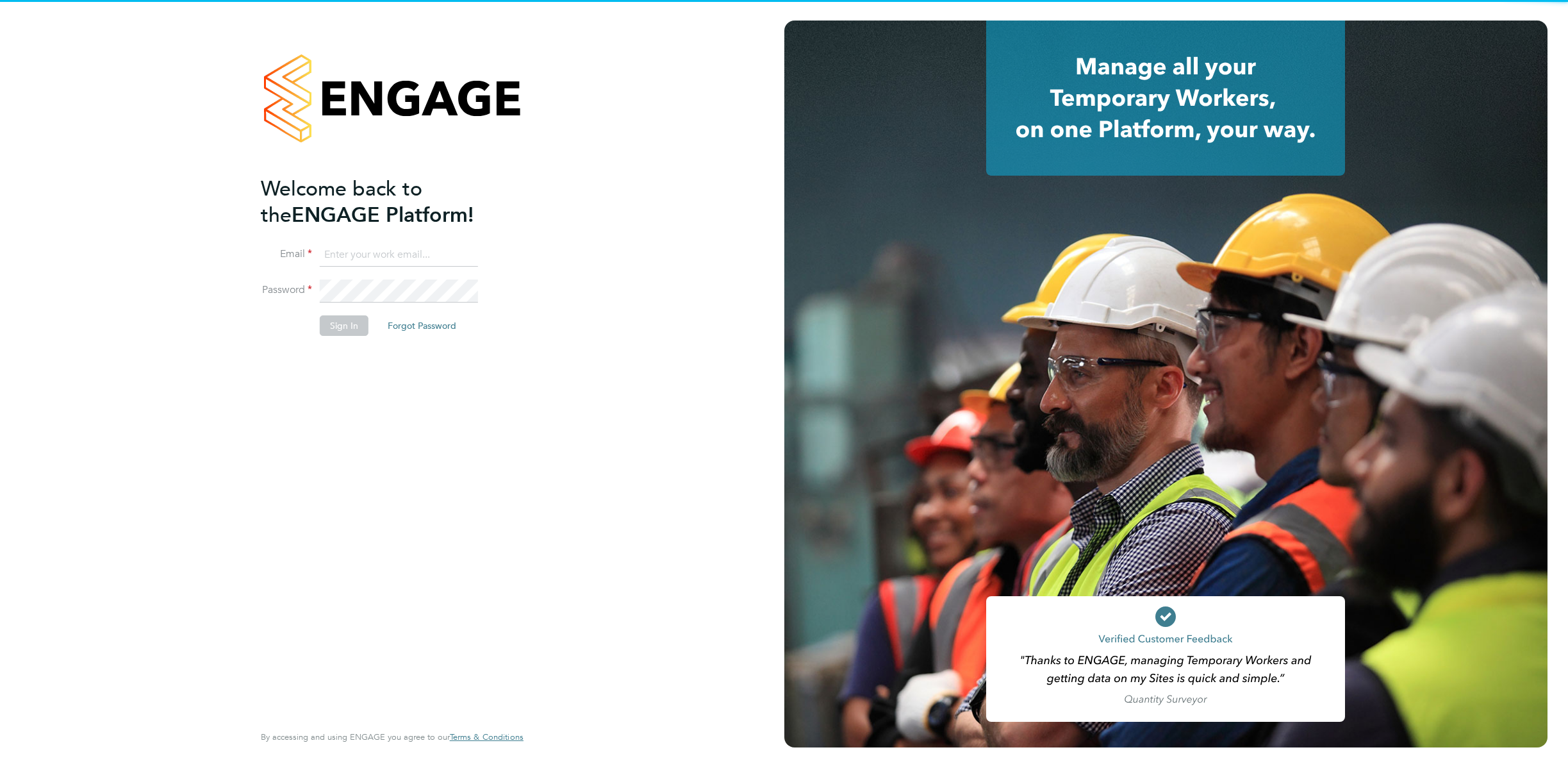
click at [390, 255] on input at bounding box center [398, 255] width 158 height 24
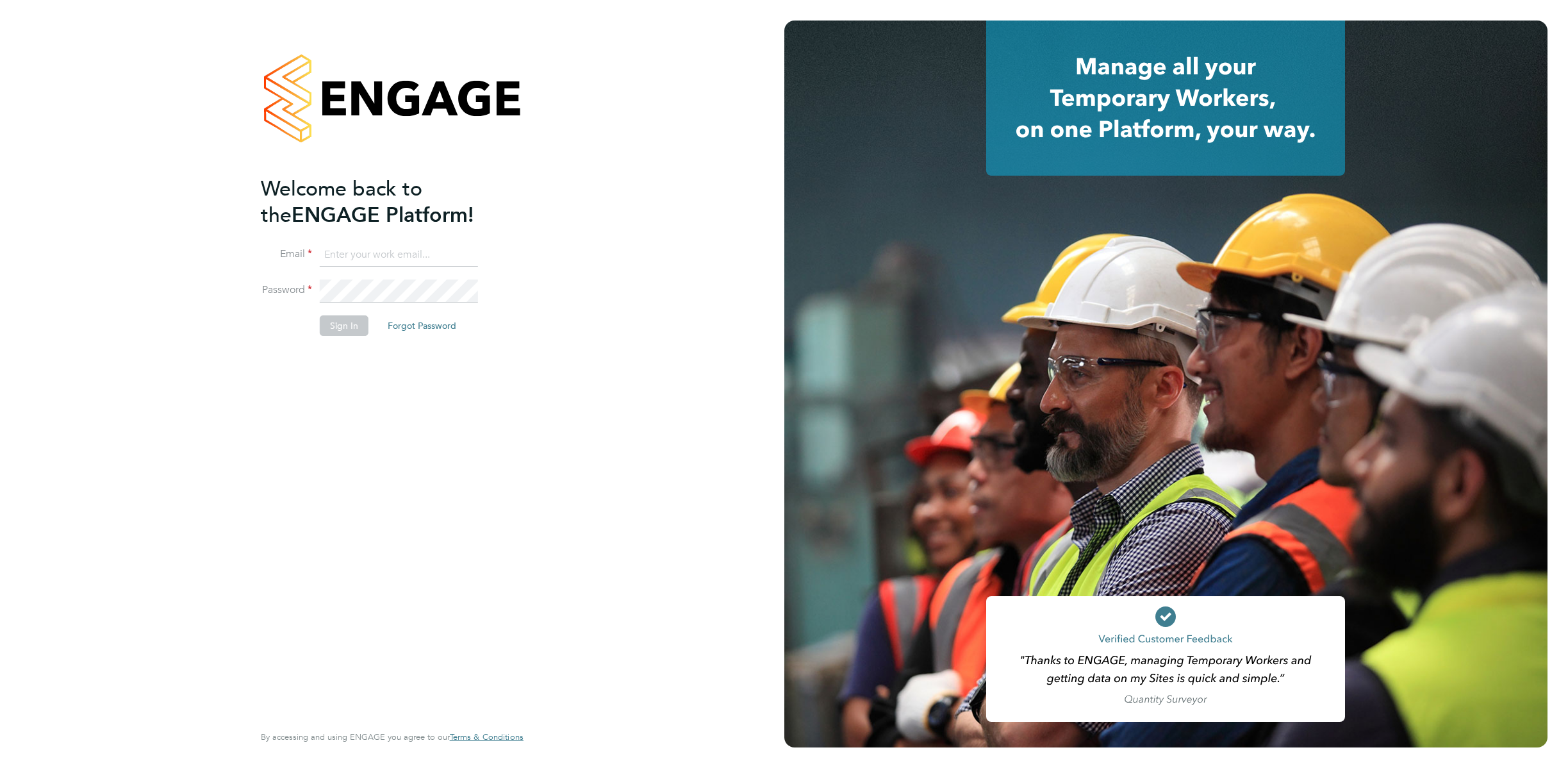
paste input "[EMAIL_ADDRESS][DOMAIN_NAME]"
type input "[EMAIL_ADDRESS][DOMAIN_NAME]"
click at [216, 289] on div "Welcome back to the ENGAGE Platform! Email [SECURITY_DATA][EMAIL_ADDRESS][DOMAI…" at bounding box center [392, 384] width 784 height 768
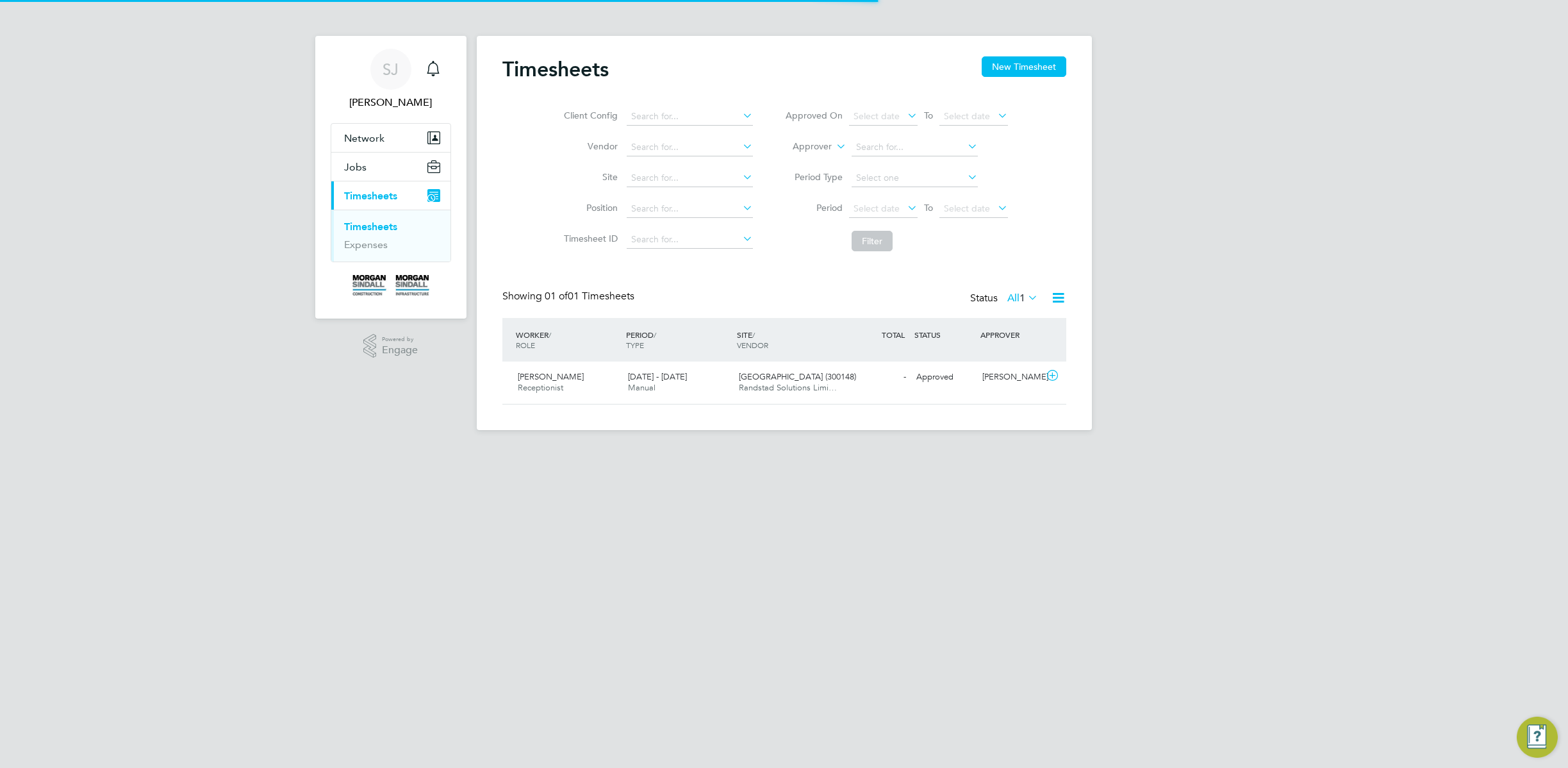
scroll to position [33, 111]
click at [1101, 210] on div "[PERSON_NAME] Notifications Applications: Network Sites Jobs Placements Current…" at bounding box center [784, 225] width 1568 height 450
click at [375, 239] on link "Expenses" at bounding box center [366, 244] width 43 height 12
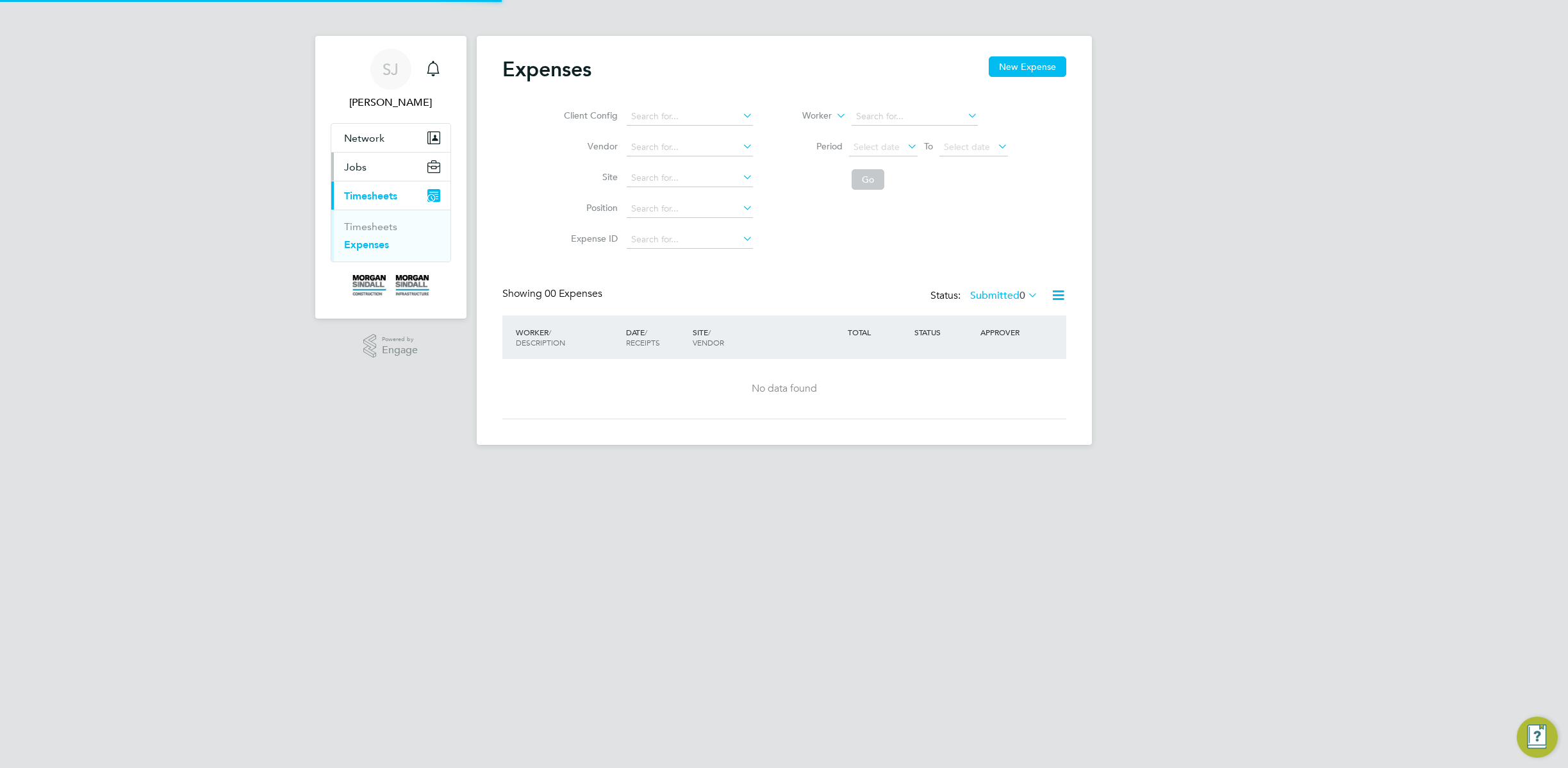
click at [361, 168] on span "Jobs" at bounding box center [355, 166] width 23 height 12
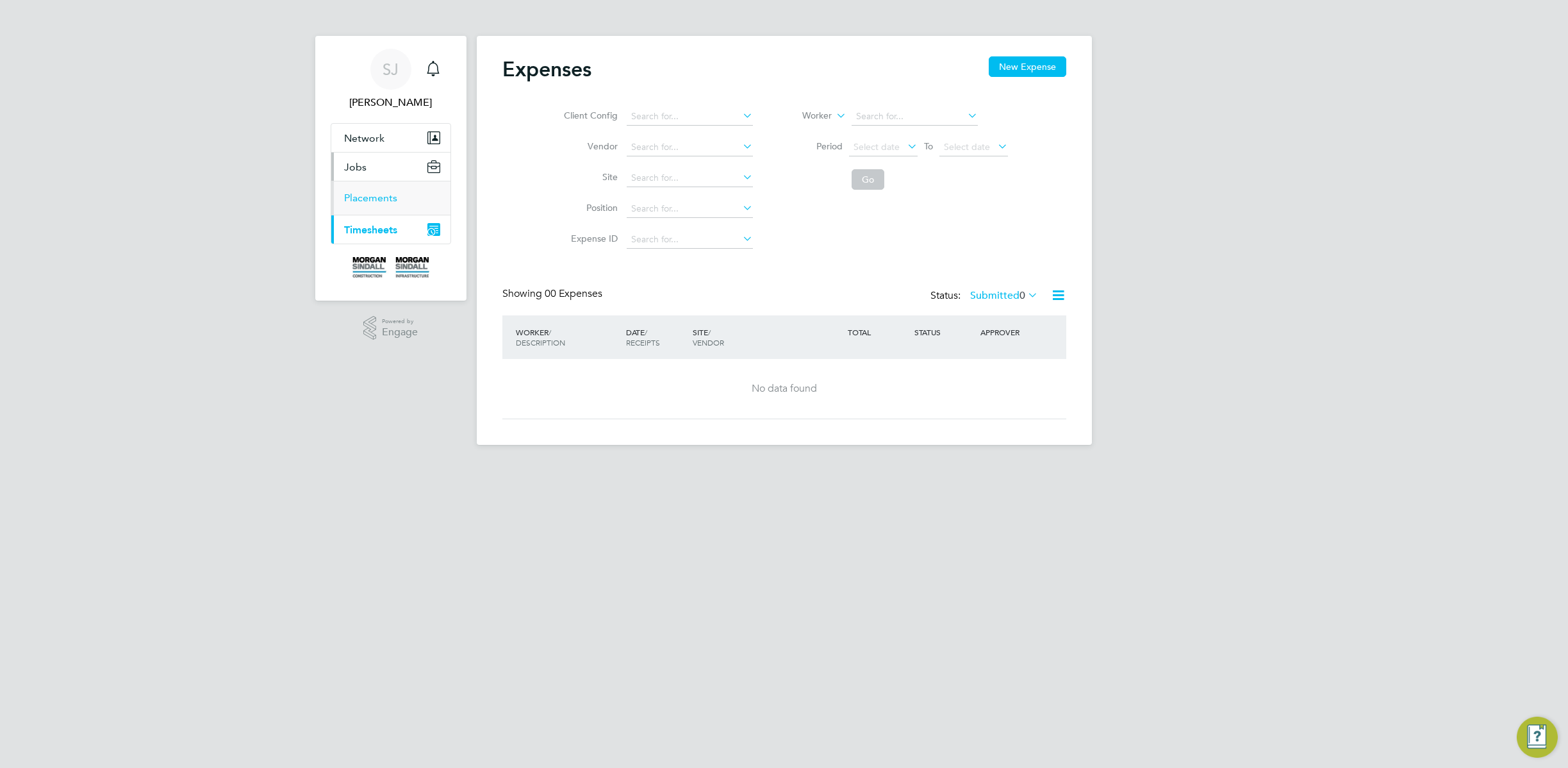
click at [379, 197] on link "Placements" at bounding box center [370, 197] width 53 height 12
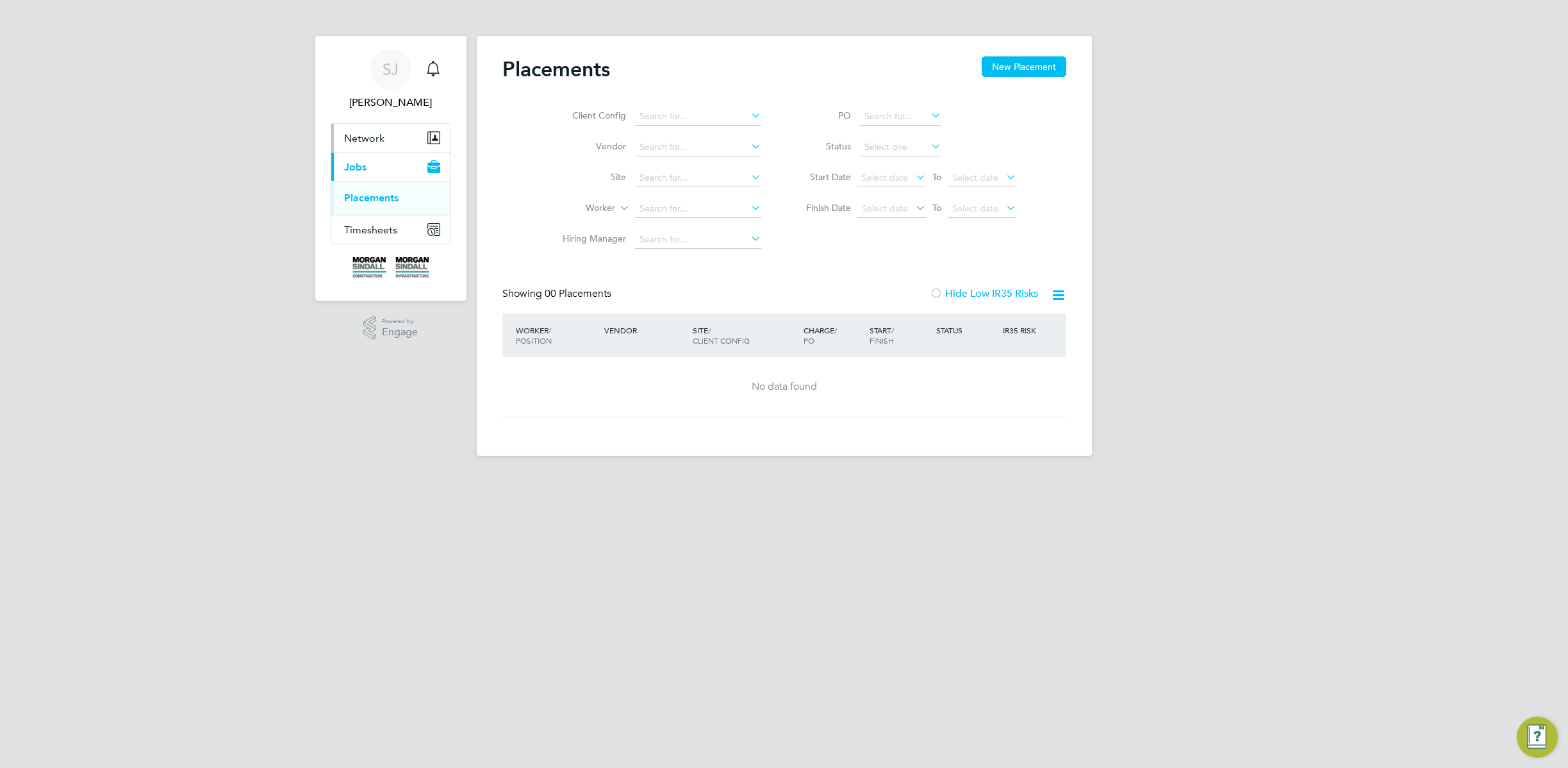
click at [377, 137] on span "Network" at bounding box center [364, 137] width 41 height 12
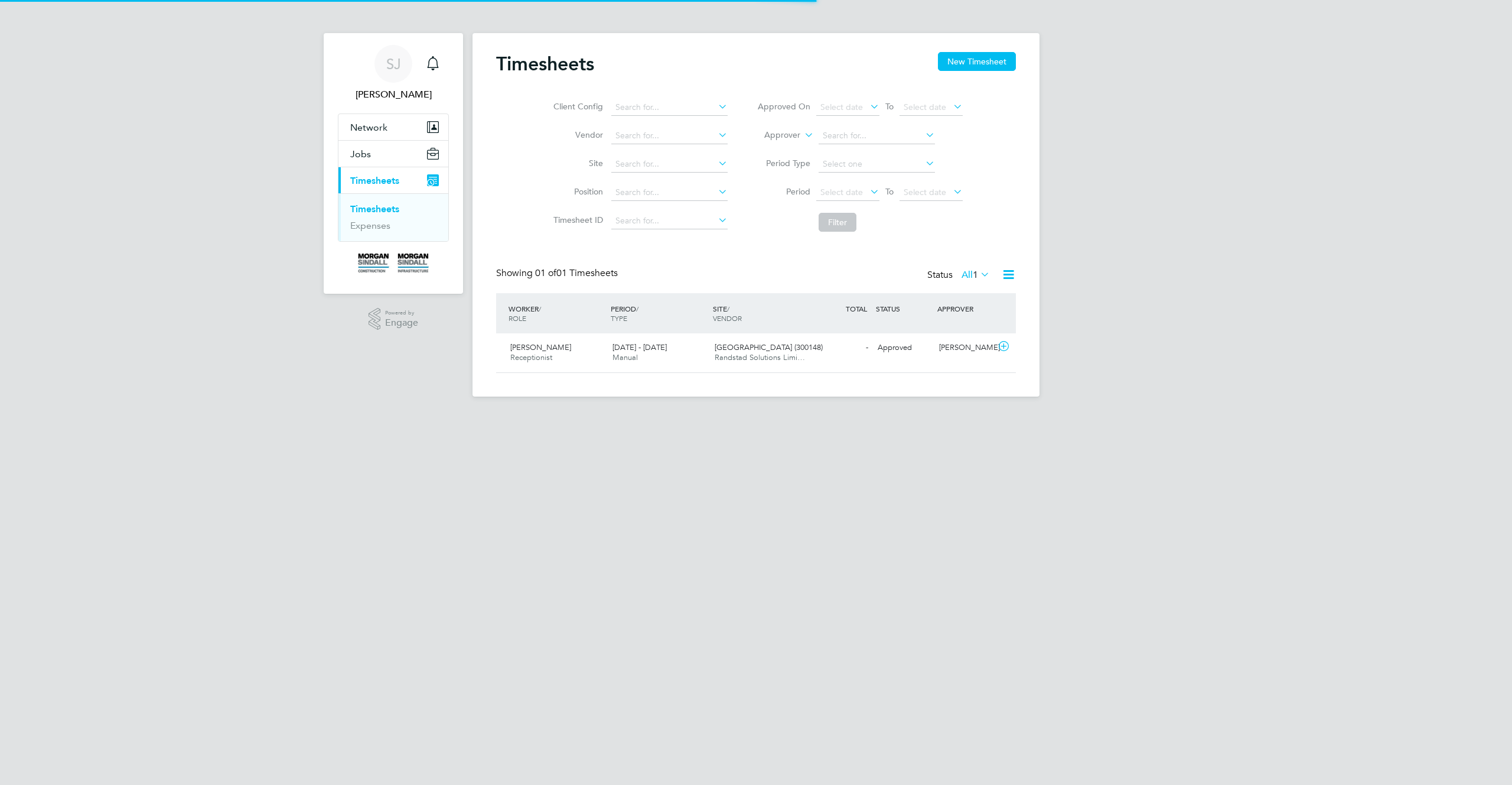
scroll to position [30, 103]
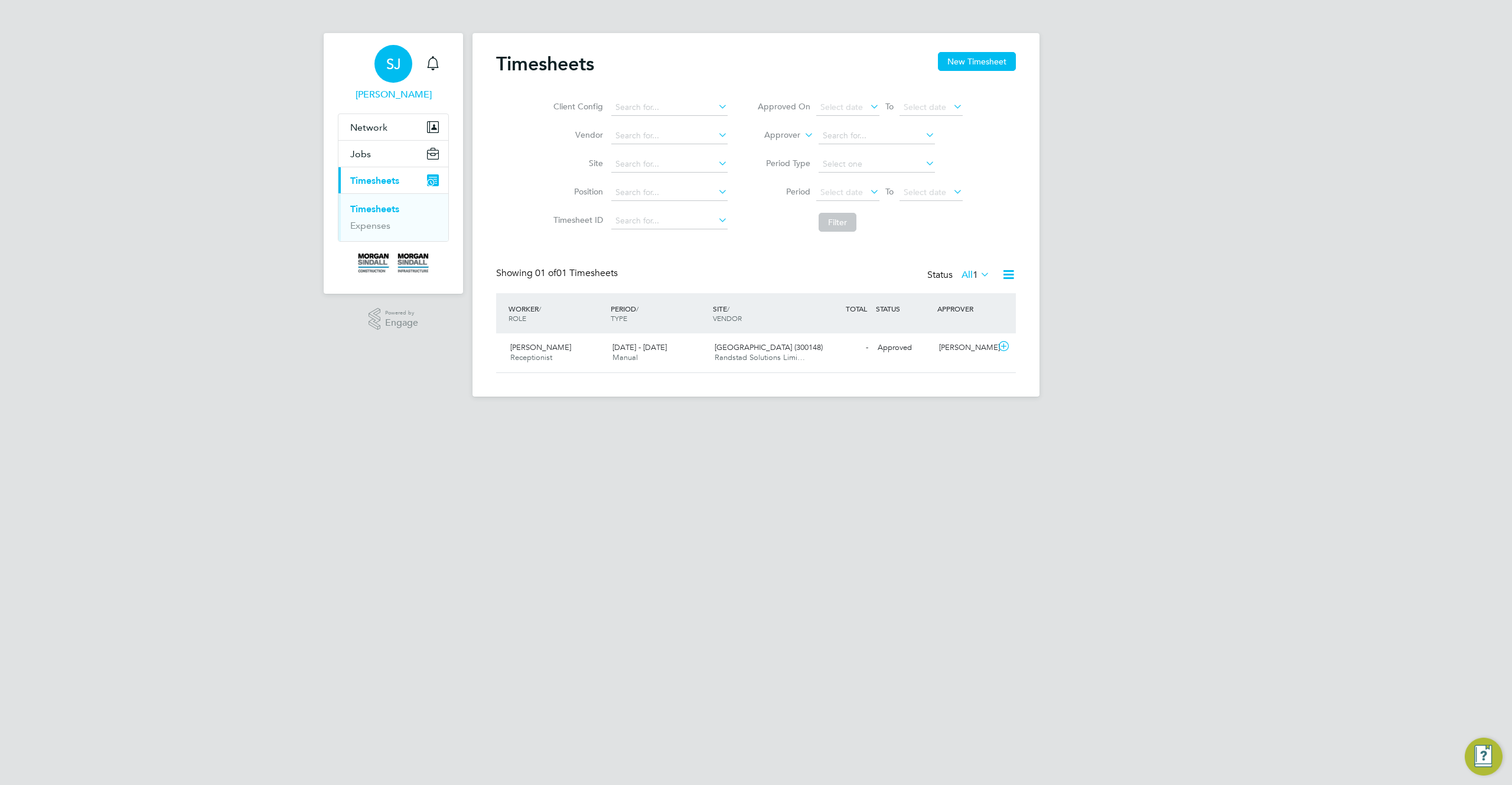
click at [398, 73] on div "SJ" at bounding box center [393, 63] width 38 height 38
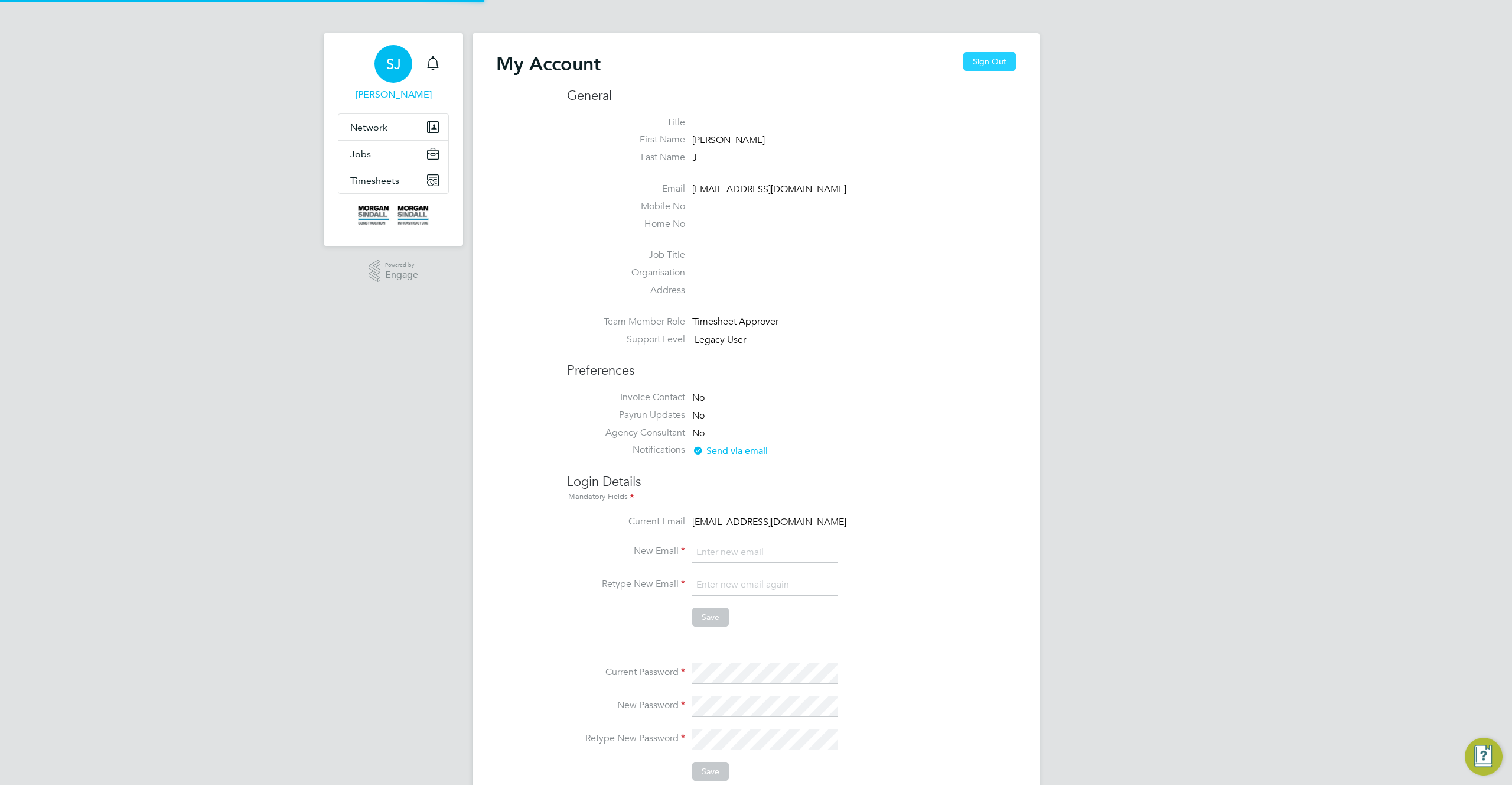
click at [997, 62] on button "Sign Out" at bounding box center [989, 61] width 53 height 19
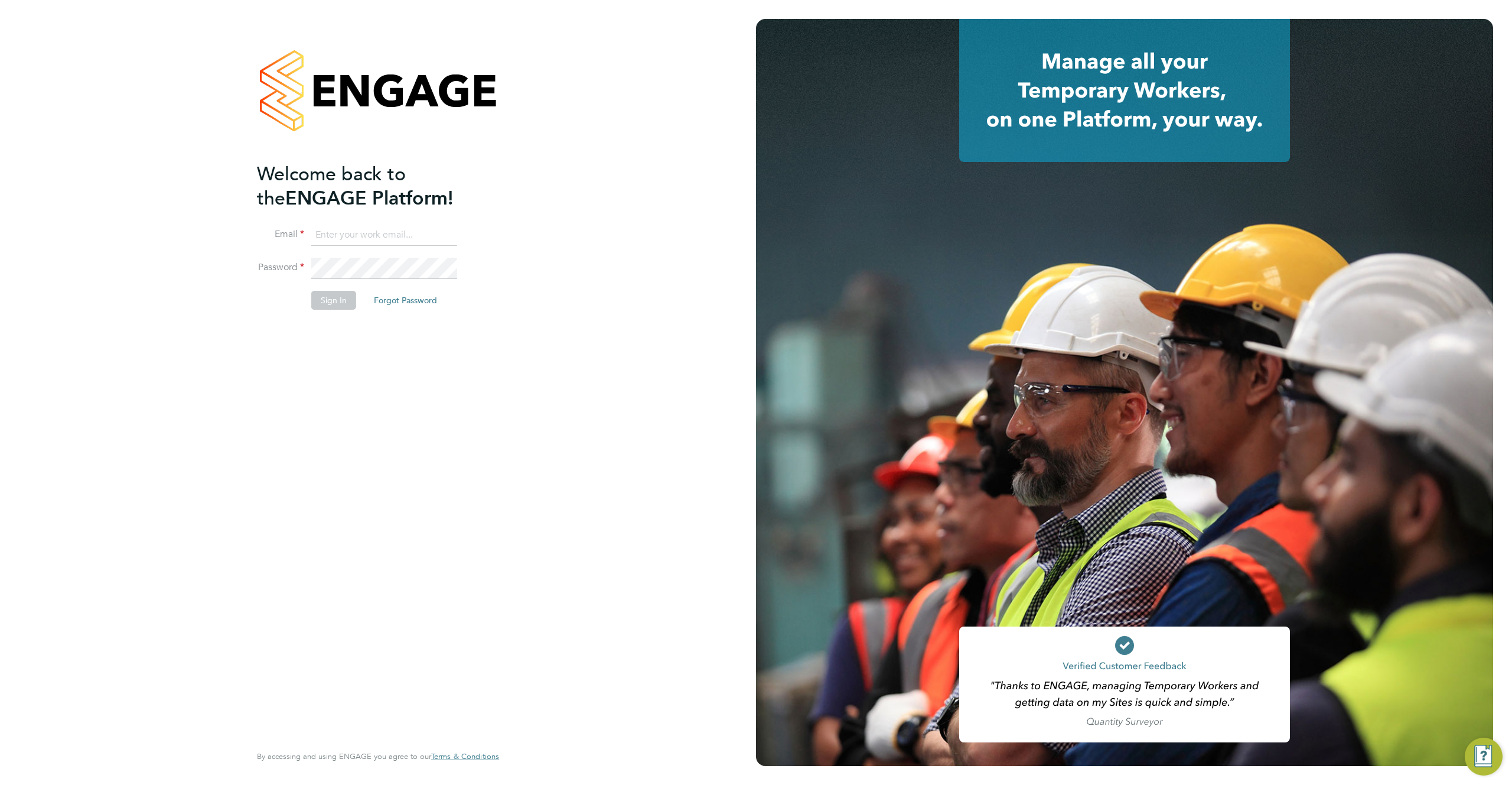
drag, startPoint x: 334, startPoint y: 289, endPoint x: 339, endPoint y: 297, distance: 9.4
click at [337, 291] on fieldset "Email Password Sign In Forgot Password" at bounding box center [372, 273] width 230 height 97
click at [337, 304] on button "Sign In" at bounding box center [334, 300] width 45 height 19
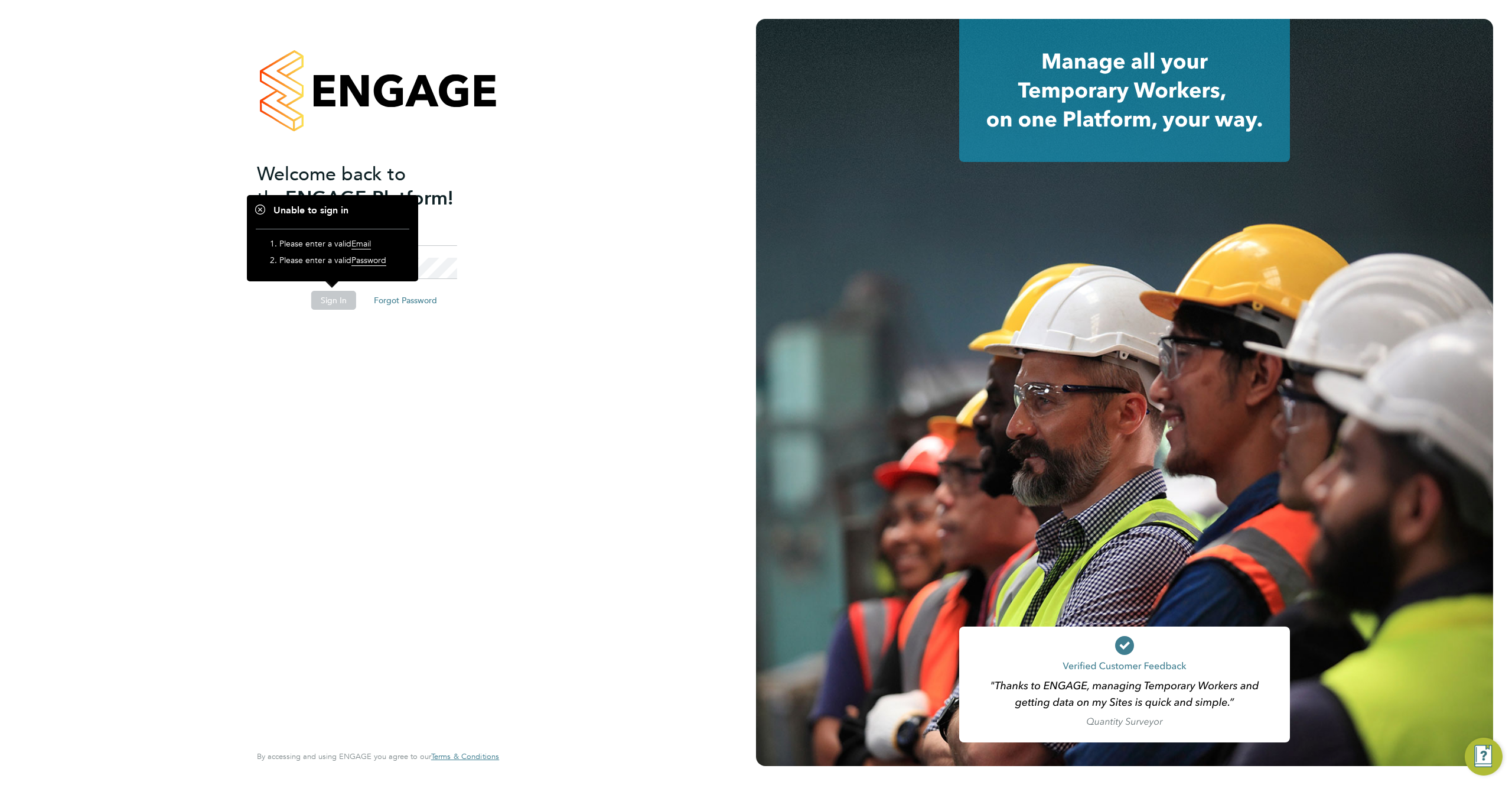
click at [337, 304] on button "Sign In" at bounding box center [334, 300] width 45 height 19
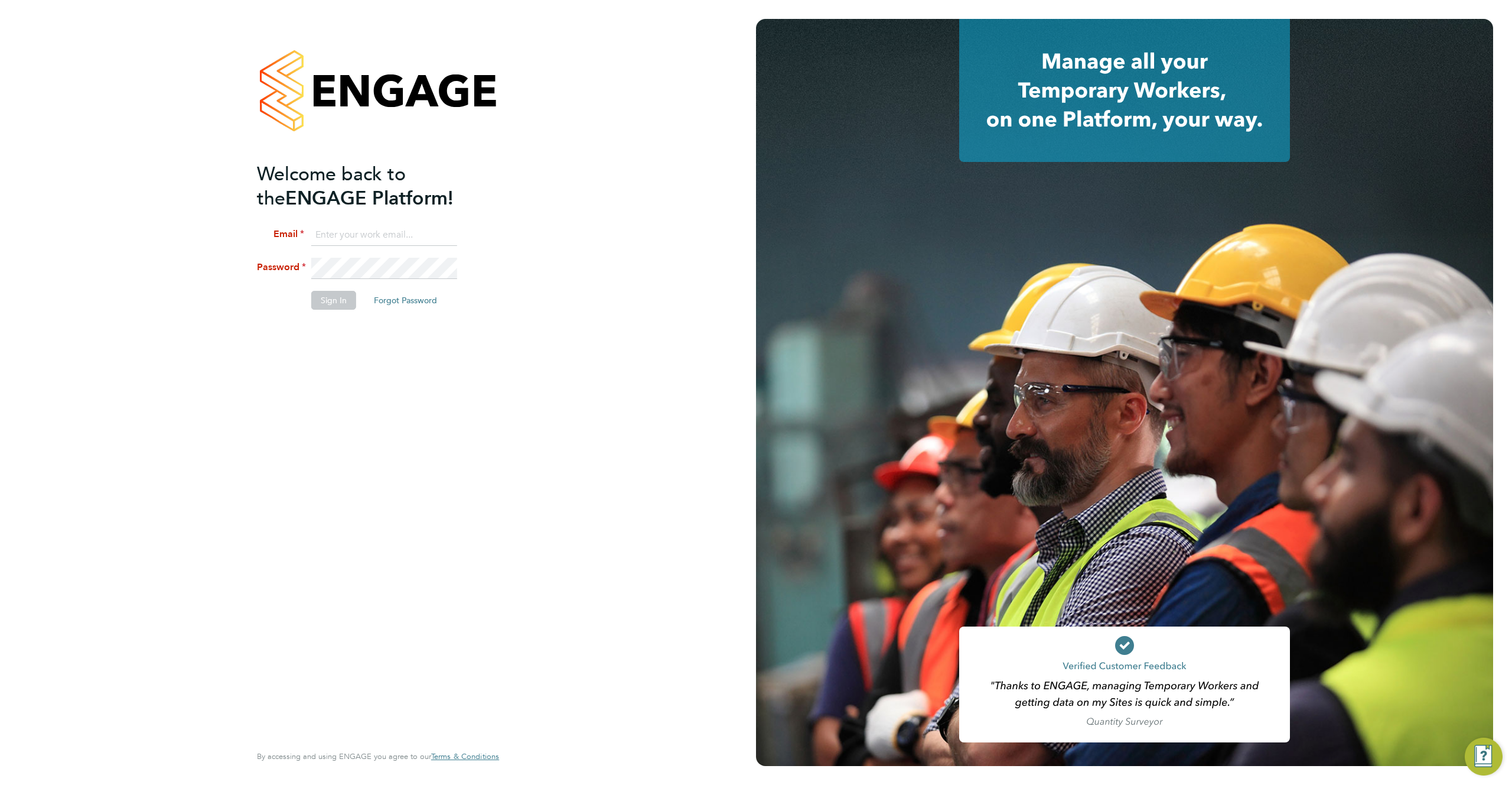
click at [382, 233] on input at bounding box center [384, 235] width 146 height 22
type input "[EMAIL_ADDRESS][DOMAIN_NAME]"
click at [306, 300] on li "Sign In Forgot Password" at bounding box center [372, 306] width 230 height 31
click at [329, 303] on button "Sign In" at bounding box center [334, 300] width 45 height 19
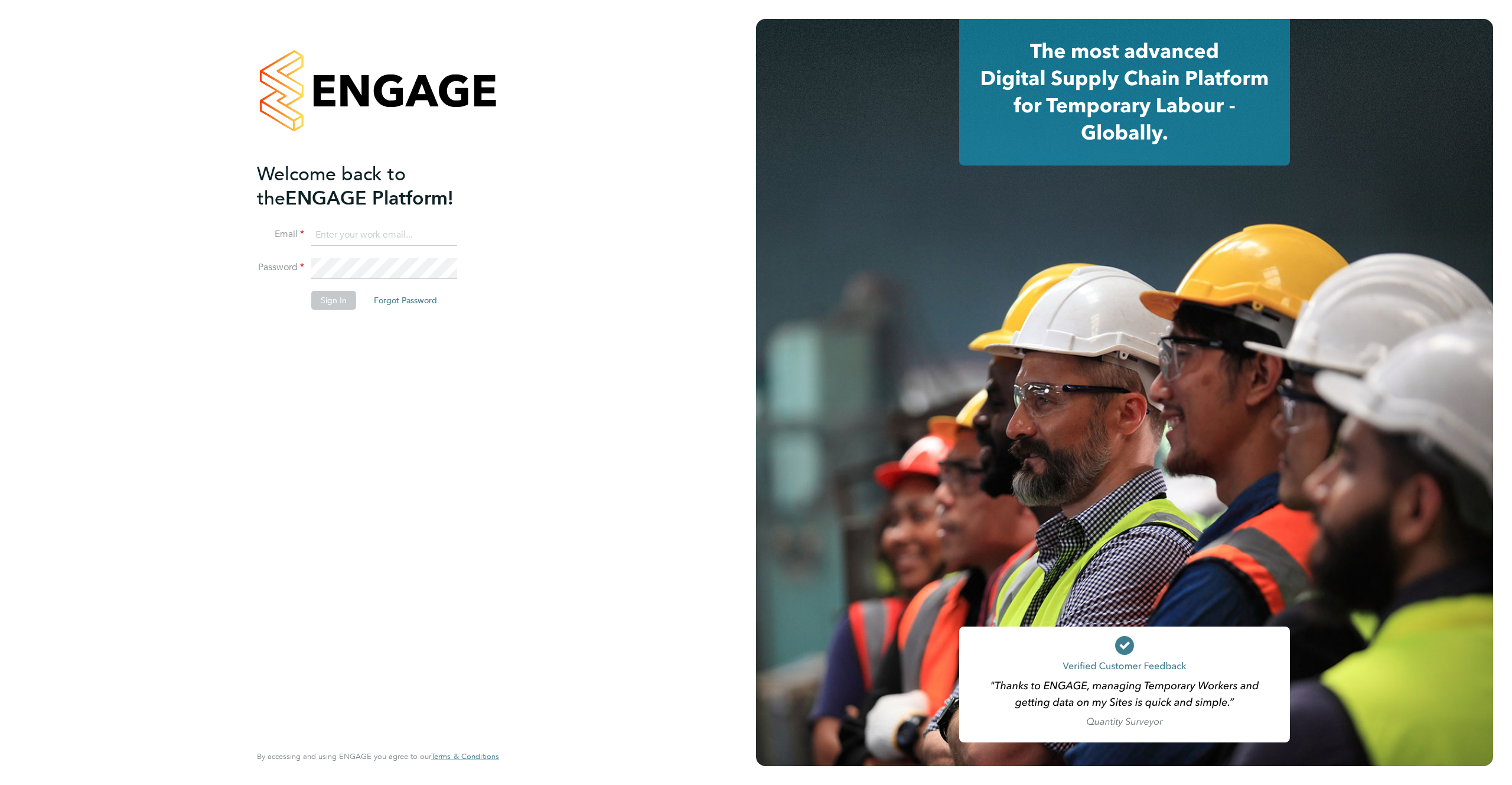
type input "[EMAIL_ADDRESS][DOMAIN_NAME]"
click at [563, 194] on div "Welcome back to the ENGAGE Platform! Email [EMAIL_ADDRESS][DOMAIN_NAME] Passwor…" at bounding box center [378, 392] width 756 height 785
click at [333, 235] on input at bounding box center [384, 235] width 146 height 22
paste input "[EMAIL_ADDRESS][DOMAIN_NAME]"
type input "[EMAIL_ADDRESS][DOMAIN_NAME]"
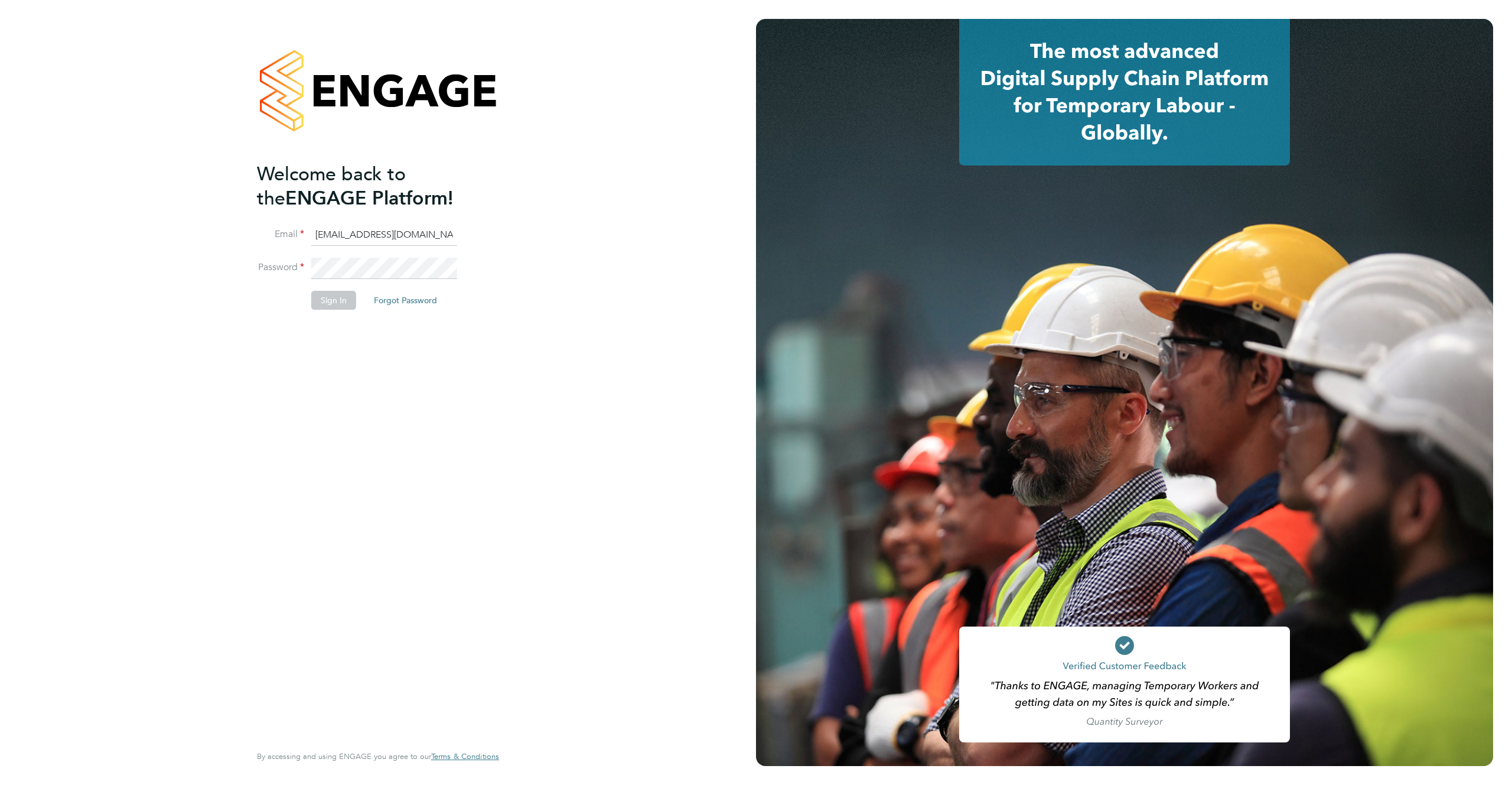
drag, startPoint x: 272, startPoint y: 265, endPoint x: 307, endPoint y: 266, distance: 35.0
click at [273, 265] on label "Password" at bounding box center [280, 267] width 48 height 13
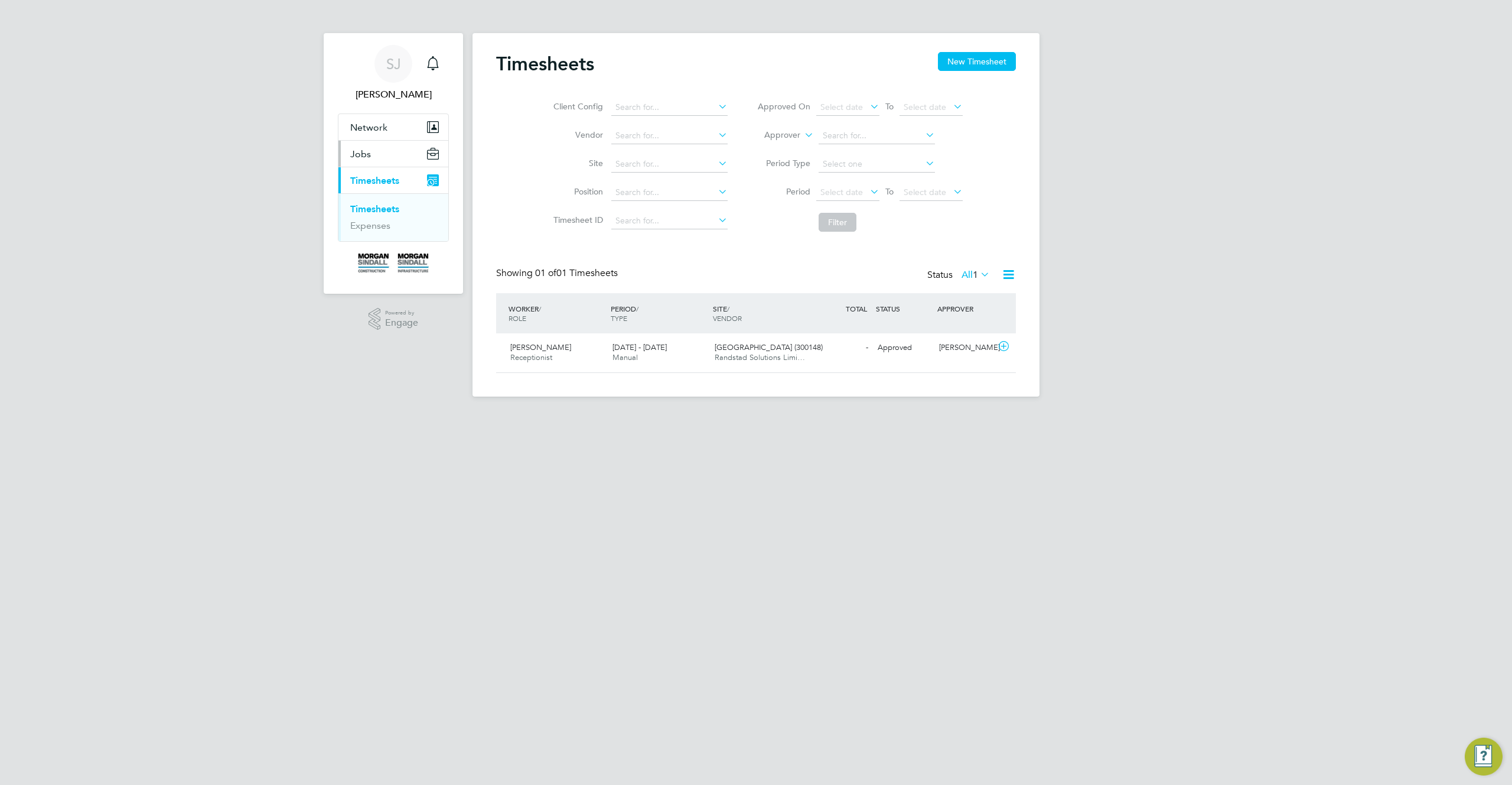
scroll to position [30, 103]
click at [362, 153] on span "Jobs" at bounding box center [360, 153] width 21 height 11
click at [369, 183] on link "Placements" at bounding box center [374, 182] width 49 height 11
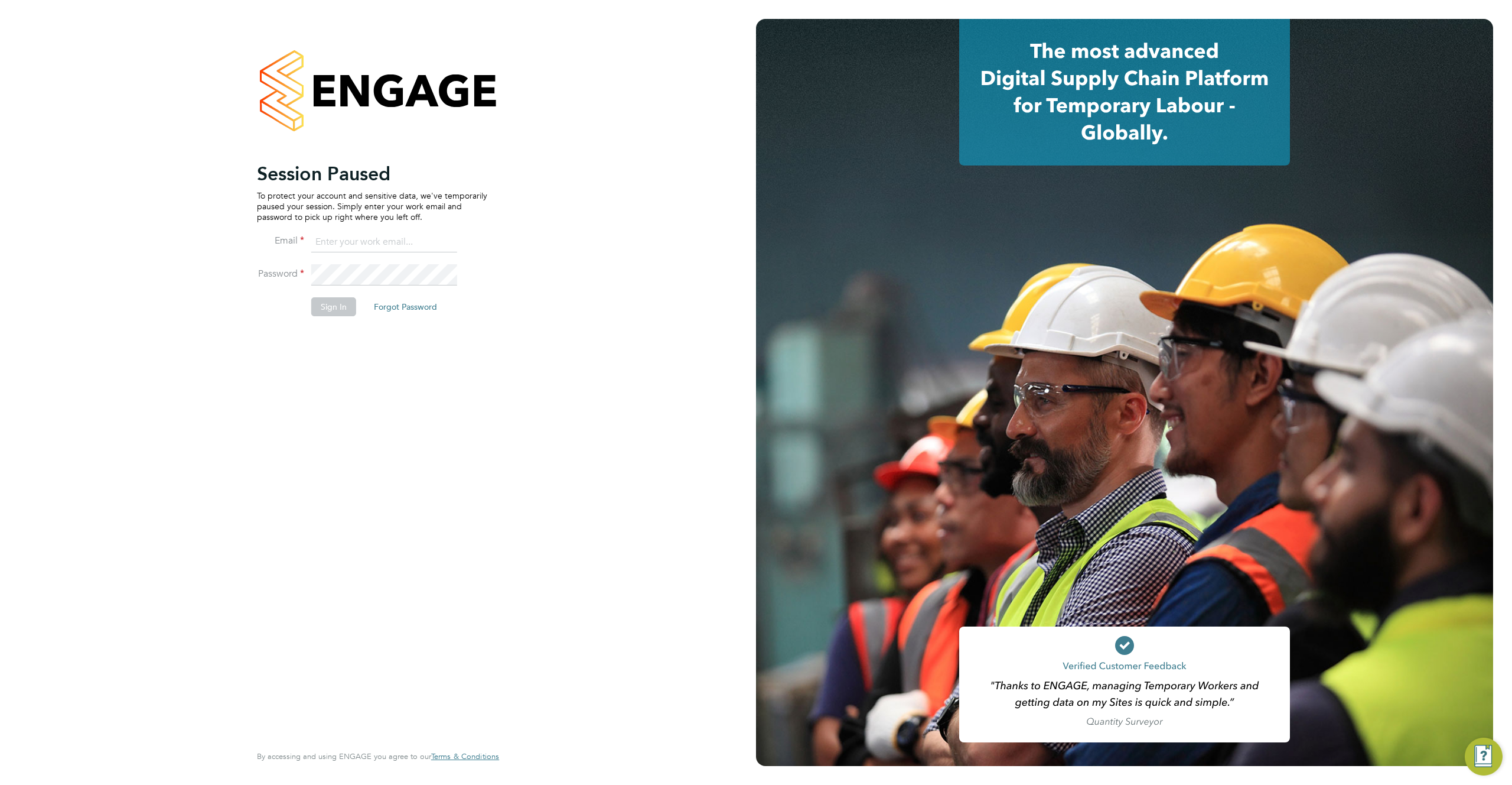
click at [358, 240] on input at bounding box center [384, 243] width 146 height 22
paste input "test123@gmail.com"
type input "test123@gmail.com"
click at [257, 251] on li "Email test123@gmail.com" at bounding box center [372, 249] width 230 height 33
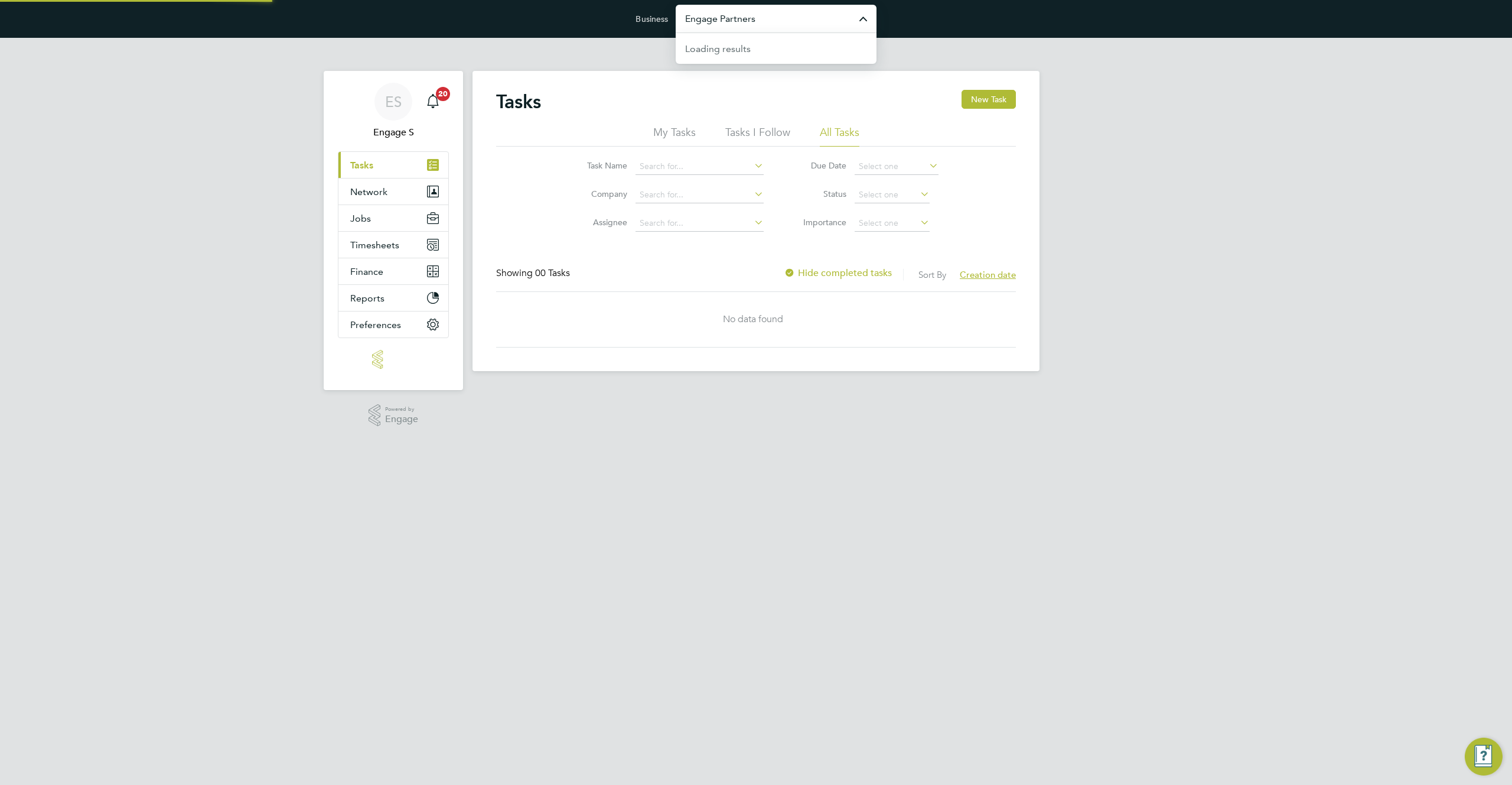
click at [793, 17] on input "Engage Partners" at bounding box center [776, 18] width 201 height 28
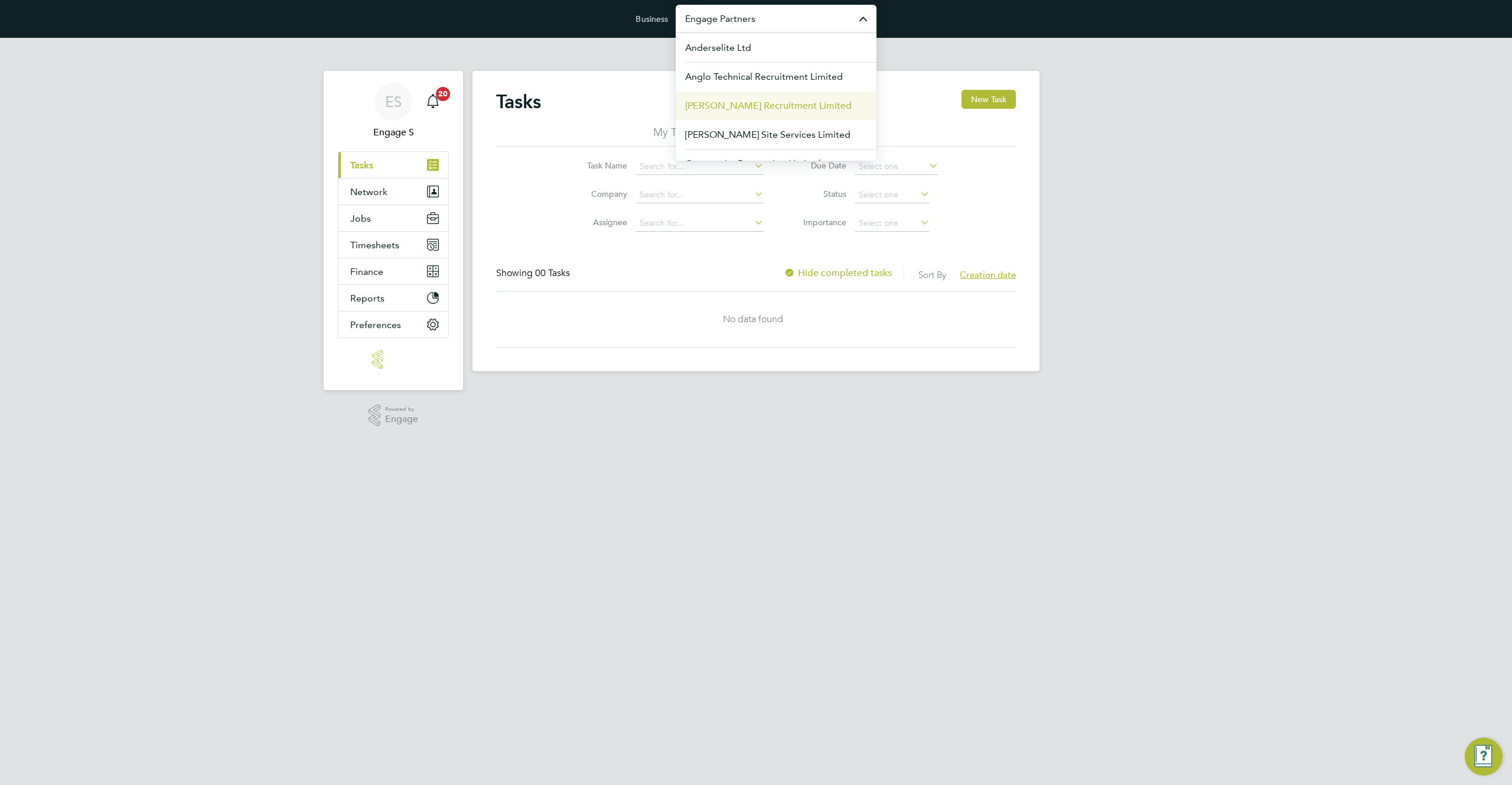
click at [769, 107] on span "[PERSON_NAME] Recruitment Limited" at bounding box center [769, 105] width 167 height 14
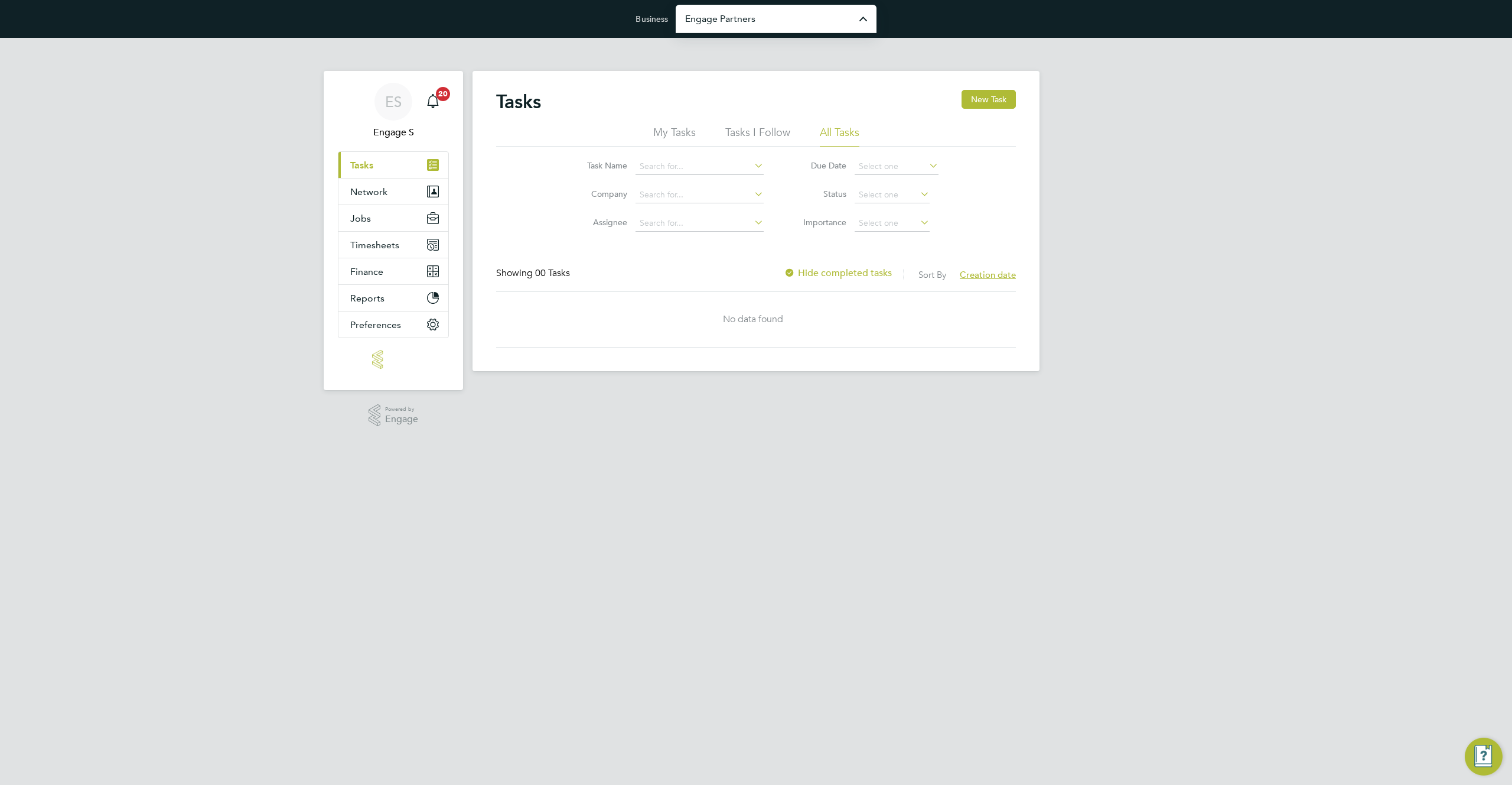
type input "[PERSON_NAME] Recruitment Limited"
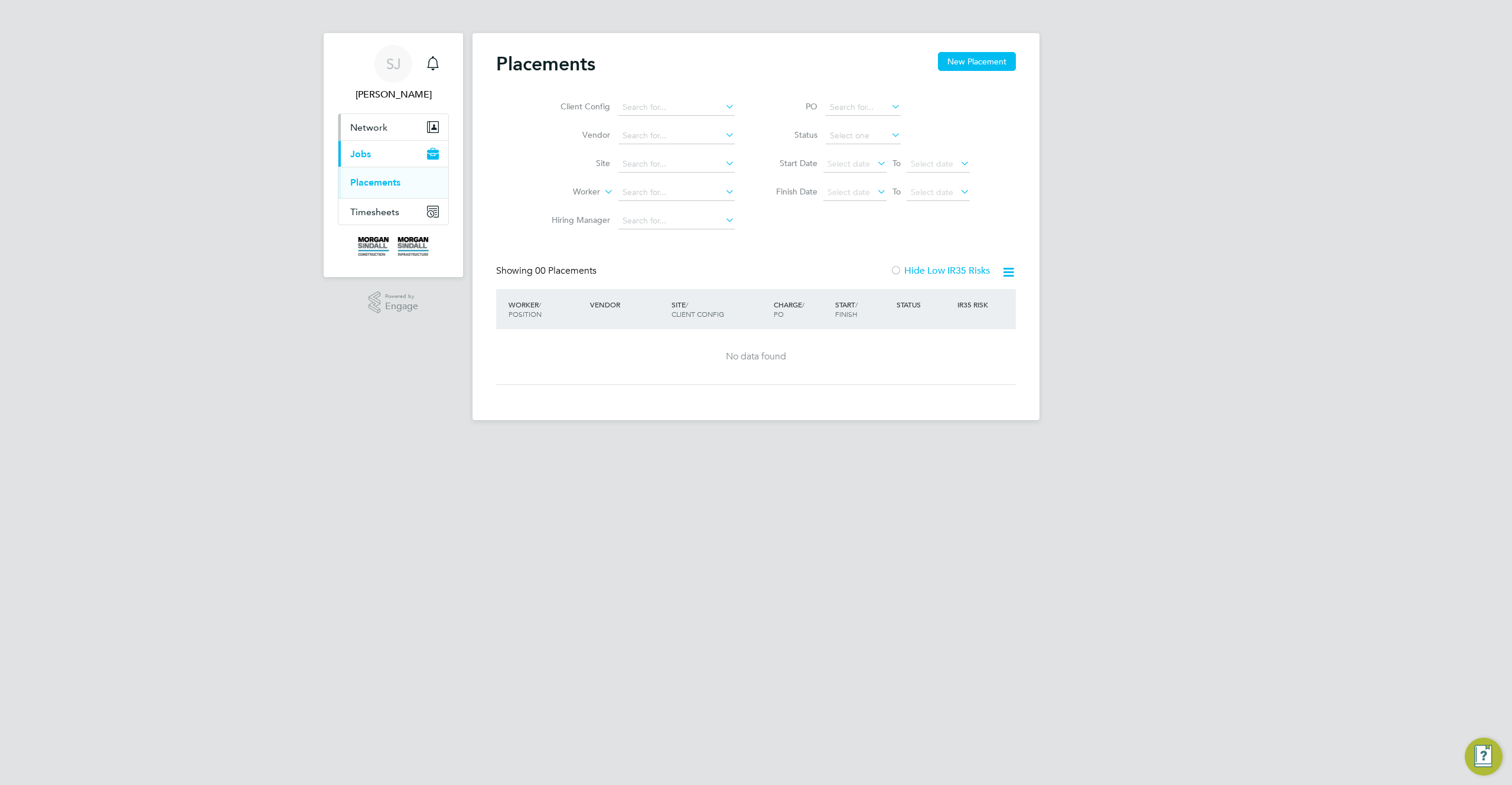
click at [369, 129] on span "Network" at bounding box center [369, 127] width 38 height 11
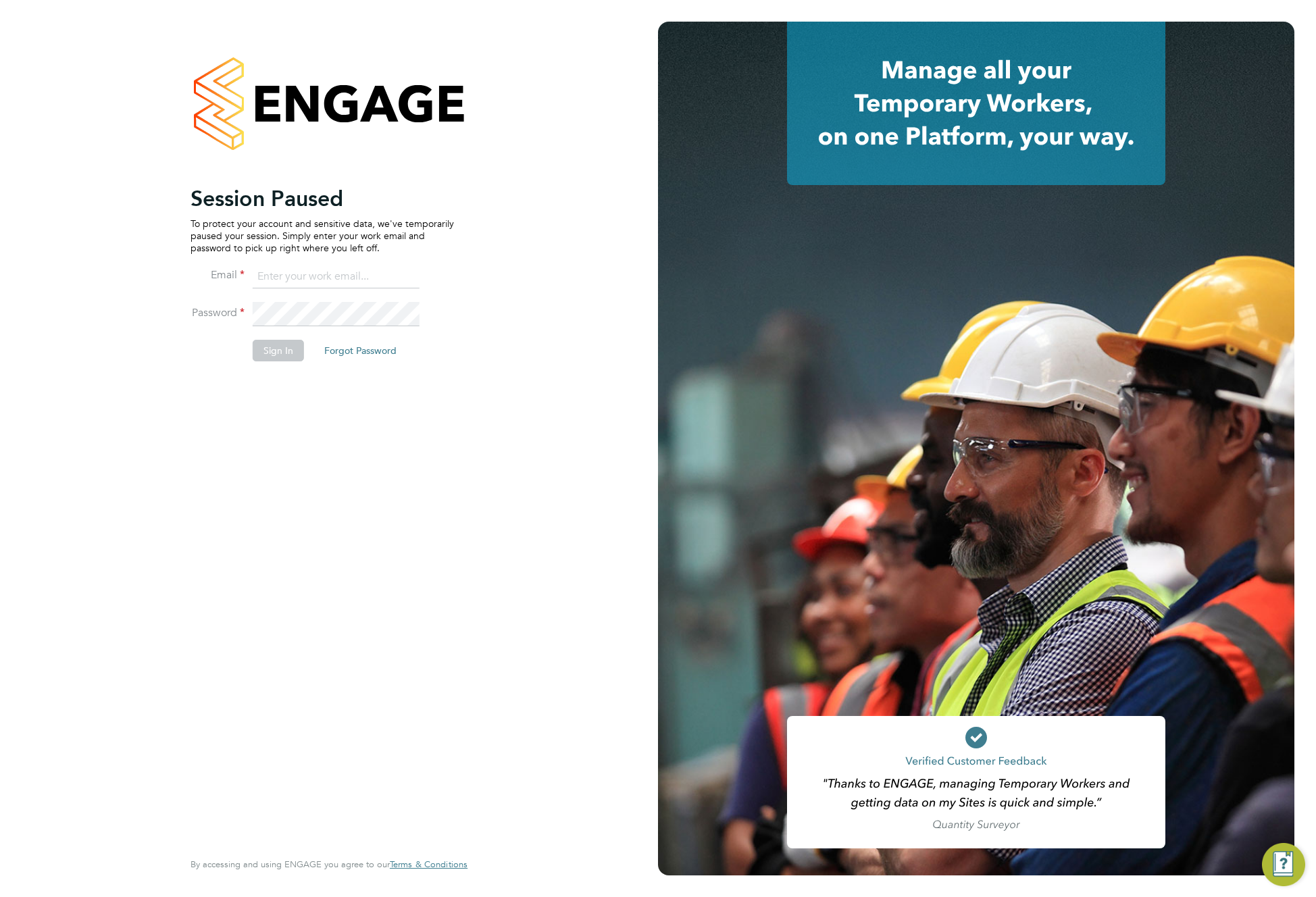
click at [360, 276] on input at bounding box center [336, 277] width 167 height 25
paste input "[SECURITY_DATA][EMAIL_ADDRESS][DOMAIN_NAME]"
type input "[SECURITY_DATA][EMAIL_ADDRESS][DOMAIN_NAME]"
drag, startPoint x: 186, startPoint y: 313, endPoint x: 251, endPoint y: 307, distance: 65.3
click at [187, 312] on div "Session Paused To protect your account and sensitive data, we've temporarily pa…" at bounding box center [328, 448] width 331 height 897
